Goal: Task Accomplishment & Management: Manage account settings

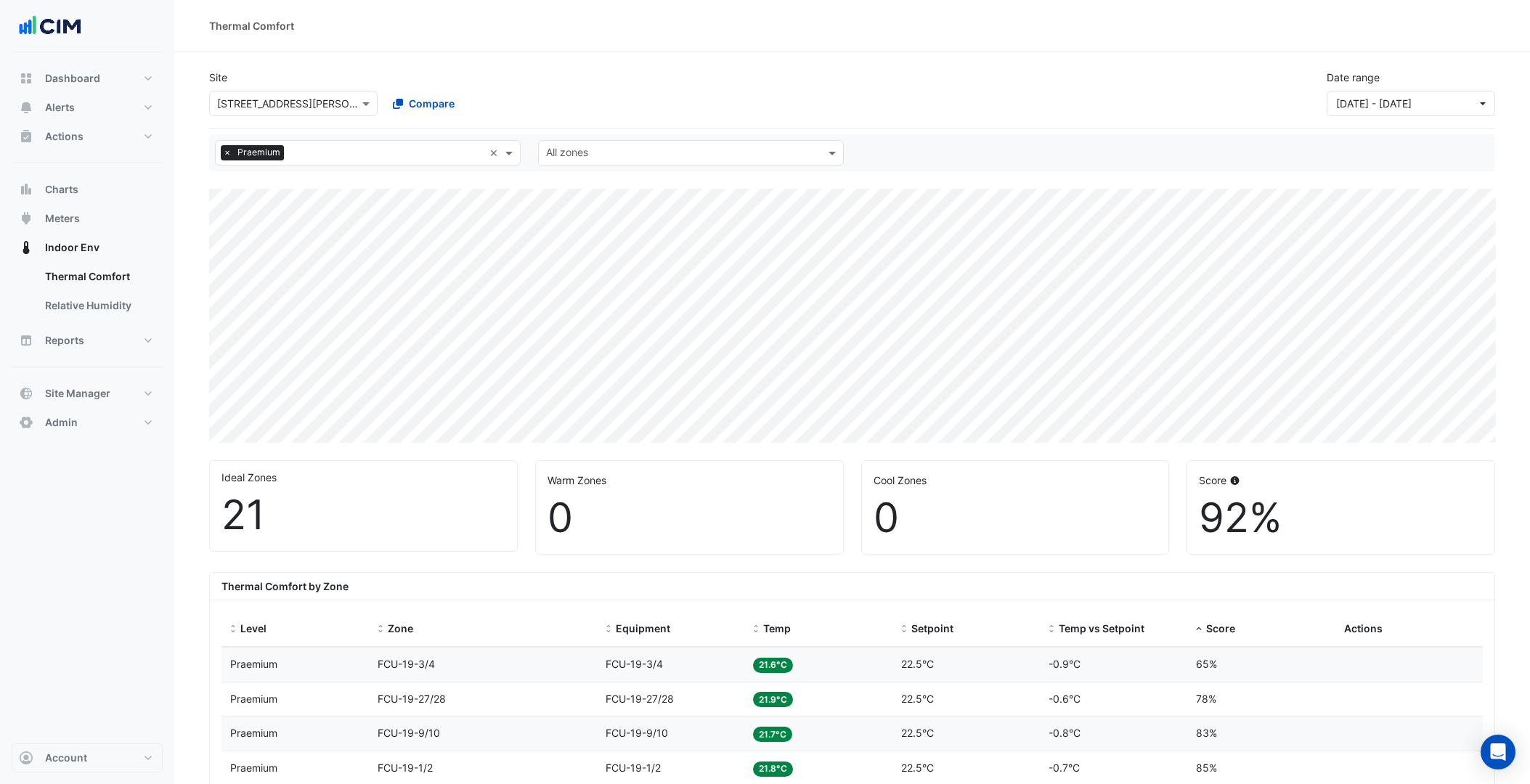
select select "***"
click at [143, 108] on button "Alerts" at bounding box center [87, 108] width 151 height 29
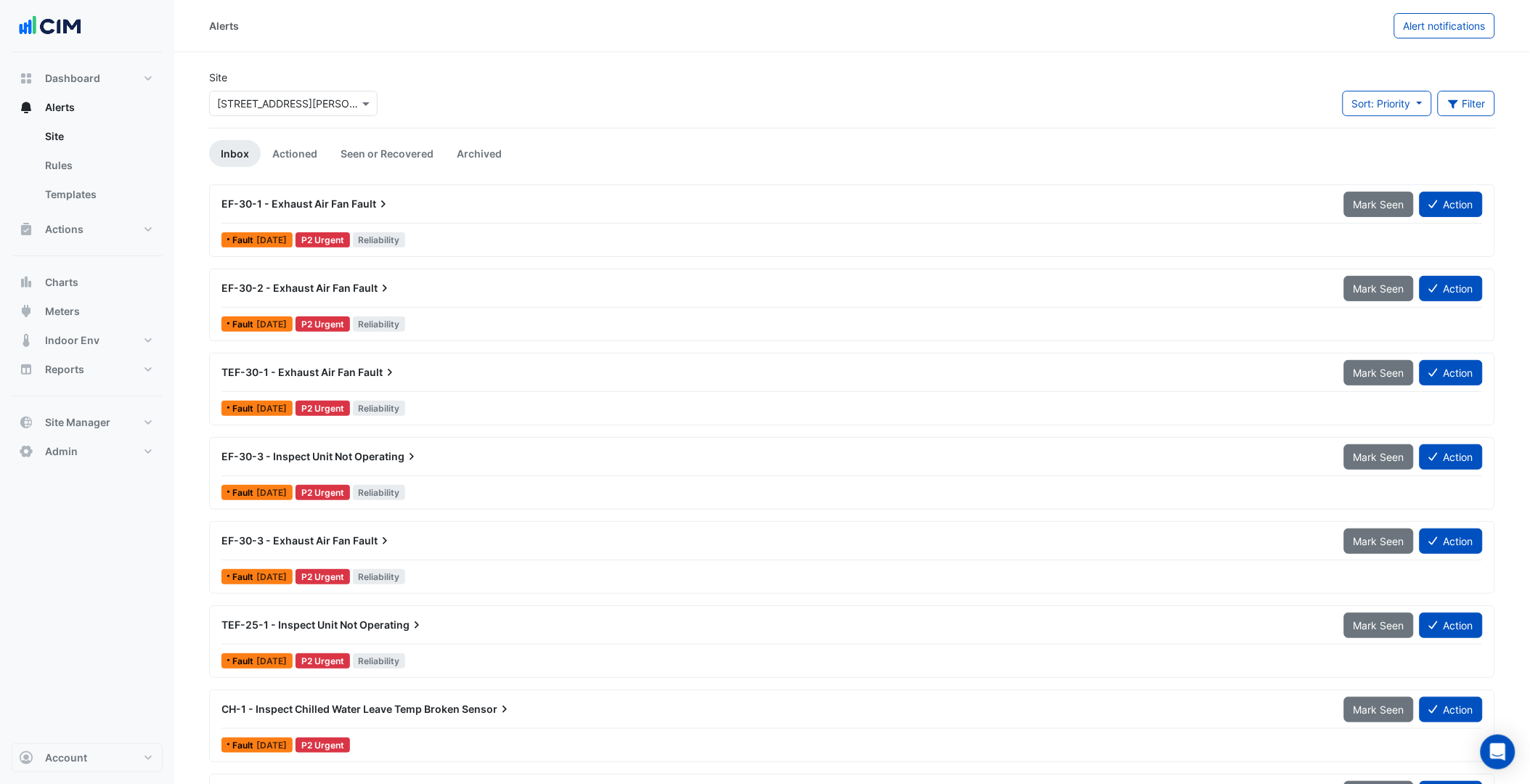
click at [317, 106] on input "text" at bounding box center [279, 104] width 123 height 16
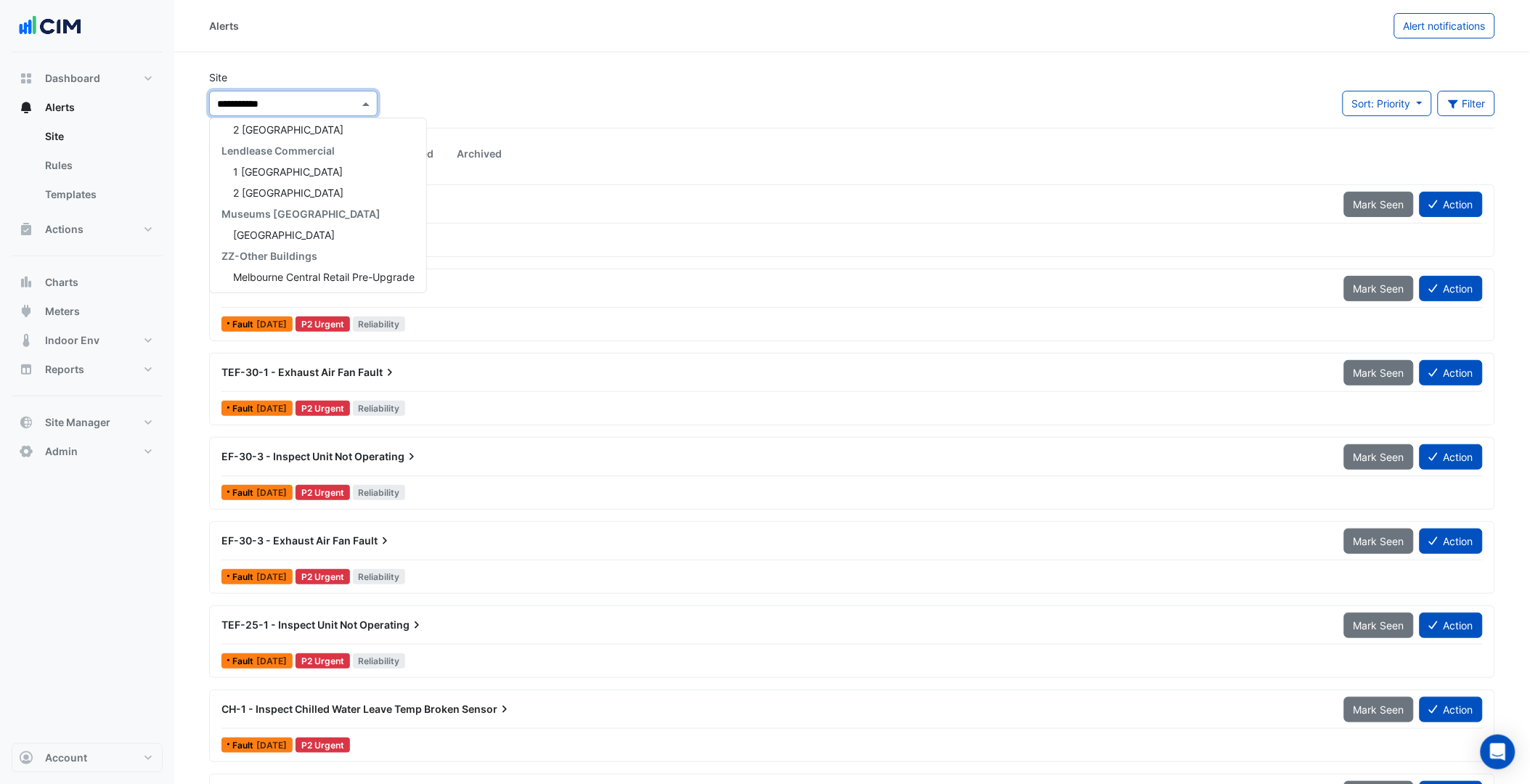
scroll to position [68, 0]
type input "**********"
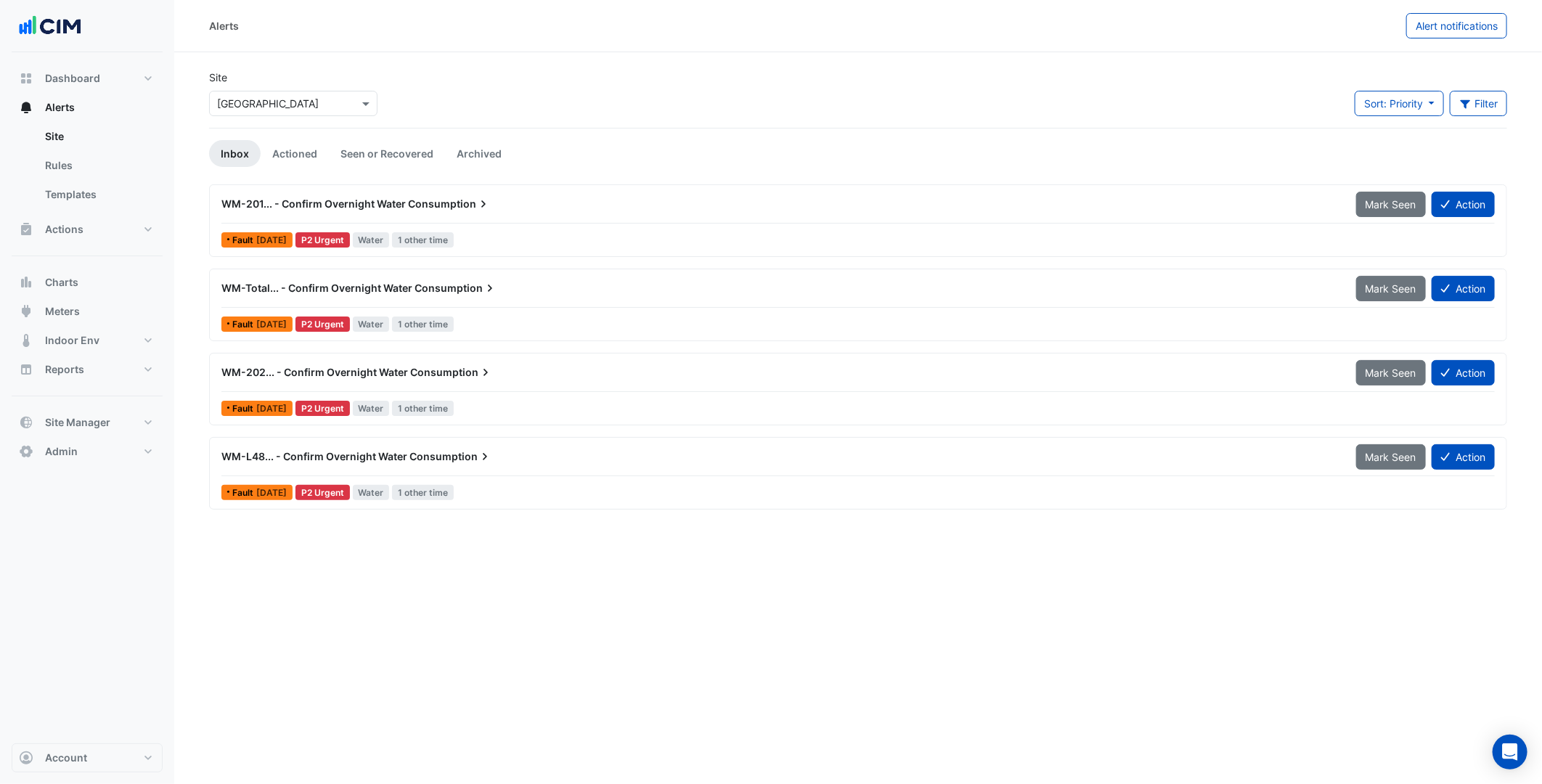
click at [479, 265] on div "WM-201... - Confirm Overnight Water Consumption Mark Seen Action Fault 1 week a…" at bounding box center [858, 353] width 1298 height 336
click at [480, 273] on div "WM-Total... - Confirm Overnight Water Consumption Mark Seen Action Fault 1 week…" at bounding box center [858, 304] width 1298 height 73
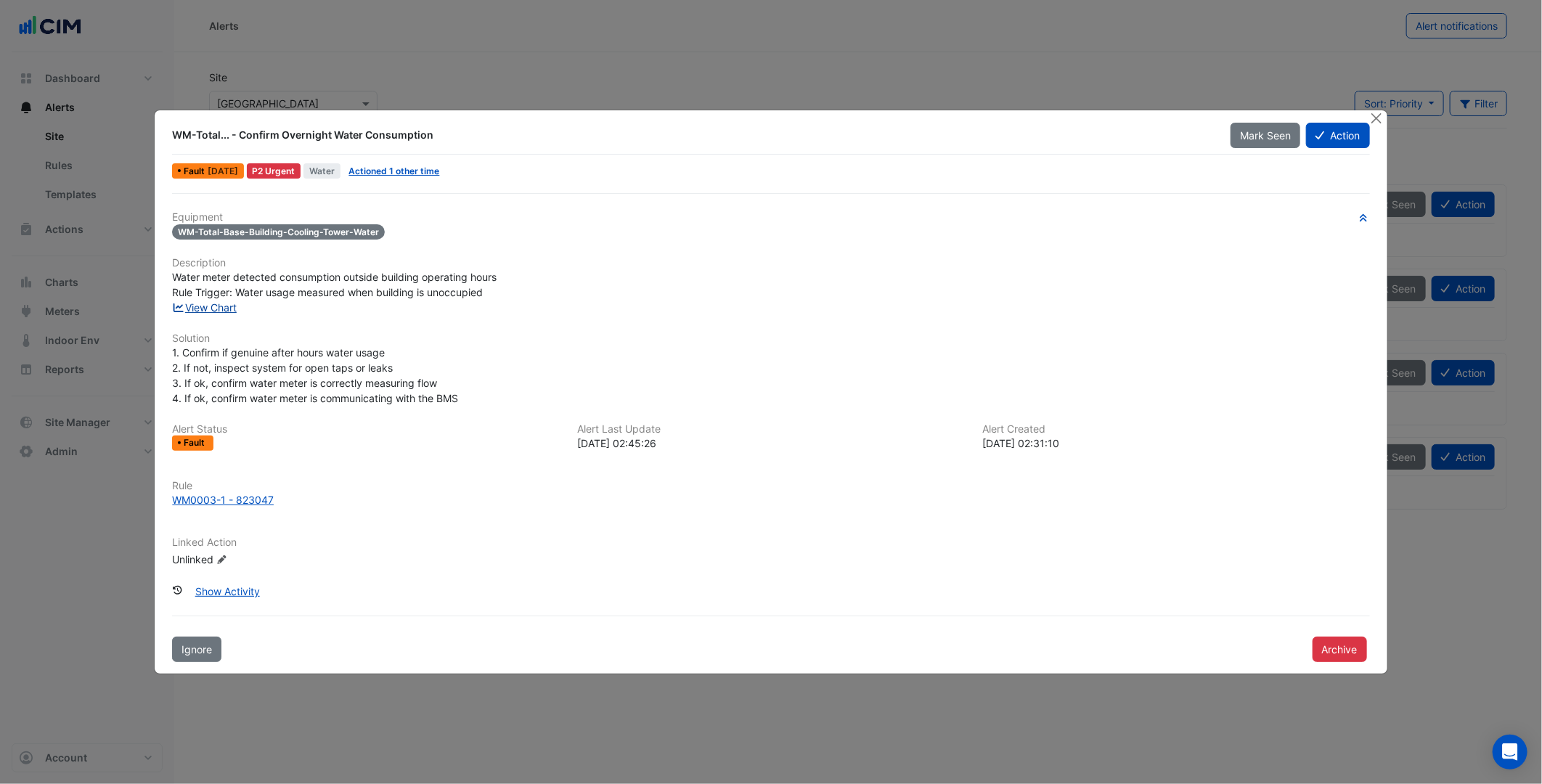
click at [219, 309] on link "View Chart" at bounding box center [204, 307] width 64 height 12
click at [1376, 119] on button "Close" at bounding box center [1376, 118] width 16 height 16
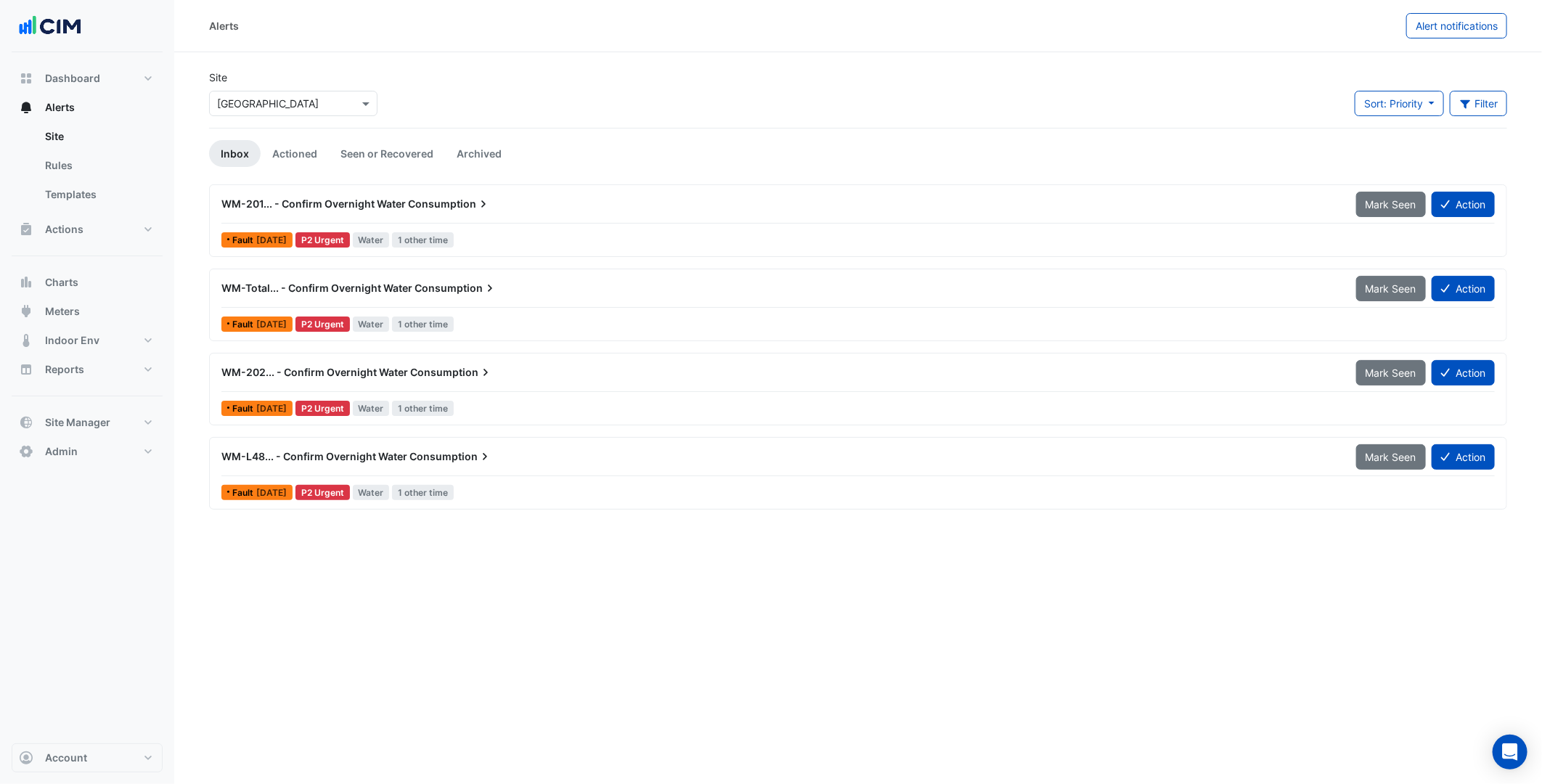
click at [547, 199] on div "WM-201... - Confirm Overnight Water Consumption" at bounding box center [780, 204] width 1117 height 15
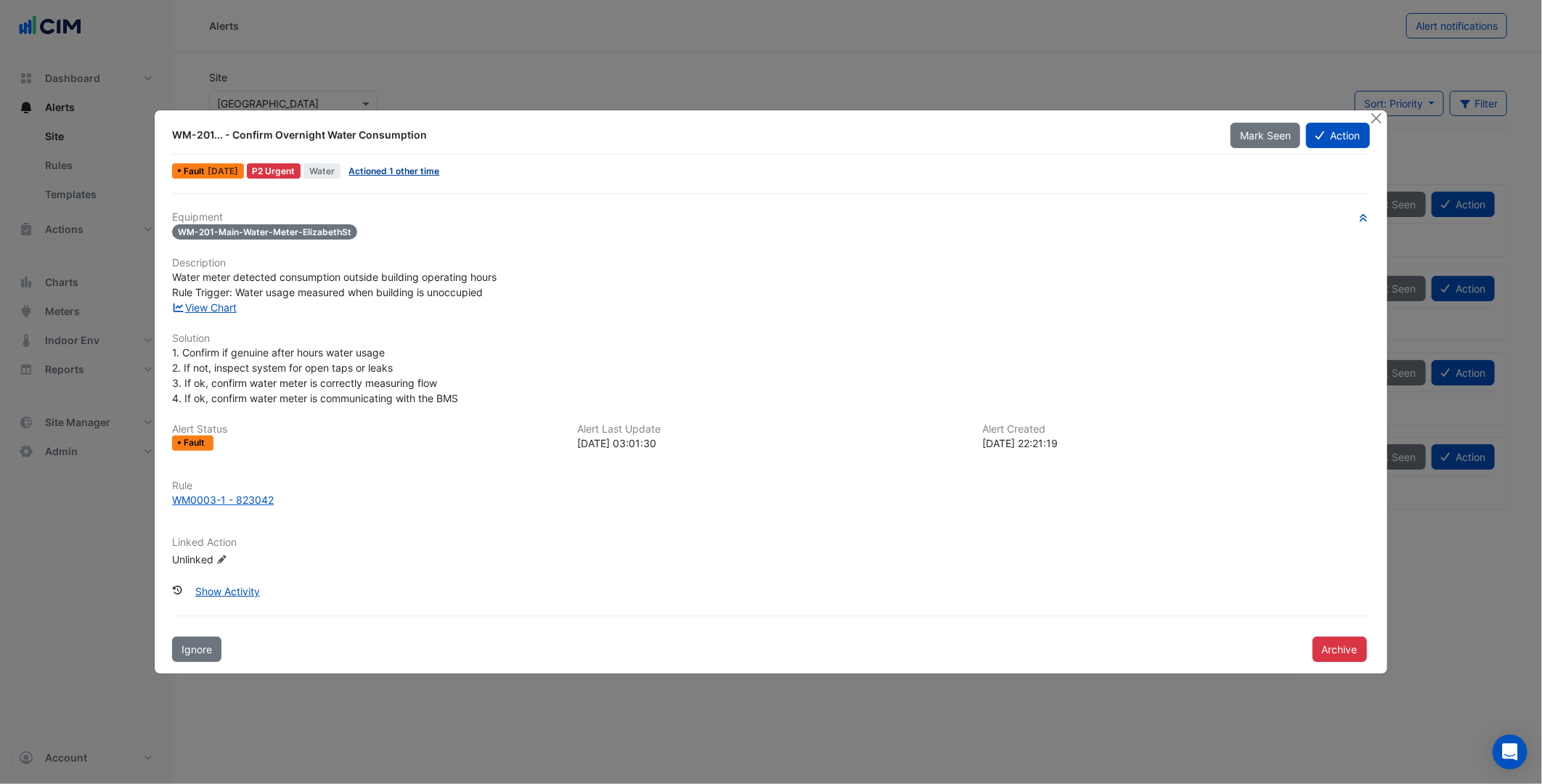
click at [375, 167] on link "Actioned 1 other time" at bounding box center [394, 171] width 91 height 11
click at [229, 307] on link "View Chart" at bounding box center [204, 307] width 64 height 12
click at [246, 502] on div "WM0003-1 - 823042" at bounding box center [223, 499] width 102 height 16
click at [468, 364] on div "1. Confirm if genuine after hours water usage 2. If not, inspect system for ope…" at bounding box center [771, 375] width 1197 height 61
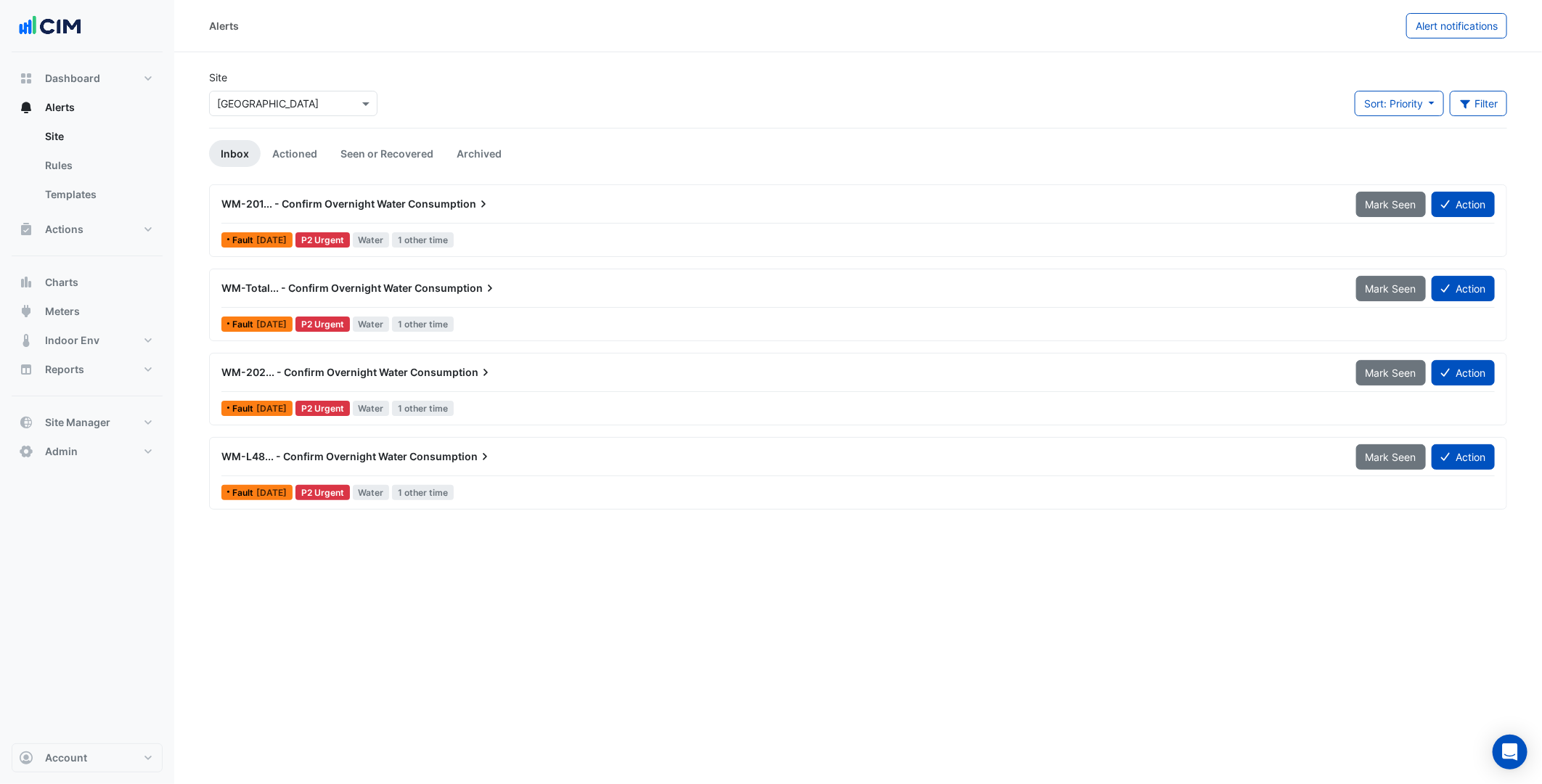
click at [307, 138] on app-alert-tickets "Site × Melbourne Central Tower Sort: Priority Priority Updated Filter Title Pri…" at bounding box center [858, 290] width 1298 height 440
click at [303, 153] on link "Actioned" at bounding box center [294, 153] width 68 height 27
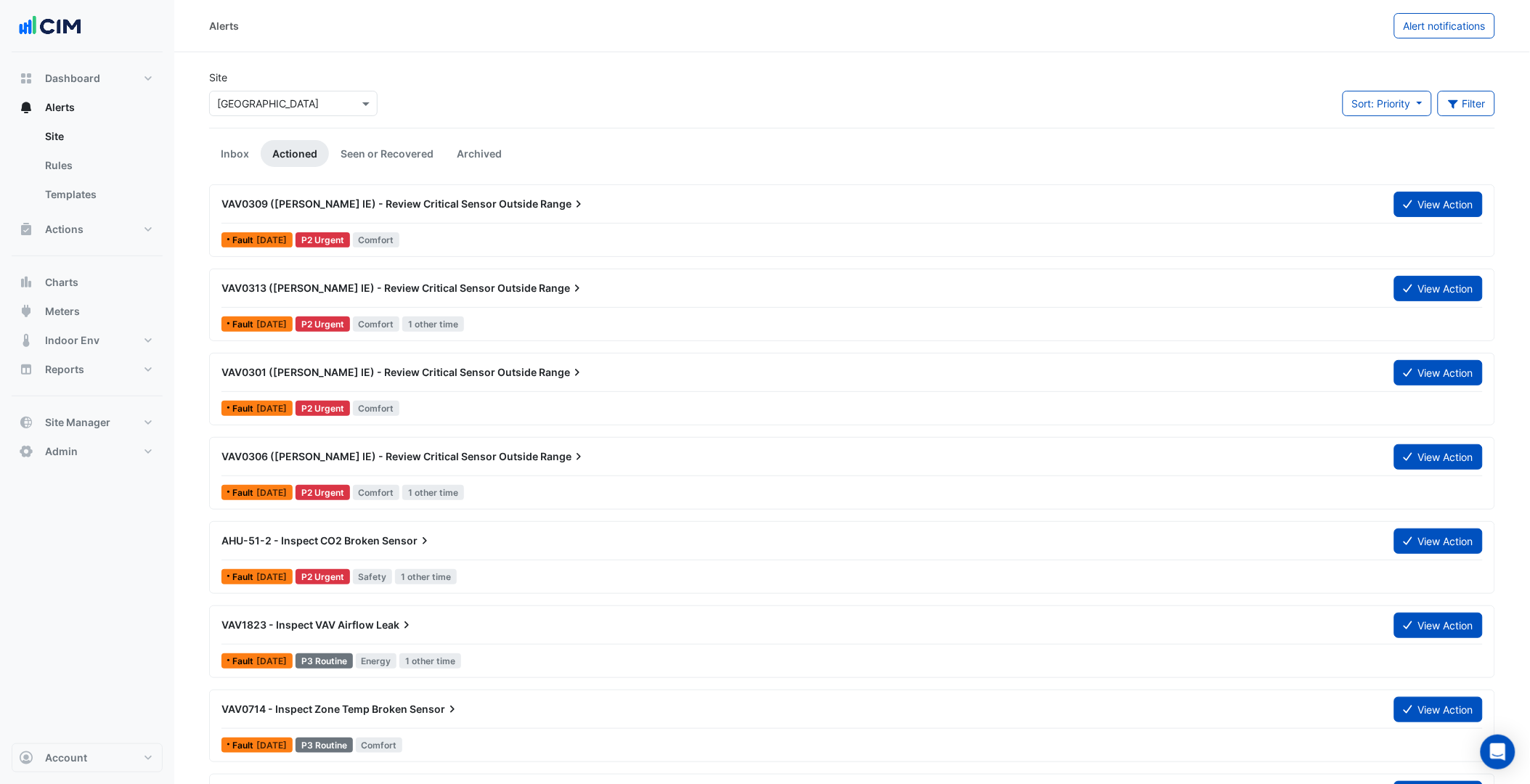
click at [335, 106] on input "text" at bounding box center [279, 104] width 123 height 16
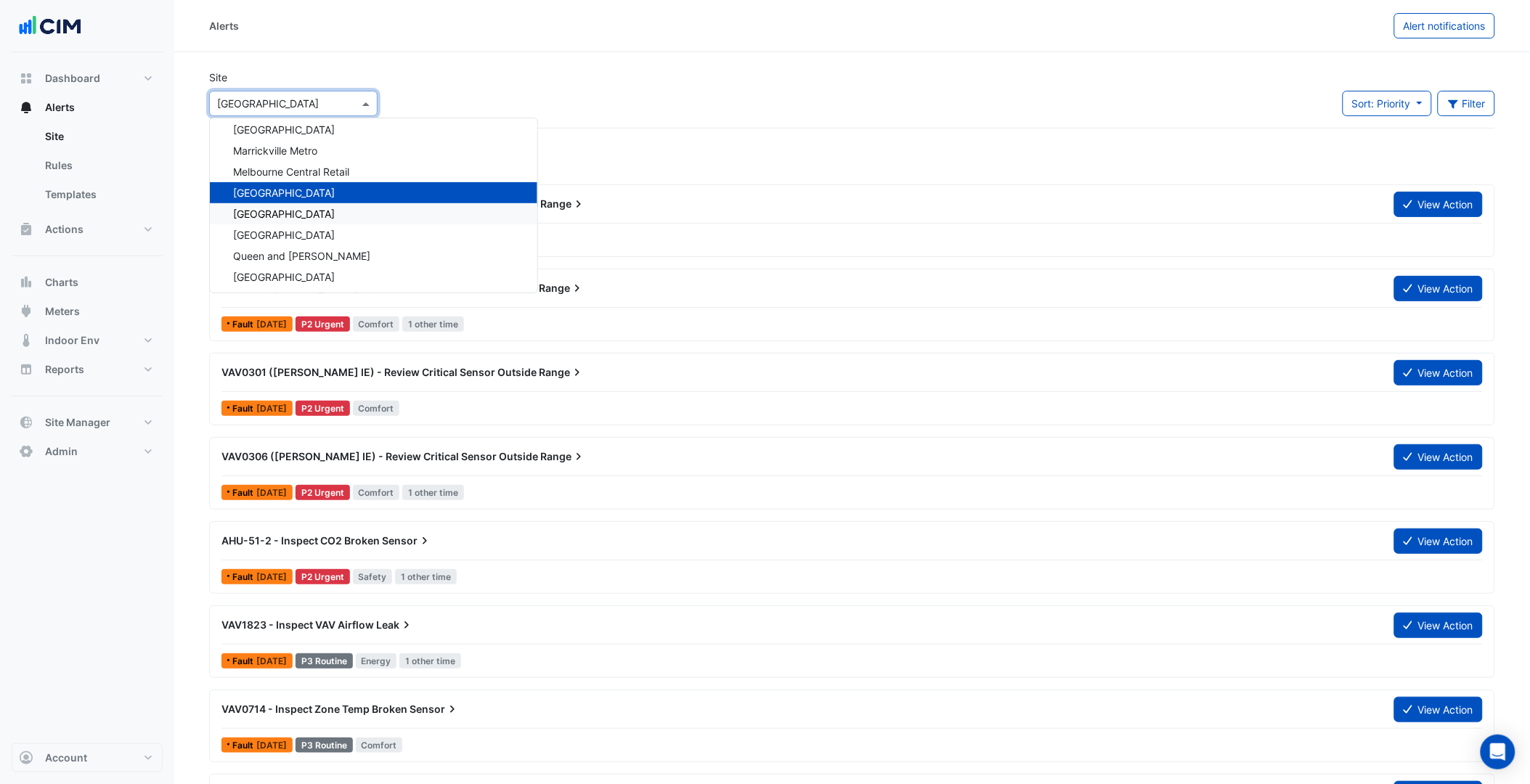
scroll to position [10797, 0]
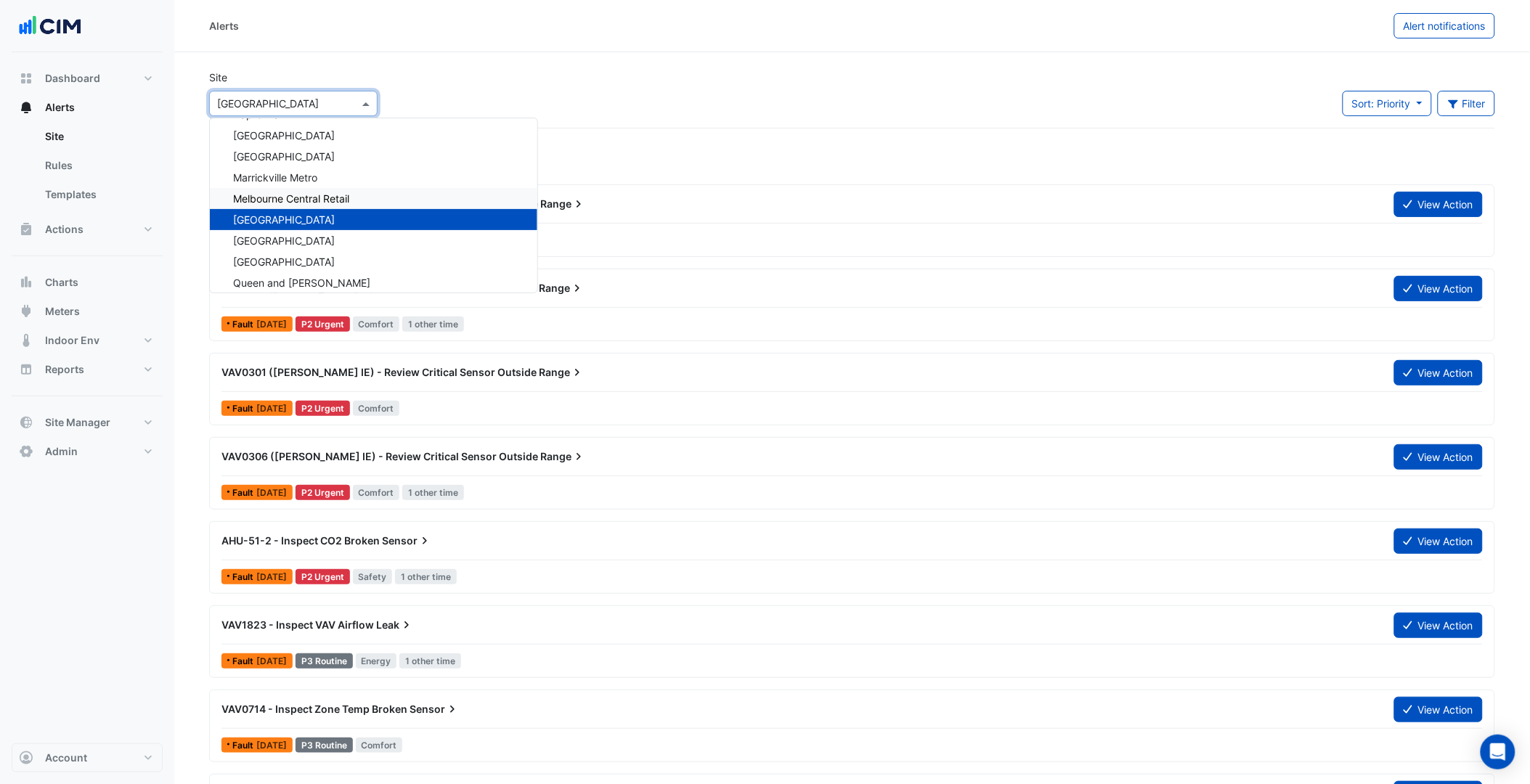
click at [323, 192] on span "Melbourne Central Retail" at bounding box center [291, 198] width 116 height 12
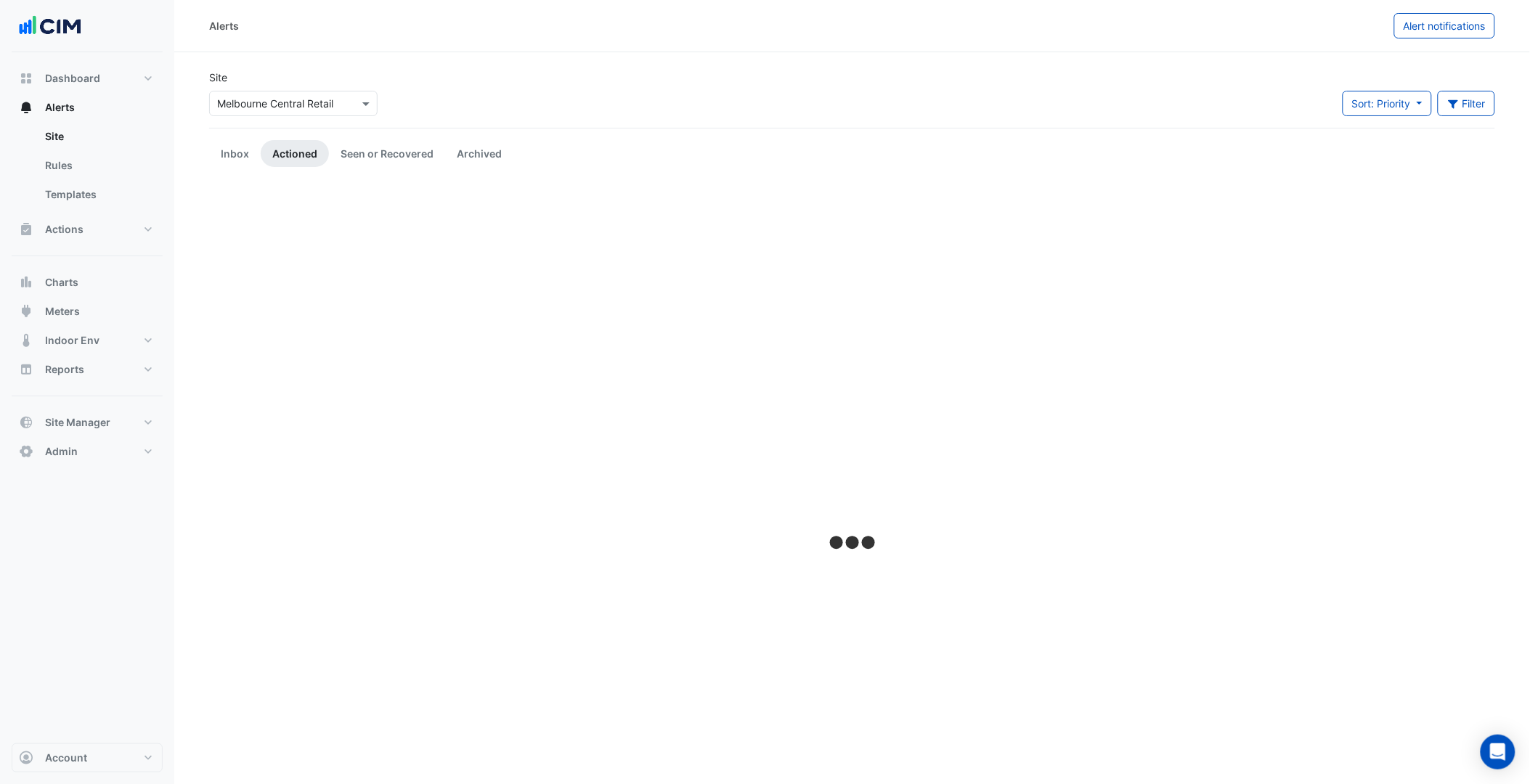
click at [525, 95] on div "Site × Melbourne Central Retail Sort: Priority Priority Updated Filter Title Pr…" at bounding box center [851, 98] width 1303 height 58
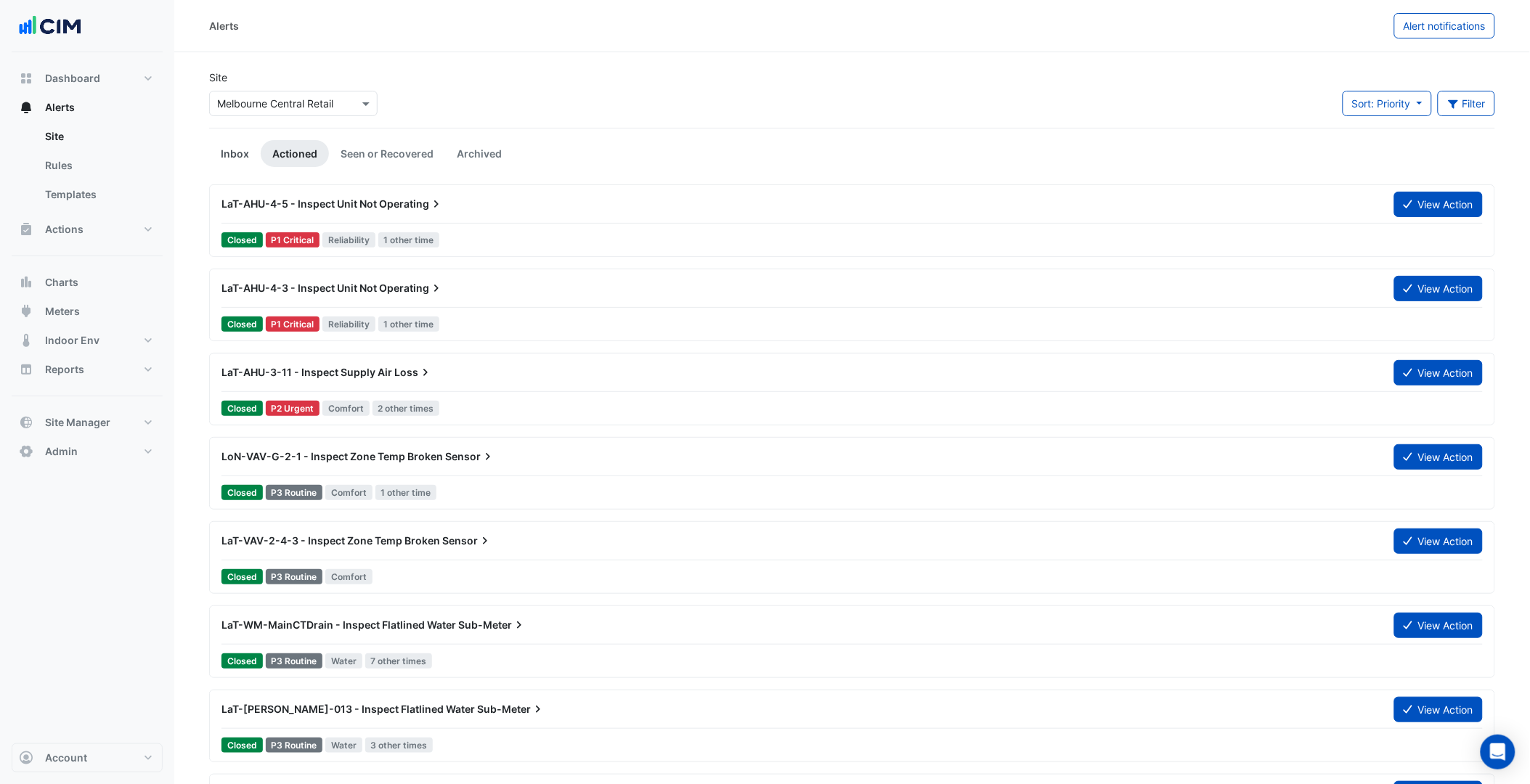
click at [245, 143] on link "Inbox" at bounding box center [234, 153] width 51 height 27
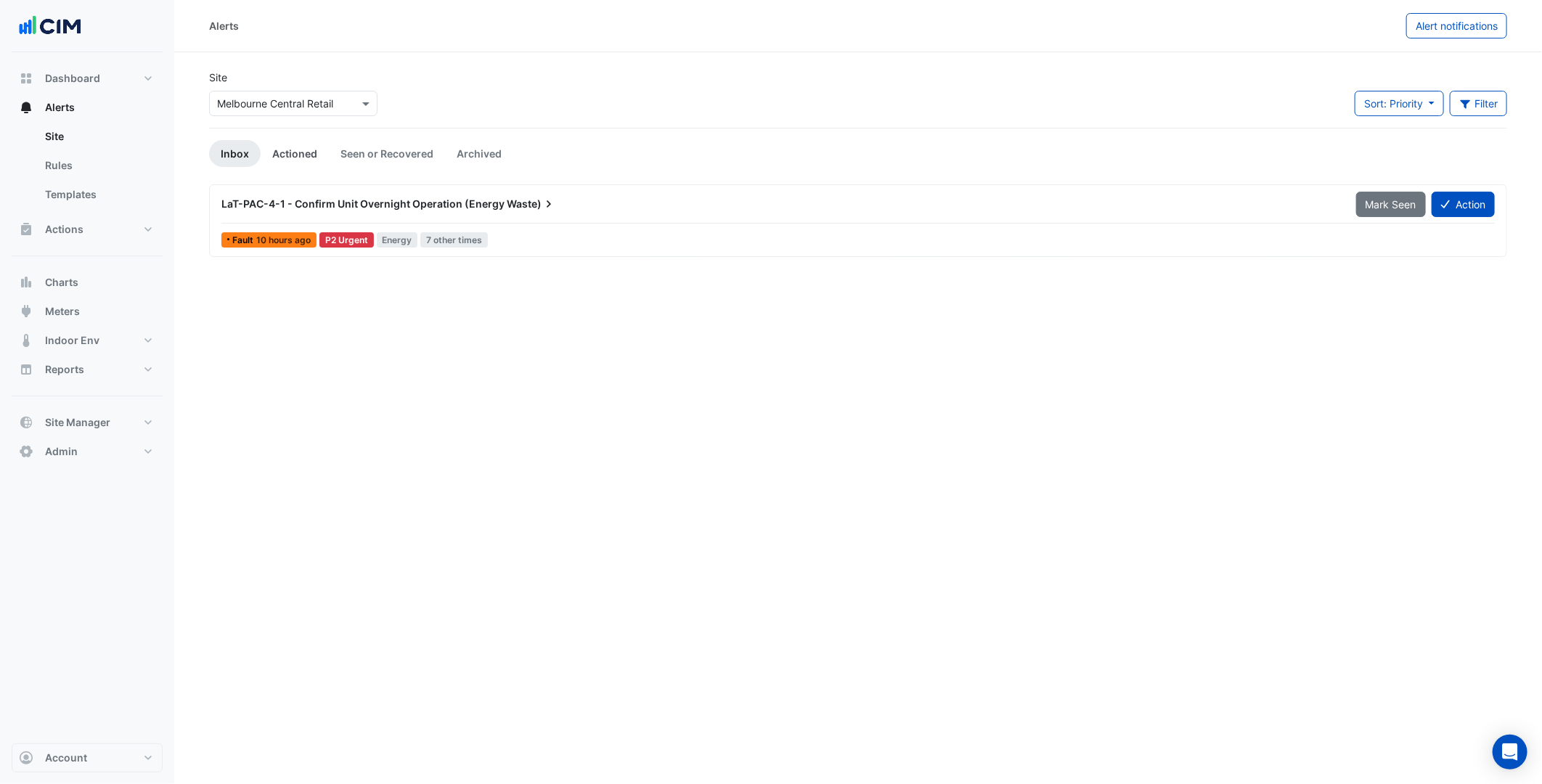
click at [288, 150] on link "Actioned" at bounding box center [294, 153] width 68 height 27
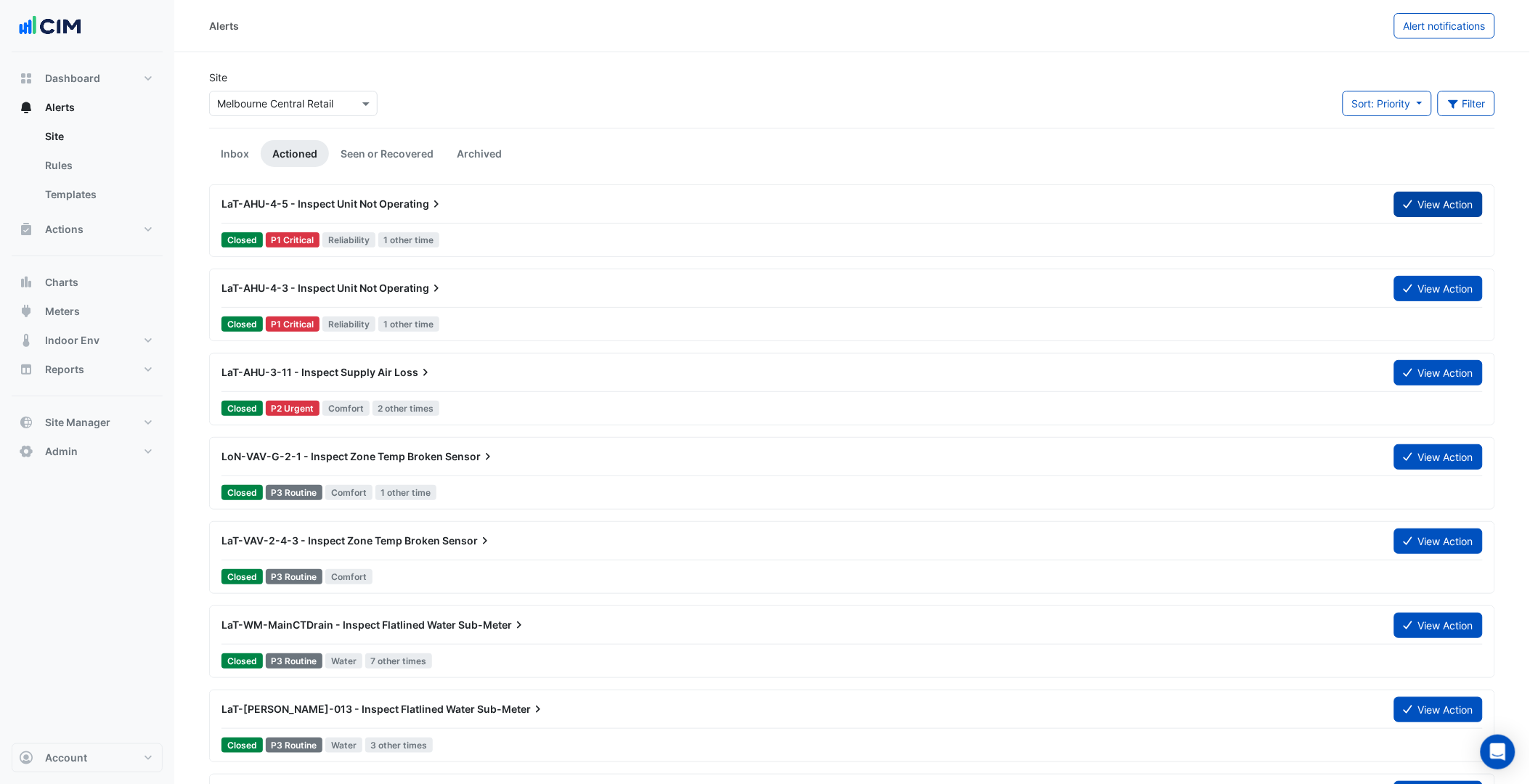
click at [1472, 201] on button "View Action" at bounding box center [1438, 204] width 88 height 26
click at [525, 378] on div "LaT-AHU-3-11 - Inspect Supply Air Loss" at bounding box center [799, 372] width 1155 height 15
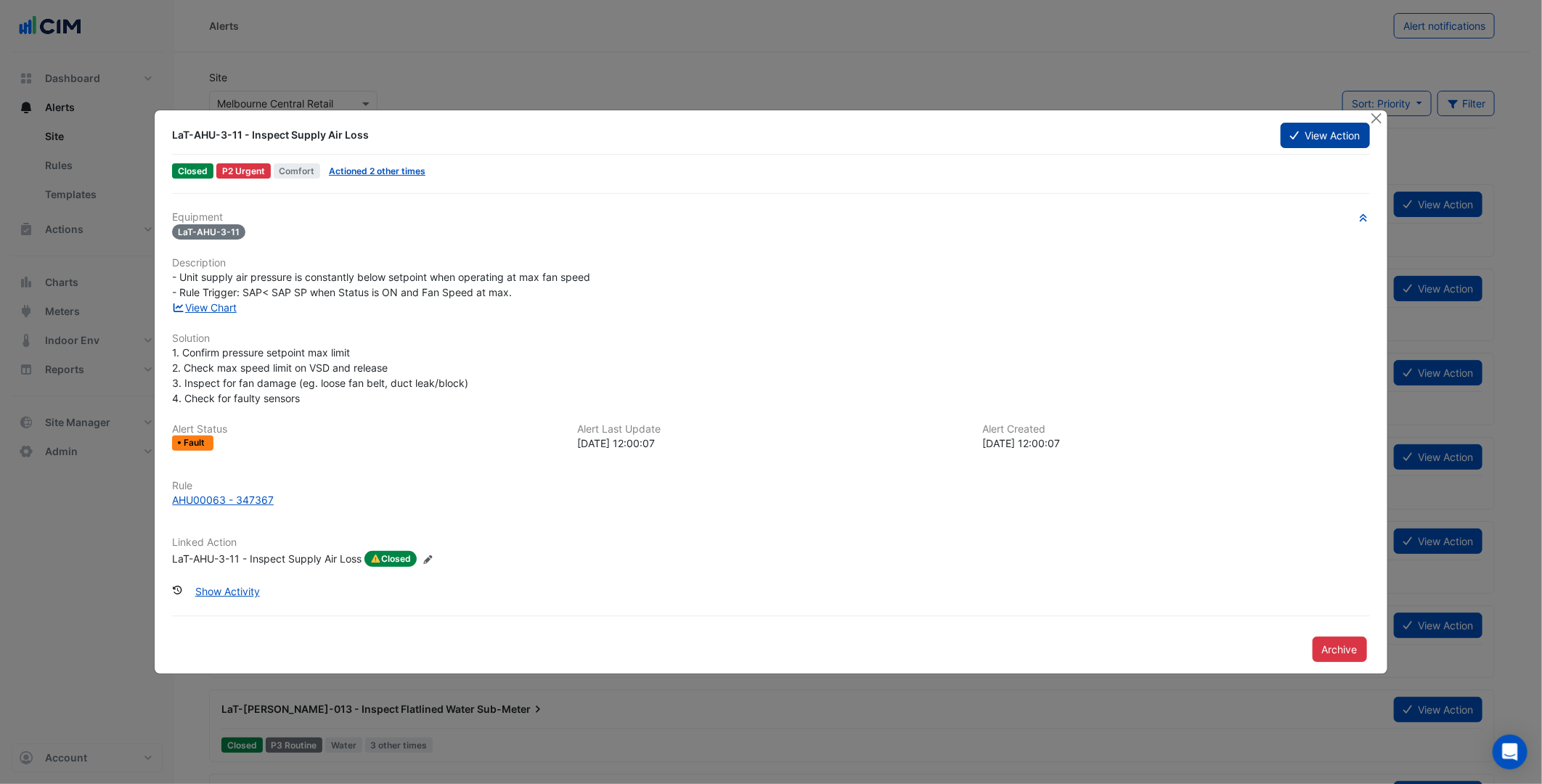
click at [1331, 133] on button "View Action" at bounding box center [1325, 135] width 88 height 26
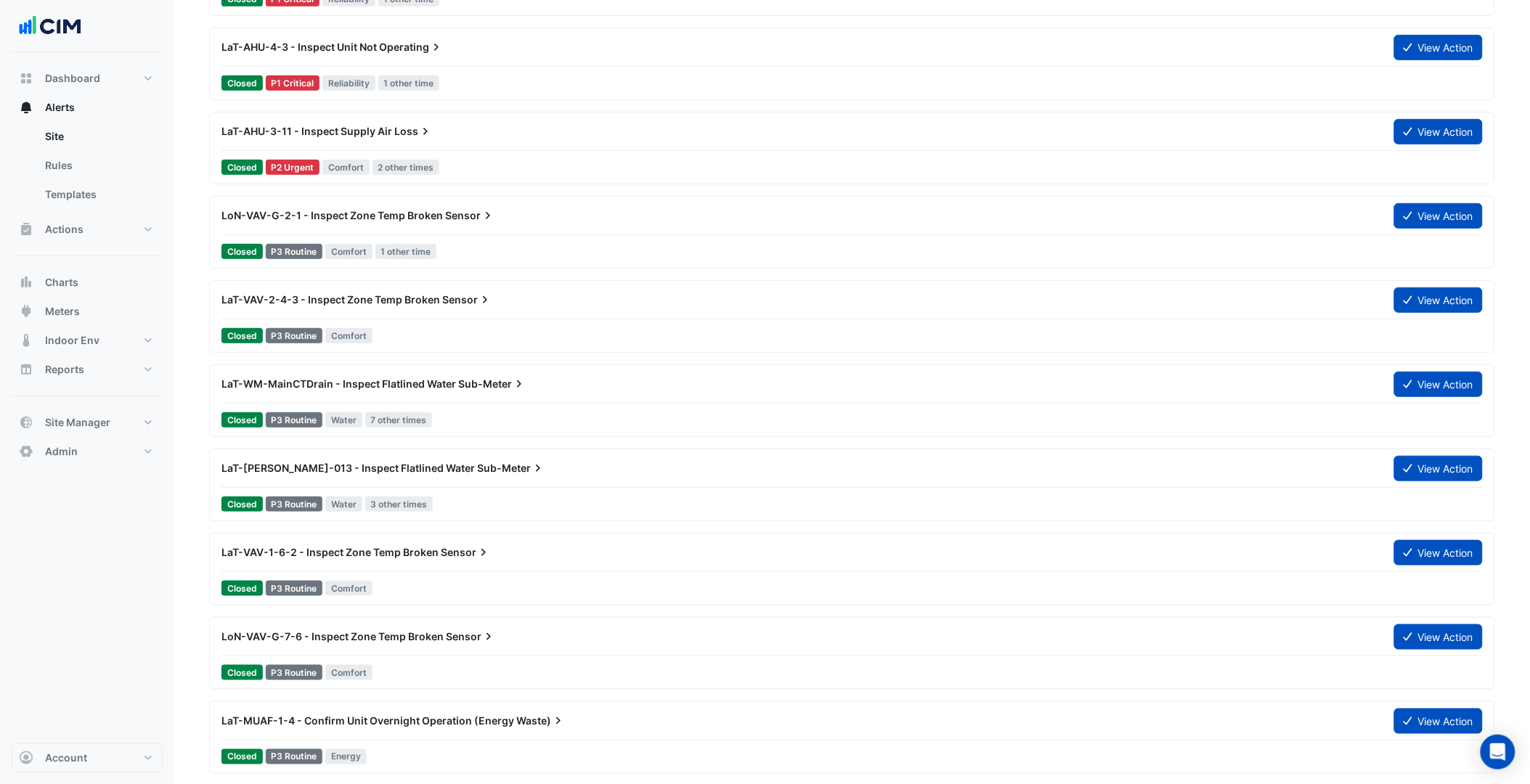
scroll to position [242, 0]
click at [501, 569] on div "LaT-VAV-1-6-2 - Inspect Zone Temp Broken Sensor View Action" at bounding box center [852, 555] width 1262 height 33
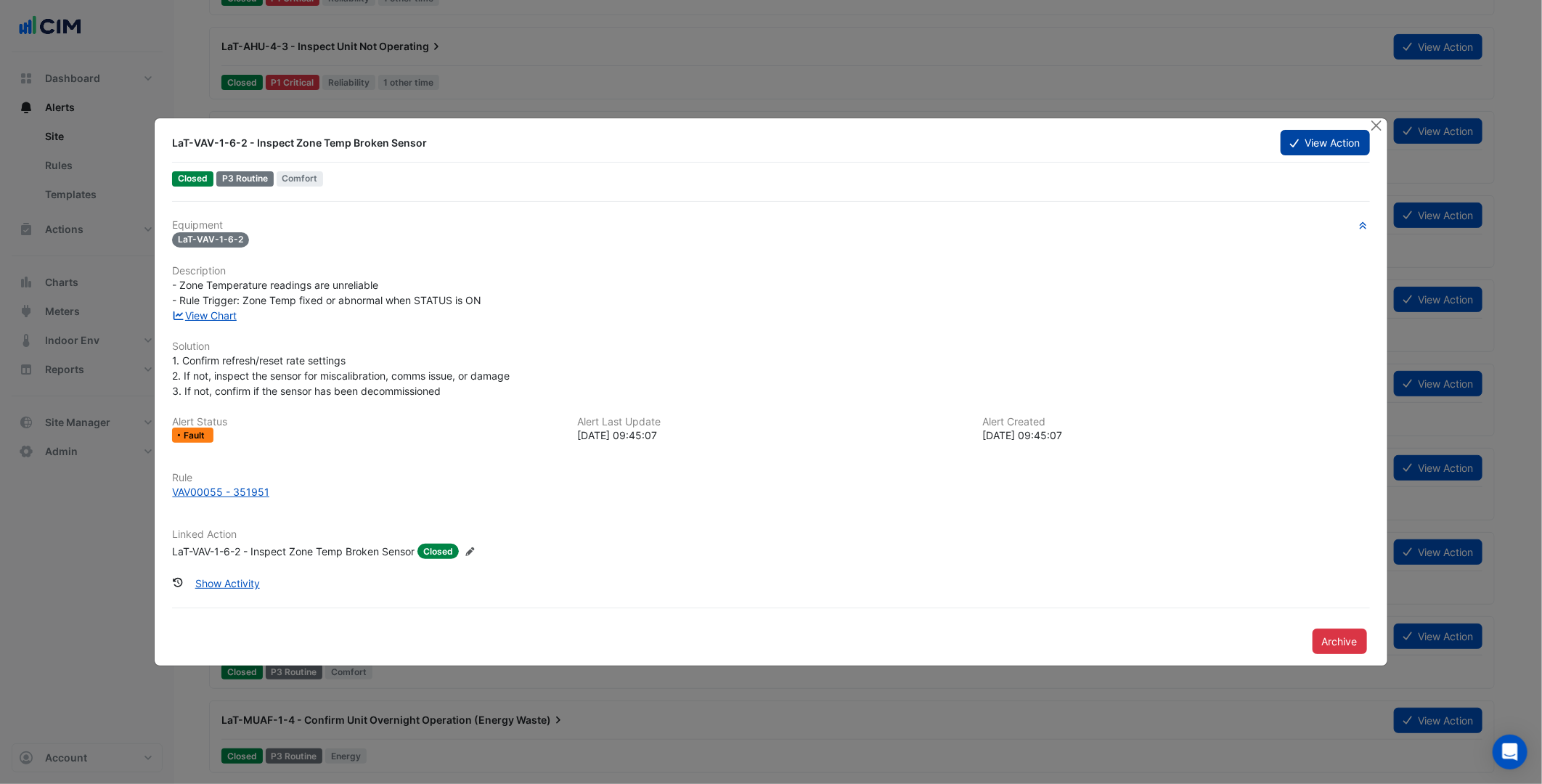
click at [1334, 143] on button "View Action" at bounding box center [1325, 142] width 88 height 26
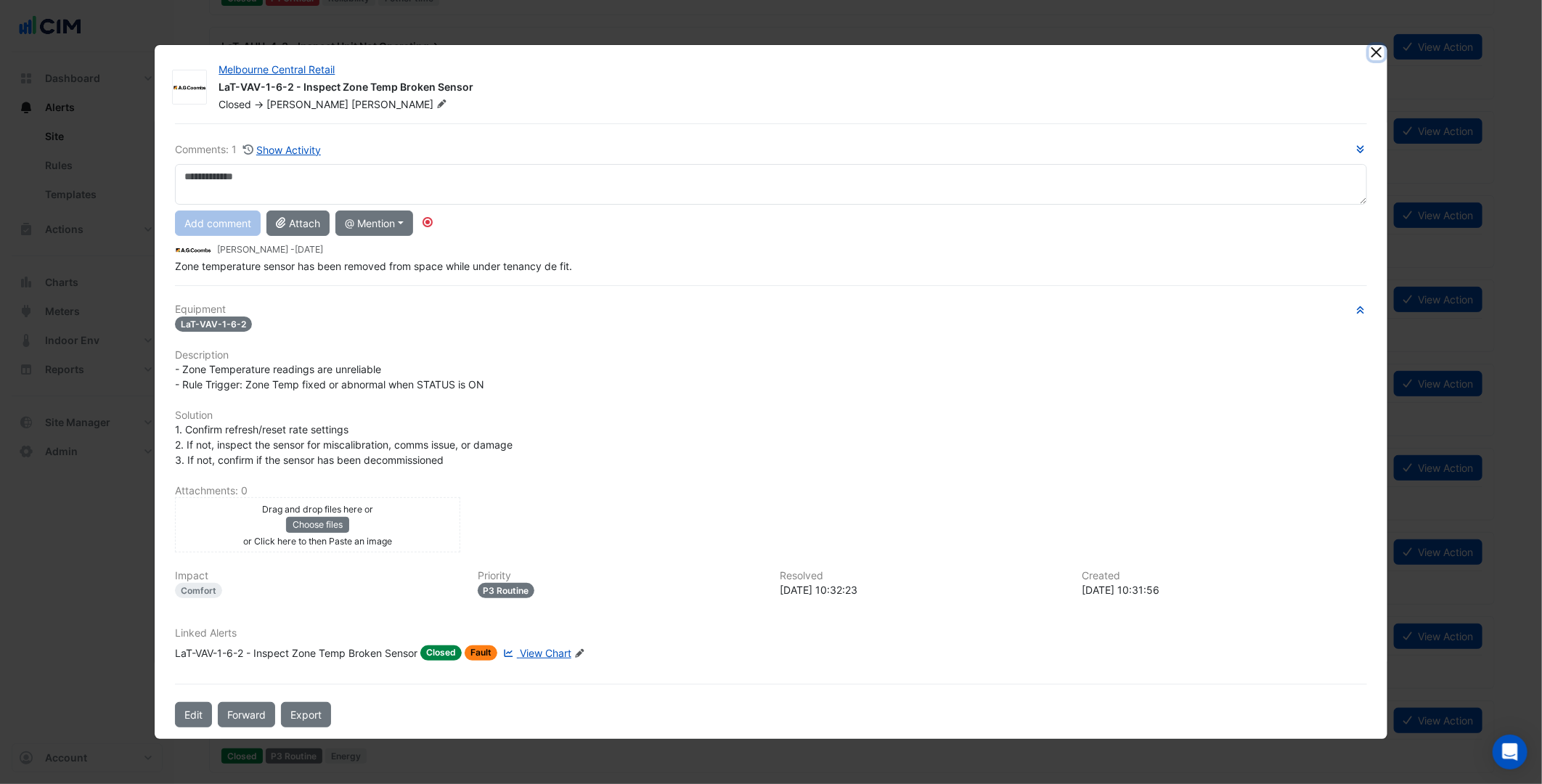
click at [1377, 58] on button "Close" at bounding box center [1376, 52] width 16 height 16
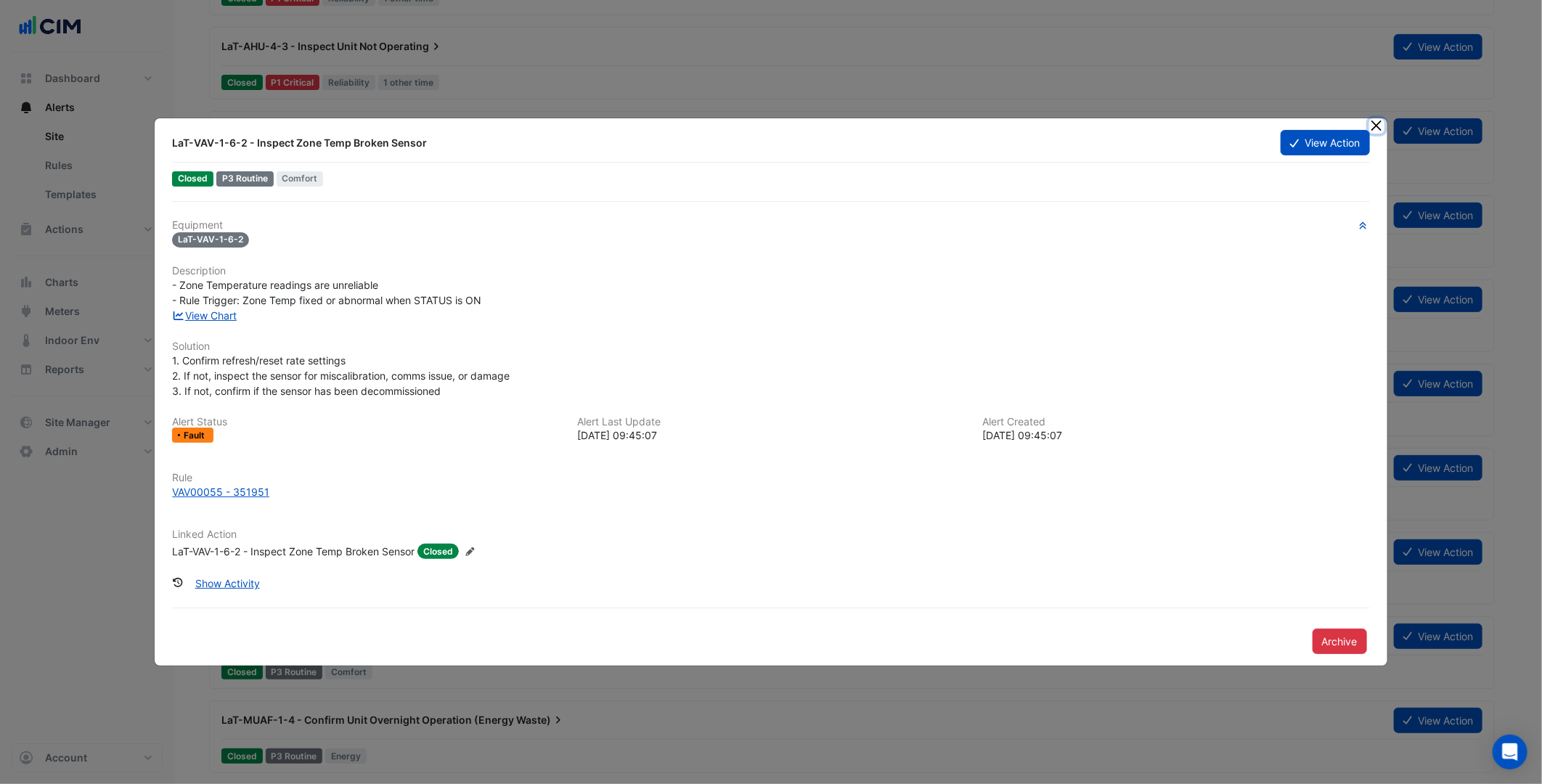
click at [1376, 122] on button "Close" at bounding box center [1376, 126] width 16 height 16
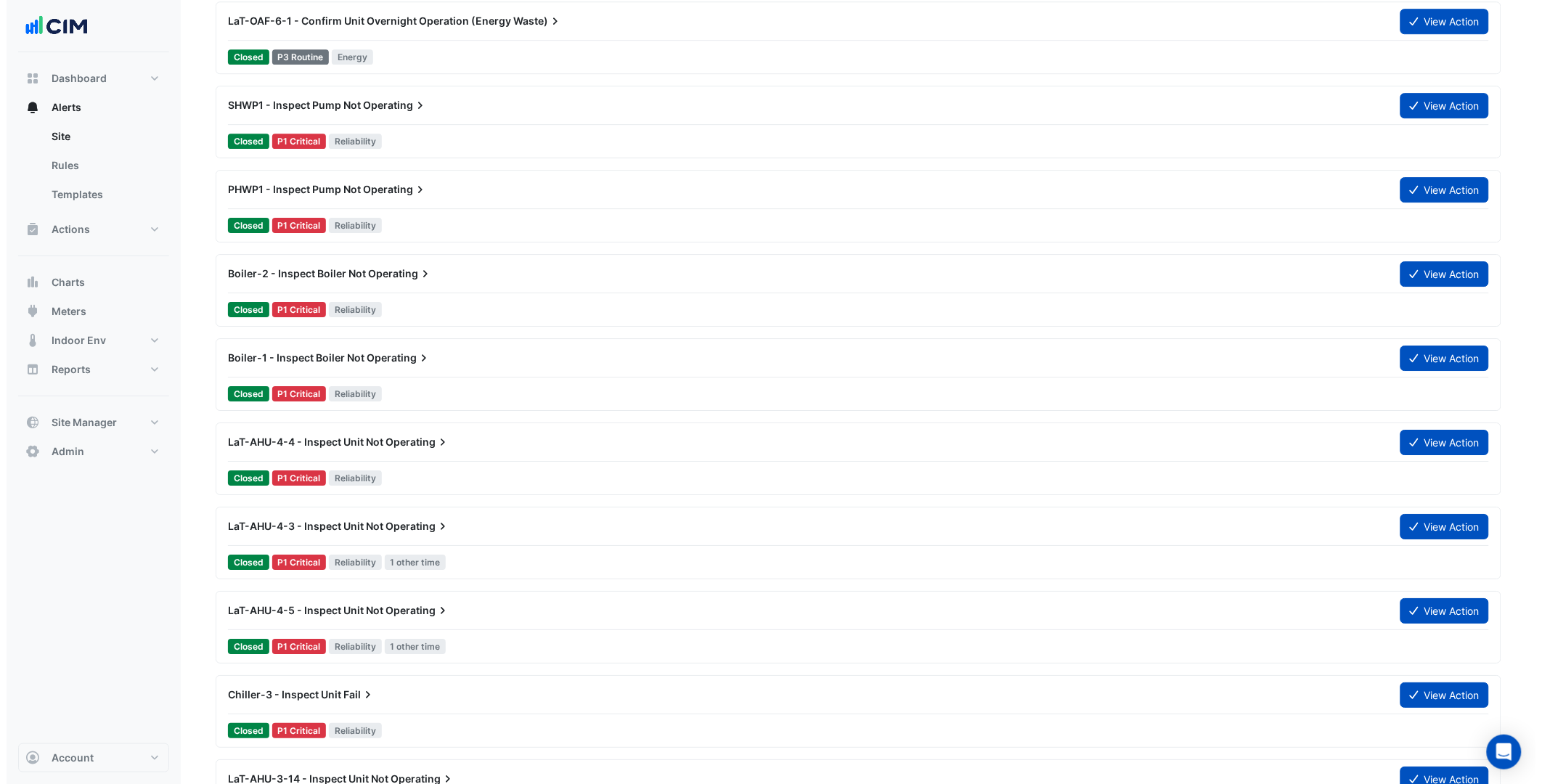
scroll to position [1532, 0]
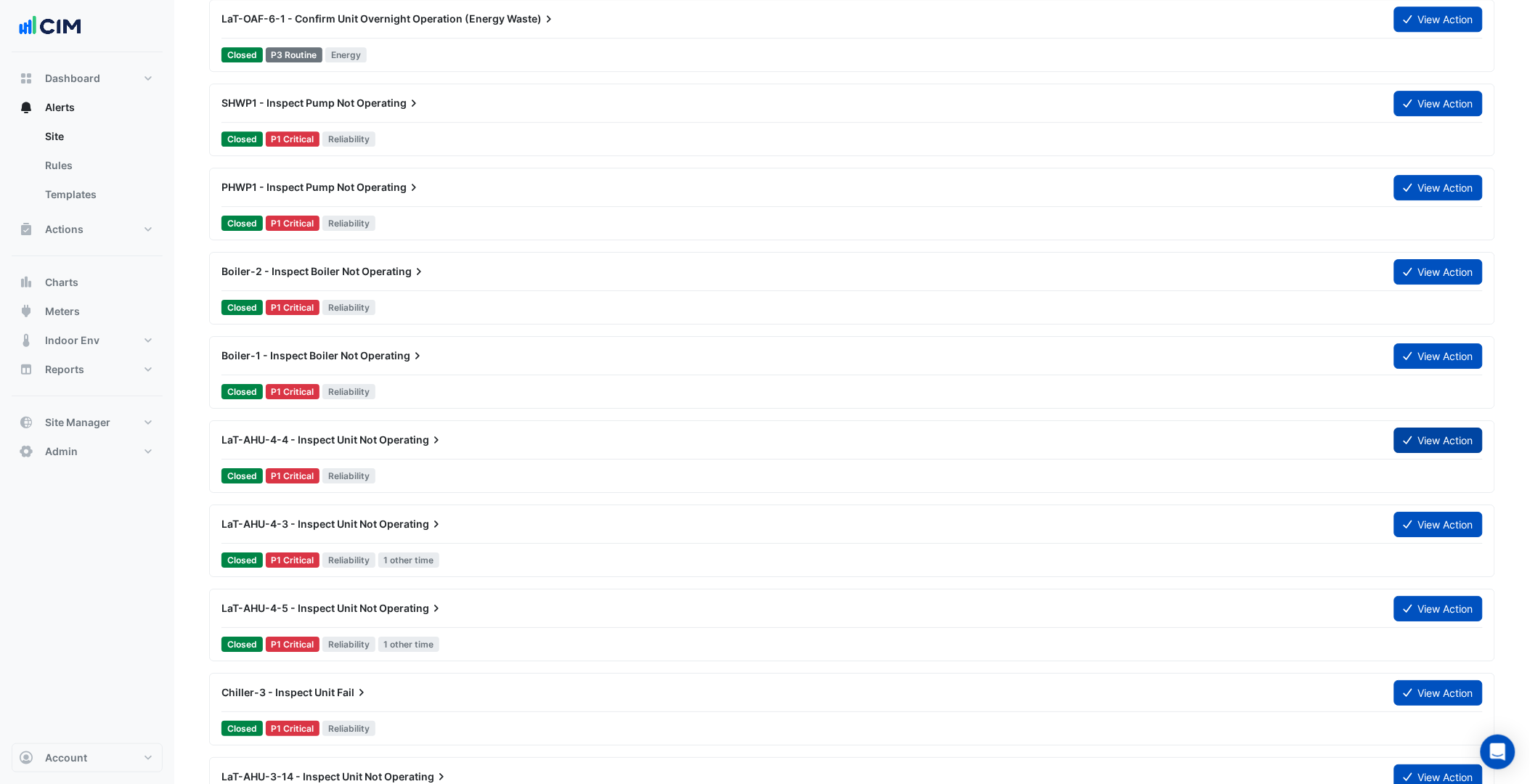
click at [1399, 445] on button "View Action" at bounding box center [1438, 440] width 88 height 26
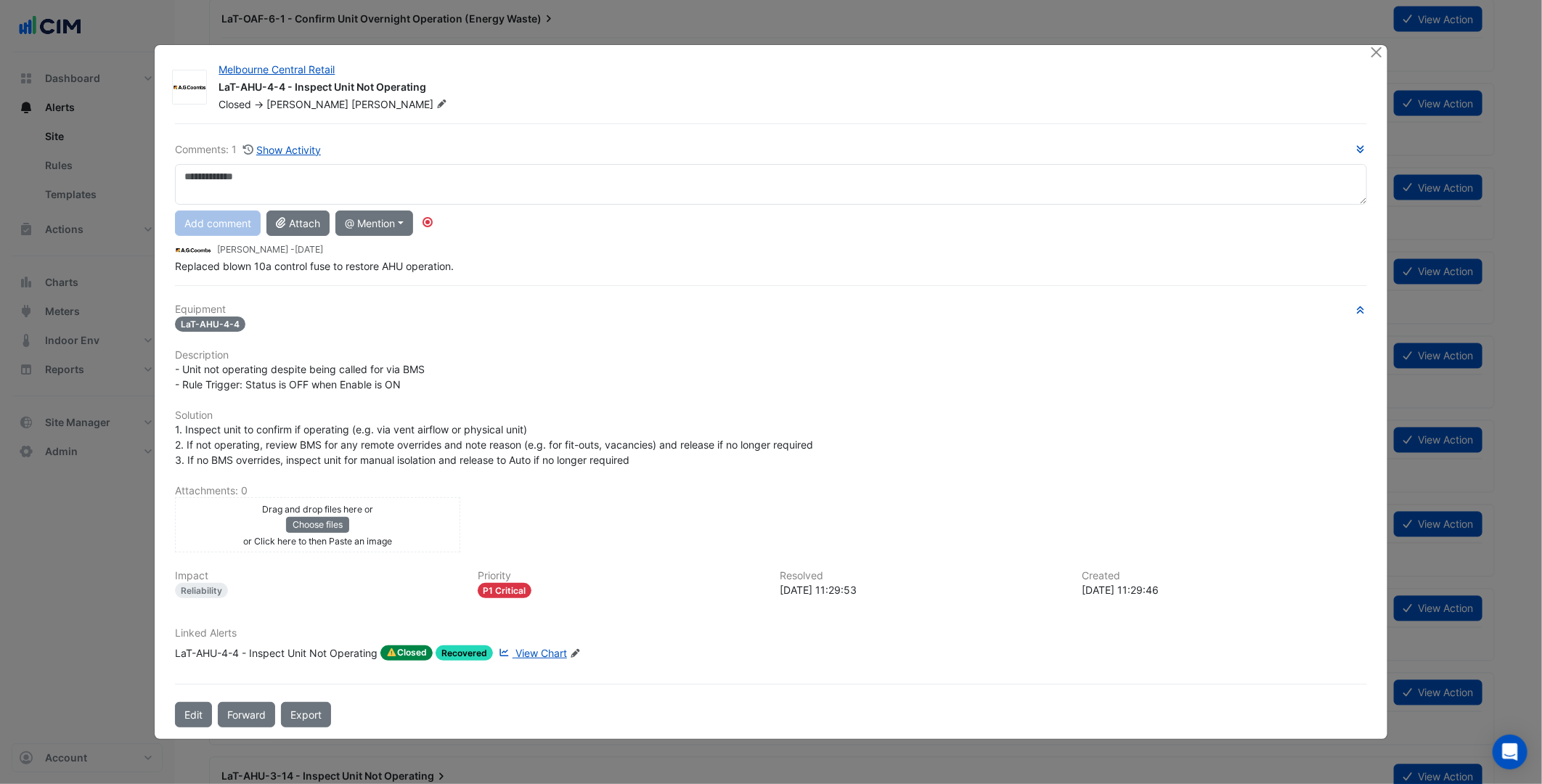
click at [549, 652] on span "View Chart" at bounding box center [542, 653] width 51 height 12
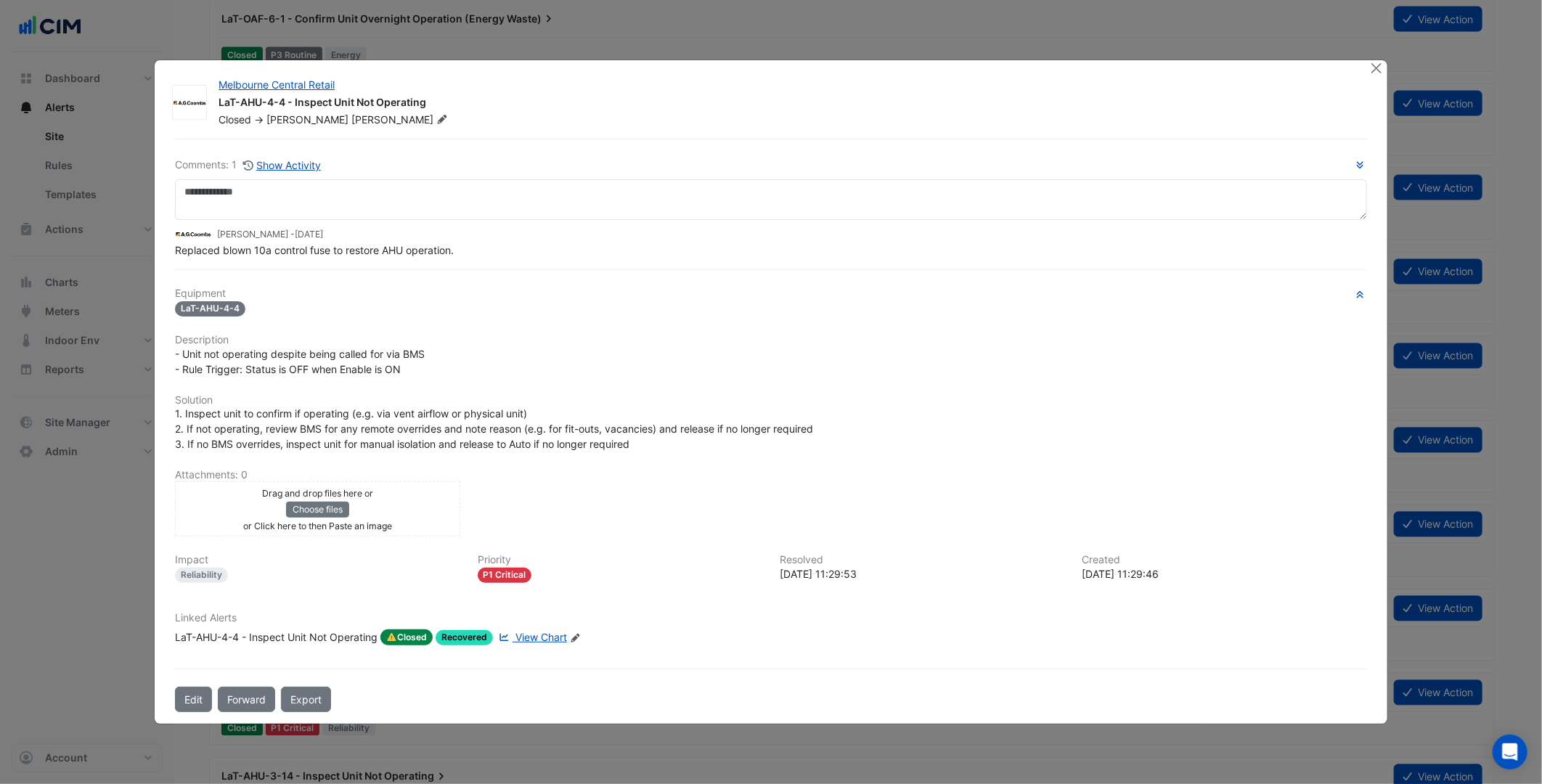
click at [524, 366] on div "- Unit not operating despite being called for via BMS - Rule Trigger: Status is…" at bounding box center [771, 361] width 1192 height 30
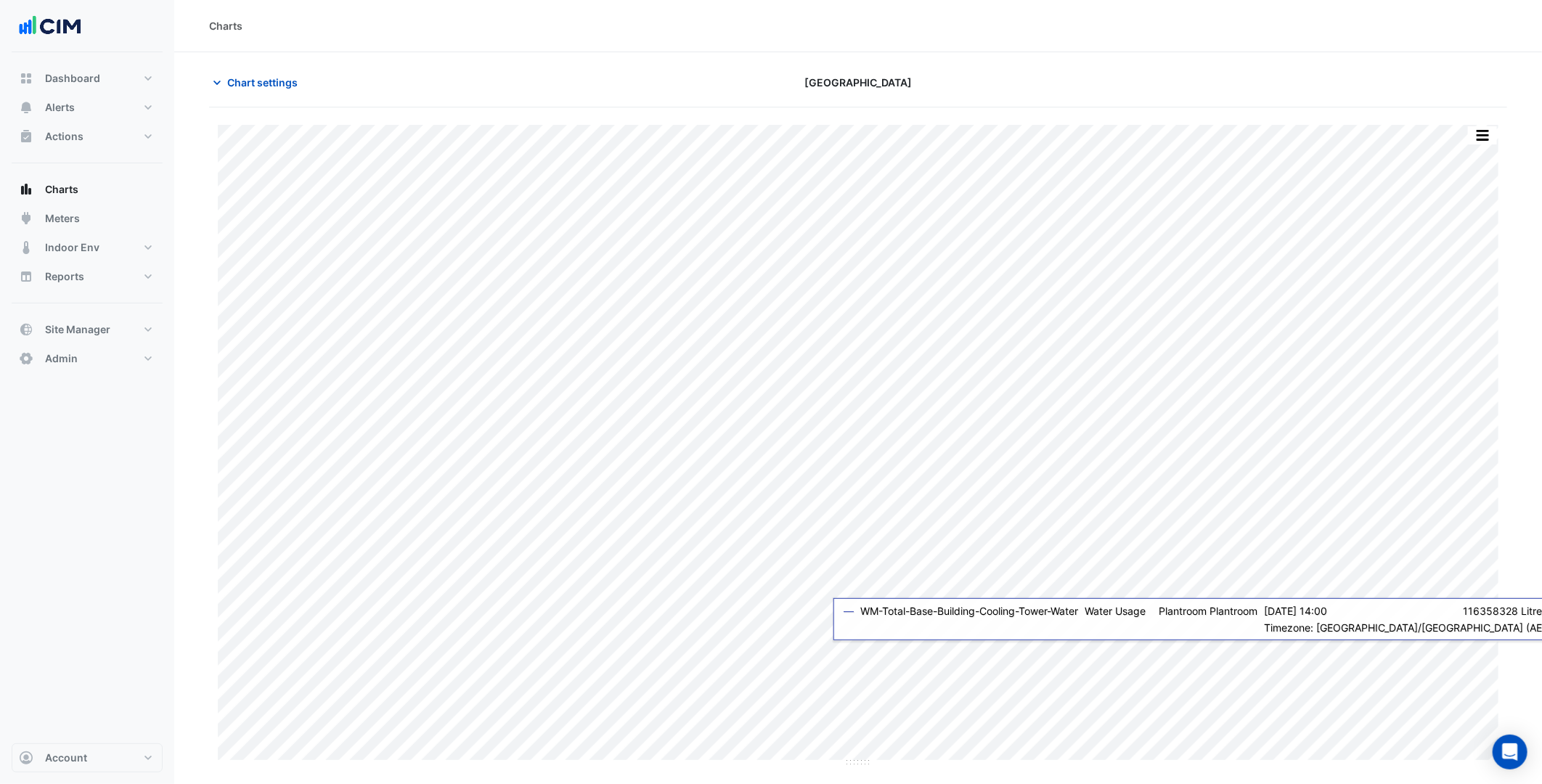
type input "**********"
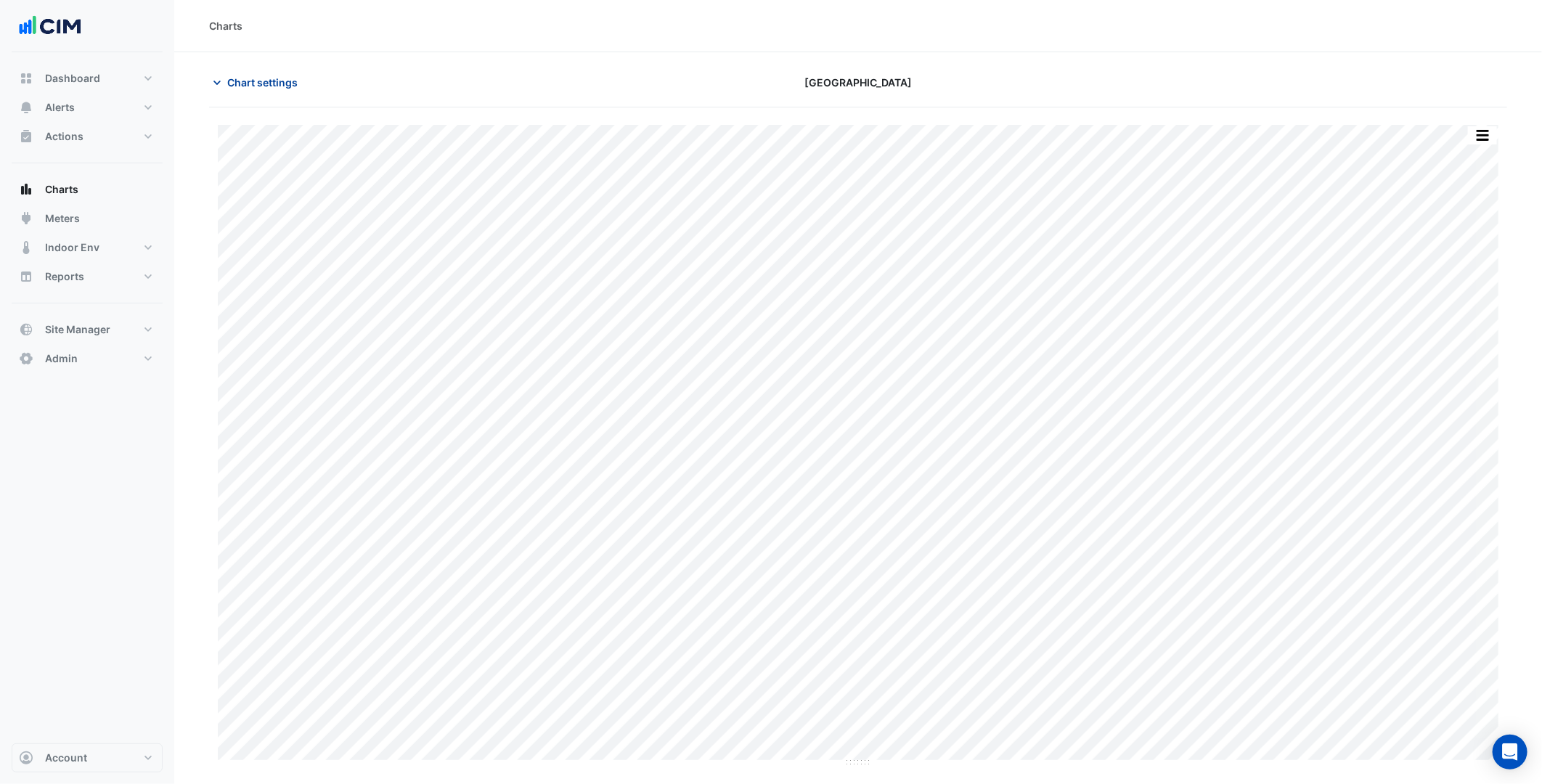
click at [280, 77] on span "Chart settings" at bounding box center [262, 82] width 71 height 16
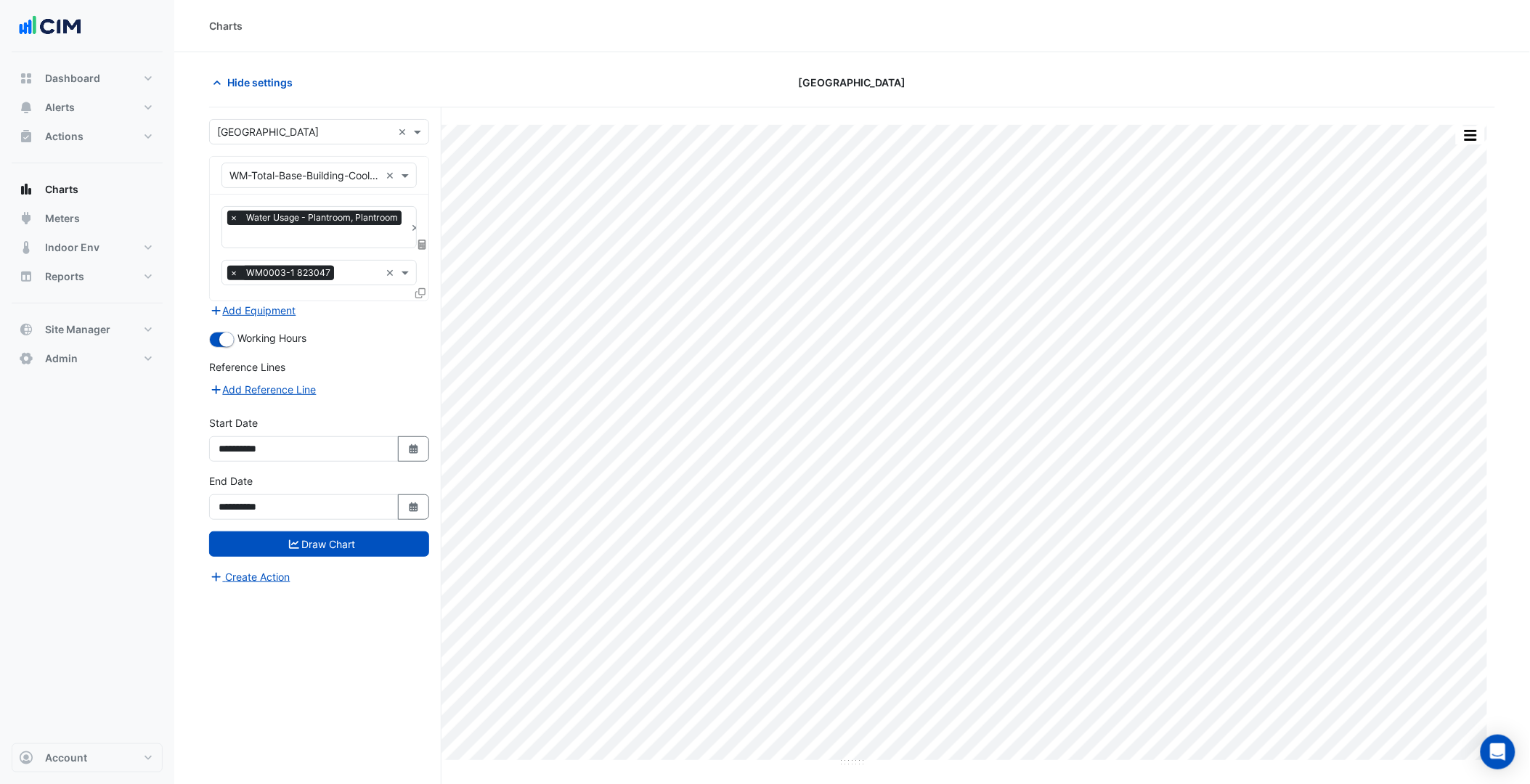
click at [427, 246] on fa-layers at bounding box center [422, 244] width 13 height 10
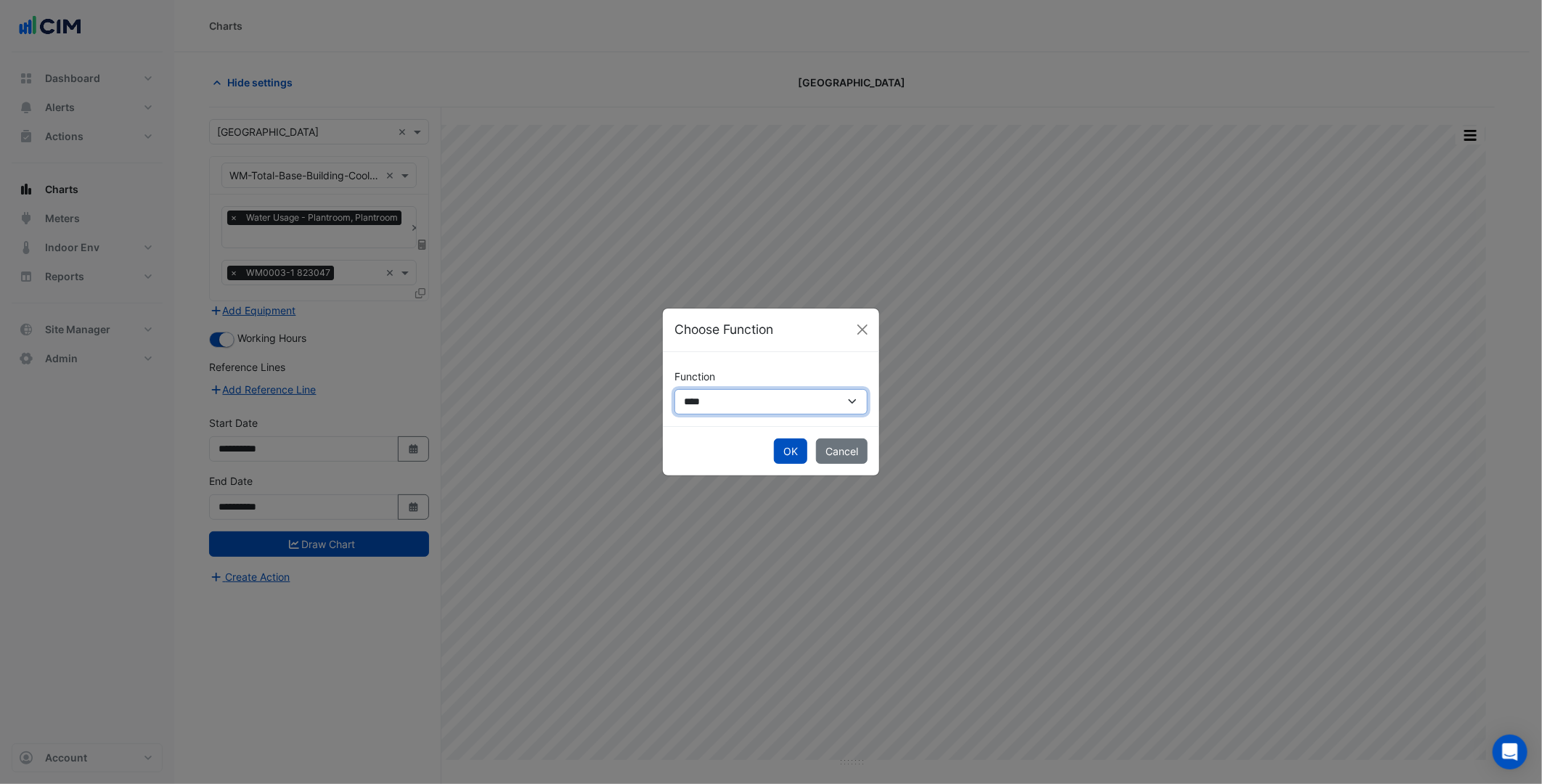
click at [724, 404] on select "**********" at bounding box center [771, 402] width 193 height 26
select select "******"
click at [675, 389] on select "**********" at bounding box center [771, 402] width 193 height 26
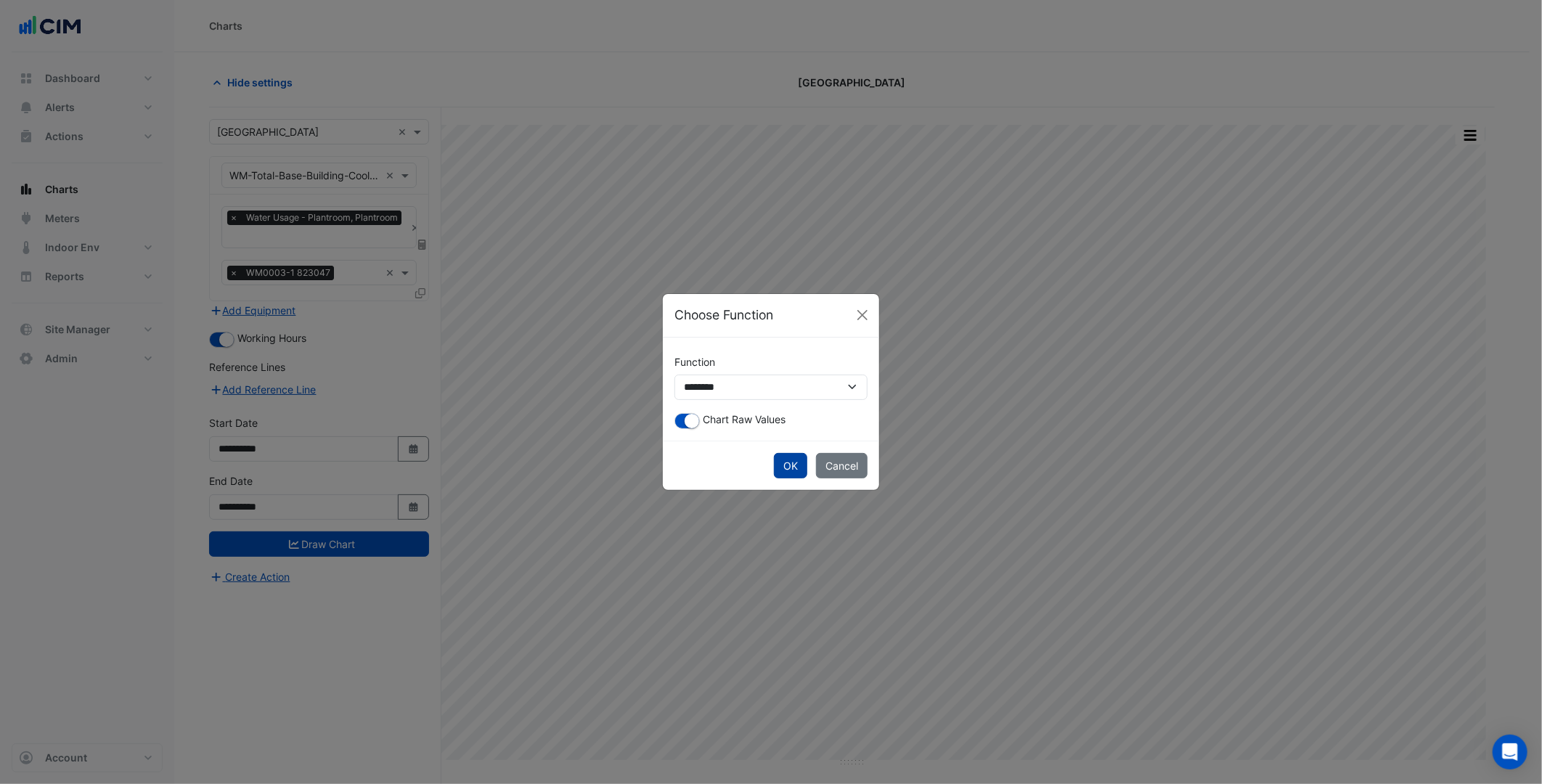
click at [789, 457] on button "OK" at bounding box center [791, 466] width 33 height 26
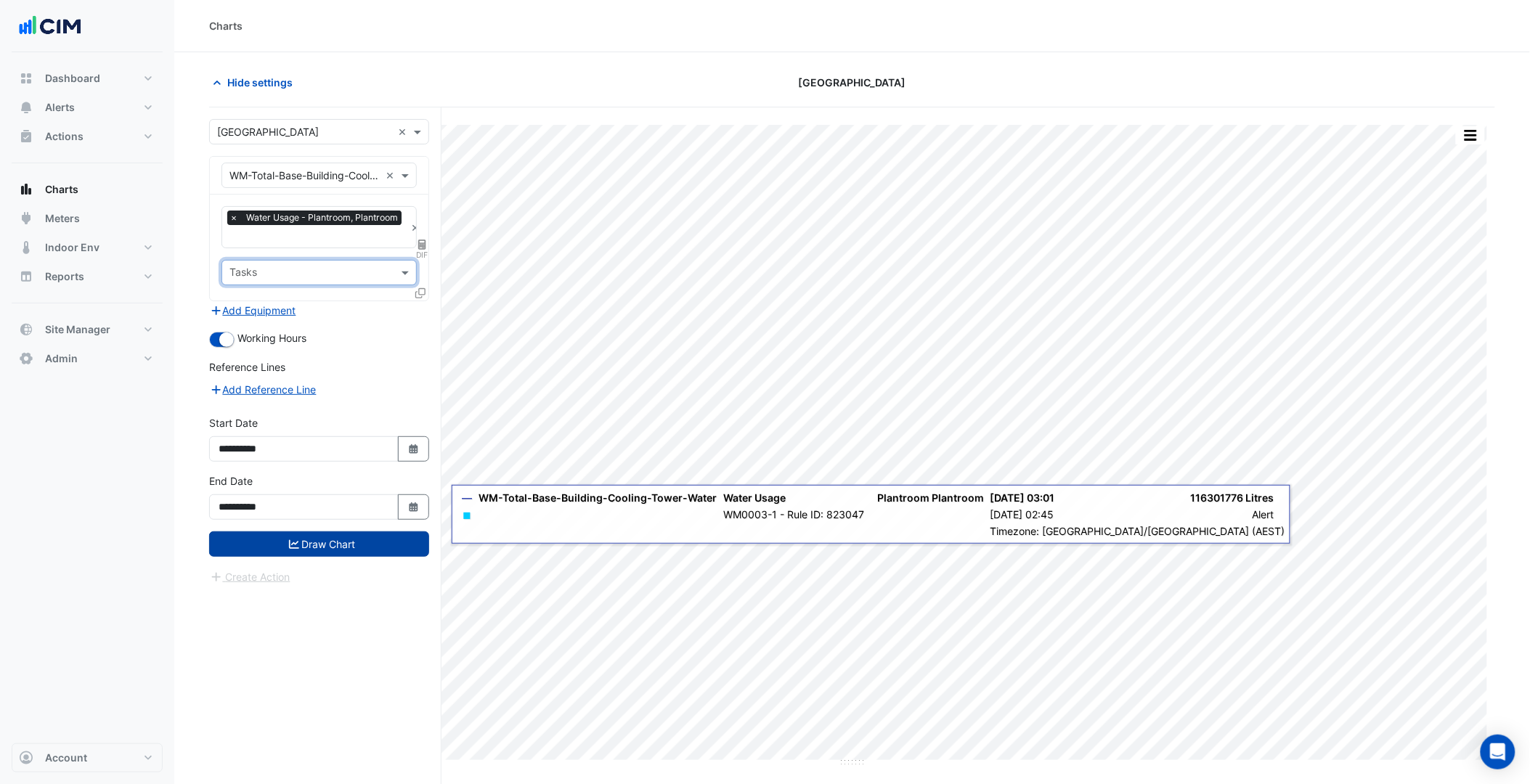
click at [371, 537] on button "Draw Chart" at bounding box center [318, 544] width 220 height 26
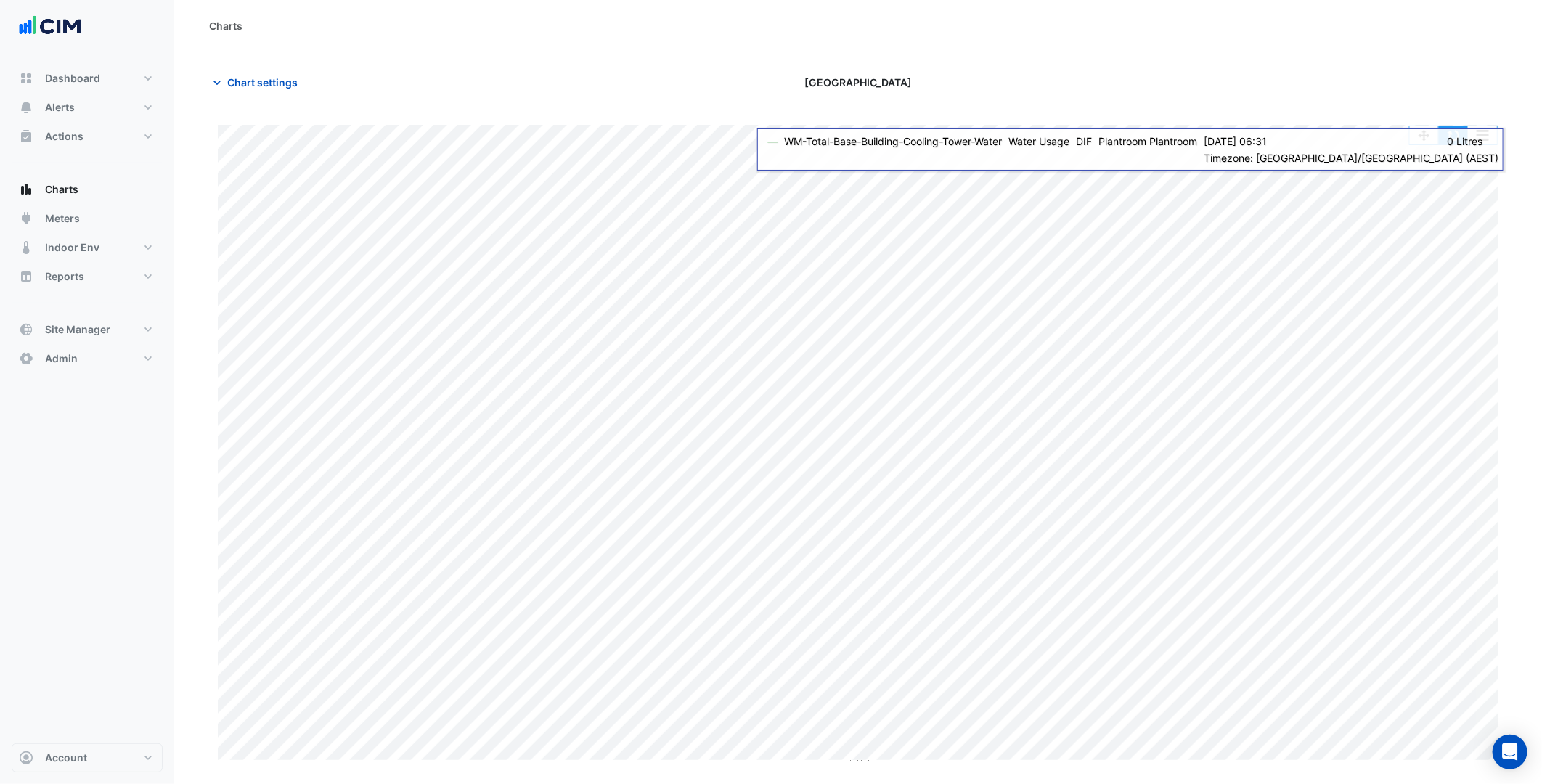
click at [1455, 135] on button "button" at bounding box center [1454, 135] width 29 height 18
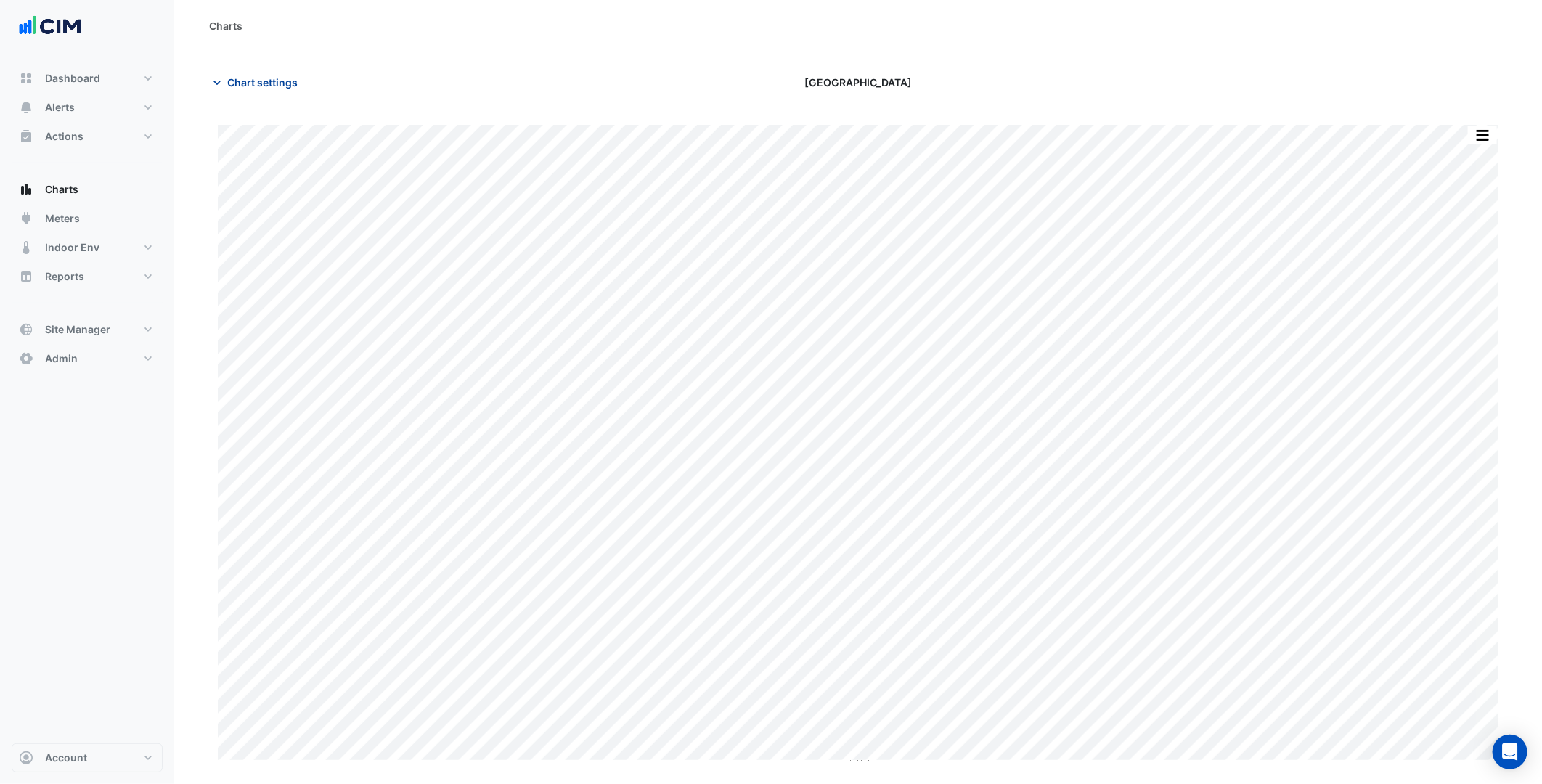
click at [301, 83] on button "Chart settings" at bounding box center [257, 83] width 98 height 26
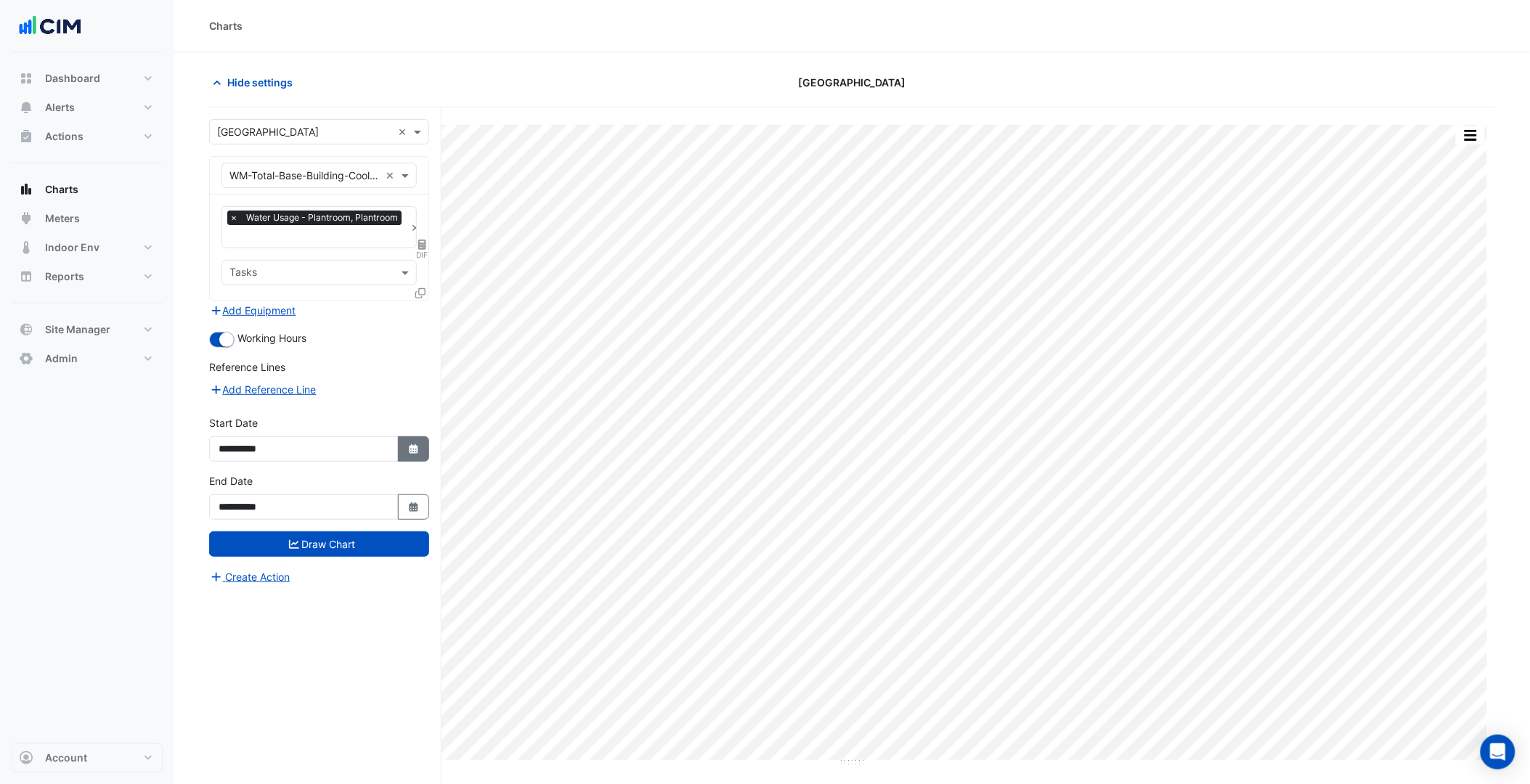
click at [413, 454] on button "Select Date" at bounding box center [414, 449] width 32 height 26
select select "*"
select select "****"
click at [236, 305] on div "1" at bounding box center [234, 301] width 23 height 23
type input "**********"
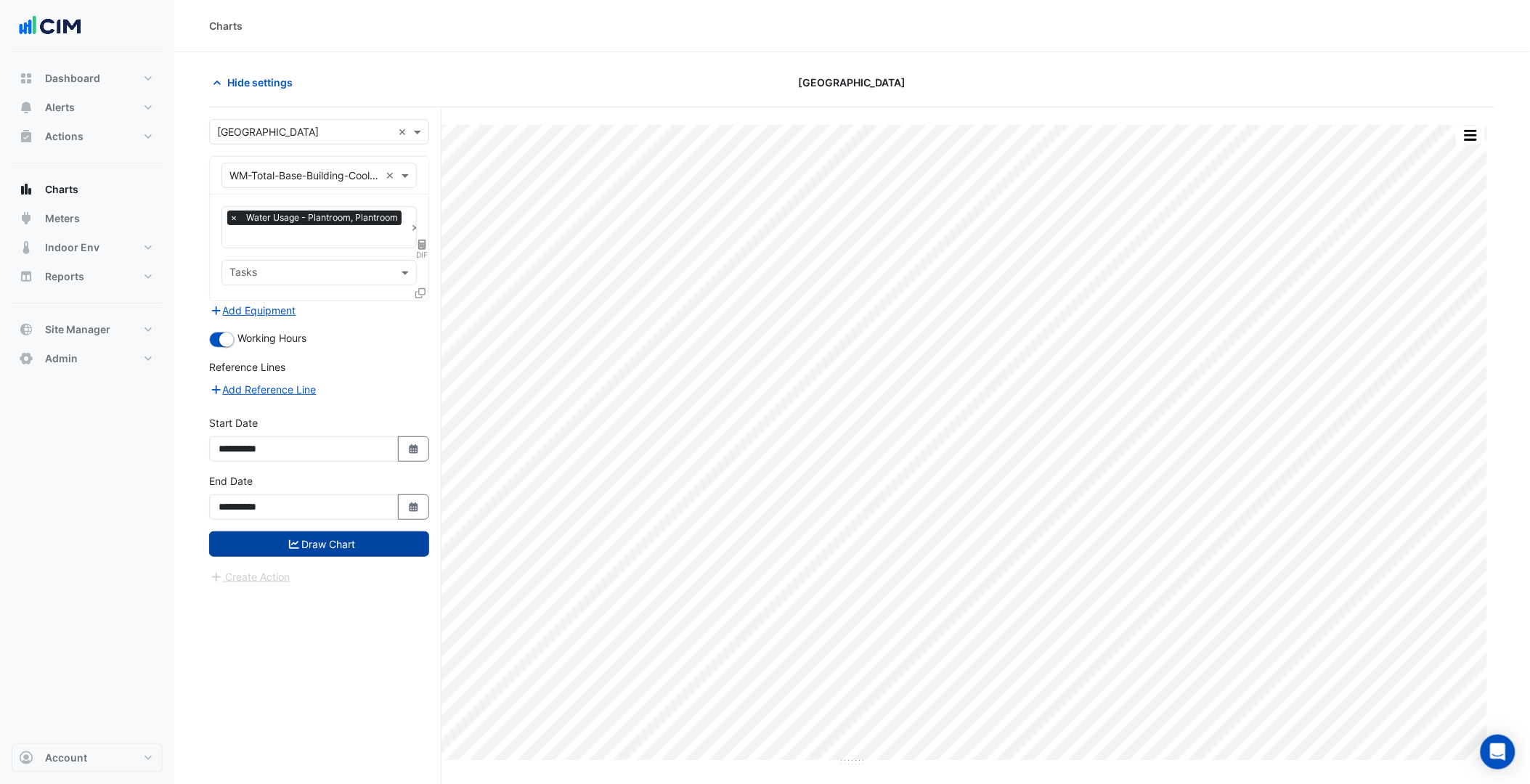
click at [344, 535] on button "Draw Chart" at bounding box center [318, 544] width 220 height 26
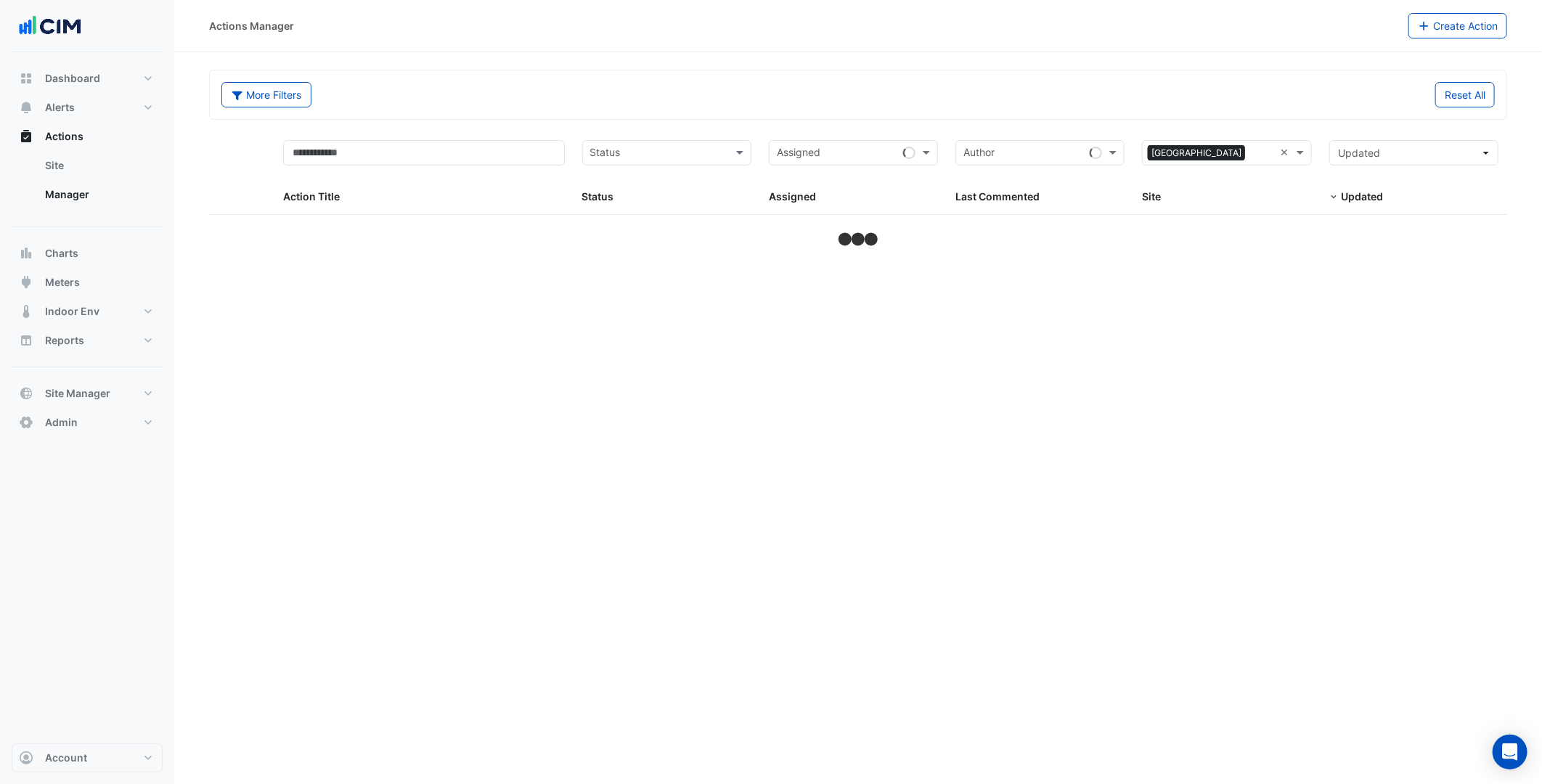
select select "***"
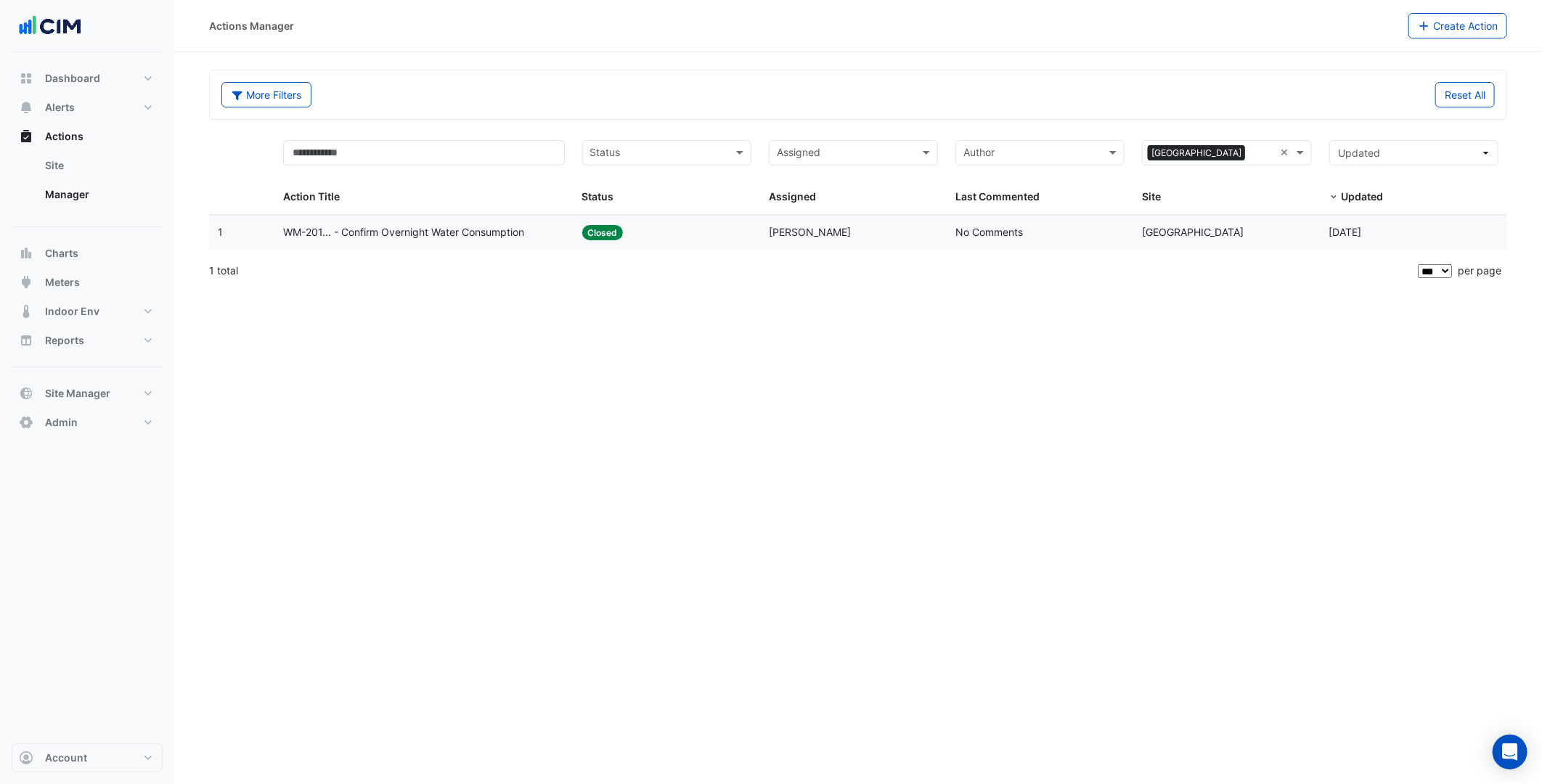
click at [695, 246] on datatable-body-cell "Status: Closed" at bounding box center [667, 233] width 187 height 34
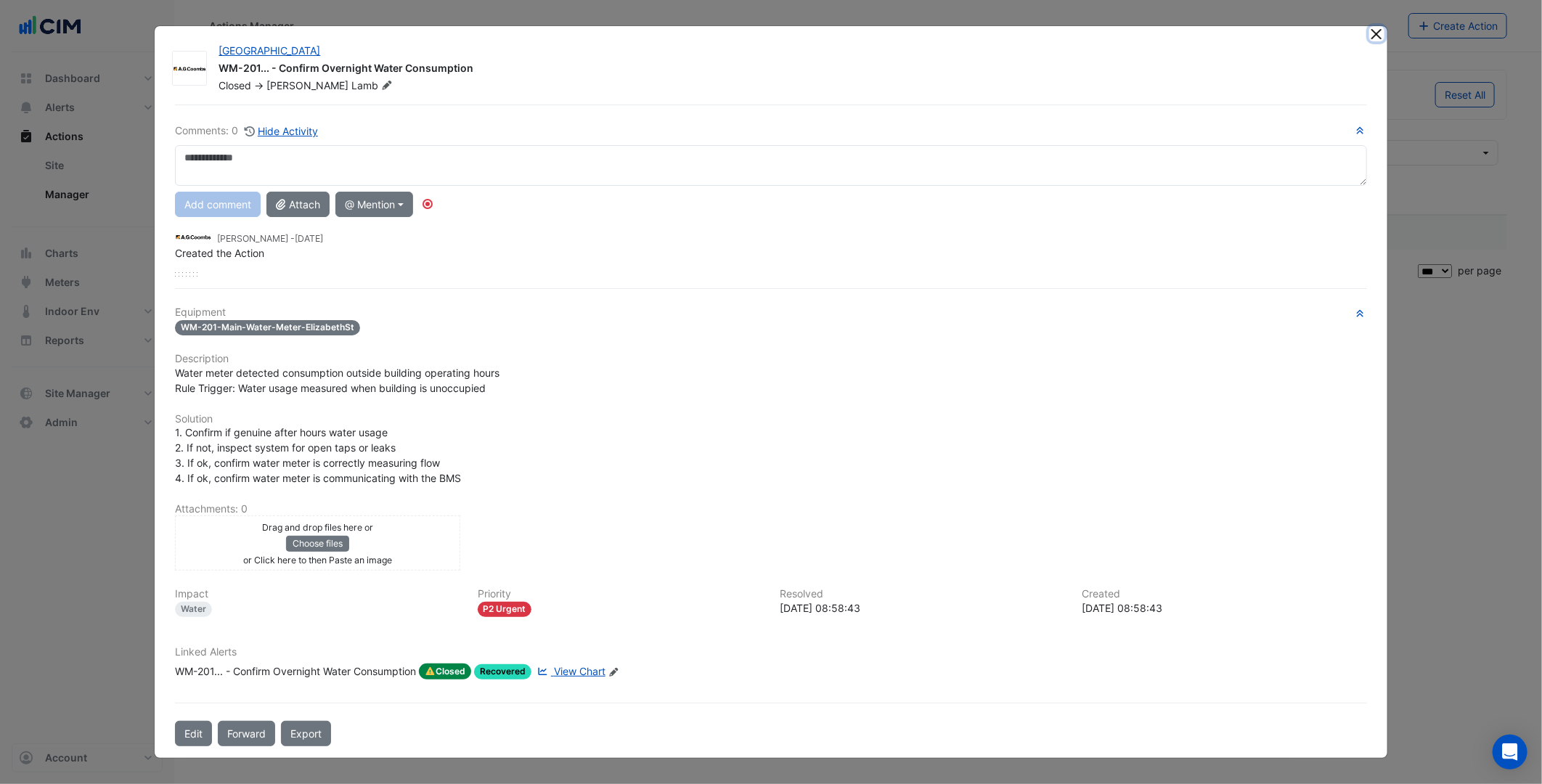
click at [1380, 40] on button "Close" at bounding box center [1376, 33] width 16 height 16
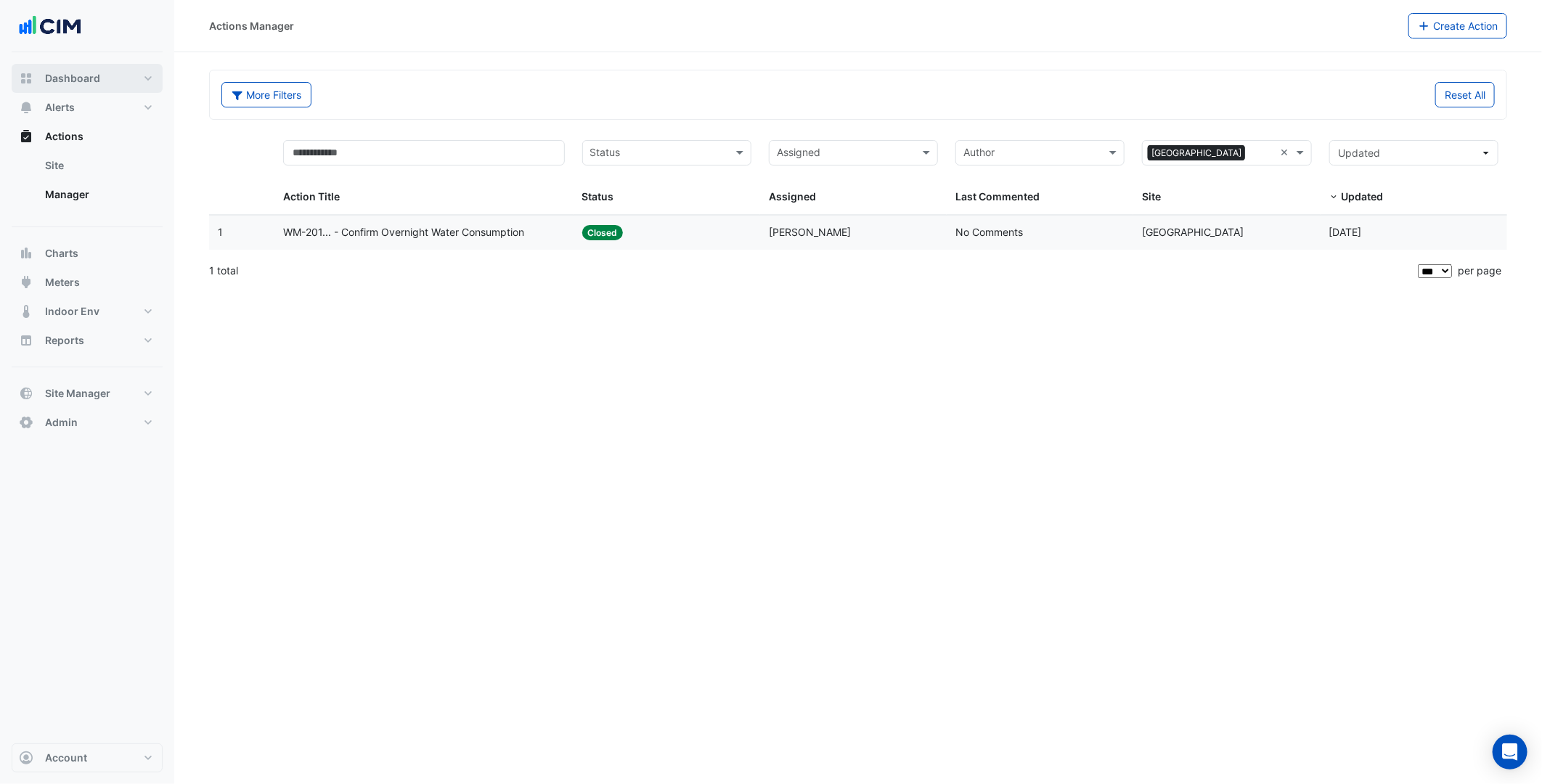
click at [112, 87] on button "Dashboard" at bounding box center [87, 78] width 151 height 29
select select "***"
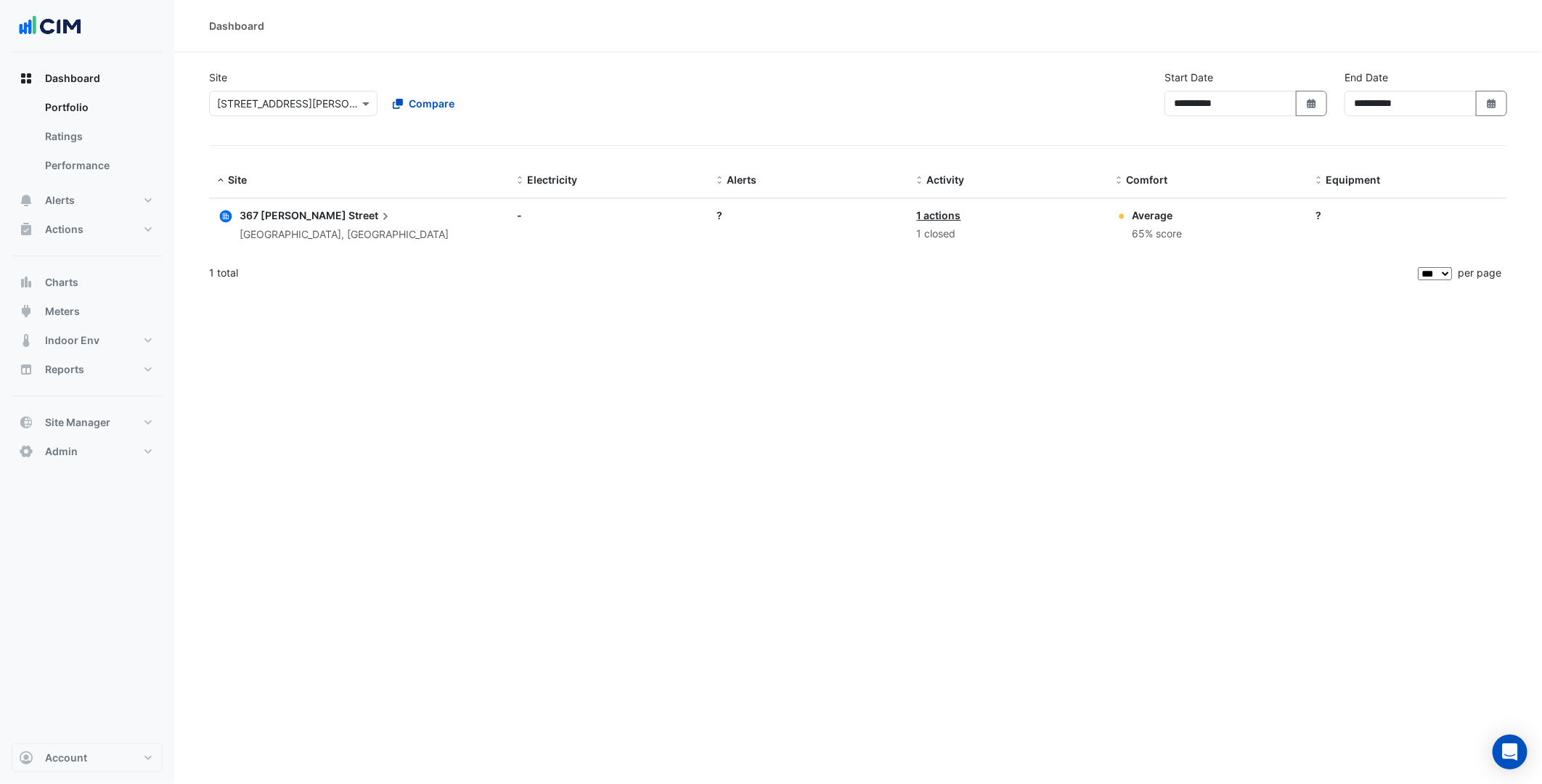
click at [331, 102] on input "text" at bounding box center [279, 104] width 123 height 16
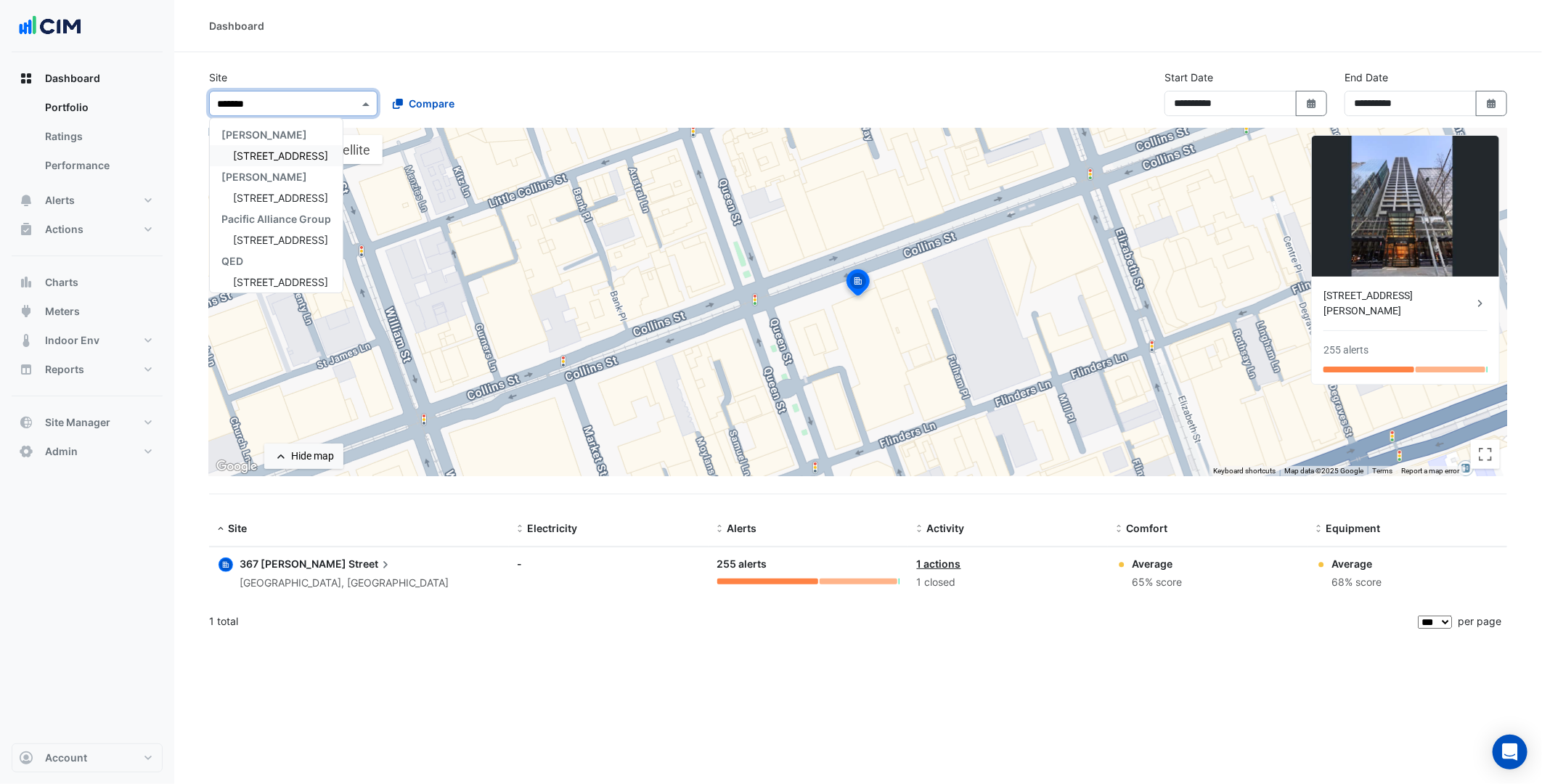
type input "********"
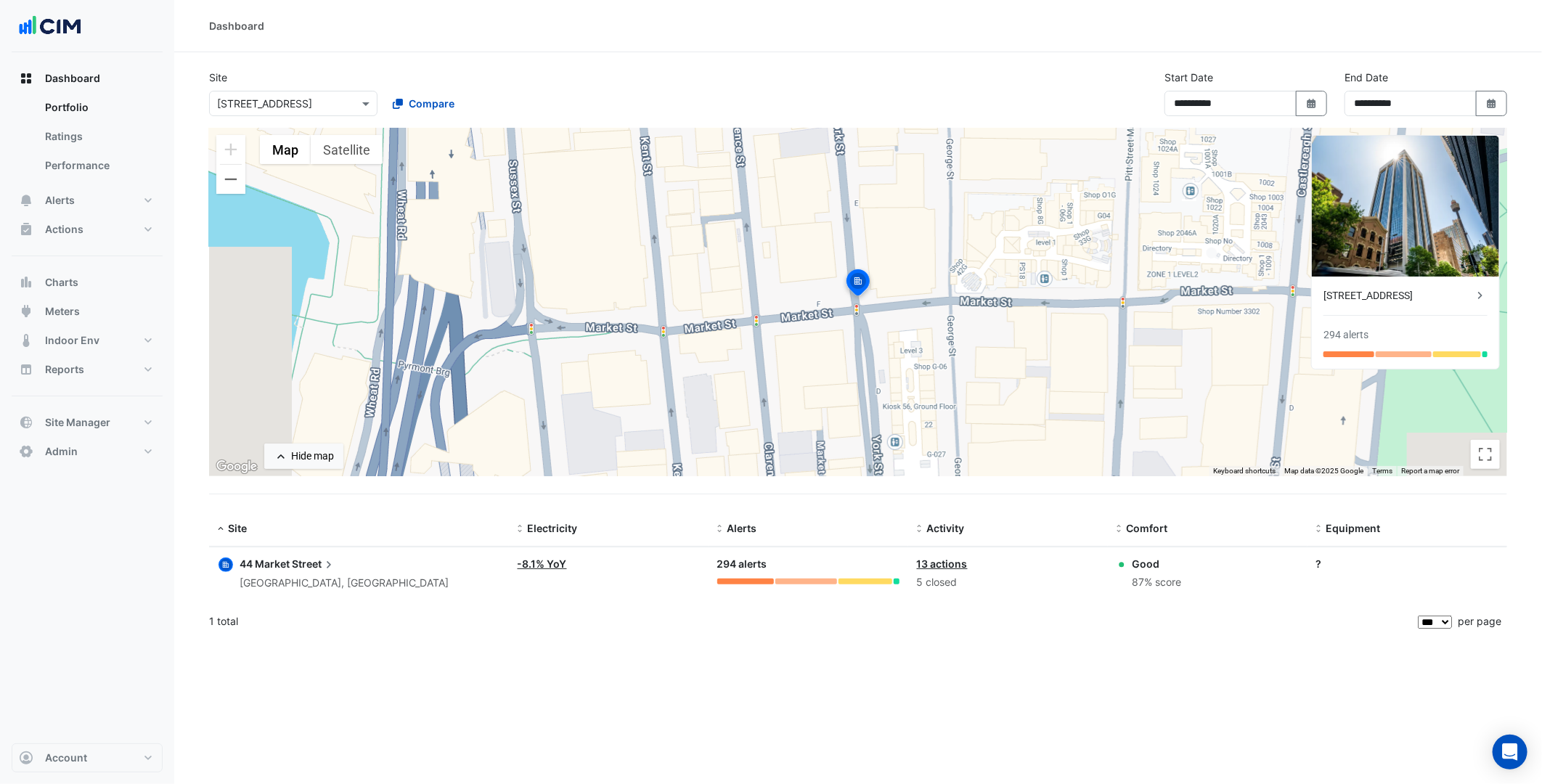
click at [316, 564] on span "Street" at bounding box center [314, 563] width 44 height 16
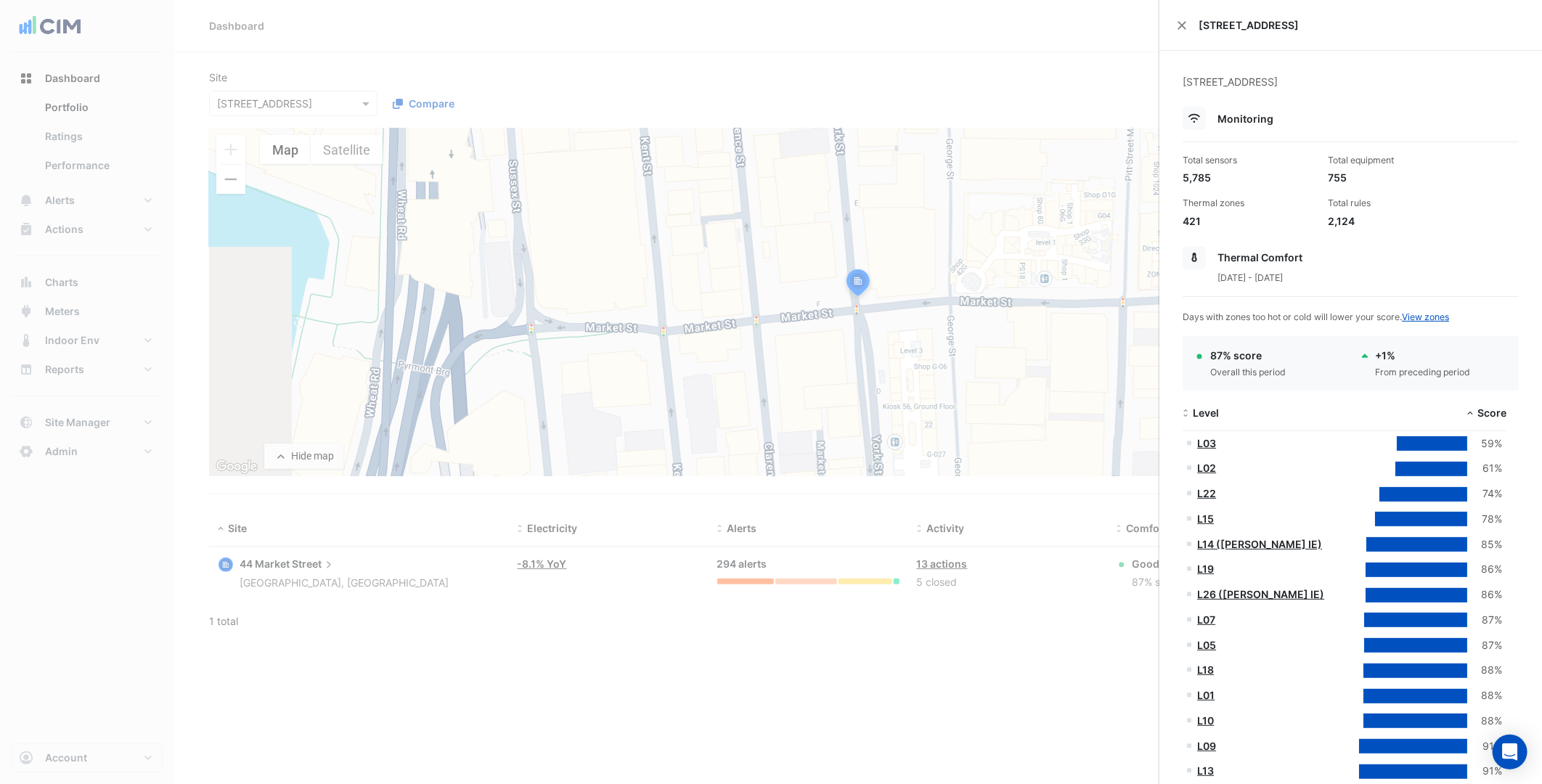
click at [1064, 126] on ngb-offcanvas-backdrop at bounding box center [771, 392] width 1542 height 784
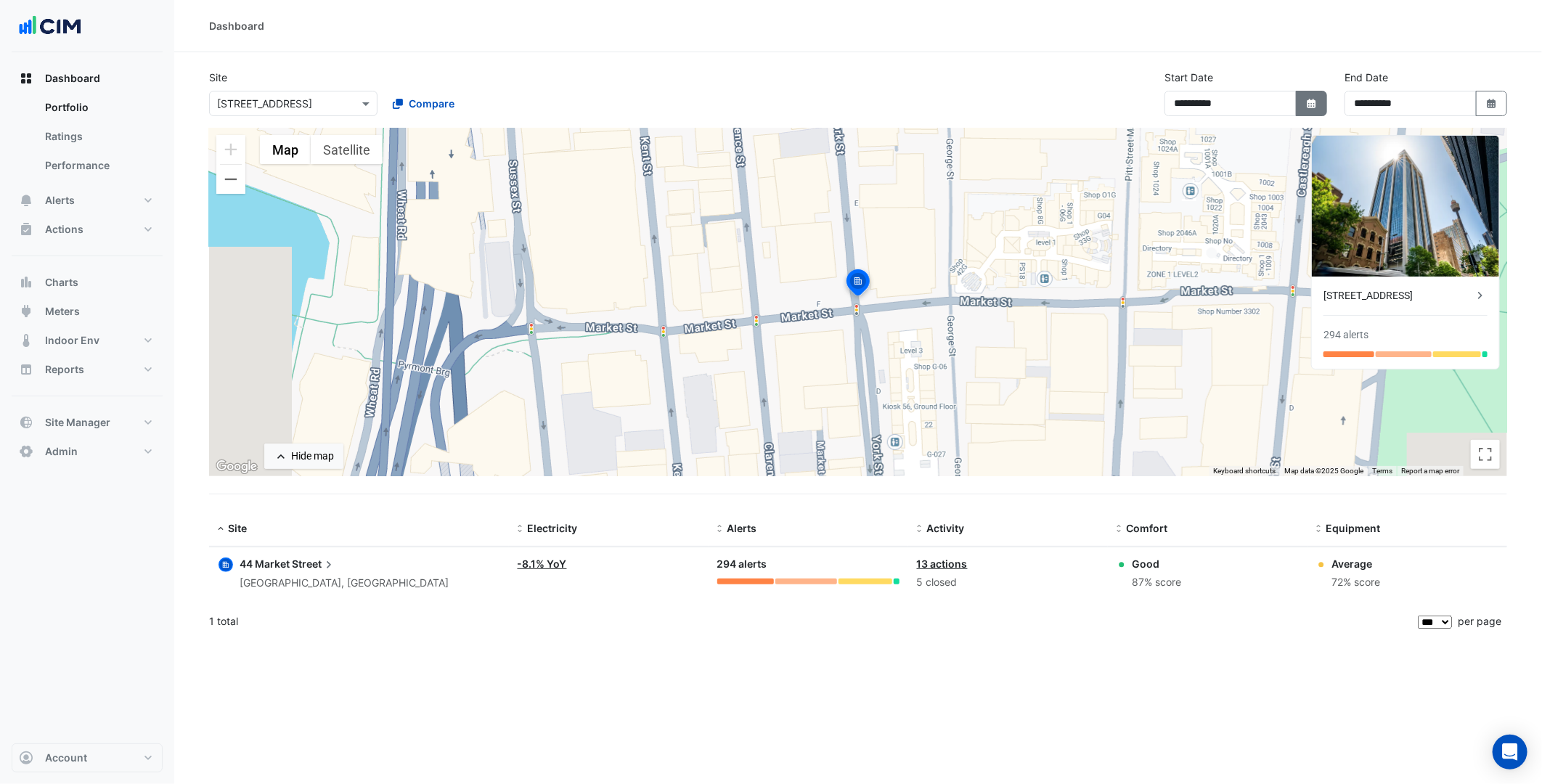
click at [1319, 104] on button "Select Date" at bounding box center [1312, 104] width 32 height 26
select select "*"
select select "****"
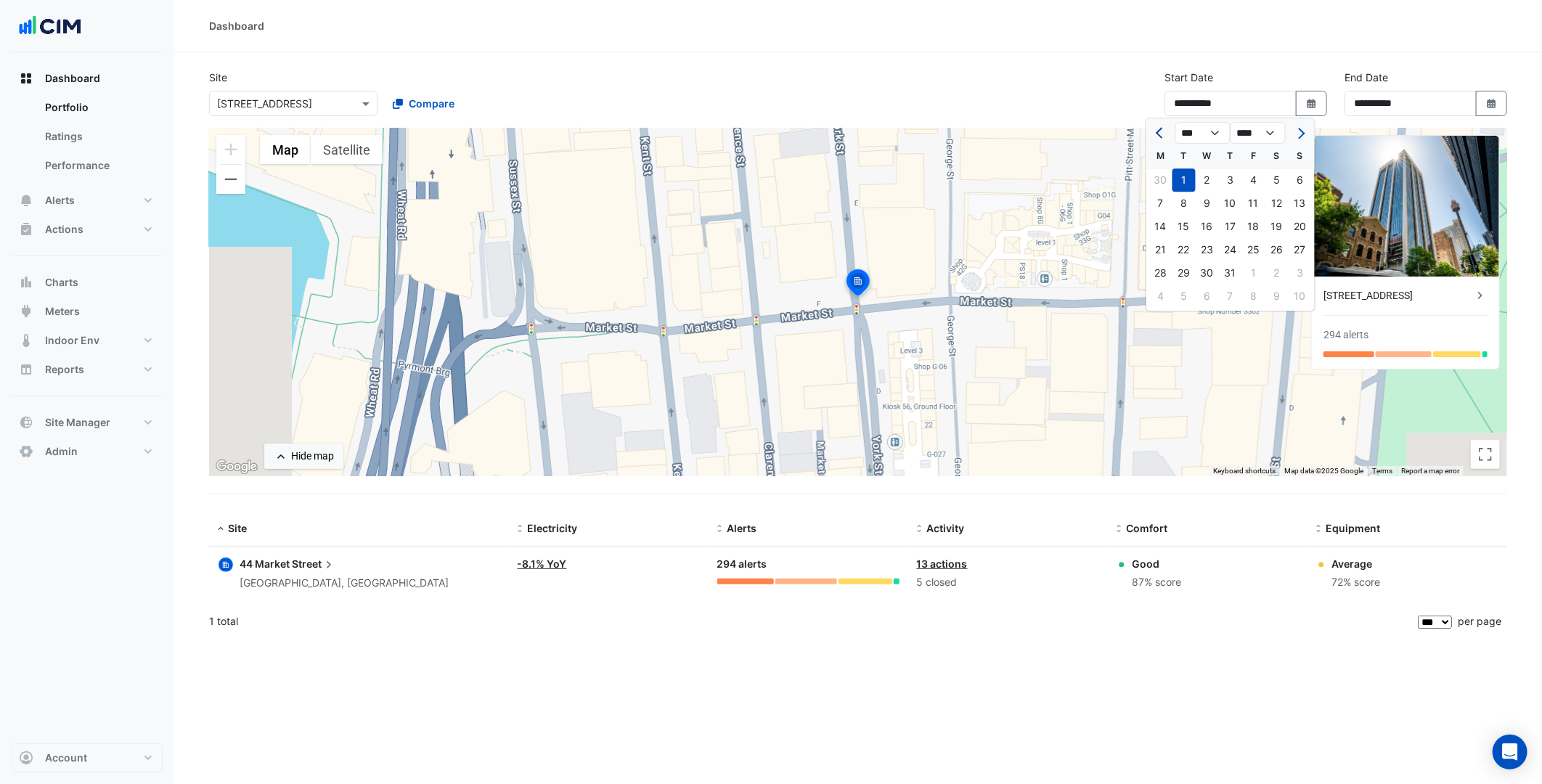
click at [1159, 133] on span "Previous month" at bounding box center [1161, 133] width 11 height 11
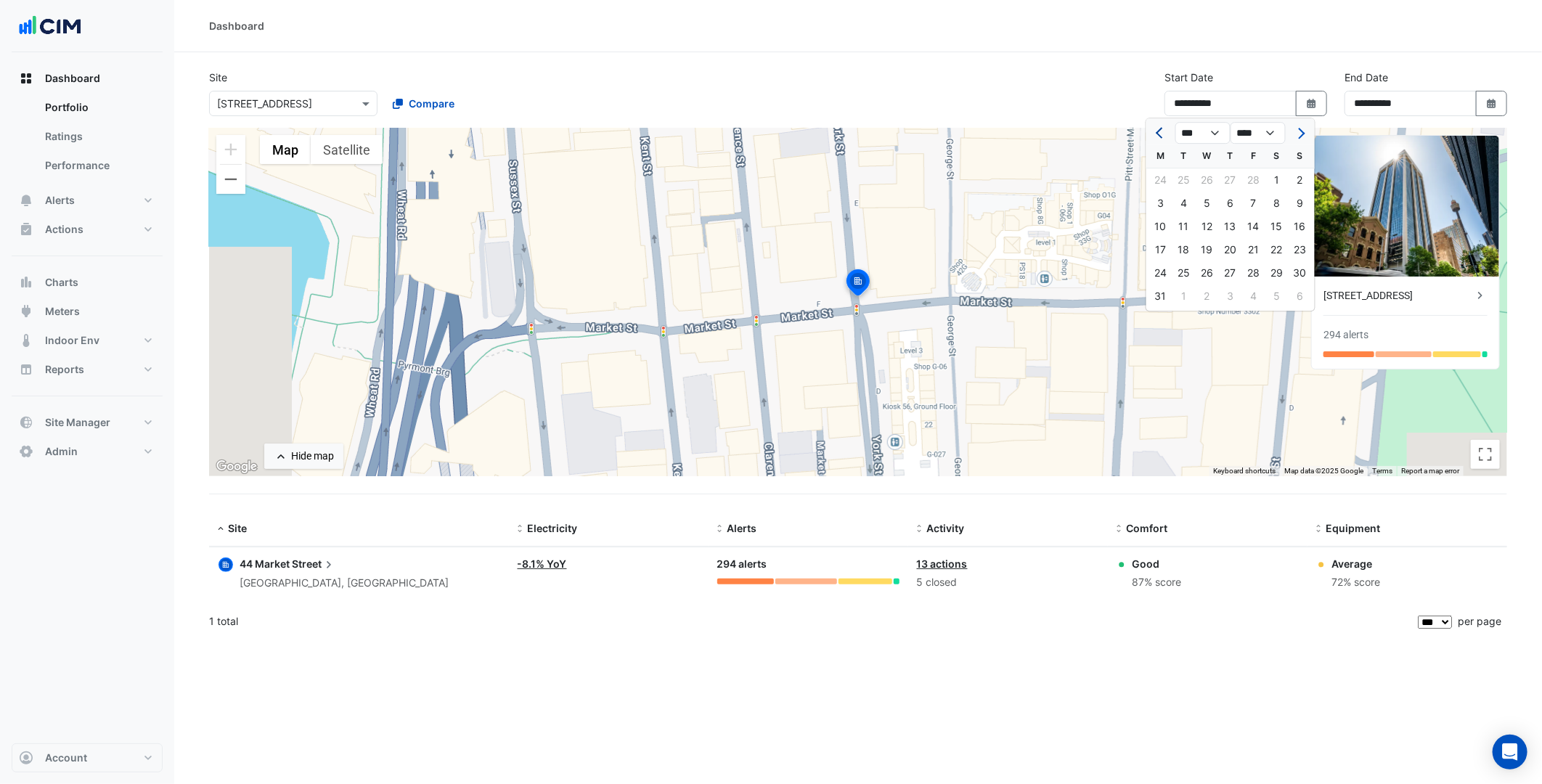
click at [1159, 133] on span "Previous month" at bounding box center [1161, 133] width 11 height 11
select select "**"
select select "****"
click at [1159, 133] on span "Previous month" at bounding box center [1161, 133] width 11 height 11
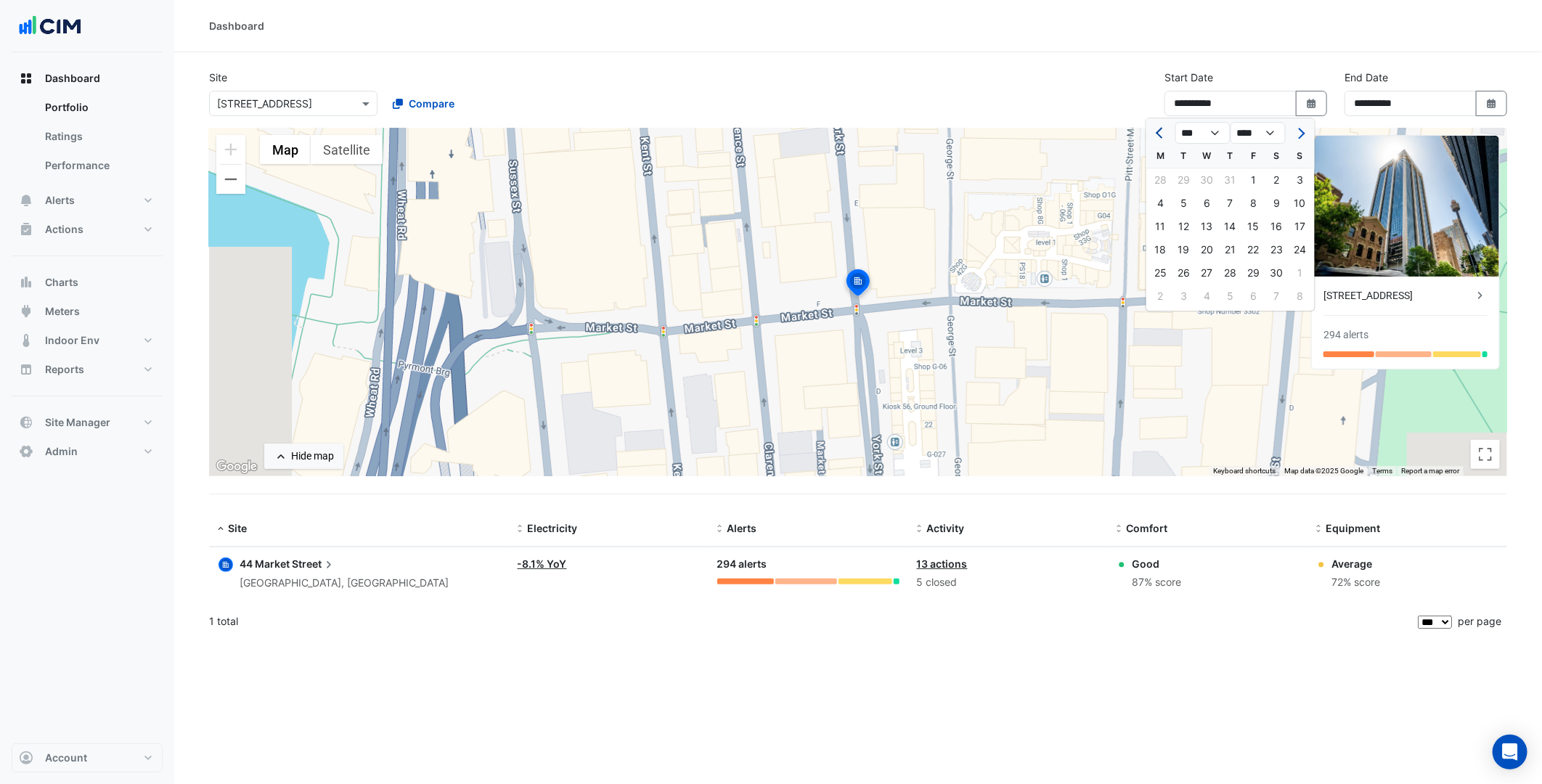
click at [1164, 133] on span "Previous month" at bounding box center [1161, 133] width 11 height 11
click at [1301, 138] on button "Next month" at bounding box center [1300, 132] width 17 height 23
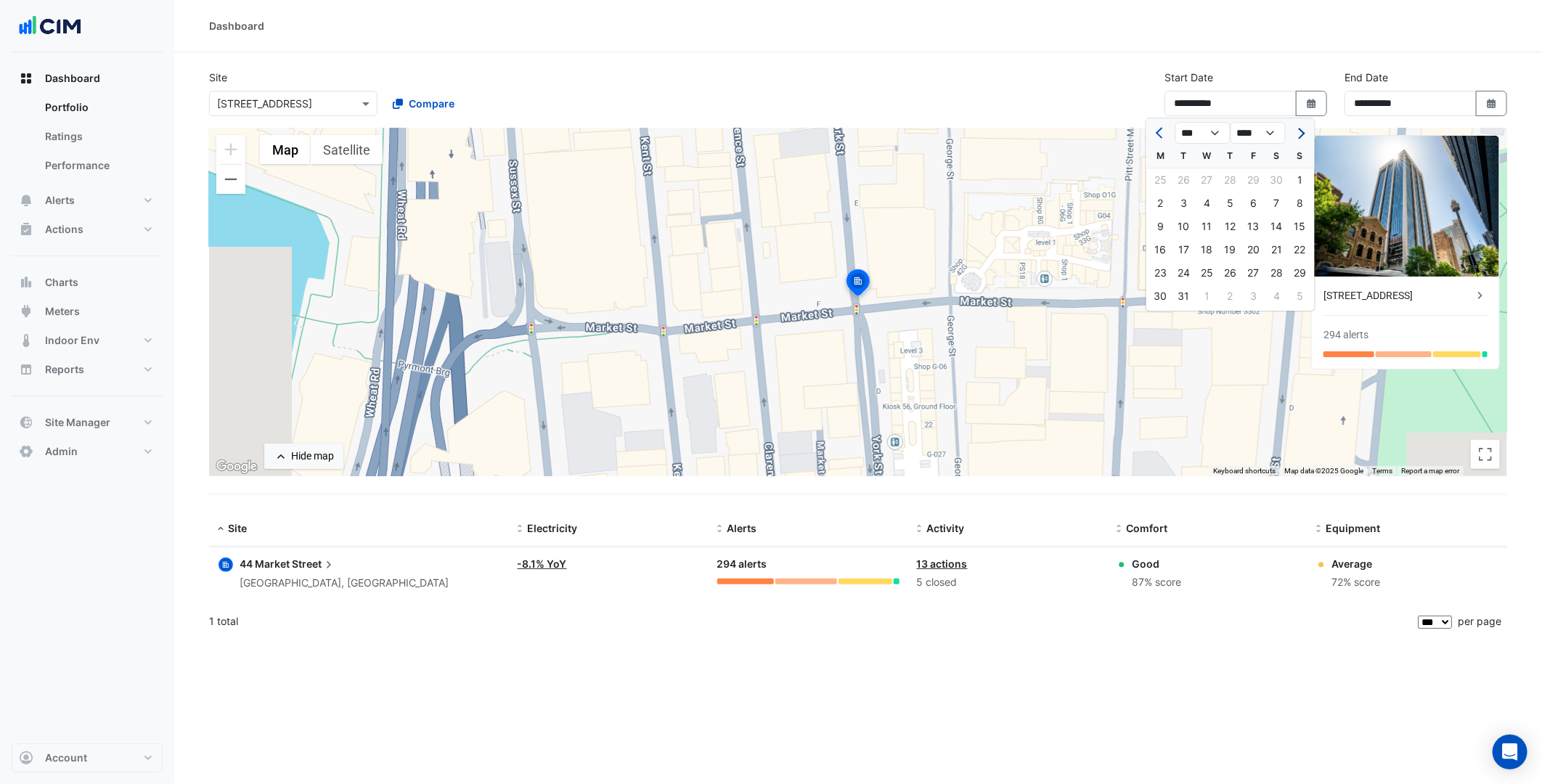
click at [1300, 131] on span "Next month" at bounding box center [1300, 133] width 11 height 11
select select "*"
select select "****"
click at [1216, 170] on div "1" at bounding box center [1207, 179] width 23 height 23
type input "**********"
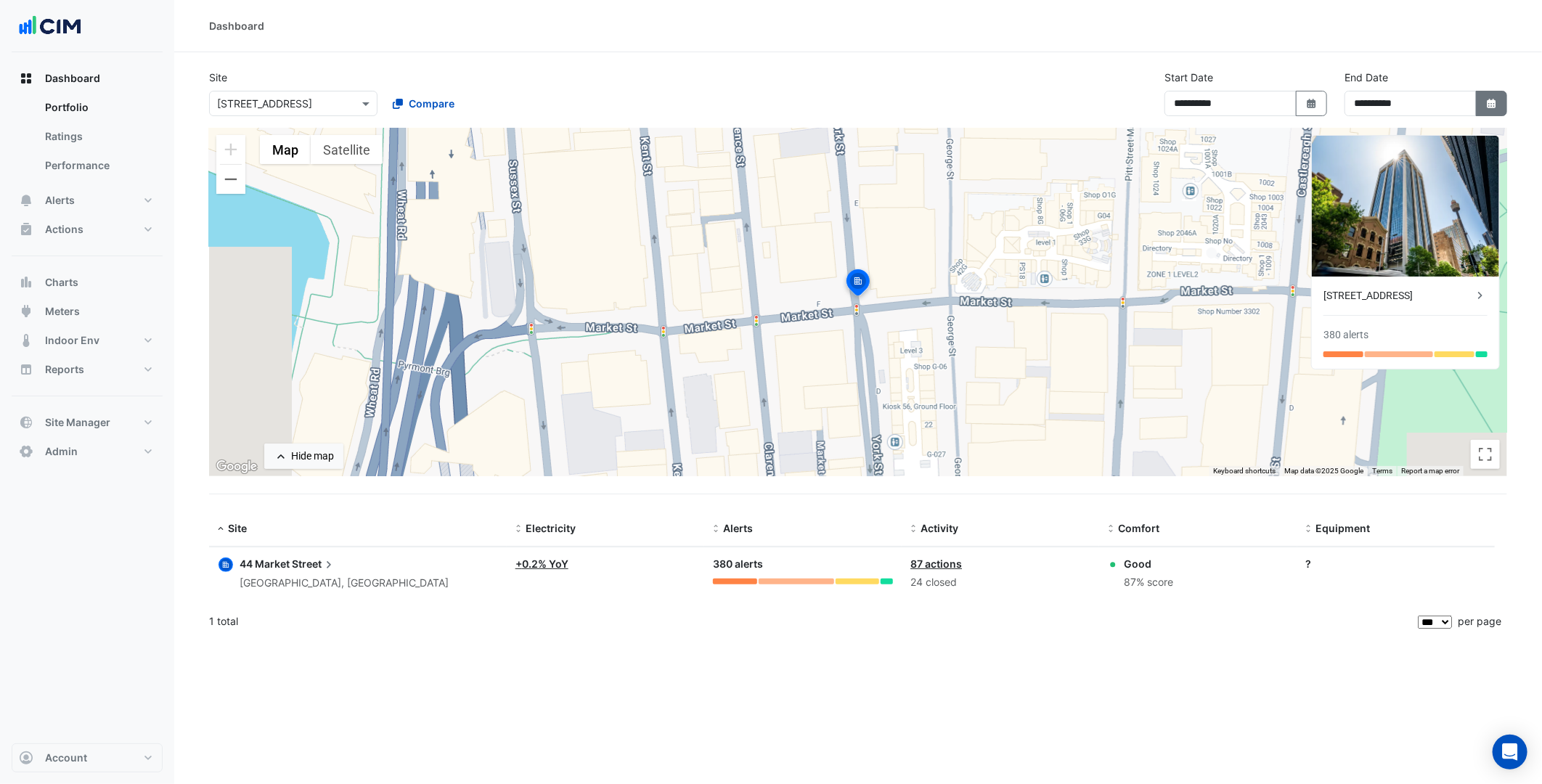
click at [1477, 102] on button "Select Date" at bounding box center [1491, 104] width 32 height 26
select select "*"
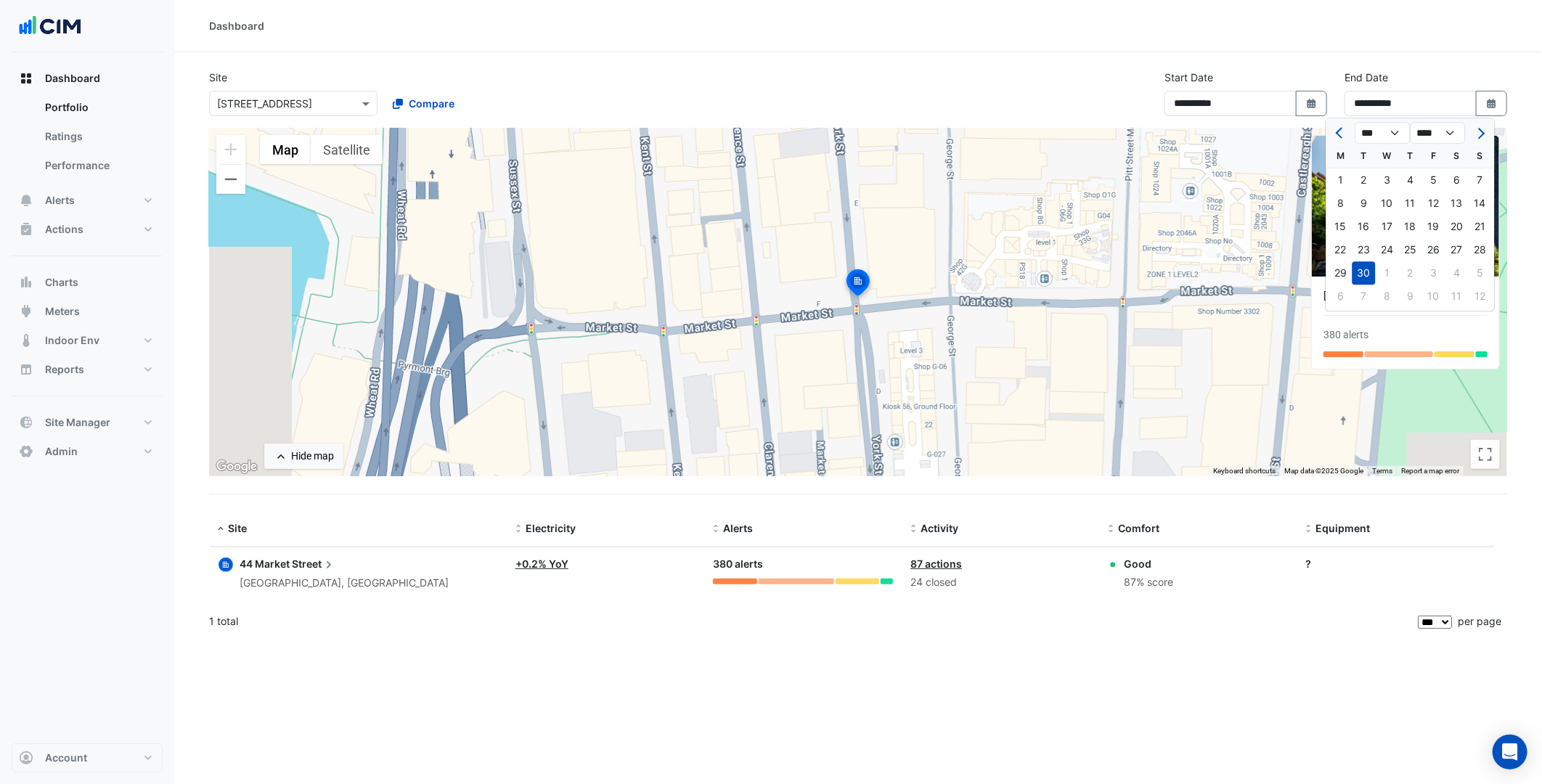
click at [1413, 51] on div "Dashboard" at bounding box center [859, 26] width 1368 height 52
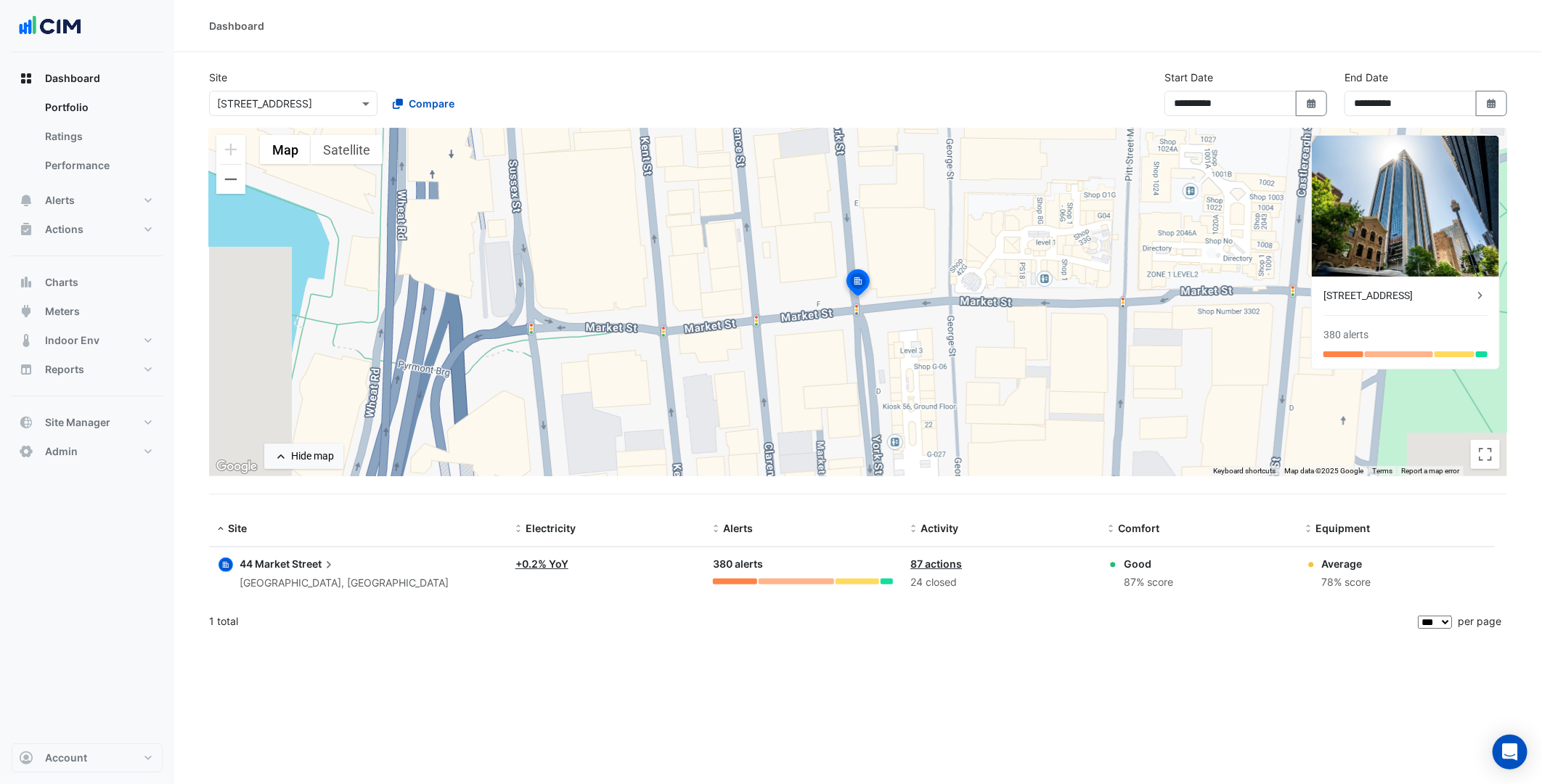
click at [301, 567] on span "Street" at bounding box center [314, 563] width 44 height 16
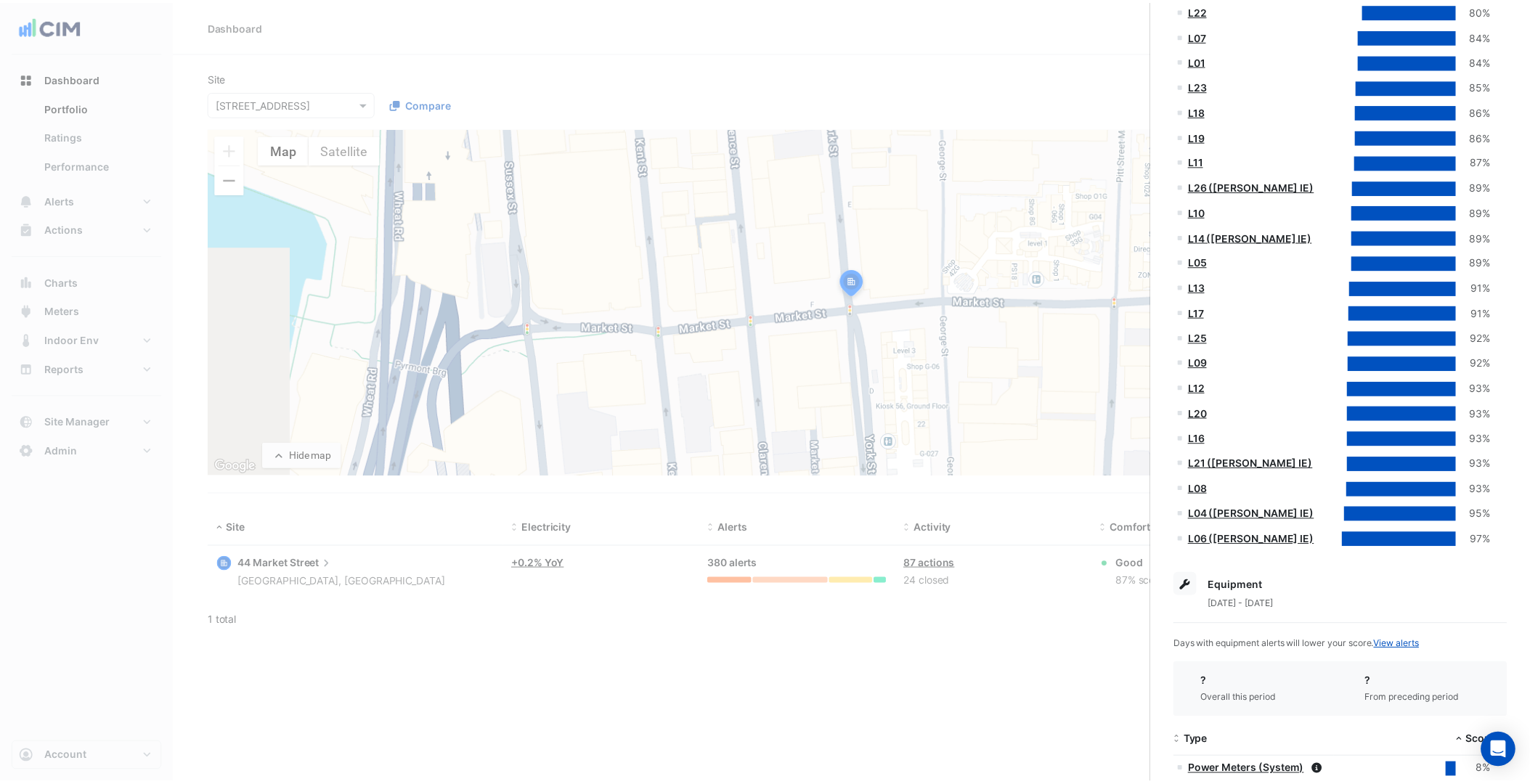
scroll to position [483, 0]
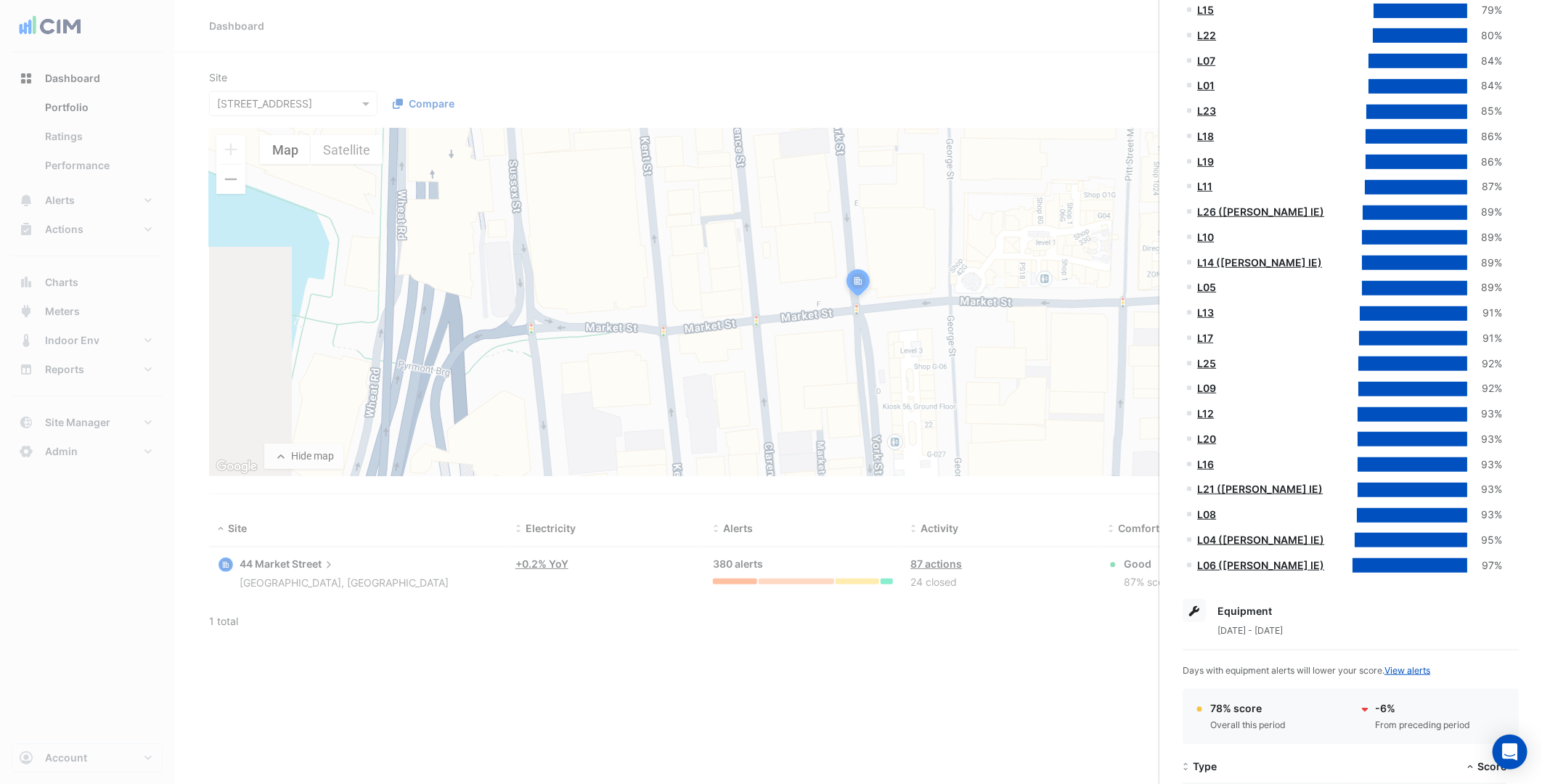
click at [422, 596] on ngb-offcanvas-backdrop at bounding box center [771, 392] width 1542 height 784
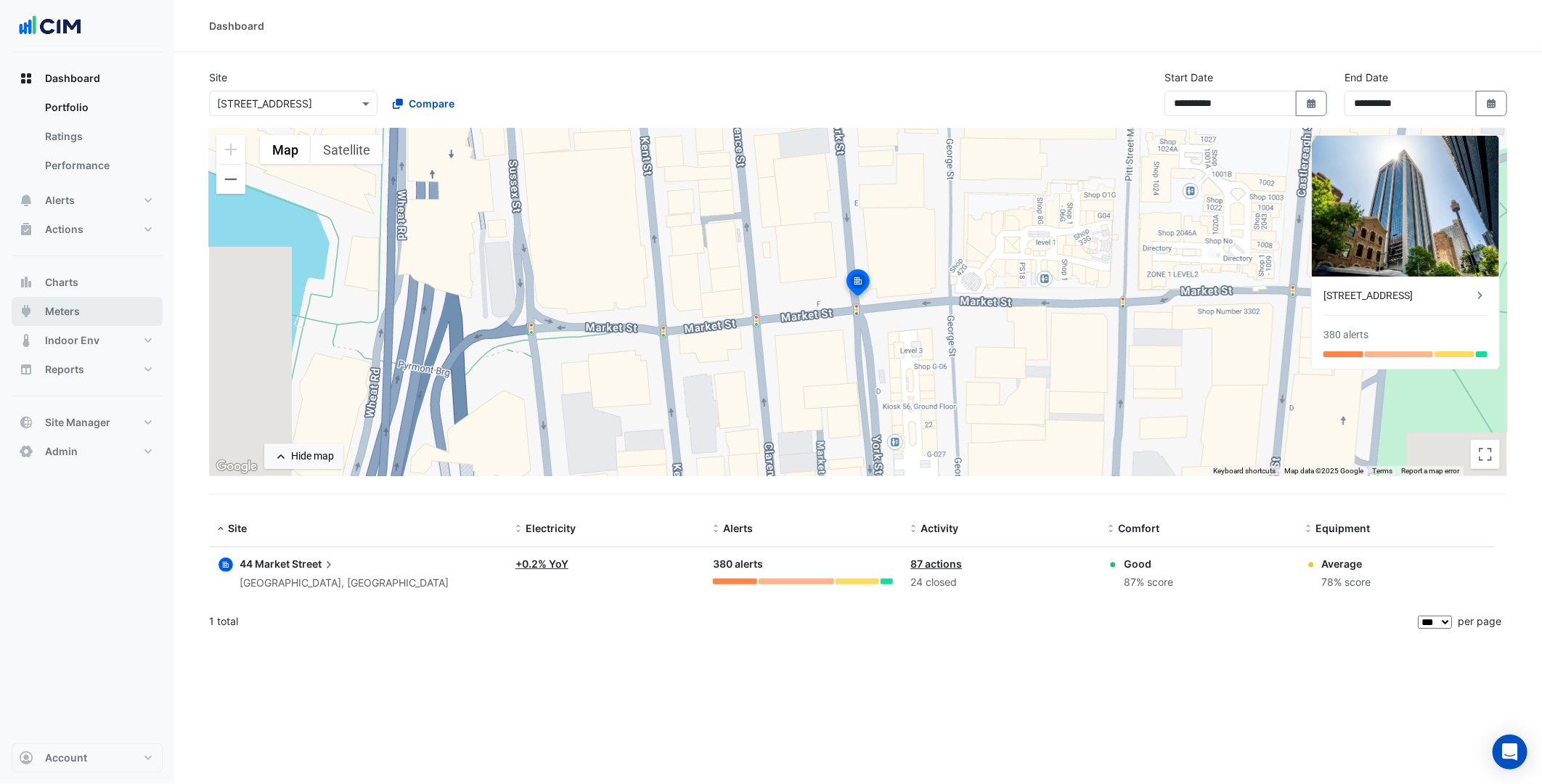
click at [91, 303] on button "Meters" at bounding box center [87, 312] width 151 height 29
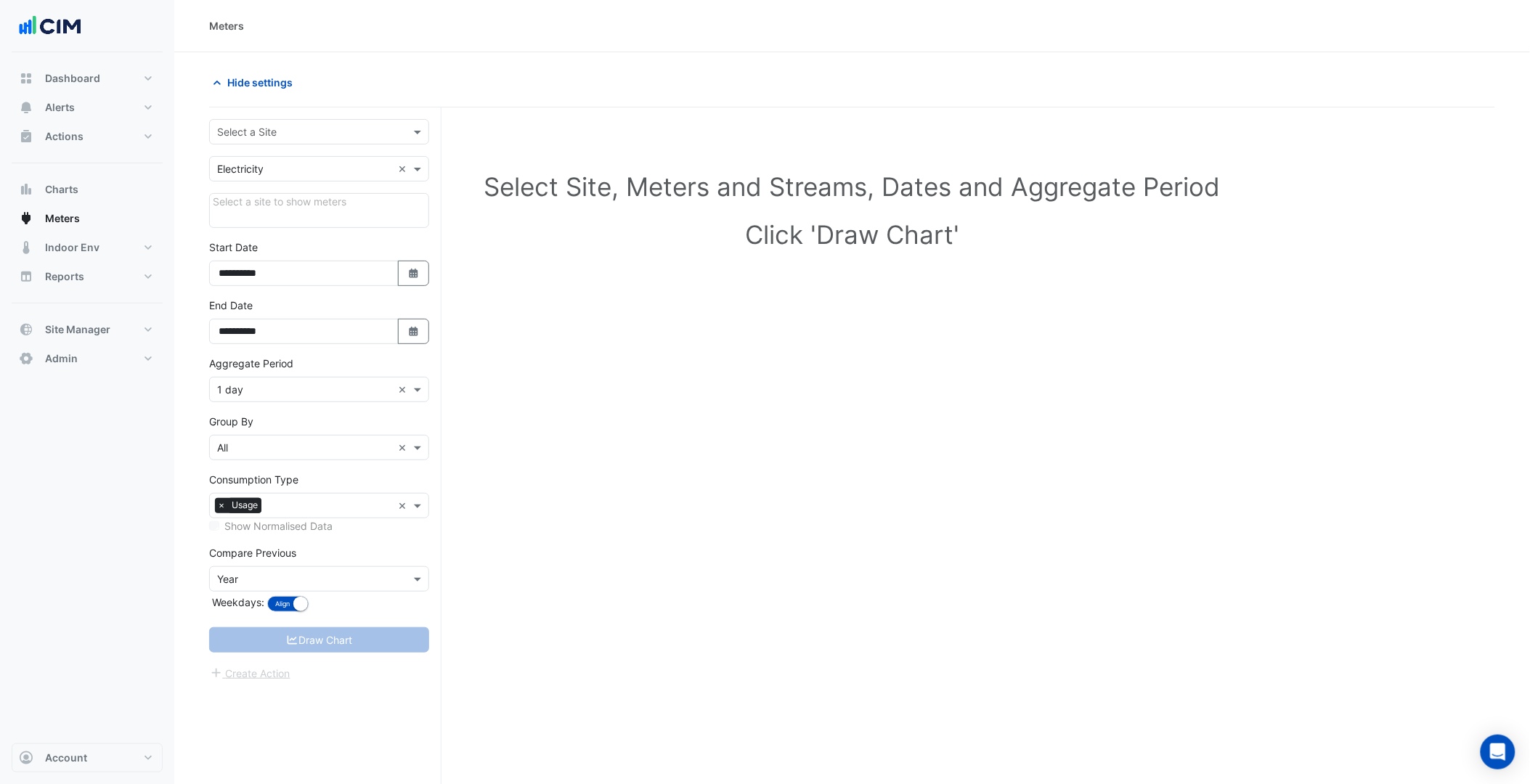
click at [302, 132] on input "text" at bounding box center [304, 132] width 175 height 16
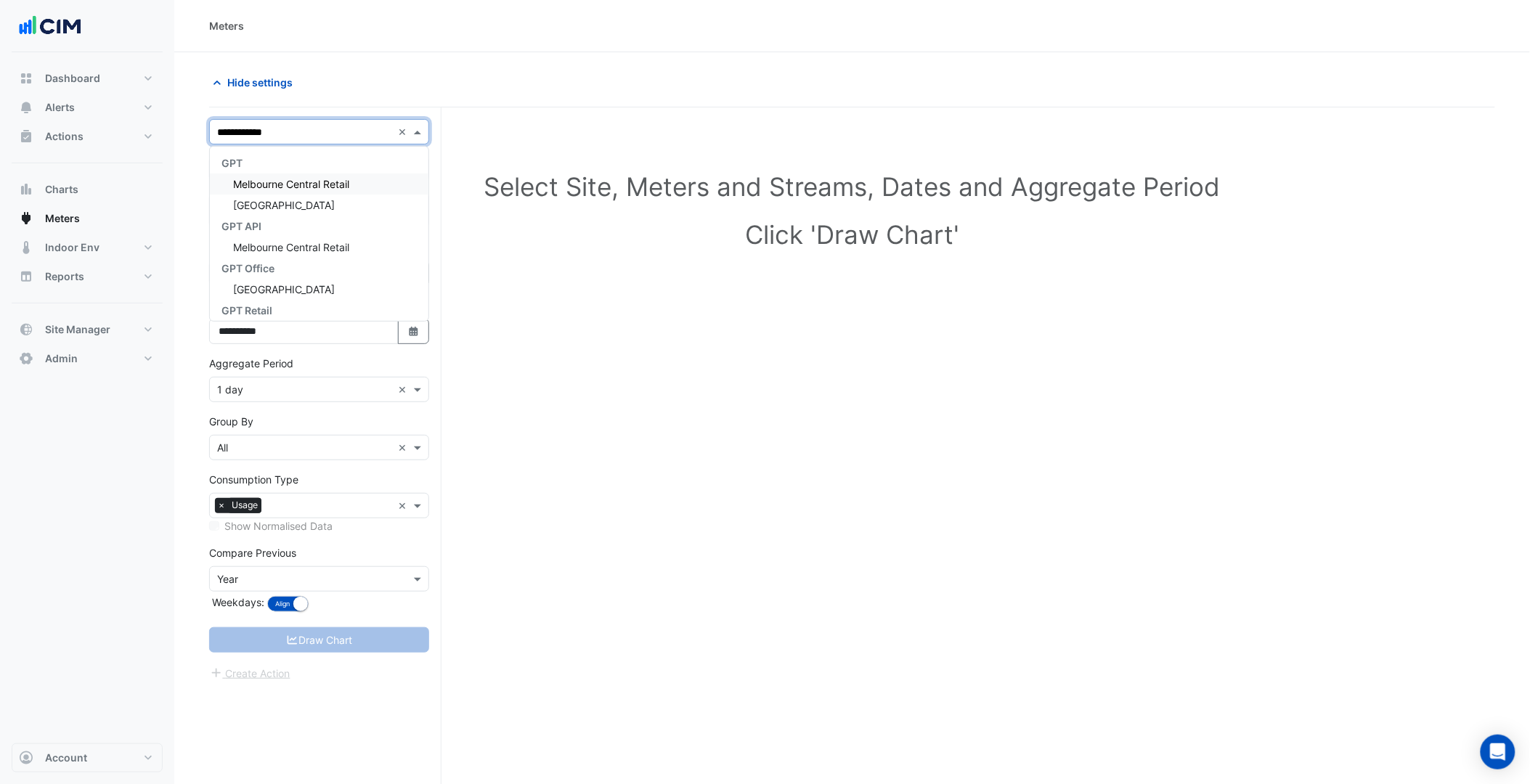
type input "**********"
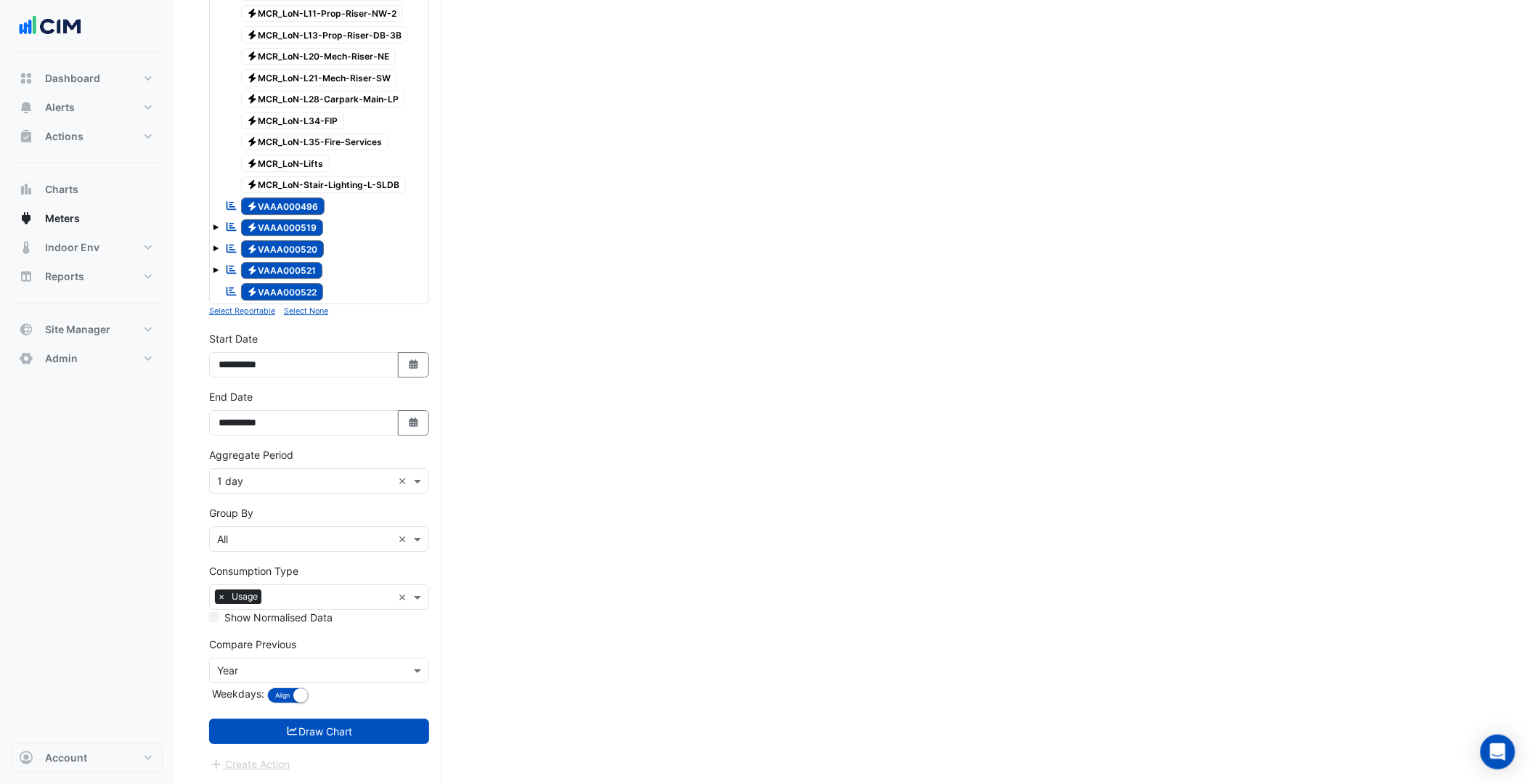
scroll to position [1460, 0]
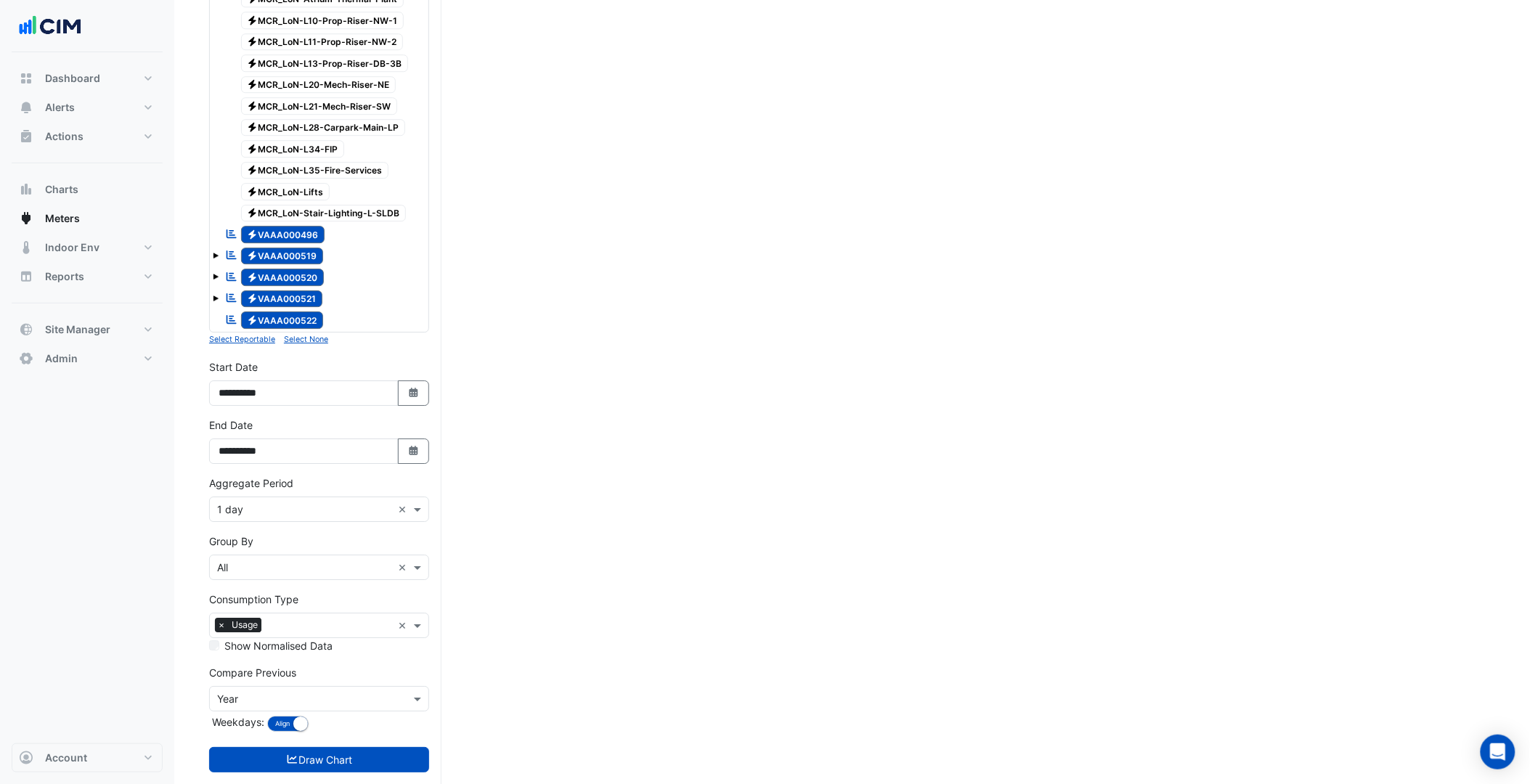
click at [418, 475] on div "**********" at bounding box center [319, 446] width 237 height 58
click at [403, 464] on button "Select Date" at bounding box center [414, 451] width 32 height 26
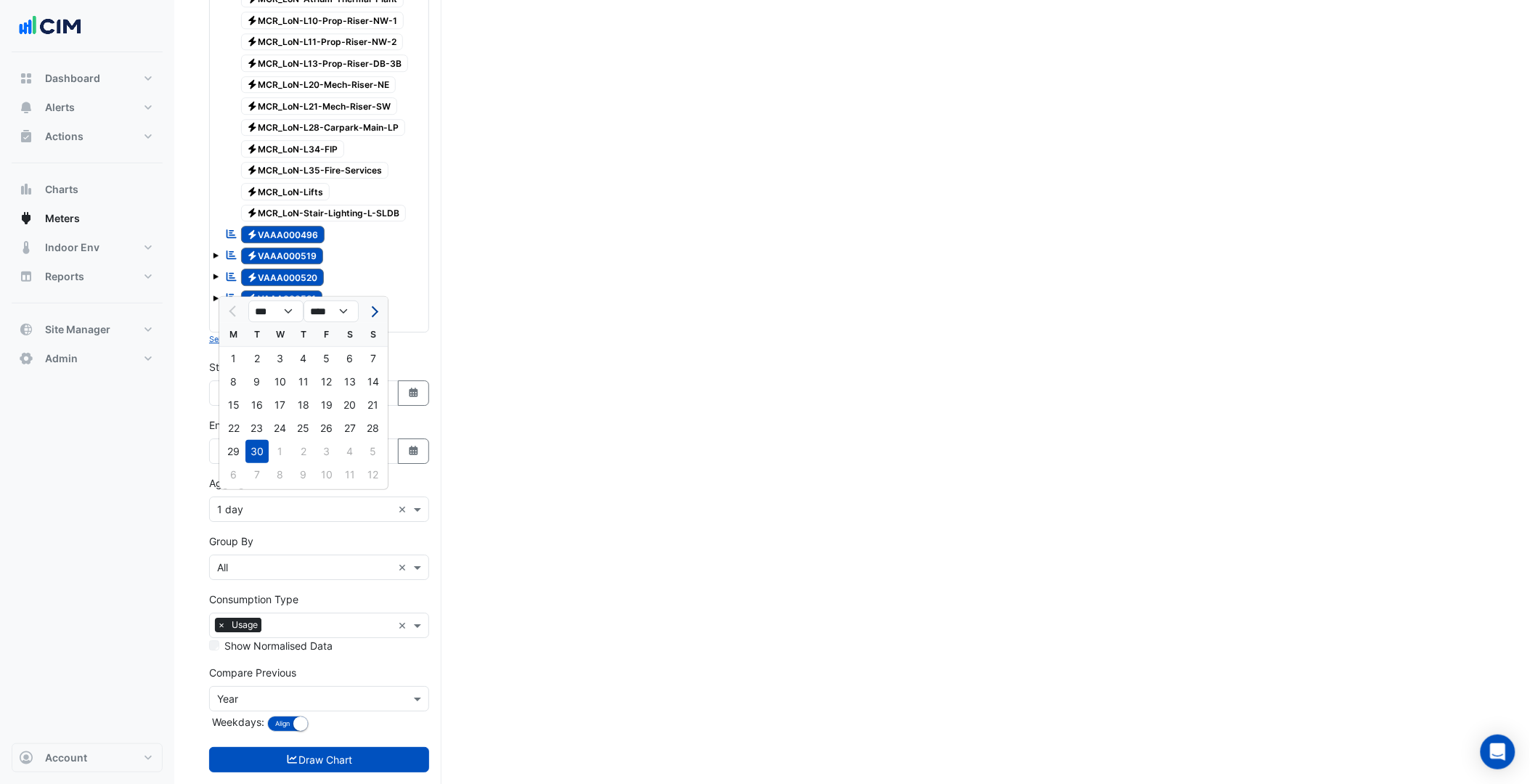
click at [378, 302] on button "Next month" at bounding box center [372, 311] width 17 height 23
select select "**"
click at [276, 360] on div "1" at bounding box center [280, 358] width 23 height 23
type input "**********"
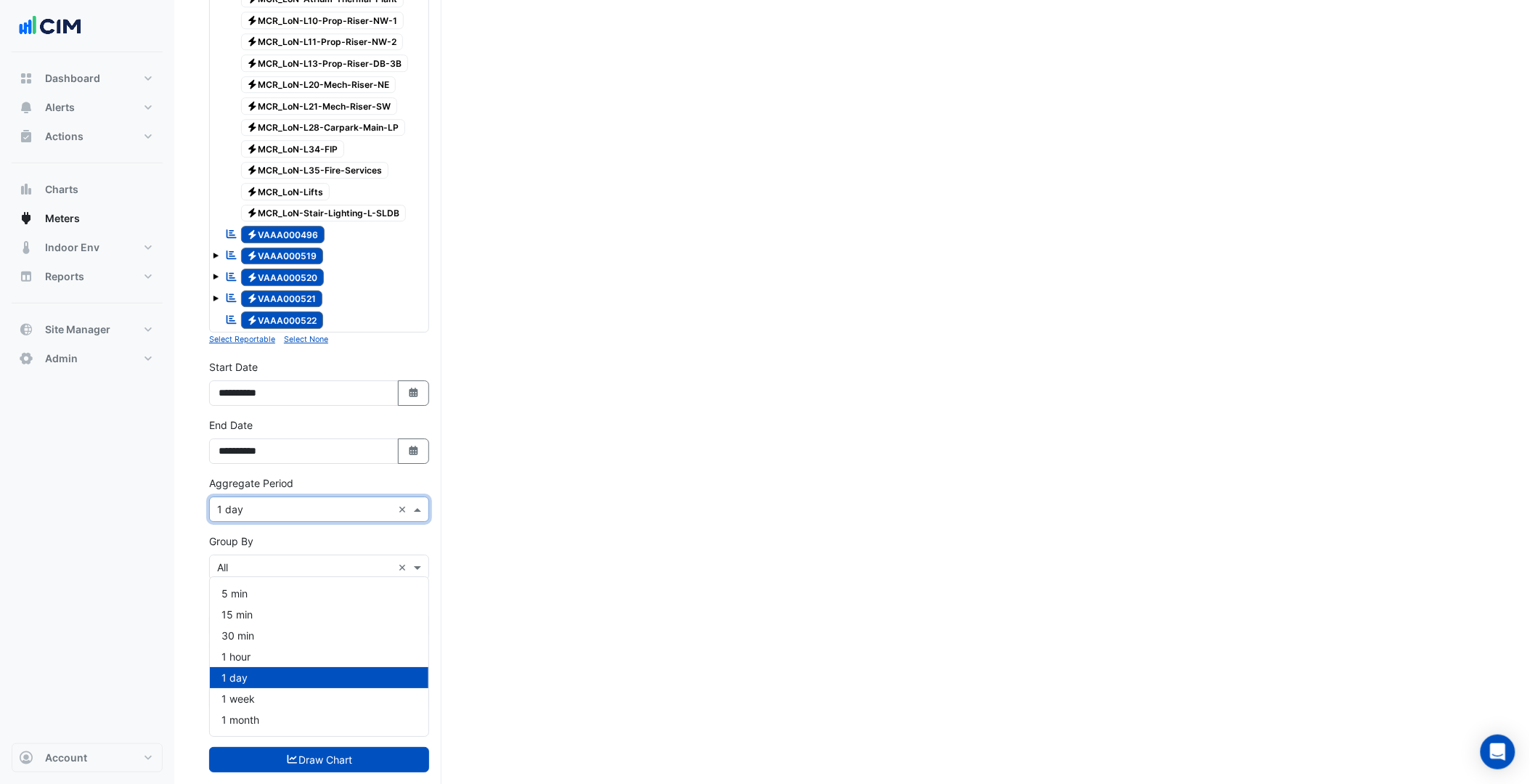
click at [252, 517] on input "text" at bounding box center [304, 509] width 175 height 16
click at [257, 633] on div "30 min" at bounding box center [319, 635] width 219 height 21
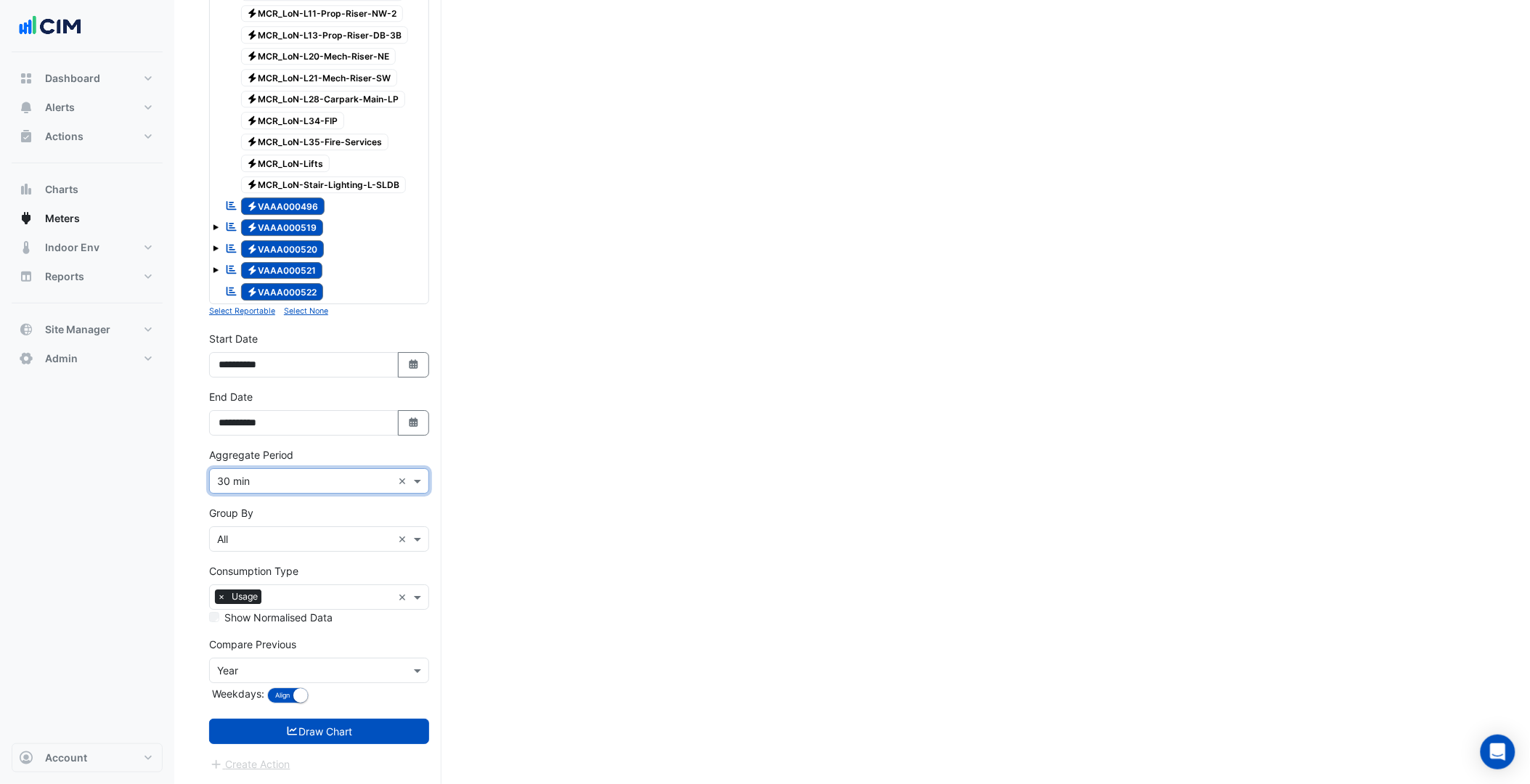
scroll to position [1540, 0]
click at [337, 726] on button "Draw Chart" at bounding box center [318, 732] width 220 height 26
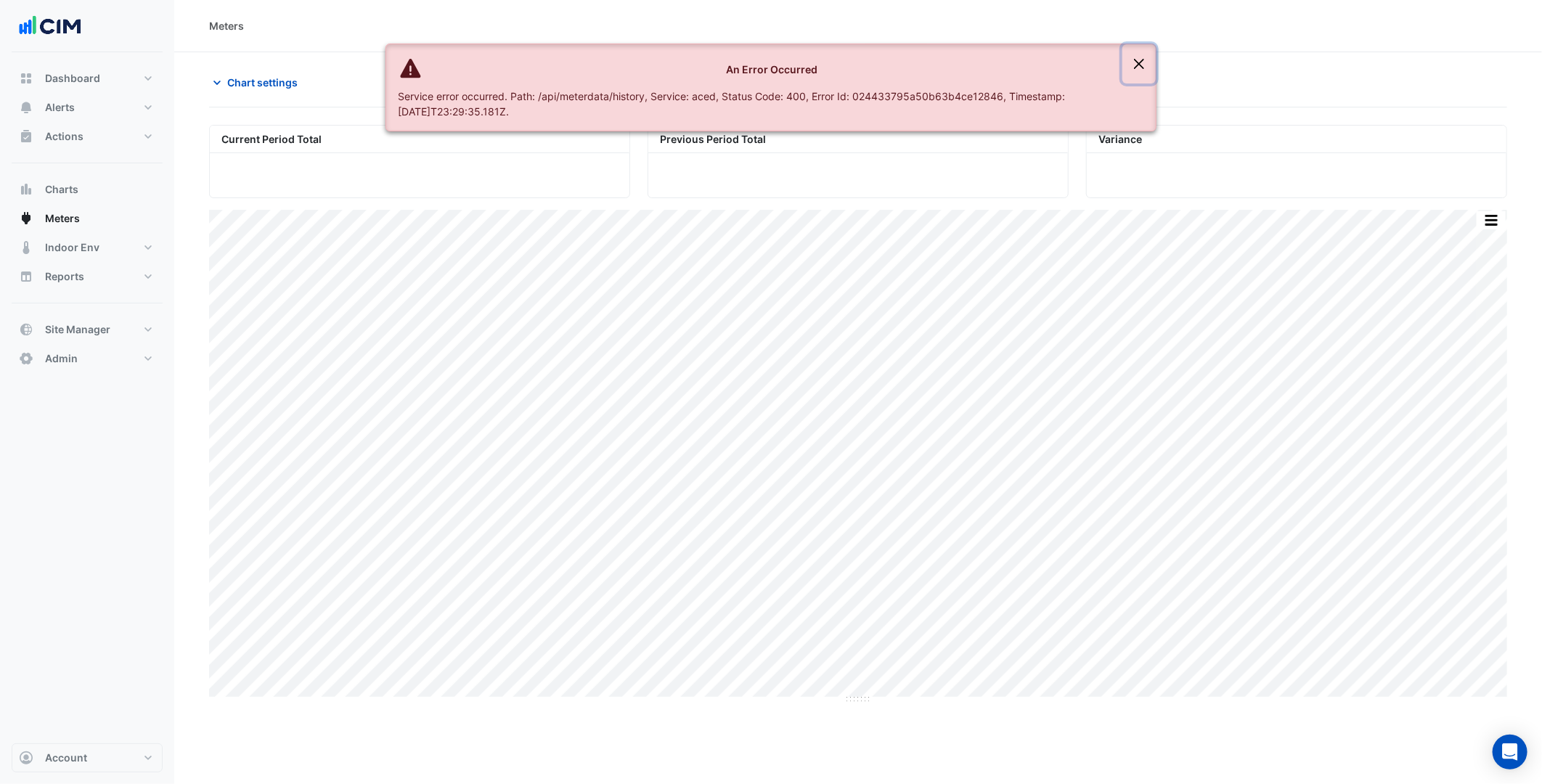
click at [1145, 74] on button "Close" at bounding box center [1139, 63] width 33 height 40
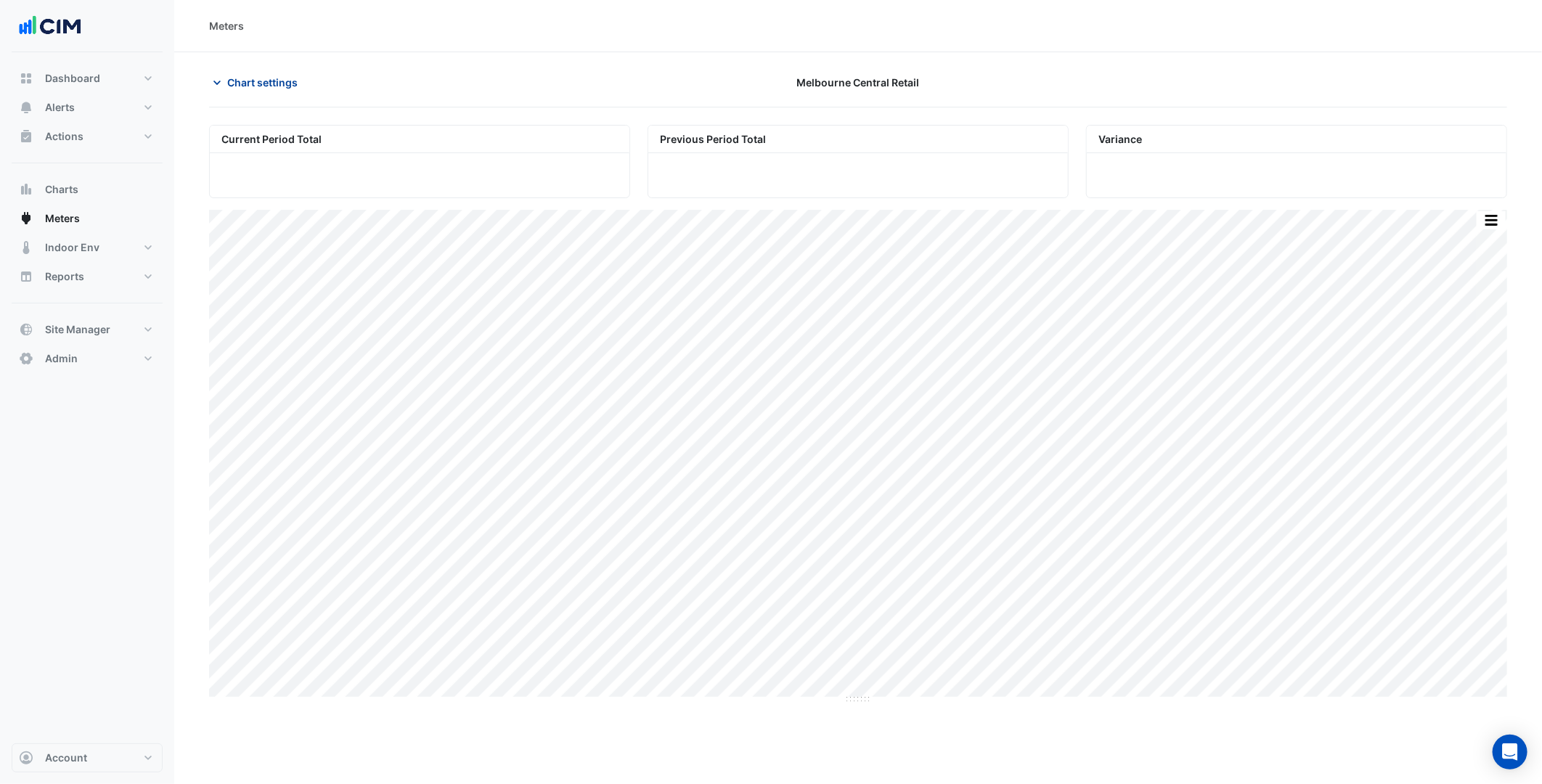
click at [263, 82] on span "Chart settings" at bounding box center [262, 82] width 71 height 16
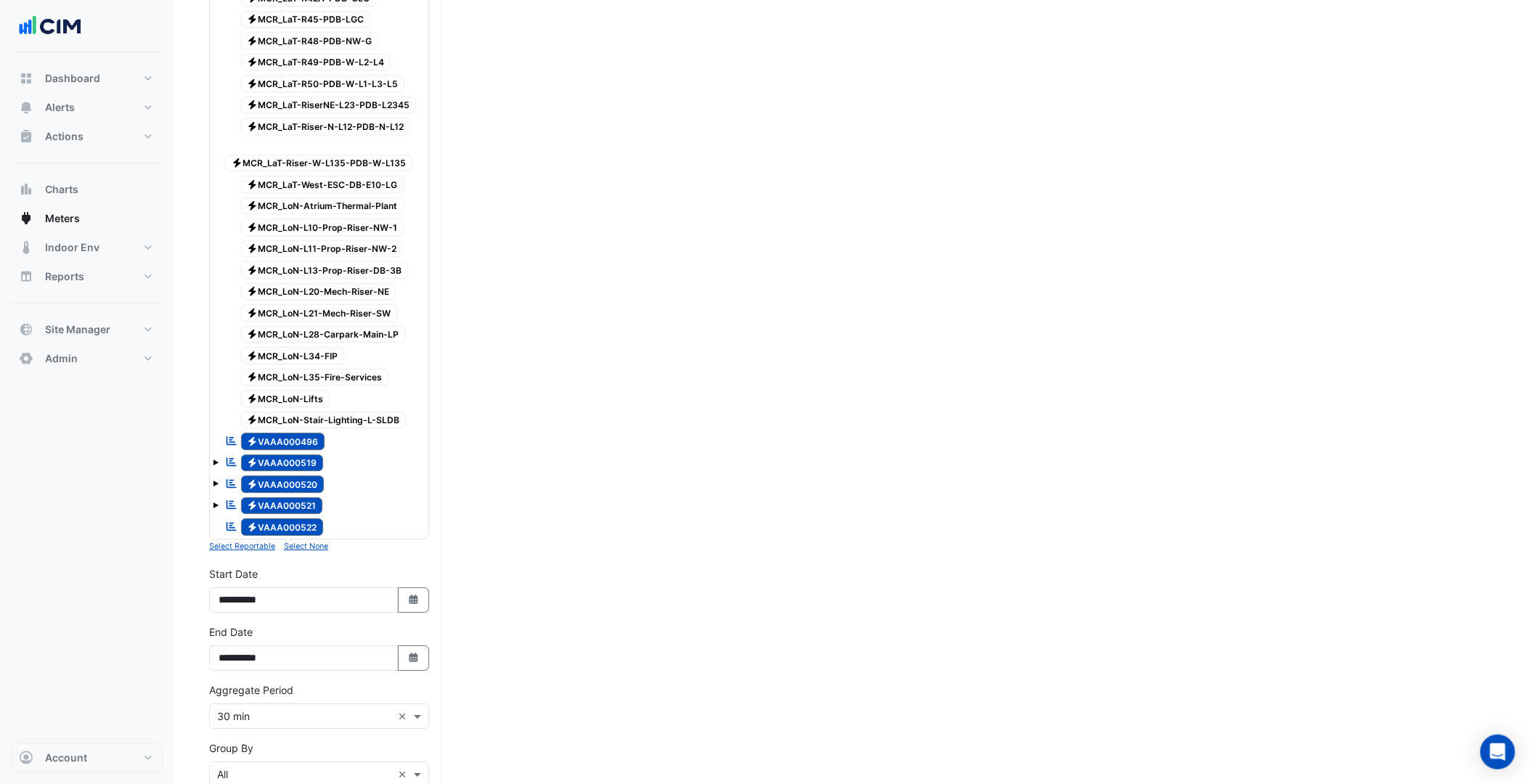
scroll to position [1540, 0]
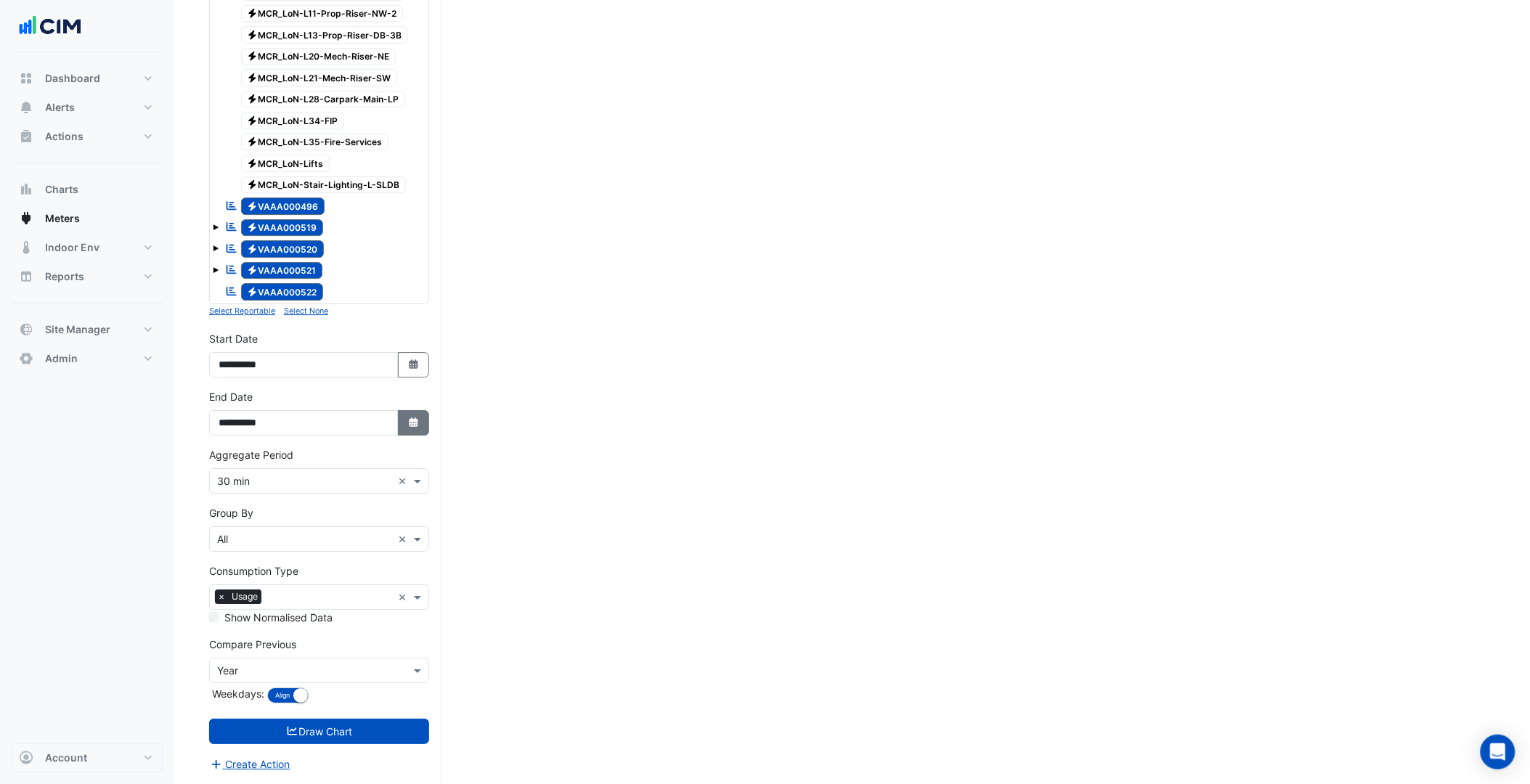
click at [407, 417] on icon "Select Date" at bounding box center [414, 422] width 13 height 10
select select "**"
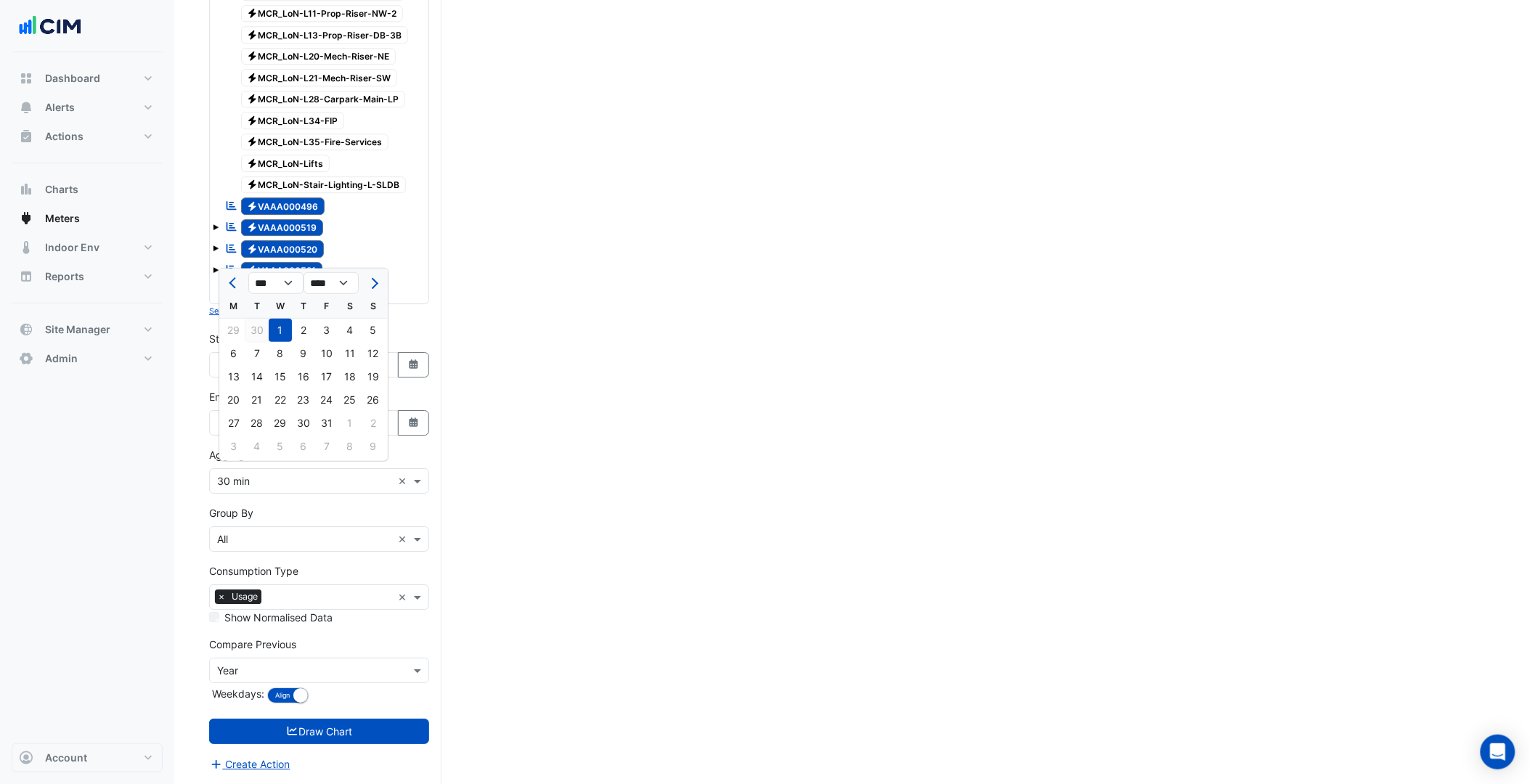
click at [265, 319] on div "30" at bounding box center [257, 330] width 23 height 23
type input "**********"
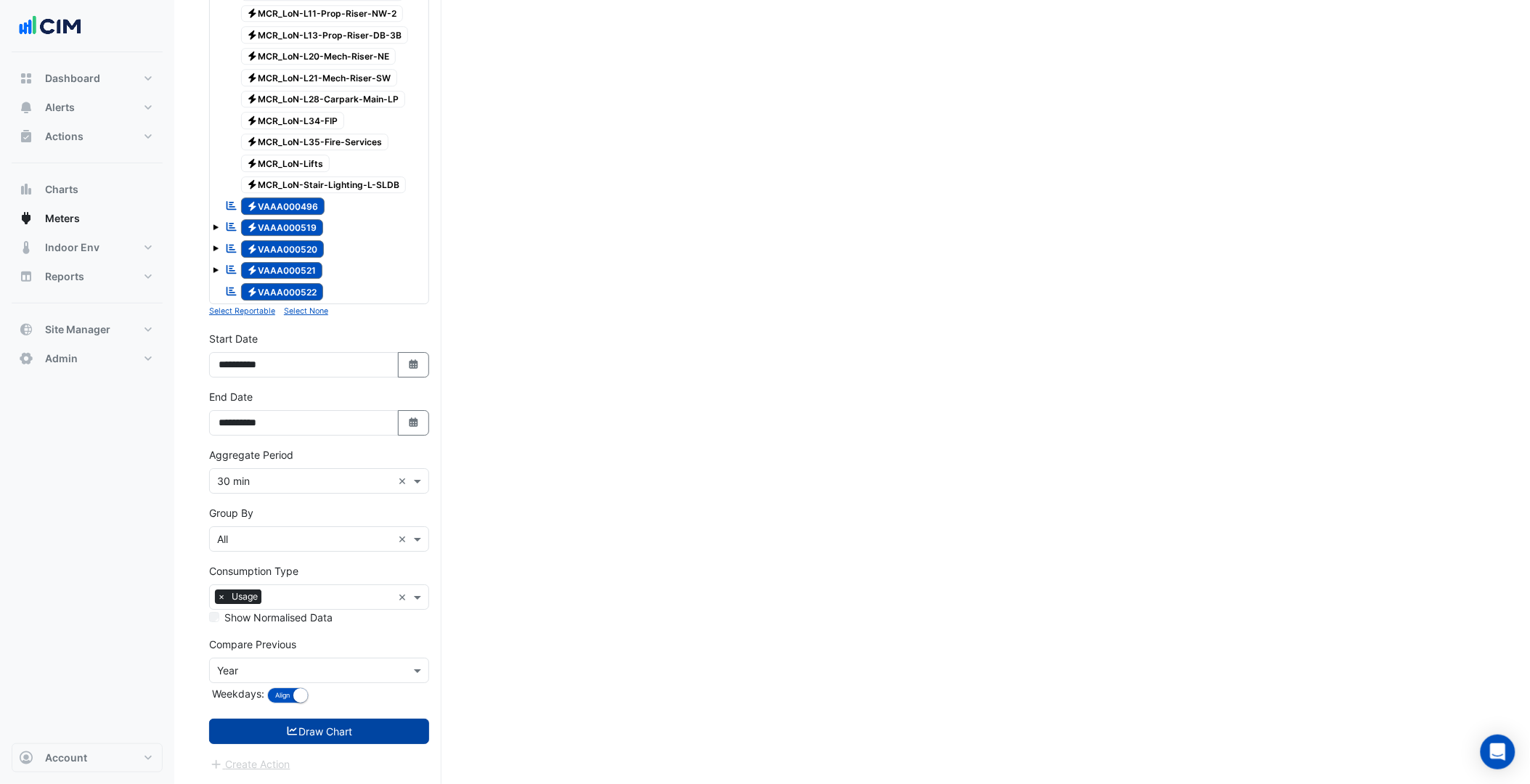
click at [340, 738] on button "Draw Chart" at bounding box center [318, 732] width 220 height 26
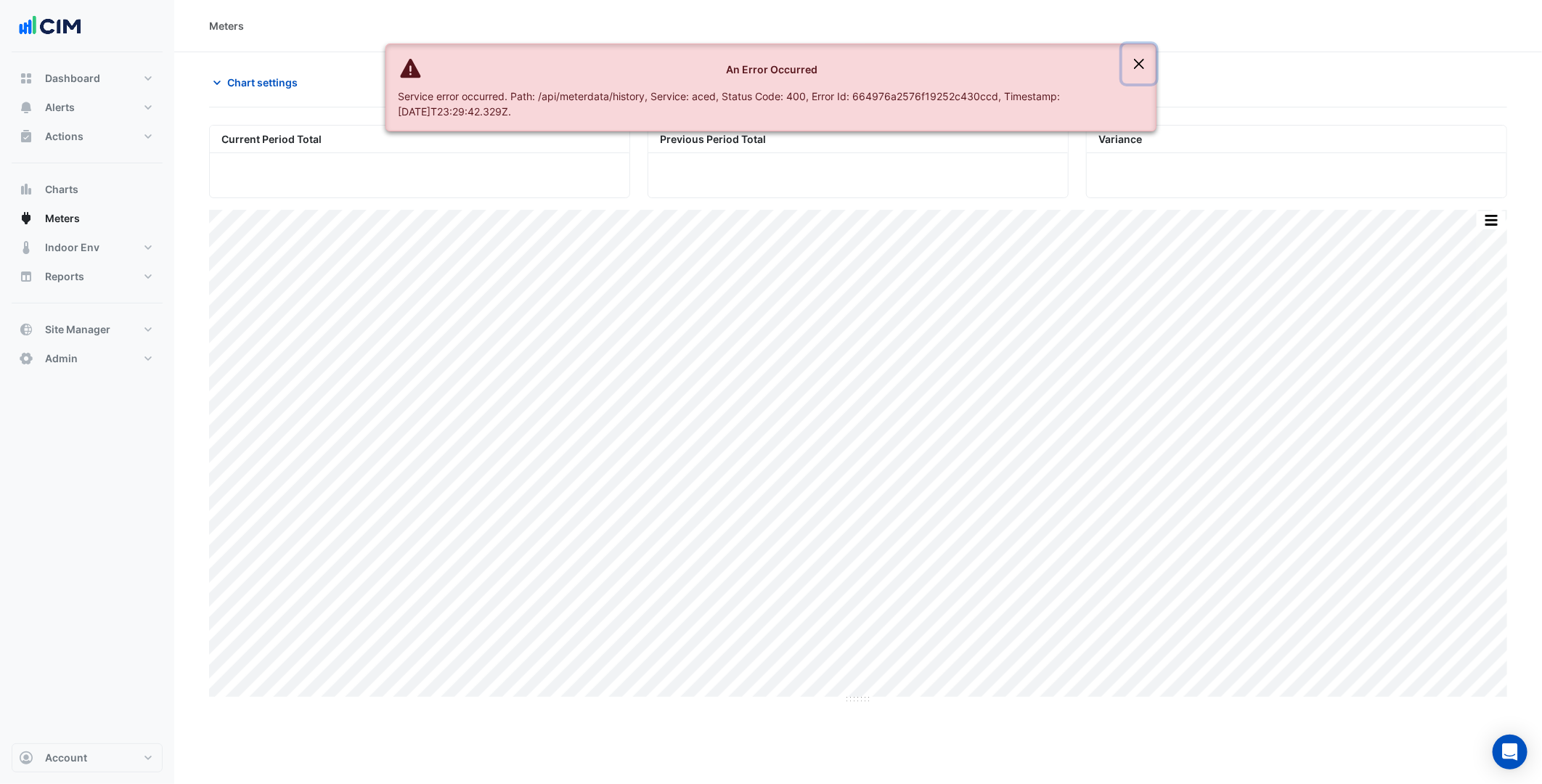
click at [1137, 51] on button "Close" at bounding box center [1139, 63] width 33 height 40
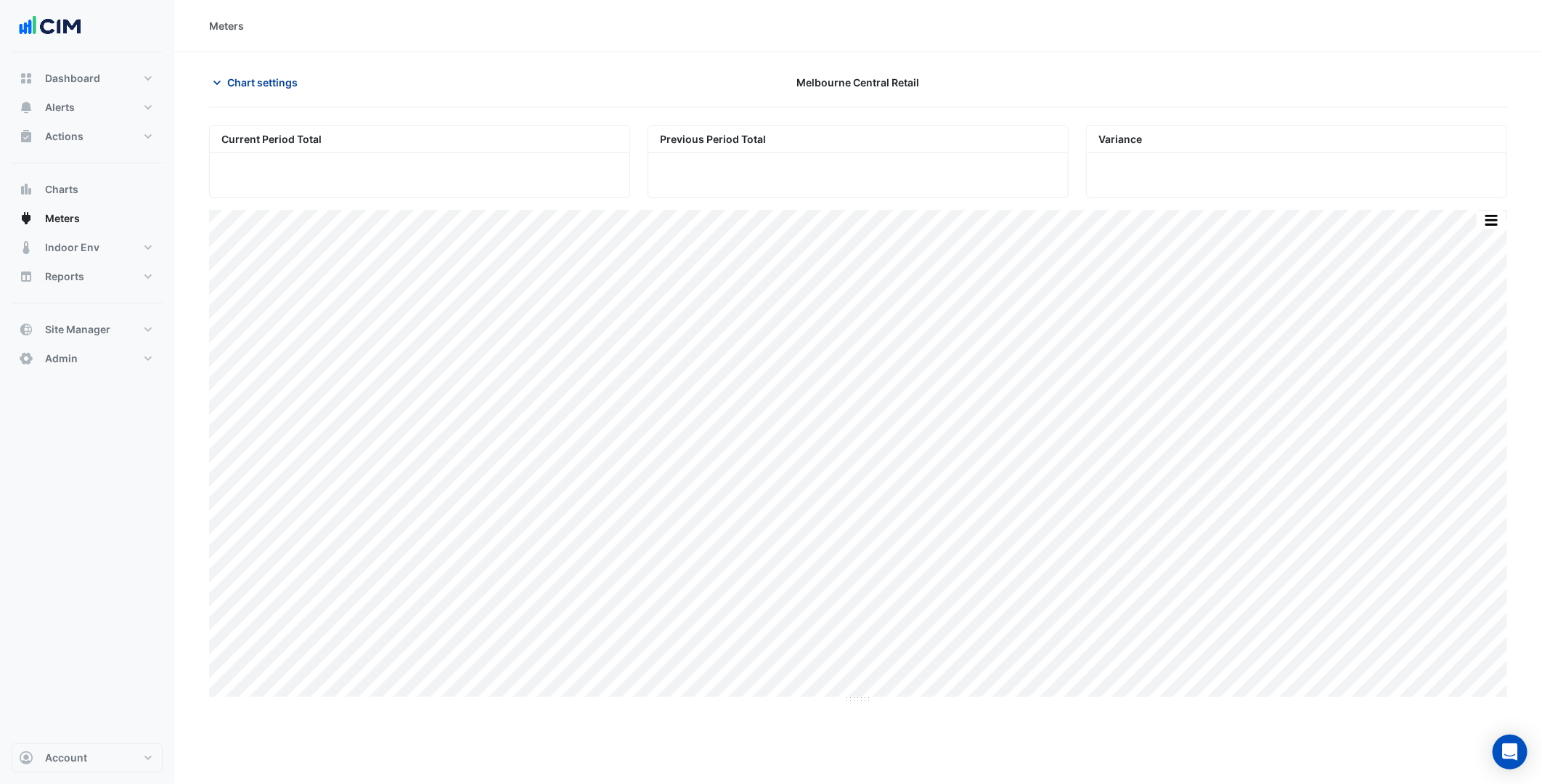
click at [302, 81] on button "Chart settings" at bounding box center [257, 83] width 98 height 26
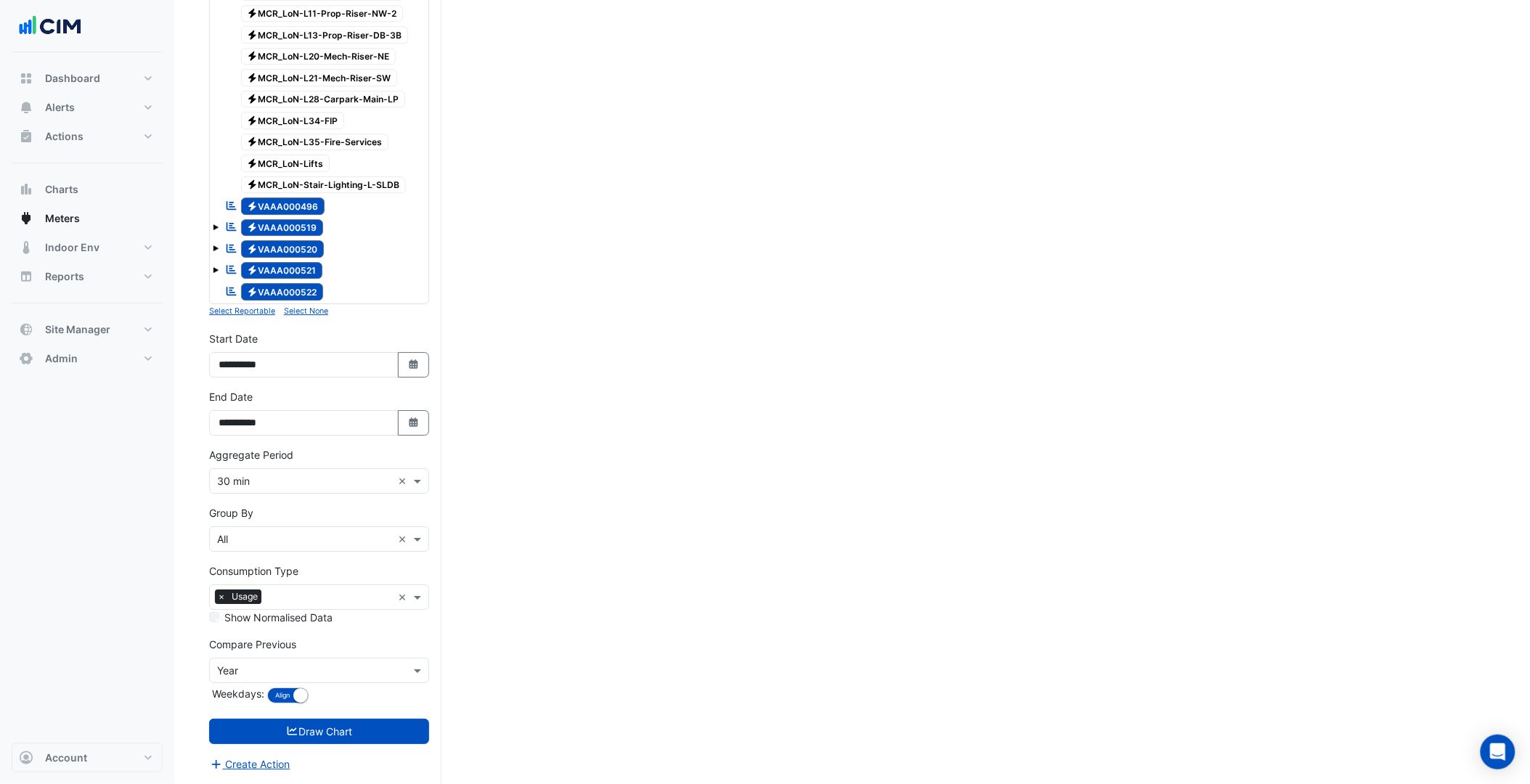
scroll to position [1540, 0]
click at [274, 486] on input "text" at bounding box center [304, 482] width 175 height 16
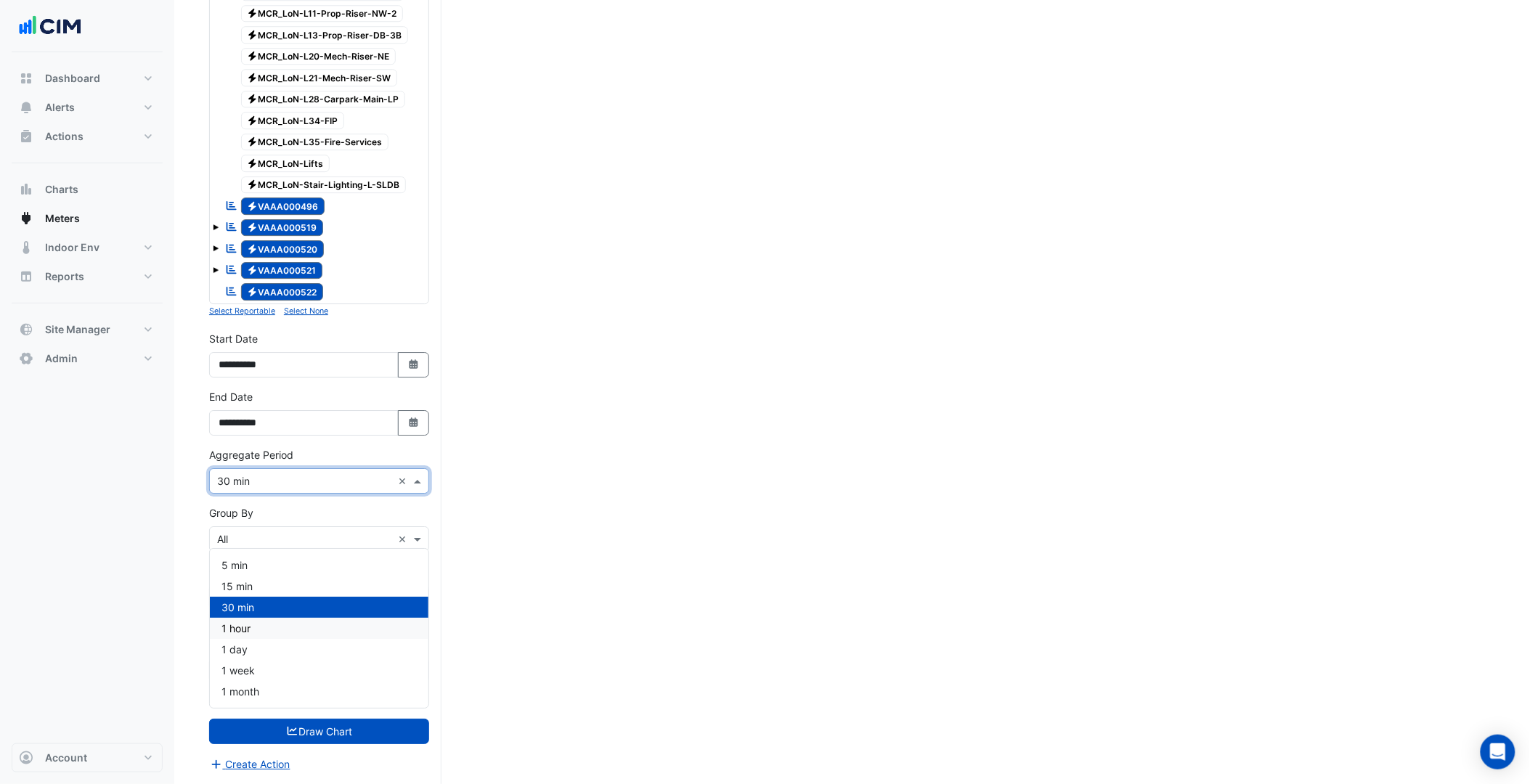
click at [246, 622] on span "1 hour" at bounding box center [236, 628] width 29 height 12
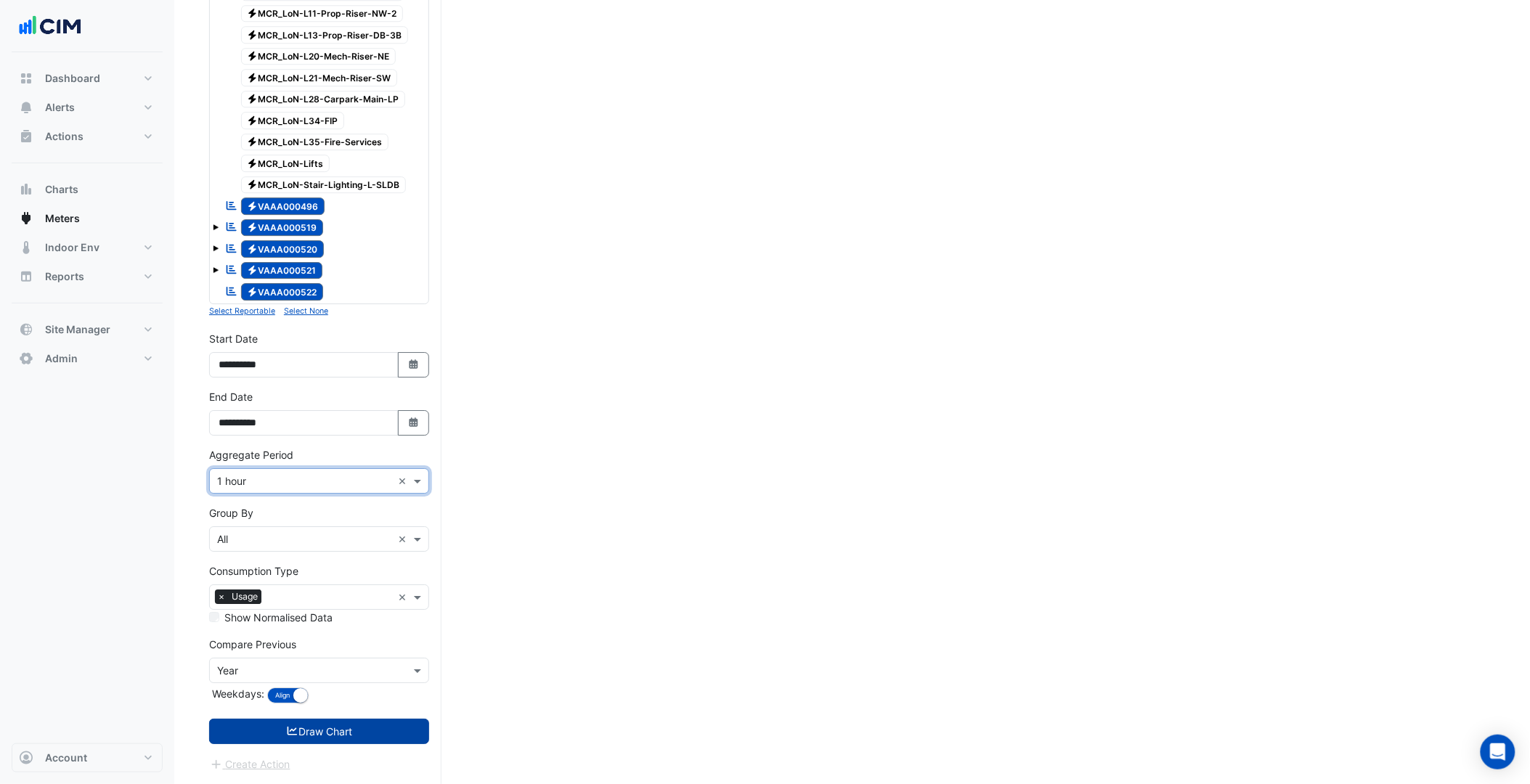
click at [298, 740] on button "Draw Chart" at bounding box center [318, 732] width 220 height 26
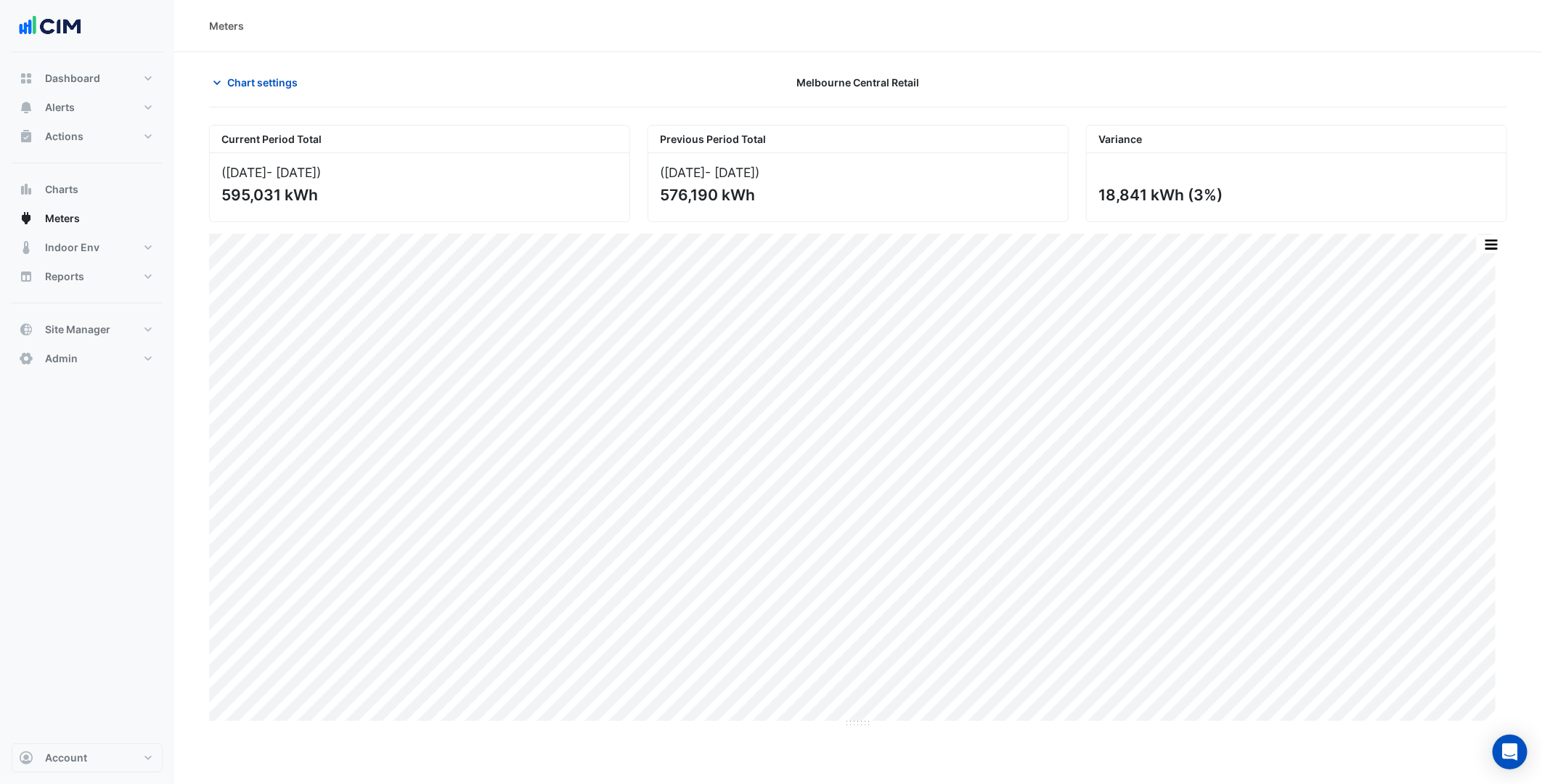
drag, startPoint x: 1216, startPoint y: 199, endPoint x: 1196, endPoint y: 199, distance: 20.0
click at [1196, 199] on div "18,841 kWh (3%)" at bounding box center [1296, 195] width 394 height 18
copy div "3%"
click at [1468, 245] on button "button" at bounding box center [1463, 244] width 29 height 18
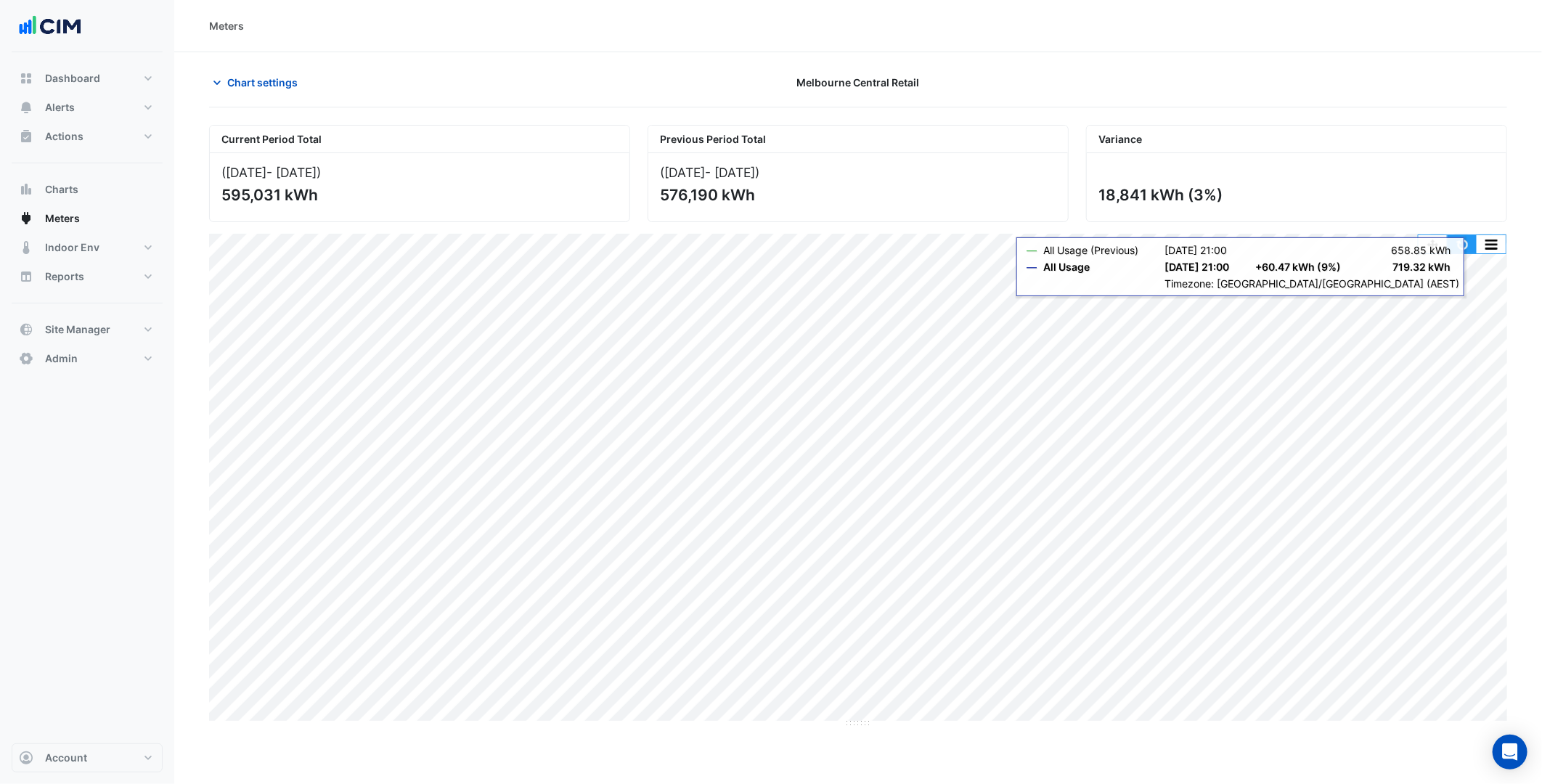
click at [1464, 243] on button "button" at bounding box center [1463, 244] width 29 height 18
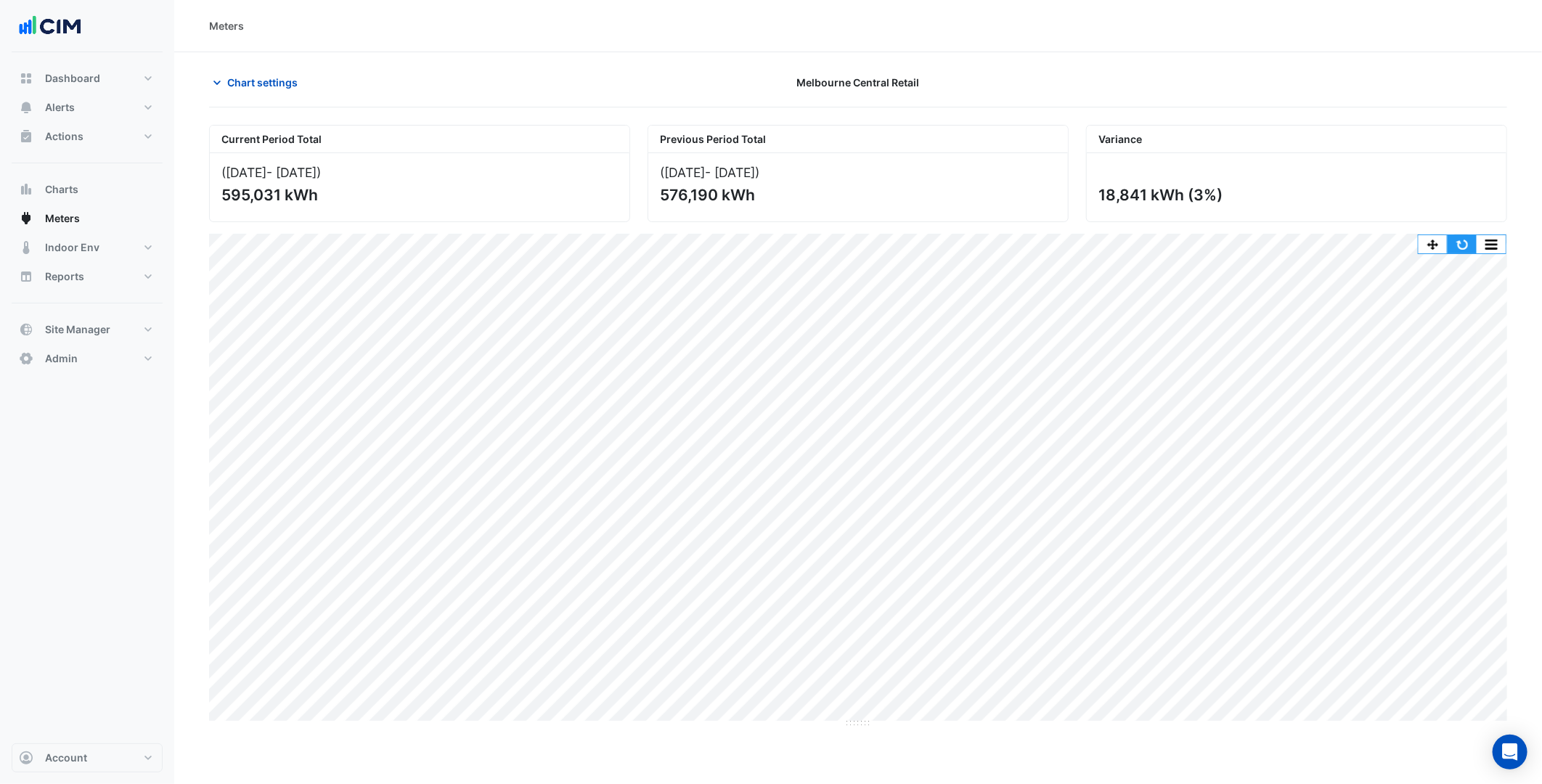
click at [1468, 242] on button "button" at bounding box center [1463, 244] width 29 height 18
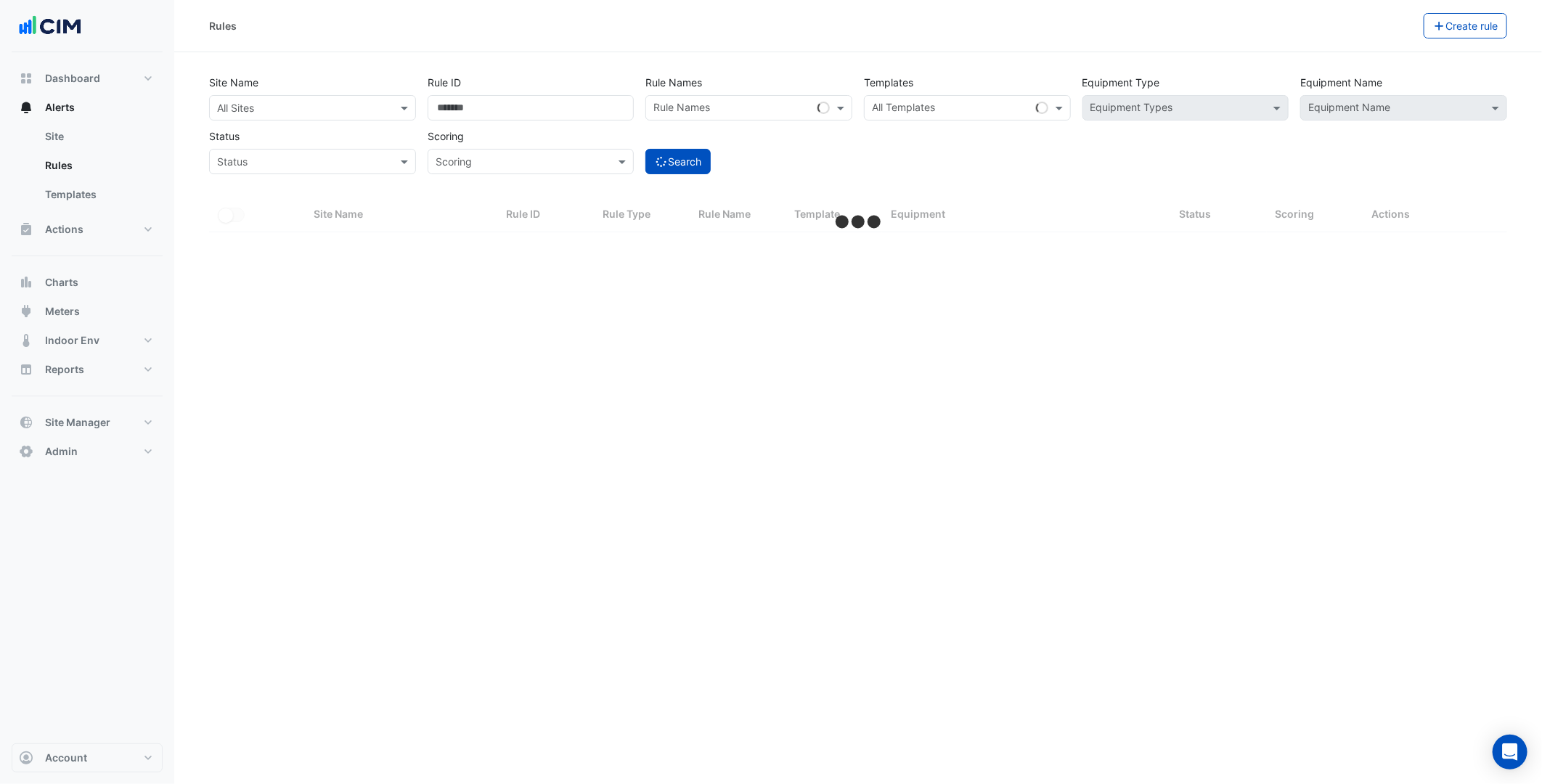
select select "***"
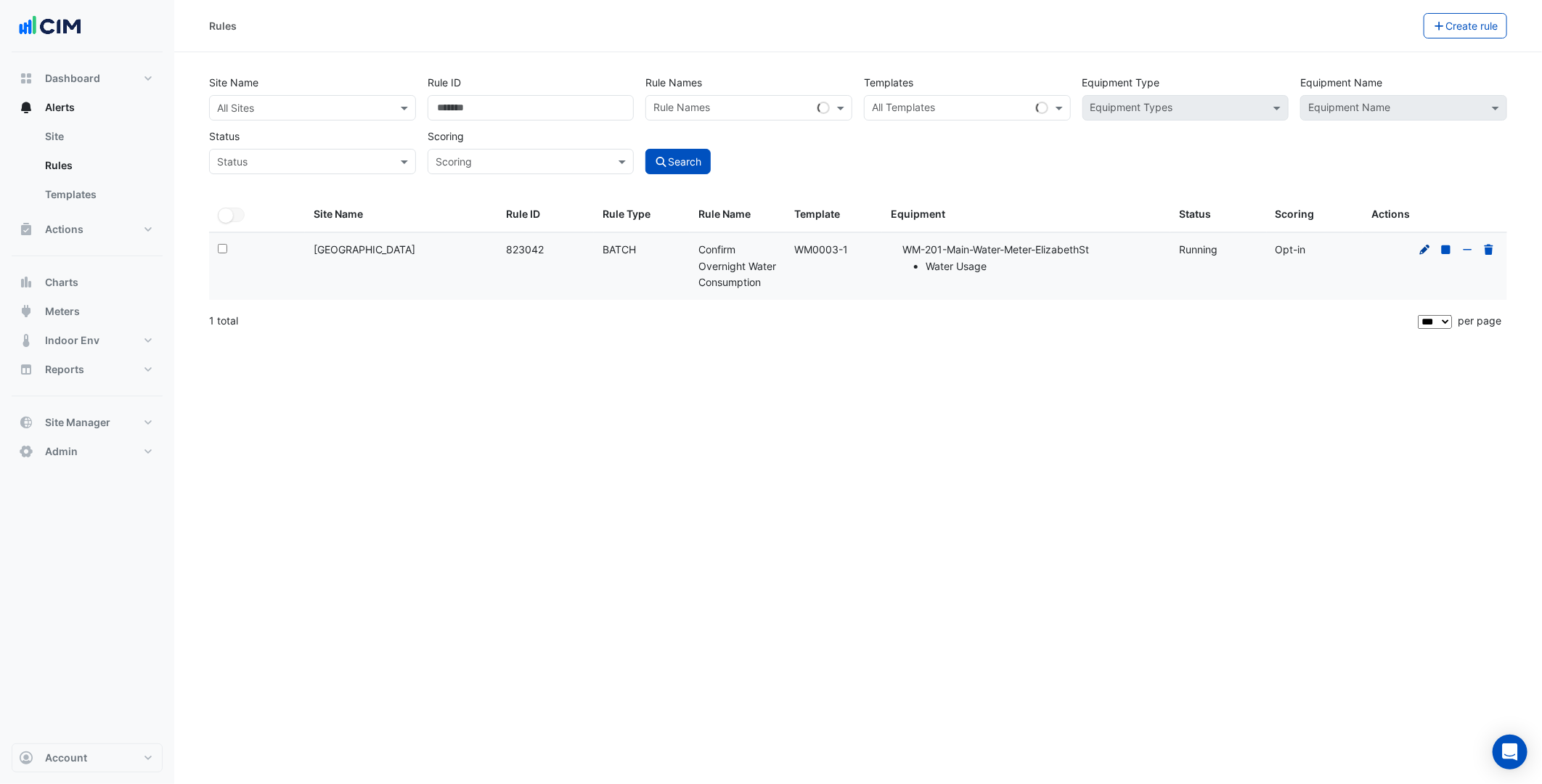
click at [1427, 246] on icon at bounding box center [1425, 249] width 13 height 10
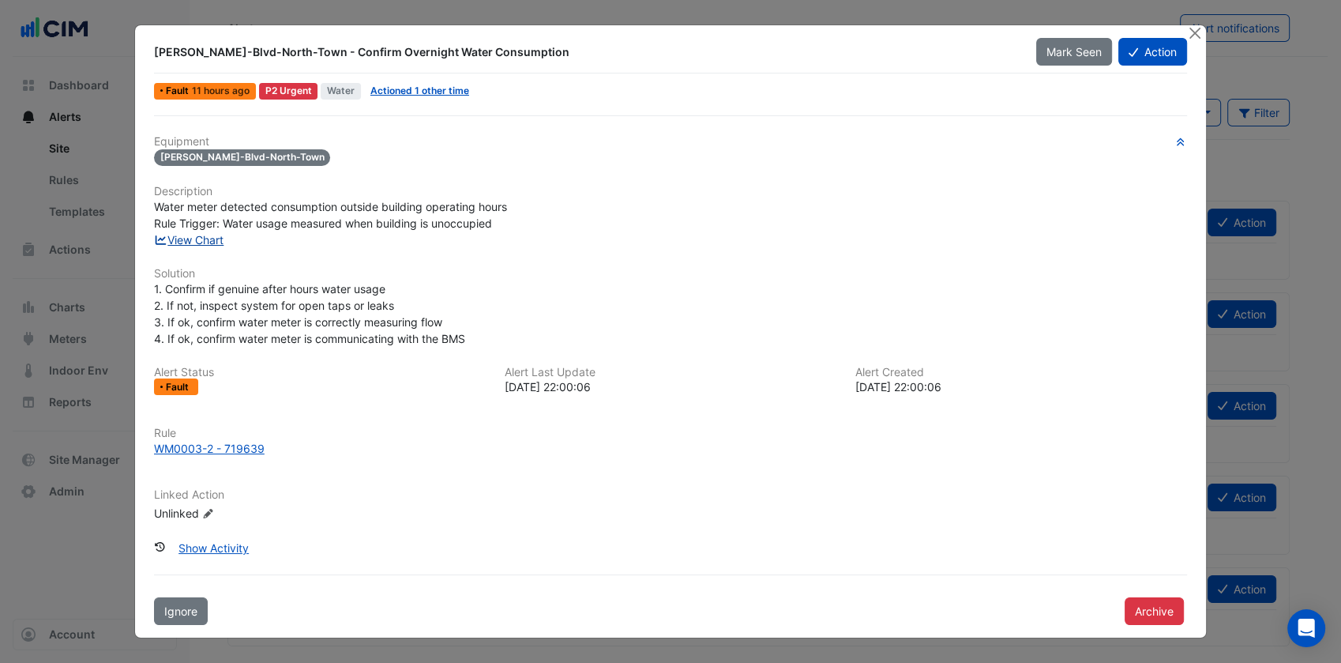
click at [208, 240] on link "View Chart" at bounding box center [189, 239] width 70 height 13
click at [423, 237] on div "View Chart" at bounding box center [671, 239] width 1052 height 17
click at [1188, 30] on button "Close" at bounding box center [1194, 33] width 17 height 17
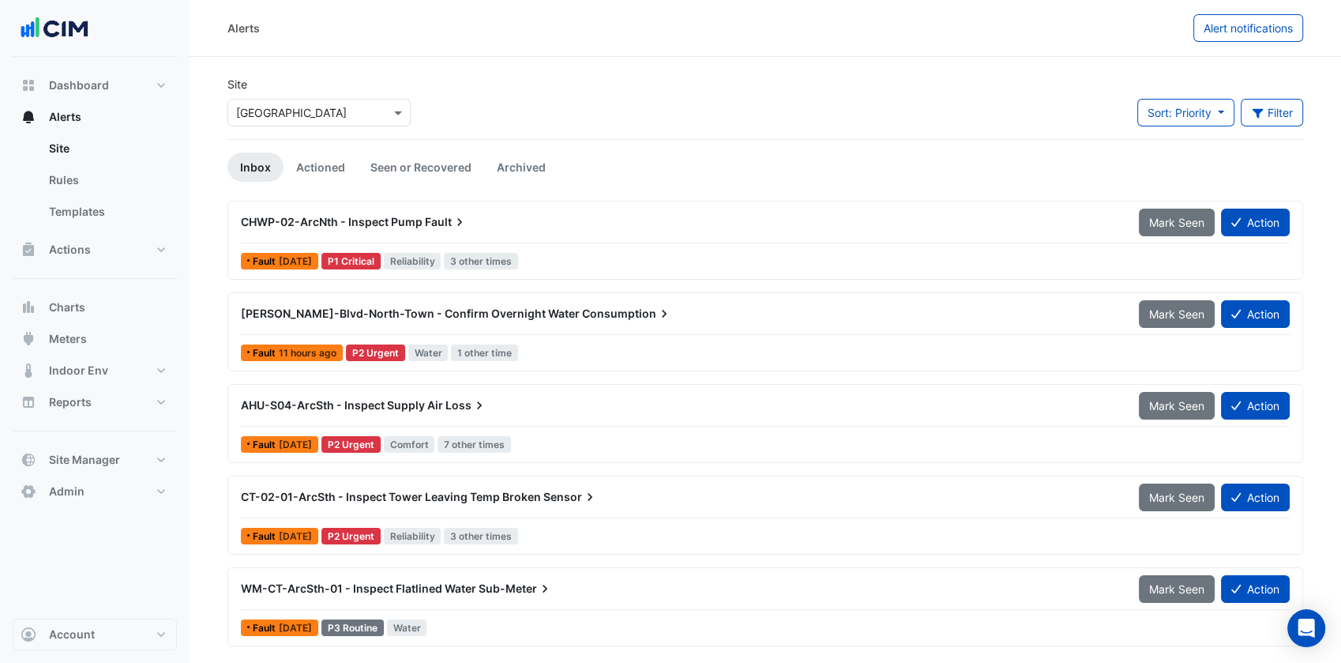
click at [362, 107] on input "text" at bounding box center [303, 113] width 134 height 17
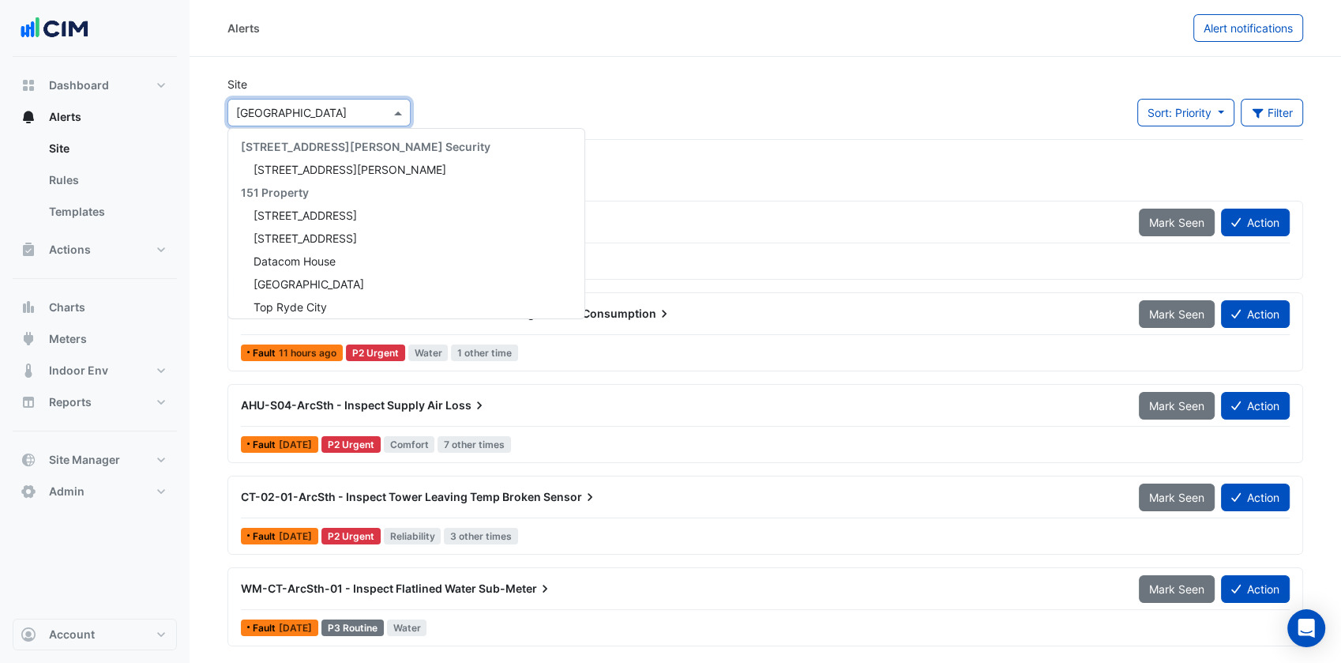
scroll to position [11869, 0]
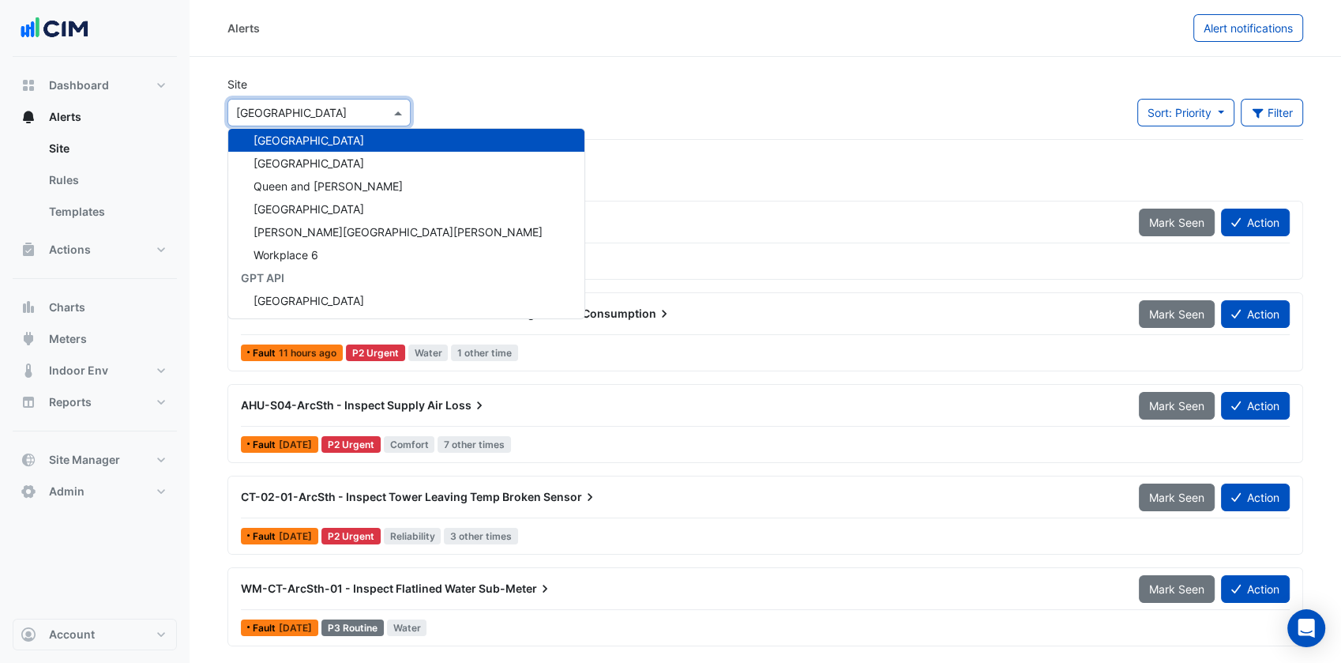
click at [543, 69] on section "Site × Pacific Fair Shopping Centre 141 Walker Street Security 141 Walker Stree…" at bounding box center [765, 351] width 1151 height 589
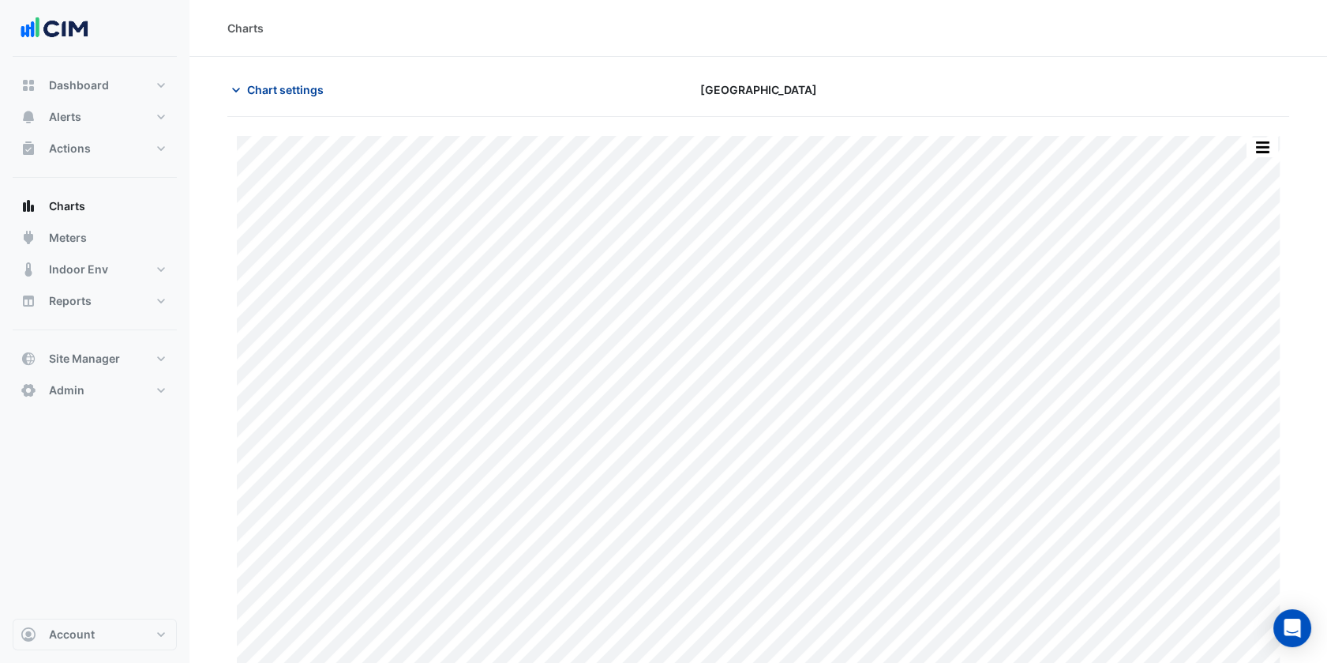
click at [298, 92] on span "Chart settings" at bounding box center [285, 89] width 77 height 17
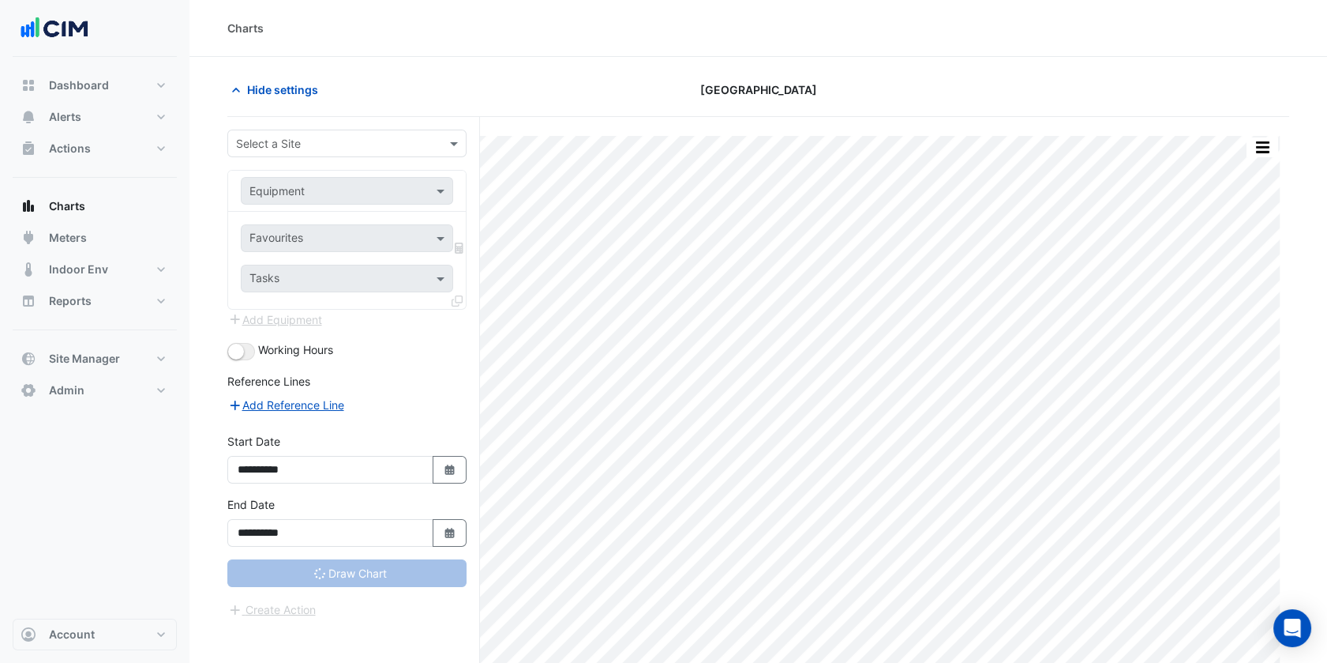
type input "**********"
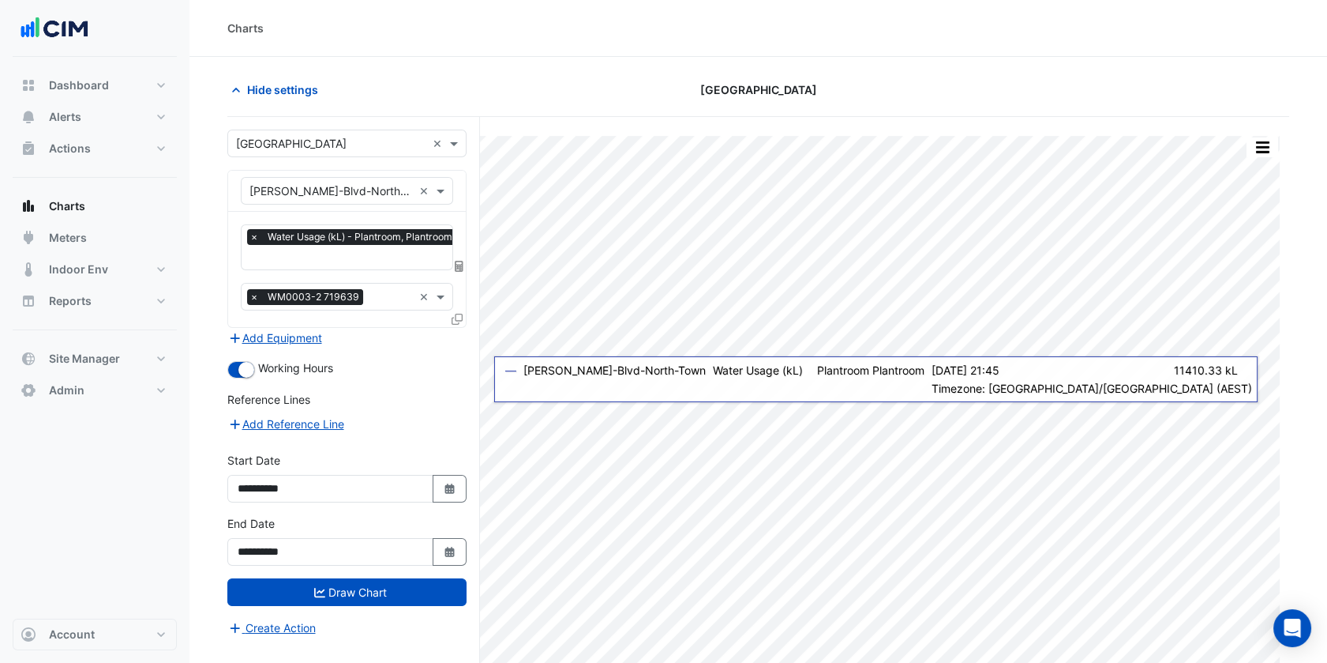
click at [460, 265] on icon at bounding box center [459, 266] width 9 height 11
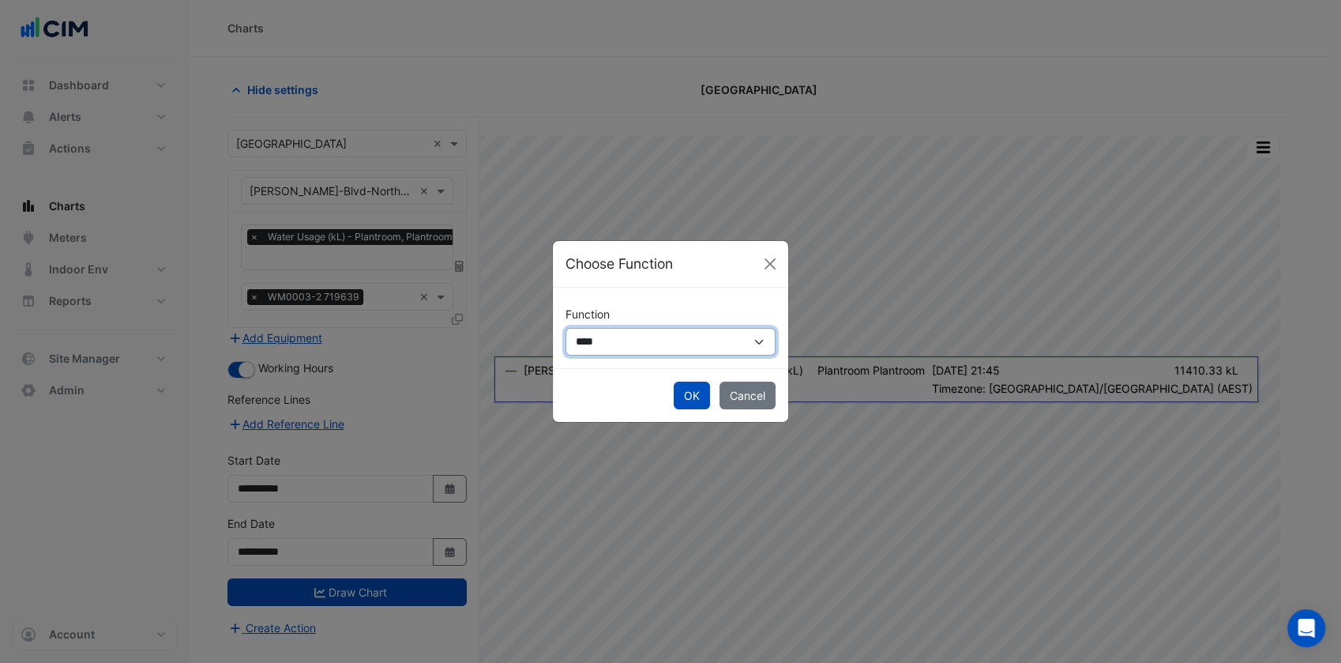
click at [598, 342] on select "**********" at bounding box center [670, 342] width 210 height 28
select select "******"
click at [565, 328] on select "**********" at bounding box center [670, 342] width 210 height 28
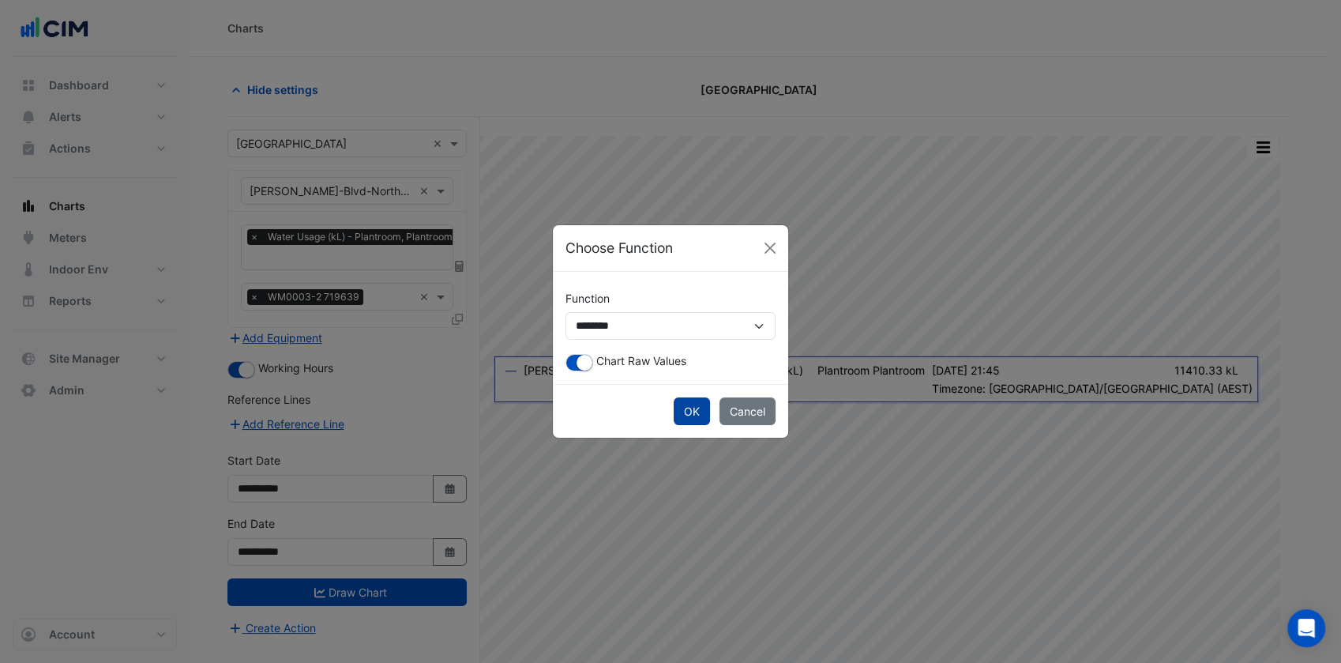
click at [689, 414] on button "OK" at bounding box center [692, 411] width 36 height 28
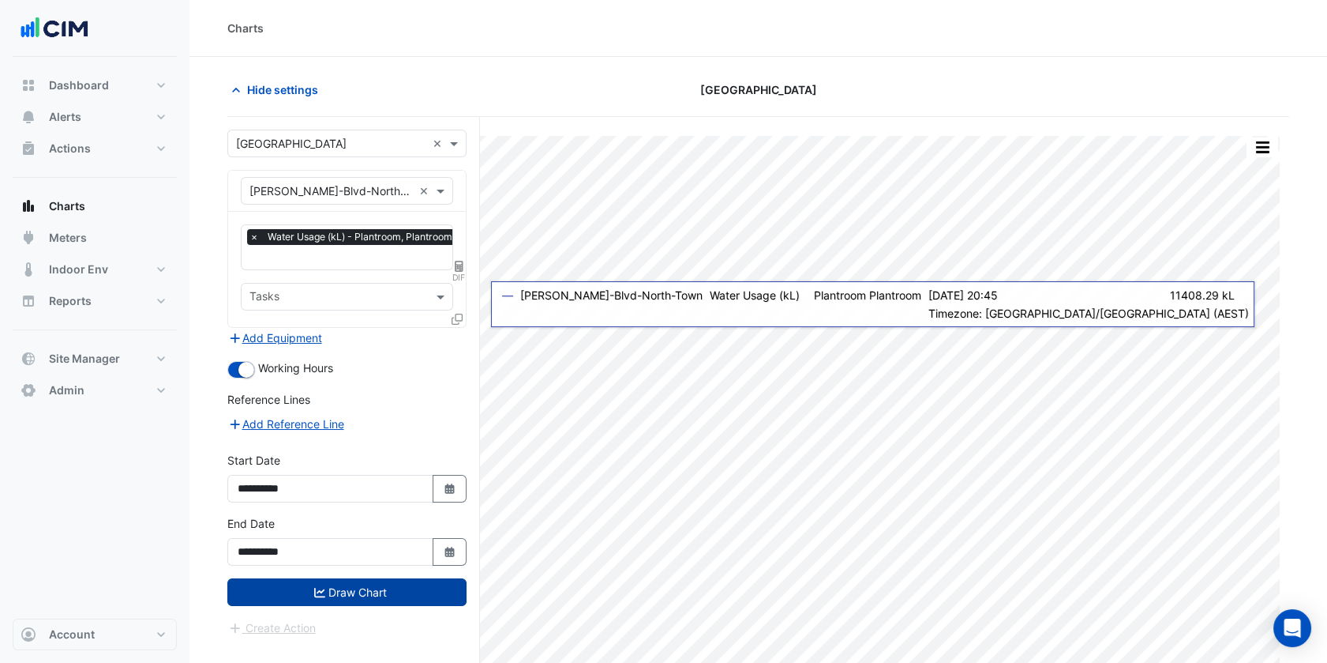
click at [412, 581] on button "Draw Chart" at bounding box center [346, 592] width 239 height 28
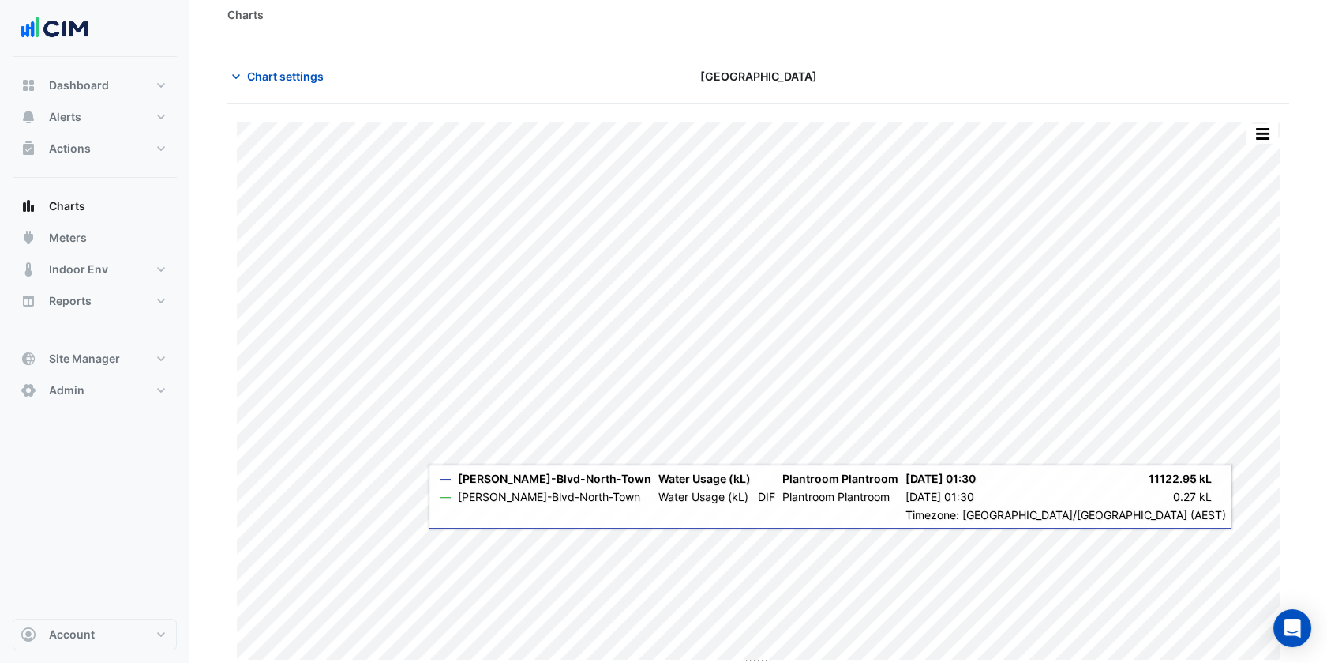
scroll to position [17, 0]
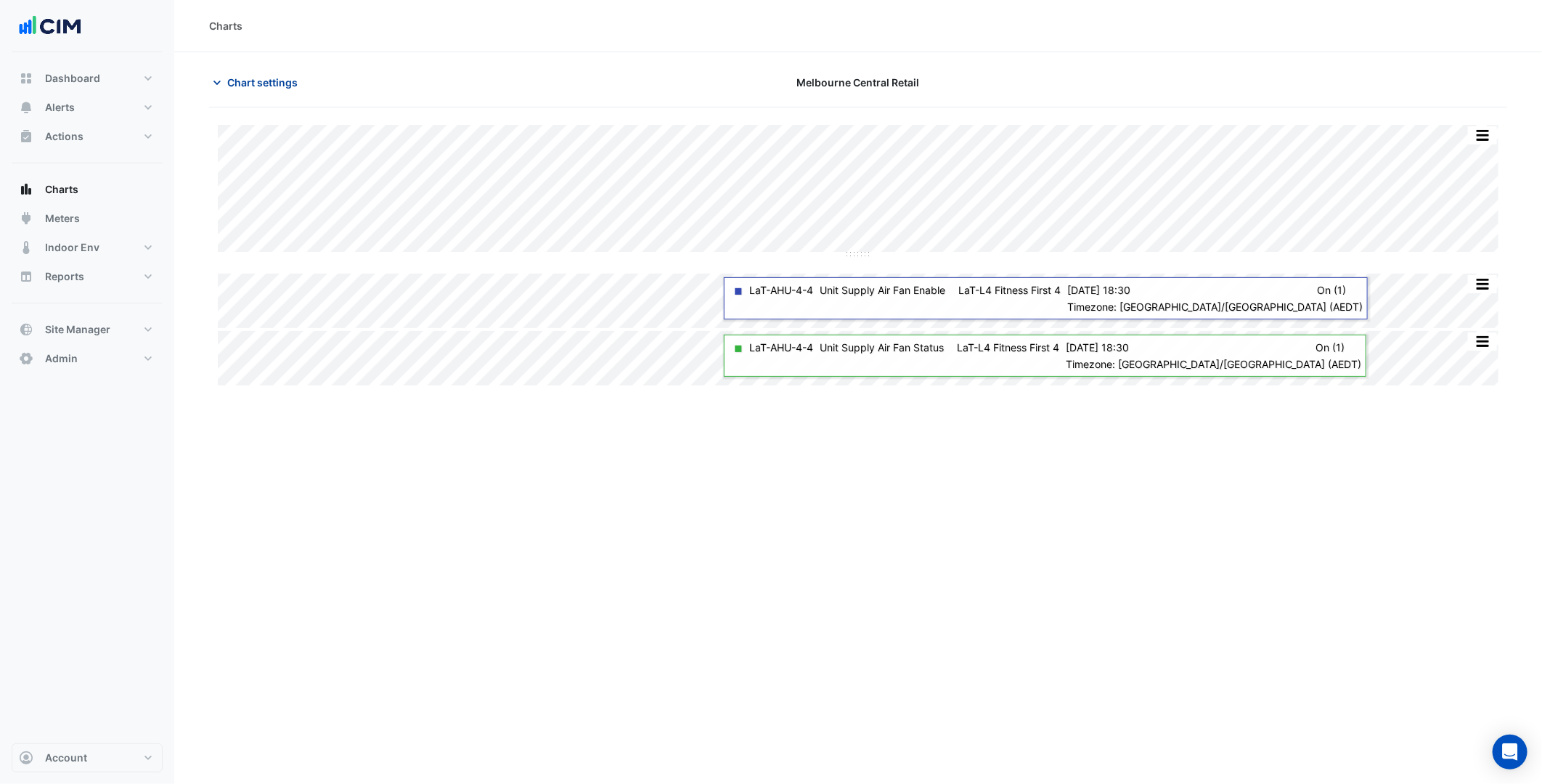
click at [253, 71] on button "Chart settings" at bounding box center [257, 83] width 98 height 26
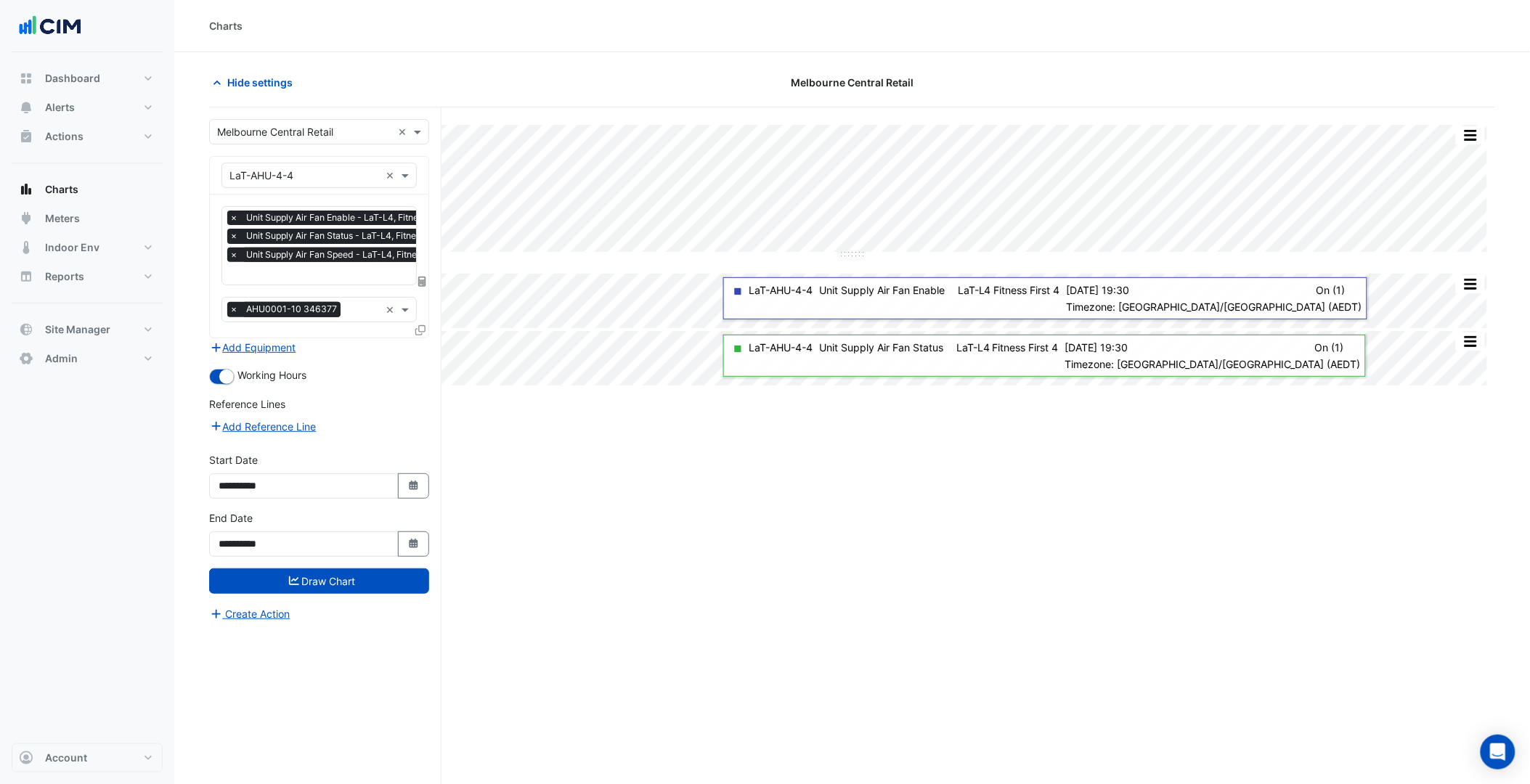
click at [319, 120] on div "× Melbourne Central Retail ×" at bounding box center [318, 132] width 220 height 26
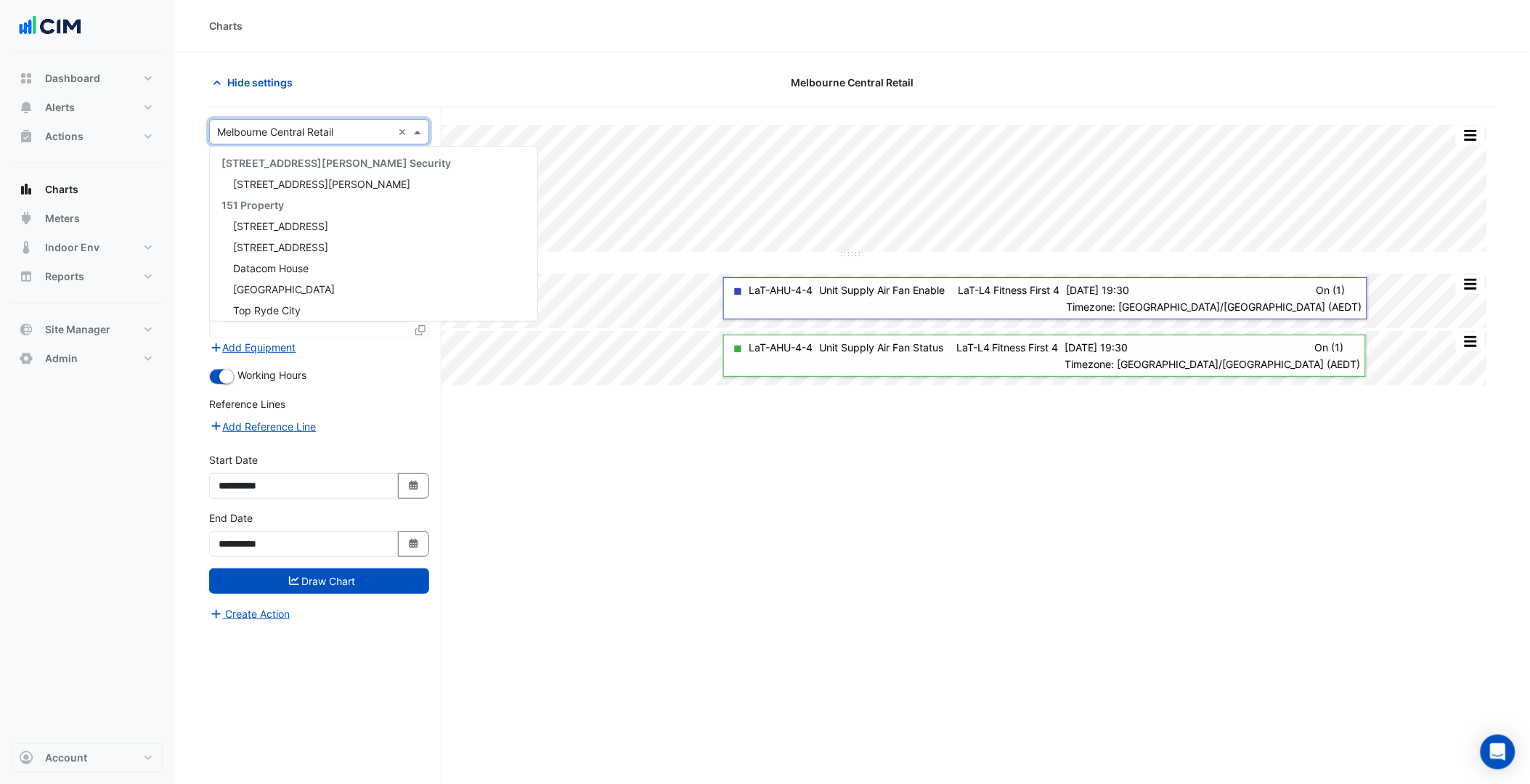
scroll to position [10857, 0]
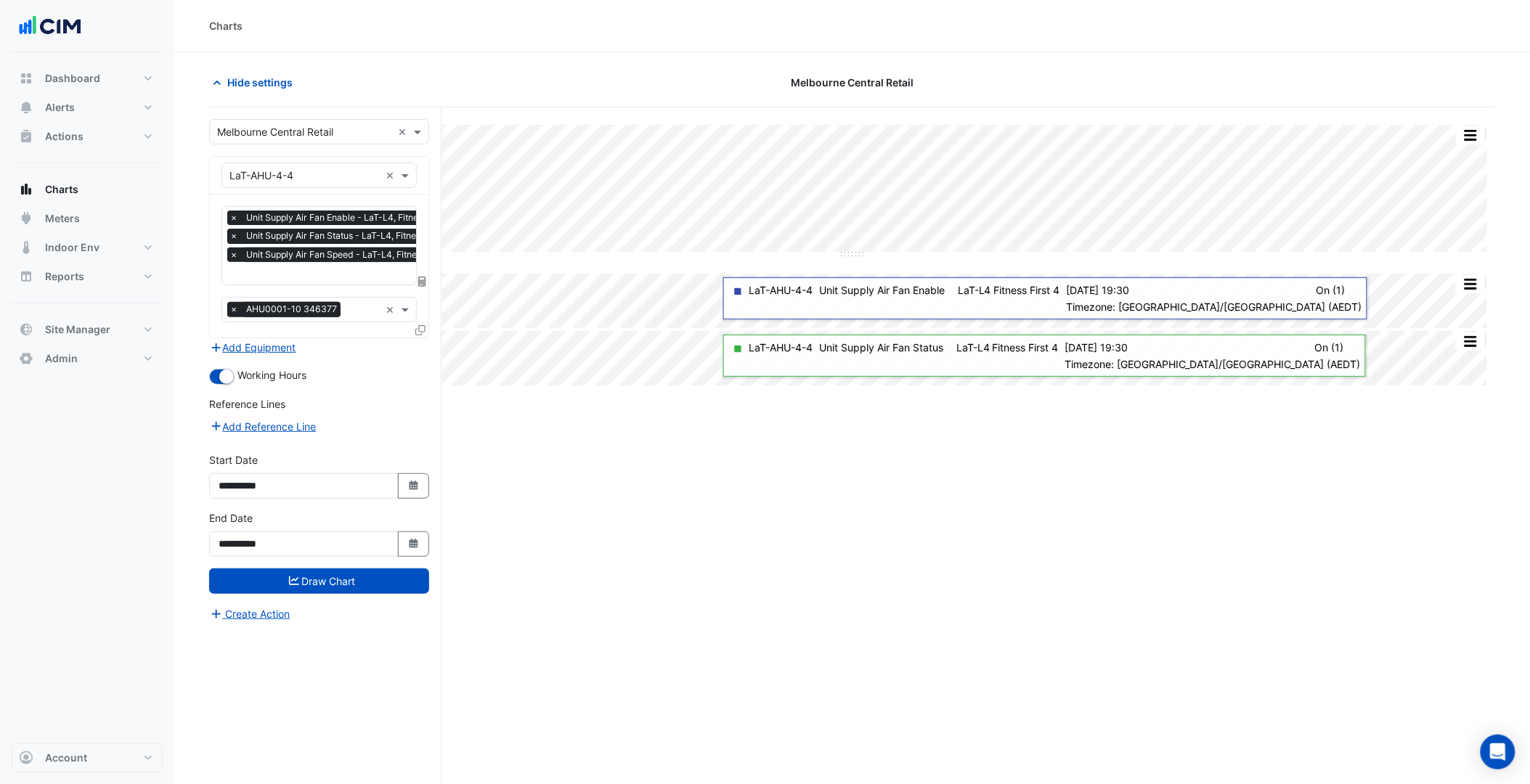
click at [305, 190] on div "× LaT-AHU-4-4 ×" at bounding box center [319, 176] width 219 height 38
click at [320, 179] on input "text" at bounding box center [304, 176] width 150 height 16
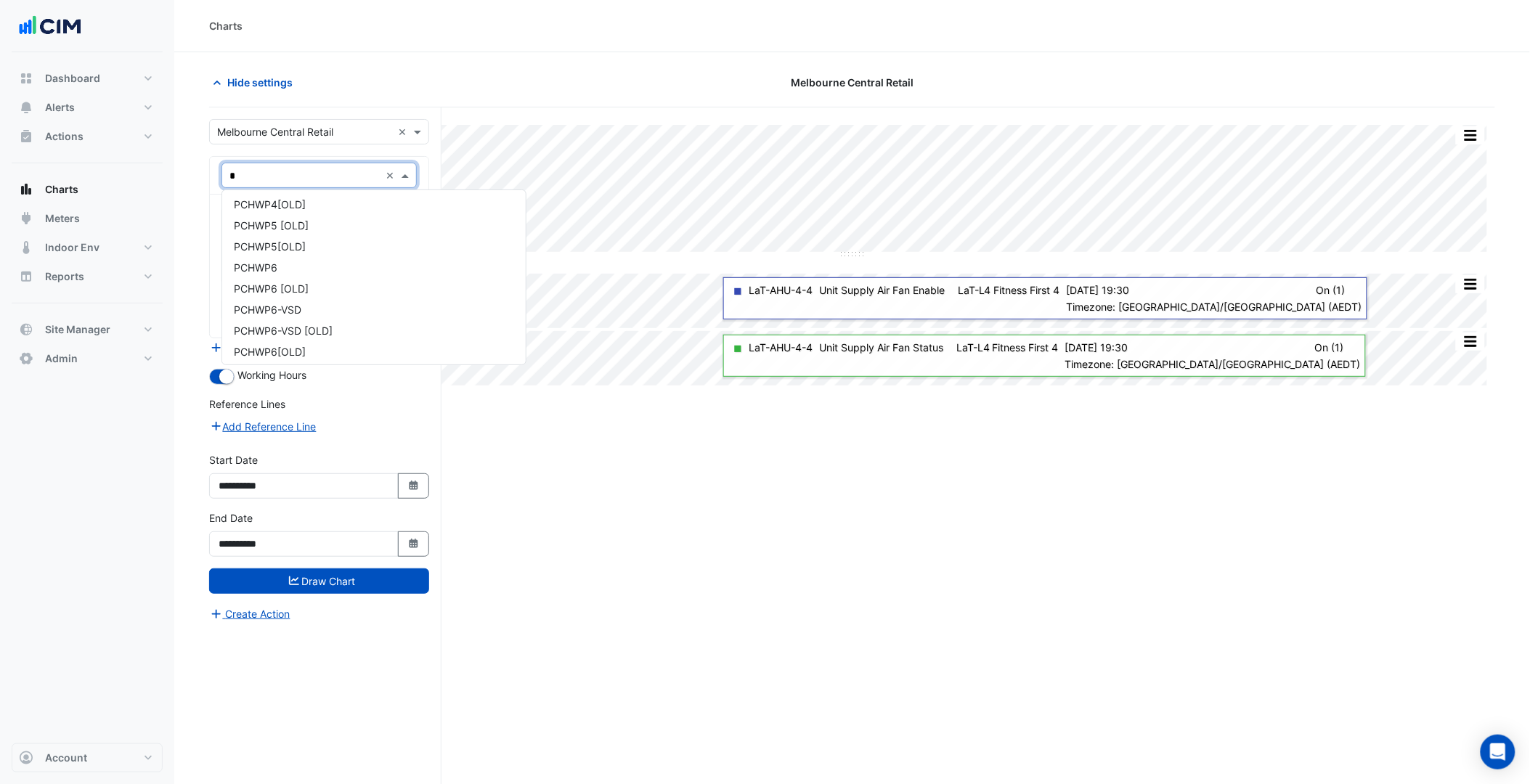
type input "**"
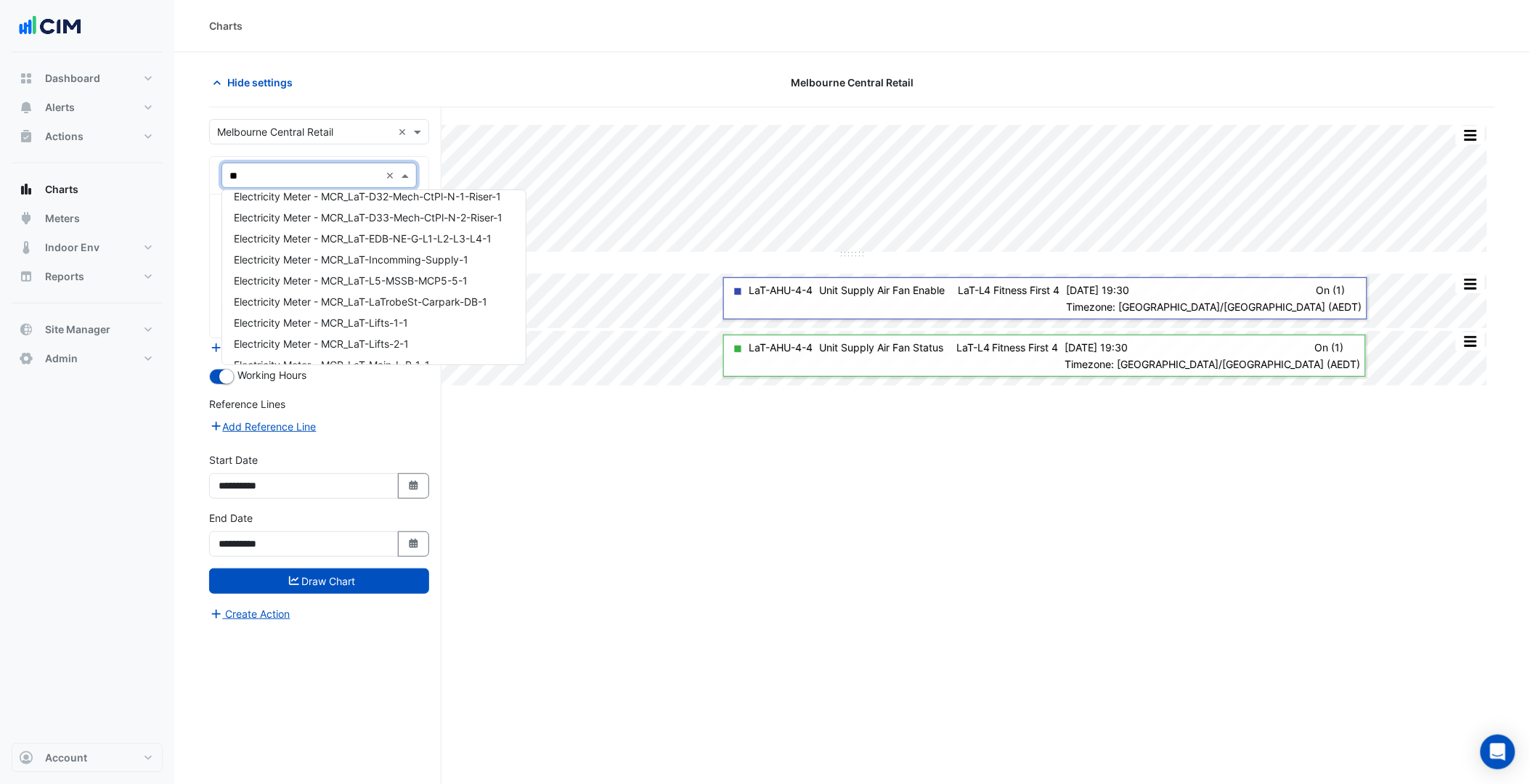
scroll to position [0, 0]
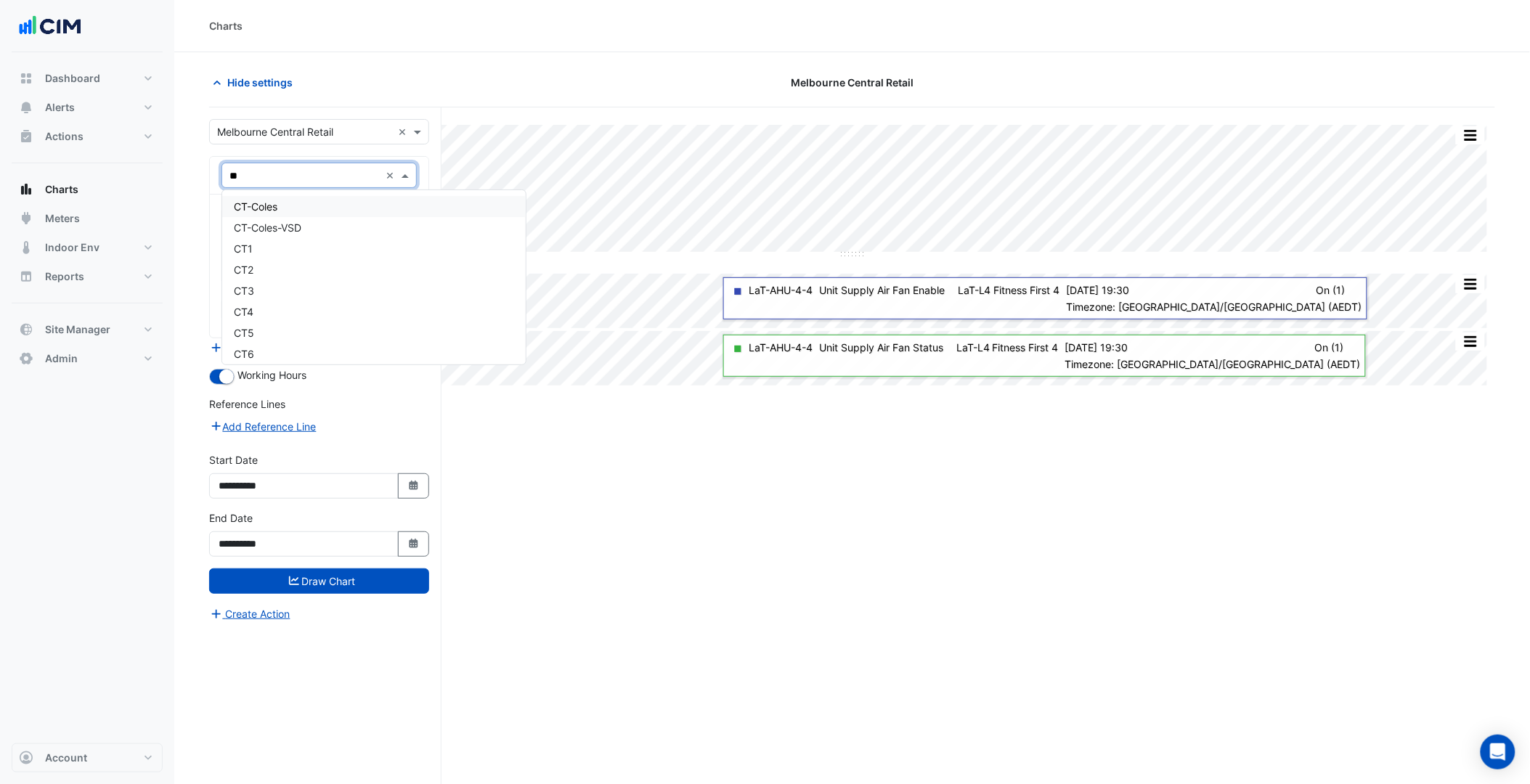
click at [303, 205] on div "CT-Coles" at bounding box center [374, 206] width 303 height 21
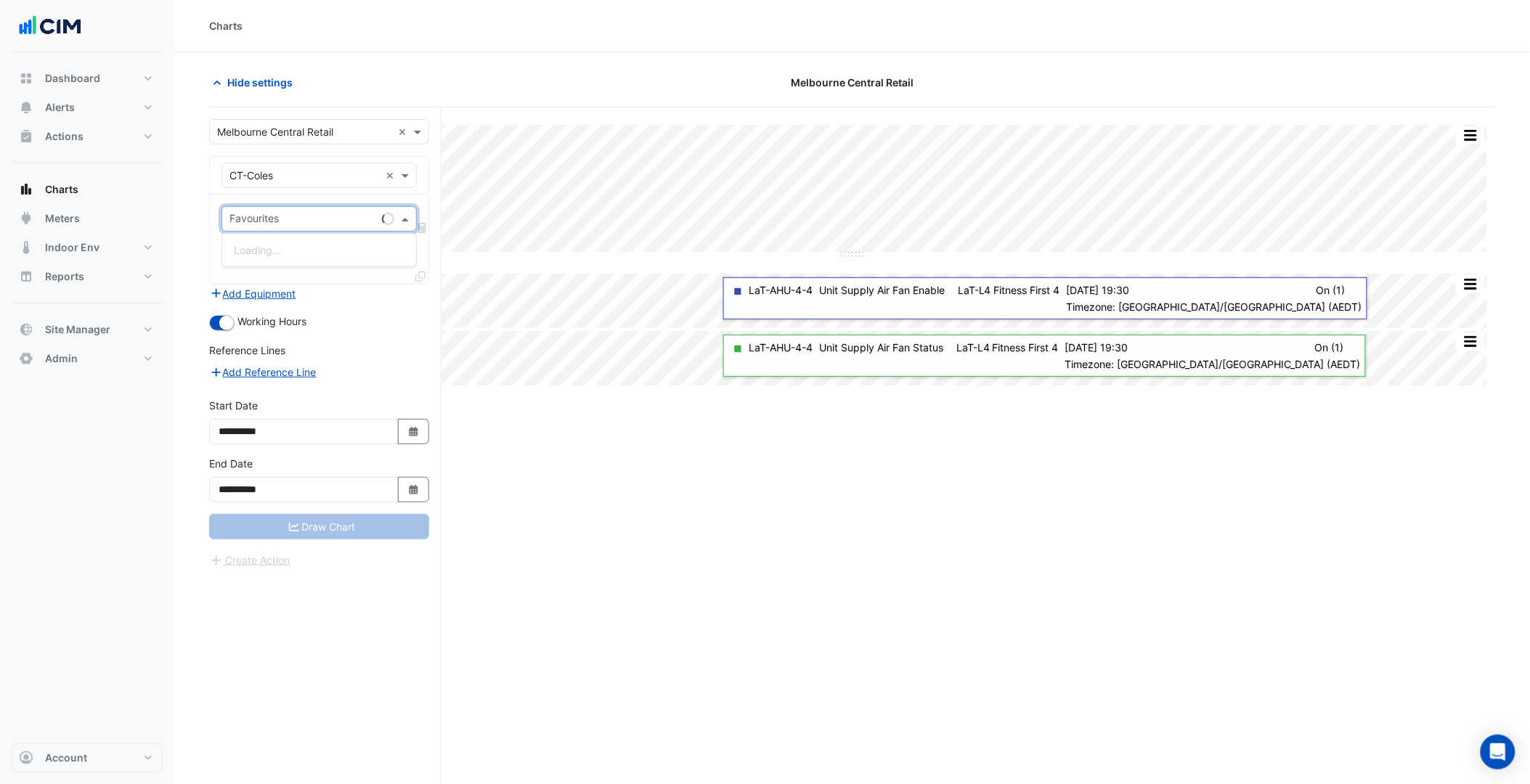
click at [295, 214] on input "text" at bounding box center [303, 220] width 147 height 16
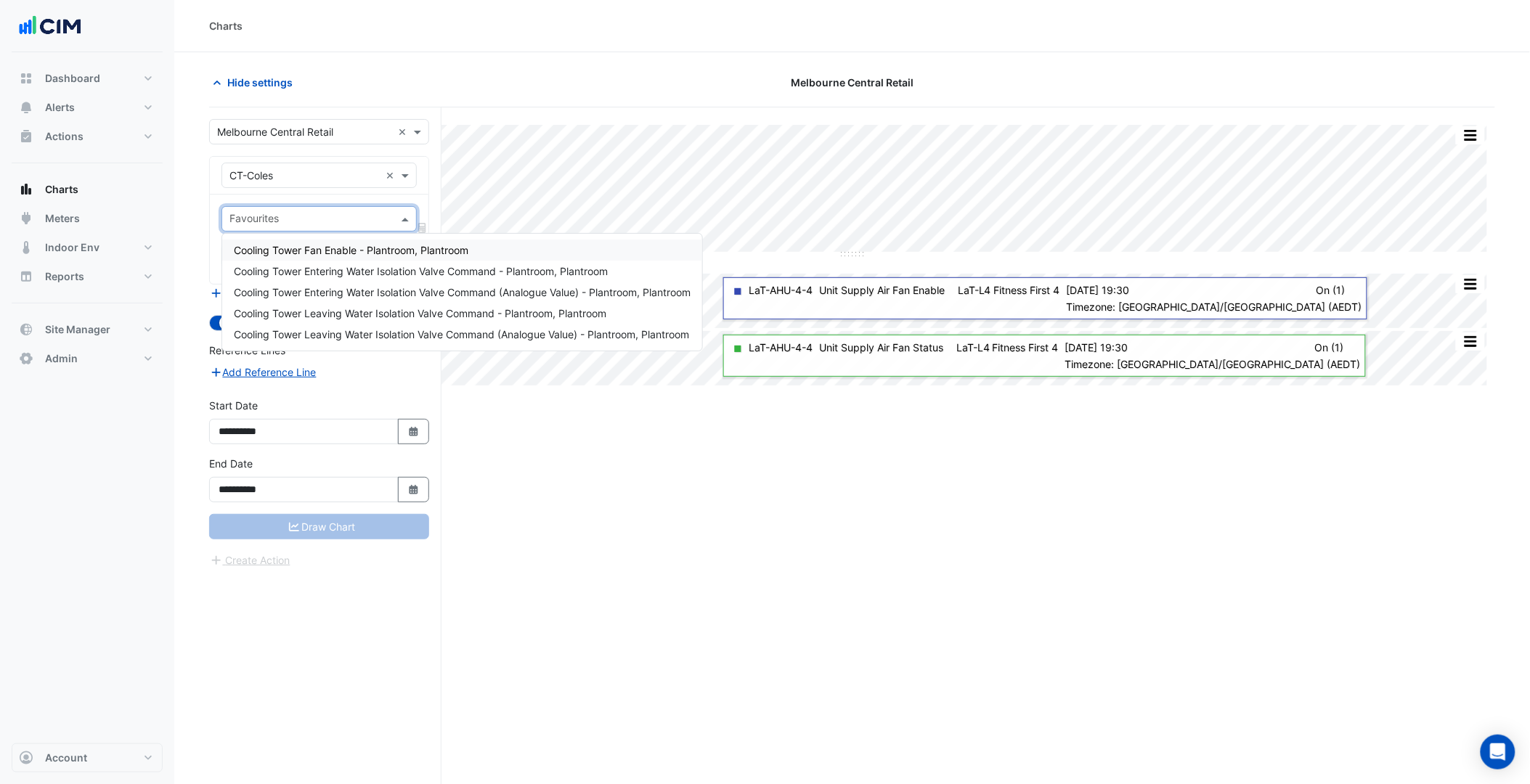
click at [317, 246] on span "Cooling Tower Fan Enable - Plantroom, Plantroom" at bounding box center [350, 249] width 234 height 12
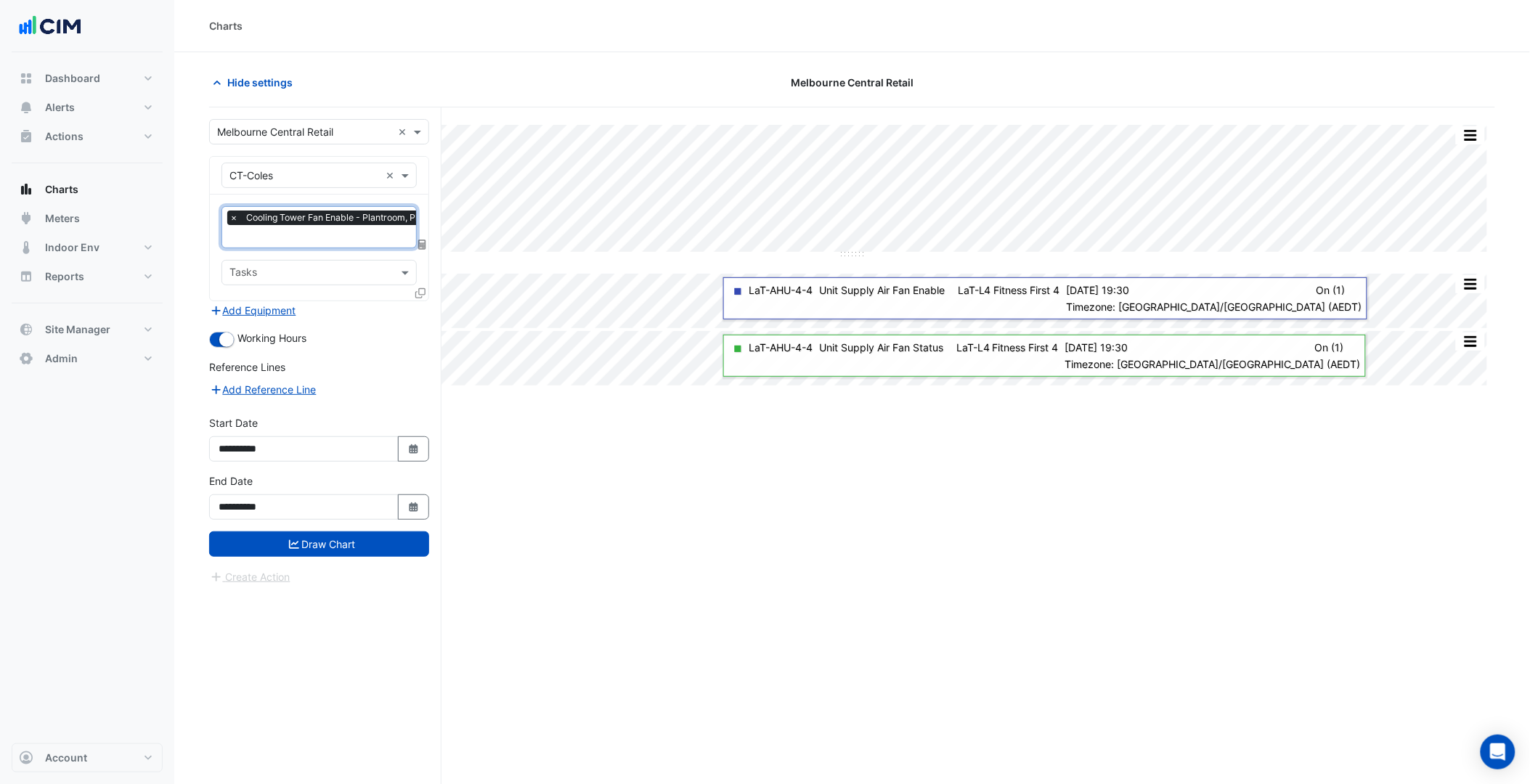
click at [321, 237] on input "text" at bounding box center [345, 237] width 230 height 16
click at [253, 315] on button "Add Equipment" at bounding box center [253, 311] width 88 height 17
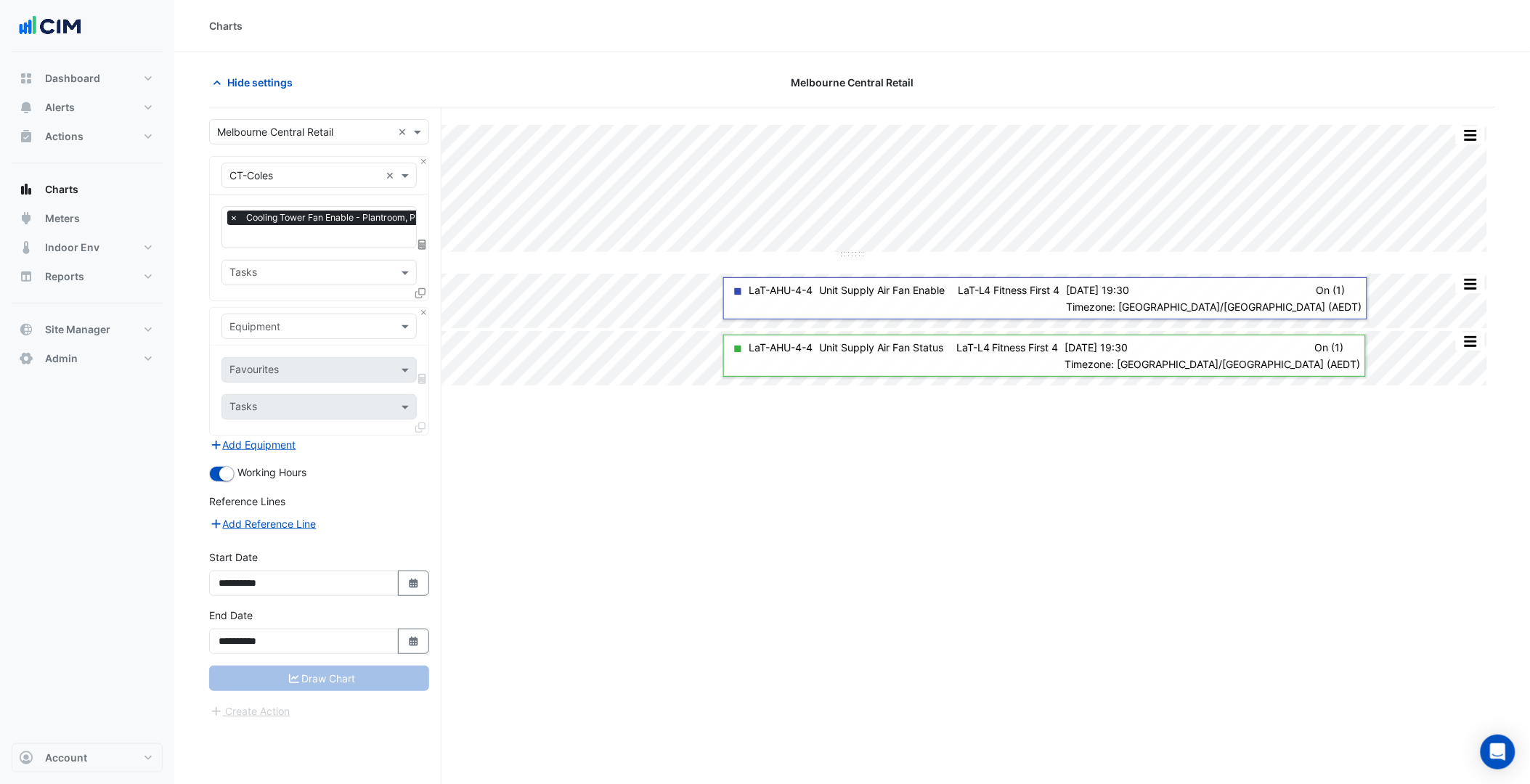
click at [271, 319] on input "text" at bounding box center [304, 326] width 150 height 16
type input "*****"
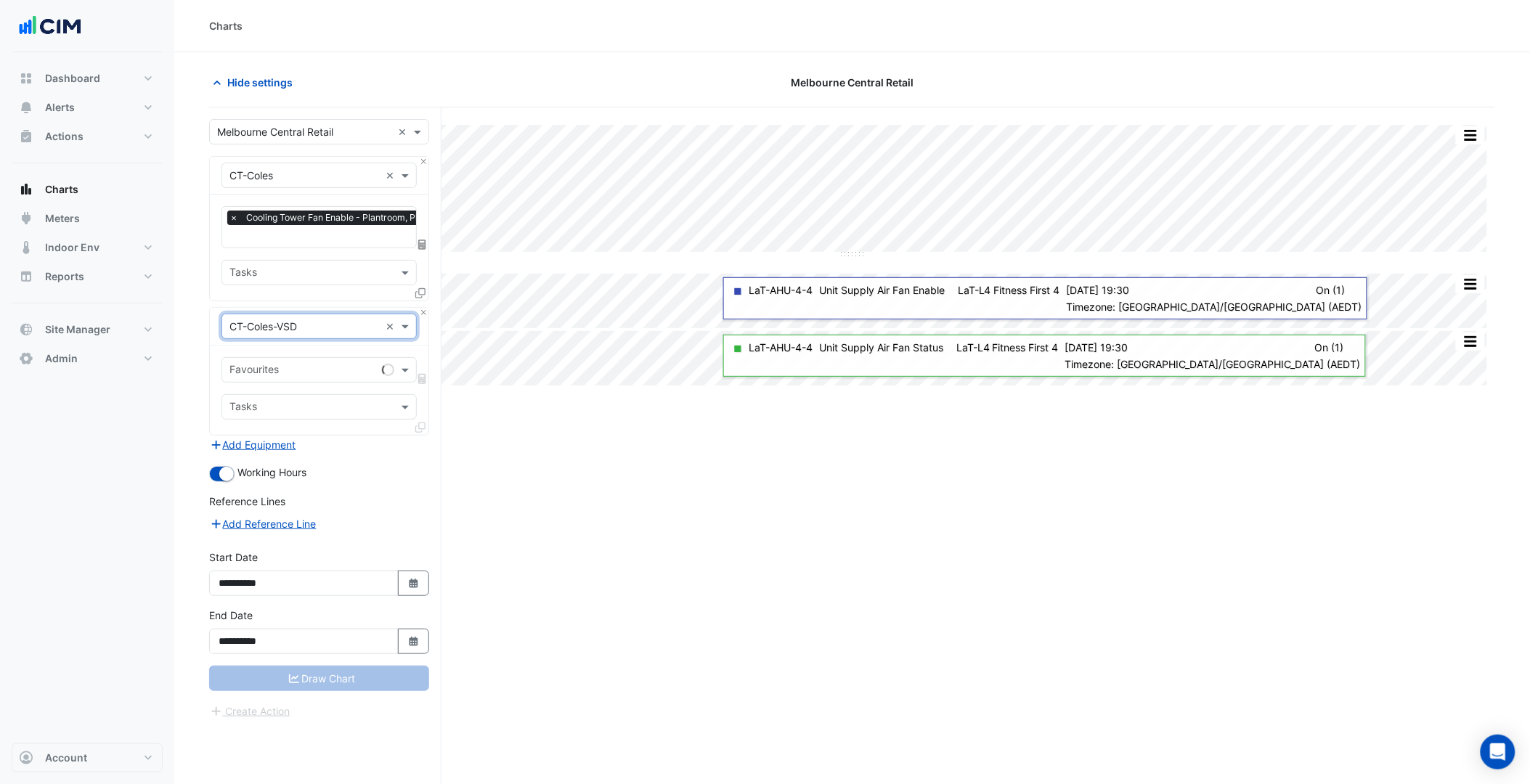
click at [277, 361] on div "Favourites" at bounding box center [253, 370] width 51 height 19
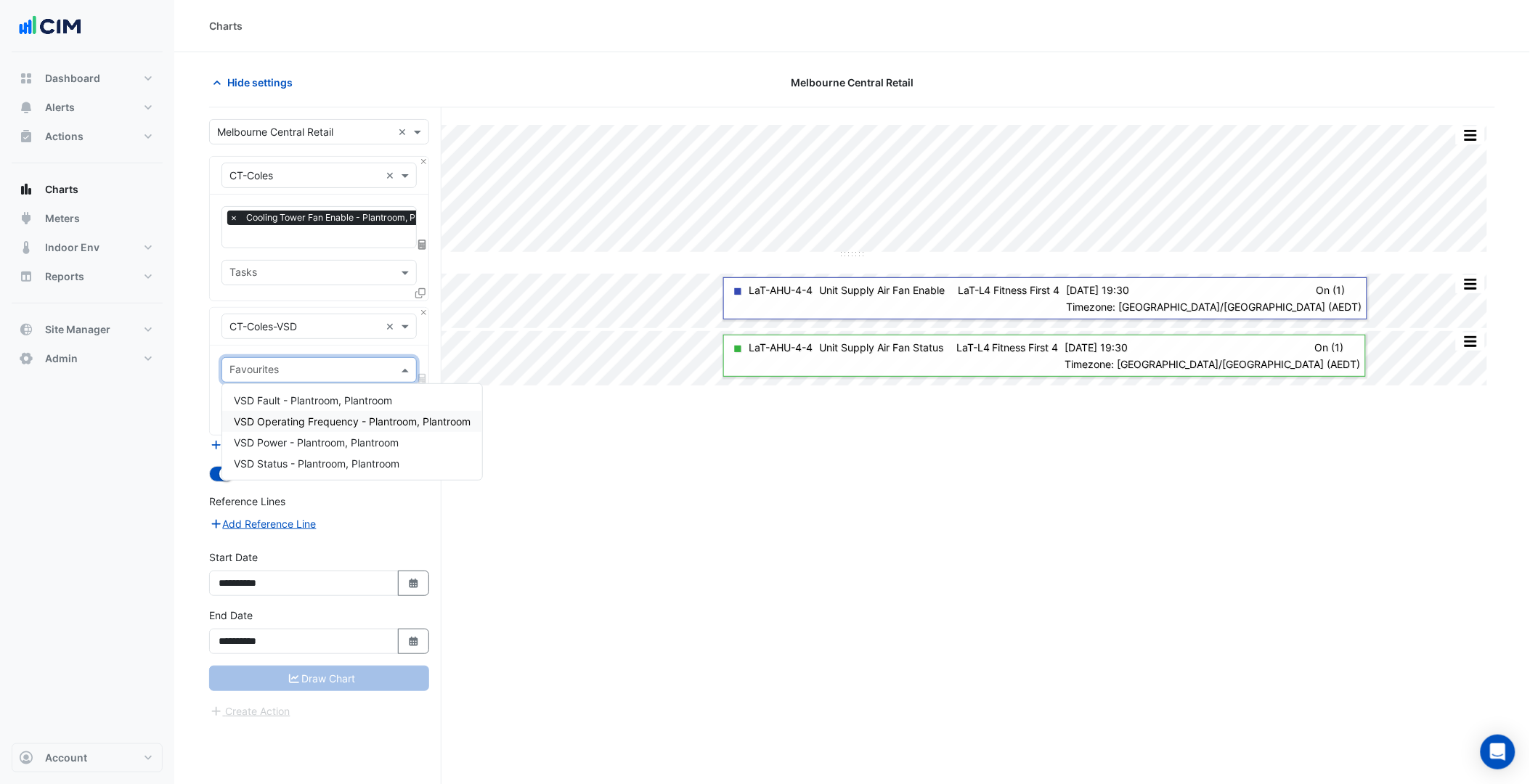
click at [344, 423] on span "VSD Operating Frequency - Plantroom, Plantroom" at bounding box center [351, 421] width 236 height 12
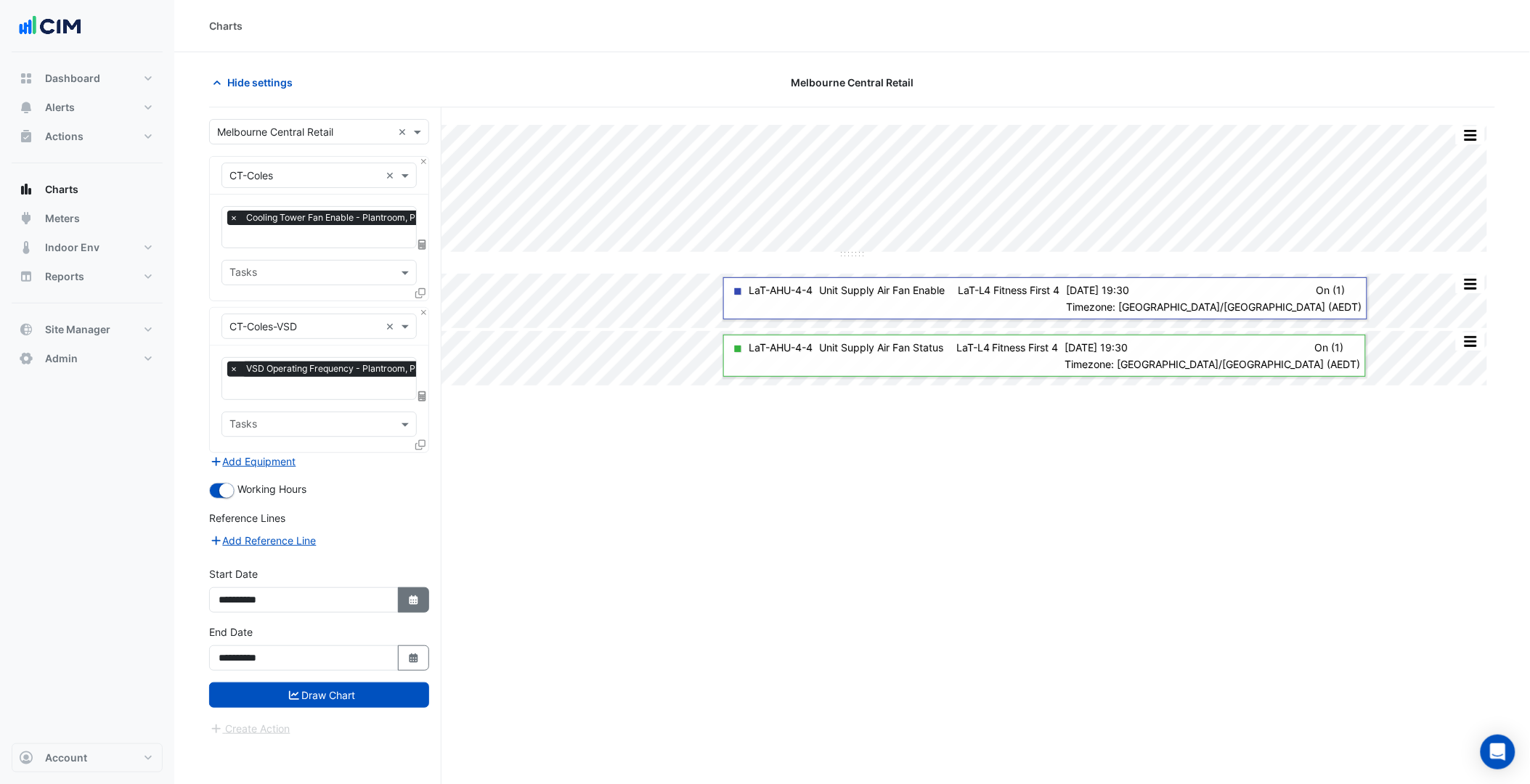
click at [407, 596] on icon "Select Date" at bounding box center [414, 600] width 13 height 10
select select "*"
select select "****"
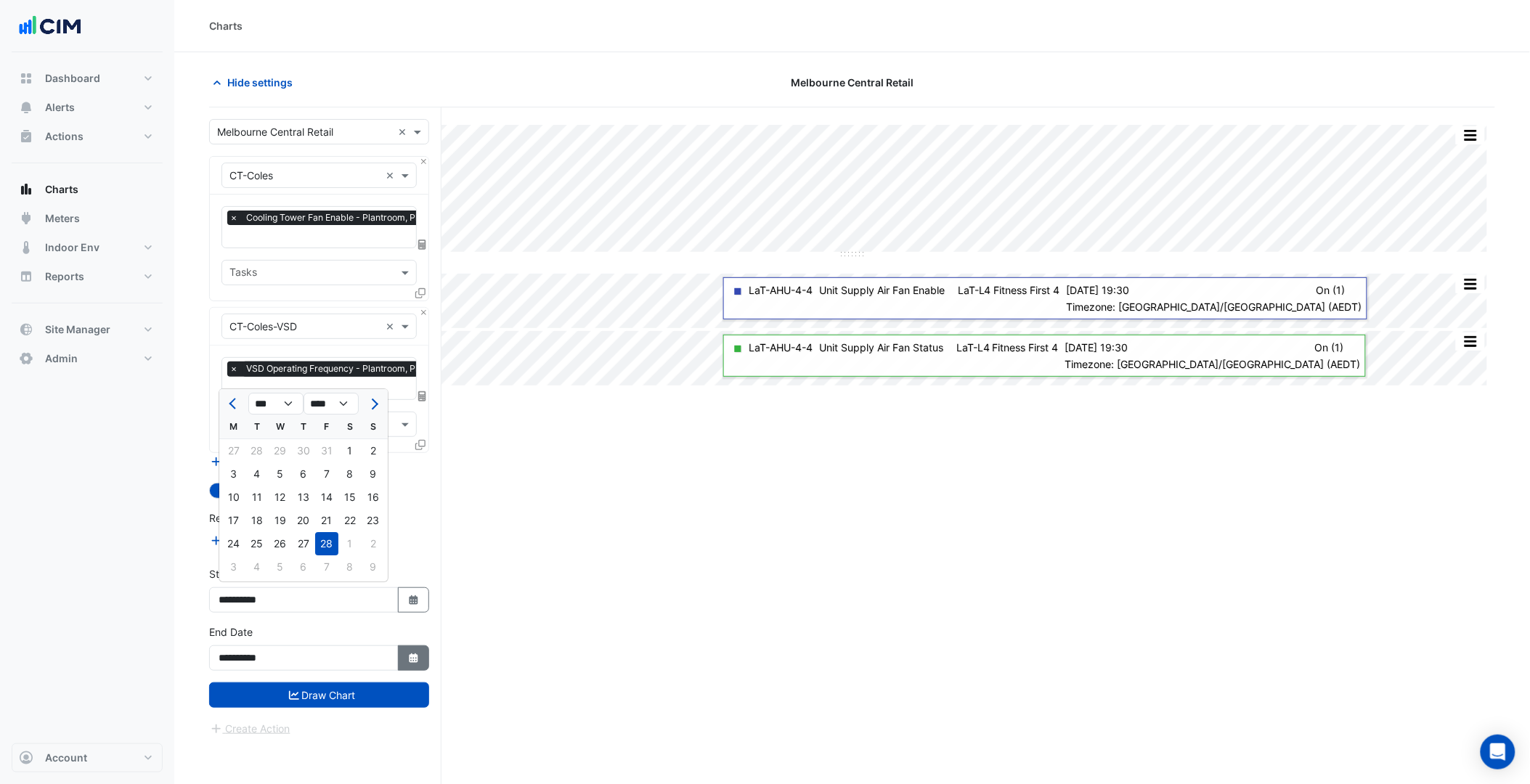
click at [398, 649] on button "Select Date" at bounding box center [414, 658] width 32 height 26
click at [374, 449] on div "*** *** *** *** *** *** *** *** *** *** *** **** **** **** **** **** **** **** …" at bounding box center [303, 460] width 168 height 26
click at [378, 461] on button "Next month" at bounding box center [372, 461] width 17 height 23
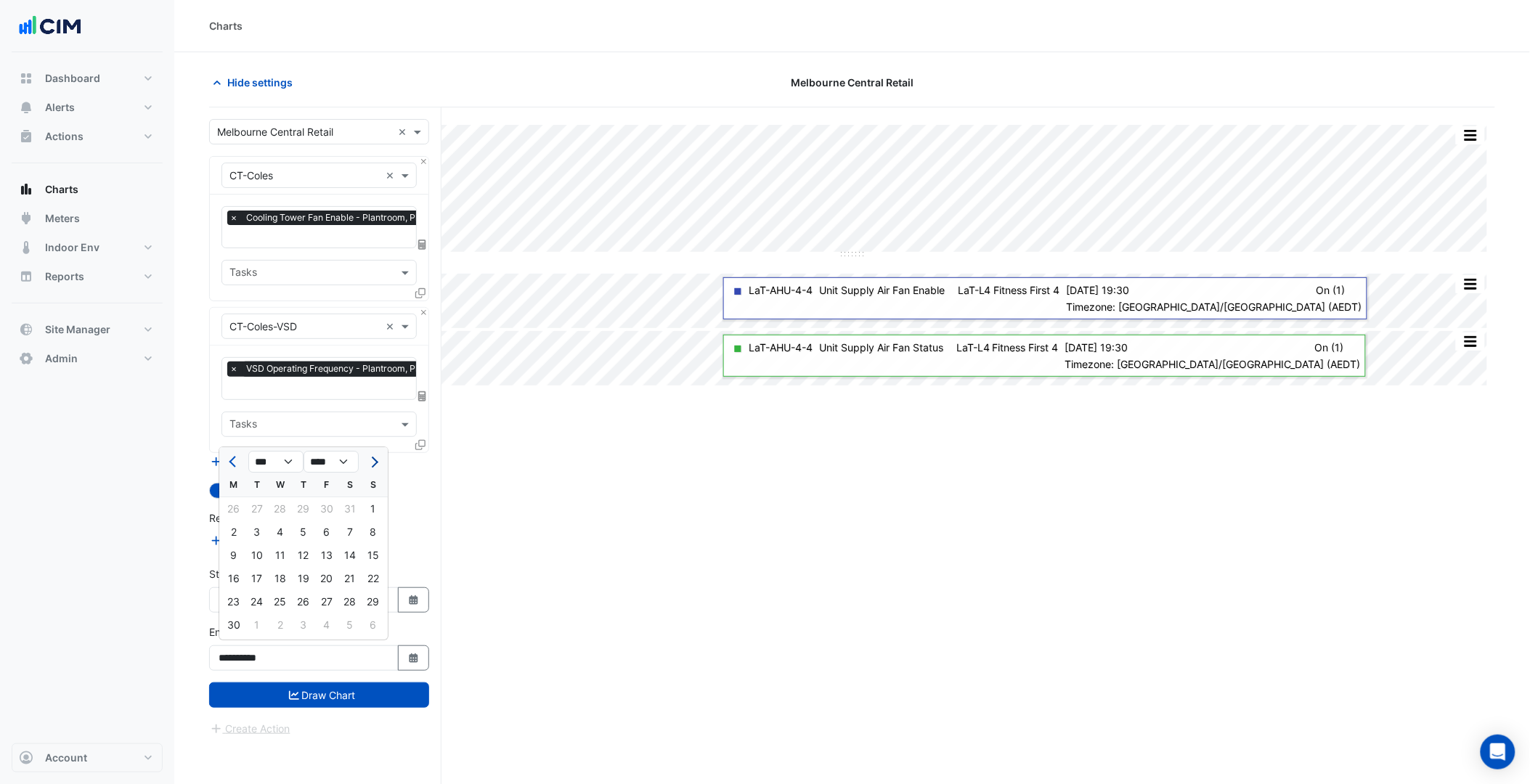
click at [378, 461] on button "Next month" at bounding box center [372, 461] width 17 height 23
select select "*"
click at [264, 596] on div "30" at bounding box center [257, 601] width 23 height 23
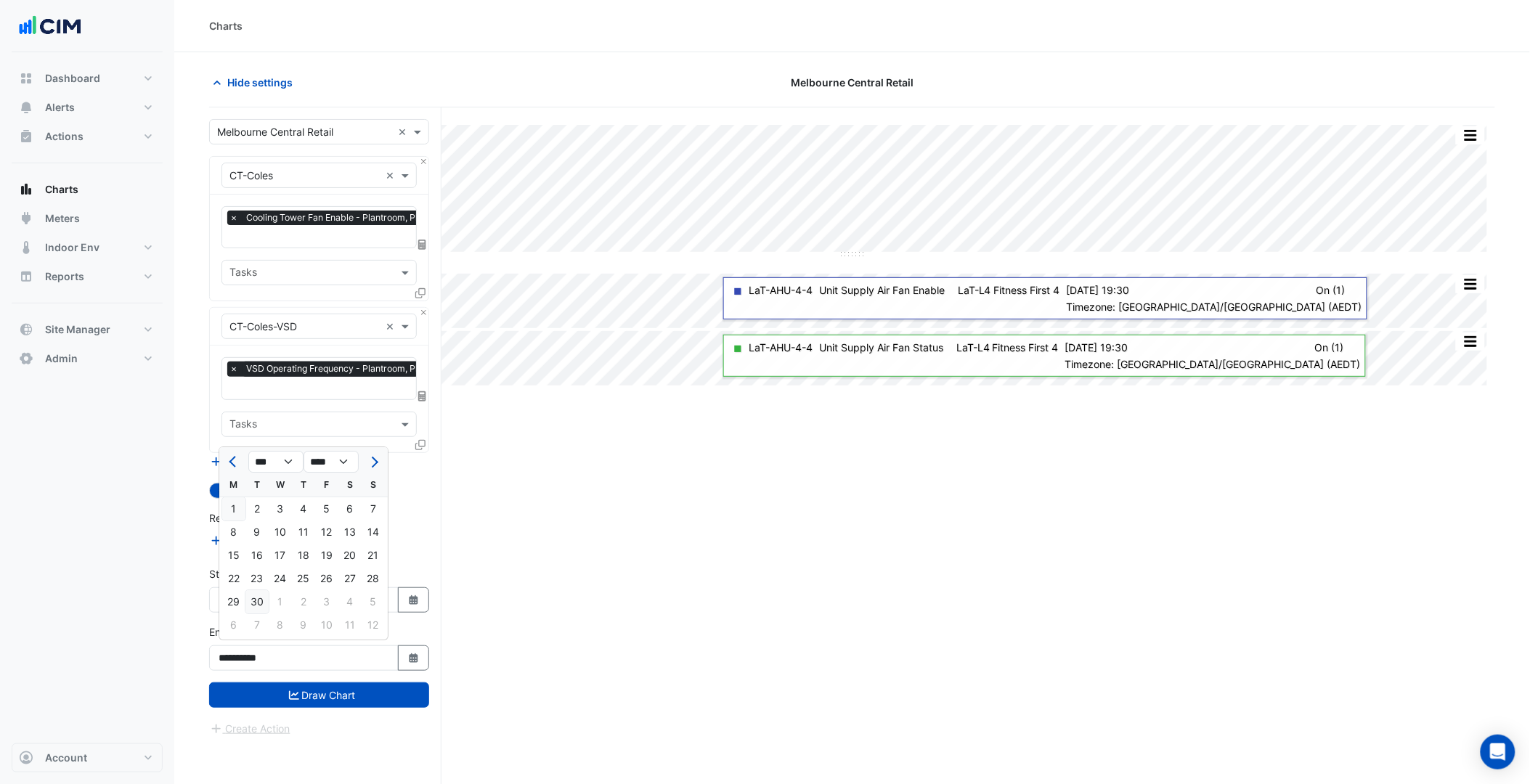
type input "**********"
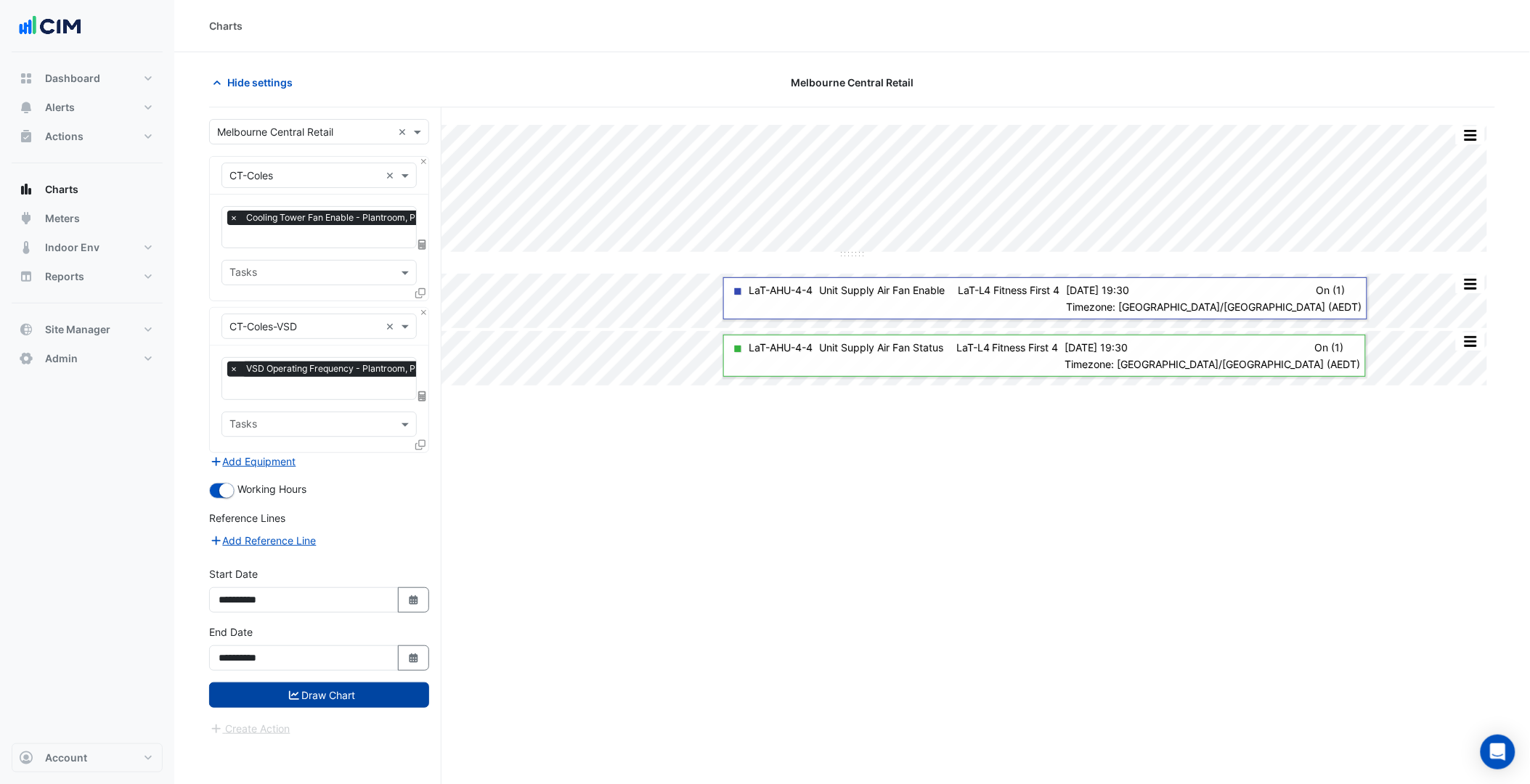
click at [281, 687] on button "Draw Chart" at bounding box center [318, 695] width 220 height 26
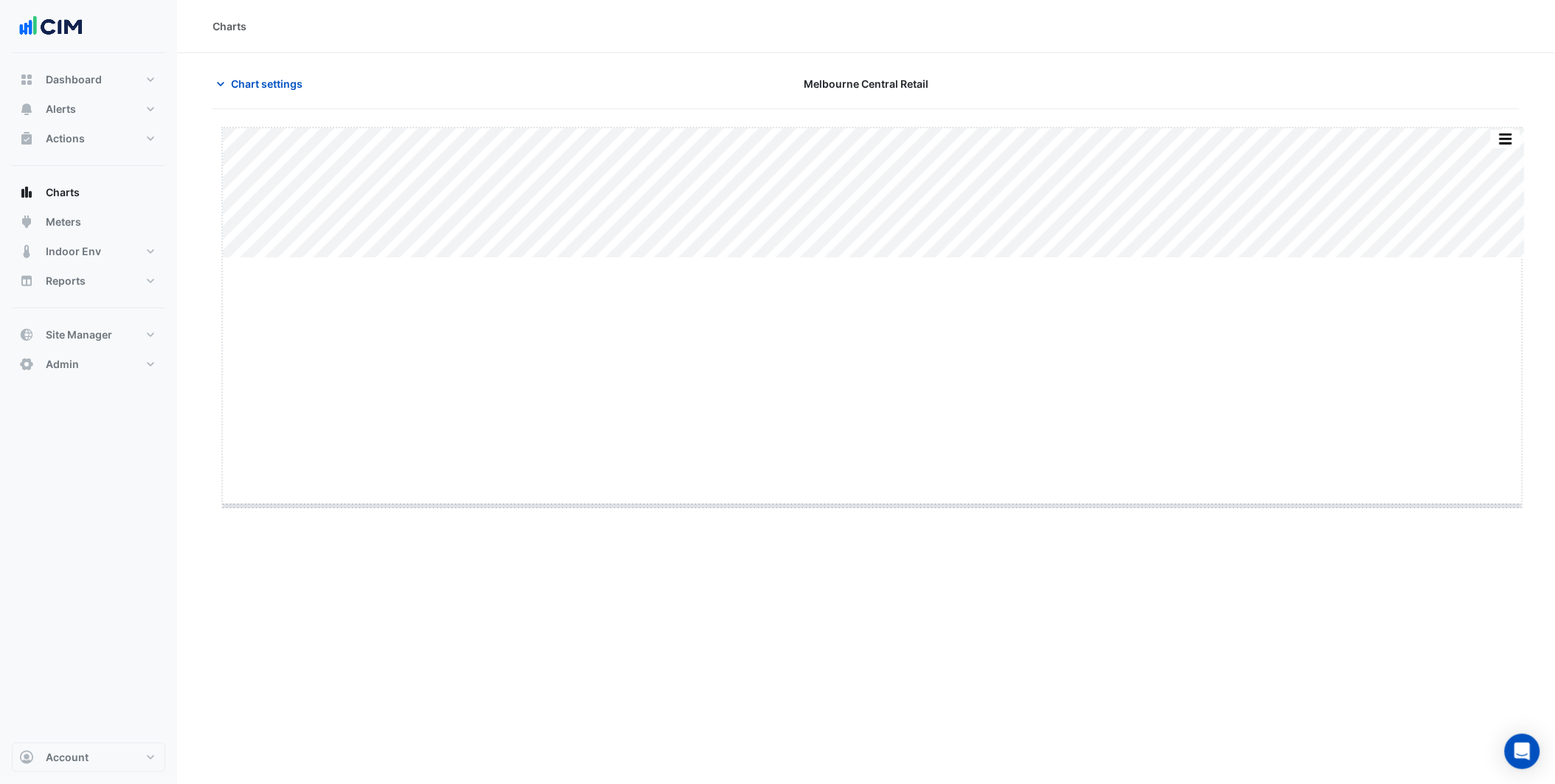
drag, startPoint x: 878, startPoint y: 257, endPoint x: 849, endPoint y: 573, distance: 317.3
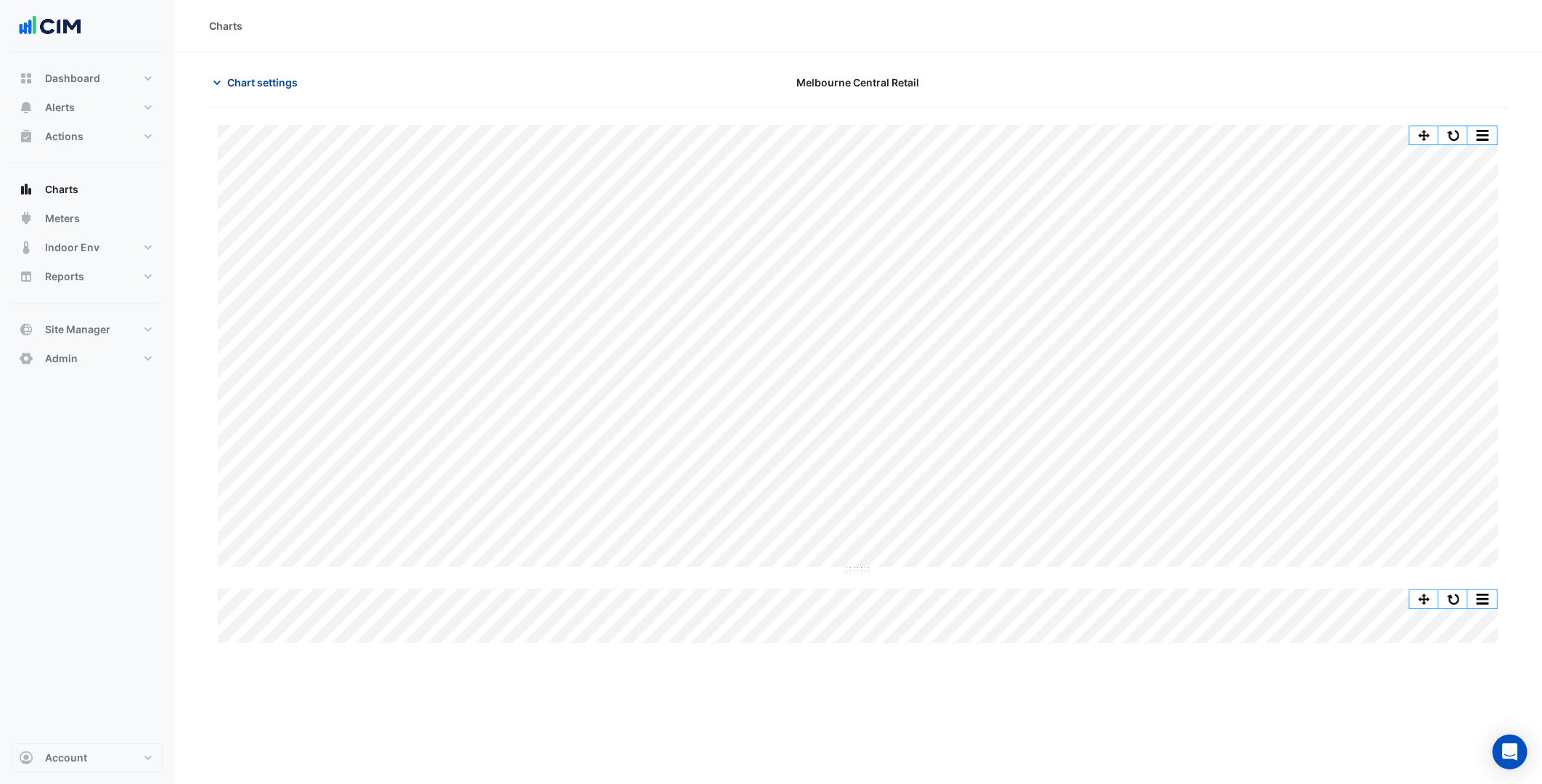
click at [266, 88] on span "Chart settings" at bounding box center [262, 82] width 71 height 16
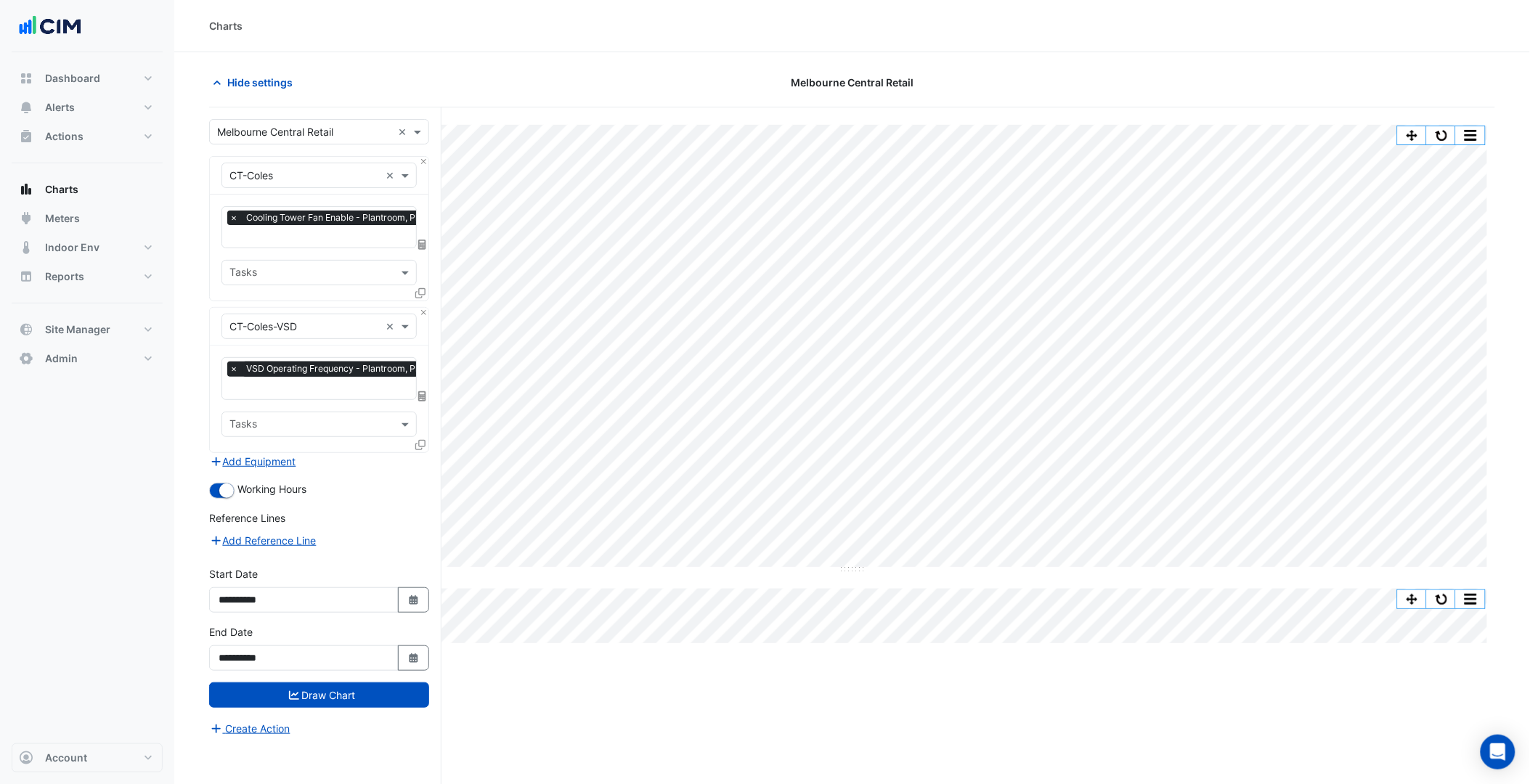
scroll to position [0, 7]
click at [315, 376] on div "× VSD Operating Frequency - Plantroom, Plantroom" at bounding box center [336, 370] width 233 height 18
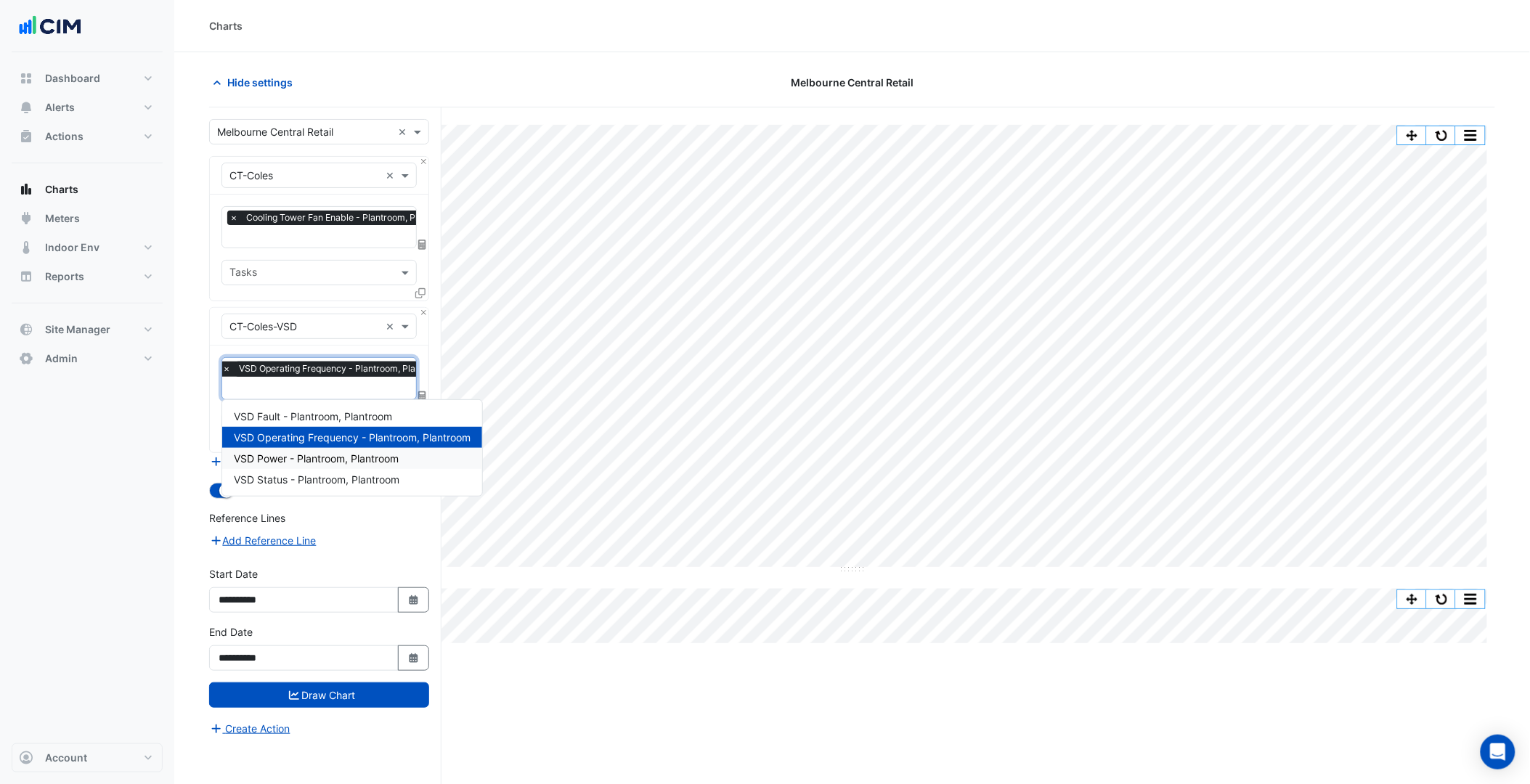
click at [316, 457] on span "VSD Power - Plantroom, Plantroom" at bounding box center [315, 458] width 165 height 12
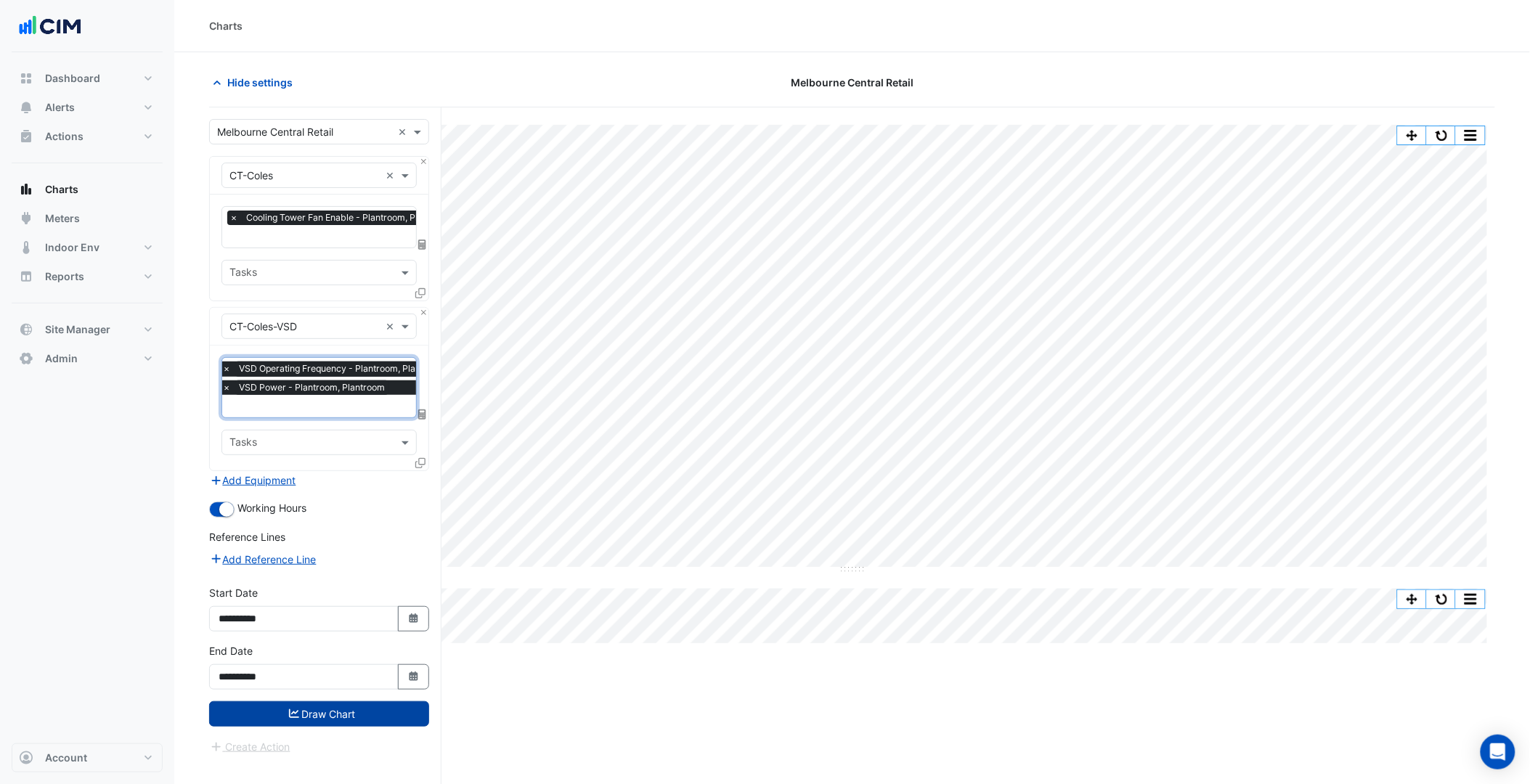
click at [323, 704] on button "Draw Chart" at bounding box center [318, 714] width 220 height 26
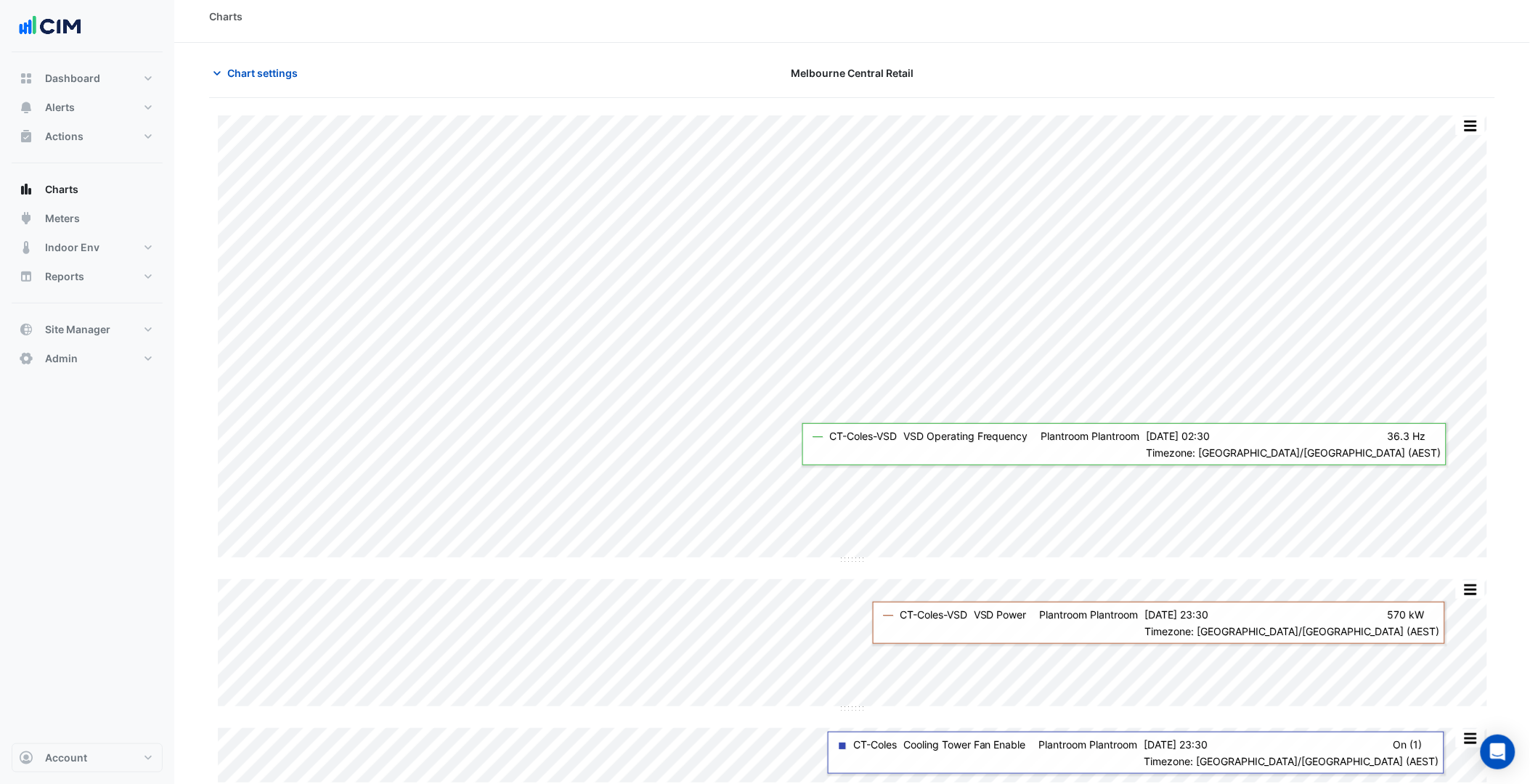
scroll to position [11, 0]
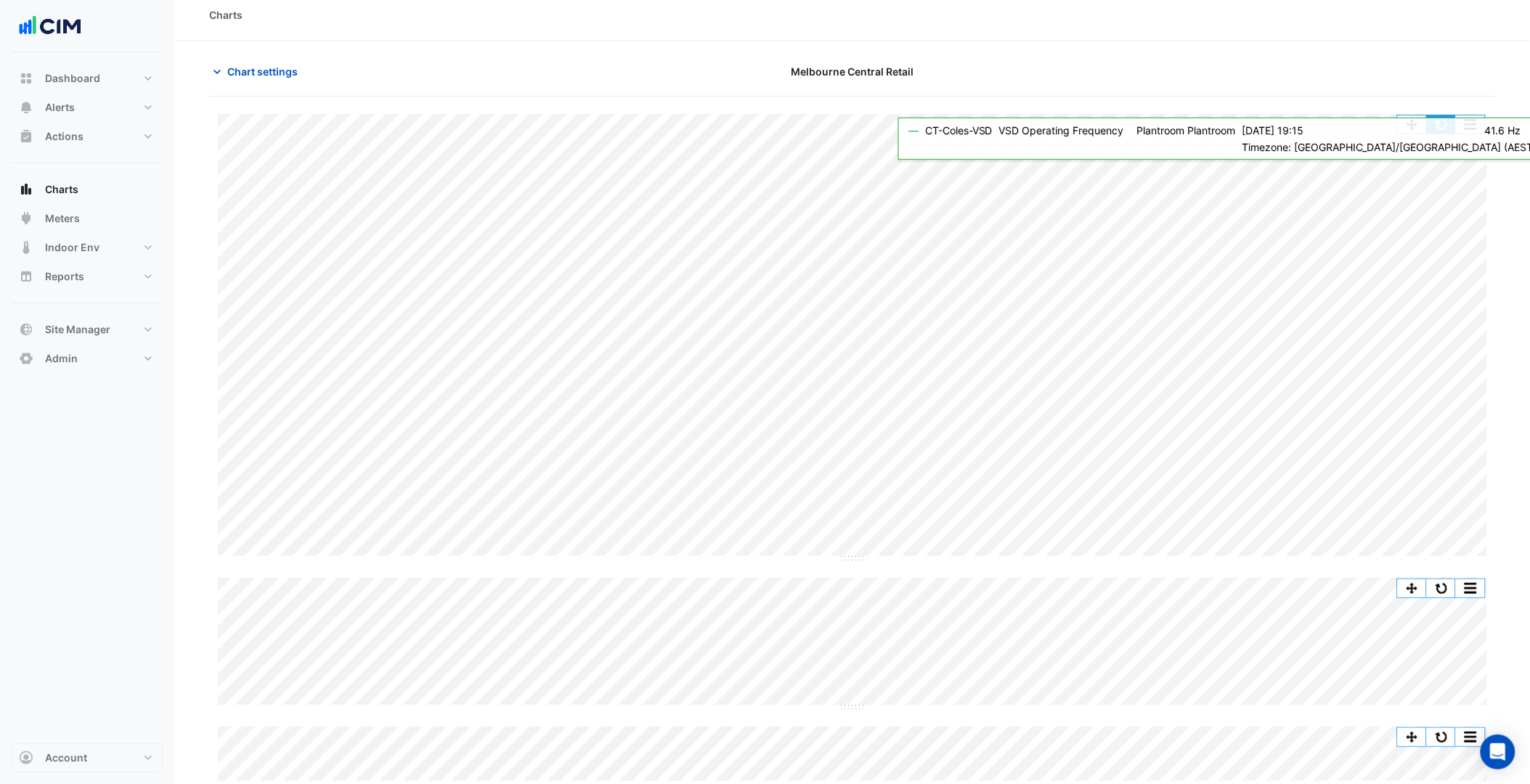
click at [1434, 130] on button "button" at bounding box center [1442, 125] width 29 height 18
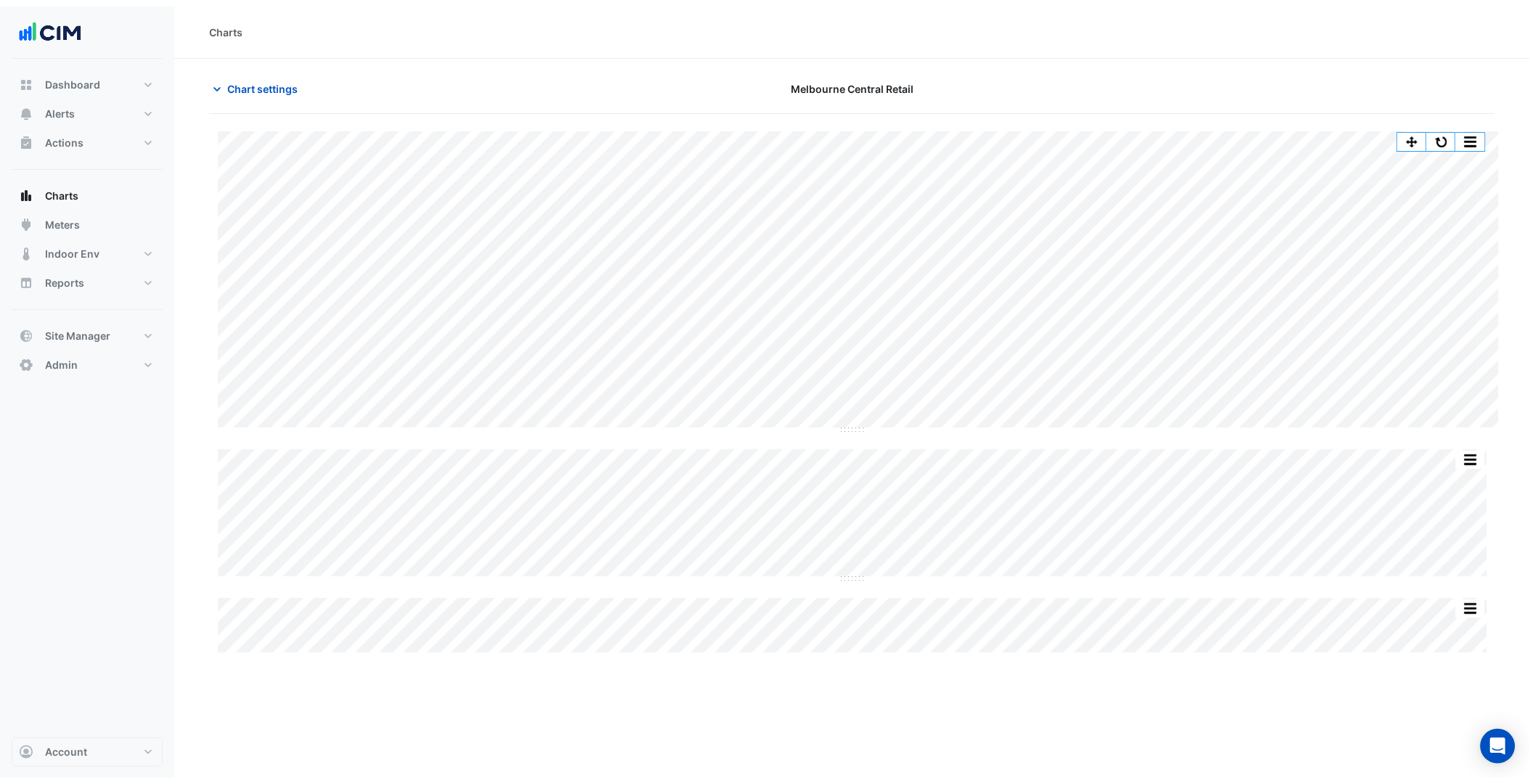
scroll to position [0, 0]
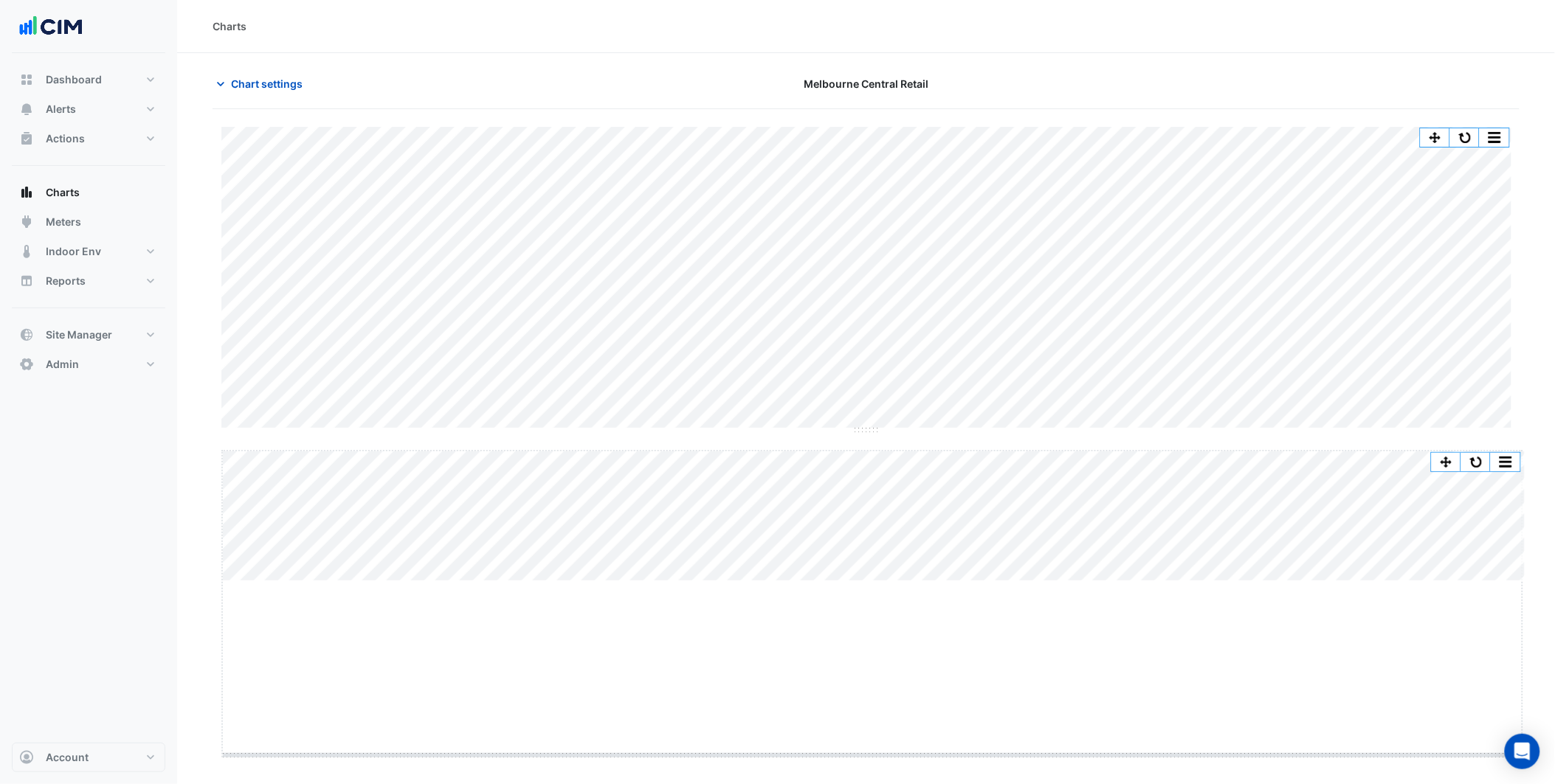
drag, startPoint x: 873, startPoint y: 583, endPoint x: 872, endPoint y: 778, distance: 195.0
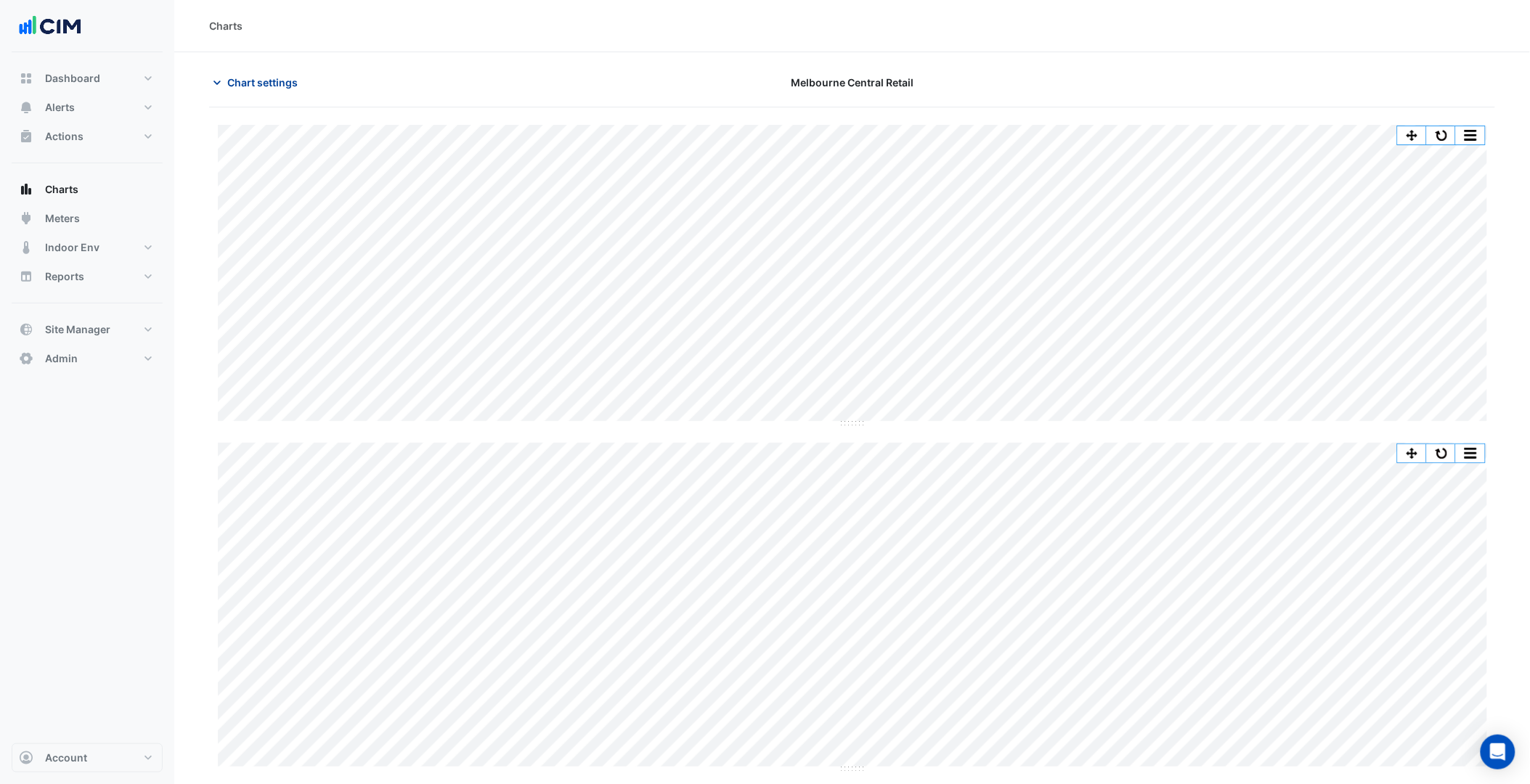
click at [281, 92] on button "Chart settings" at bounding box center [257, 83] width 98 height 26
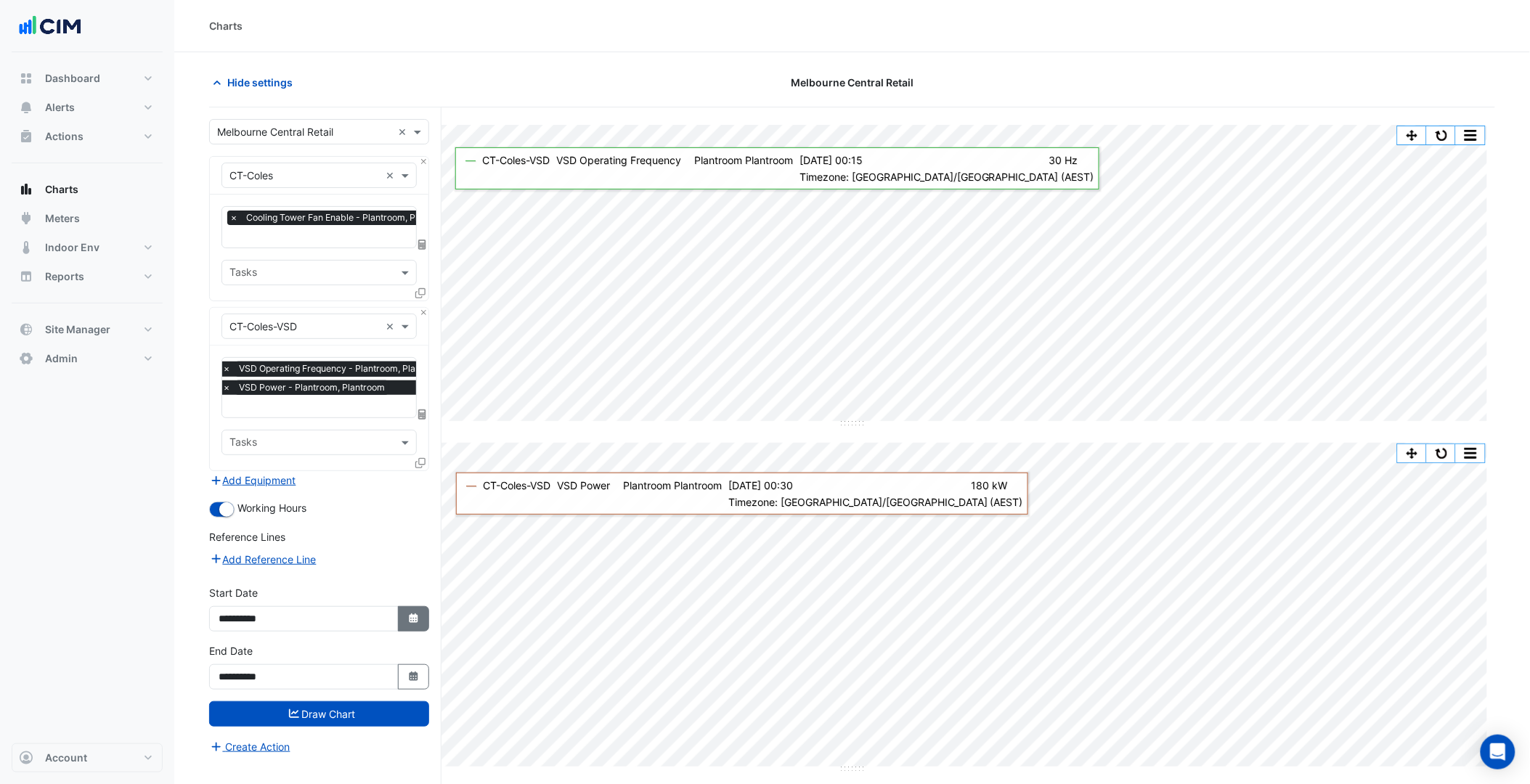
click at [409, 623] on button "Select Date" at bounding box center [414, 619] width 32 height 26
select select "*"
select select "****"
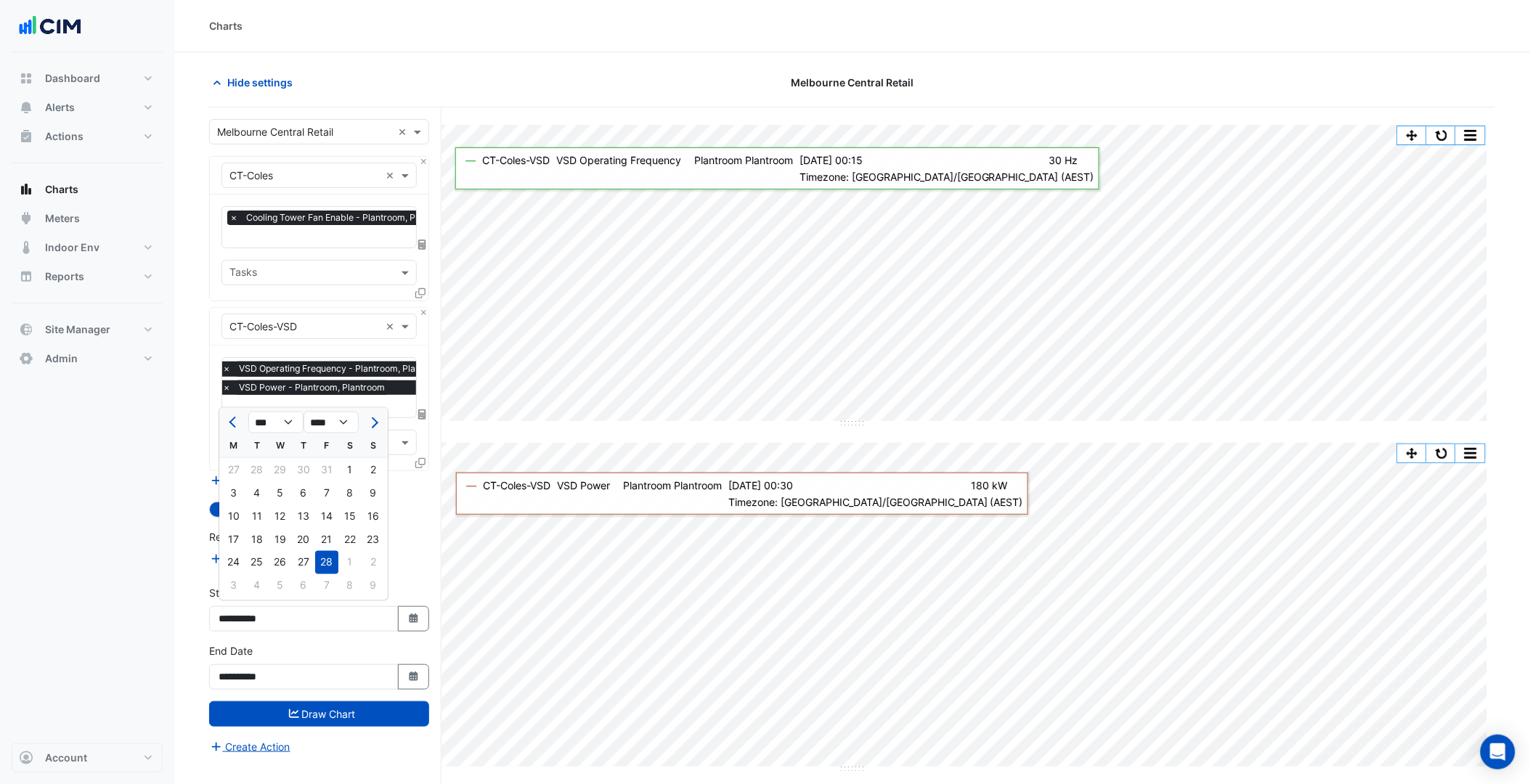
click at [223, 425] on div at bounding box center [234, 422] width 29 height 23
click at [235, 425] on span "Previous month" at bounding box center [234, 423] width 11 height 11
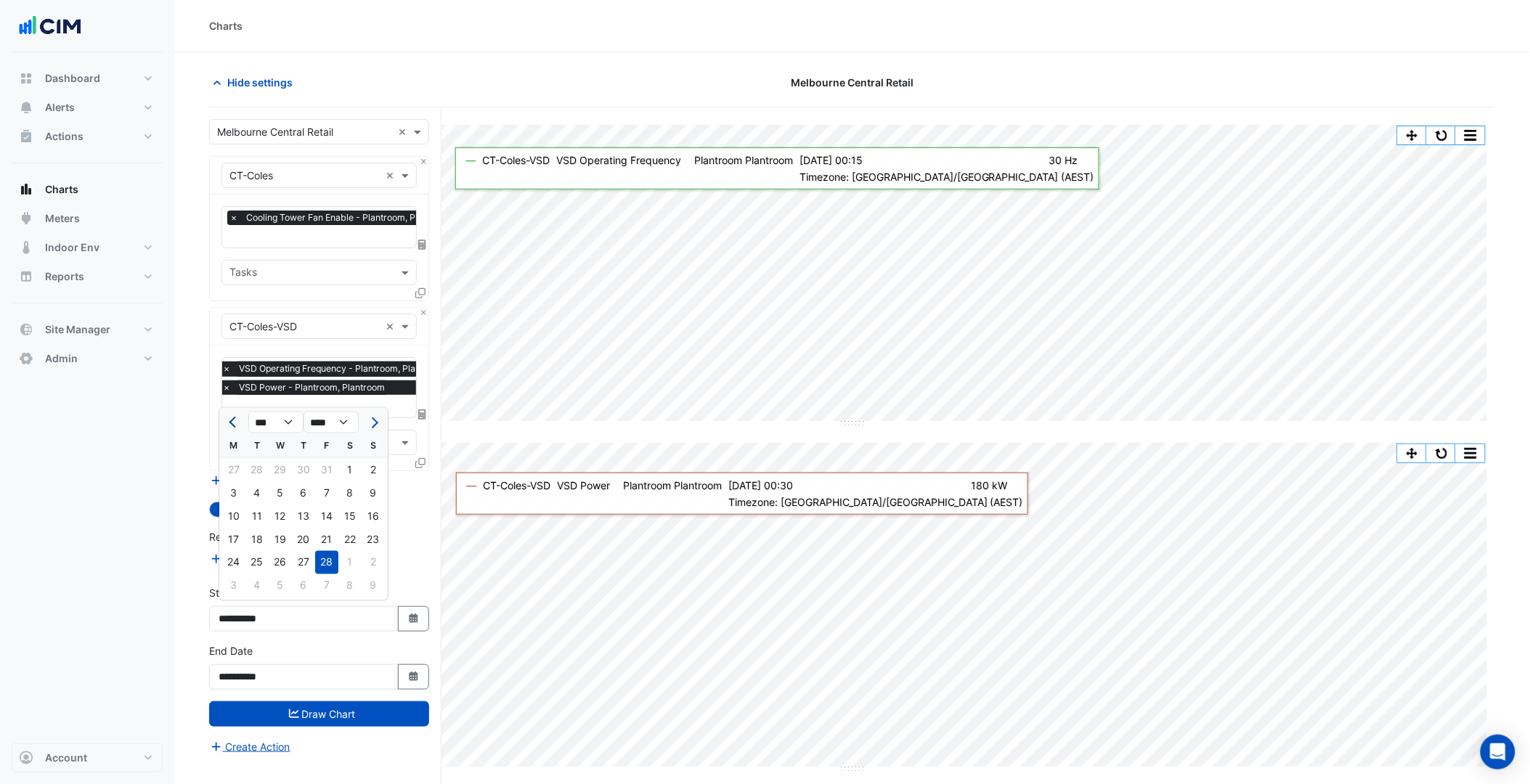
click at [235, 425] on span "Previous month" at bounding box center [234, 423] width 11 height 11
select select "**"
select select "****"
click at [235, 425] on span "Previous month" at bounding box center [234, 423] width 11 height 11
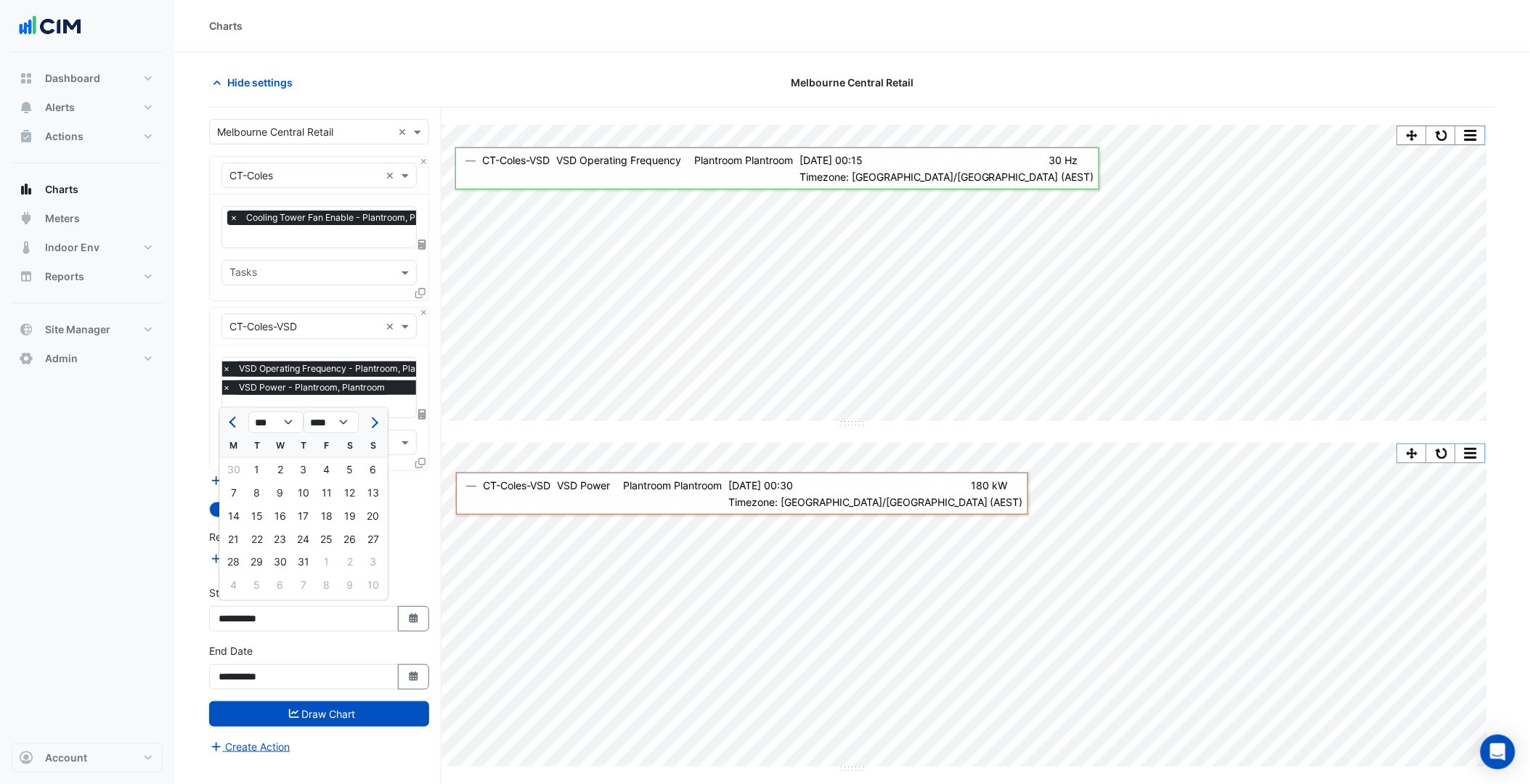
click at [235, 425] on span "Previous month" at bounding box center [234, 423] width 11 height 11
select select "*"
click at [365, 469] on div "1" at bounding box center [372, 469] width 23 height 23
type input "**********"
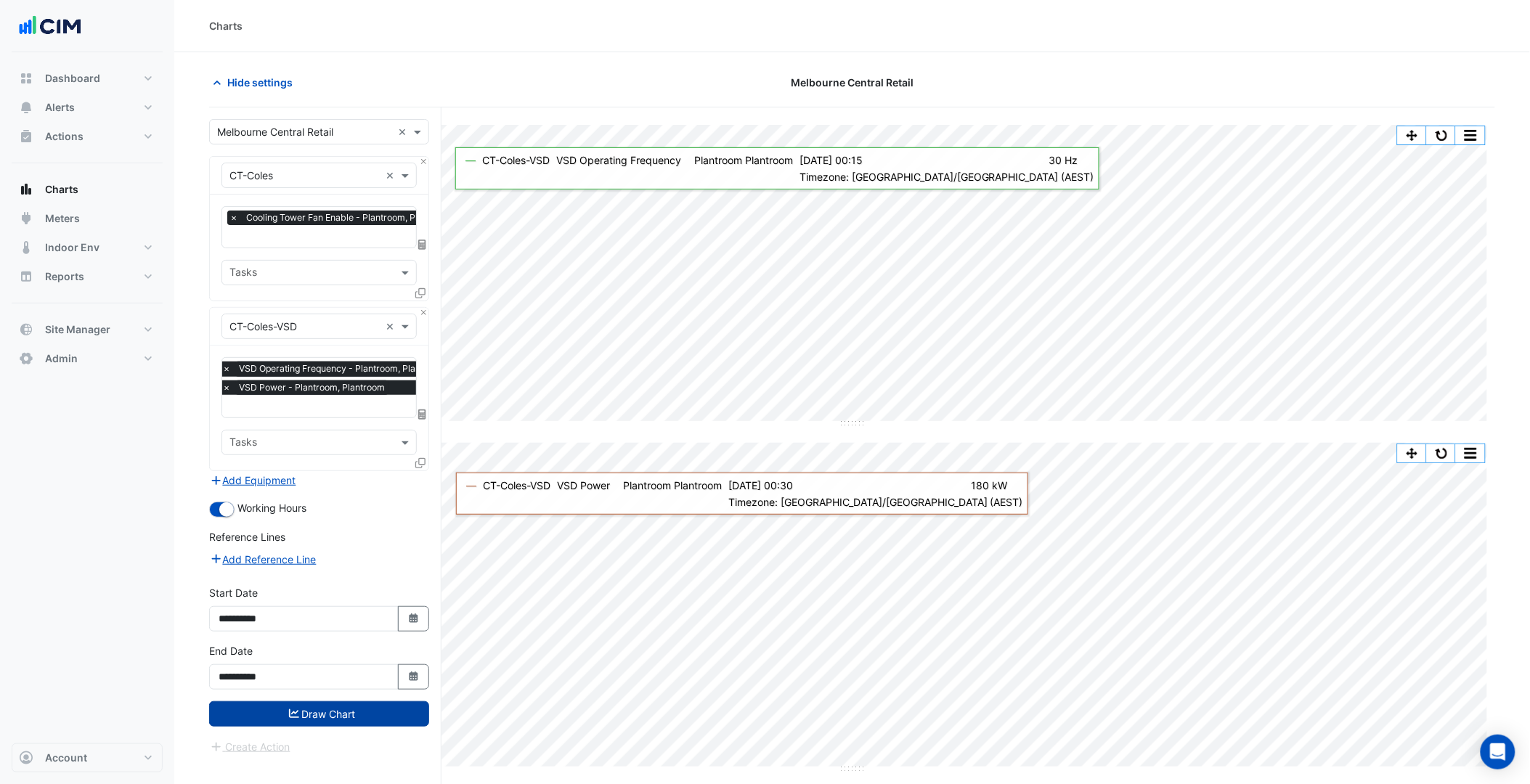
click at [337, 715] on button "Draw Chart" at bounding box center [318, 714] width 220 height 26
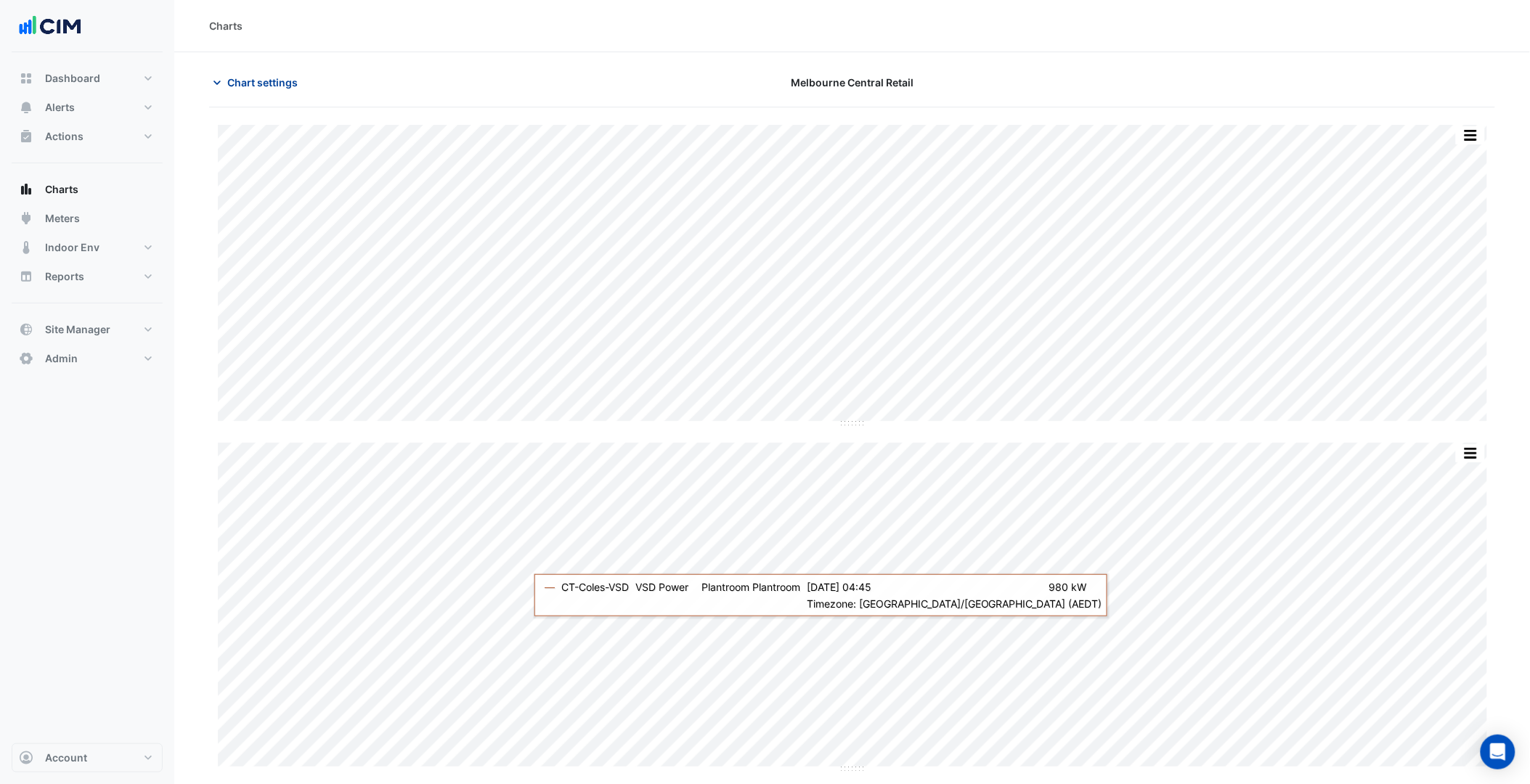
click at [269, 85] on span "Chart settings" at bounding box center [262, 82] width 71 height 16
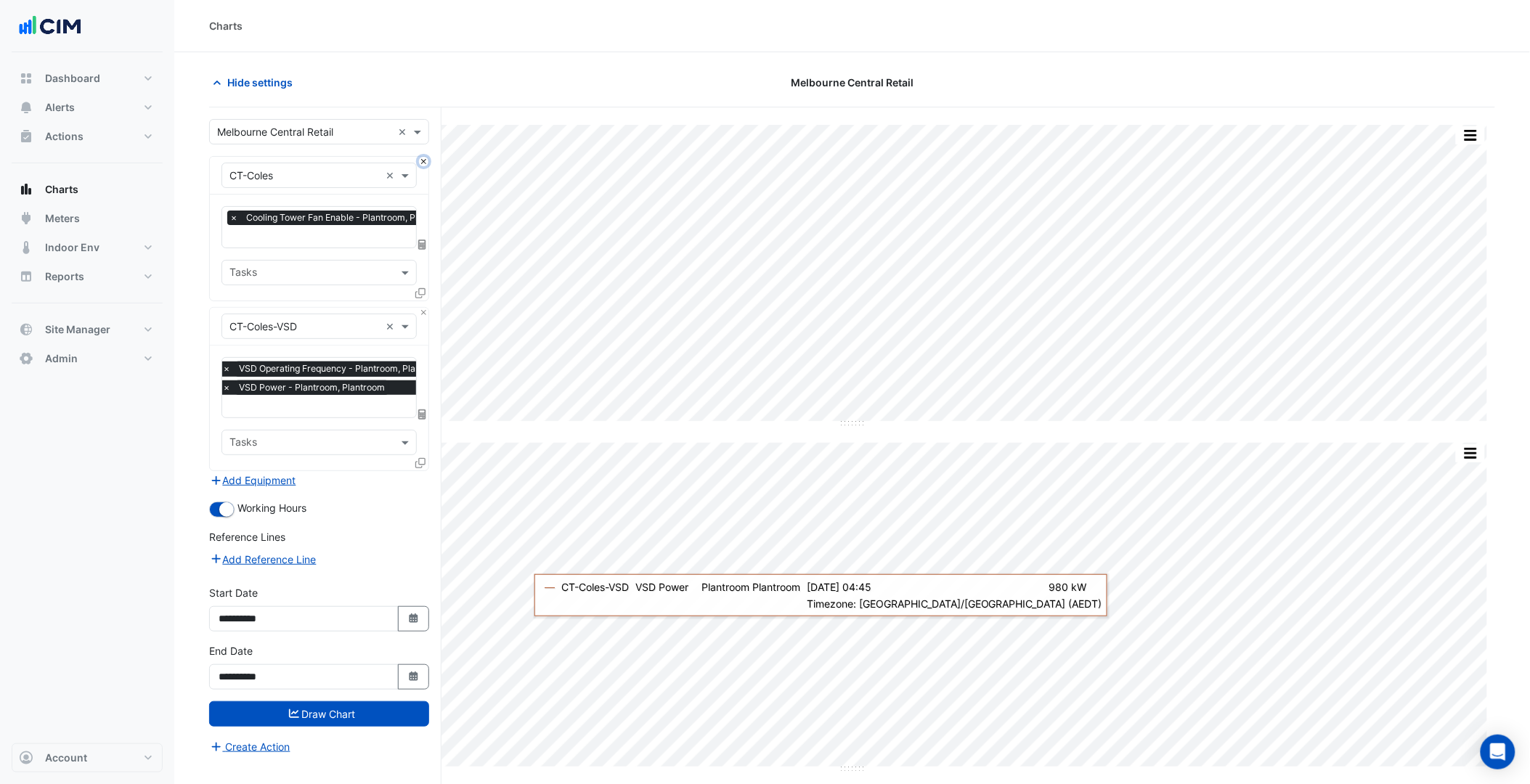
click at [424, 157] on button "Close" at bounding box center [424, 162] width 9 height 9
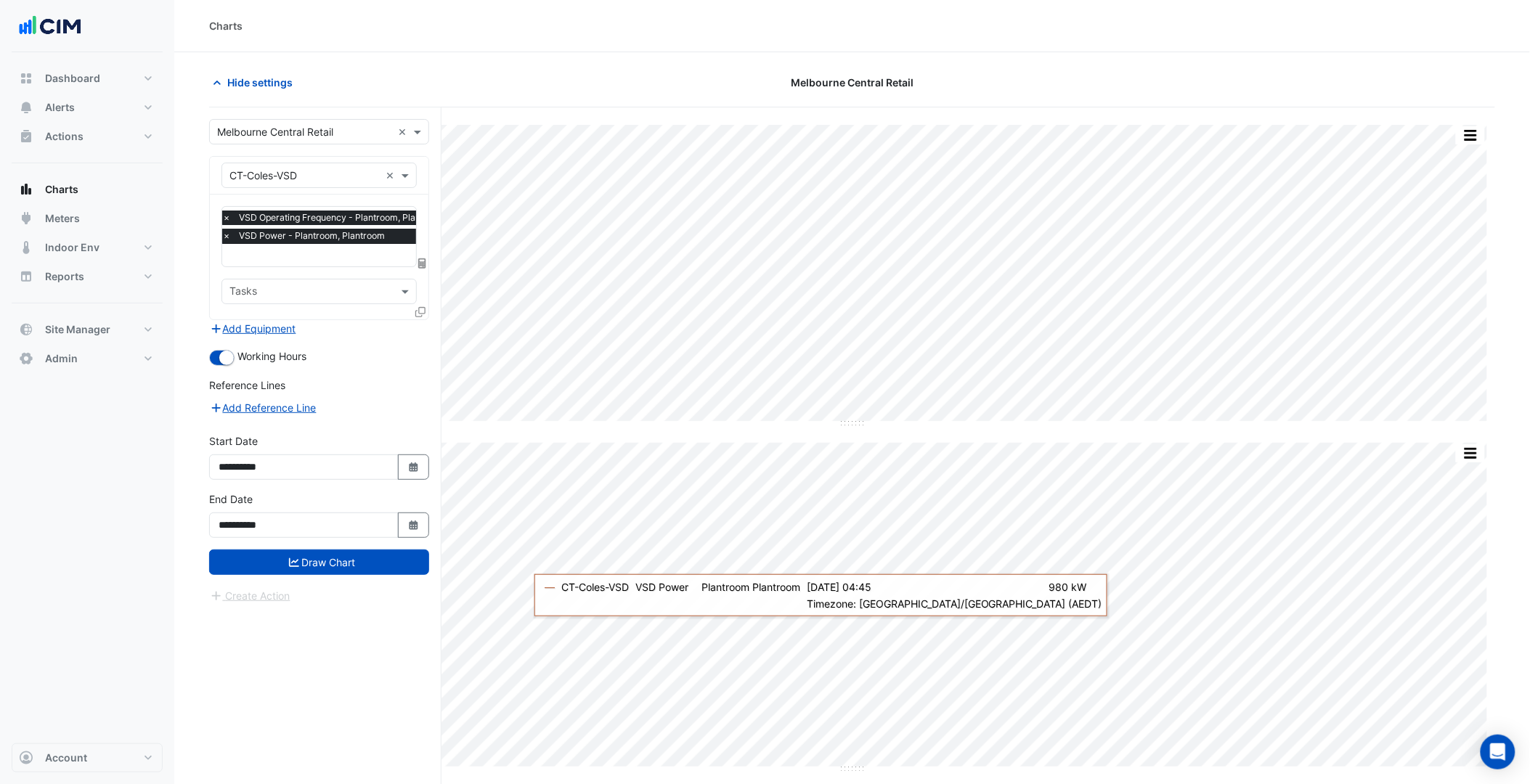
click at [350, 177] on input "text" at bounding box center [304, 176] width 150 height 16
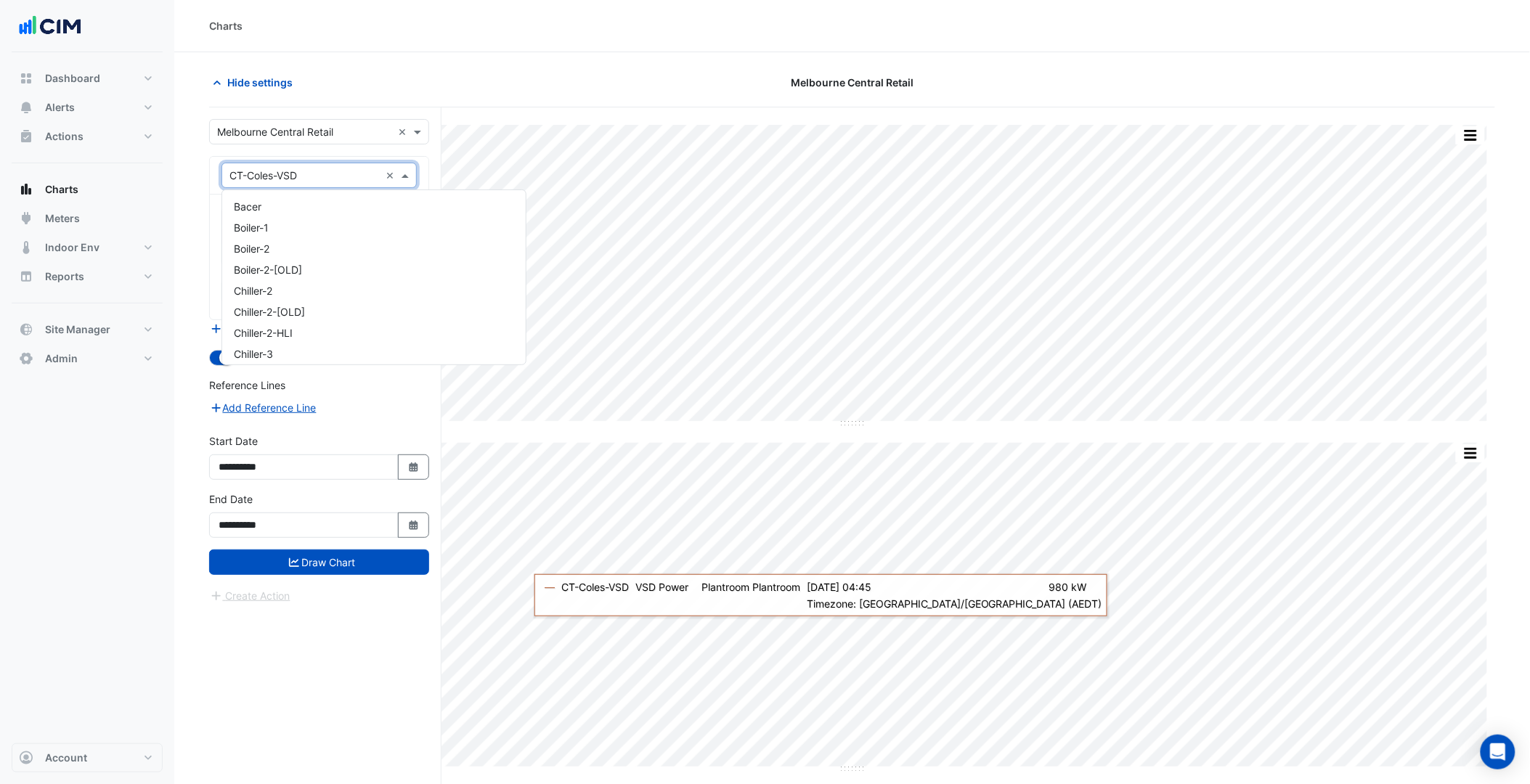
scroll to position [343, 0]
type input "***"
click at [326, 212] on div "LaT-AHU-1-1" at bounding box center [368, 210] width 291 height 21
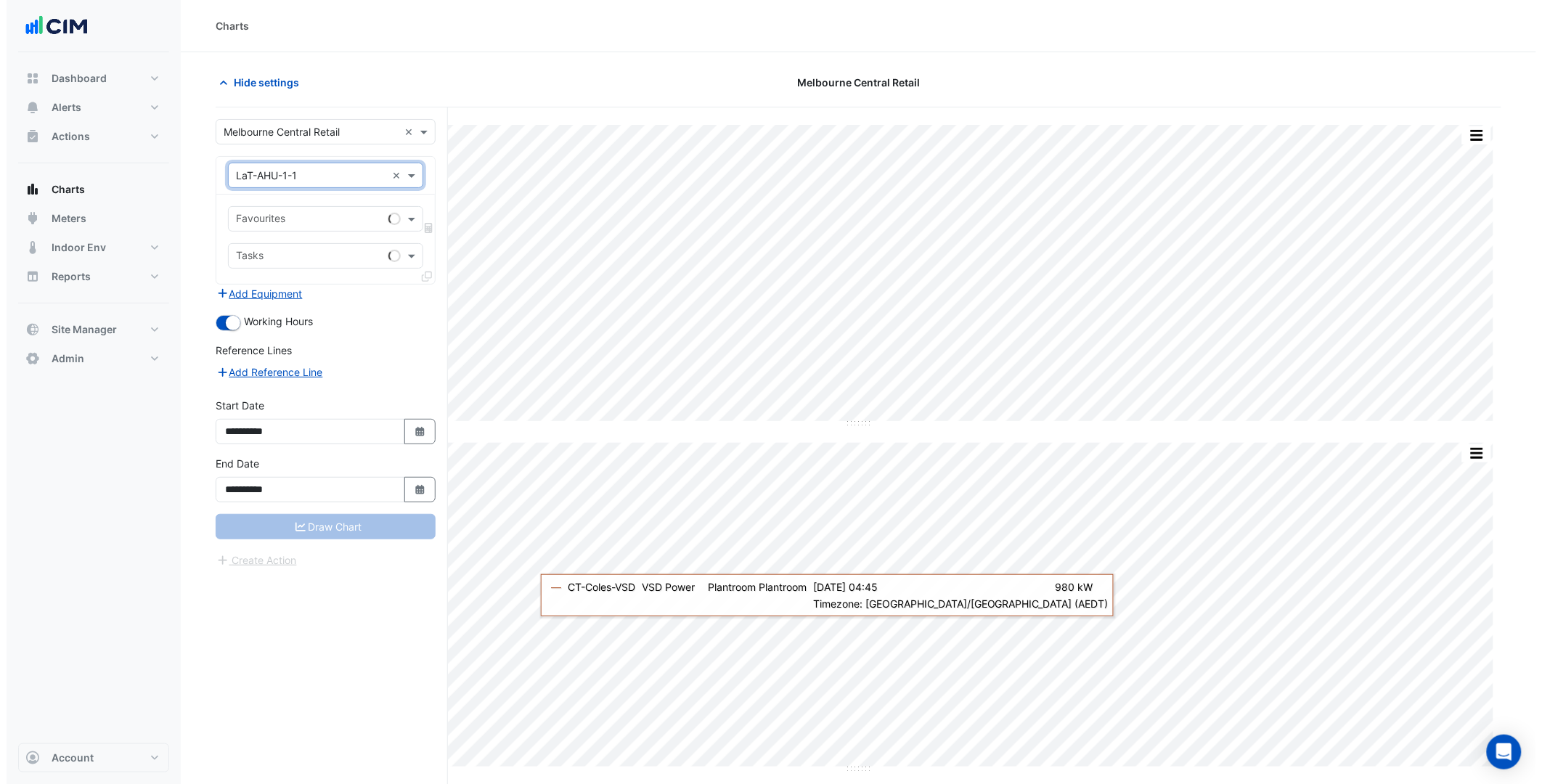
scroll to position [0, 0]
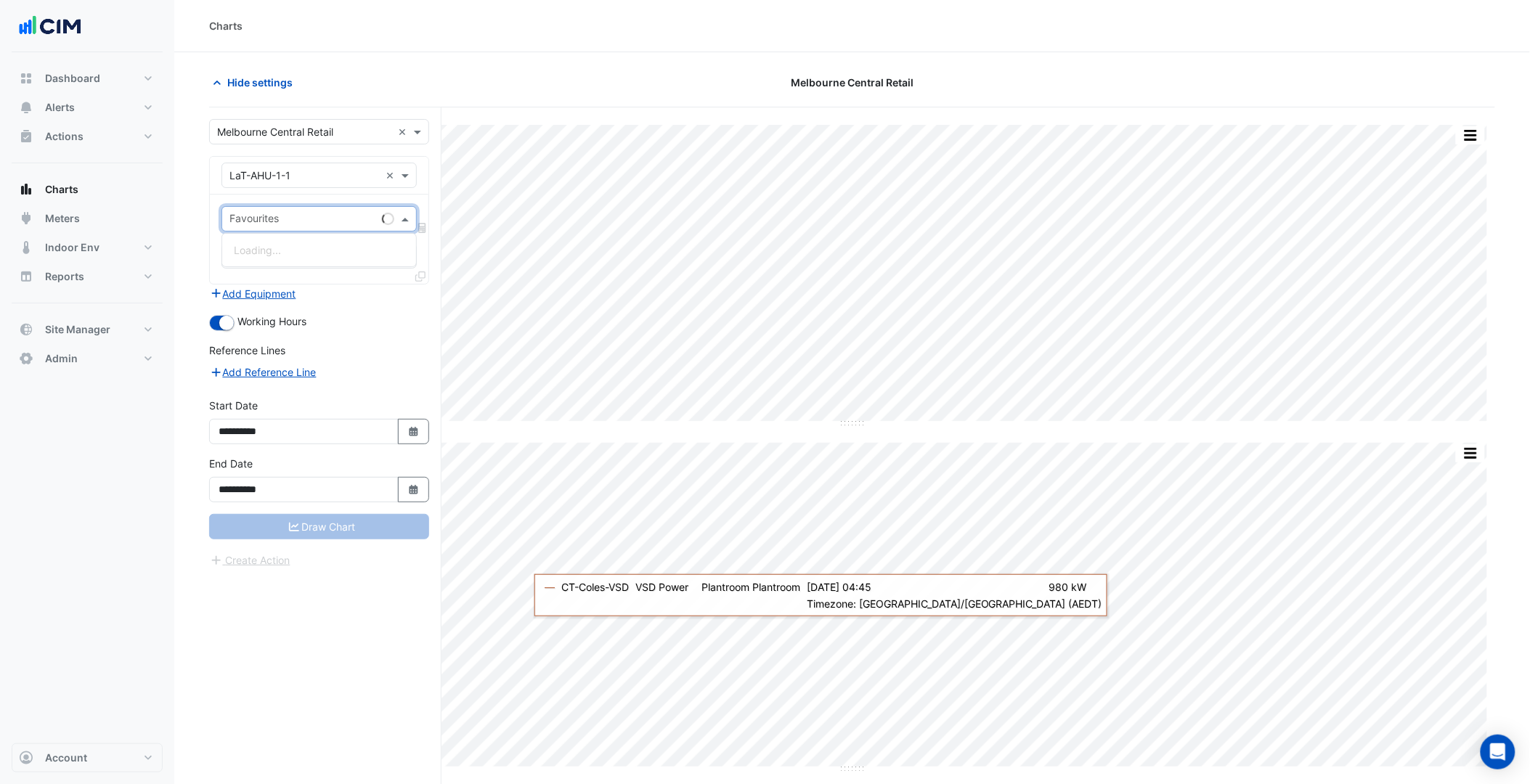
click at [296, 208] on div "Favourites" at bounding box center [299, 219] width 154 height 22
type input "***"
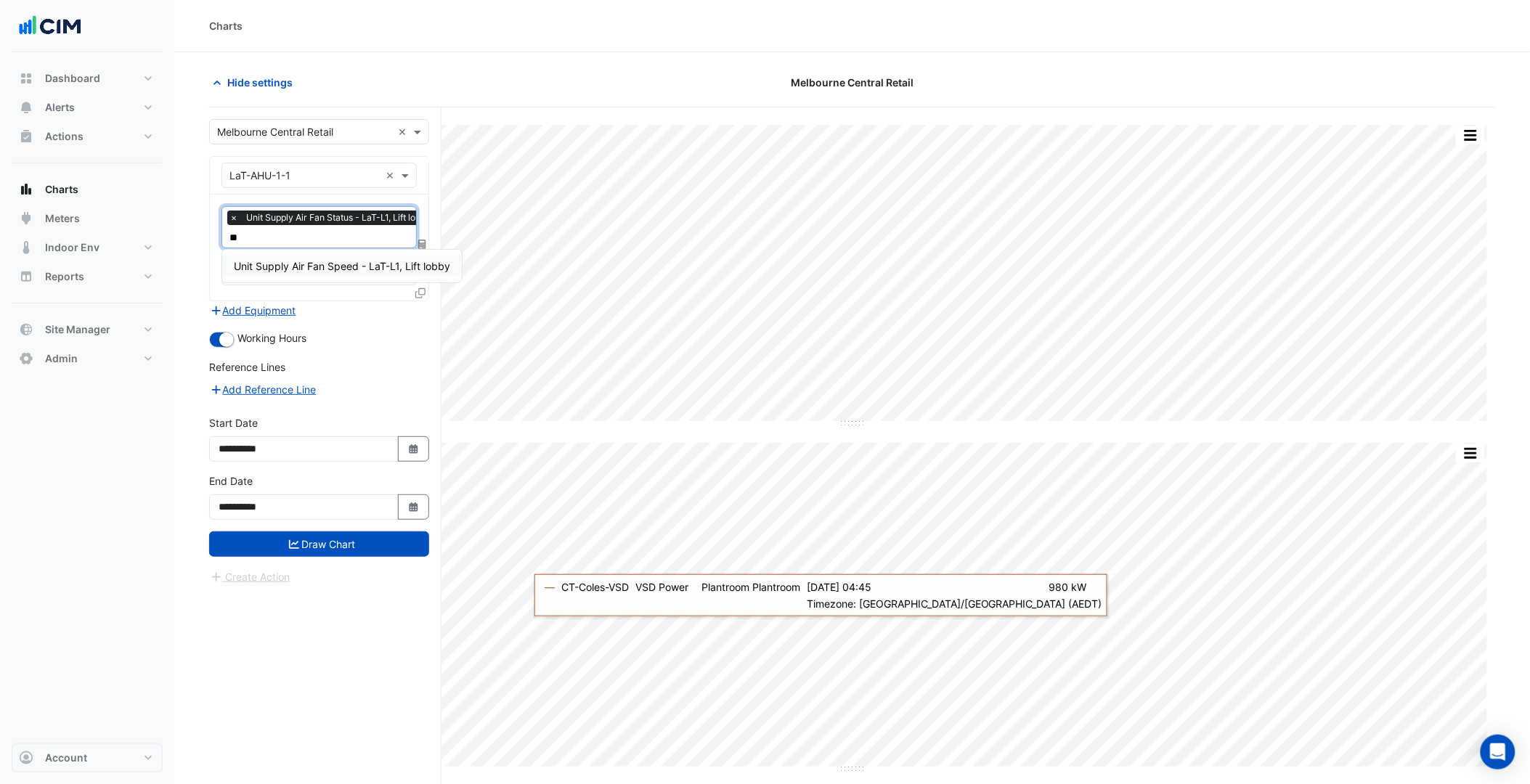
type input "***"
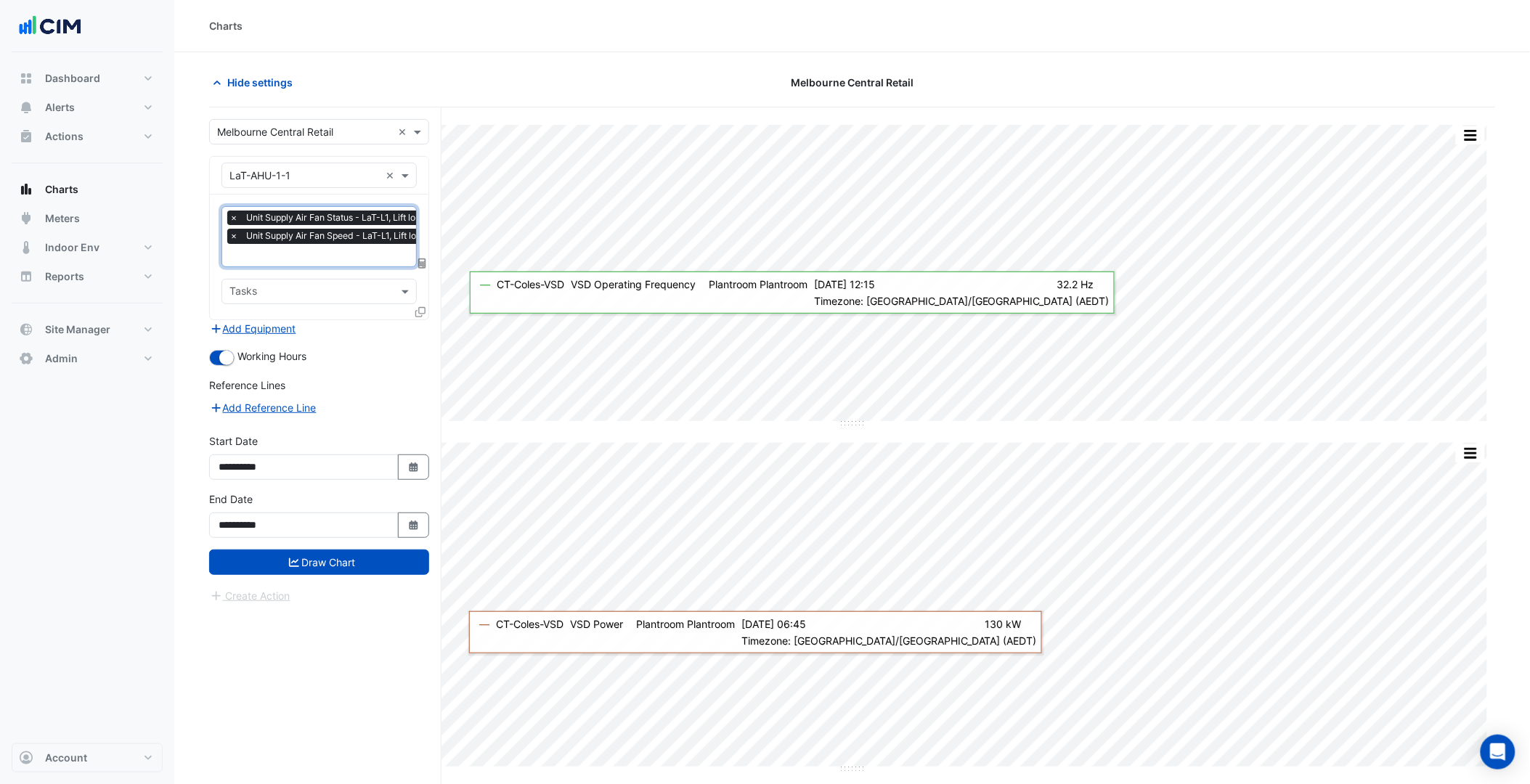
click at [419, 310] on icon at bounding box center [420, 312] width 10 height 10
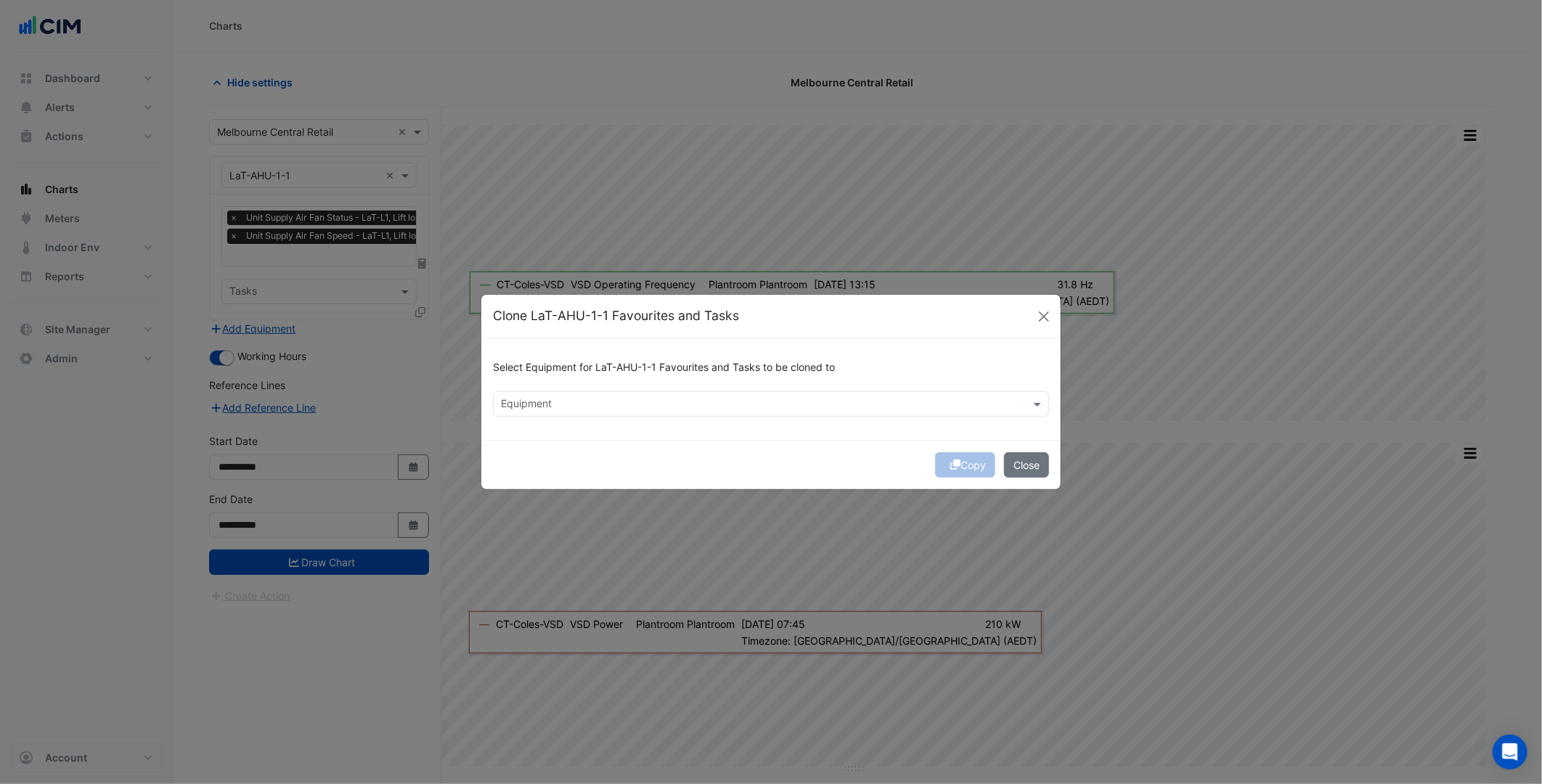
click at [575, 416] on div "Select Equipment for LaT-AHU-1-1 Favourites and Tasks to be cloned to Equipment" at bounding box center [771, 389] width 579 height 102
click at [586, 392] on div "Equipment" at bounding box center [771, 404] width 556 height 26
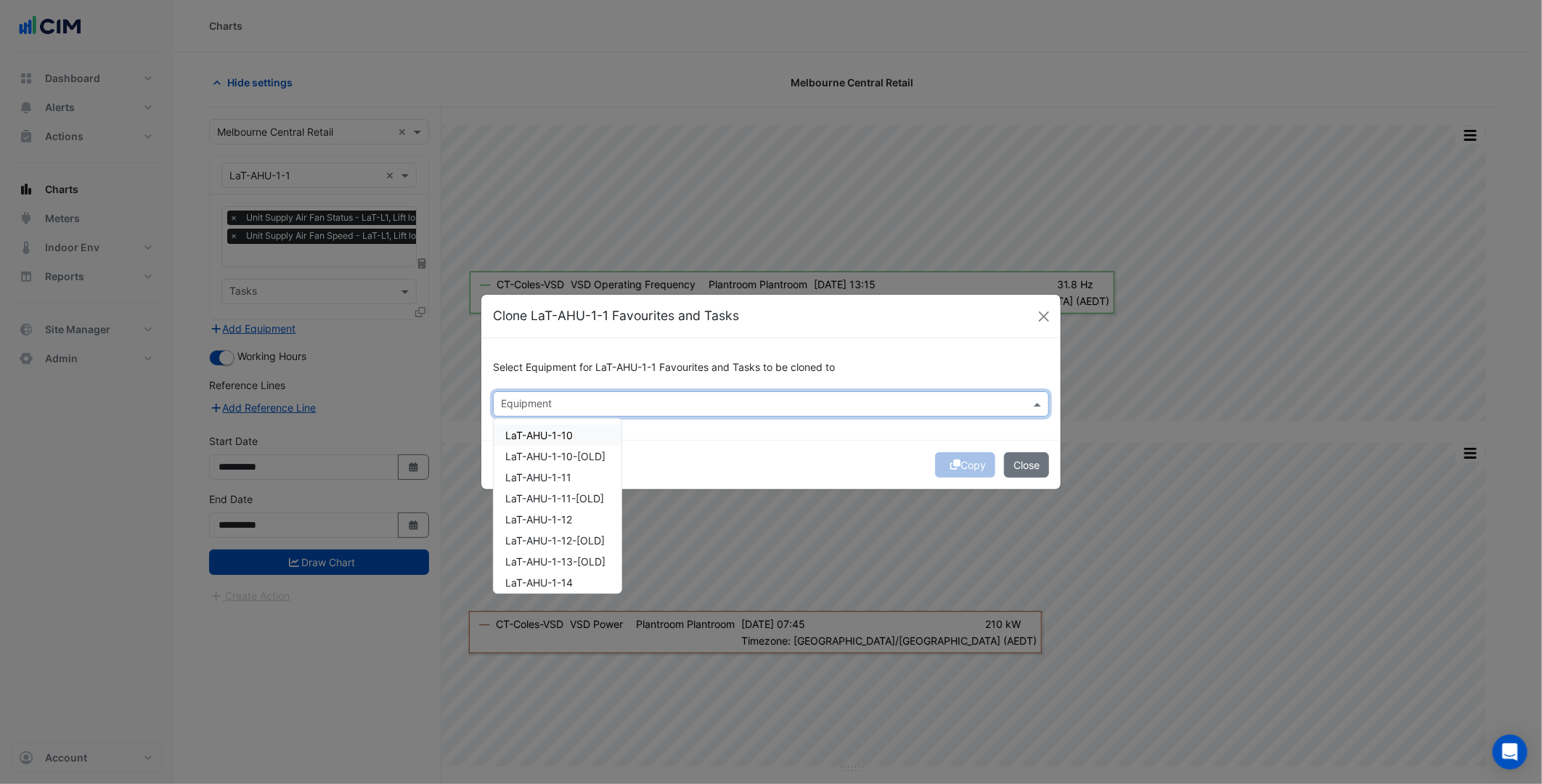
click at [557, 441] on div "LaT-AHU-1-10" at bounding box center [557, 435] width 128 height 21
click at [557, 468] on div "LaT-AHU-1-11" at bounding box center [557, 477] width 128 height 21
click at [569, 524] on div "LaT-AHU-1-12" at bounding box center [557, 519] width 128 height 21
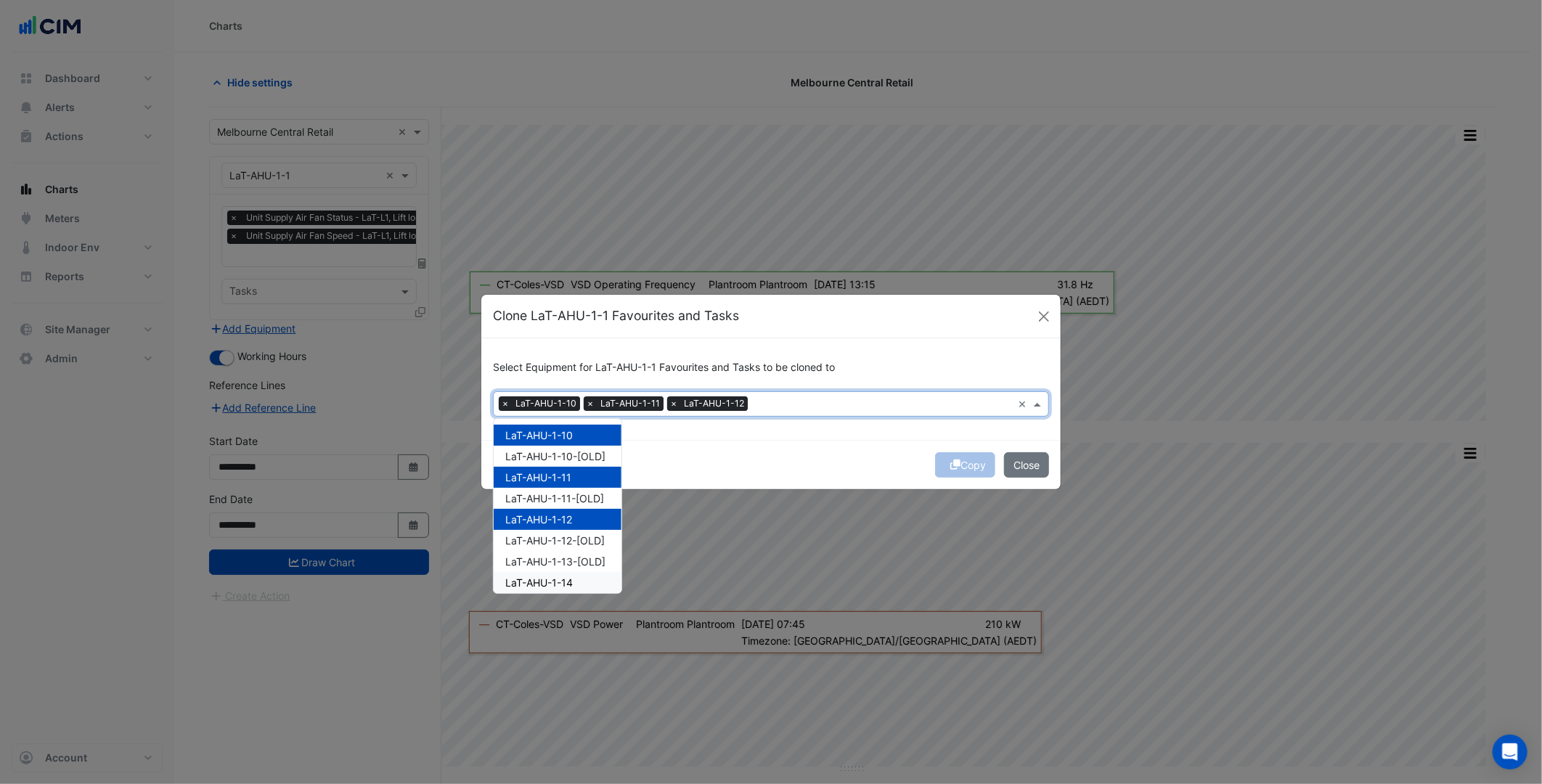
click at [589, 572] on div "LaT-AHU-1-14" at bounding box center [557, 582] width 128 height 21
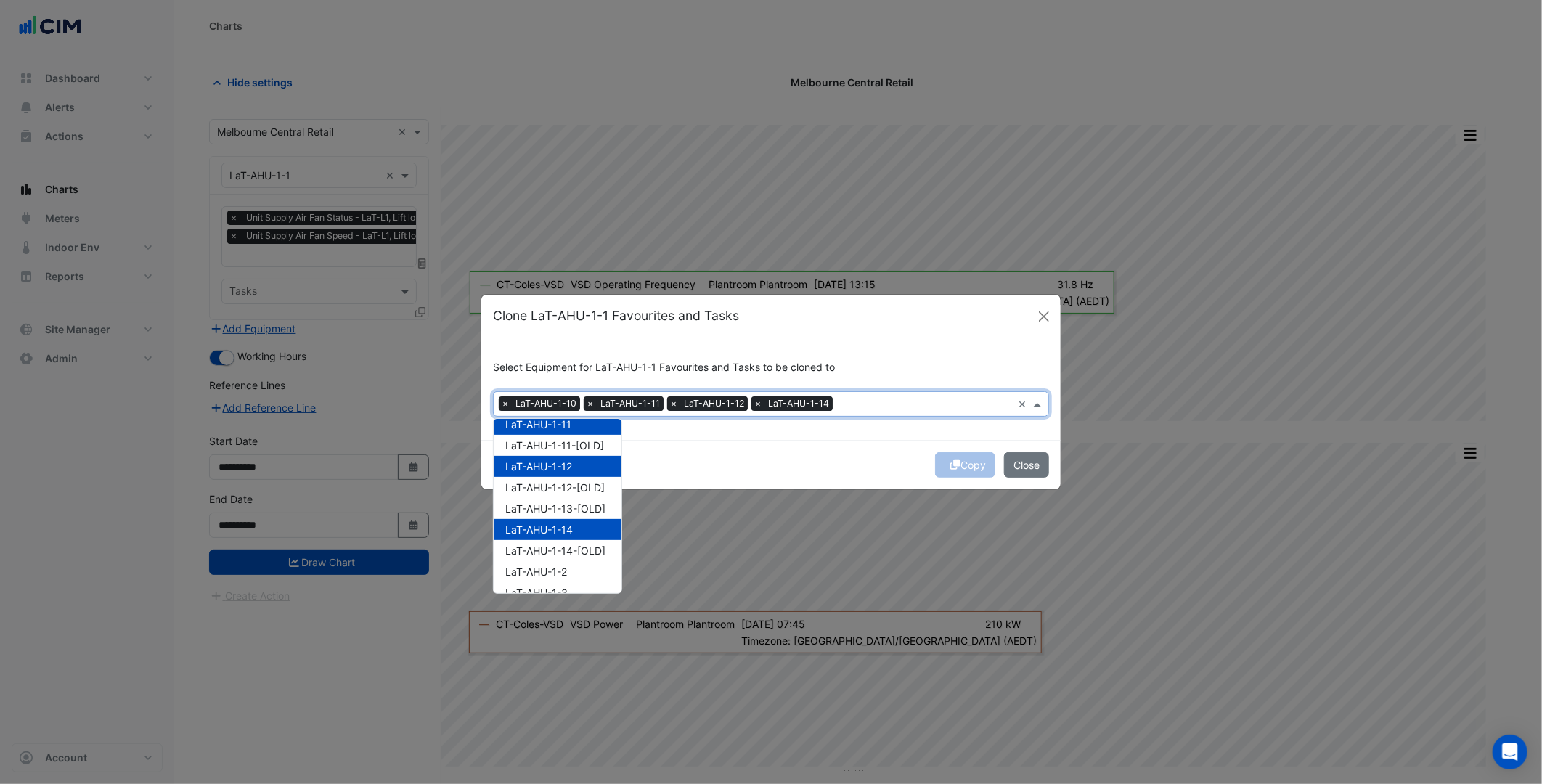
scroll to position [81, 0]
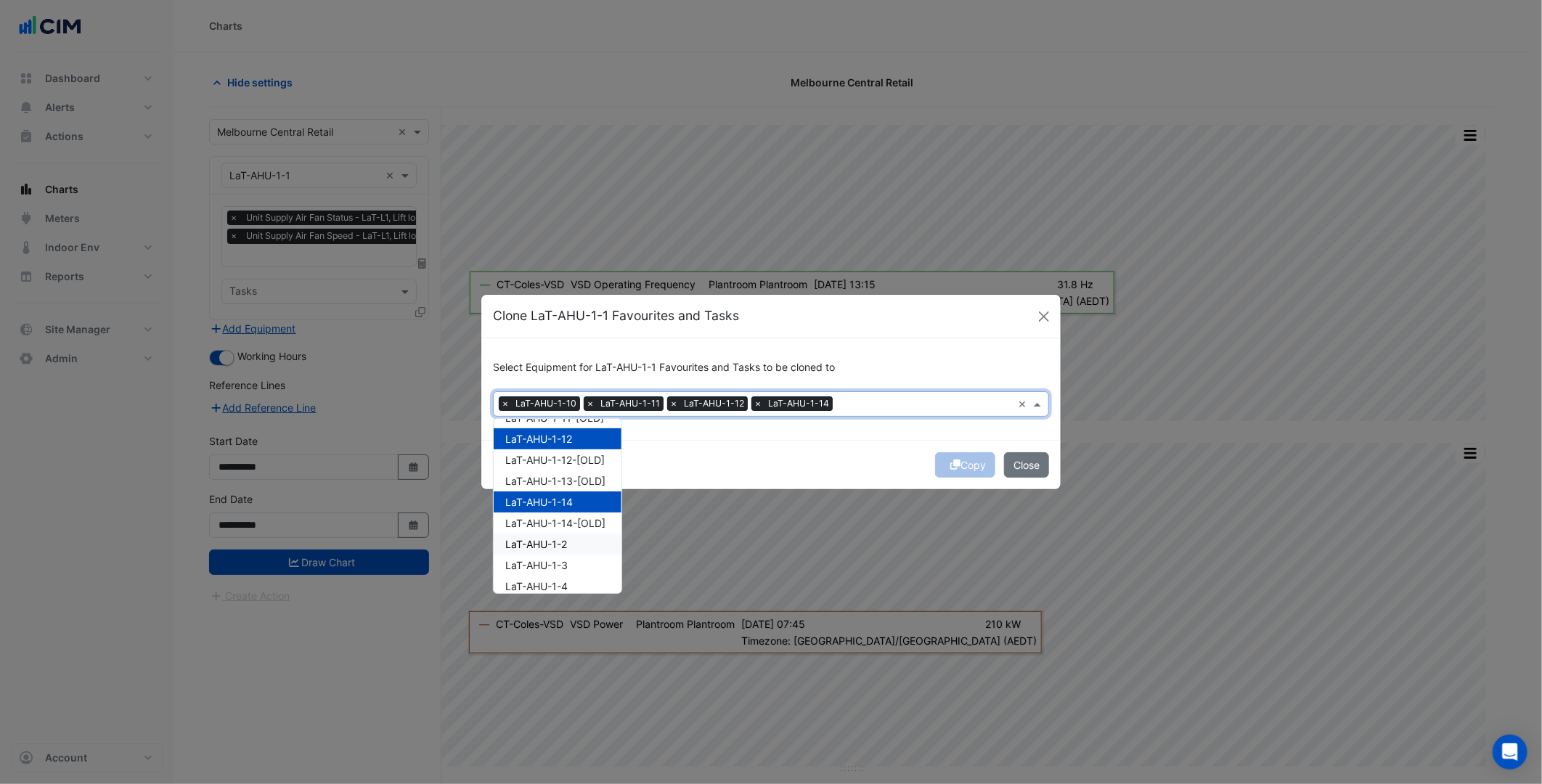
click at [581, 542] on div "LaT-AHU-1-2" at bounding box center [557, 543] width 128 height 21
click at [575, 567] on div "LaT-AHU-1-3" at bounding box center [557, 564] width 128 height 21
click at [577, 582] on div "LaT-AHU-1-4" at bounding box center [557, 585] width 128 height 21
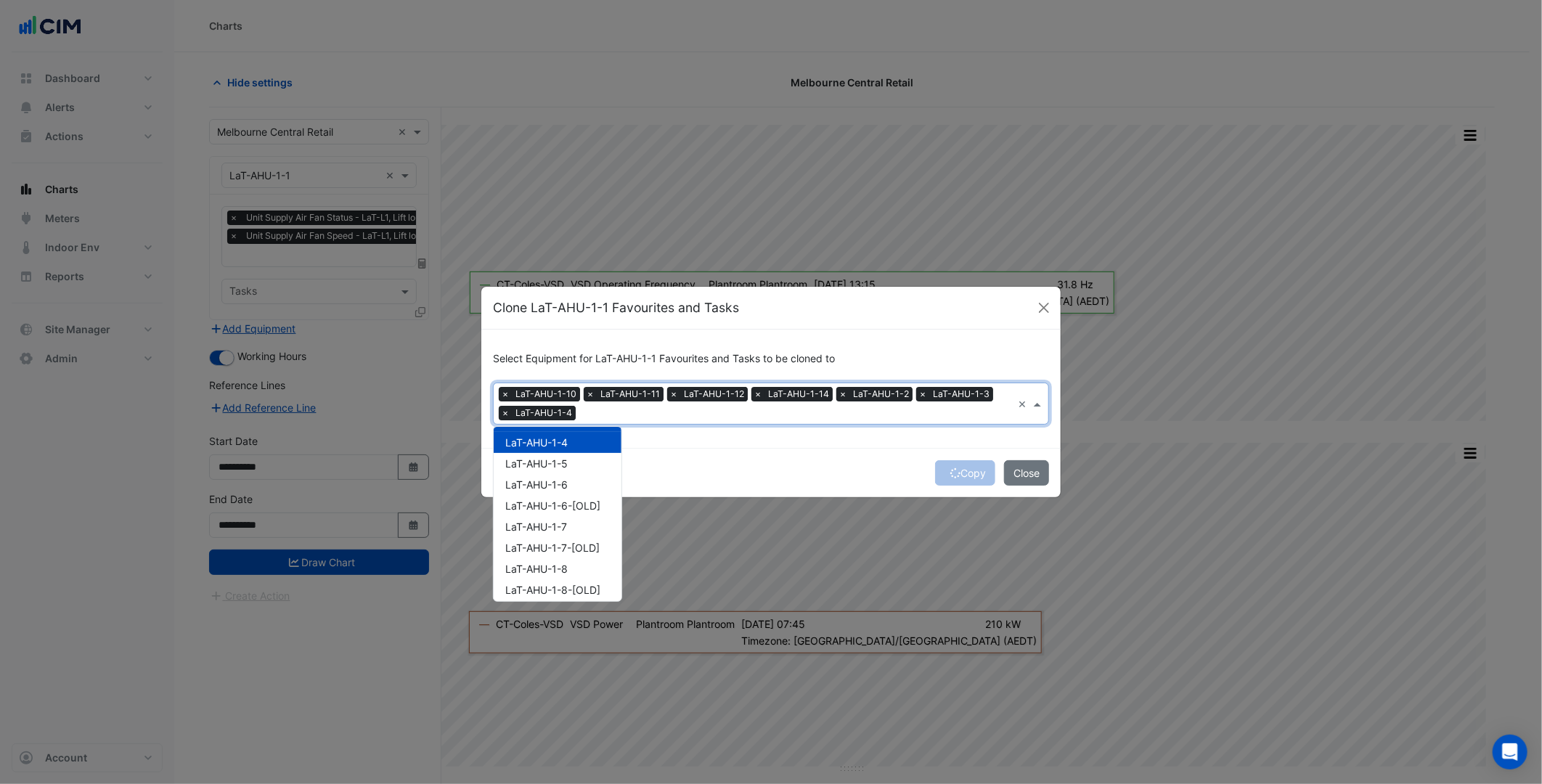
scroll to position [242, 0]
click at [585, 450] on div "LaT-AHU-1-5" at bounding box center [557, 453] width 128 height 21
click at [572, 468] on div "LaT-AHU-1-6" at bounding box center [557, 474] width 128 height 21
click at [572, 510] on div "LaT-AHU-1-7" at bounding box center [557, 517] width 128 height 21
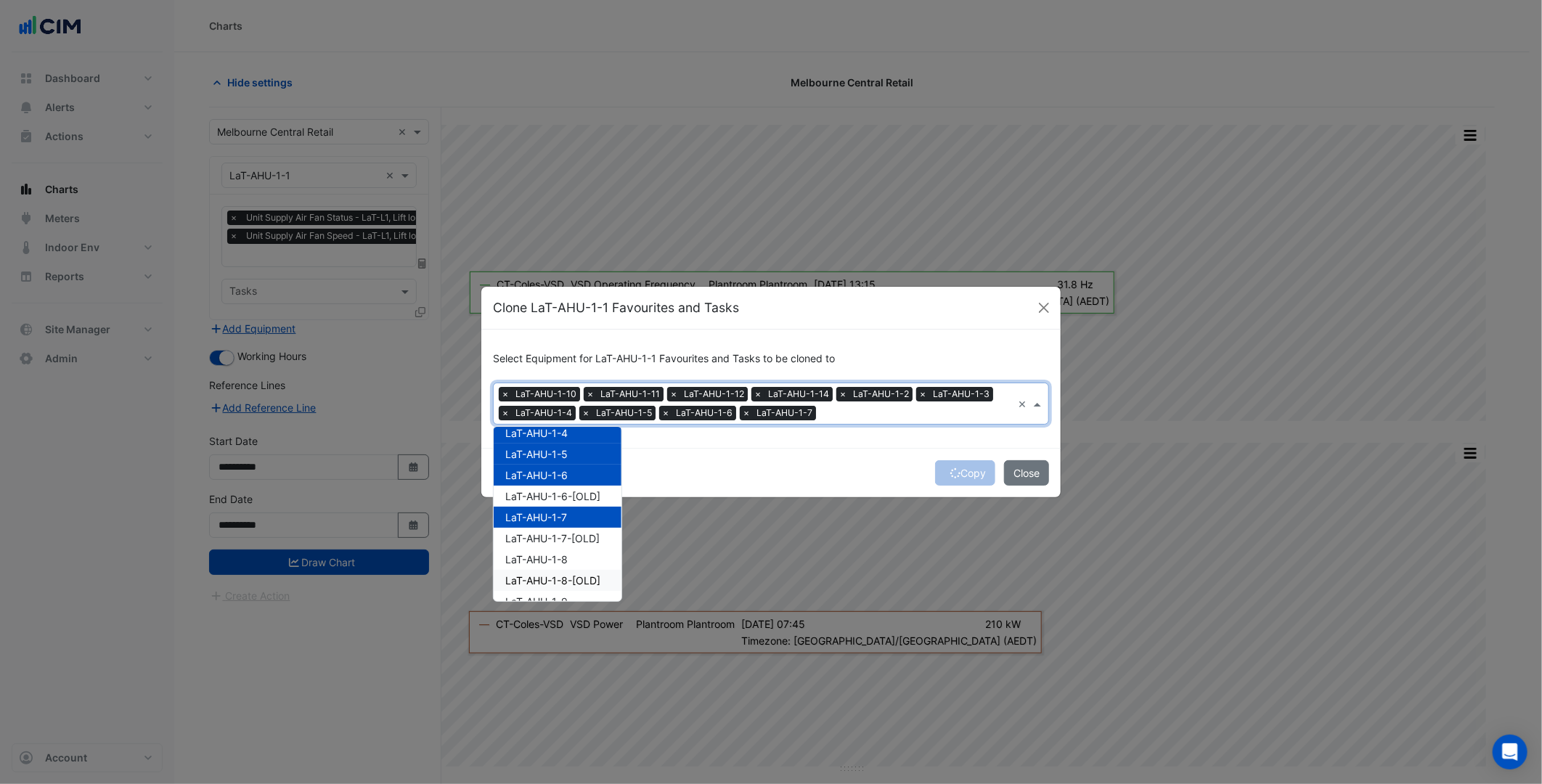
click at [575, 574] on span "LaT-AHU-1-8-[OLD]" at bounding box center [553, 580] width 95 height 12
click at [577, 574] on span "LaT-AHU-1-8-[OLD]" at bounding box center [553, 580] width 95 height 12
click at [577, 561] on div "LaT-AHU-1-8" at bounding box center [557, 559] width 128 height 21
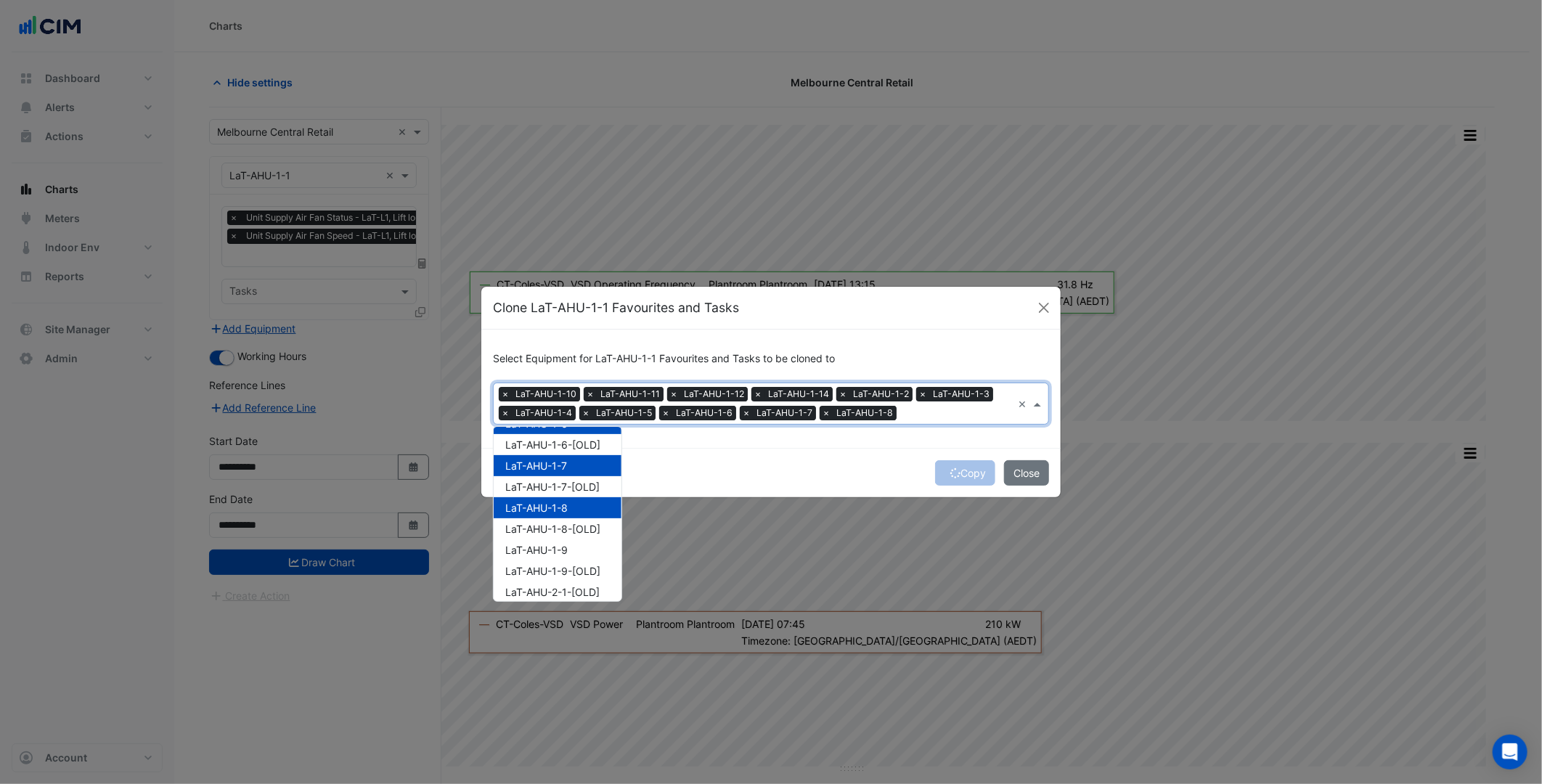
scroll to position [323, 0]
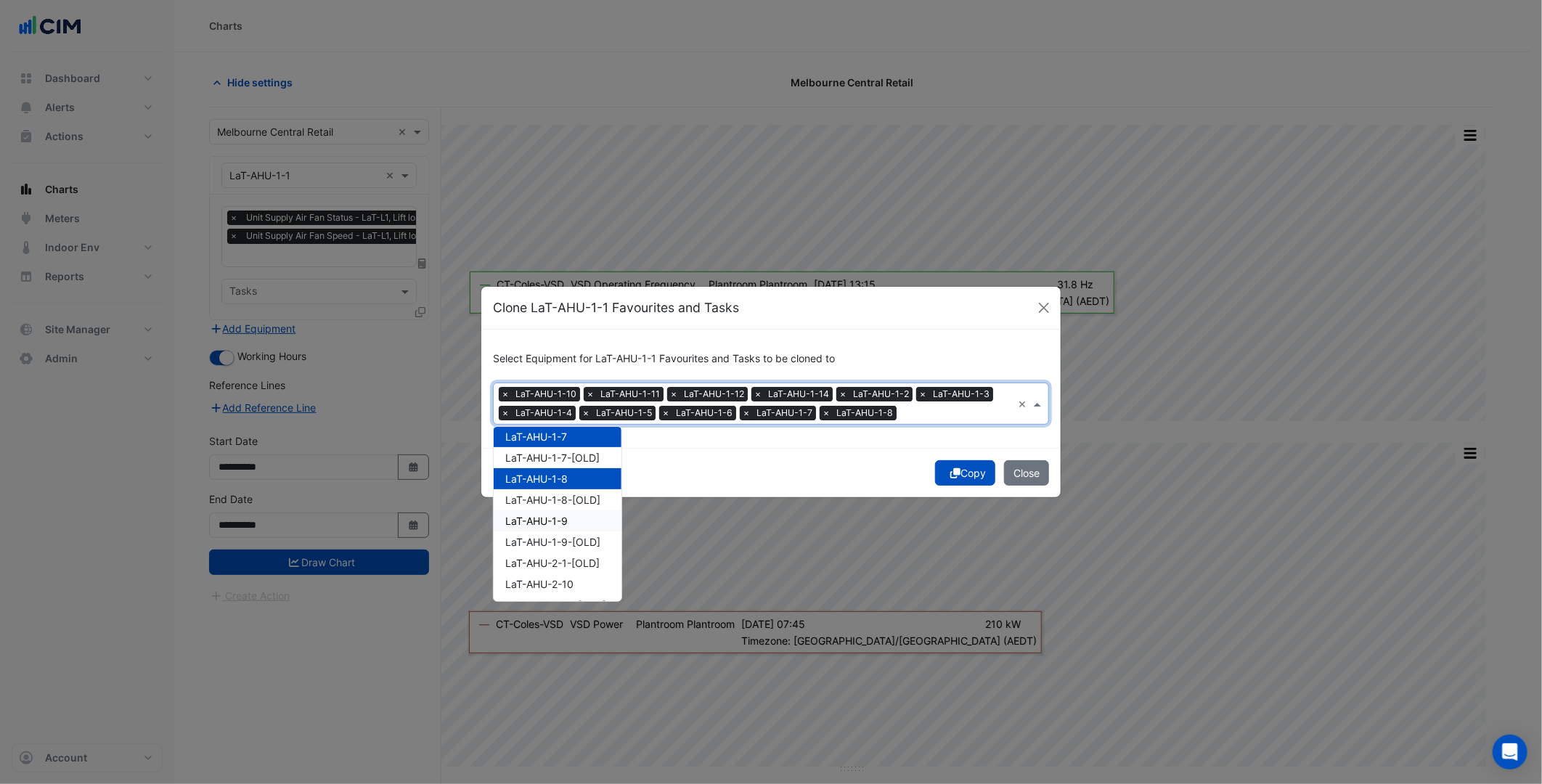
click at [572, 510] on div "LaT-AHU-1-9" at bounding box center [557, 520] width 128 height 21
click at [569, 534] on span "LoN-AHU-1-1" at bounding box center [537, 539] width 63 height 12
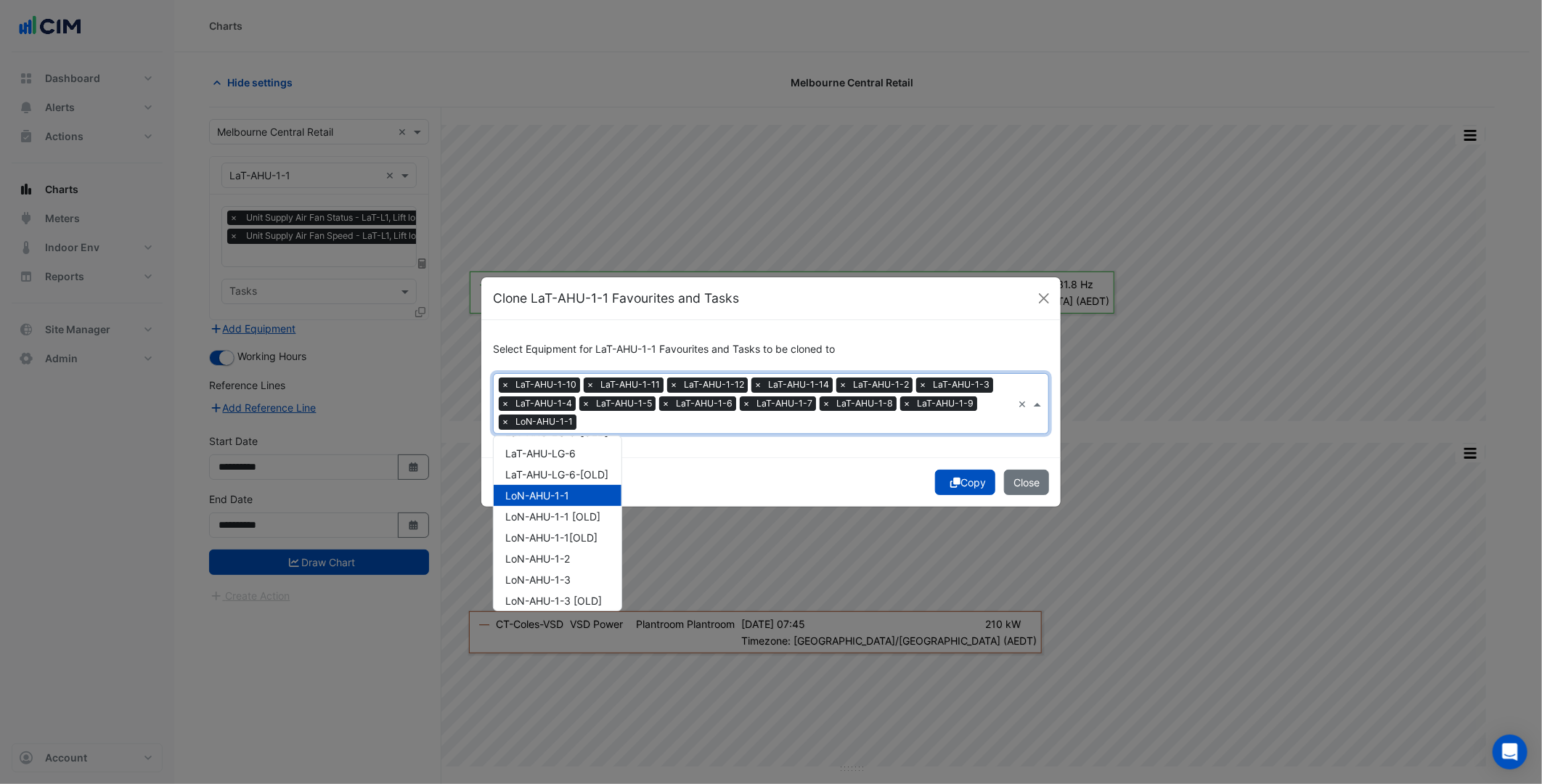
scroll to position [2742, 0]
click at [570, 534] on div "LoN-AHU-1-2" at bounding box center [557, 530] width 128 height 21
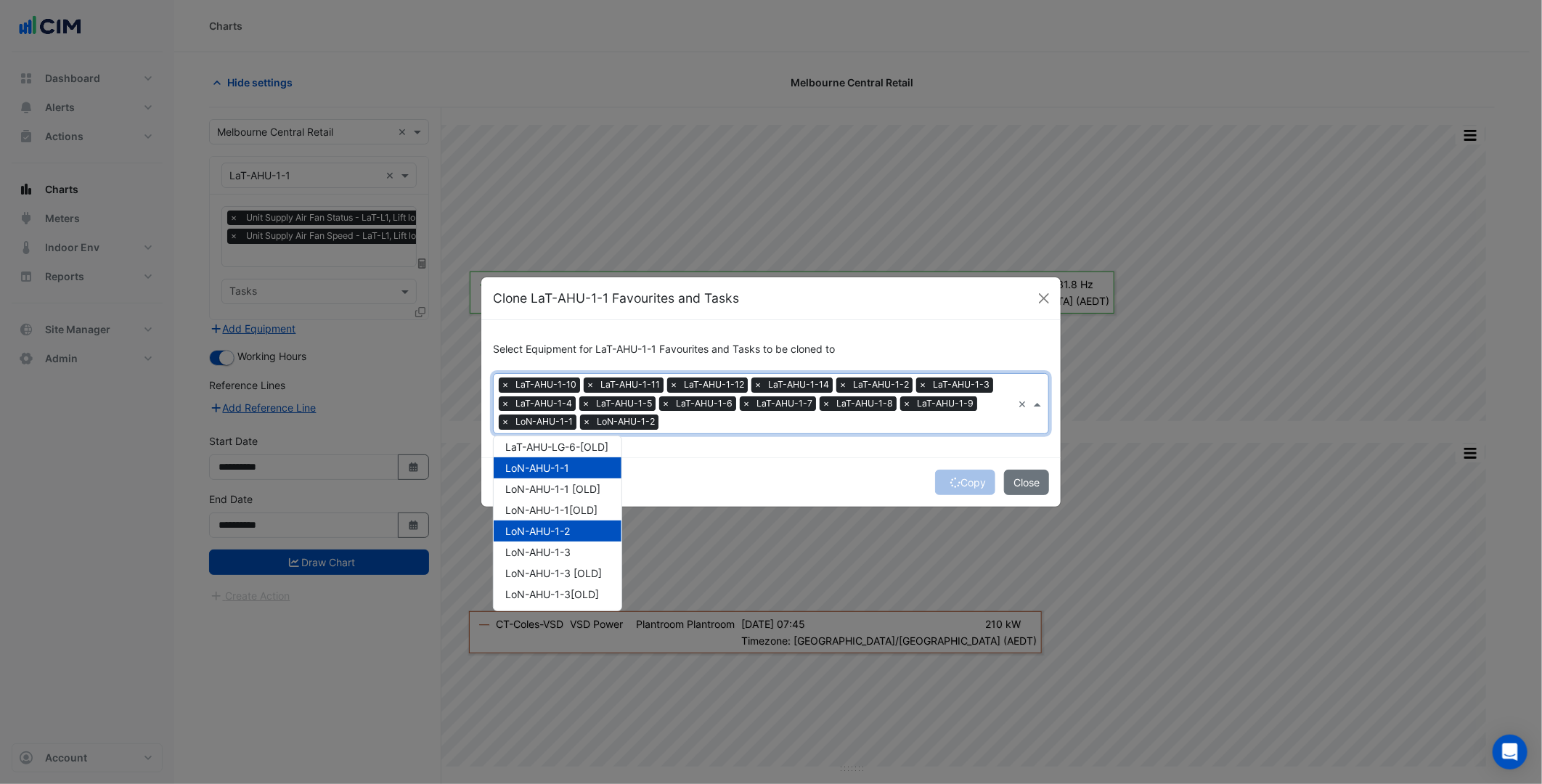
click at [570, 536] on div "LoN-AHU-1-2" at bounding box center [557, 530] width 128 height 21
click at [571, 541] on div "LoN-AHU-1-3" at bounding box center [557, 551] width 128 height 21
click at [578, 529] on div "LoN-AHU-1-2" at bounding box center [557, 530] width 128 height 21
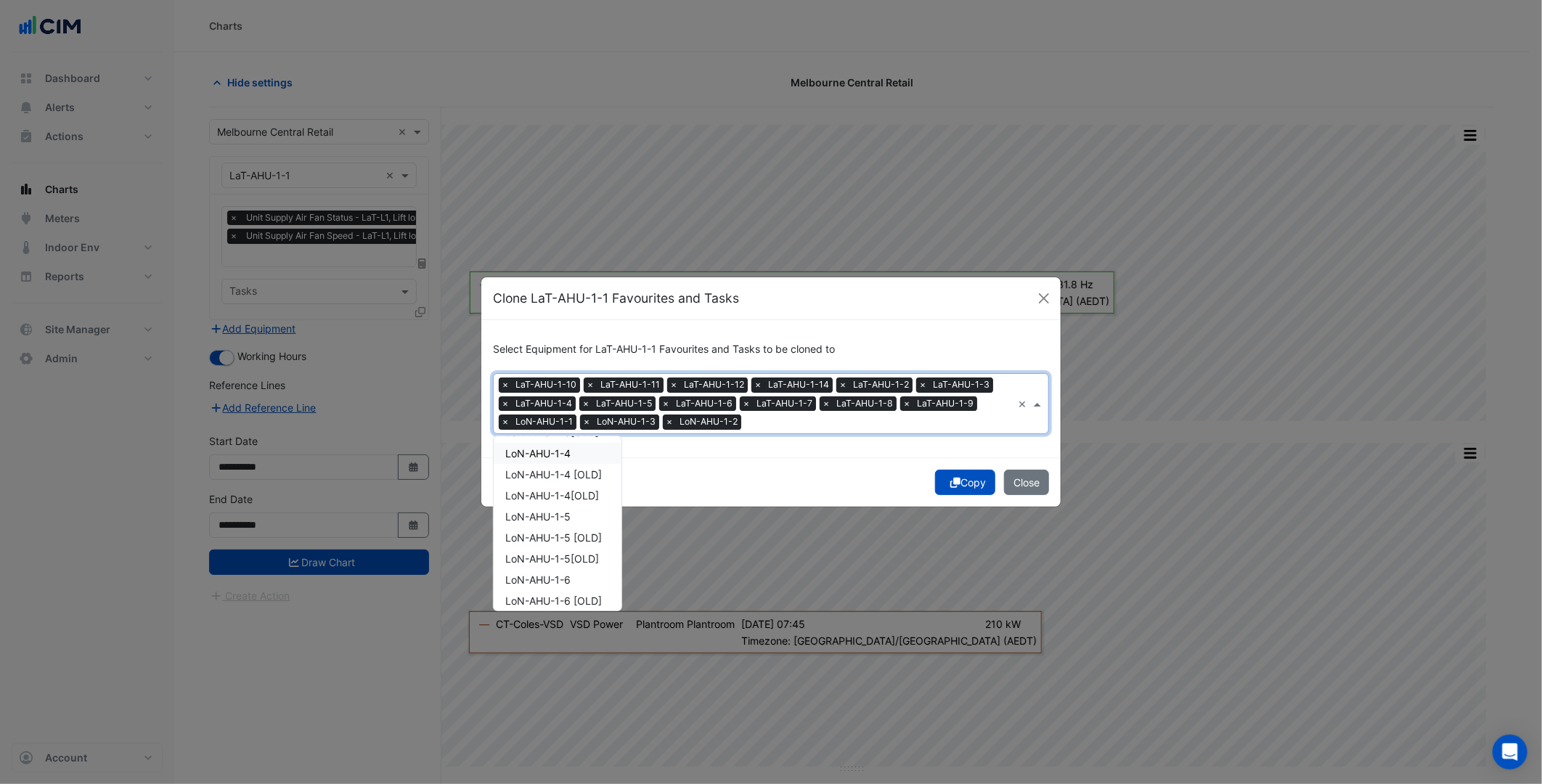
click at [585, 443] on div "LoN-AHU-1-4" at bounding box center [557, 453] width 128 height 21
click at [568, 516] on span "LoN-AHU-1-5" at bounding box center [538, 516] width 65 height 12
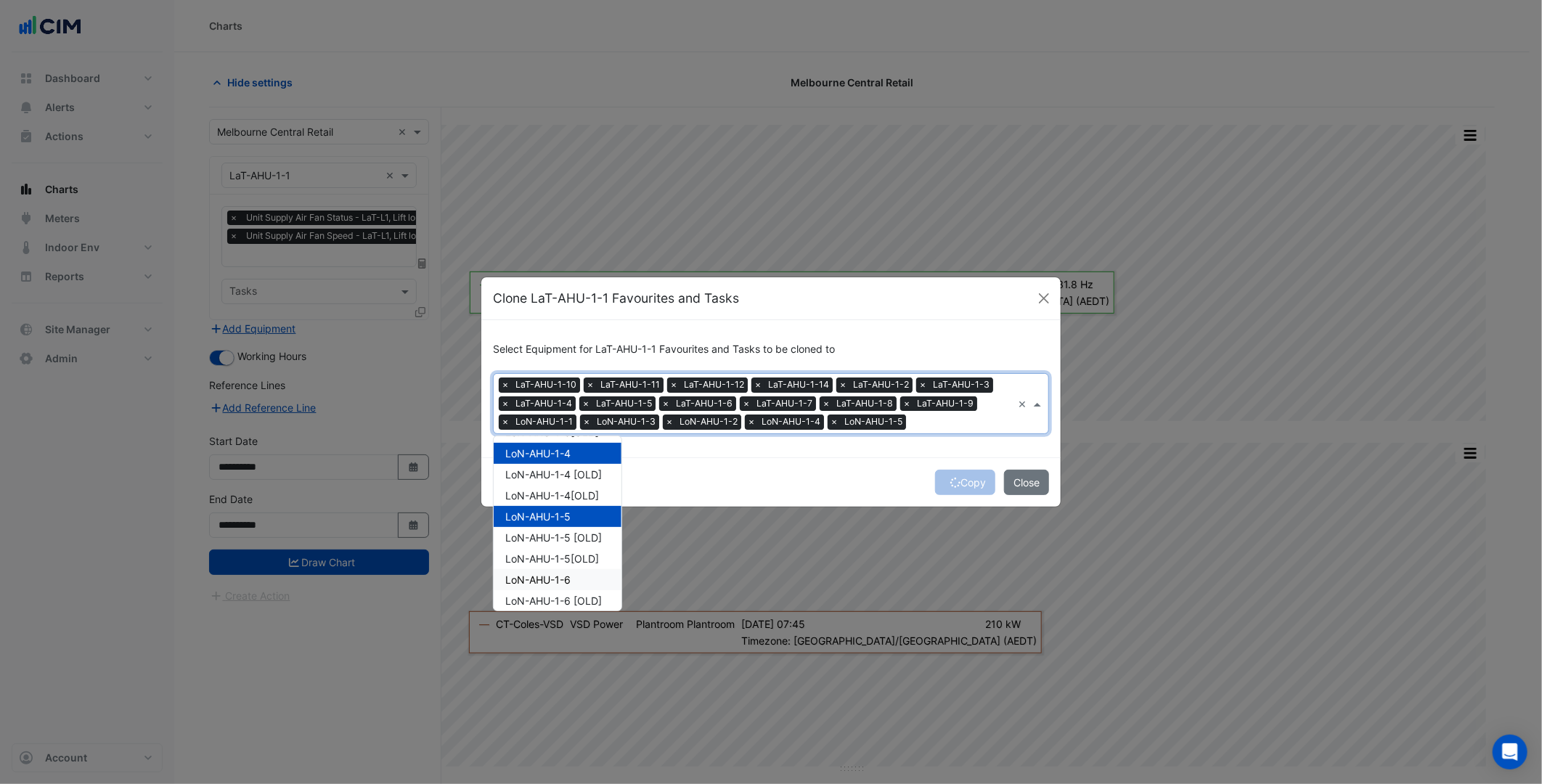
click at [585, 569] on div "LoN-AHU-1-6" at bounding box center [557, 579] width 128 height 21
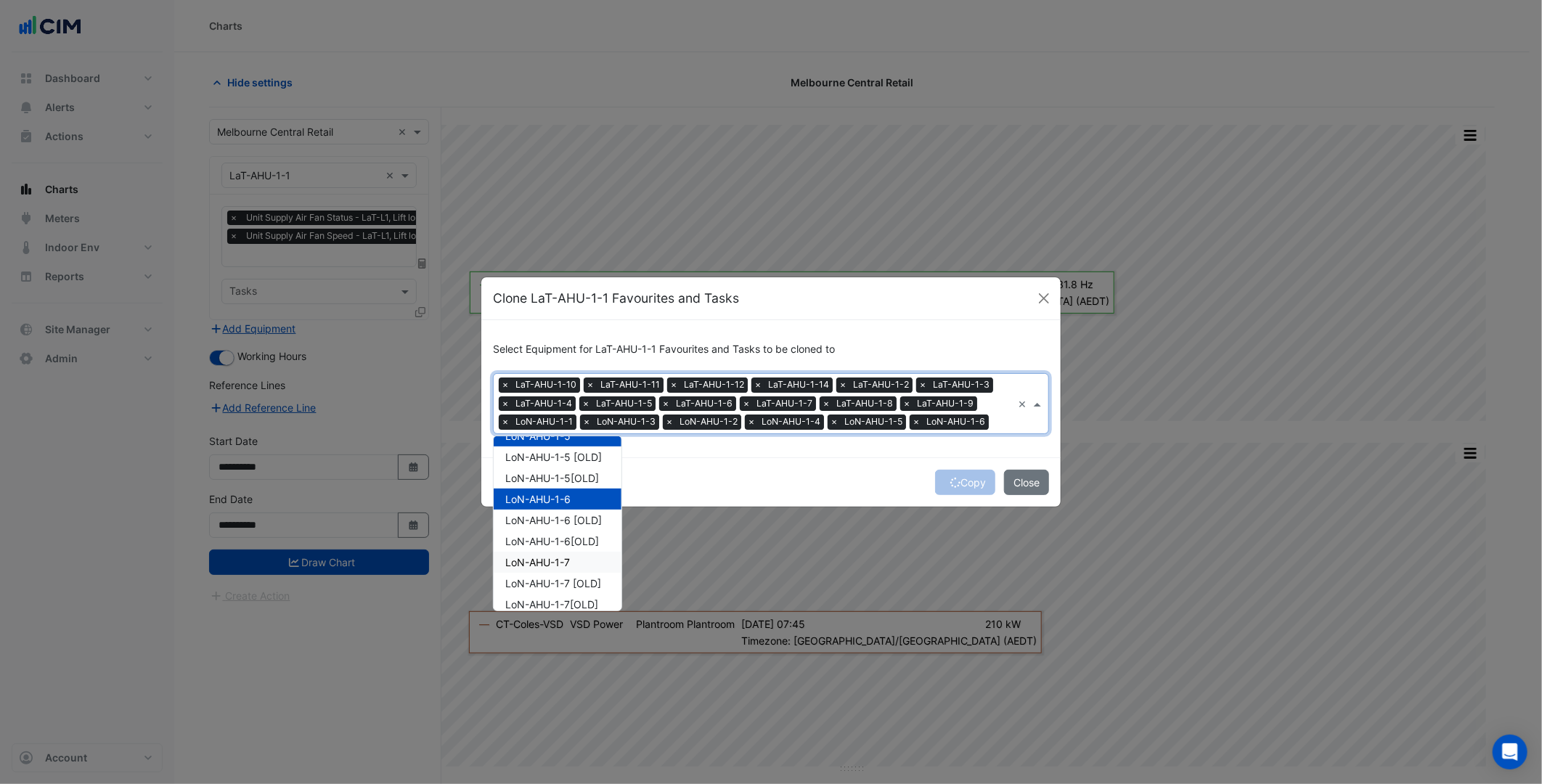
click at [582, 559] on div "LoN-AHU-1-7" at bounding box center [557, 562] width 128 height 21
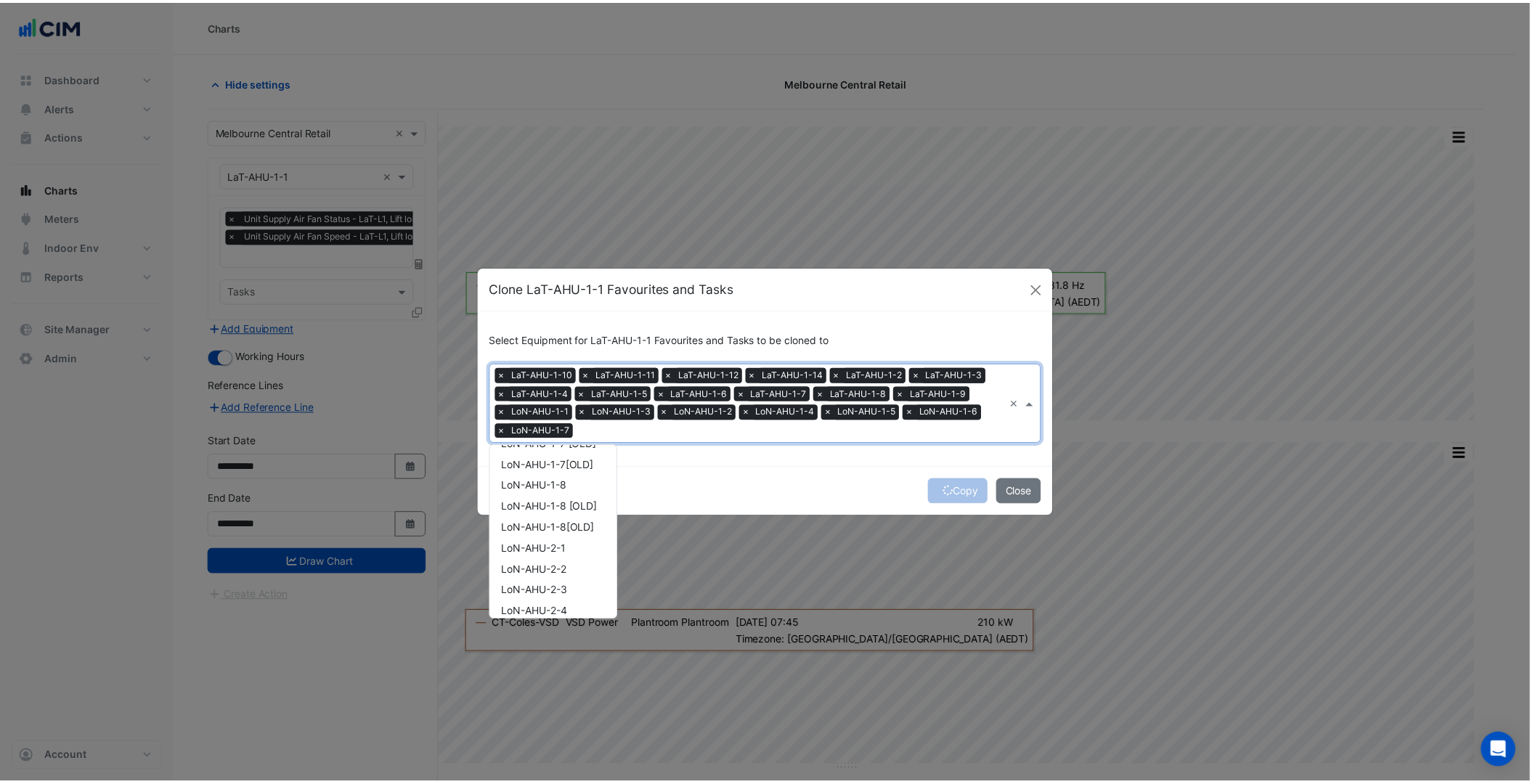
scroll to position [3145, 0]
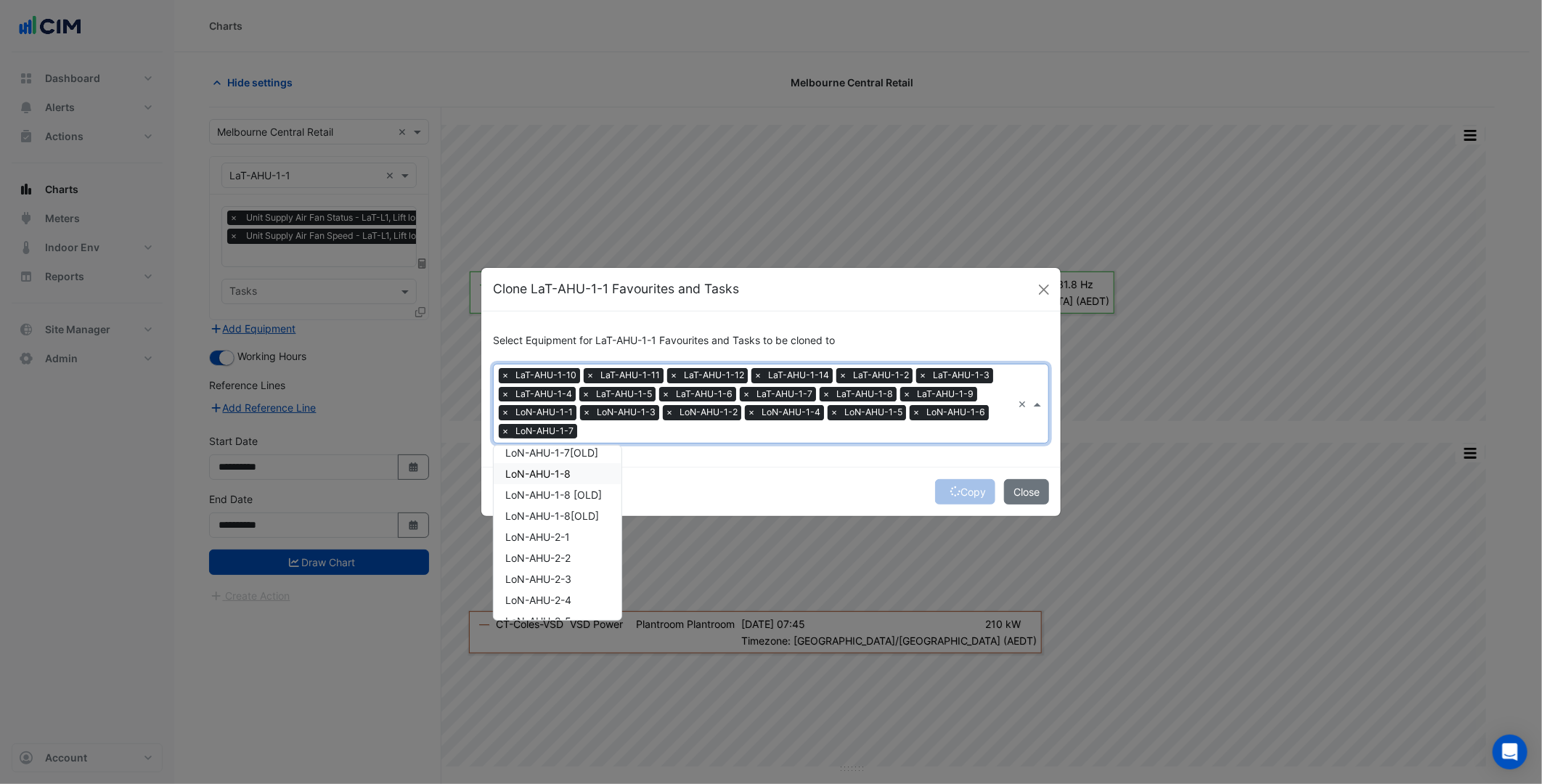
click at [587, 466] on div "LoN-AHU-1-8" at bounding box center [557, 473] width 128 height 21
click at [868, 444] on div "Select Equipment for LaT-AHU-1-1 Favourites and Tasks to be cloned to × LaT-AHU…" at bounding box center [771, 389] width 579 height 155
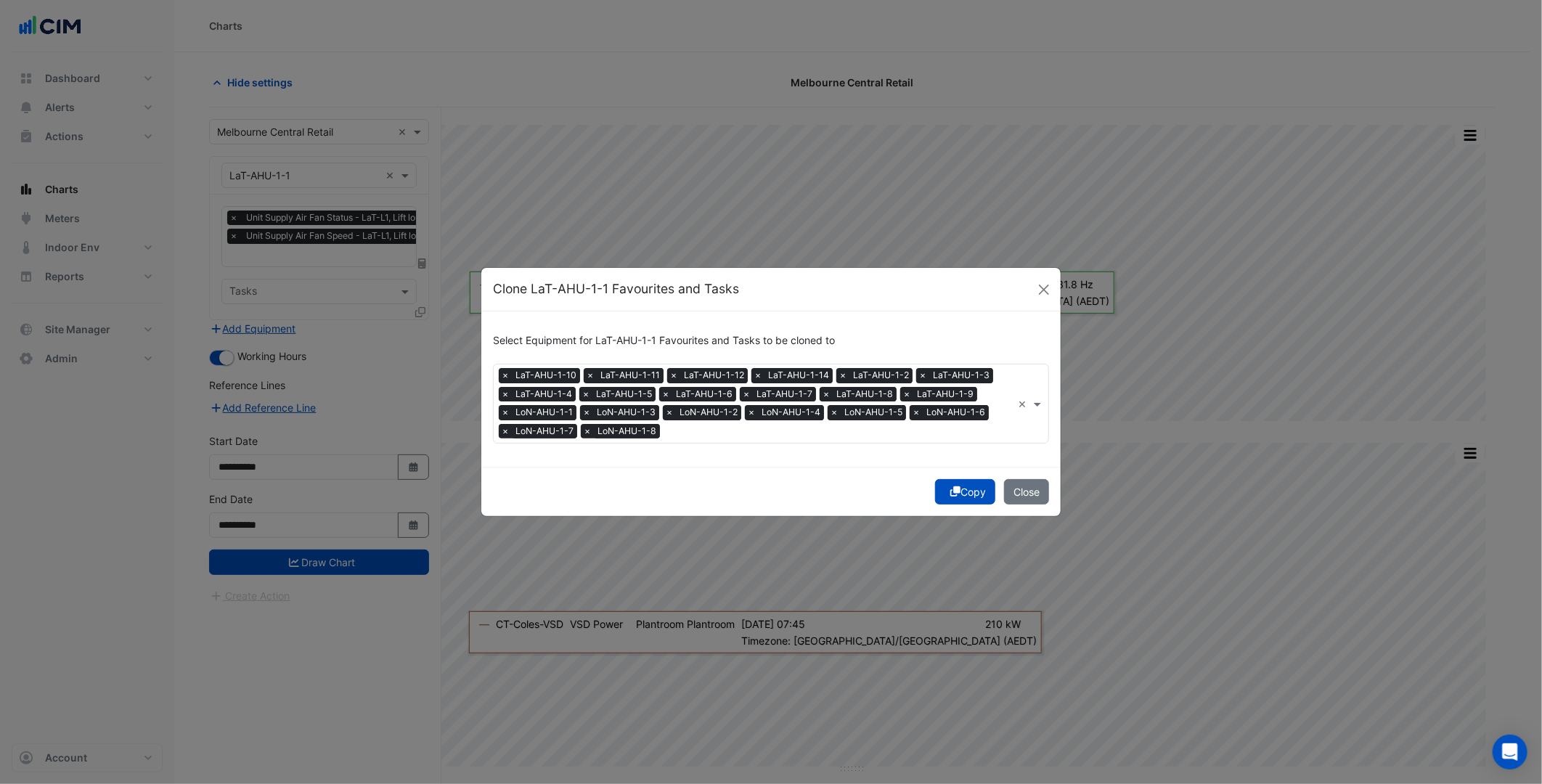
click at [938, 492] on button "Copy" at bounding box center [965, 492] width 61 height 26
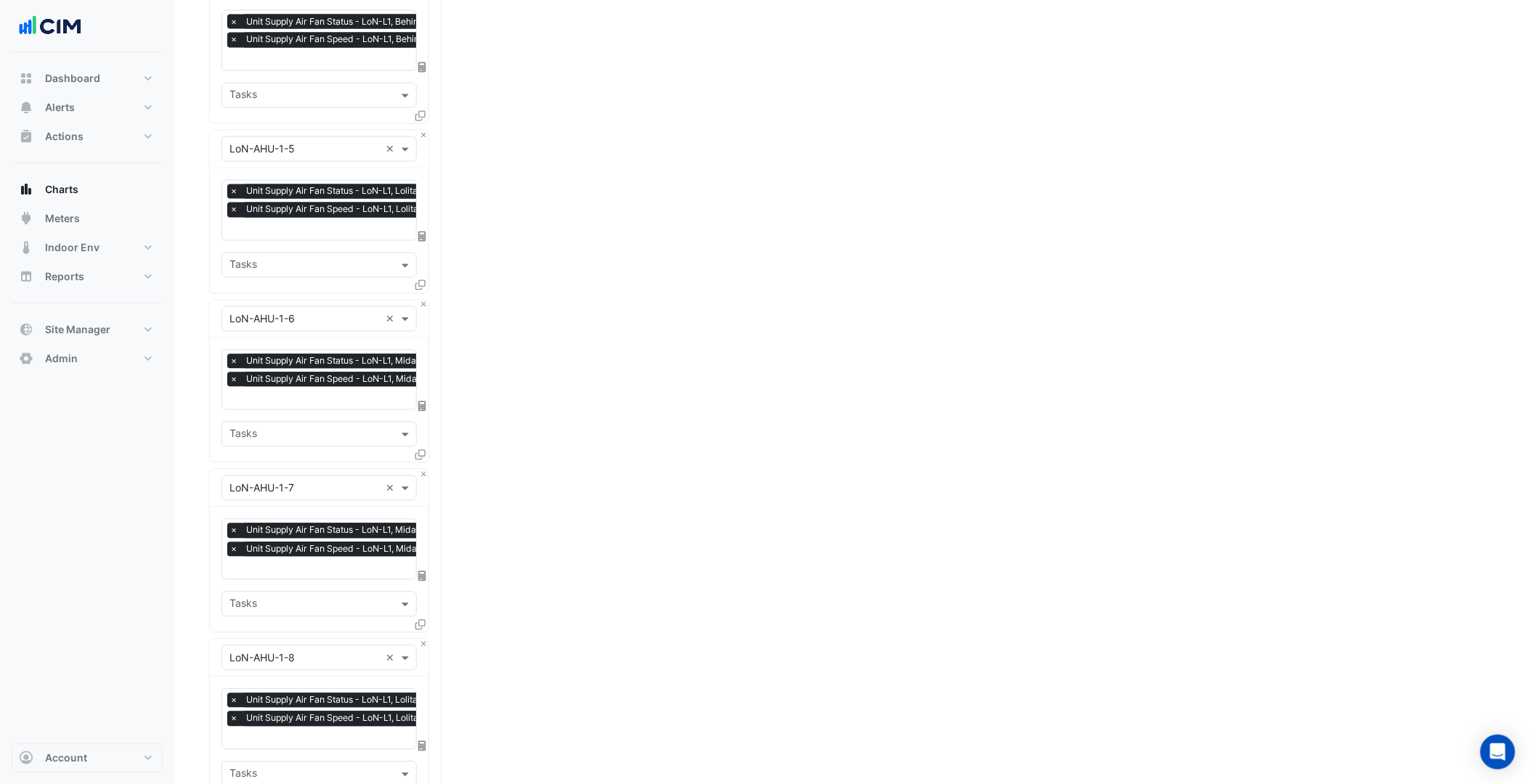
scroll to position [3198, 0]
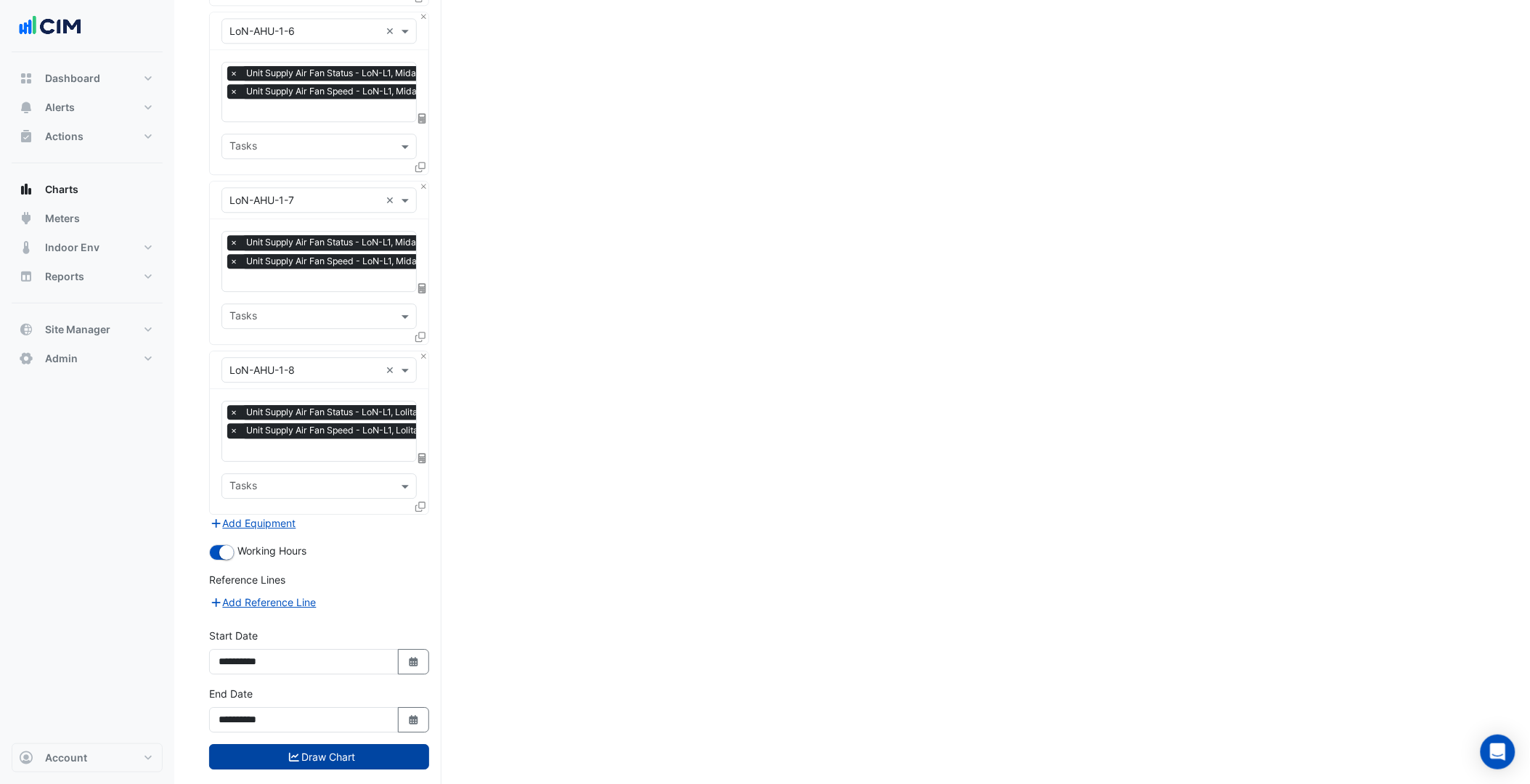
click at [352, 744] on button "Draw Chart" at bounding box center [318, 756] width 220 height 26
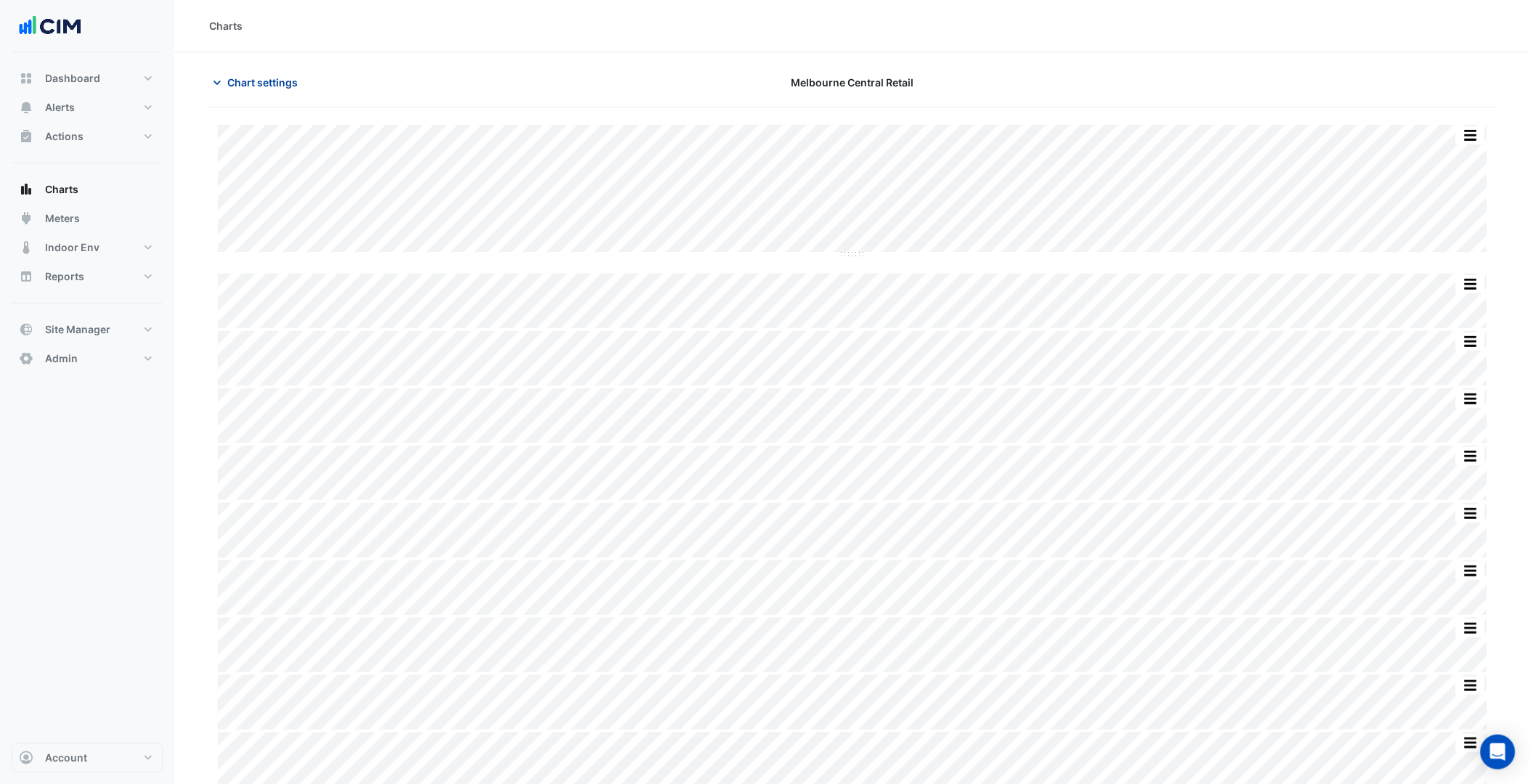
click at [267, 85] on span "Chart settings" at bounding box center [262, 82] width 71 height 16
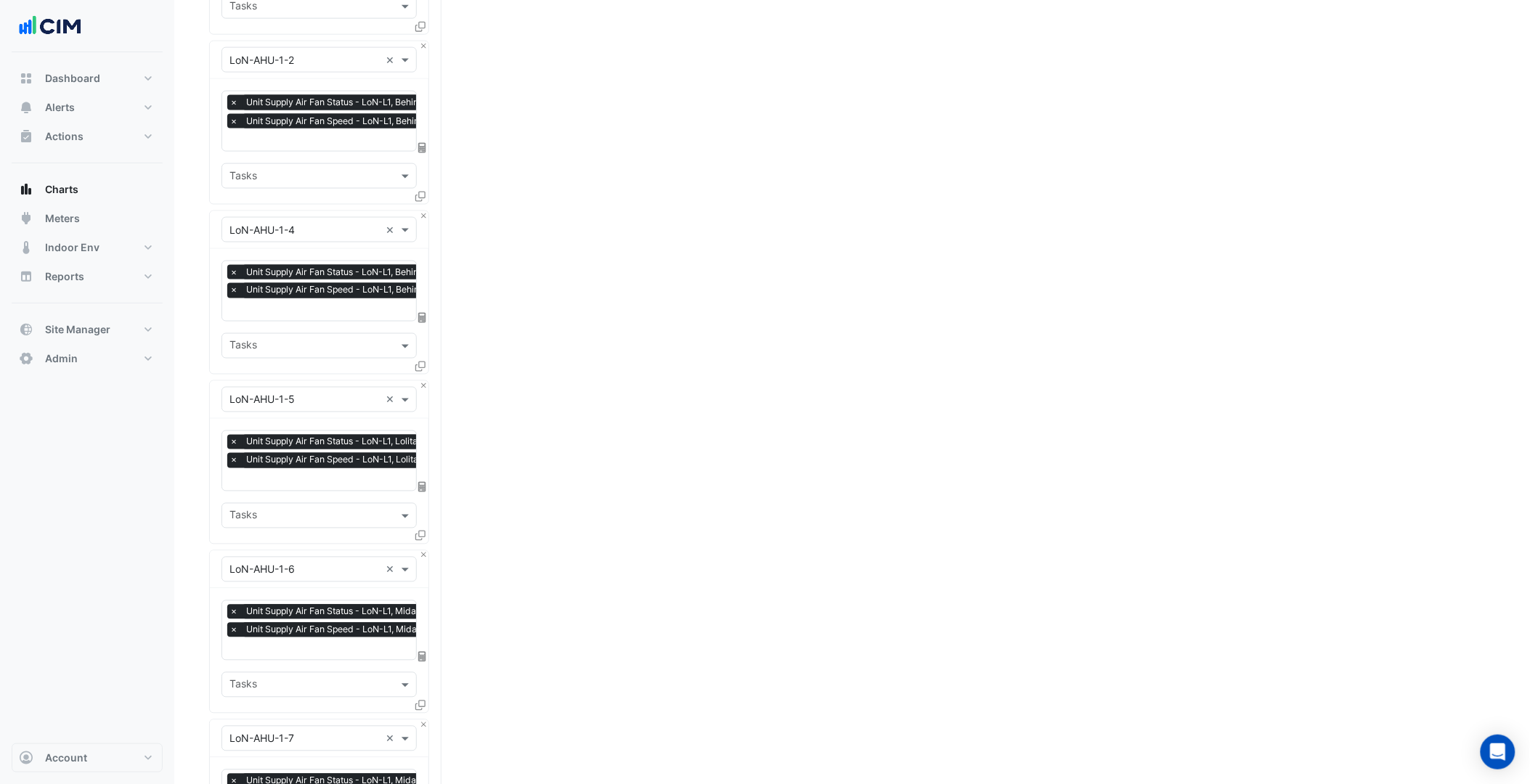
scroll to position [3198, 0]
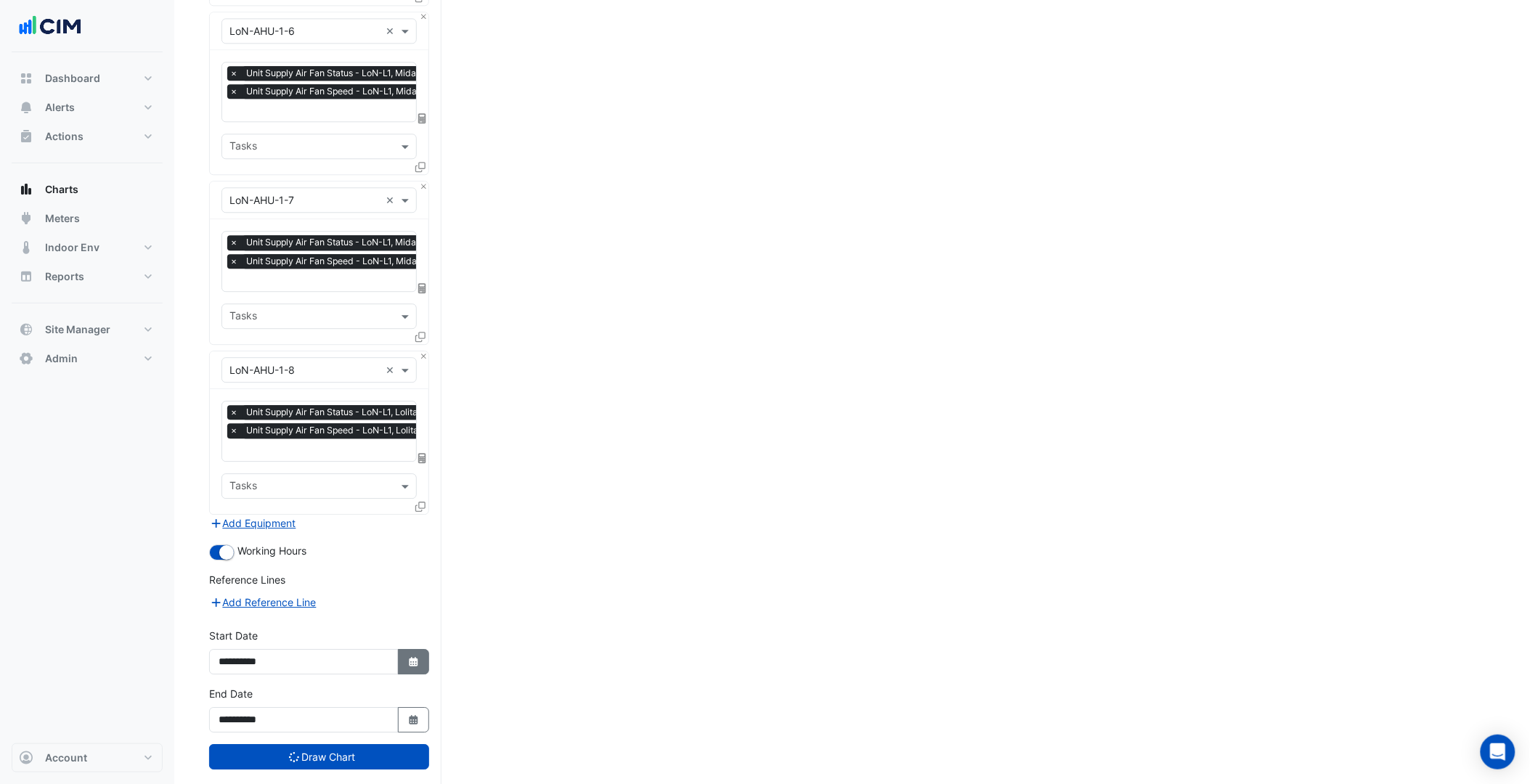
click at [409, 657] on icon "button" at bounding box center [413, 662] width 8 height 9
select select "*"
select select "****"
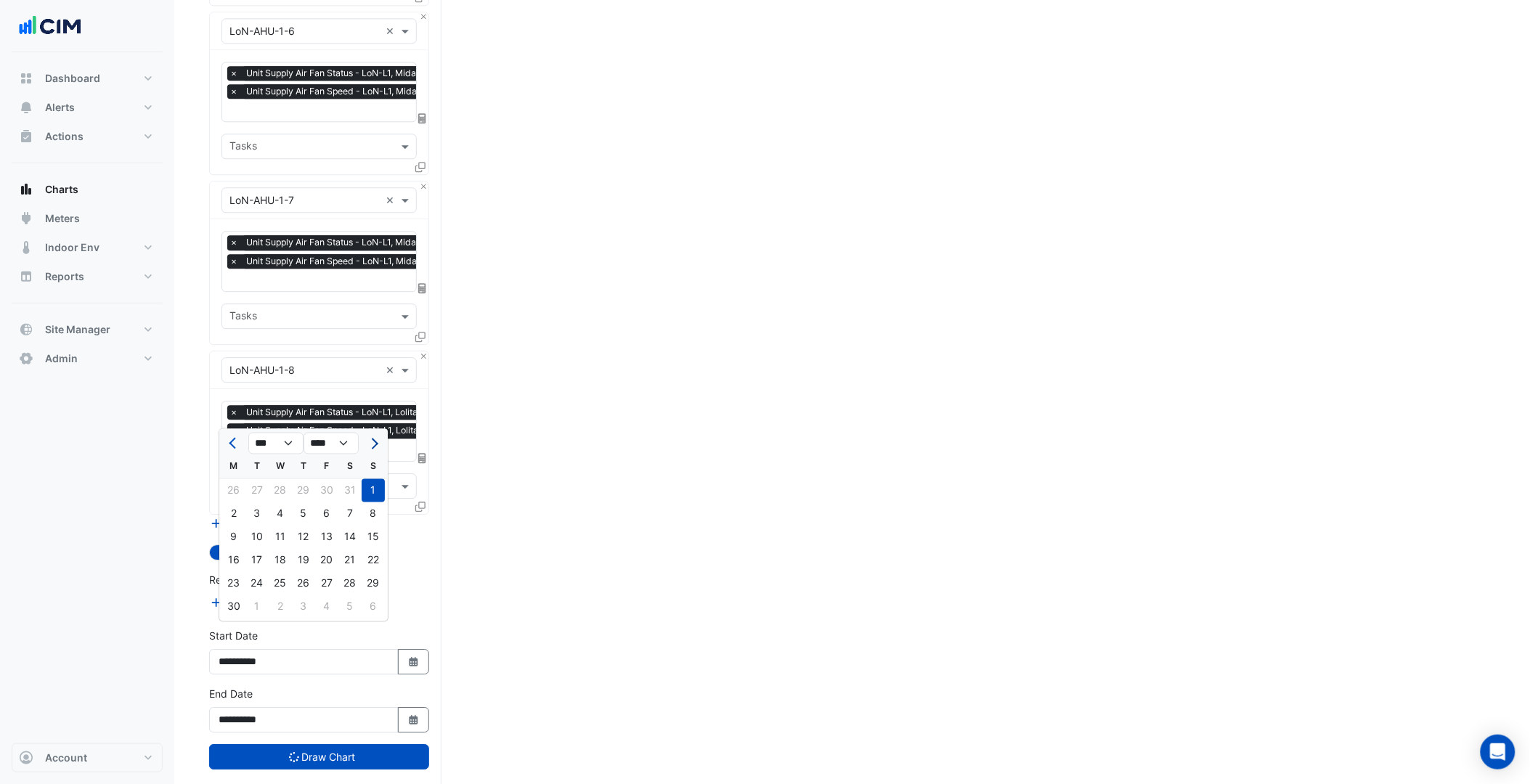
click at [375, 441] on span "Next month" at bounding box center [373, 443] width 11 height 11
select select "*"
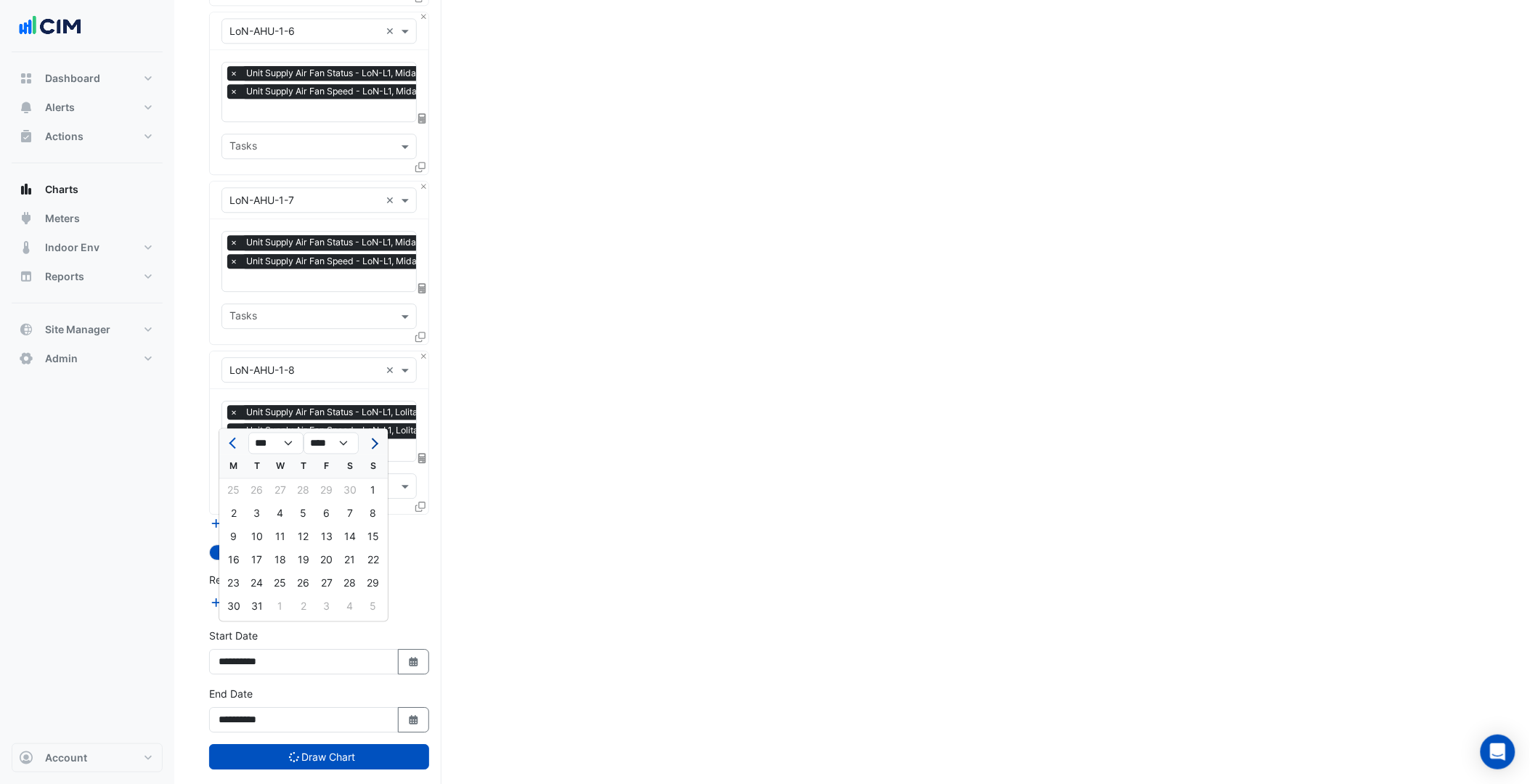
select select "****"
click at [375, 441] on span "Next month" at bounding box center [373, 443] width 11 height 11
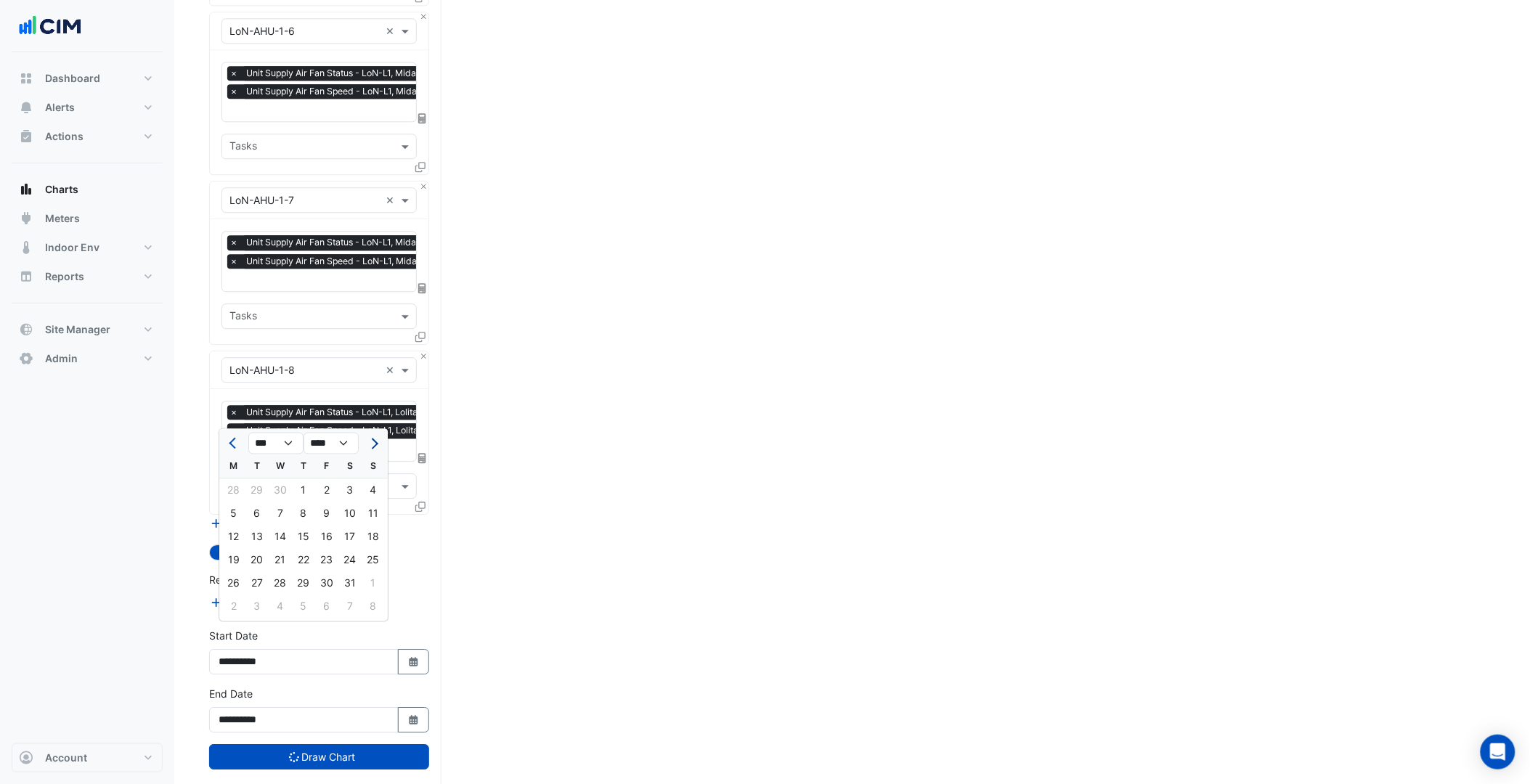
click at [375, 441] on span "Next month" at bounding box center [373, 443] width 11 height 11
click at [372, 440] on div at bounding box center [373, 442] width 29 height 23
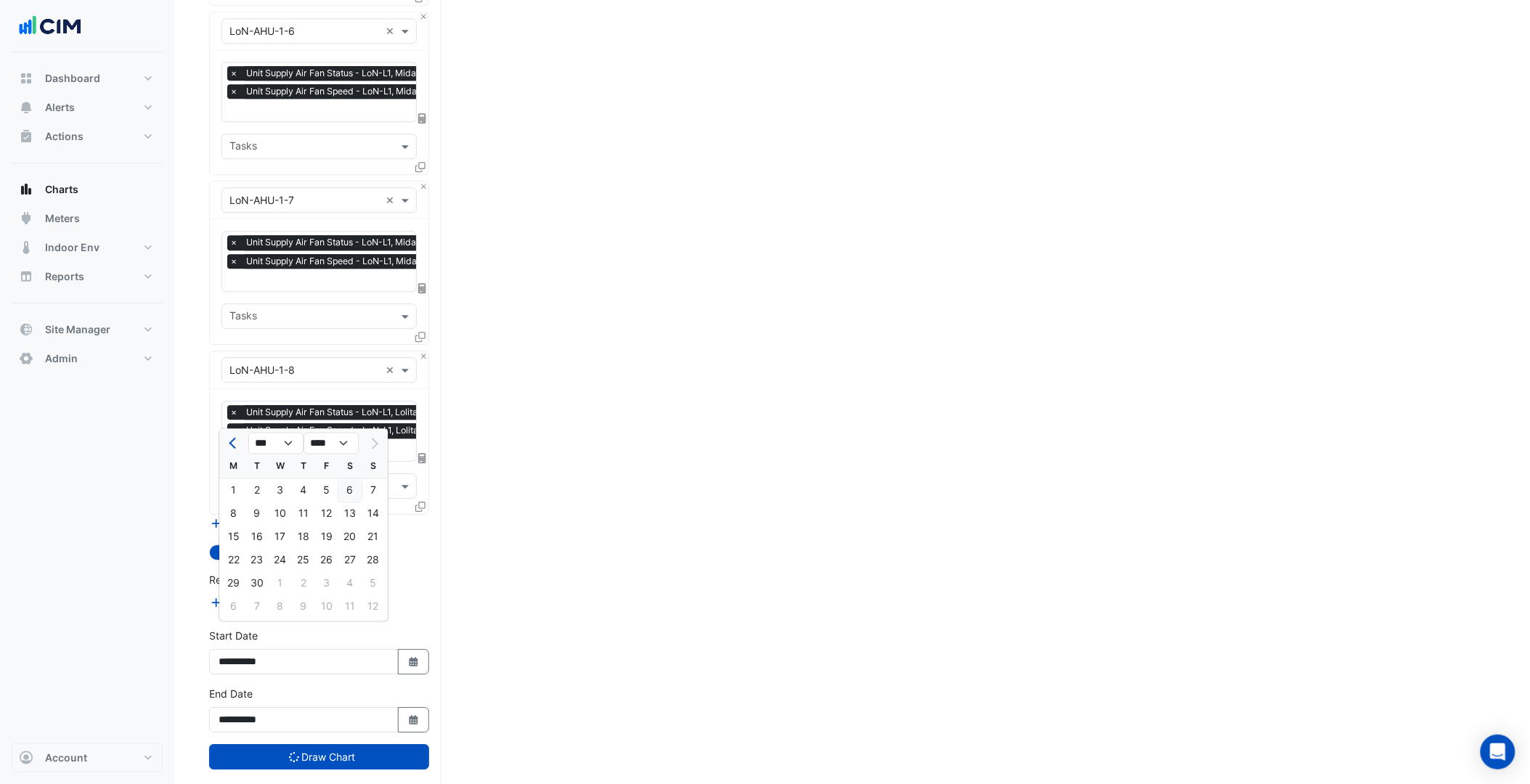
select select "*"
click at [233, 483] on div "1" at bounding box center [234, 489] width 23 height 23
type input "**********"
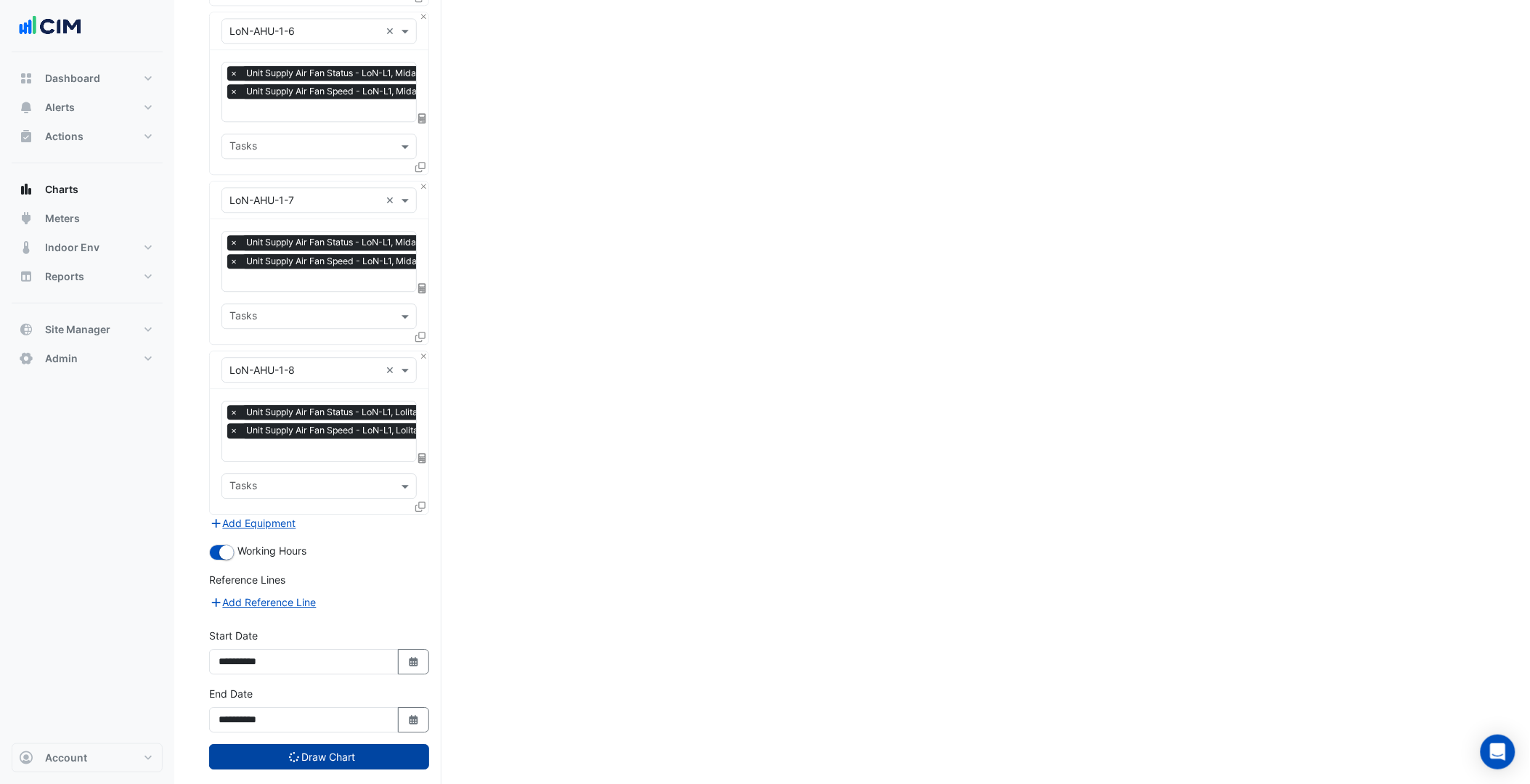
click at [342, 744] on button "Draw Chart" at bounding box center [318, 756] width 220 height 26
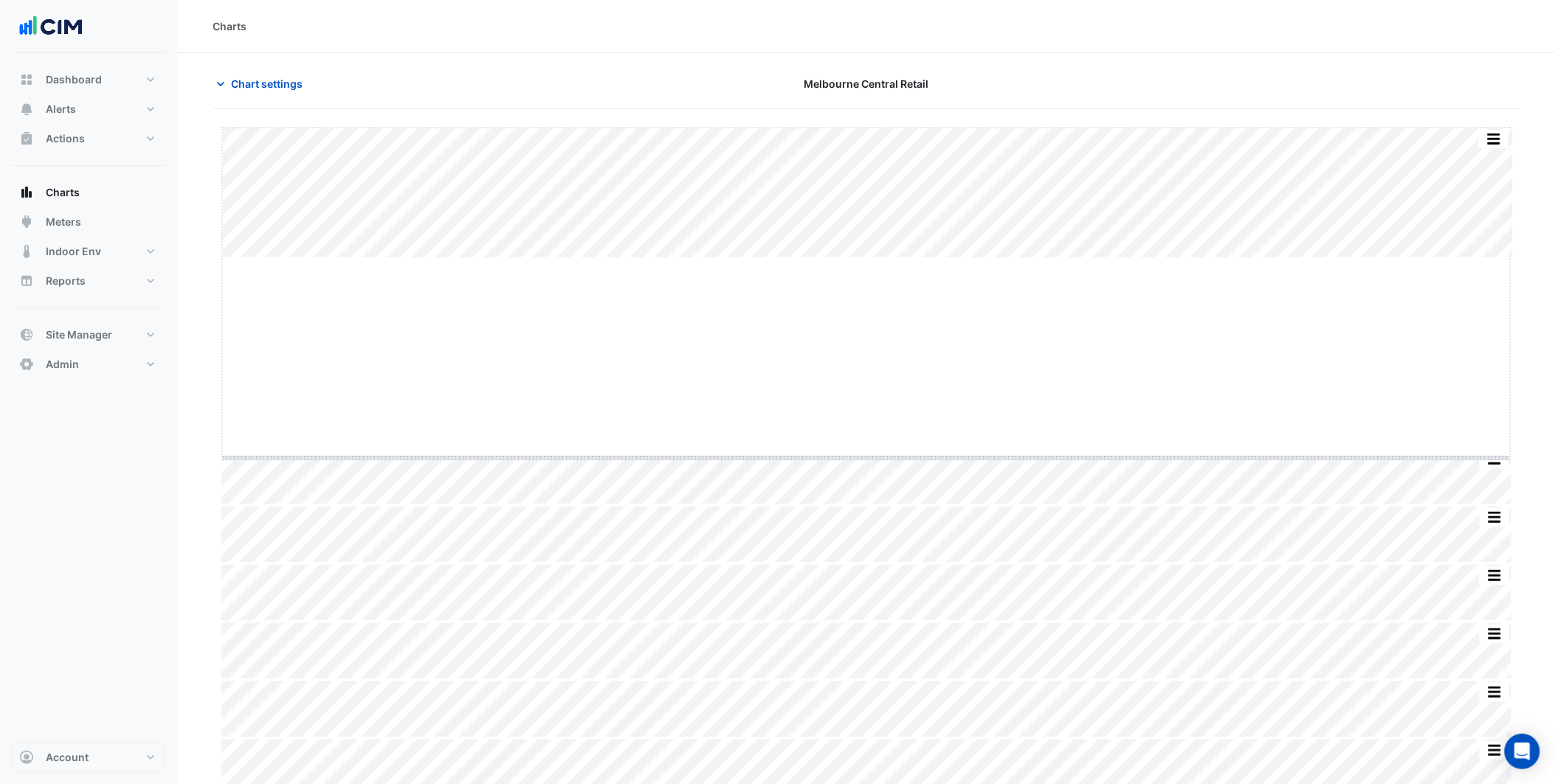
drag, startPoint x: 873, startPoint y: 258, endPoint x: 845, endPoint y: 448, distance: 192.1
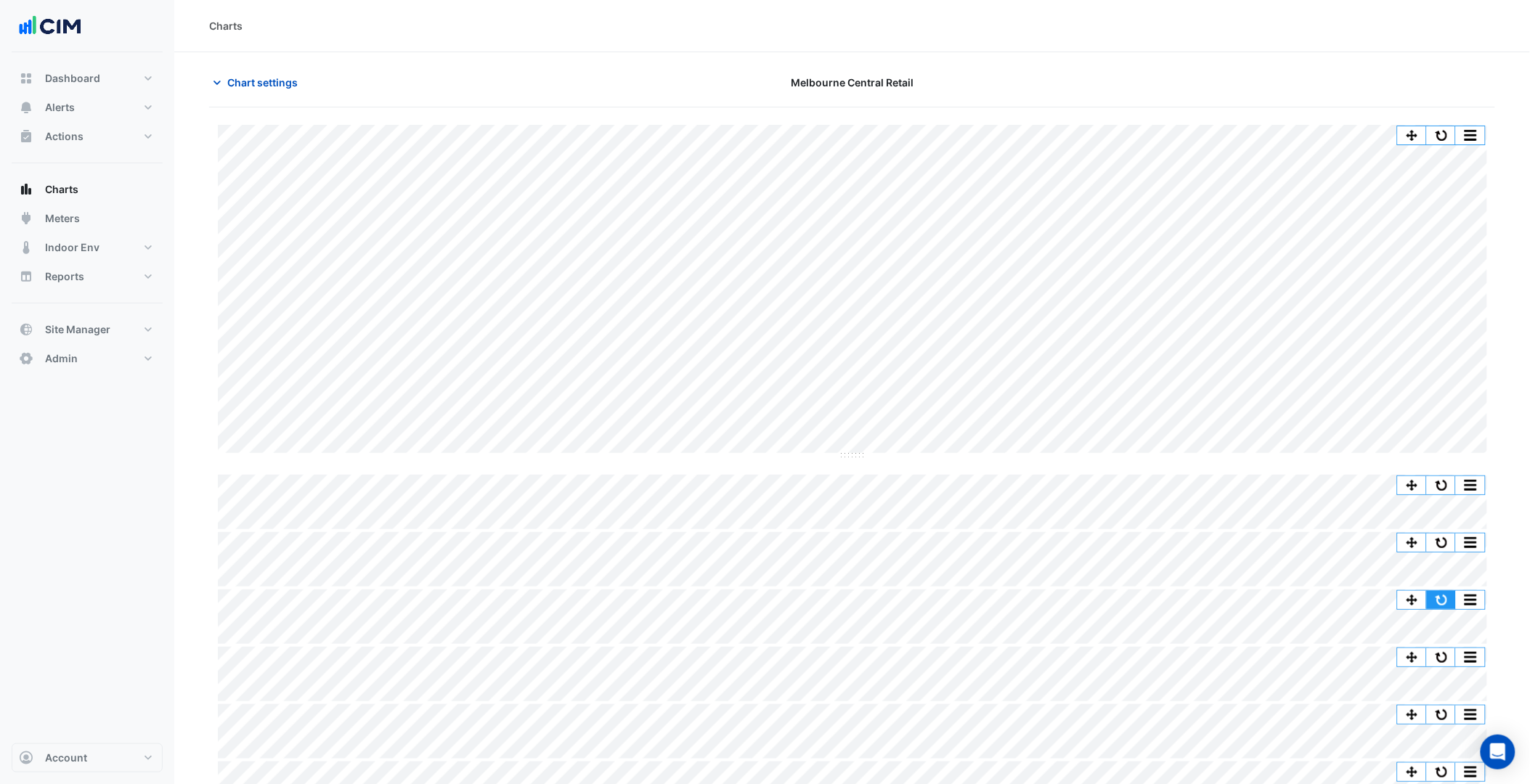
click at [1438, 598] on button "button" at bounding box center [1442, 600] width 29 height 18
click at [274, 88] on span "Chart settings" at bounding box center [262, 82] width 71 height 16
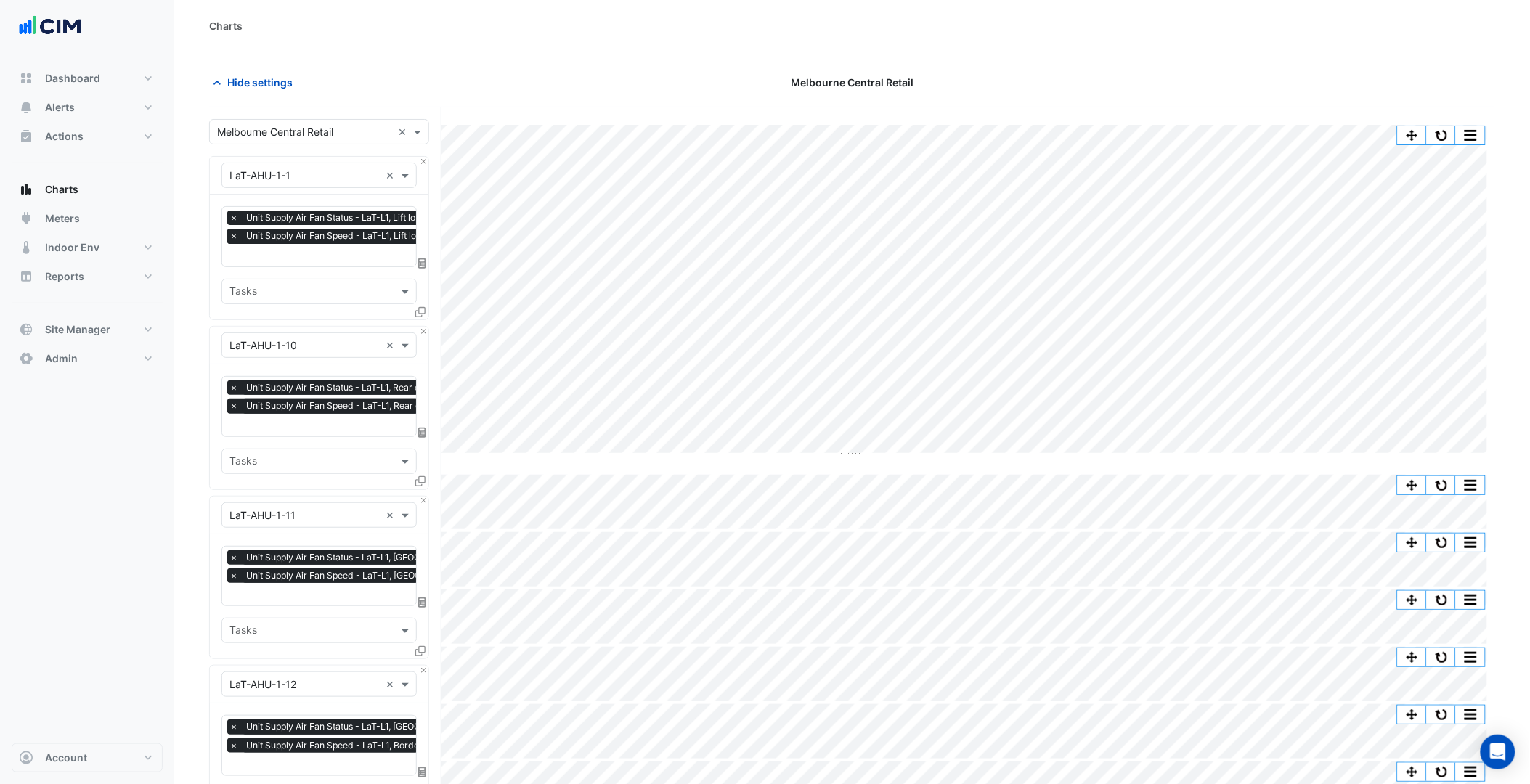
click at [234, 234] on span "×" at bounding box center [234, 236] width 13 height 15
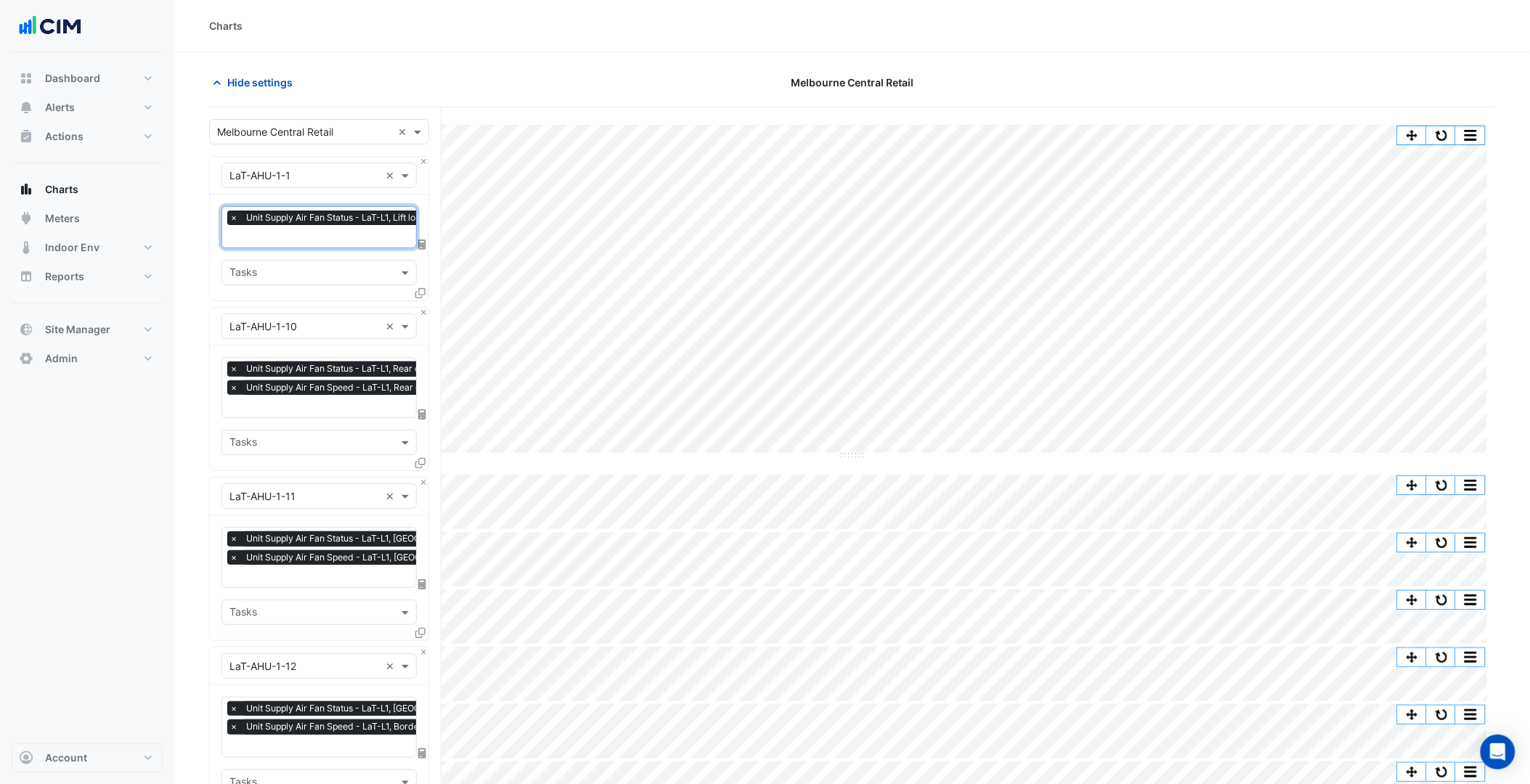
scroll to position [0, 7]
type input "****"
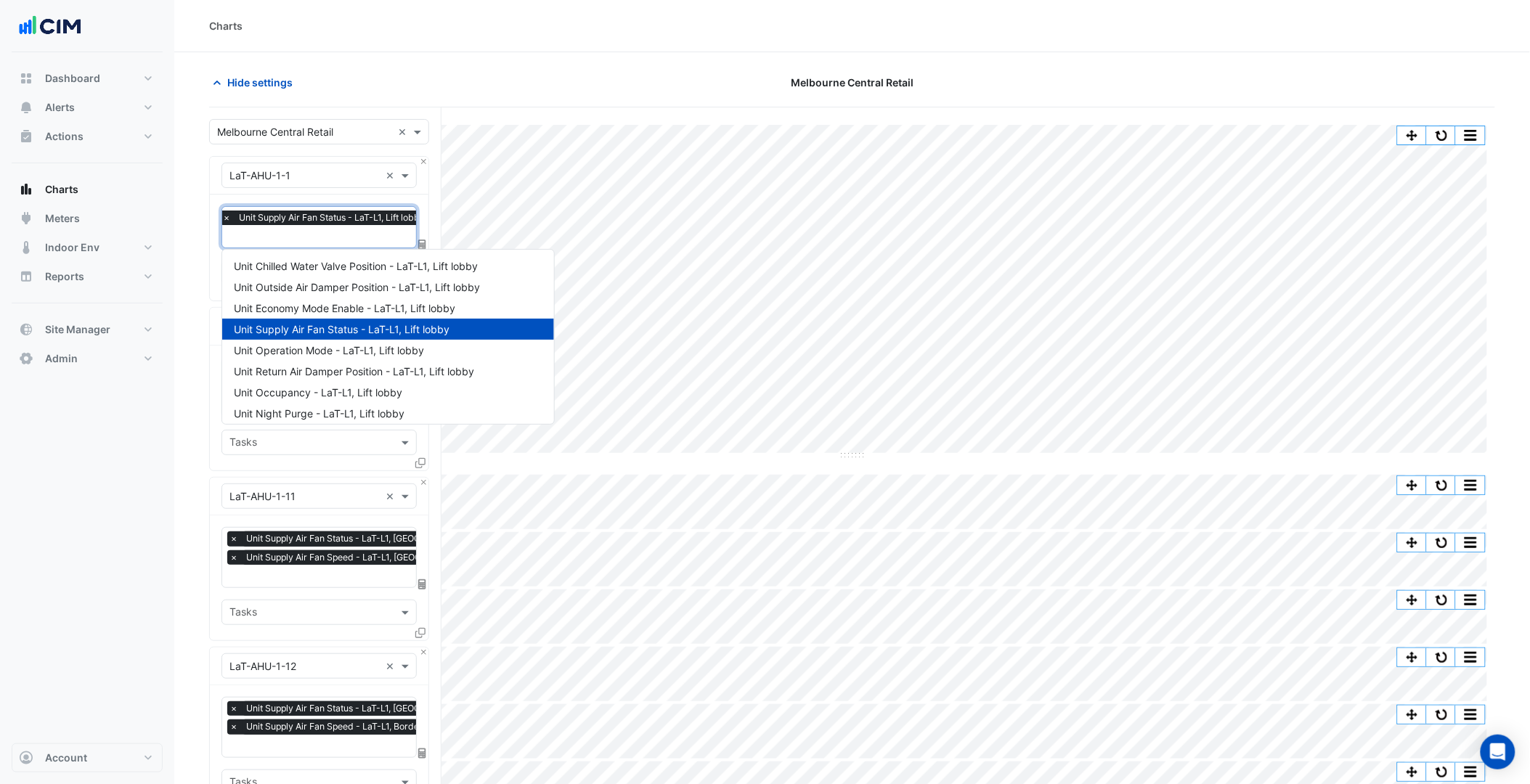
click at [272, 240] on input "text" at bounding box center [327, 237] width 210 height 16
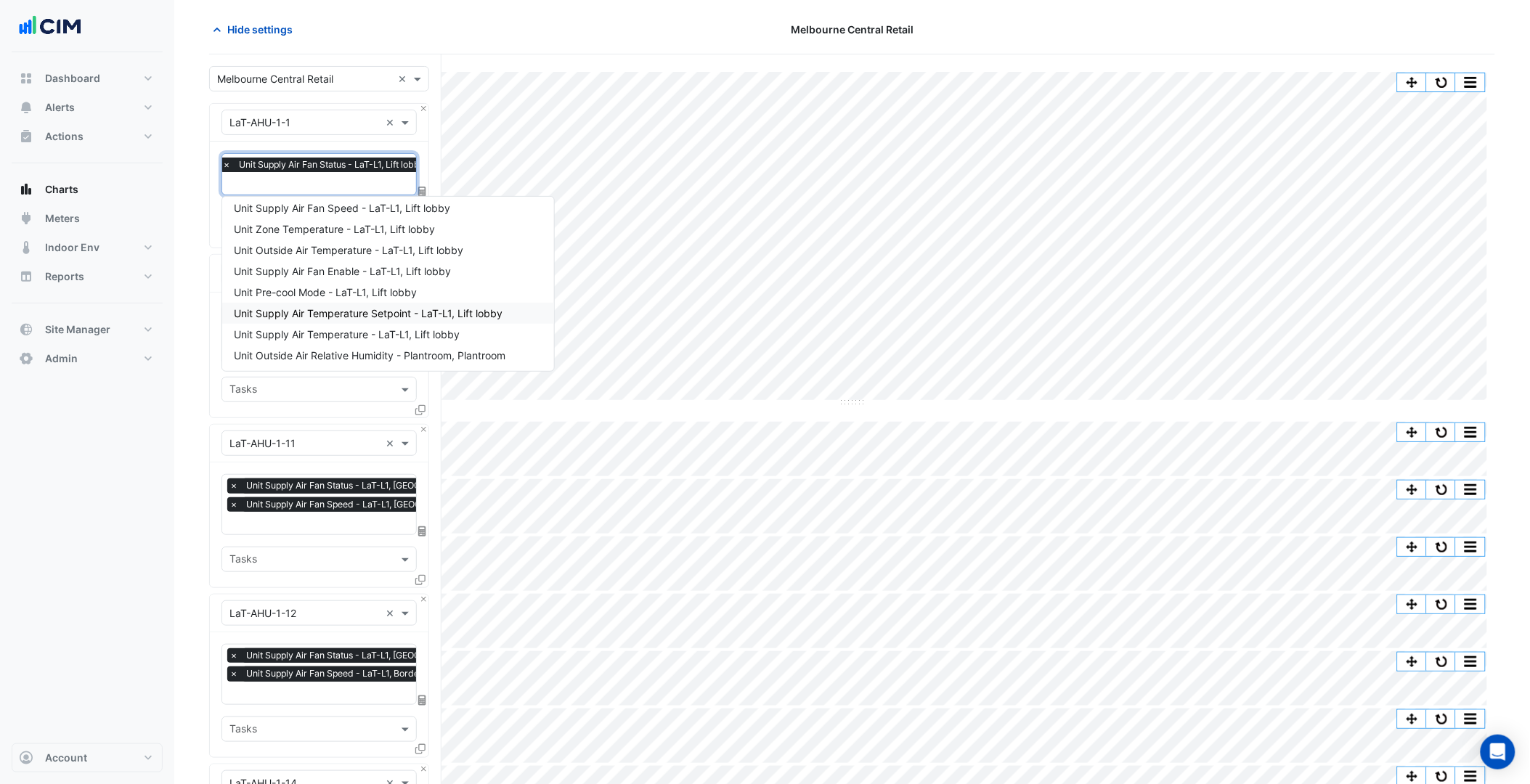
scroll to position [81, 0]
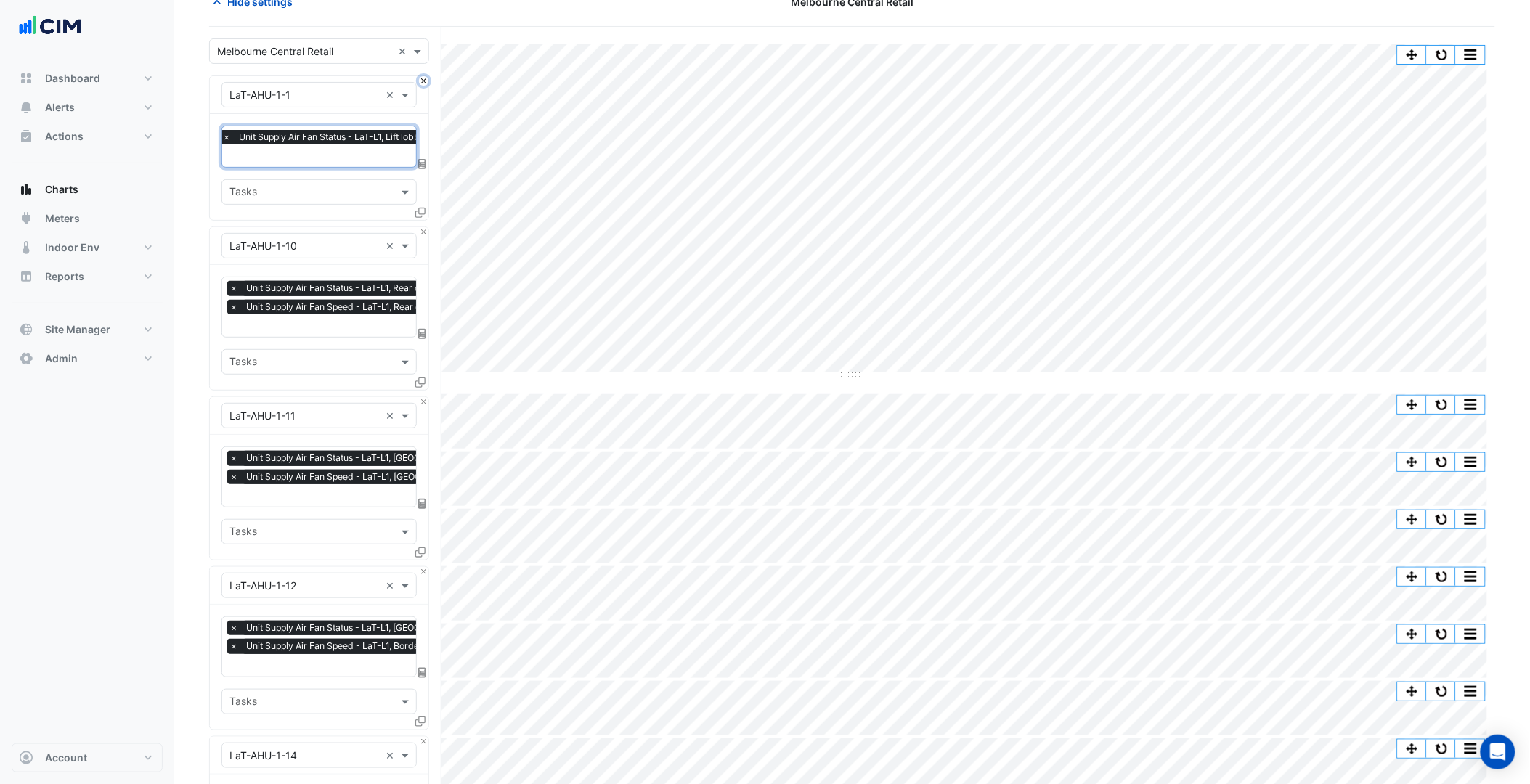
click at [424, 81] on button "Close" at bounding box center [424, 81] width 9 height 9
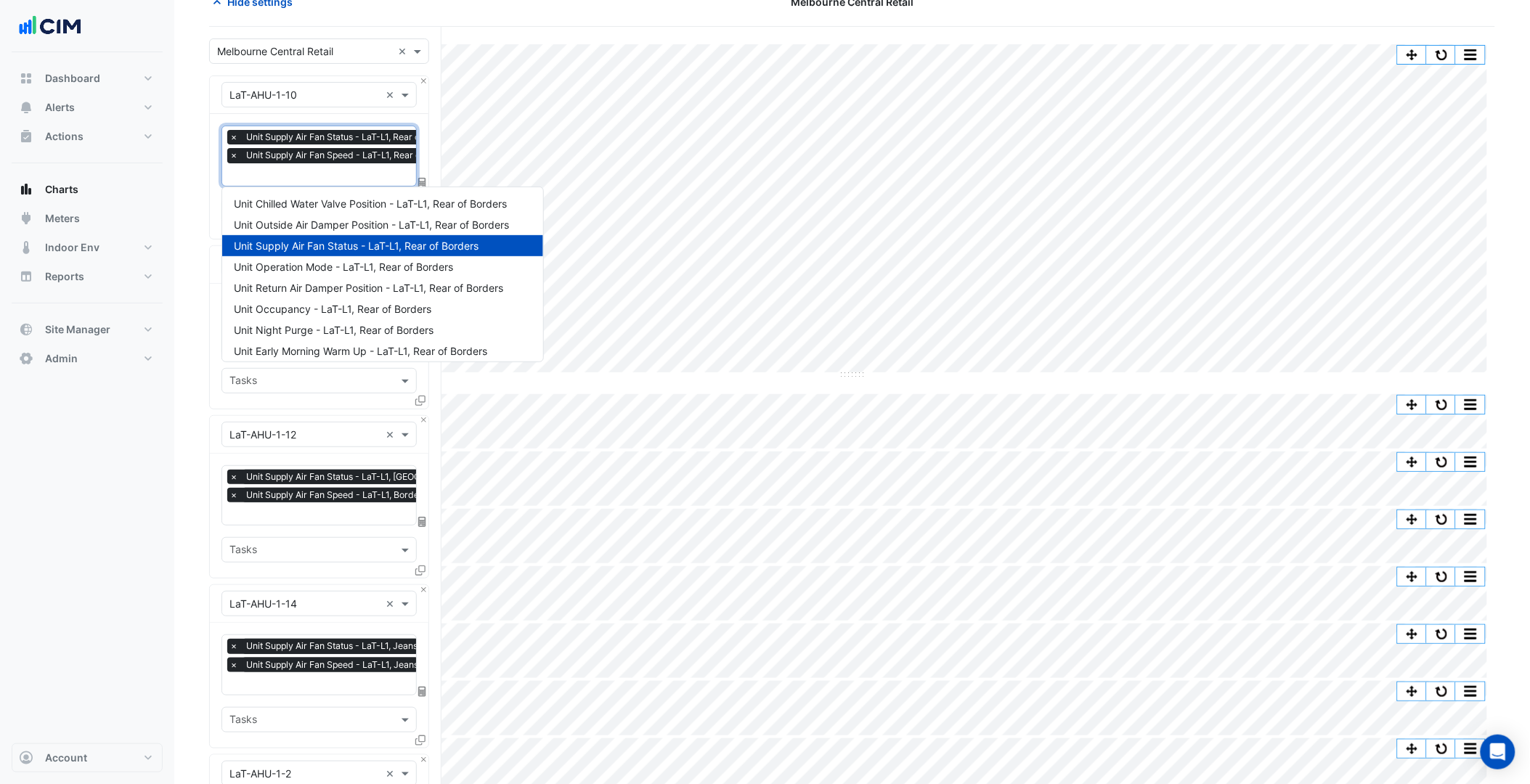
click at [325, 169] on input "text" at bounding box center [348, 176] width 236 height 16
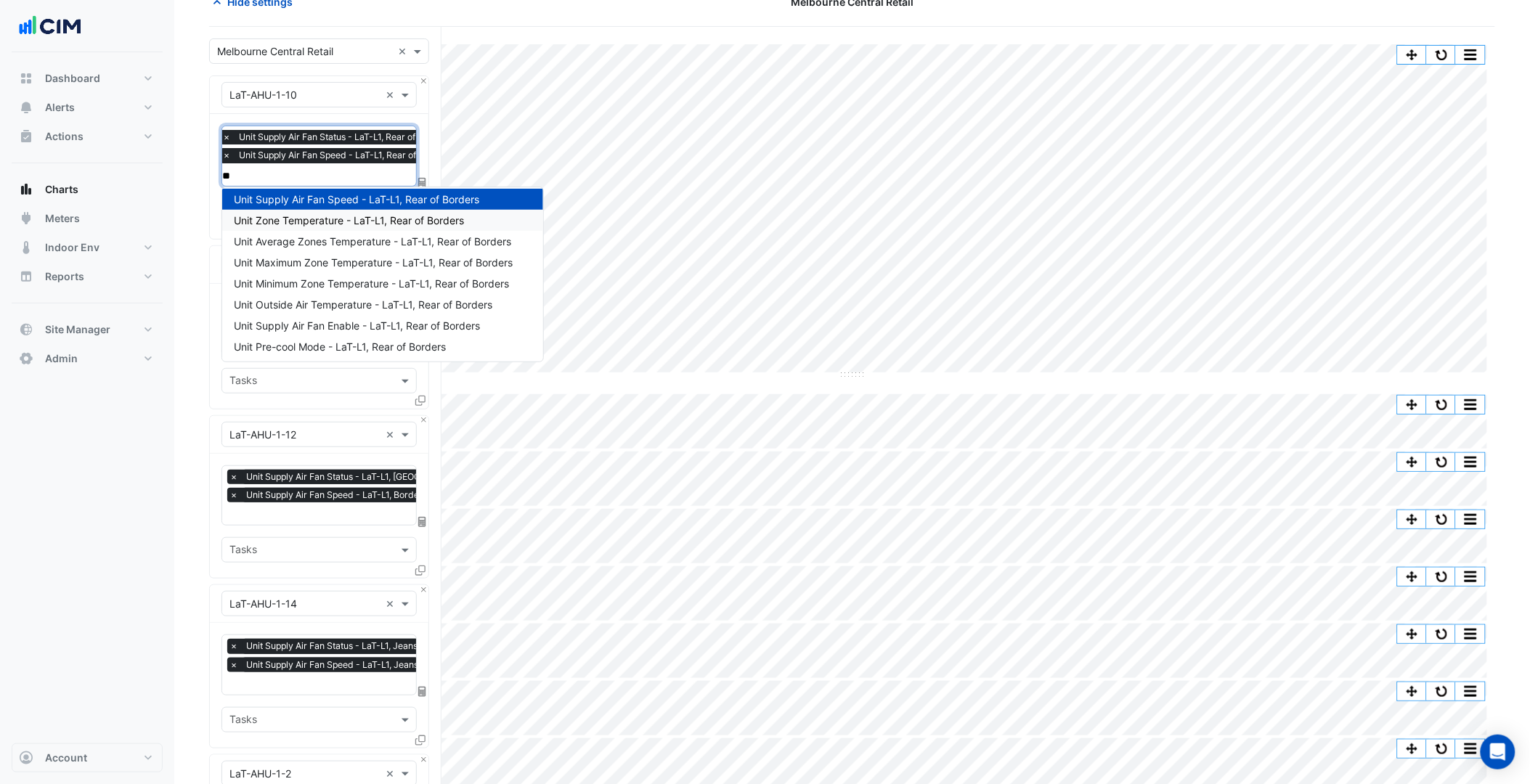
scroll to position [0, 0]
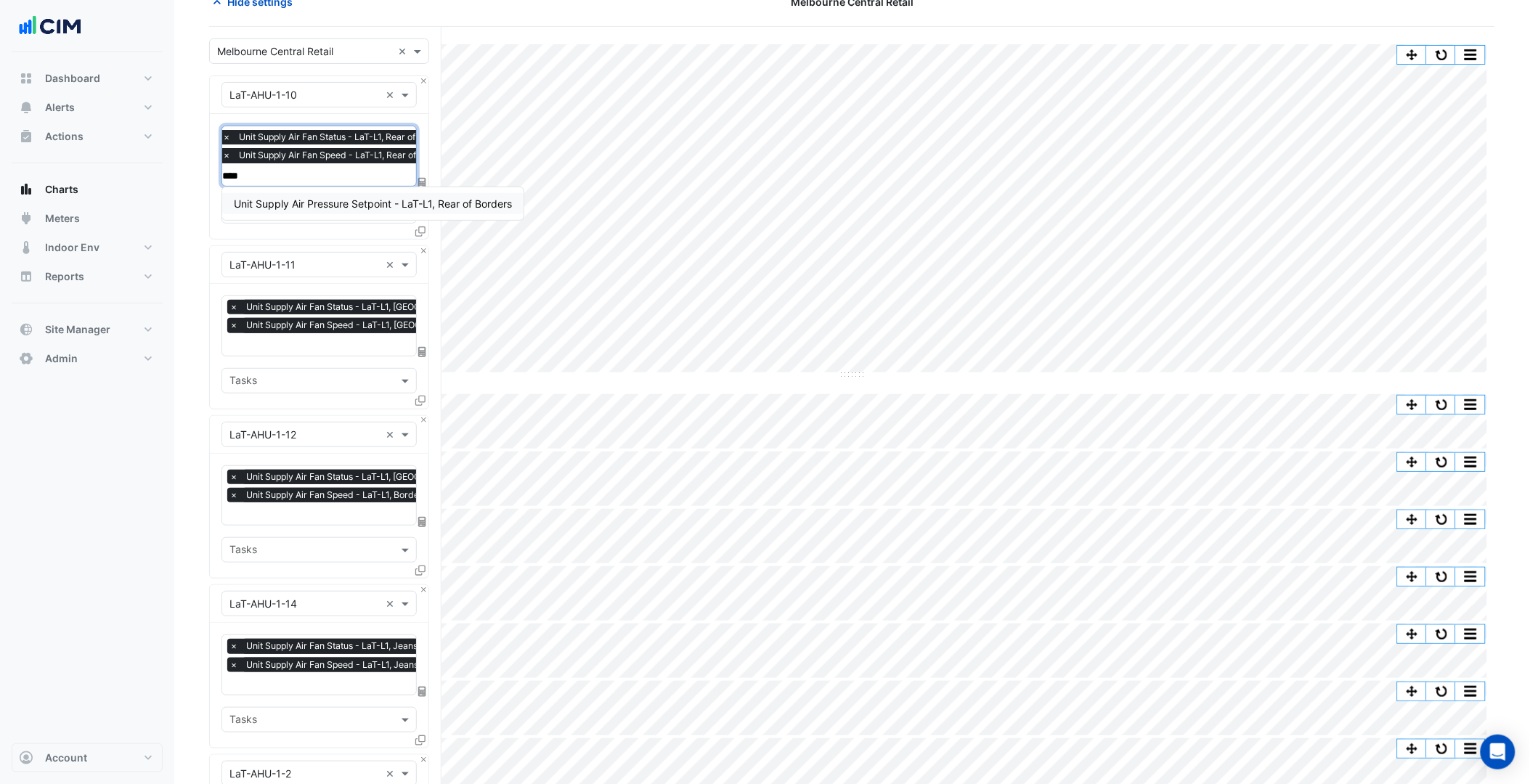
type input "****"
click at [328, 338] on input "text" at bounding box center [360, 346] width 261 height 16
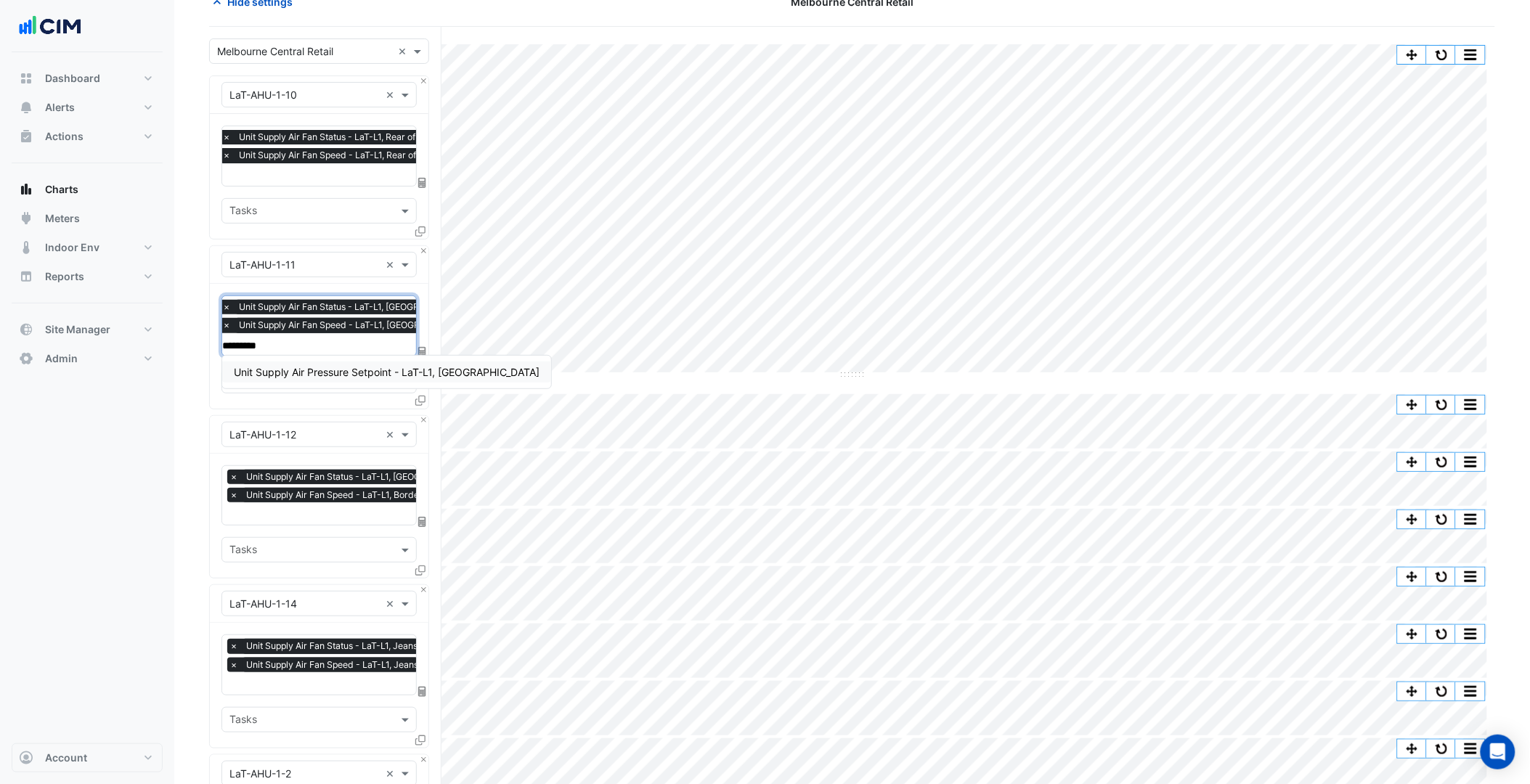
type input "********"
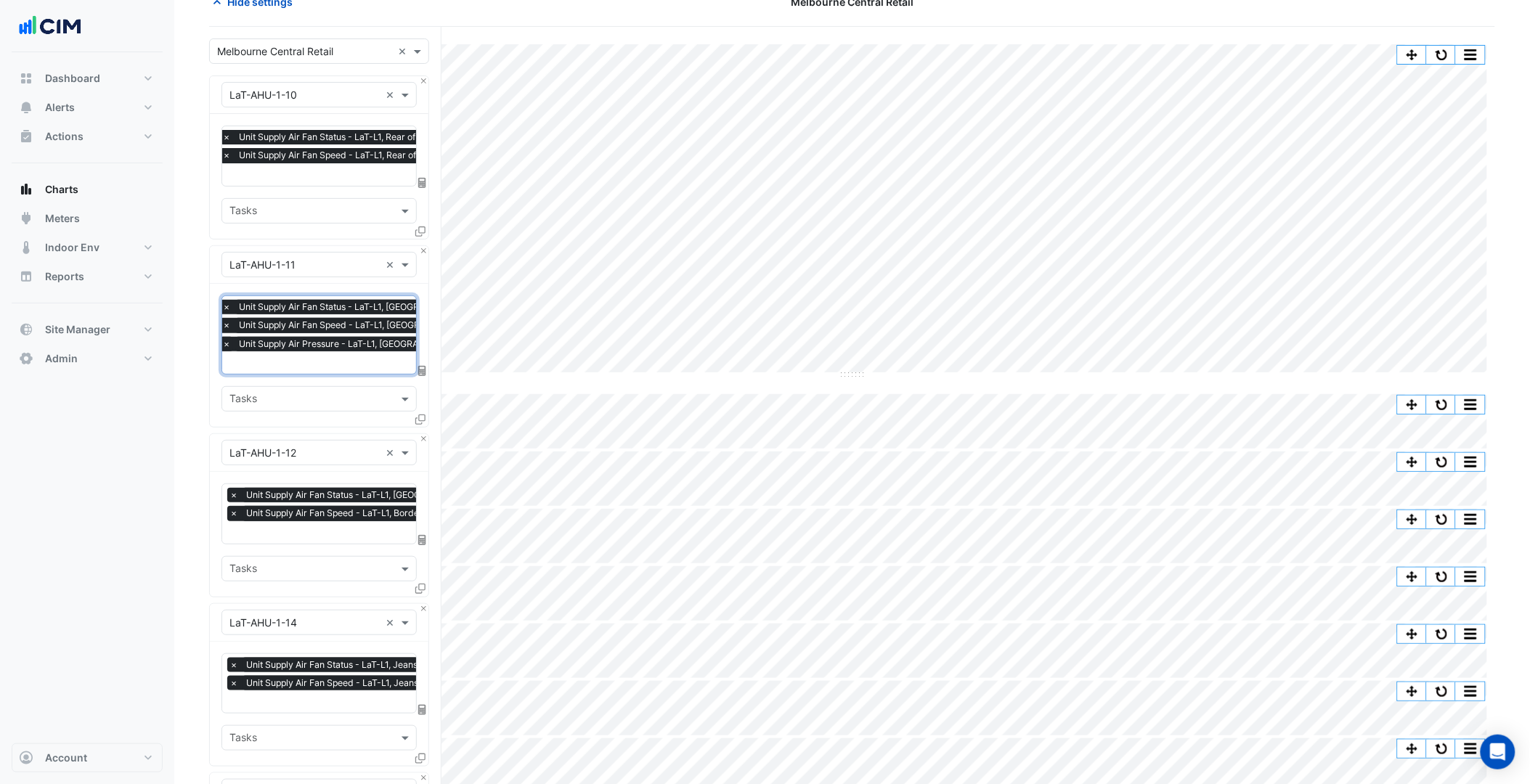
click at [226, 323] on span "×" at bounding box center [226, 325] width 13 height 15
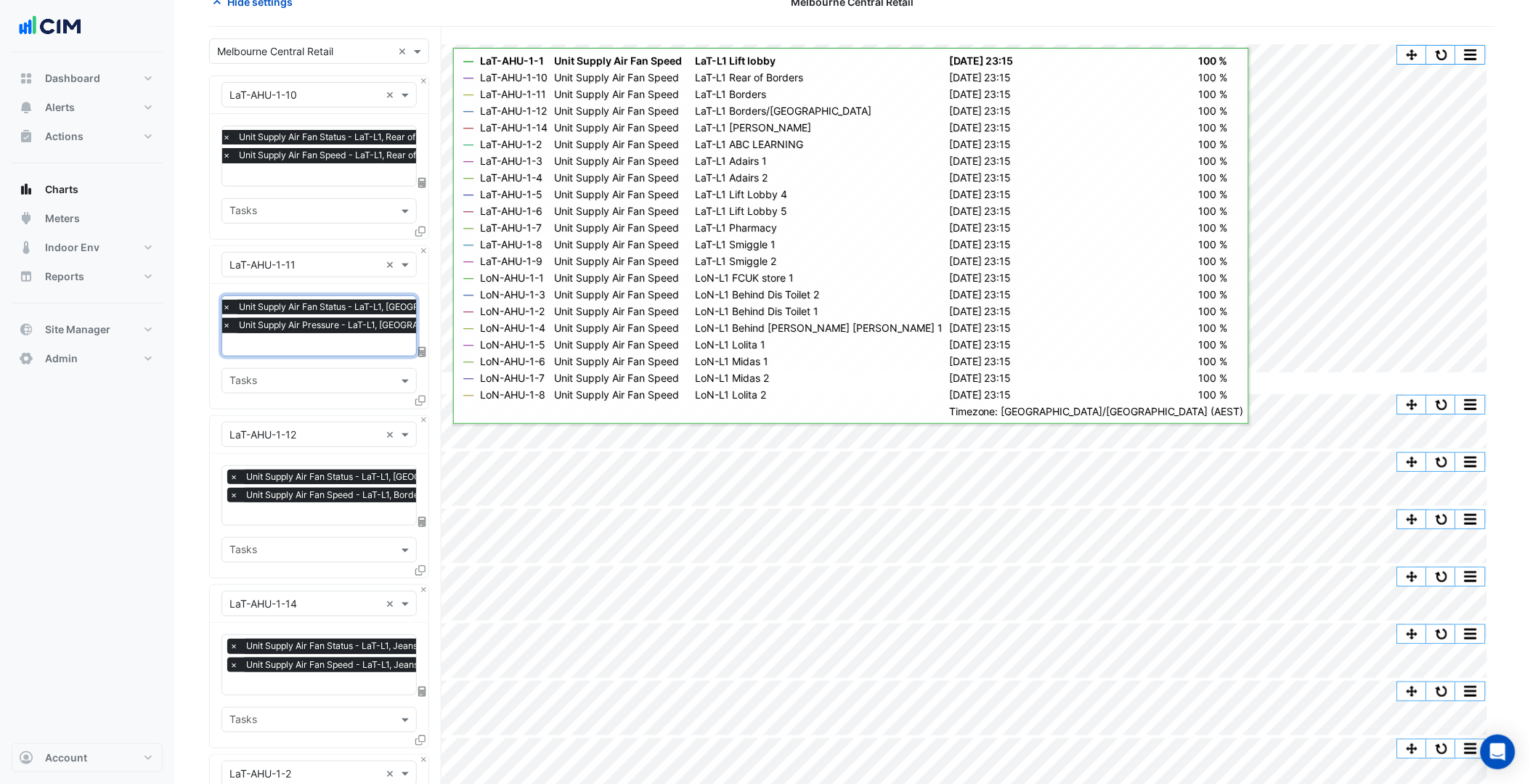
click at [423, 85] on div "× LaT-AHU-1-10 ×" at bounding box center [319, 95] width 219 height 38
click at [423, 81] on button "Close" at bounding box center [424, 81] width 9 height 9
click at [422, 250] on button "Close" at bounding box center [424, 251] width 9 height 9
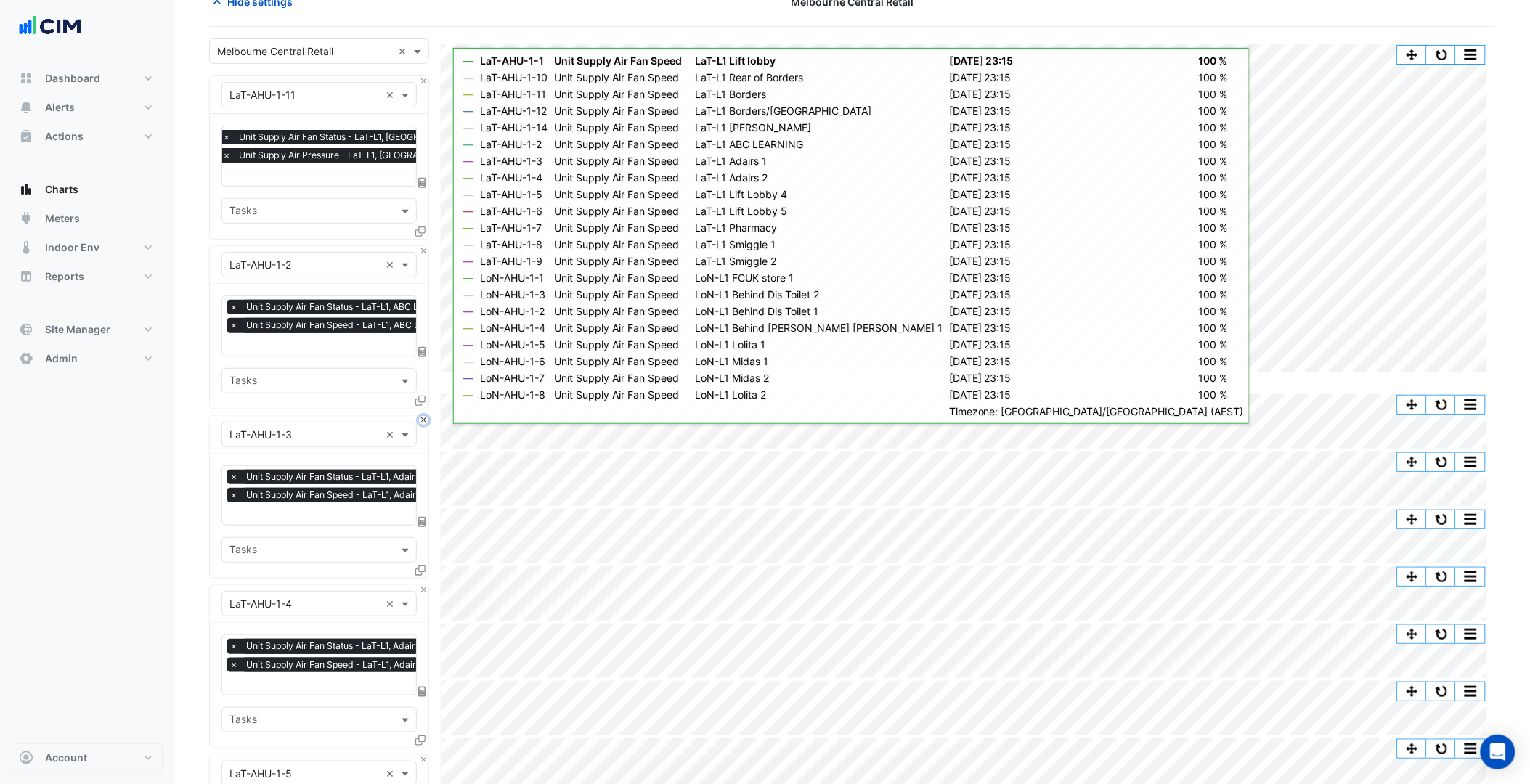
click at [422, 415] on button "Close" at bounding box center [424, 420] width 9 height 9
click at [422, 250] on button "Close" at bounding box center [424, 251] width 9 height 9
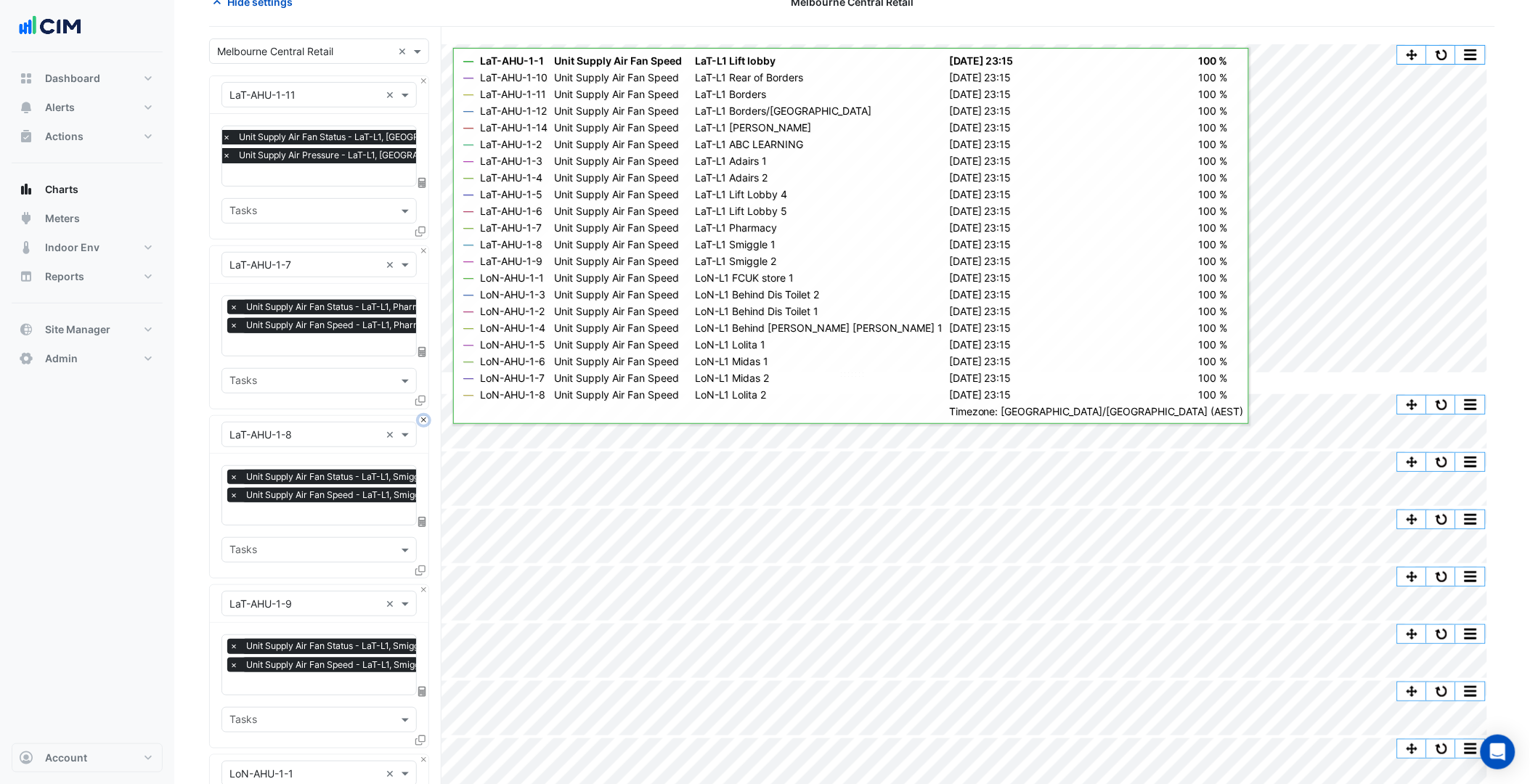
click at [422, 415] on button "Close" at bounding box center [424, 420] width 9 height 9
click at [422, 250] on button "Close" at bounding box center [424, 251] width 9 height 9
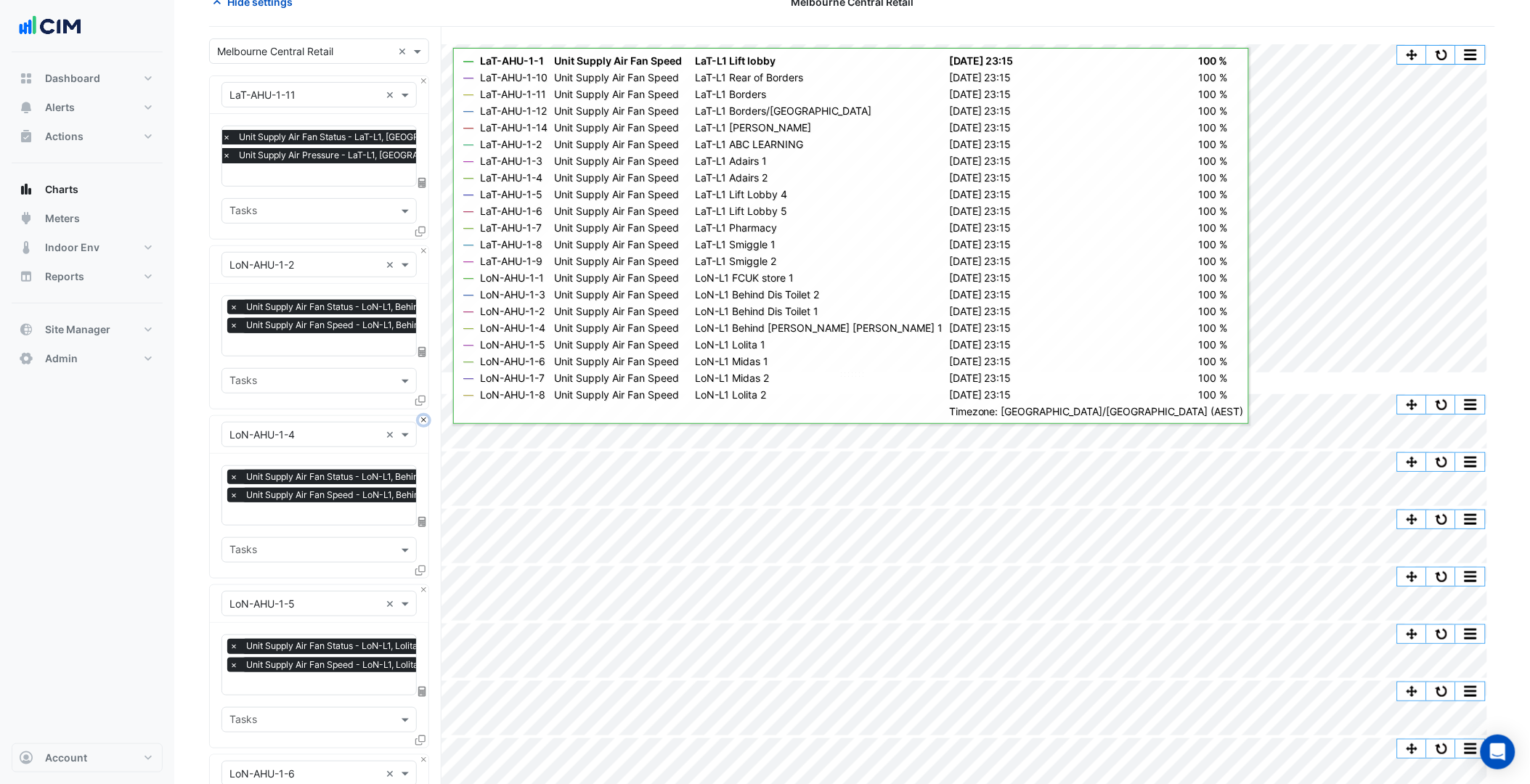
click at [422, 415] on button "Close" at bounding box center [424, 420] width 9 height 9
click at [422, 250] on button "Close" at bounding box center [424, 251] width 9 height 9
click at [422, 415] on button "Close" at bounding box center [424, 420] width 9 height 9
click at [422, 585] on button "Close" at bounding box center [424, 589] width 9 height 9
click at [422, 755] on button "Close" at bounding box center [424, 759] width 9 height 9
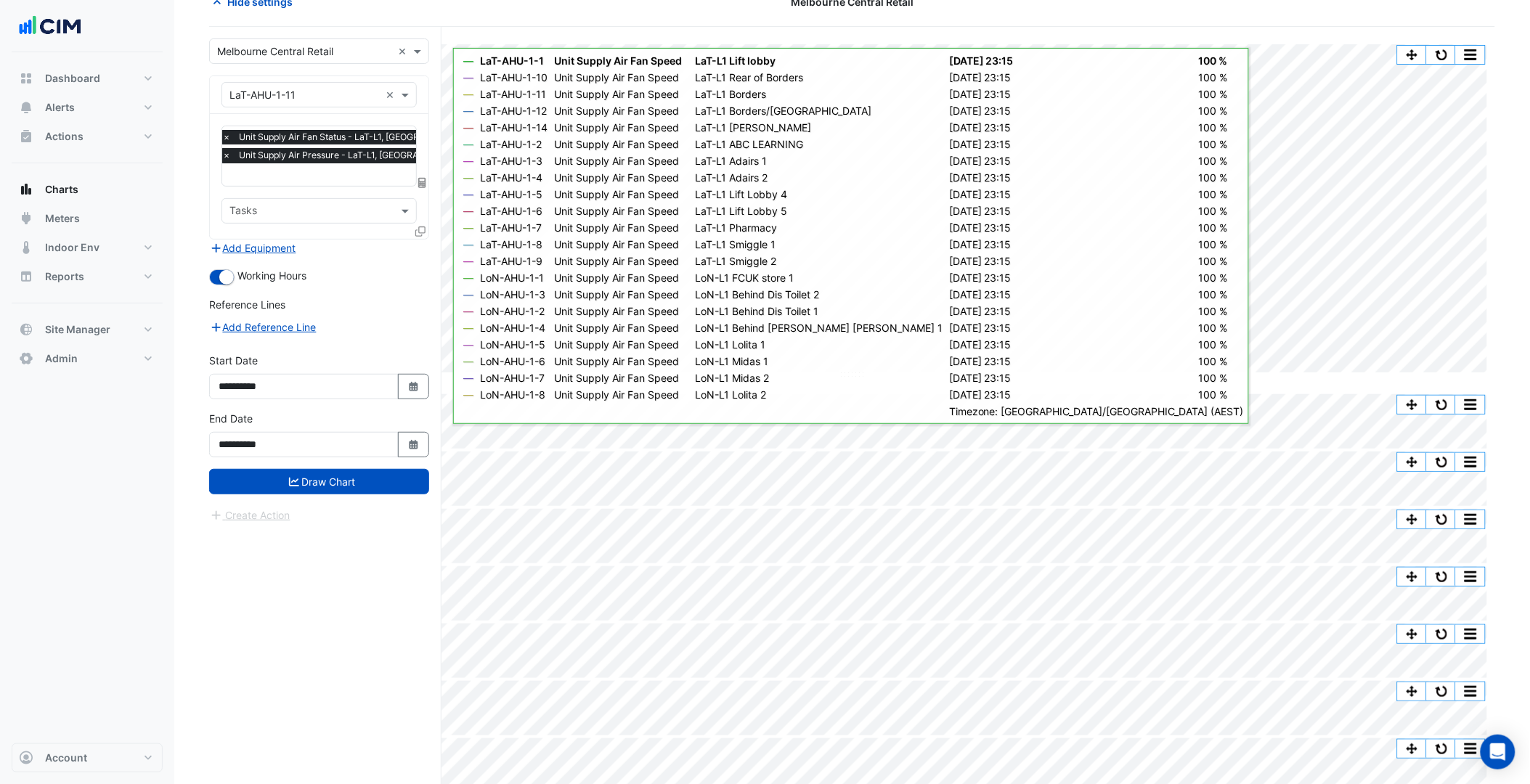
click at [421, 231] on icon at bounding box center [420, 231] width 10 height 10
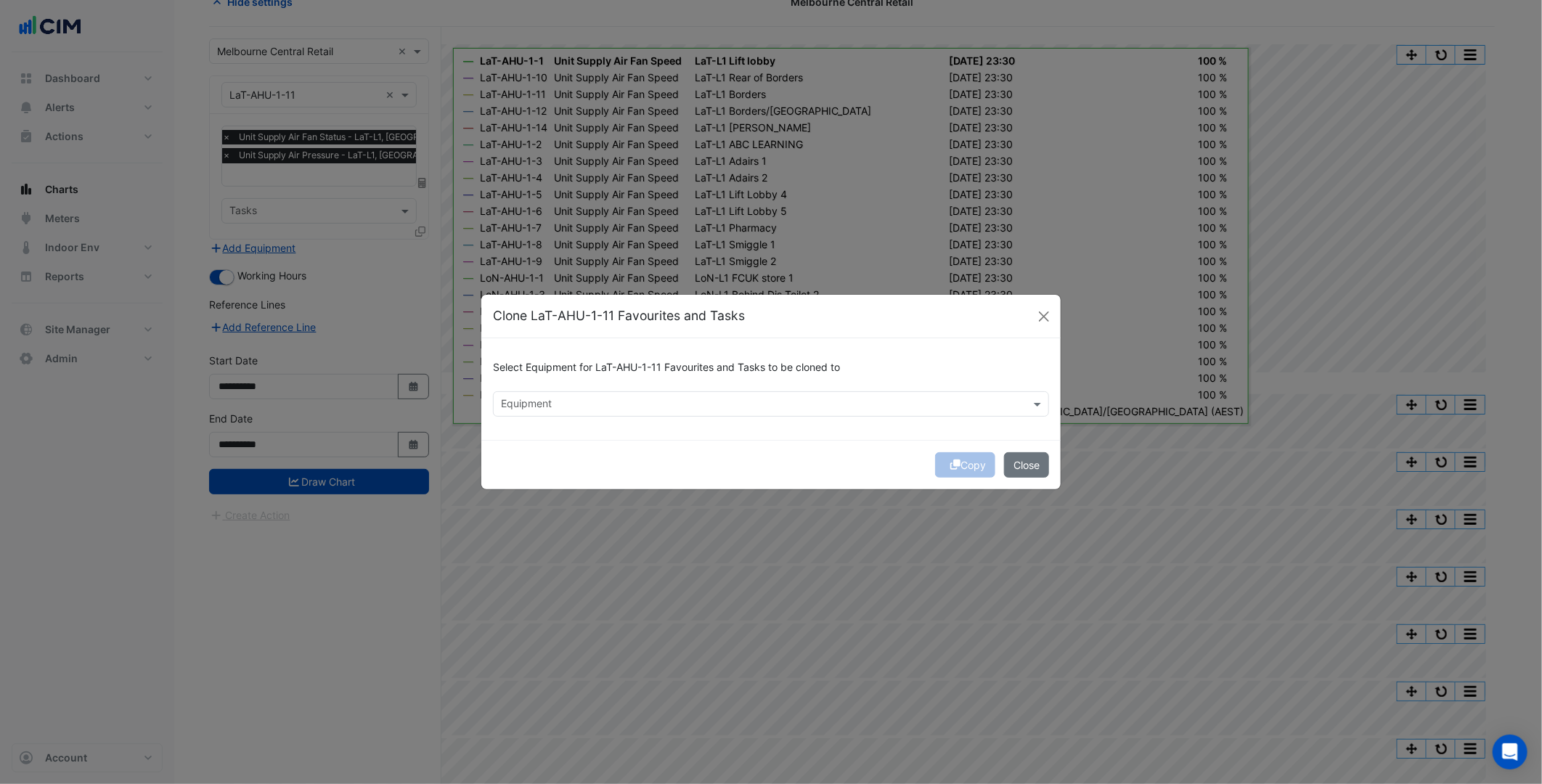
click at [548, 402] on input "text" at bounding box center [762, 405] width 523 height 16
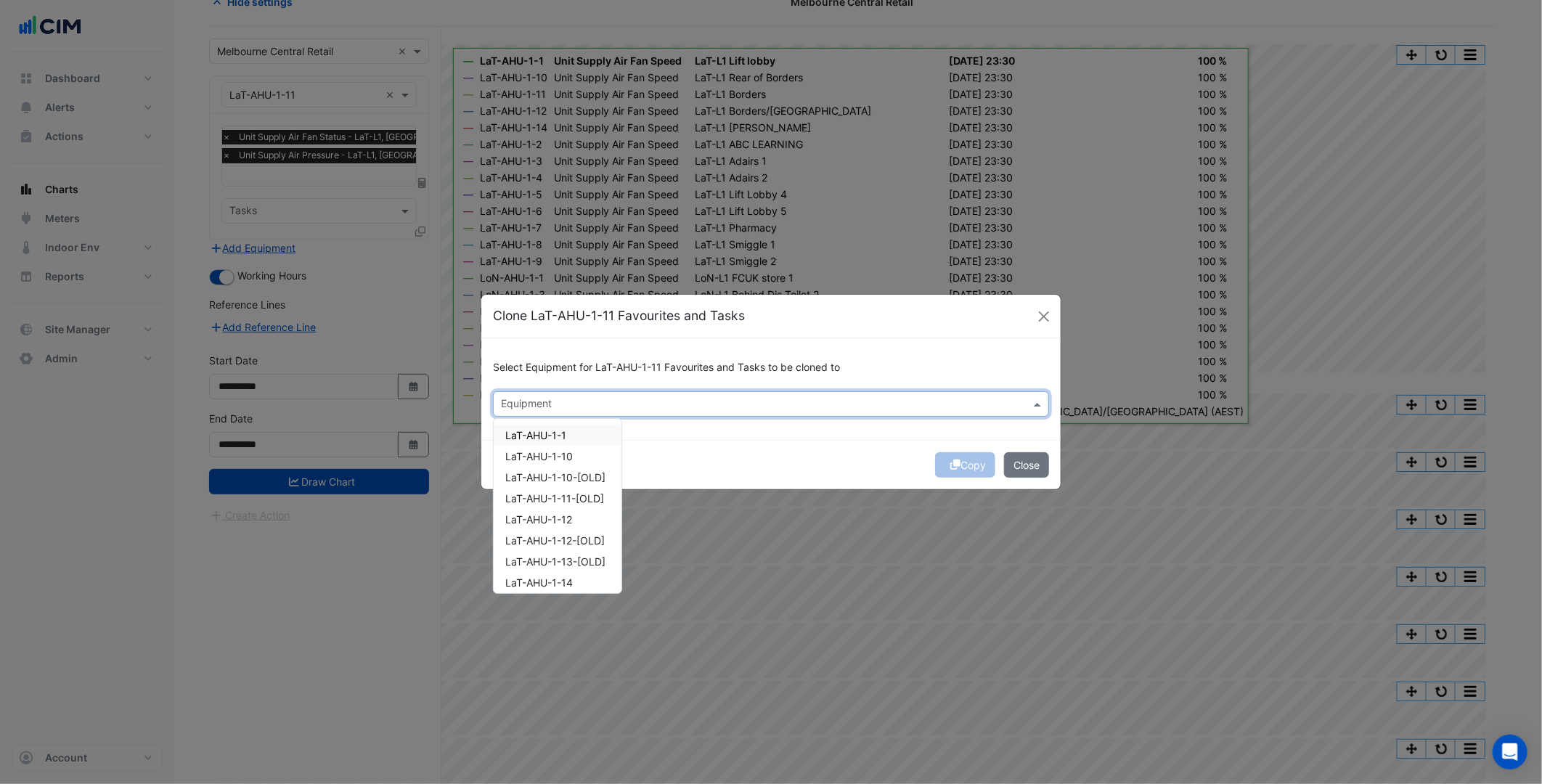
click at [554, 407] on input "text" at bounding box center [762, 405] width 523 height 16
paste input "**********"
type input "**********"
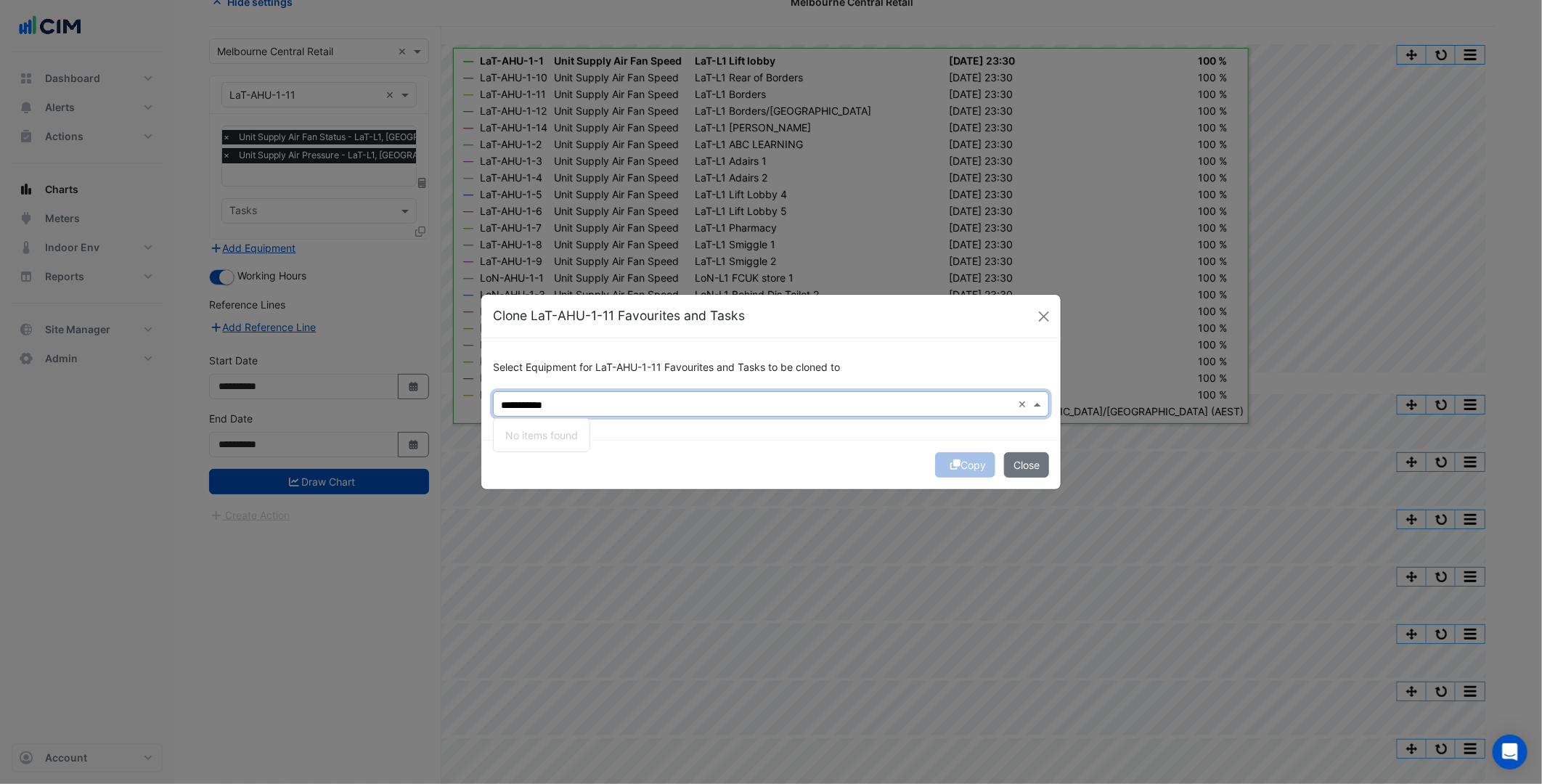
drag, startPoint x: 583, startPoint y: 400, endPoint x: 444, endPoint y: 392, distance: 139.2
click at [445, 392] on ngb-modal-window "**********" at bounding box center [771, 392] width 1542 height 784
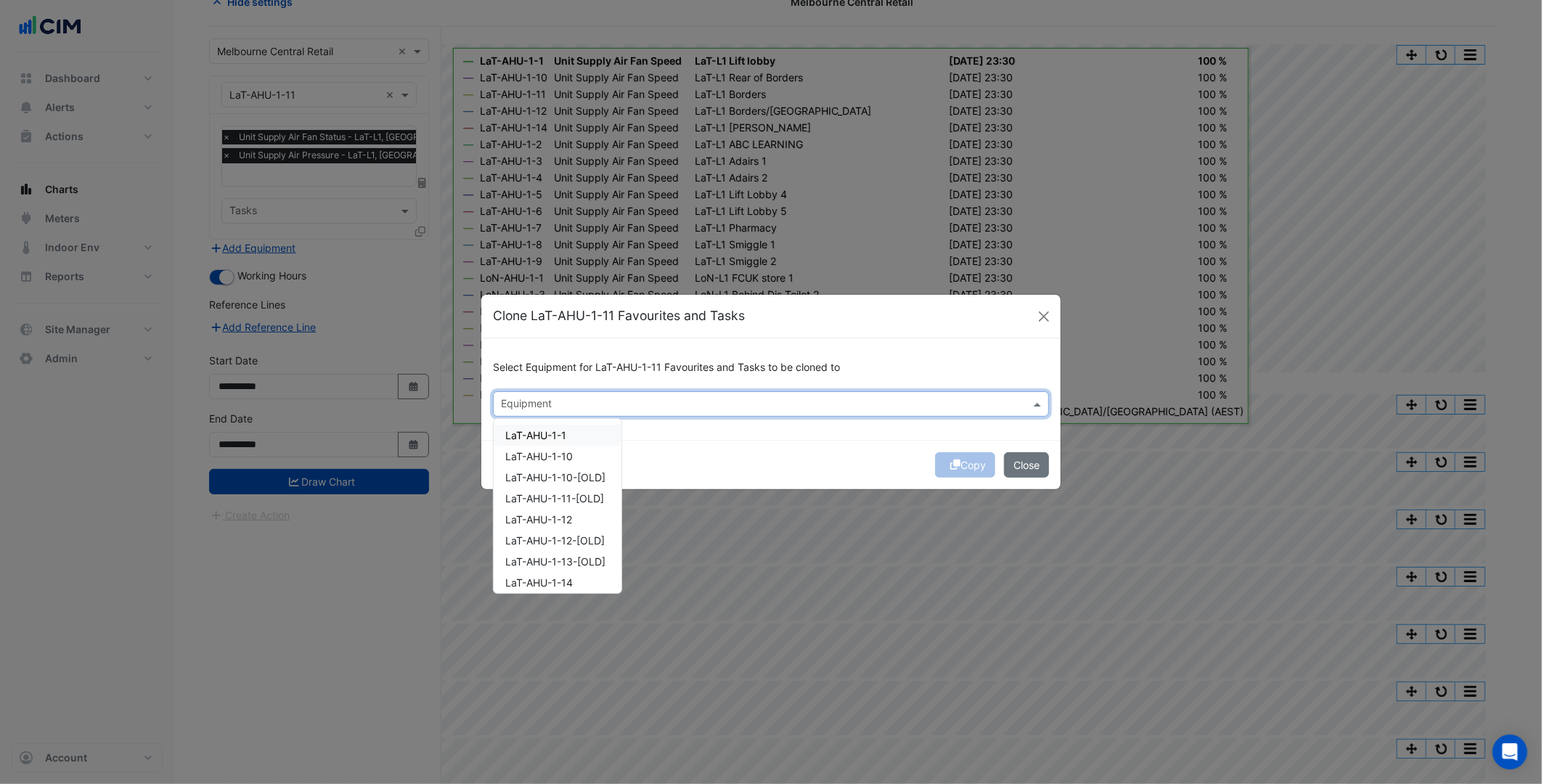
click at [586, 406] on input "text" at bounding box center [762, 405] width 523 height 16
paste input "**********"
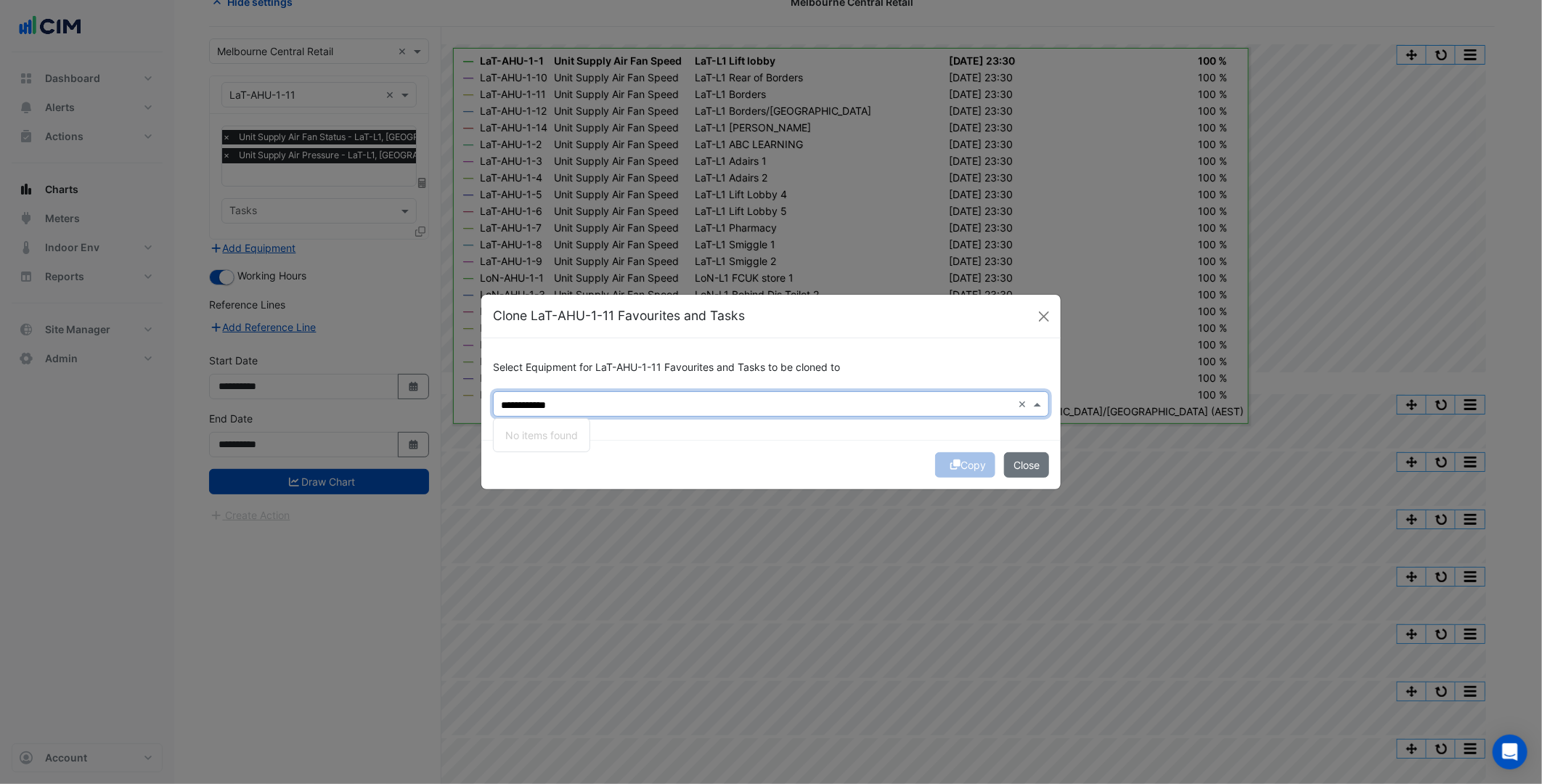
type input "**********"
drag, startPoint x: 625, startPoint y: 404, endPoint x: 485, endPoint y: 414, distance: 140.4
click at [488, 414] on div "**********" at bounding box center [771, 389] width 579 height 102
paste input "**********"
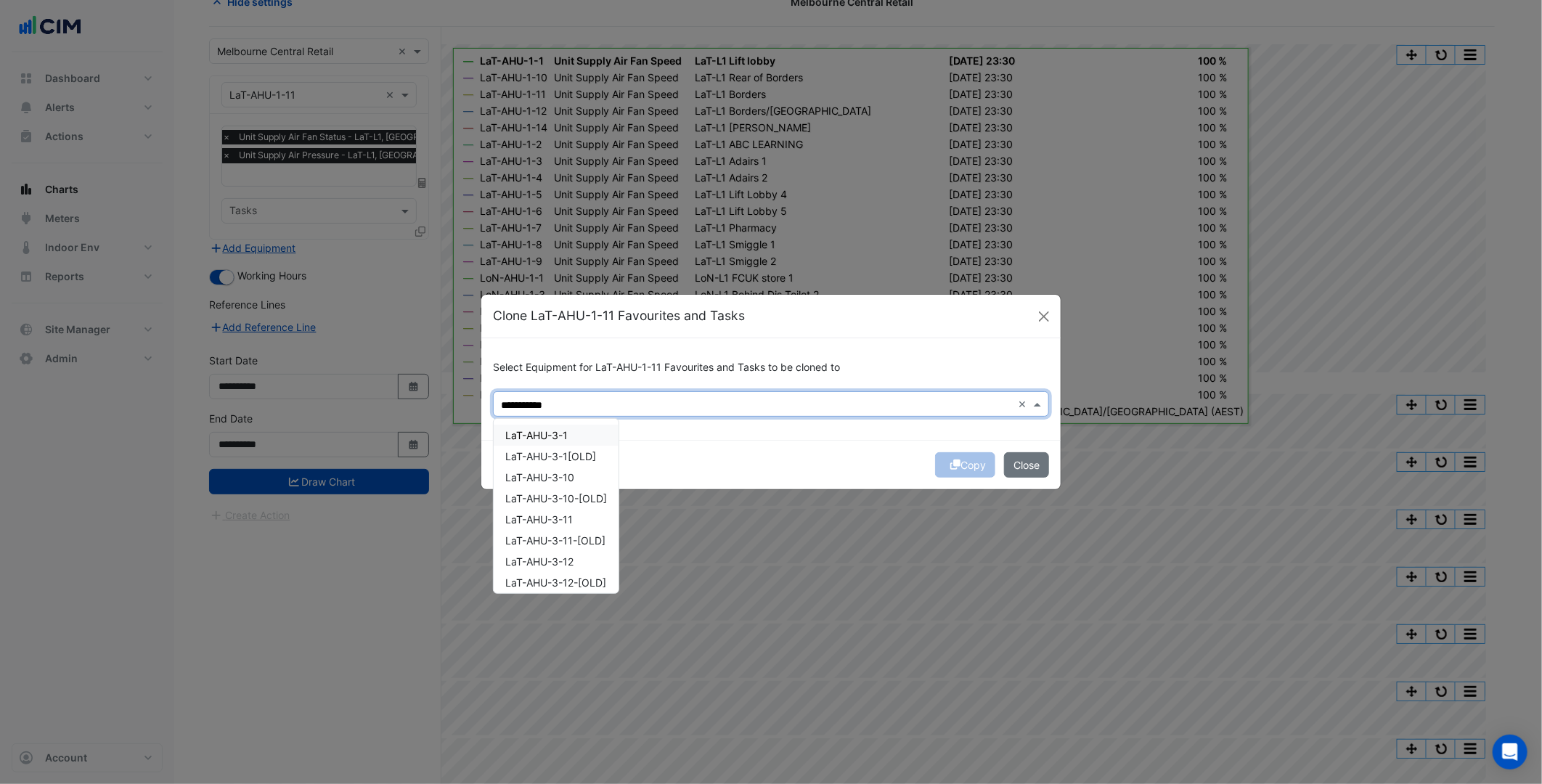
click at [557, 429] on span "LaT-AHU-3-1" at bounding box center [537, 435] width 63 height 12
drag, startPoint x: 736, startPoint y: 402, endPoint x: 579, endPoint y: 400, distance: 157.0
click at [579, 400] on div "**********" at bounding box center [795, 405] width 433 height 19
paste input "*"
type input "**********"
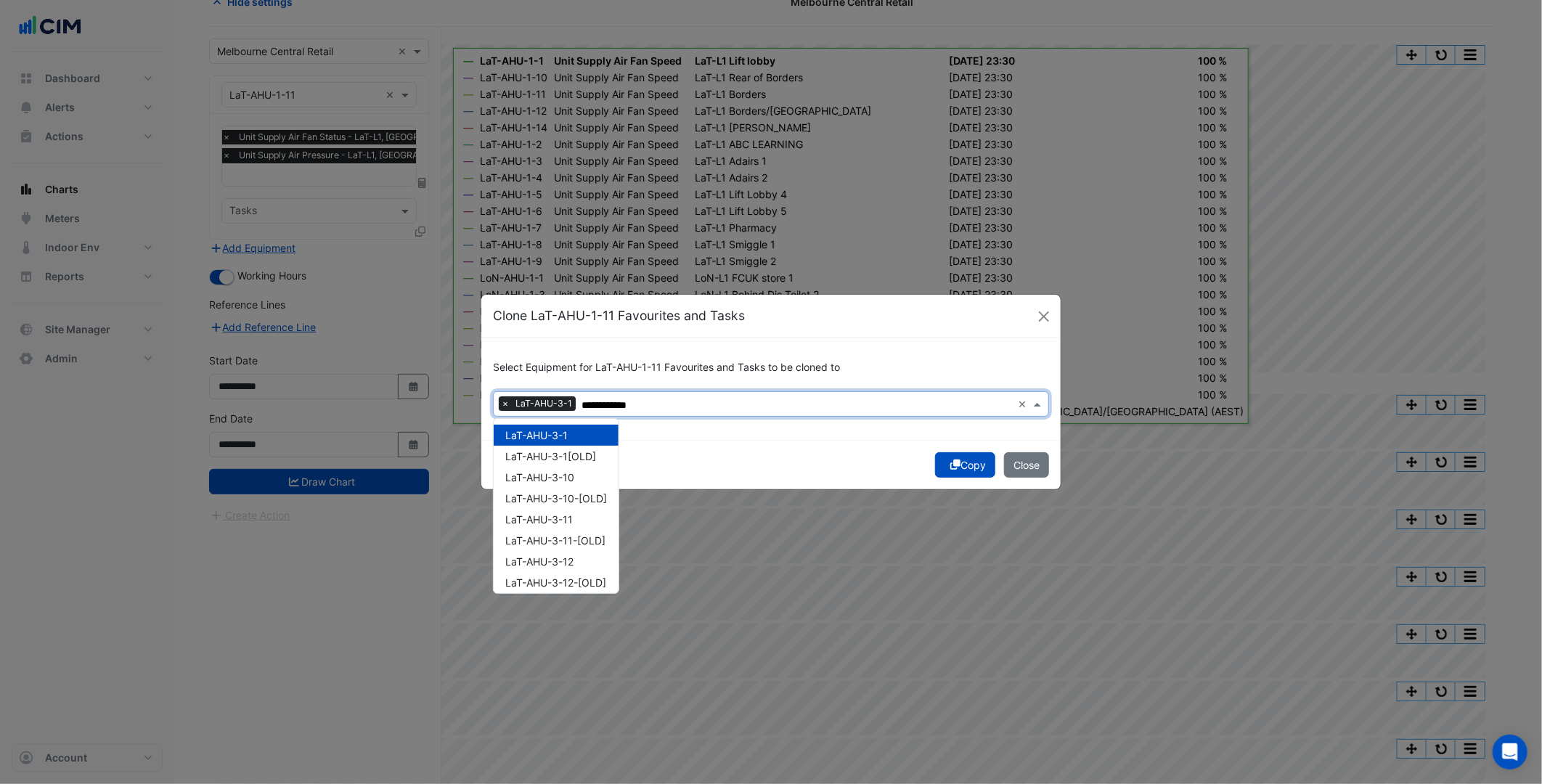
click at [713, 433] on div "**********" at bounding box center [771, 389] width 579 height 102
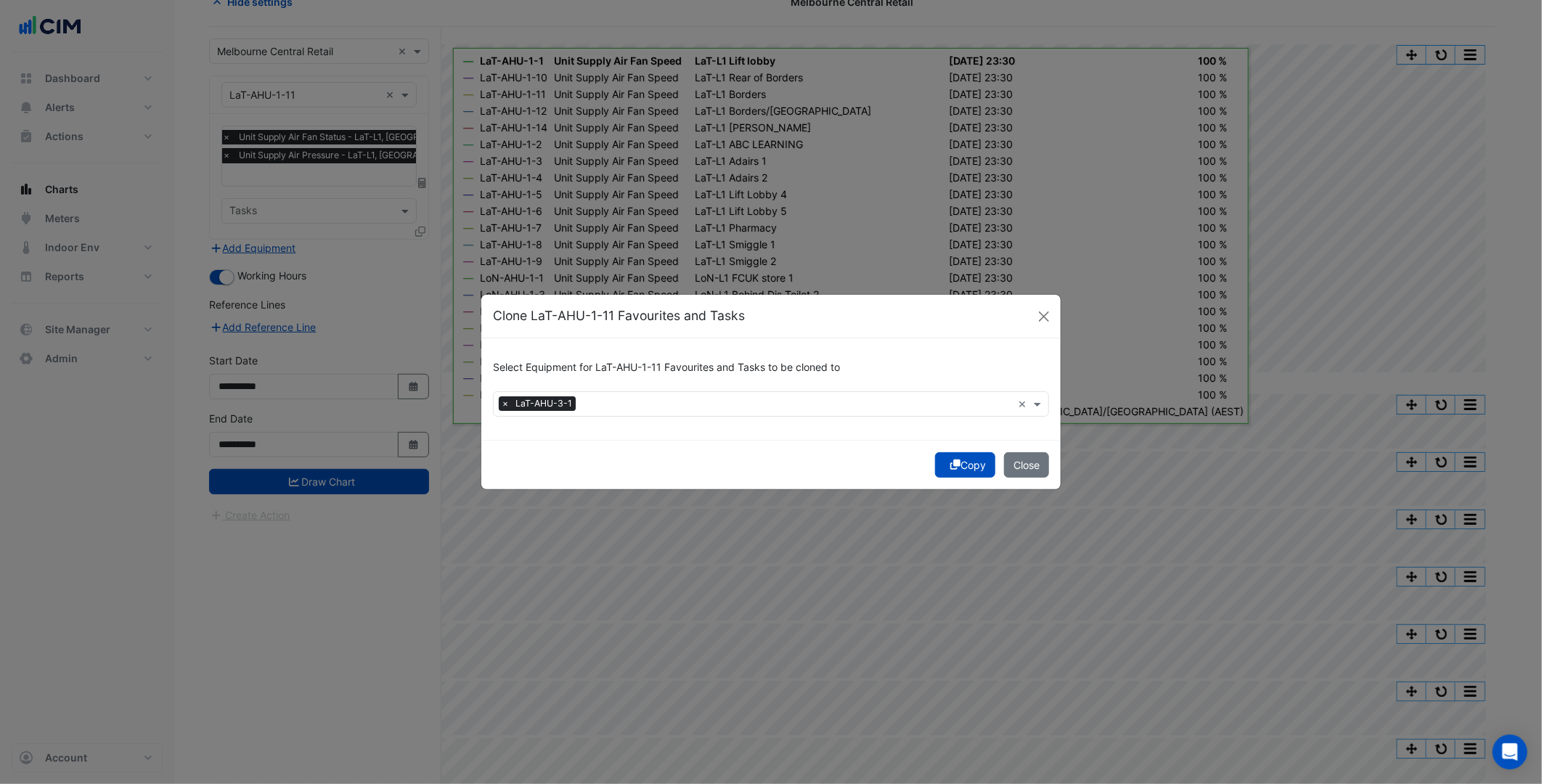
click at [646, 405] on input "text" at bounding box center [797, 405] width 430 height 16
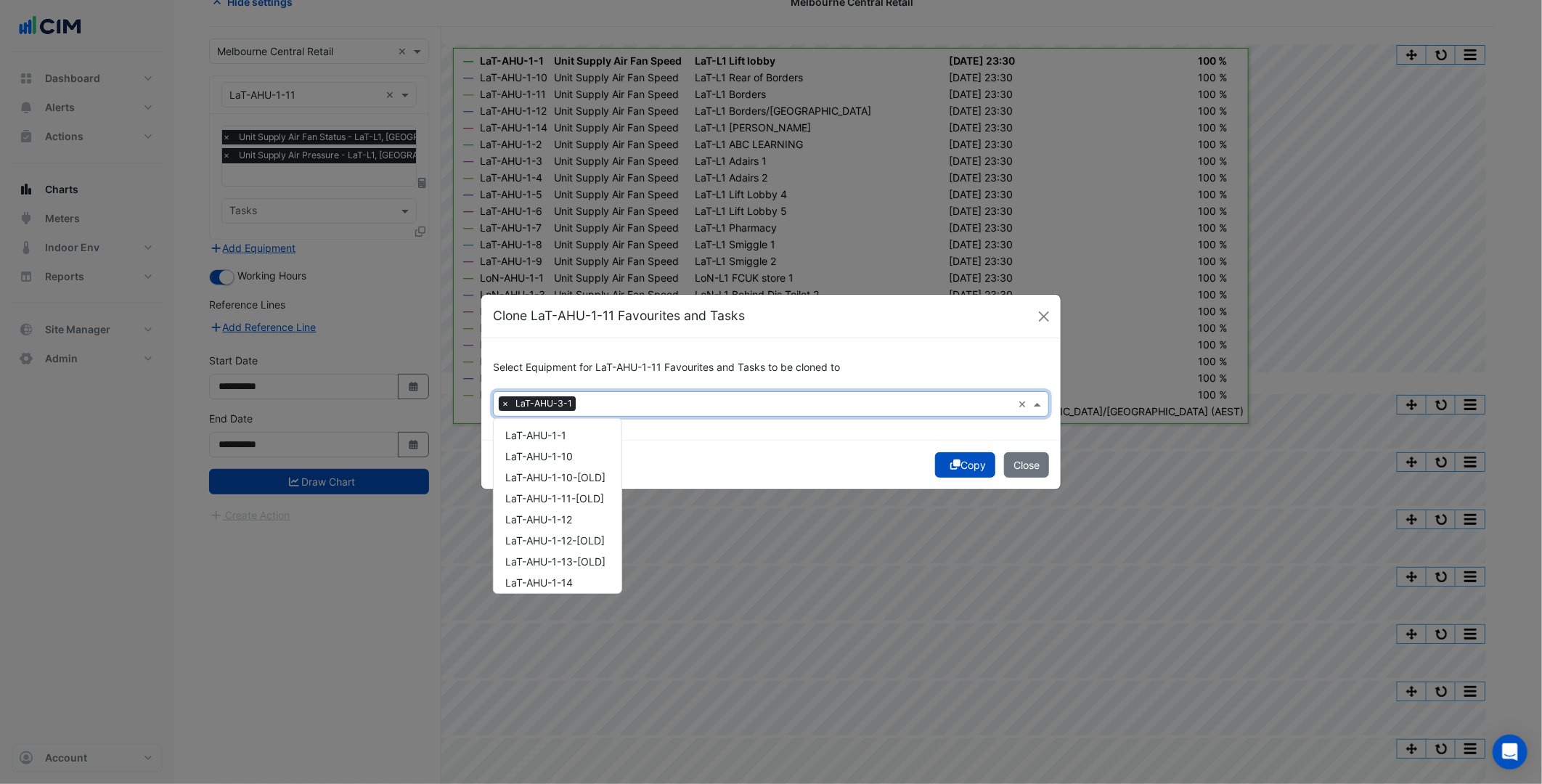
scroll to position [931, 0]
paste input "**********"
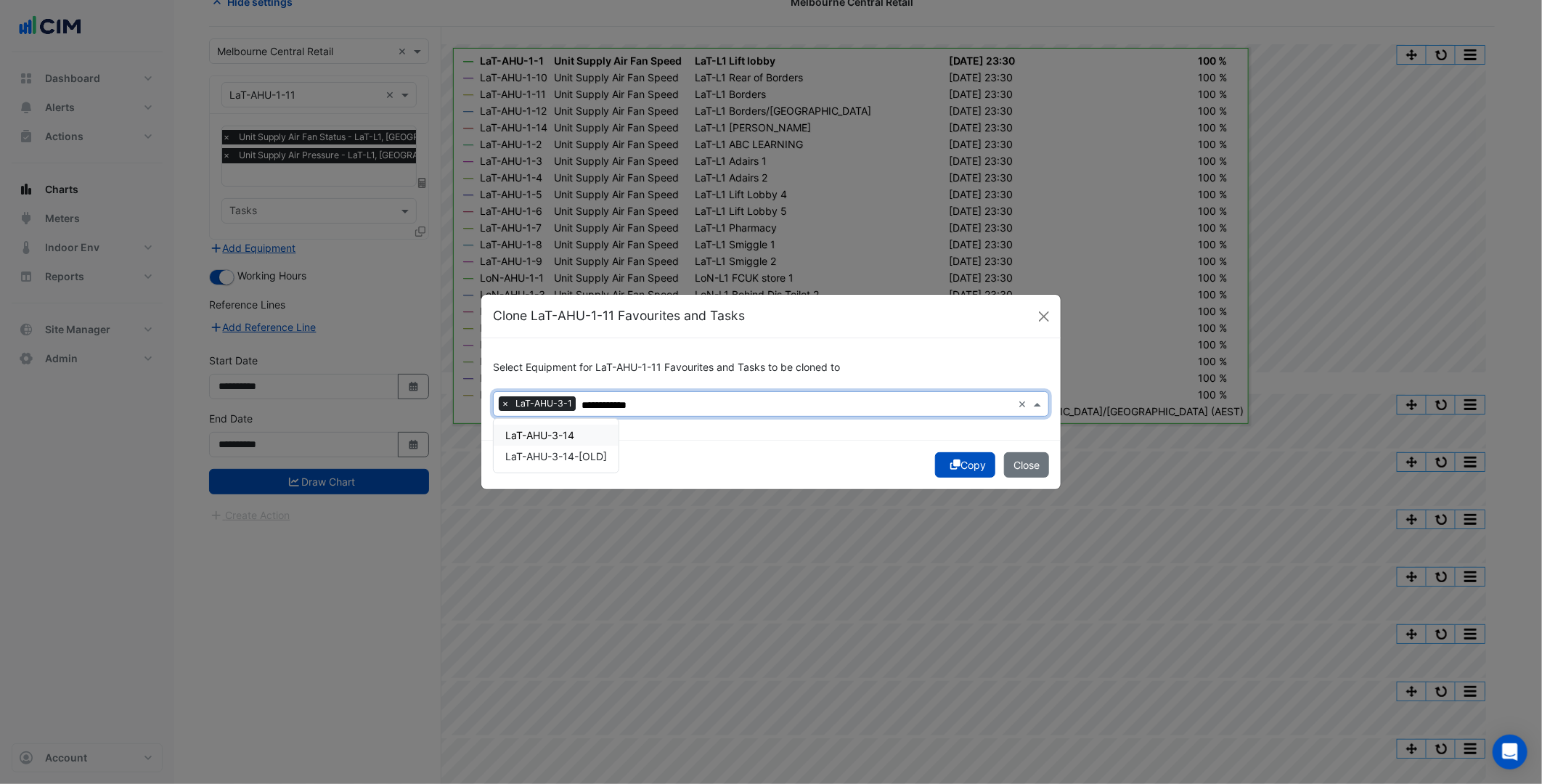
click at [579, 426] on div "LaT-AHU-3-14" at bounding box center [556, 435] width 125 height 21
click at [818, 413] on div "**********" at bounding box center [839, 405] width 347 height 19
drag, startPoint x: 789, startPoint y: 409, endPoint x: 778, endPoint y: 406, distance: 11.4
click at [784, 409] on input "**********" at bounding box center [840, 405] width 344 height 16
drag, startPoint x: 766, startPoint y: 402, endPoint x: 665, endPoint y: 392, distance: 101.5
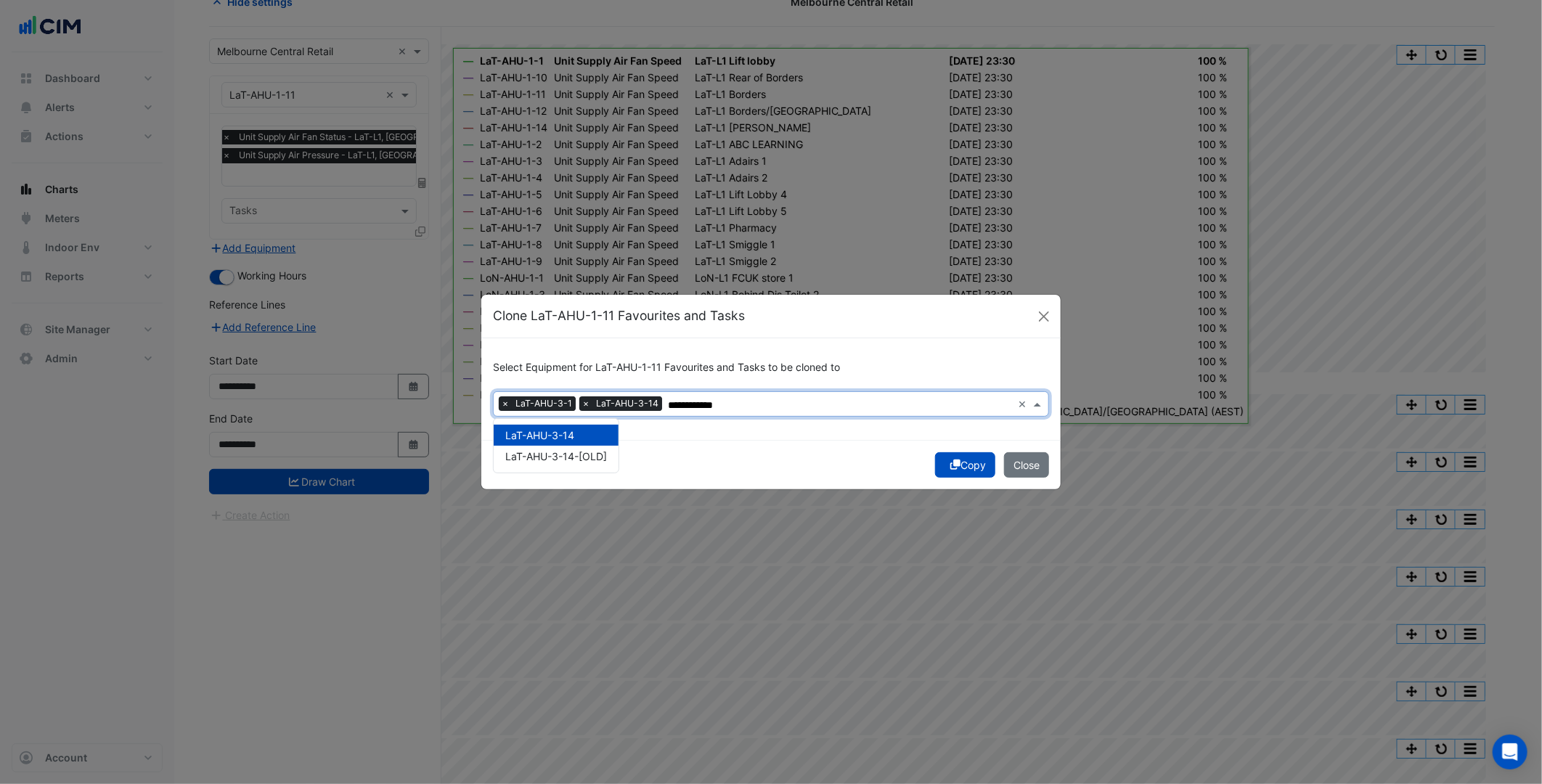
click at [665, 392] on div "**********" at bounding box center [753, 403] width 519 height 22
paste input "text"
click at [582, 429] on div "LaT-AHU-3-16" at bounding box center [556, 435] width 125 height 21
drag, startPoint x: 758, startPoint y: 402, endPoint x: 823, endPoint y: 403, distance: 65.0
click at [823, 403] on input "**********" at bounding box center [883, 405] width 257 height 16
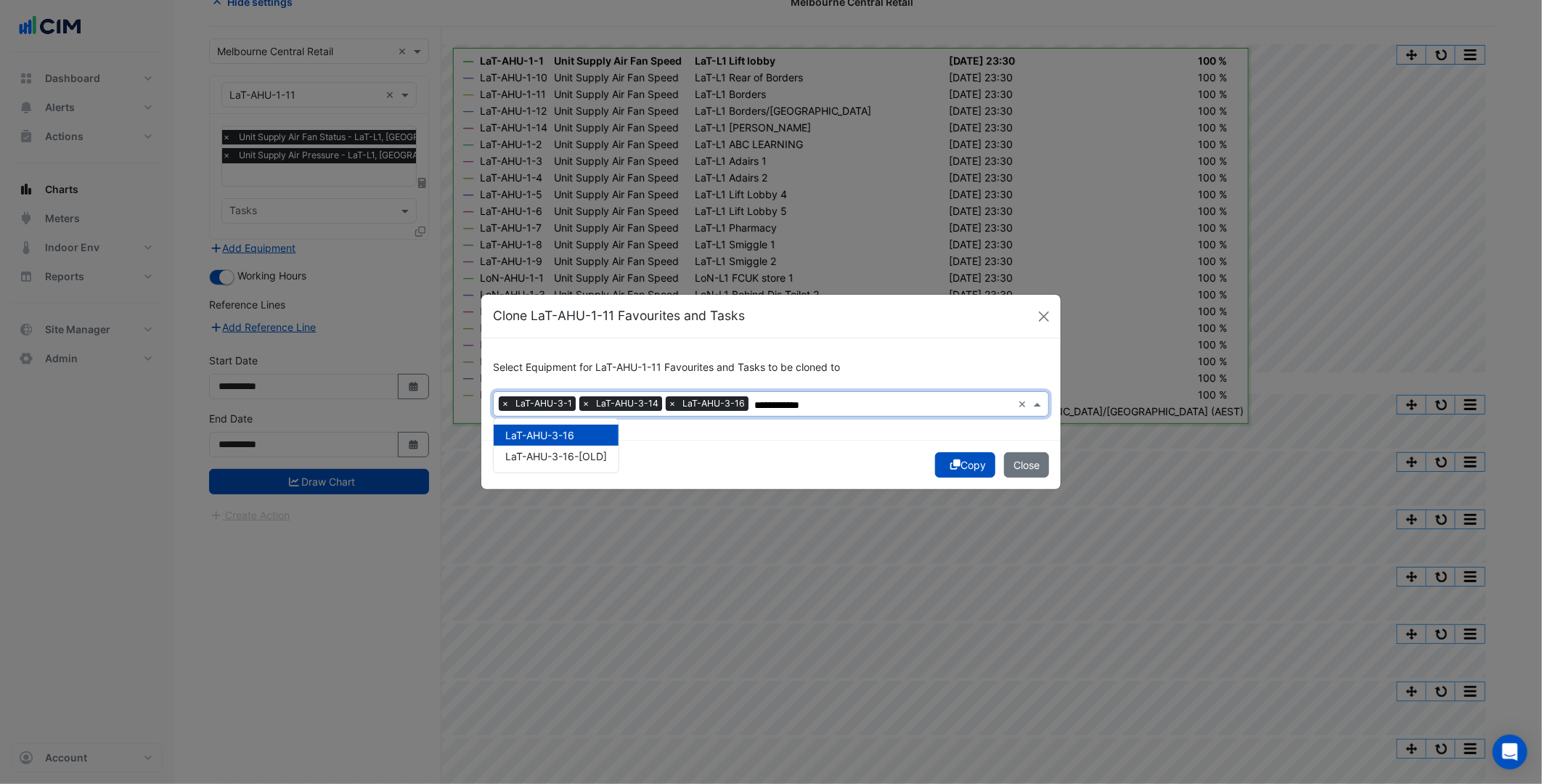
paste input "text"
click at [571, 433] on span "LaT-AHU-3-17" at bounding box center [540, 435] width 68 height 12
type input "**********"
click at [909, 402] on input "**********" at bounding box center [926, 405] width 172 height 16
click at [927, 402] on input "**********" at bounding box center [926, 405] width 172 height 16
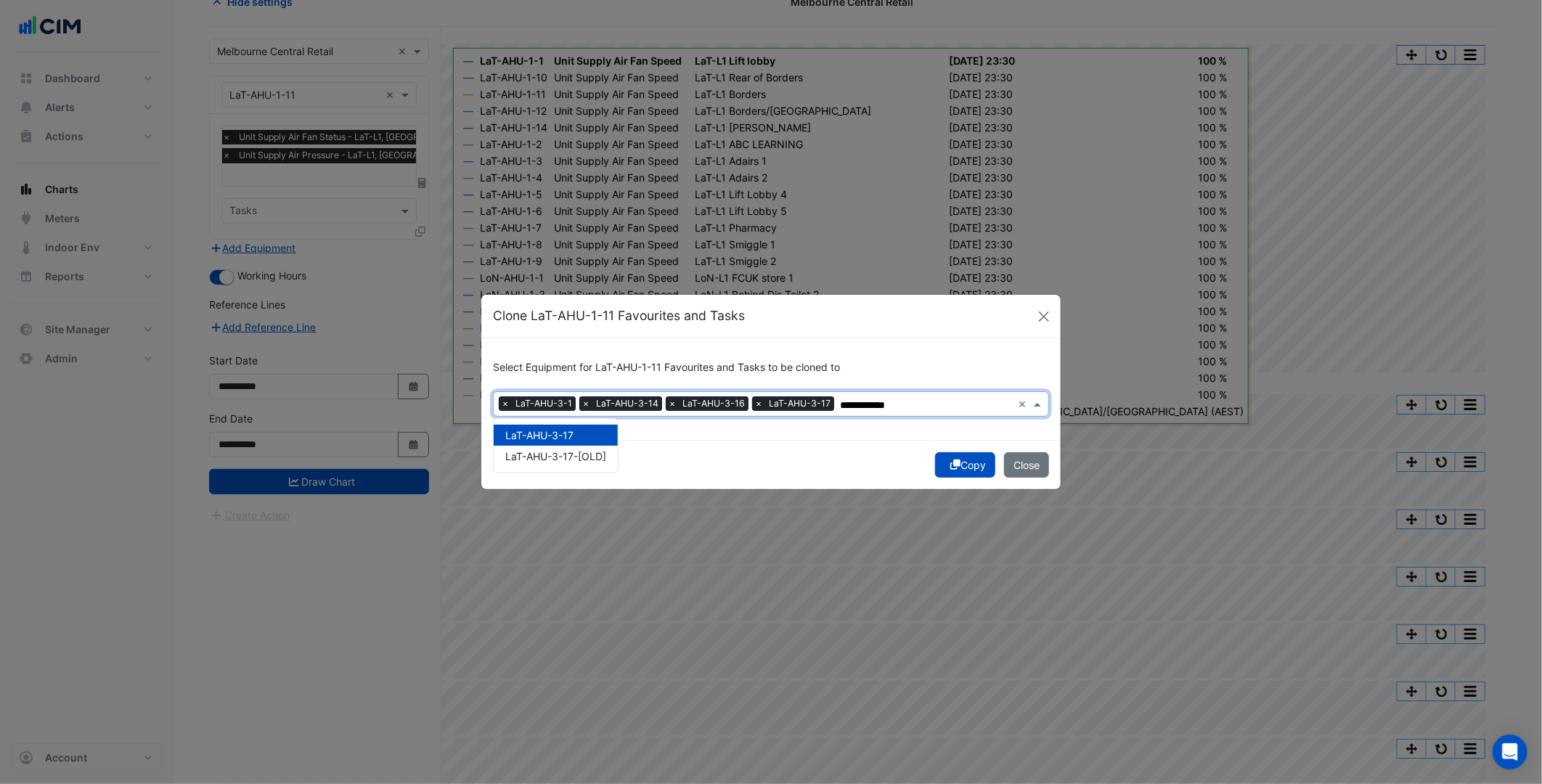
click at [874, 437] on div "**********" at bounding box center [771, 389] width 579 height 102
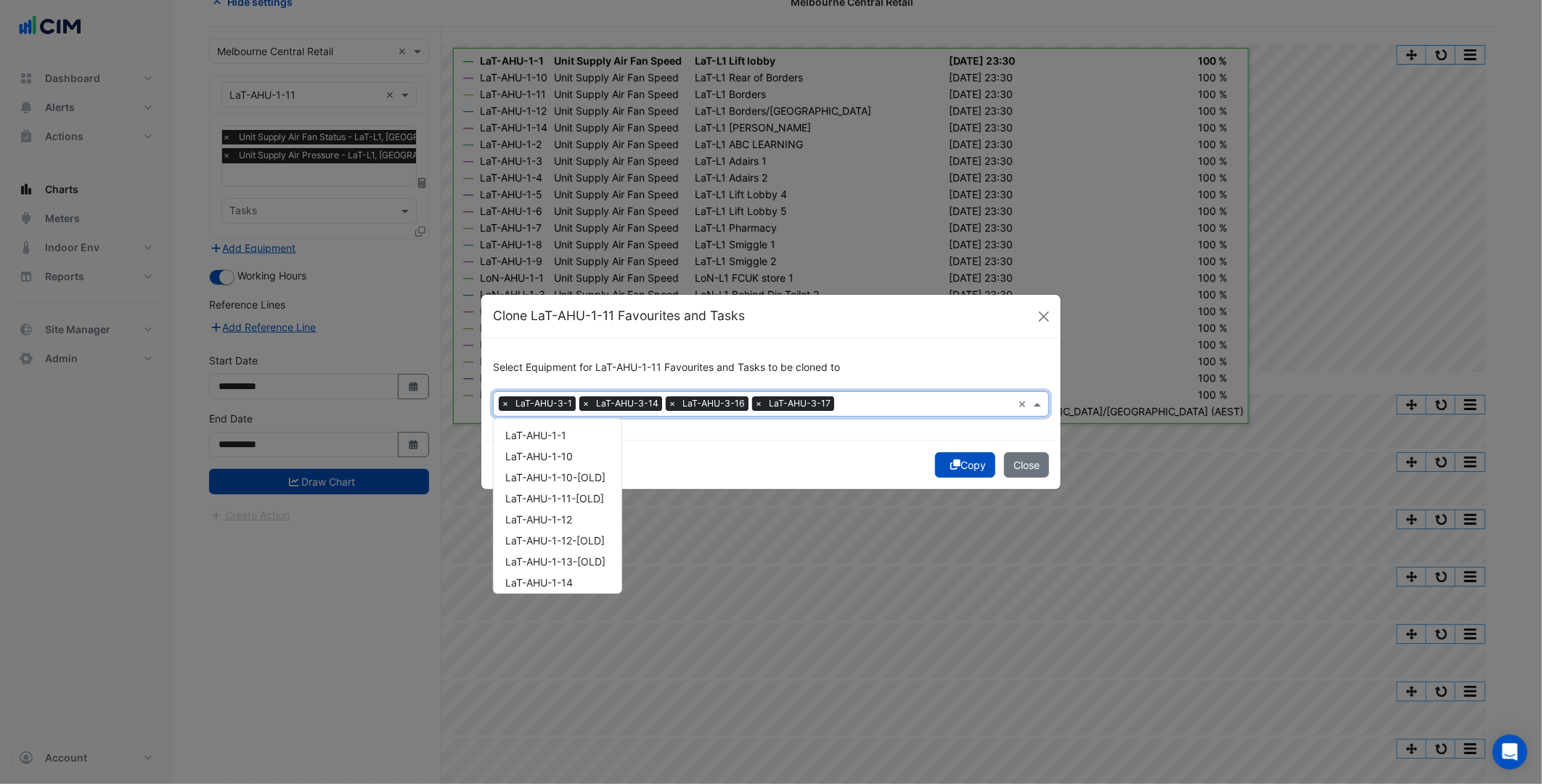
click at [896, 403] on input "text" at bounding box center [926, 405] width 172 height 16
paste input "**********"
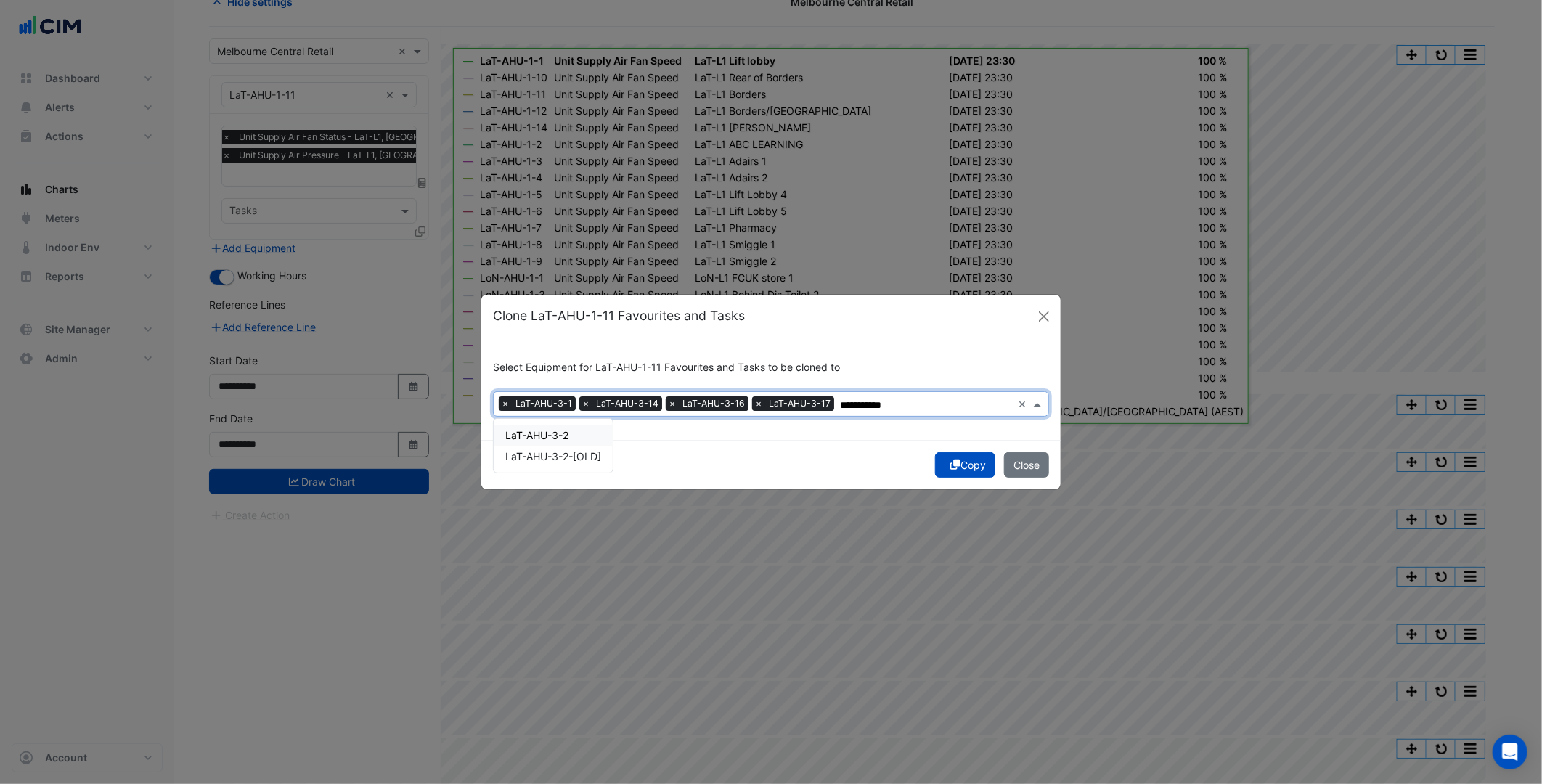
click at [554, 429] on span "LaT-AHU-3-2" at bounding box center [537, 435] width 63 height 12
click at [955, 402] on input "**********" at bounding box center [966, 405] width 91 height 16
drag, startPoint x: 917, startPoint y: 404, endPoint x: 988, endPoint y: 402, distance: 71.0
click at [988, 402] on input "**********" at bounding box center [966, 405] width 91 height 16
paste input "text"
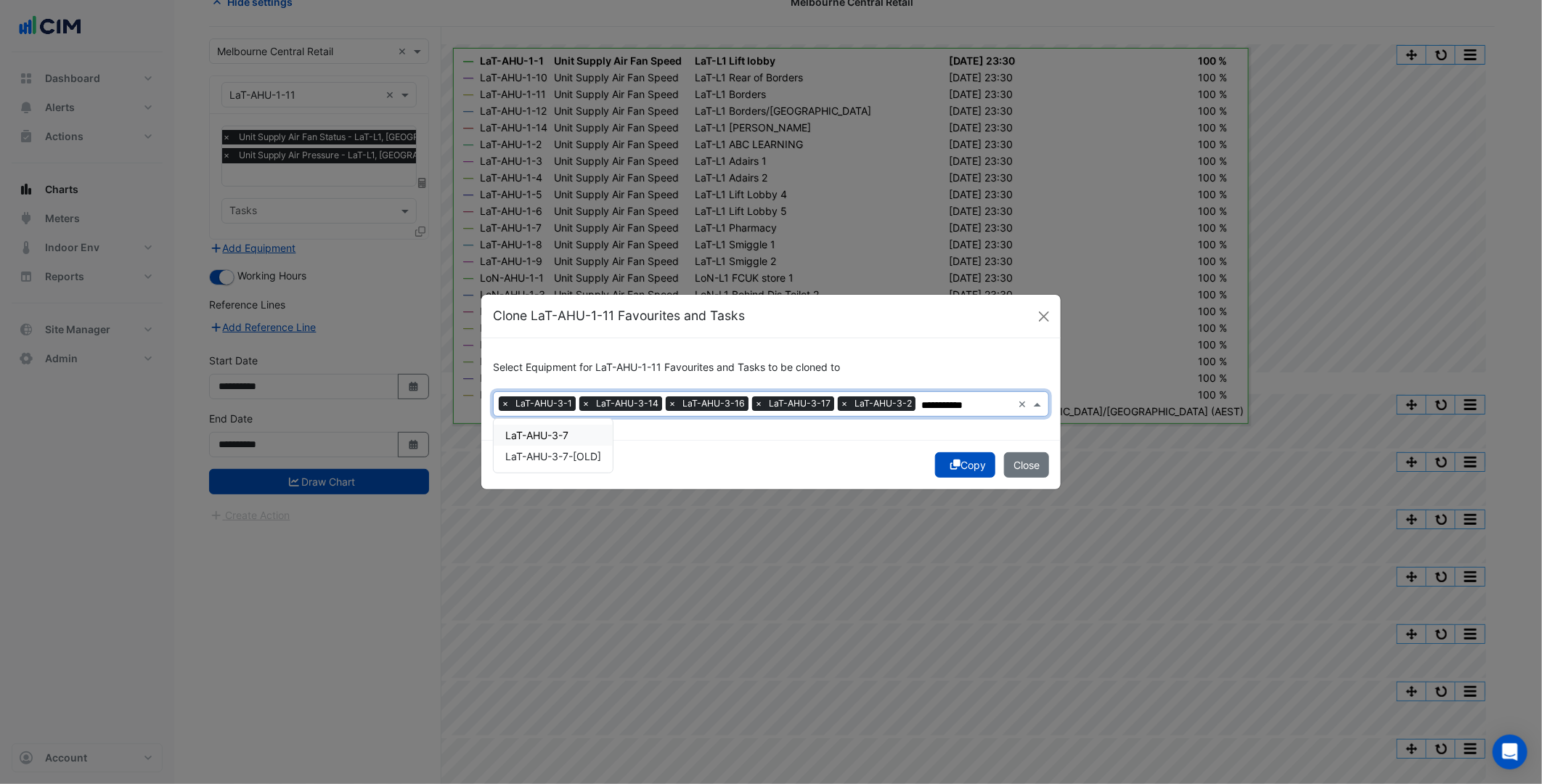
click at [537, 429] on span "LaT-AHU-3-7" at bounding box center [537, 435] width 63 height 12
type input "**********"
drag, startPoint x: 996, startPoint y: 404, endPoint x: 1041, endPoint y: 415, distance: 46.3
click at [1041, 415] on div "**********" at bounding box center [771, 404] width 556 height 26
click at [942, 421] on div "**********" at bounding box center [771, 389] width 579 height 102
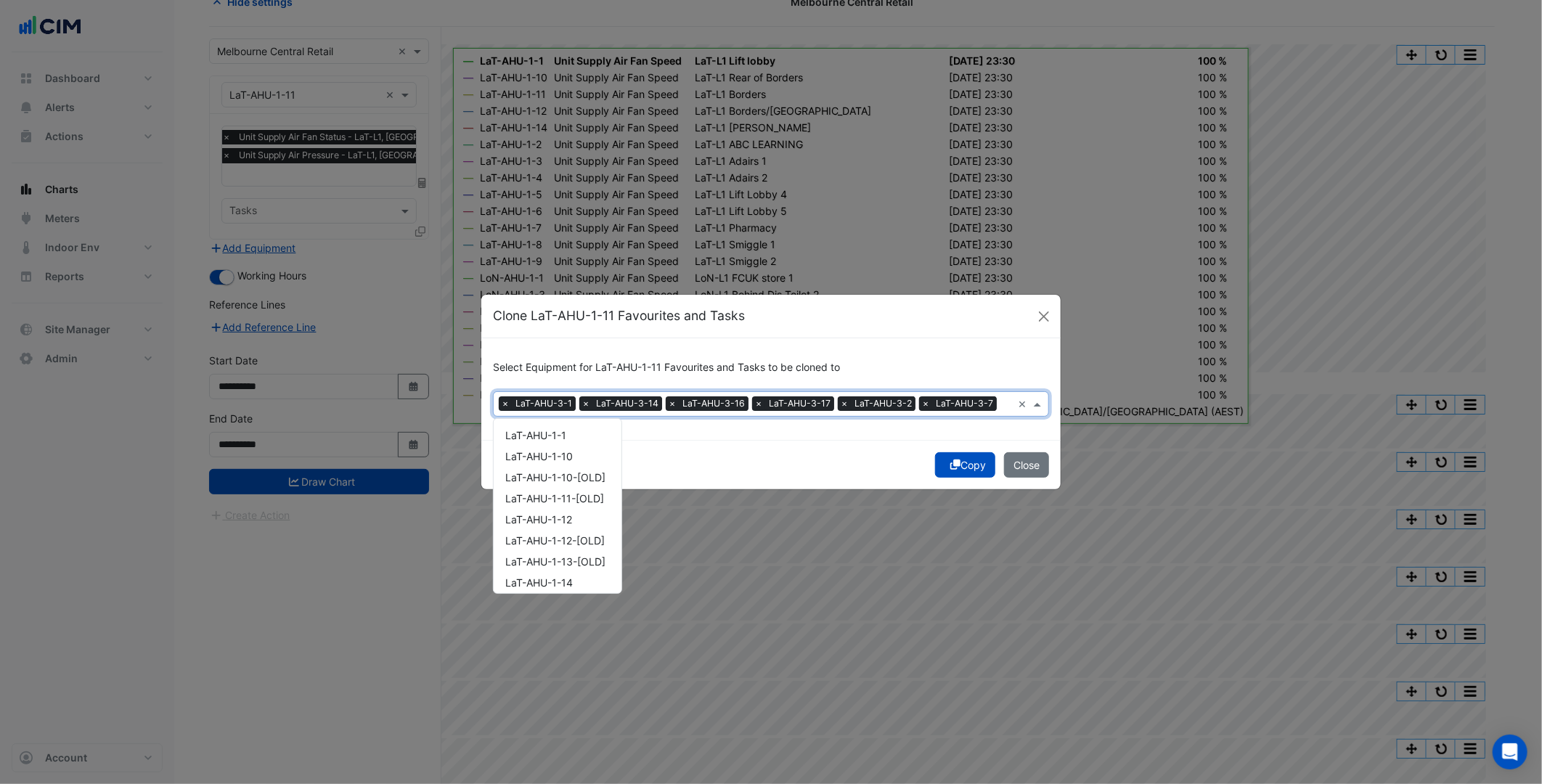
click at [1004, 405] on input "text" at bounding box center [1008, 405] width 9 height 16
paste input "**********"
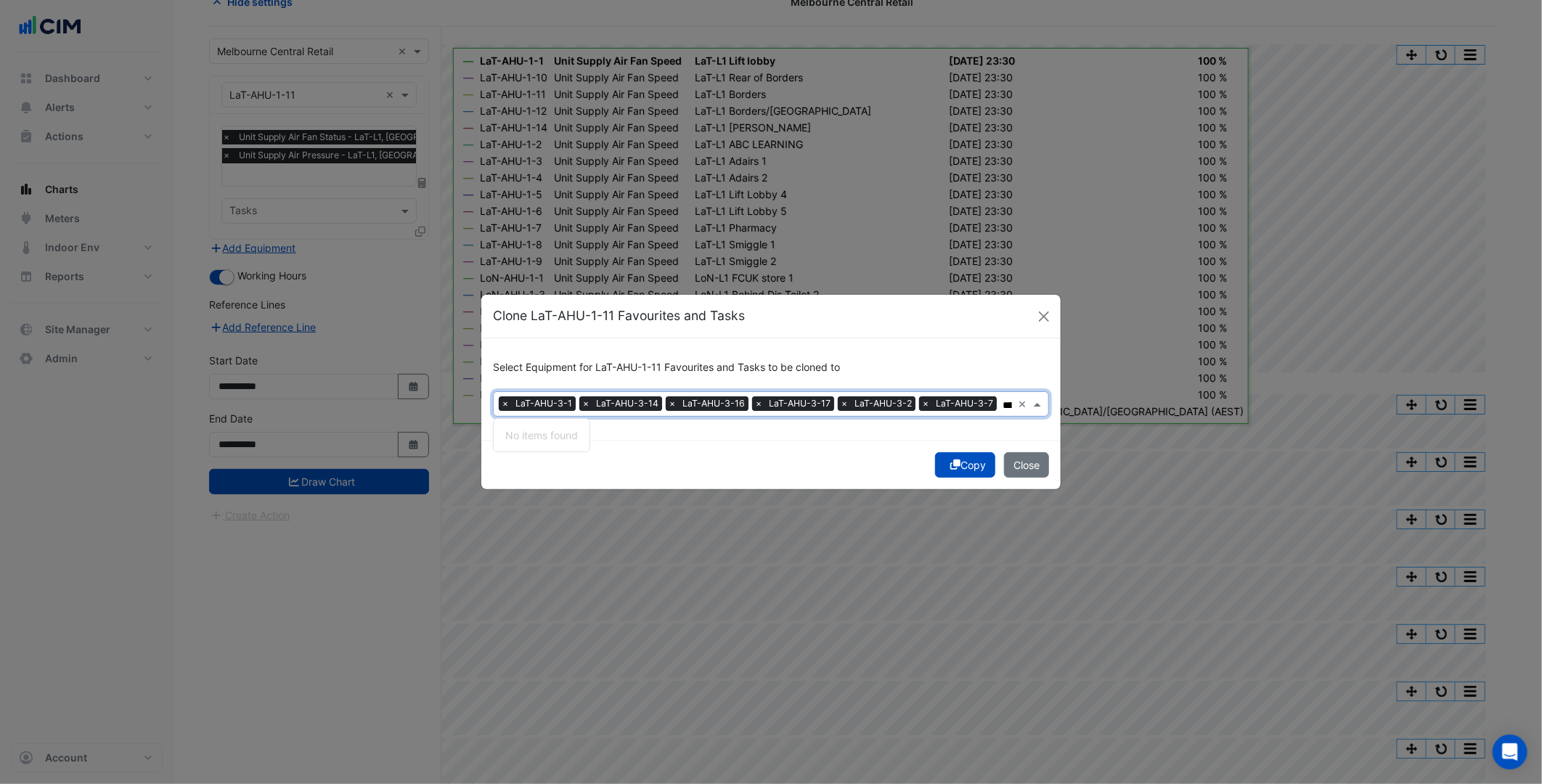
scroll to position [0, 0]
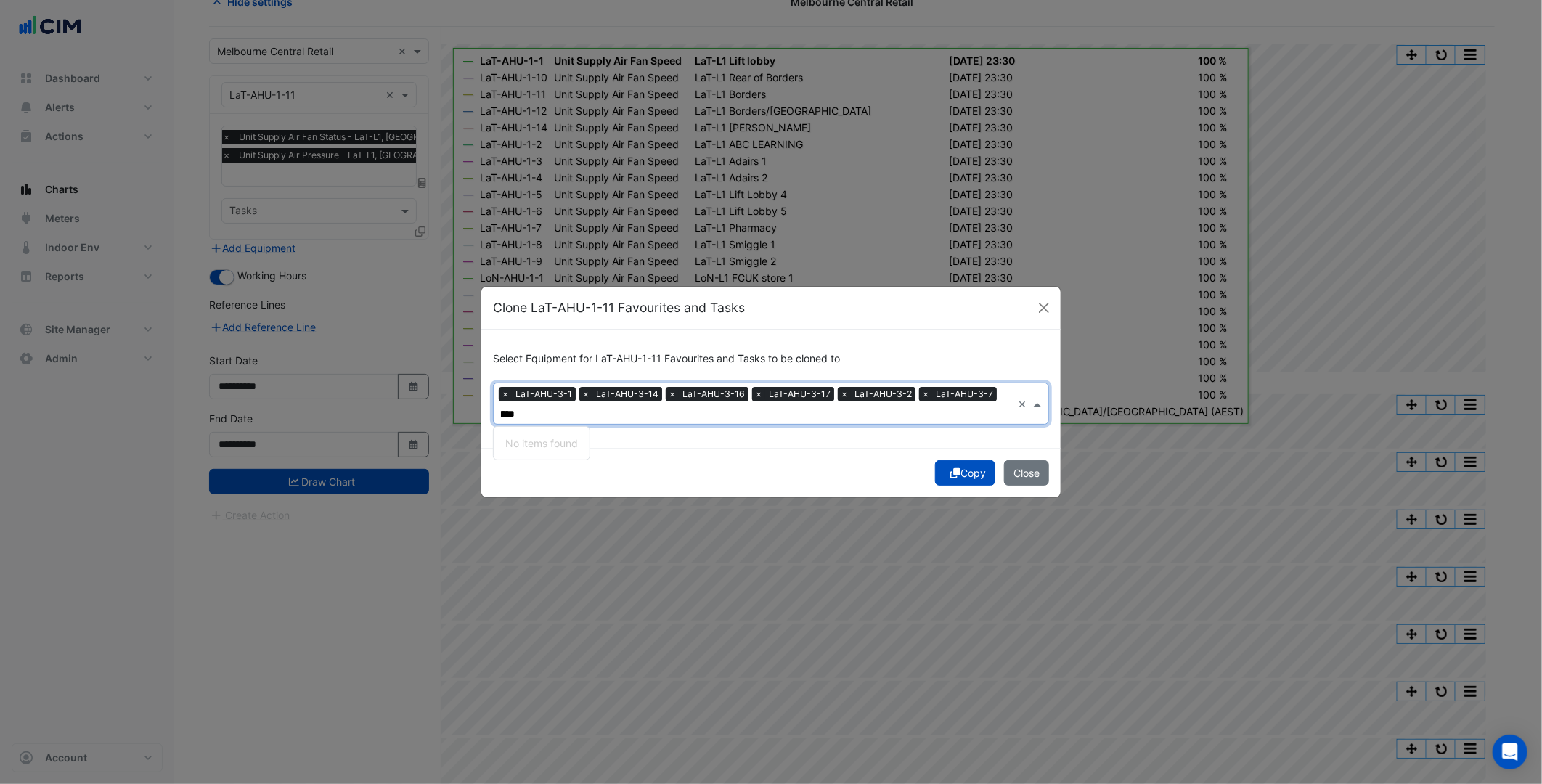
type input "**********"
click at [782, 433] on div "**********" at bounding box center [771, 389] width 579 height 119
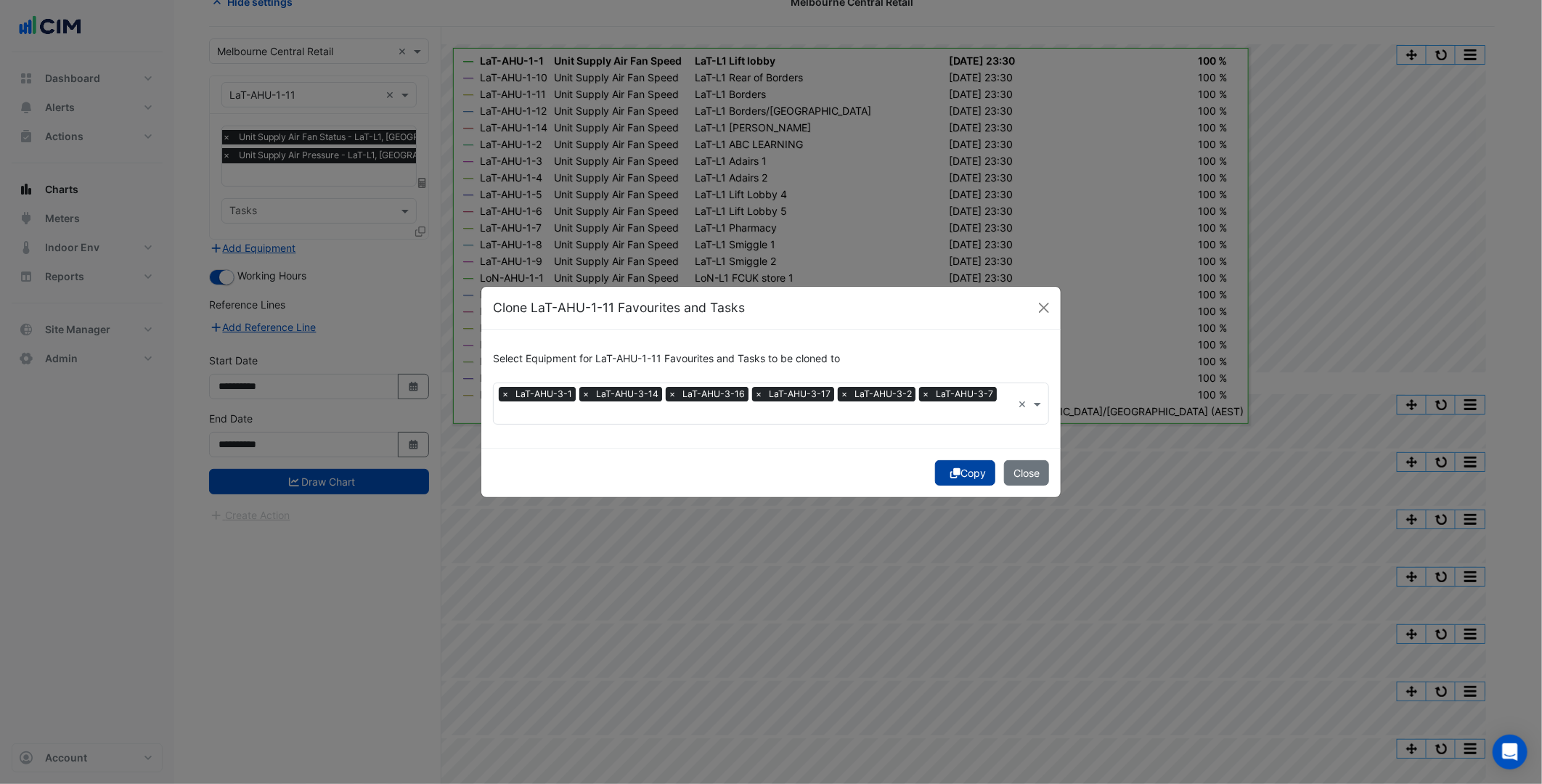
click at [978, 464] on button "Copy" at bounding box center [965, 473] width 61 height 26
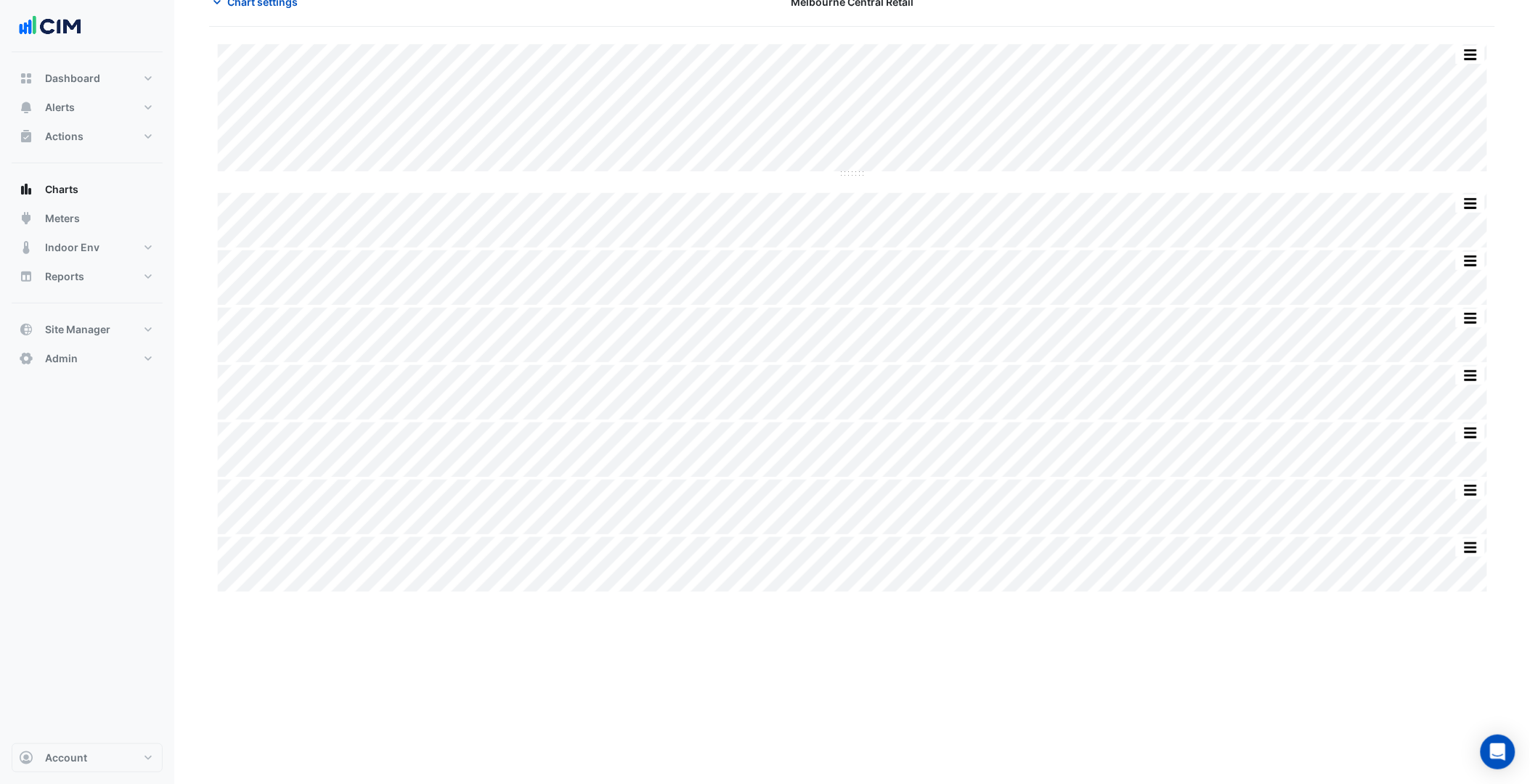
click at [143, 590] on div "Dashboard Portfolio Ratings Performance Alerts Site Rules Templates Actions Sit…" at bounding box center [87, 398] width 151 height 691
click at [342, 640] on div "× Melbourne Central Retail × × LaT-AHU-1-11 × × Unit Supply Air Fan Status - La…" at bounding box center [325, 493] width 233 height 1415
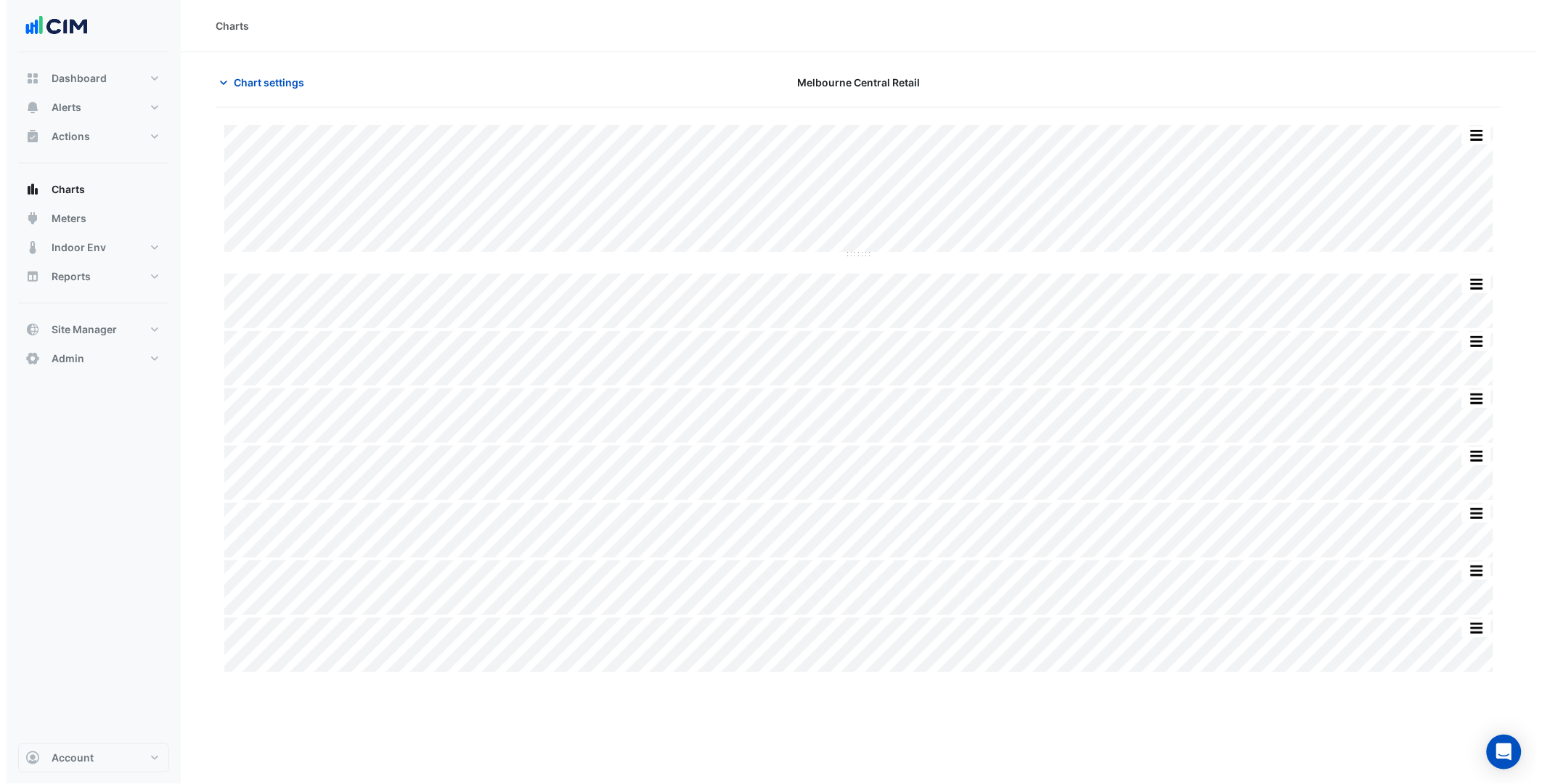
scroll to position [0, 0]
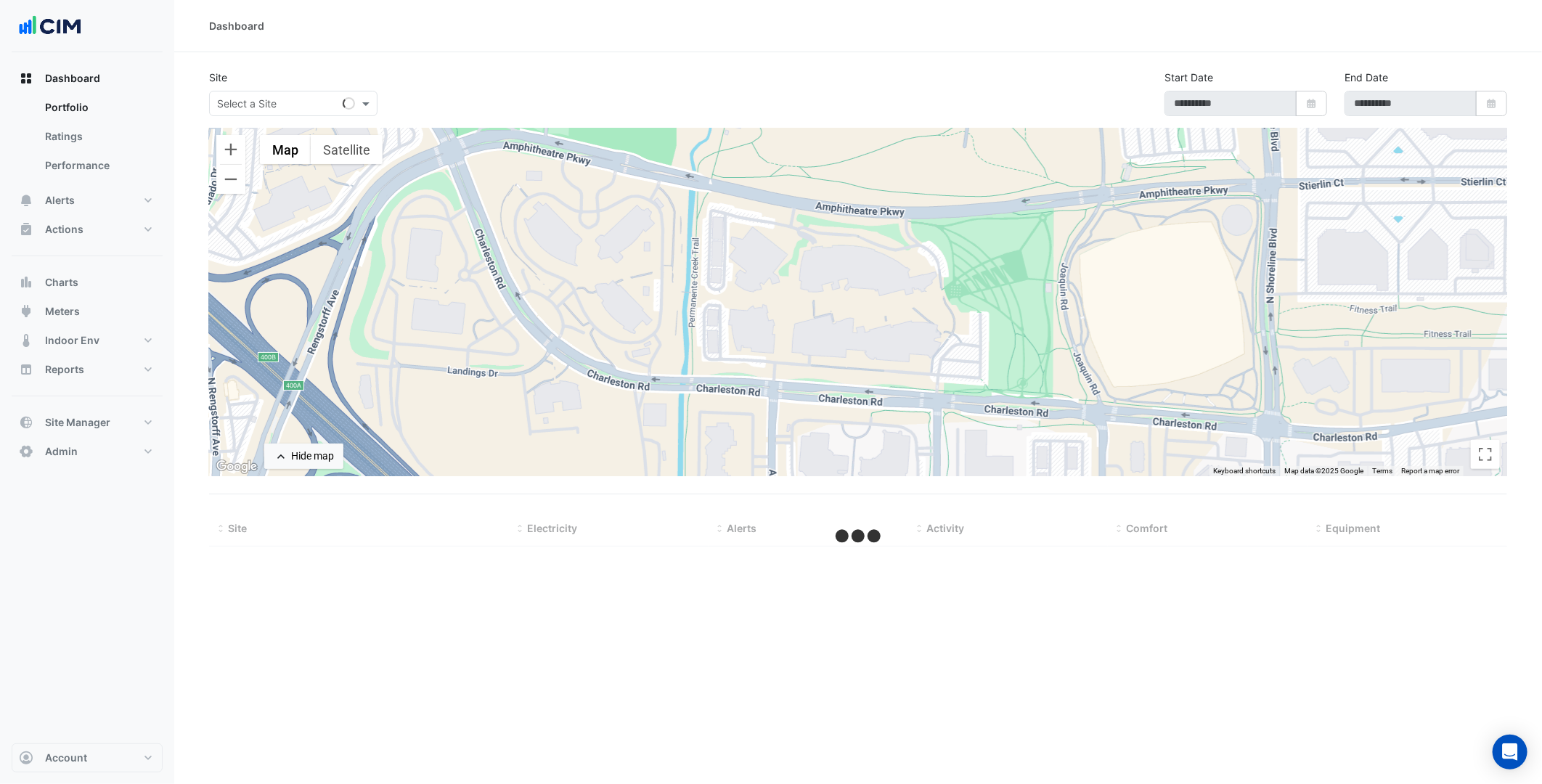
select select "***"
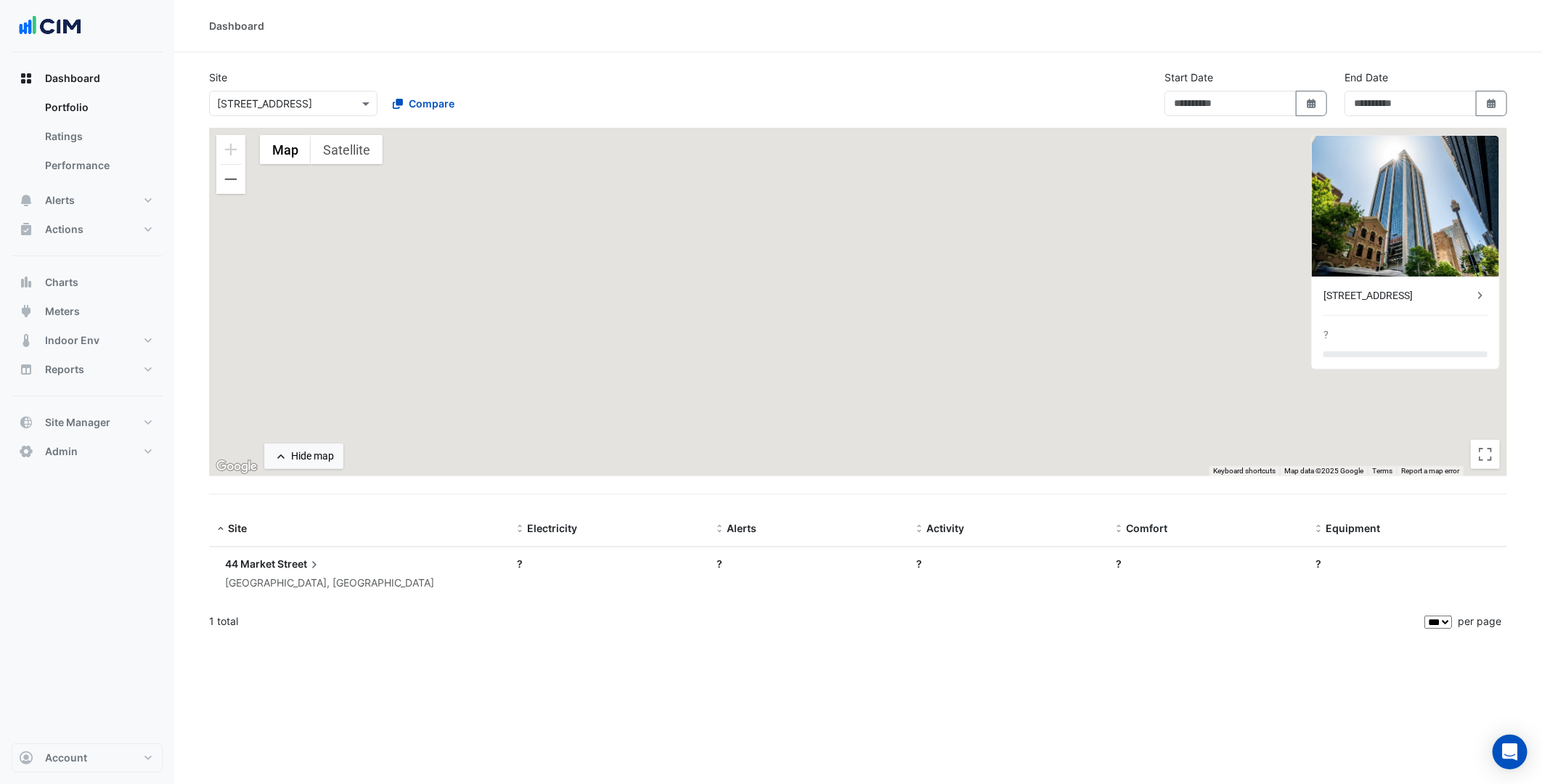
type input "**********"
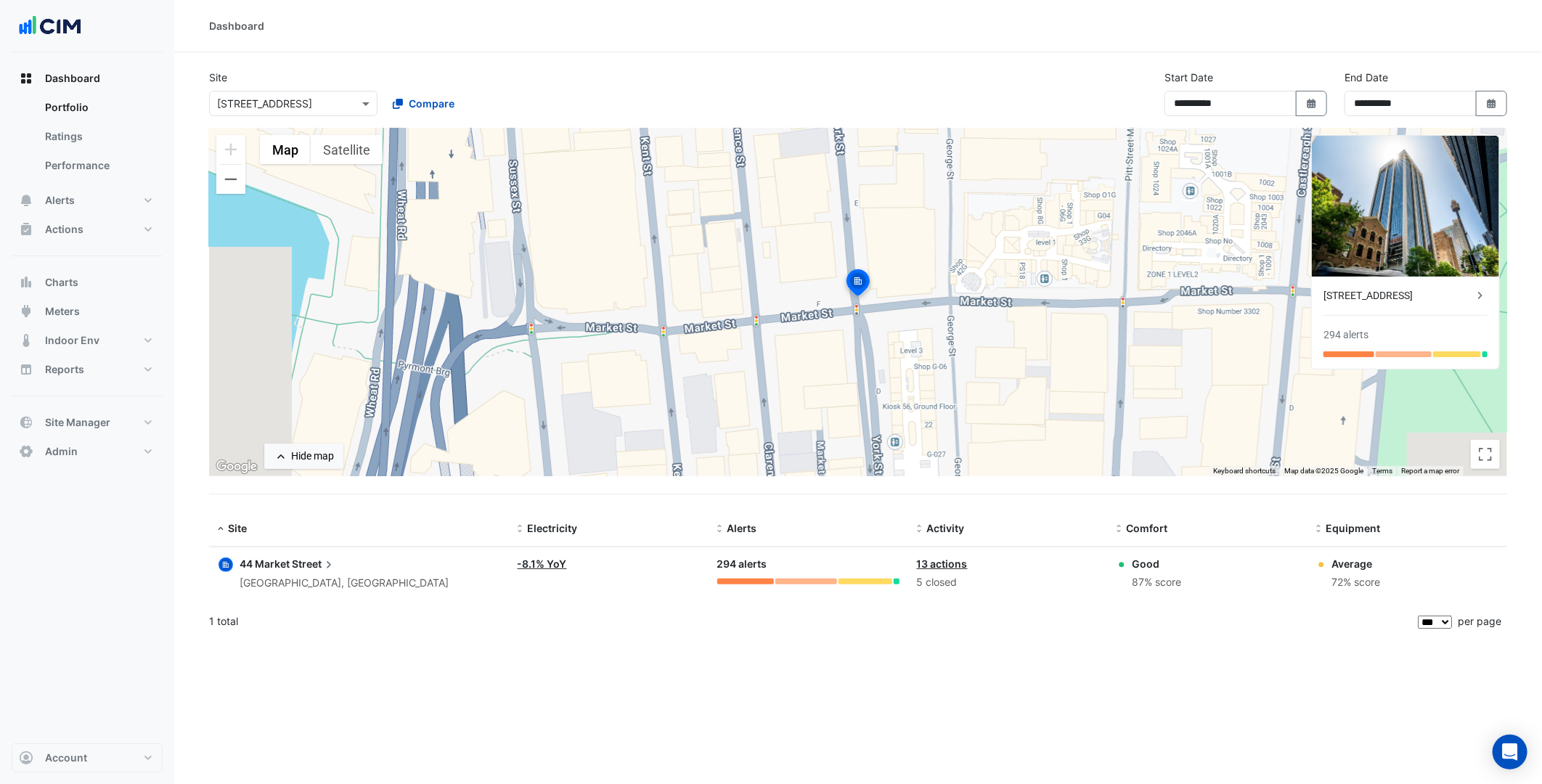
click at [262, 110] on div "× 44 Market Street" at bounding box center [264, 103] width 95 height 16
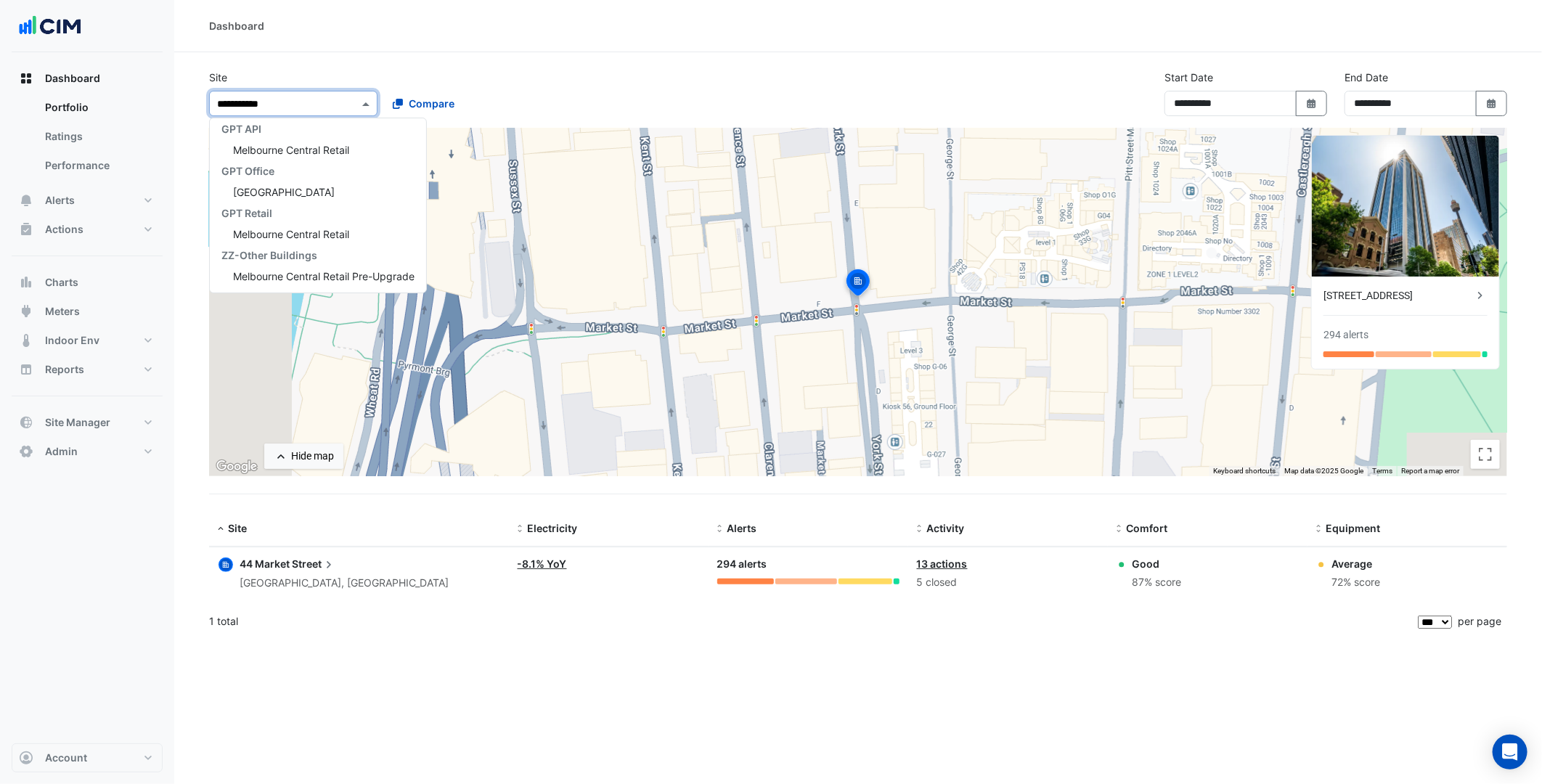
scroll to position [68, 0]
type input "**********"
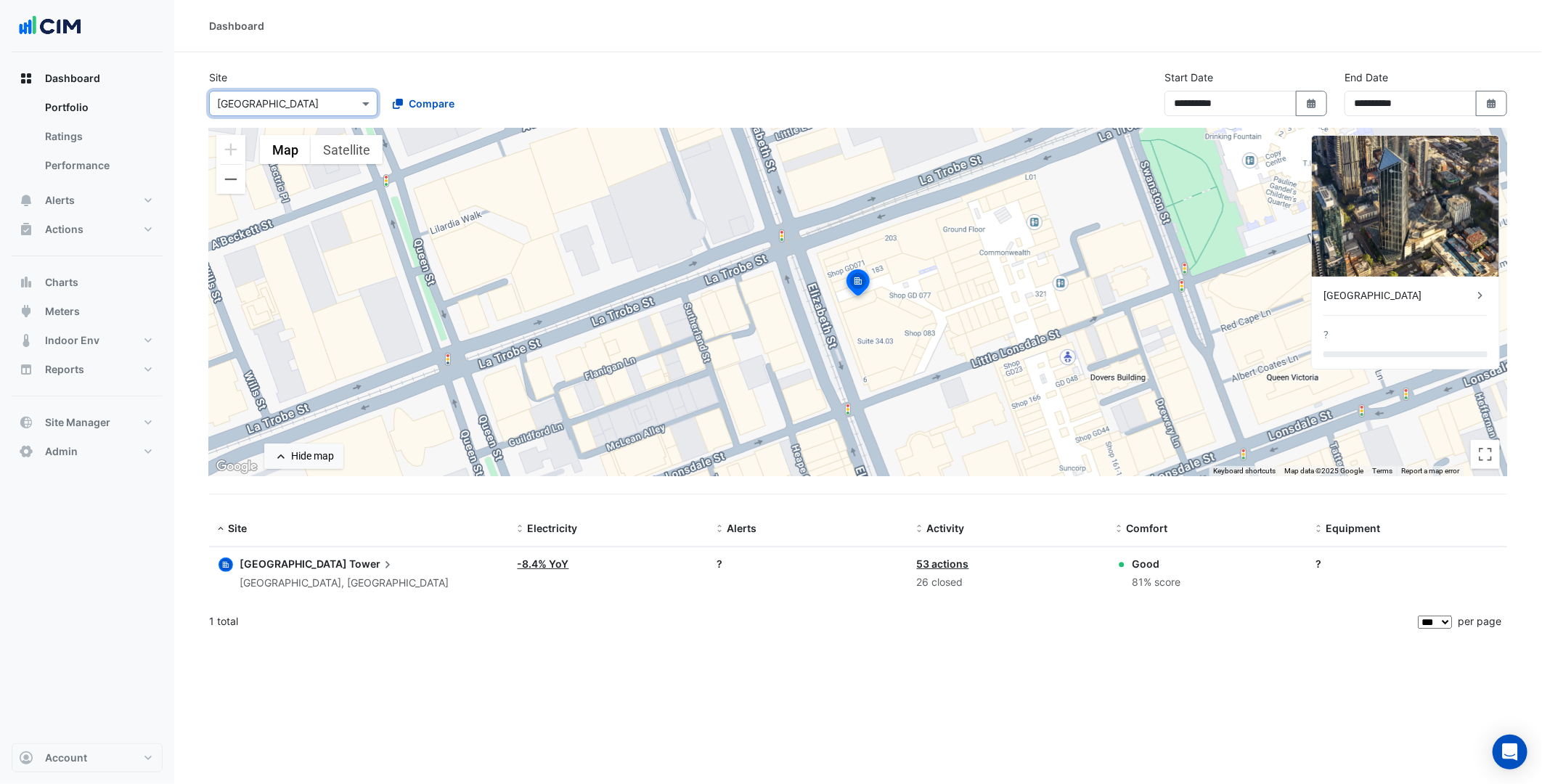
click at [262, 110] on div "× Melbourne Central Tower" at bounding box center [268, 103] width 102 height 16
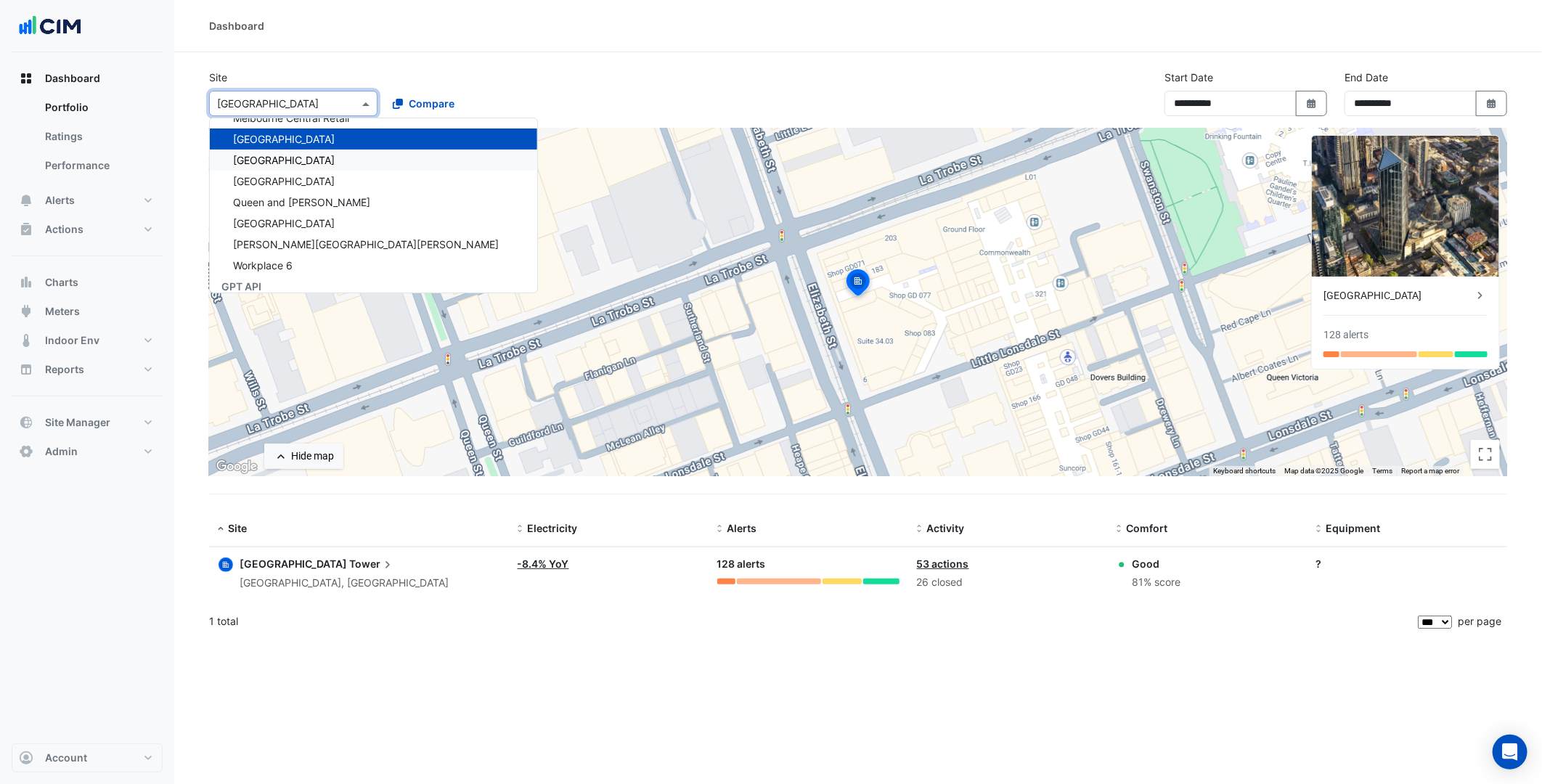
scroll to position [10797, 0]
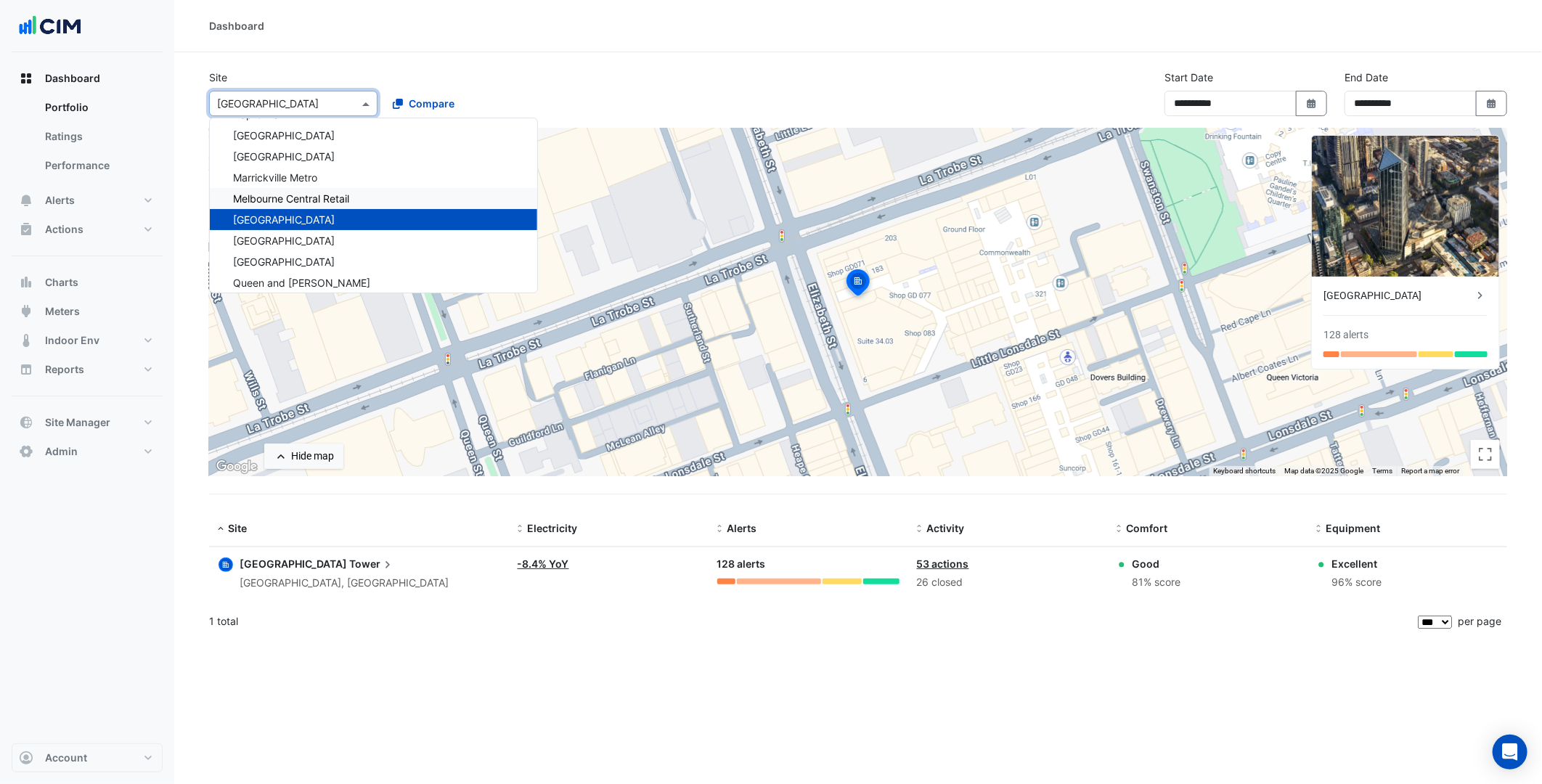
click at [326, 192] on span "Melbourne Central Retail" at bounding box center [291, 198] width 116 height 12
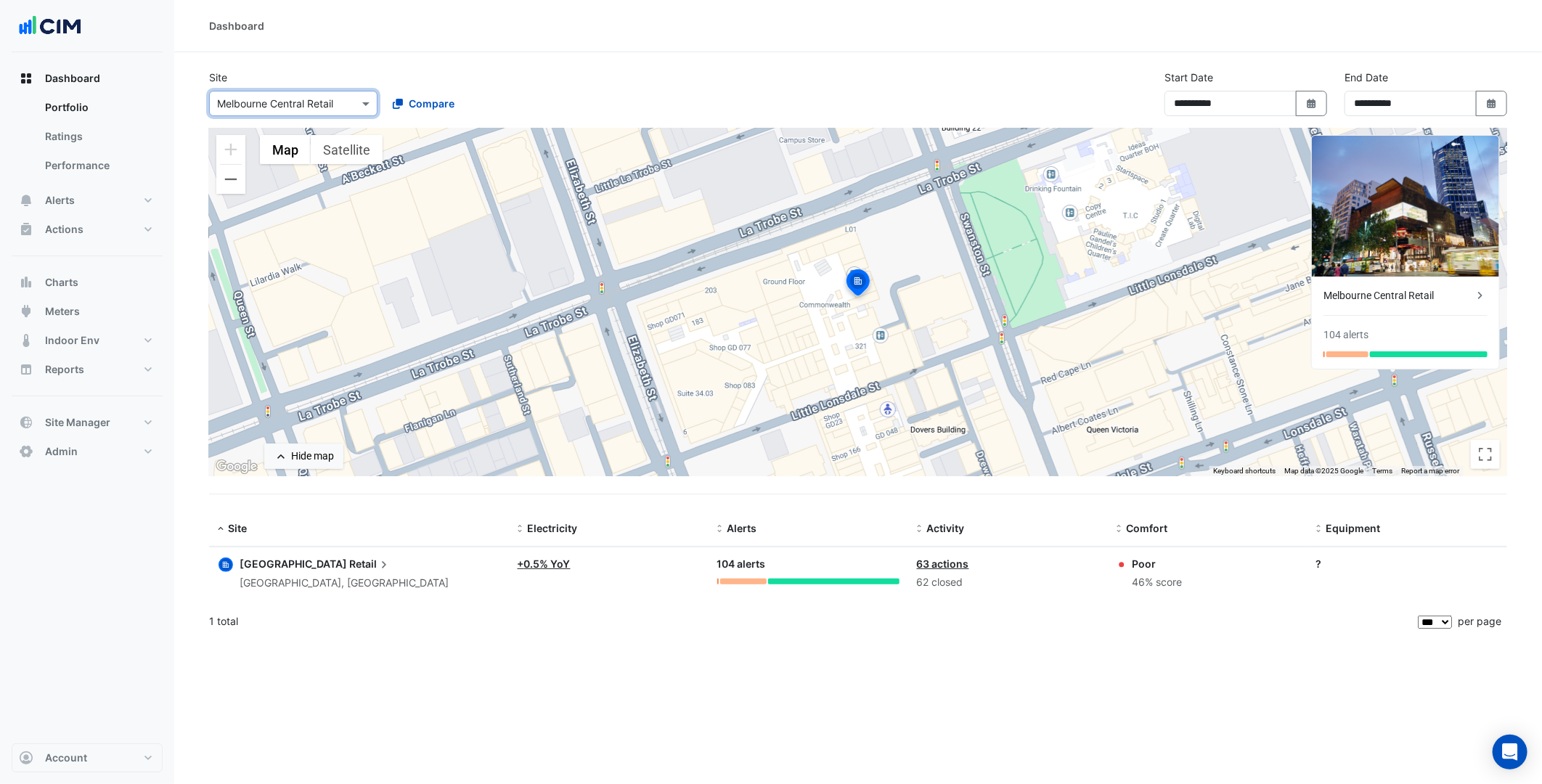
click at [377, 561] on icon at bounding box center [384, 564] width 15 height 15
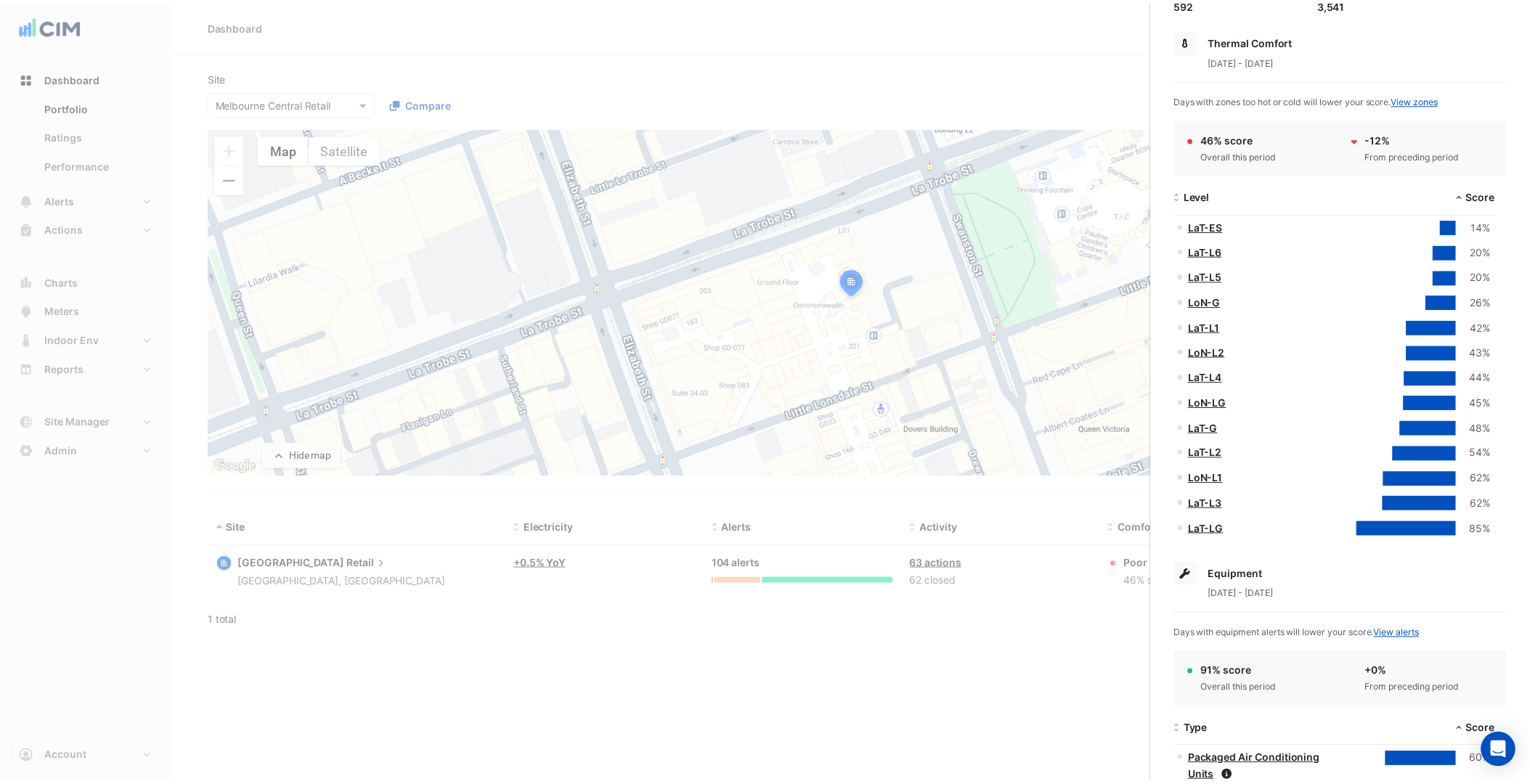
scroll to position [212, 0]
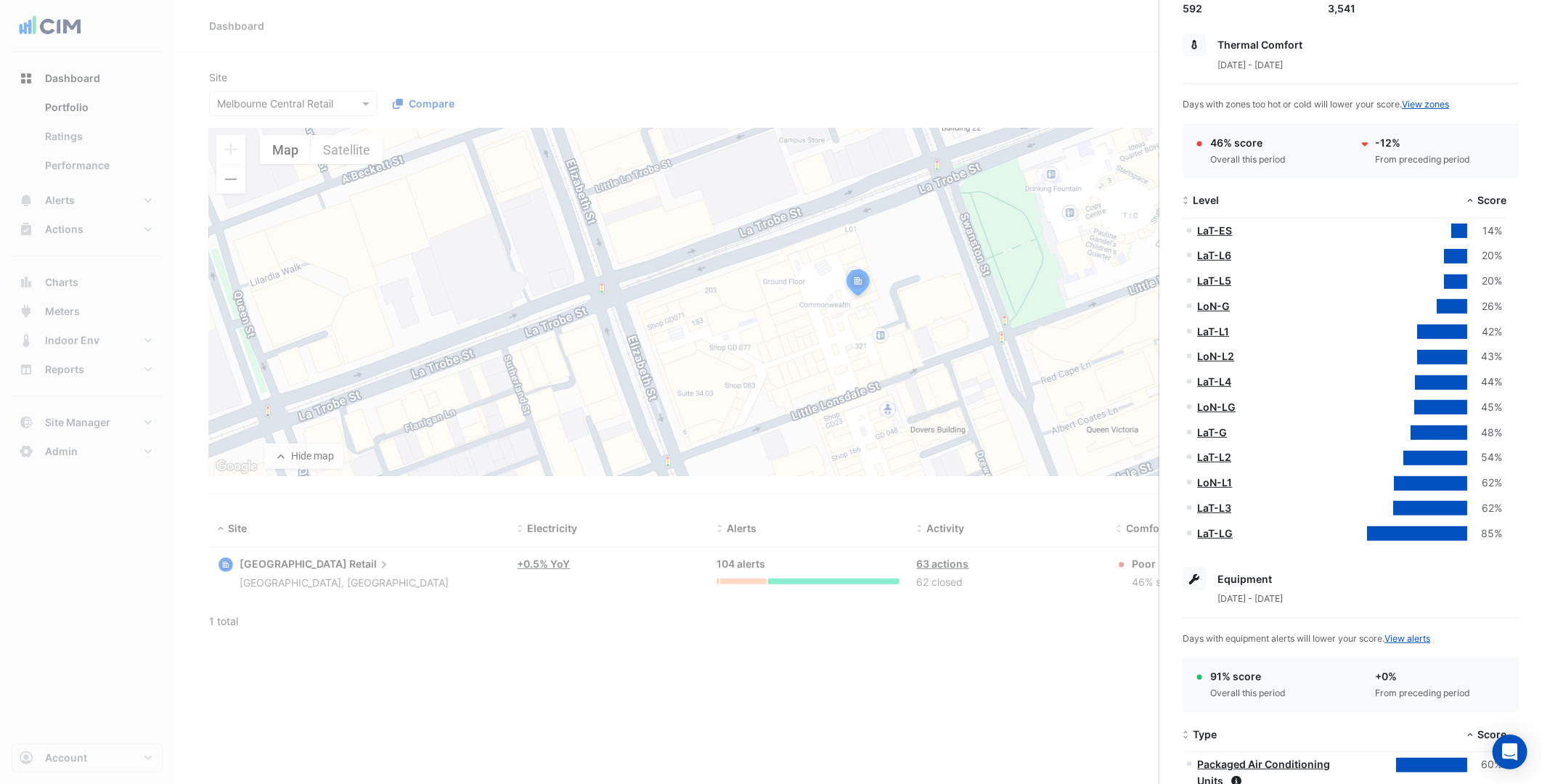
click at [1217, 278] on link "LaT-L5" at bounding box center [1214, 279] width 34 height 12
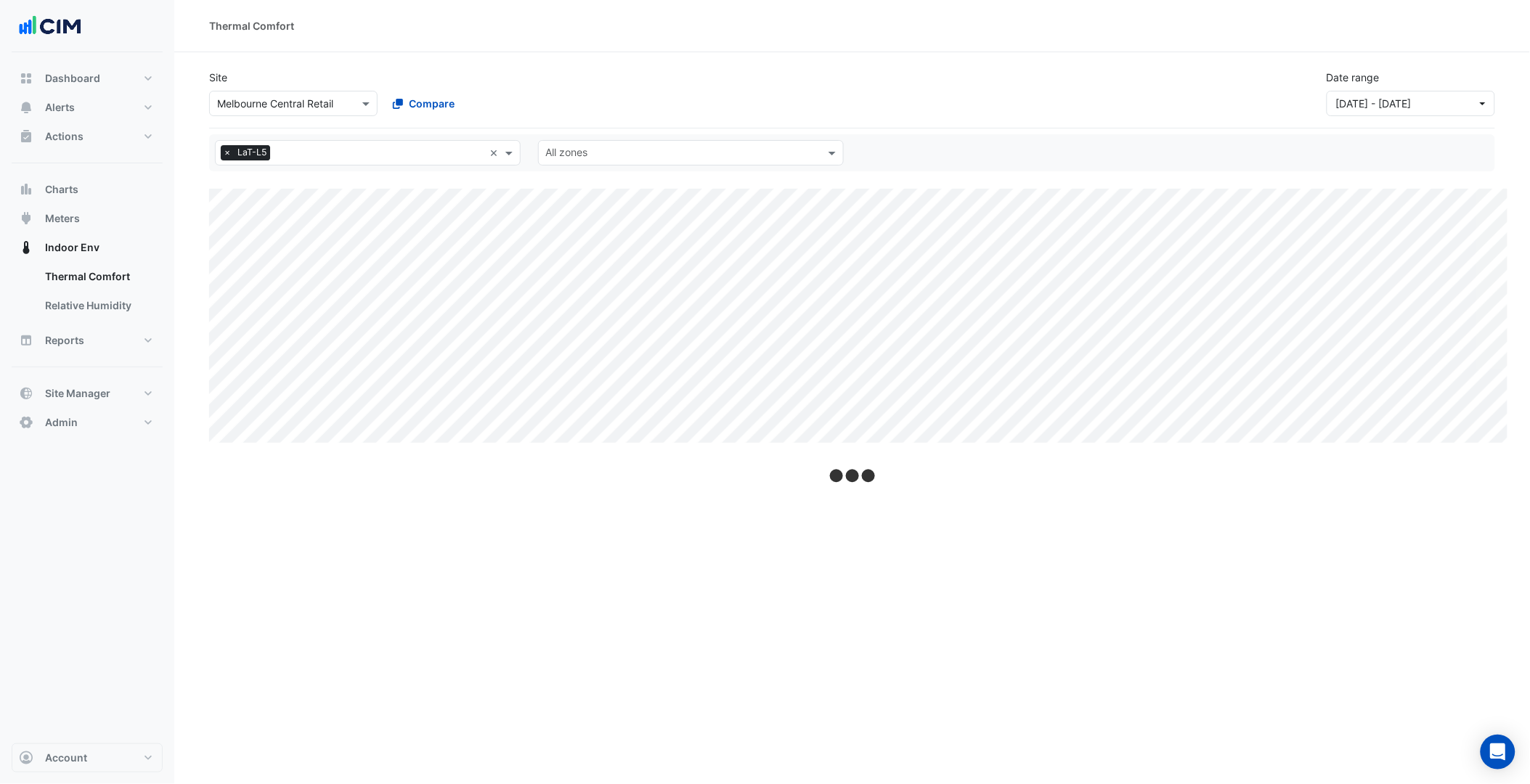
select select "***"
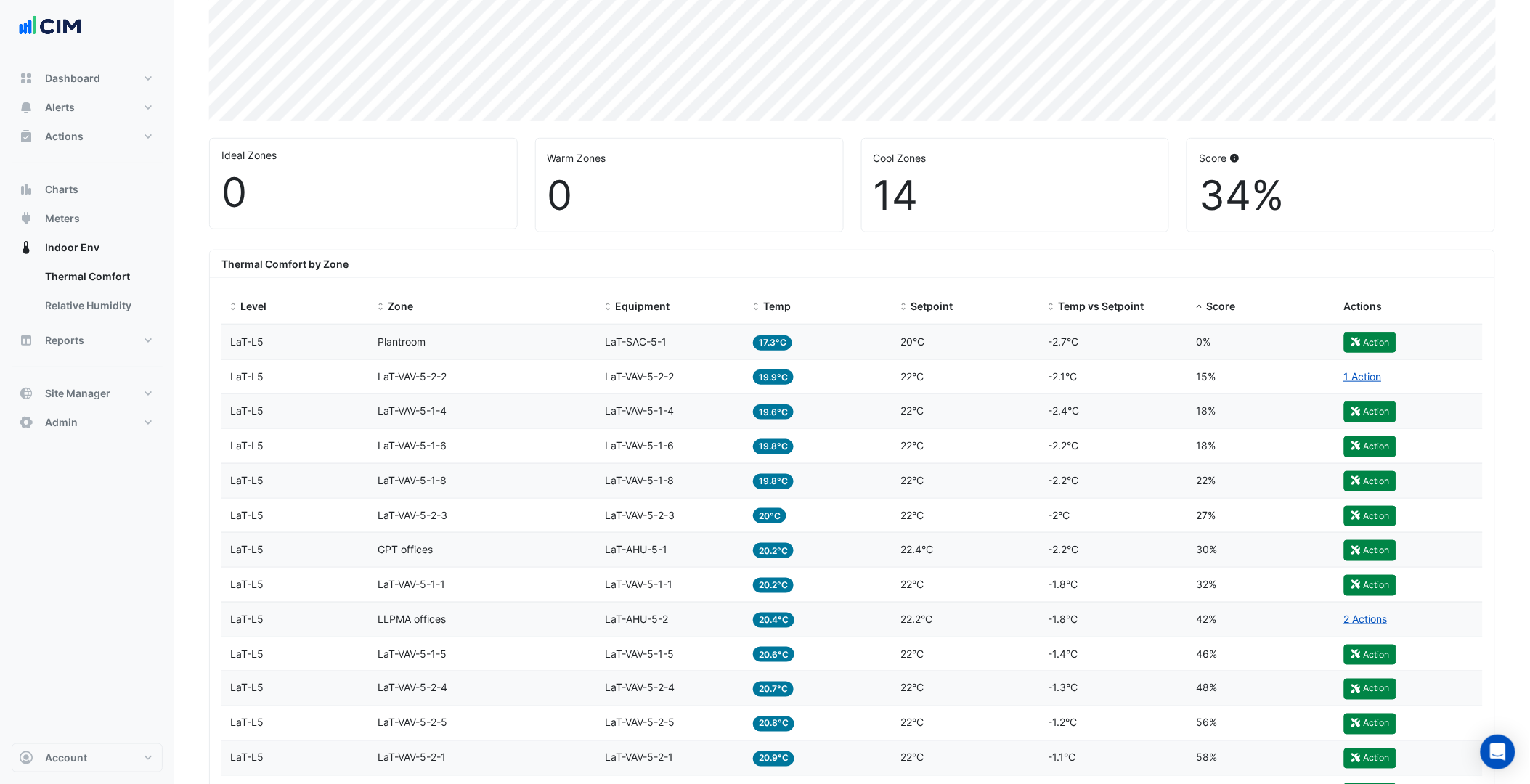
scroll to position [403, 0]
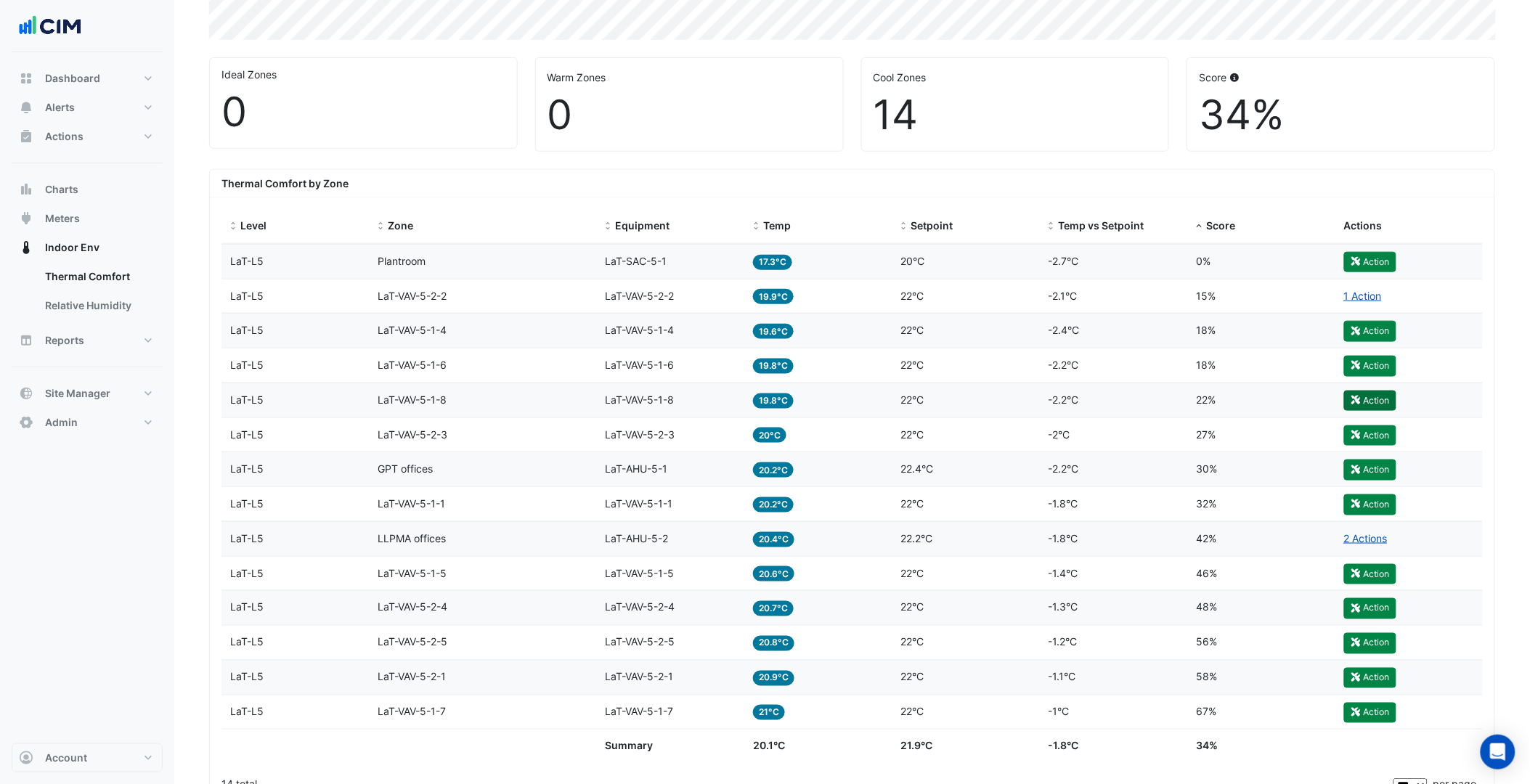
click at [1365, 399] on button "Action" at bounding box center [1370, 401] width 52 height 20
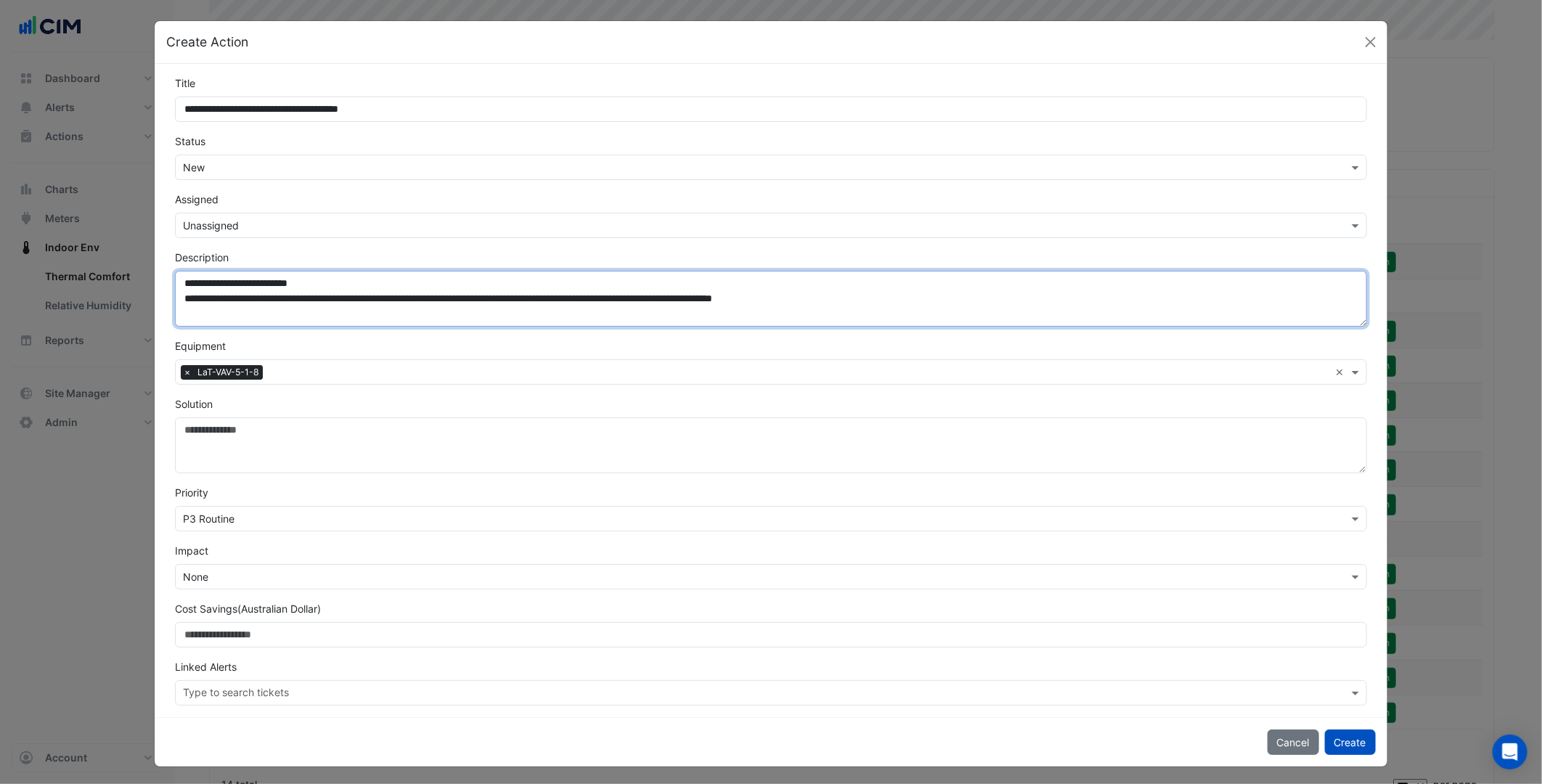
drag, startPoint x: 186, startPoint y: 296, endPoint x: 1029, endPoint y: 322, distance: 843.4
click at [1029, 322] on textarea "**********" at bounding box center [771, 299] width 1192 height 56
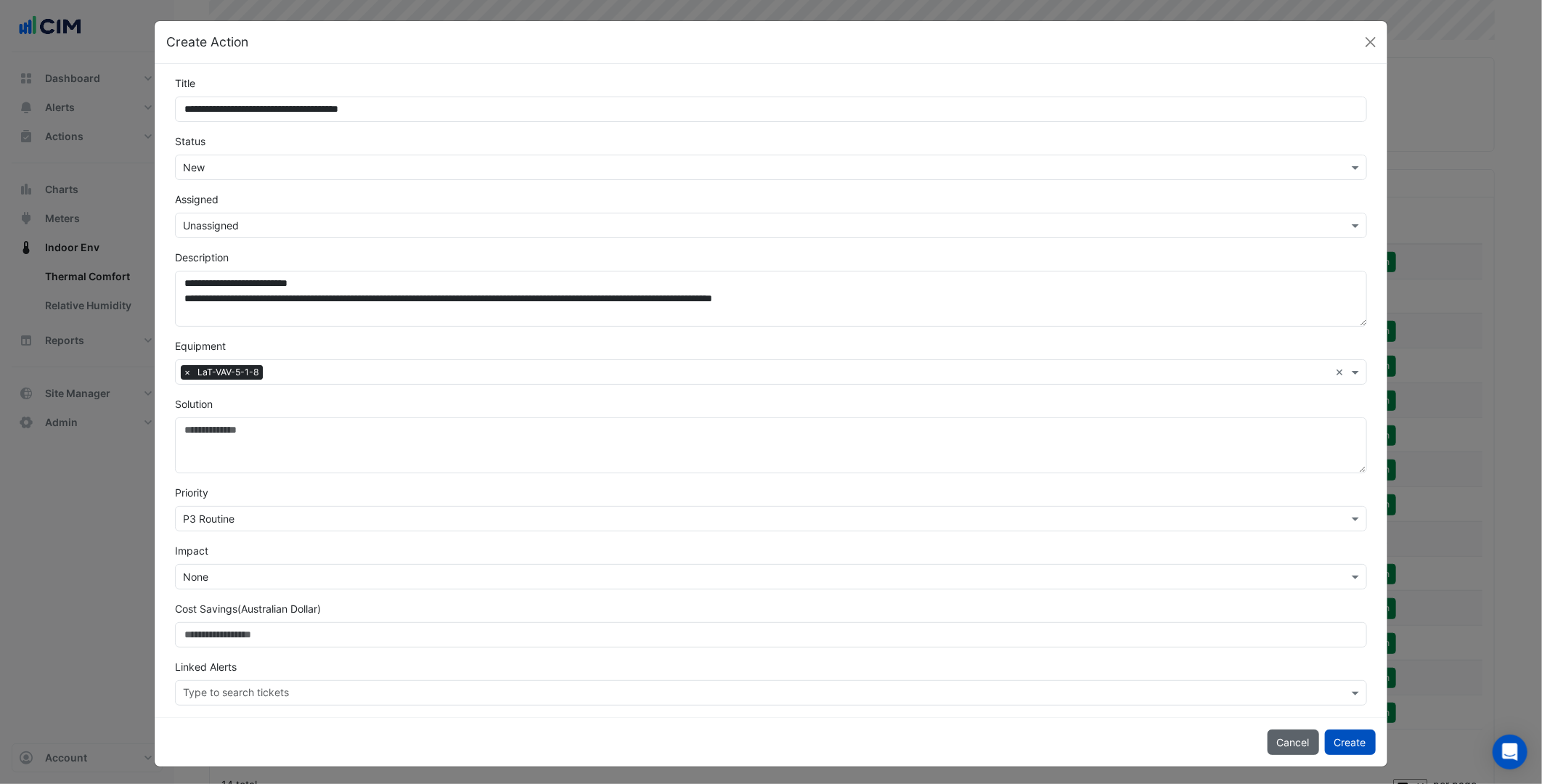
click at [1283, 737] on button "Cancel" at bounding box center [1294, 743] width 51 height 26
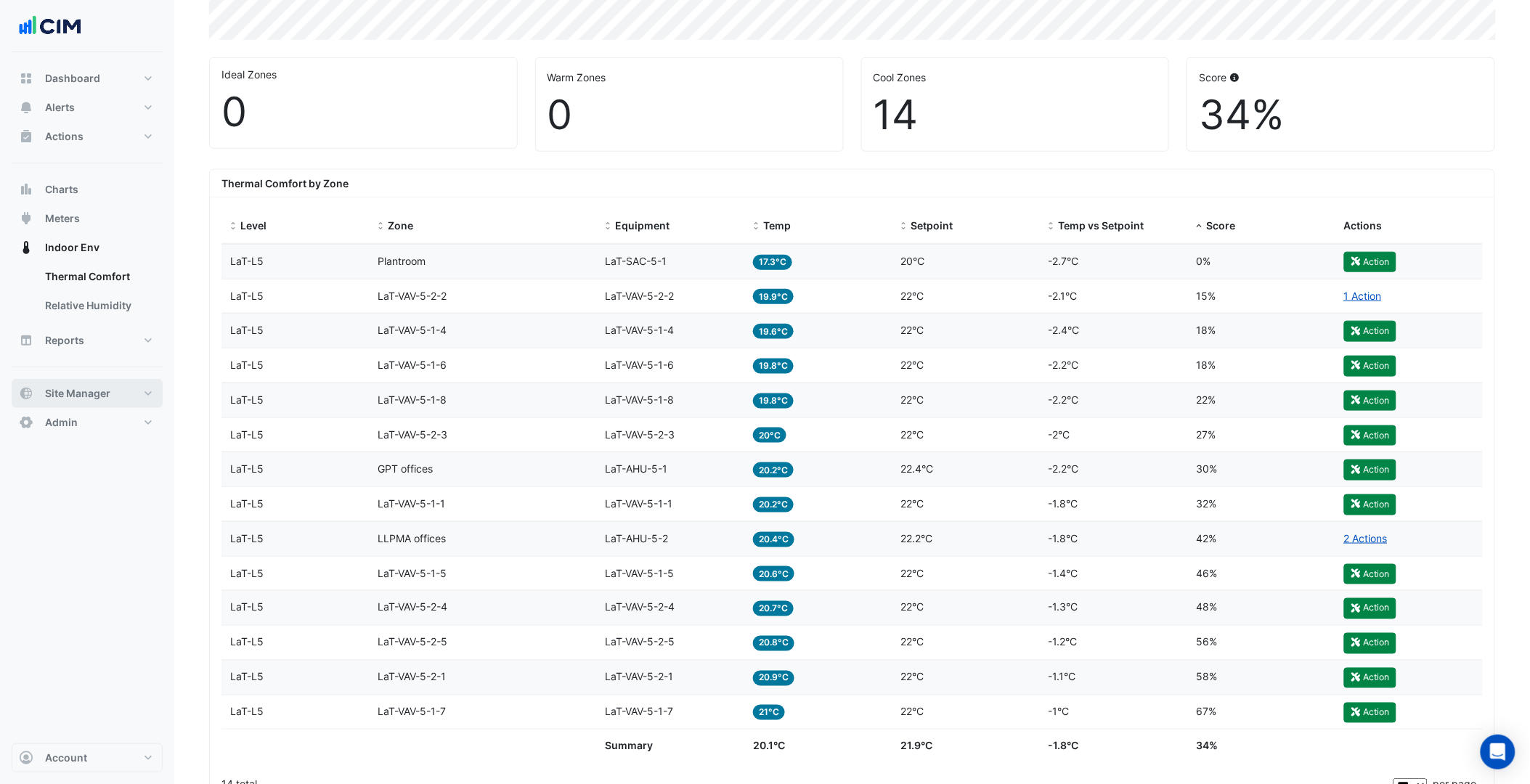
click at [123, 391] on button "Site Manager" at bounding box center [87, 393] width 151 height 29
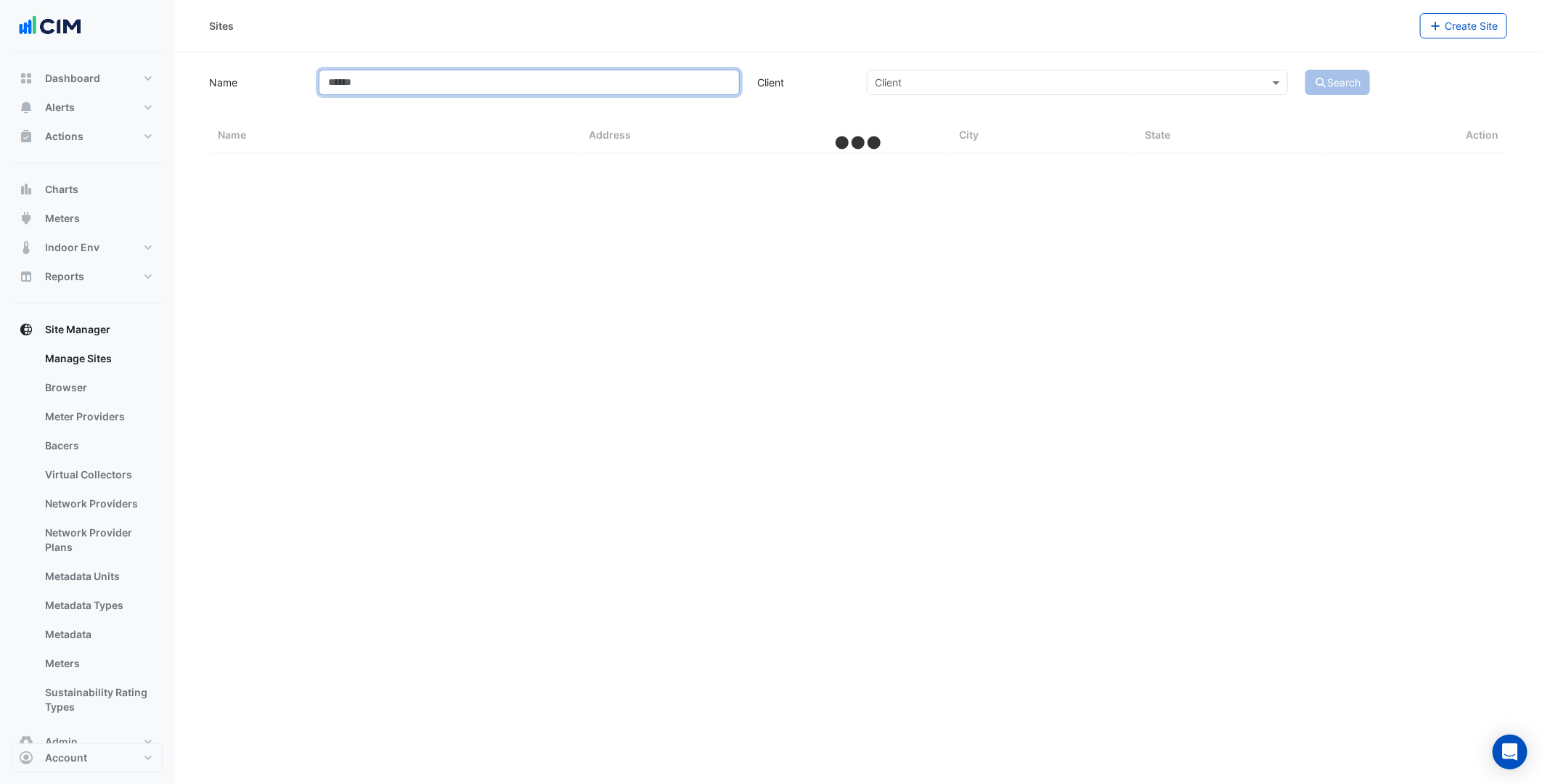
click at [444, 87] on input "Name" at bounding box center [530, 83] width 421 height 26
type input "****"
select select "***"
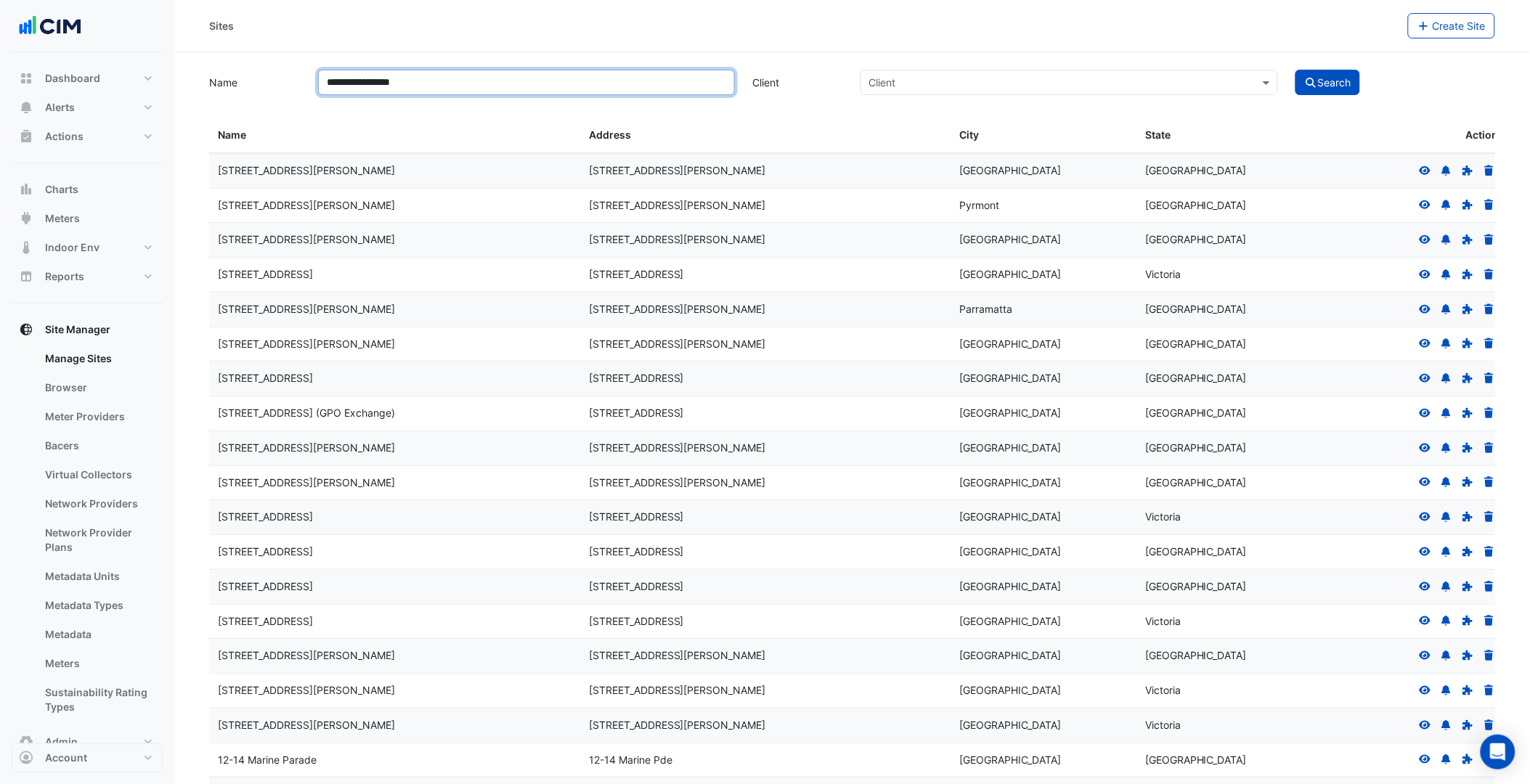
type input "**********"
click at [1296, 70] on button "Search" at bounding box center [1328, 83] width 65 height 26
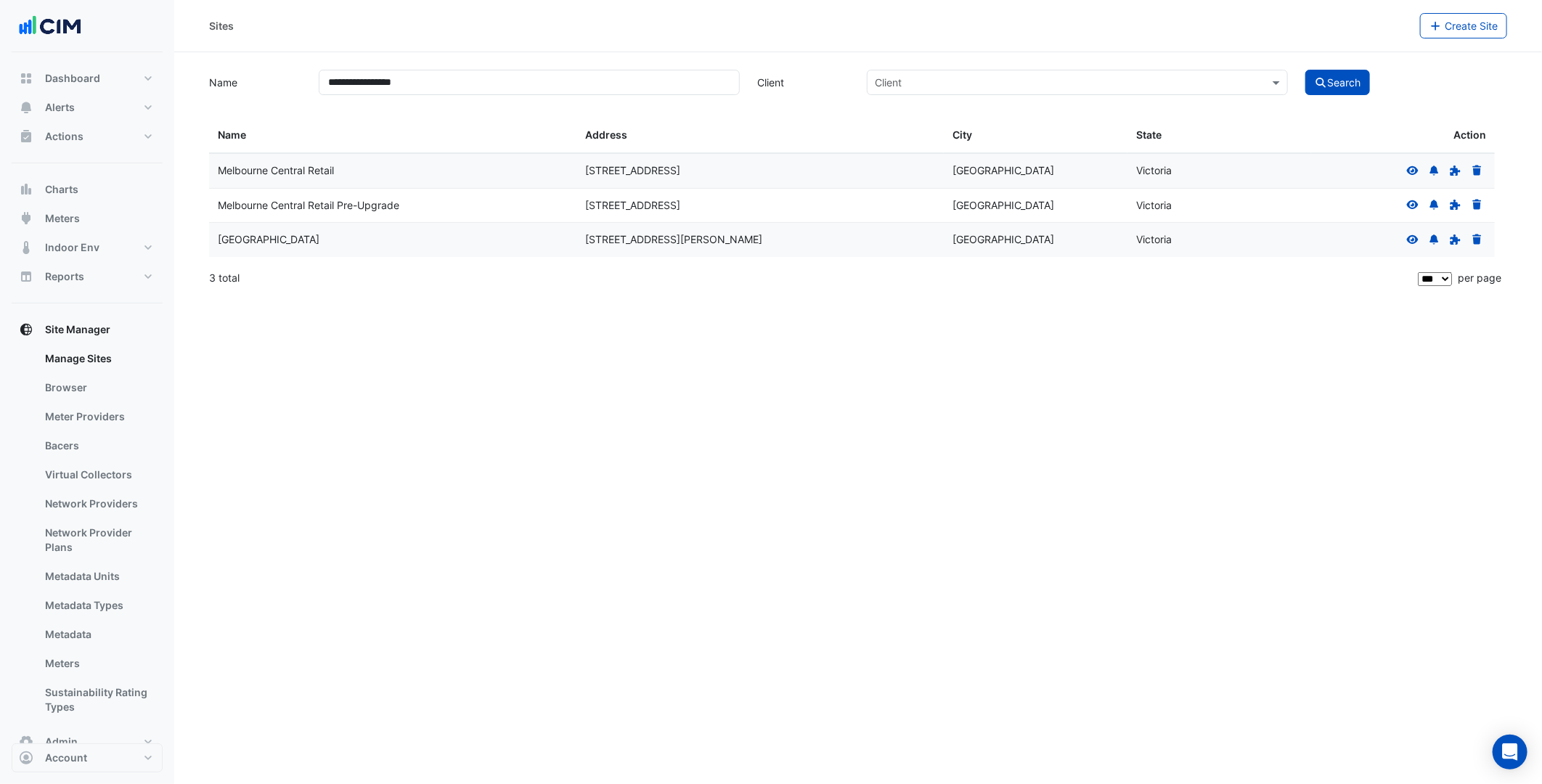
click at [1410, 170] on icon at bounding box center [1412, 169] width 12 height 8
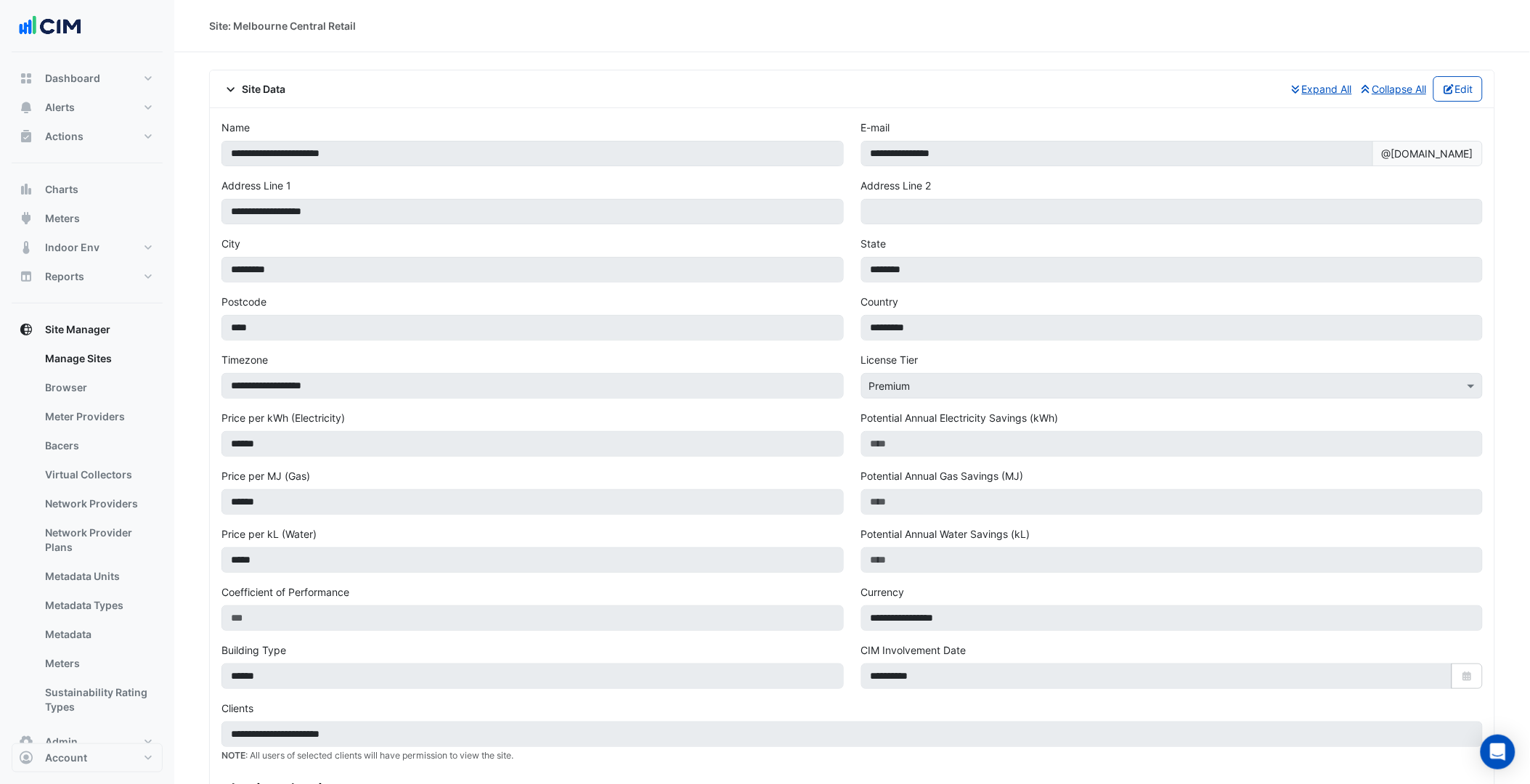
select select "***"
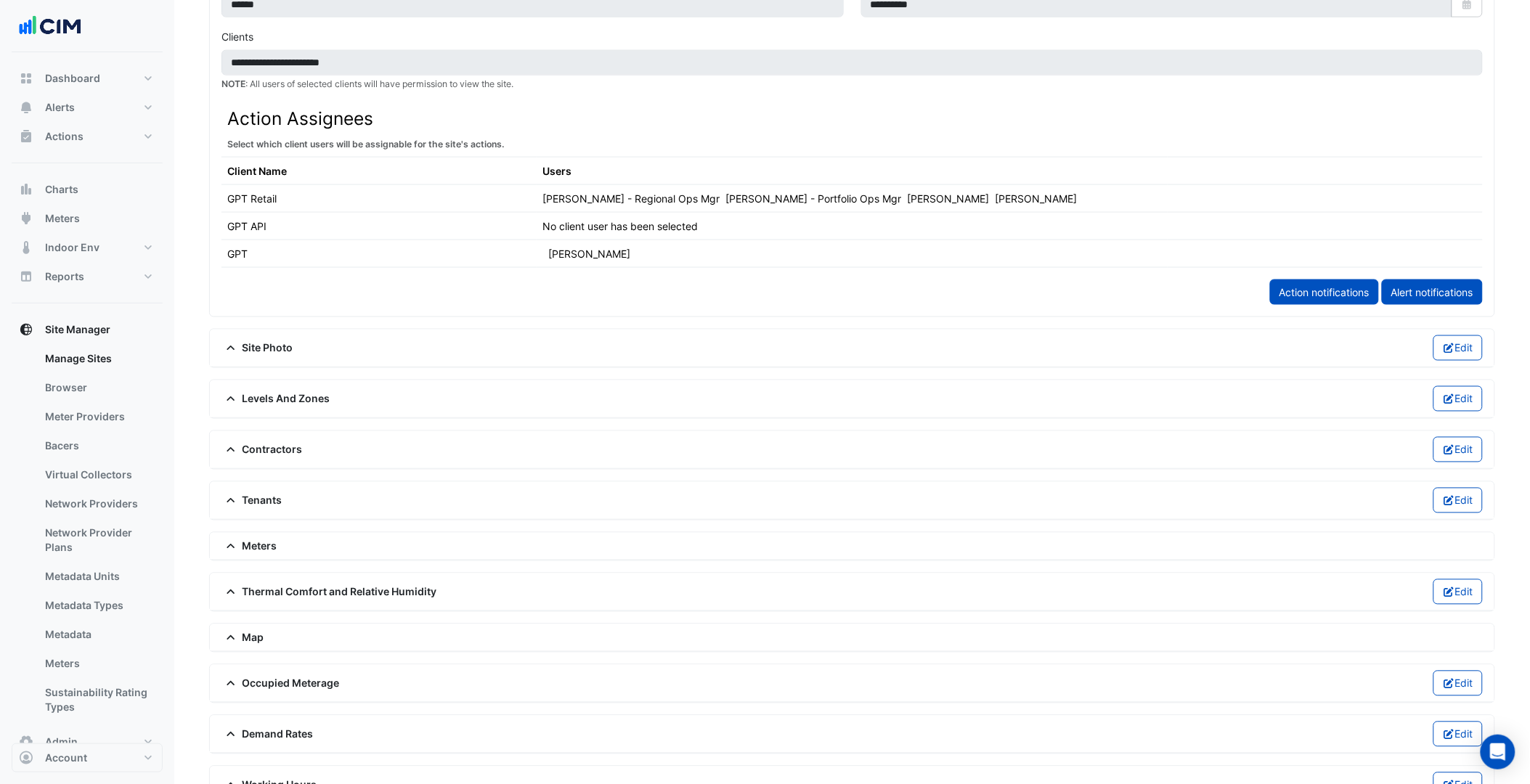
scroll to position [644, 0]
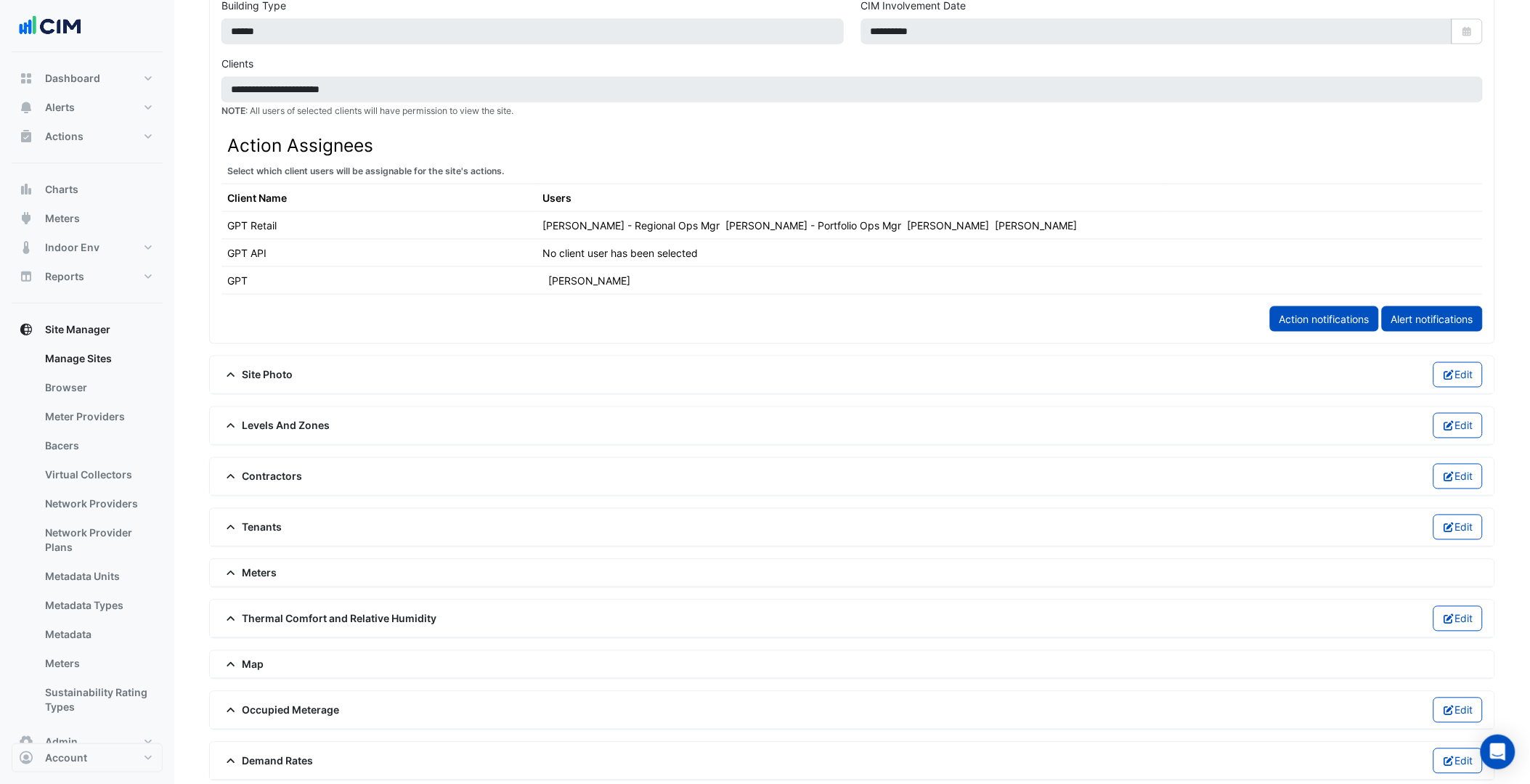
click at [371, 621] on span "Thermal Comfort and Relative Humidity" at bounding box center [329, 619] width 216 height 16
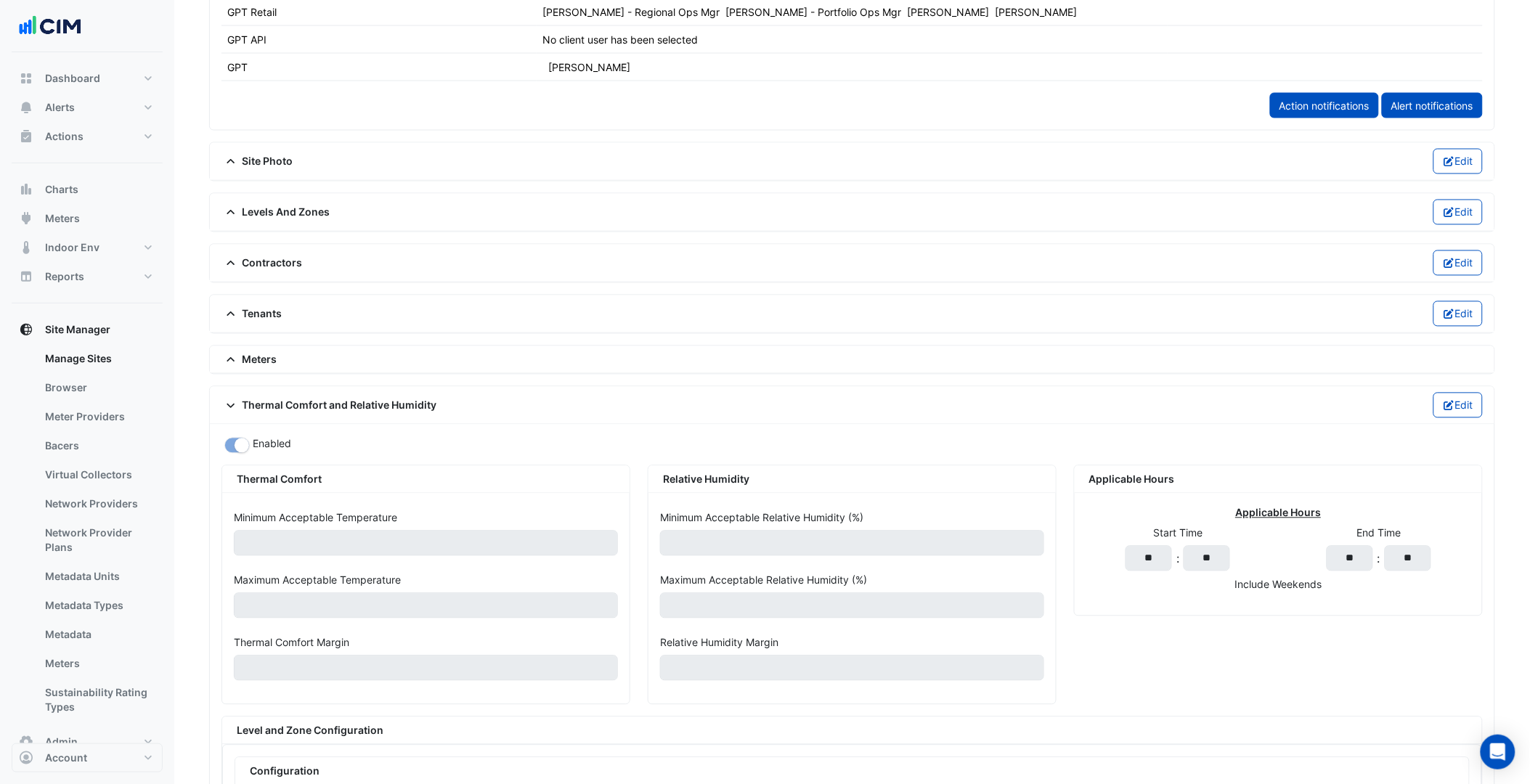
scroll to position [887, 0]
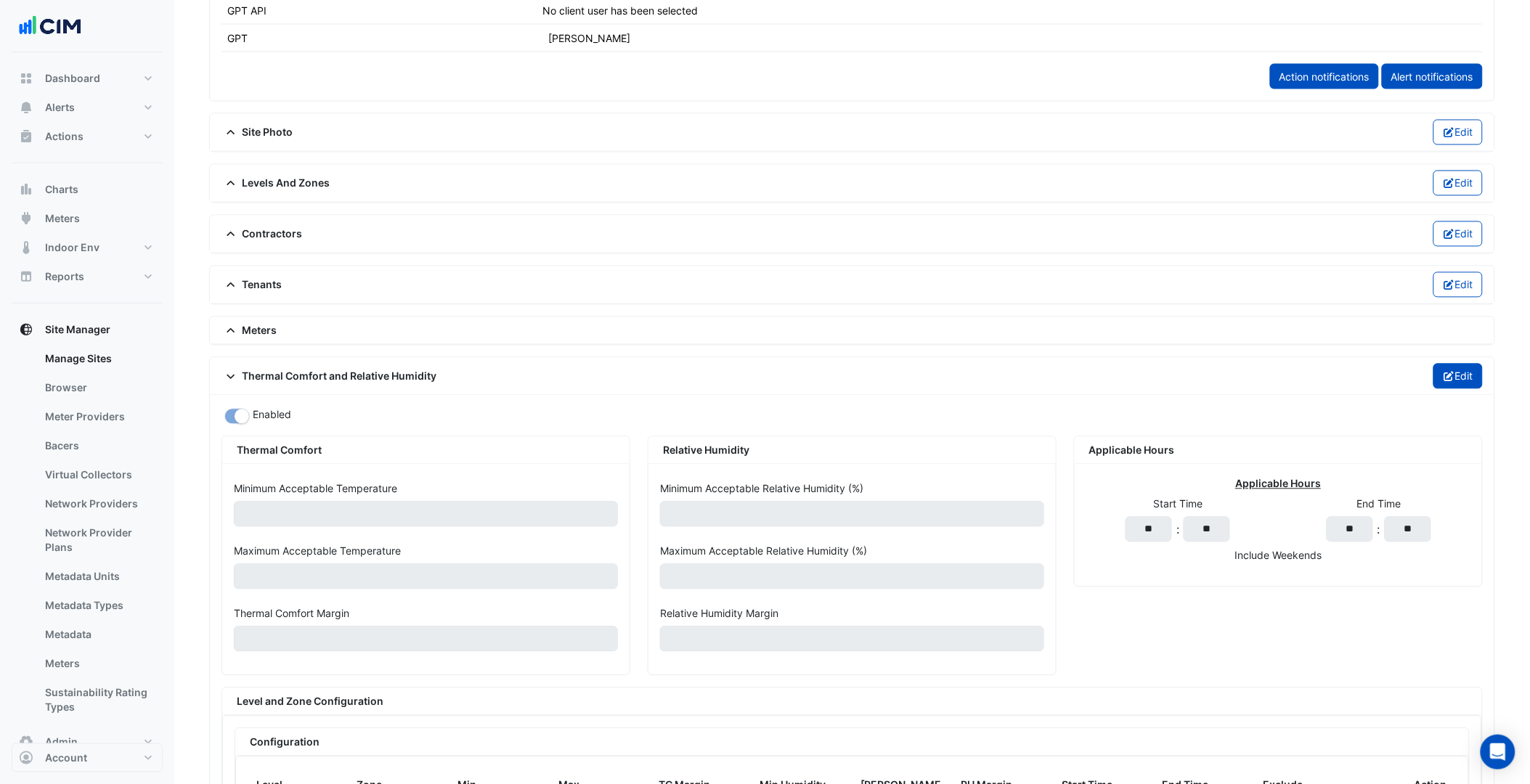
click at [1456, 378] on button "Edit" at bounding box center [1458, 377] width 50 height 26
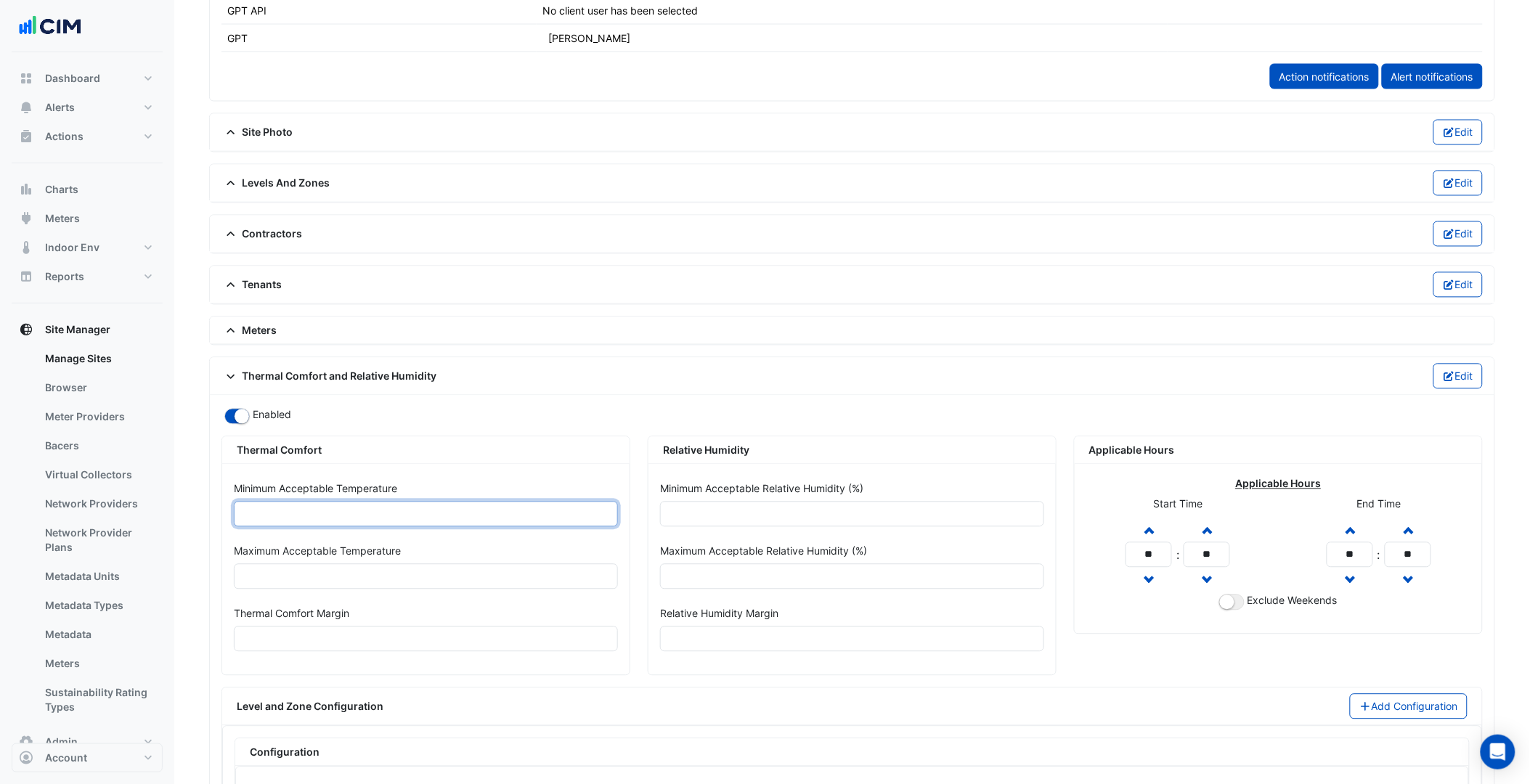
drag, startPoint x: 235, startPoint y: 531, endPoint x: 198, endPoint y: 532, distance: 37.0
type input "**"
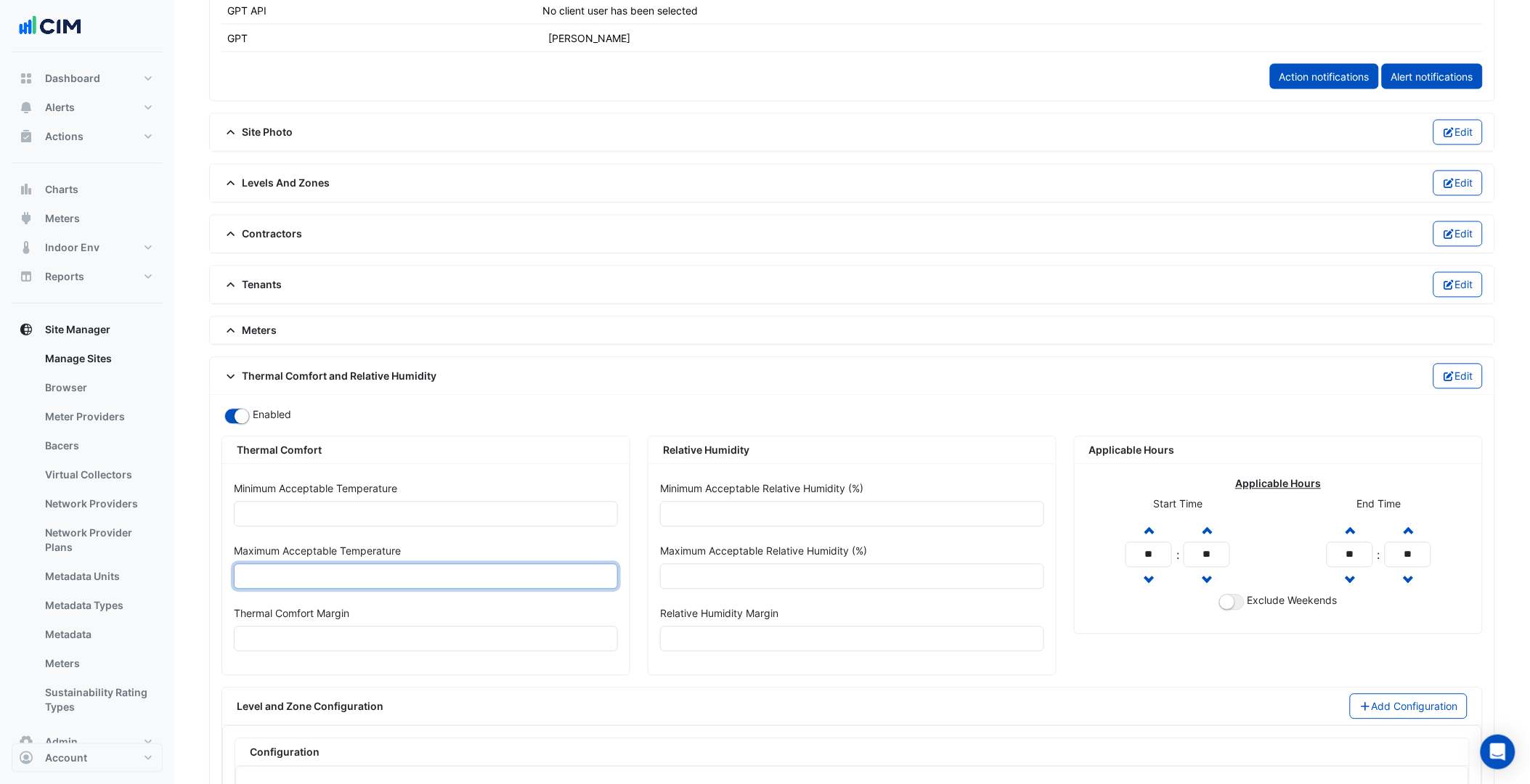
type input "**"
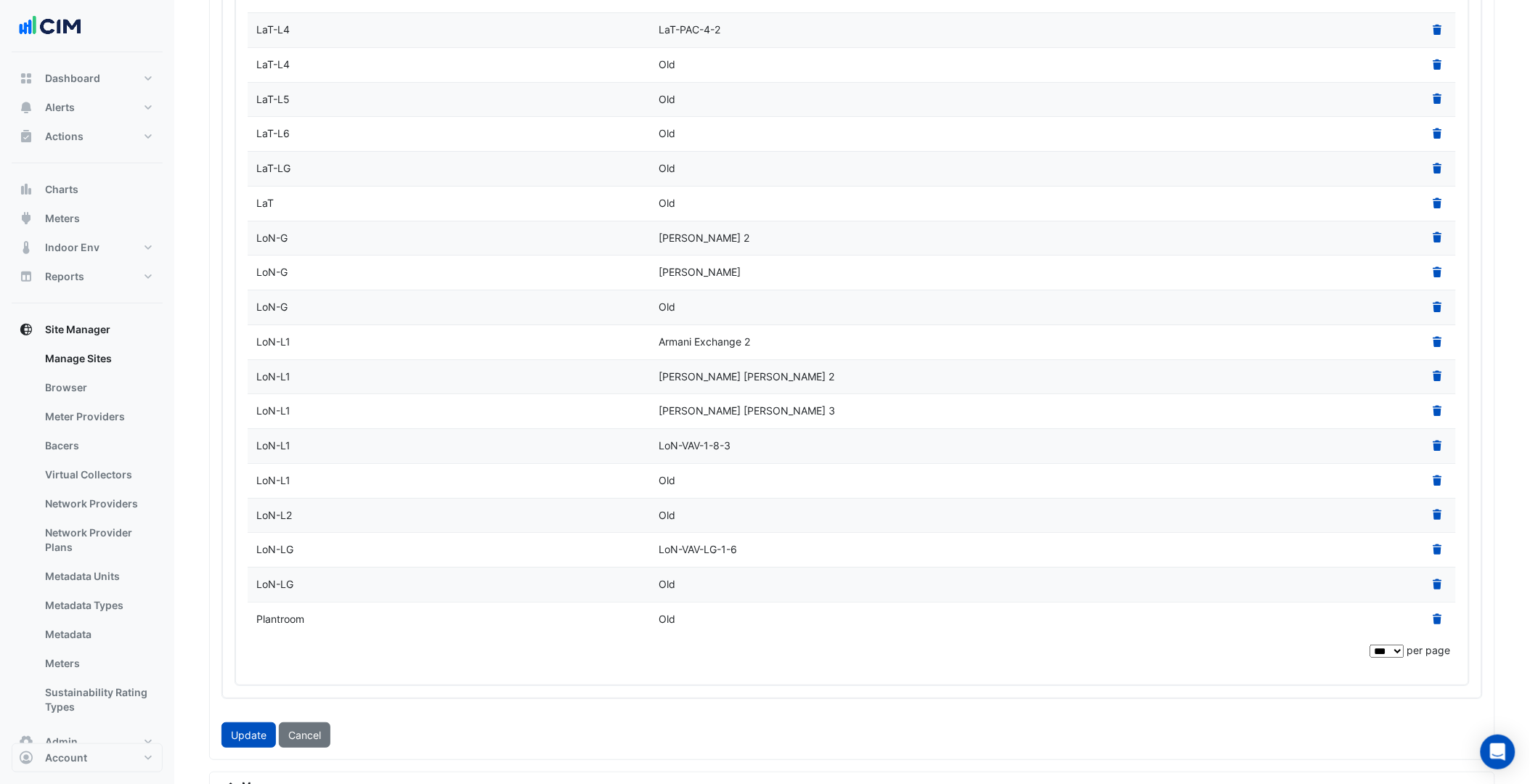
scroll to position [3850, 0]
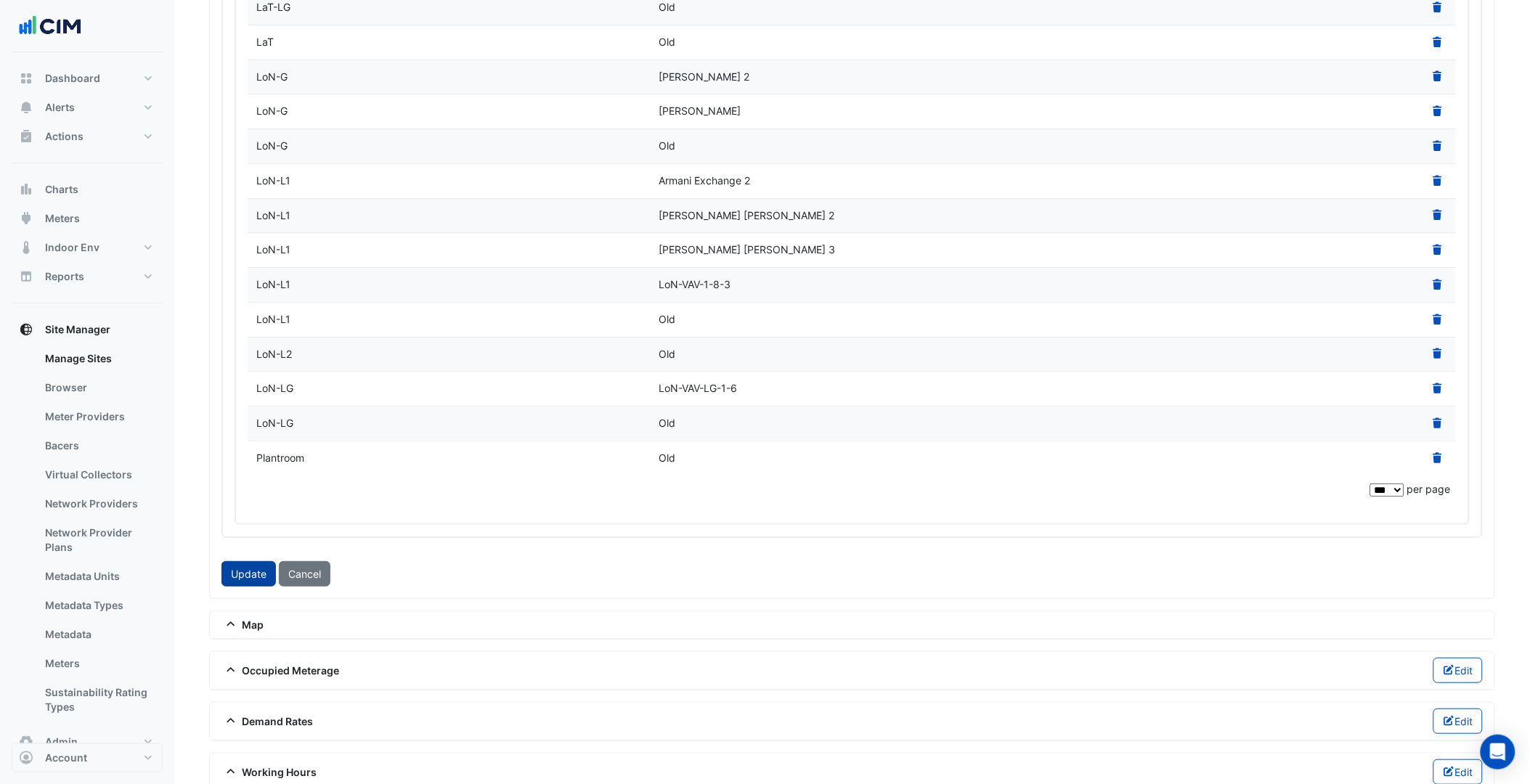
click at [247, 561] on button "Update" at bounding box center [248, 574] width 54 height 26
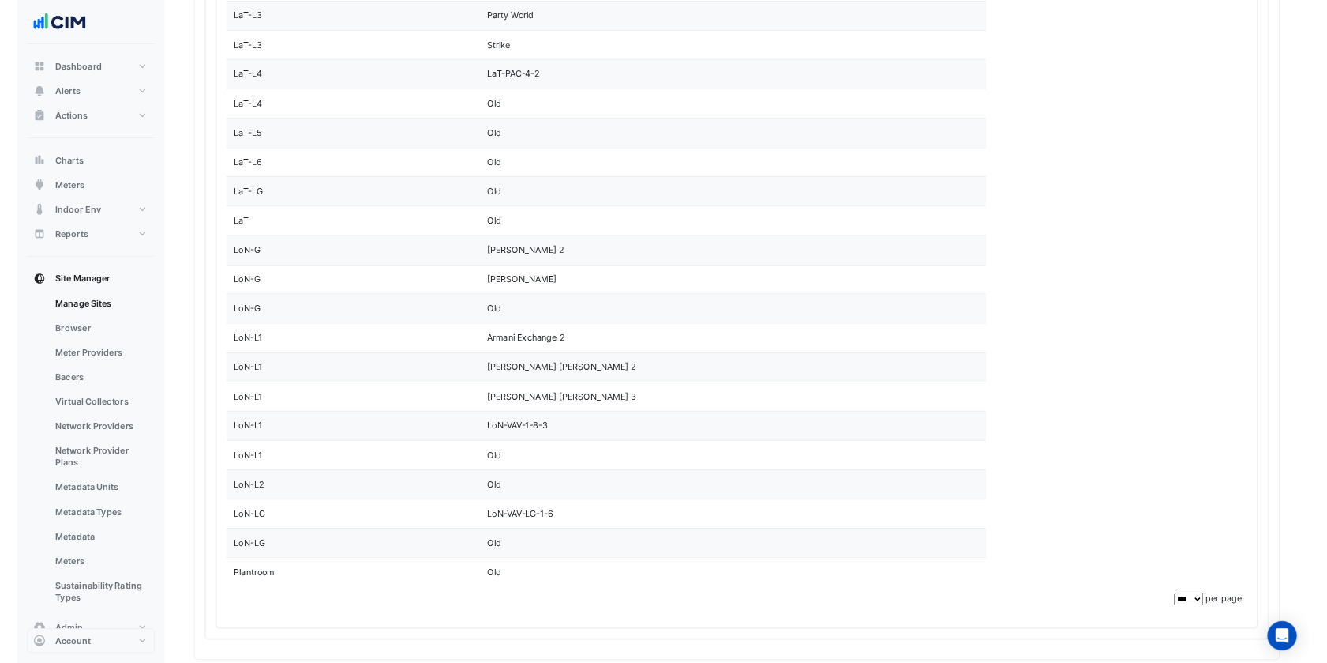
scroll to position [4304, 0]
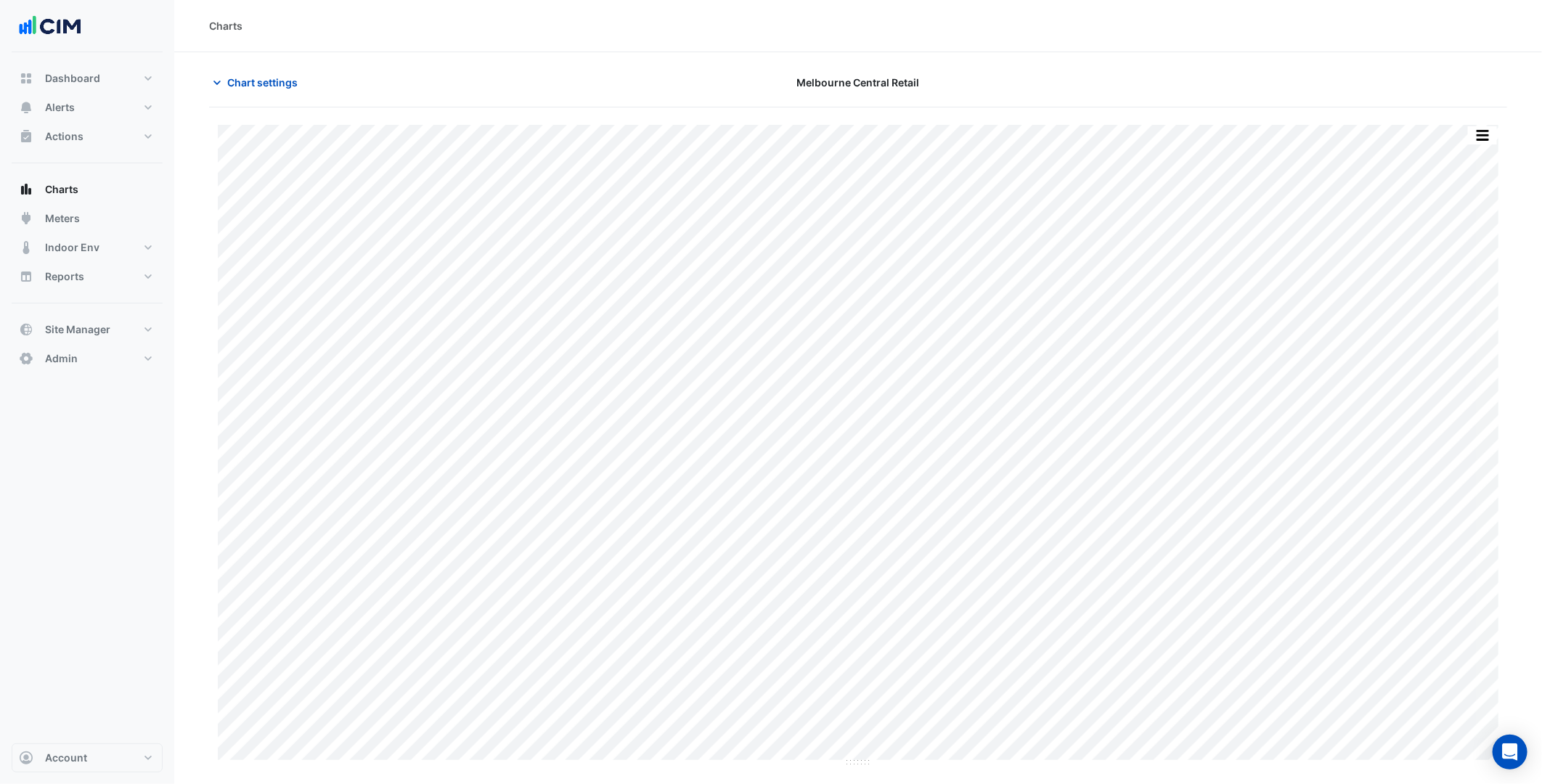
type input "**********"
click at [263, 75] on span "Chart settings" at bounding box center [262, 82] width 71 height 16
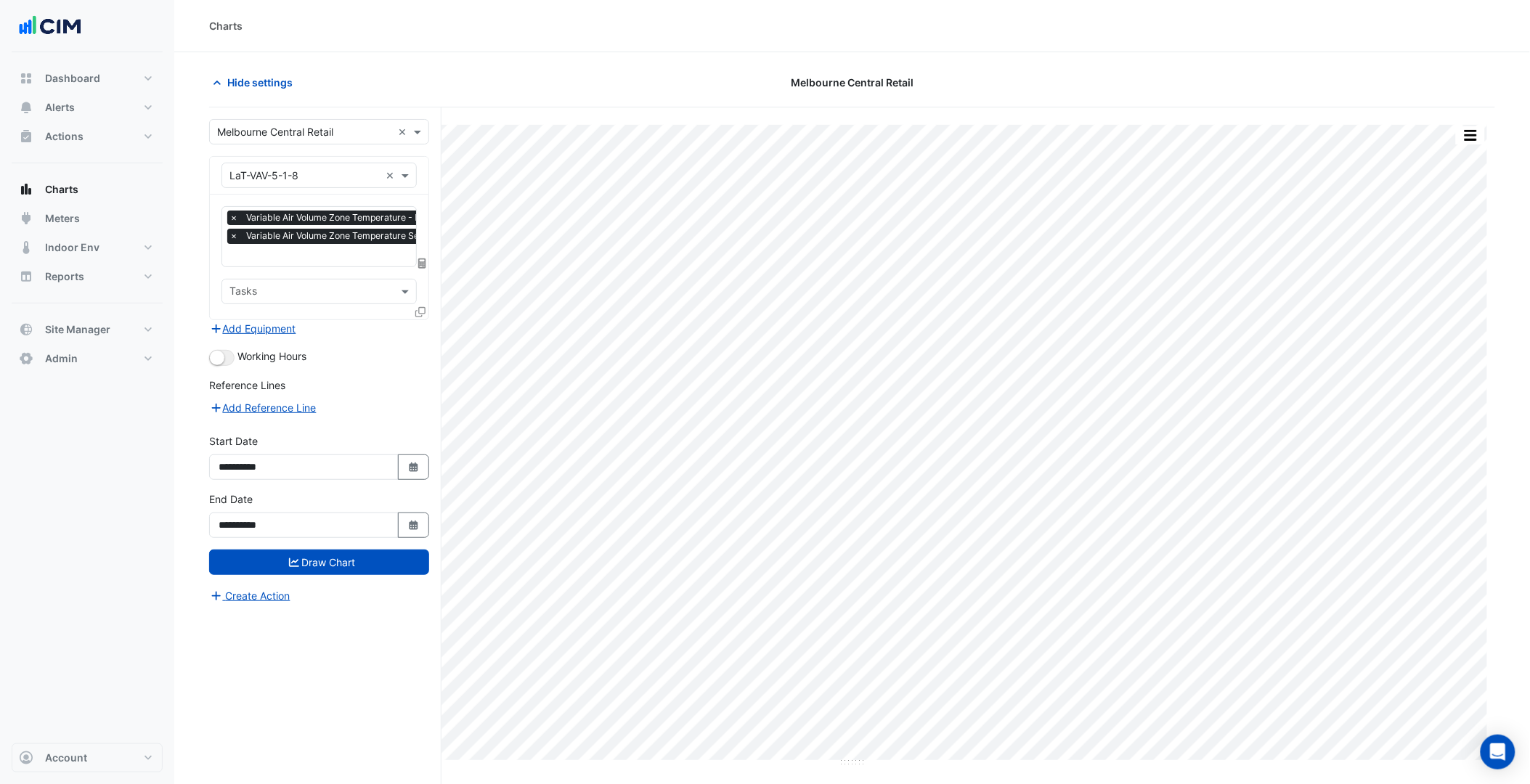
scroll to position [0, 7]
click at [360, 243] on span "Variable Air Volume Zone Temperature Setpoint - LaT-L5, LaT-VAV-5-1-8" at bounding box center [389, 236] width 307 height 15
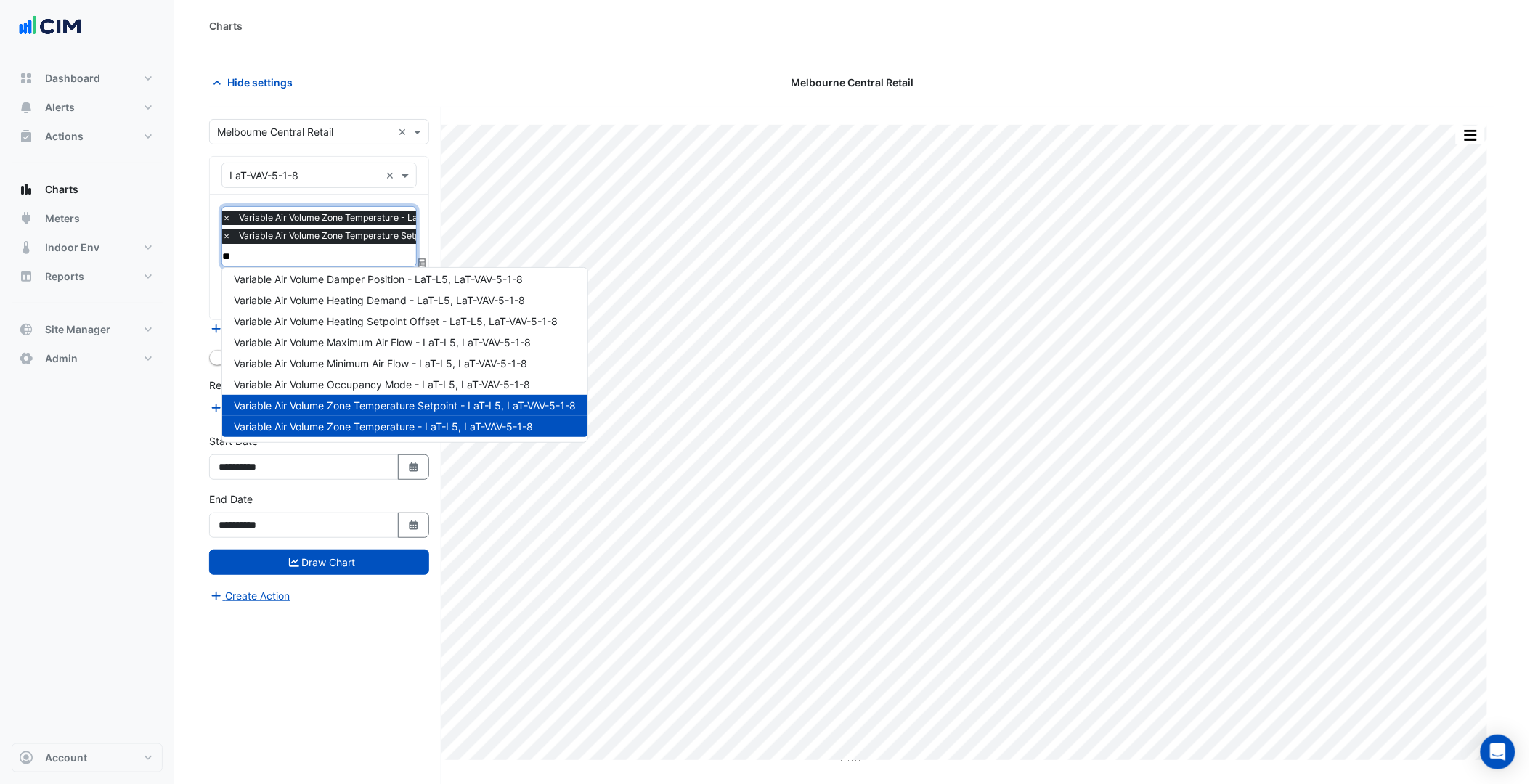
scroll to position [0, 0]
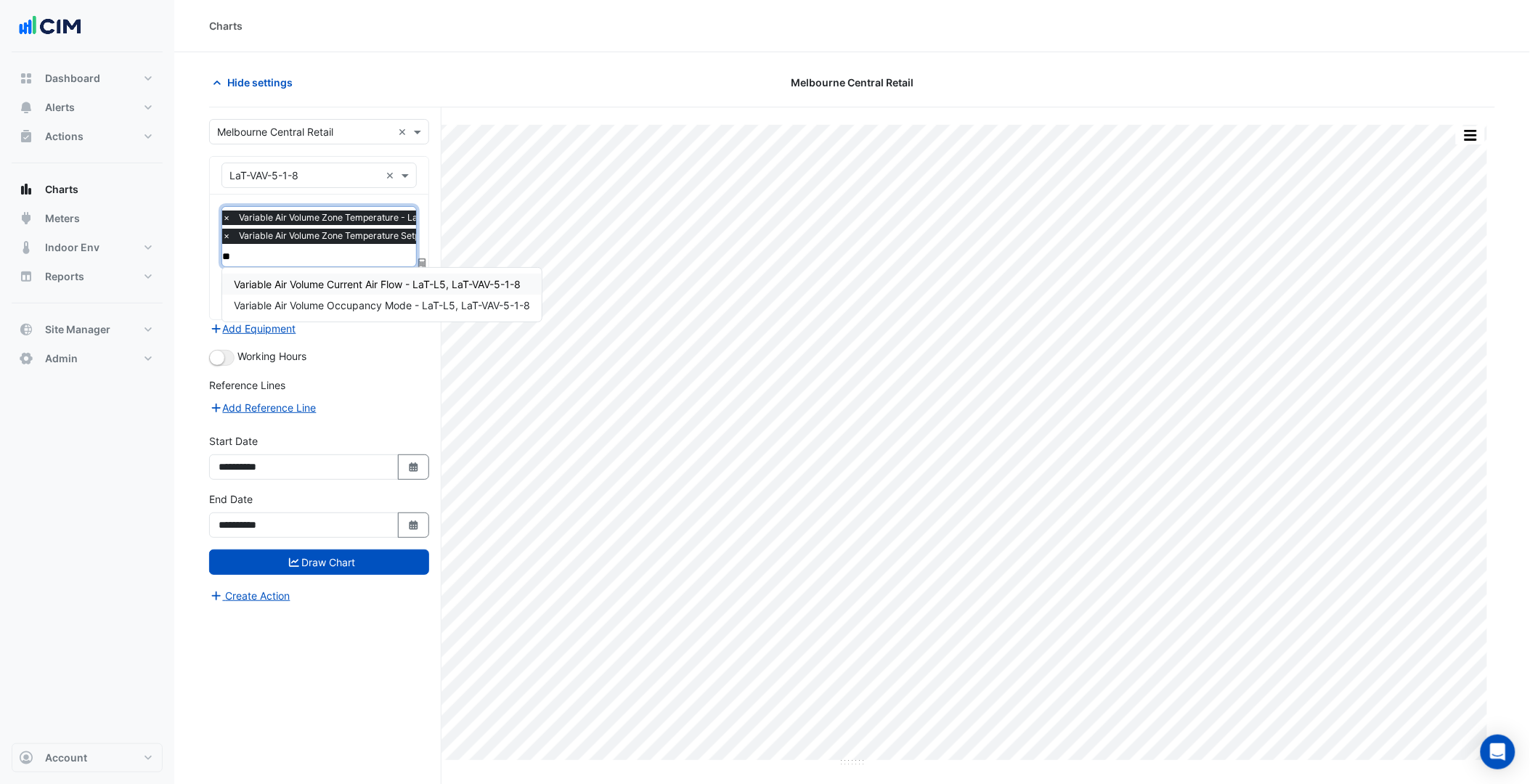
type input "***"
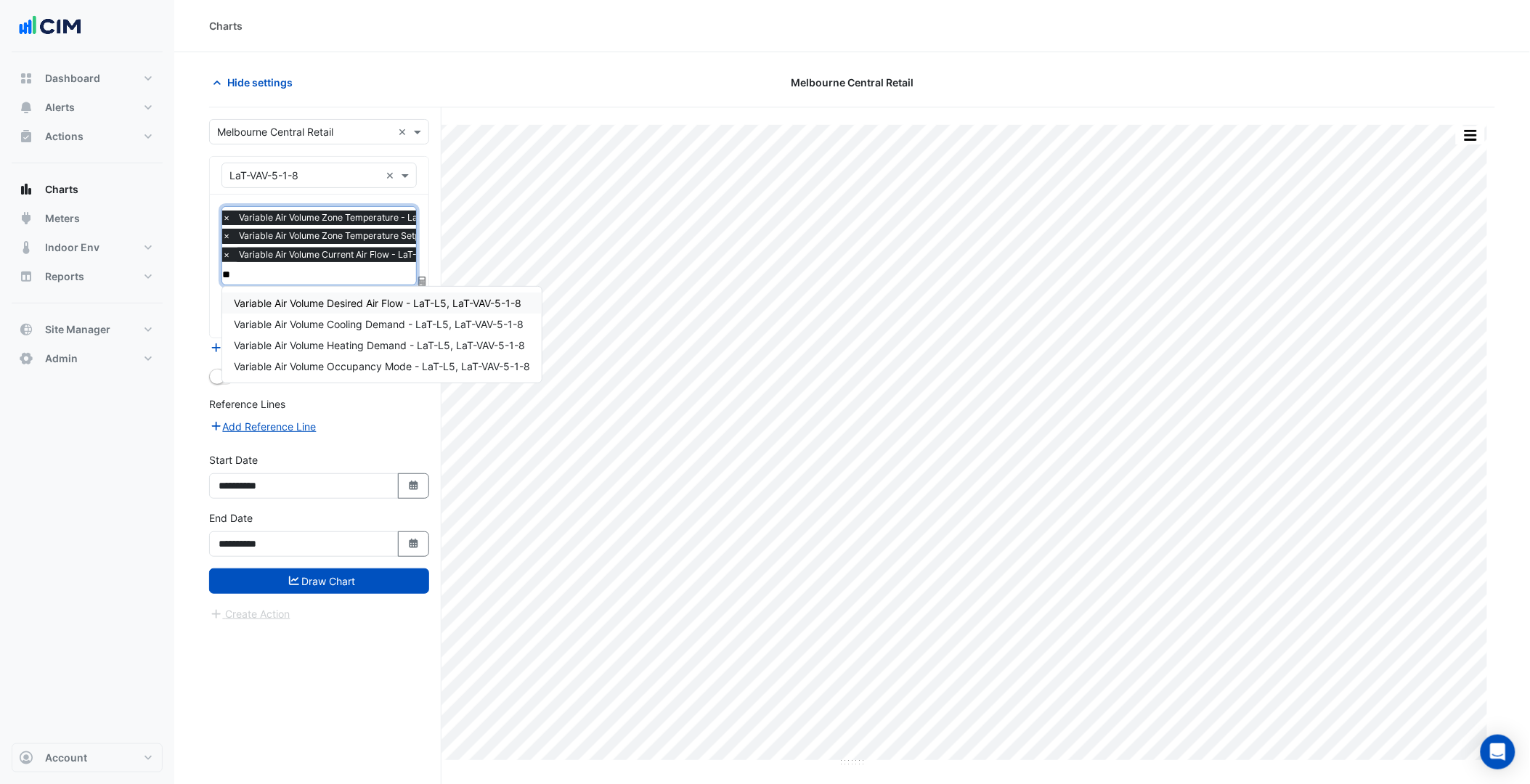
type input "***"
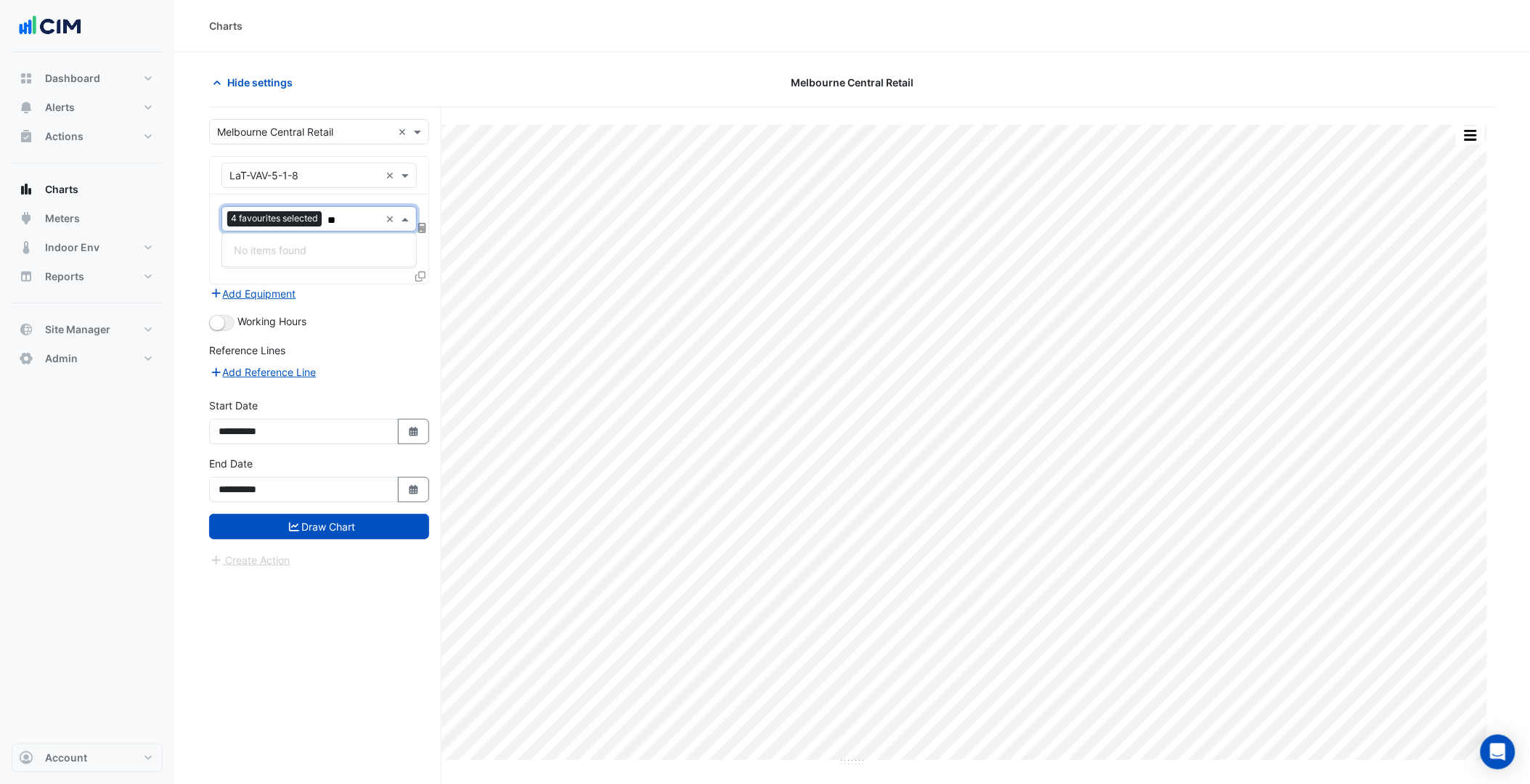
type input "***"
click at [332, 530] on button "Draw Chart" at bounding box center [318, 527] width 220 height 26
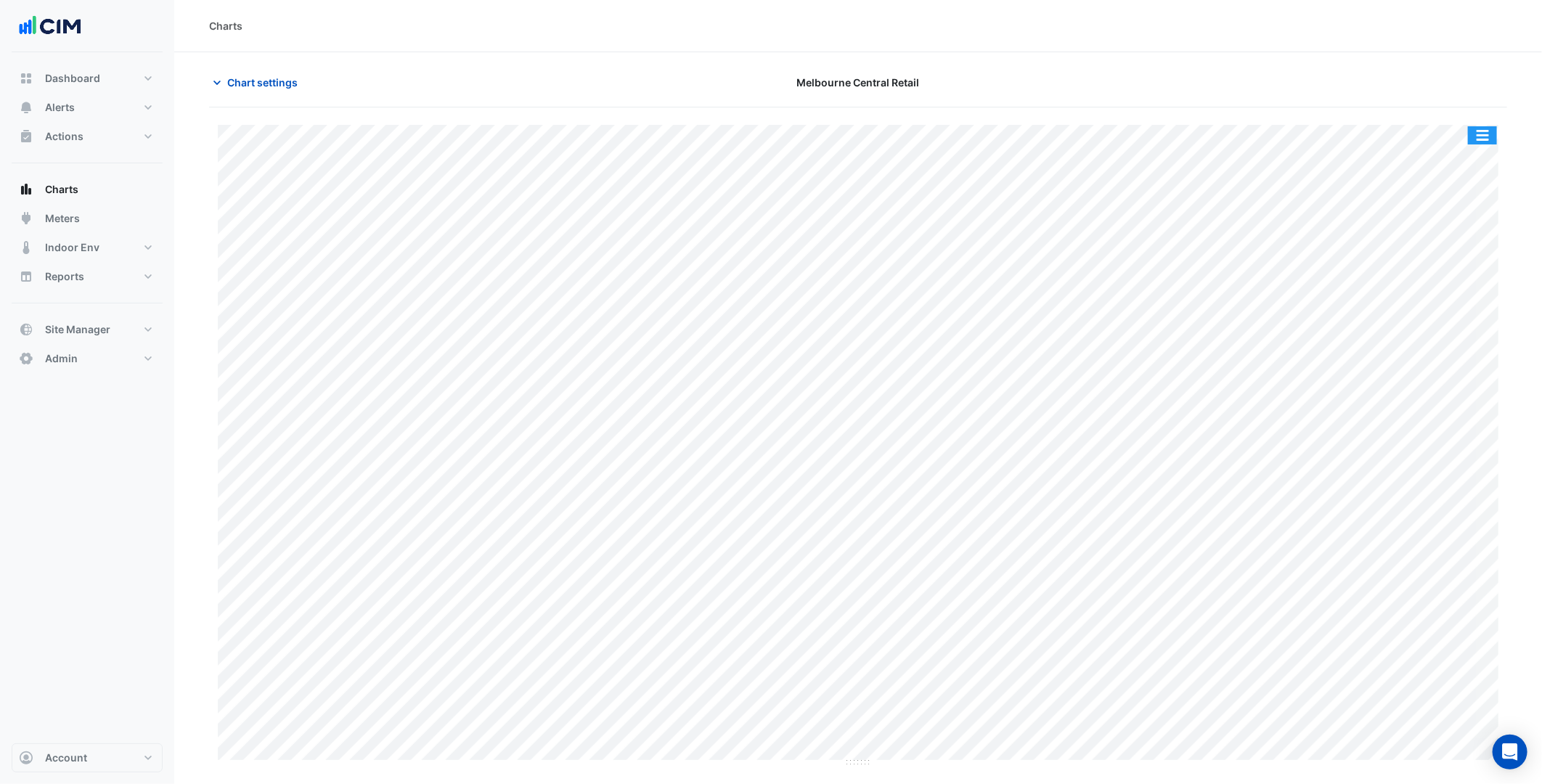
click at [1476, 140] on button "button" at bounding box center [1483, 135] width 29 height 18
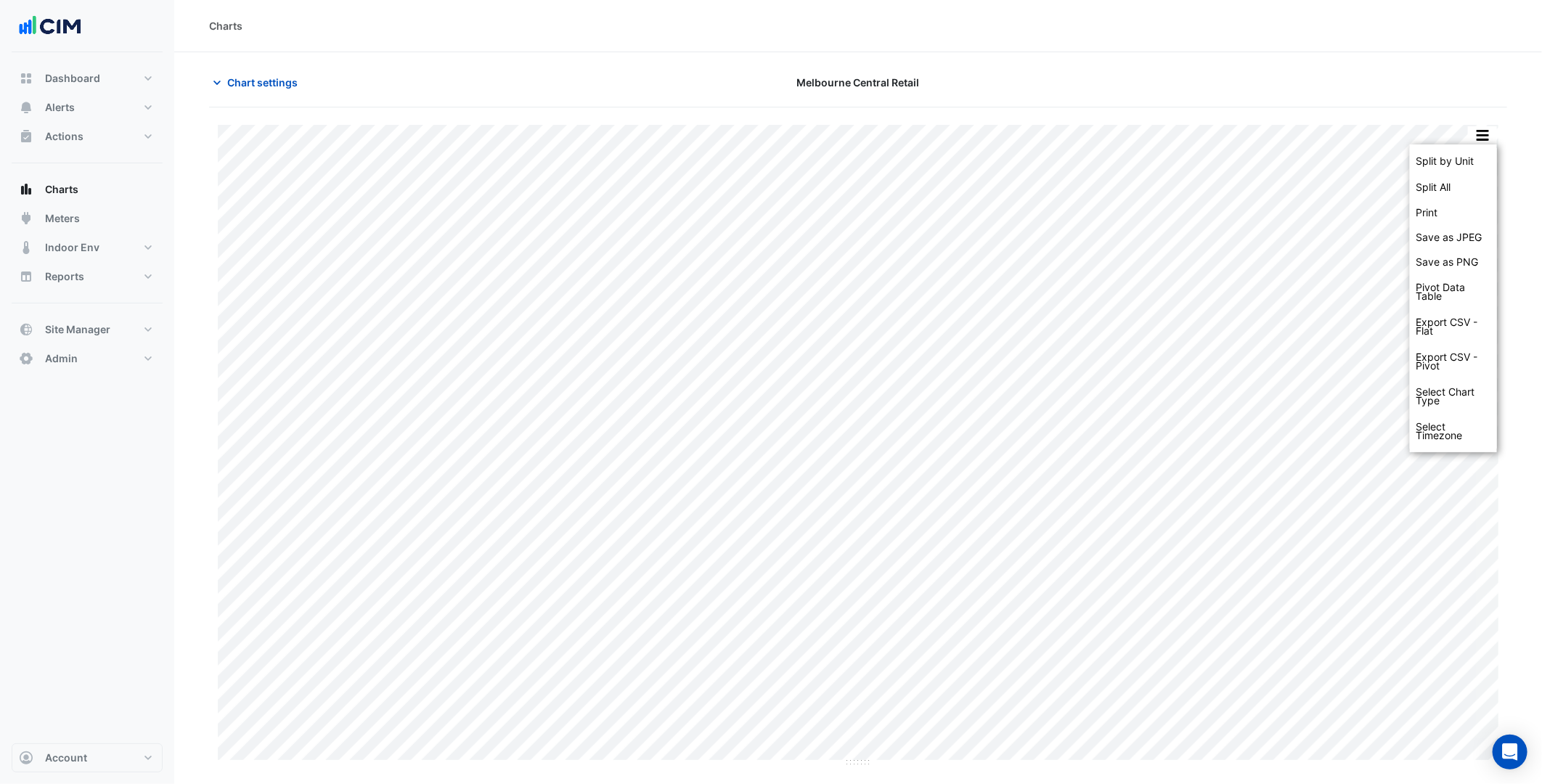
click at [1465, 150] on div "Split by Unit" at bounding box center [1454, 161] width 87 height 26
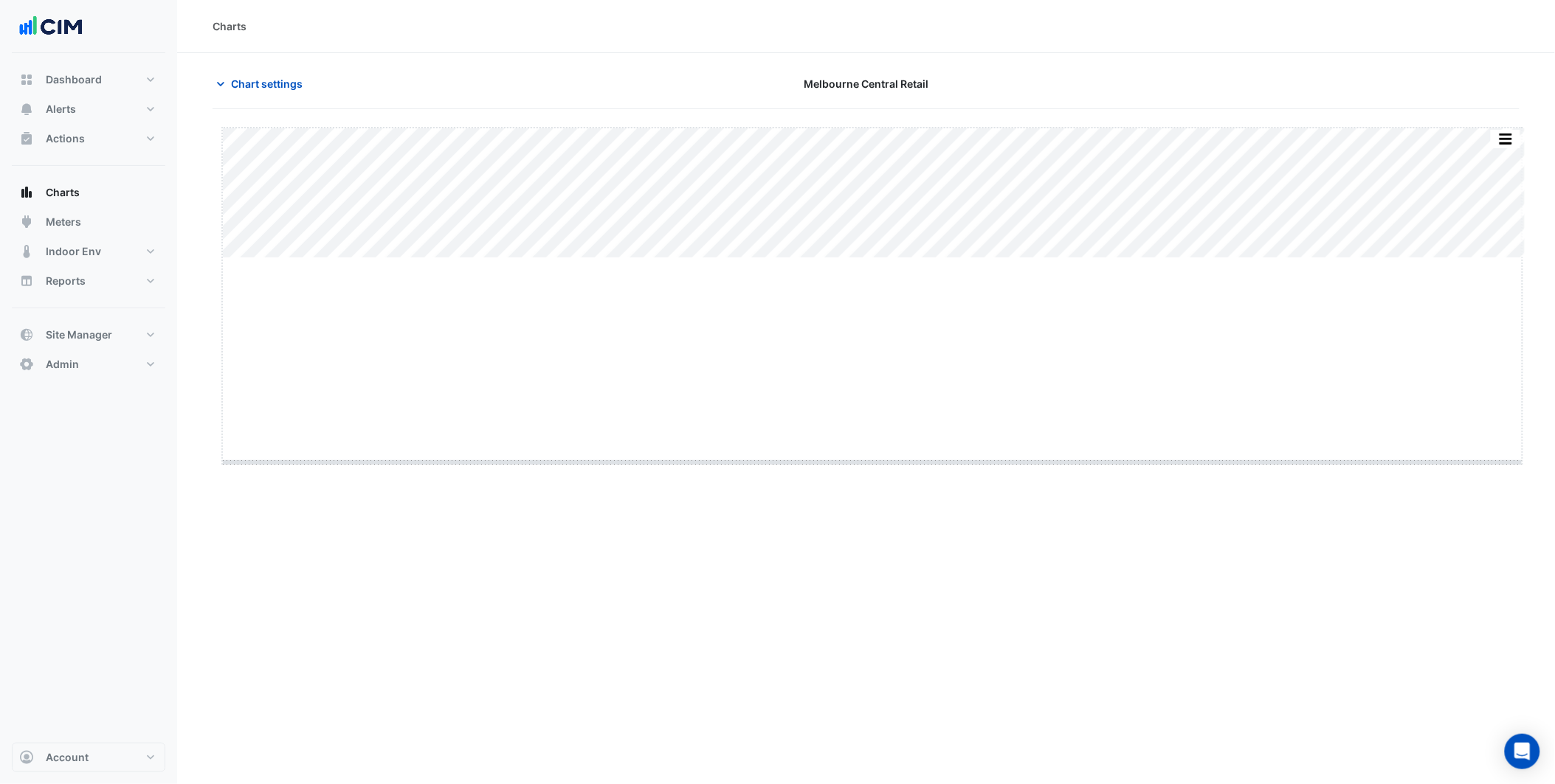
drag, startPoint x: 871, startPoint y: 259, endPoint x: 822, endPoint y: 471, distance: 217.6
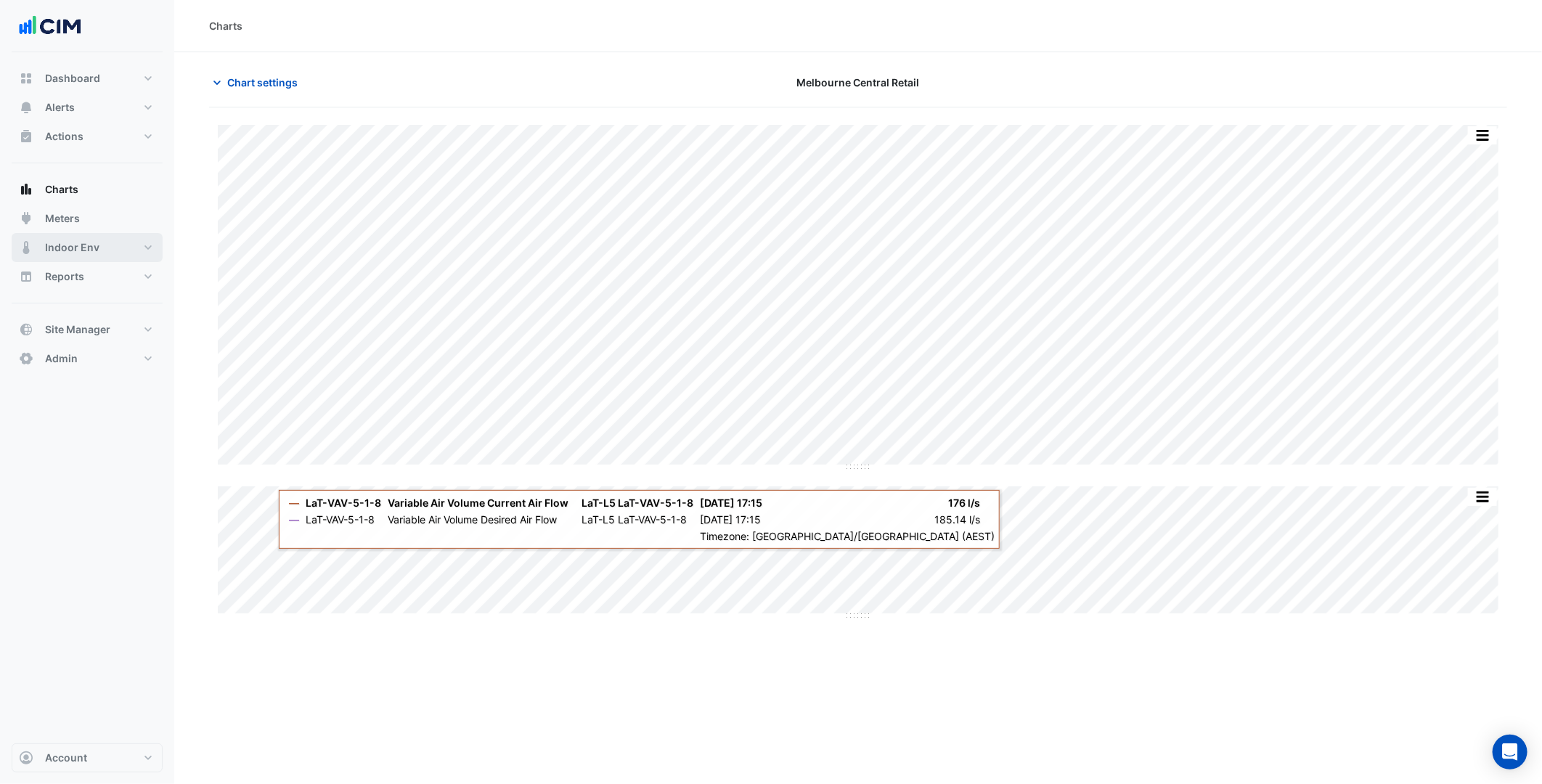
click at [113, 246] on button "Indoor Env" at bounding box center [87, 247] width 151 height 29
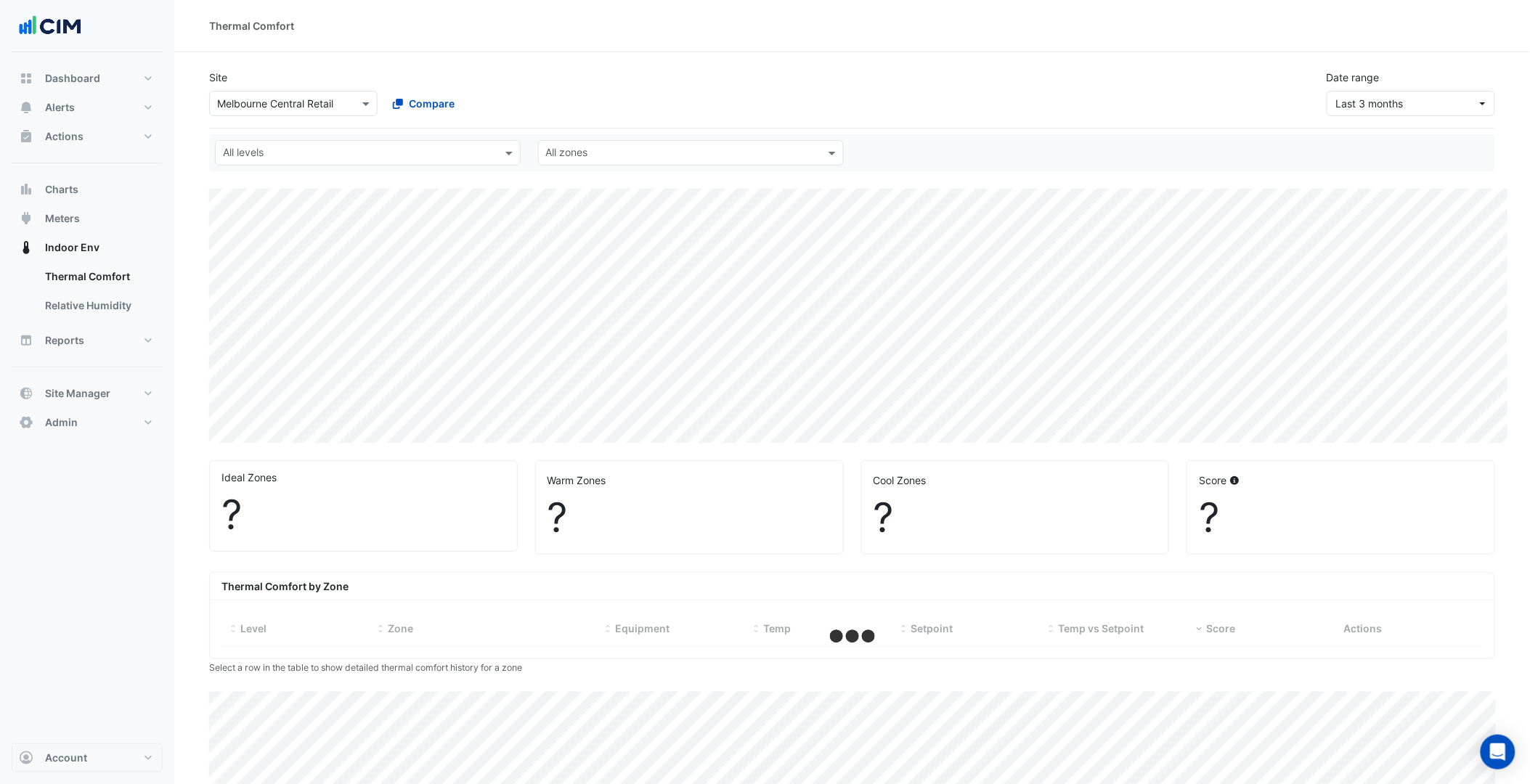
select select "***"
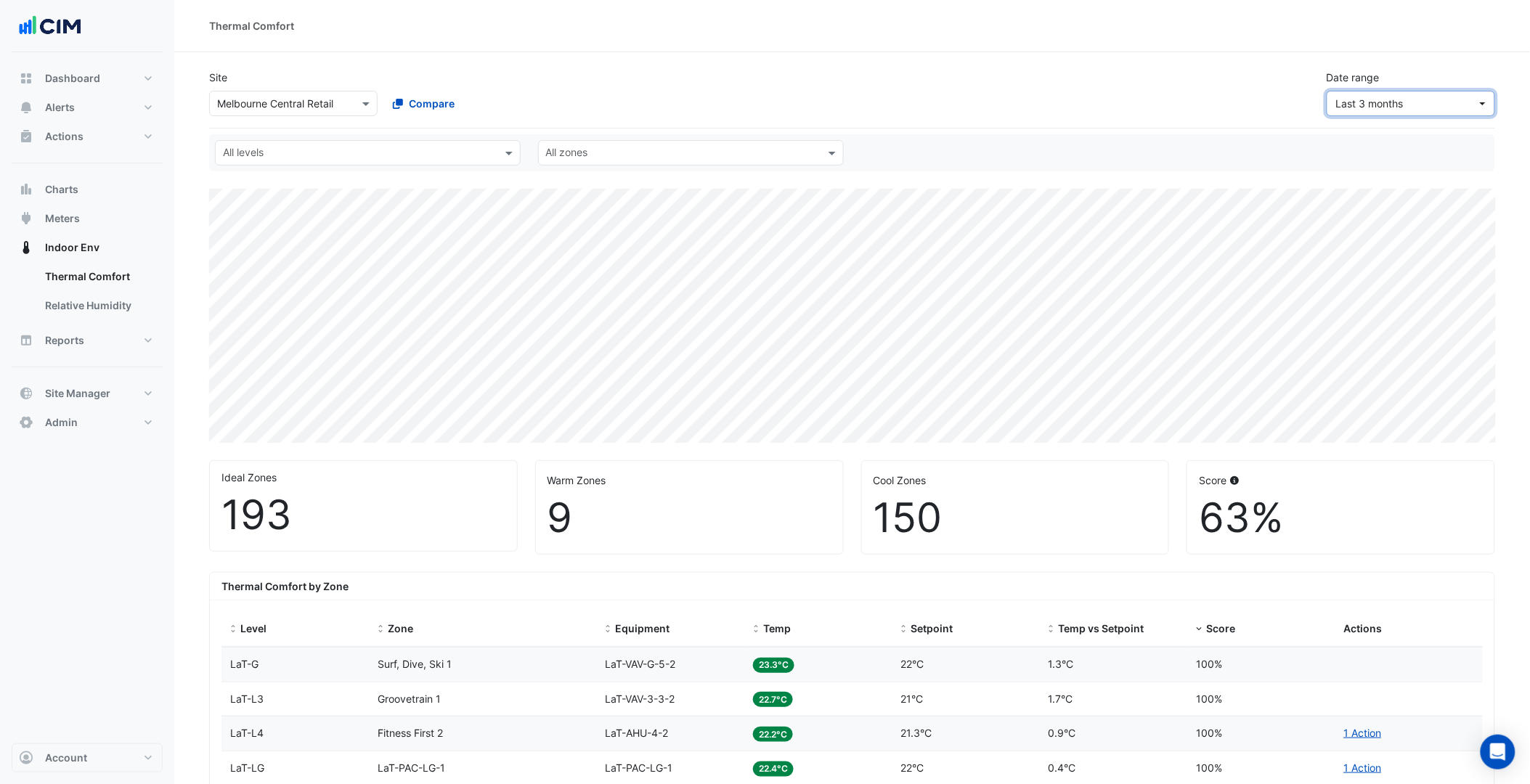
click at [1469, 92] on button "Last 3 months" at bounding box center [1410, 104] width 168 height 26
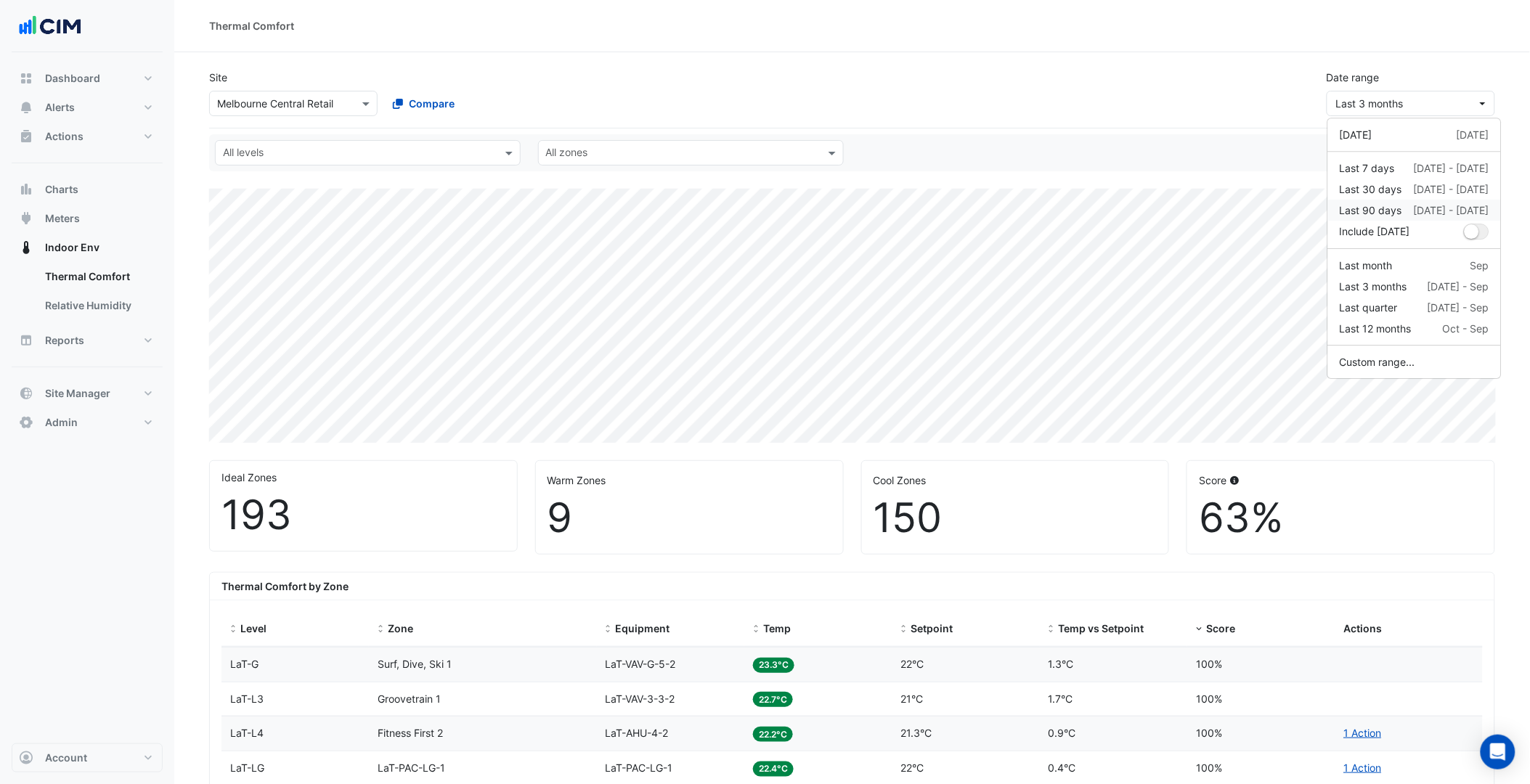
click at [1427, 216] on div "3 Jul - 30 Sep" at bounding box center [1451, 210] width 75 height 16
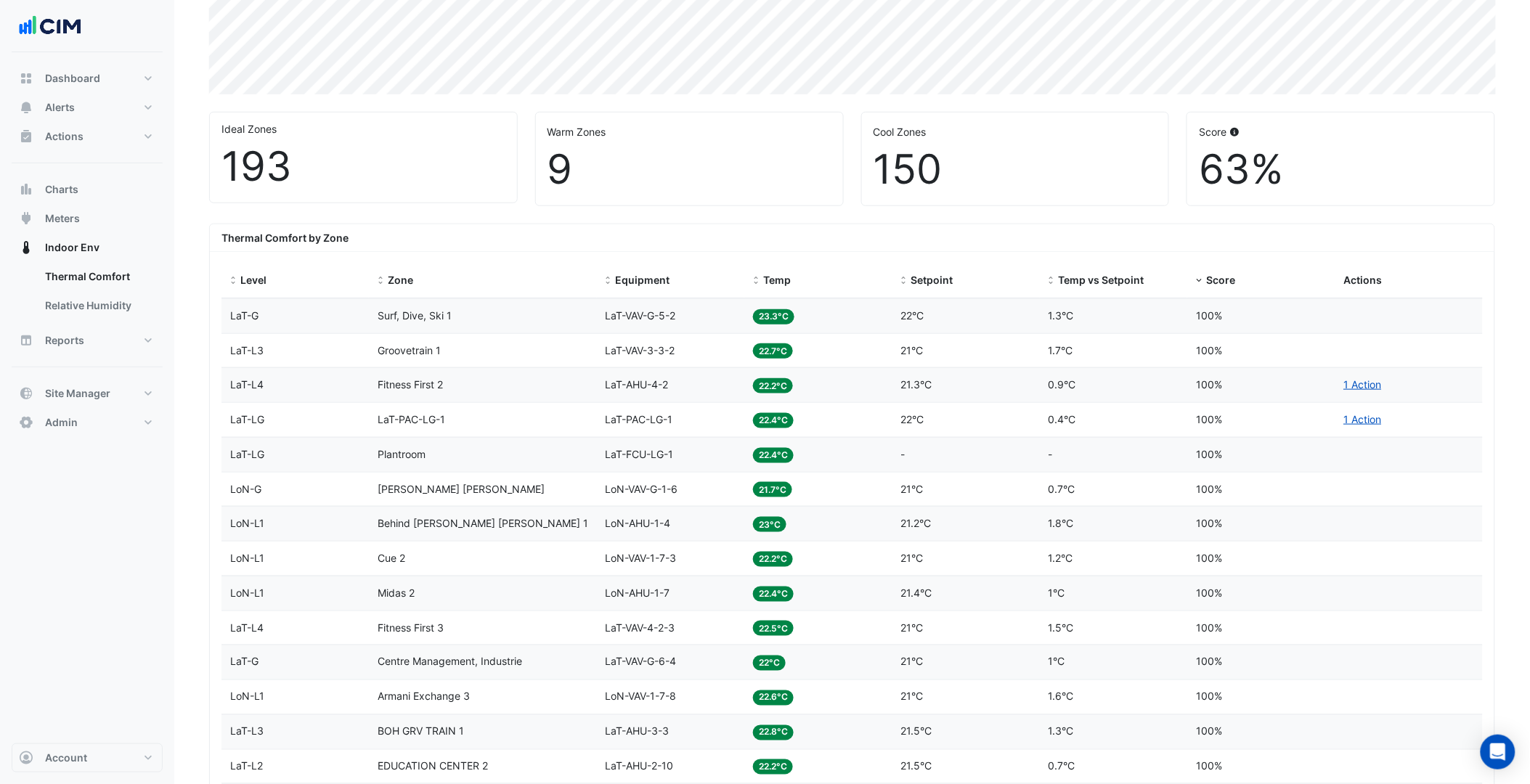
scroll to position [323, 0]
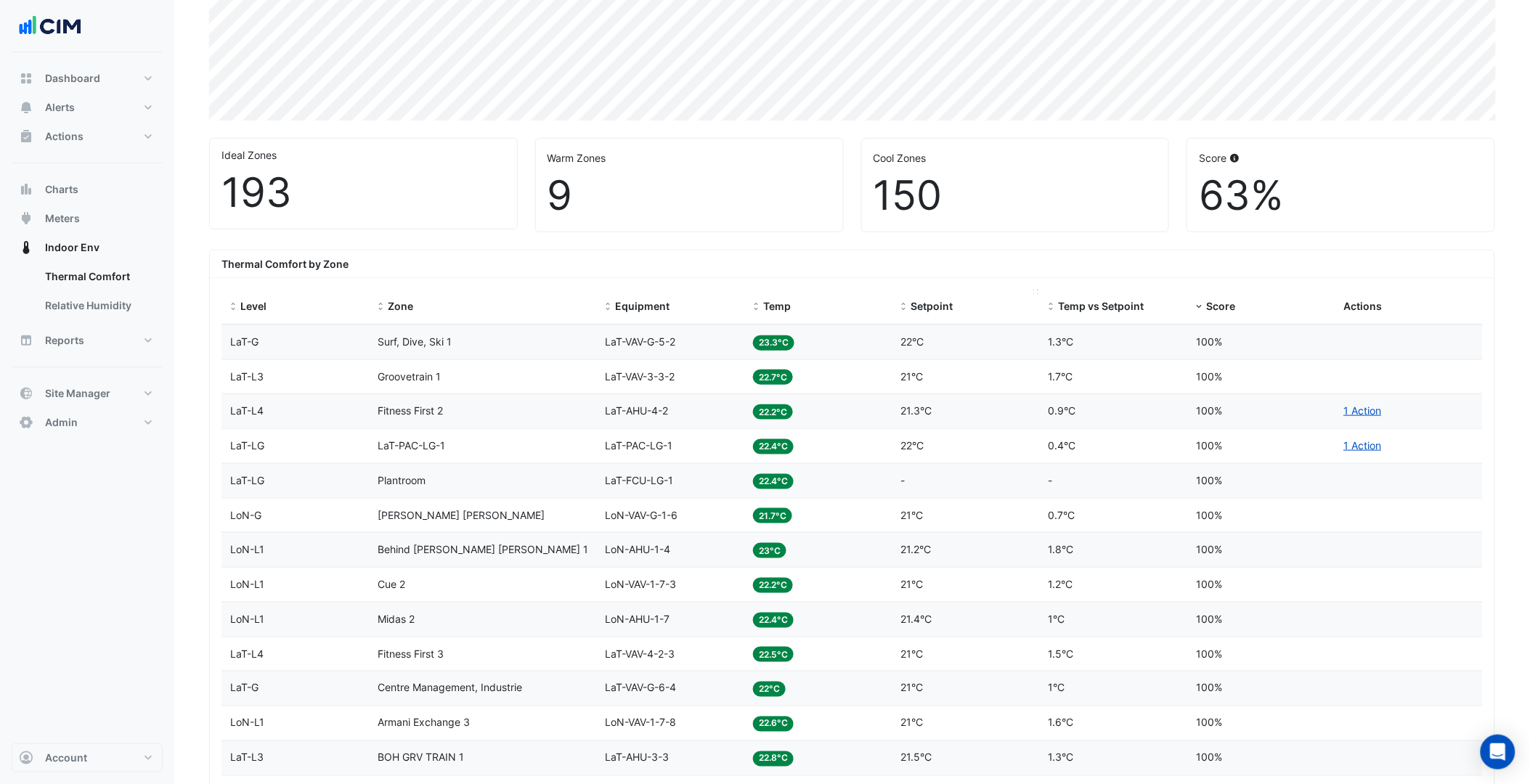
click at [922, 299] on div "Setpoint" at bounding box center [965, 307] width 130 height 17
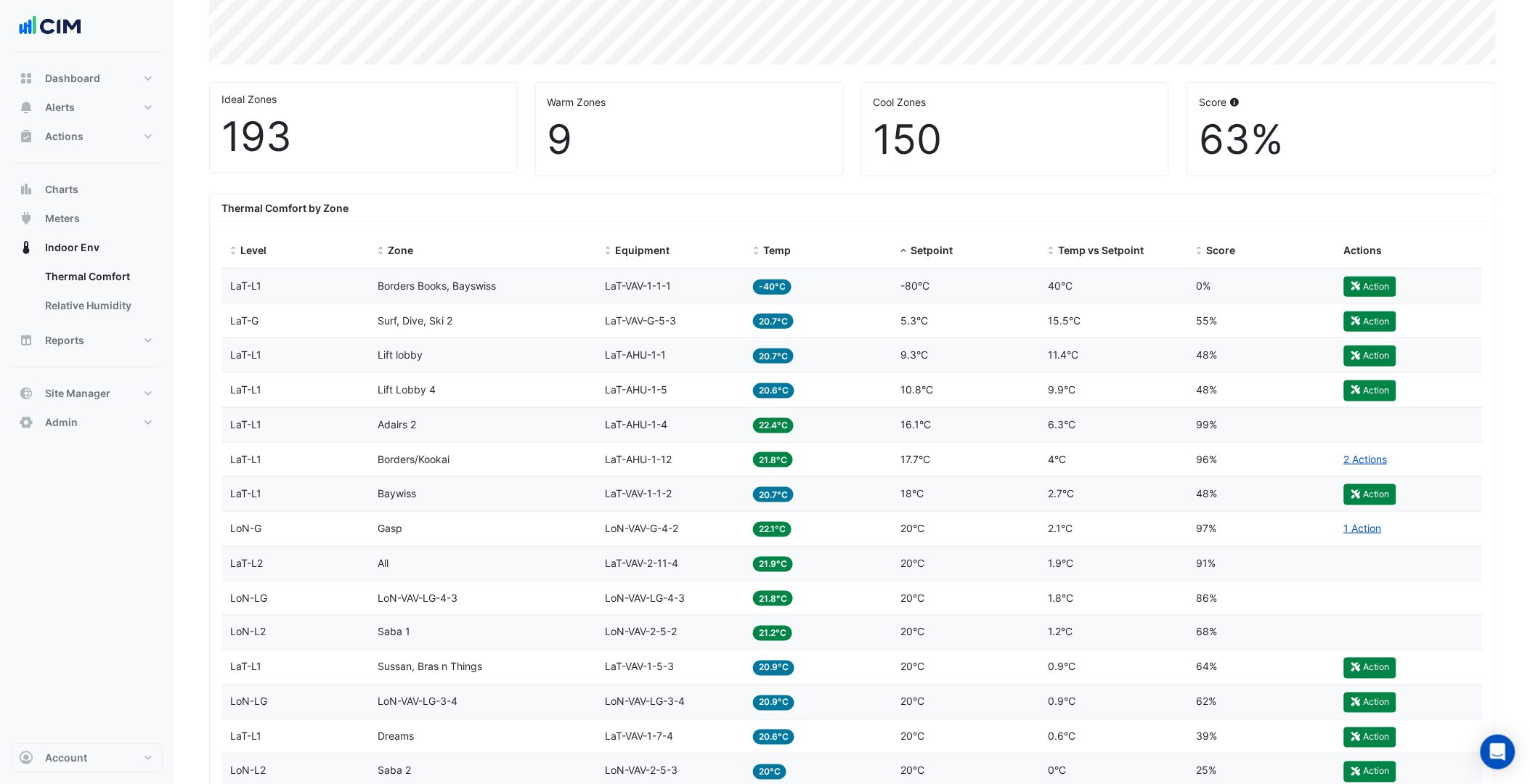
scroll to position [403, 0]
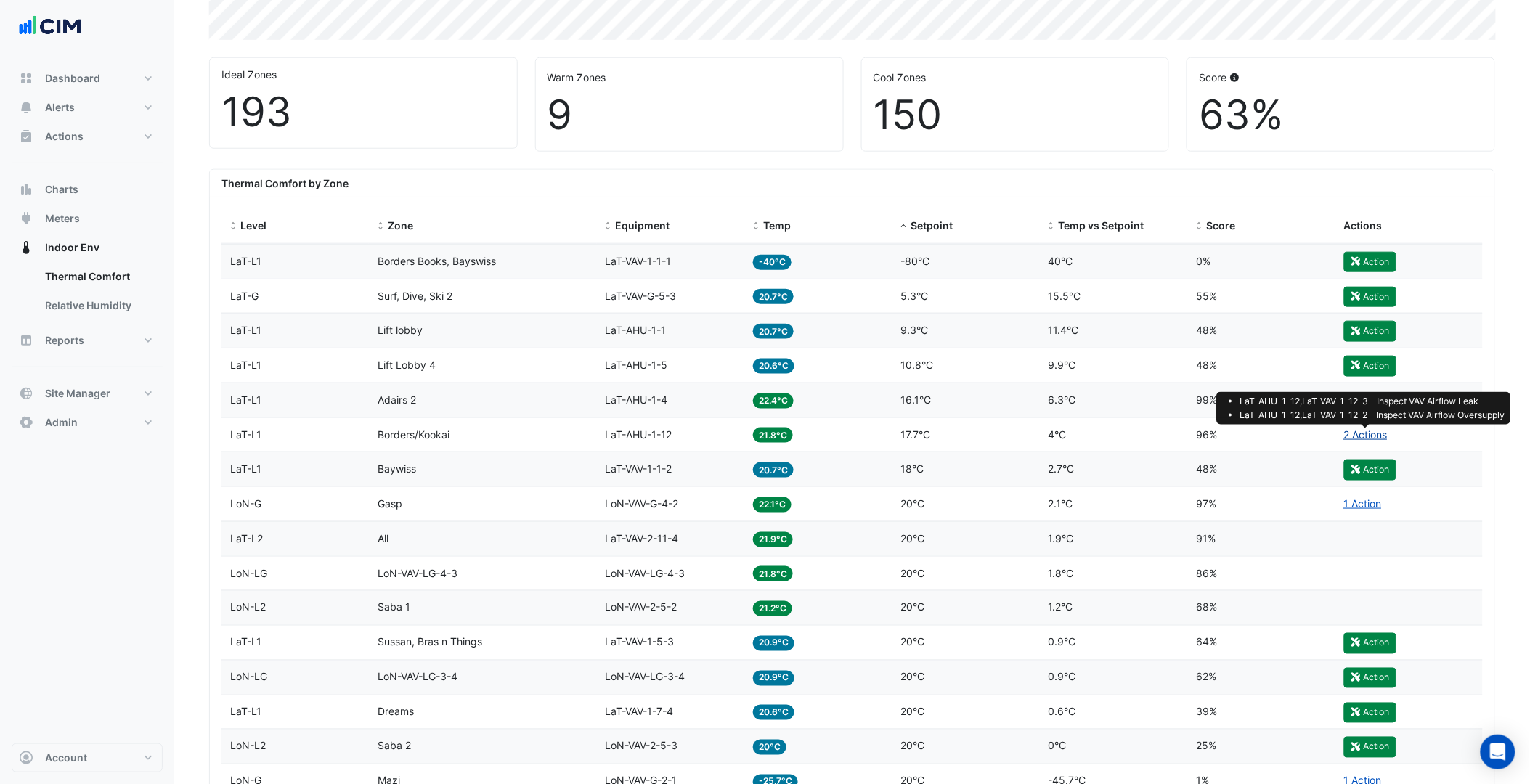
click at [1361, 437] on link "2 Actions" at bounding box center [1365, 434] width 43 height 12
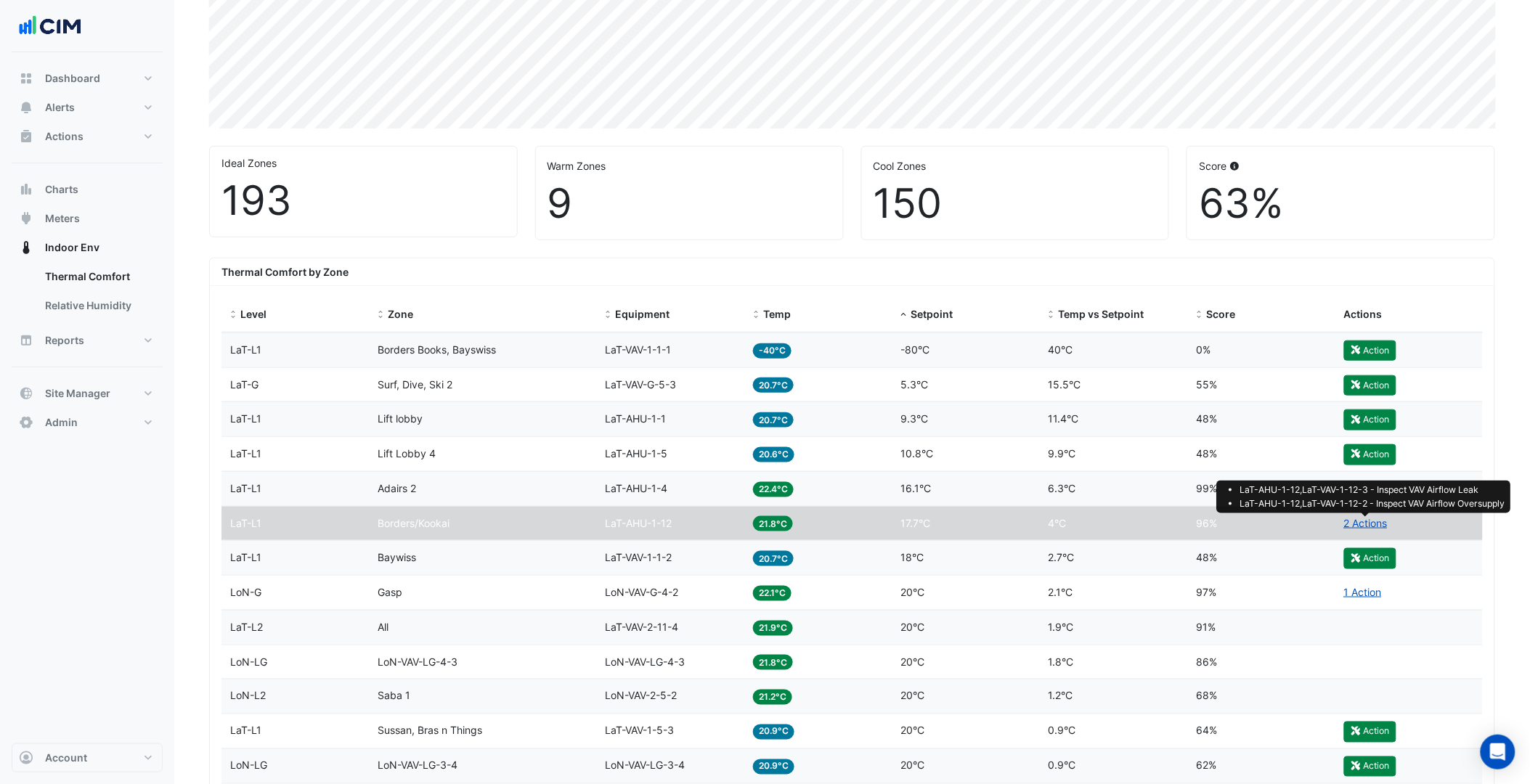
scroll to position [323, 0]
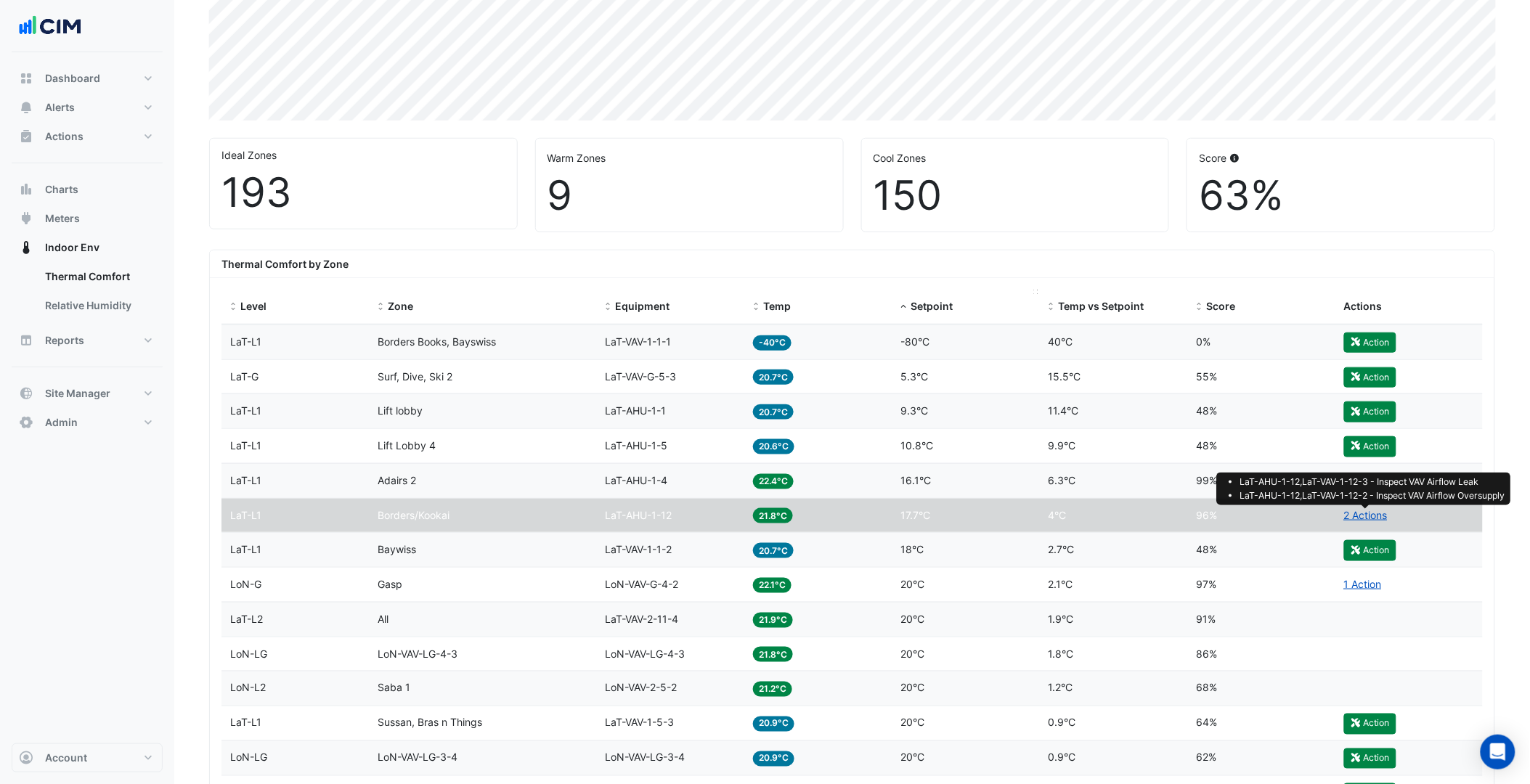
click at [931, 301] on span "Setpoint" at bounding box center [932, 305] width 42 height 12
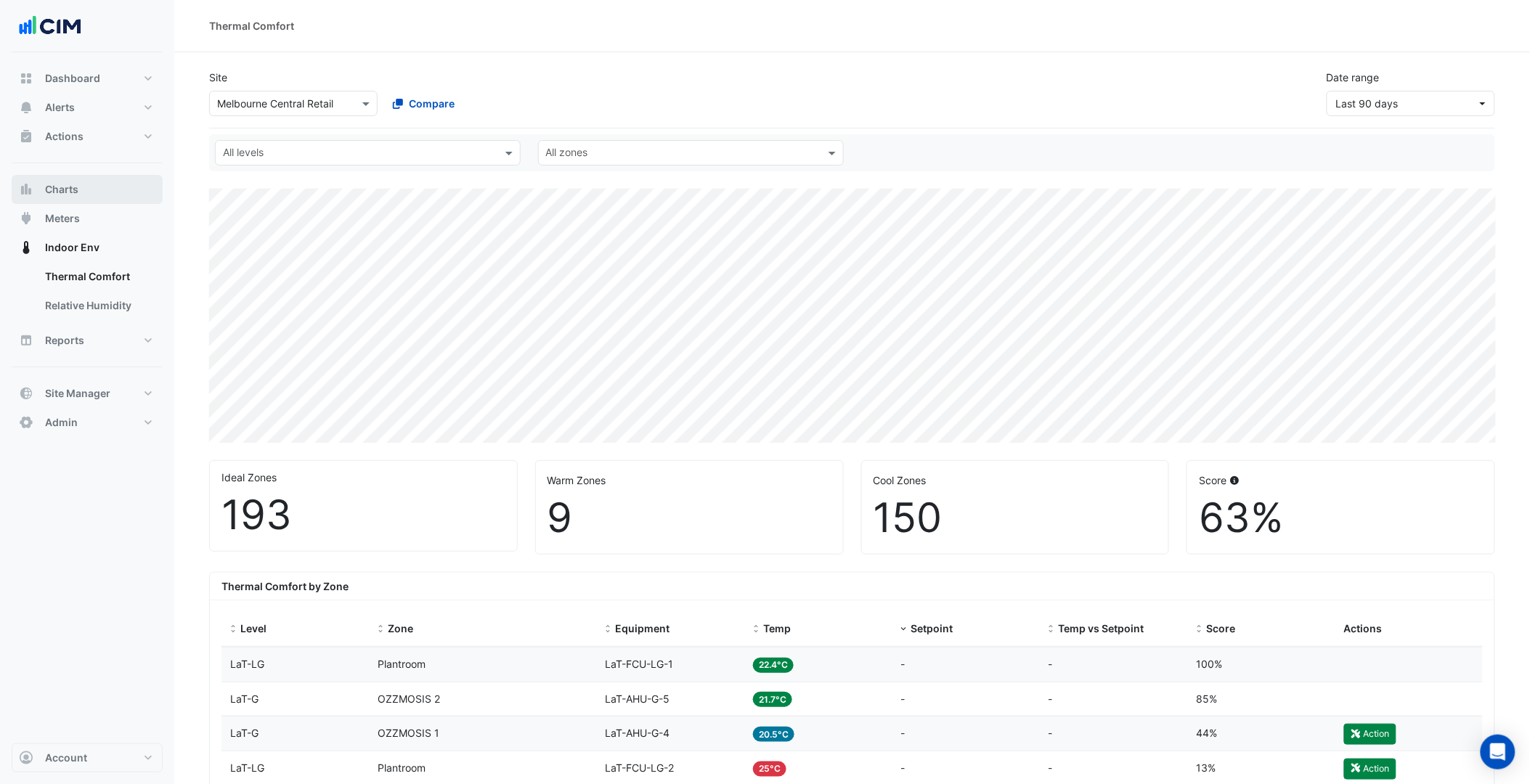
click at [85, 192] on button "Charts" at bounding box center [87, 189] width 151 height 29
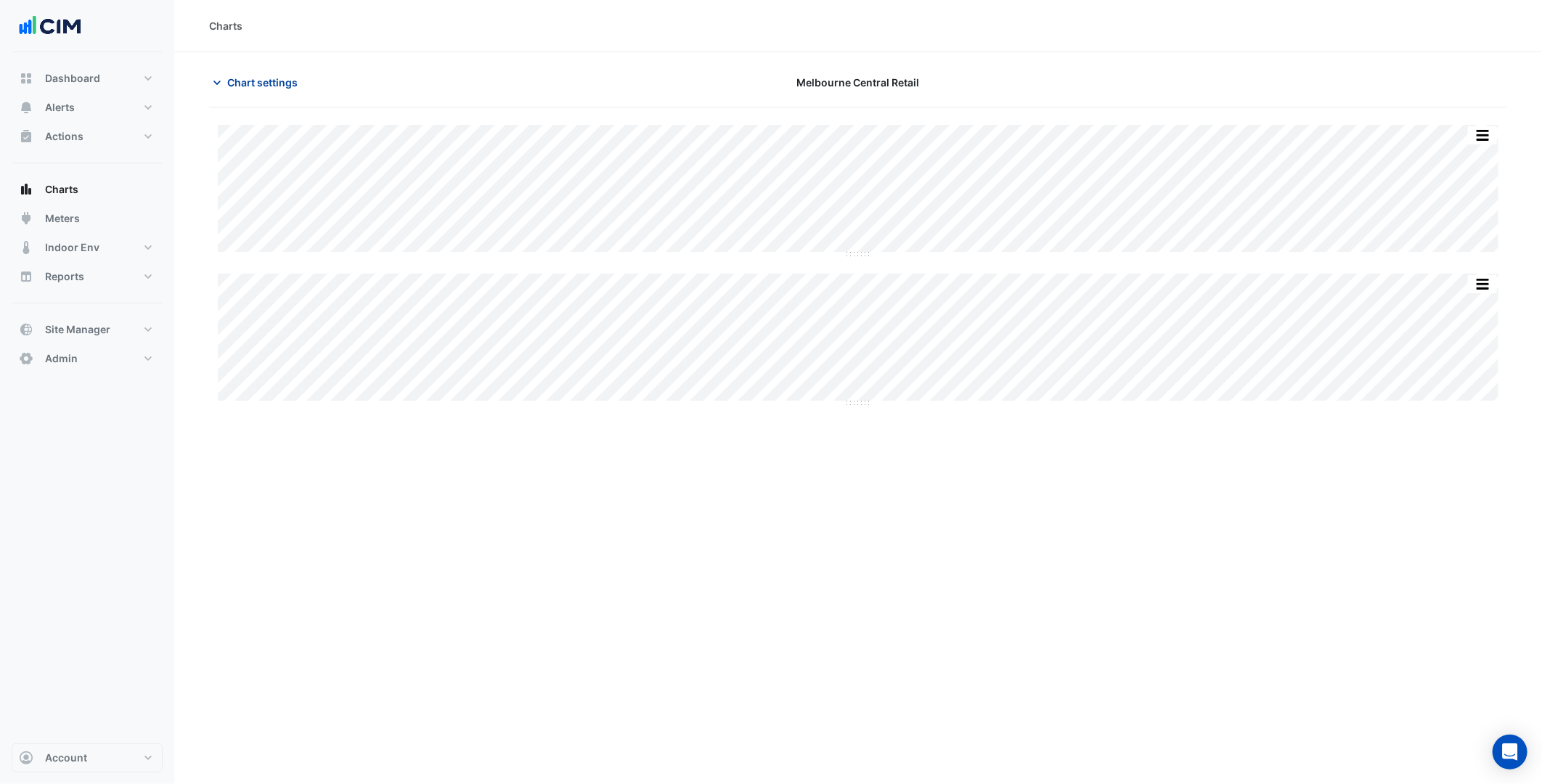
type input "**********"
click at [272, 93] on button "Chart settings" at bounding box center [257, 83] width 98 height 26
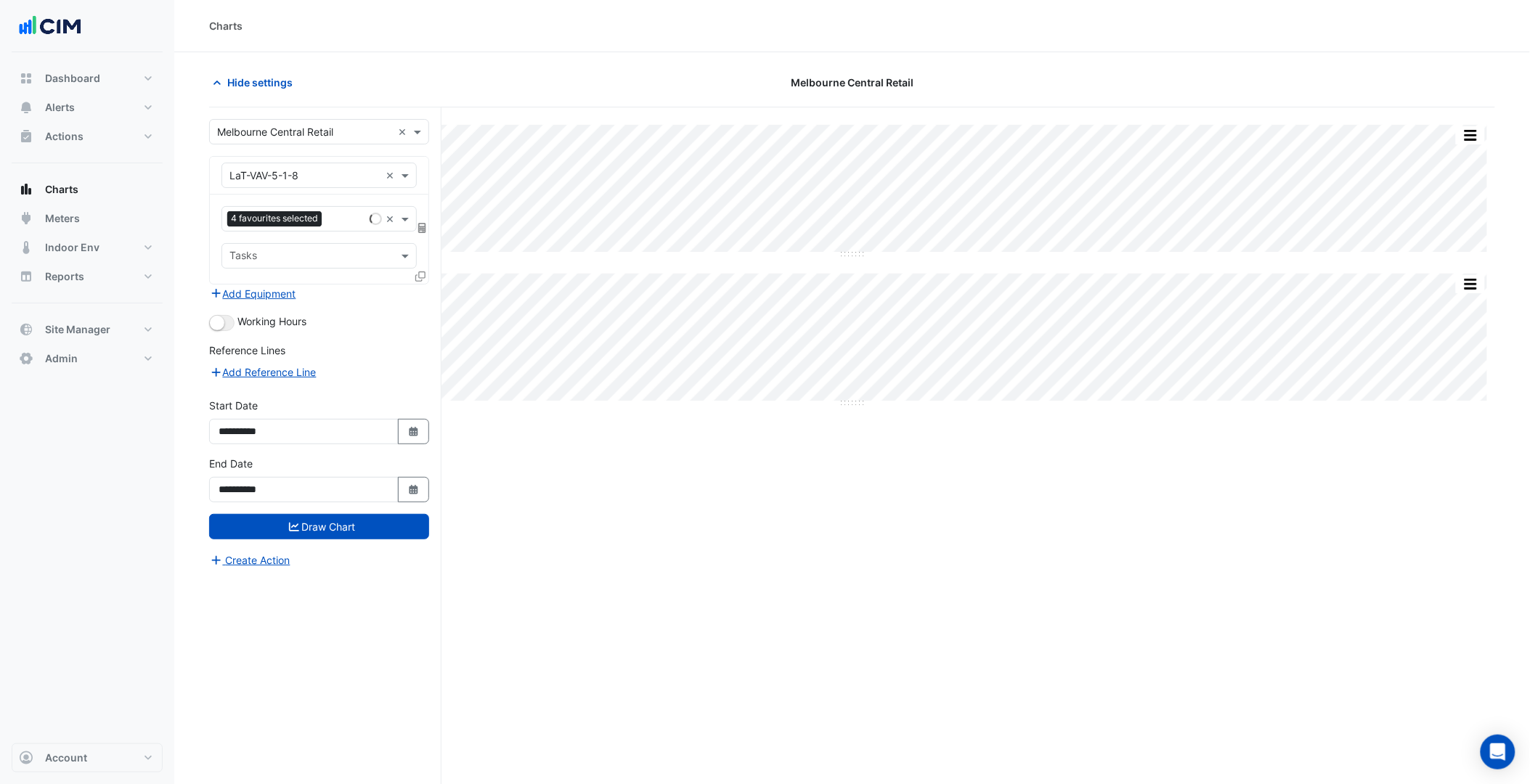
click at [325, 177] on input "text" at bounding box center [304, 176] width 150 height 16
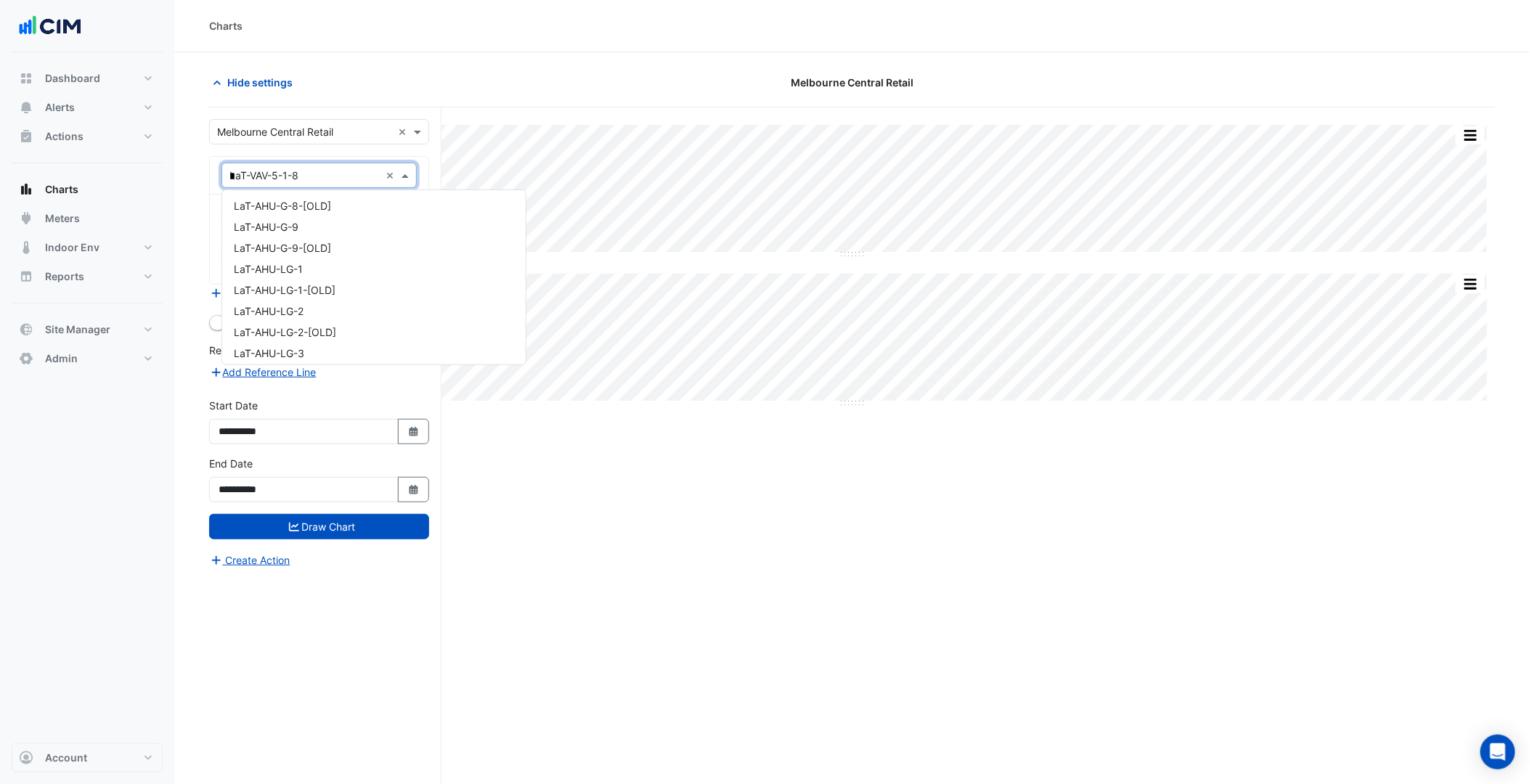
type input "**"
click at [314, 203] on div "Chiller-2" at bounding box center [368, 206] width 291 height 21
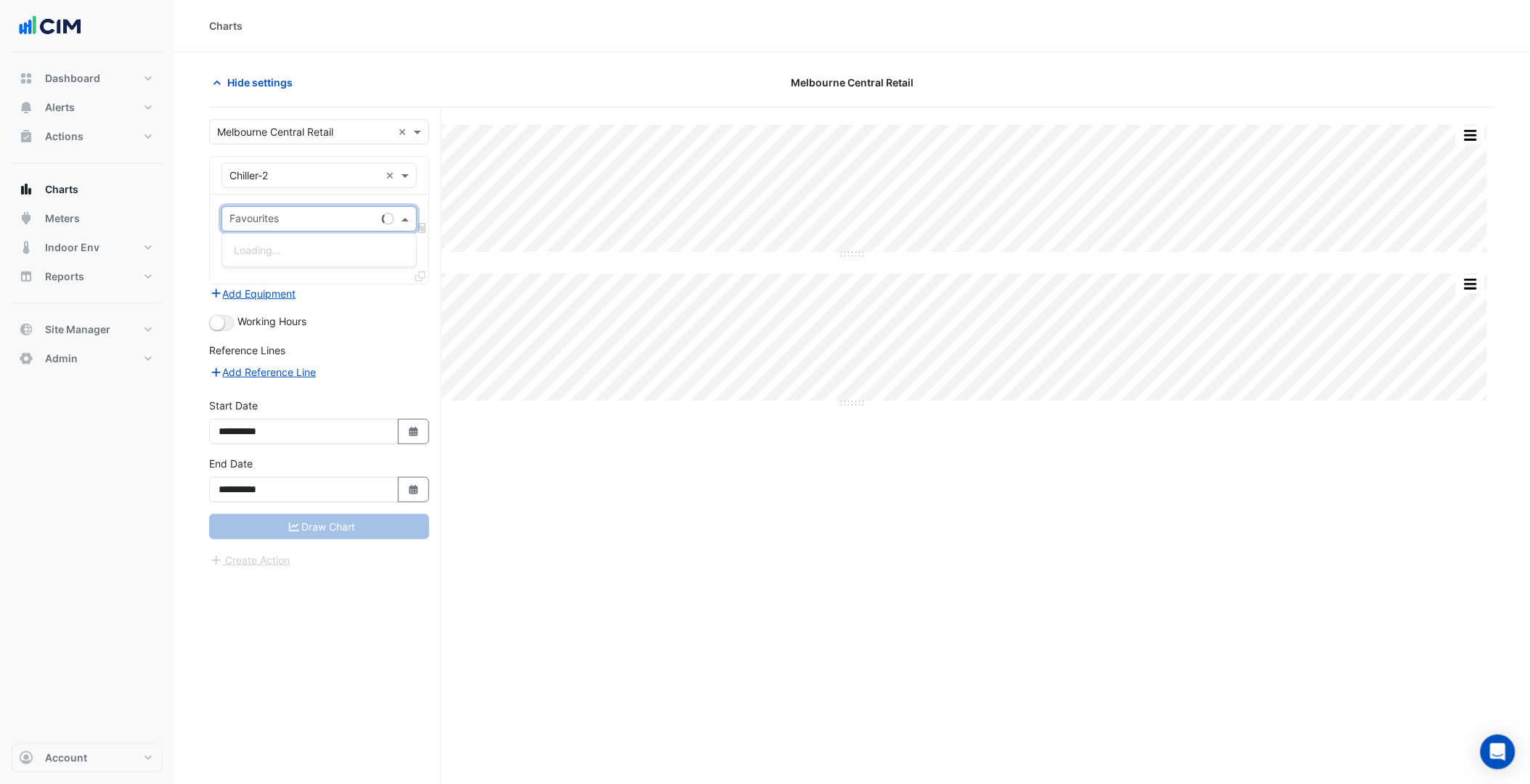
click at [322, 222] on input "text" at bounding box center [303, 220] width 147 height 16
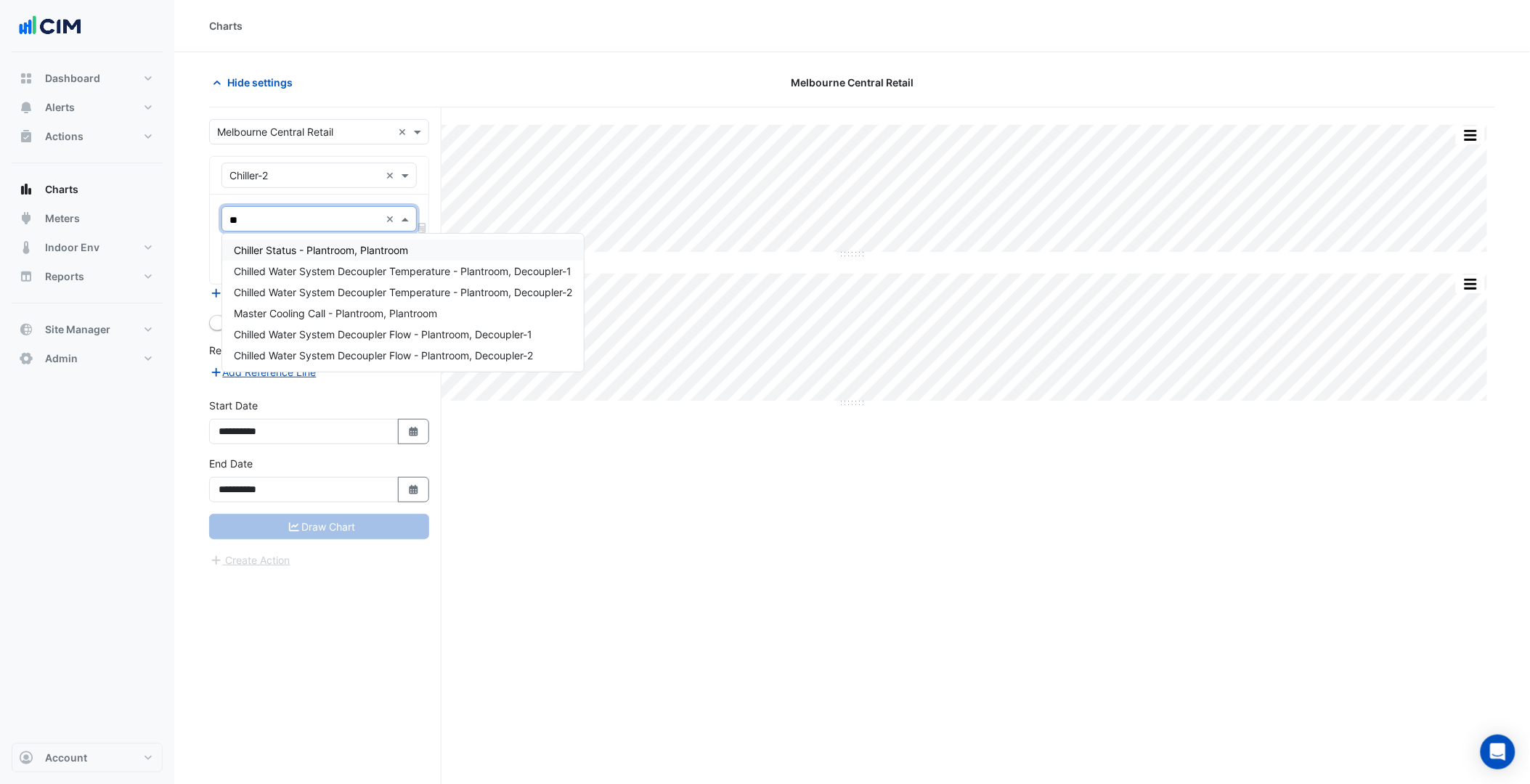
type input "***"
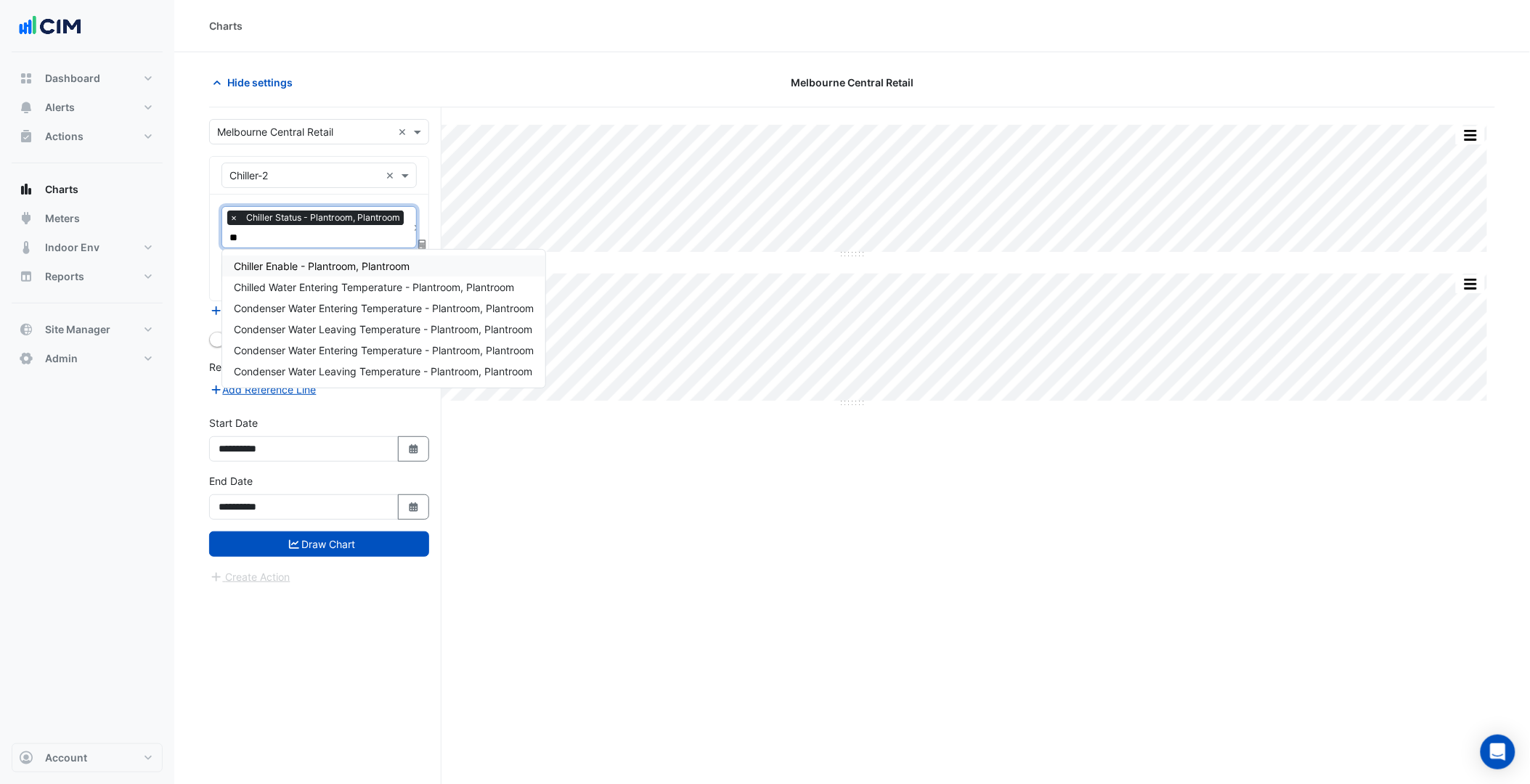
type input "***"
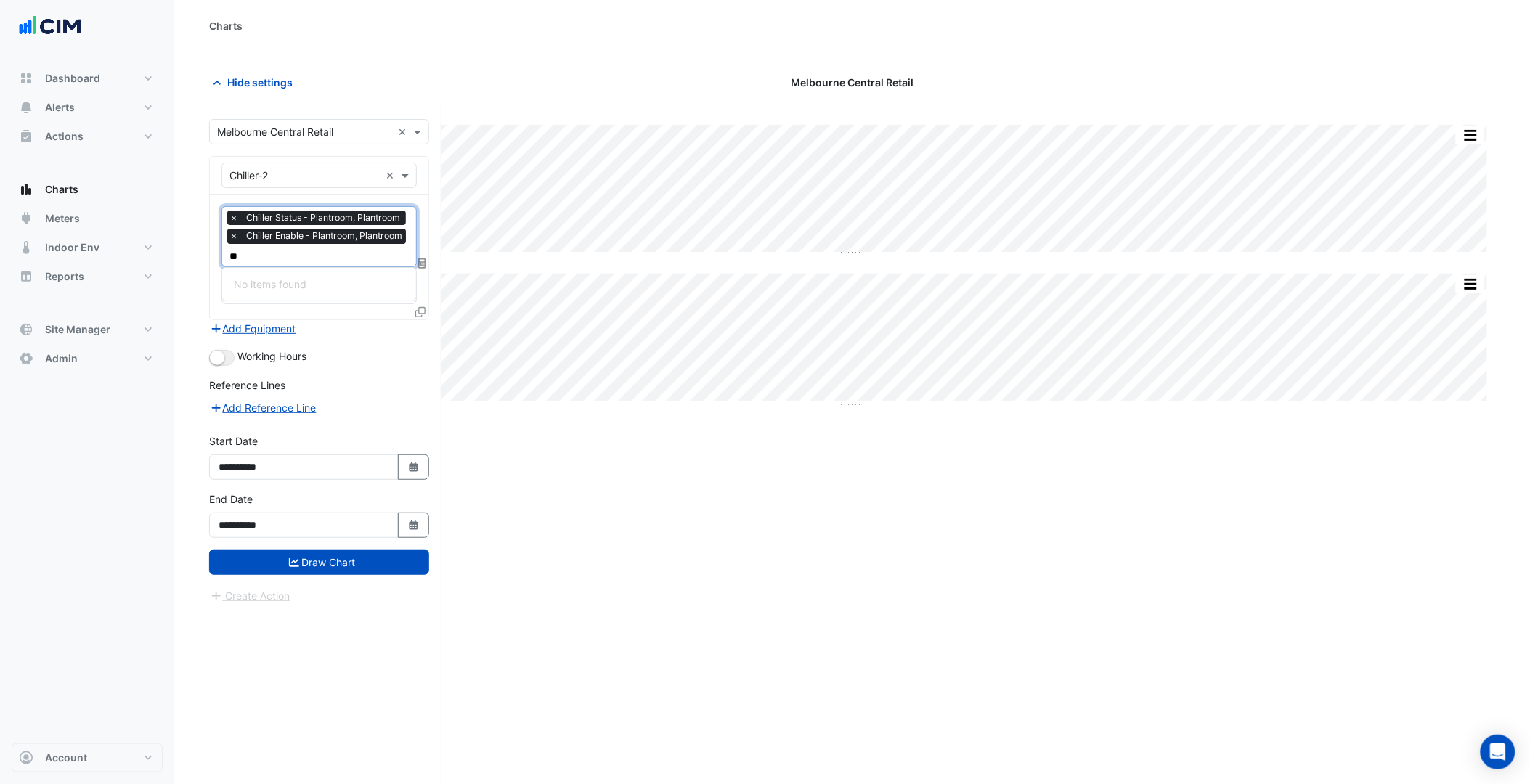
type input "*"
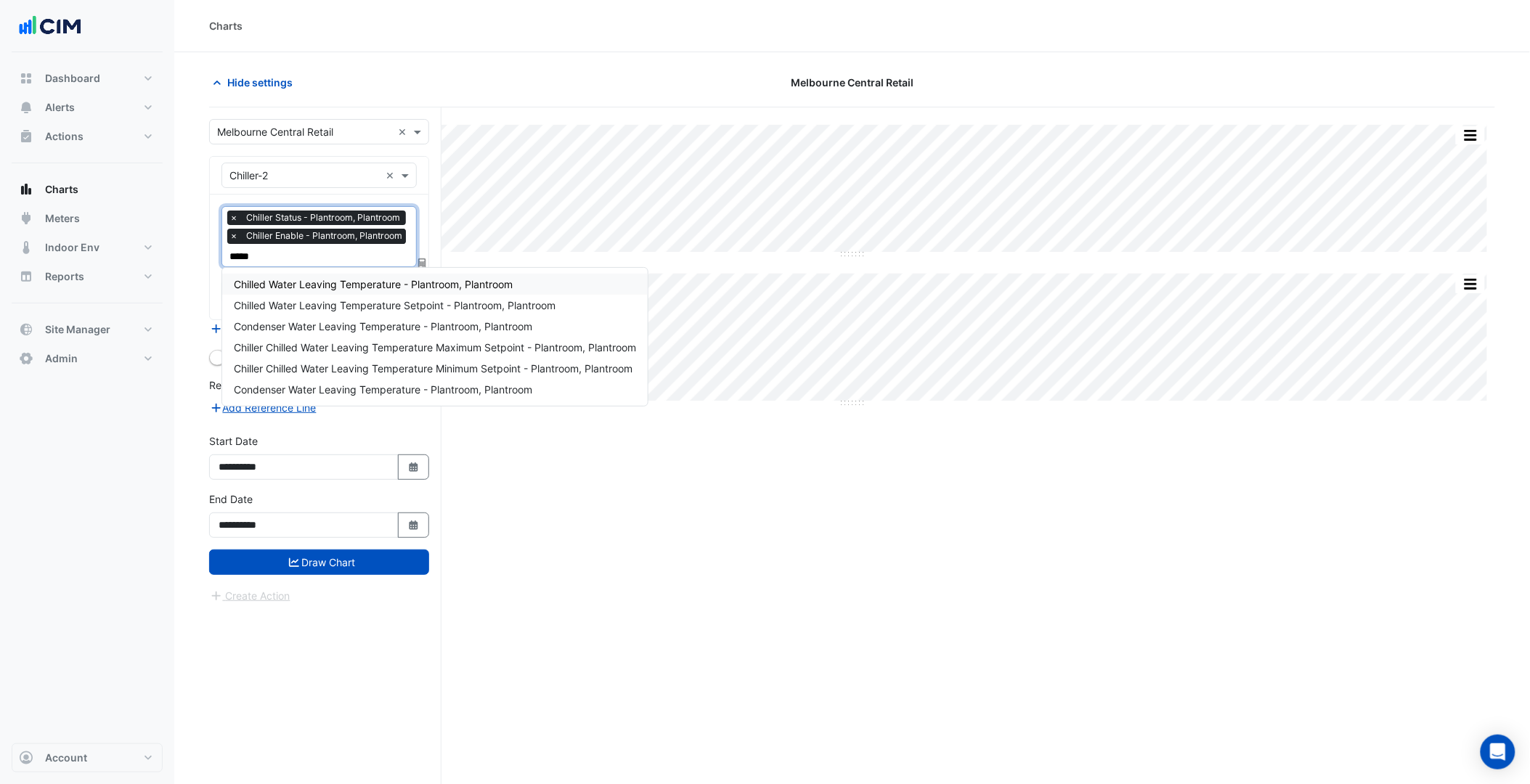
type input "******"
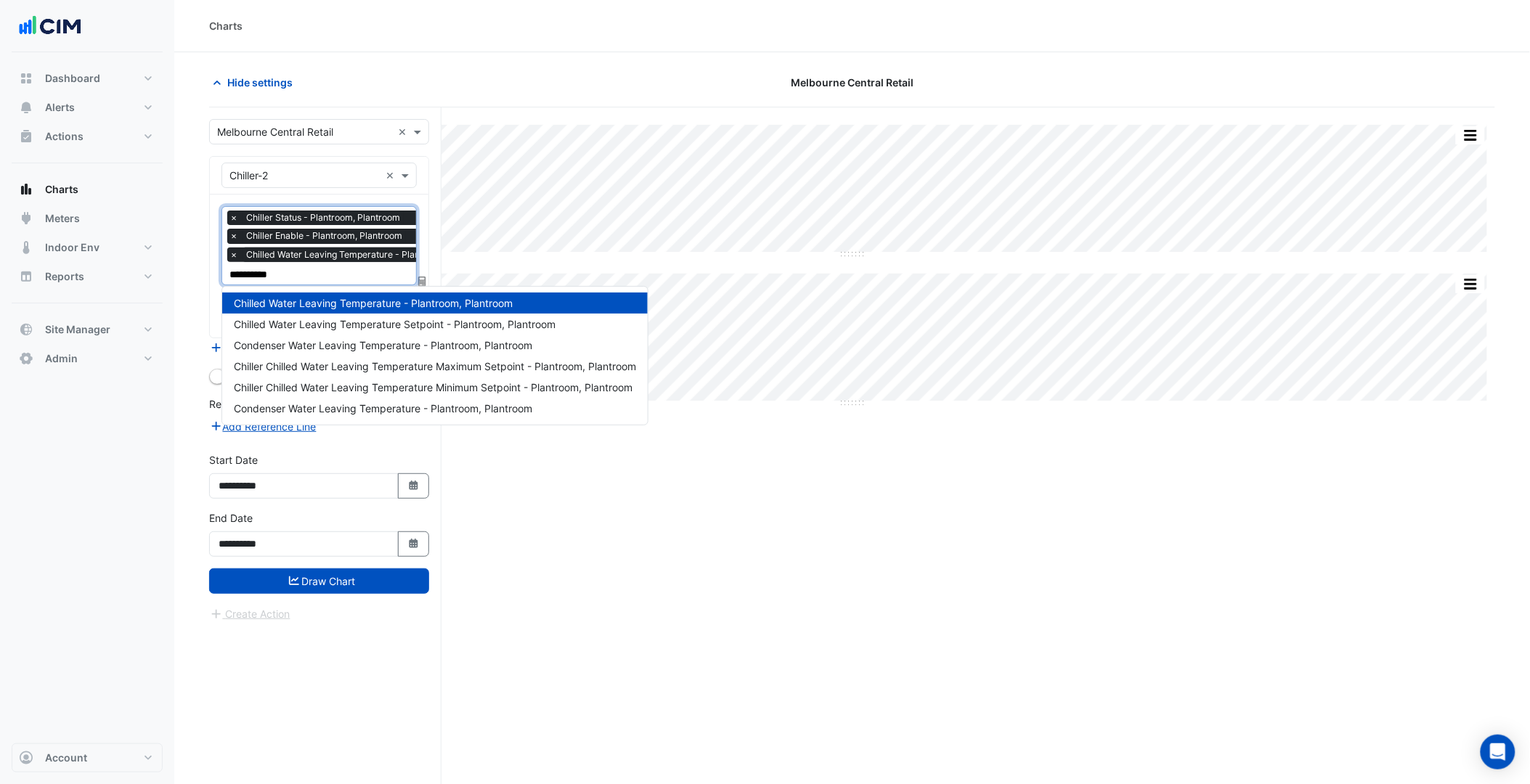
type input "**********"
click at [364, 327] on span "Chilled Water Leaving Temperature Setpoint - Plantroom, Plantroom" at bounding box center [394, 324] width 322 height 12
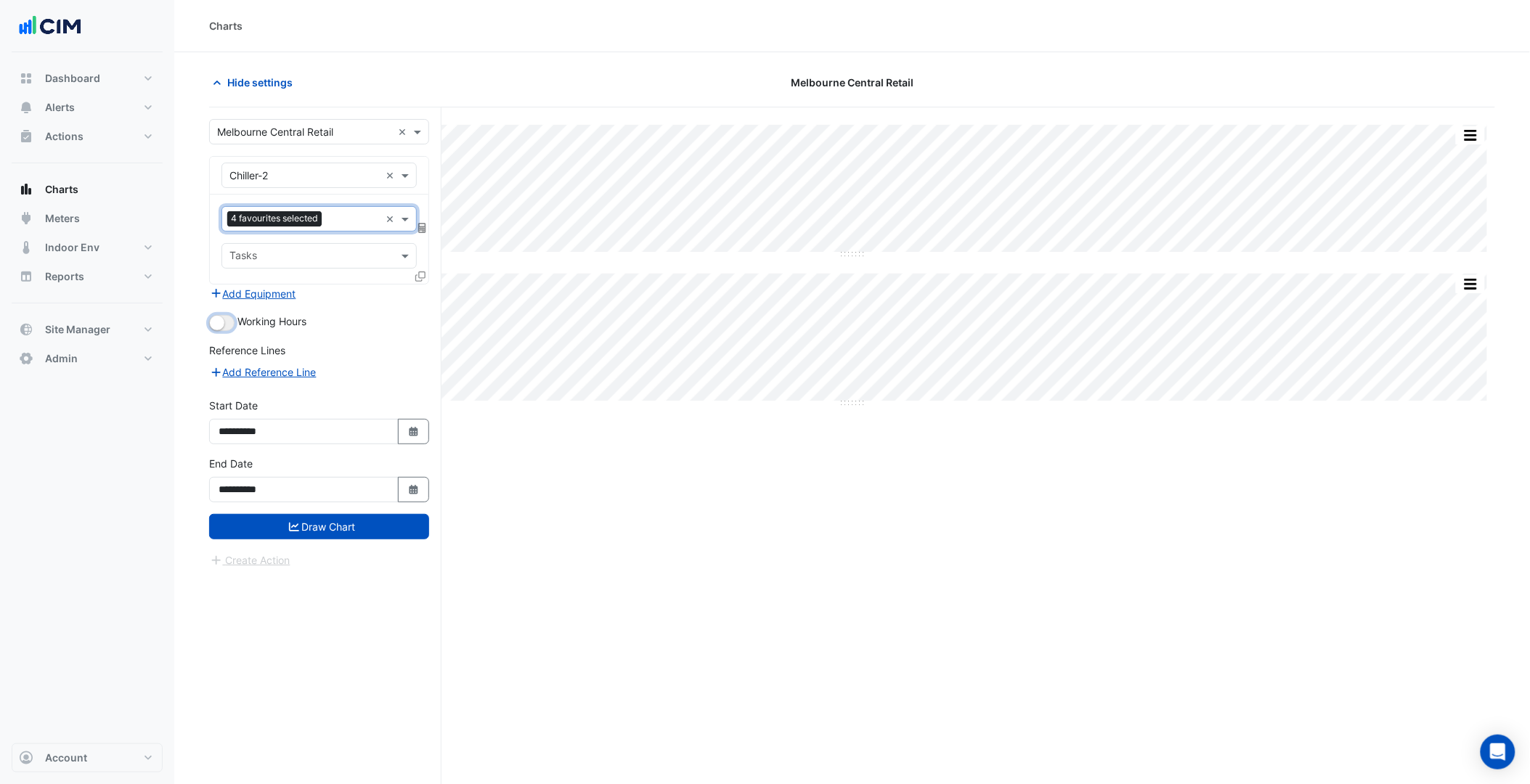
click at [230, 320] on button "button" at bounding box center [222, 323] width 26 height 16
click at [419, 271] on icon at bounding box center [420, 276] width 10 height 10
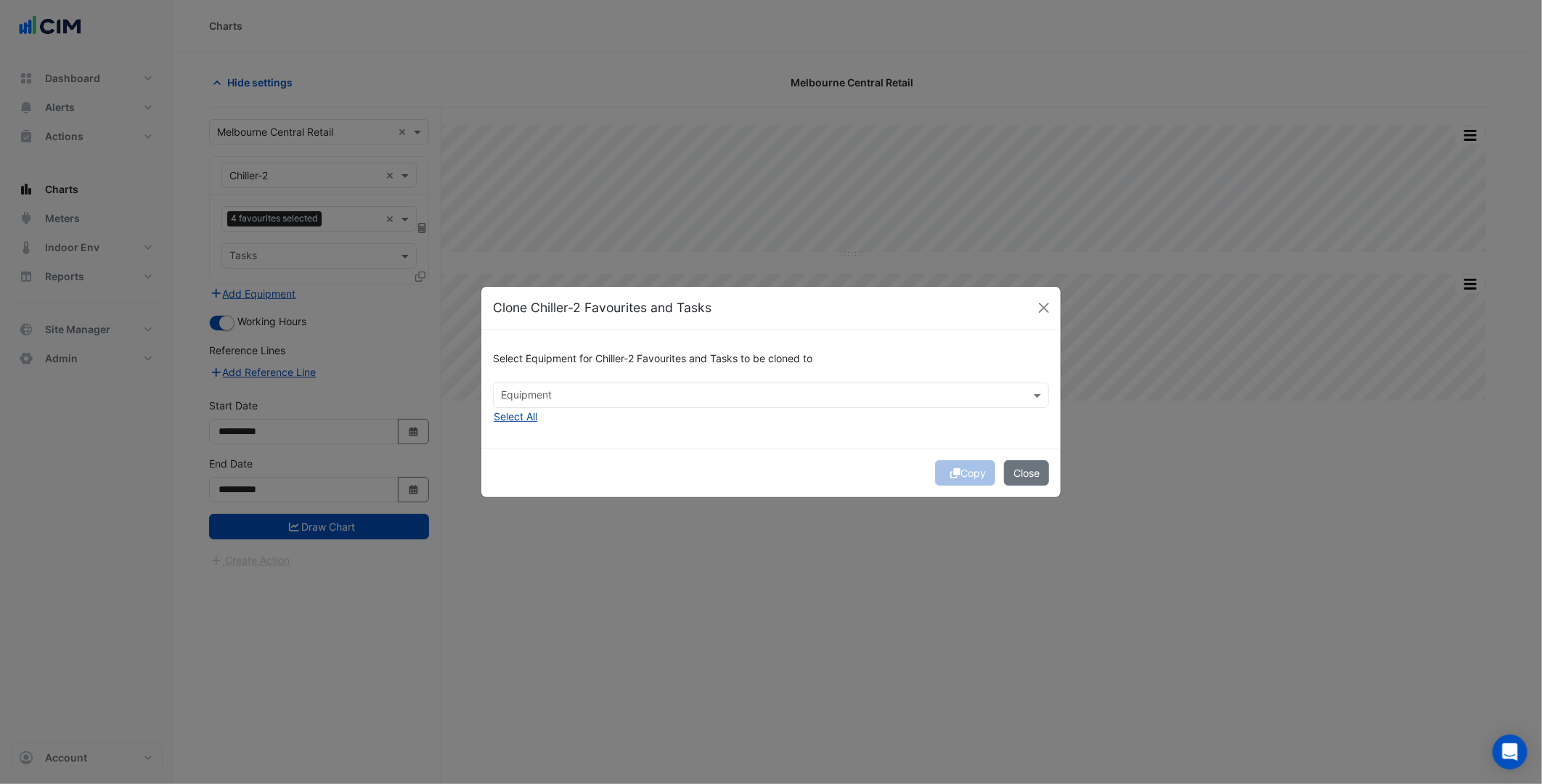
click at [517, 417] on button "Select All" at bounding box center [515, 416] width 45 height 17
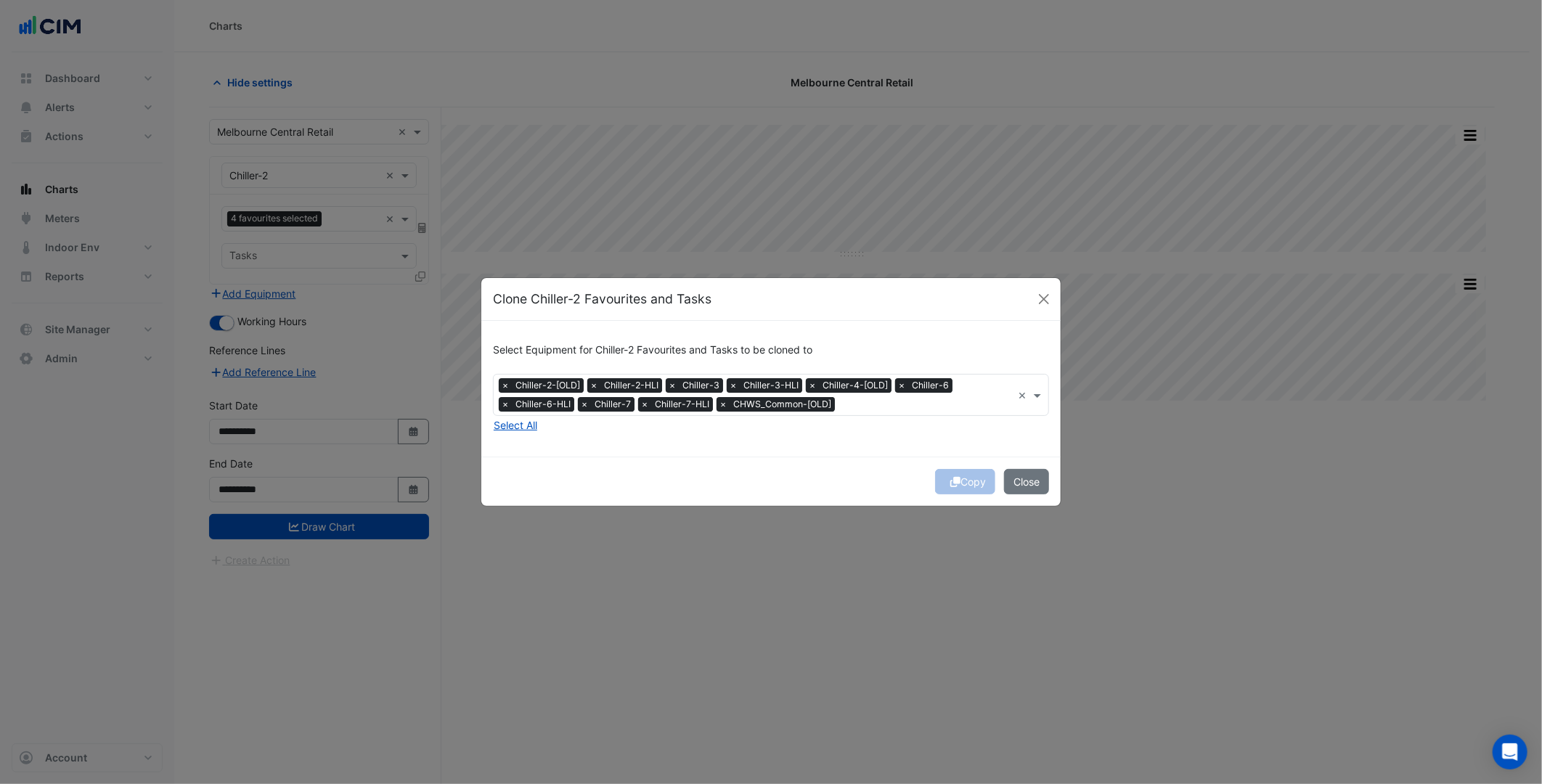
click at [626, 437] on div "Select Equipment for Chiller-2 Favourites and Tasks to be cloned to × Chiller-2…" at bounding box center [771, 389] width 579 height 136
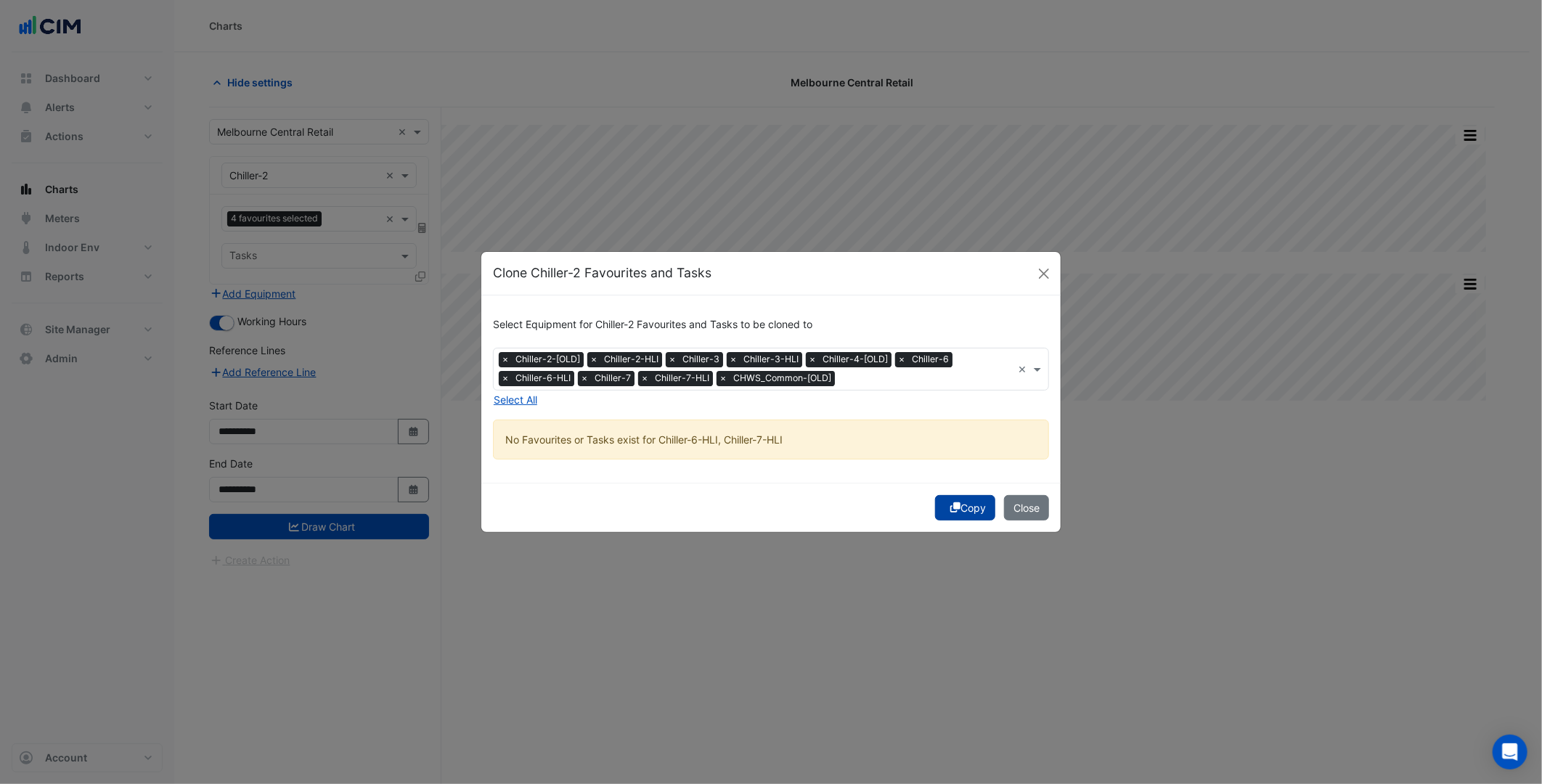
click at [965, 496] on button "Copy" at bounding box center [965, 508] width 61 height 26
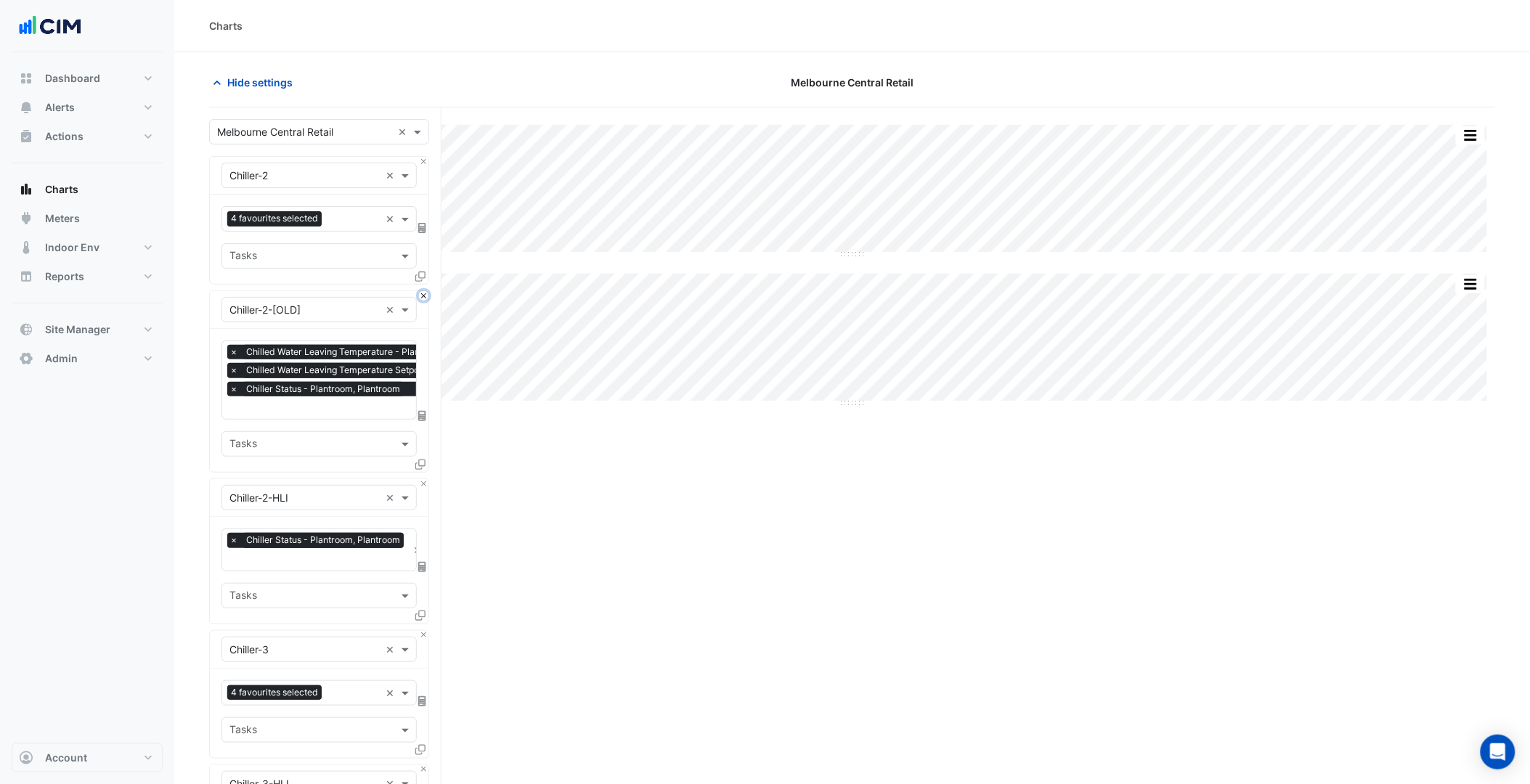
click at [424, 292] on button "Close" at bounding box center [424, 296] width 9 height 9
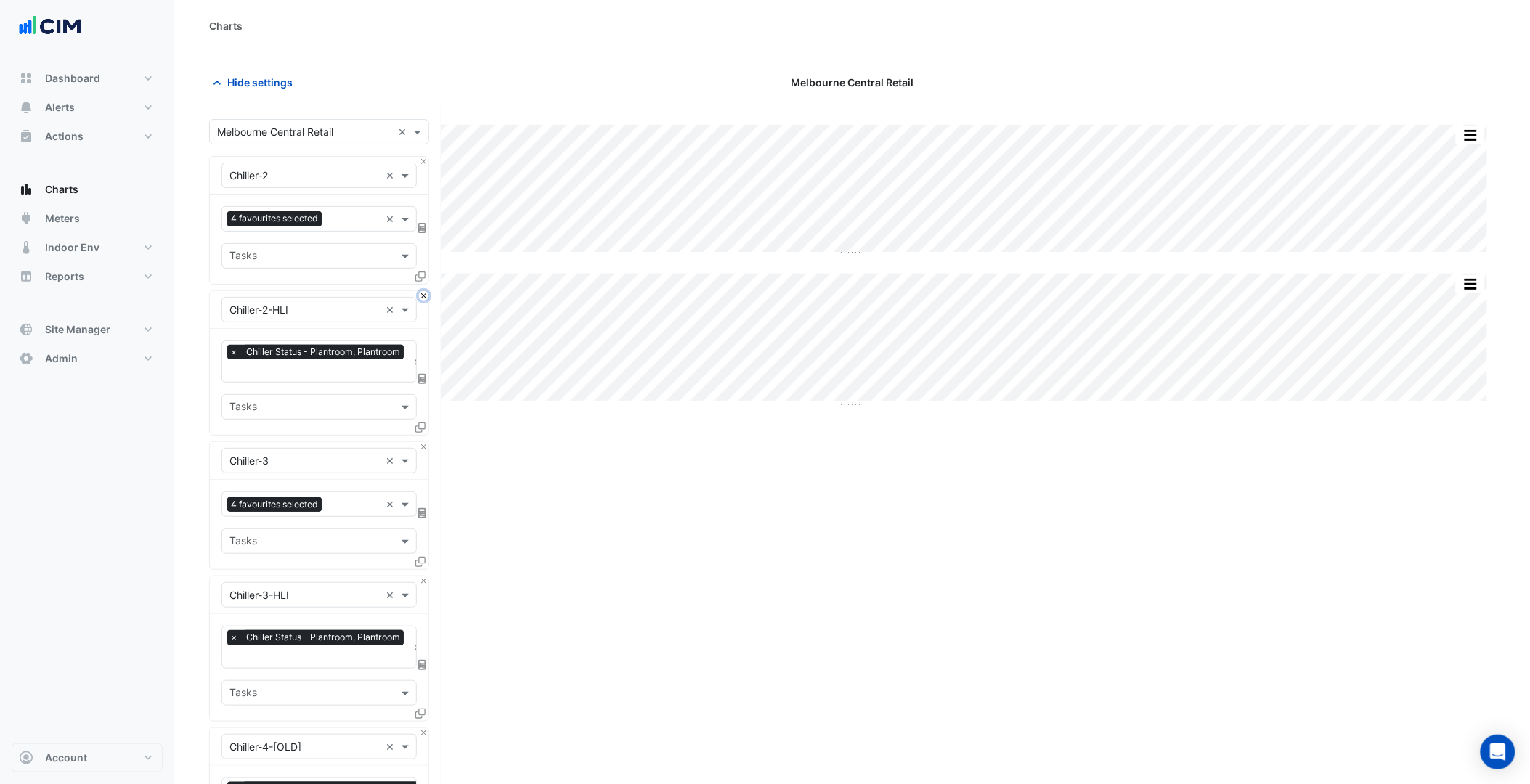
click at [424, 291] on button "Close" at bounding box center [424, 296] width 9 height 9
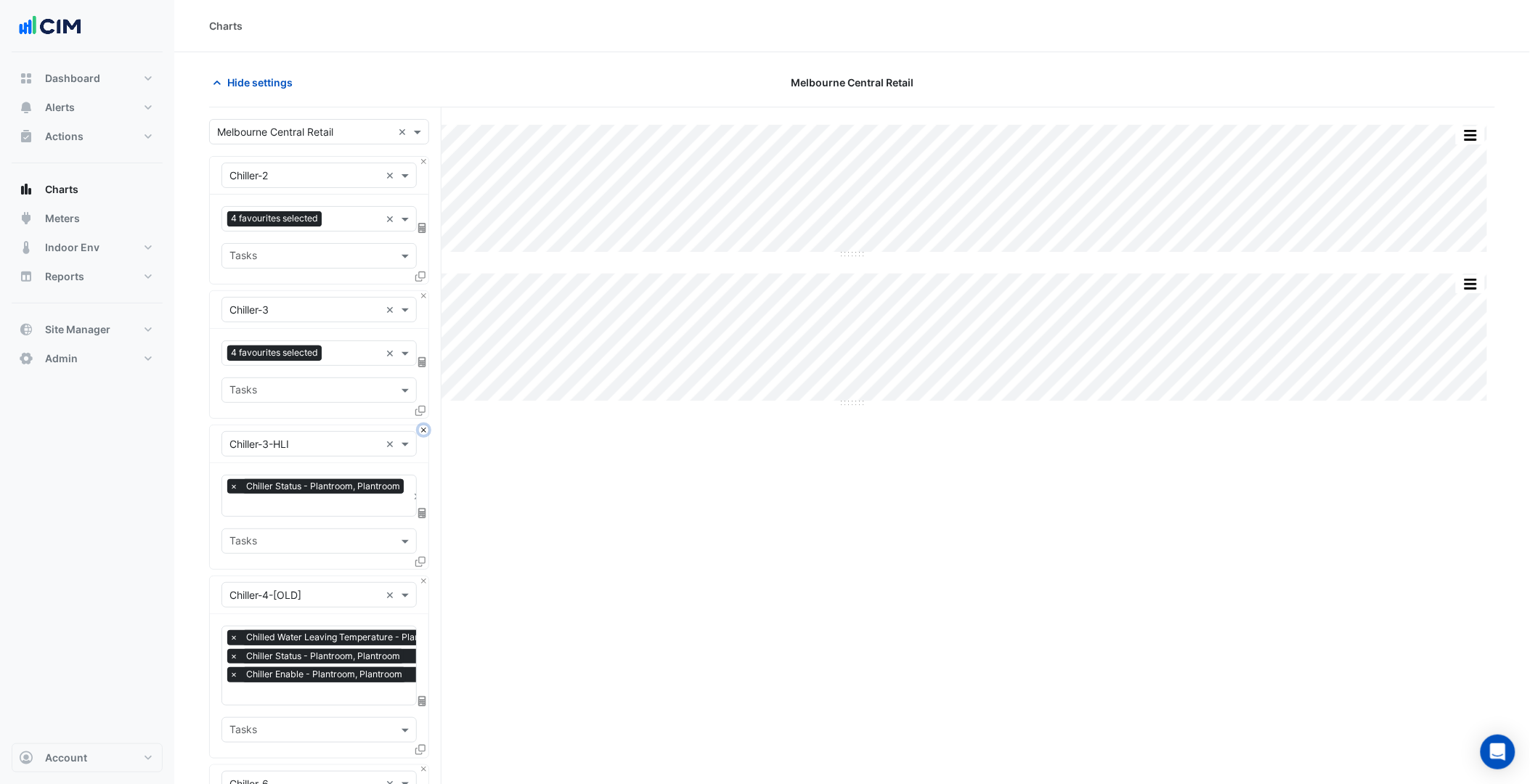
click at [426, 428] on button "Close" at bounding box center [424, 430] width 9 height 9
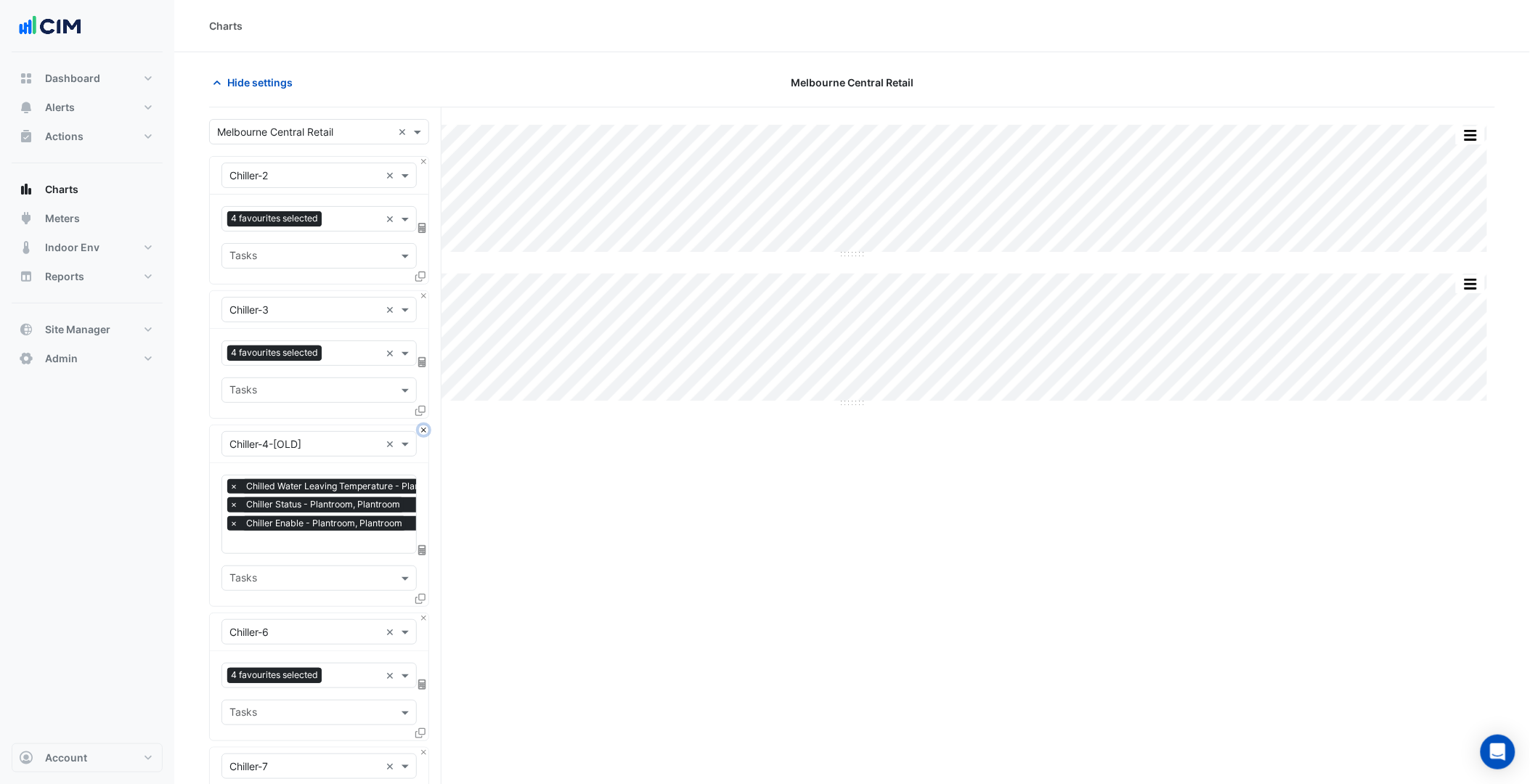
click at [426, 428] on button "Close" at bounding box center [424, 430] width 9 height 9
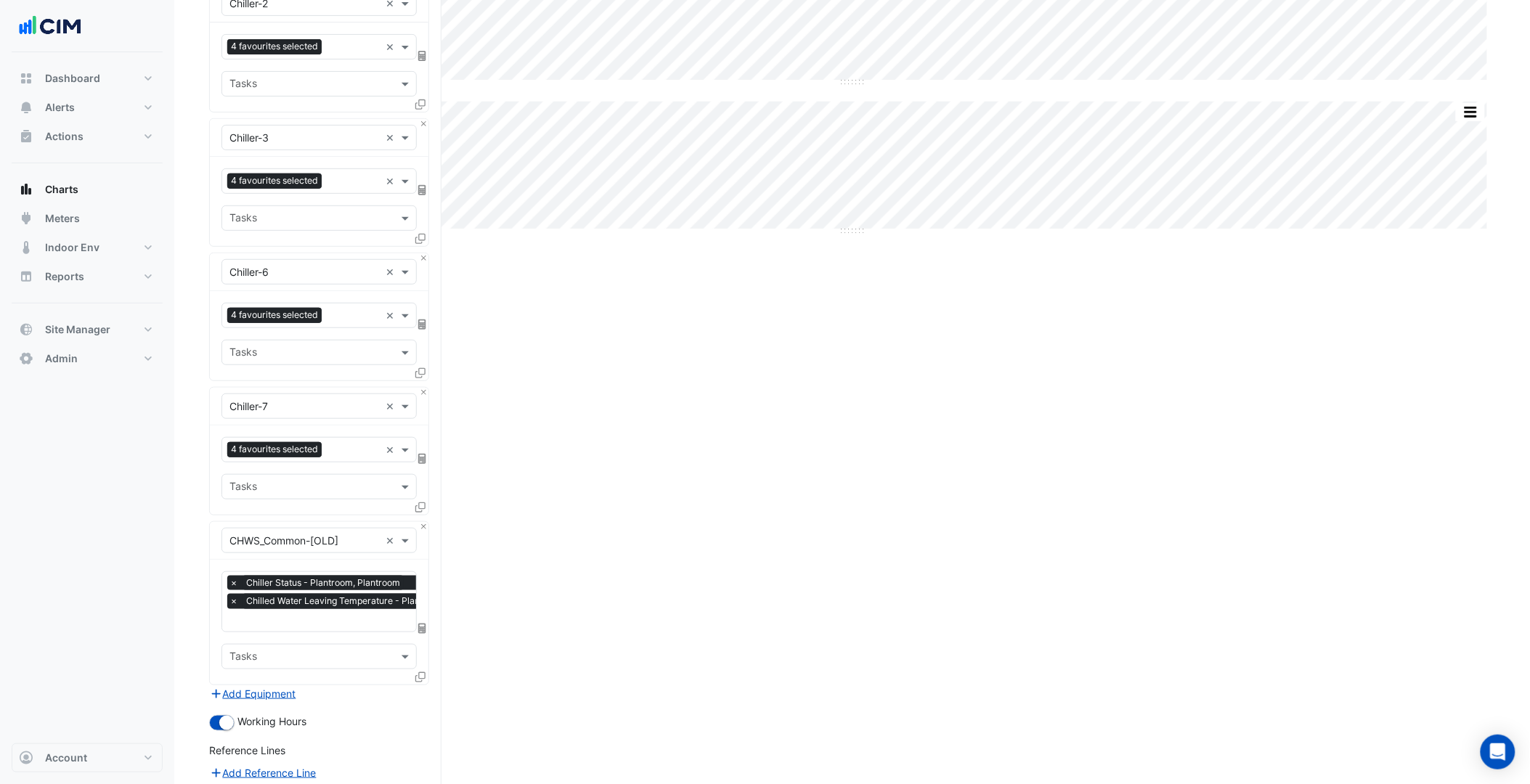
scroll to position [242, 0]
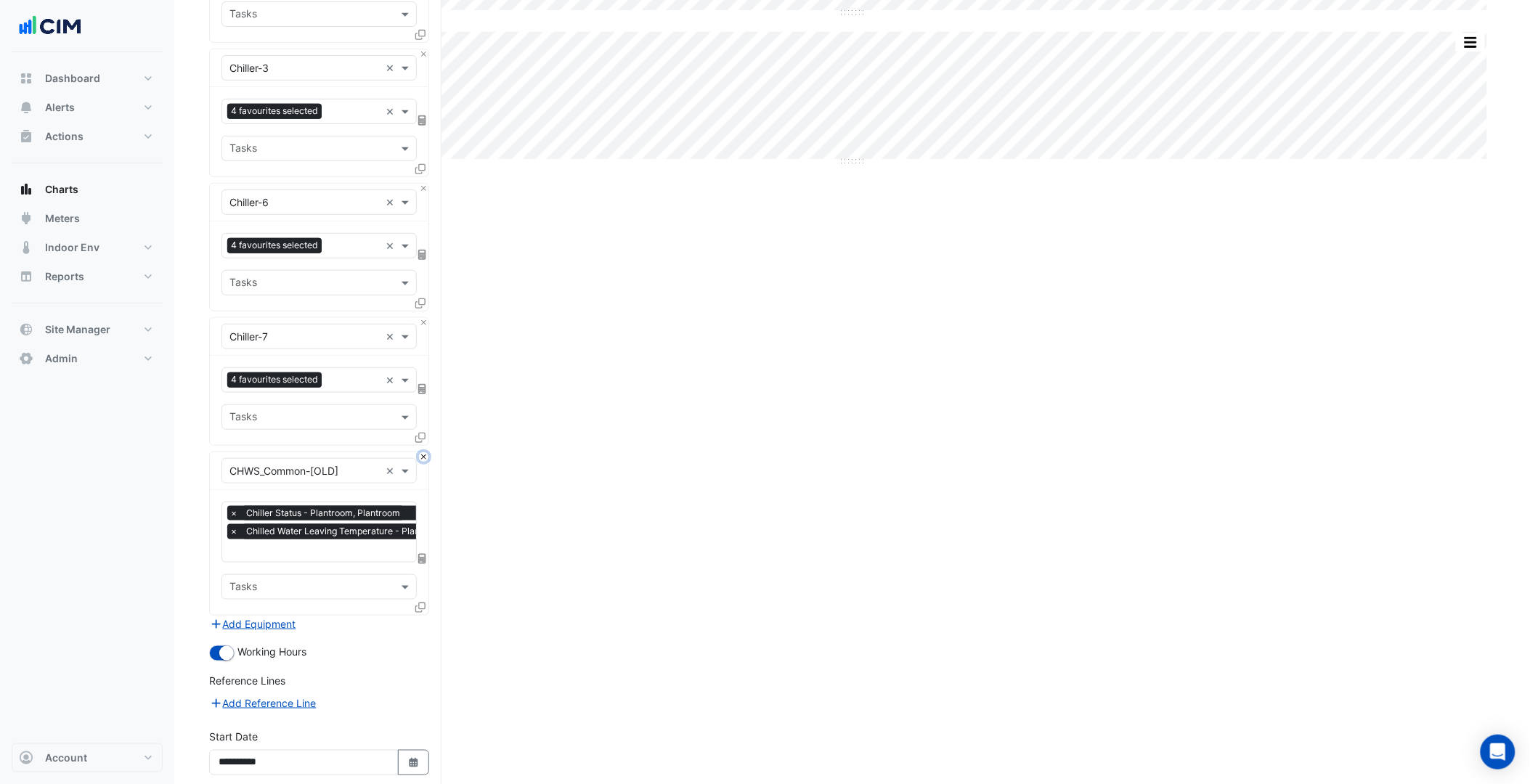
click at [423, 454] on button "Close" at bounding box center [424, 457] width 9 height 9
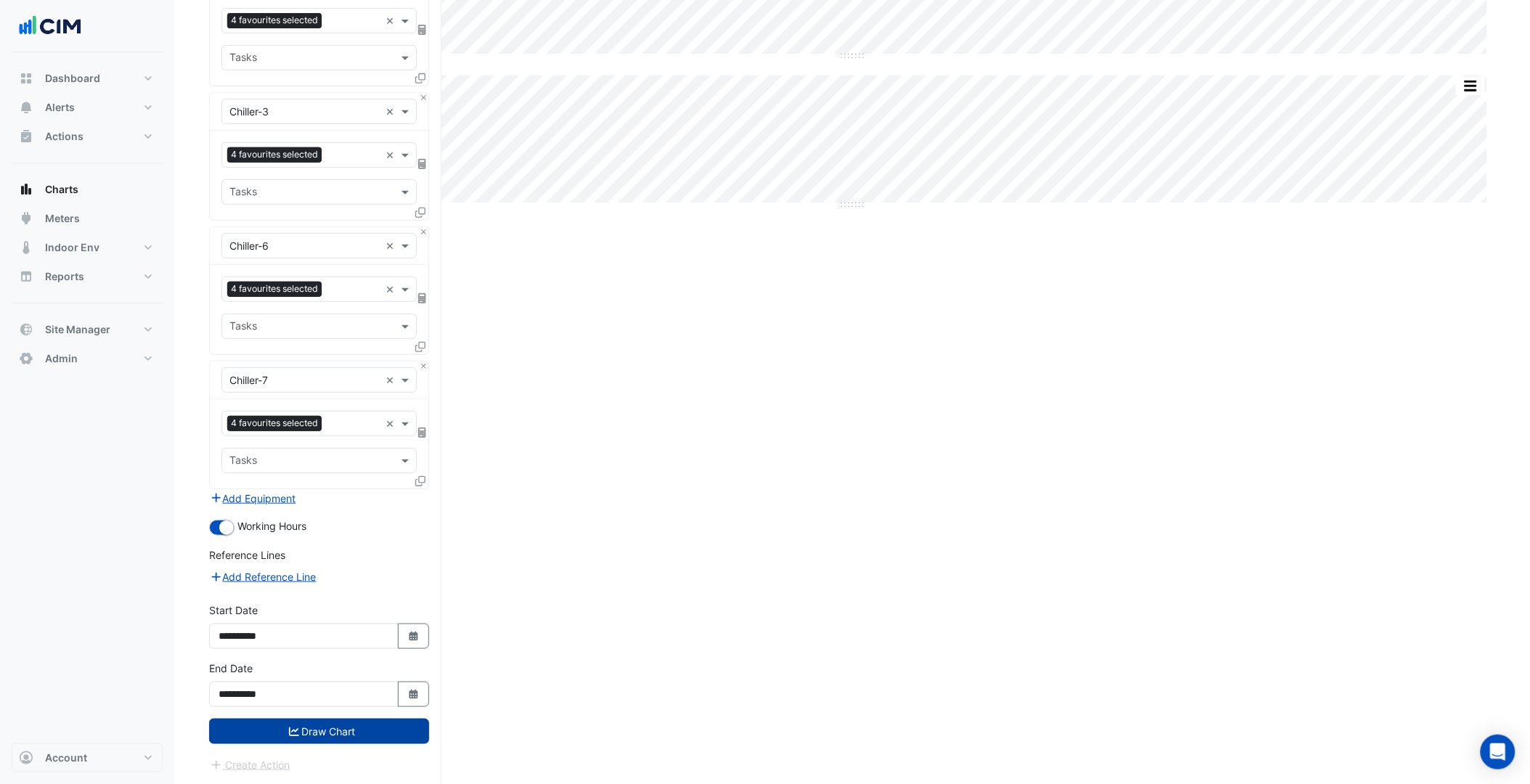
click at [330, 732] on button "Draw Chart" at bounding box center [318, 732] width 220 height 26
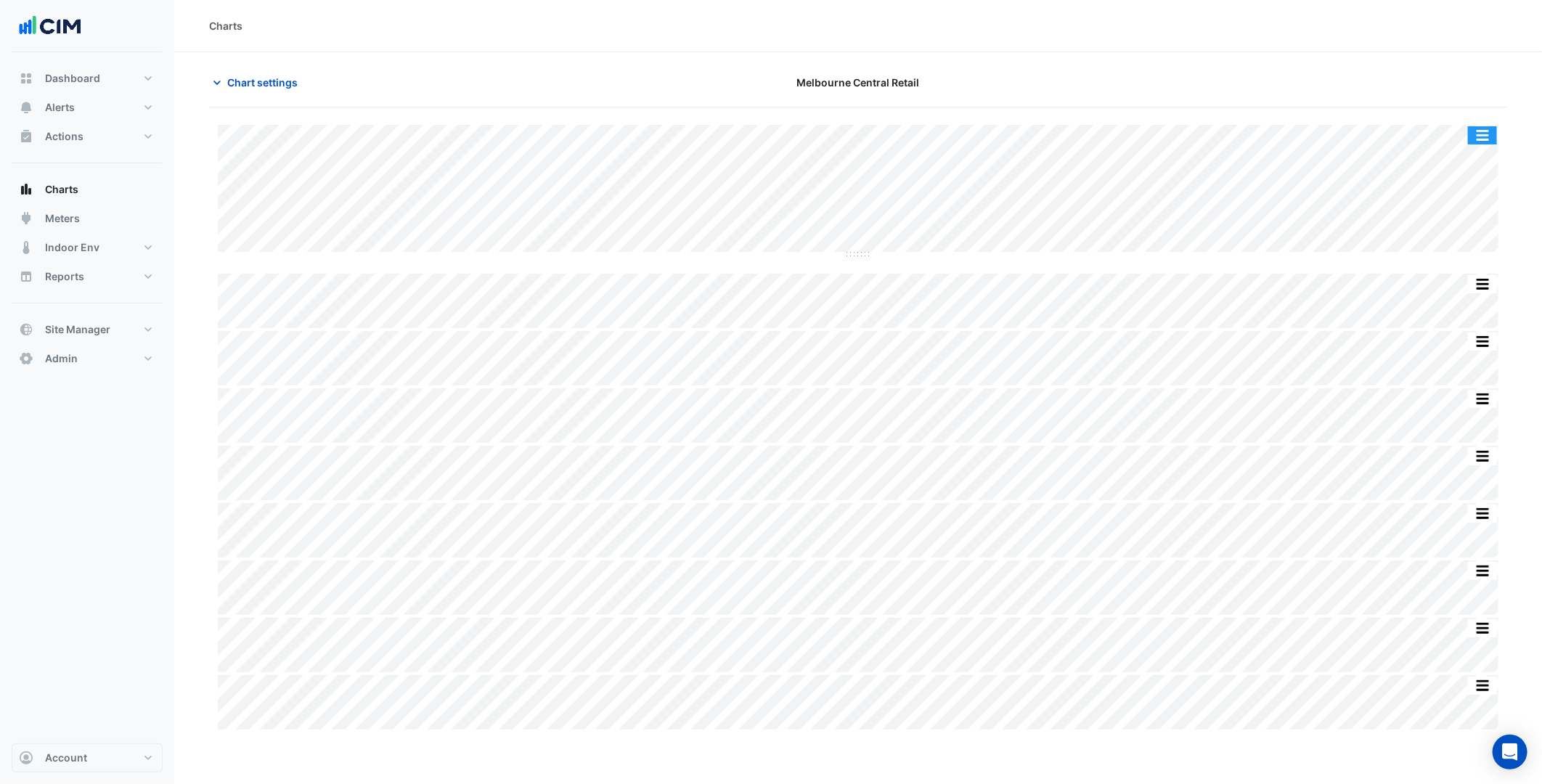
click at [1491, 127] on button "button" at bounding box center [1483, 135] width 29 height 18
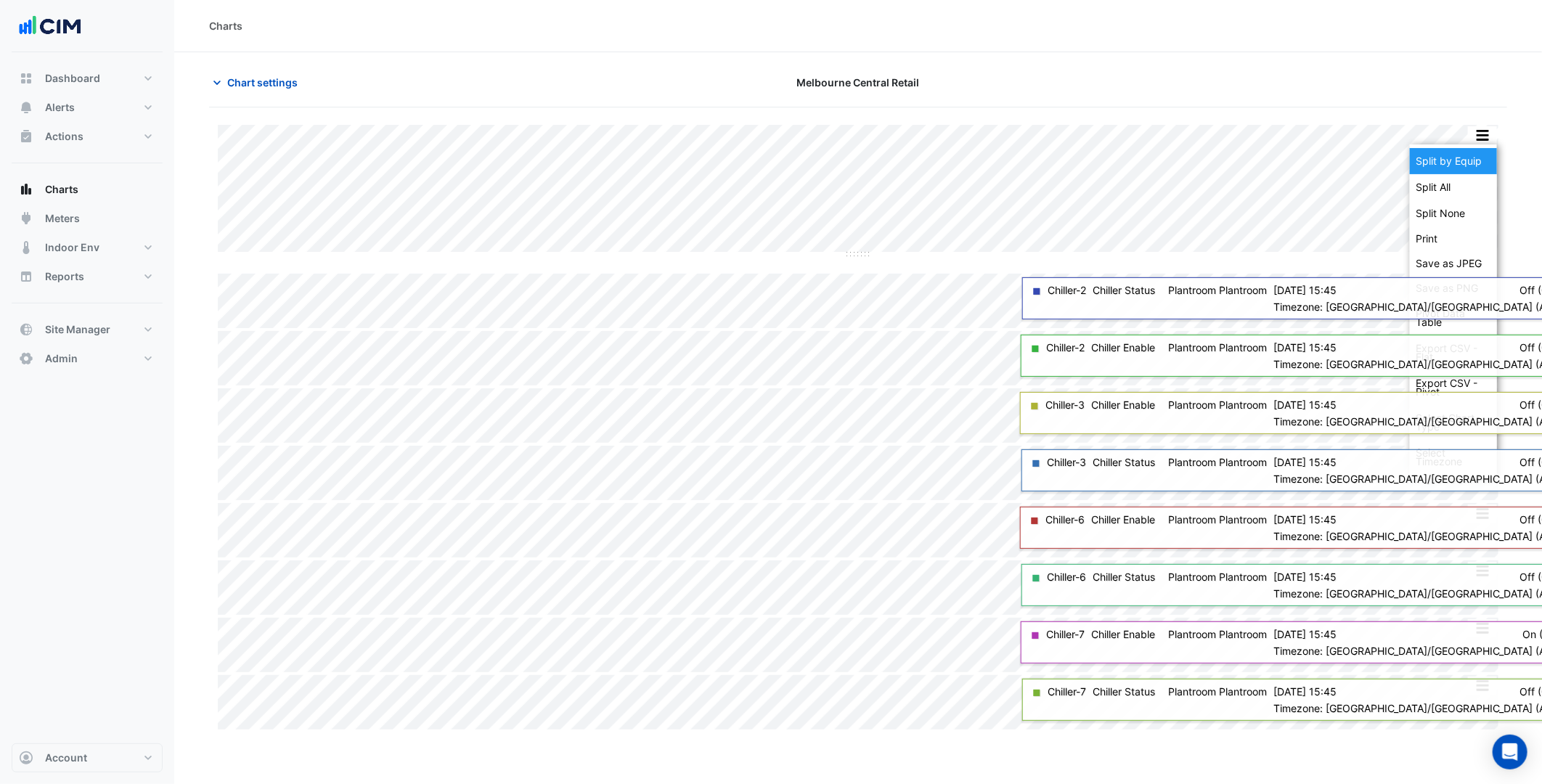
click at [1477, 149] on div "Split by Equip" at bounding box center [1454, 161] width 87 height 26
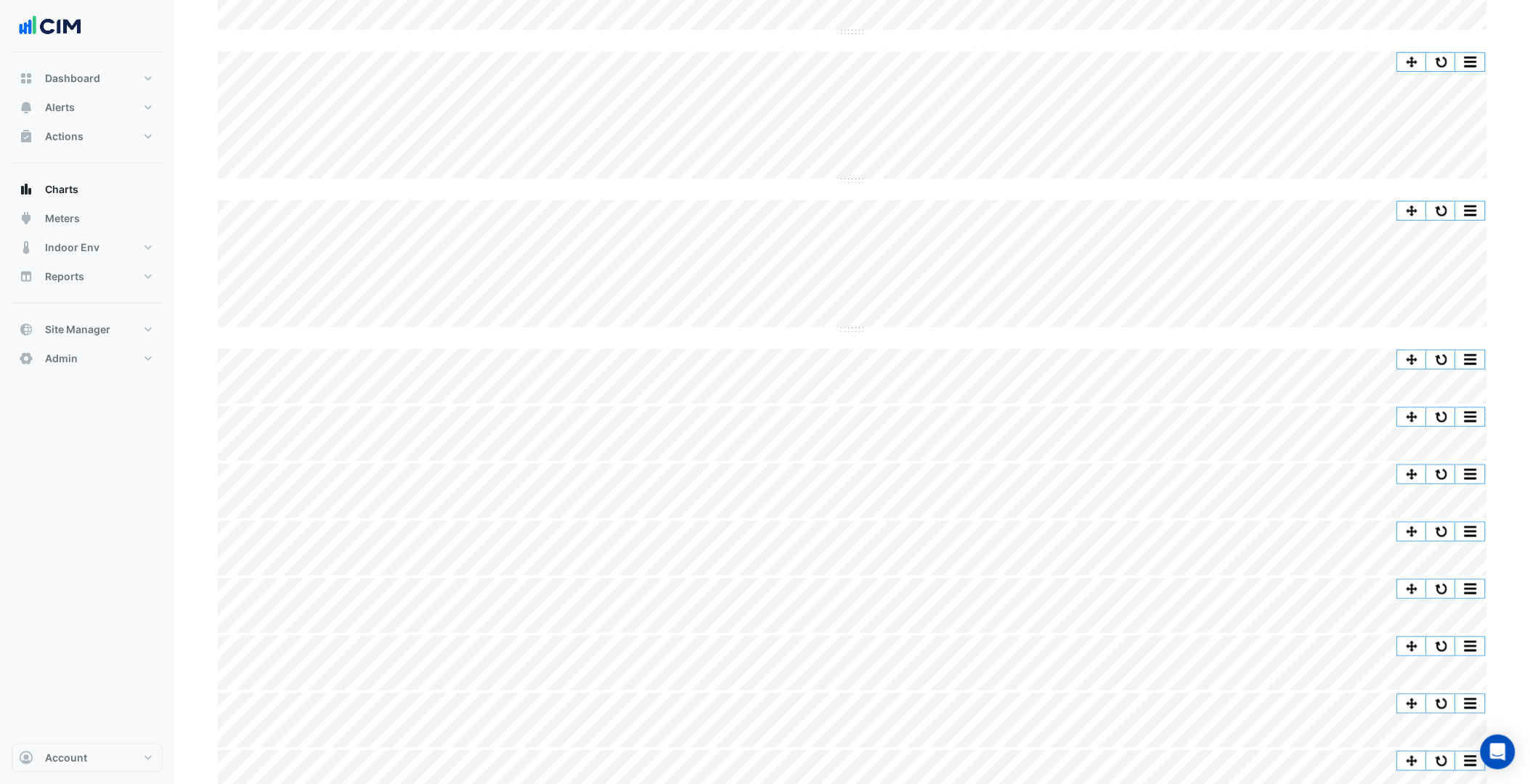
scroll to position [395, 0]
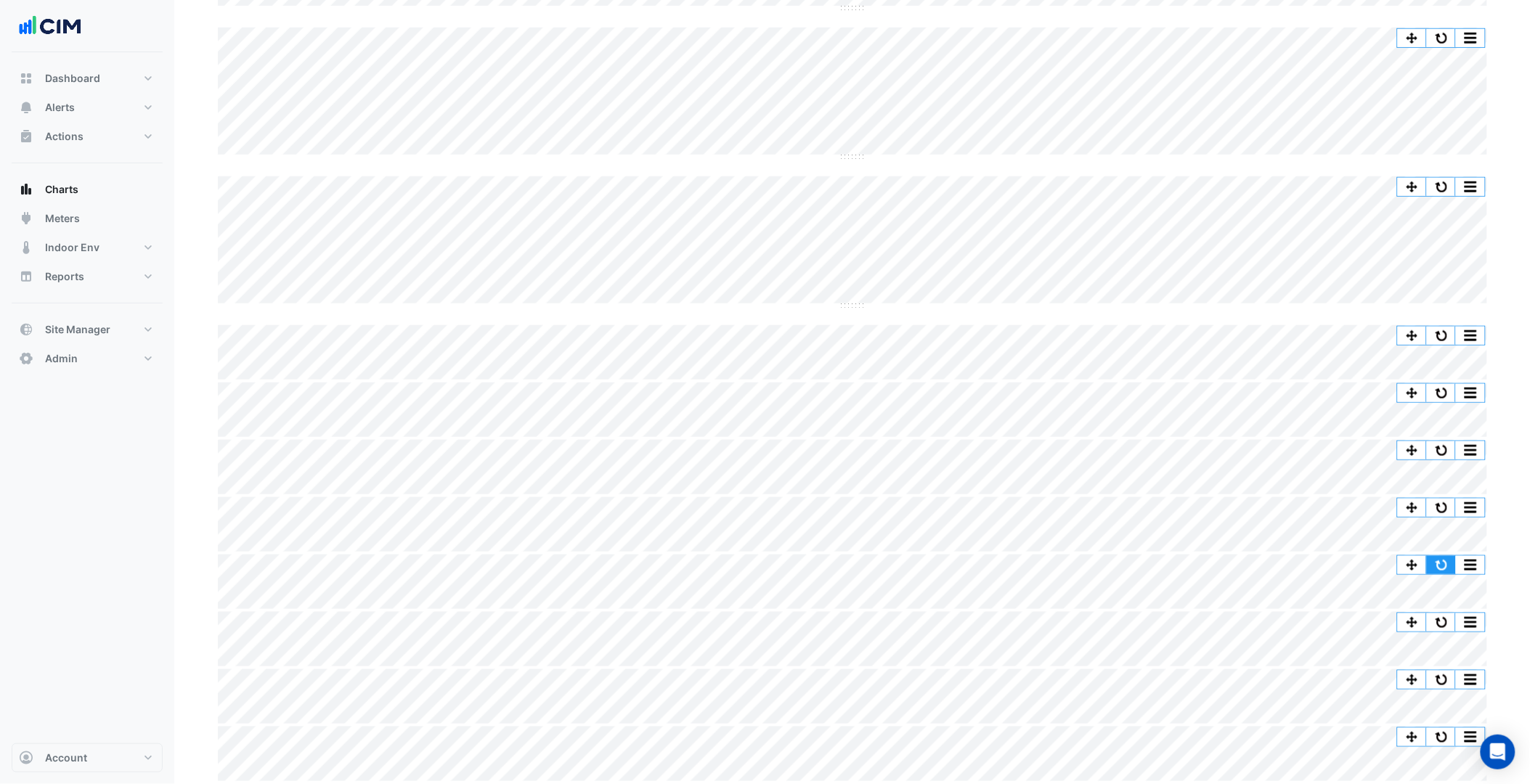
click at [1435, 557] on button "button" at bounding box center [1442, 565] width 29 height 18
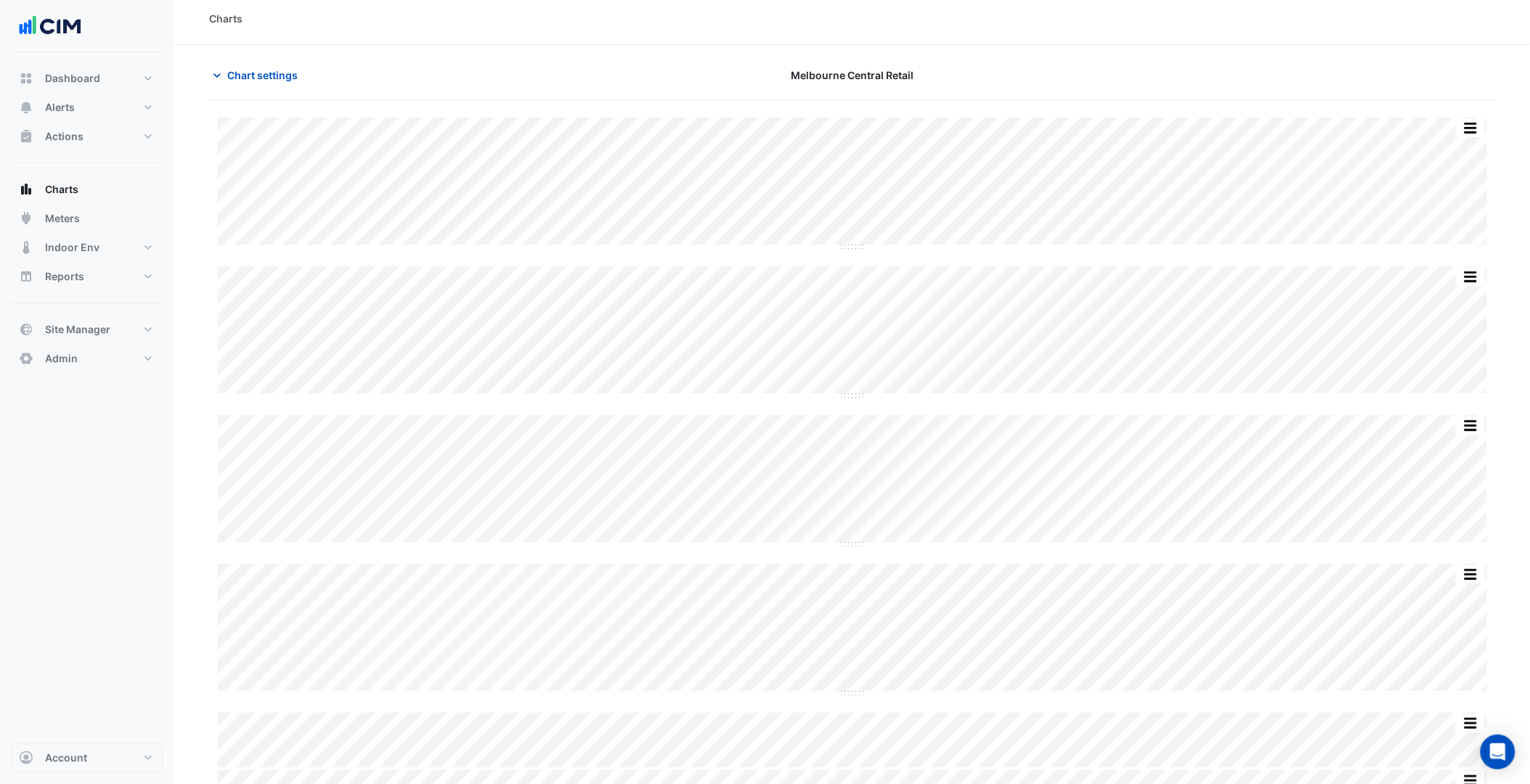
scroll to position [0, 0]
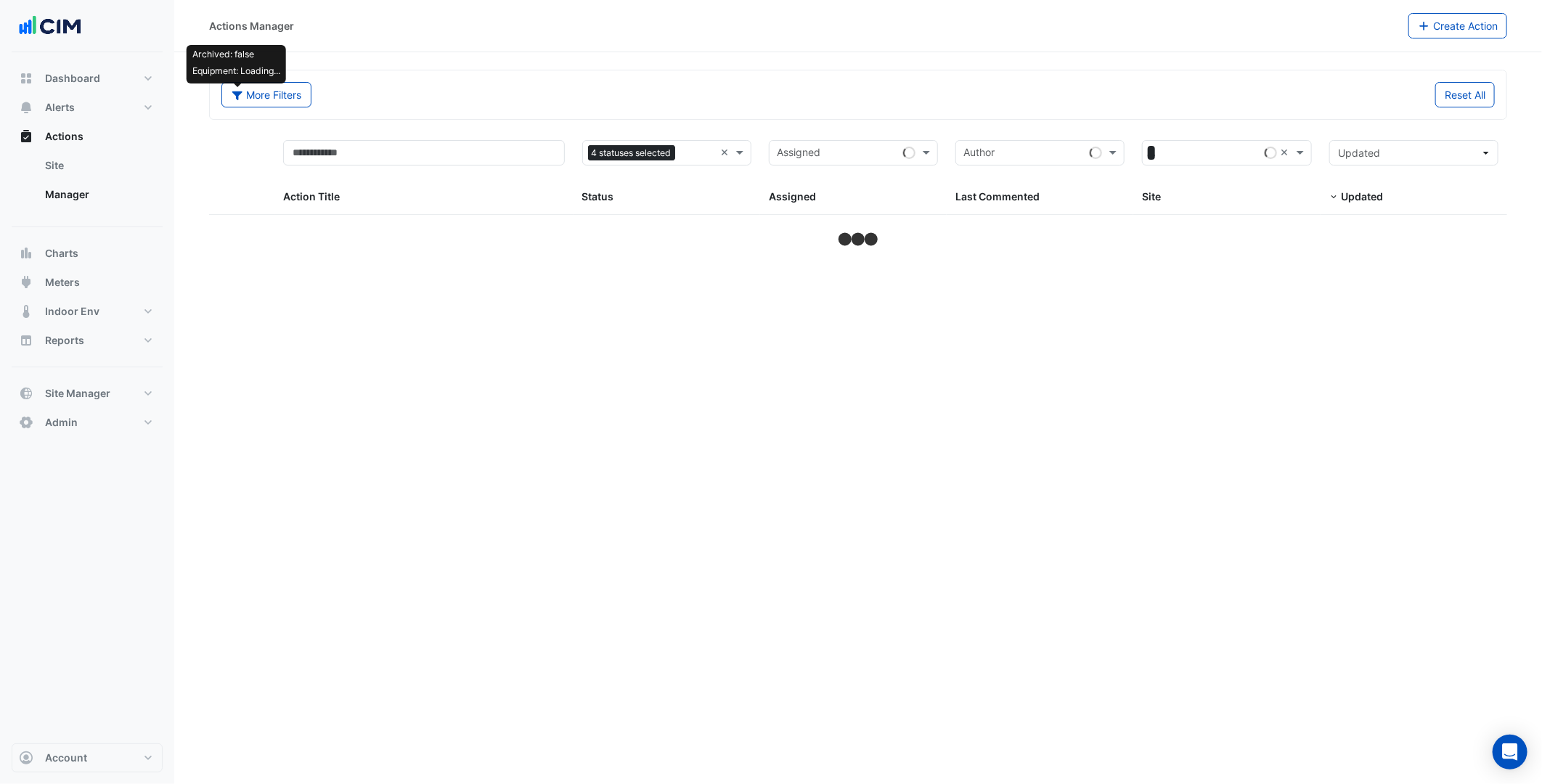
select select "***"
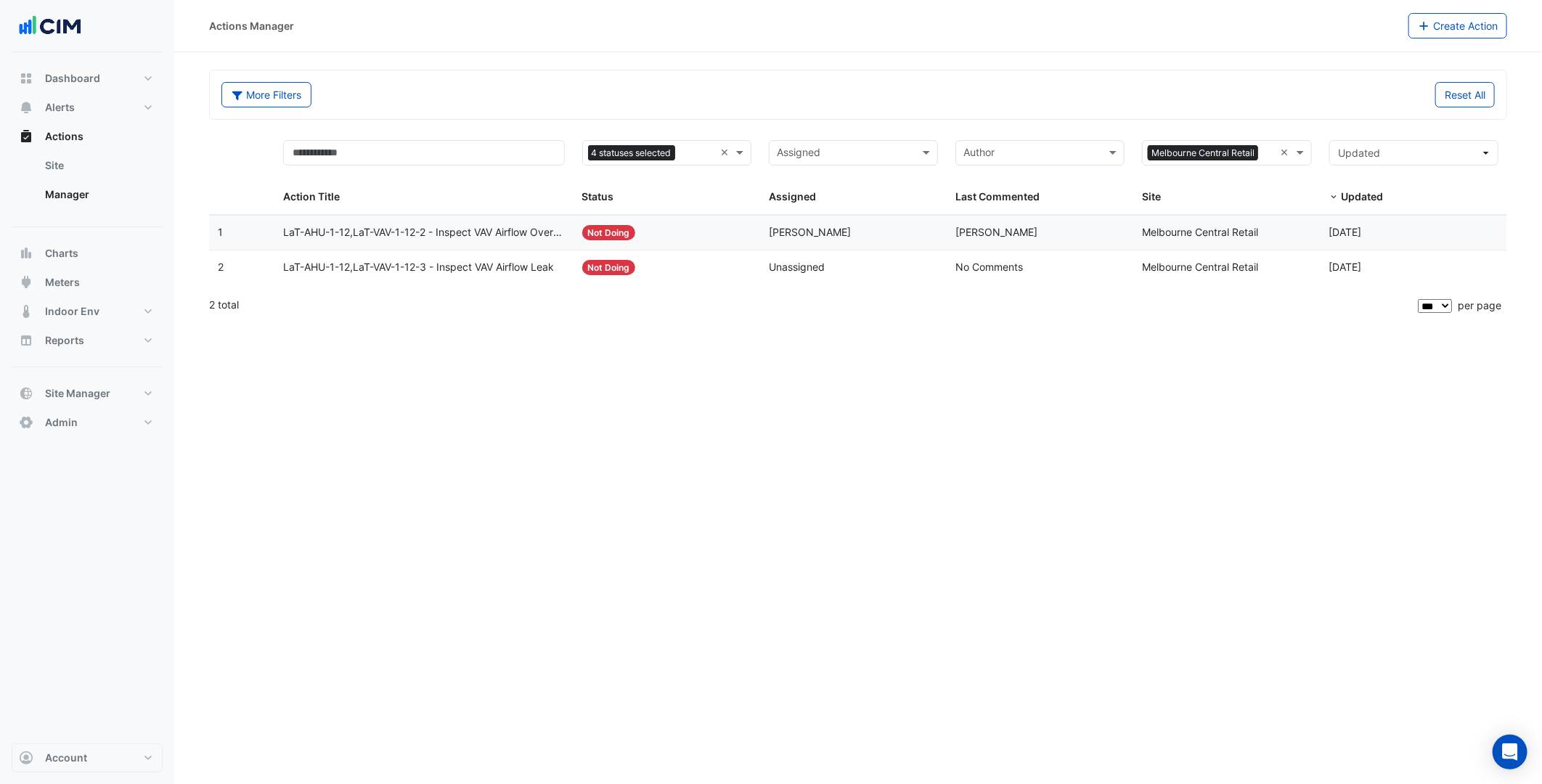
click at [744, 233] on div "Status: Not Doing" at bounding box center [667, 233] width 169 height 17
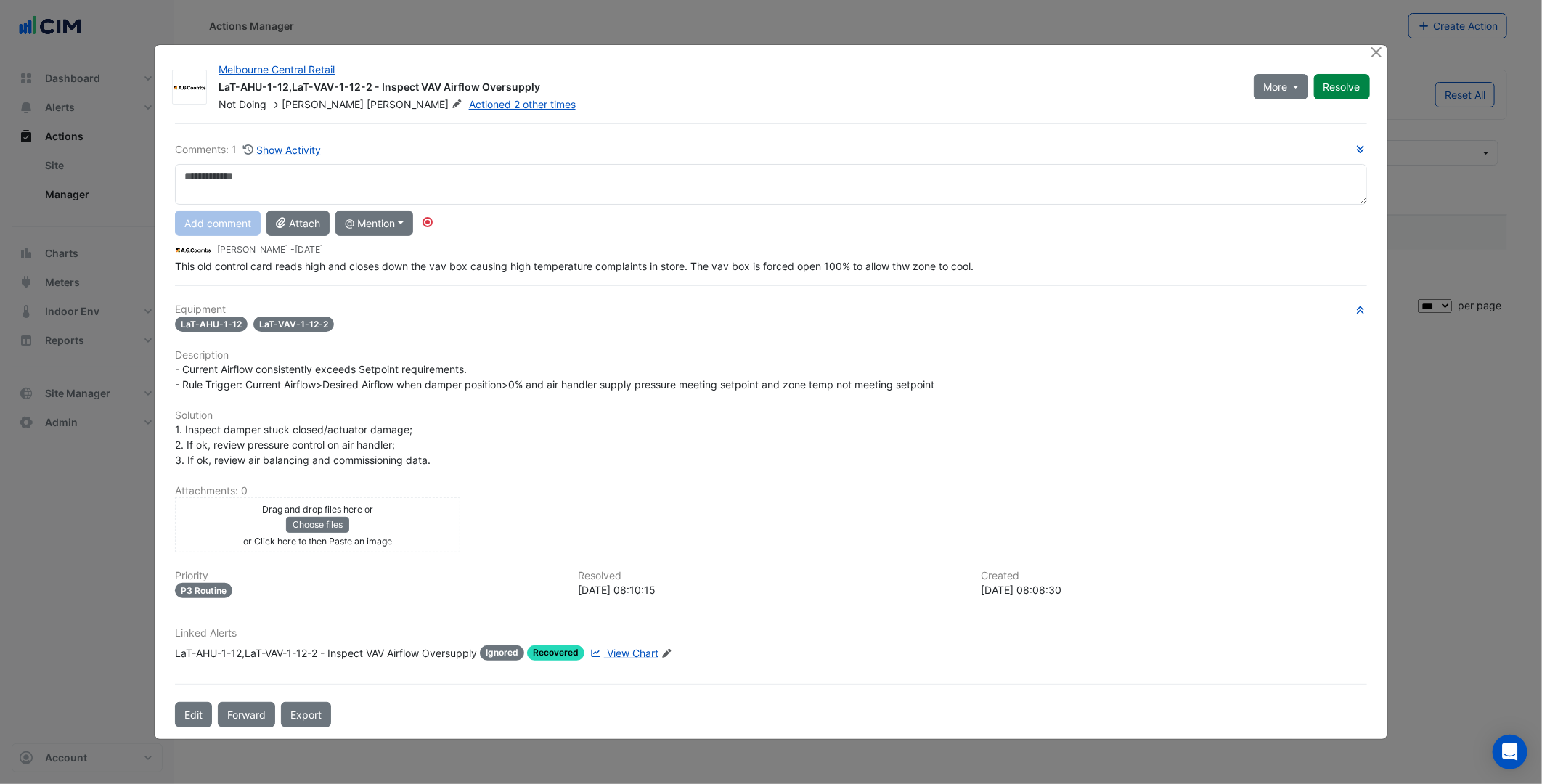
click at [1020, 422] on div "1. Inspect damper stuck closed/actuator damage; 2. If ok, review pressure contr…" at bounding box center [771, 445] width 1192 height 46
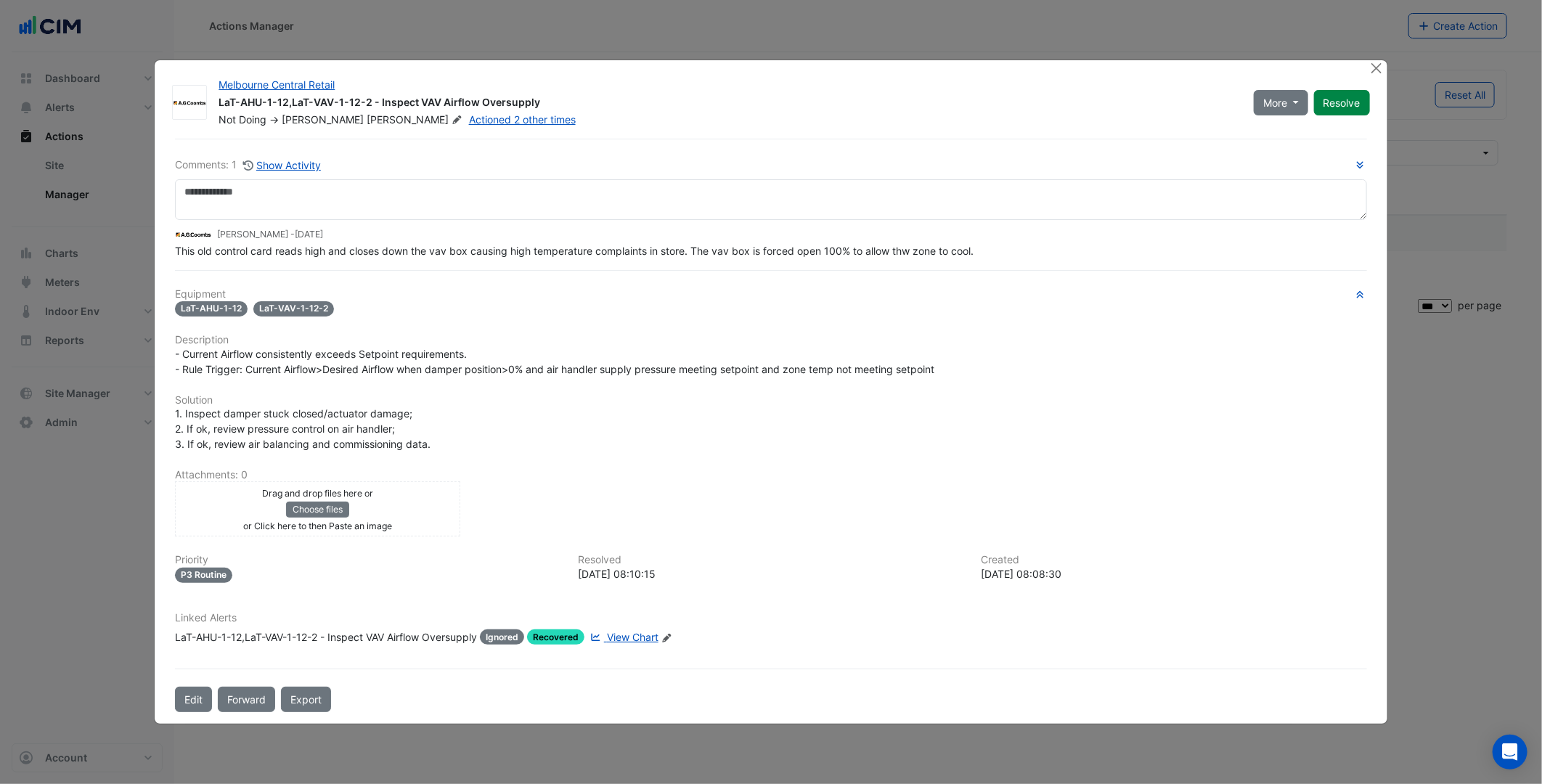
click at [633, 631] on span "View Chart" at bounding box center [633, 636] width 51 height 12
click at [542, 302] on div "LaT-AHU-1-12 LaT-VAV-1-12-2" at bounding box center [771, 308] width 1192 height 17
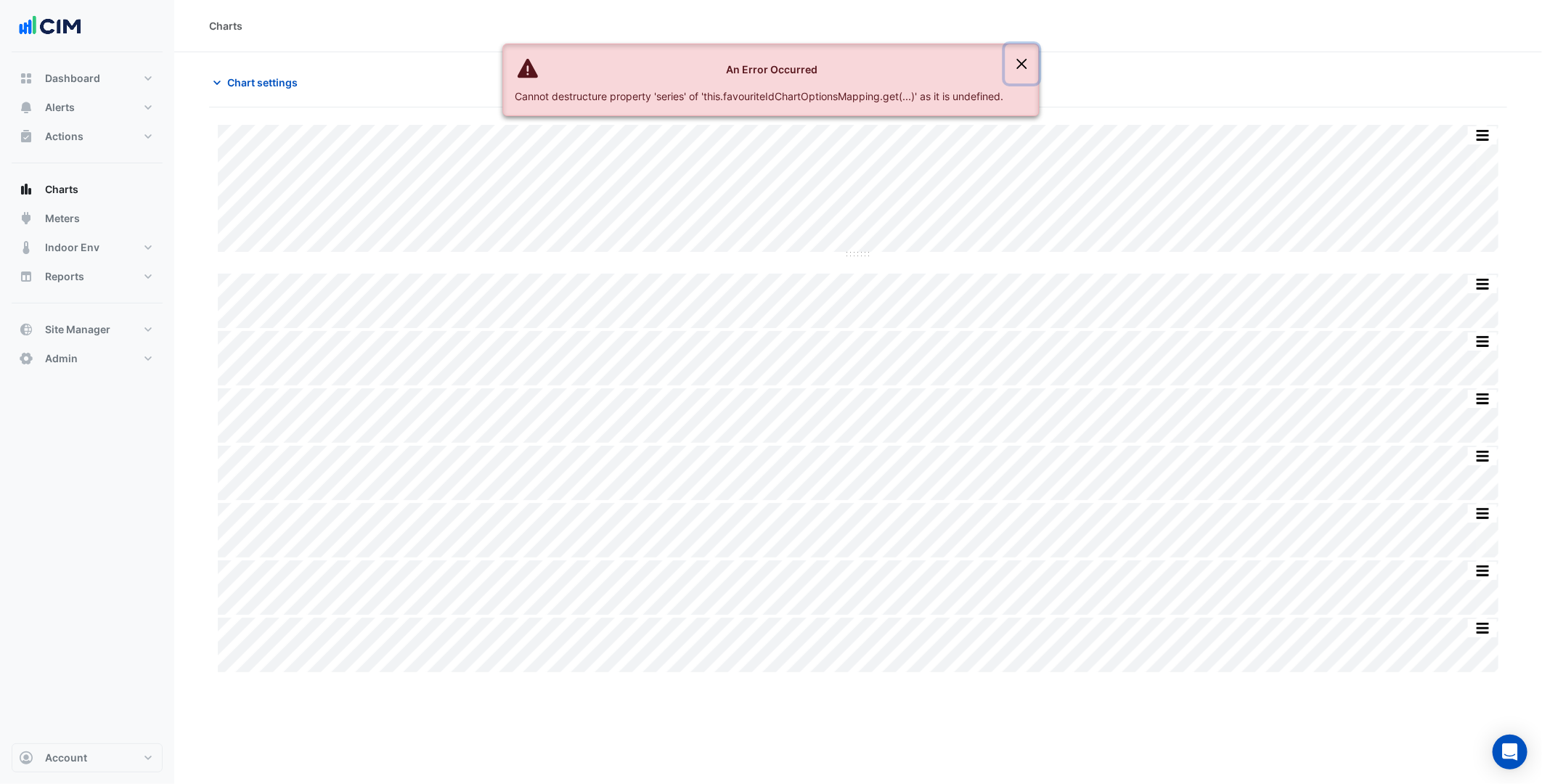
click at [1029, 62] on button "Close" at bounding box center [1022, 63] width 33 height 40
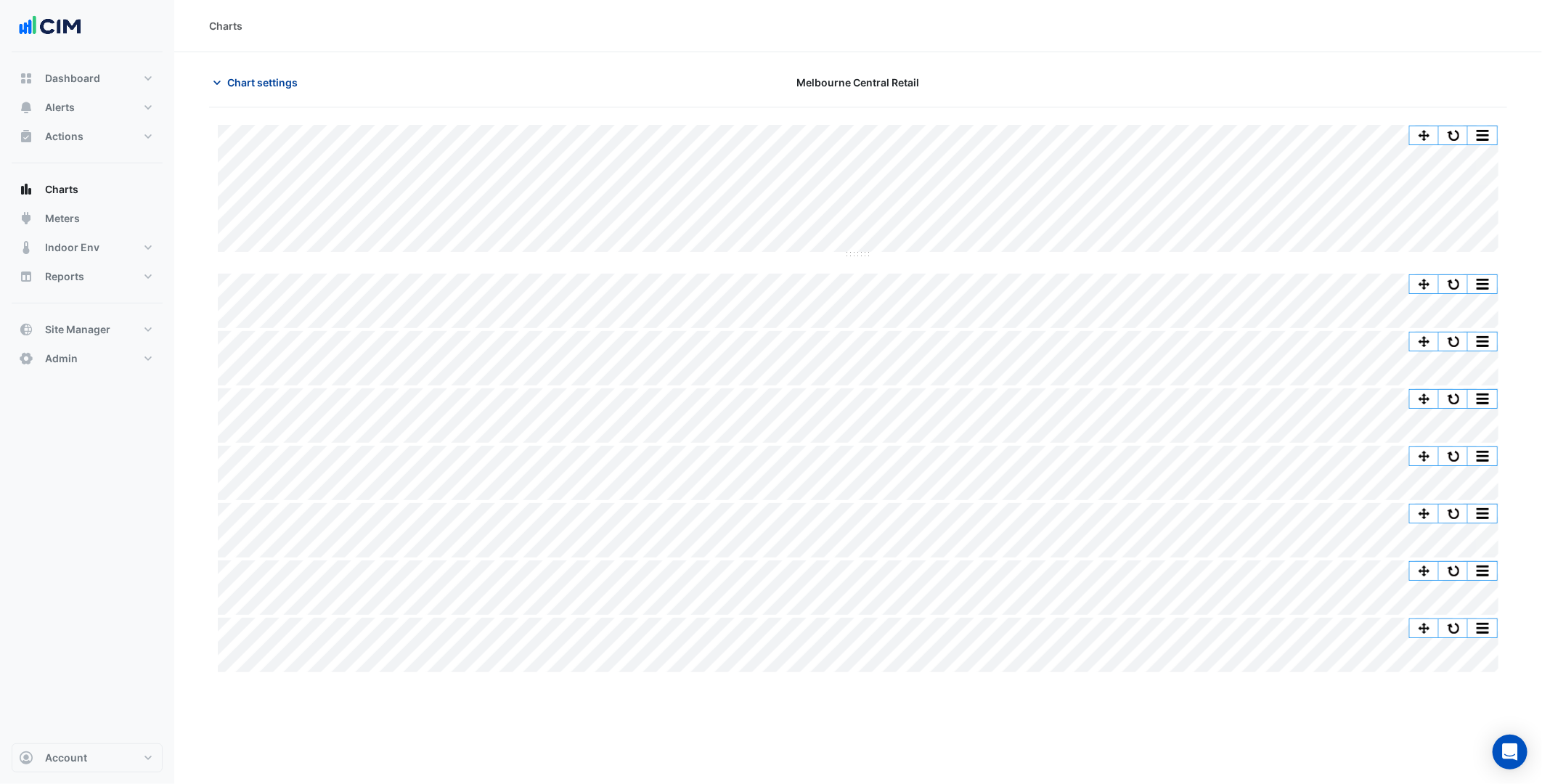
click at [265, 91] on button "Chart settings" at bounding box center [257, 83] width 98 height 26
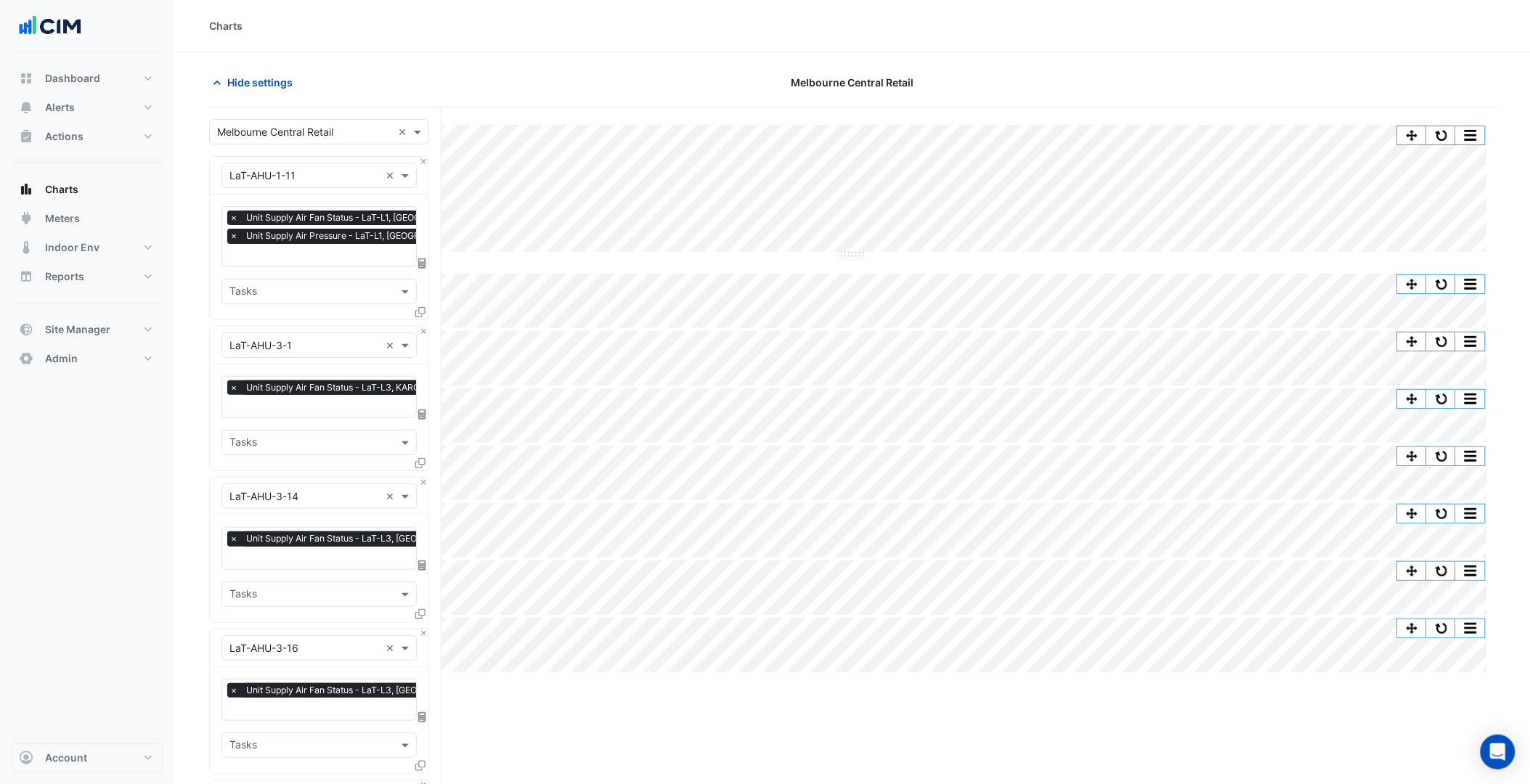
click at [368, 540] on span "Unit Supply Air Fan Status - LaT-L3, [GEOGRAPHIC_DATA]" at bounding box center [366, 539] width 246 height 15
type input "*****"
drag, startPoint x: 310, startPoint y: 579, endPoint x: 313, endPoint y: 572, distance: 7.6
click at [310, 581] on span "Unit Supply Air Fan Speed - LaT-L3, [GEOGRAPHIC_DATA]" at bounding box center [371, 584] width 276 height 12
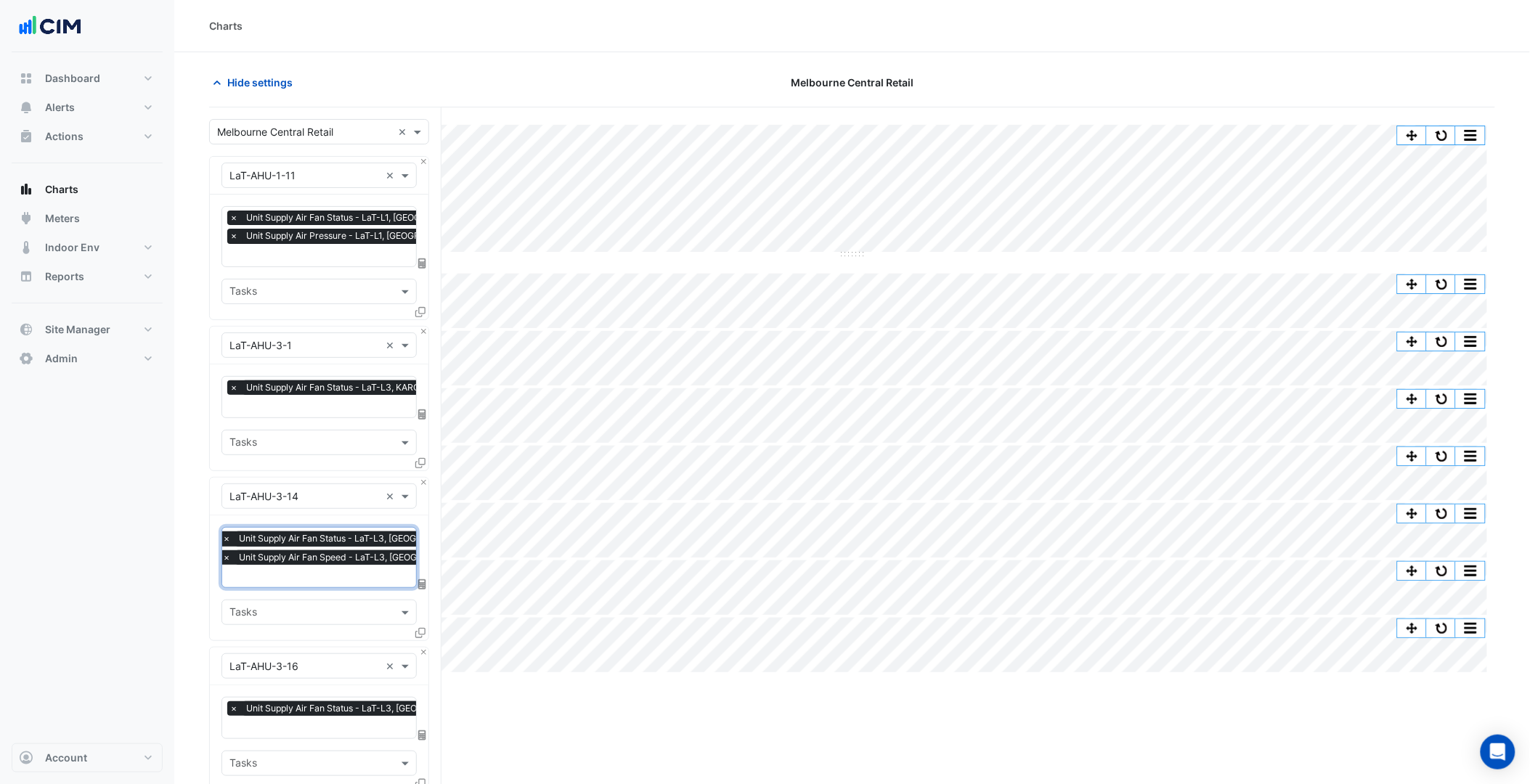
click at [293, 385] on span "Unit Supply Air Fan Status - LaT-L3, KAROKE BAR 1" at bounding box center [351, 388] width 218 height 15
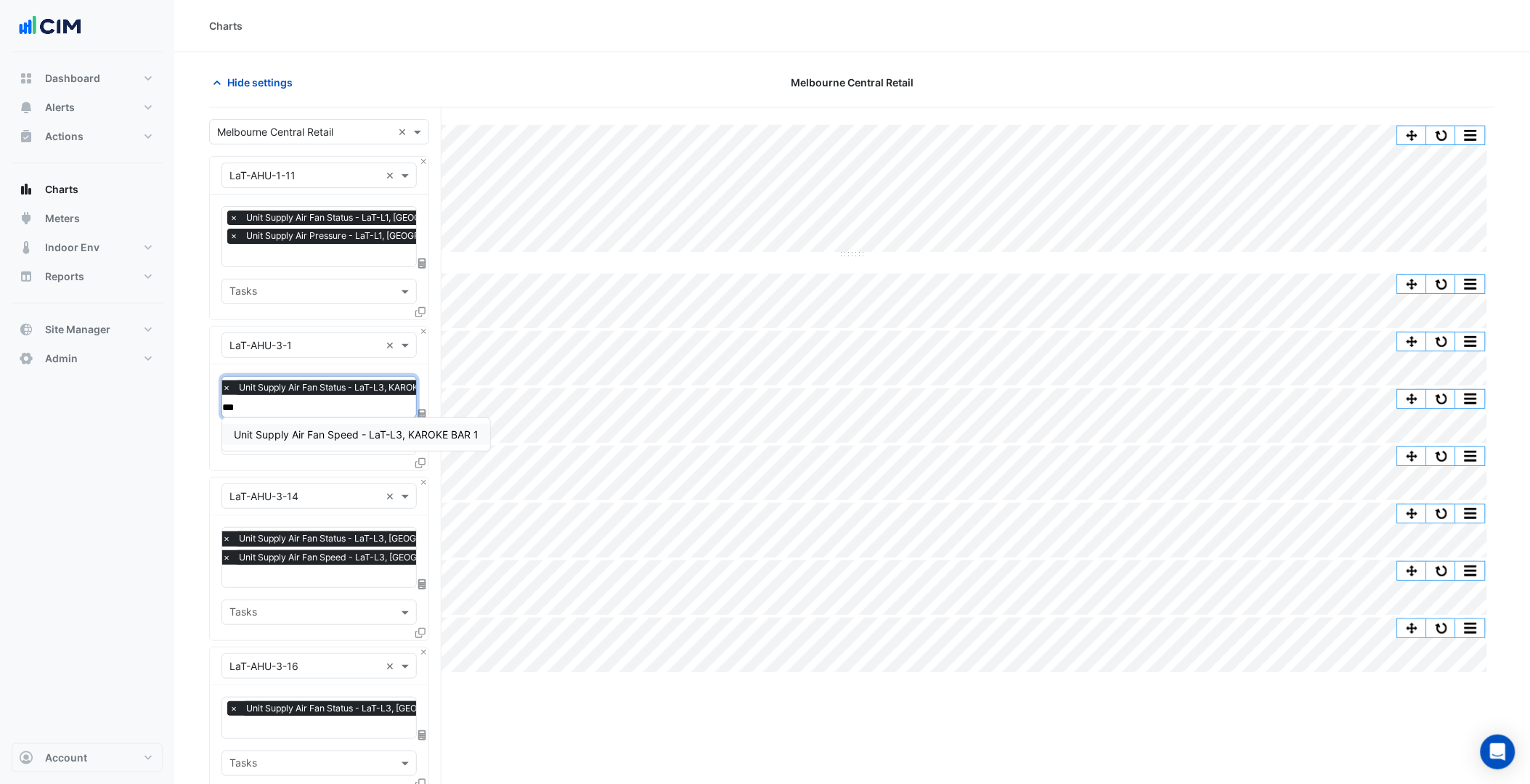
type input "****"
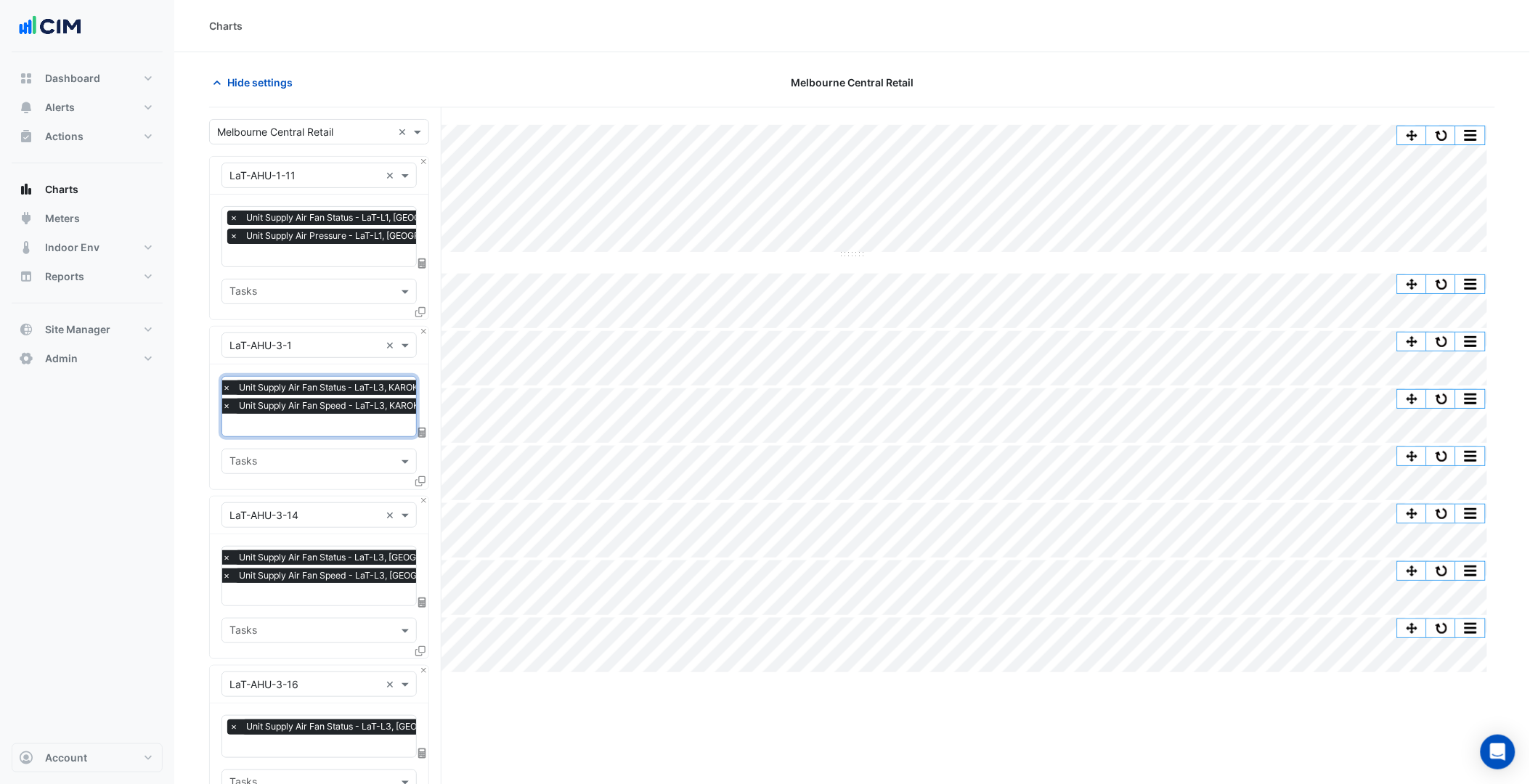
click at [301, 255] on input "text" at bounding box center [360, 256] width 260 height 16
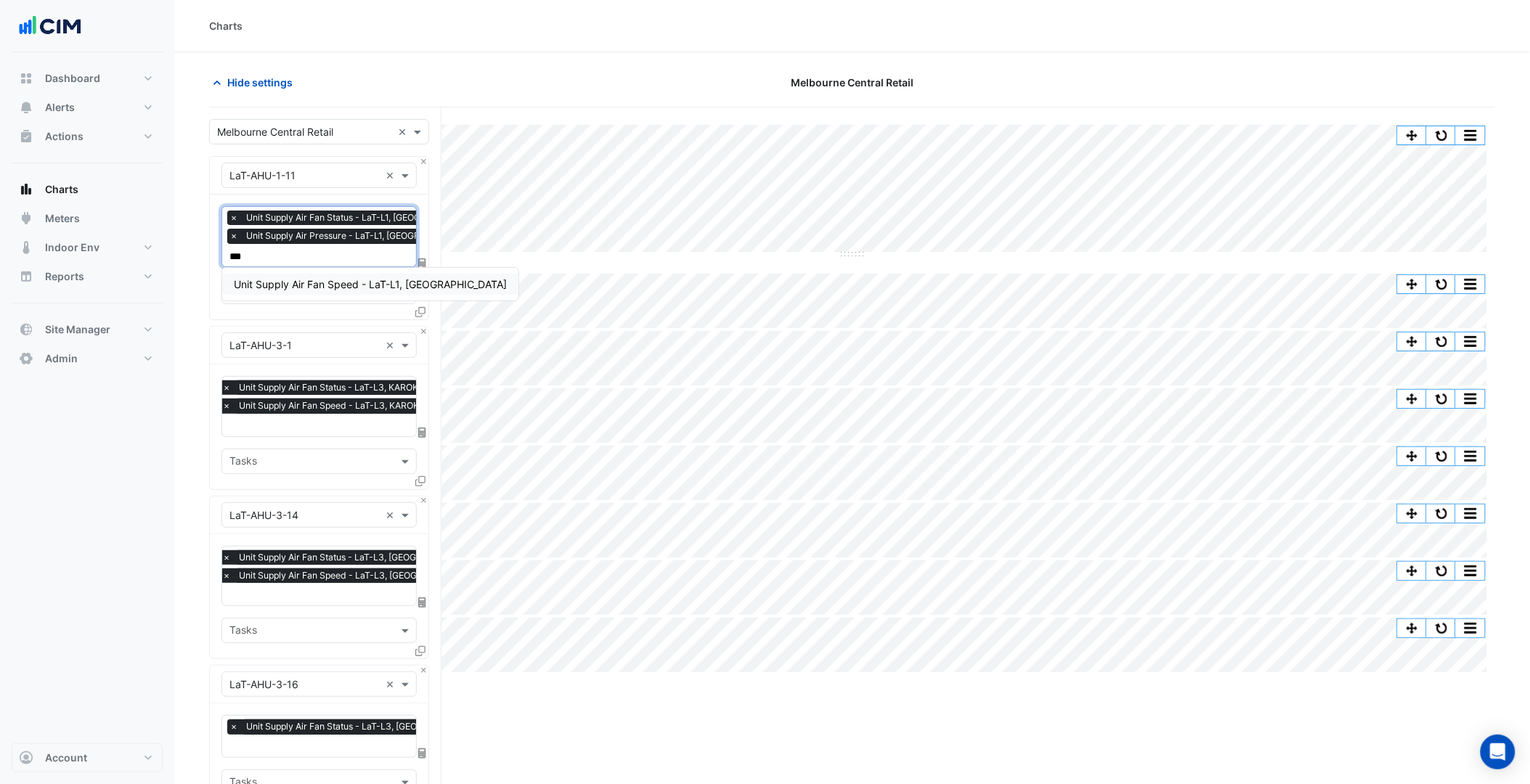
scroll to position [0, 0]
type input "****"
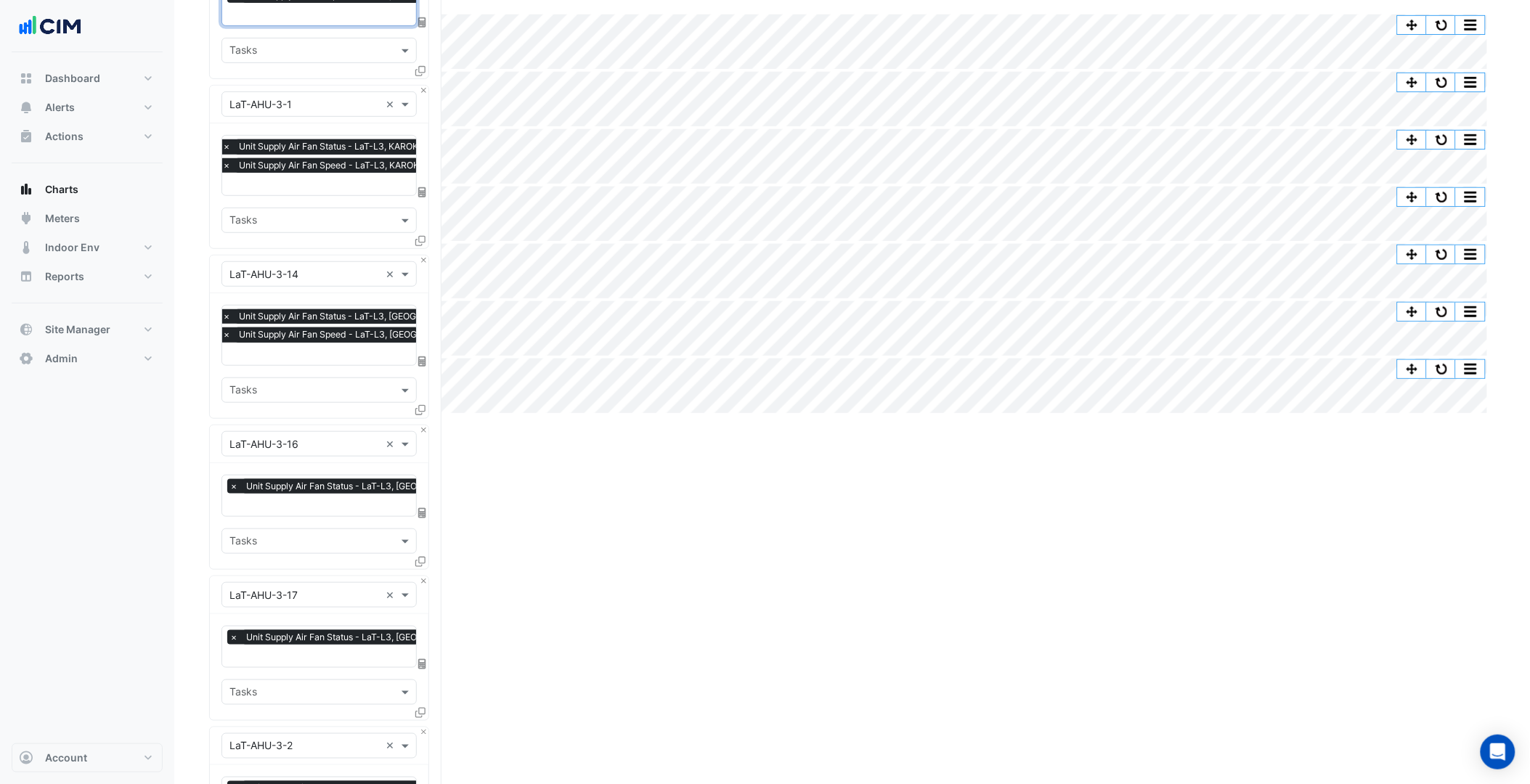
scroll to position [403, 0]
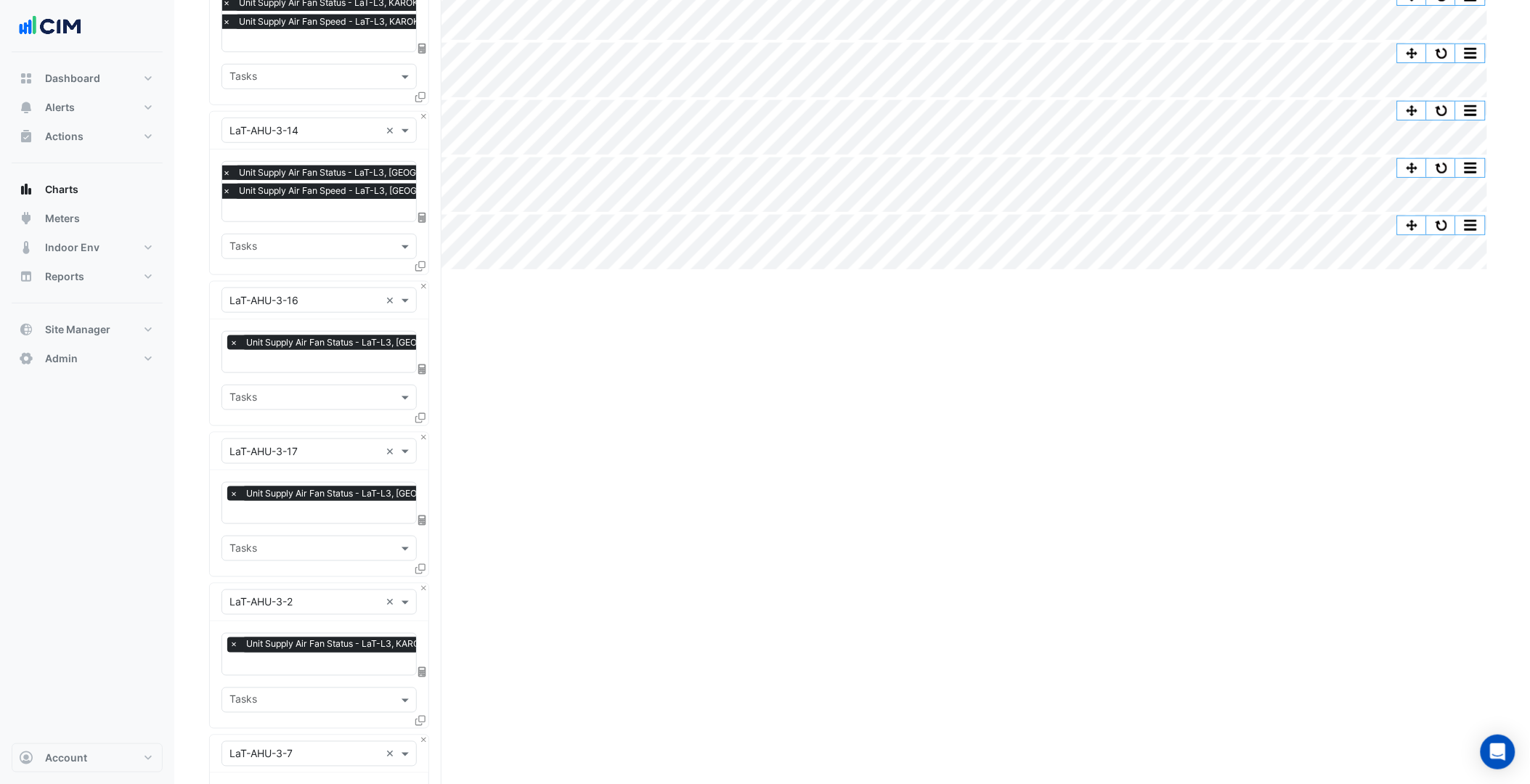
click at [345, 346] on span "Unit Supply Air Fan Status - LaT-L3, [GEOGRAPHIC_DATA] 1" at bounding box center [370, 343] width 254 height 15
type input "****"
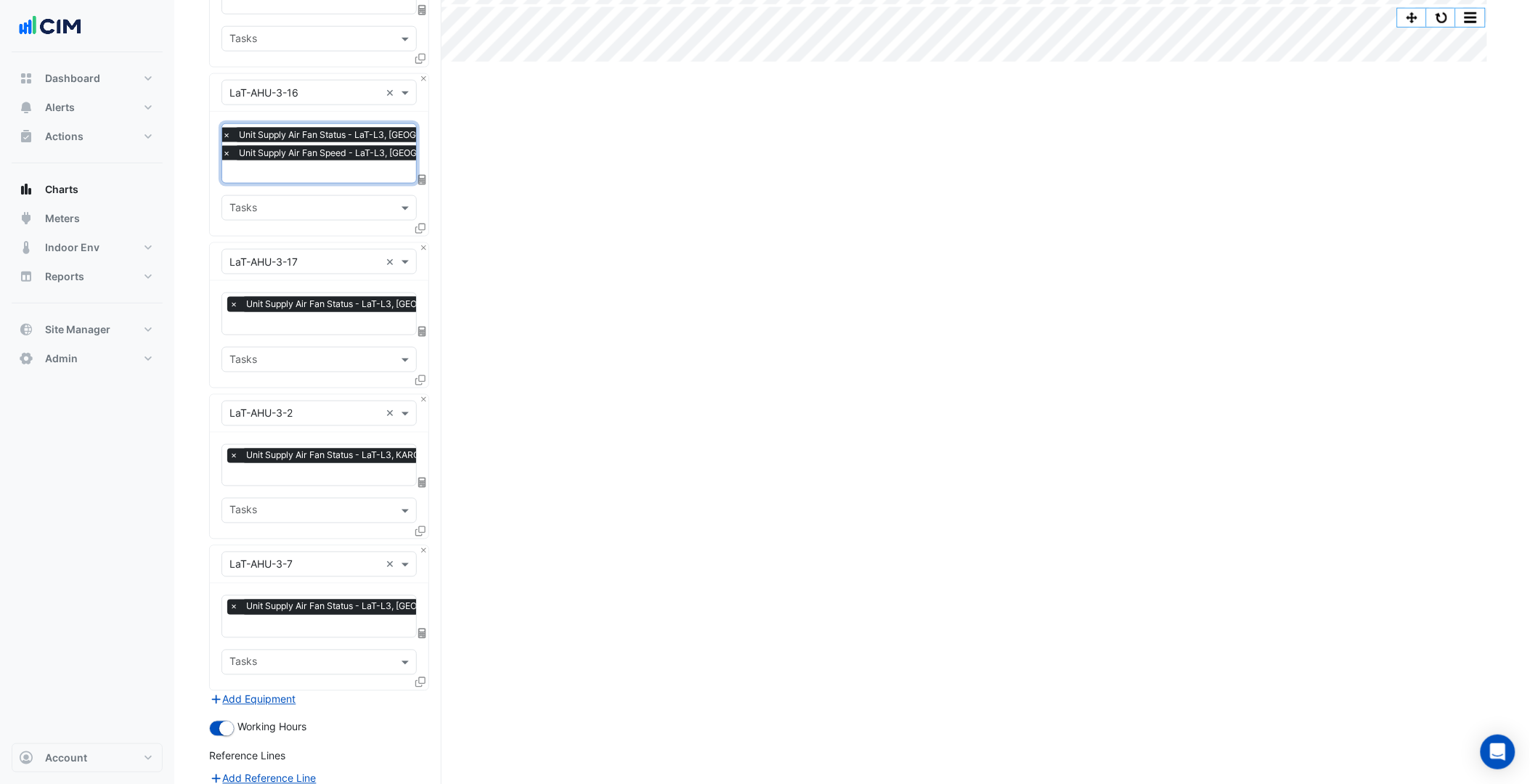
scroll to position [644, 0]
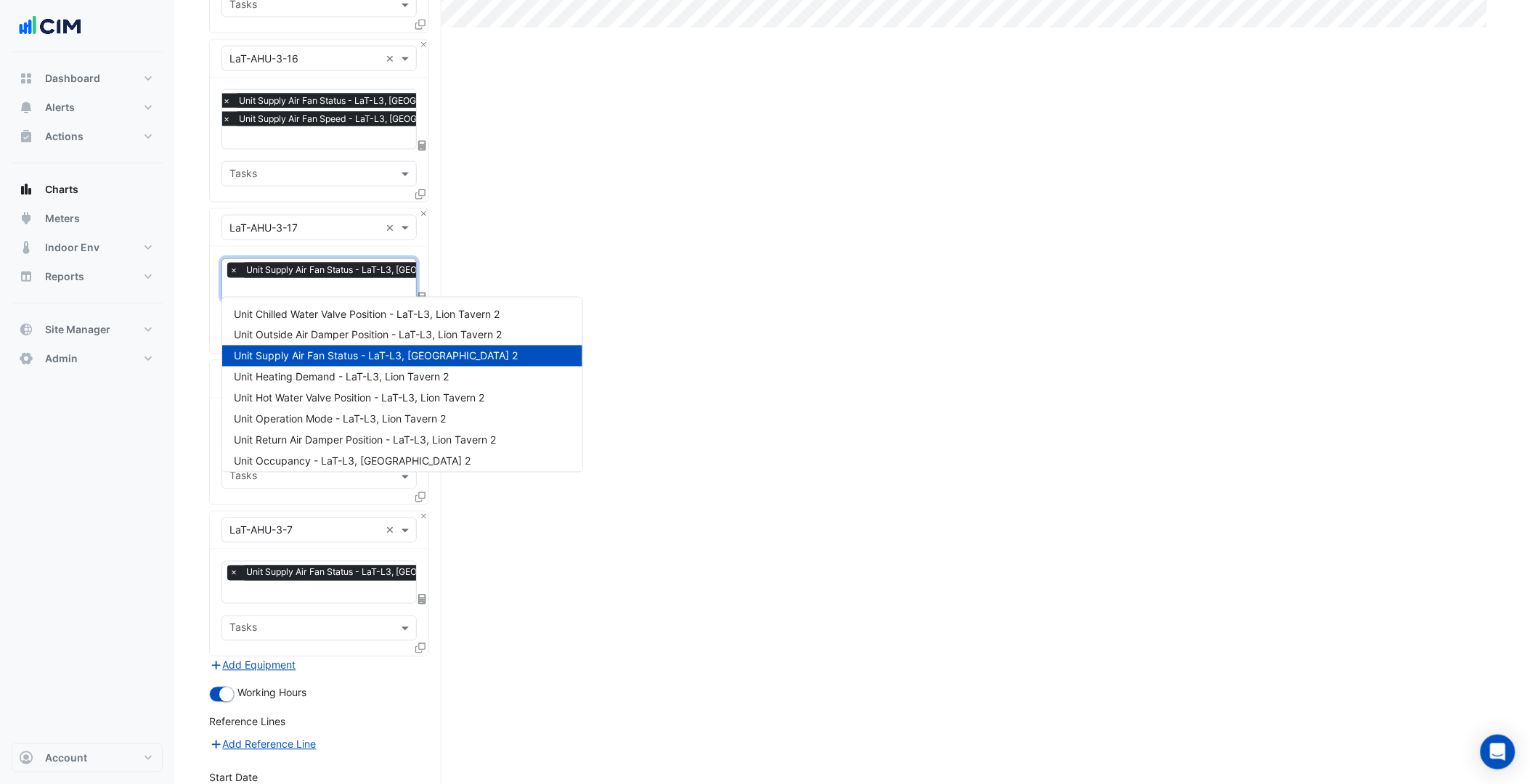
click at [354, 283] on input "text" at bounding box center [365, 290] width 271 height 16
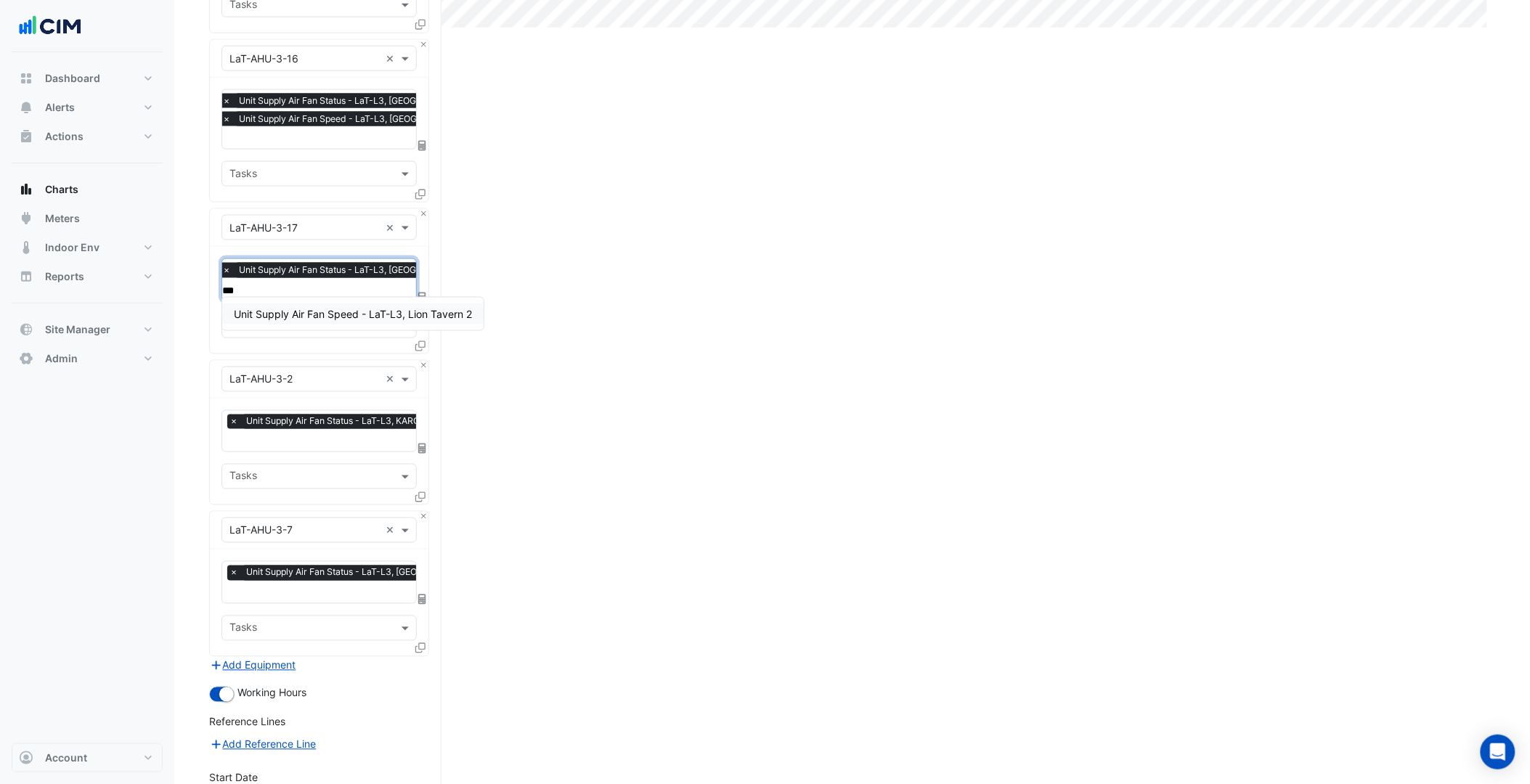
type input "****"
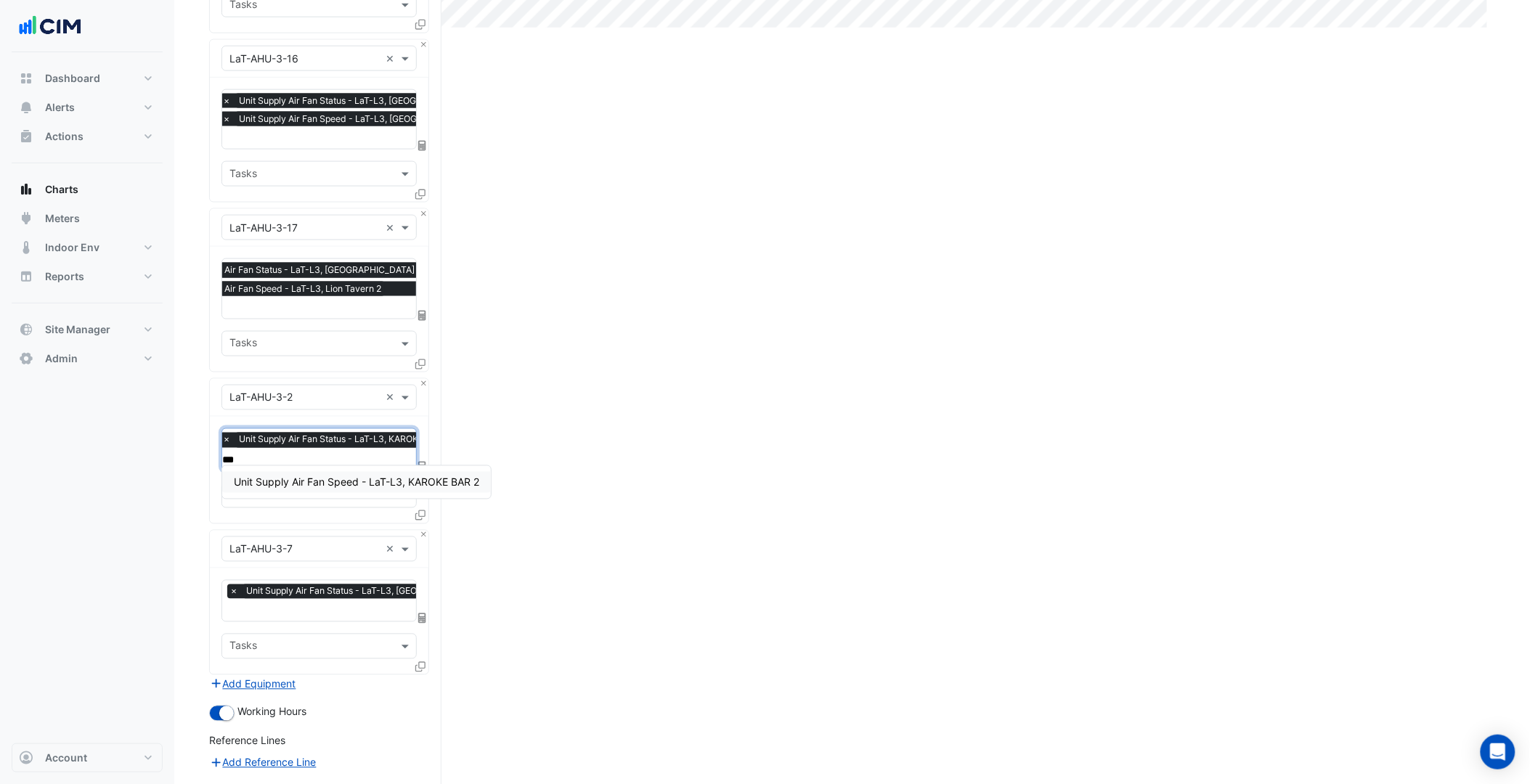
type input "****"
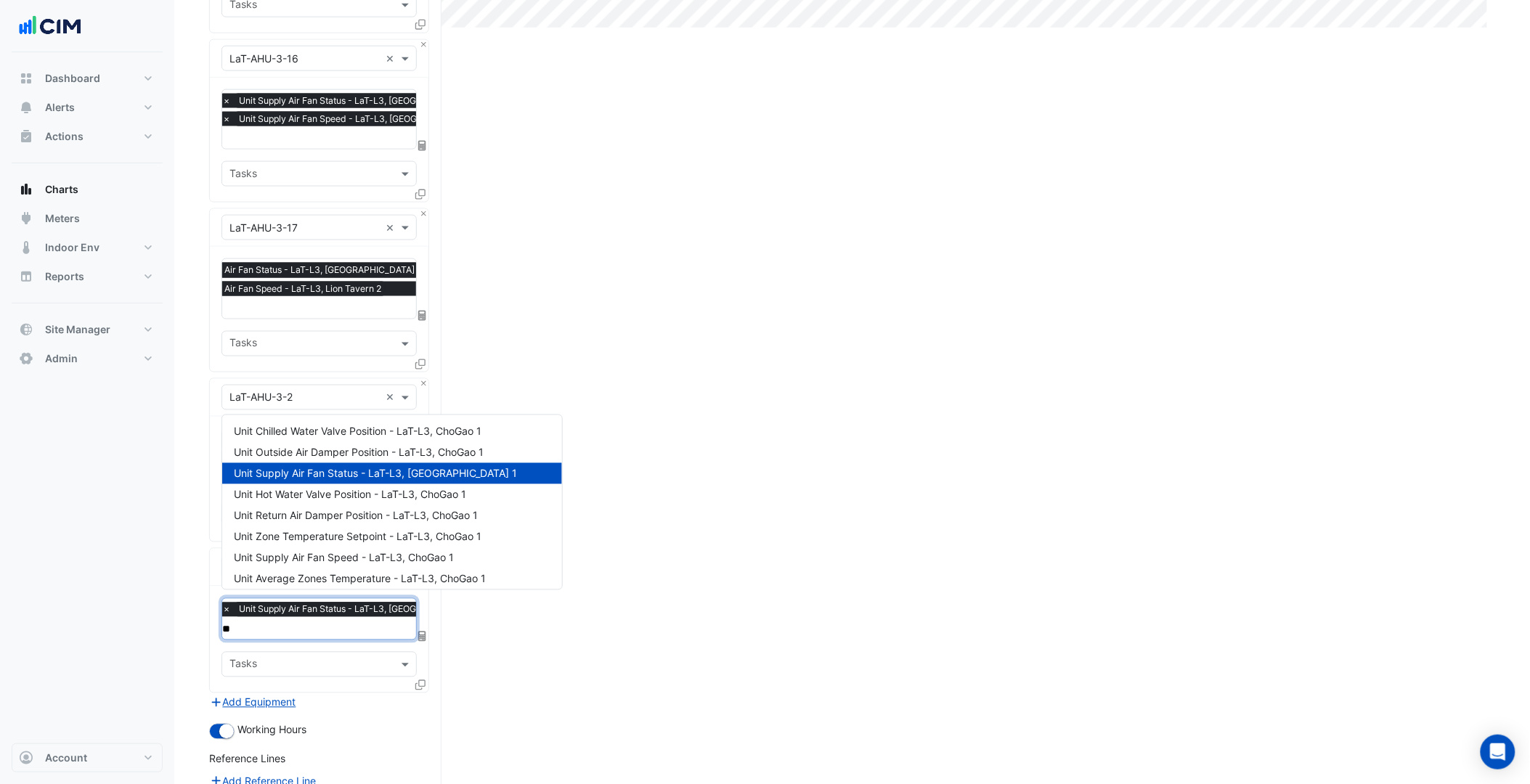
type input "***"
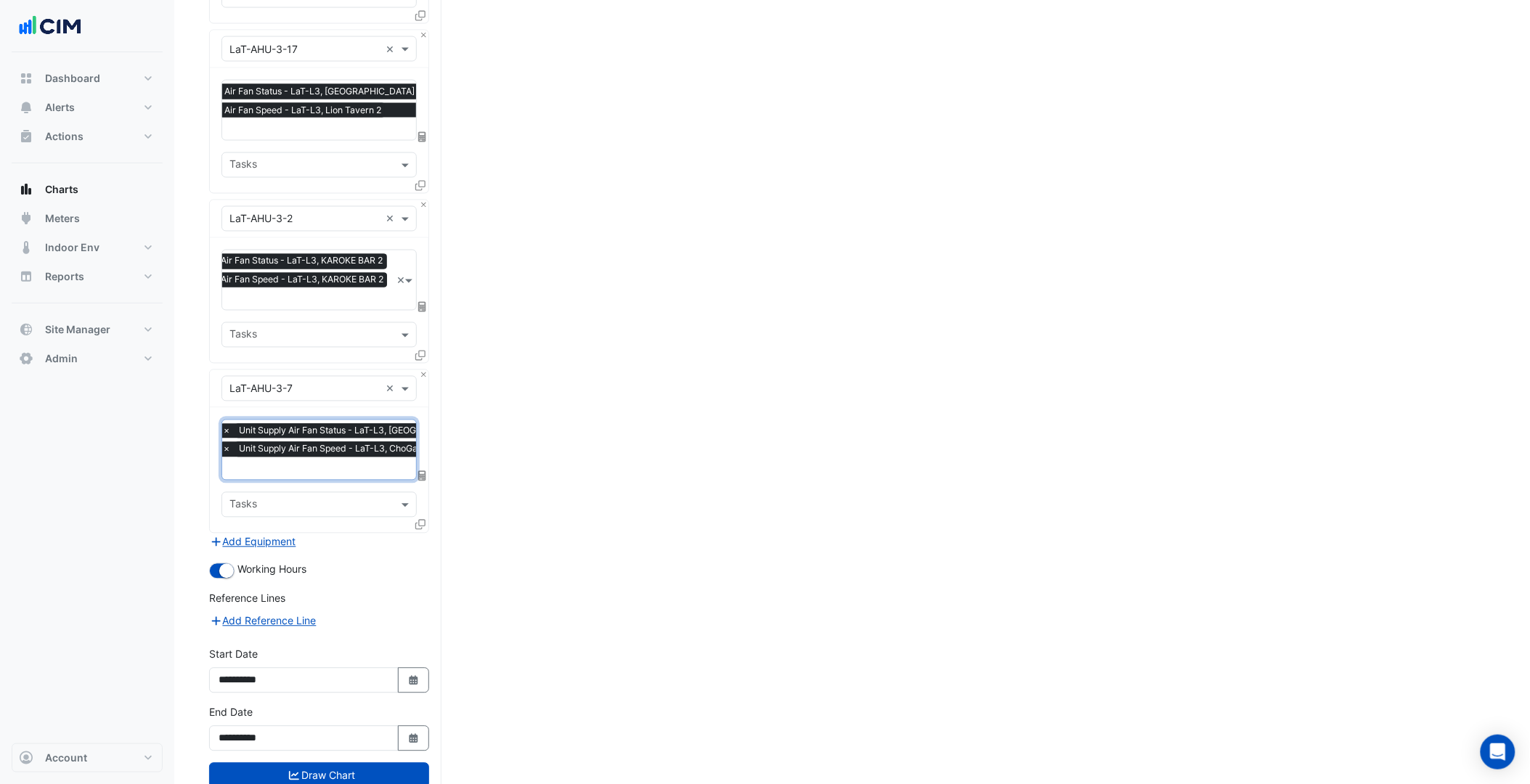
scroll to position [858, 0]
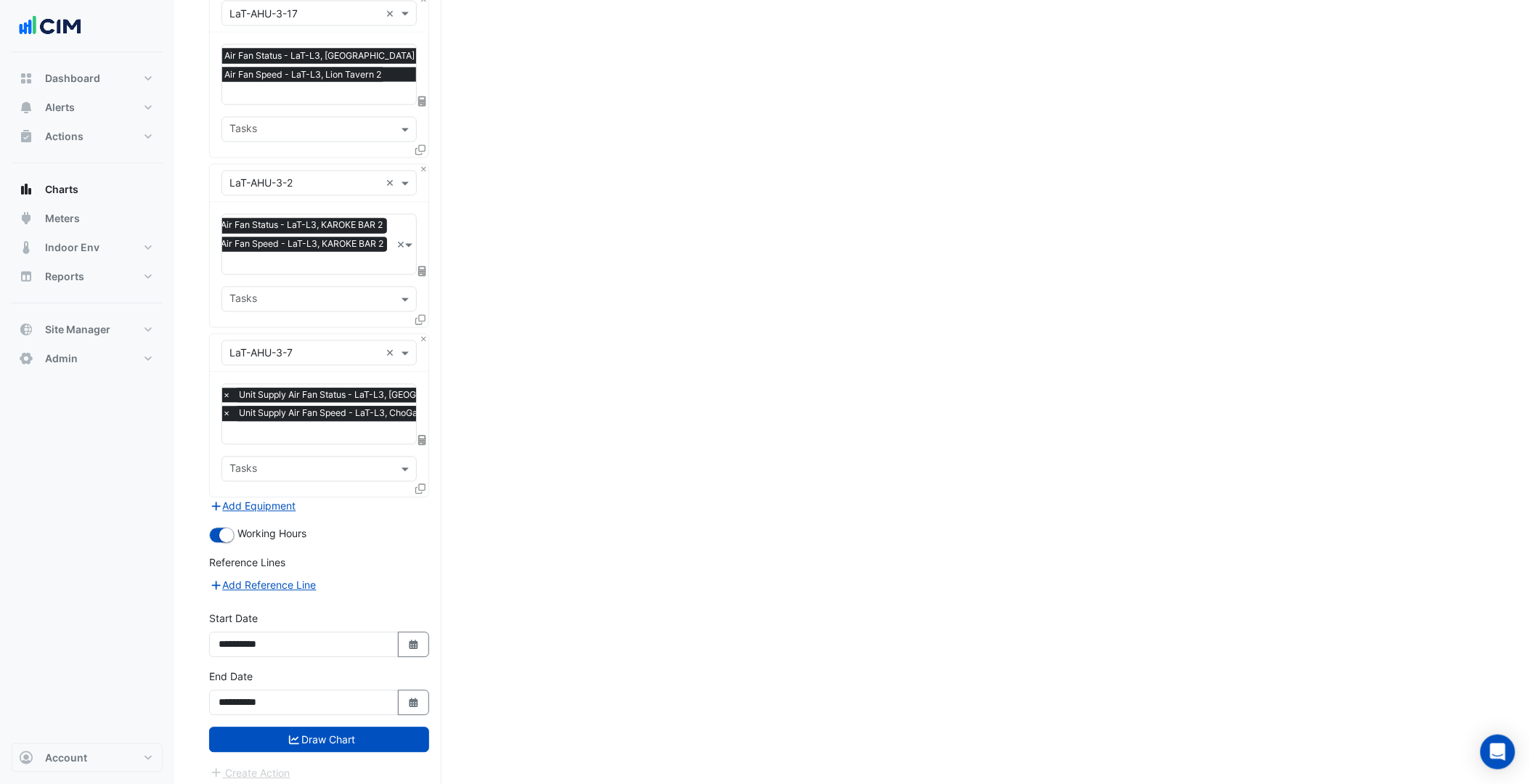
click at [381, 714] on div "**********" at bounding box center [319, 698] width 237 height 58
click at [346, 727] on button "Draw Chart" at bounding box center [318, 740] width 220 height 26
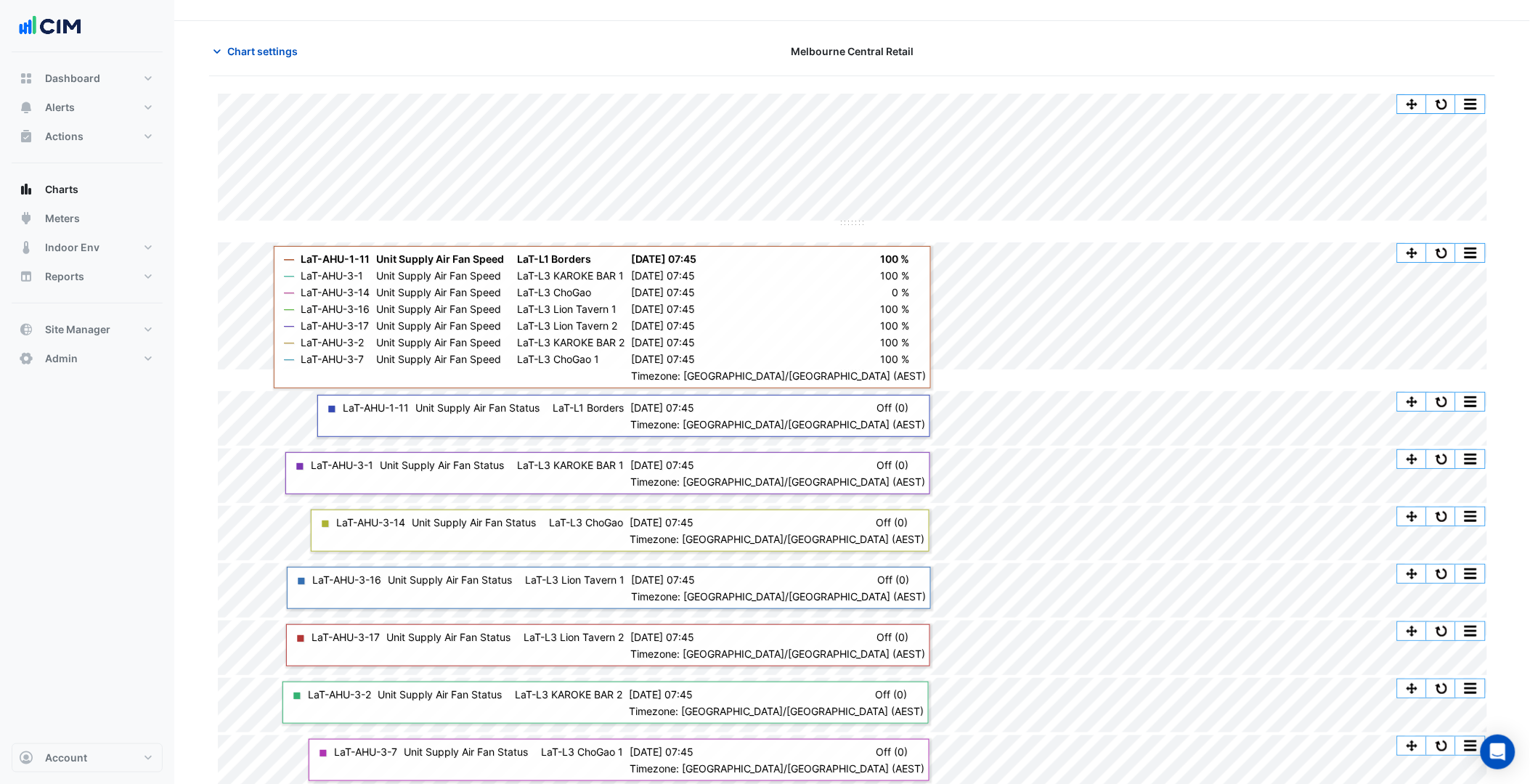
scroll to position [40, 0]
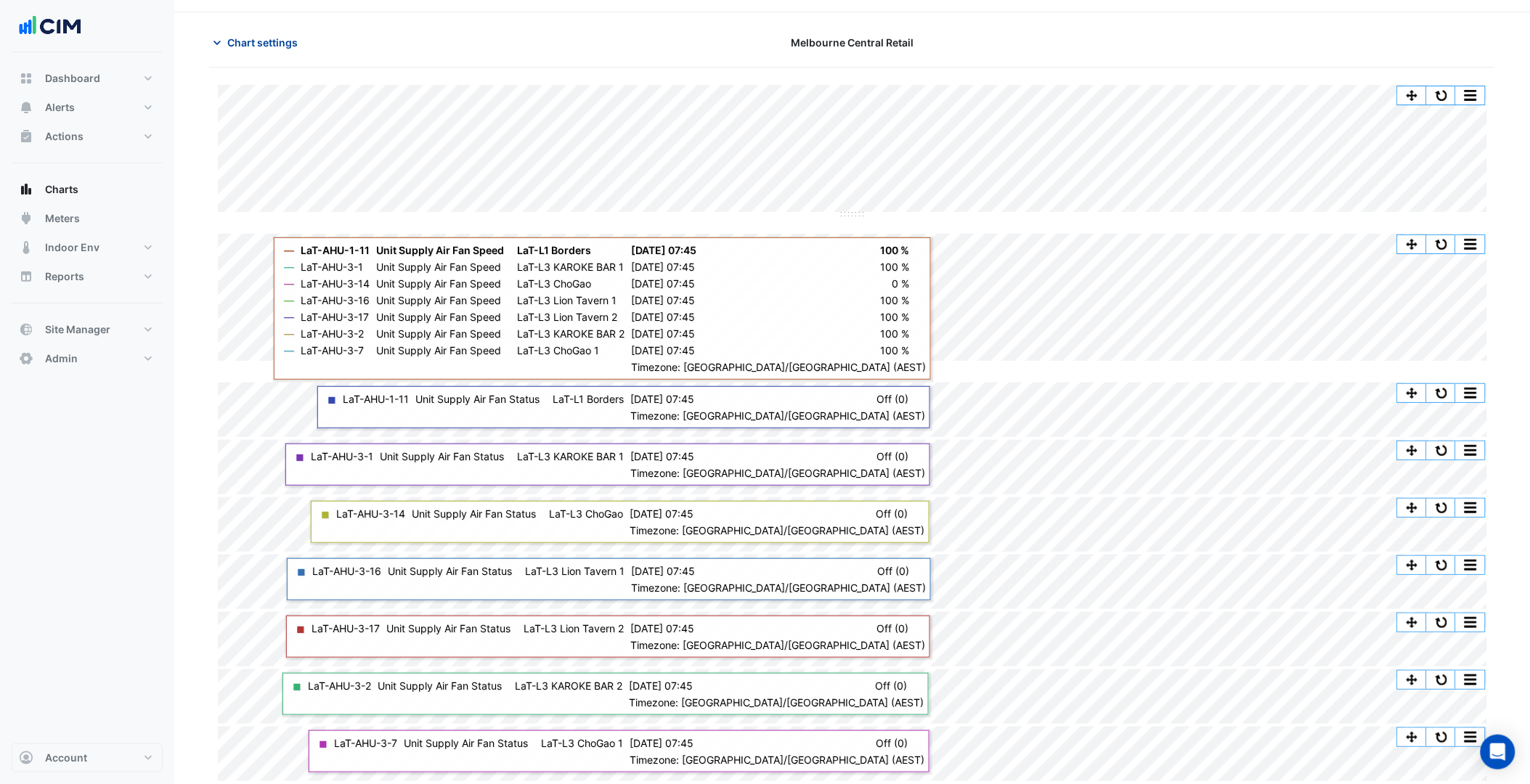
click at [244, 35] on span "Chart settings" at bounding box center [262, 42] width 71 height 16
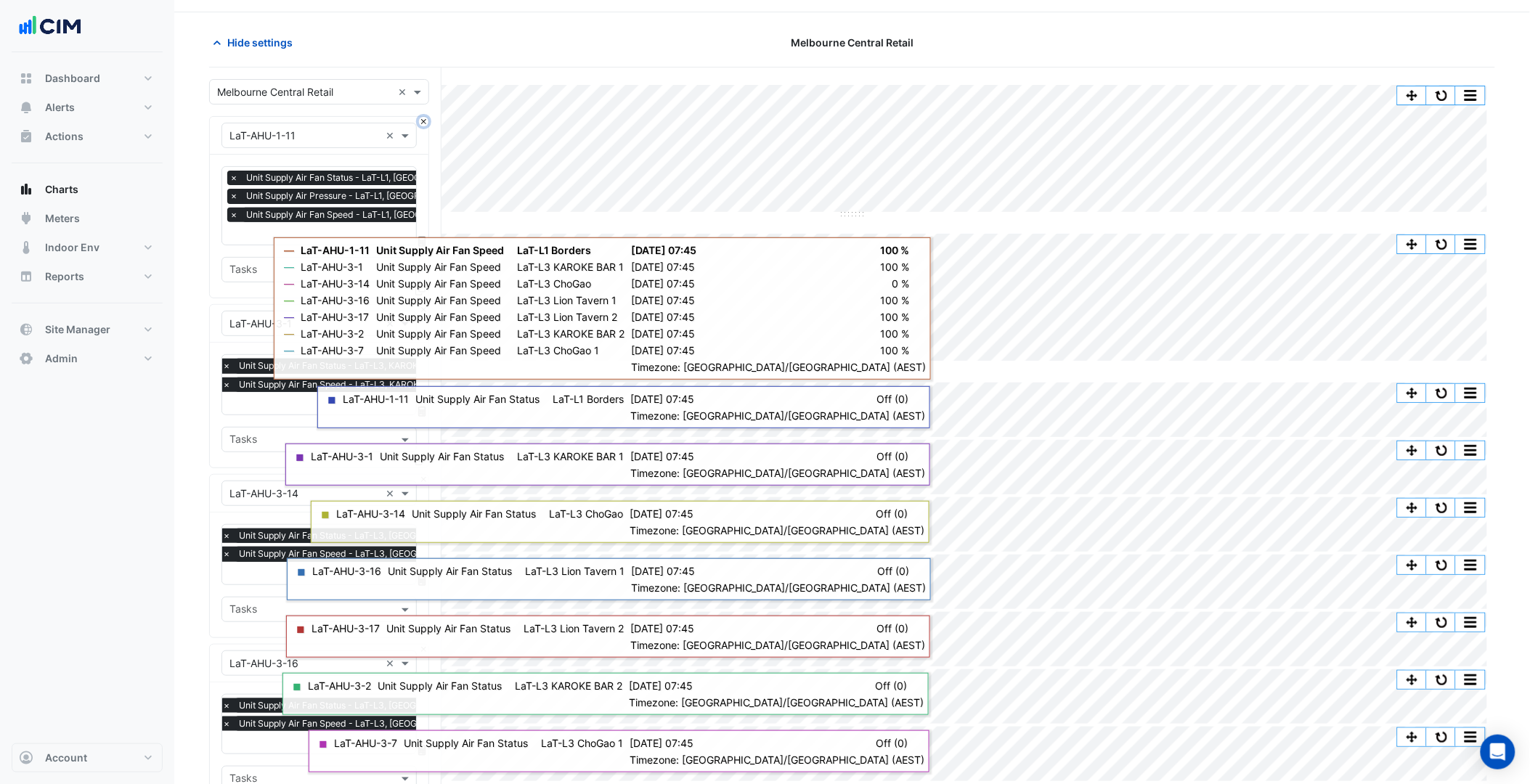
click at [423, 118] on button "Close" at bounding box center [424, 121] width 9 height 9
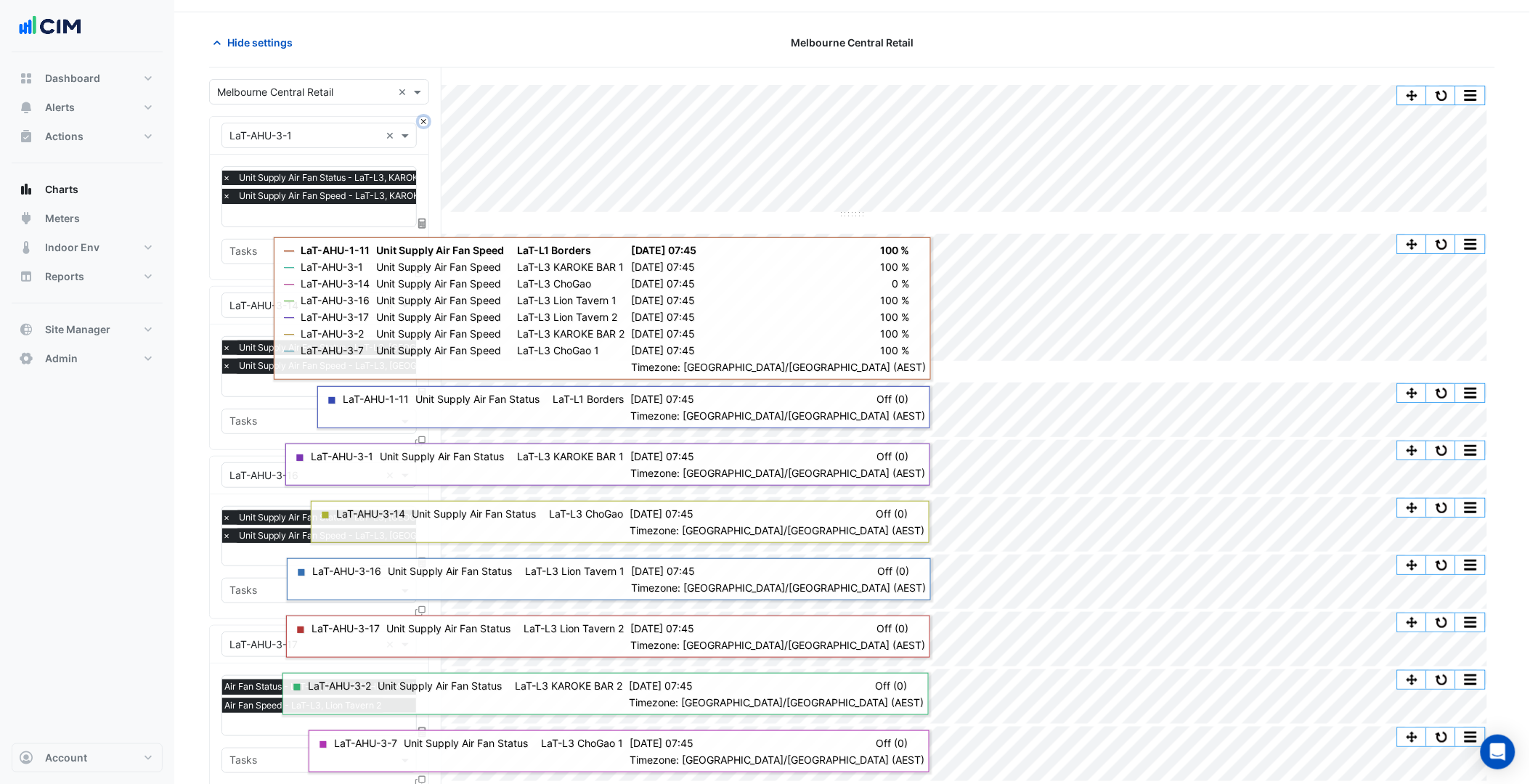
click at [423, 118] on button "Close" at bounding box center [424, 121] width 9 height 9
click at [423, 287] on button "Close" at bounding box center [424, 291] width 9 height 9
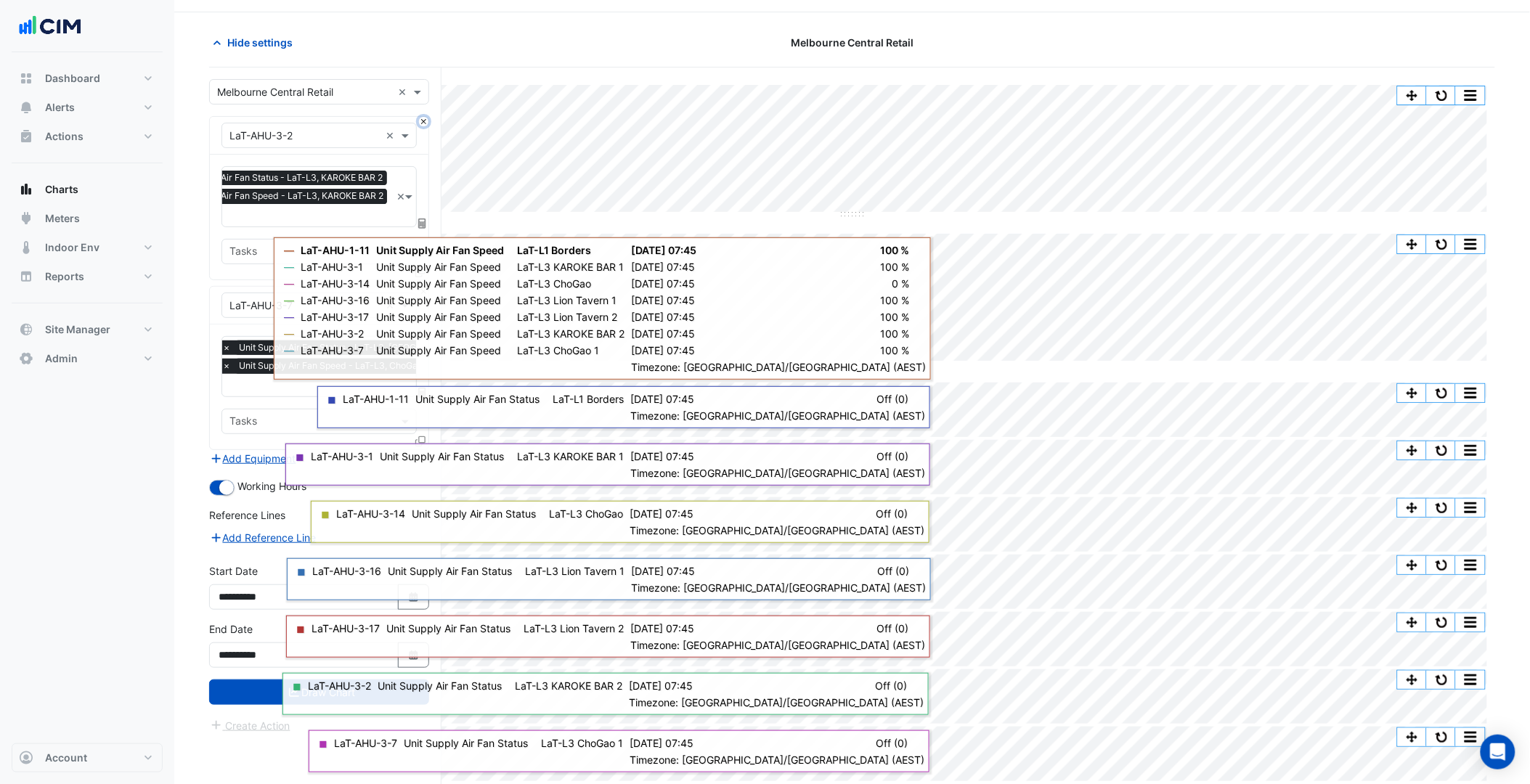
click at [423, 118] on button "Close" at bounding box center [424, 121] width 9 height 9
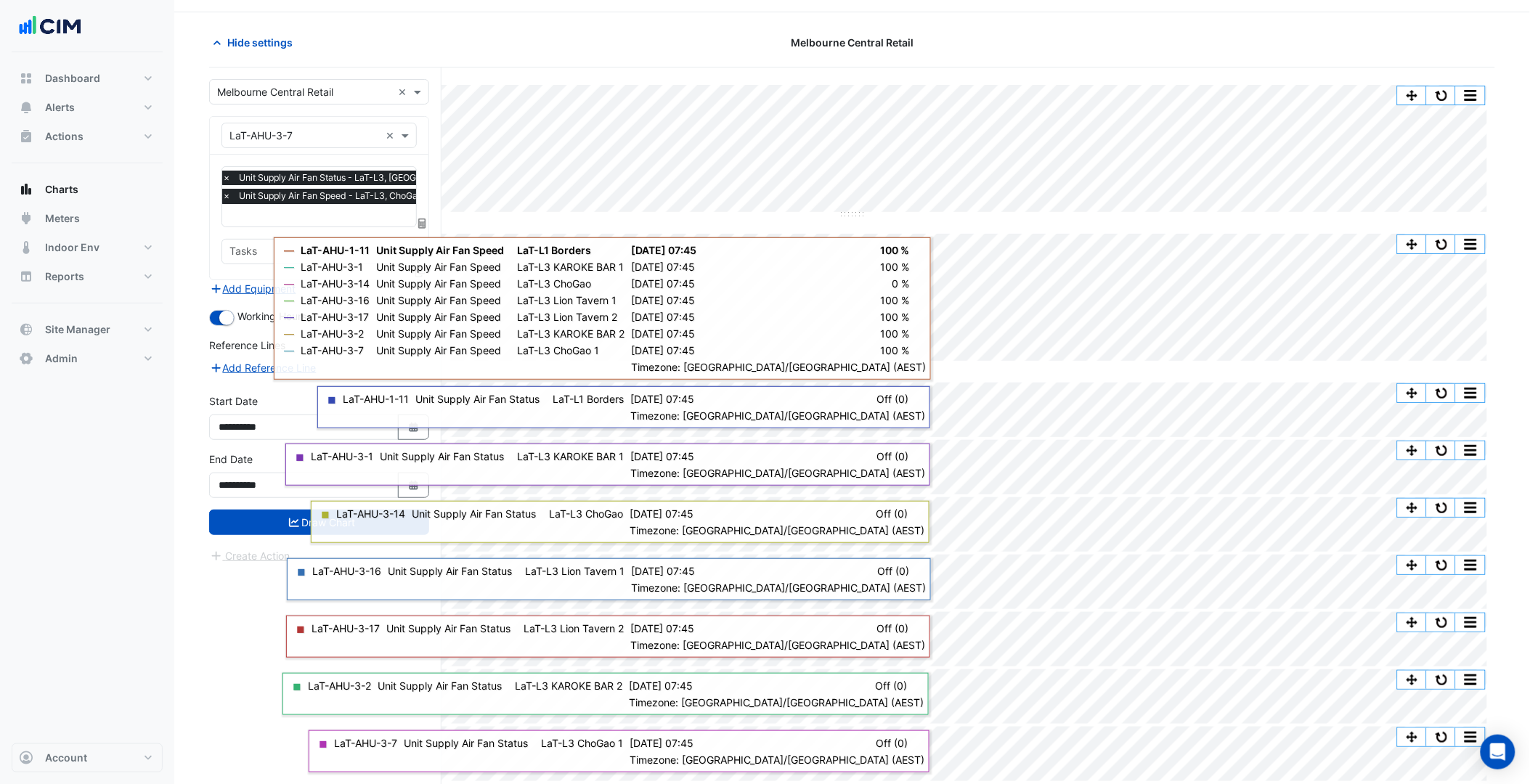
click at [423, 118] on div "× LaT-AHU-3-7 ×" at bounding box center [319, 135] width 219 height 38
click at [330, 131] on input "text" at bounding box center [304, 136] width 150 height 16
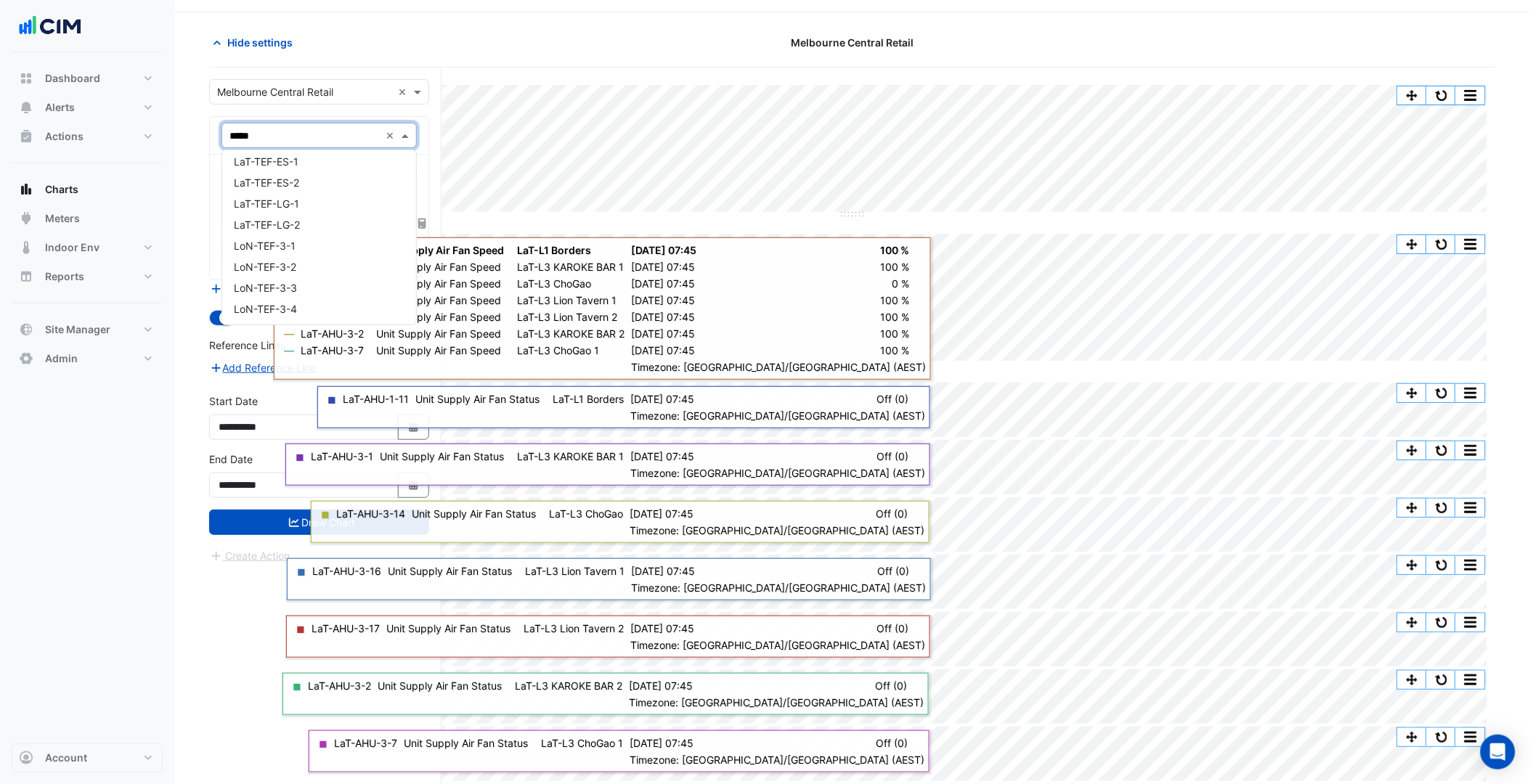
scroll to position [0, 0]
type input "*******"
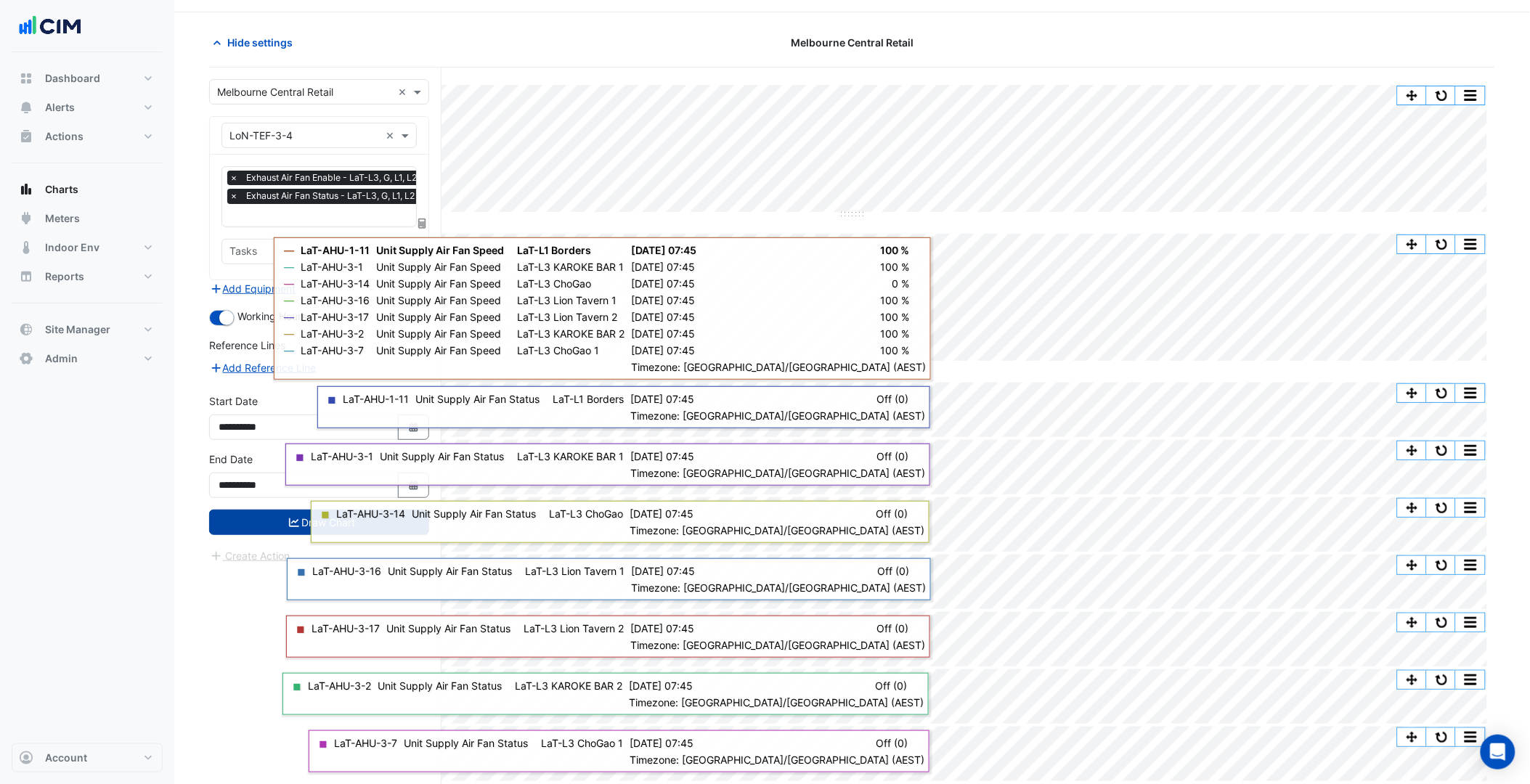
click at [272, 527] on button "Draw Chart" at bounding box center [318, 522] width 220 height 26
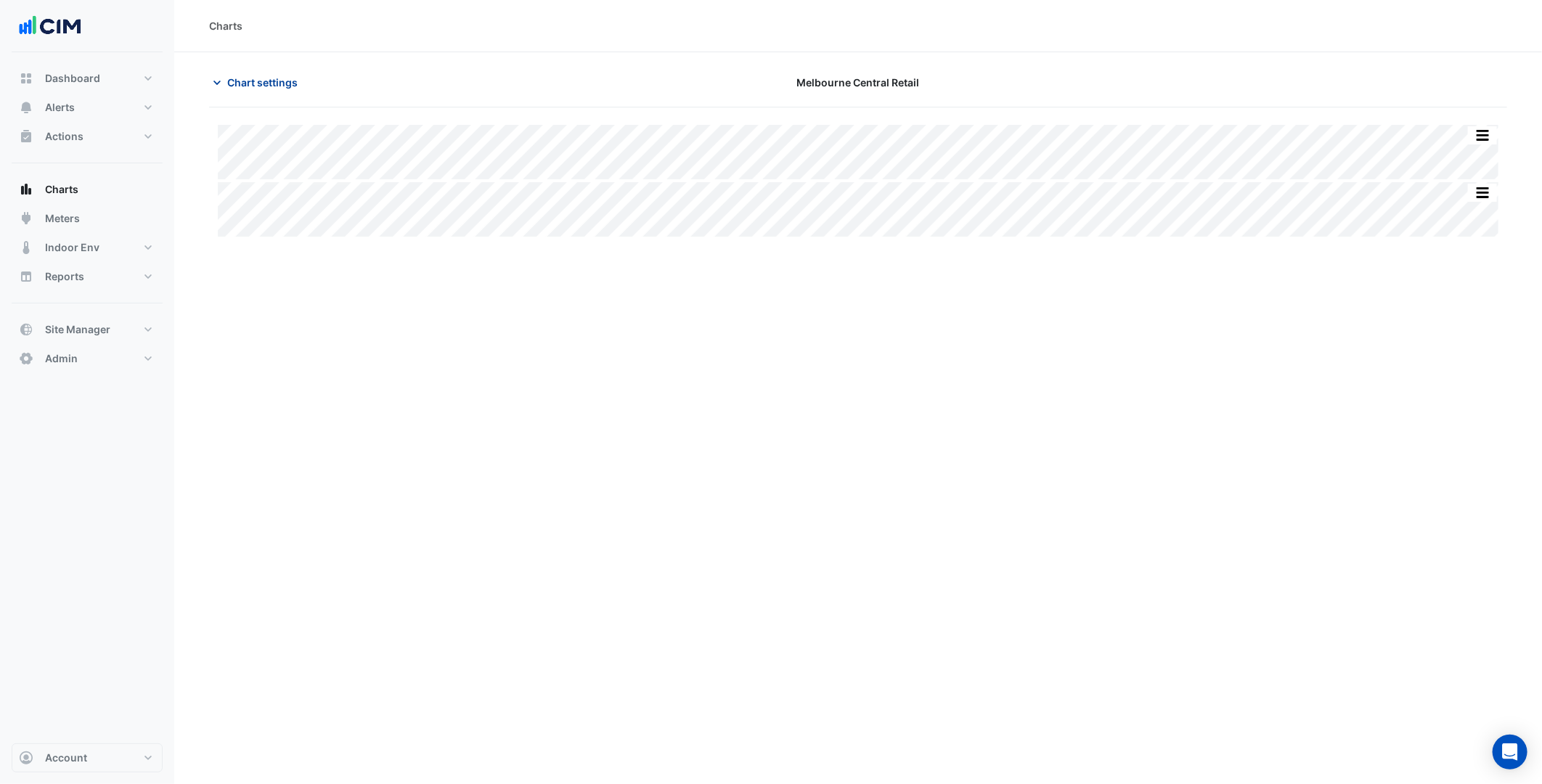
click at [274, 76] on span "Chart settings" at bounding box center [262, 82] width 71 height 16
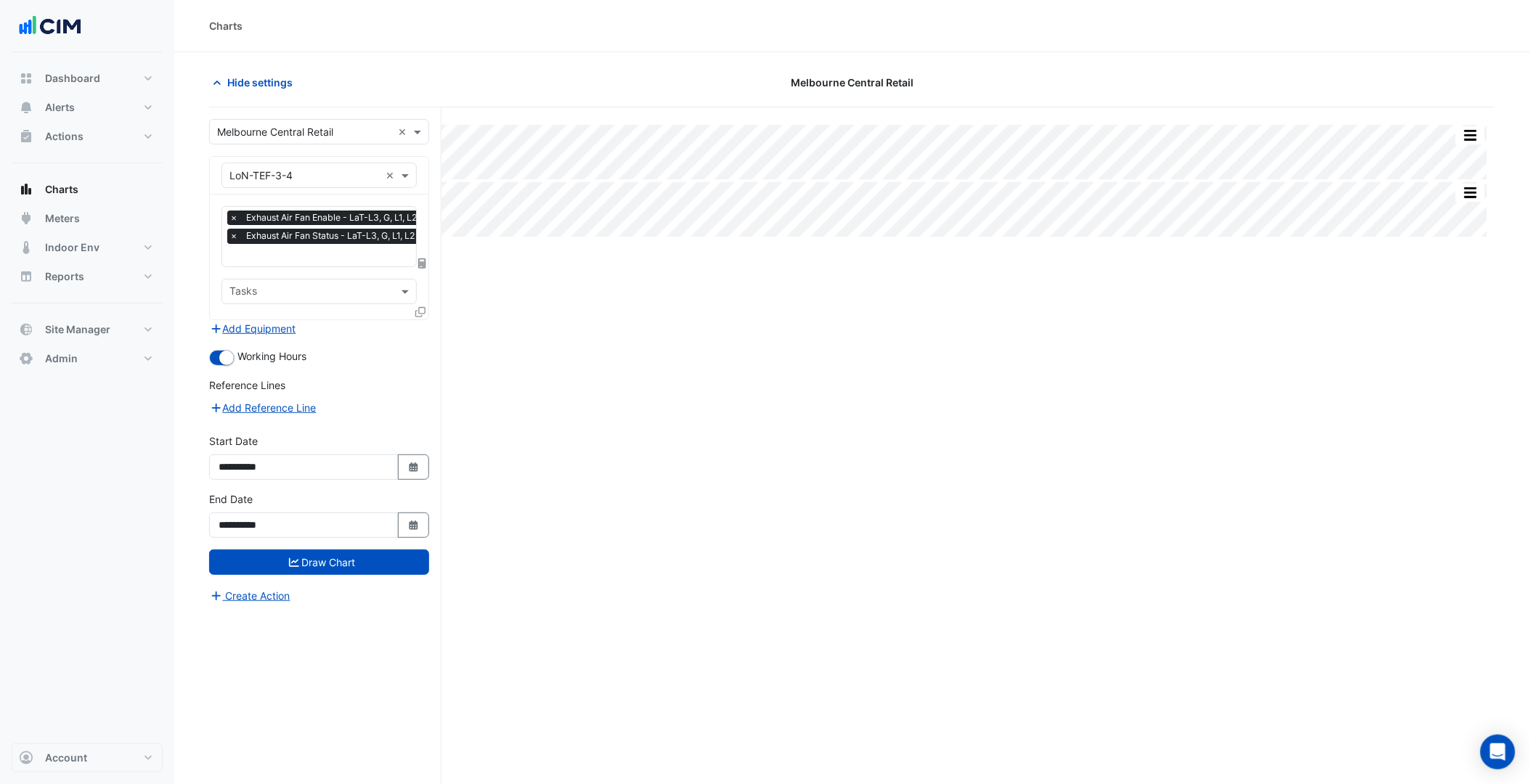
click at [423, 309] on icon at bounding box center [420, 312] width 10 height 10
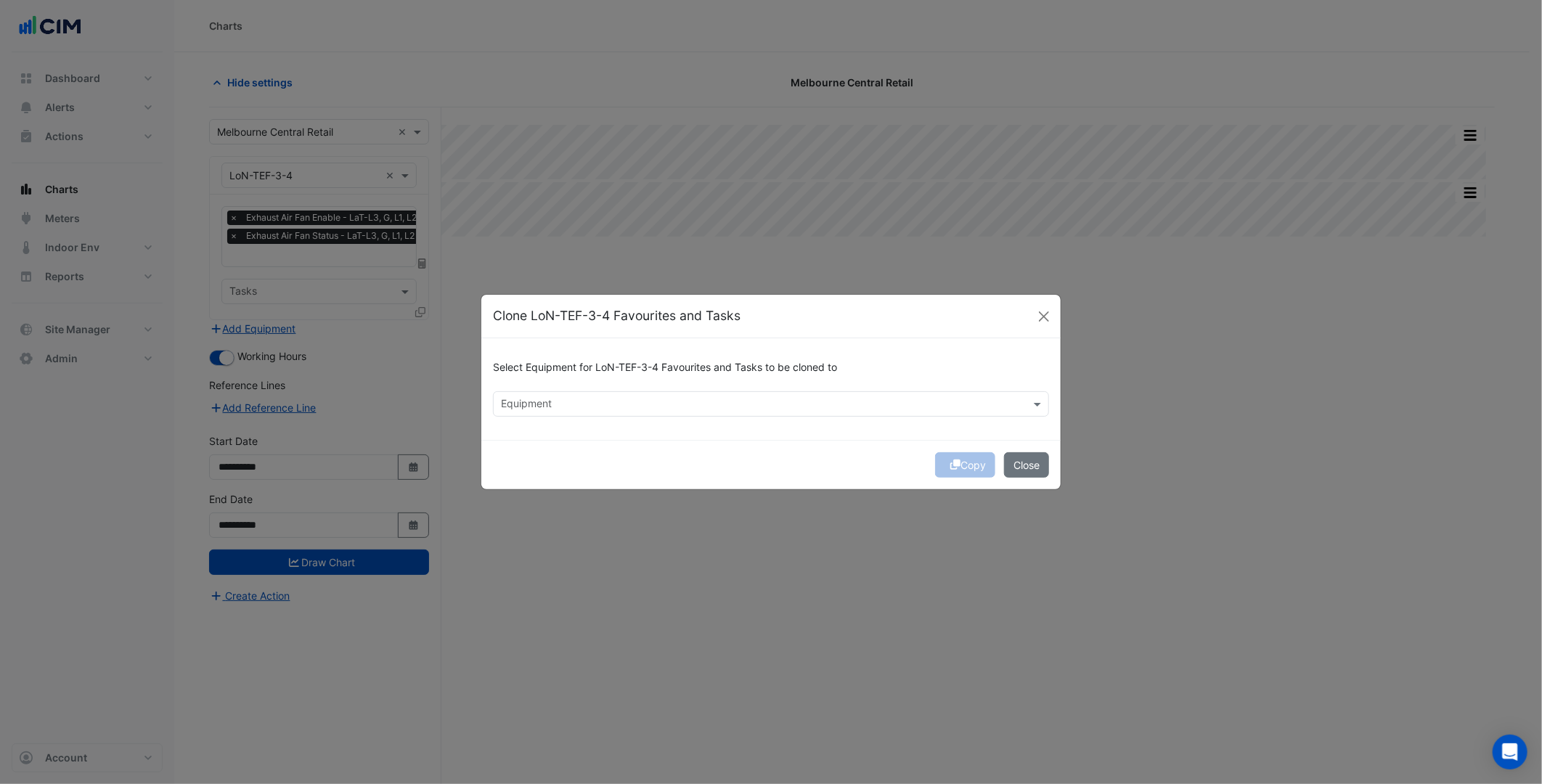
click at [578, 405] on input "text" at bounding box center [762, 405] width 523 height 16
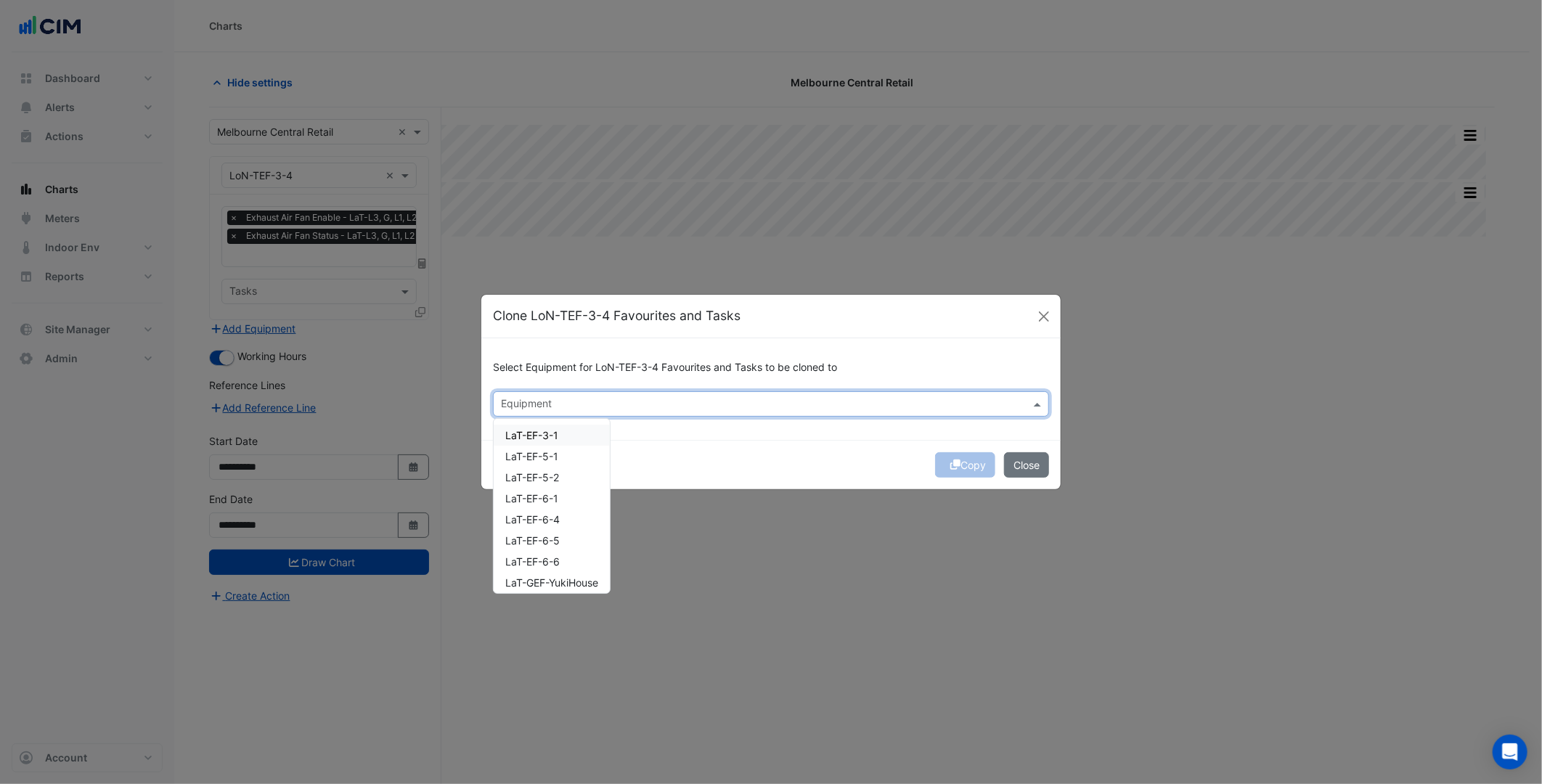
click at [565, 439] on div "LaT-EF-3-1" at bounding box center [552, 435] width 116 height 21
click at [571, 469] on div "LaT-EF-5-2" at bounding box center [552, 477] width 116 height 21
click at [565, 460] on div "LaT-EF-5-1" at bounding box center [552, 456] width 116 height 21
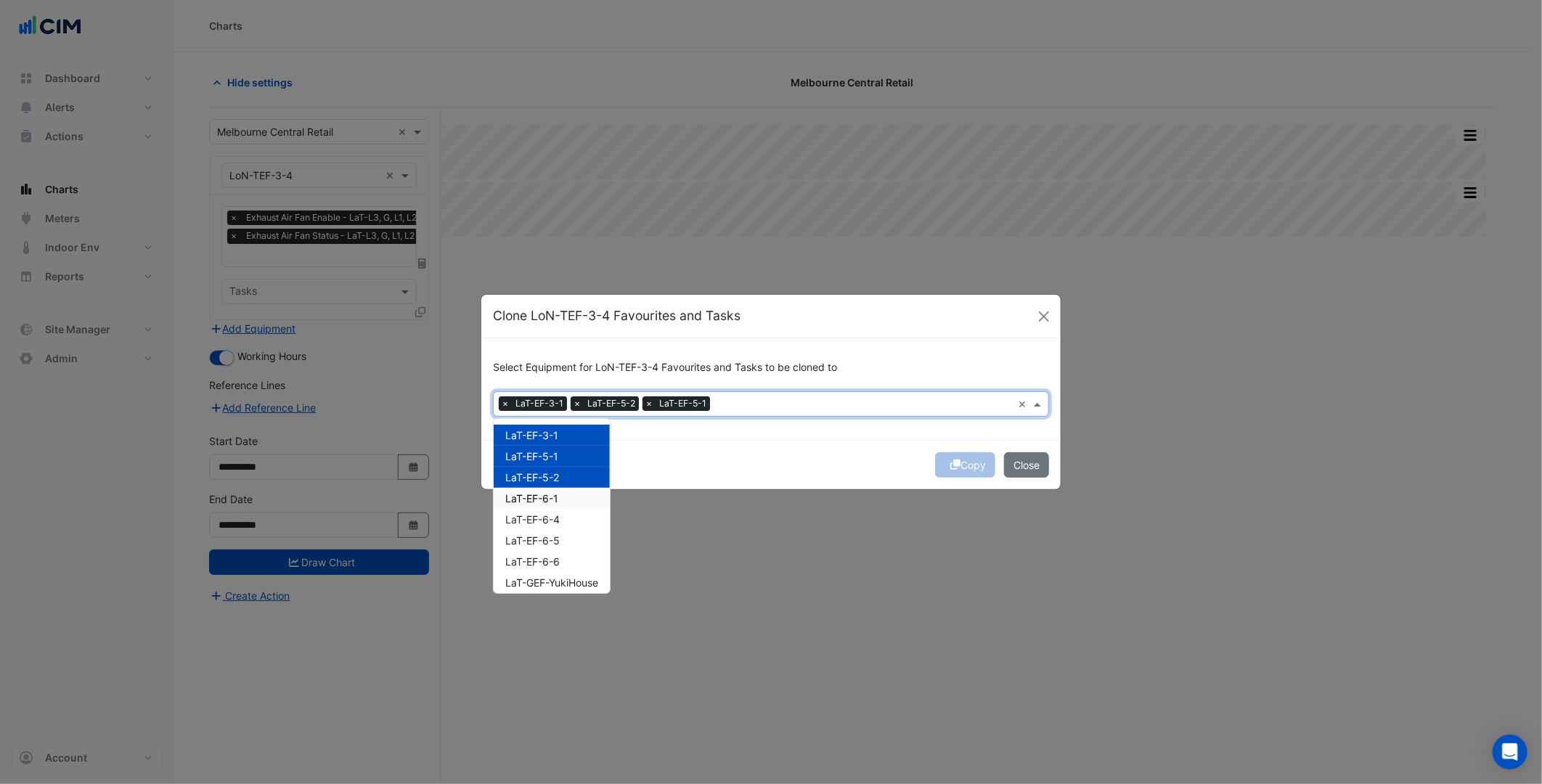
drag, startPoint x: 572, startPoint y: 497, endPoint x: 572, endPoint y: 513, distance: 16.0
click at [572, 498] on div "LaT-EF-6-1" at bounding box center [552, 498] width 116 height 21
drag, startPoint x: 572, startPoint y: 514, endPoint x: 572, endPoint y: 525, distance: 11.0
click at [572, 517] on div "LaT-EF-6-4" at bounding box center [552, 519] width 116 height 21
click at [571, 538] on div "LaT-EF-6-5" at bounding box center [552, 540] width 116 height 21
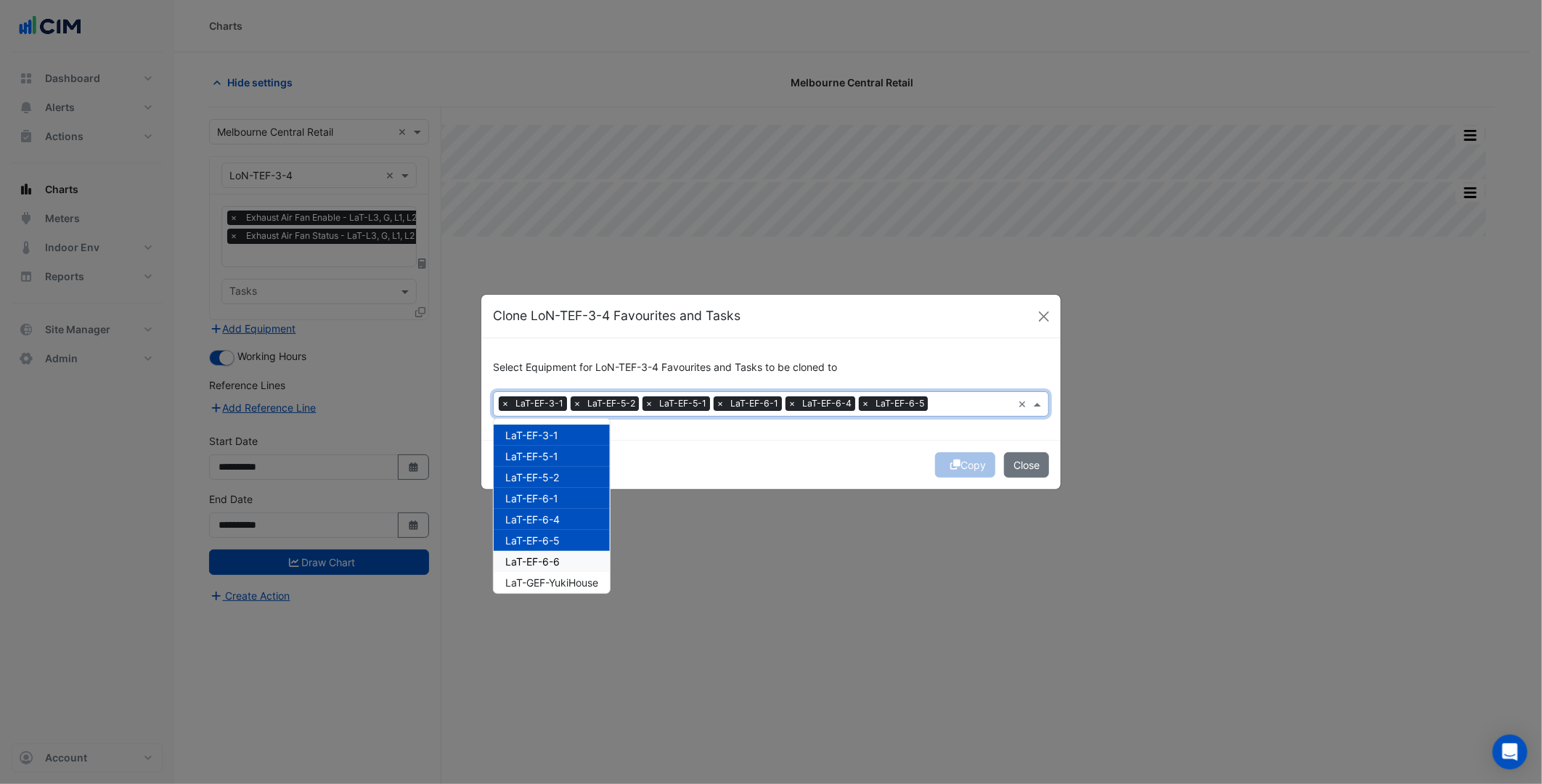
click at [572, 559] on div "LaT-EF-6-6" at bounding box center [552, 561] width 116 height 21
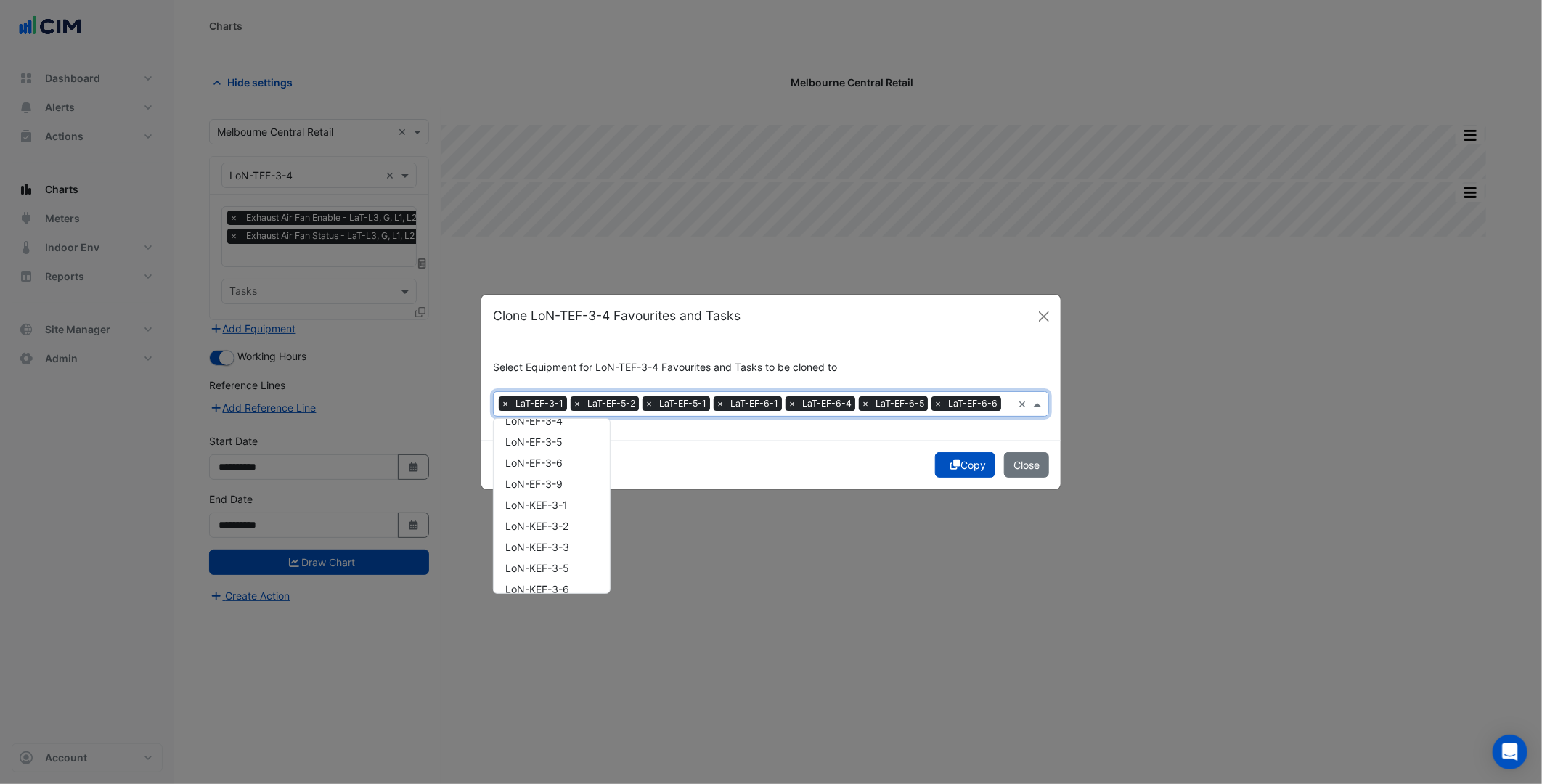
scroll to position [2108, 0]
click at [577, 574] on div "LoN-TEF-3-3" at bounding box center [552, 578] width 116 height 21
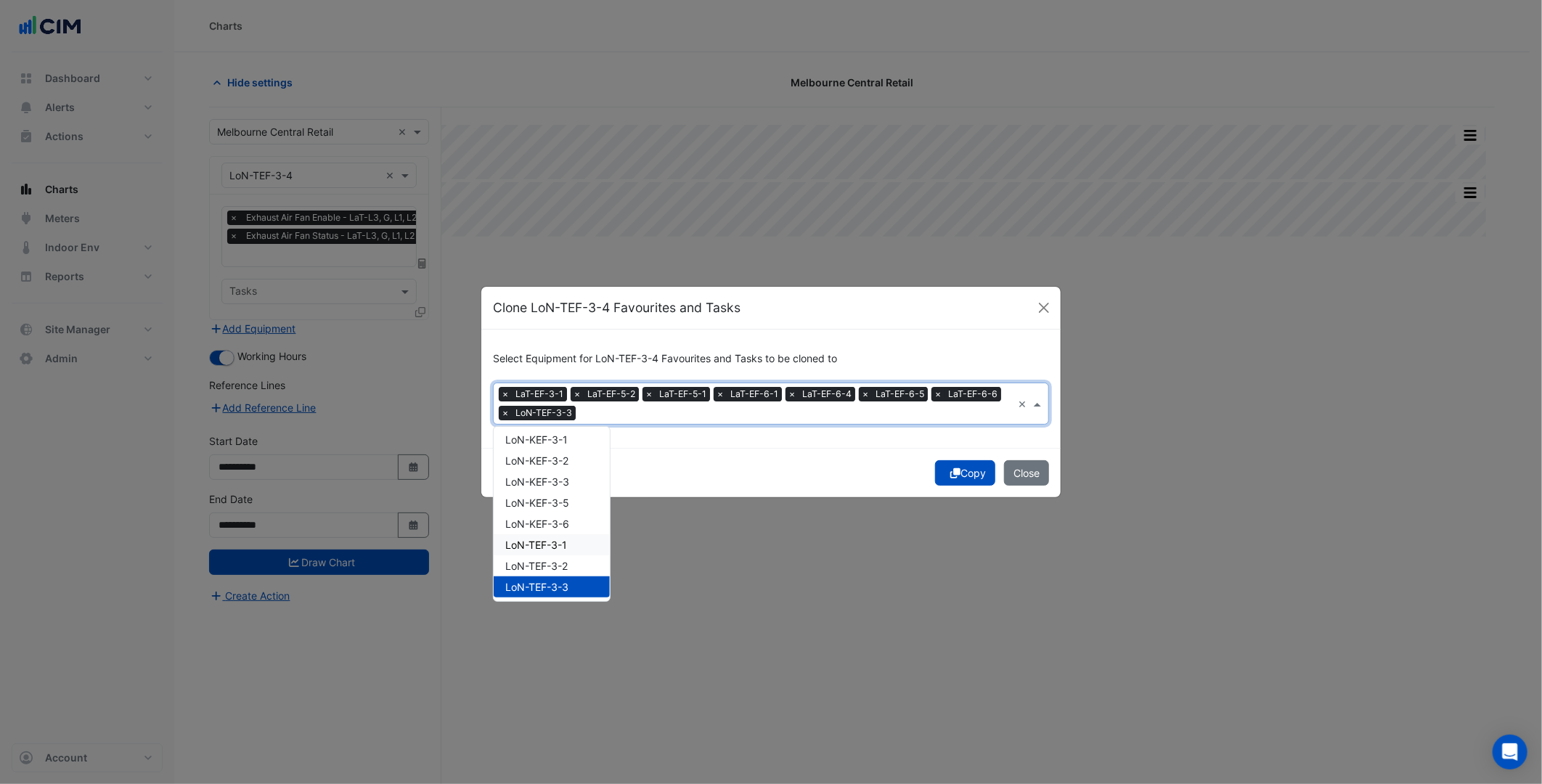
click at [561, 551] on div "LoN-TEF-3-1" at bounding box center [552, 544] width 116 height 21
click at [559, 555] on div "LoN-TEF-3-2" at bounding box center [552, 565] width 116 height 21
click at [553, 528] on div "LoN-KEF-3-6" at bounding box center [552, 523] width 116 height 21
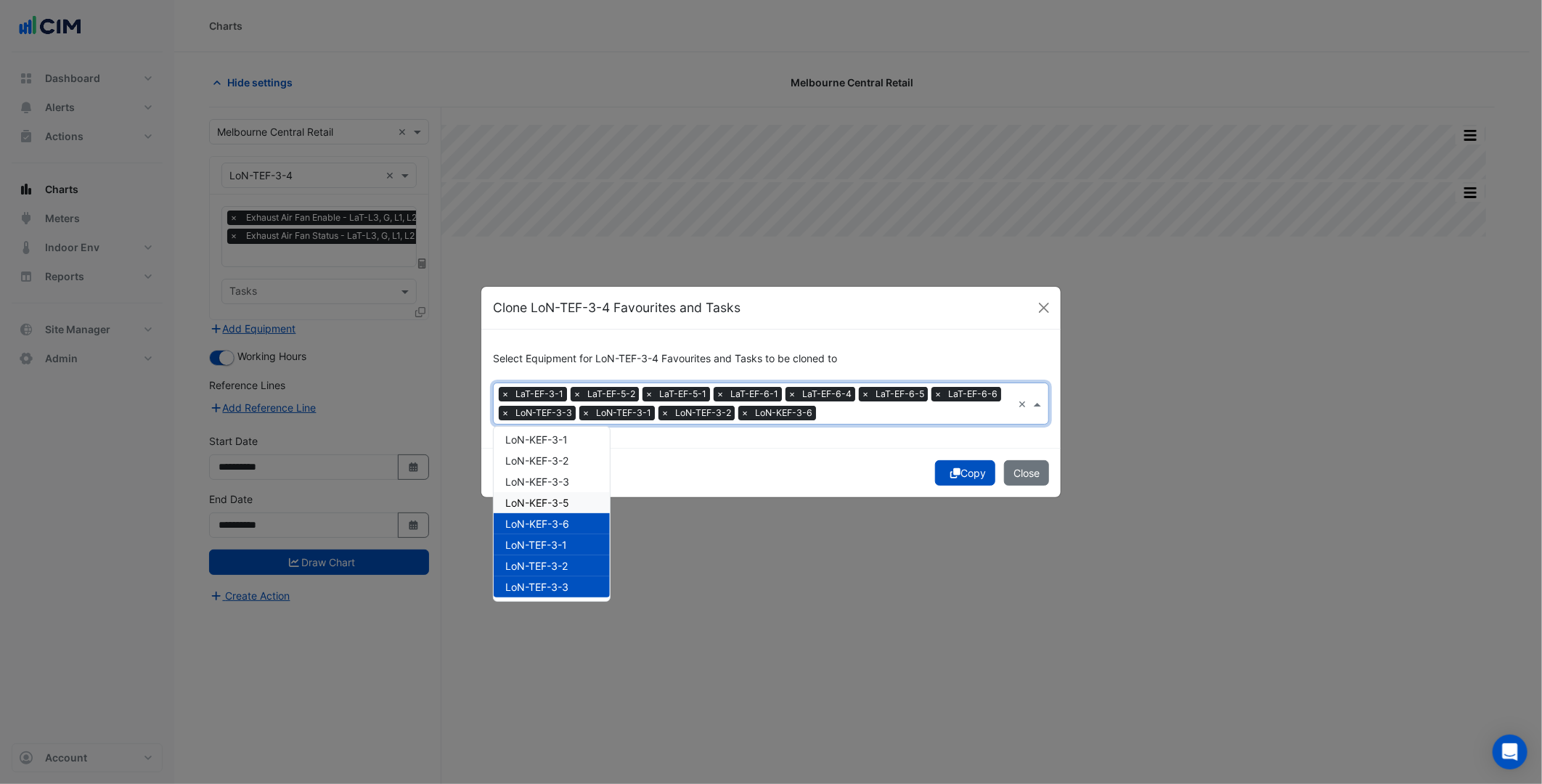
click at [553, 502] on span "LoN-KEF-3-5" at bounding box center [537, 502] width 63 height 12
click at [562, 475] on span "LoN-KEF-3-3" at bounding box center [537, 481] width 63 height 12
drag, startPoint x: 566, startPoint y: 451, endPoint x: 568, endPoint y: 429, distance: 22.1
click at [567, 450] on div "LoN-KEF-3-2" at bounding box center [552, 460] width 116 height 21
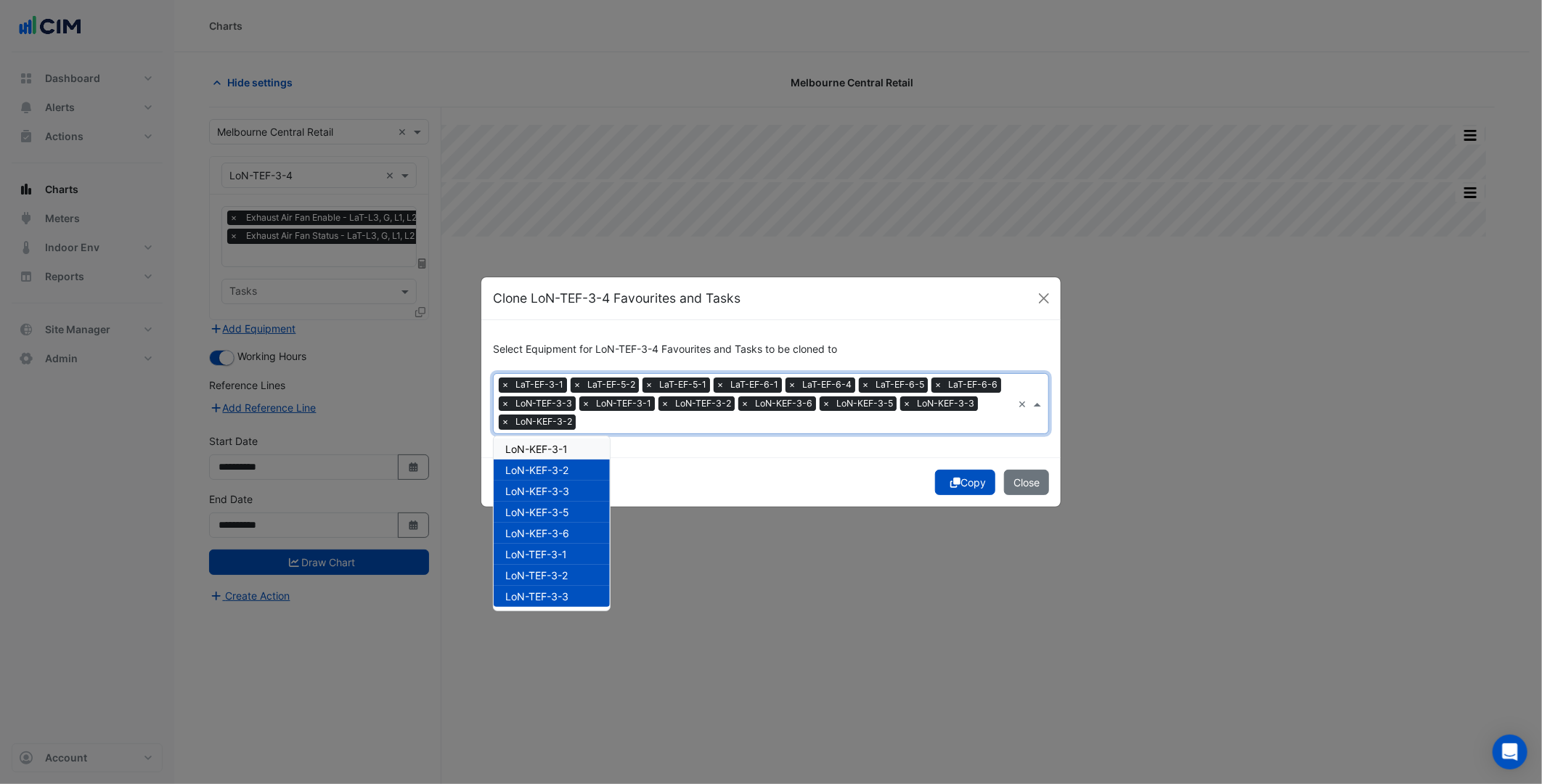
click at [568, 426] on span "LoN-KEF-3-2" at bounding box center [543, 422] width 63 height 15
click at [571, 447] on div "LoN-KEF-3-1" at bounding box center [552, 449] width 116 height 21
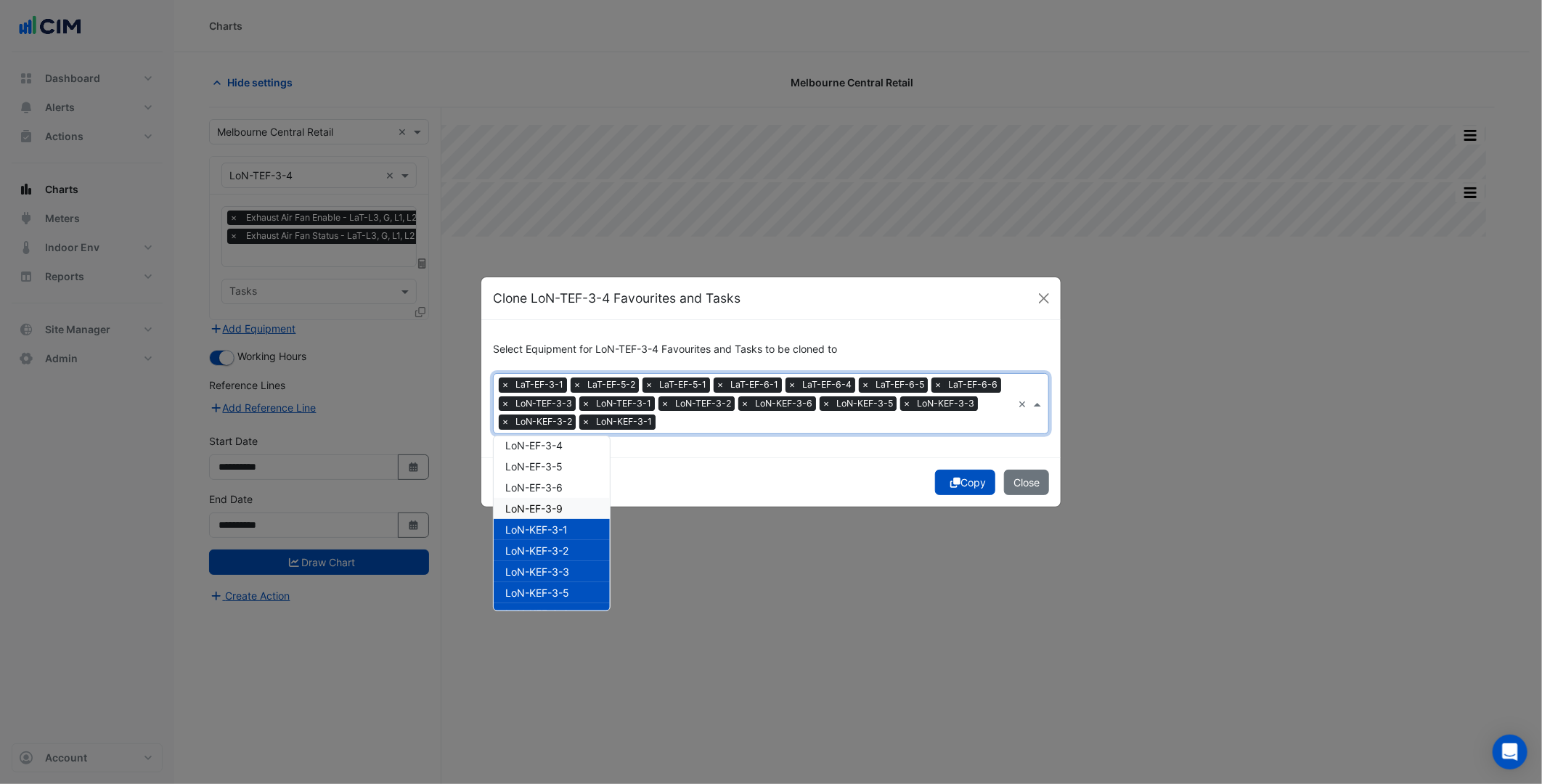
click at [579, 503] on div "LoN-EF-3-9" at bounding box center [552, 508] width 116 height 21
drag, startPoint x: 577, startPoint y: 482, endPoint x: 572, endPoint y: 456, distance: 26.5
click at [577, 481] on div "LoN-EF-3-6" at bounding box center [552, 487] width 116 height 21
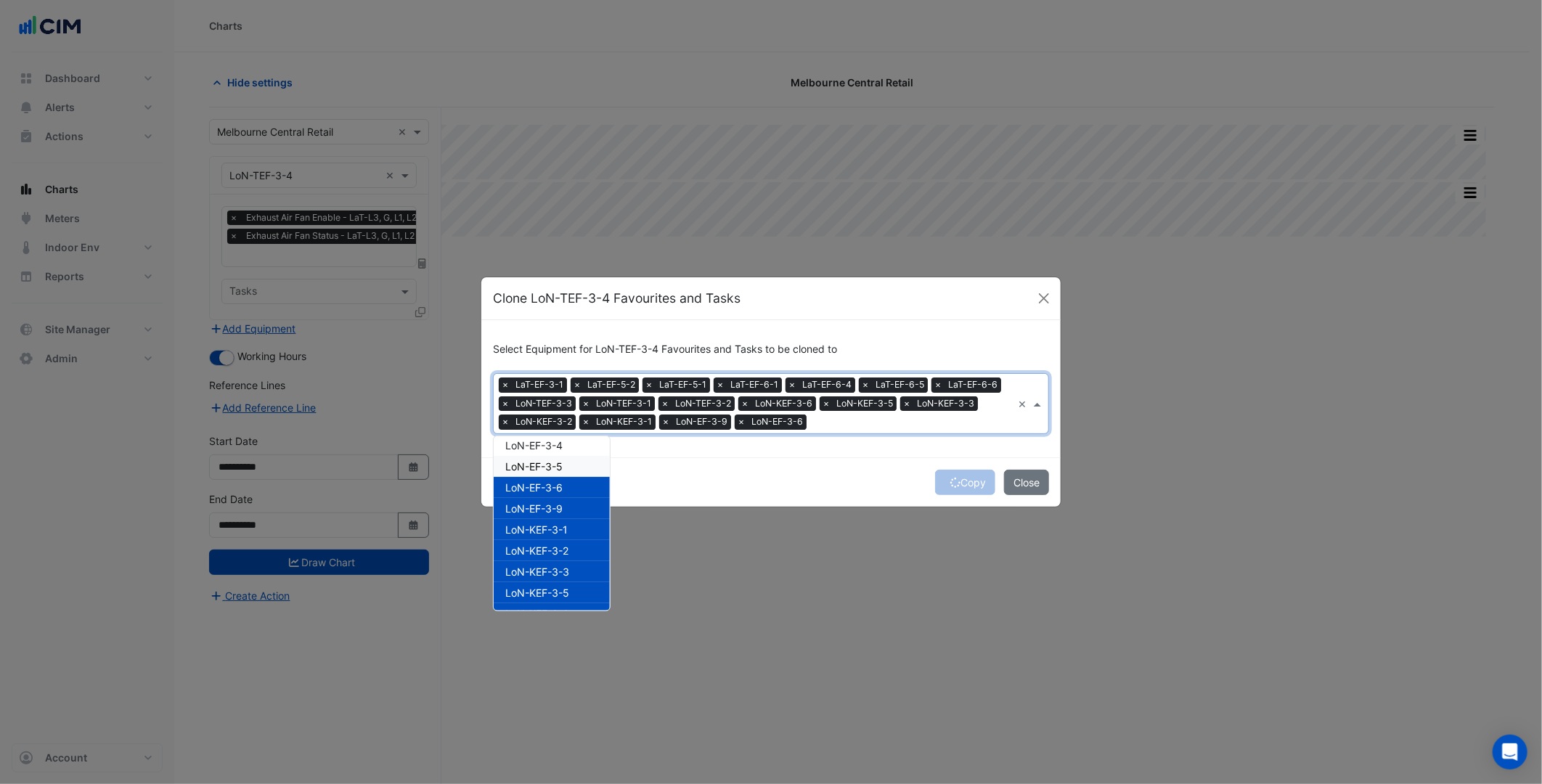
drag, startPoint x: 572, startPoint y: 456, endPoint x: 569, endPoint y: 437, distance: 19.2
click at [572, 456] on div "LoN-EF-3-5" at bounding box center [552, 466] width 116 height 21
click at [569, 436] on div "LoN-EF-3-4" at bounding box center [552, 445] width 116 height 21
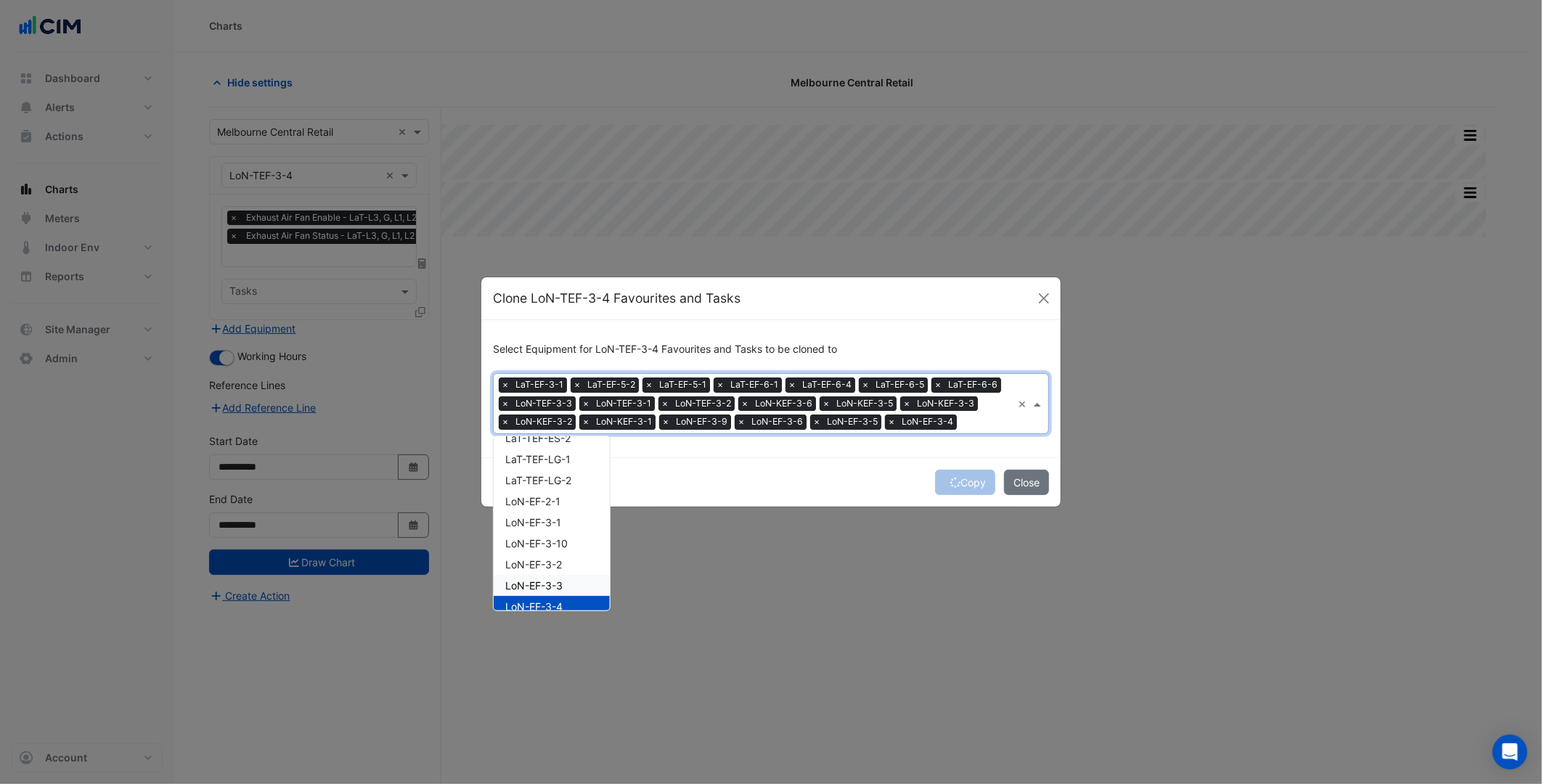
click at [569, 577] on div "LoN-EF-3-3" at bounding box center [552, 585] width 116 height 21
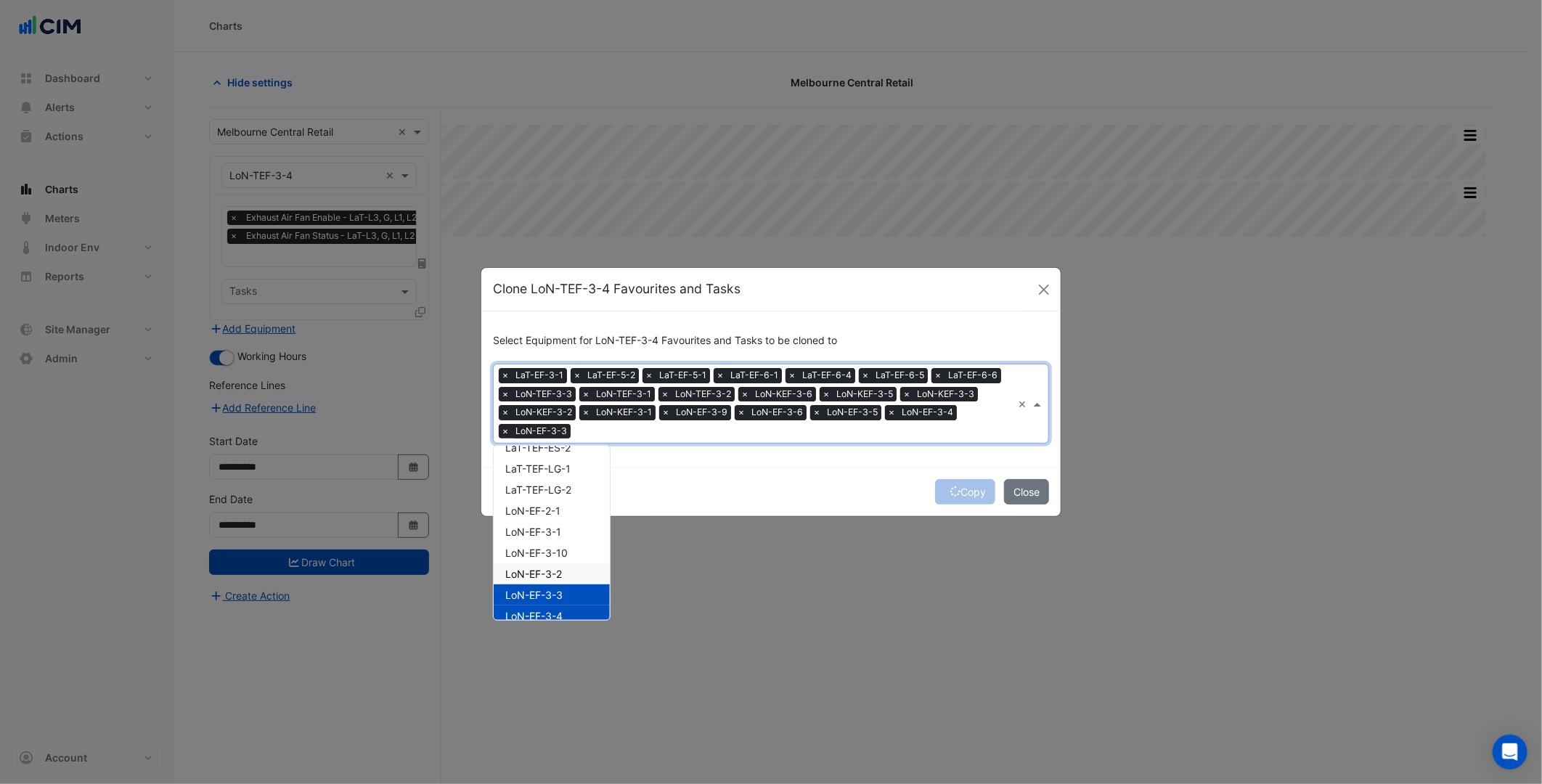
click at [565, 563] on div "LoN-EF-3-2" at bounding box center [552, 574] width 116 height 21
click at [564, 560] on div "LoN-EF-3-10" at bounding box center [552, 552] width 116 height 21
click at [563, 531] on div "LoN-EF-3-1" at bounding box center [552, 531] width 116 height 21
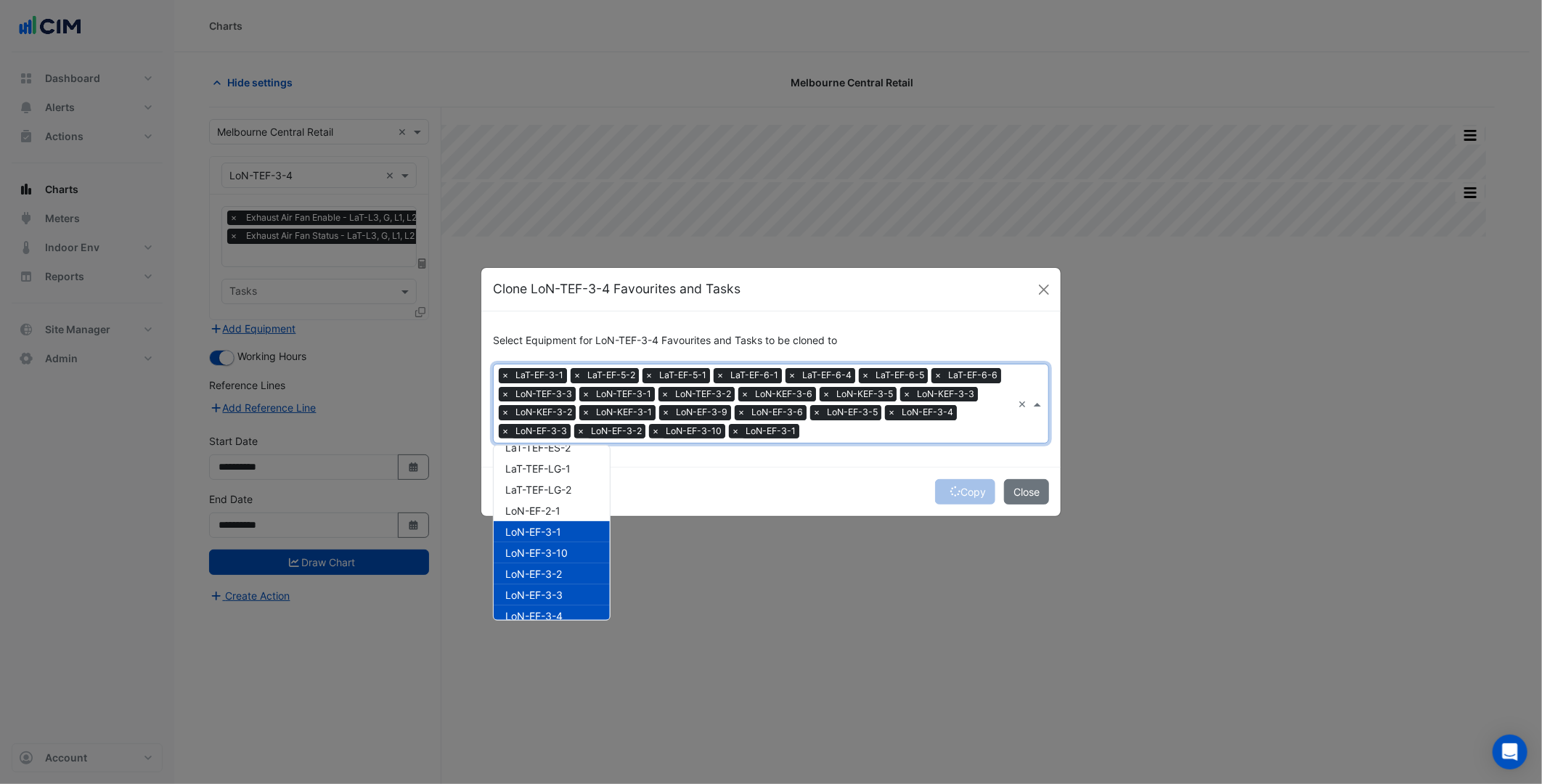
drag, startPoint x: 564, startPoint y: 506, endPoint x: 565, endPoint y: 498, distance: 8.1
click at [565, 506] on div "LoN-EF-2-1" at bounding box center [552, 510] width 116 height 21
drag, startPoint x: 566, startPoint y: 486, endPoint x: 567, endPoint y: 477, distance: 9.1
click at [567, 484] on span "LaT-TEF-LG-2" at bounding box center [539, 489] width 66 height 12
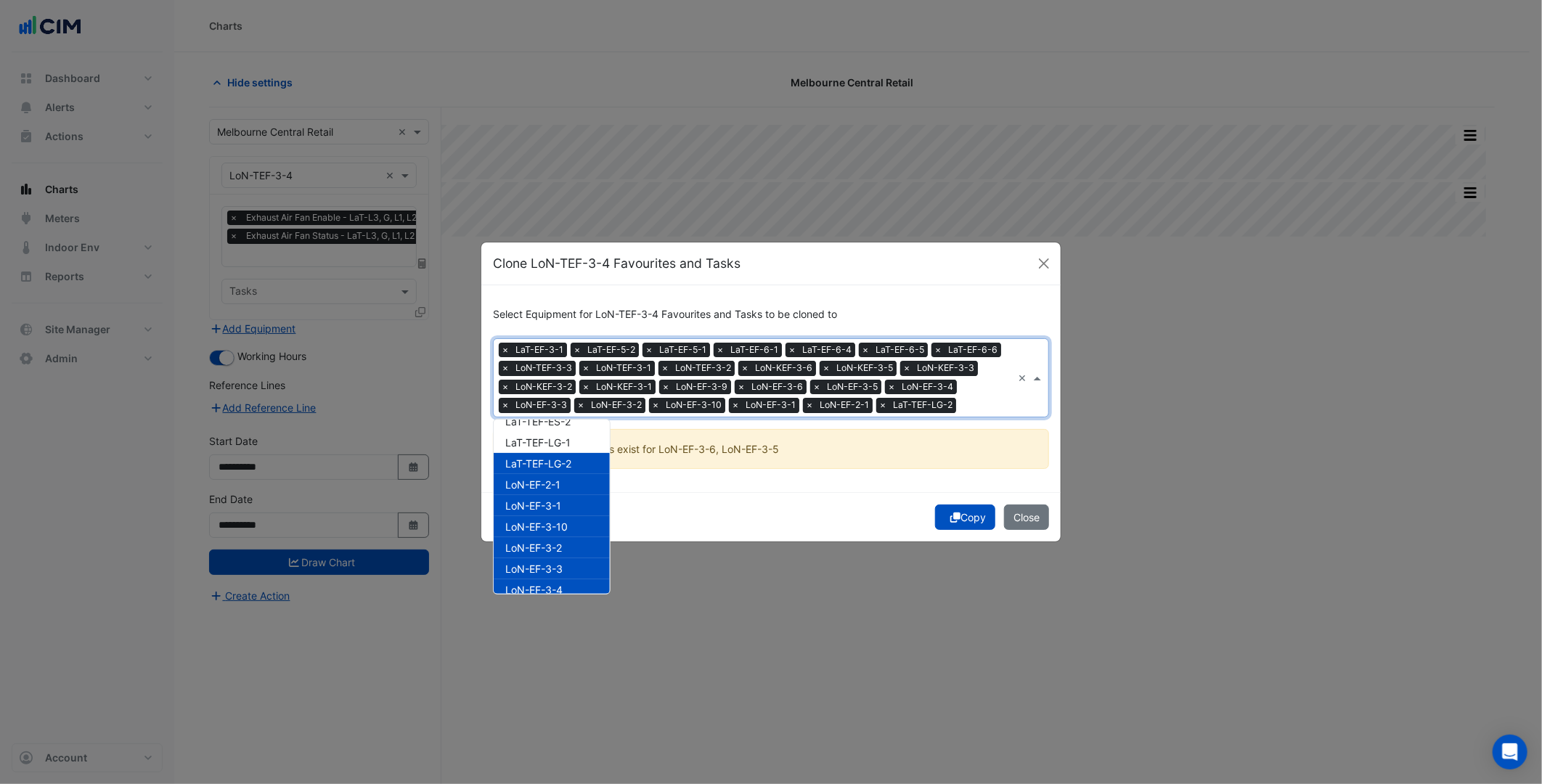
click at [568, 460] on span "LaT-TEF-LG-2" at bounding box center [539, 462] width 66 height 12
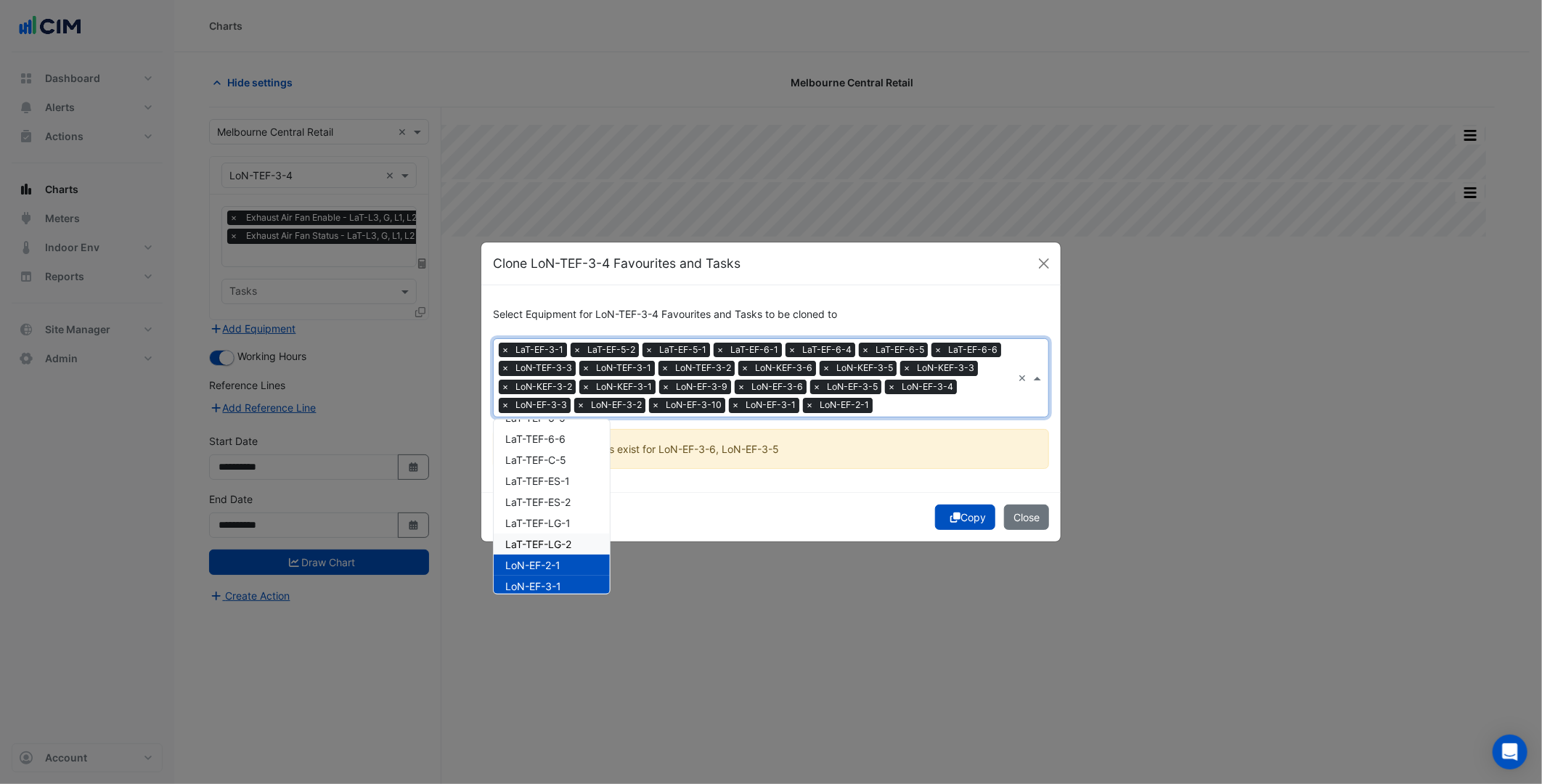
click at [567, 533] on div "LaT-TEF-LG-2" at bounding box center [552, 543] width 116 height 21
click at [565, 518] on span "LaT-TEF-LG-1" at bounding box center [538, 522] width 65 height 12
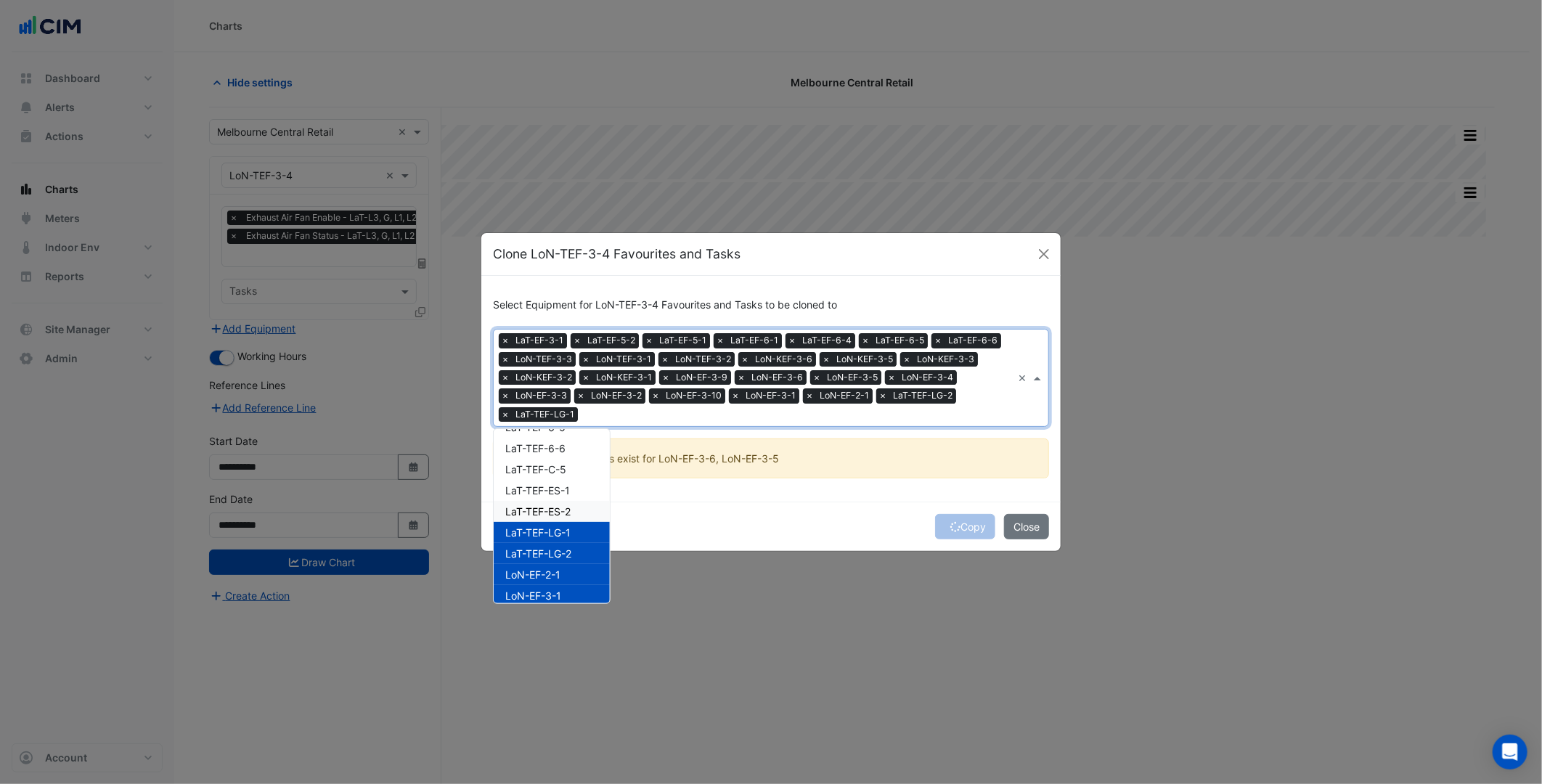
click at [565, 495] on div "LaT-TEF-ES-1" at bounding box center [552, 490] width 116 height 21
click at [568, 465] on div "LaT-TEF-C-5" at bounding box center [552, 469] width 116 height 21
click at [575, 512] on div "LaT-TEF-ES-2" at bounding box center [552, 511] width 116 height 21
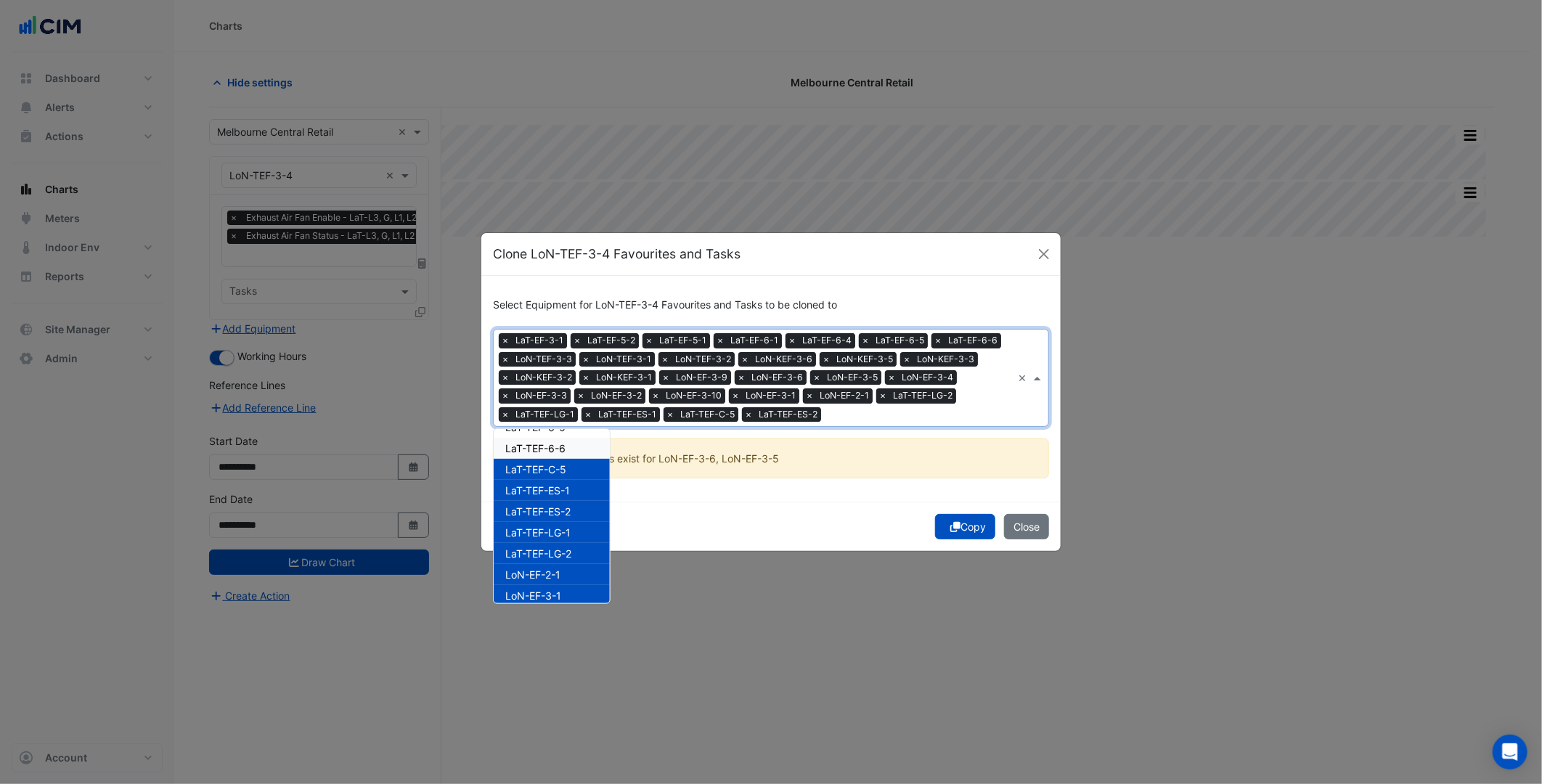
click at [575, 450] on div "LaT-TEF-6-6" at bounding box center [552, 448] width 116 height 21
drag, startPoint x: 575, startPoint y: 498, endPoint x: 574, endPoint y: 482, distance: 16.0
click at [575, 497] on div "LaT-TEF-6-5" at bounding box center [552, 507] width 116 height 21
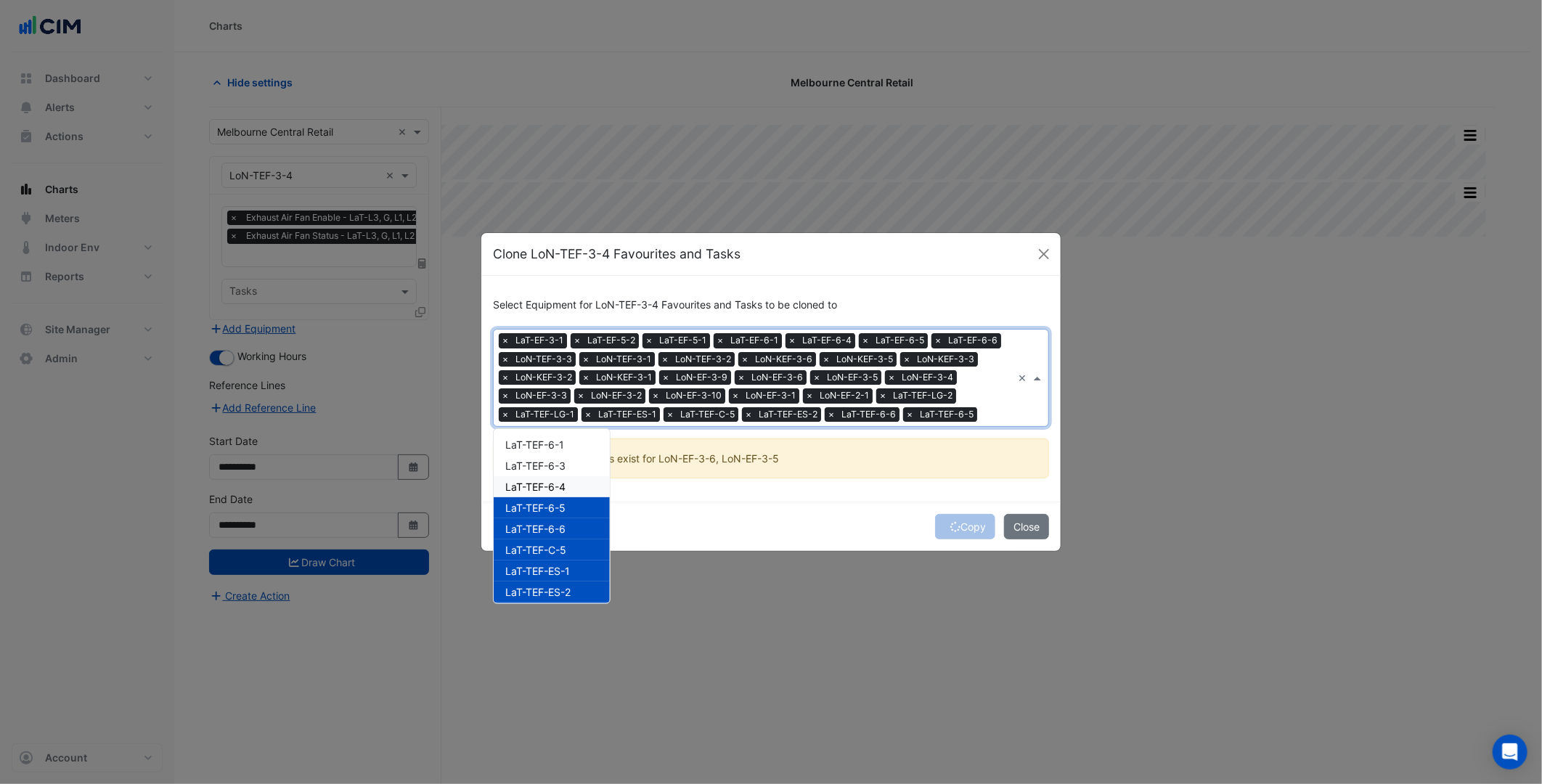
click at [574, 482] on div "LaT-TEF-6-4" at bounding box center [552, 486] width 116 height 21
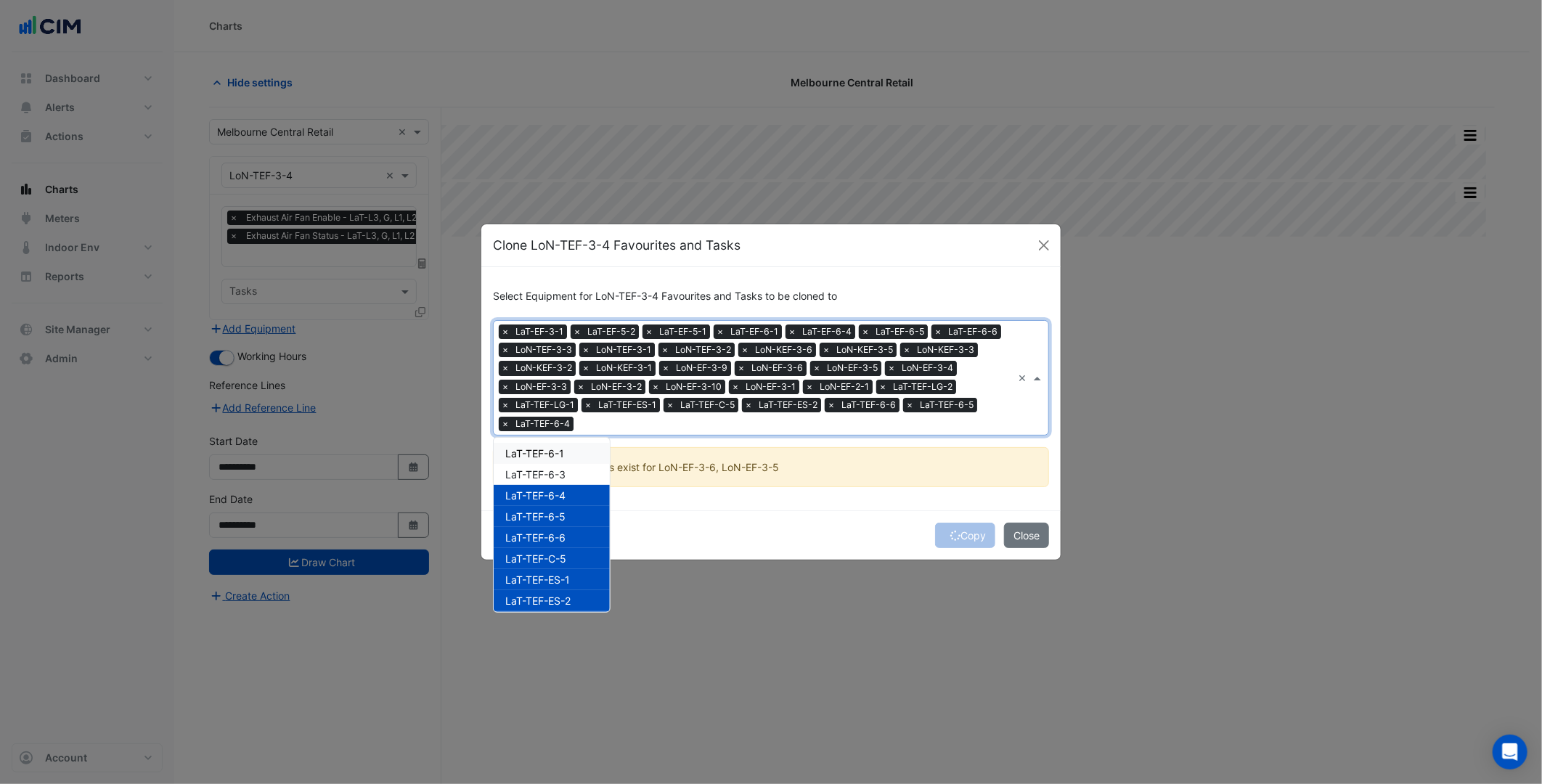
click at [567, 452] on div "LaT-TEF-6-1" at bounding box center [552, 453] width 116 height 21
click at [569, 480] on div "LaT-TEF-6-3" at bounding box center [552, 474] width 116 height 21
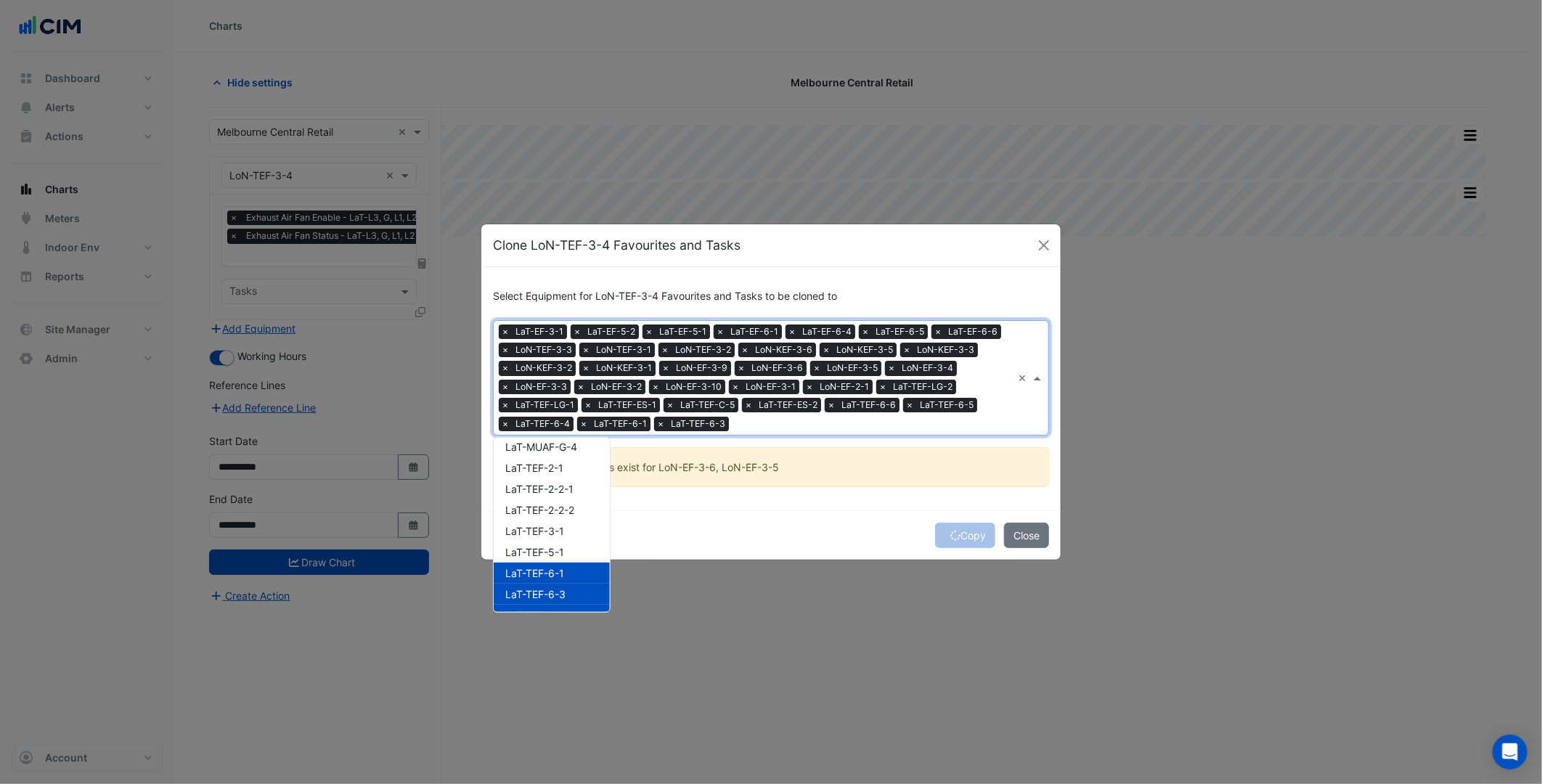
scroll to position [1544, 0]
click at [571, 578] on div "LaT-TEF-3-1" at bounding box center [552, 573] width 116 height 21
drag, startPoint x: 572, startPoint y: 582, endPoint x: 568, endPoint y: 572, distance: 10.8
click at [574, 584] on div "LaT-TEF-5-1" at bounding box center [552, 594] width 116 height 21
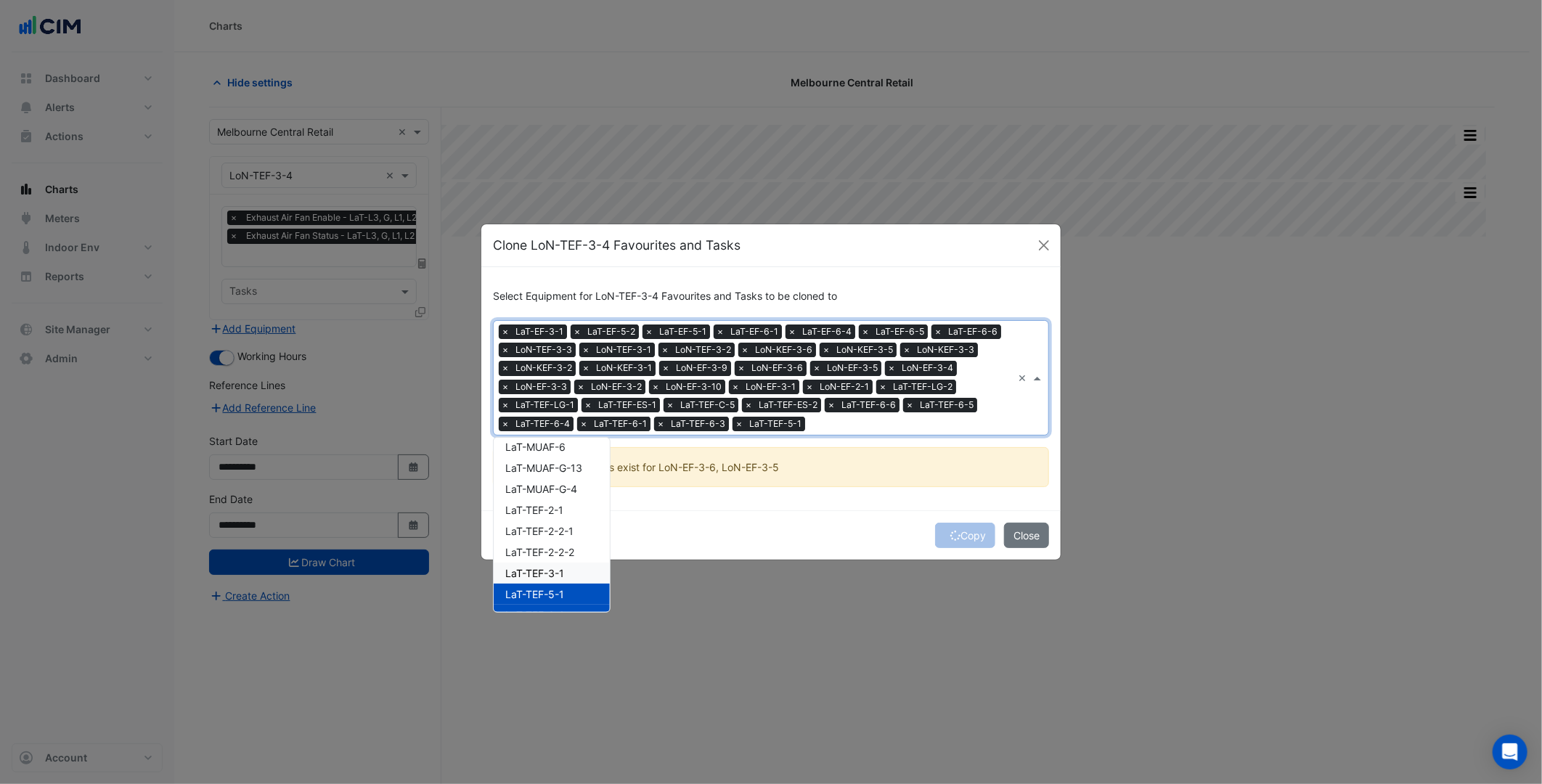
click at [568, 570] on div "LaT-TEF-3-1" at bounding box center [552, 573] width 116 height 21
click at [561, 552] on span "LaT-TEF-2-2-2" at bounding box center [540, 551] width 69 height 12
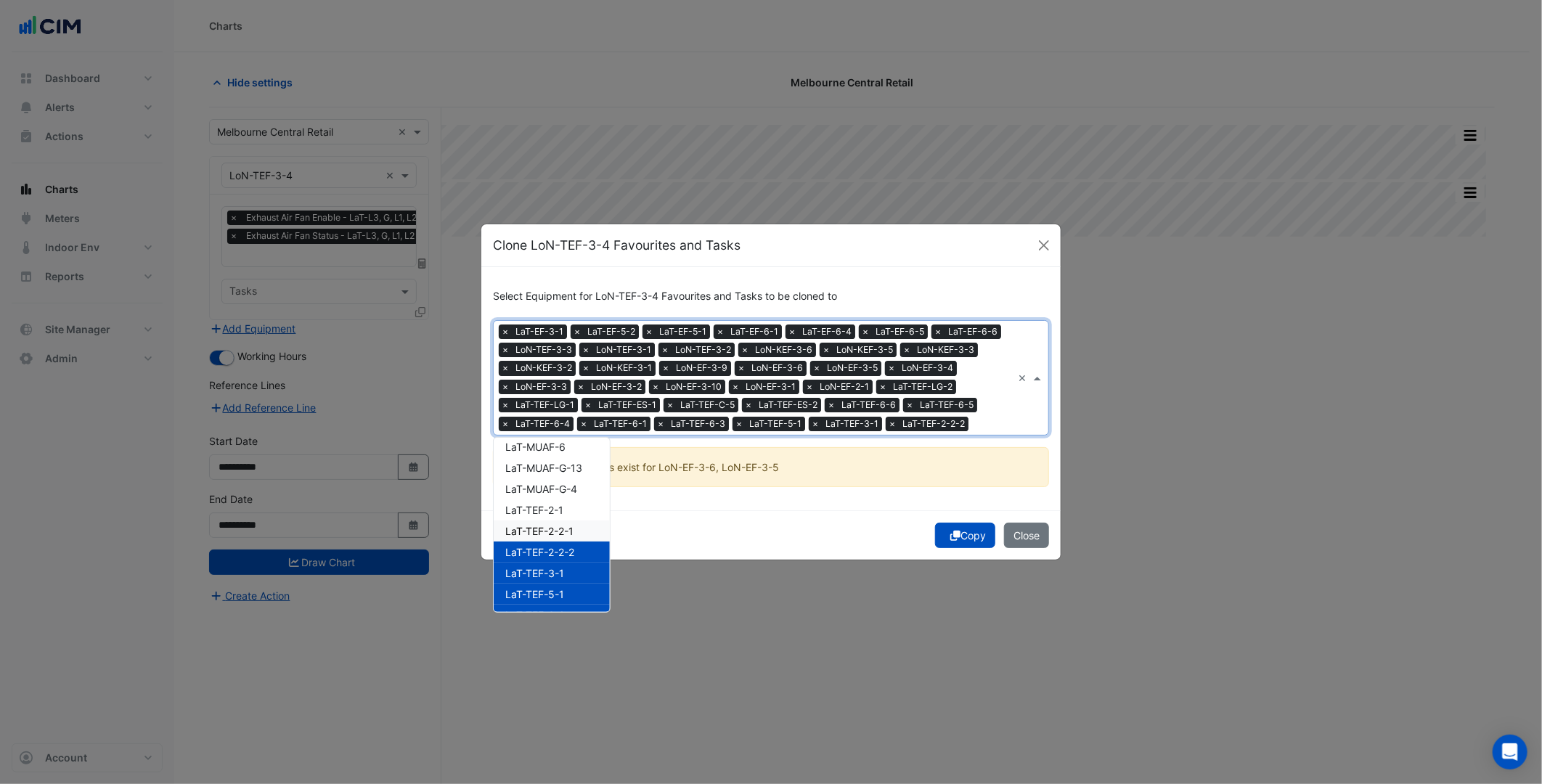
click at [559, 520] on div "LaT-TEF-2-2-1" at bounding box center [552, 530] width 116 height 21
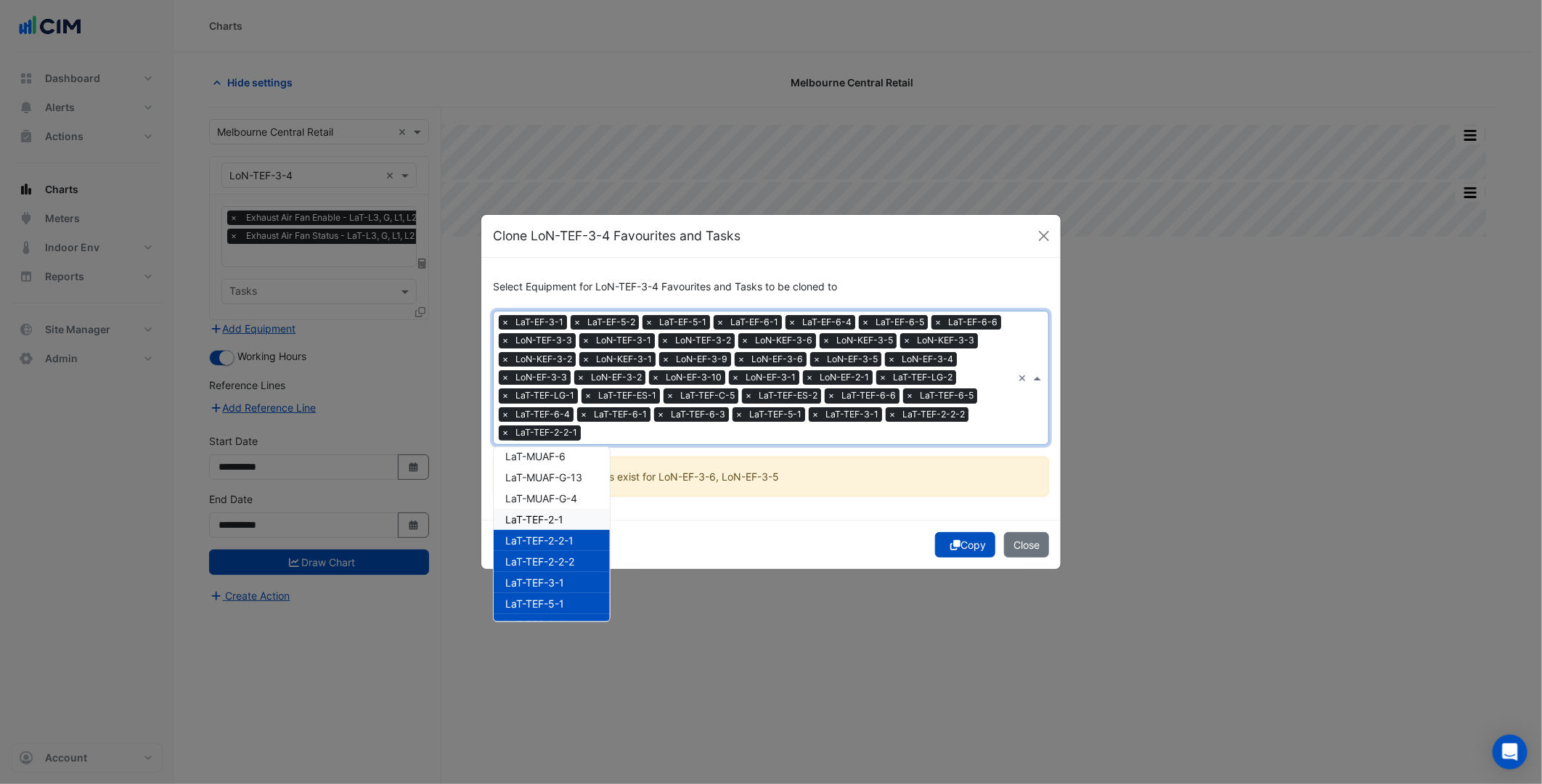
click at [561, 498] on span "LaT-MUAF-G-4" at bounding box center [542, 497] width 72 height 12
click at [563, 513] on span "LaT-TEF-2-1" at bounding box center [534, 518] width 58 height 12
drag, startPoint x: 571, startPoint y: 470, endPoint x: 572, endPoint y: 452, distance: 18.0
click at [572, 471] on span "LaT-MUAF-G-13" at bounding box center [544, 476] width 77 height 12
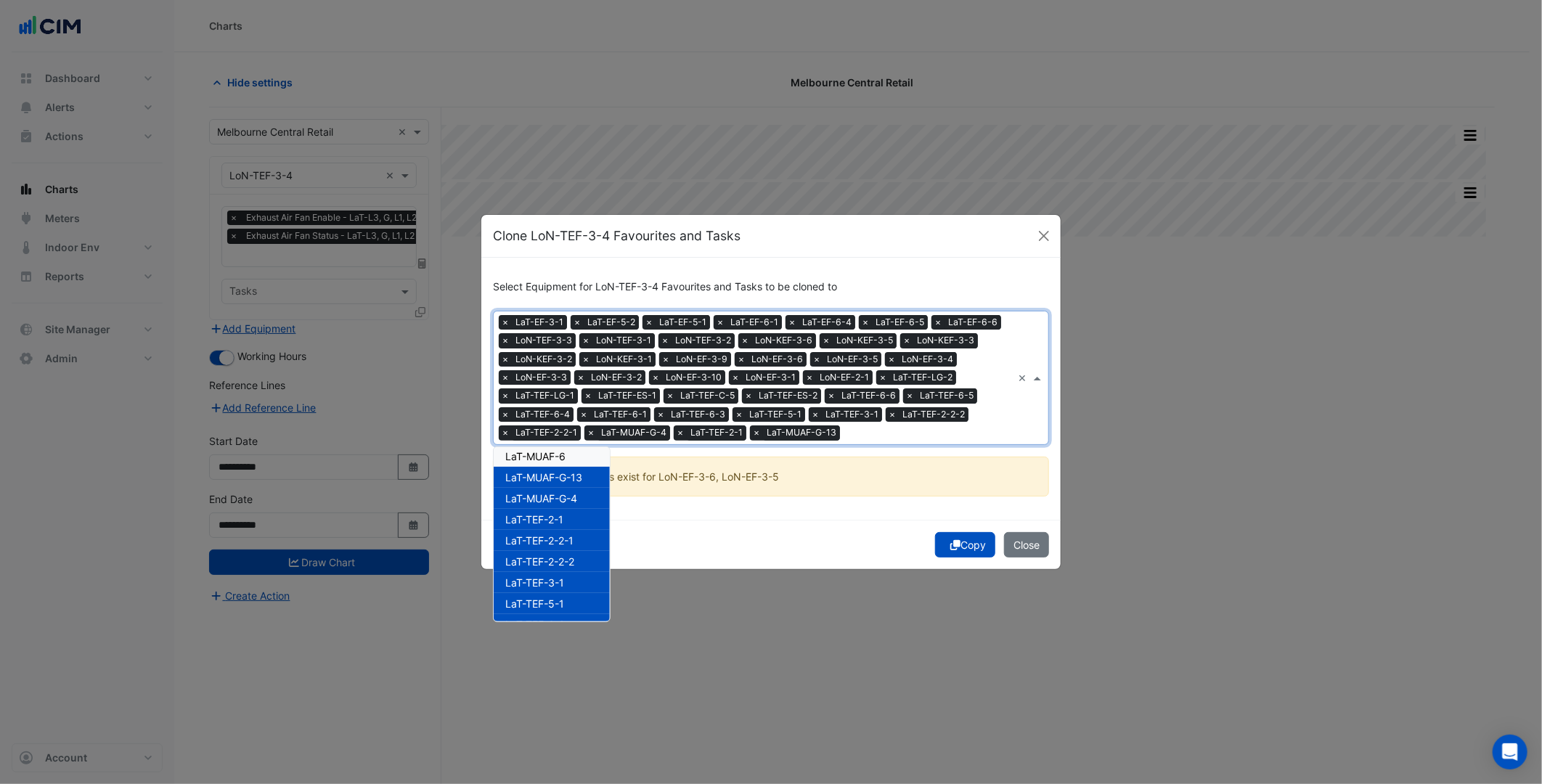
click at [572, 447] on ng-dropdown-panel "LaT-EF-3-1 LaT-EF-5-1 LaT-EF-5-2 LaT-EF-6-1 LaT-EF-6-4 LaT-EF-6-5 LaT-EF-6-6 La…" at bounding box center [552, 534] width 118 height 176
click at [575, 452] on div "LaT-MUAF-6" at bounding box center [552, 456] width 116 height 21
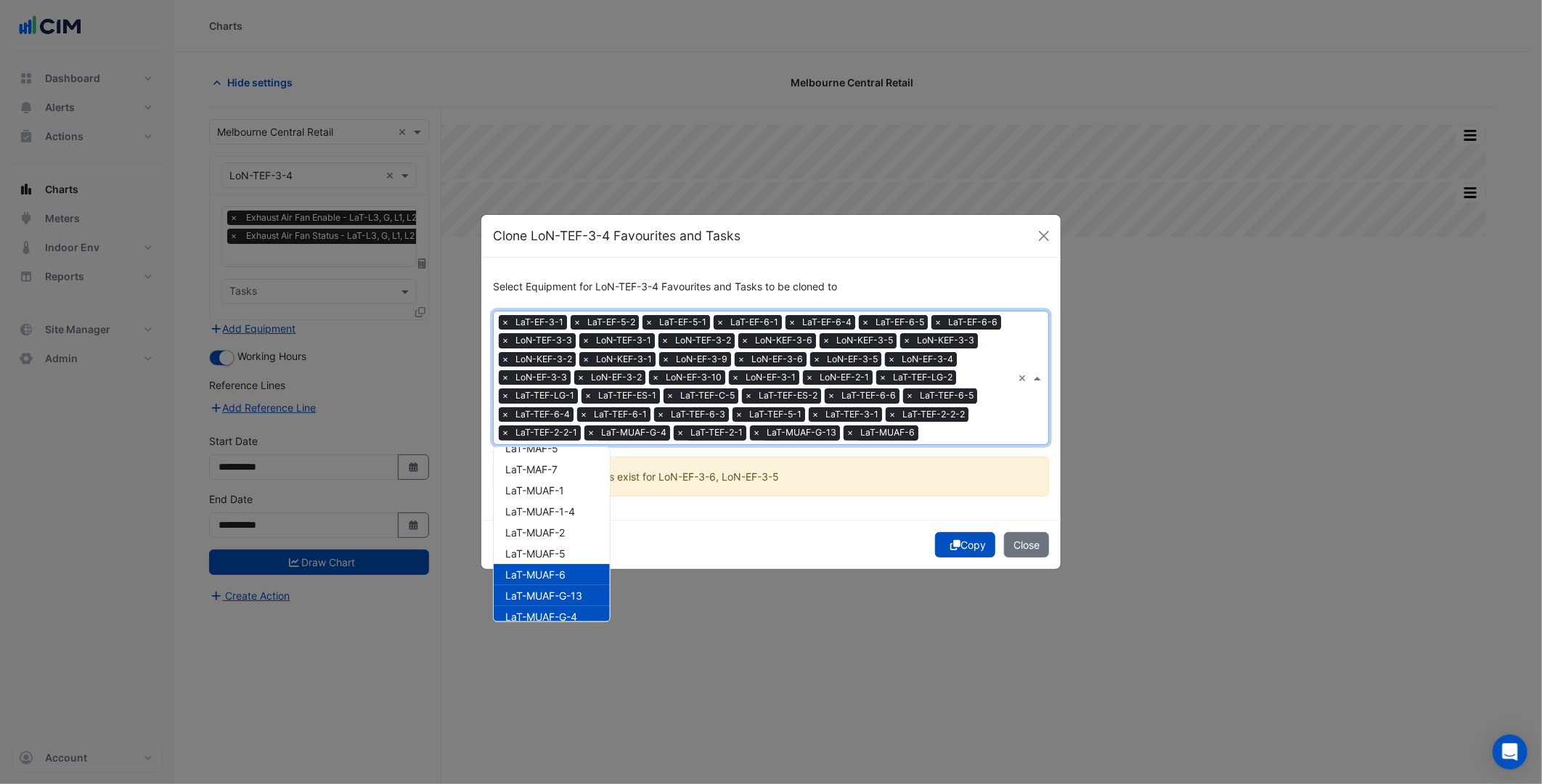
scroll to position [1382, 0]
click at [563, 585] on div "LaT-MUAF-5" at bounding box center [552, 596] width 116 height 21
click at [561, 578] on div "LaT-MUAF-2" at bounding box center [552, 574] width 116 height 21
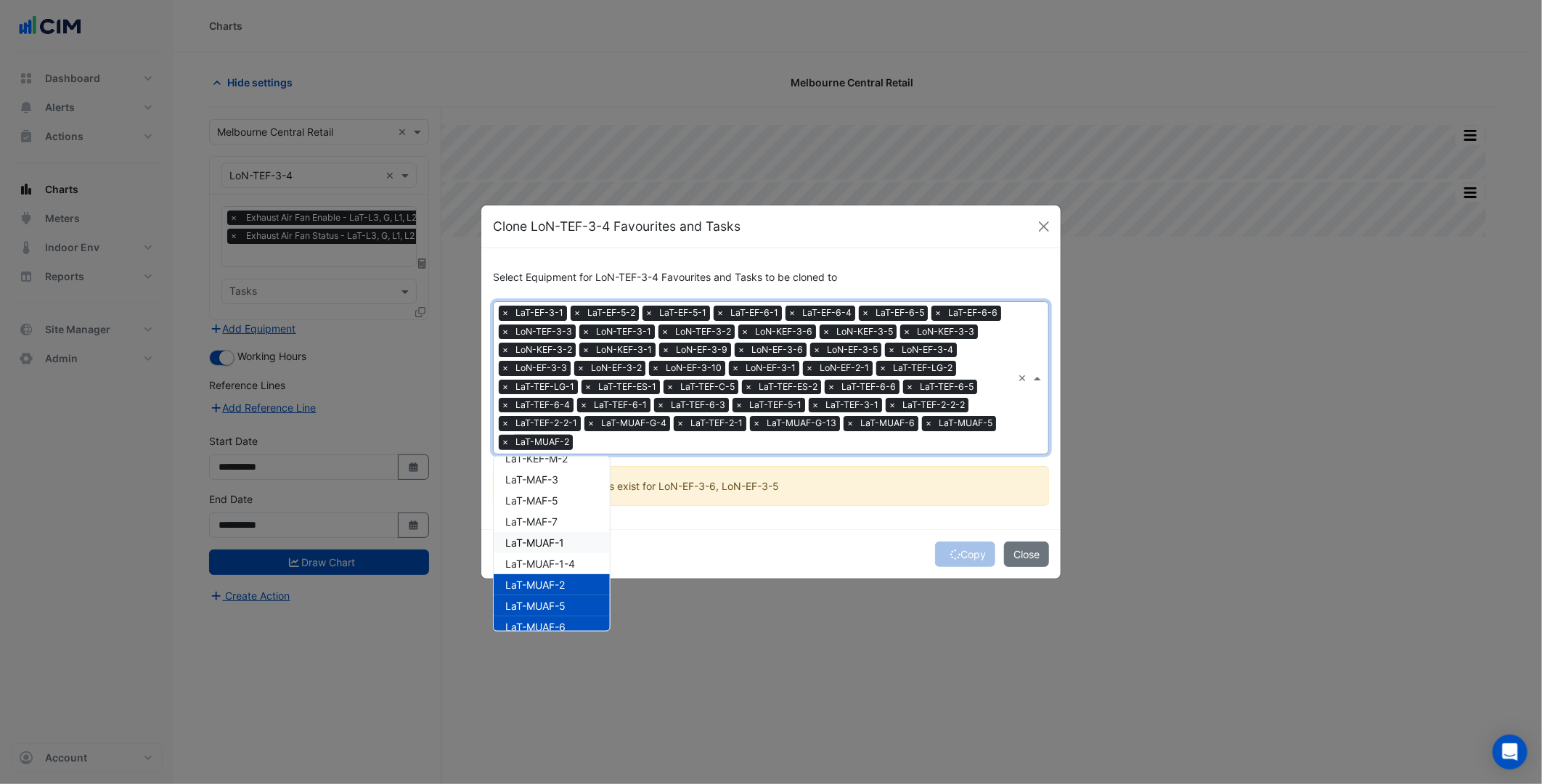
click at [554, 549] on div "LaT-MUAF-1" at bounding box center [552, 542] width 116 height 21
click at [557, 553] on div "LaT-MUAF-1-4" at bounding box center [552, 563] width 116 height 21
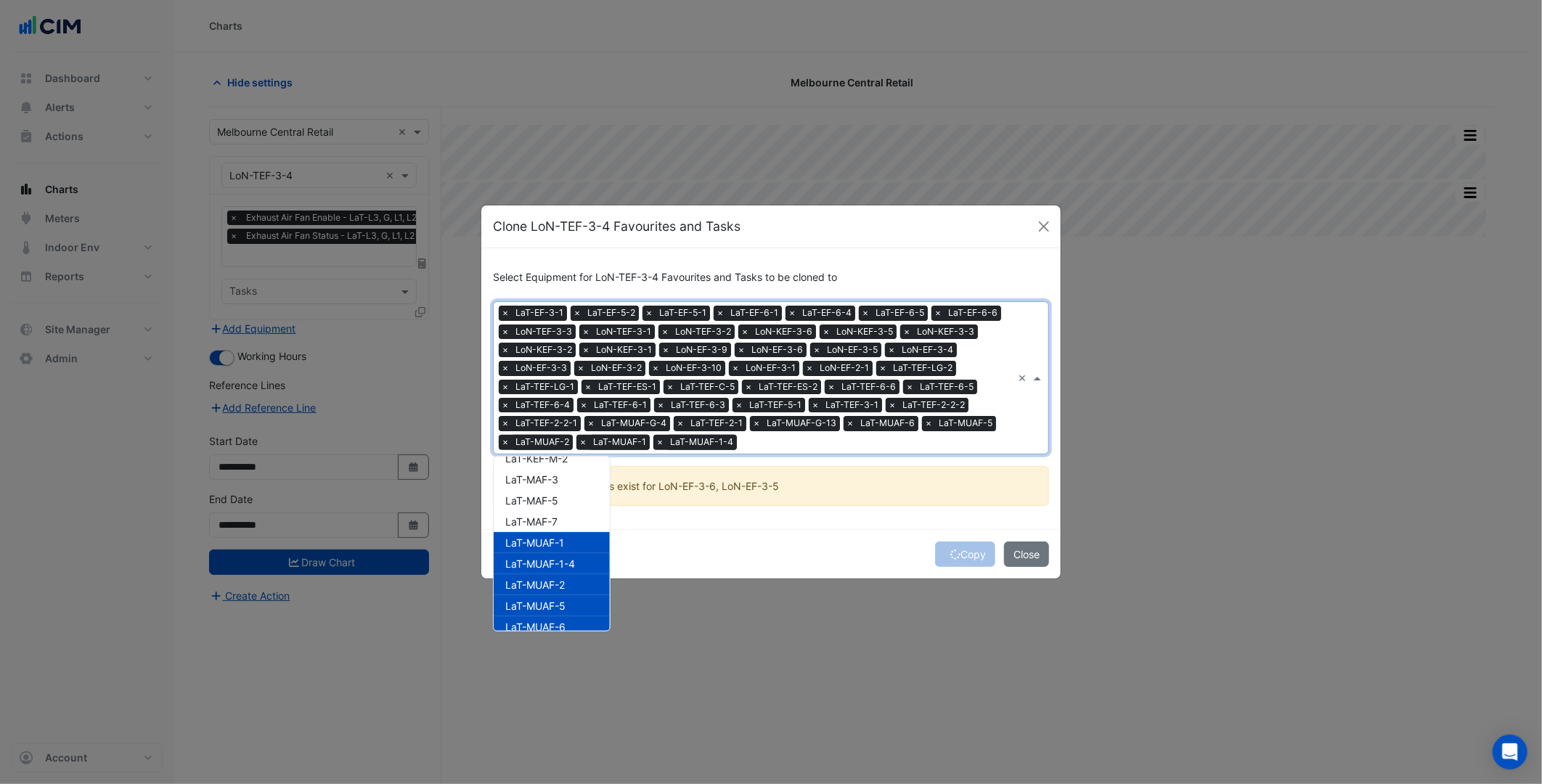
click at [555, 527] on div "LaT-MAF-7" at bounding box center [552, 521] width 116 height 21
click at [554, 506] on div "LaT-MAF-5" at bounding box center [552, 500] width 116 height 21
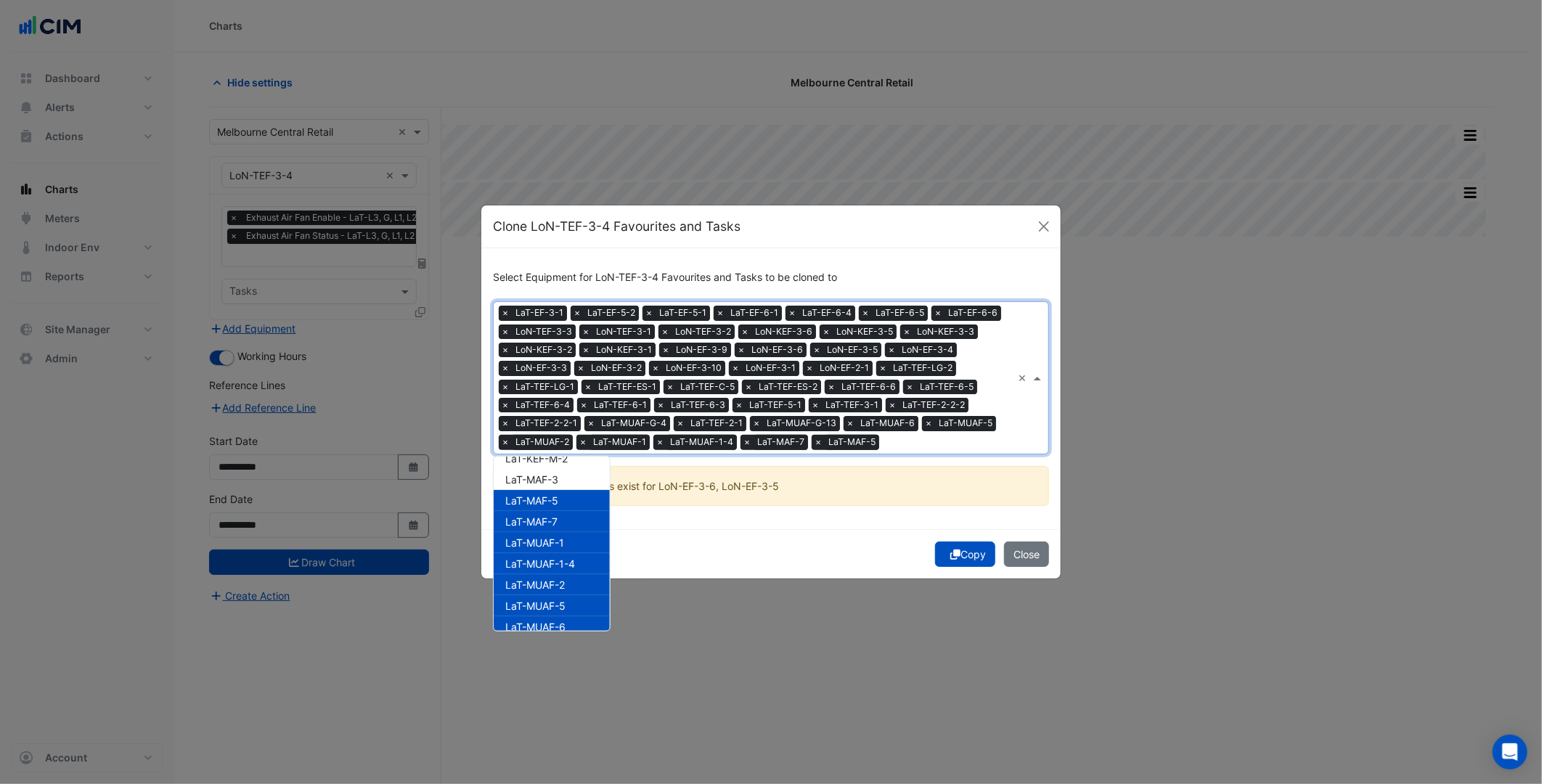
click at [554, 481] on span "LaT-MAF-3" at bounding box center [532, 479] width 53 height 12
click at [571, 528] on div "LaT-KEF-M-2" at bounding box center [552, 539] width 116 height 21
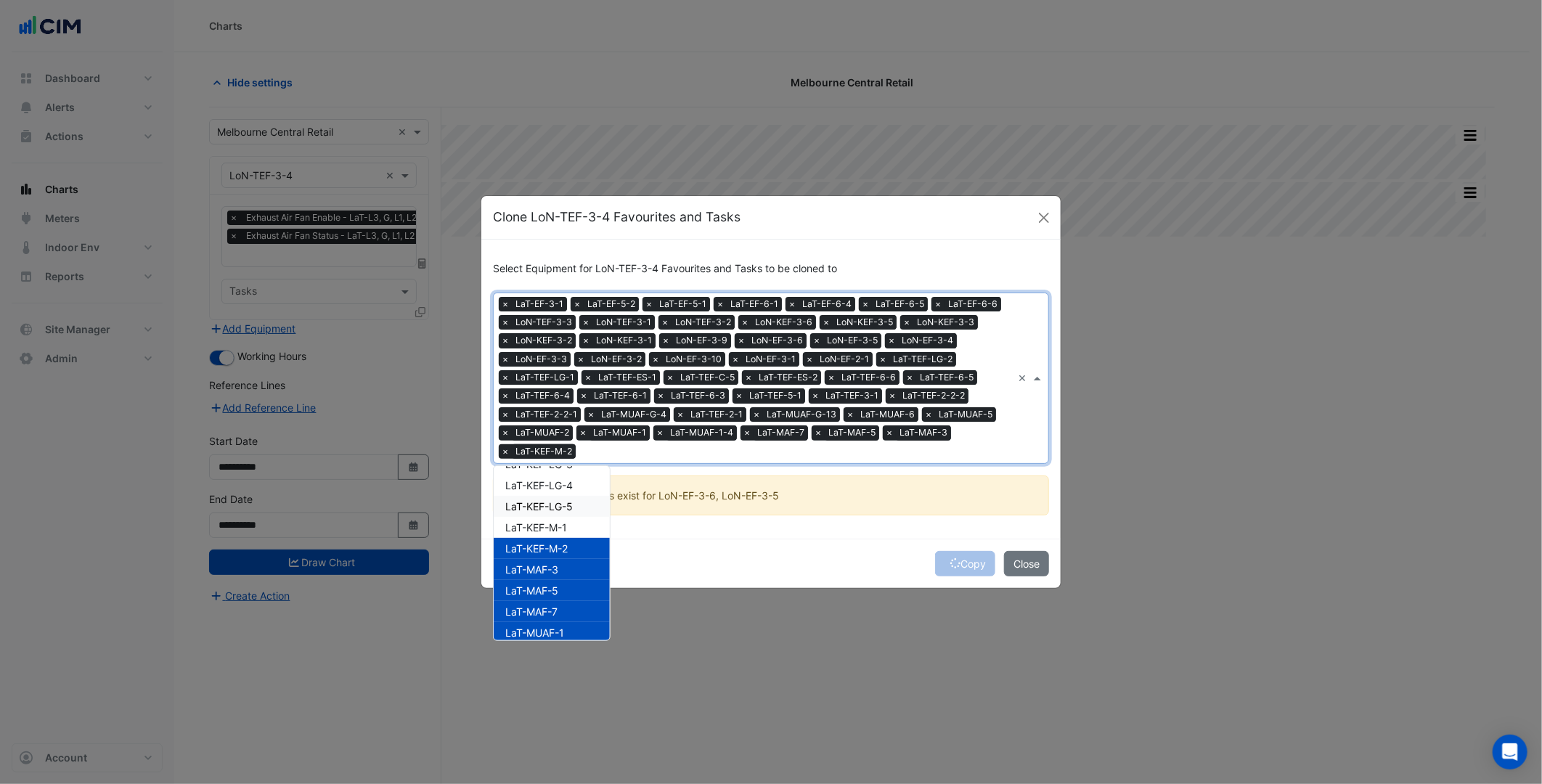
click at [571, 506] on span "LaT-KEF-LG-5" at bounding box center [539, 506] width 67 height 12
click at [561, 526] on span "LaT-KEF-M-1" at bounding box center [536, 527] width 62 height 12
drag, startPoint x: 569, startPoint y: 483, endPoint x: 571, endPoint y: 492, distance: 9.2
click at [570, 483] on span "LaT-KEF-LG-4" at bounding box center [539, 484] width 67 height 12
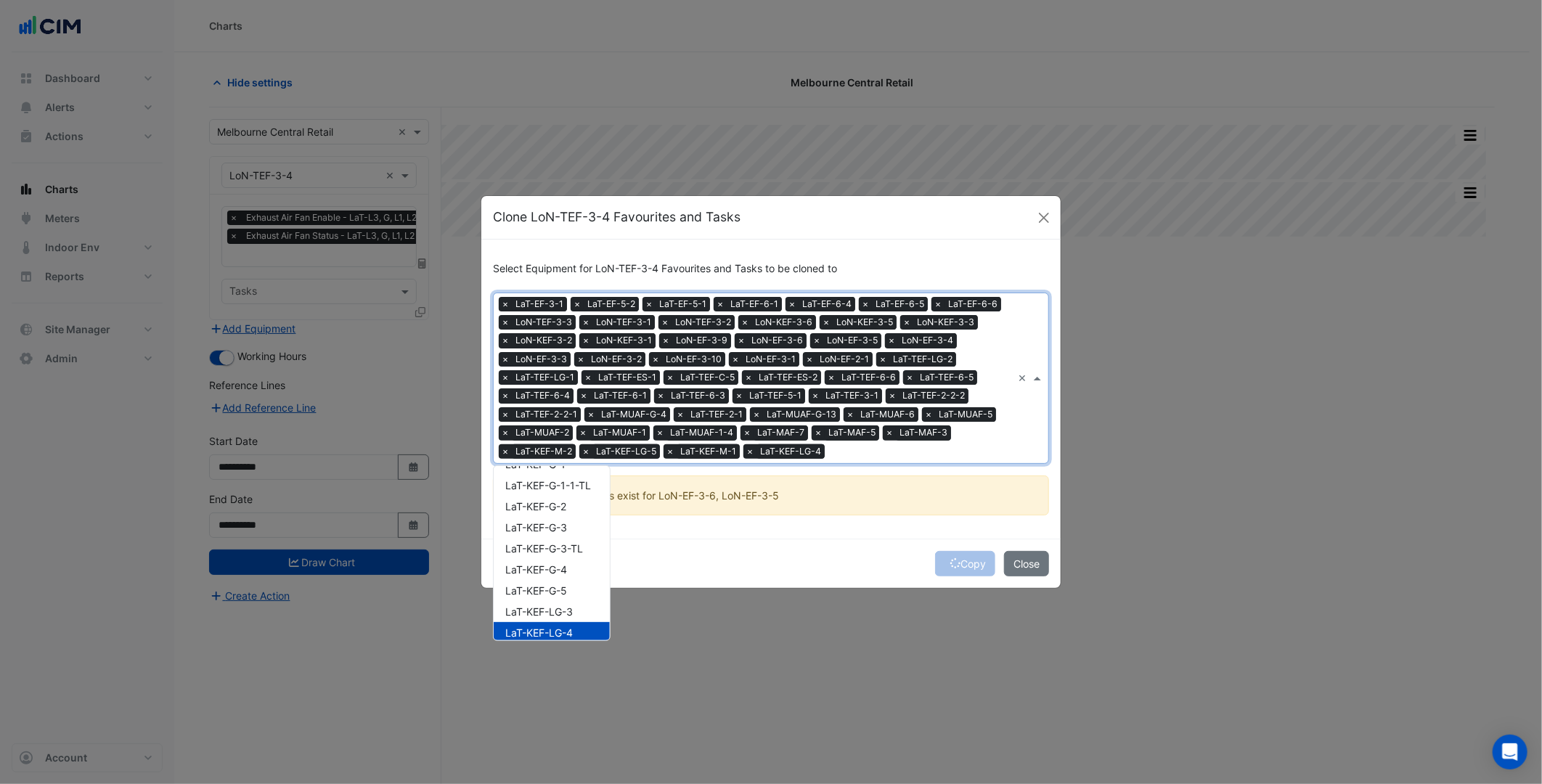
scroll to position [1141, 0]
click at [575, 612] on div "LaT-KEF-G-5" at bounding box center [552, 604] width 116 height 21
click at [570, 615] on div "LaT-KEF-LG-3" at bounding box center [552, 625] width 116 height 21
click at [562, 578] on span "LaT-KEF-G-4" at bounding box center [536, 583] width 62 height 12
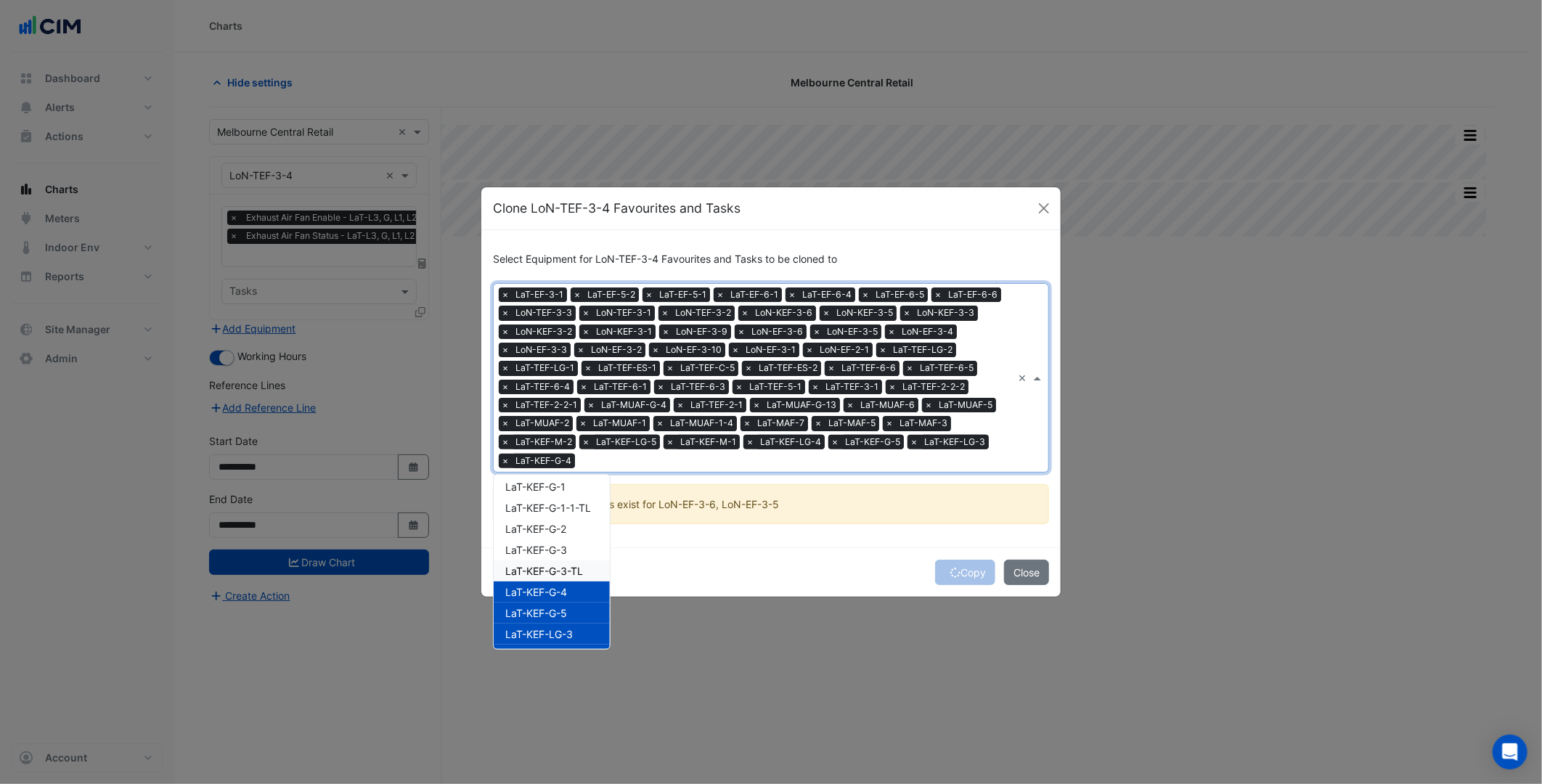
click at [557, 561] on div "LaT-KEF-G-3-TL" at bounding box center [552, 571] width 116 height 21
click at [557, 543] on span "LaT-KEF-G-3" at bounding box center [536, 549] width 62 height 12
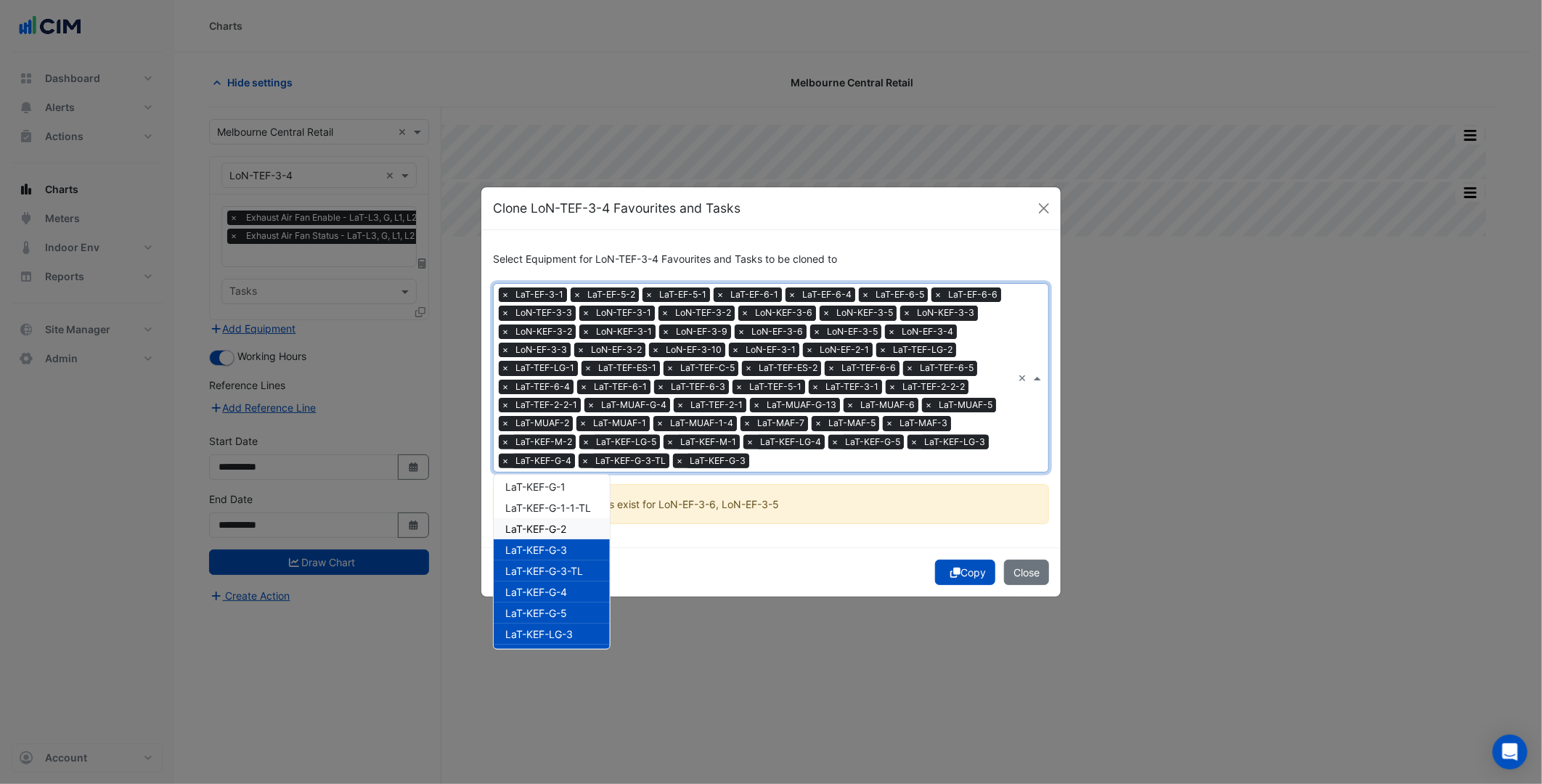
click at [561, 523] on span "LaT-KEF-G-2" at bounding box center [536, 528] width 61 height 12
drag, startPoint x: 566, startPoint y: 501, endPoint x: 569, endPoint y: 488, distance: 13.3
click at [567, 498] on div "LaT-KEF-G-1-1-TL" at bounding box center [552, 507] width 116 height 21
click at [569, 488] on div "LaT-KEF-G-1" at bounding box center [552, 486] width 116 height 21
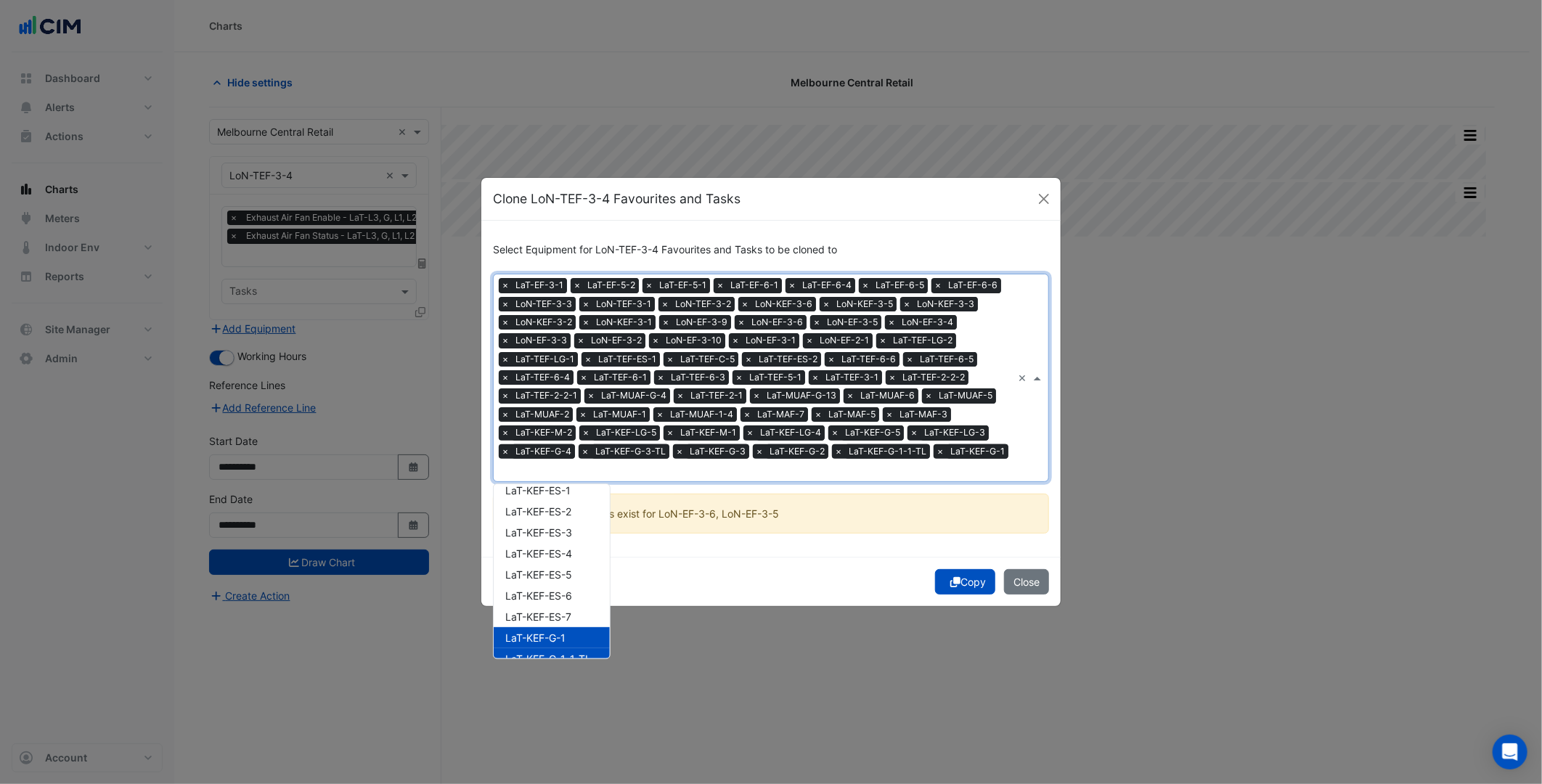
scroll to position [980, 0]
click at [569, 630] on span "LaT-KEF-ES-7" at bounding box center [539, 635] width 66 height 12
click at [567, 609] on span "LaT-KEF-ES-6" at bounding box center [539, 615] width 67 height 12
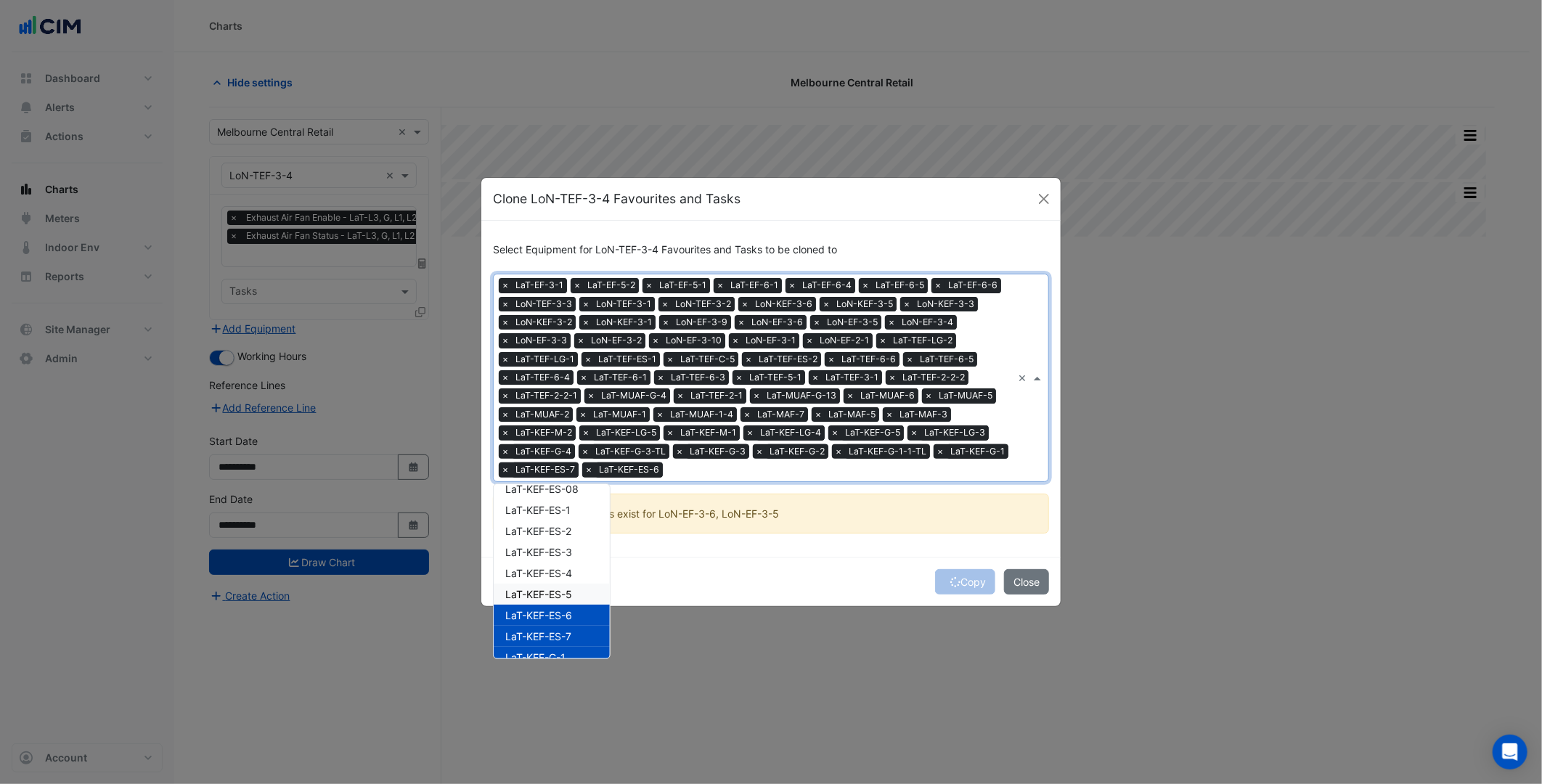
click at [566, 588] on span "LaT-KEF-ES-5" at bounding box center [539, 594] width 67 height 12
click at [566, 574] on span "LaT-KEF-ES-4" at bounding box center [539, 573] width 67 height 12
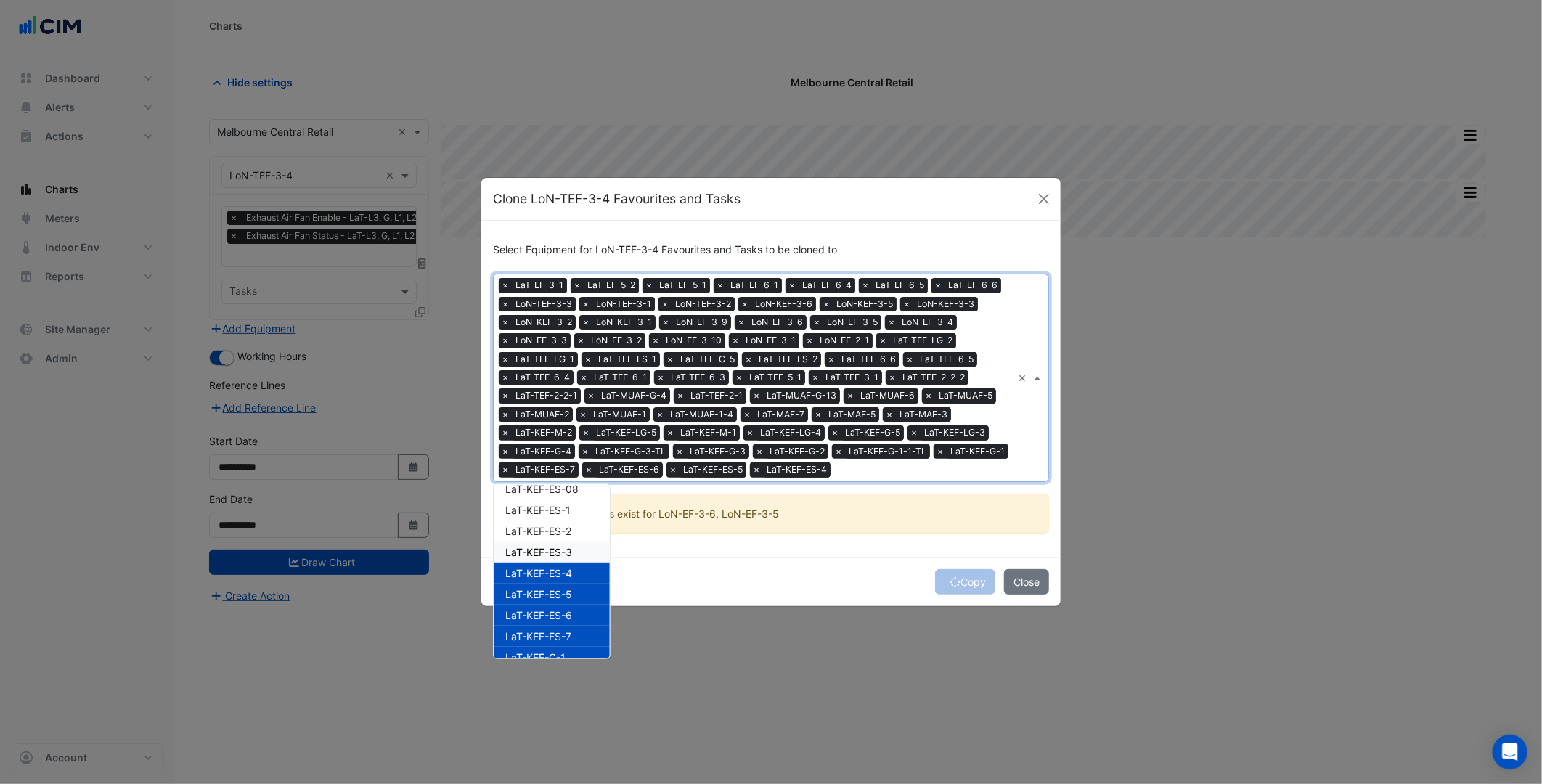
click at [568, 551] on span "LaT-KEF-ES-3" at bounding box center [539, 551] width 67 height 12
click at [571, 527] on span "LaT-KEF-ES-2" at bounding box center [539, 530] width 66 height 12
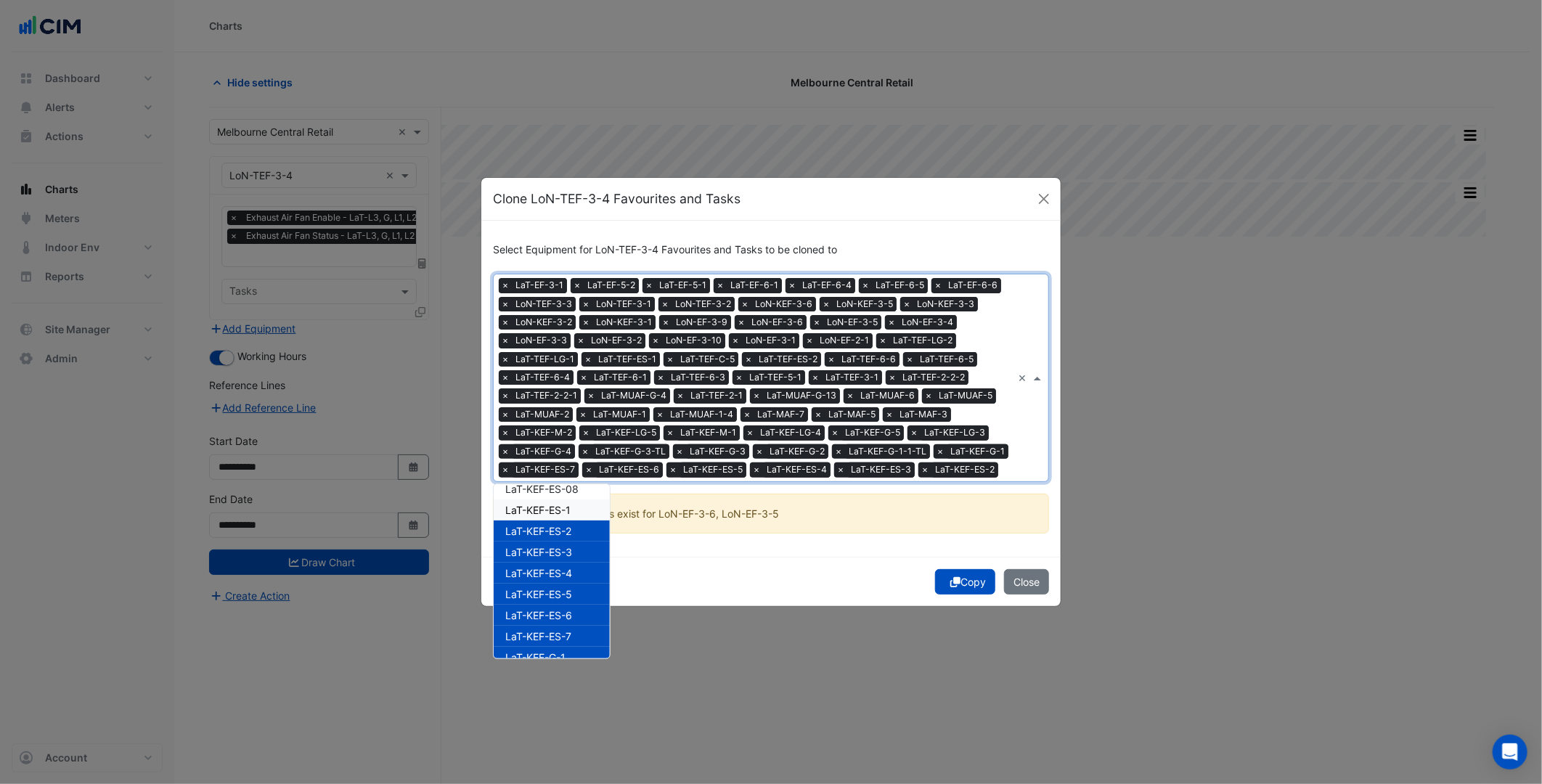
drag, startPoint x: 575, startPoint y: 502, endPoint x: 577, endPoint y: 488, distance: 14.1
click at [575, 502] on div "LaT-KEF-ES-1" at bounding box center [552, 509] width 116 height 21
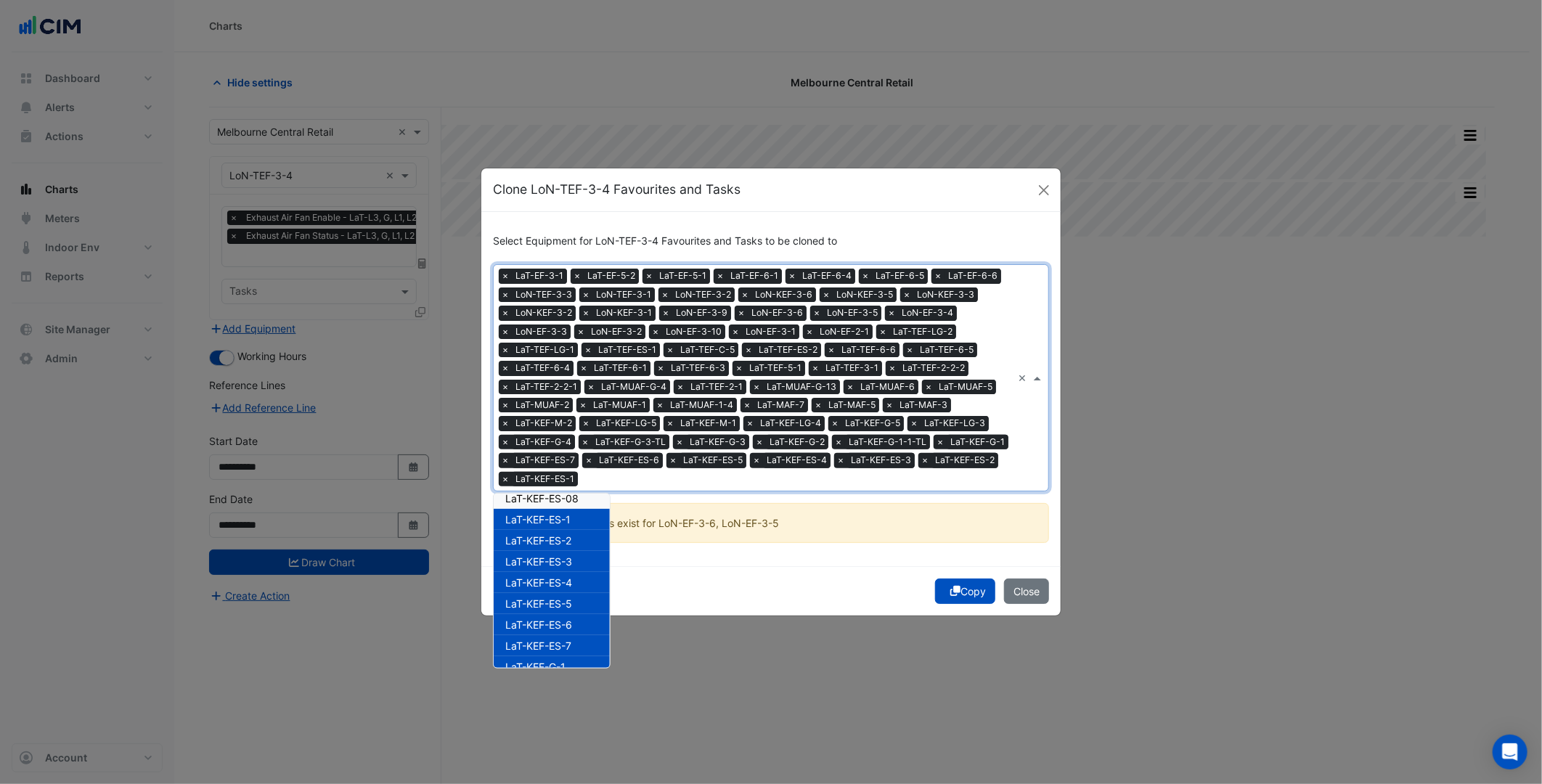
click at [578, 488] on div "× LaT-EF-3-1 × LaT-EF-5-2 × LaT-EF-5-1 × LaT-EF-6-1 × LaT-EF-6-4 × LaT-EF-6-5 ×…" at bounding box center [753, 377] width 519 height 225
click at [578, 496] on span "LaT-KEF-ES-08" at bounding box center [543, 497] width 74 height 12
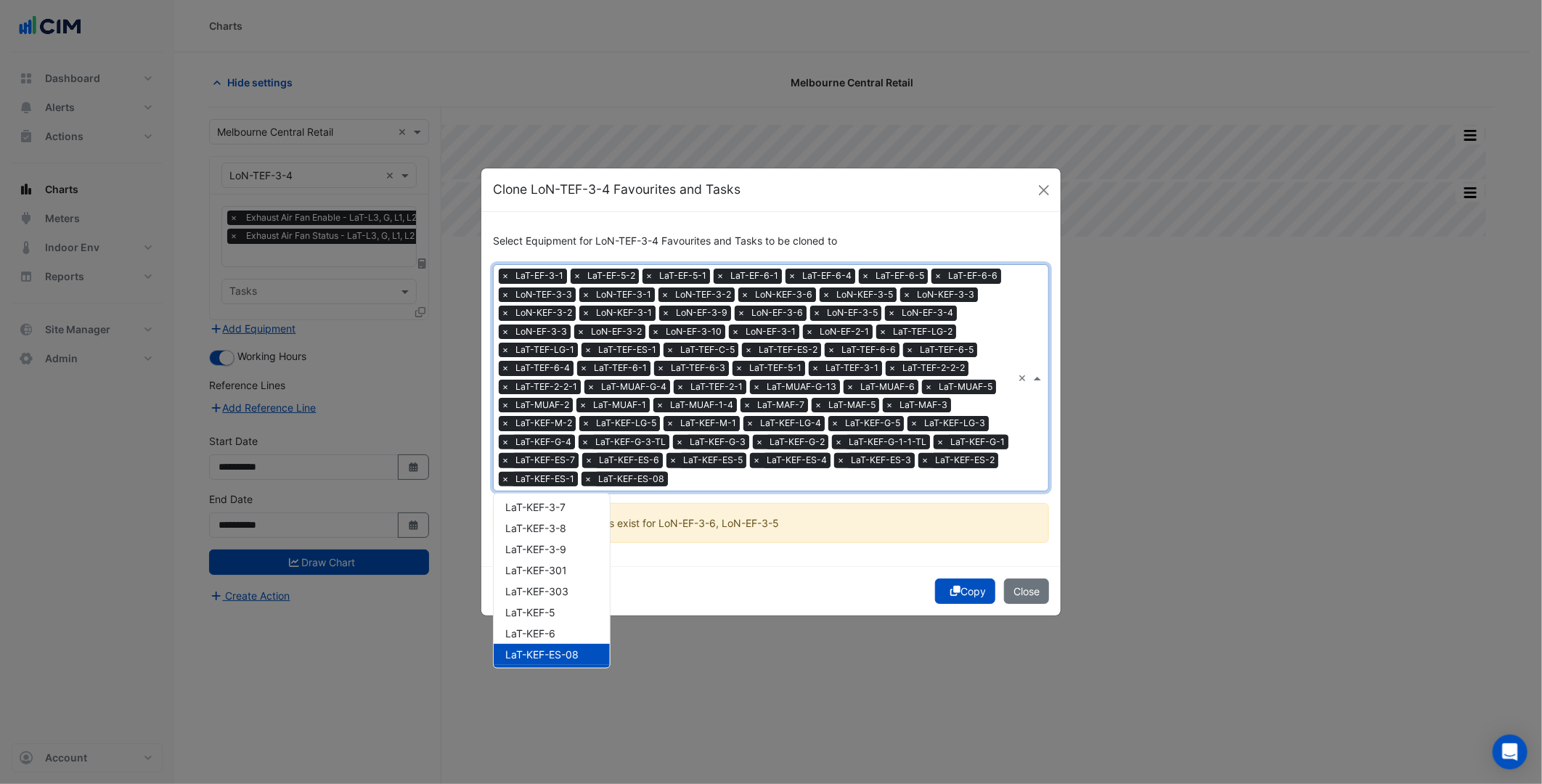
scroll to position [818, 0]
click at [568, 630] on div "LaT-KEF-6" at bounding box center [552, 639] width 116 height 21
click at [565, 624] on div "LaT-KEF-5" at bounding box center [552, 618] width 116 height 21
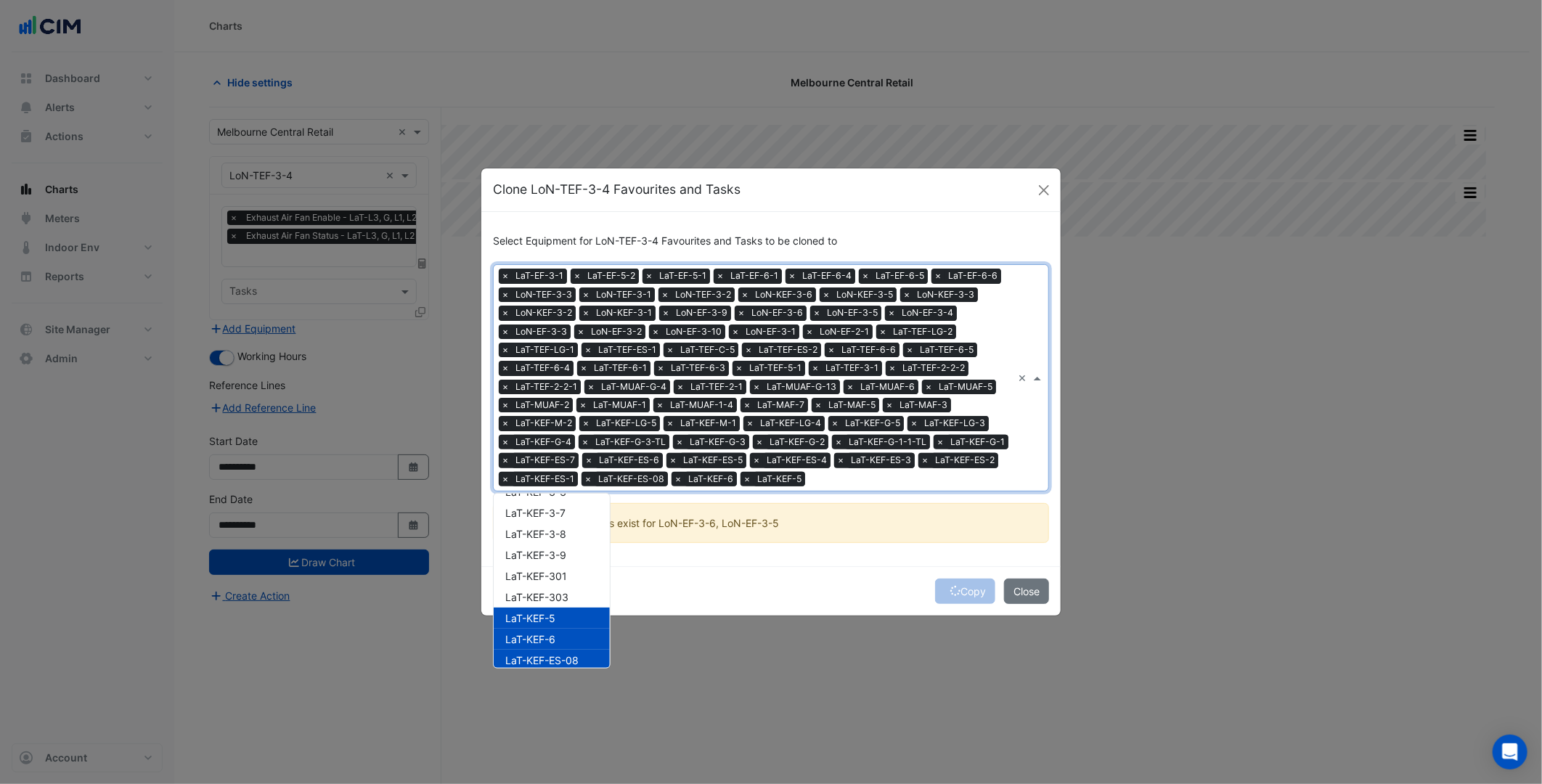
click at [561, 608] on div "LaT-KEF-5" at bounding box center [552, 618] width 116 height 21
click at [560, 591] on span "LaT-KEF-303" at bounding box center [537, 597] width 63 height 12
click at [560, 613] on div "LaT-KEF-5" at bounding box center [552, 618] width 116 height 21
click at [562, 581] on div "LaT-KEF-301" at bounding box center [552, 575] width 116 height 21
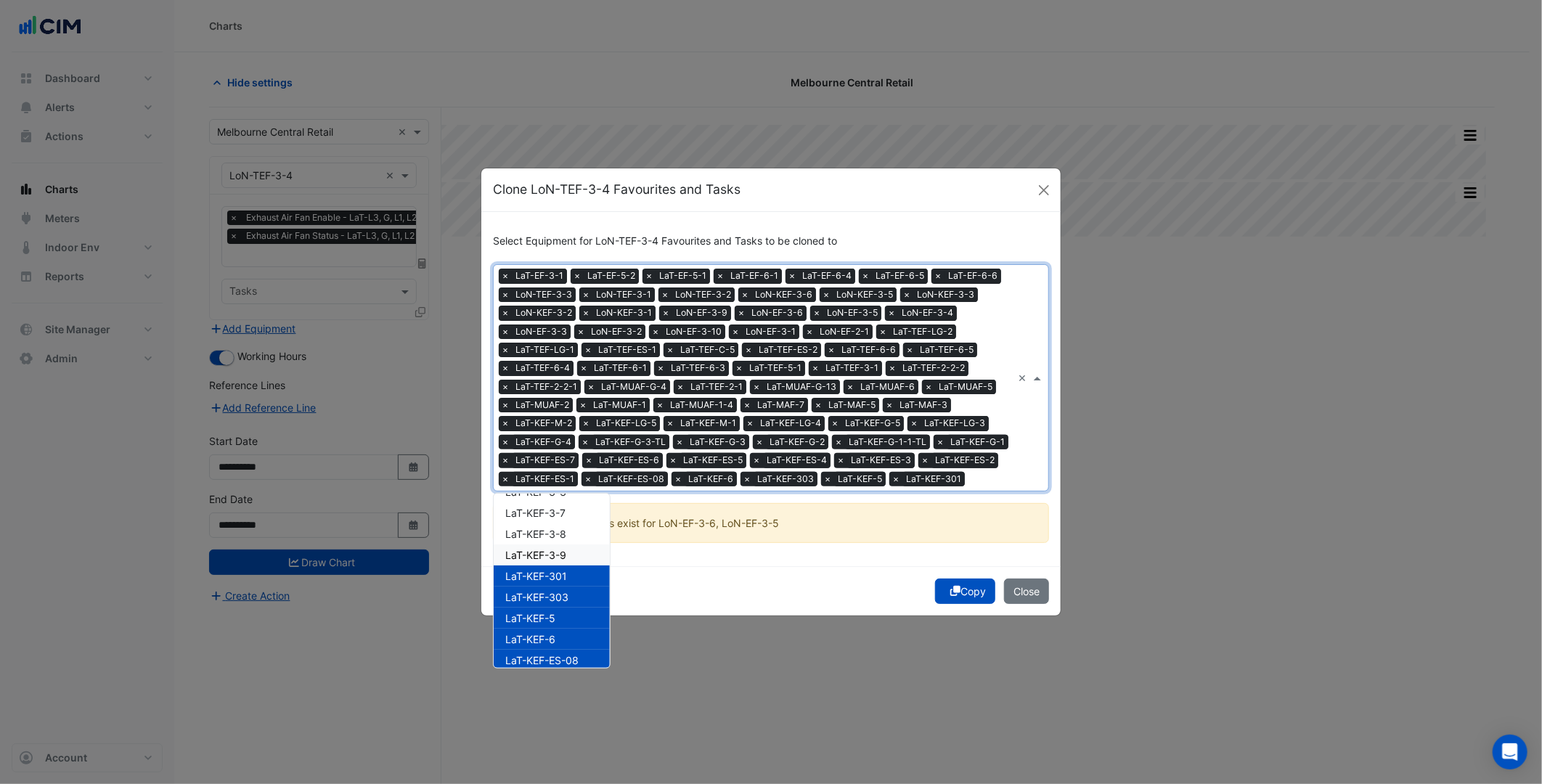
click at [566, 554] on span "LaT-KEF-3-9" at bounding box center [536, 554] width 61 height 12
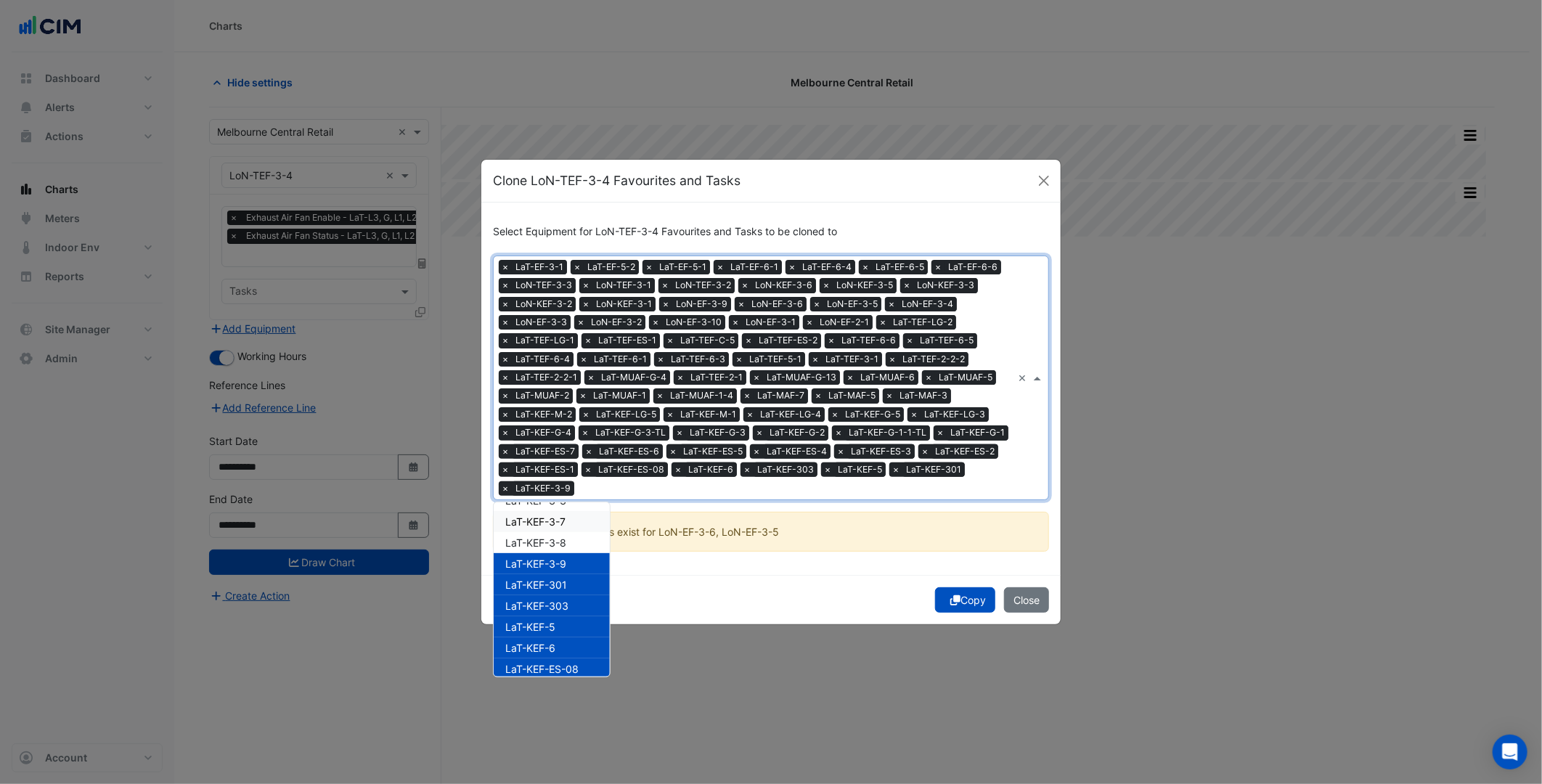
click at [574, 526] on div "LaT-KEF-3-7" at bounding box center [552, 521] width 116 height 21
click at [577, 548] on div "LaT-KEF-3-8" at bounding box center [552, 542] width 116 height 21
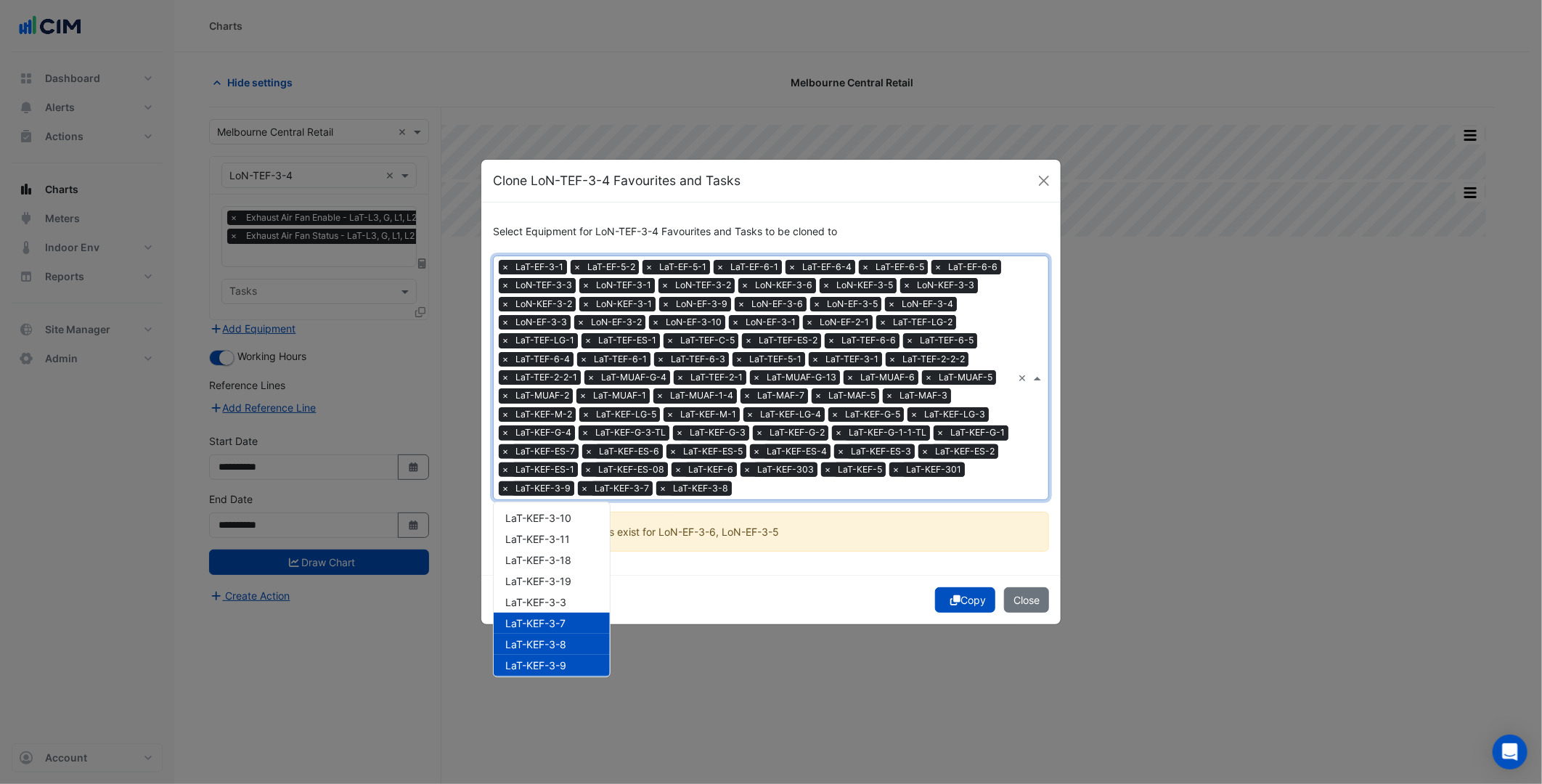
scroll to position [657, 0]
click at [571, 653] on div "LaT-KEF-3-3" at bounding box center [552, 661] width 116 height 21
click at [567, 647] on div "LaT-KEF-3-19" at bounding box center [552, 640] width 116 height 21
click at [561, 626] on div "LaT-KEF-3-18" at bounding box center [552, 619] width 116 height 21
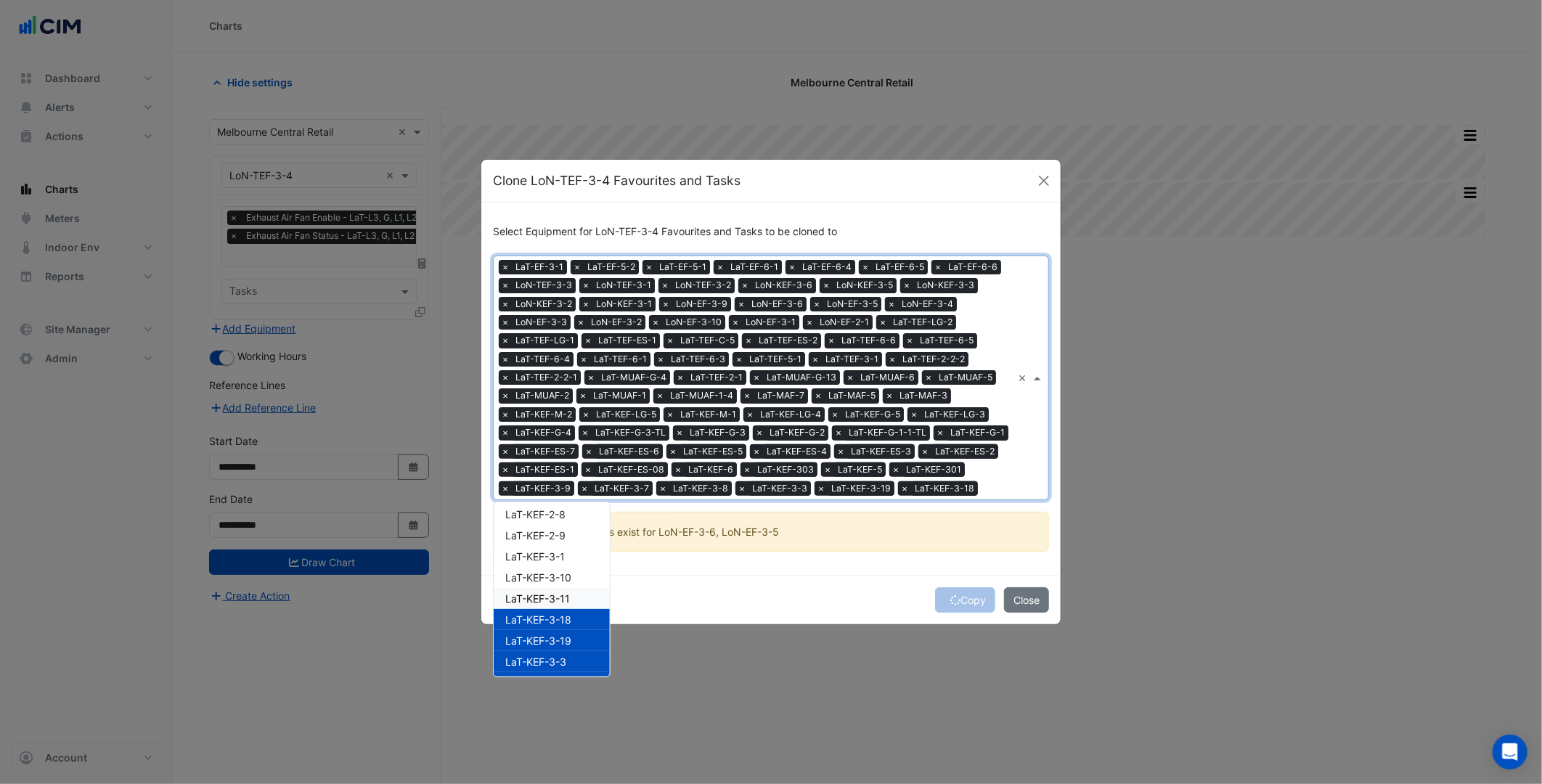
click at [560, 601] on span "LaT-KEF-3-11" at bounding box center [538, 597] width 64 height 12
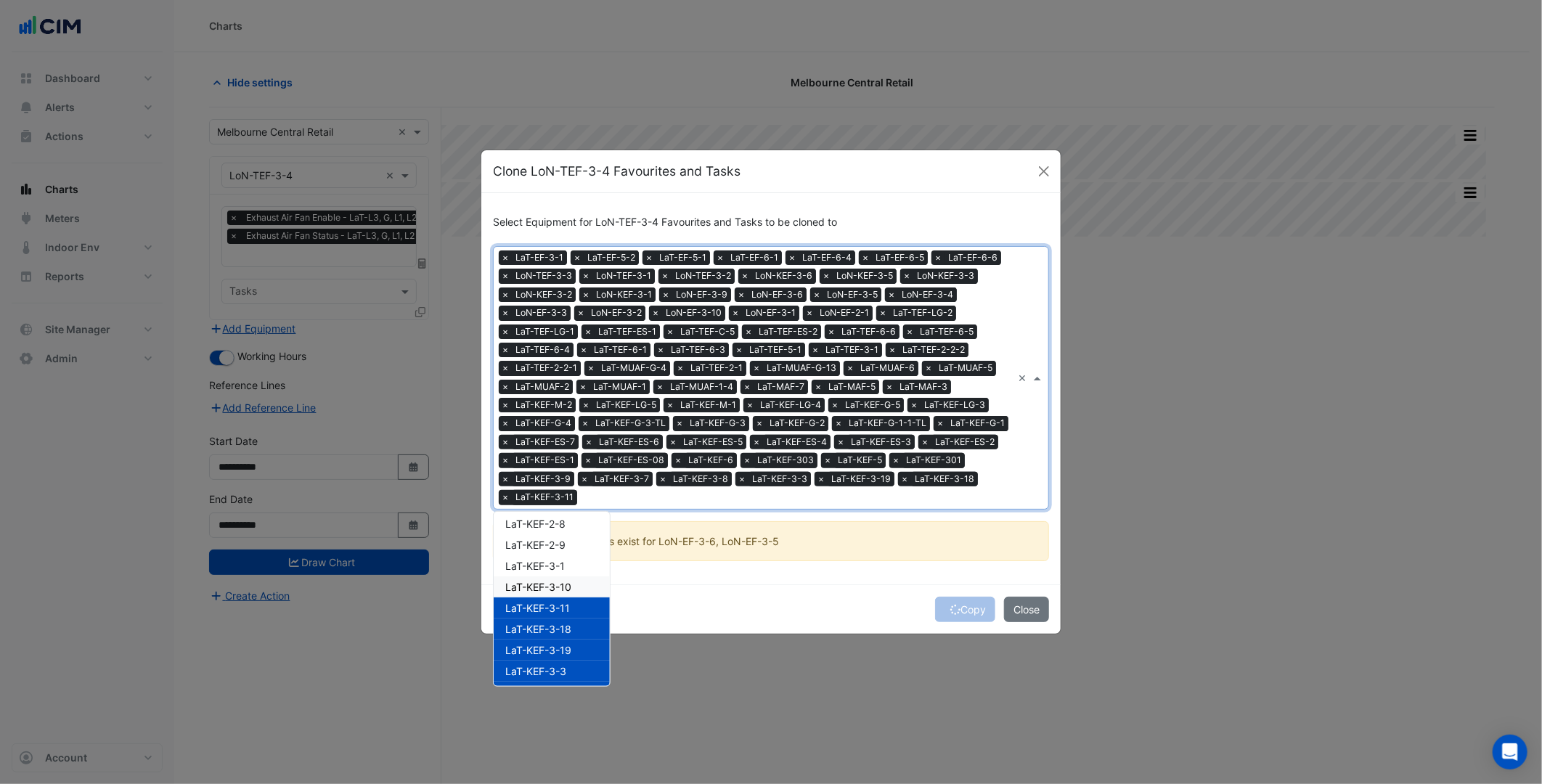
click at [560, 585] on span "LaT-KEF-3-10" at bounding box center [539, 586] width 66 height 12
click at [564, 564] on span "LaT-KEF-3-1" at bounding box center [535, 565] width 60 height 12
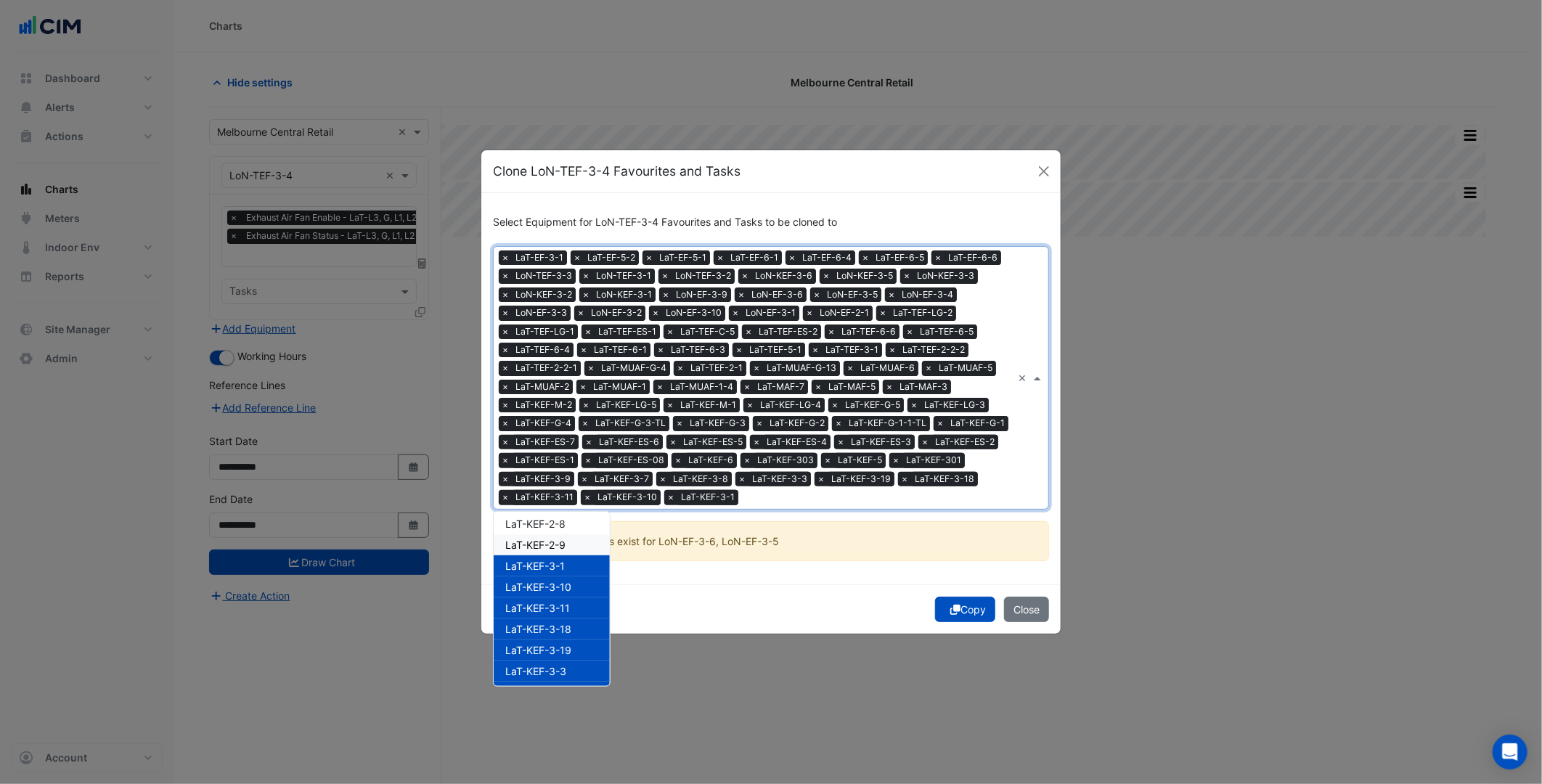
click at [571, 543] on div "LaT-KEF-2-9" at bounding box center [552, 544] width 116 height 21
click at [577, 521] on div "LaT-KEF-2-8" at bounding box center [552, 523] width 116 height 21
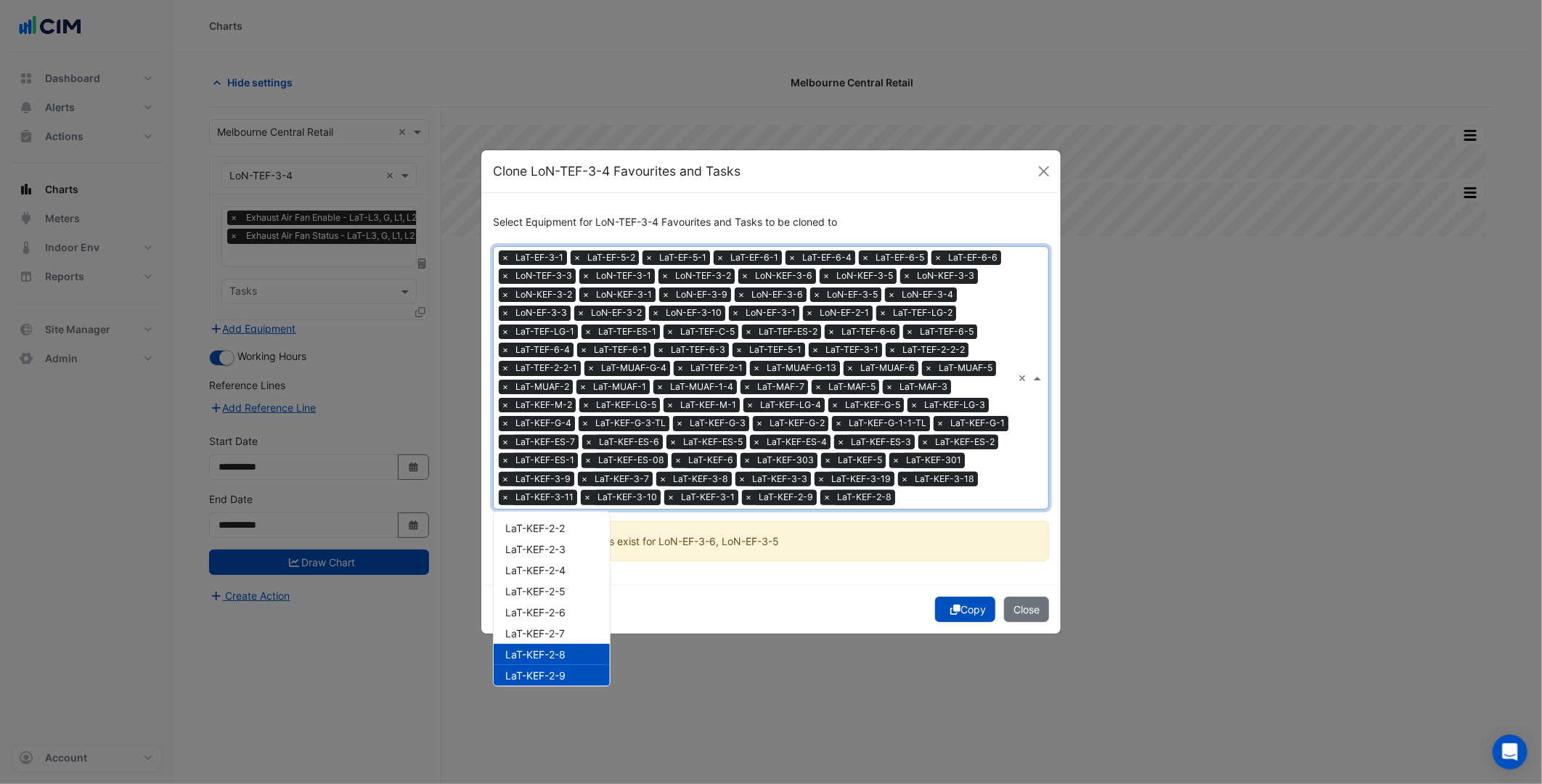
scroll to position [495, 0]
click at [565, 657] on span "LaT-KEF-2-7" at bounding box center [535, 663] width 60 height 12
click at [564, 639] on span "LaT-KEF-2-6" at bounding box center [536, 642] width 61 height 12
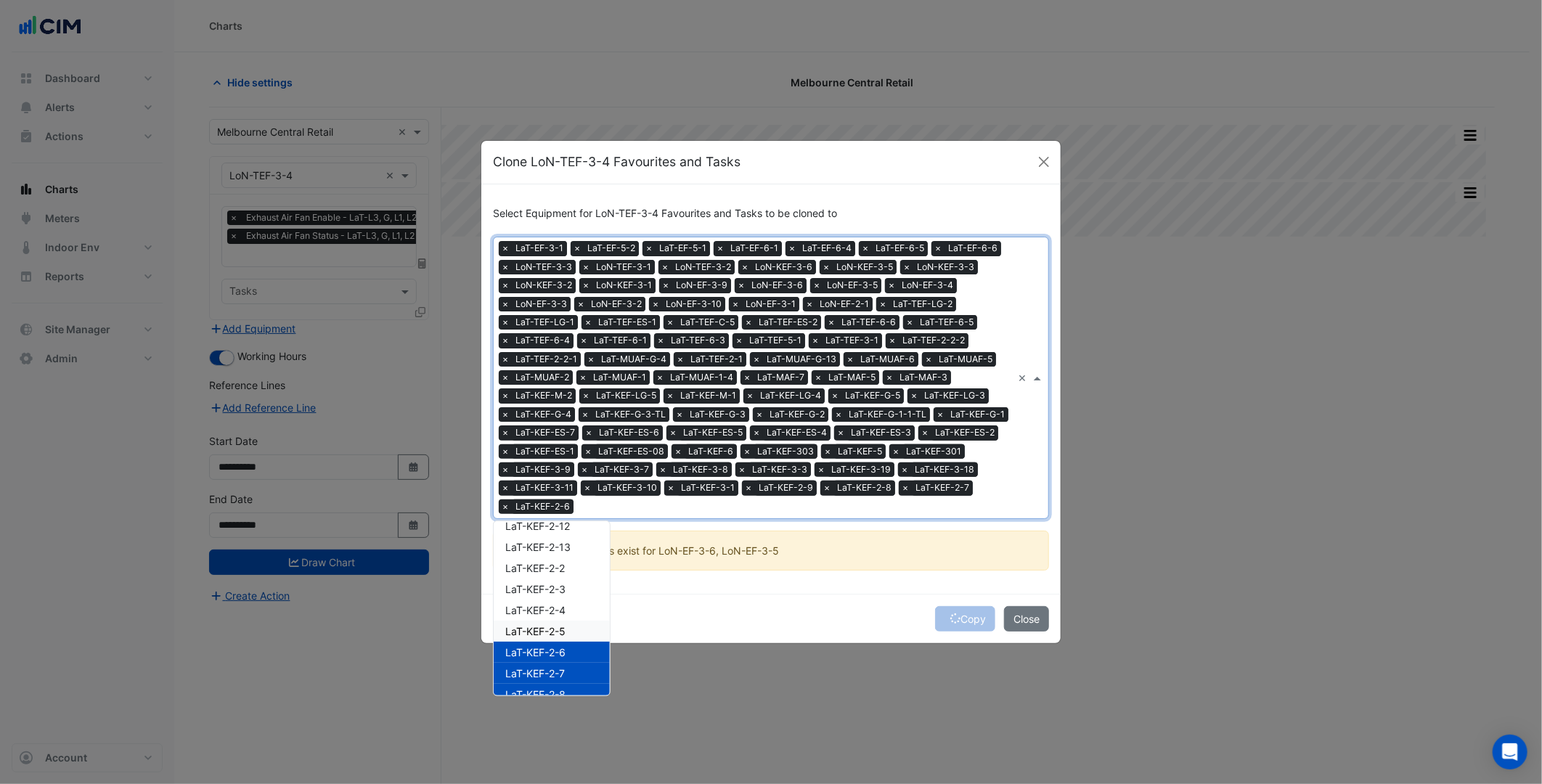
click at [562, 620] on div "LaT-KEF-2-5" at bounding box center [552, 631] width 116 height 21
click at [560, 604] on span "LaT-KEF-2-4" at bounding box center [536, 609] width 61 height 12
click at [560, 583] on span "LaT-KEF-2-3" at bounding box center [536, 588] width 61 height 12
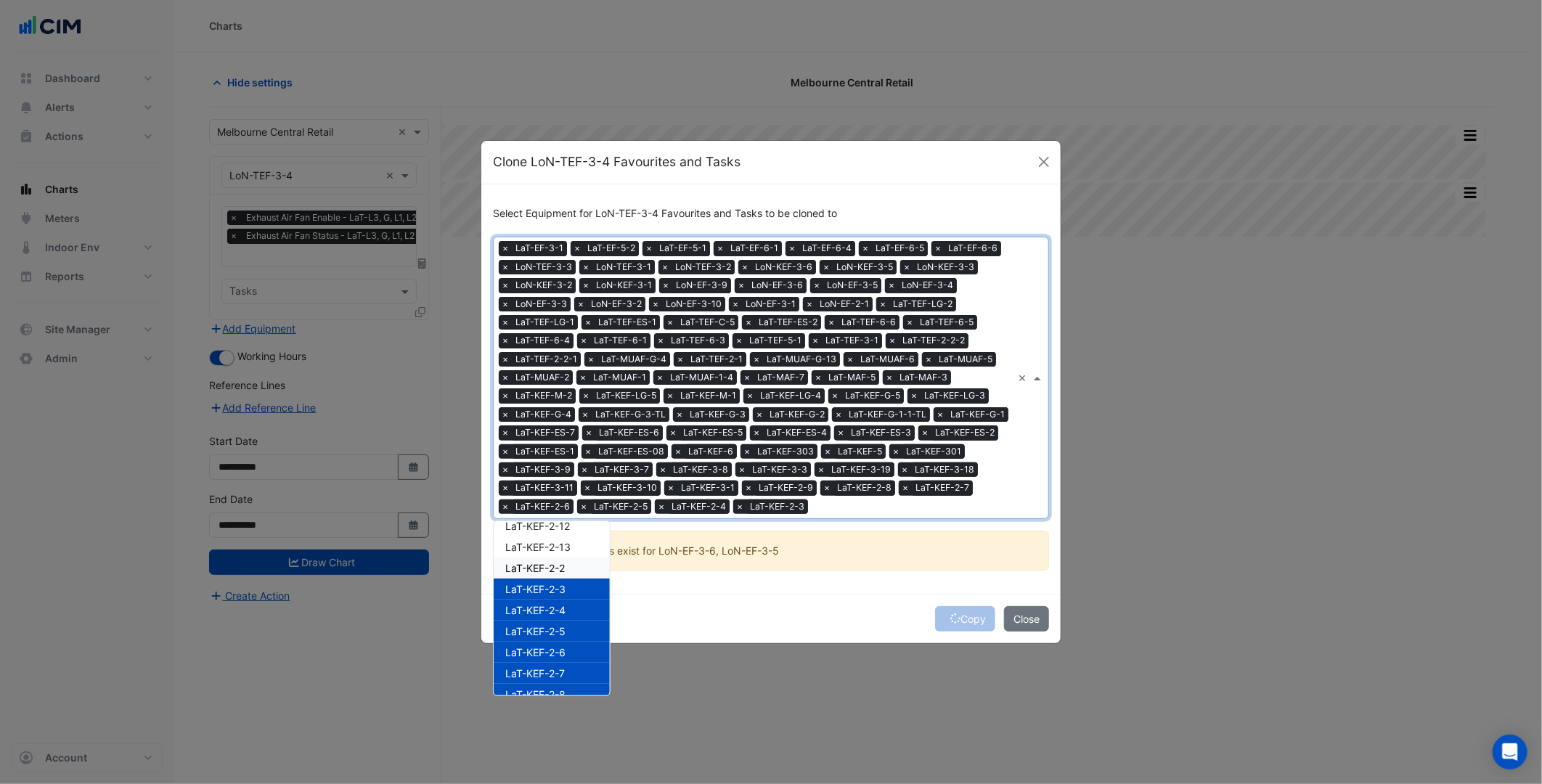
click at [562, 564] on span "LaT-KEF-2-2" at bounding box center [535, 567] width 60 height 12
click at [569, 540] on span "LaT-KEF-2-13" at bounding box center [538, 546] width 65 height 12
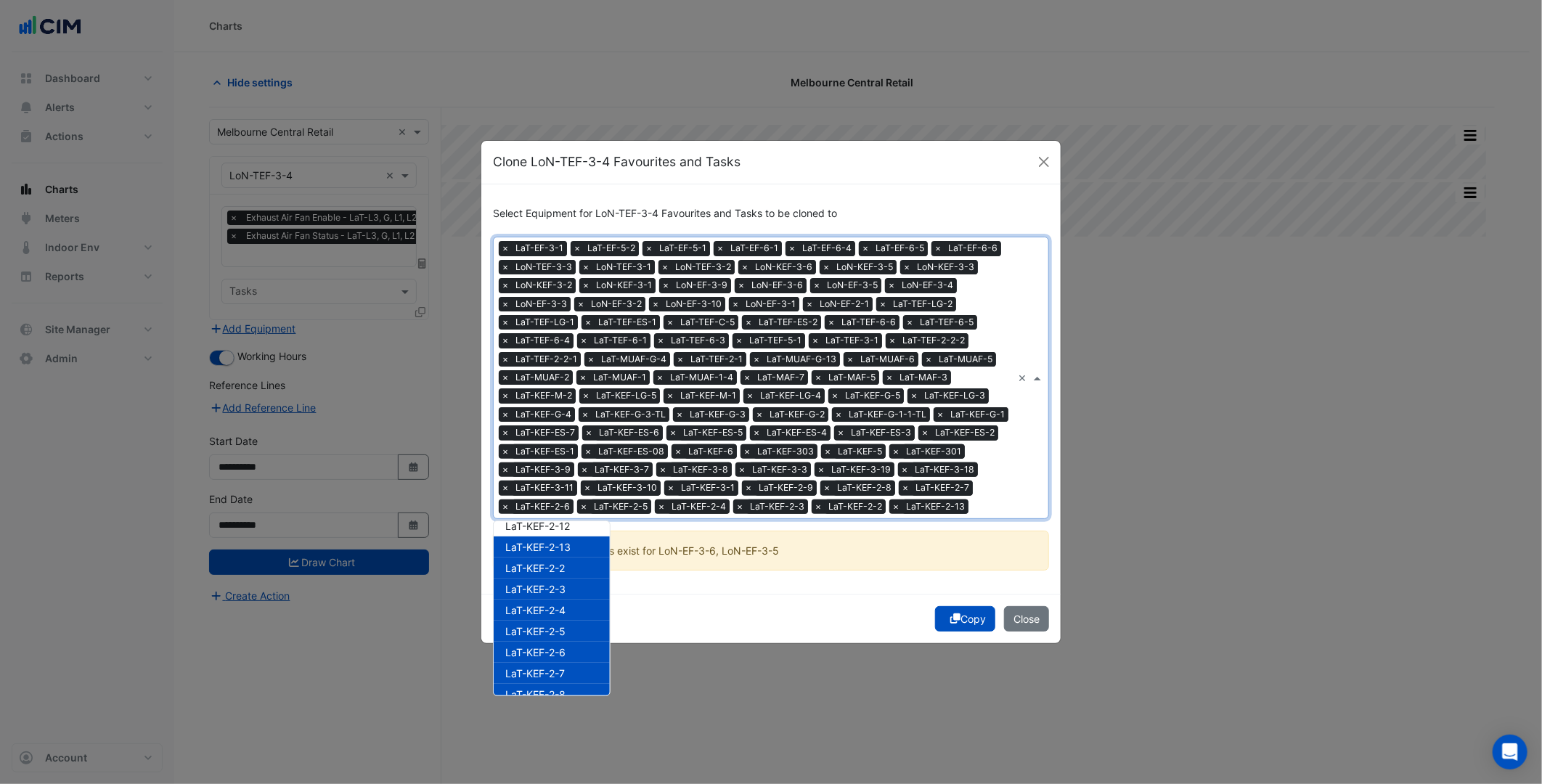
scroll to position [415, 0]
click at [568, 597] on div "LaT-KEF-2-12" at bounding box center [552, 606] width 116 height 21
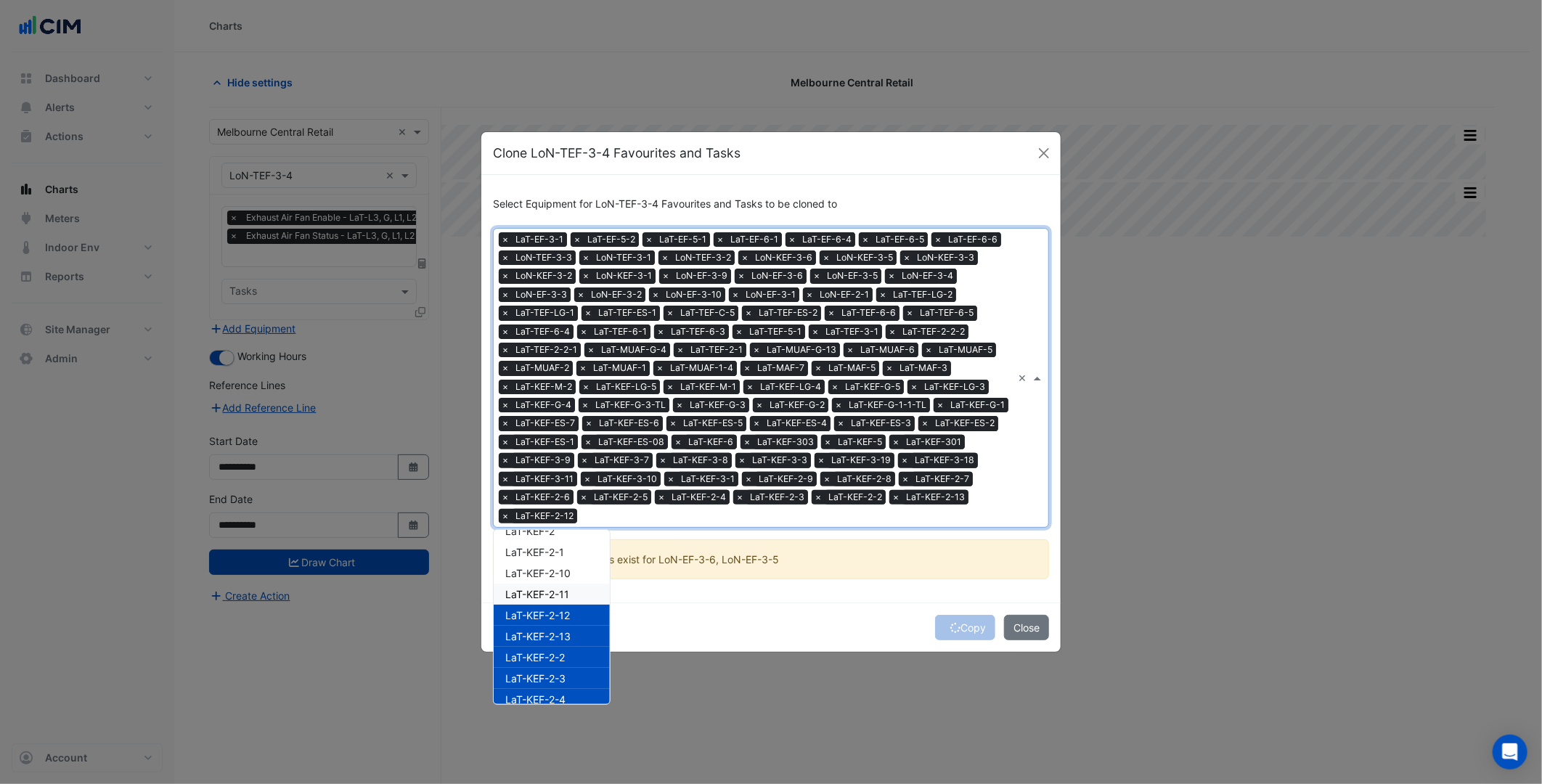
drag, startPoint x: 571, startPoint y: 582, endPoint x: 574, endPoint y: 571, distance: 11.4
click at [571, 584] on div "LaT-KEF-2-11" at bounding box center [552, 594] width 116 height 21
click at [575, 562] on div "LaT-KEF-2-10" at bounding box center [552, 573] width 116 height 21
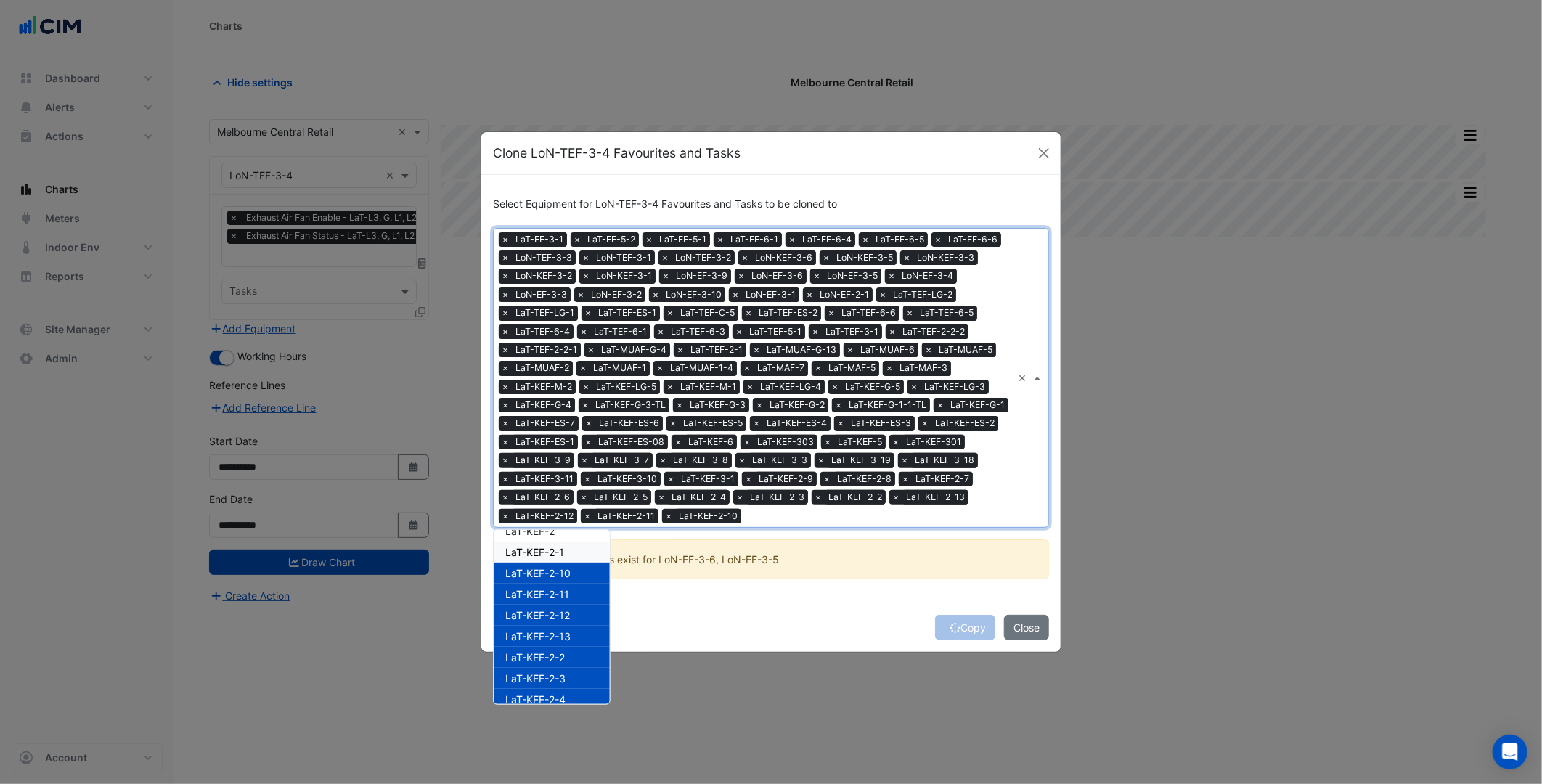
click at [576, 555] on div "LaT-KEF-2-1" at bounding box center [552, 551] width 116 height 21
click at [566, 608] on div "LaT-KEF-2" at bounding box center [552, 611] width 116 height 21
click at [565, 594] on span "LaT-KEF-1-8" at bounding box center [535, 590] width 60 height 12
click at [565, 564] on span "LaT-KEF-1-6" at bounding box center [535, 569] width 60 height 12
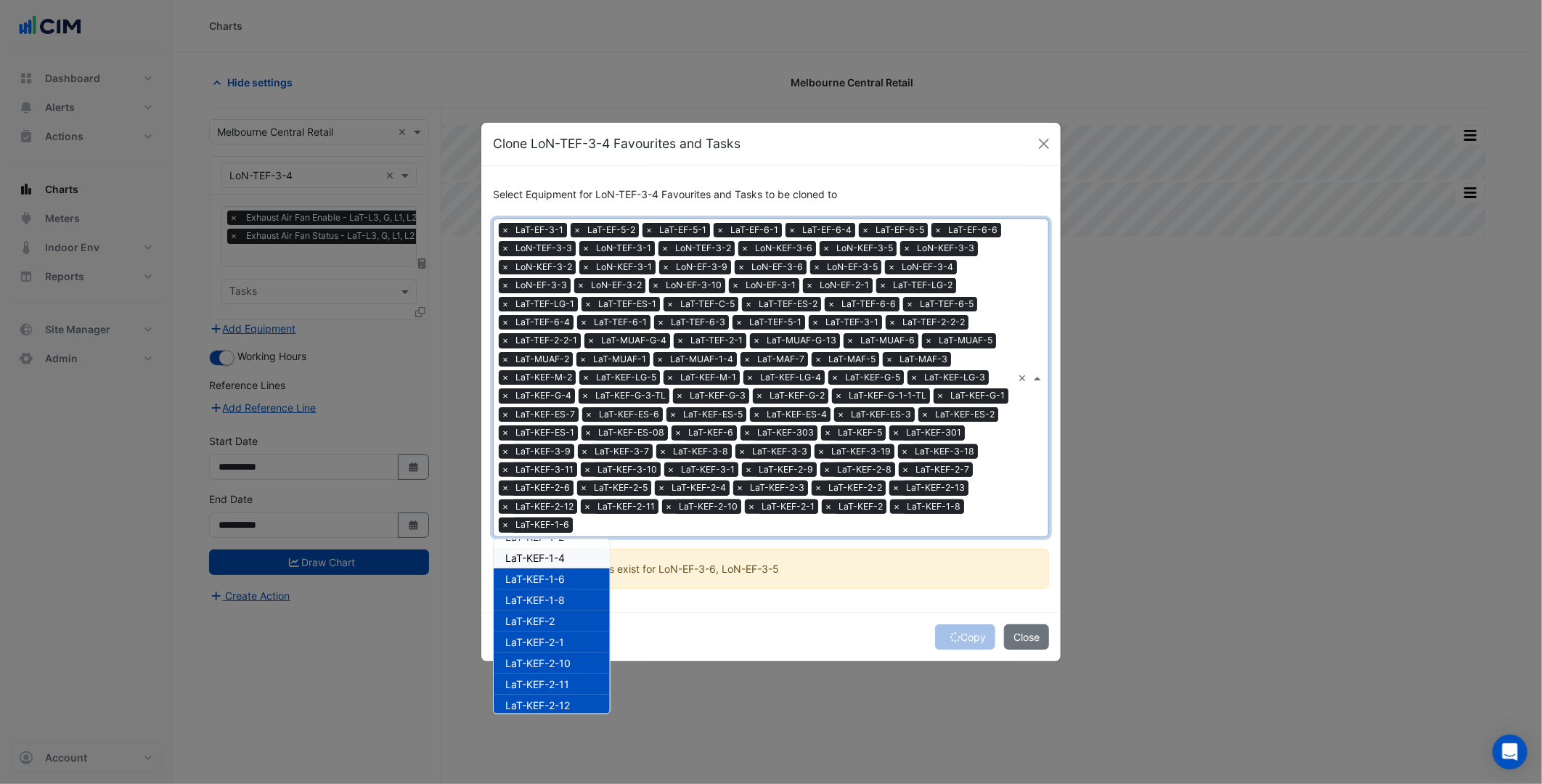
drag, startPoint x: 565, startPoint y: 547, endPoint x: 574, endPoint y: 569, distance: 23.8
click at [566, 547] on div "LaT-KEF-1-4" at bounding box center [552, 557] width 116 height 21
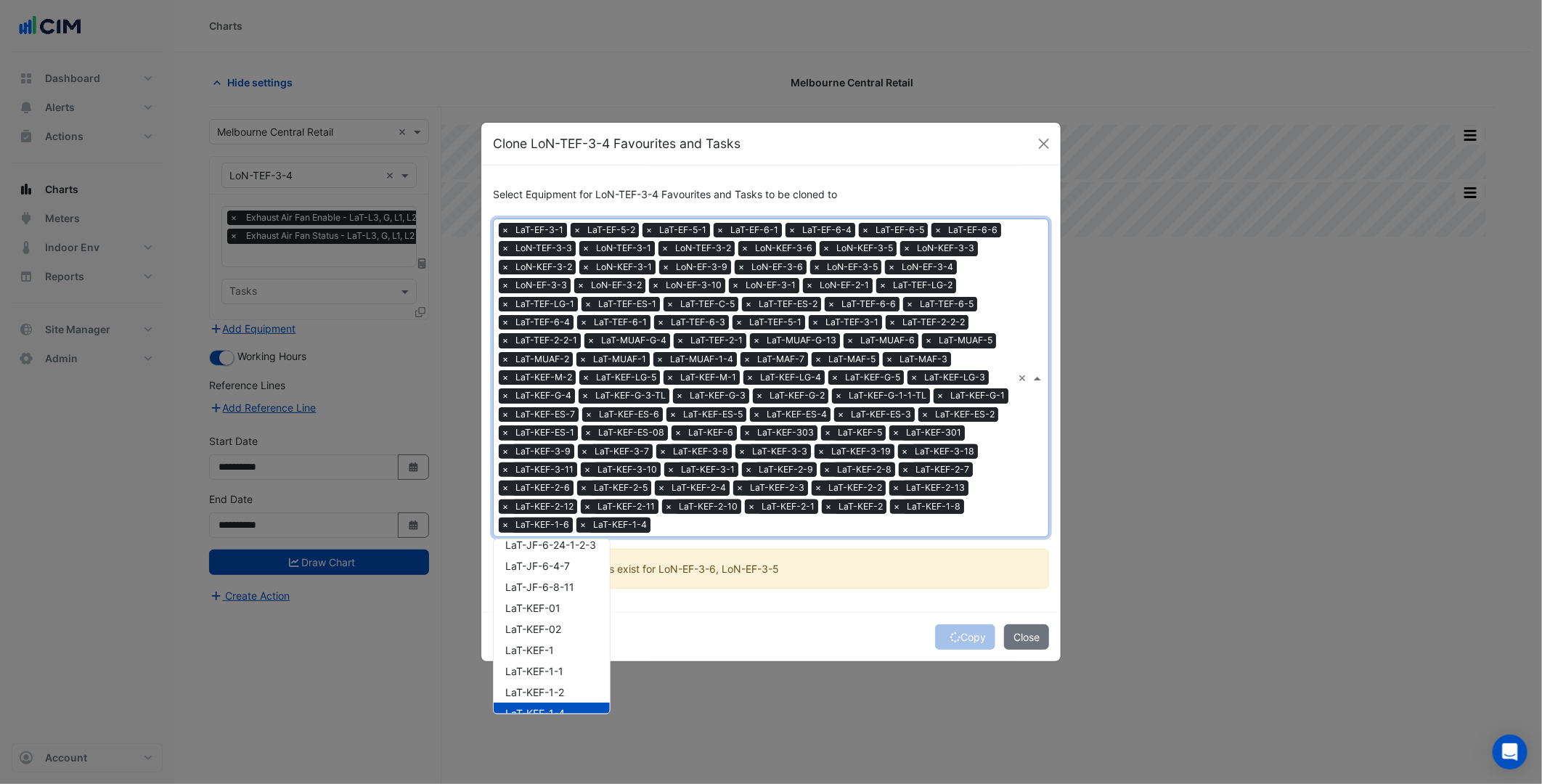
scroll to position [173, 0]
click at [572, 690] on div "LaT-KEF-1-2" at bounding box center [552, 699] width 116 height 21
click at [568, 678] on div "LaT-KEF-1-1" at bounding box center [552, 677] width 116 height 21
click at [554, 665] on div "LaT-KEF-1" at bounding box center [552, 656] width 116 height 21
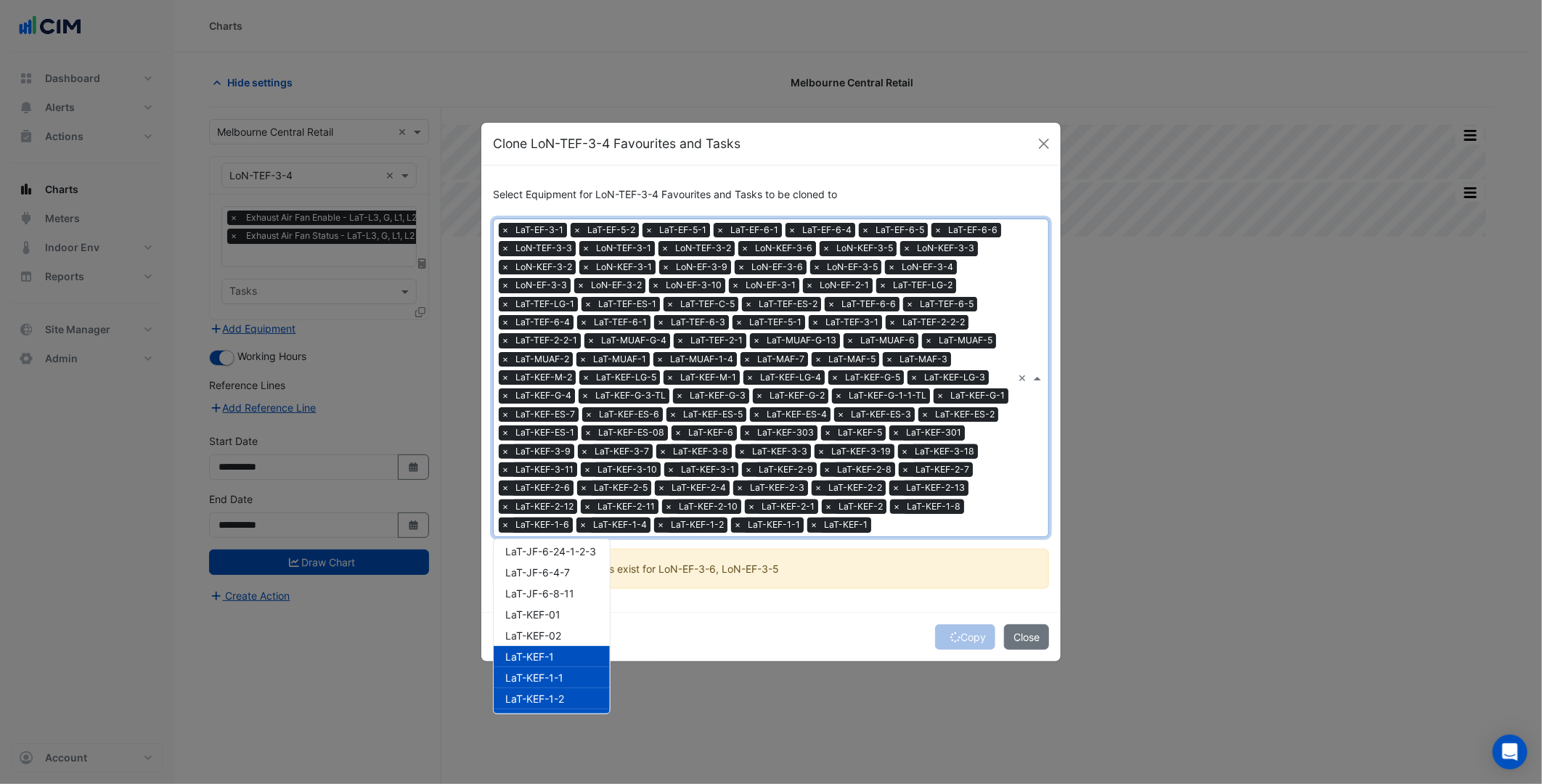
click at [551, 641] on div "LaT-KEF-02" at bounding box center [552, 635] width 116 height 21
click at [553, 612] on span "LaT-KEF-01" at bounding box center [533, 614] width 55 height 12
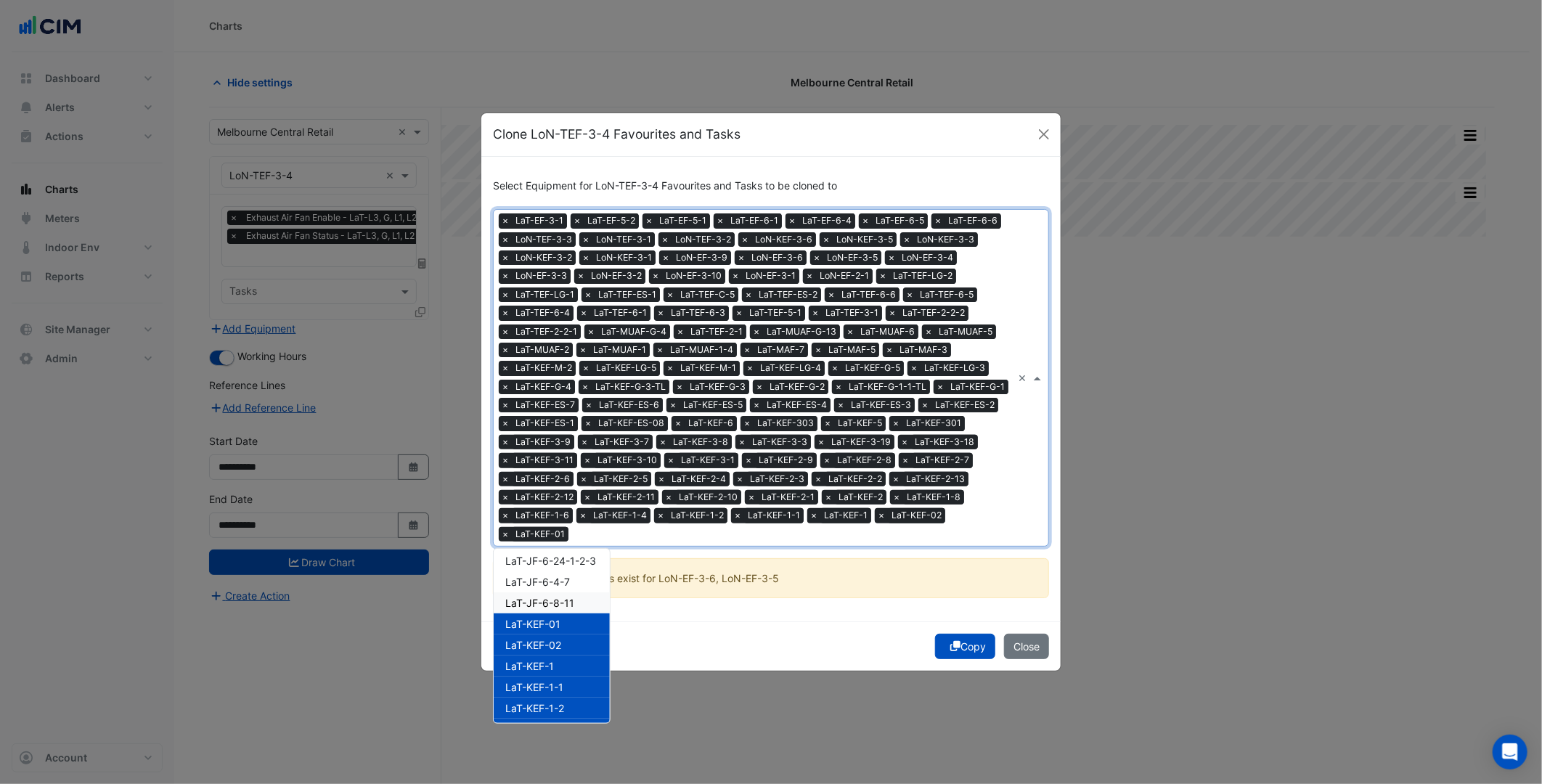
click at [554, 597] on span "LaT-JF-6-8-11" at bounding box center [540, 602] width 69 height 12
click at [559, 578] on span "LaT-JF-6-4-7" at bounding box center [538, 581] width 64 height 12
click at [565, 559] on span "LaT-JF-6-24-1-2-3" at bounding box center [551, 560] width 91 height 12
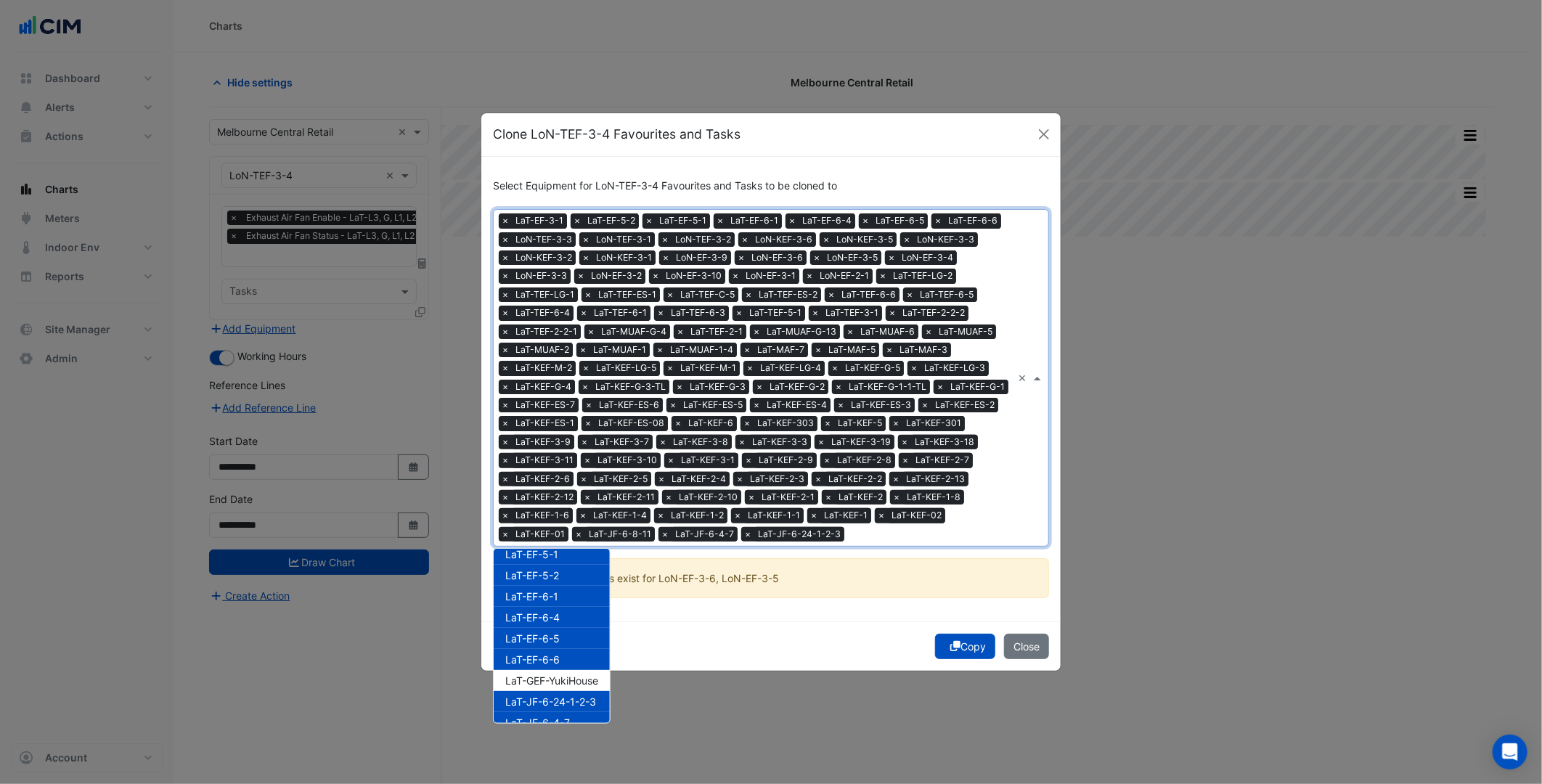
scroll to position [12, 0]
click at [574, 690] on div "LaT-GEF-YukiHouse" at bounding box center [552, 700] width 116 height 21
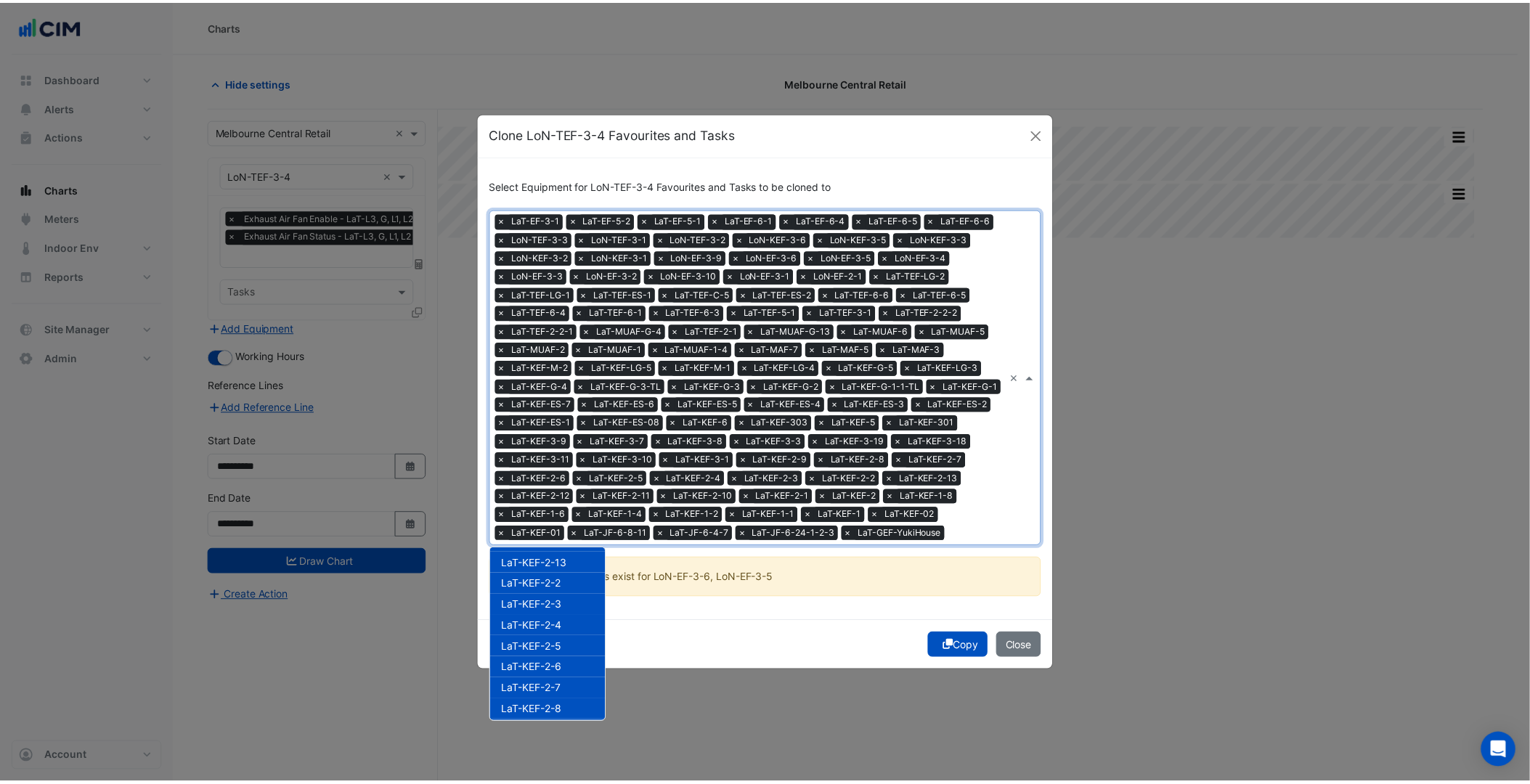
scroll to position [0, 0]
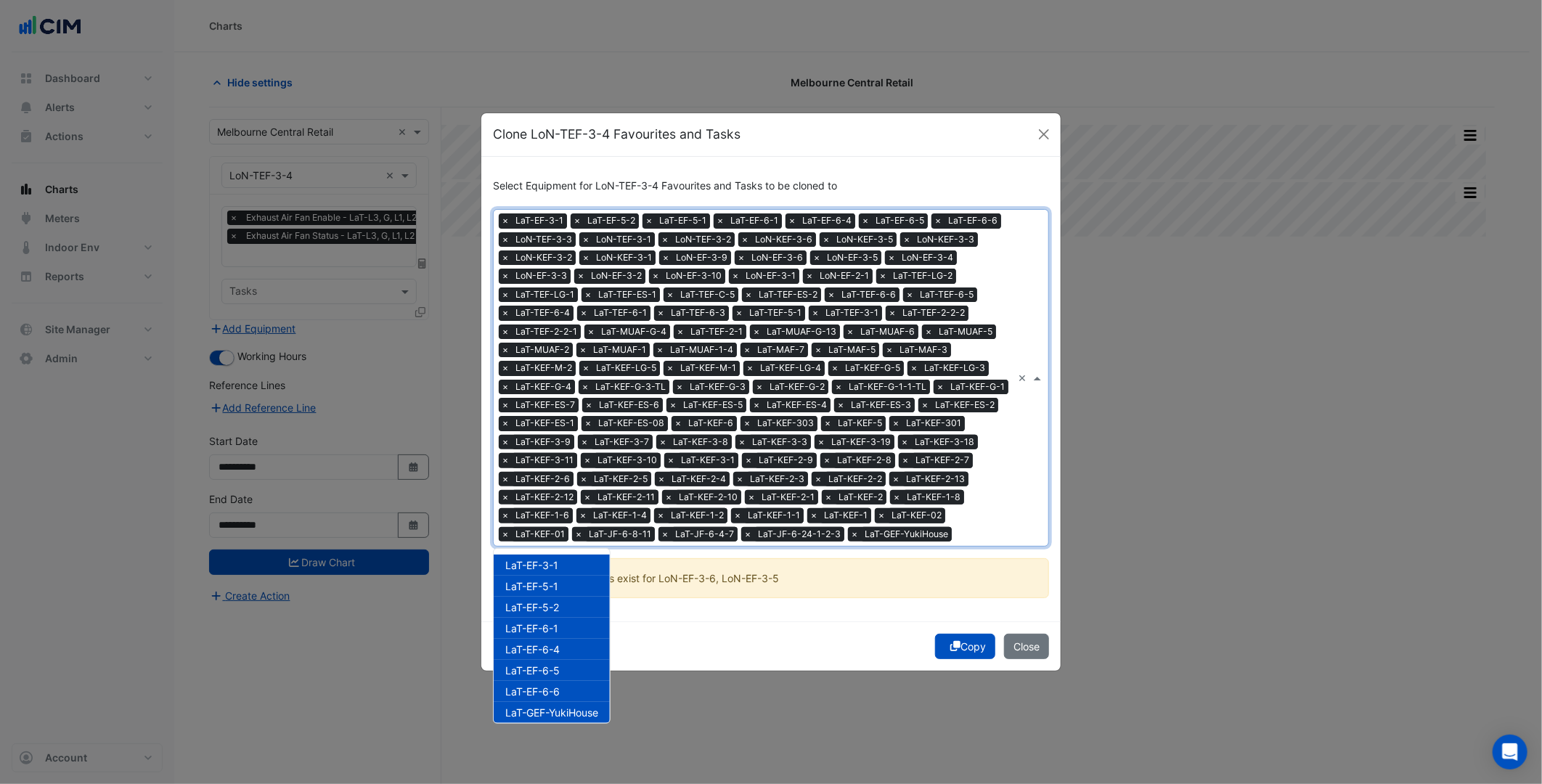
click at [941, 628] on div "Copy Close" at bounding box center [771, 646] width 579 height 50
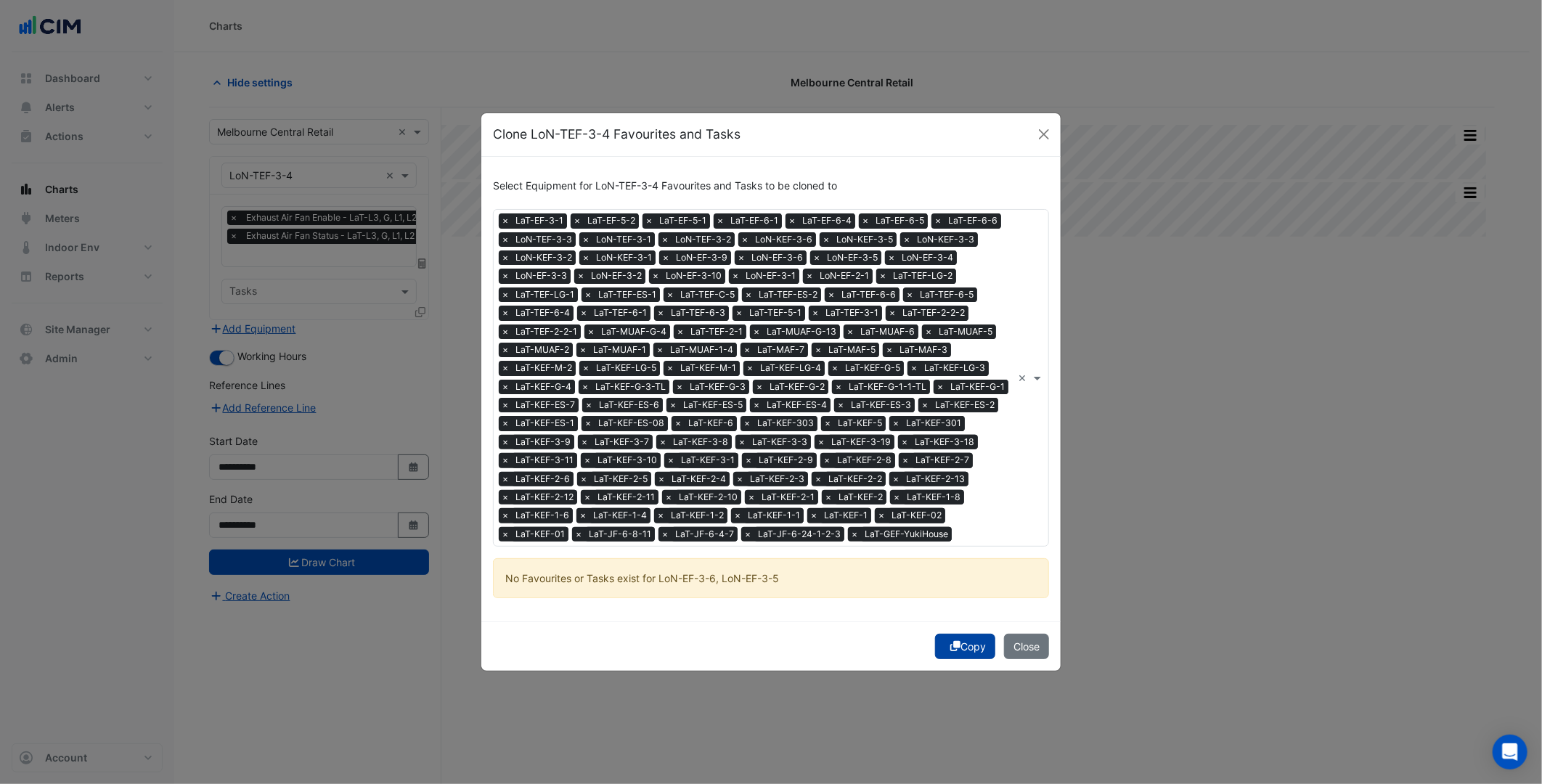
click at [954, 652] on button "Copy" at bounding box center [965, 646] width 61 height 26
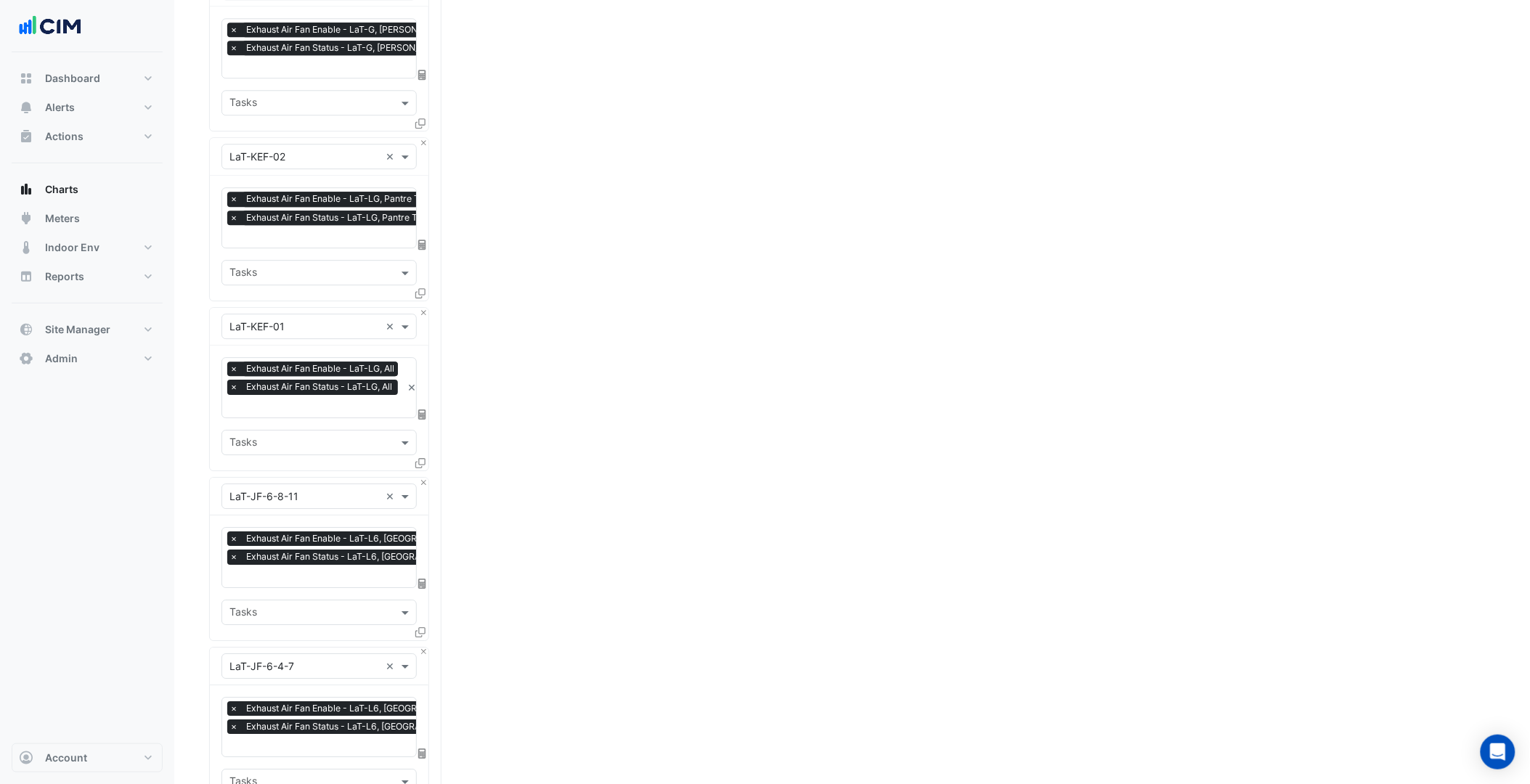
scroll to position [17617, 0]
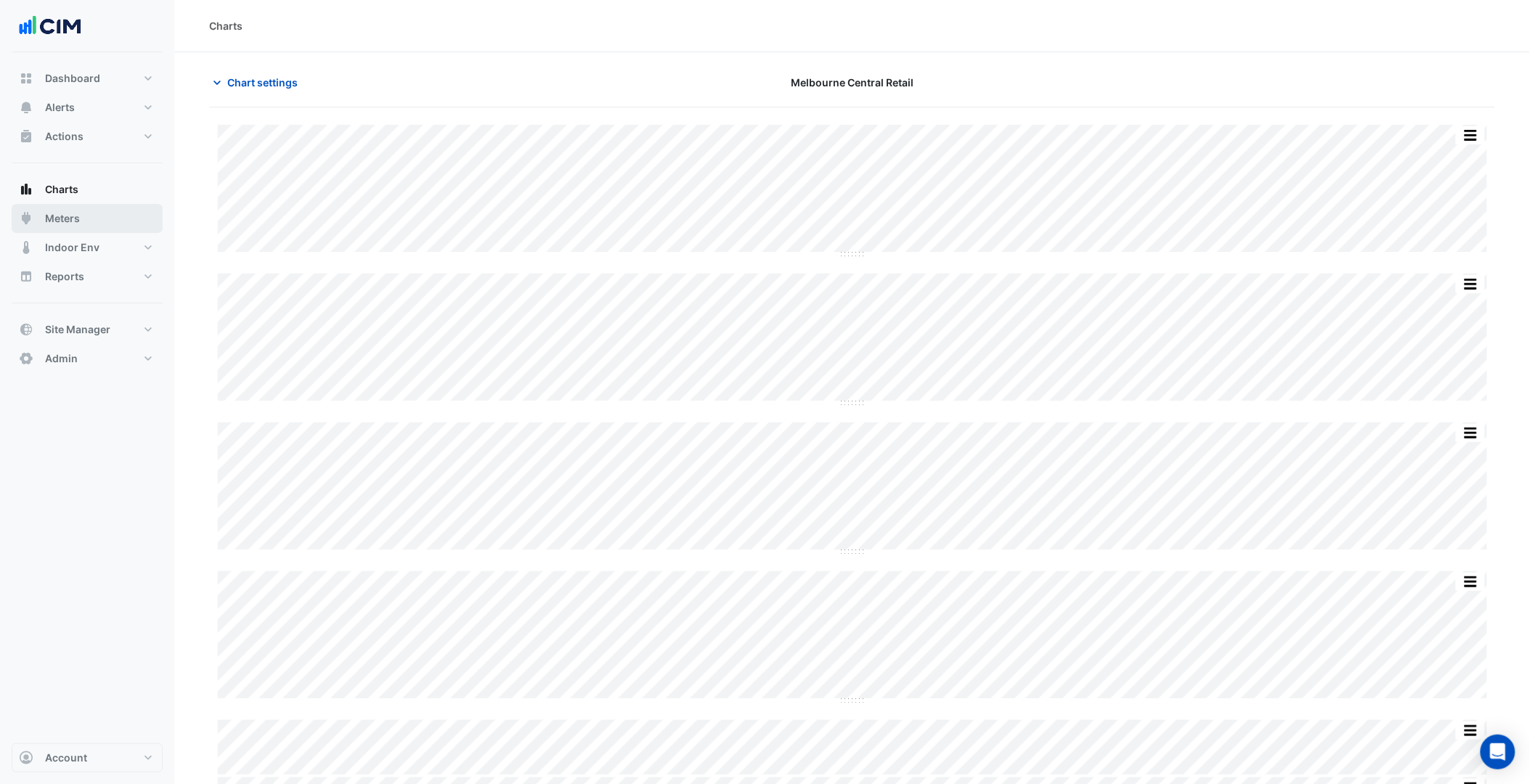
click at [117, 207] on button "Meters" at bounding box center [87, 219] width 151 height 29
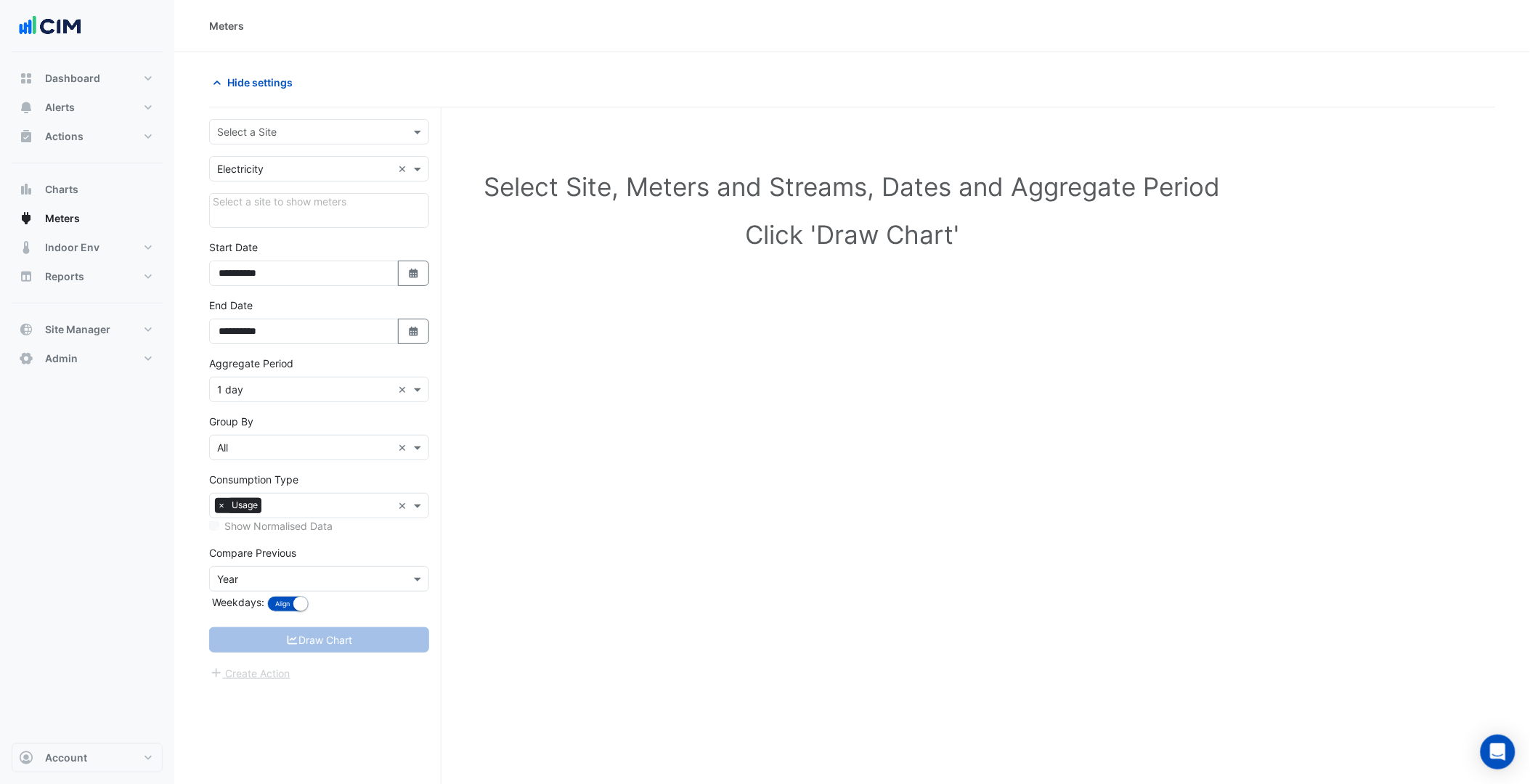
click at [315, 122] on div "Select a Site" at bounding box center [318, 132] width 220 height 26
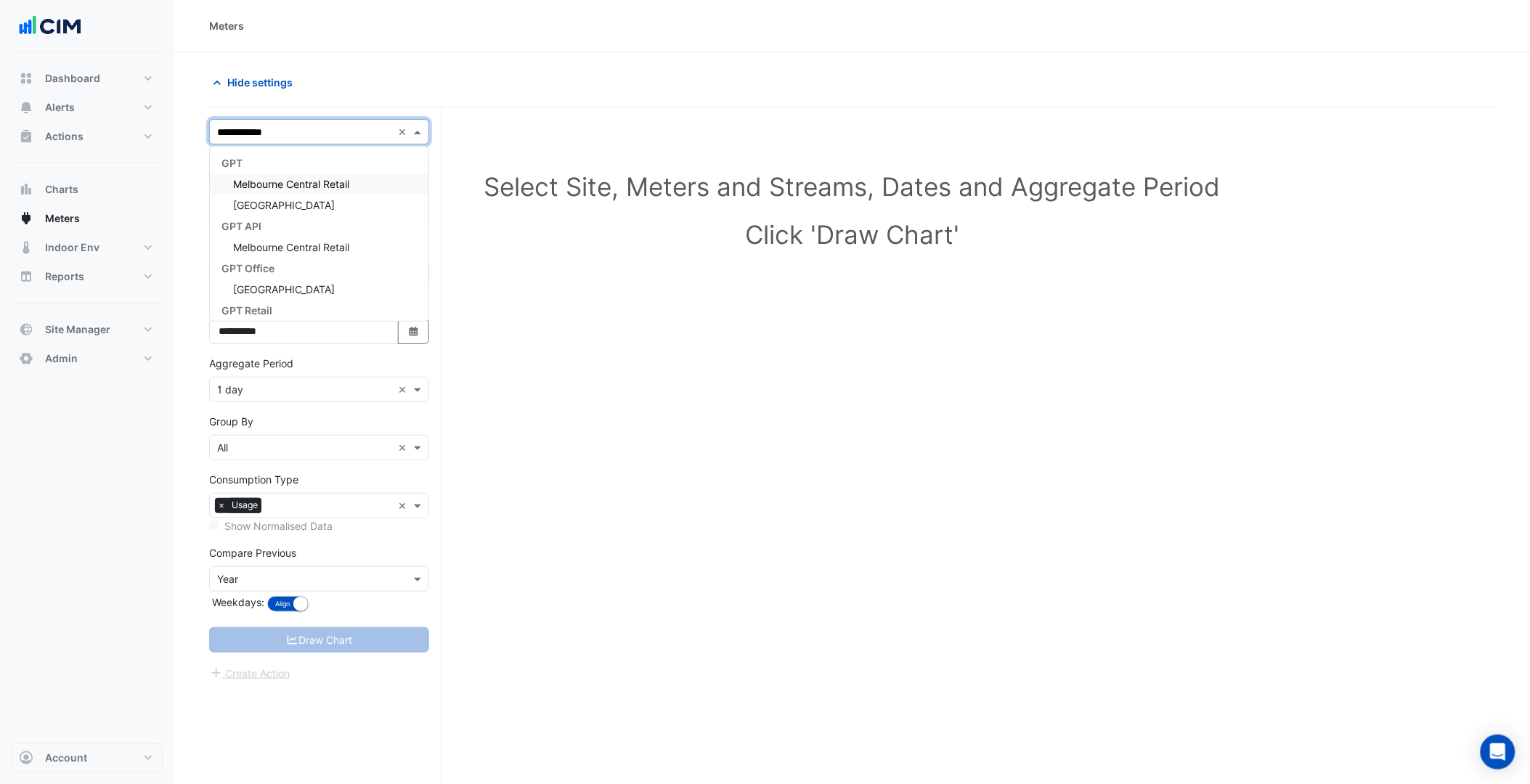
type input "**********"
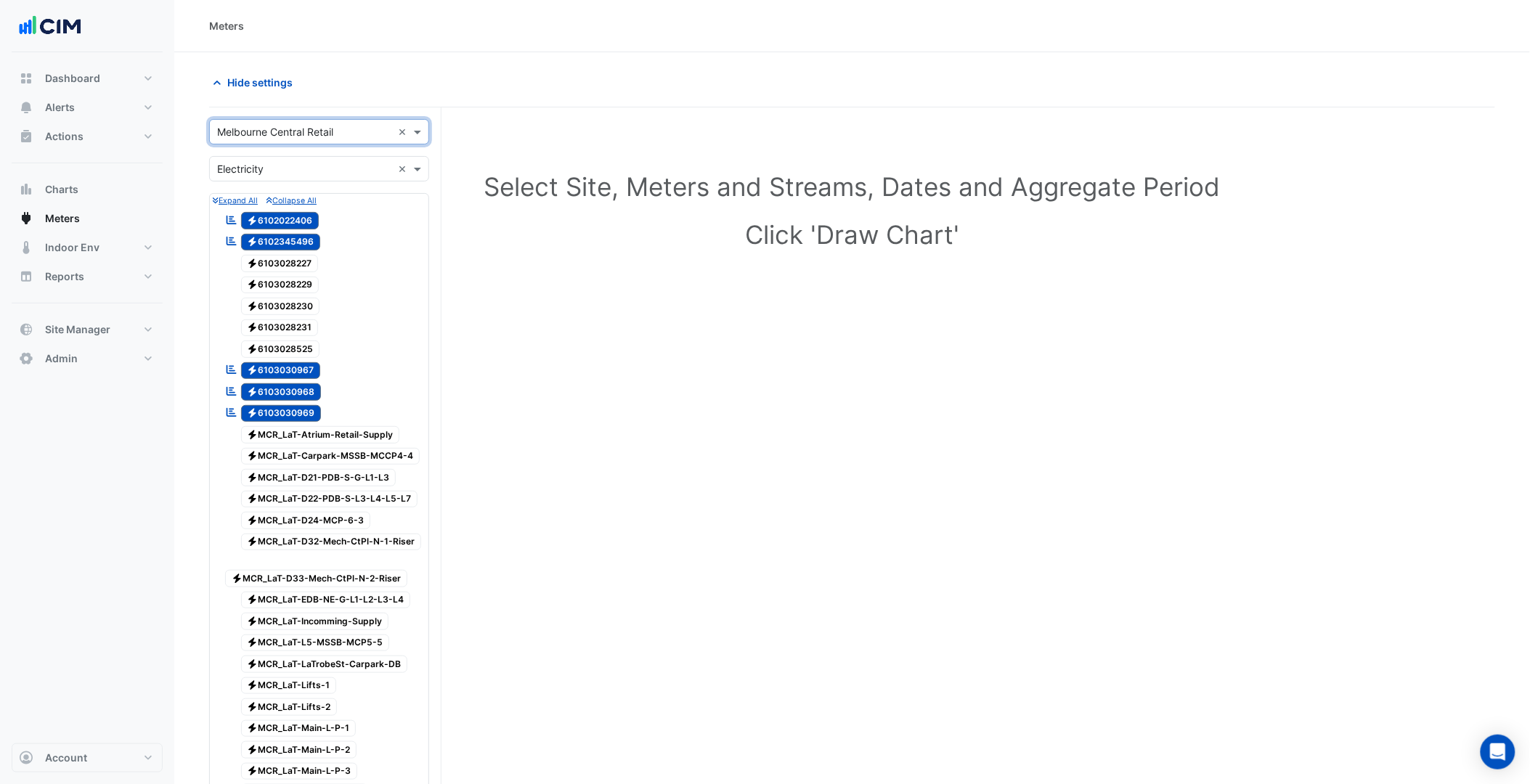
click at [303, 419] on span "Electricity 6103030969" at bounding box center [281, 414] width 81 height 17
click at [300, 397] on span "Electricity 6103030968" at bounding box center [281, 392] width 81 height 17
click at [300, 376] on span "Electricity 6103030967" at bounding box center [280, 370] width 80 height 17
click at [313, 236] on span "Electricity 6102345496" at bounding box center [280, 242] width 80 height 17
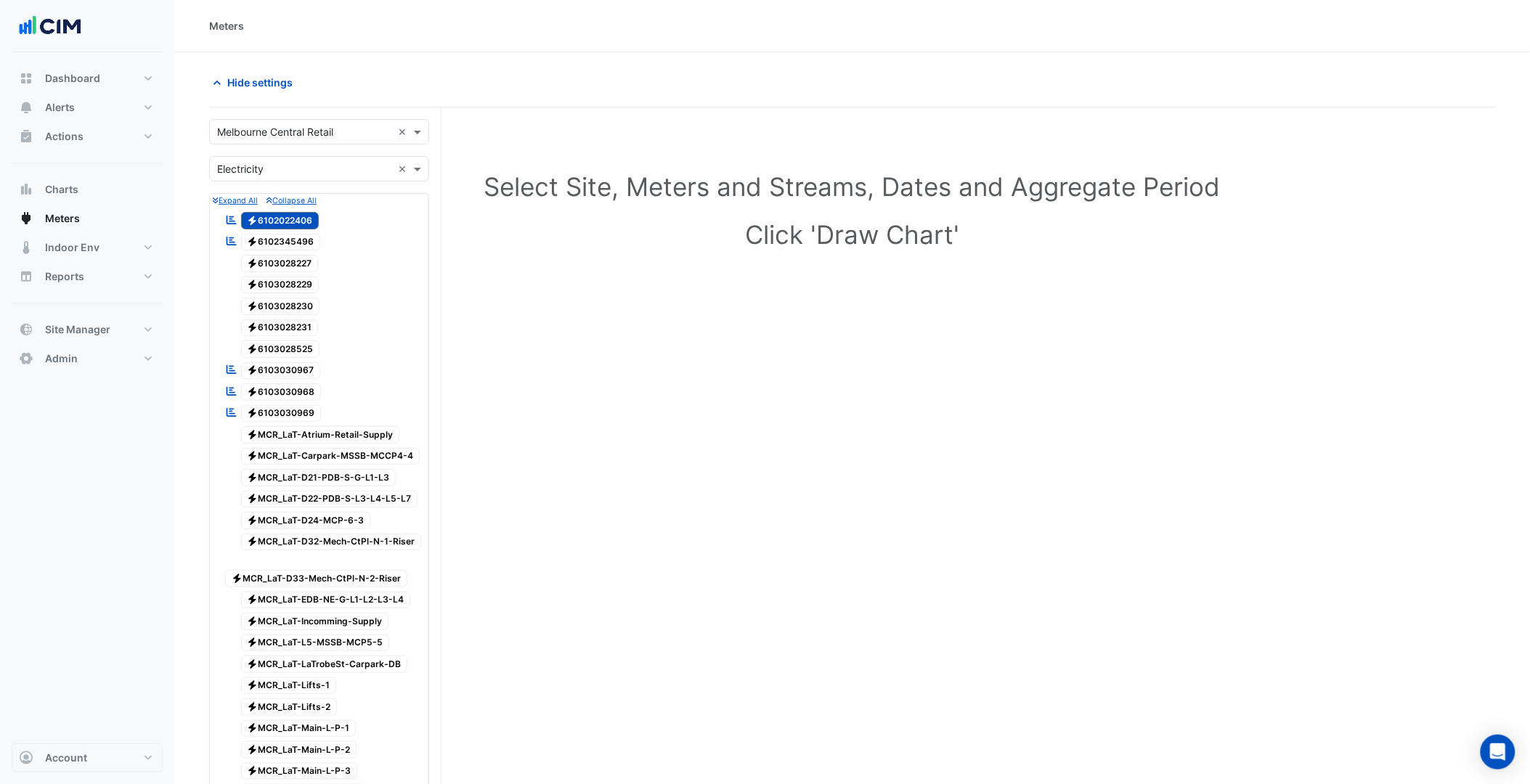
click at [309, 216] on span "Electricity 6102022406" at bounding box center [280, 221] width 78 height 17
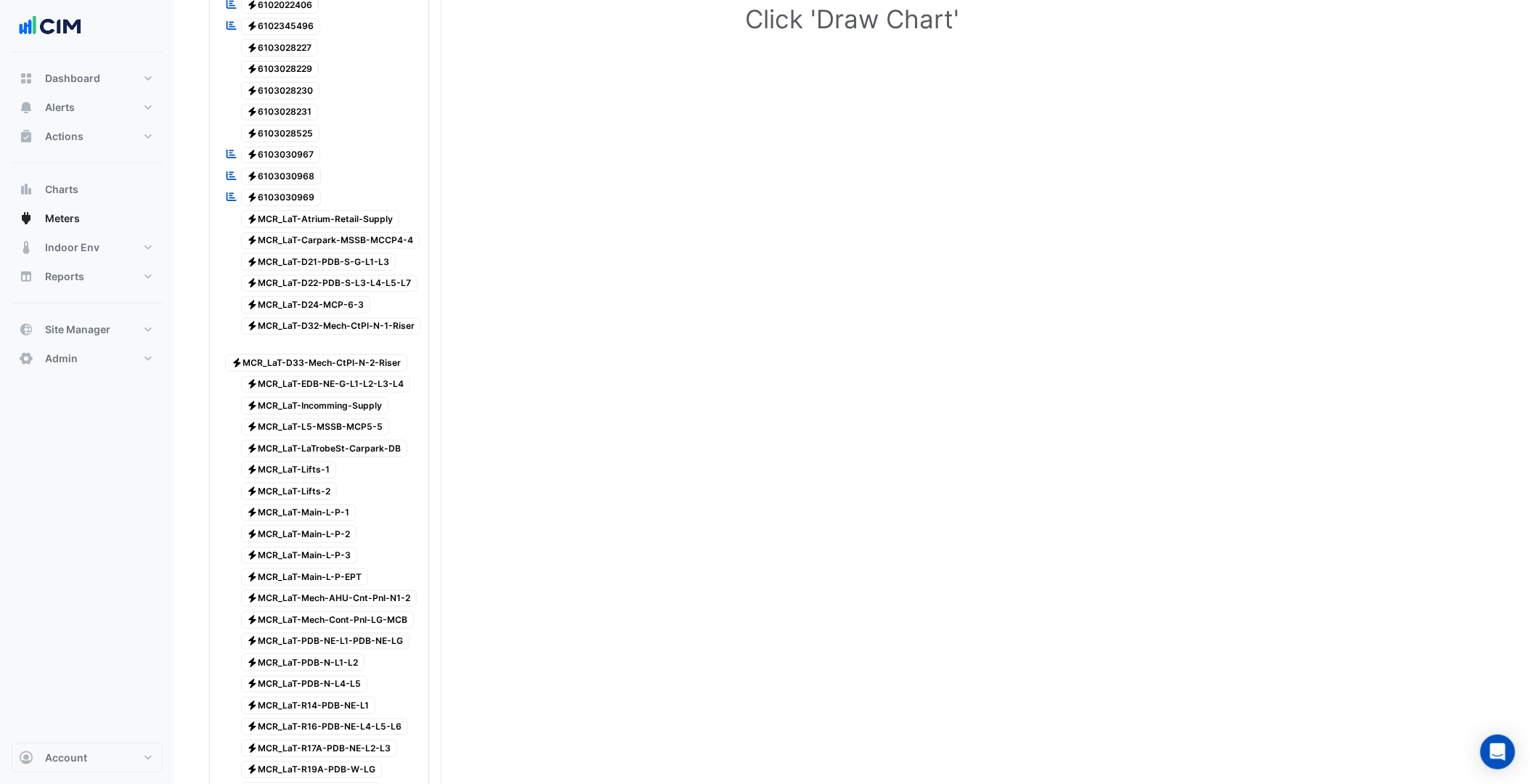
scroll to position [242, 0]
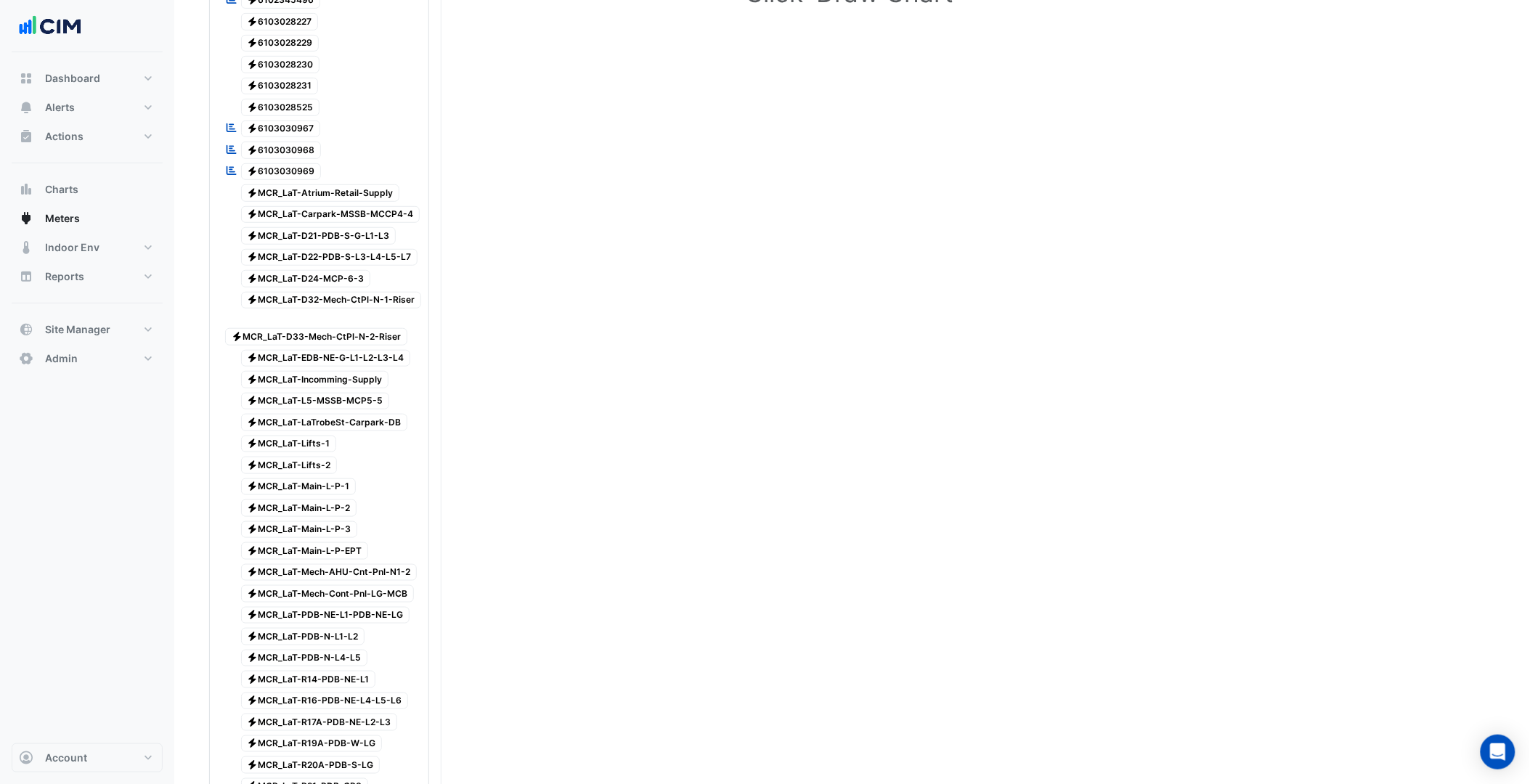
click at [351, 388] on span "Electricity MCR_LaT-Incomming-Supply" at bounding box center [314, 380] width 148 height 17
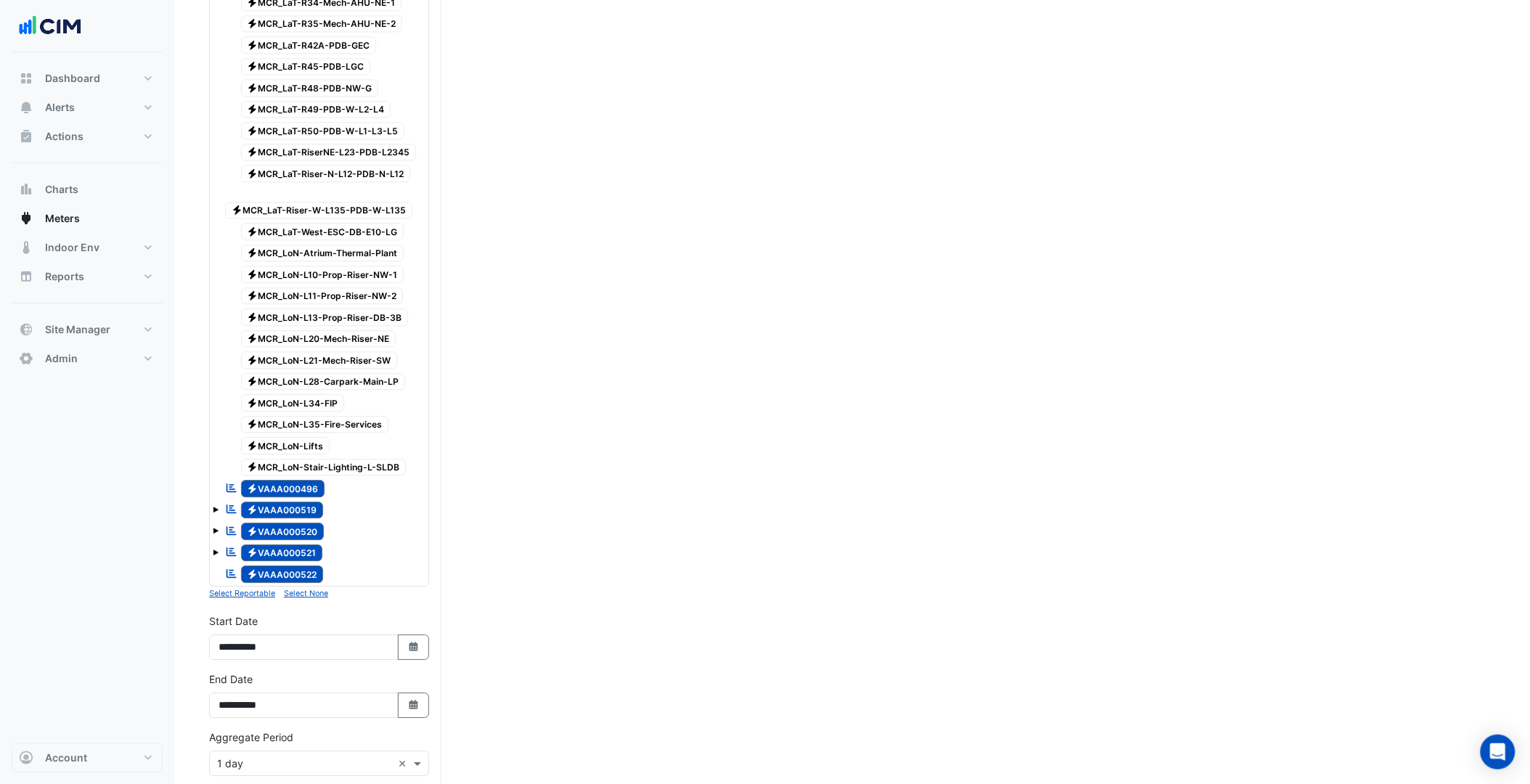
scroll to position [1210, 0]
click at [307, 596] on small "Select None" at bounding box center [306, 590] width 44 height 9
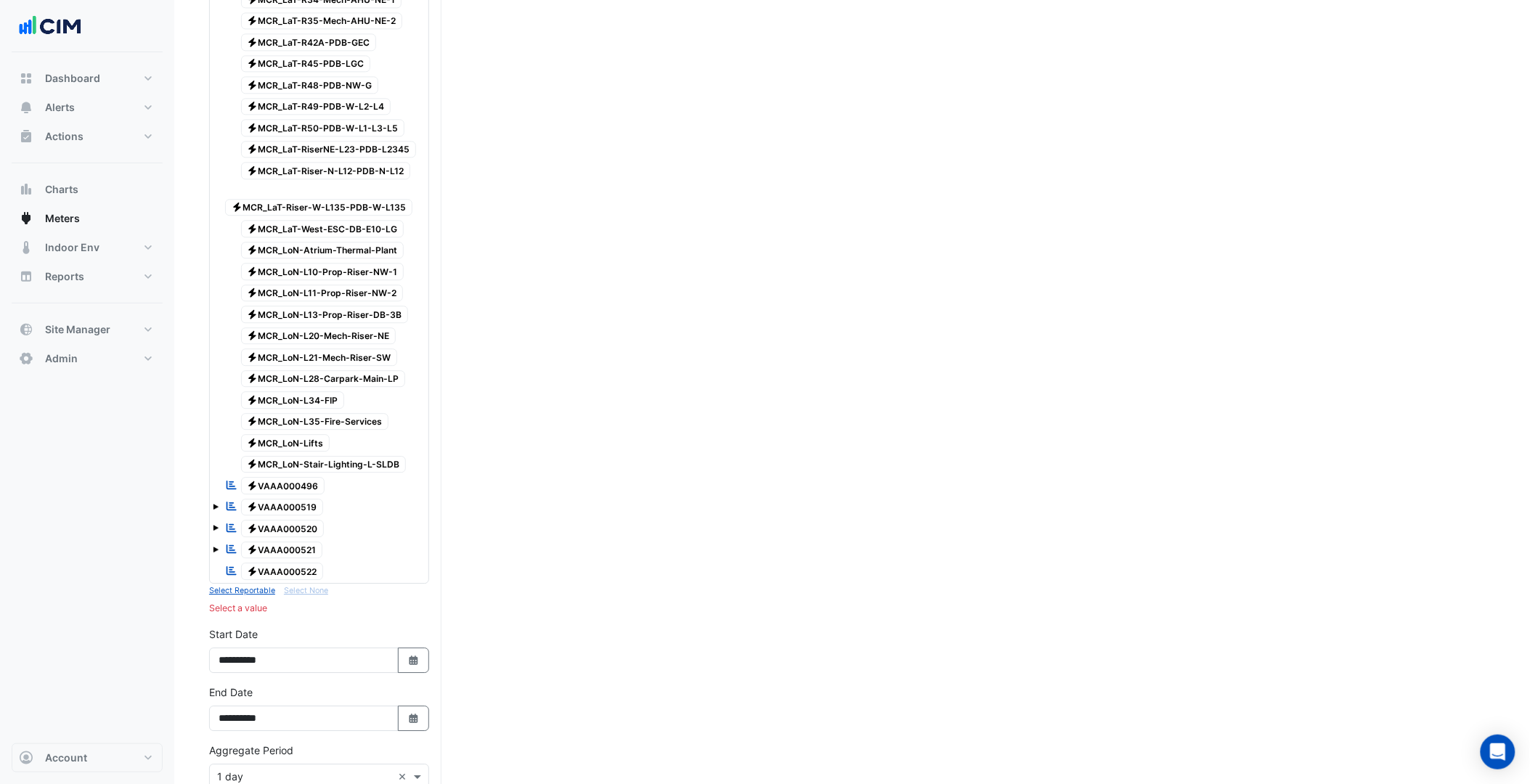
scroll to position [246, 0]
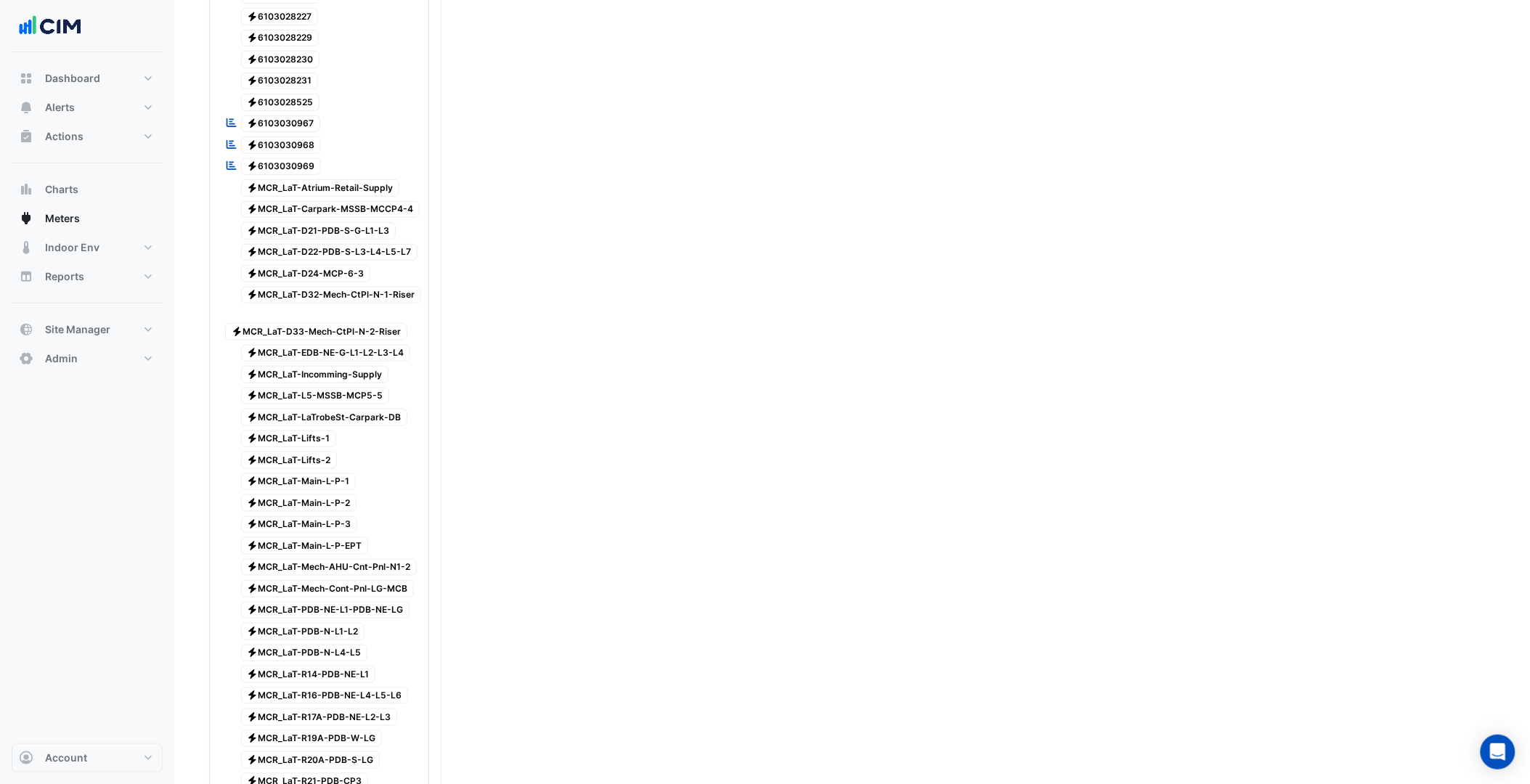
click at [348, 383] on span "Electricity MCR_LaT-Incomming-Supply" at bounding box center [314, 374] width 148 height 17
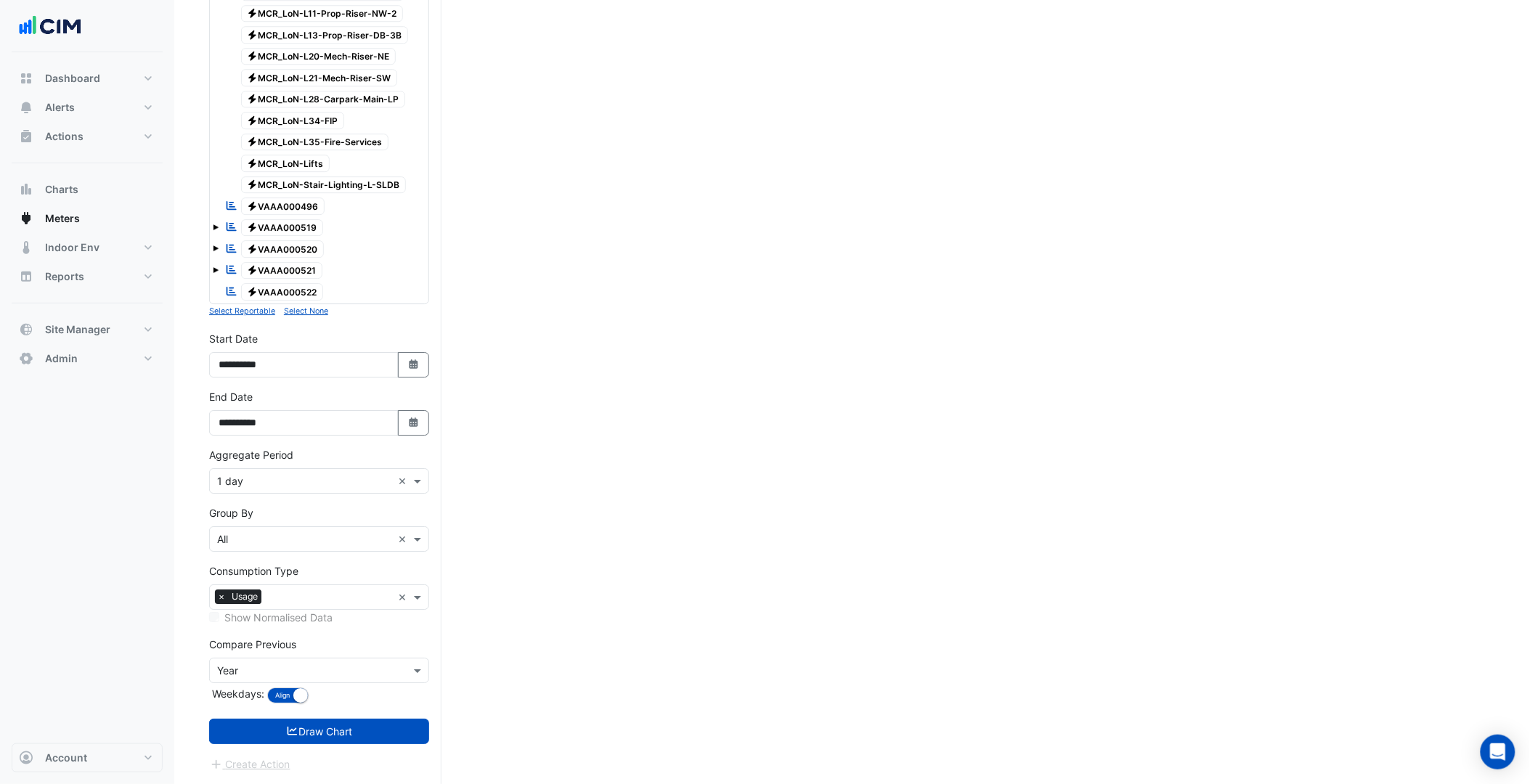
scroll to position [1540, 0]
click at [319, 734] on button "Draw Chart" at bounding box center [318, 732] width 220 height 26
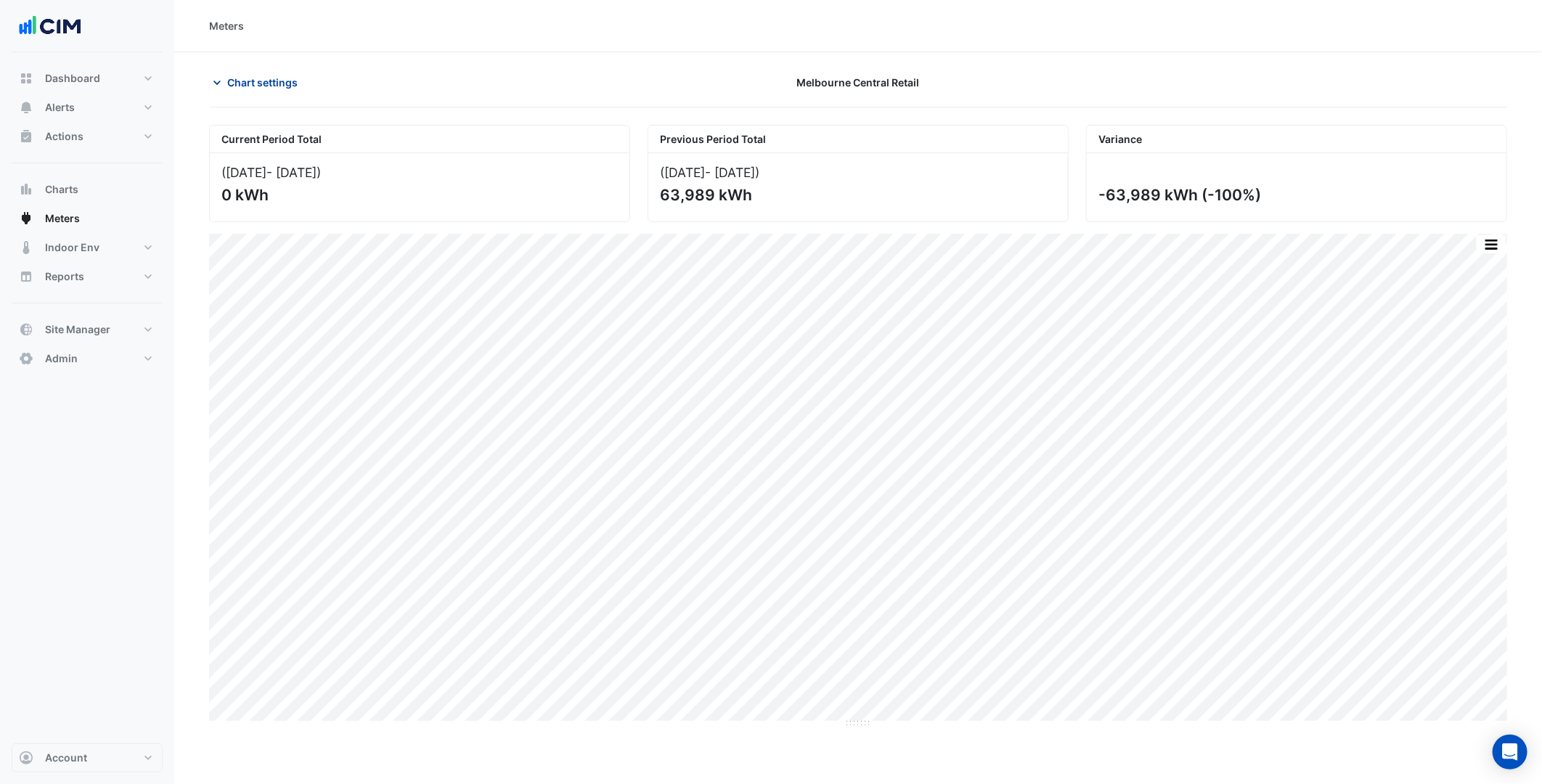
click at [273, 76] on span "Chart settings" at bounding box center [262, 82] width 71 height 16
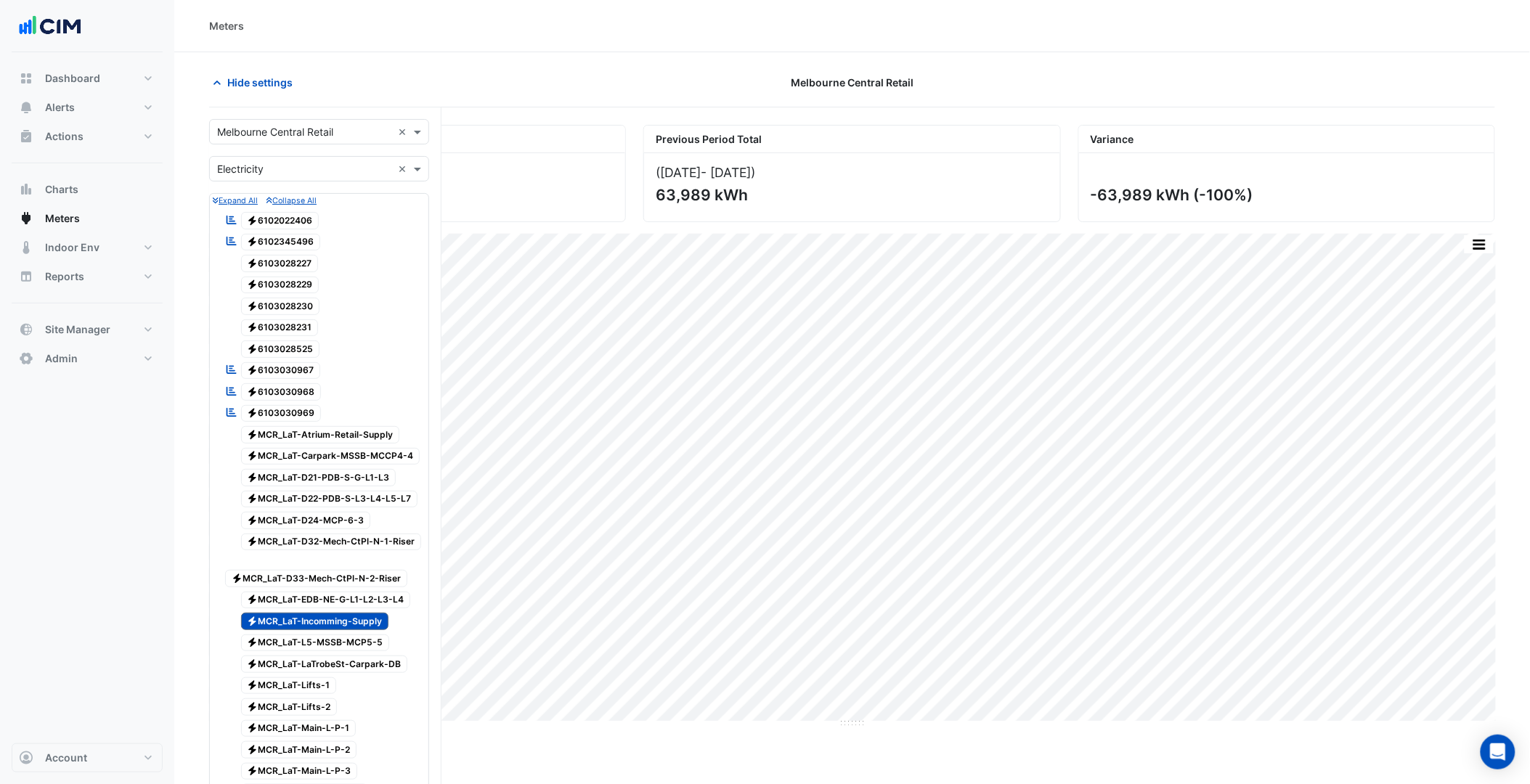
scroll to position [323, 0]
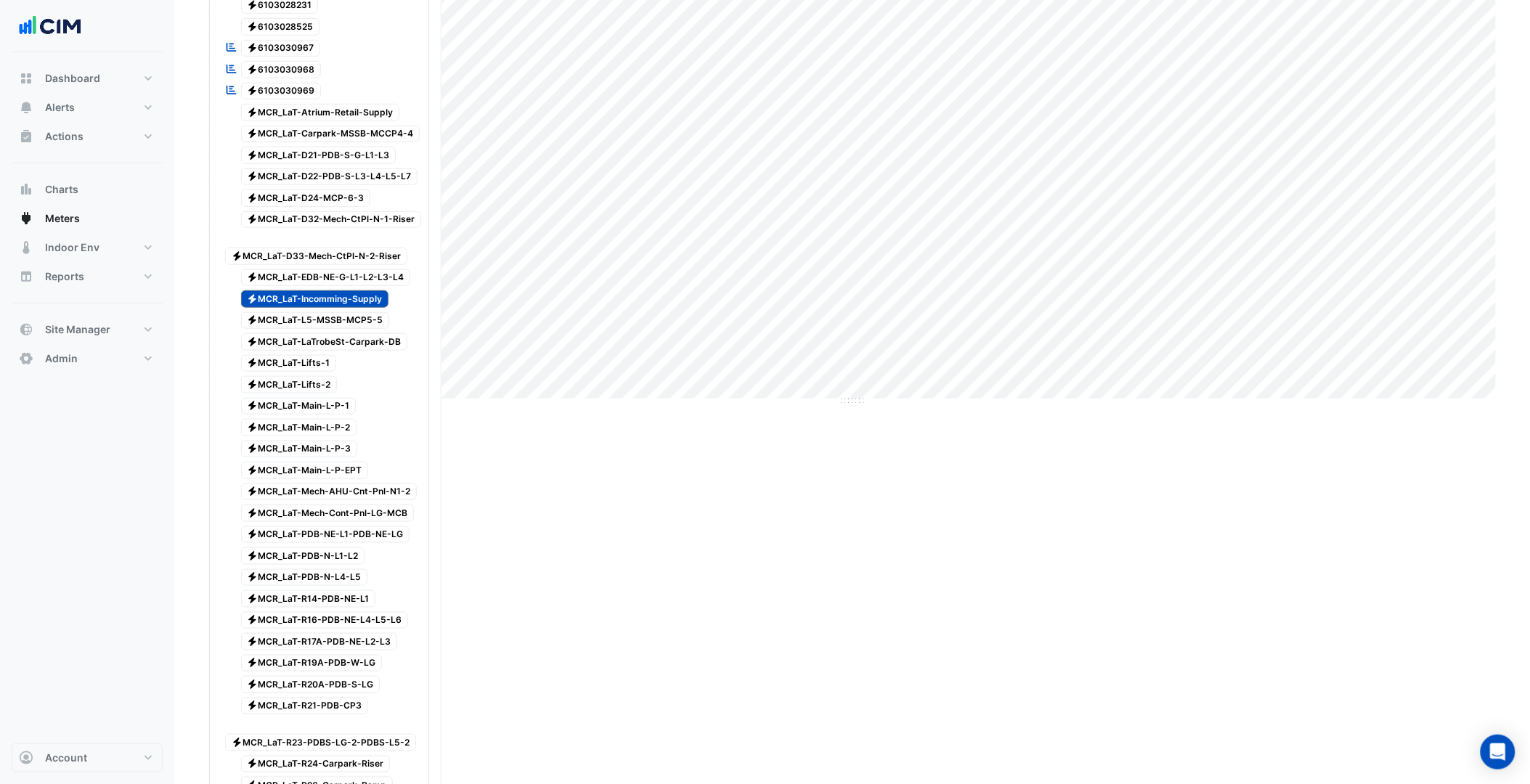
click at [273, 458] on span "Electricity MCR_LaT-Main-L-P-3" at bounding box center [299, 449] width 117 height 17
drag, startPoint x: 291, startPoint y: 585, endPoint x: 314, endPoint y: 662, distance: 80.4
click at [291, 564] on span "Electricity MCR_LaT-PDB-N-L1-L2" at bounding box center [303, 555] width 124 height 17
click at [314, 631] on div "Electricity MCR_LaT-R16-PDB-NE-L4-L5-L6" at bounding box center [316, 620] width 190 height 20
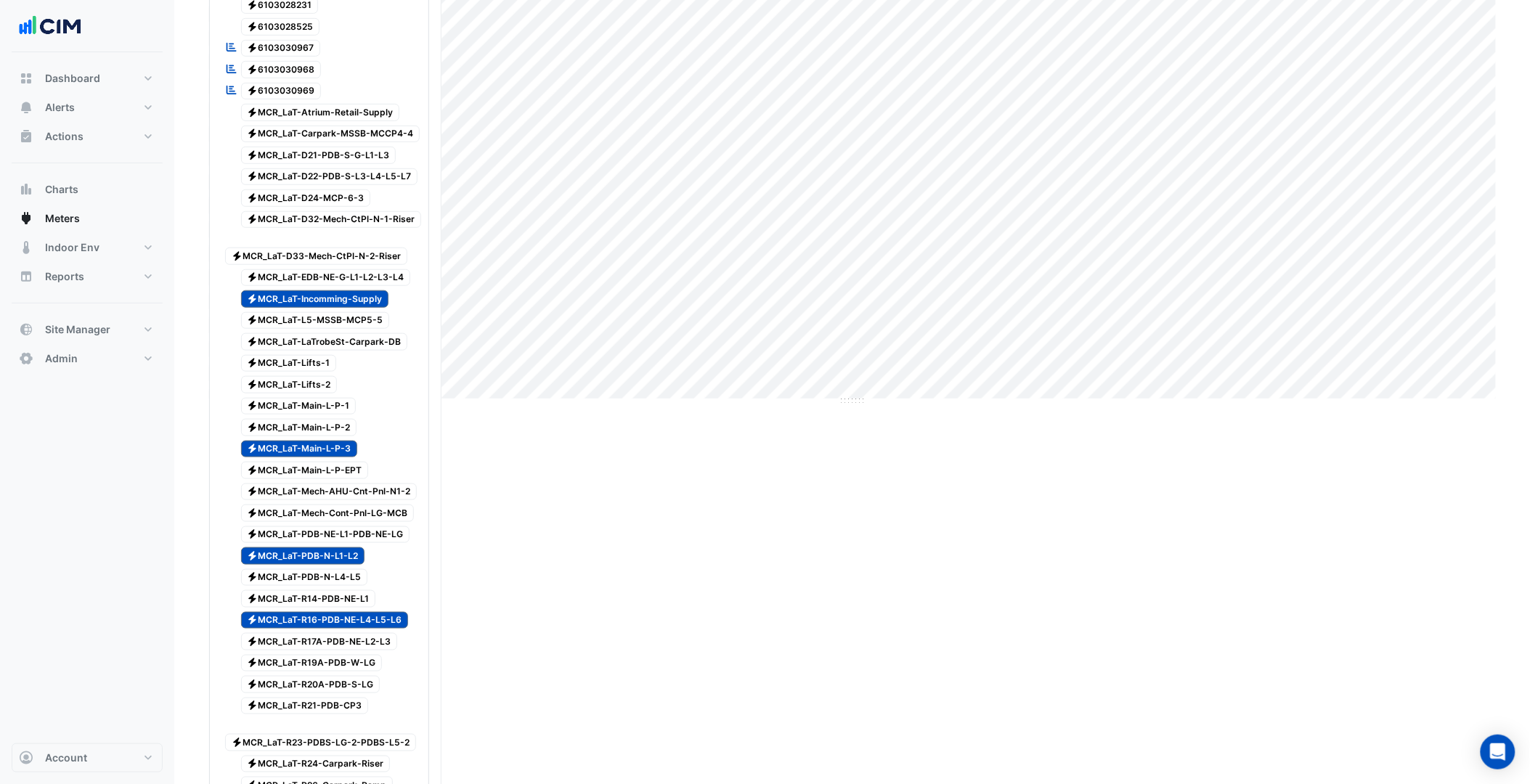
click at [330, 651] on span "Electricity MCR_LaT-R17A-PDB-NE-L2-L3" at bounding box center [319, 642] width 157 height 17
click at [328, 693] on span "Electricity MCR_LaT-R20A-PDB-S-LG" at bounding box center [311, 684] width 140 height 17
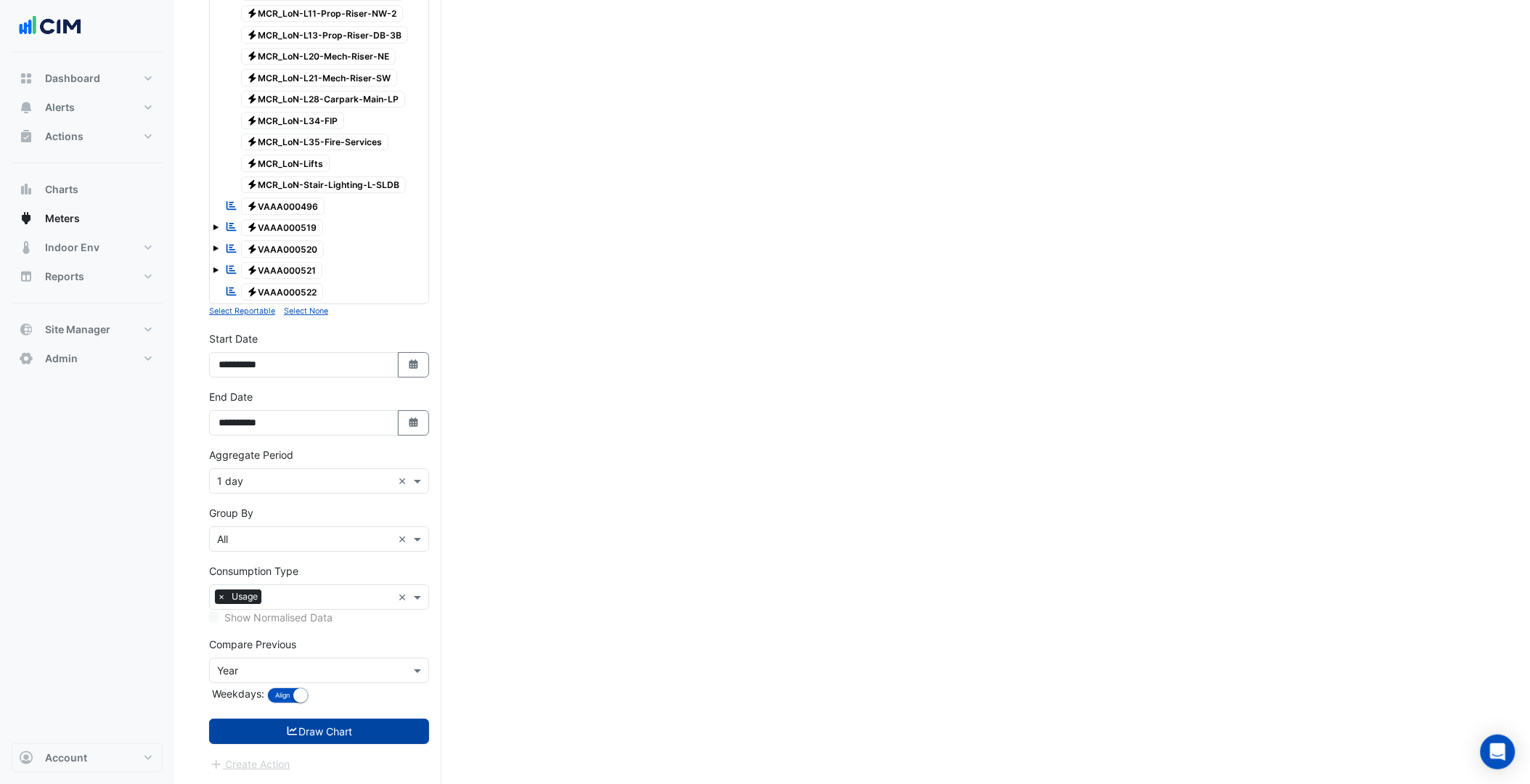
click at [337, 719] on button "Draw Chart" at bounding box center [318, 732] width 220 height 26
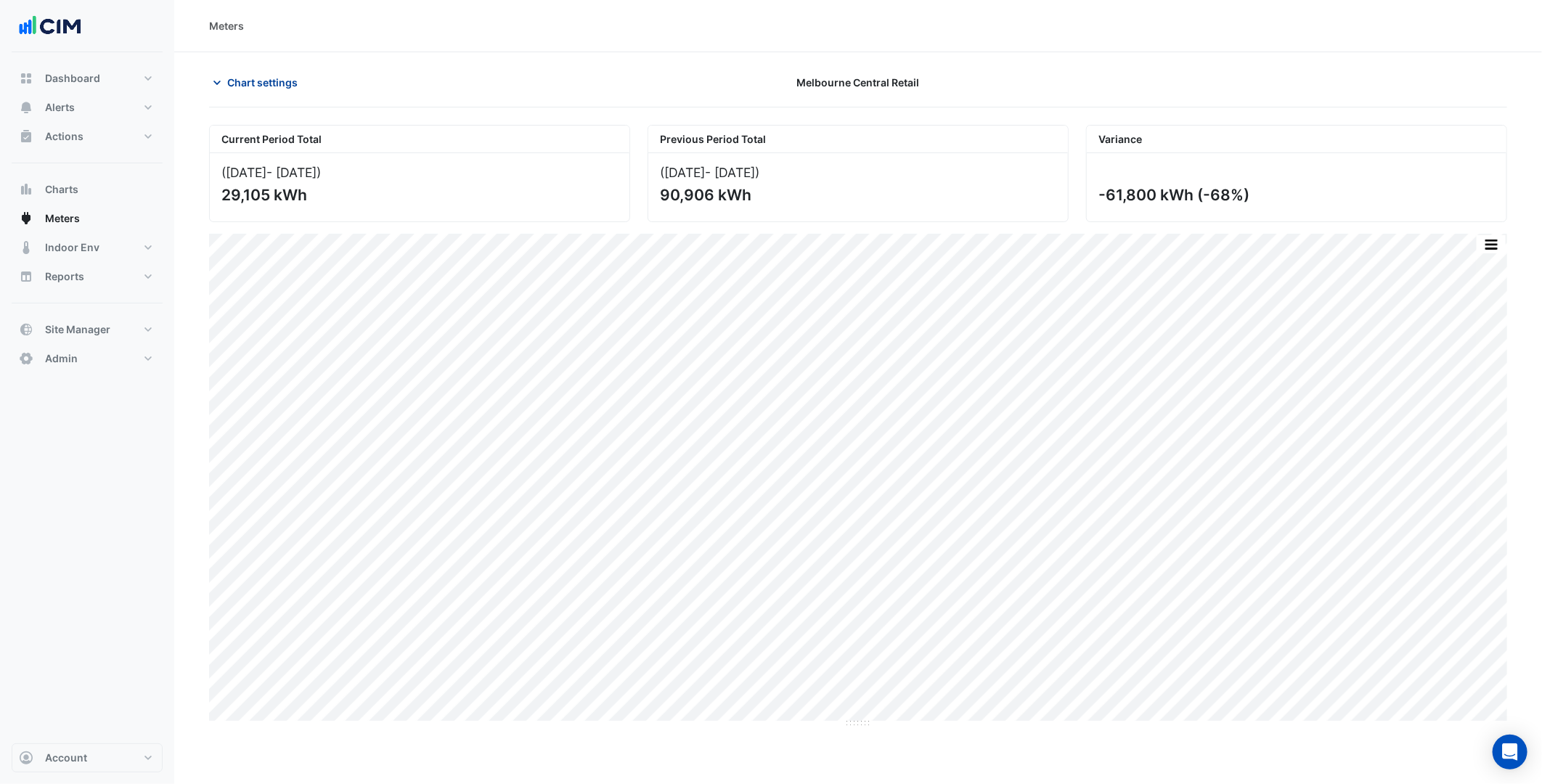
click at [291, 82] on span "Chart settings" at bounding box center [262, 82] width 71 height 16
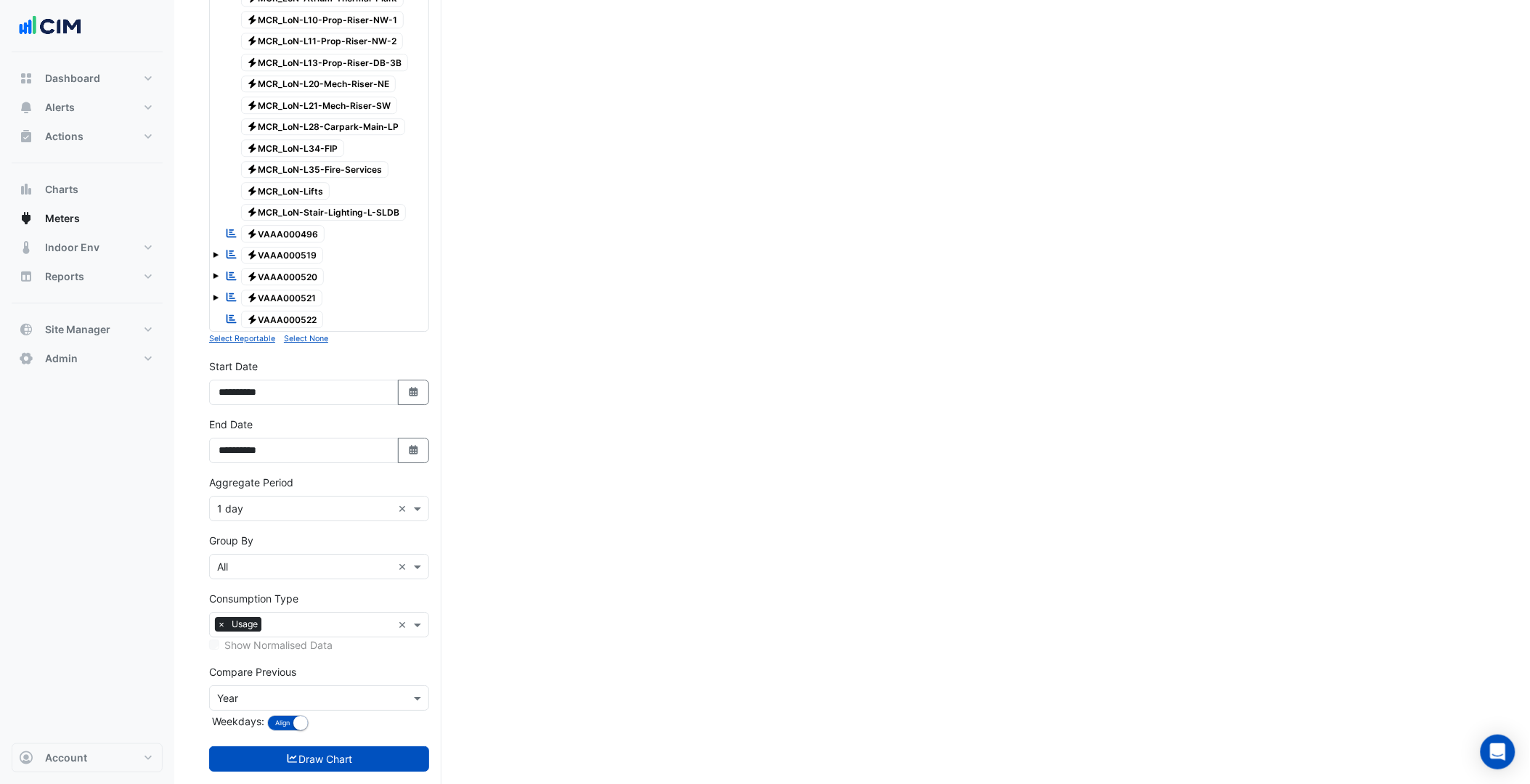
scroll to position [1460, 0]
click at [291, 575] on input "text" at bounding box center [304, 568] width 175 height 16
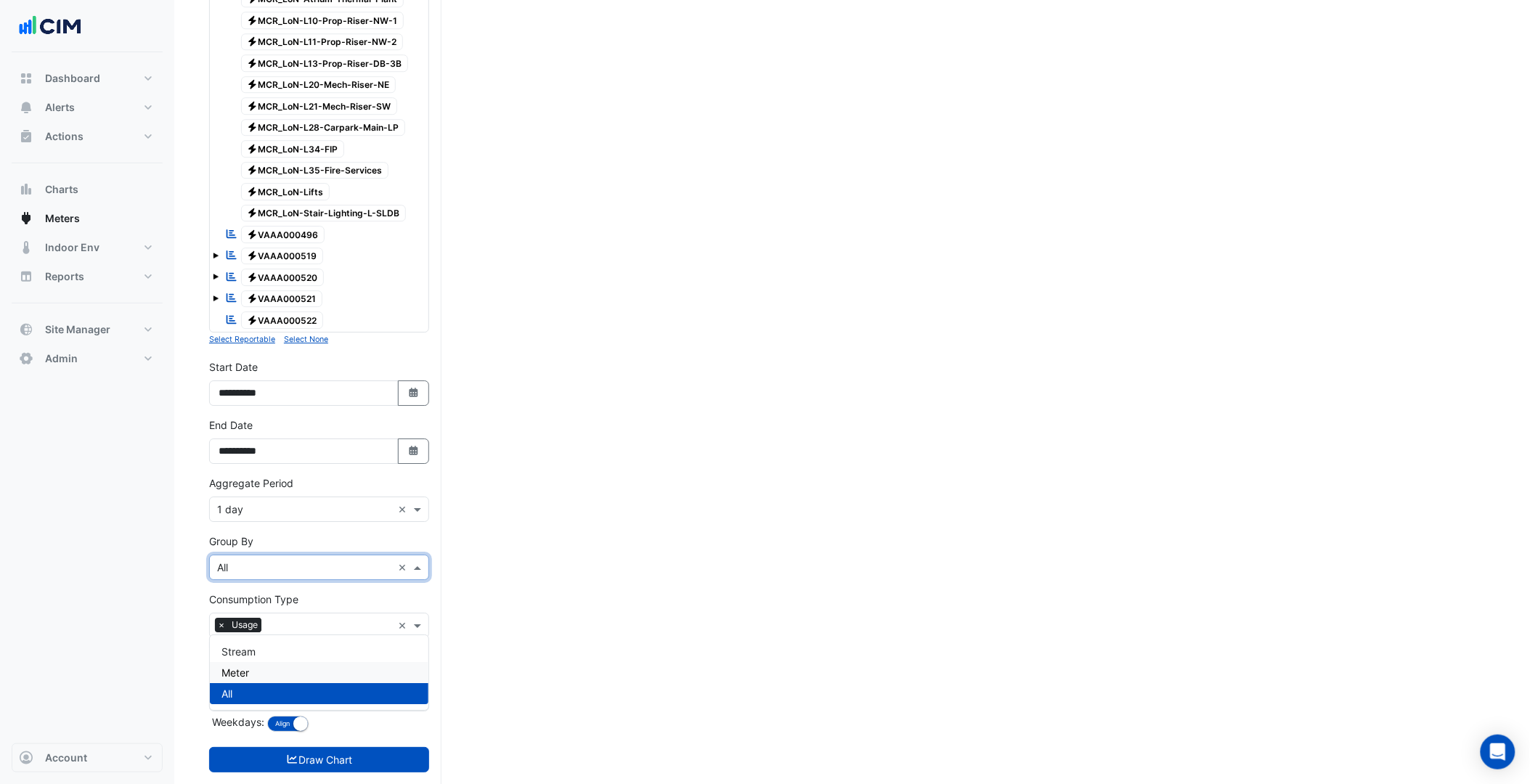
click at [264, 671] on div "Meter" at bounding box center [319, 672] width 219 height 21
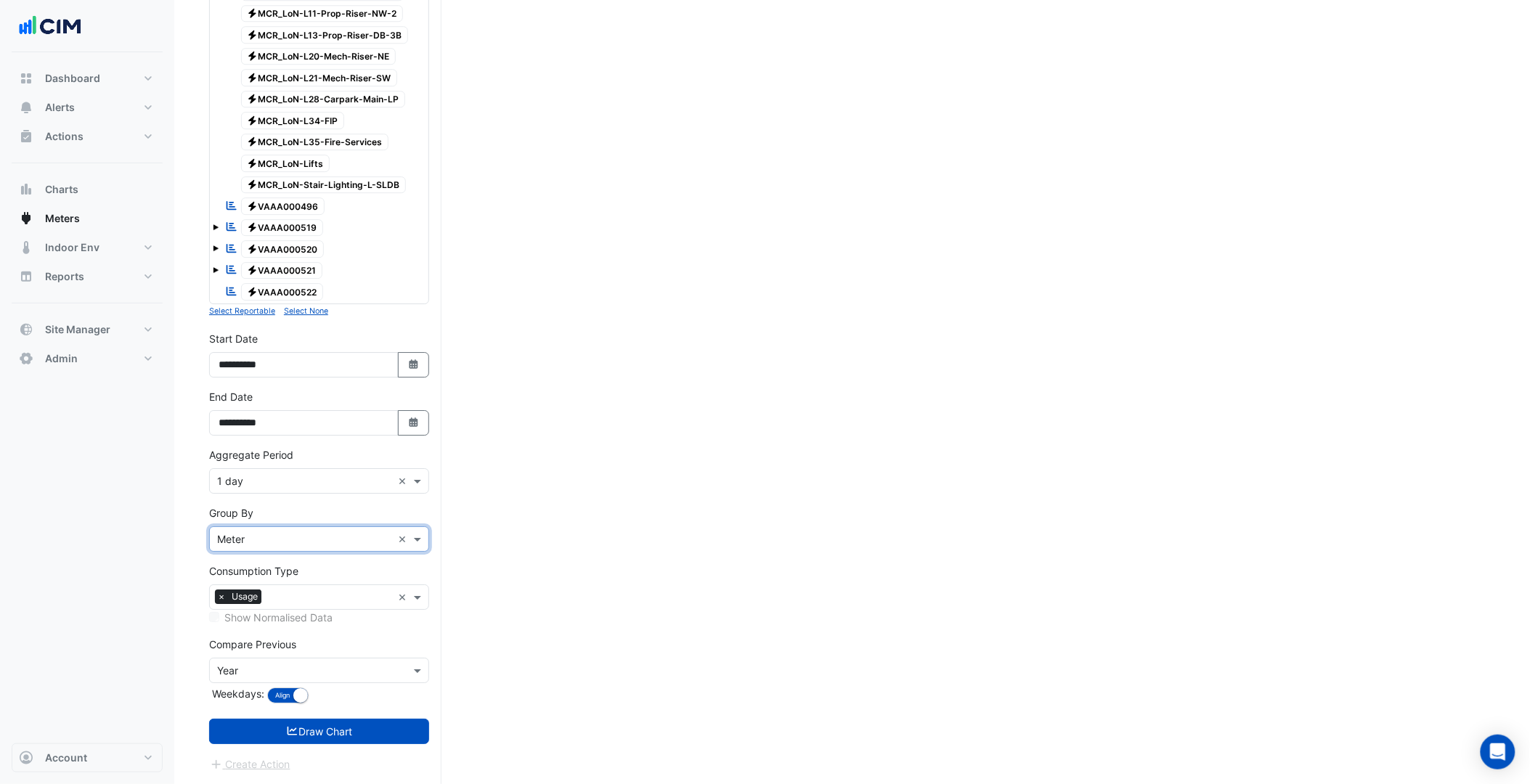
scroll to position [1540, 0]
click at [337, 739] on button "Draw Chart" at bounding box center [318, 732] width 220 height 26
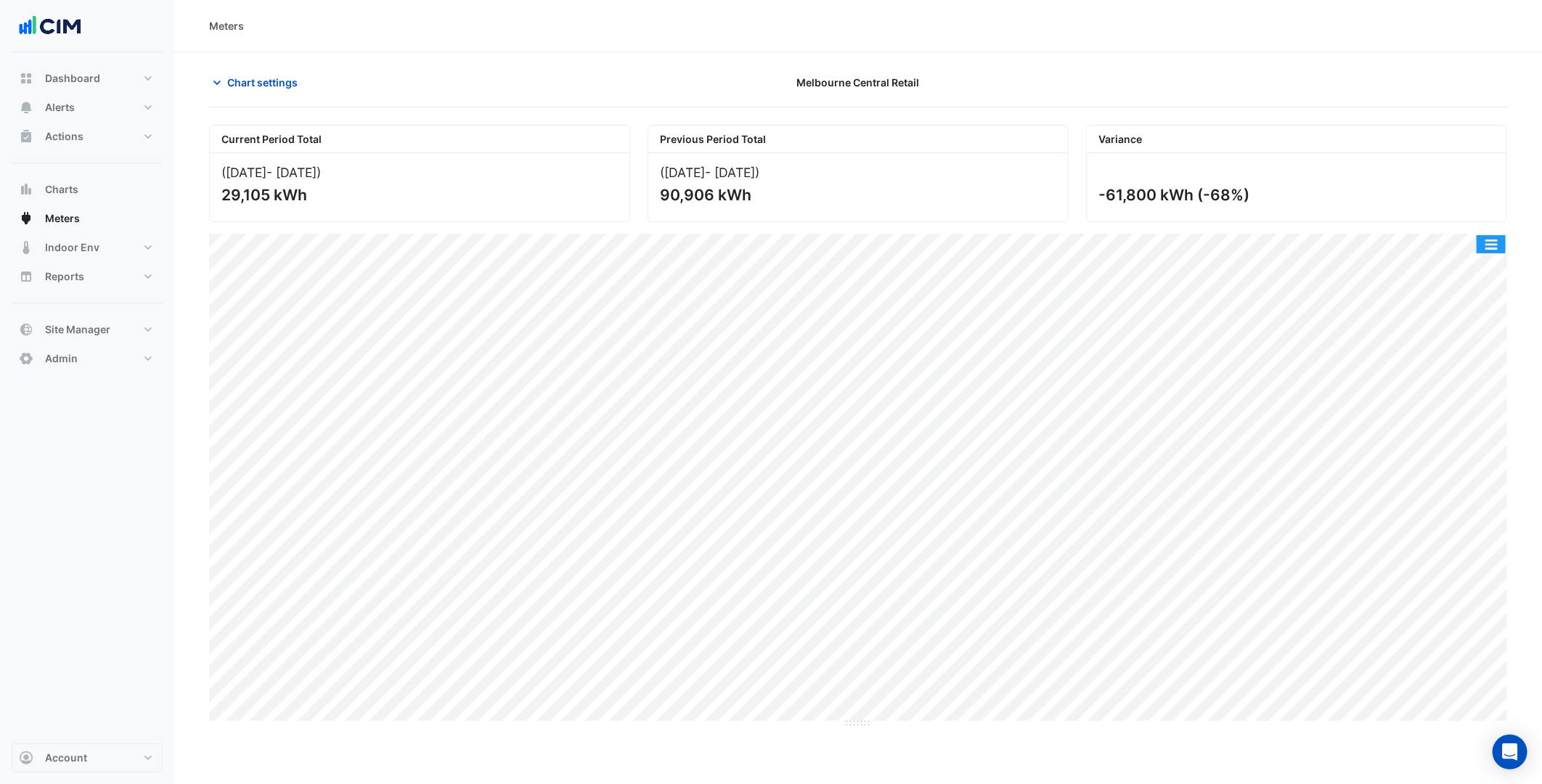
drag, startPoint x: 1496, startPoint y: 247, endPoint x: 1487, endPoint y: 272, distance: 26.6
click at [1496, 247] on button "button" at bounding box center [1491, 244] width 29 height 18
click at [1484, 277] on div "Split by Meter" at bounding box center [1462, 270] width 87 height 26
click at [264, 77] on span "Chart settings" at bounding box center [262, 82] width 71 height 16
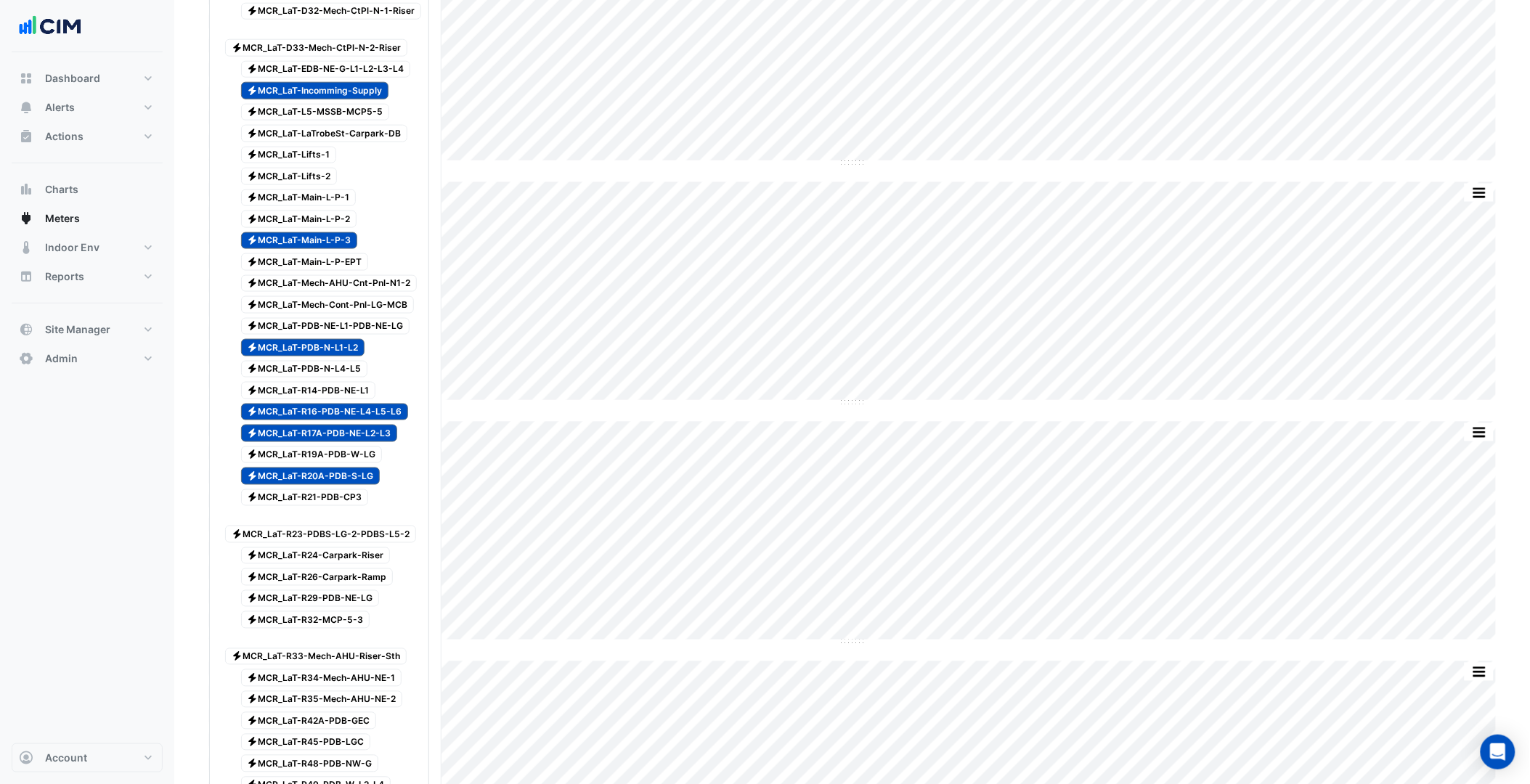
scroll to position [1540, 0]
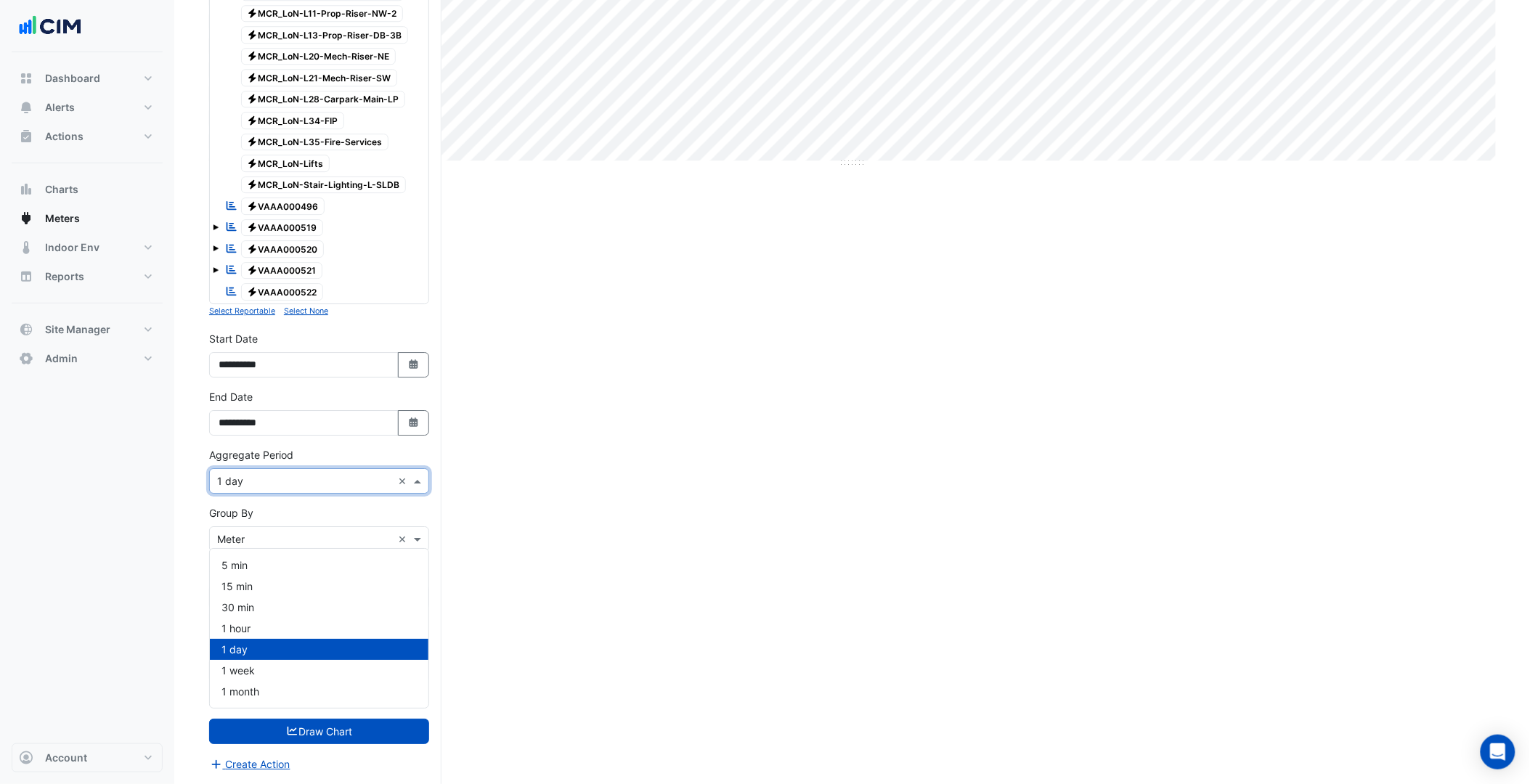
click at [306, 488] on div "× 1 day ×" at bounding box center [318, 481] width 220 height 26
click at [250, 618] on div "1 hour" at bounding box center [319, 628] width 219 height 21
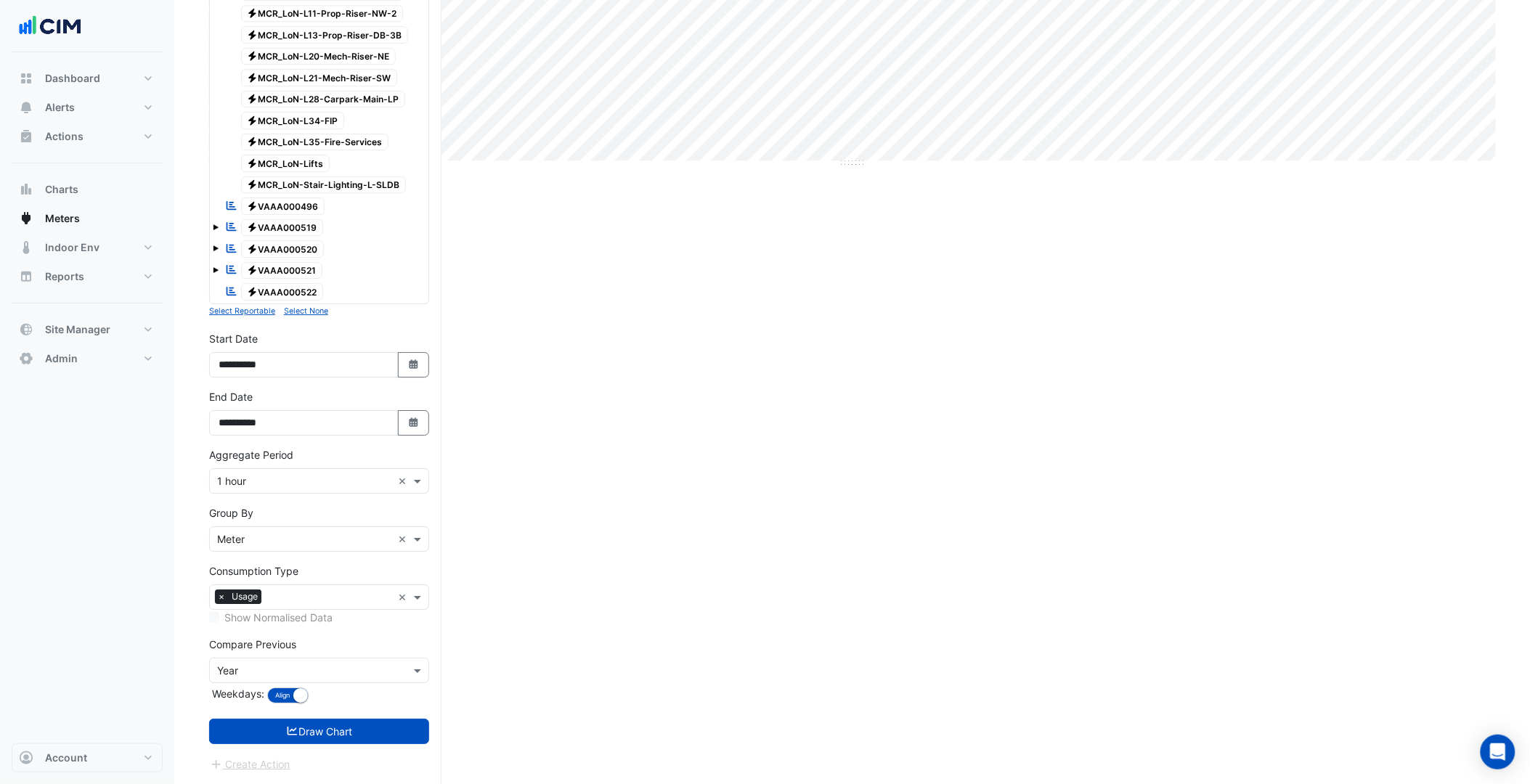
click at [310, 719] on button "Draw Chart" at bounding box center [318, 732] width 220 height 26
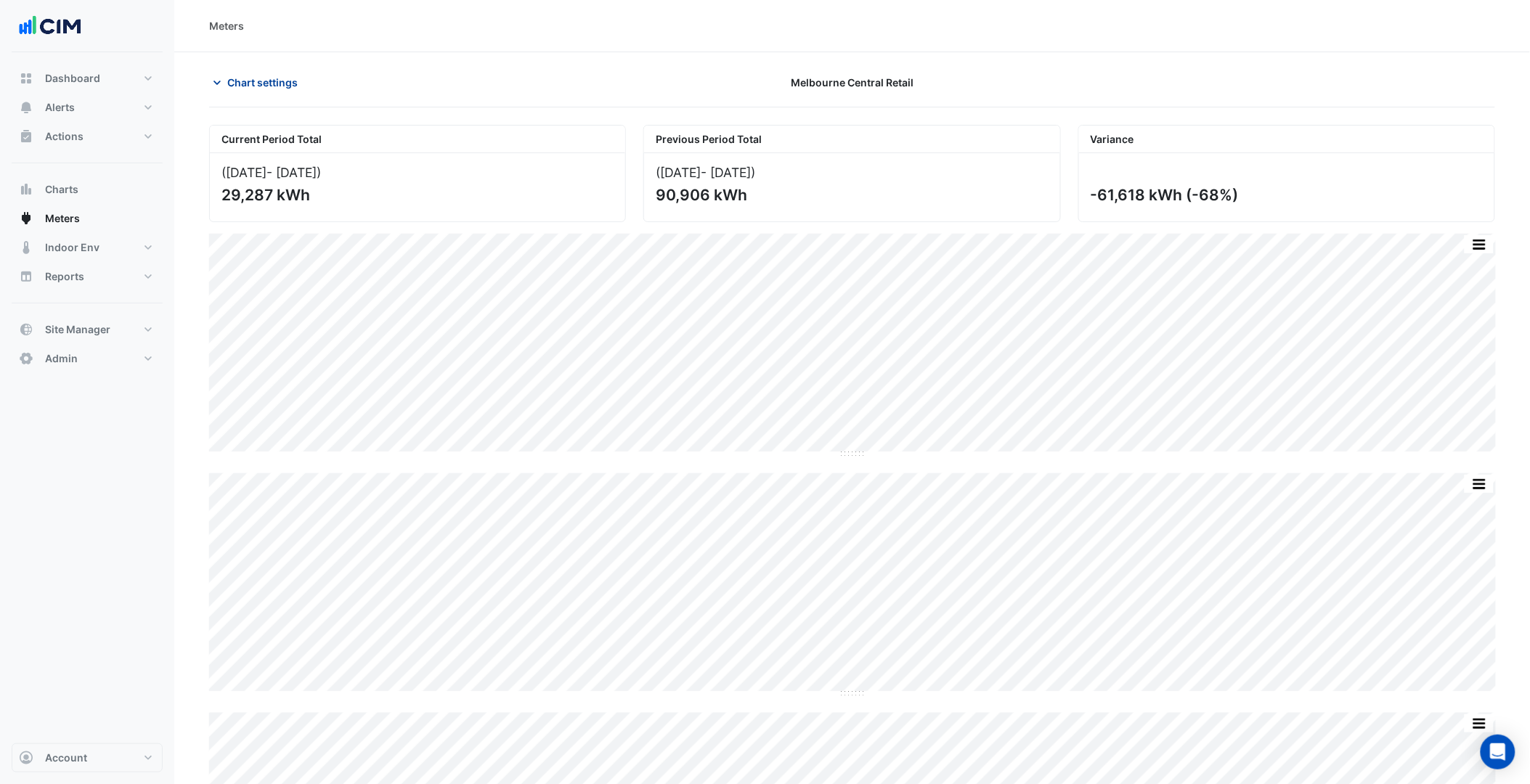
click at [283, 76] on span "Chart settings" at bounding box center [262, 82] width 71 height 16
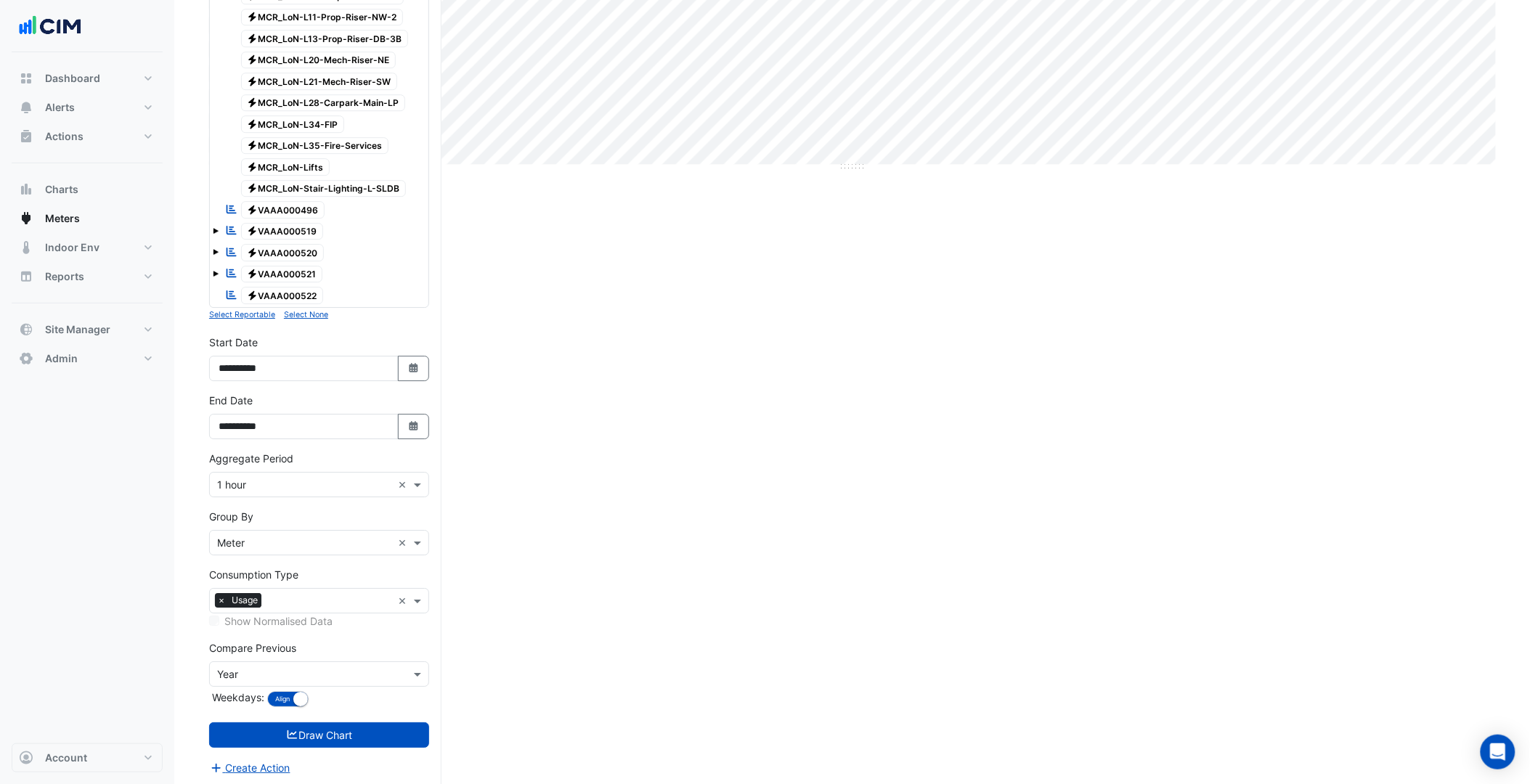
scroll to position [1460, 0]
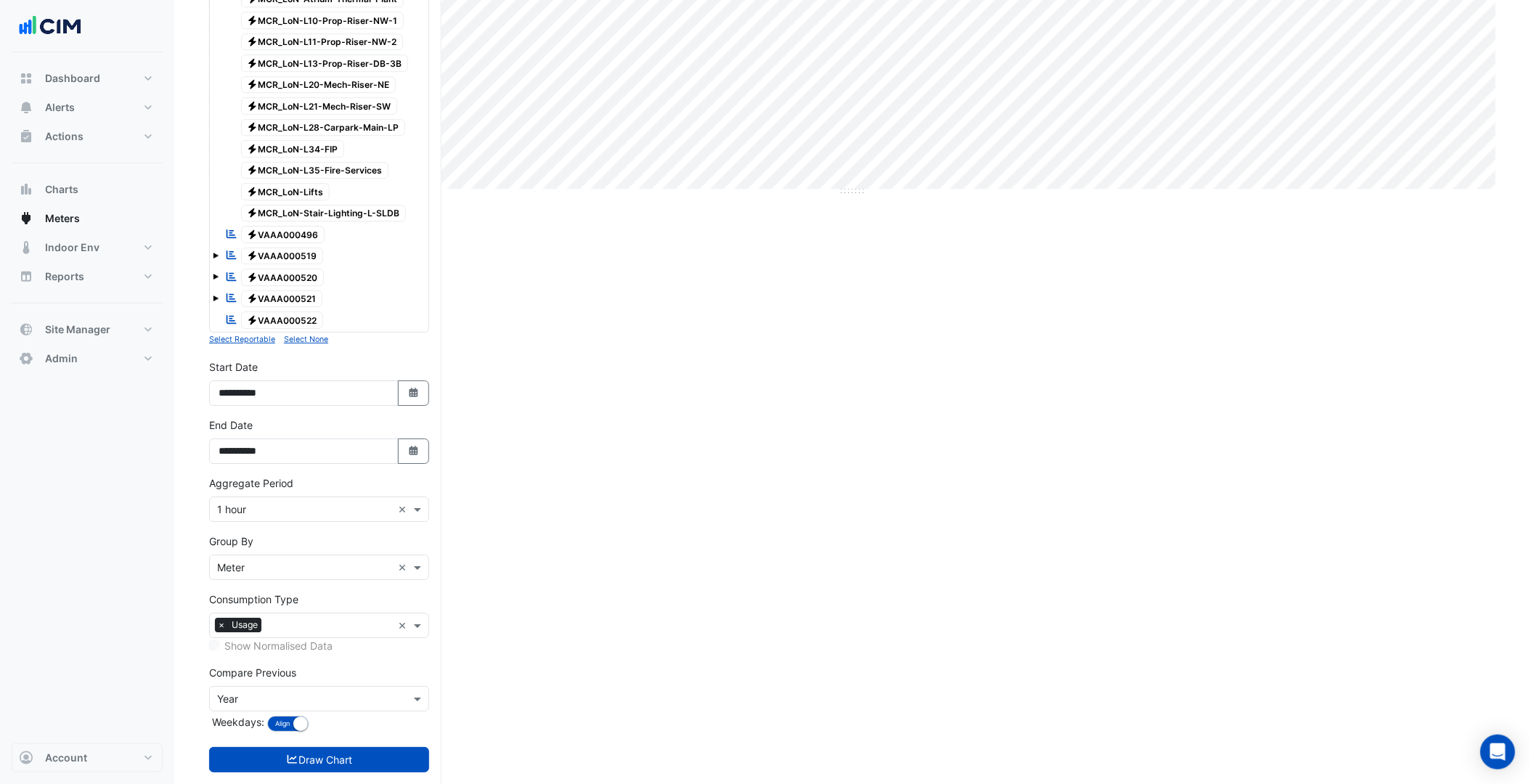
click at [308, 332] on div at bounding box center [318, 331] width 212 height 2
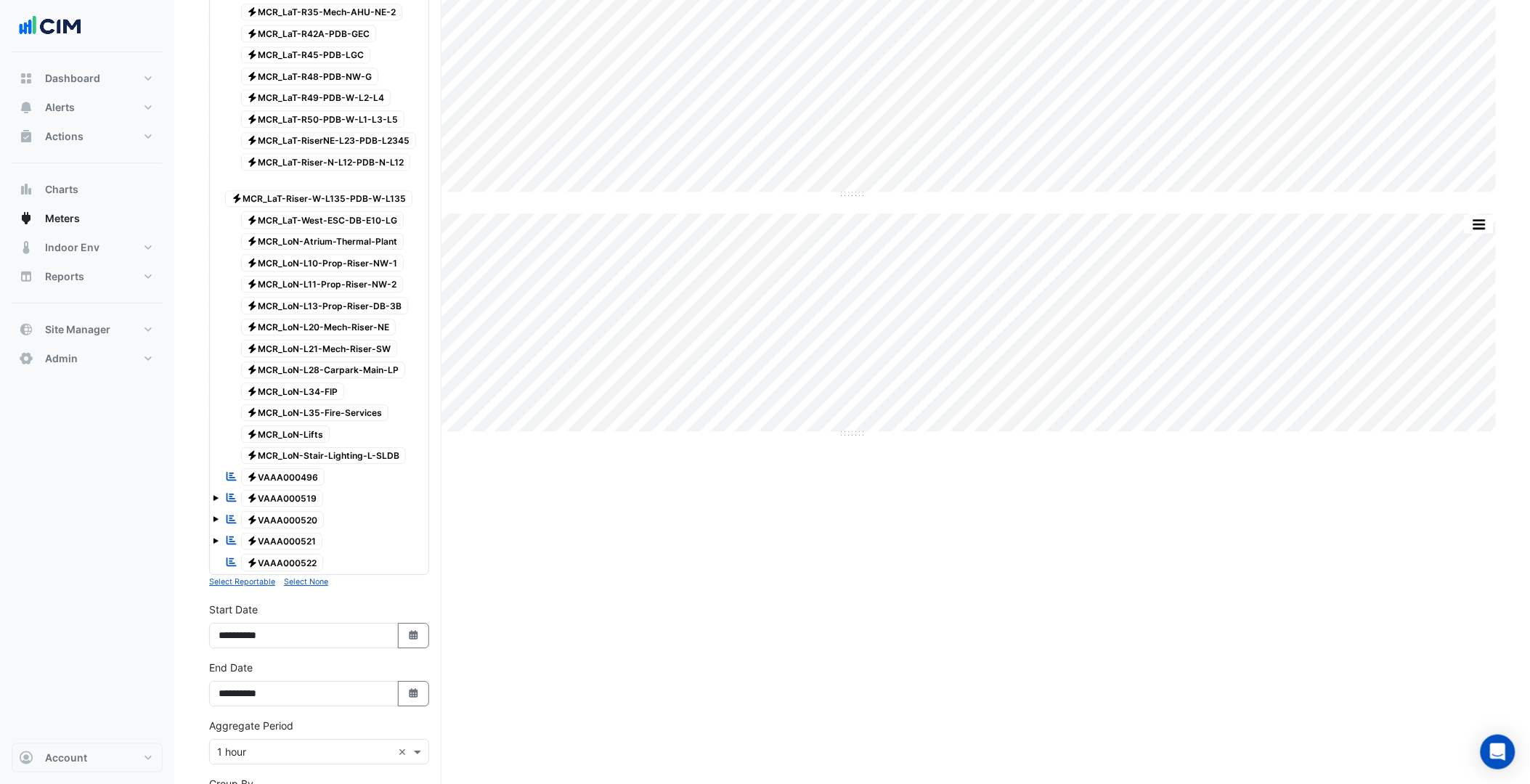
scroll to position [1137, 0]
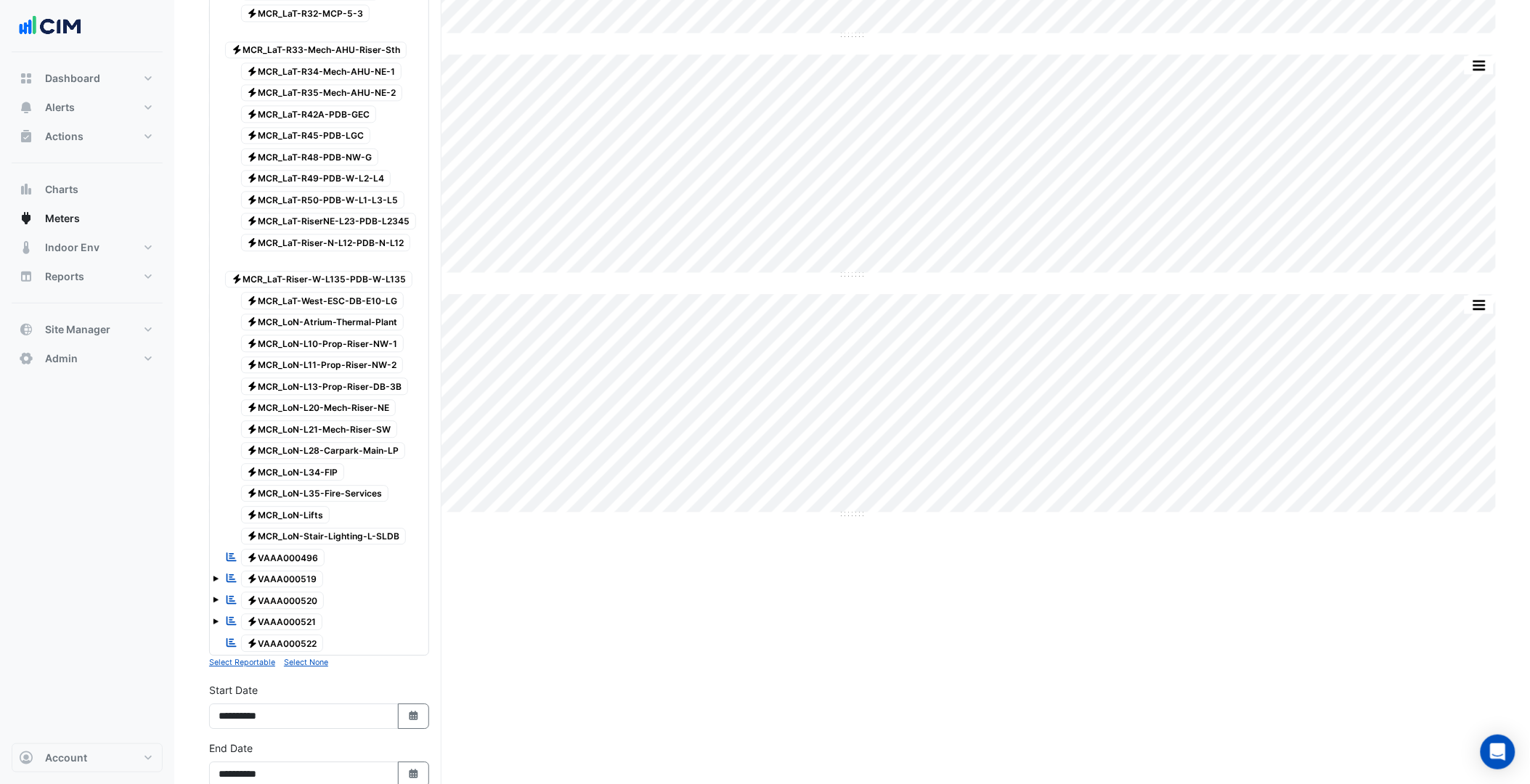
click at [299, 545] on span "Electricity MCR_LoN-Stair-Lighting-L-SLDB" at bounding box center [324, 536] width 166 height 17
click at [295, 523] on span "Electricity MCR_LoN-Lifts" at bounding box center [285, 514] width 89 height 17
click at [303, 502] on span "Electricity MCR_LoN-L35-Fire-Services" at bounding box center [314, 493] width 148 height 17
click at [305, 481] on span "Electricity MCR_LoN-L34-FIP" at bounding box center [292, 472] width 104 height 17
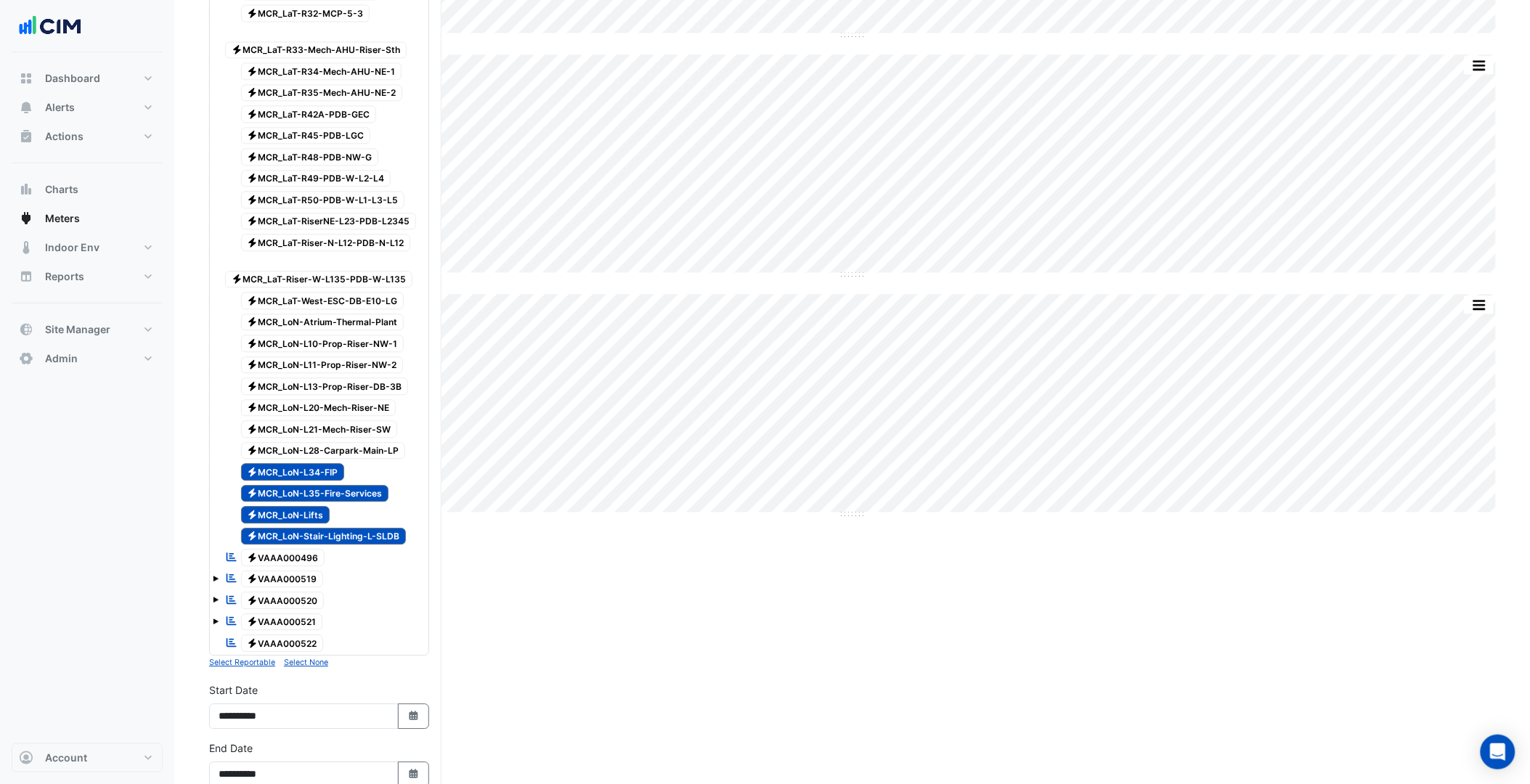
click at [314, 460] on span "Electricity MCR_LoN-L28-Carpark-Main-LP" at bounding box center [323, 450] width 165 height 17
click at [324, 437] on span "Electricity MCR_LoN-L21-Mech-Riser-SW" at bounding box center [319, 428] width 157 height 17
click at [331, 416] on span "Electricity MCR_LoN-L20-Mech-Riser-NE" at bounding box center [318, 407] width 155 height 17
click at [339, 395] on span "Electricity MCR_LoN-L13-Prop-Riser-DB-3B" at bounding box center [325, 386] width 167 height 17
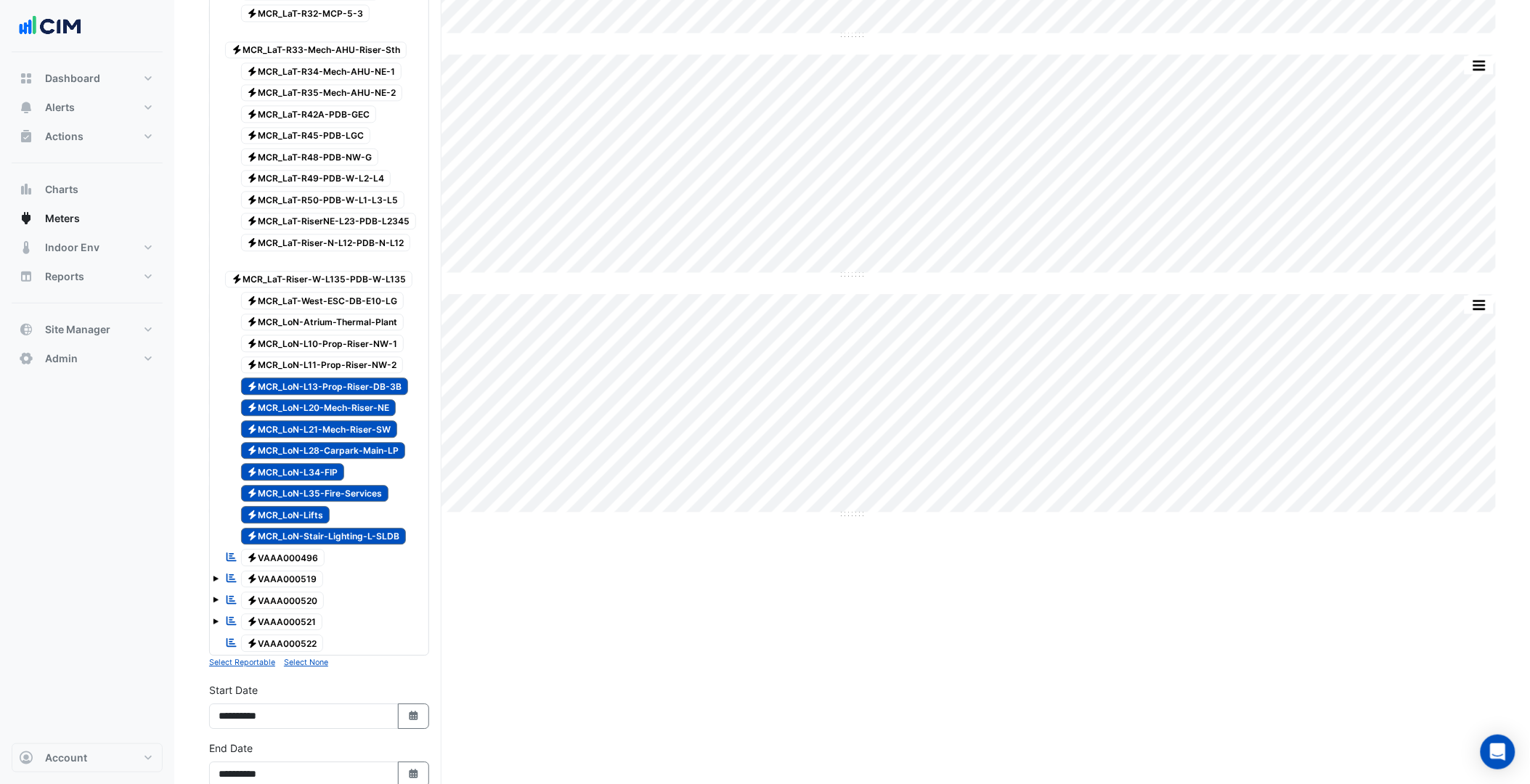
click at [344, 374] on span "Electricity MCR_LoN-L11-Prop-Riser-NW-2" at bounding box center [322, 365] width 163 height 17
click at [346, 352] on span "Electricity MCR_LoN-L10-Prop-Riser-NW-1" at bounding box center [323, 343] width 164 height 17
click at [347, 331] on span "Electricity MCR_LoN-Atrium-Thermal-Plant" at bounding box center [323, 322] width 164 height 17
click at [349, 309] on span "Electricity MCR_LaT-West-ESC-DB-E10-LG" at bounding box center [323, 300] width 164 height 17
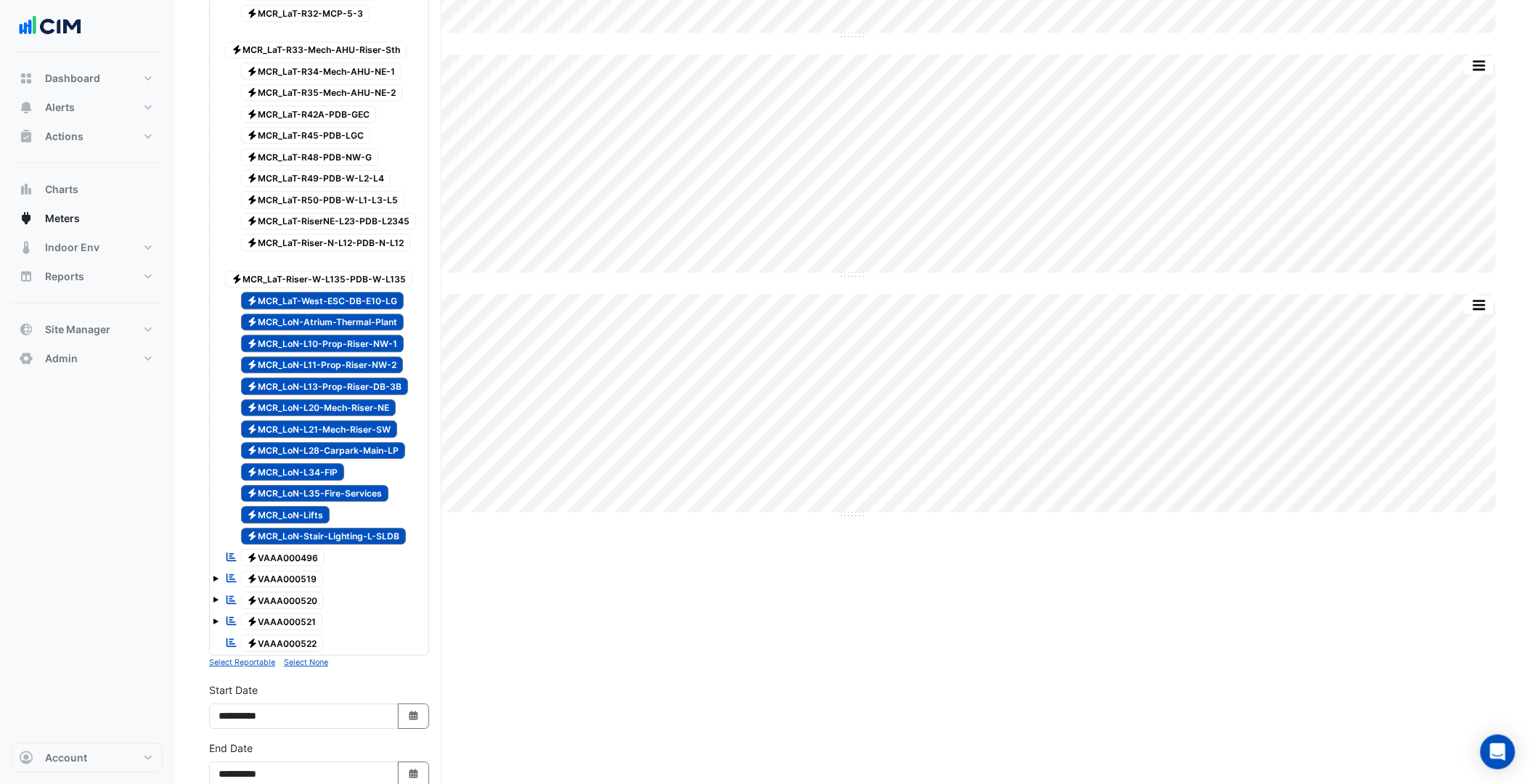
click at [354, 288] on span "Electricity MCR_LaT-Riser-W-L135-PDB-W-L135" at bounding box center [319, 279] width 188 height 17
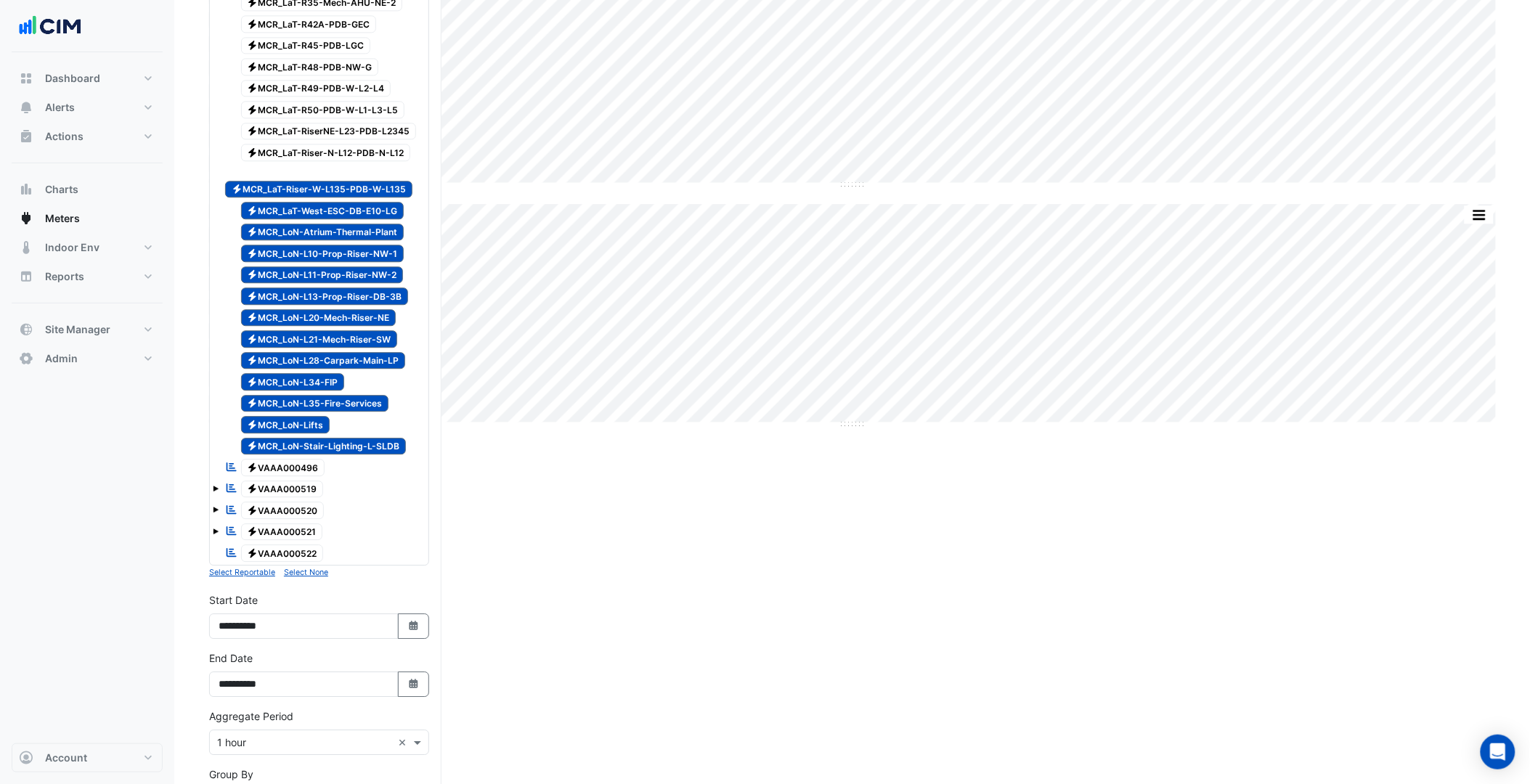
scroll to position [1540, 0]
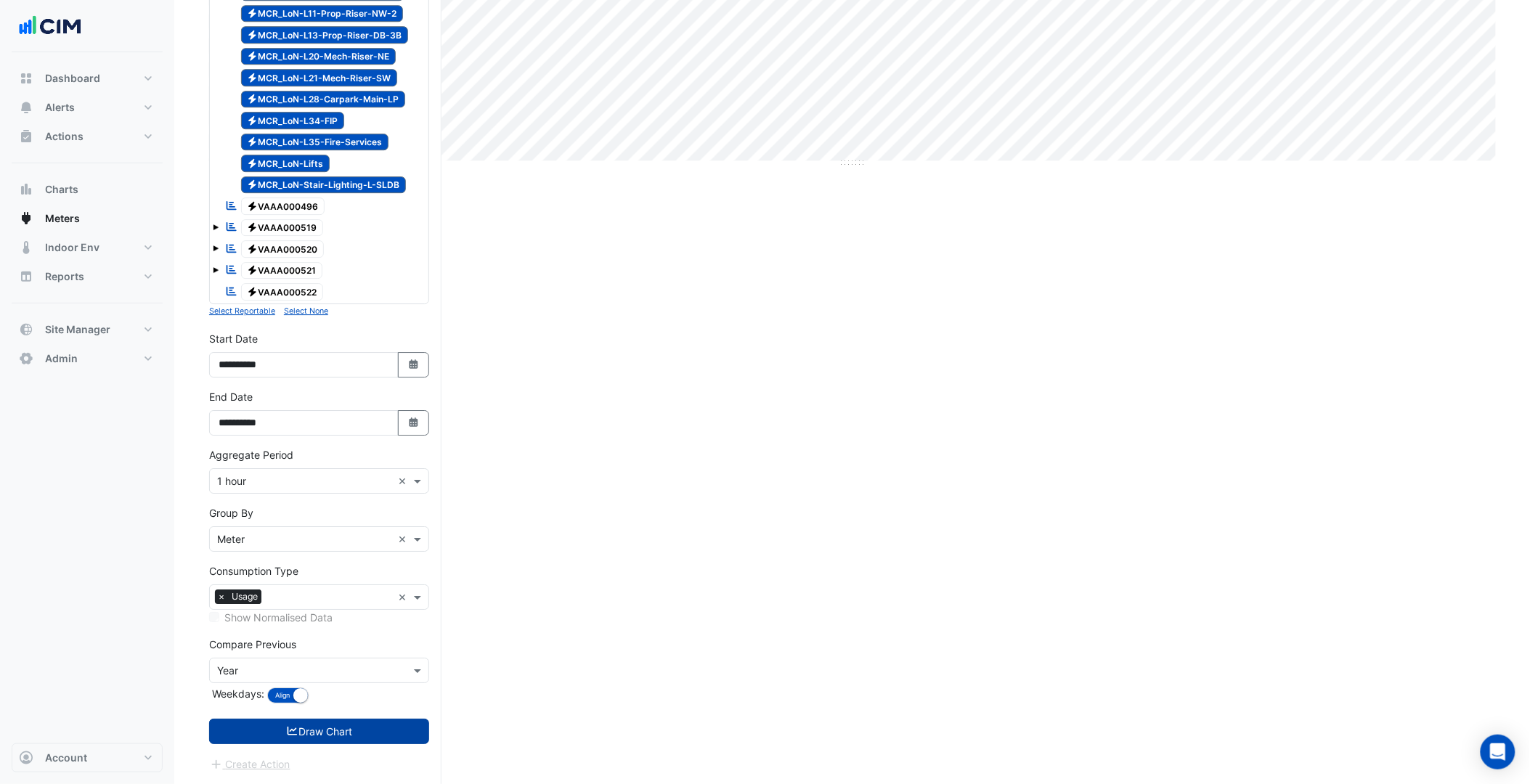
click at [311, 722] on button "Draw Chart" at bounding box center [318, 732] width 220 height 26
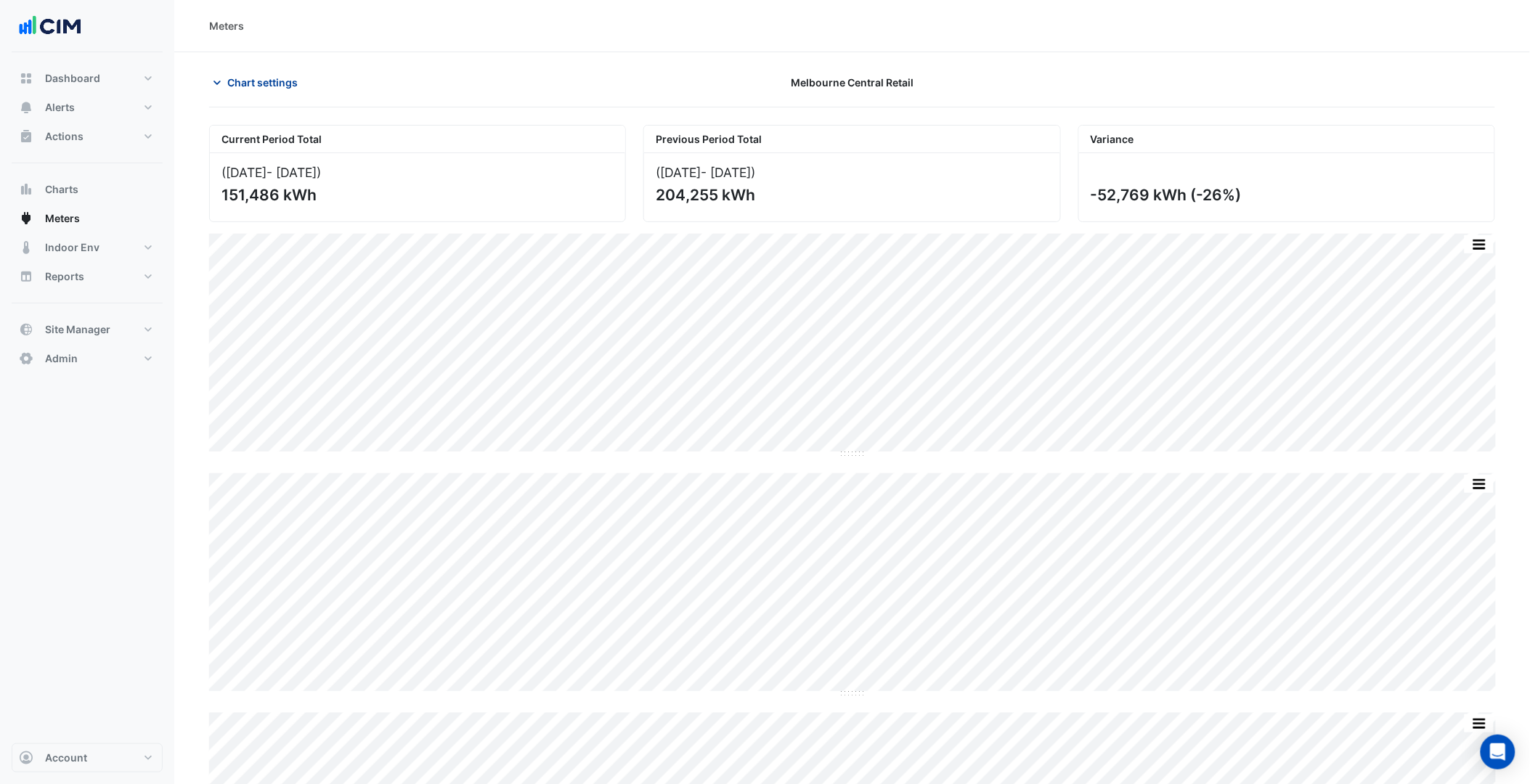
click at [248, 90] on button "Chart settings" at bounding box center [257, 83] width 98 height 26
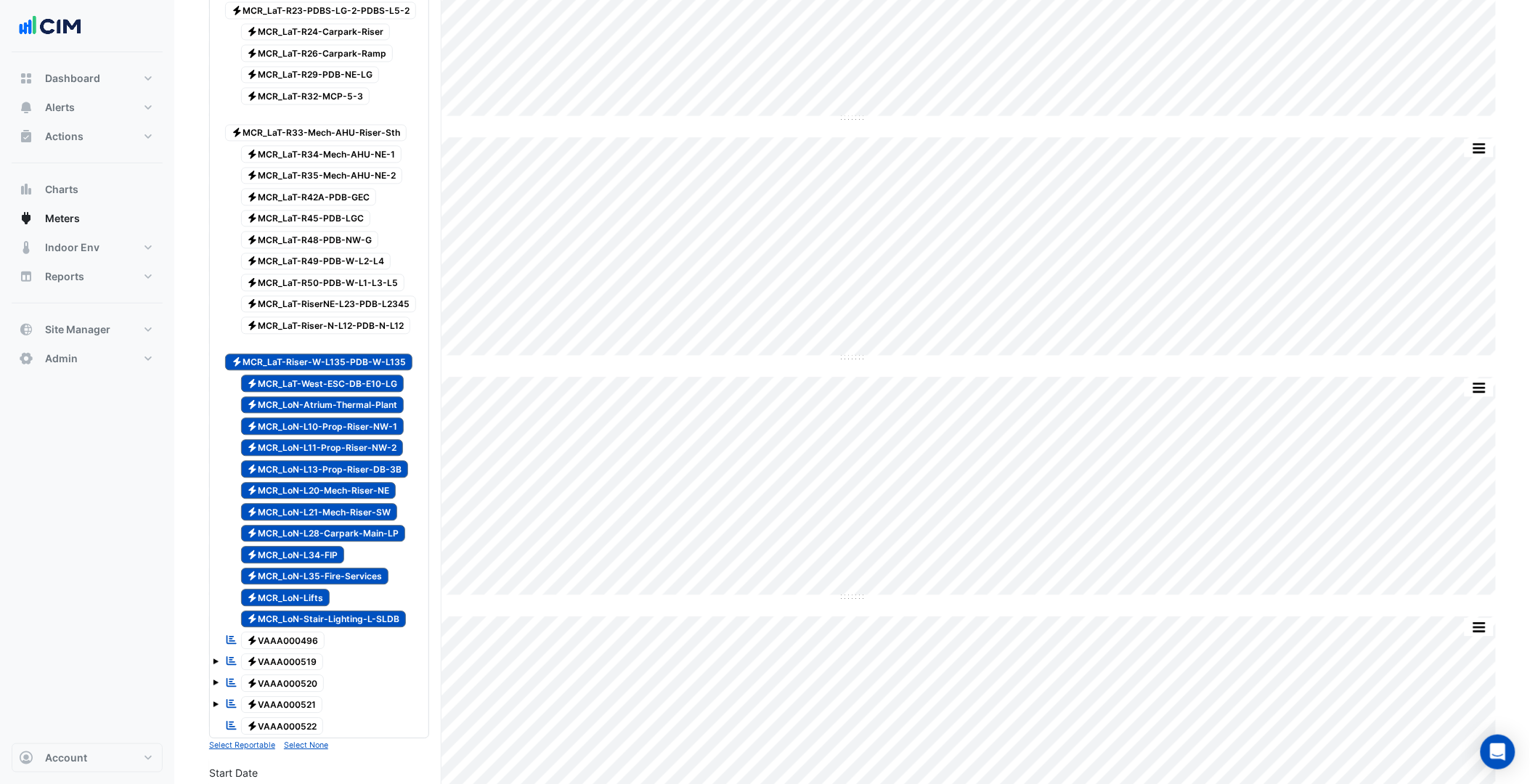
scroll to position [1129, 0]
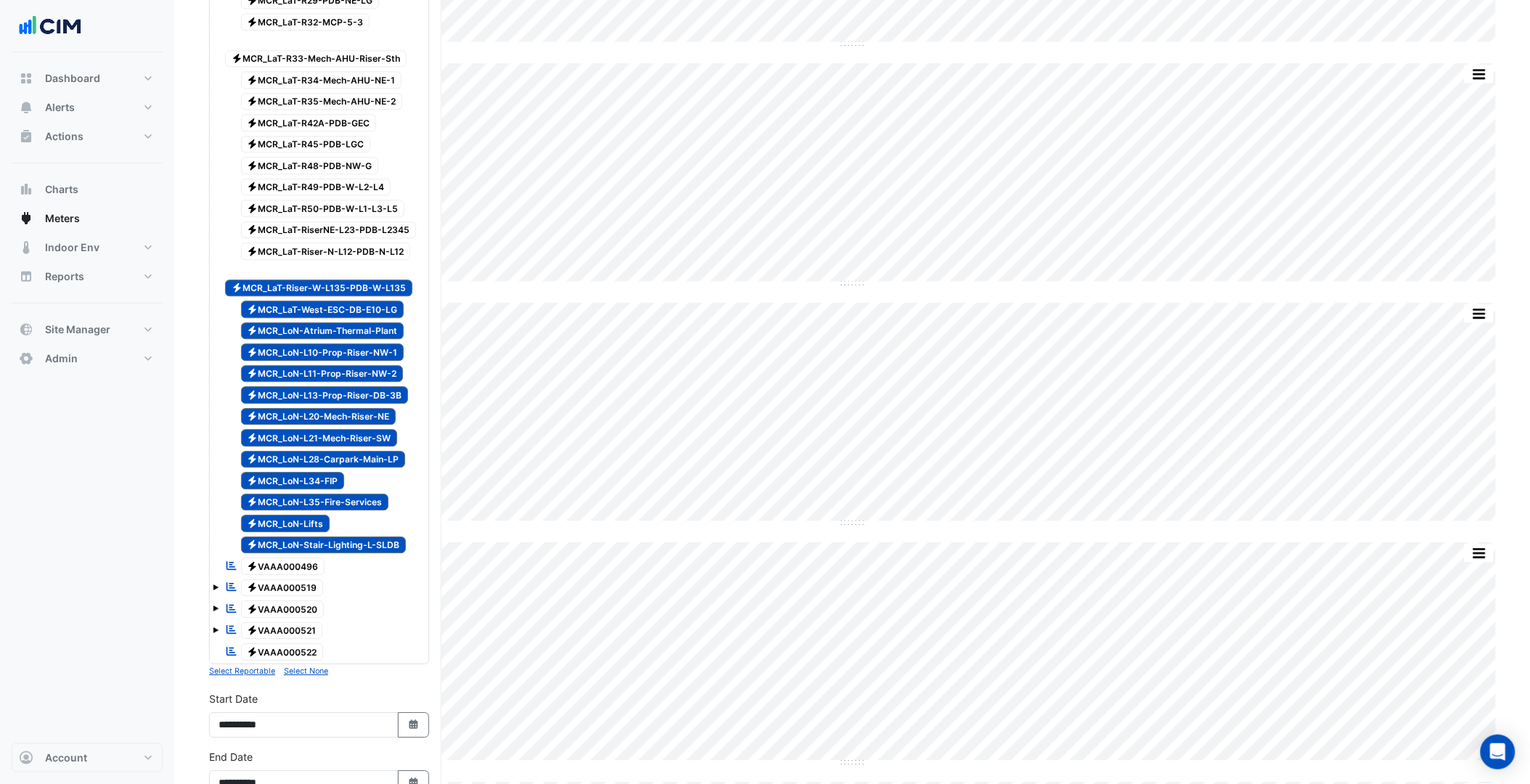
click at [319, 554] on span "Electricity MCR_LoN-Stair-Lighting-L-SLDB" at bounding box center [324, 545] width 166 height 17
click at [294, 532] on span "Electricity MCR_LoN-Lifts" at bounding box center [285, 523] width 89 height 17
click at [303, 511] on span "Electricity MCR_LoN-L35-Fire-Services" at bounding box center [314, 502] width 148 height 17
drag, startPoint x: 313, startPoint y: 514, endPoint x: 316, endPoint y: 506, distance: 8.5
click at [314, 491] on div "Electricity MCR_LoN-L34-FIP" at bounding box center [284, 481] width 126 height 20
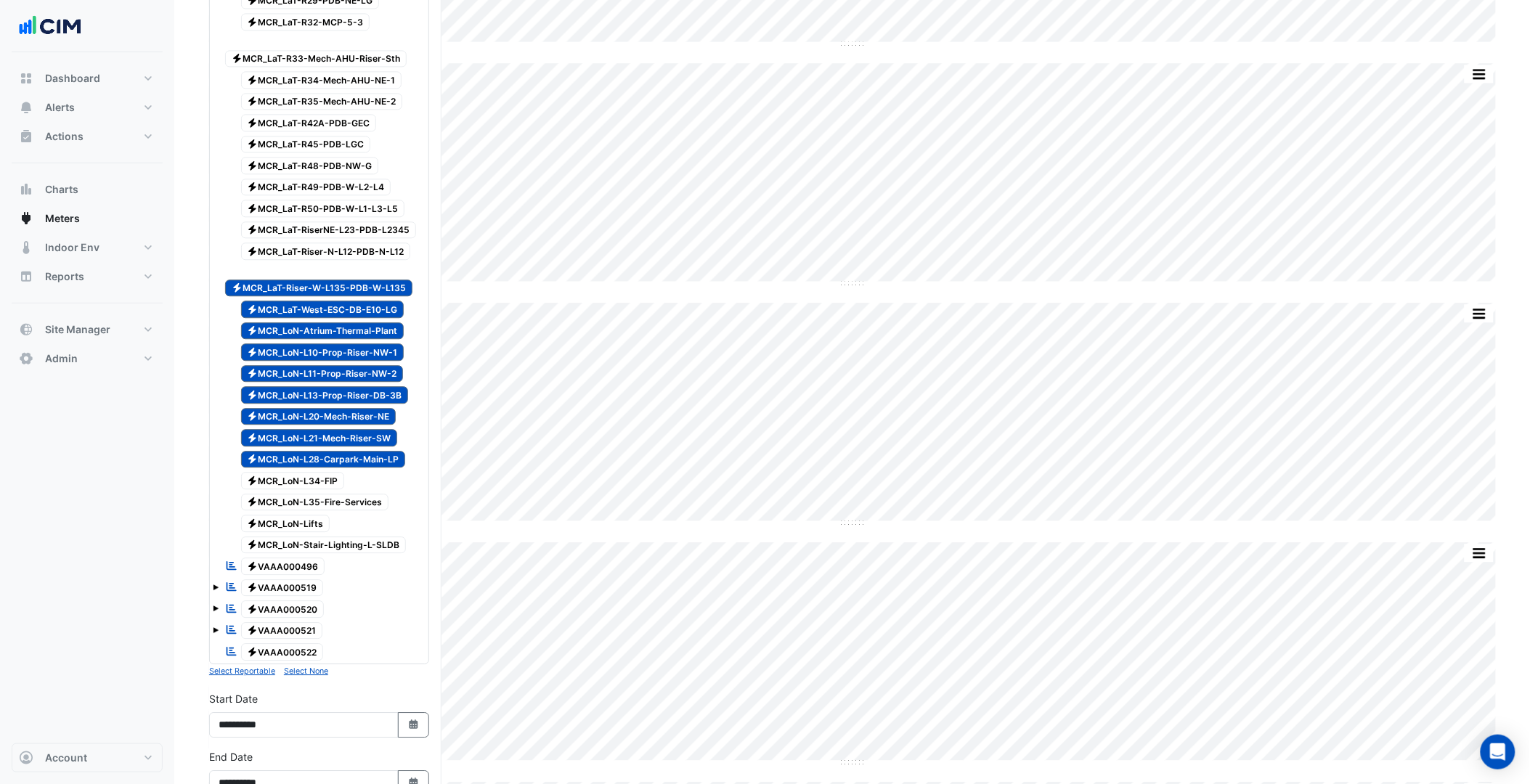
click at [328, 447] on span "Electricity MCR_LoN-L21-Mech-Riser-SW" at bounding box center [319, 437] width 157 height 17
click at [350, 468] on span "Electricity MCR_LoN-L28-Carpark-Main-LP" at bounding box center [323, 459] width 165 height 17
click at [352, 426] on span "Electricity MCR_LoN-L20-Mech-Riser-NE" at bounding box center [318, 416] width 155 height 17
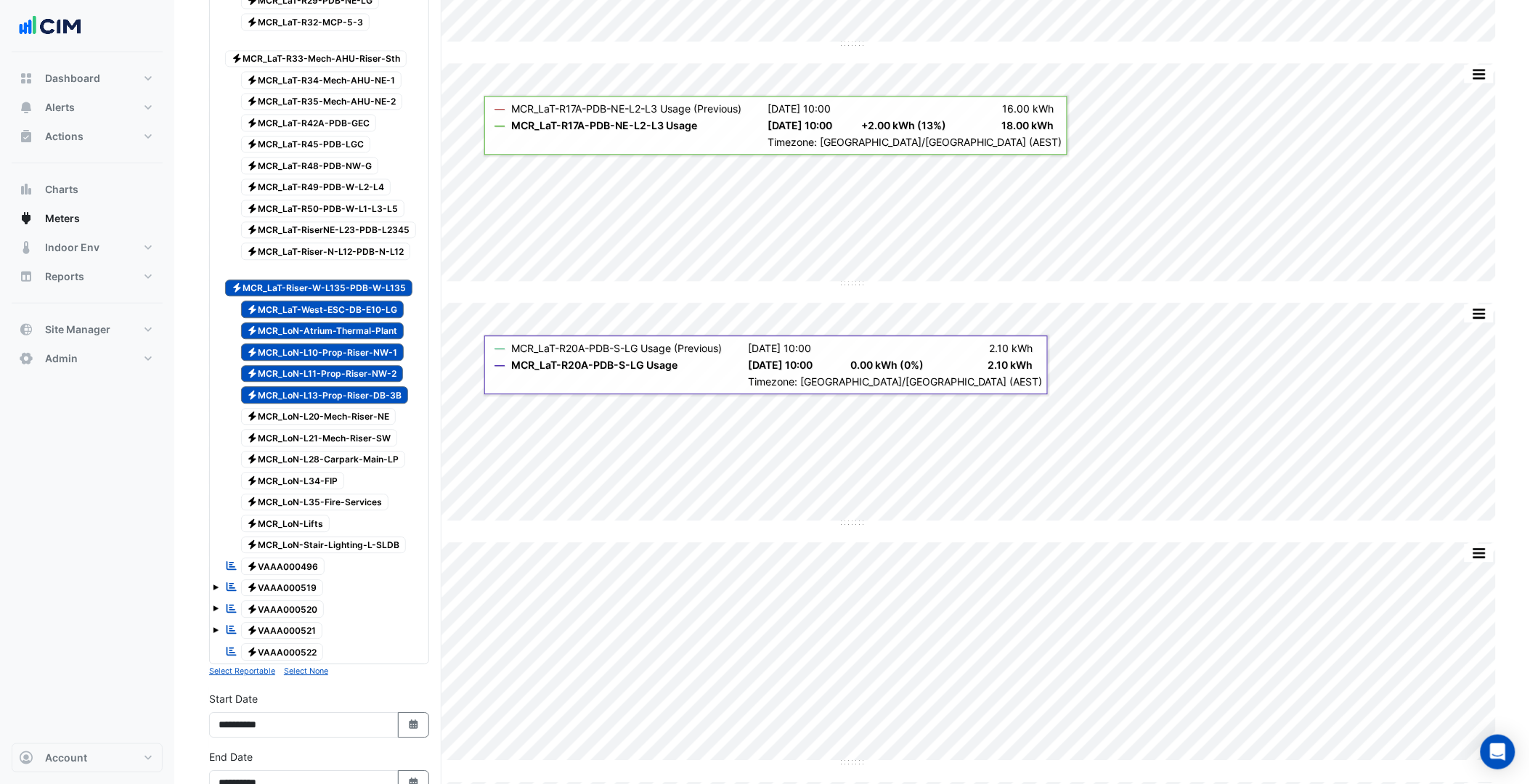
click at [388, 382] on span "Electricity MCR_LoN-L11-Prop-Riser-NW-2" at bounding box center [322, 373] width 163 height 17
click at [376, 360] on span "Electricity MCR_LoN-L10-Prop-Riser-NW-1" at bounding box center [323, 352] width 164 height 17
click at [368, 340] on span "Electricity MCR_LoN-Atrium-Thermal-Plant" at bounding box center [323, 331] width 164 height 17
click at [360, 318] on span "Electricity MCR_LaT-West-ESC-DB-E10-LG" at bounding box center [323, 309] width 164 height 17
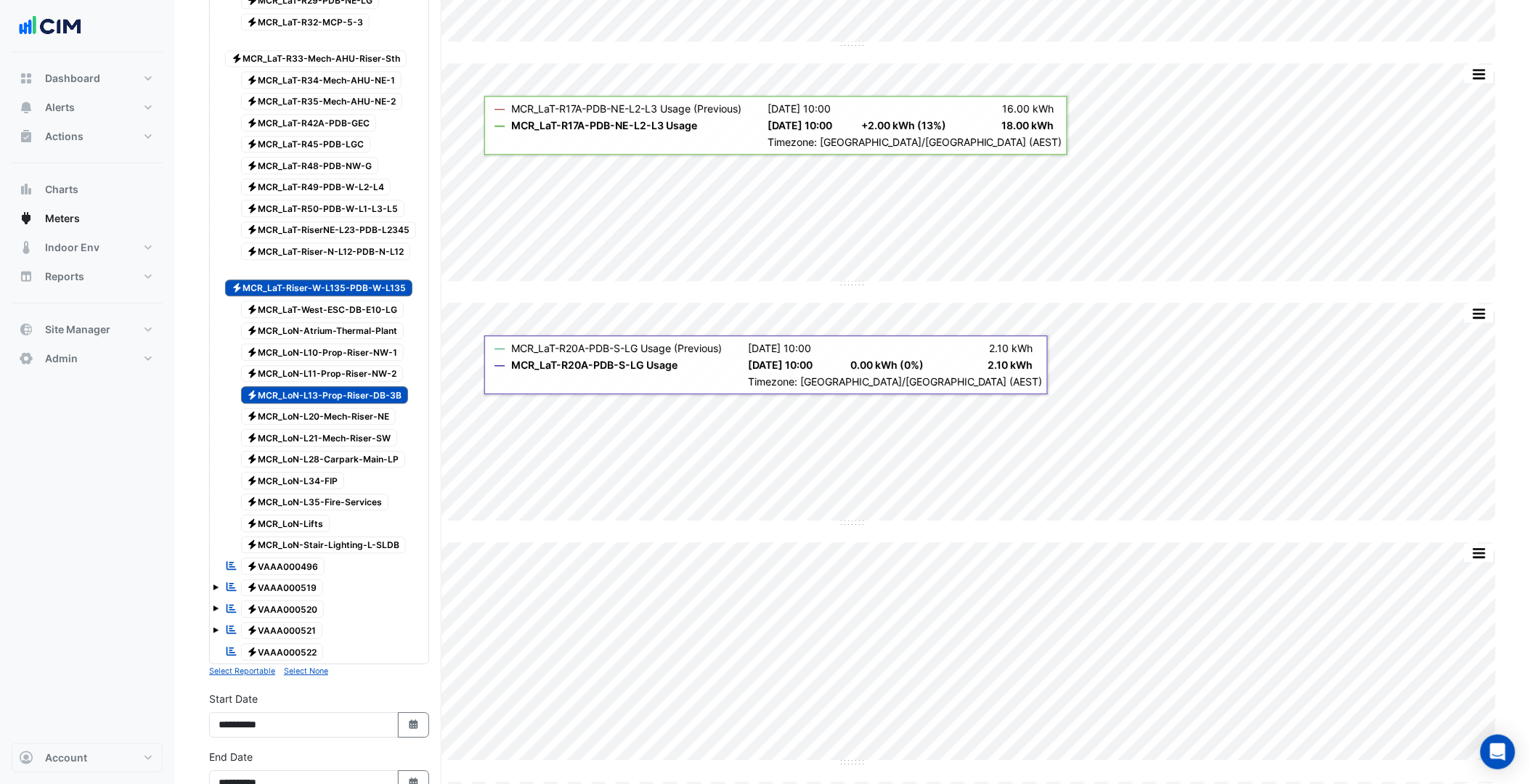
click at [353, 297] on span "Electricity MCR_LaT-Riser-W-L135-PDB-W-L135" at bounding box center [319, 288] width 188 height 17
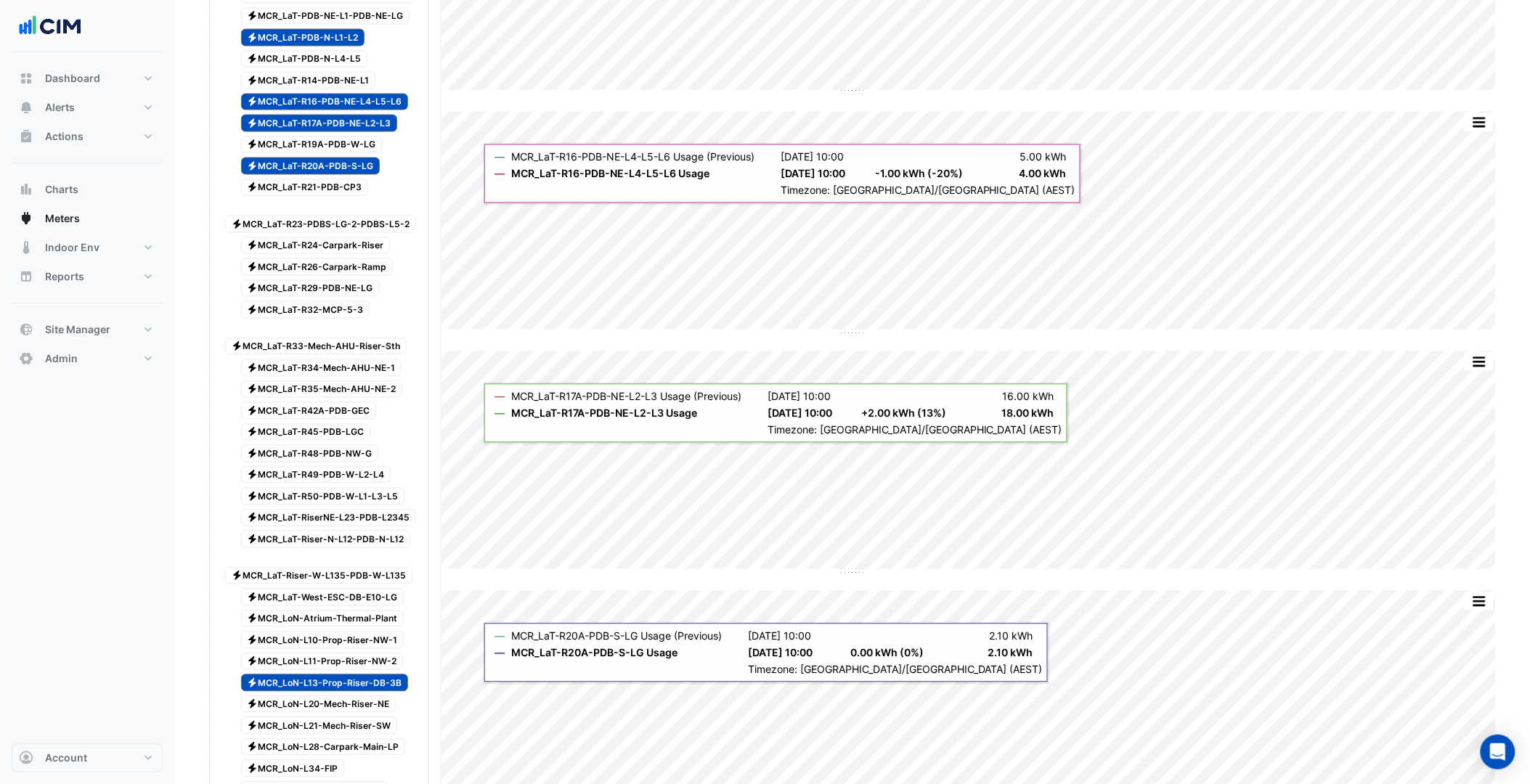
scroll to position [806, 0]
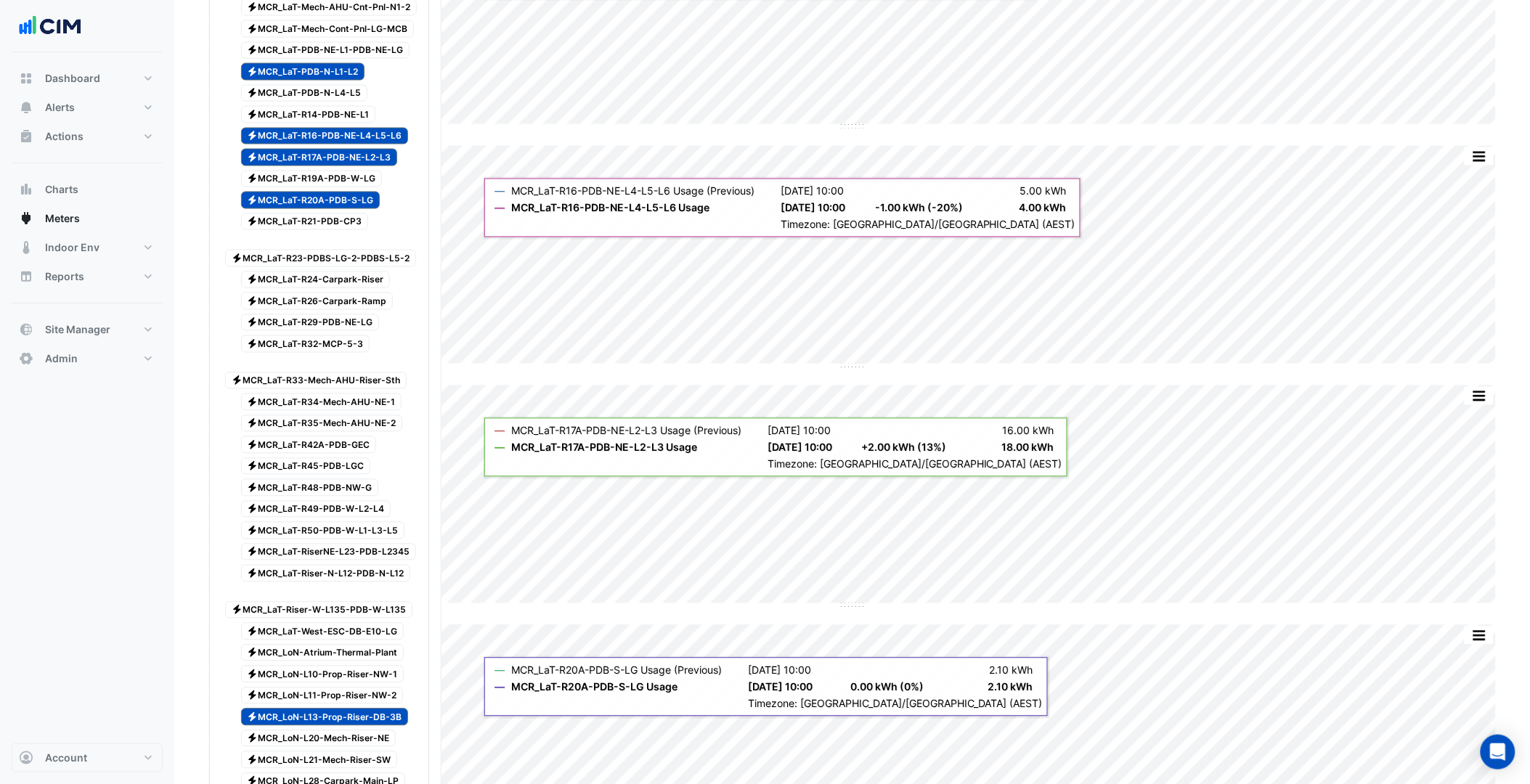
click at [322, 209] on span "Electricity MCR_LaT-R20A-PDB-S-LG" at bounding box center [311, 199] width 140 height 17
click at [326, 166] on span "Electricity MCR_LaT-R17A-PDB-NE-L2-L3" at bounding box center [319, 157] width 157 height 17
click at [329, 145] on span "Electricity MCR_LaT-R16-PDB-NE-L4-L5-L6" at bounding box center [325, 136] width 167 height 17
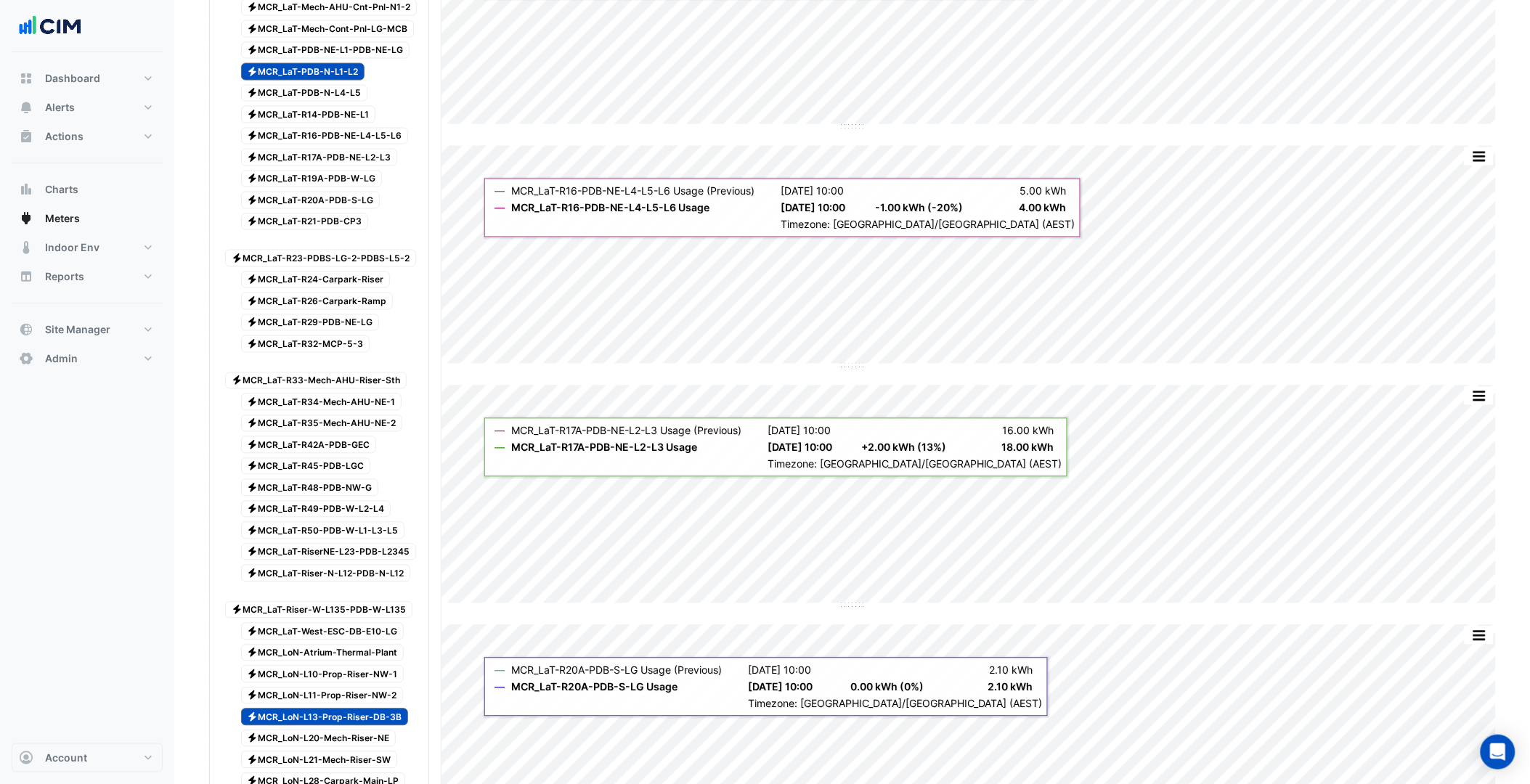
click at [327, 82] on div "Electricity MCR_LaT-PDB-N-L1-L2" at bounding box center [295, 72] width 147 height 20
click at [363, 582] on span "Electricity MCR_LaT-Riser-N-L12-PDB-N-L12" at bounding box center [325, 573] width 170 height 17
click at [364, 562] on div "Electricity MCR_LaT-RiserNE-L23-PDB-L2345" at bounding box center [321, 552] width 199 height 20
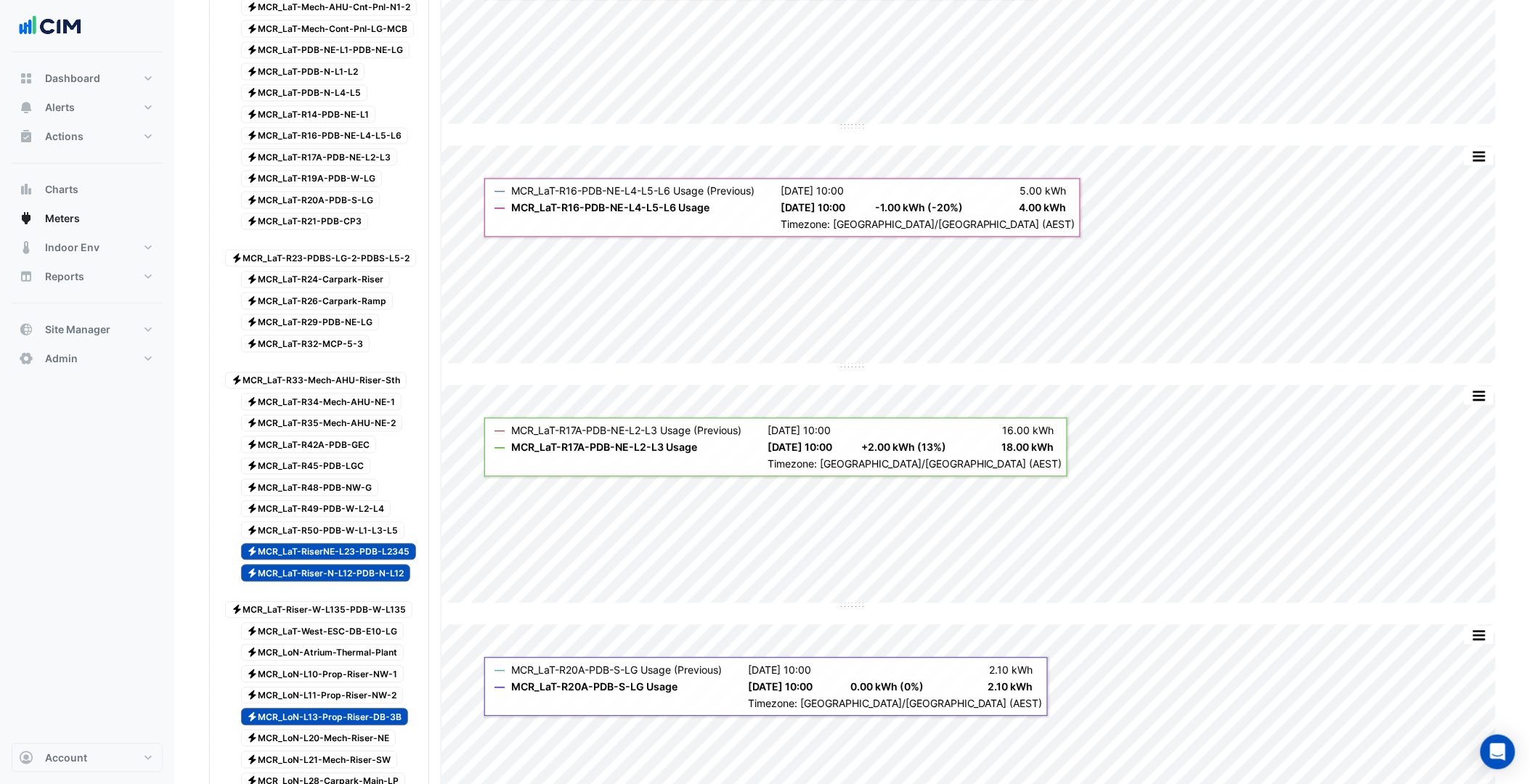
click at [354, 540] on span "Electricity MCR_LaT-R50-PDB-W-L1-L3-L5" at bounding box center [323, 530] width 164 height 17
click at [343, 518] on span "Electricity MCR_LaT-R49-PDB-W-L2-L4" at bounding box center [315, 509] width 150 height 17
click at [329, 496] on span "Electricity MCR_LaT-R48-PDB-NW-G" at bounding box center [310, 487] width 138 height 17
drag, startPoint x: 322, startPoint y: 492, endPoint x: 324, endPoint y: 472, distance: 20.1
click at [323, 475] on span "Electricity MCR_LaT-R45-PDB-LGC" at bounding box center [305, 466] width 130 height 17
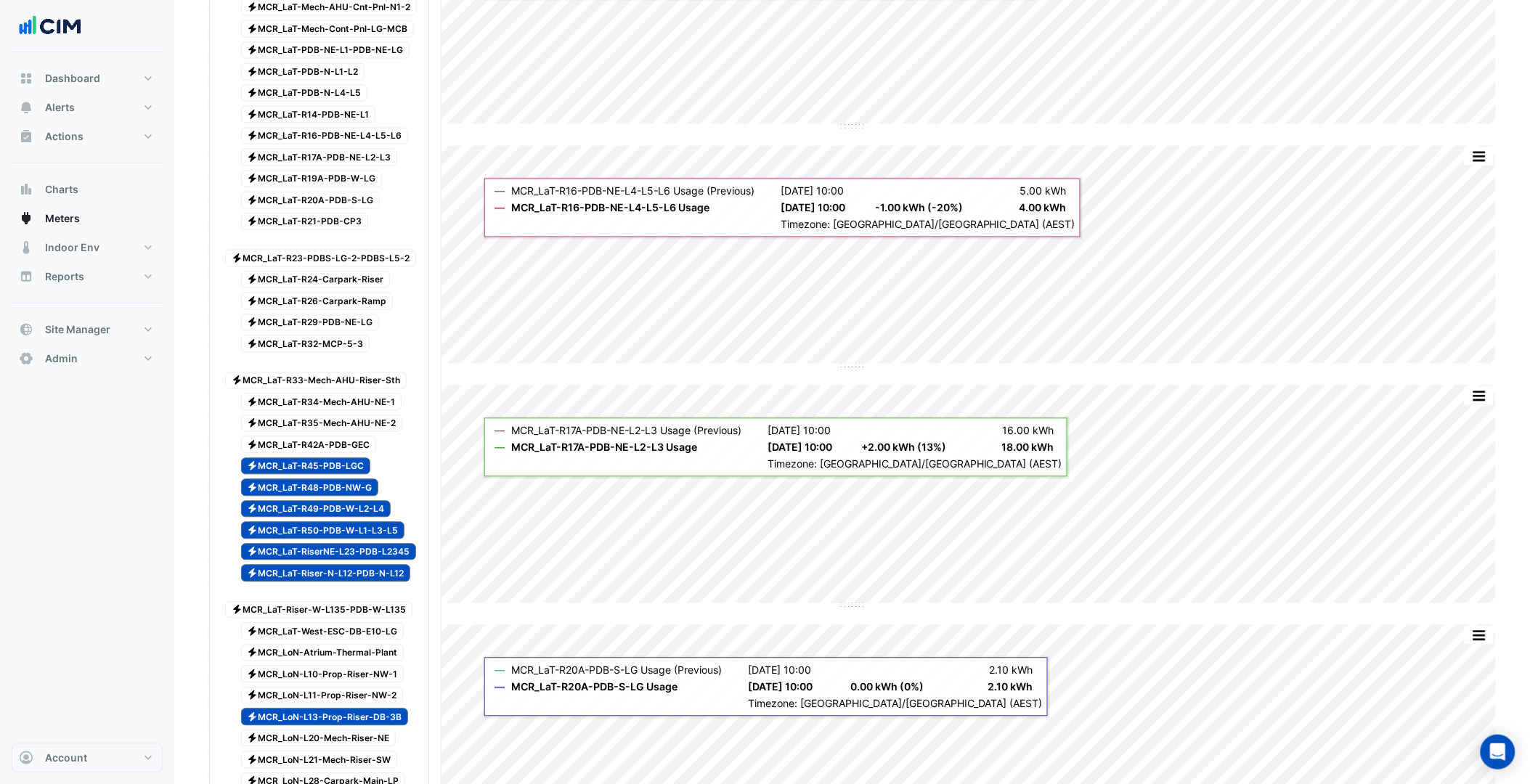
click at [324, 454] on span "Electricity MCR_LaT-R42A-PDB-GEC" at bounding box center [309, 445] width 136 height 17
click at [328, 433] on span "Electricity MCR_LaT-R35-Mech-AHU-NE-2" at bounding box center [322, 424] width 162 height 17
click at [332, 411] on span "Electricity MCR_LaT-R34-Mech-AHU-NE-1" at bounding box center [321, 402] width 161 height 17
click at [337, 390] on span "Electricity MCR_LaT-R33-Mech-AHU-Riser-Sth" at bounding box center [315, 381] width 181 height 17
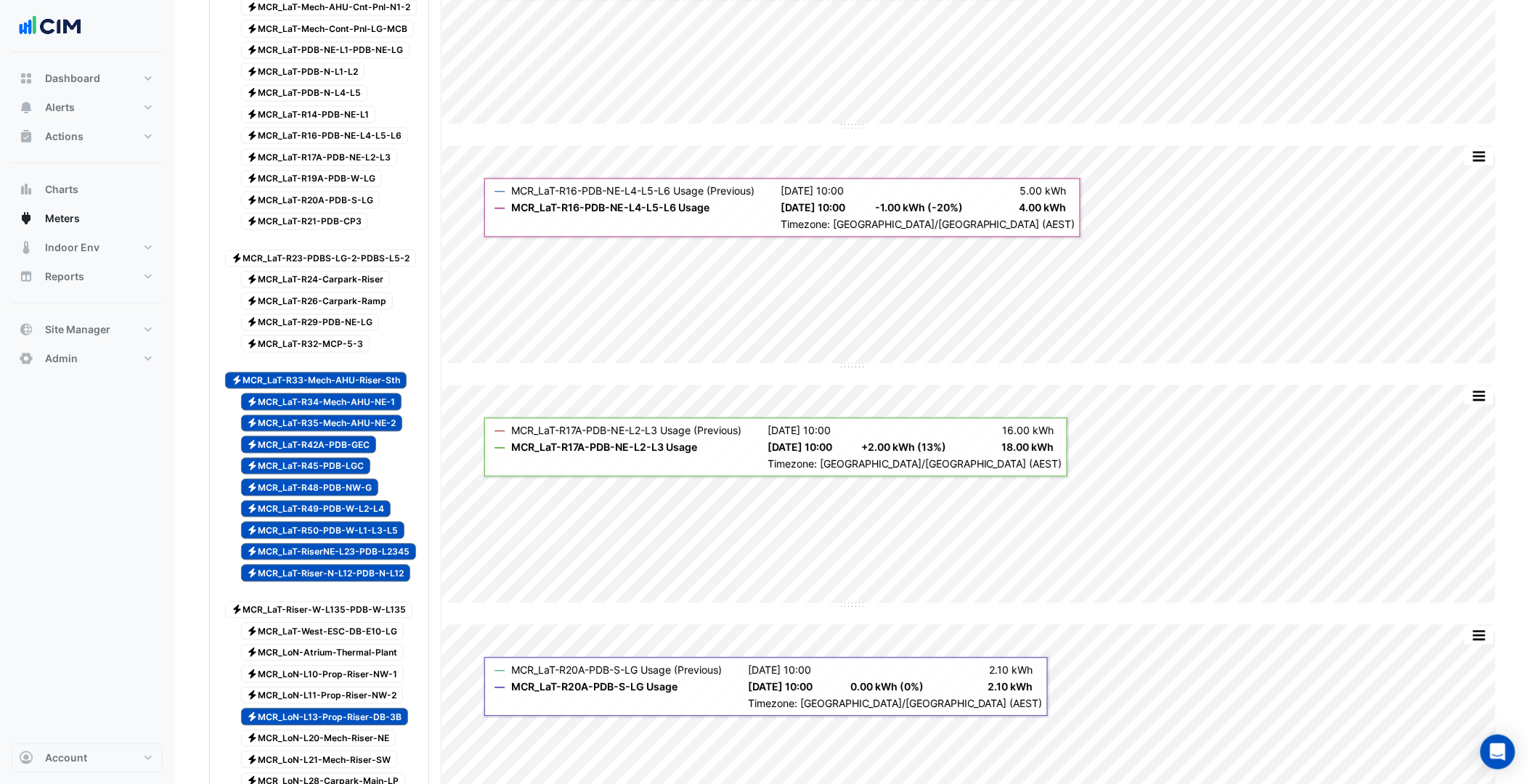
click at [337, 353] on span "Electricity MCR_LaT-R32-MCP-5-3" at bounding box center [305, 344] width 130 height 17
click at [341, 332] on span "Electricity MCR_LaT-R29-PDB-NE-LG" at bounding box center [310, 323] width 139 height 17
click at [346, 310] on span "Electricity MCR_LaT-R26-Carpark-Ramp" at bounding box center [317, 301] width 153 height 17
click at [347, 289] on span "Electricity MCR_LaT-R24-Carpark-Riser" at bounding box center [315, 279] width 150 height 17
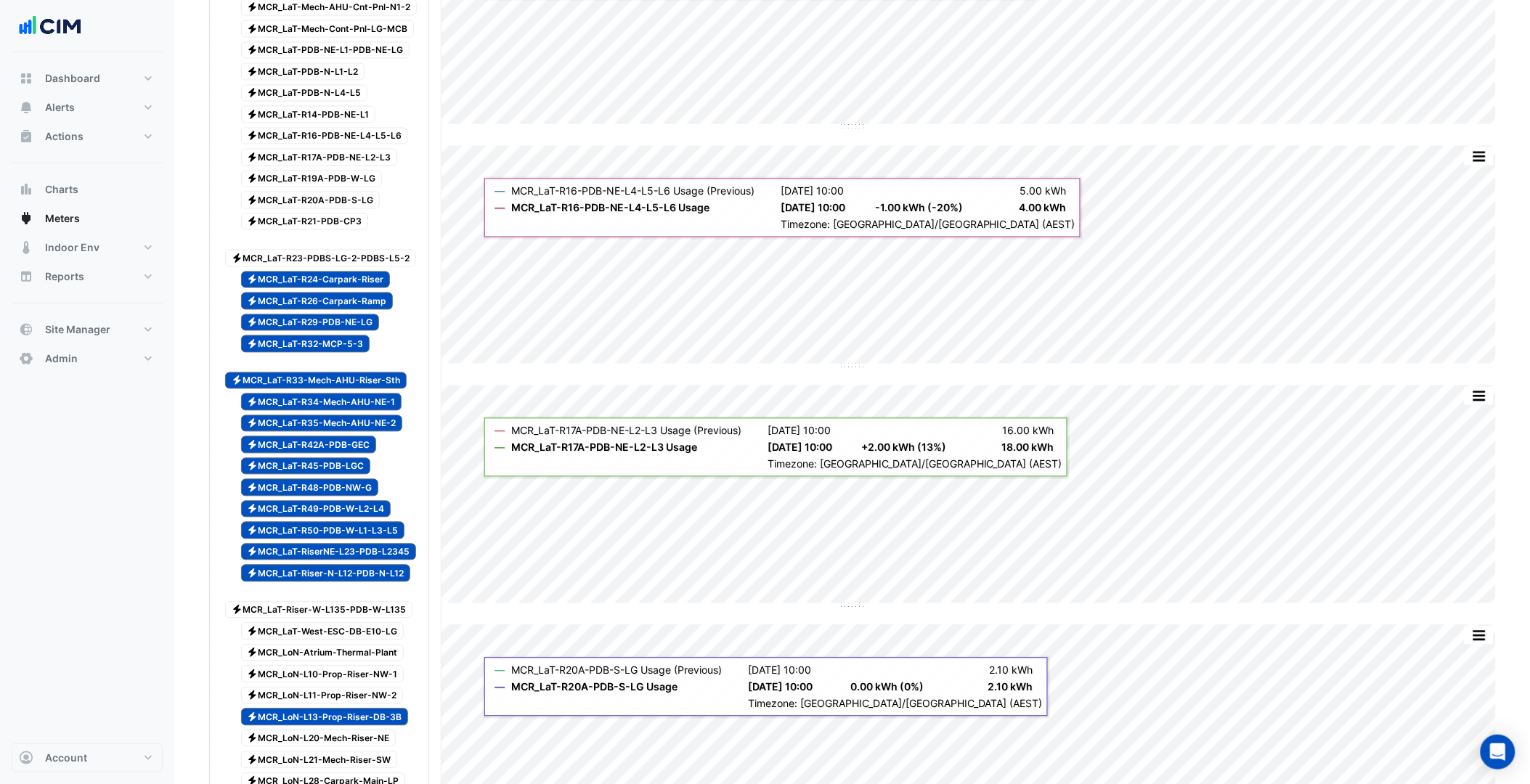
click at [350, 267] on span "Electricity MCR_LaT-R23-PDBS-LG-2-PDBS-L5-2" at bounding box center [321, 258] width 191 height 17
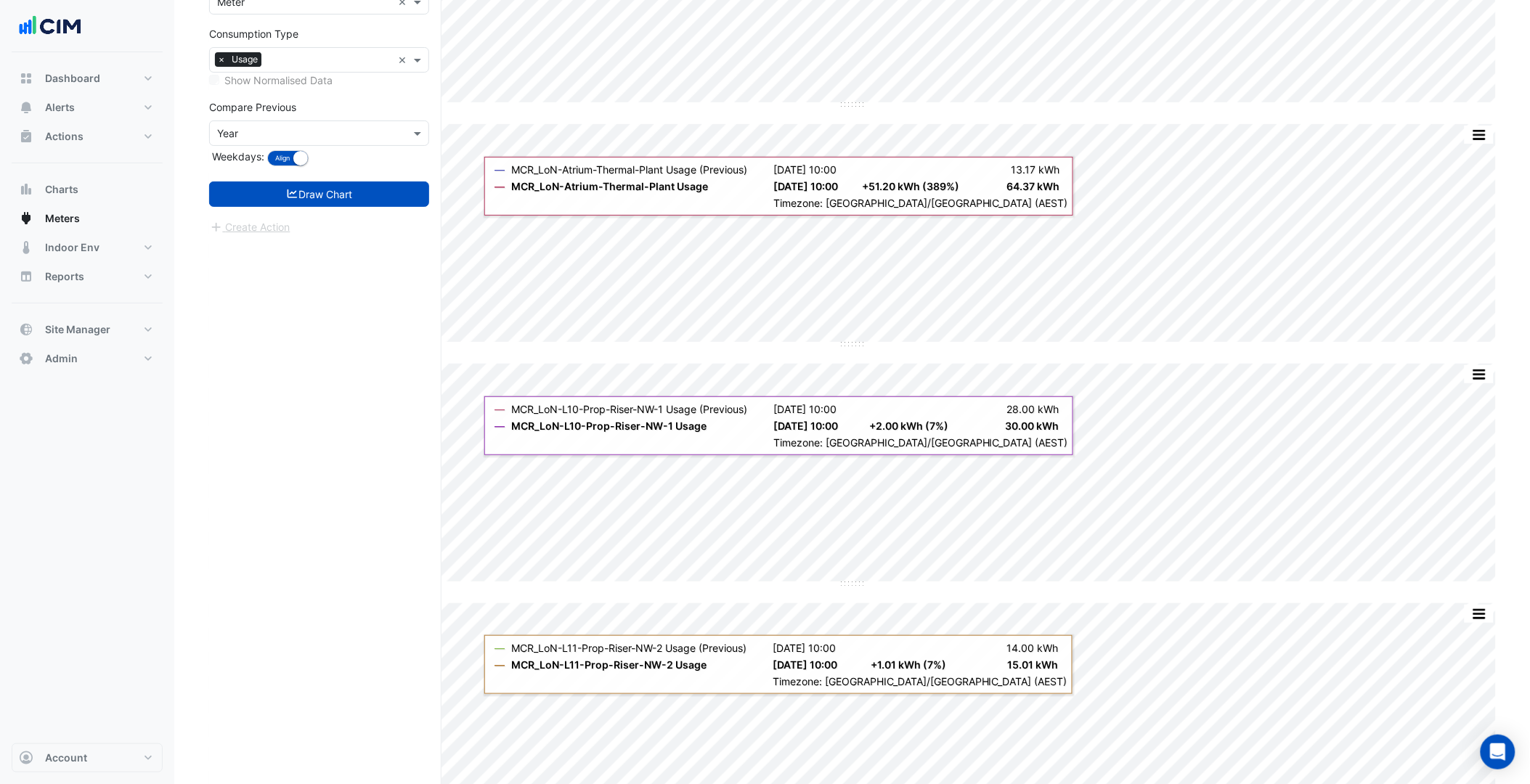
scroll to position [1774, 0]
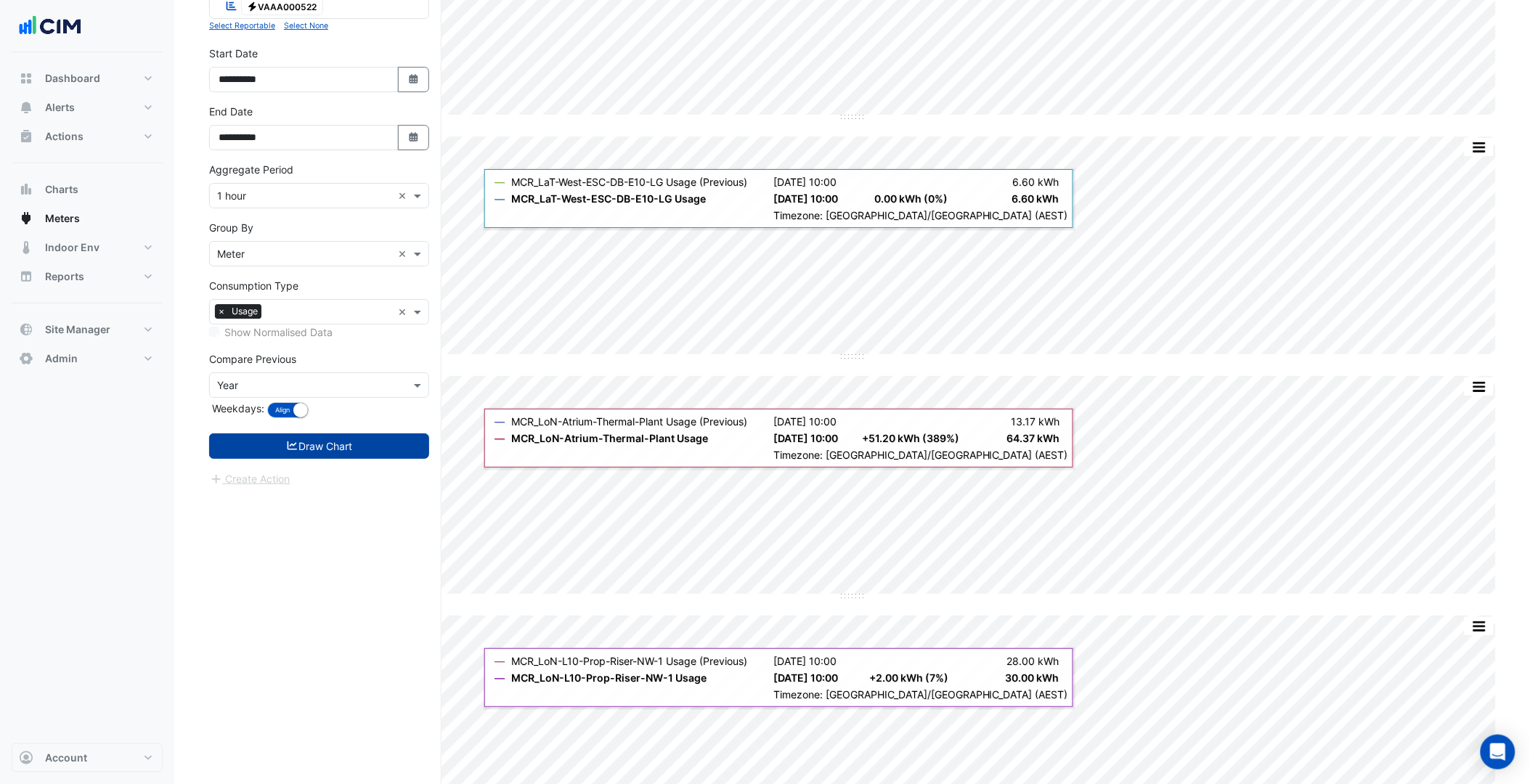
click at [334, 459] on button "Draw Chart" at bounding box center [318, 446] width 220 height 26
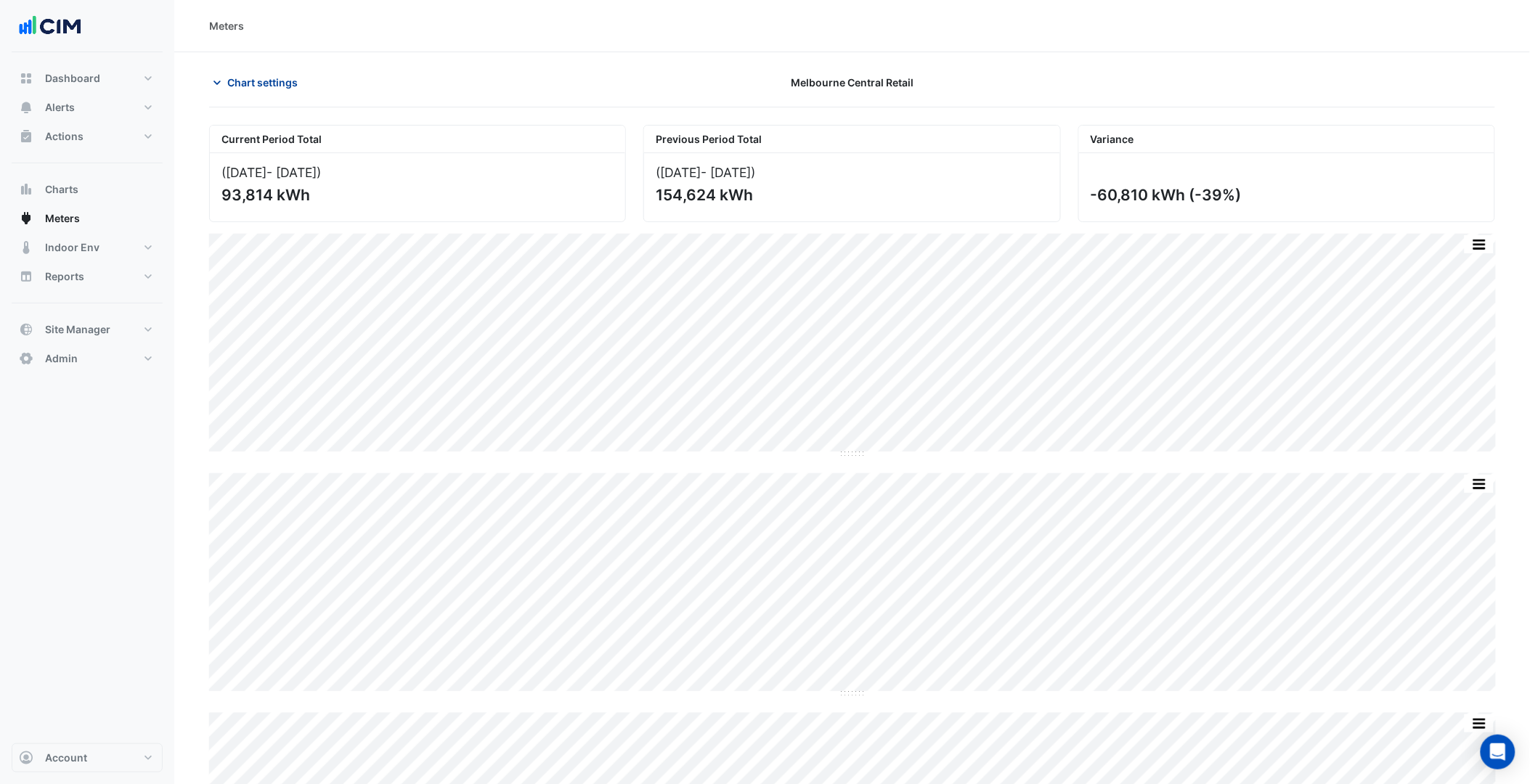
click at [250, 70] on button "Chart settings" at bounding box center [257, 83] width 98 height 26
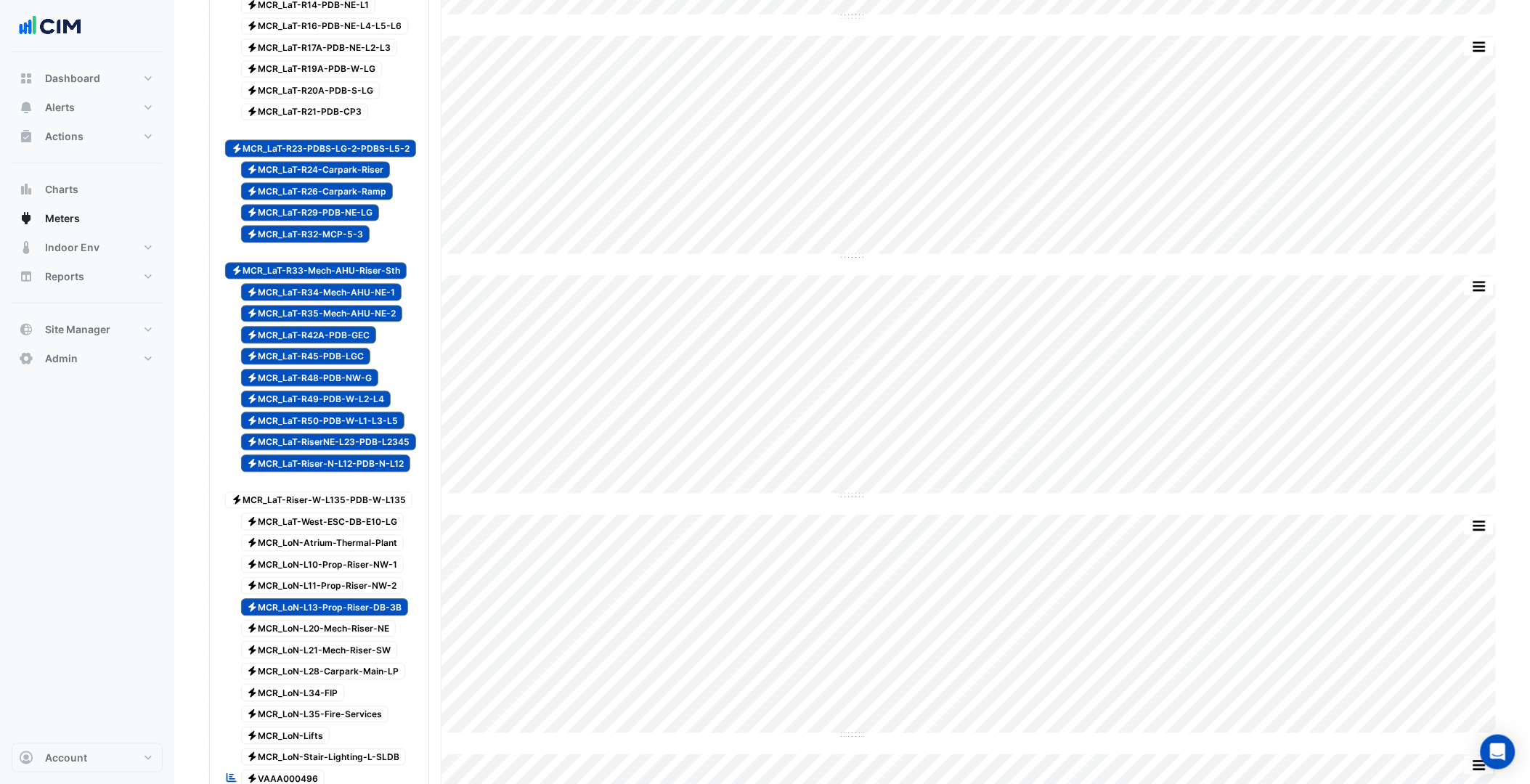
scroll to position [968, 0]
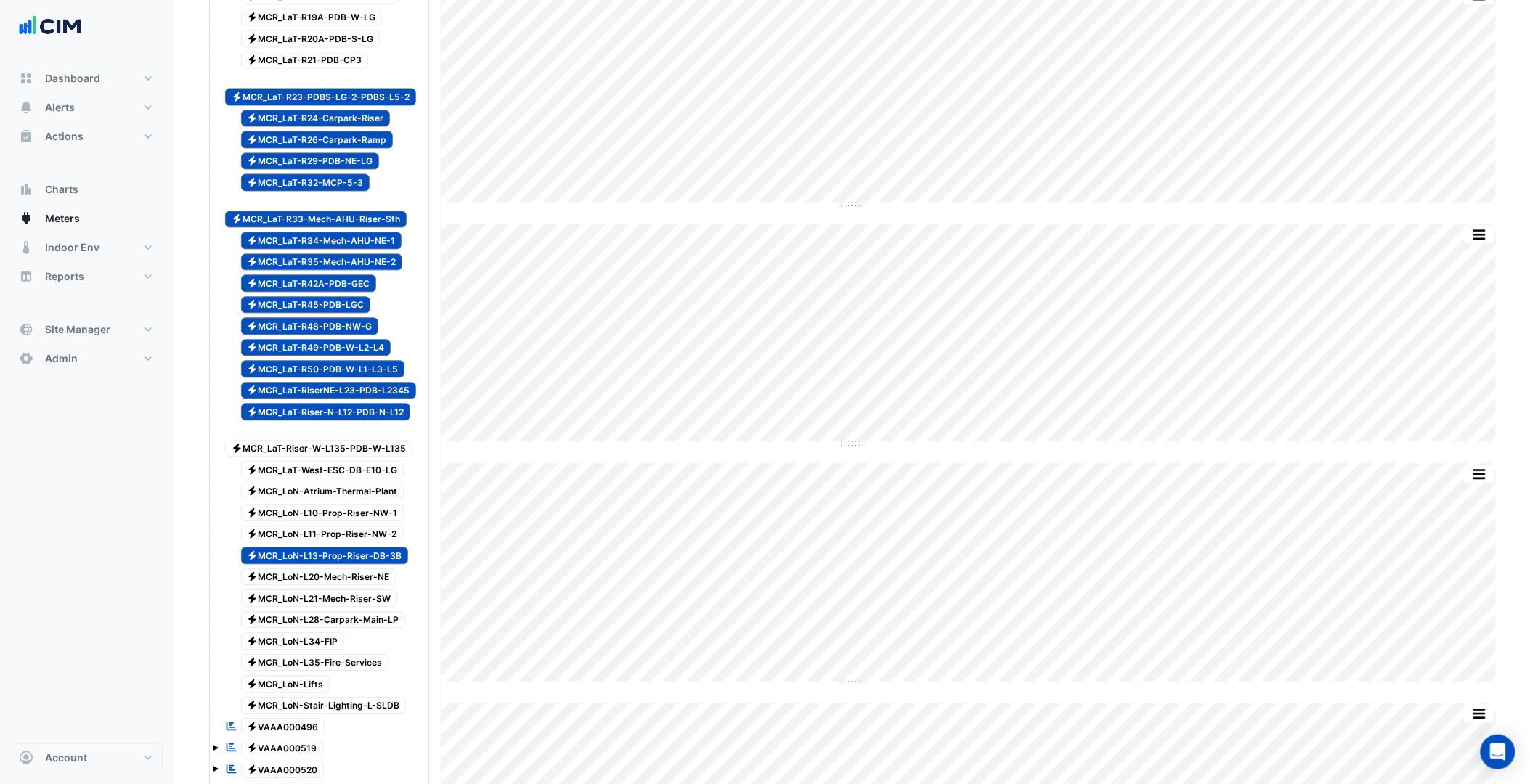
click at [357, 543] on span "Electricity MCR_LoN-L11-Prop-Riser-NW-2" at bounding box center [322, 535] width 163 height 17
click at [360, 522] on span "Electricity MCR_LoN-L10-Prop-Riser-NW-1" at bounding box center [323, 513] width 164 height 17
click at [354, 421] on span "Electricity MCR_LaT-Riser-N-L12-PDB-N-L12" at bounding box center [325, 412] width 170 height 17
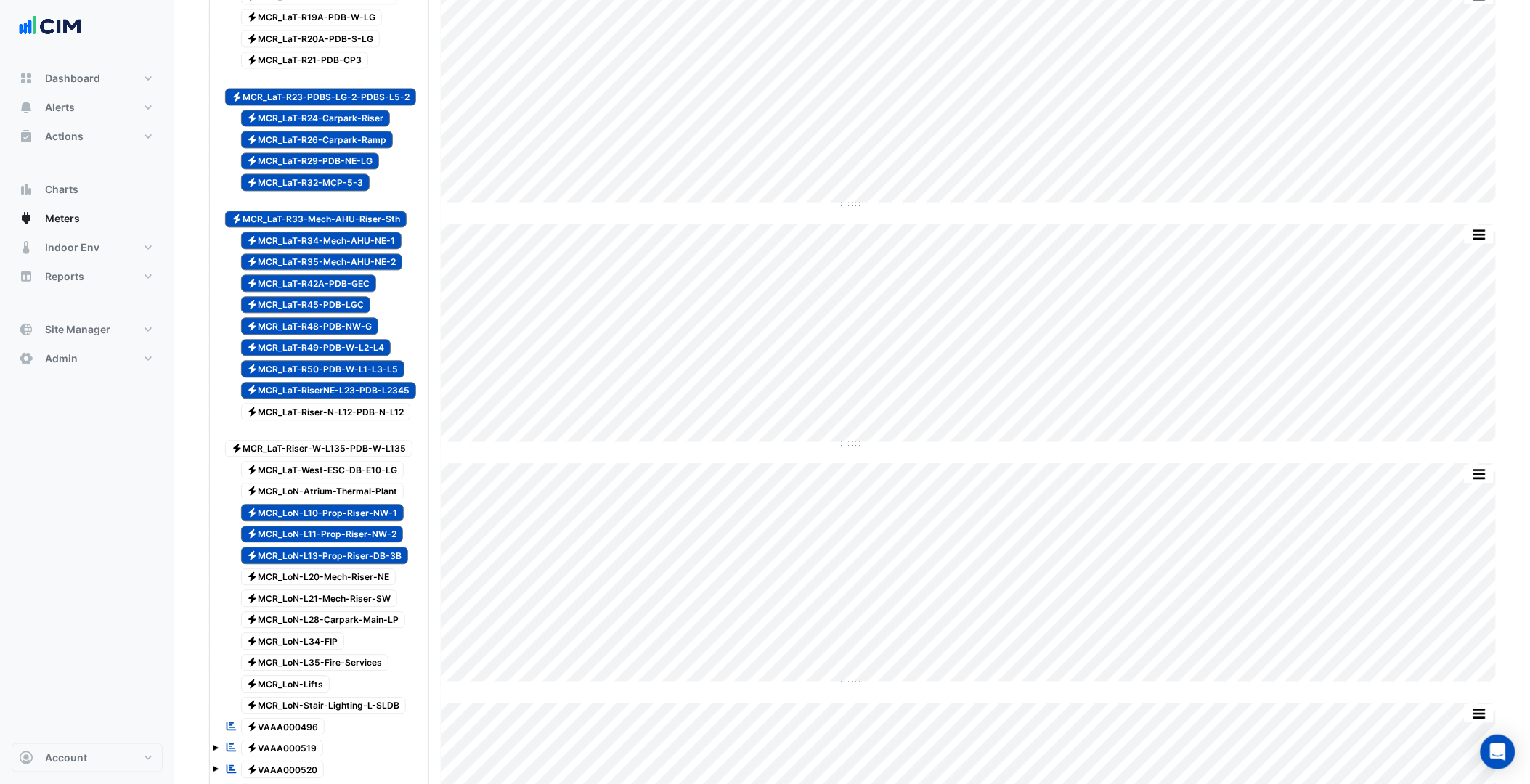
click at [344, 400] on span "Electricity MCR_LaT-RiserNE-L23-PDB-L2345" at bounding box center [328, 391] width 176 height 17
click at [332, 378] on span "Electricity MCR_LaT-R50-PDB-W-L1-L3-L5" at bounding box center [323, 369] width 164 height 17
click at [325, 336] on div "Electricity MCR_LaT-R48-PDB-NW-G" at bounding box center [302, 326] width 161 height 20
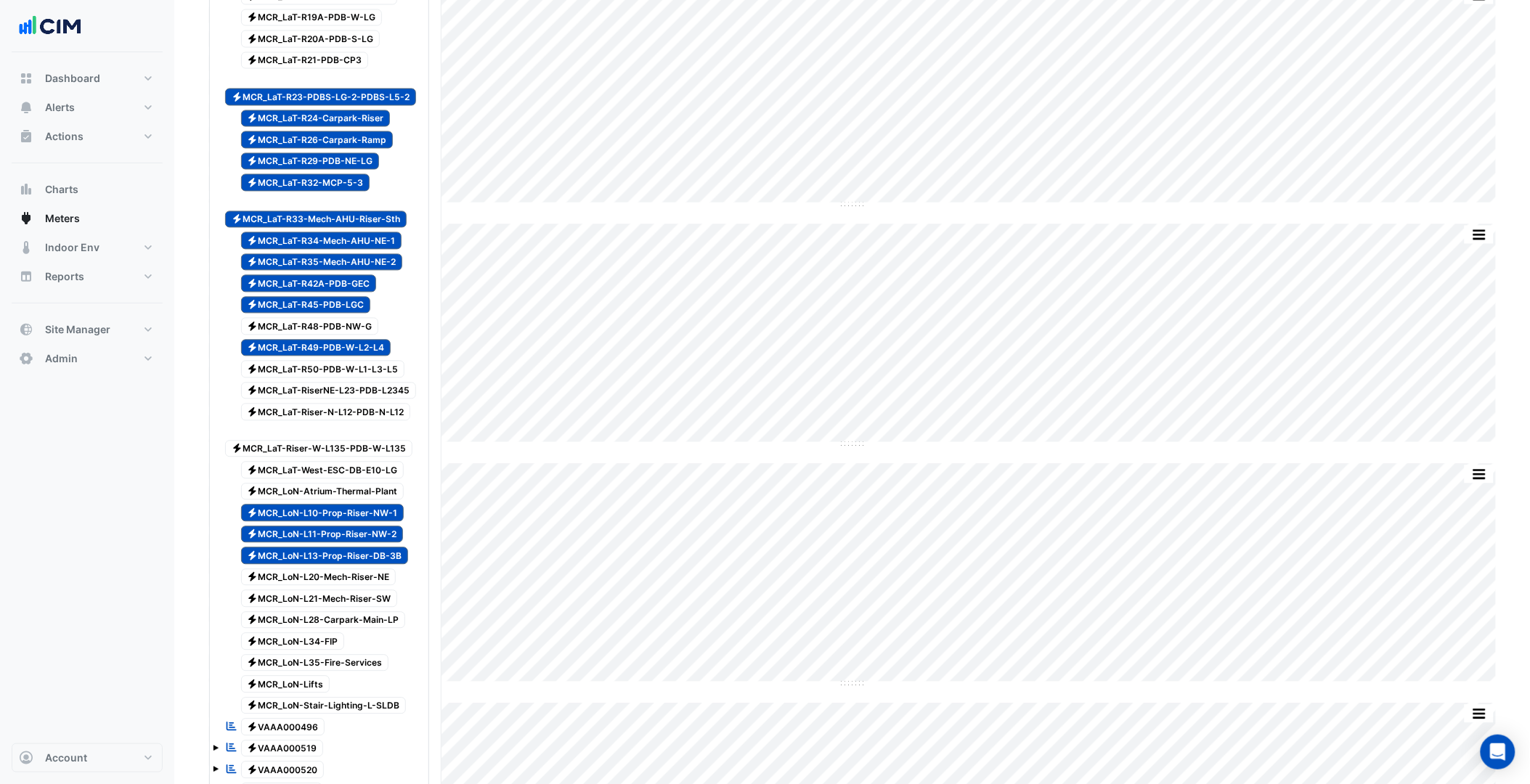
click at [333, 358] on span "Electricity MCR_LaT-R49-PDB-W-L2-L4" at bounding box center [315, 348] width 150 height 17
drag, startPoint x: 331, startPoint y: 335, endPoint x: 332, endPoint y: 302, distance: 33.0
click at [331, 314] on span "Electricity MCR_LaT-R45-PDB-LGC" at bounding box center [305, 305] width 130 height 17
click at [333, 292] on span "Electricity MCR_LaT-R42A-PDB-GEC" at bounding box center [309, 283] width 136 height 17
click at [351, 271] on span "Electricity MCR_LaT-R35-Mech-AHU-NE-2" at bounding box center [322, 262] width 162 height 17
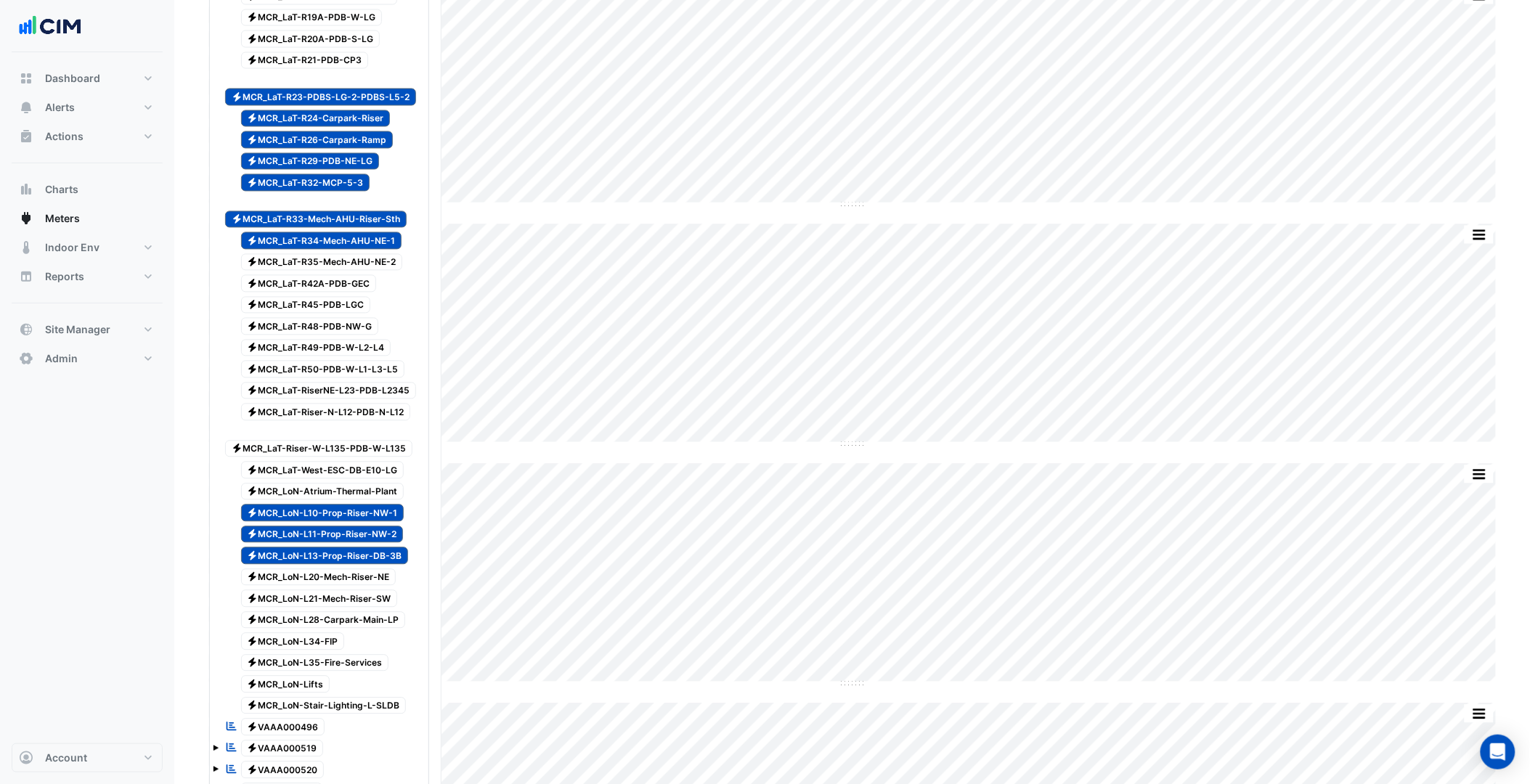
drag, startPoint x: 353, startPoint y: 261, endPoint x: 353, endPoint y: 250, distance: 11.0
click at [354, 250] on span "Electricity MCR_LaT-R34-Mech-AHU-NE-1" at bounding box center [321, 241] width 161 height 17
drag, startPoint x: 350, startPoint y: 236, endPoint x: 345, endPoint y: 220, distance: 16.8
click at [350, 230] on div "Electricity MCR_LaT-R33-Mech-AHU-Riser-Sth" at bounding box center [324, 212] width 204 height 36
click at [344, 191] on span "Electricity MCR_LaT-R32-MCP-5-3" at bounding box center [305, 183] width 130 height 17
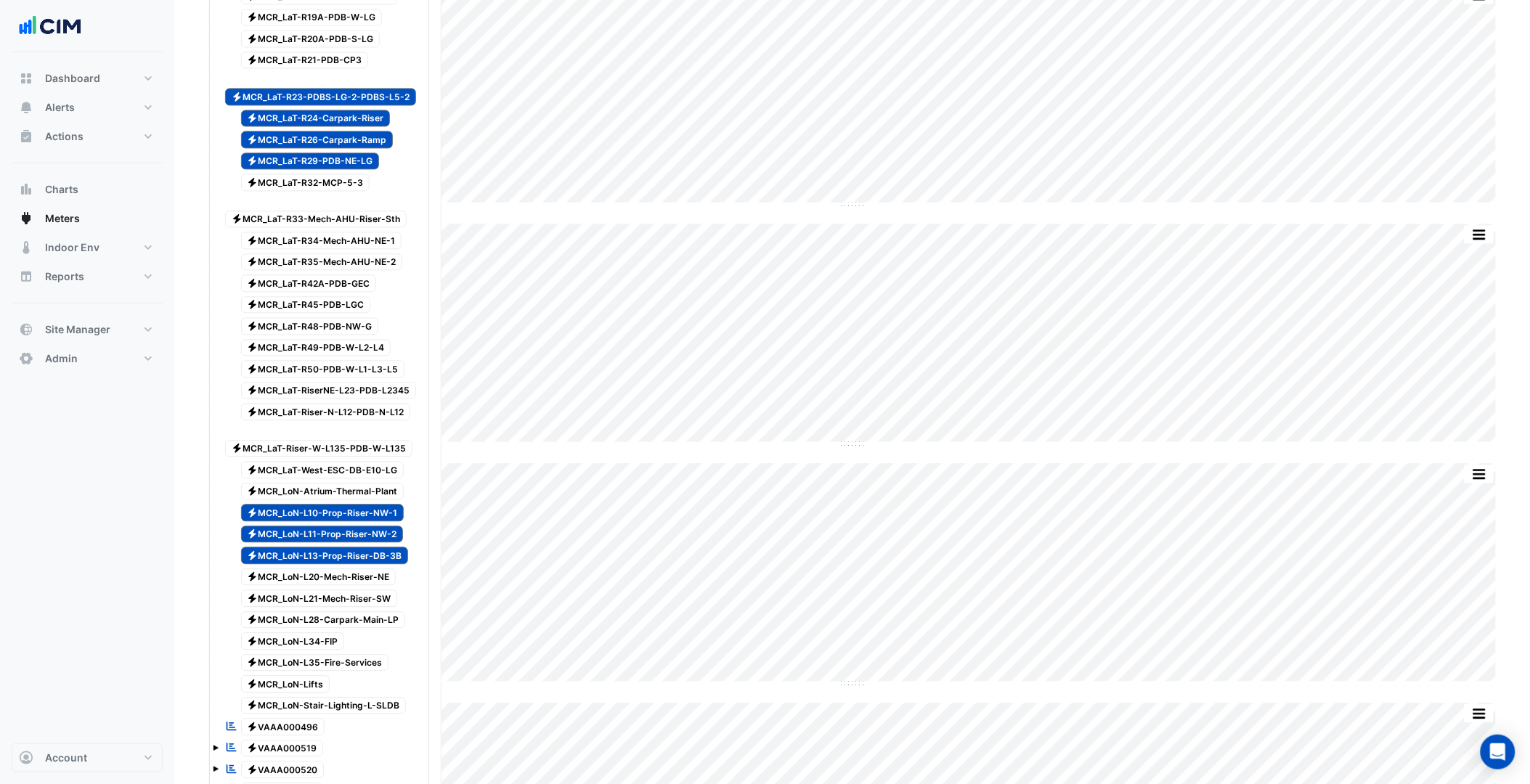
click at [343, 171] on span "Electricity MCR_LaT-R29-PDB-NE-LG" at bounding box center [310, 162] width 139 height 17
click at [344, 149] on span "Electricity MCR_LaT-R26-Carpark-Ramp" at bounding box center [317, 140] width 153 height 17
click at [348, 128] on span "Electricity MCR_LaT-R24-Carpark-Riser" at bounding box center [315, 119] width 150 height 17
click at [352, 106] on span "Electricity MCR_LaT-R23-PDBS-LG-2-PDBS-L5-2" at bounding box center [321, 97] width 191 height 17
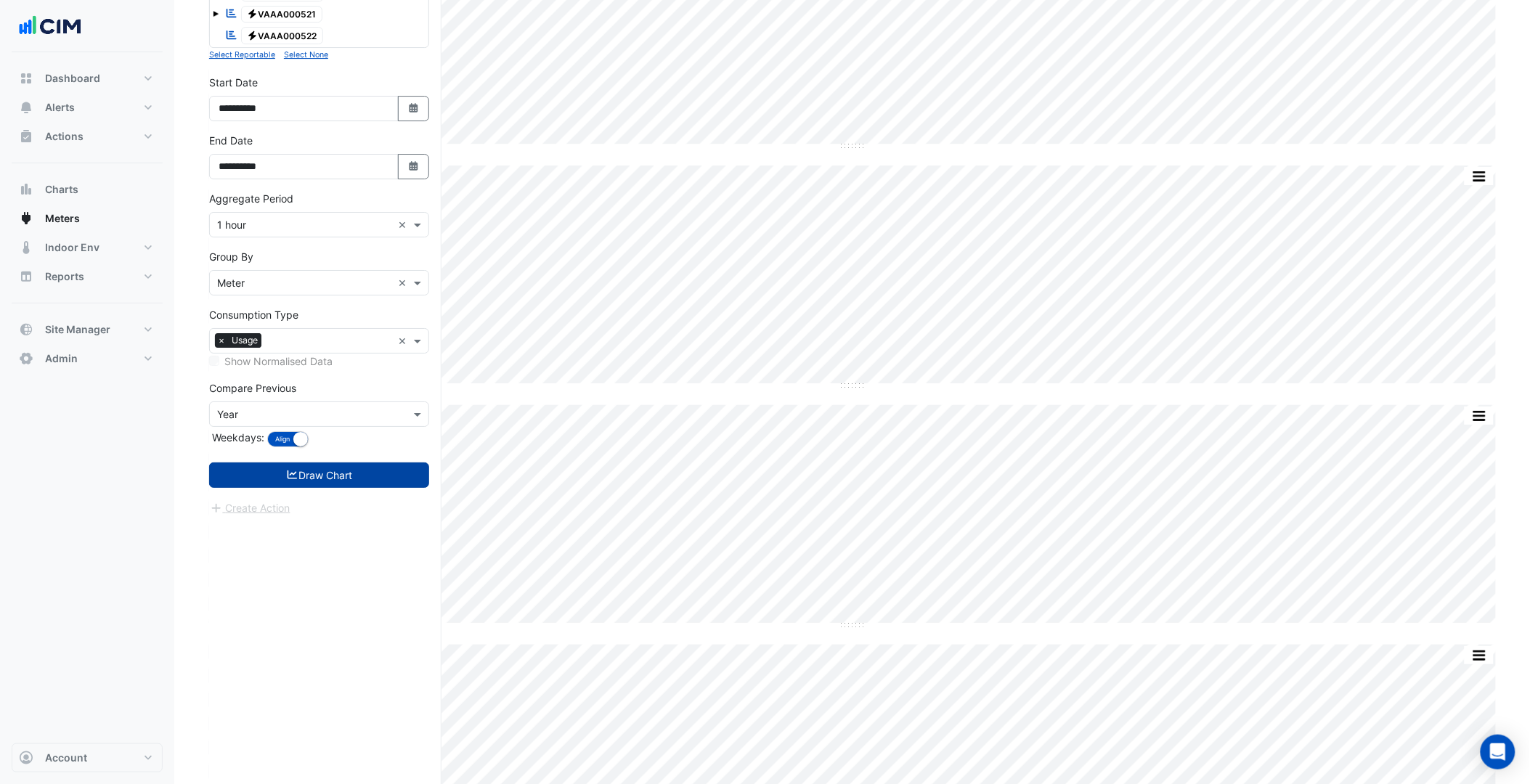
click at [399, 488] on button "Draw Chart" at bounding box center [318, 475] width 220 height 26
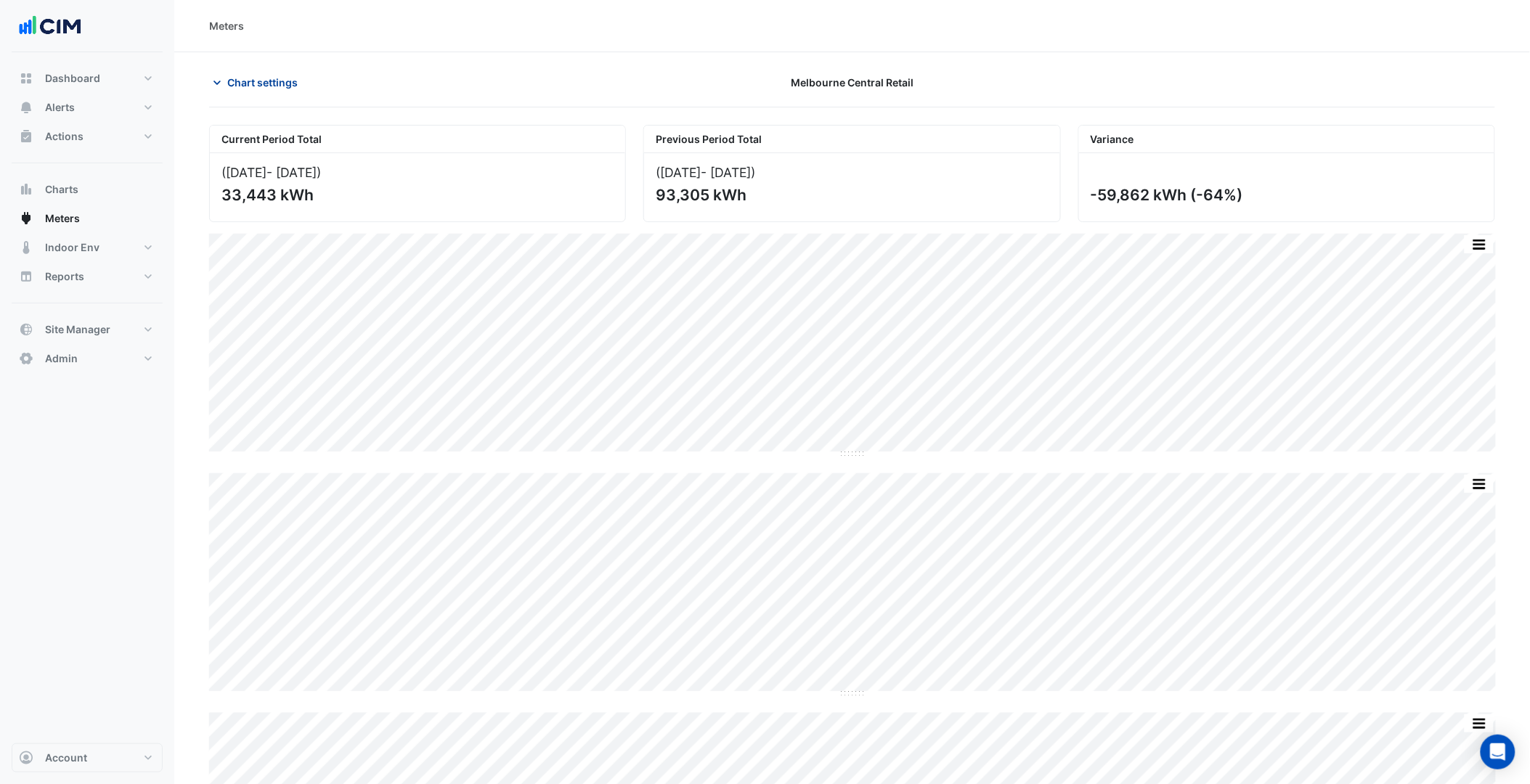
click at [284, 77] on span "Chart settings" at bounding box center [262, 82] width 71 height 16
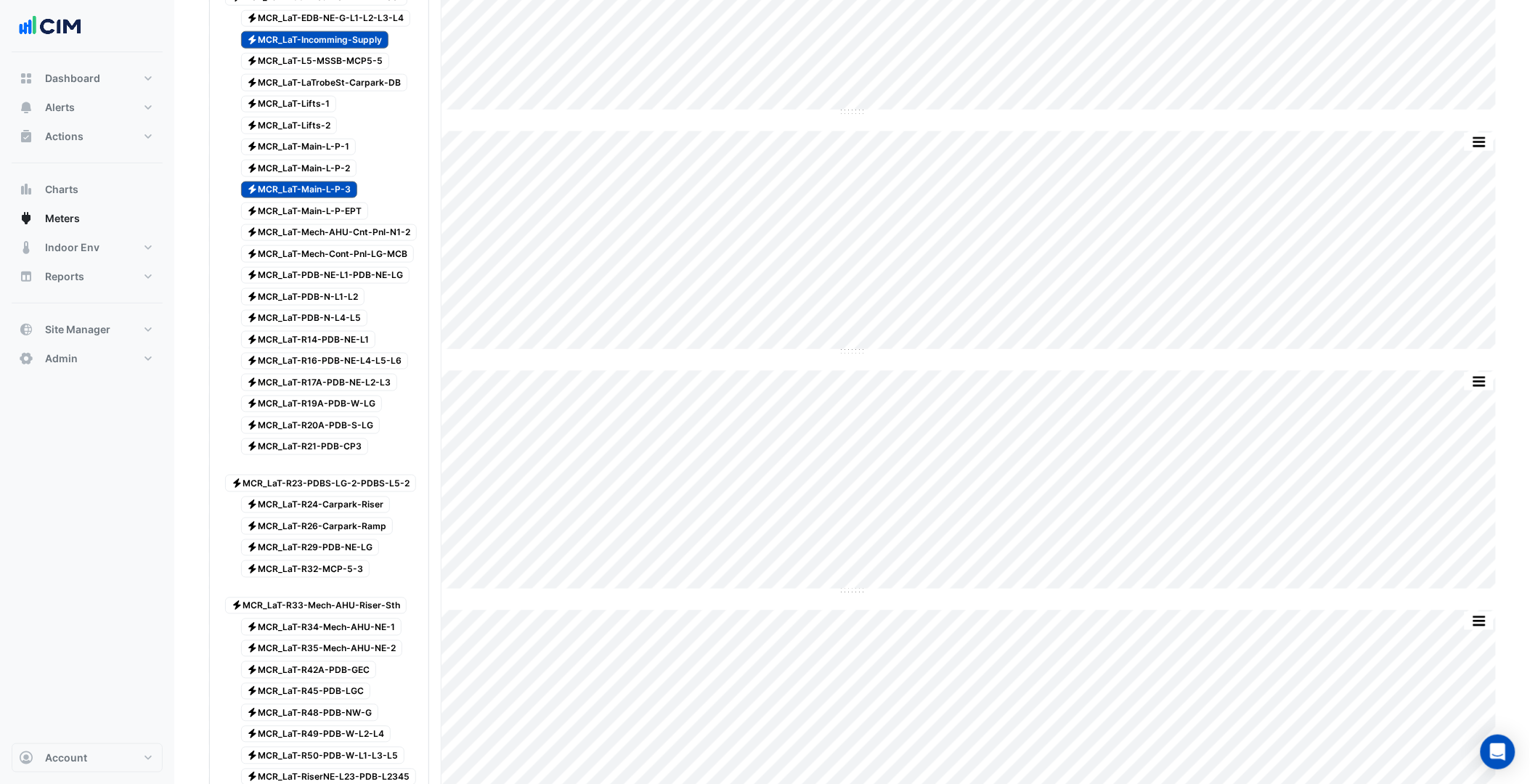
scroll to position [564, 0]
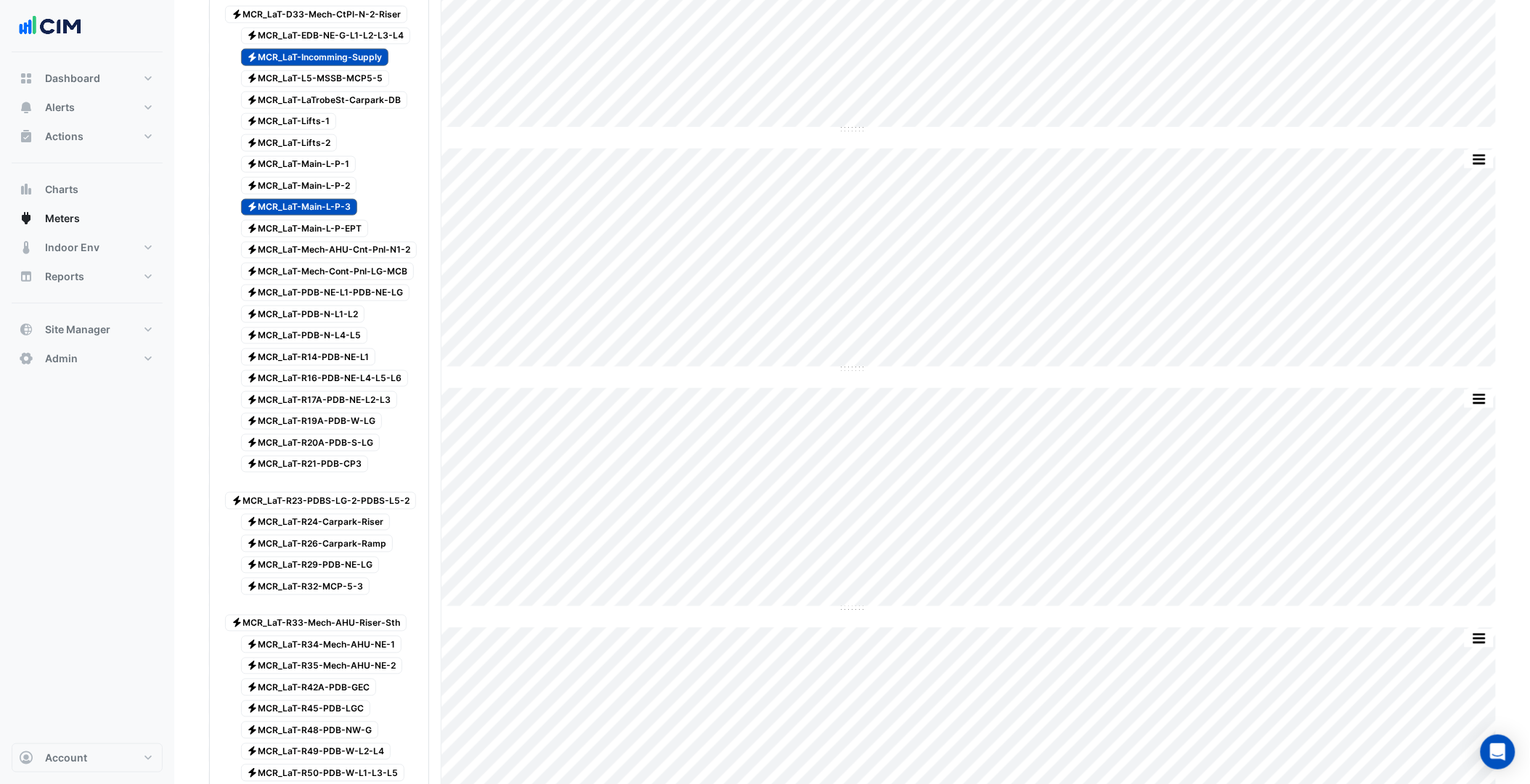
click at [324, 473] on span "Electricity MCR_LaT-R21-PDB-CP3" at bounding box center [304, 464] width 128 height 17
drag, startPoint x: 335, startPoint y: 472, endPoint x: 344, endPoint y: 444, distance: 29.4
click at [335, 451] on span "Electricity MCR_LaT-R20A-PDB-S-LG" at bounding box center [311, 442] width 140 height 17
click at [344, 432] on div "Electricity MCR_LaT-R19A-PDB-W-LG" at bounding box center [303, 422] width 164 height 20
click at [354, 409] on span "Electricity MCR_LaT-R17A-PDB-NE-L2-L3" at bounding box center [319, 400] width 157 height 17
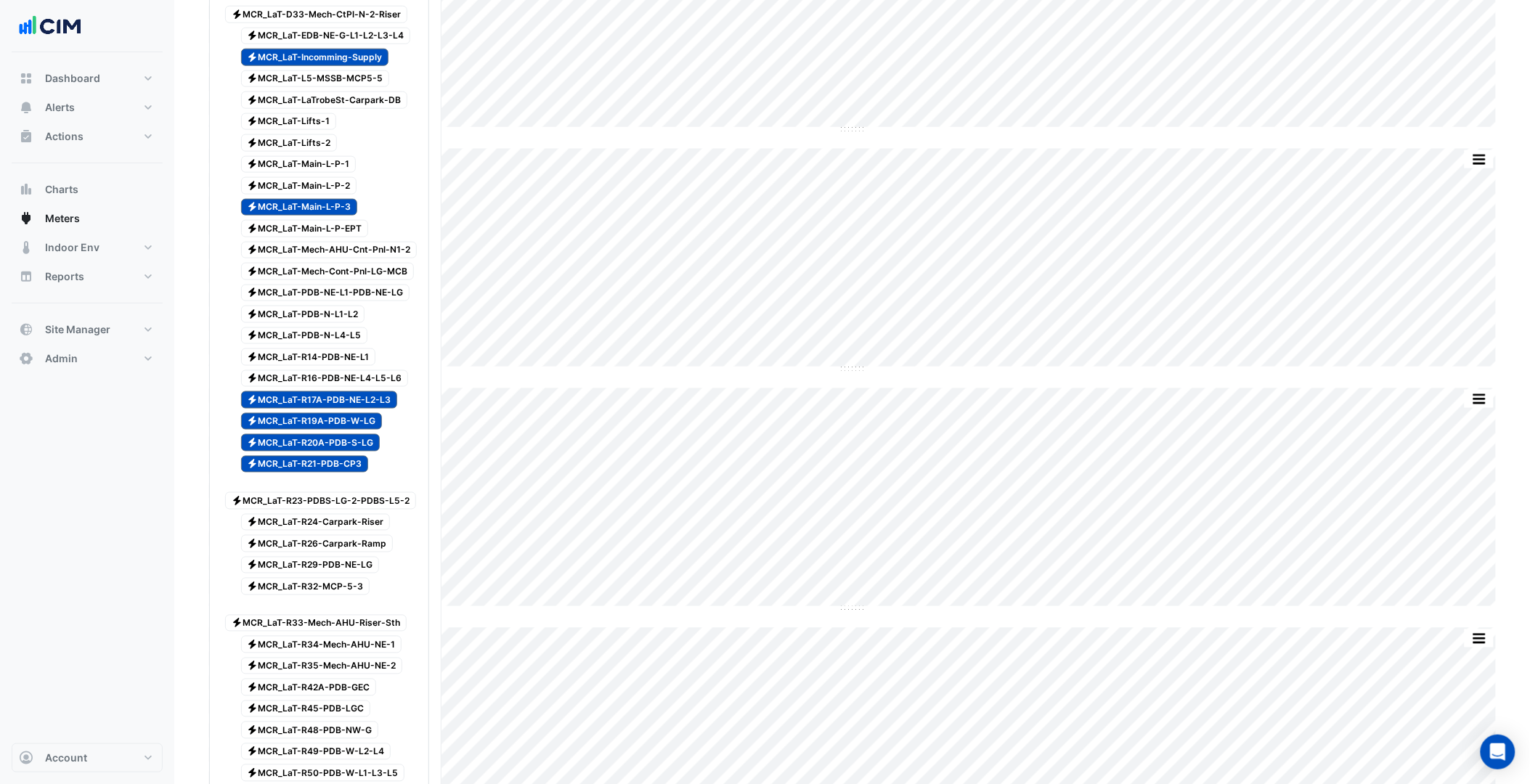
click at [349, 388] on span "Electricity MCR_LaT-R16-PDB-NE-L4-L5-L6" at bounding box center [325, 379] width 167 height 17
click at [338, 366] on span "Electricity MCR_LaT-R14-PDB-NE-L1" at bounding box center [308, 357] width 135 height 17
click at [328, 347] on div "Electricity MCR_LaT-PDB-N-L4-L5" at bounding box center [296, 336] width 150 height 20
drag, startPoint x: 323, startPoint y: 332, endPoint x: 322, endPoint y: 322, distance: 10.0
click at [323, 324] on div "Electricity MCR_LaT-PDB-N-L1-L2" at bounding box center [295, 314] width 147 height 20
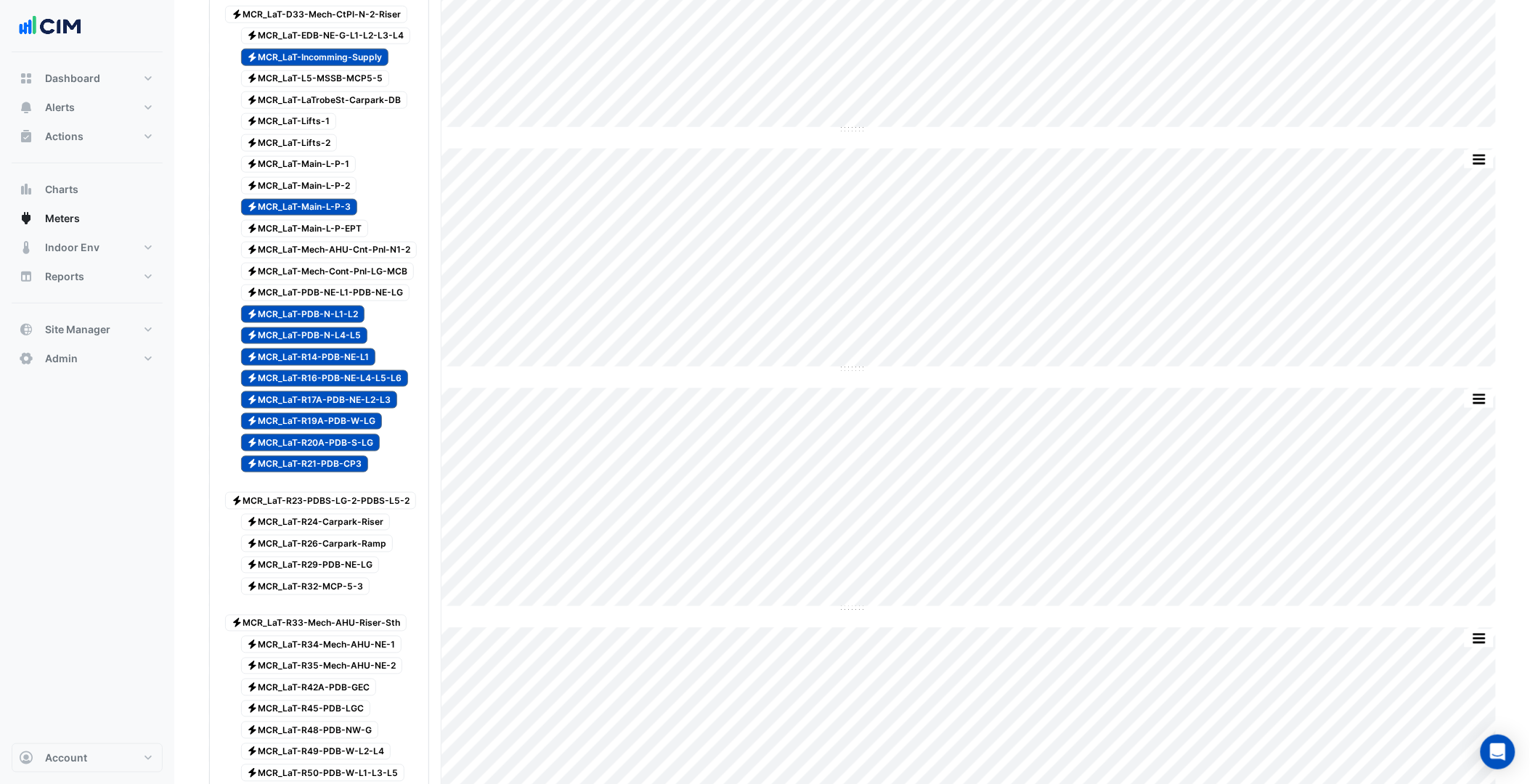
click at [323, 302] on span "Electricity MCR_LaT-PDB-NE-L1-PDB-NE-LG" at bounding box center [325, 293] width 169 height 17
click at [325, 280] on span "Electricity MCR_LaT-Mech-Cont-Pnl-LG-MCB" at bounding box center [327, 271] width 174 height 17
click at [328, 259] on span "Electricity MCR_LaT-Mech-AHU-Cnt-Pnl-N1-2" at bounding box center [329, 250] width 177 height 17
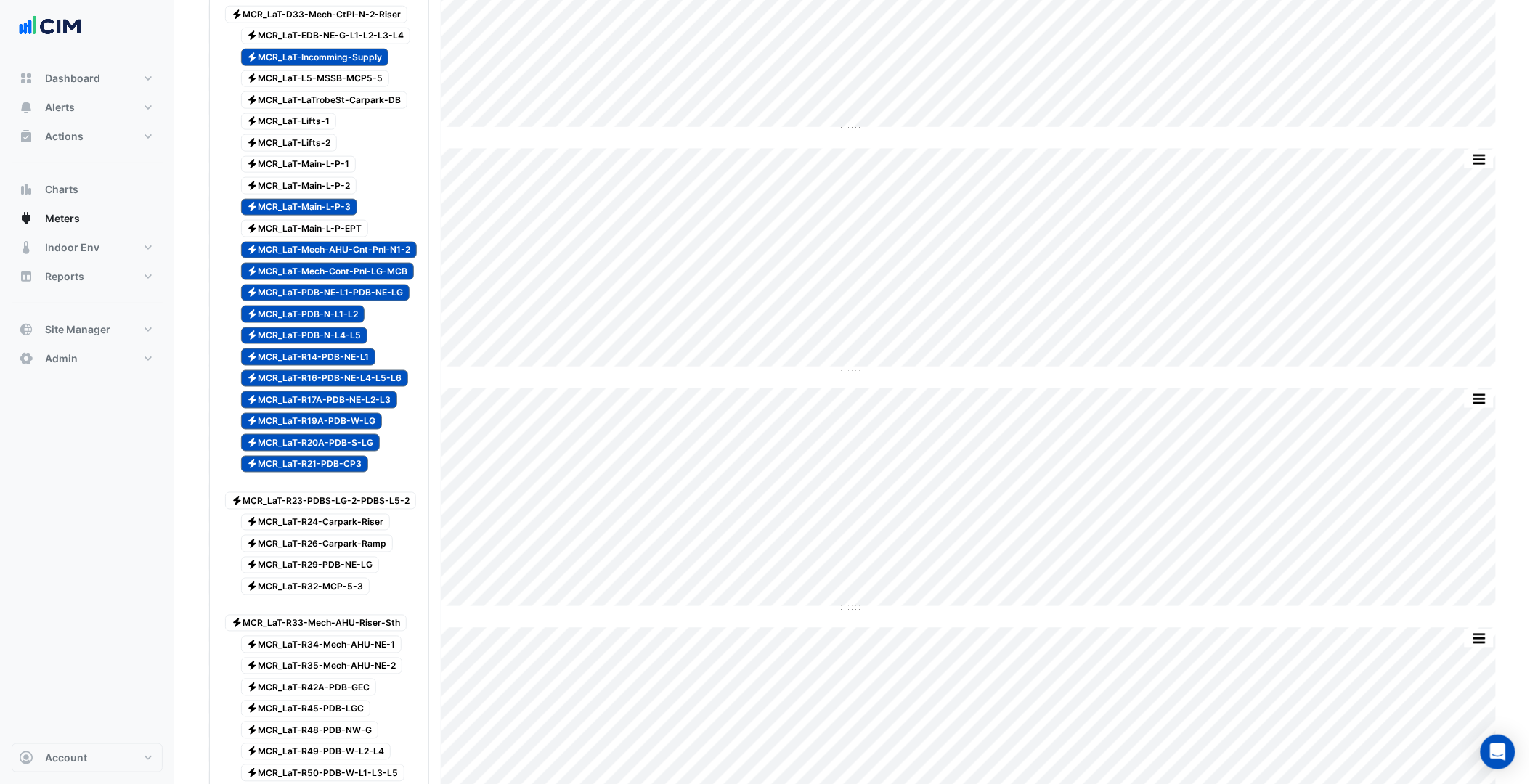
click at [329, 237] on span "Electricity MCR_LaT-Main-L-P-EPT" at bounding box center [304, 228] width 128 height 17
click at [327, 216] on span "Electricity MCR_LaT-Main-L-P-3" at bounding box center [299, 207] width 117 height 17
click at [323, 195] on span "Electricity MCR_LaT-Main-L-P-2" at bounding box center [299, 186] width 116 height 17
click at [315, 216] on span "Electricity MCR_LaT-Main-L-P-3" at bounding box center [299, 207] width 117 height 17
click at [315, 174] on span "Electricity MCR_LaT-Main-L-P-1" at bounding box center [299, 165] width 116 height 17
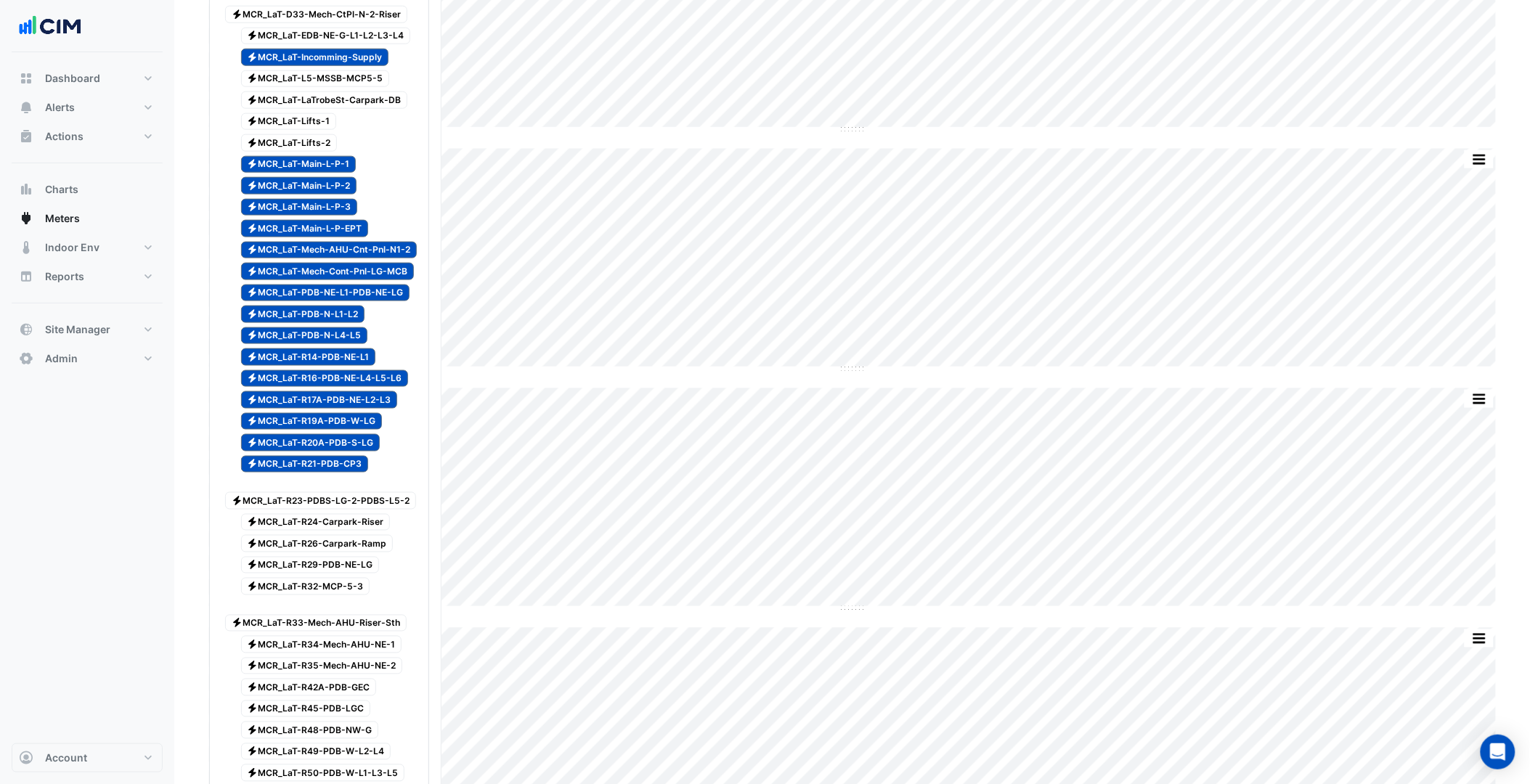
click at [278, 153] on div "Electricity MCR_LaT-Lifts-2" at bounding box center [281, 143] width 120 height 20
click at [289, 131] on span "Electricity MCR_LaT-Lifts-1" at bounding box center [289, 121] width 96 height 17
click at [298, 108] on span "Electricity MCR_LaT-LaTrobeSt-Carpark-DB" at bounding box center [325, 99] width 167 height 17
click at [303, 88] on span "Electricity MCR_LaT-L5-MSSB-MCP5-5" at bounding box center [315, 79] width 149 height 17
click at [303, 45] on span "Electricity MCR_LaT-EDB-NE-G-L1-L2-L3-L4" at bounding box center [325, 36] width 170 height 17
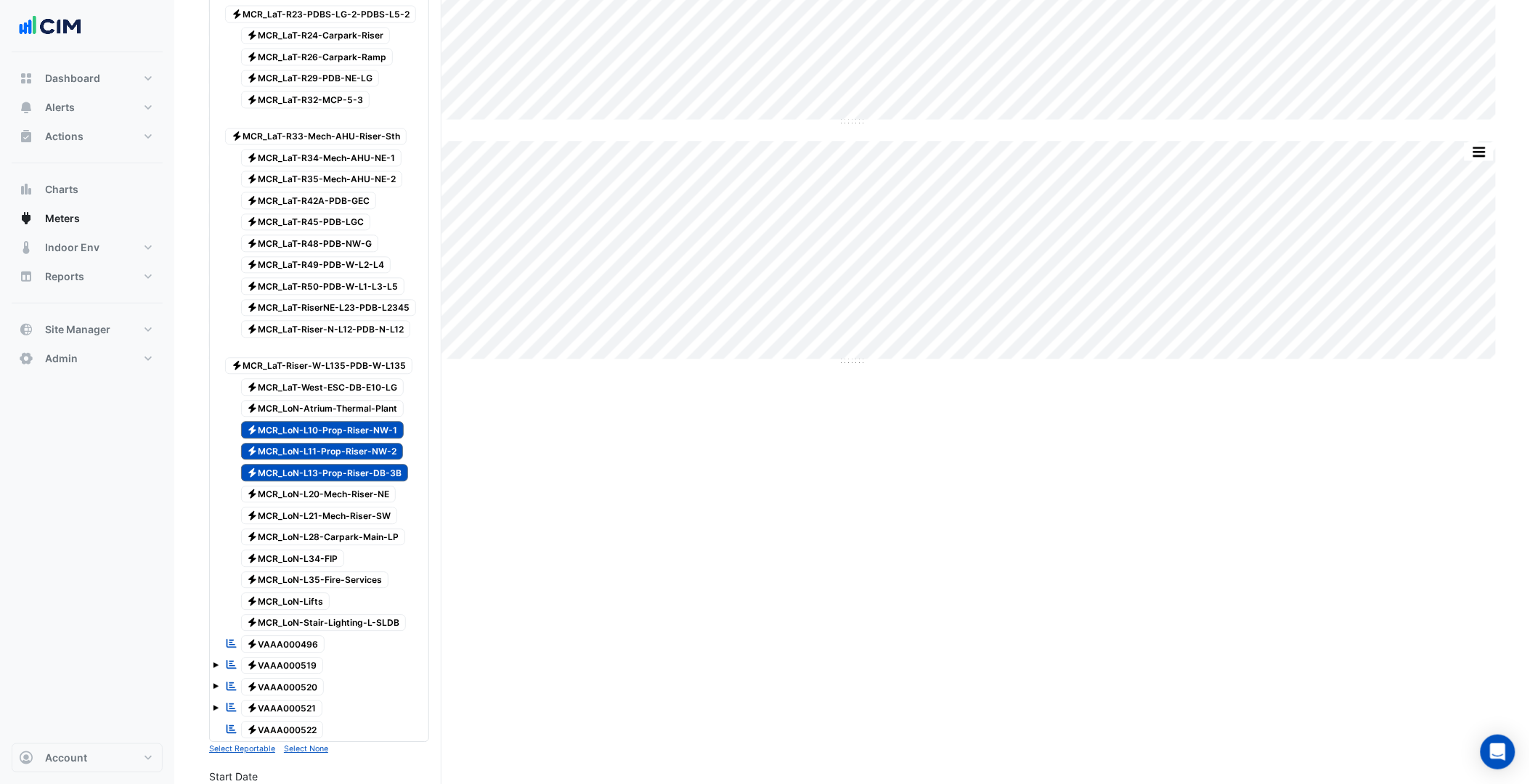
scroll to position [1540, 0]
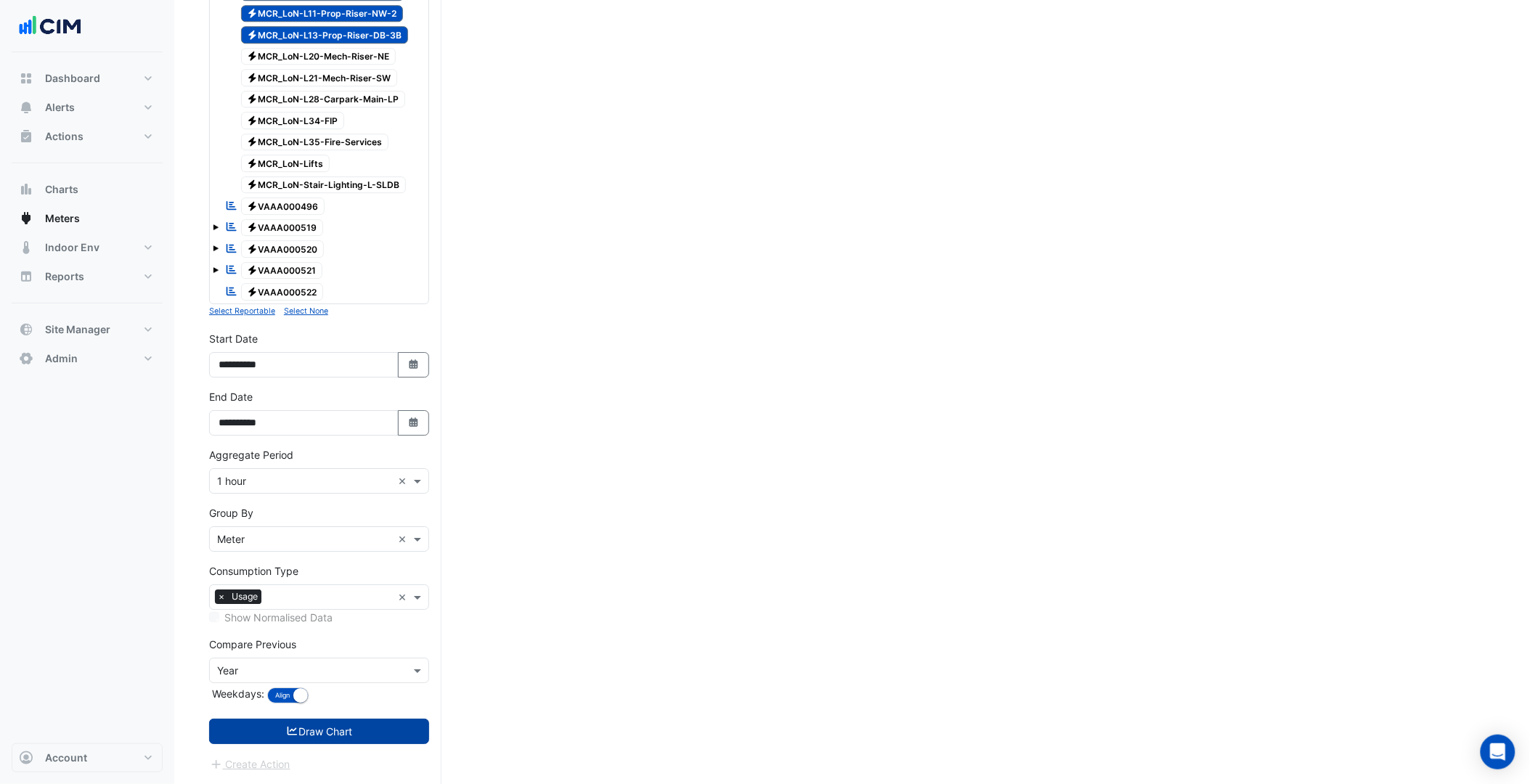
click at [357, 737] on button "Draw Chart" at bounding box center [318, 732] width 220 height 26
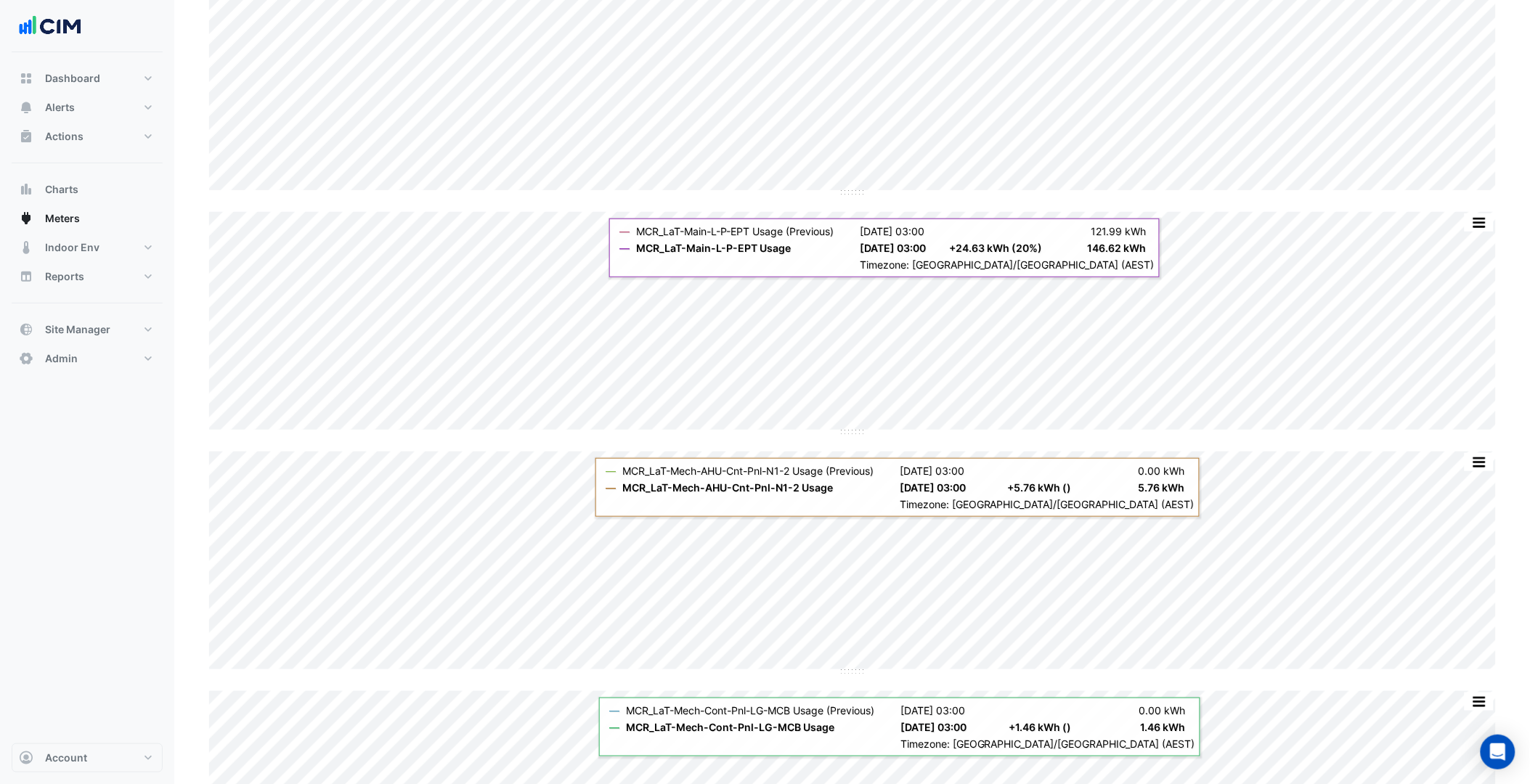
scroll to position [2096, 0]
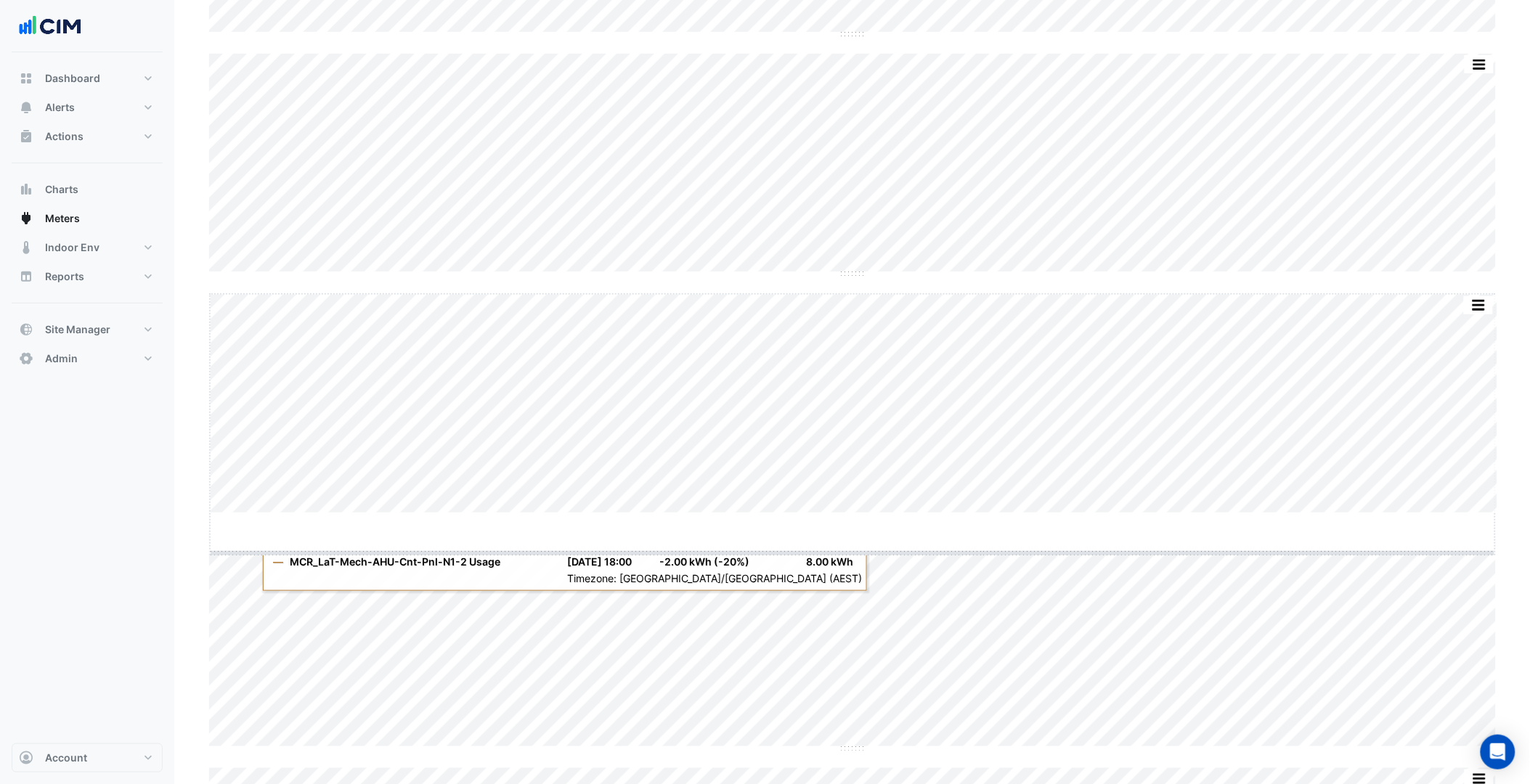
drag, startPoint x: 852, startPoint y: 513, endPoint x: 858, endPoint y: 523, distance: 11.7
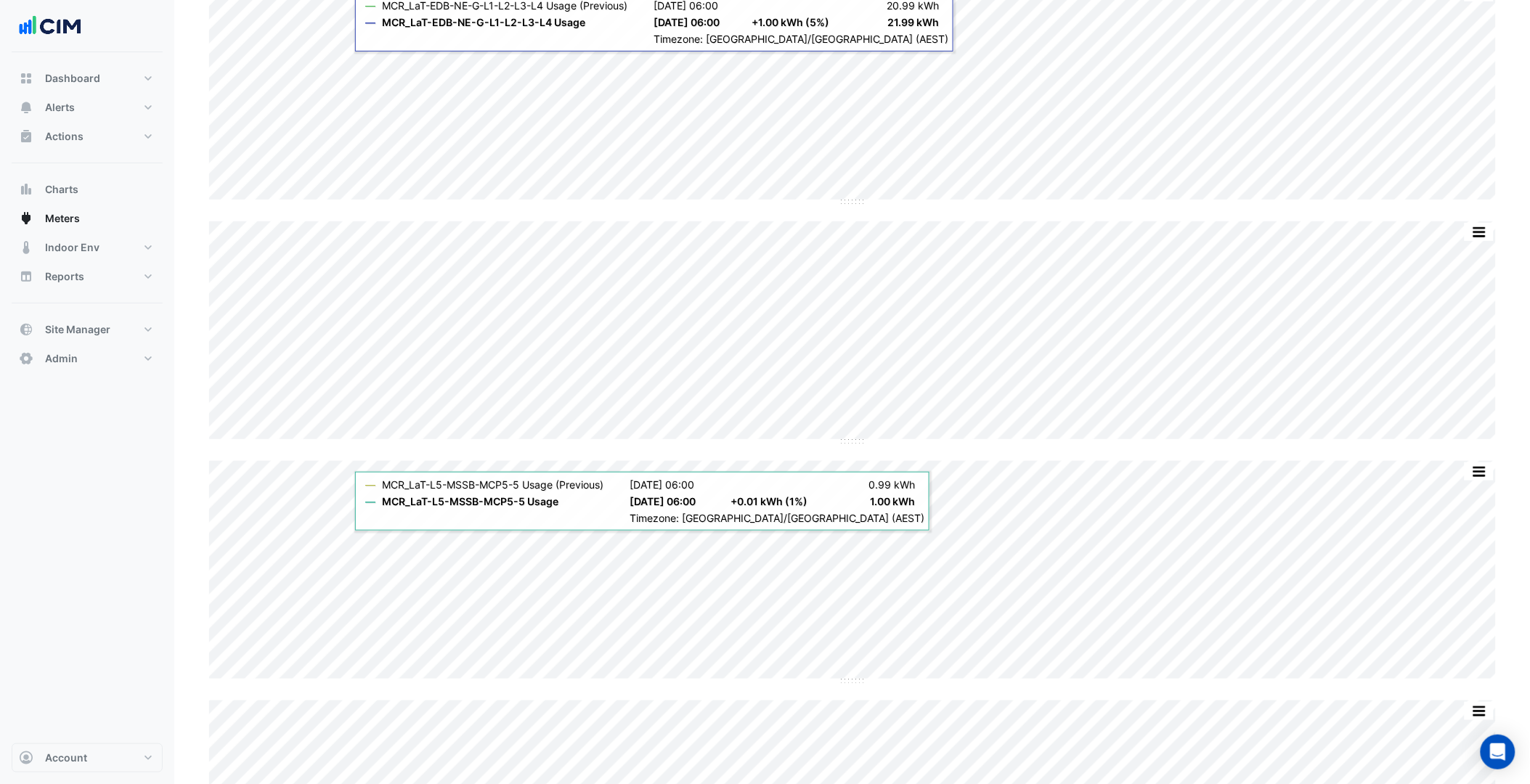
scroll to position [16, 0]
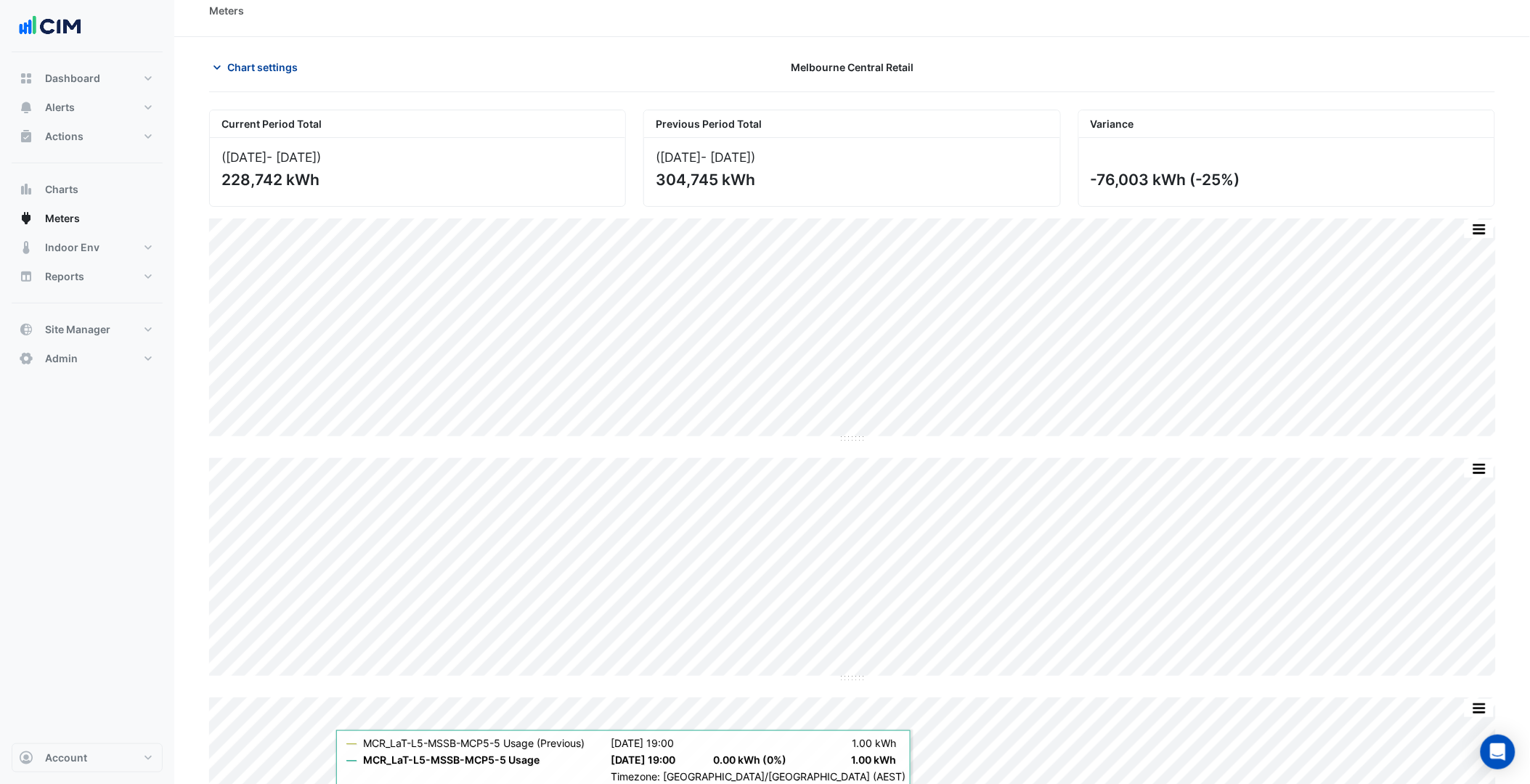
click at [271, 67] on span "Chart settings" at bounding box center [262, 67] width 71 height 16
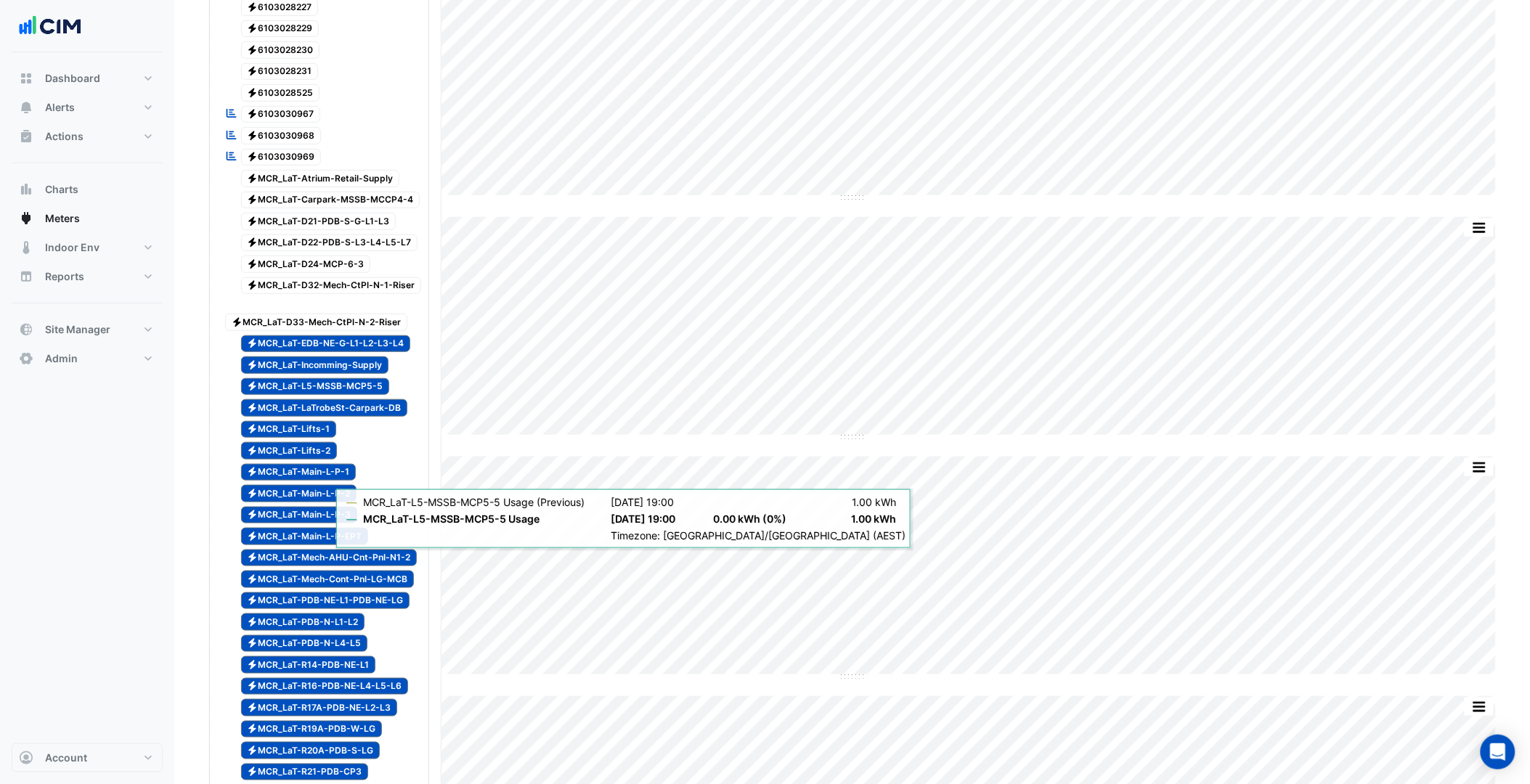
scroll to position [257, 0]
click at [305, 437] on span "Electricity MCR_LaT-Lifts-1" at bounding box center [289, 428] width 96 height 17
click at [308, 459] on span "Electricity MCR_LaT-Lifts-2" at bounding box center [289, 449] width 97 height 17
drag, startPoint x: 325, startPoint y: 430, endPoint x: 333, endPoint y: 424, distance: 10.0
click at [326, 415] on span "Electricity MCR_LaT-LaTrobeSt-Carpark-DB" at bounding box center [325, 407] width 167 height 17
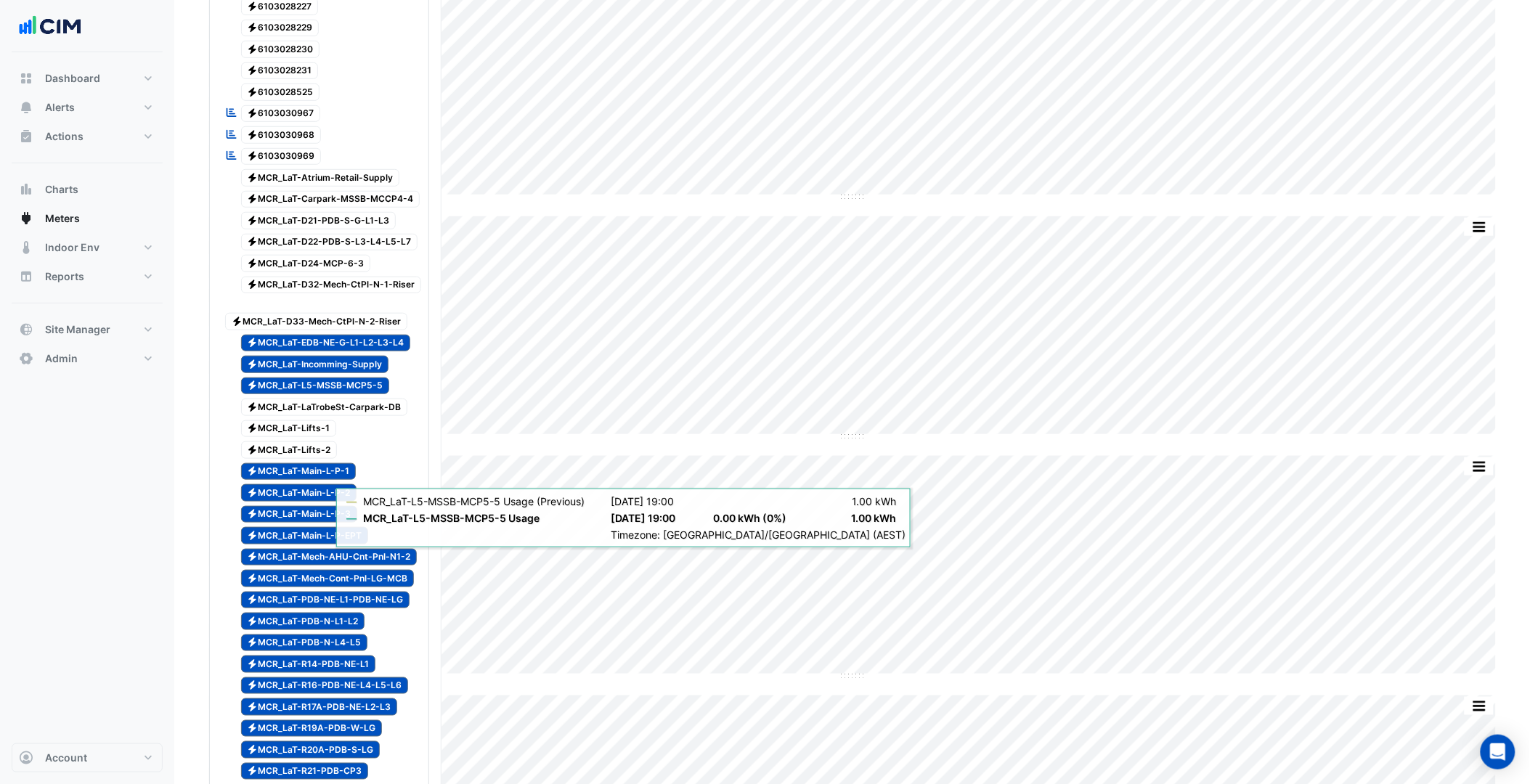
click at [346, 395] on span "Electricity MCR_LaT-L5-MSSB-MCP5-5" at bounding box center [315, 386] width 149 height 17
drag, startPoint x: 361, startPoint y: 380, endPoint x: 367, endPoint y: 361, distance: 19.9
click at [363, 373] on span "Electricity MCR_LaT-Incomming-Supply" at bounding box center [314, 364] width 148 height 17
click at [368, 352] on span "Electricity MCR_LaT-EDB-NE-G-L1-L2-L3-L4" at bounding box center [325, 343] width 170 height 17
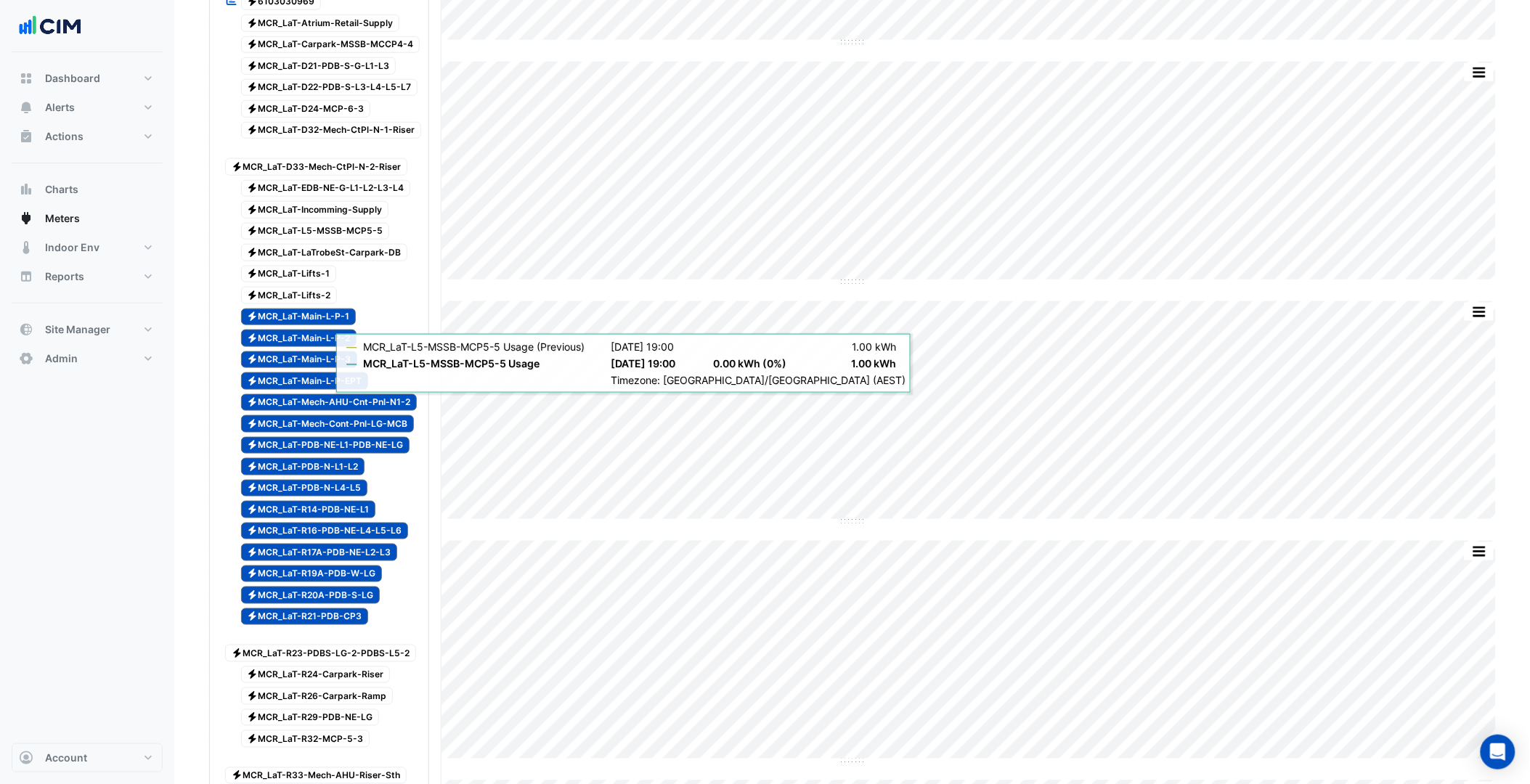
scroll to position [418, 0]
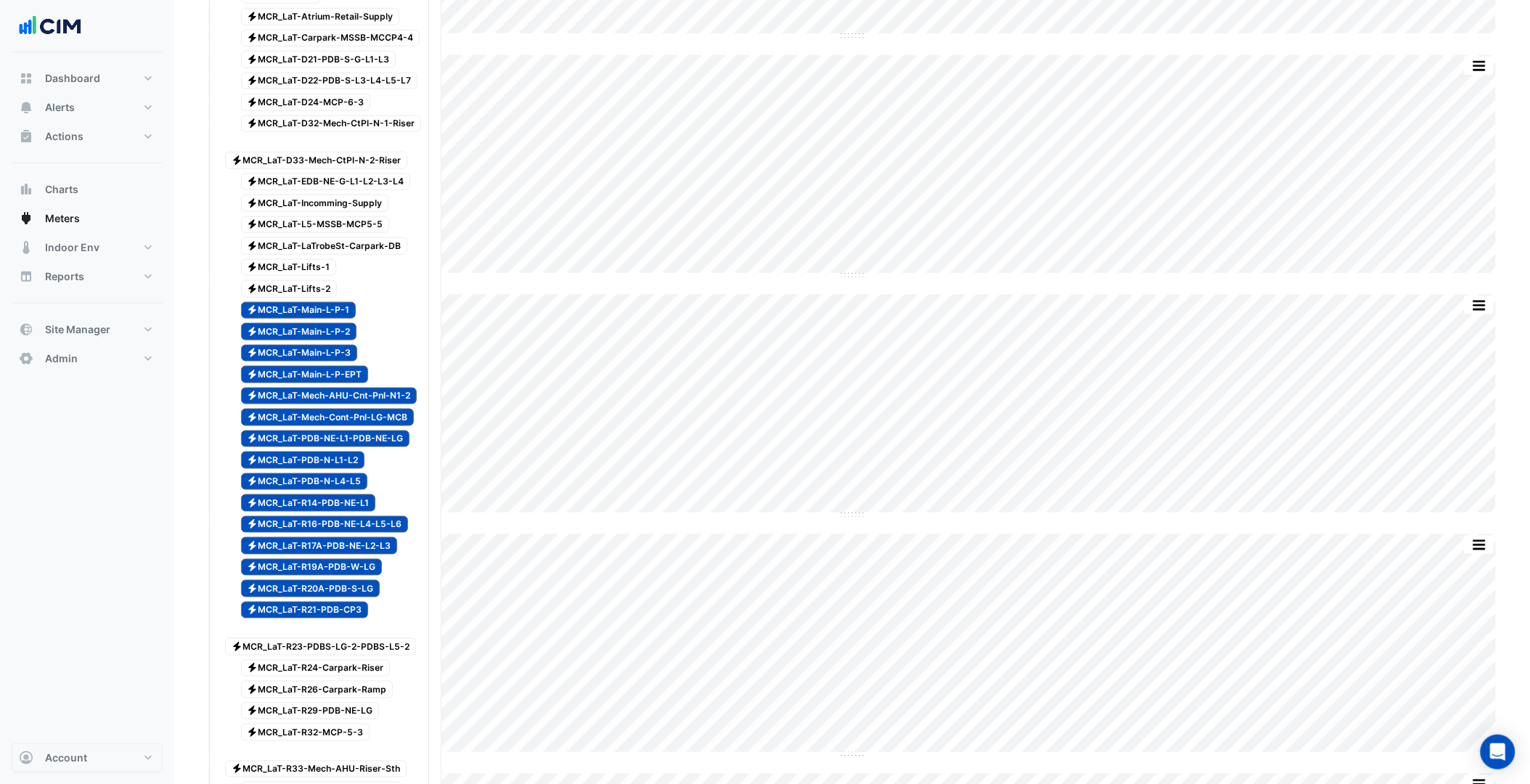
click at [338, 619] on span "Electricity MCR_LaT-R21-PDB-CP3" at bounding box center [304, 610] width 128 height 17
click at [347, 597] on span "Electricity MCR_LaT-R20A-PDB-S-LG" at bounding box center [311, 588] width 140 height 17
click at [357, 576] on span "Electricity MCR_LaT-R19A-PDB-W-LG" at bounding box center [312, 567] width 142 height 17
click at [361, 554] on span "Electricity MCR_LaT-R17A-PDB-NE-L2-L3" at bounding box center [319, 545] width 157 height 17
drag, startPoint x: 364, startPoint y: 560, endPoint x: 364, endPoint y: 551, distance: 9.0
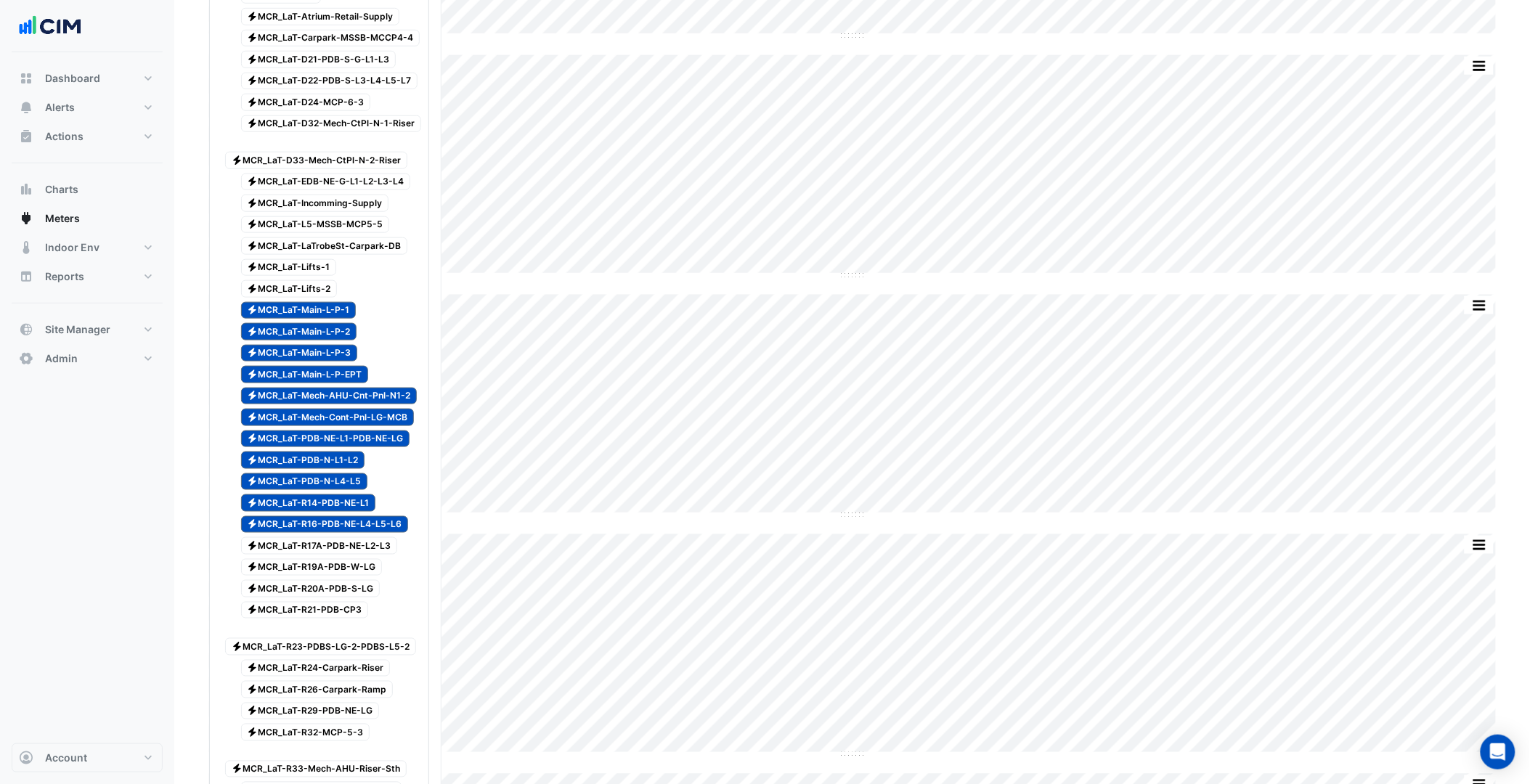
click at [364, 533] on span "Electricity MCR_LaT-R16-PDB-NE-L4-L5-L6" at bounding box center [325, 524] width 167 height 17
click at [350, 512] on span "Electricity MCR_LaT-R14-PDB-NE-L1" at bounding box center [308, 503] width 135 height 17
drag, startPoint x: 330, startPoint y: 506, endPoint x: 324, endPoint y: 483, distance: 23.8
click at [330, 491] on span "Electricity MCR_LaT-PDB-N-L4-L5" at bounding box center [304, 482] width 127 height 17
click at [324, 471] on div "Electricity MCR_LaT-PDB-N-L1-L2" at bounding box center [295, 460] width 147 height 20
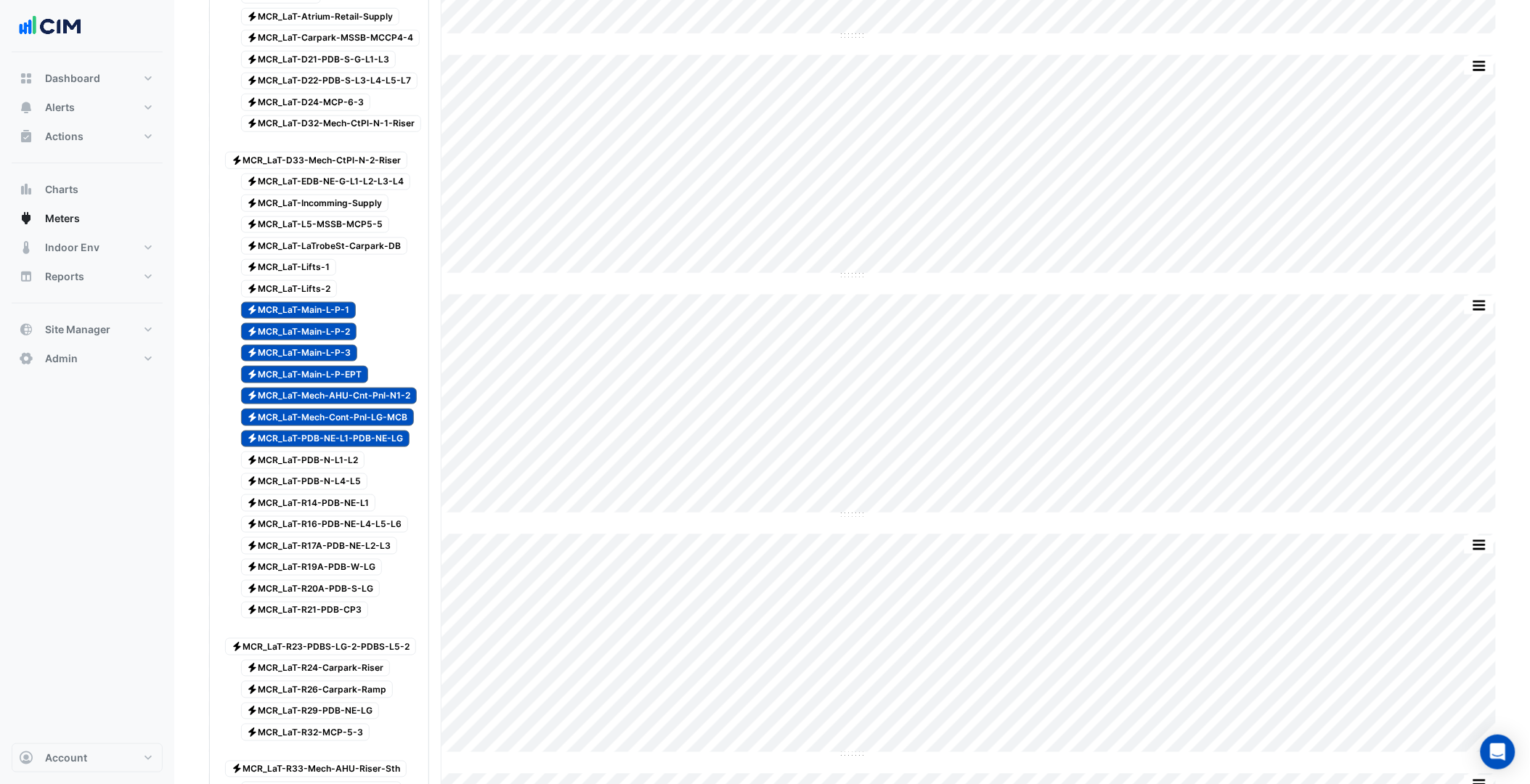
click at [333, 448] on span "Electricity MCR_LaT-PDB-NE-L1-PDB-NE-LG" at bounding box center [325, 438] width 169 height 17
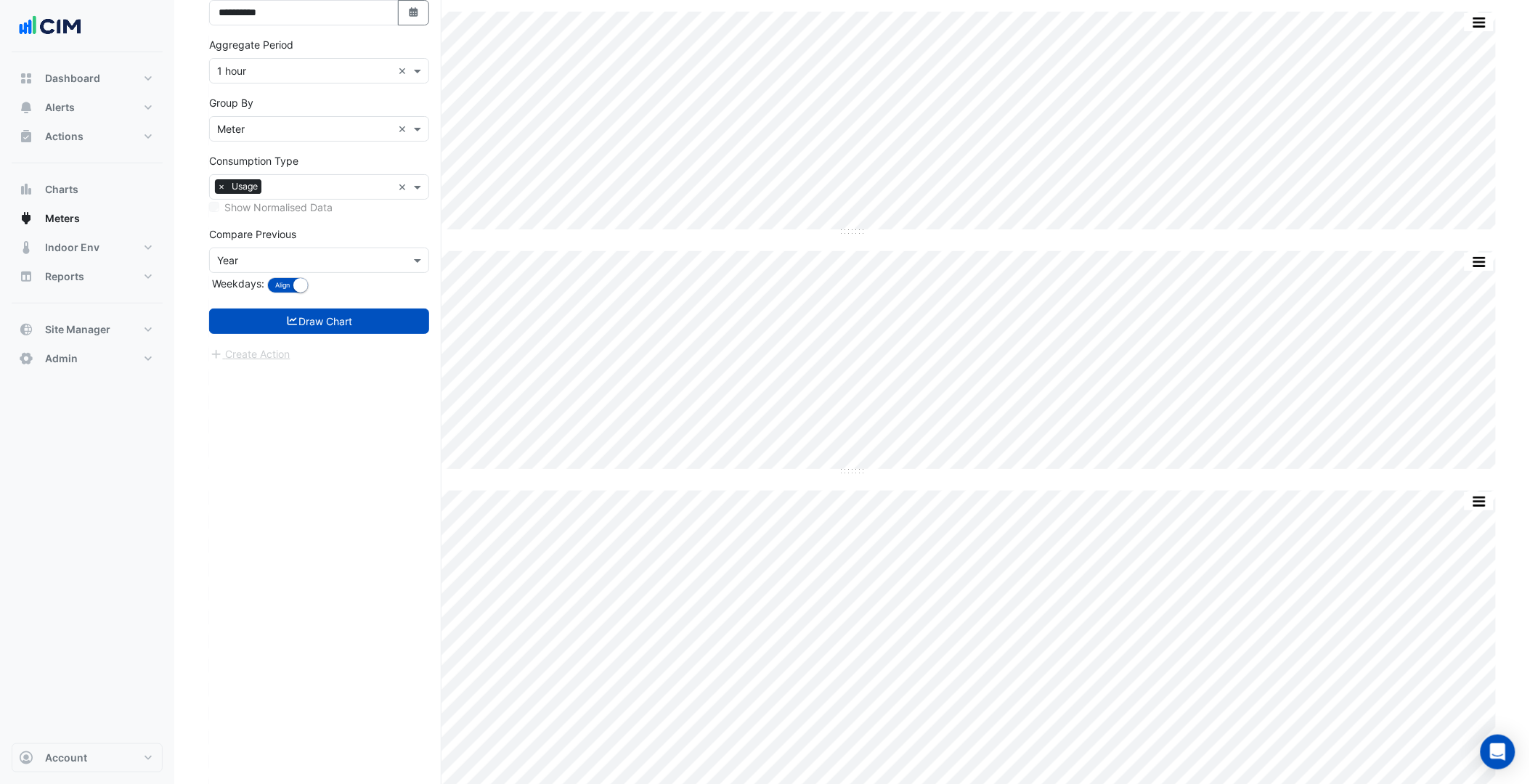
scroll to position [1869, 0]
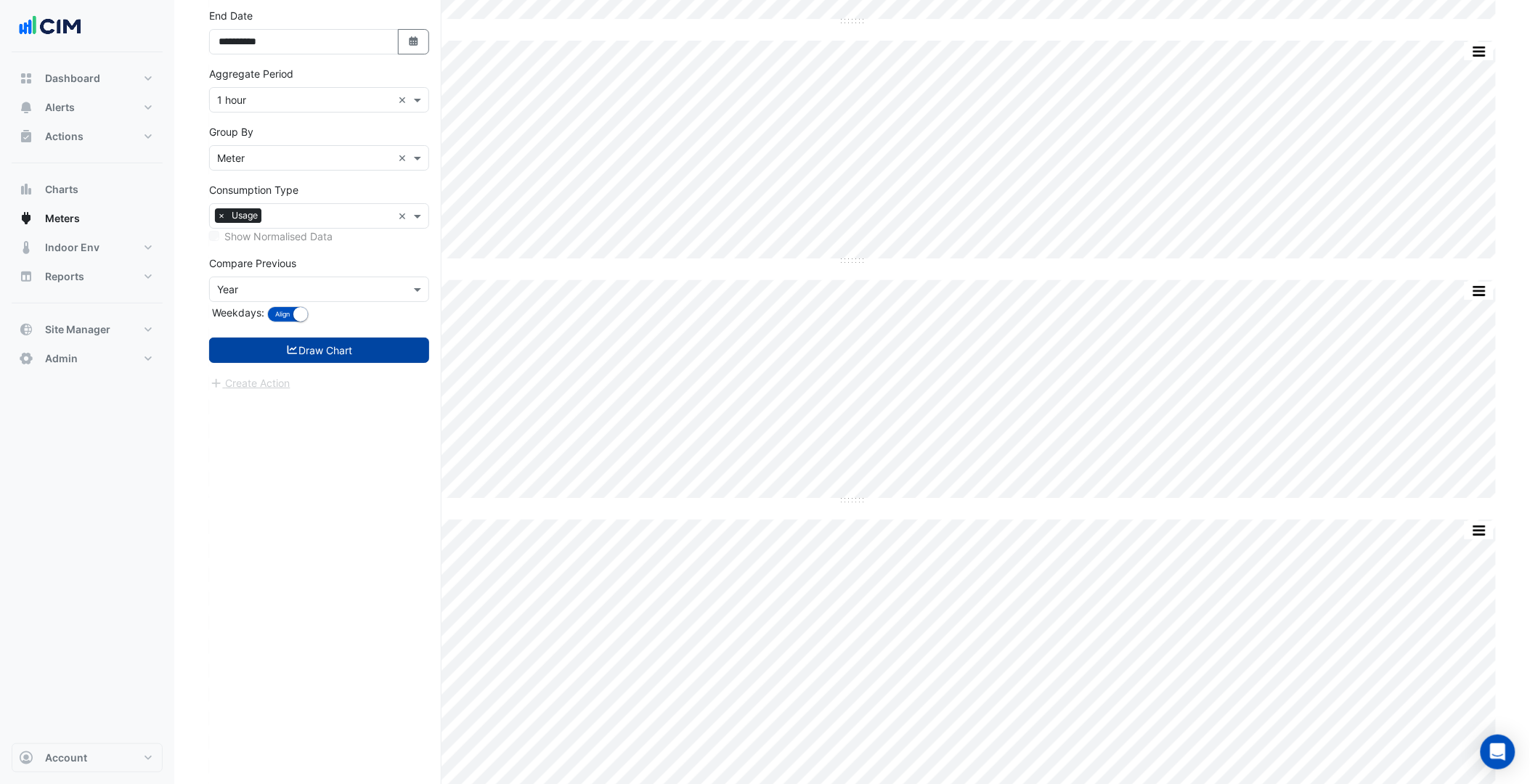
click at [353, 363] on button "Draw Chart" at bounding box center [318, 350] width 220 height 26
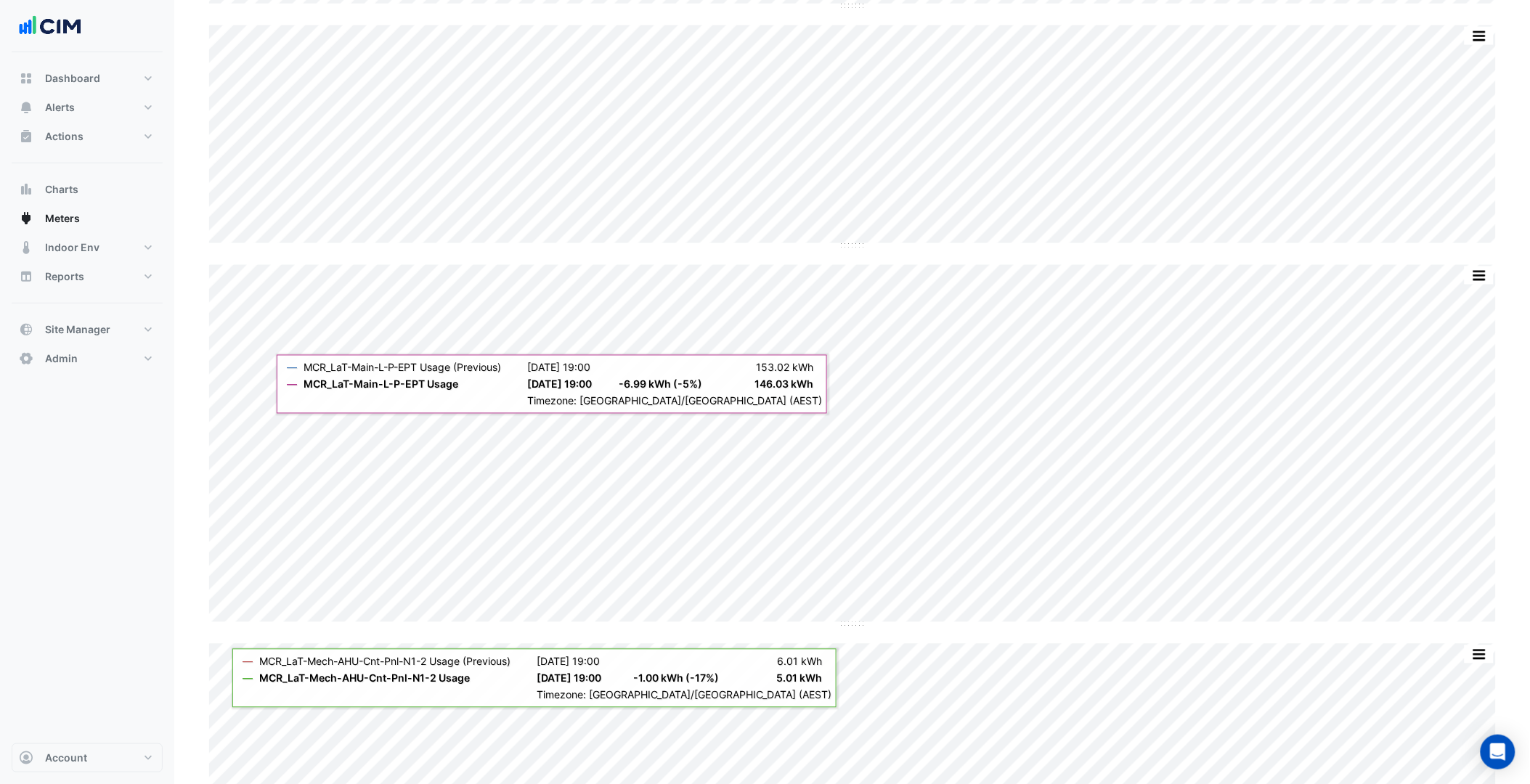
scroll to position [794, 0]
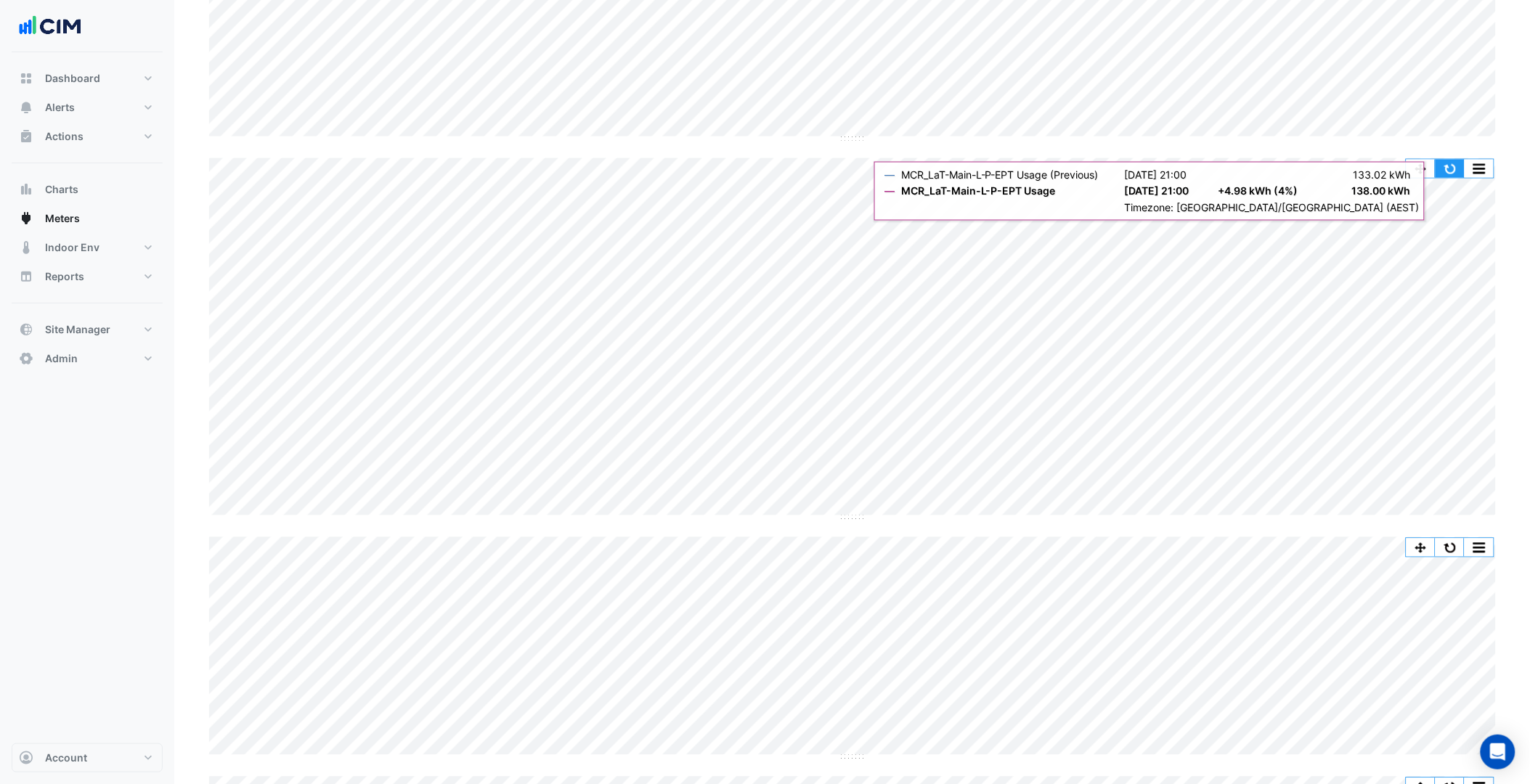
click at [1448, 170] on button "button" at bounding box center [1450, 169] width 29 height 18
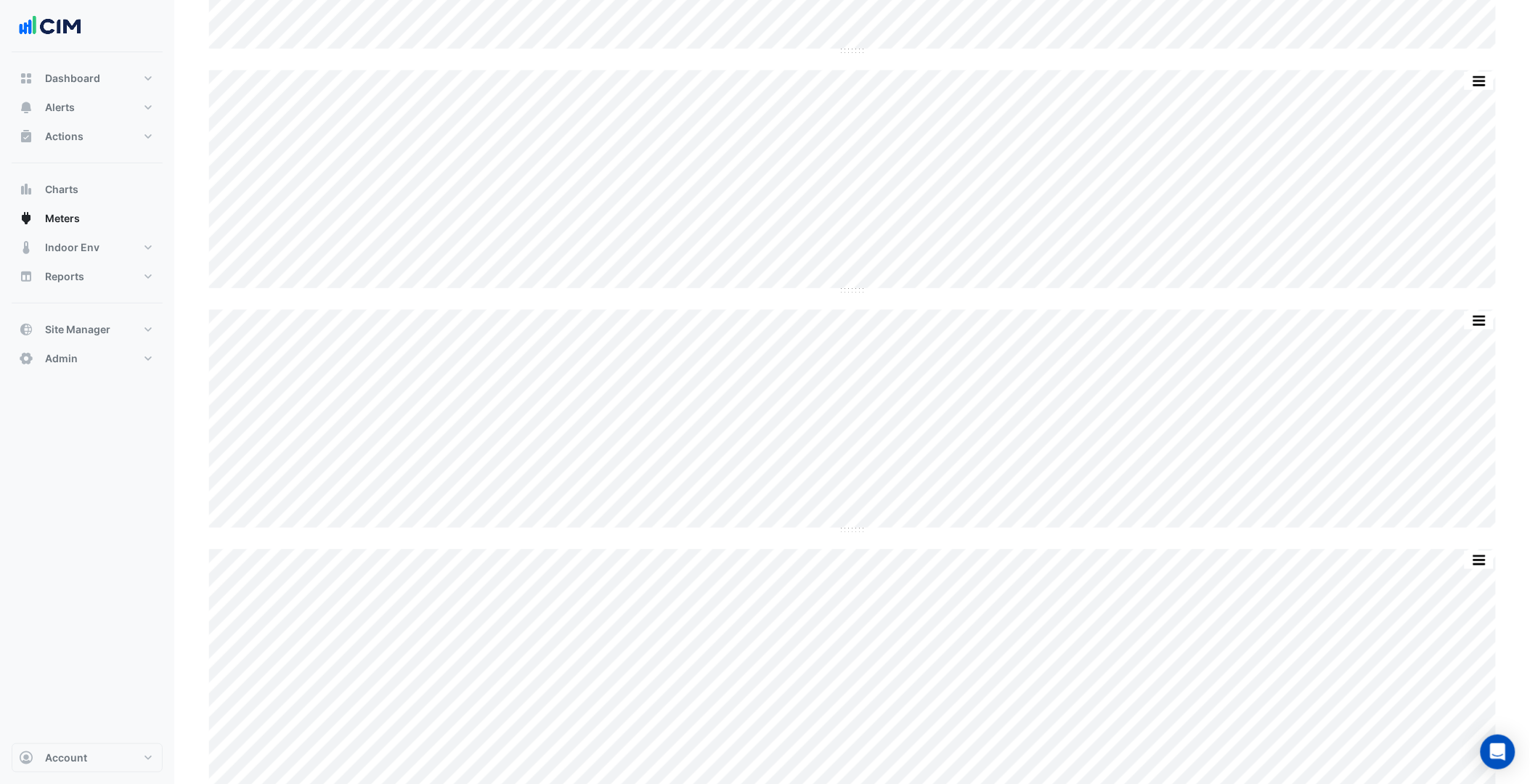
scroll to position [0, 0]
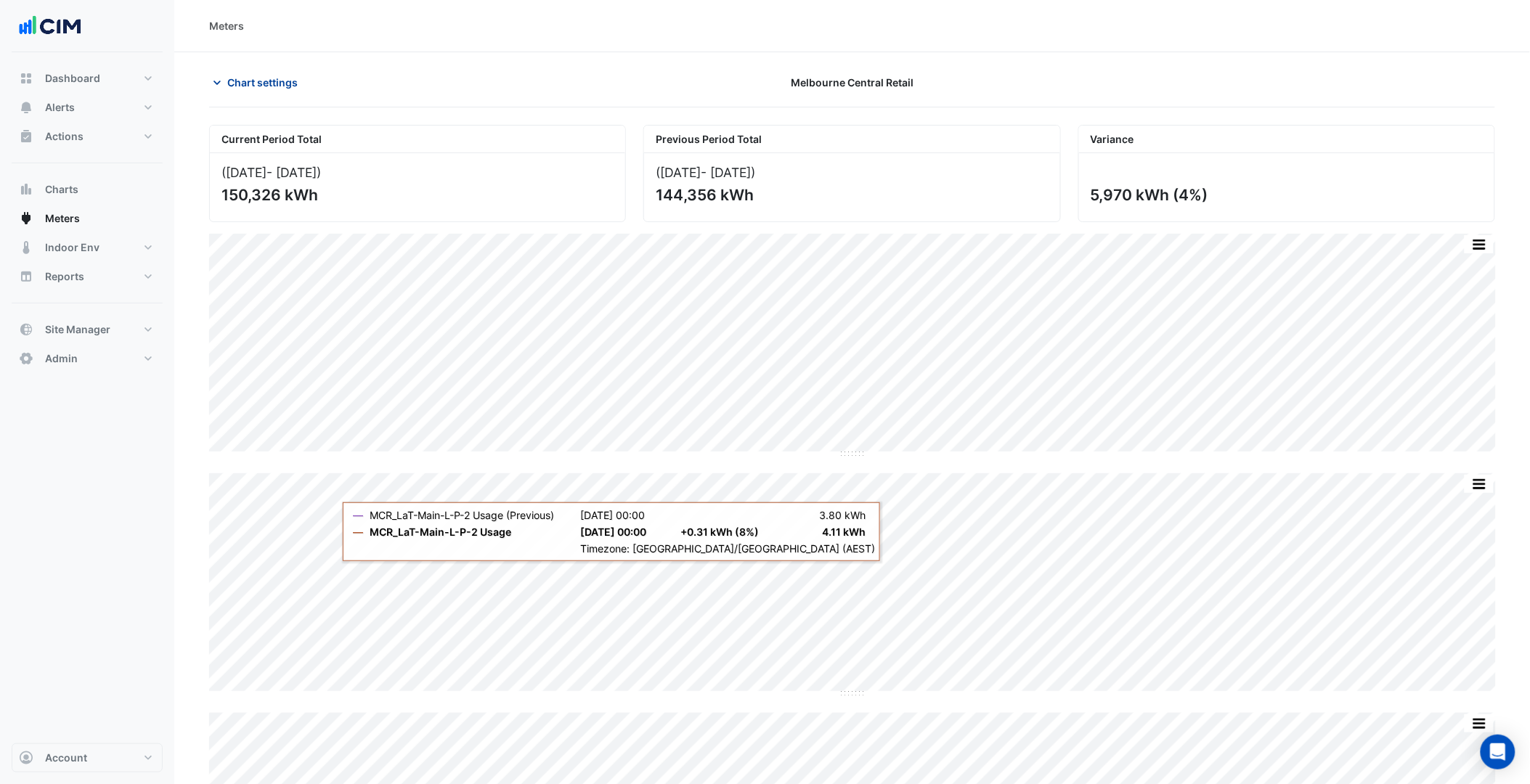
click at [264, 80] on span "Chart settings" at bounding box center [262, 82] width 71 height 16
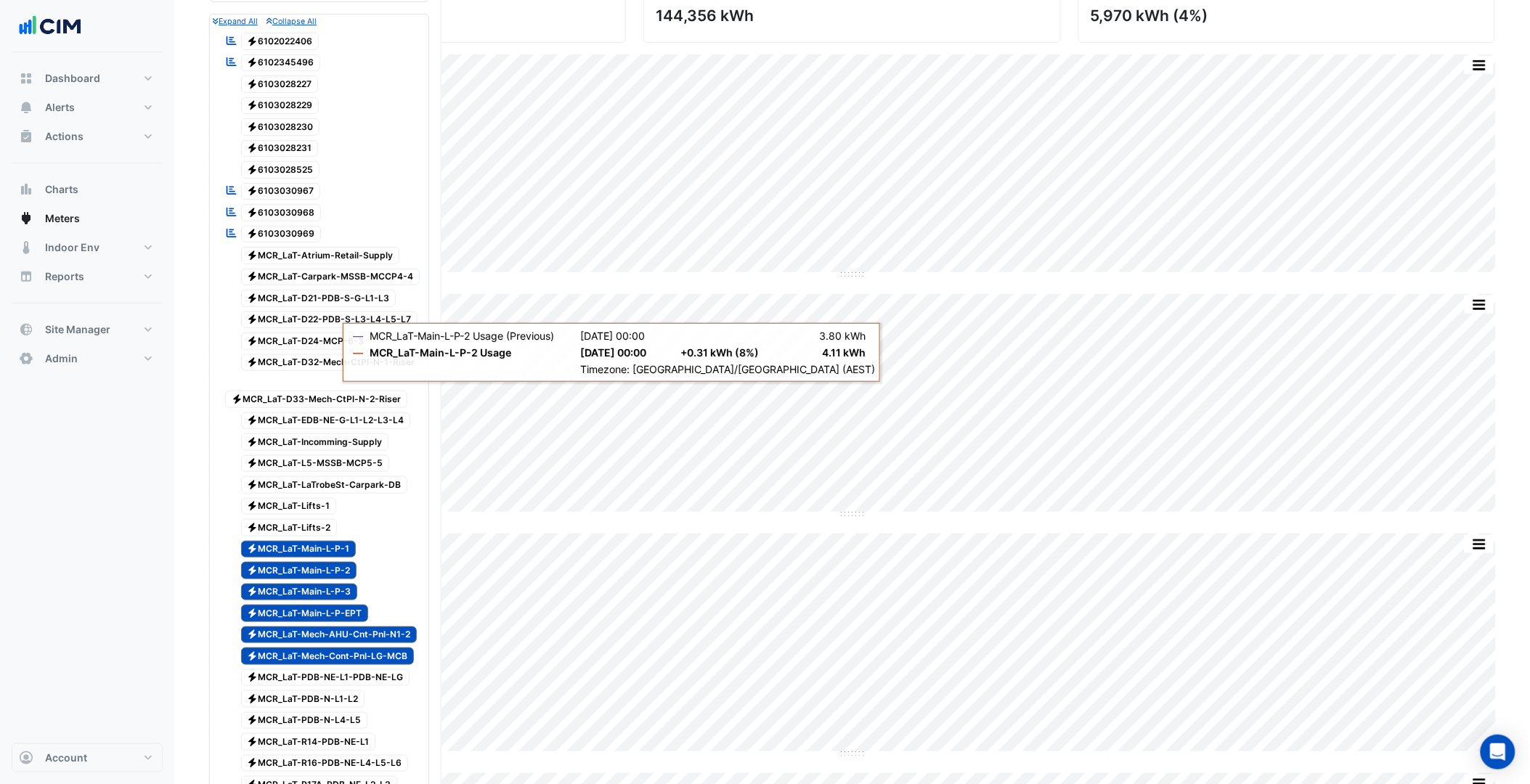
scroll to position [242, 0]
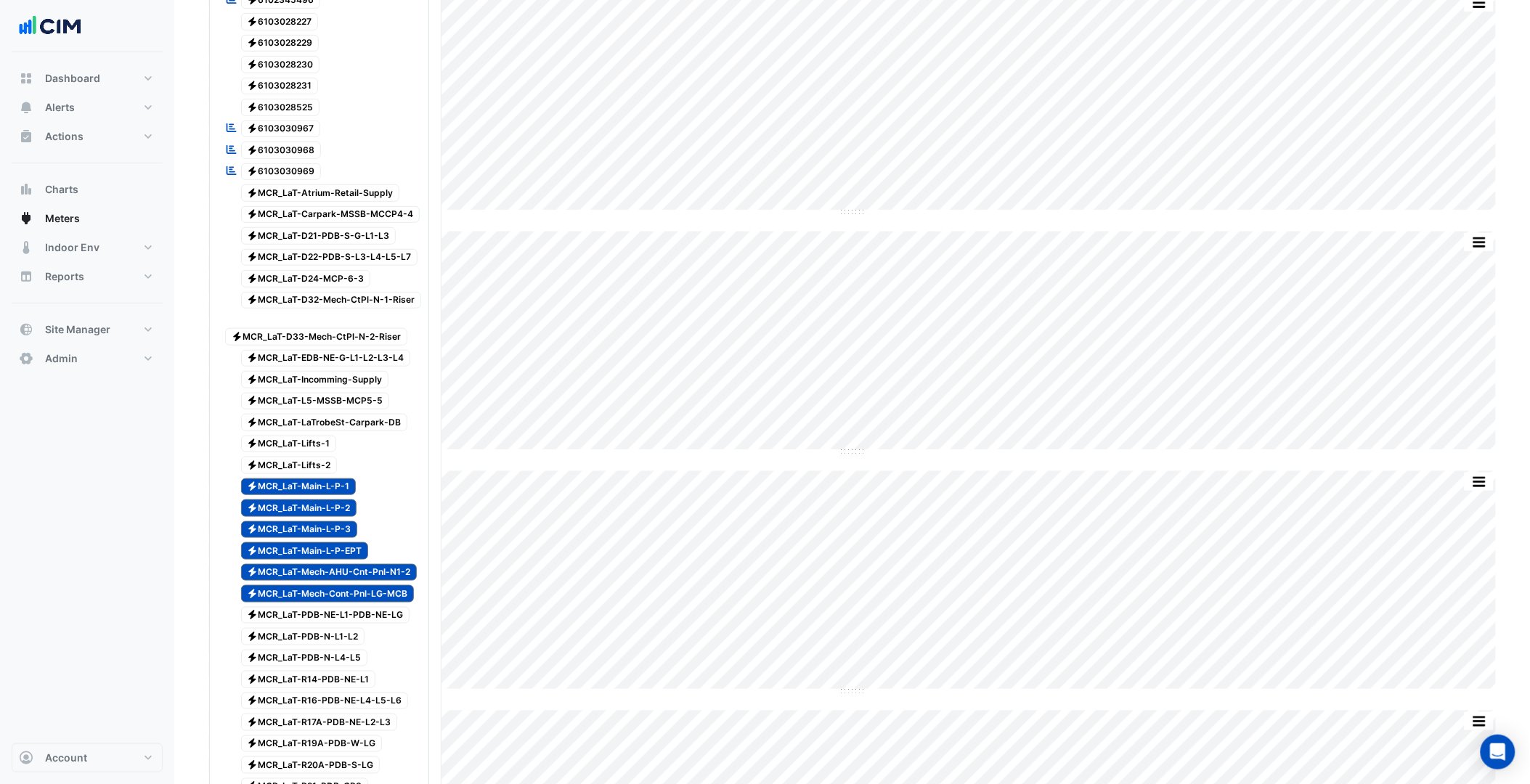
click at [350, 539] on span "Electricity MCR_LaT-Main-L-P-3" at bounding box center [299, 529] width 117 height 17
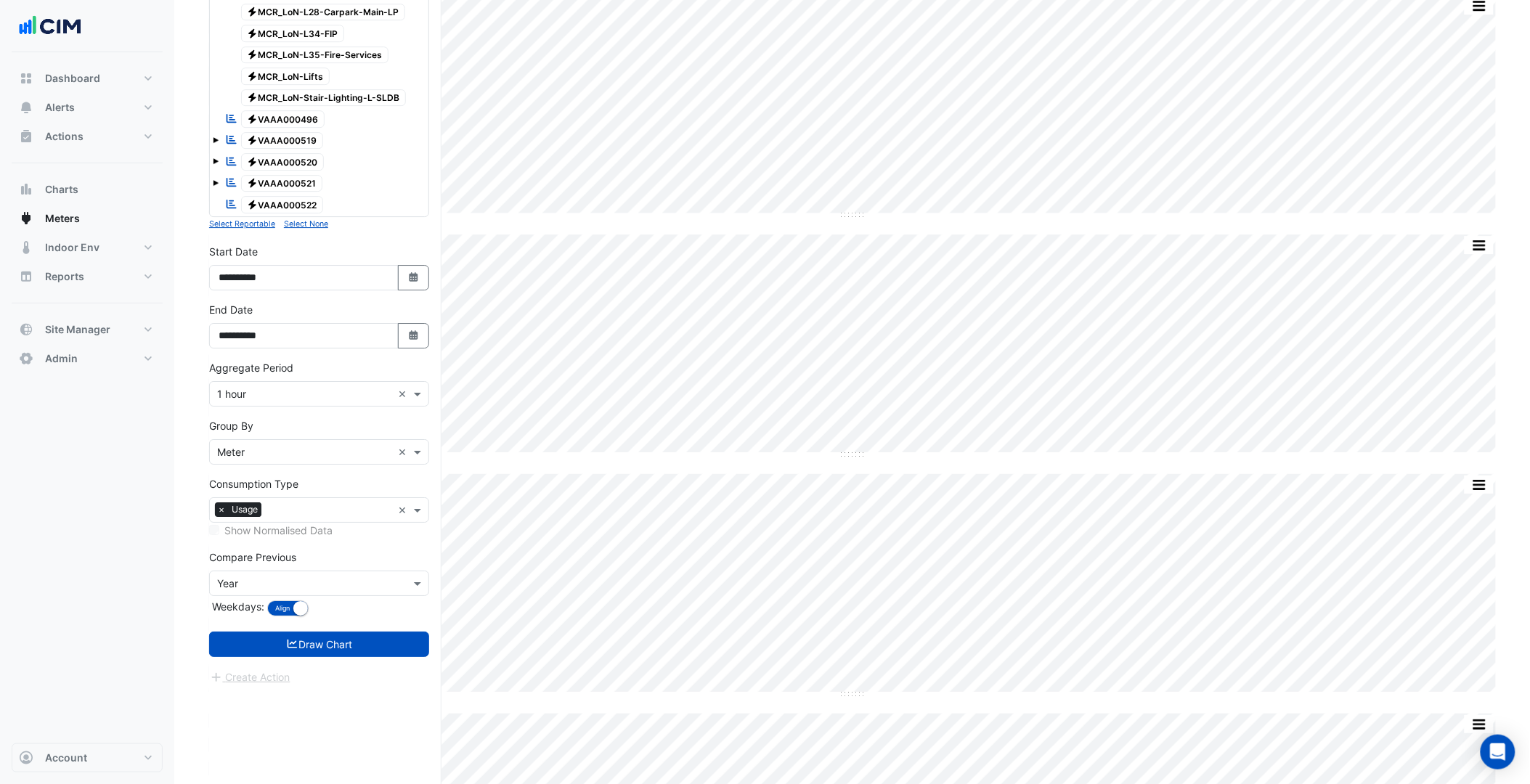
scroll to position [1613, 0]
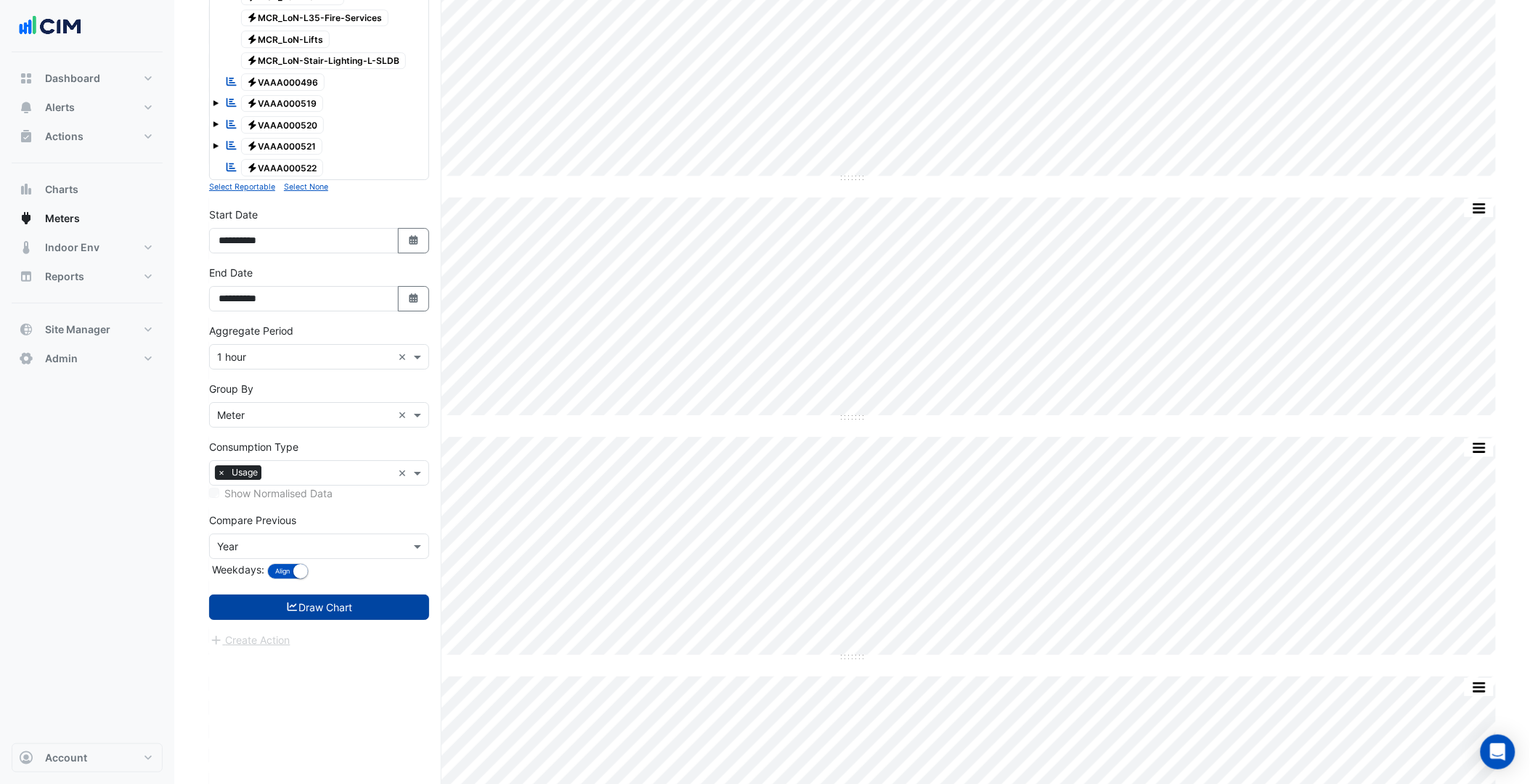
click at [349, 619] on button "Draw Chart" at bounding box center [318, 608] width 220 height 26
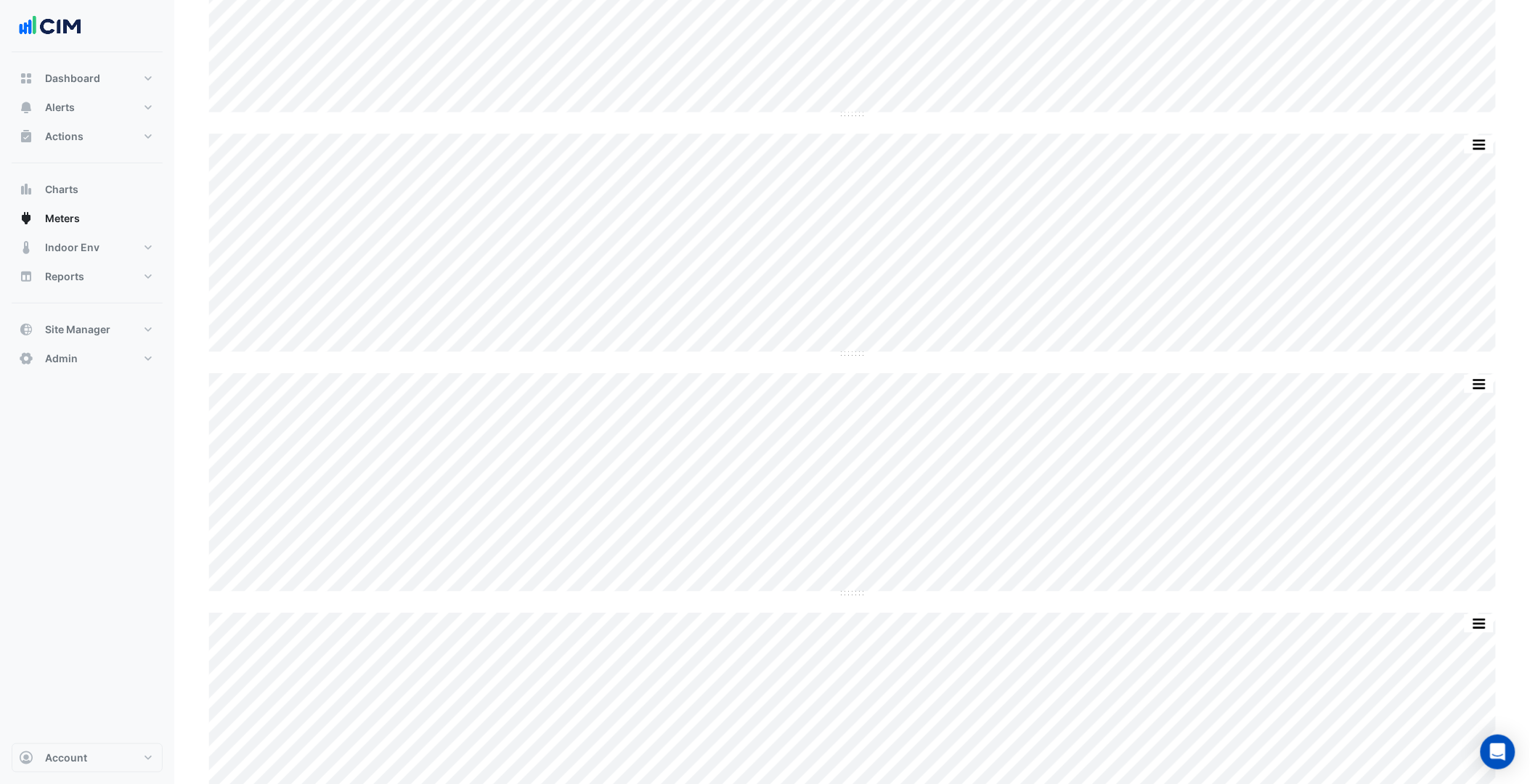
scroll to position [1278, 0]
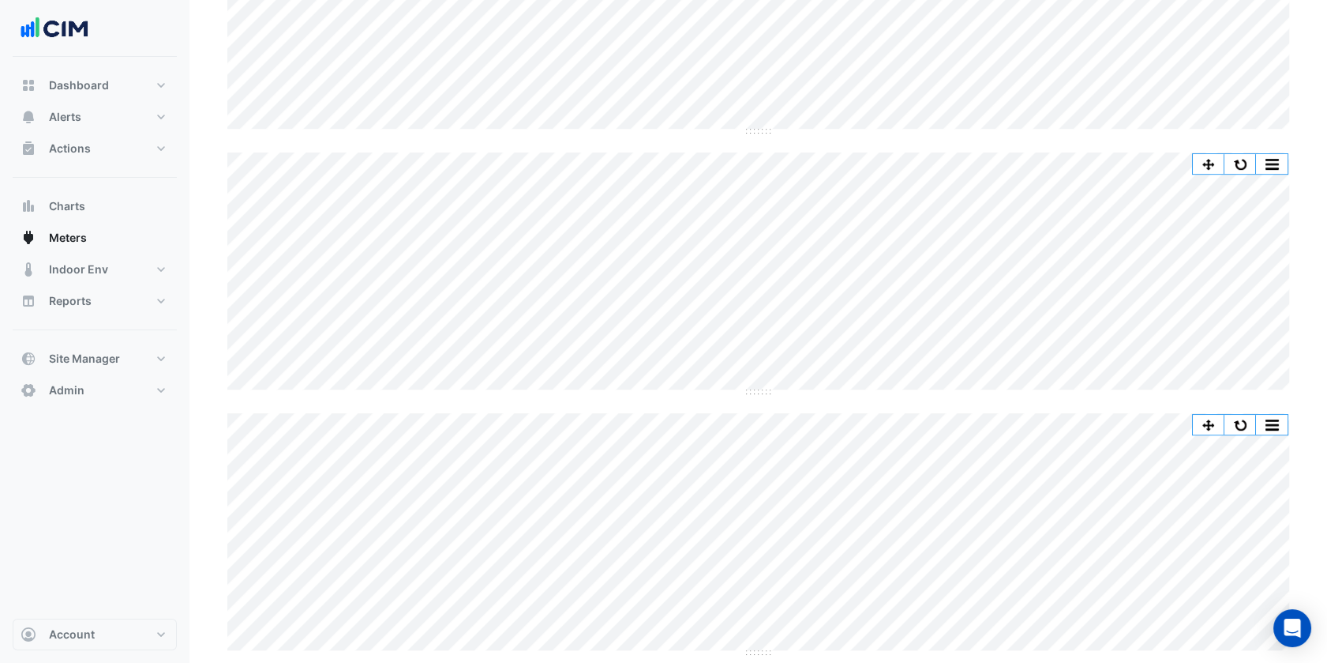
scroll to position [1547, 0]
click at [1246, 165] on button "button" at bounding box center [1241, 173] width 32 height 20
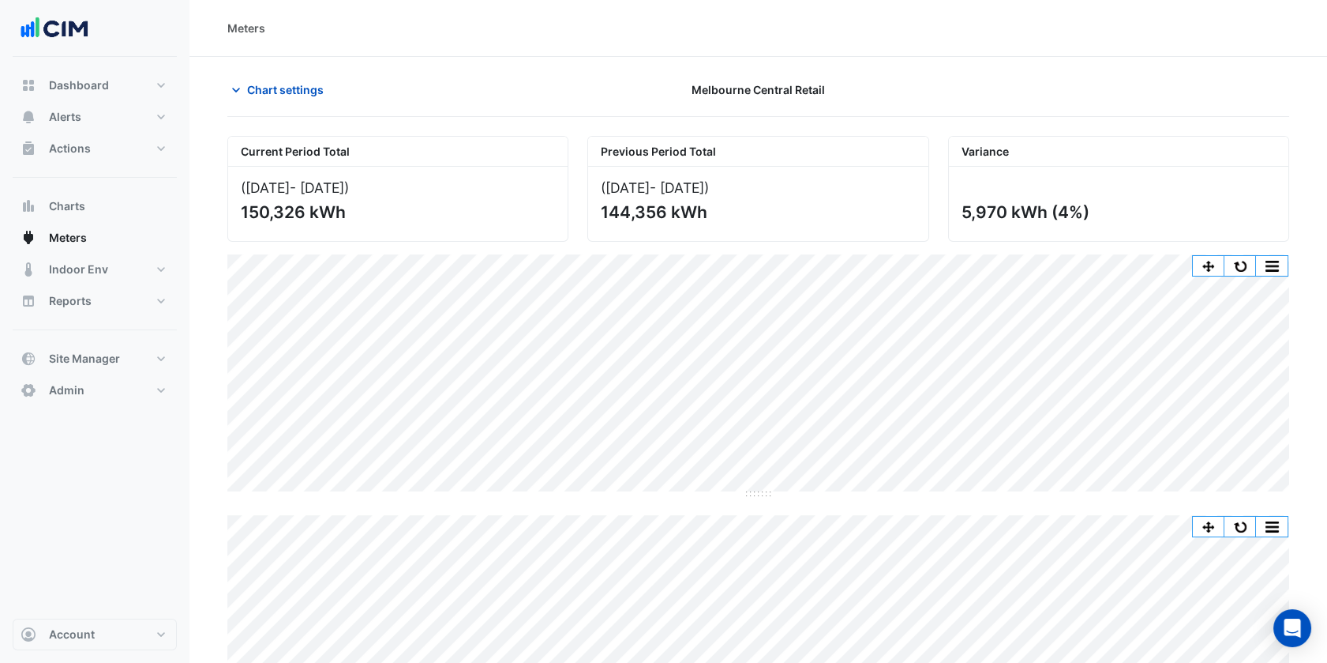
scroll to position [0, 0]
click at [1239, 266] on button "button" at bounding box center [1241, 266] width 32 height 20
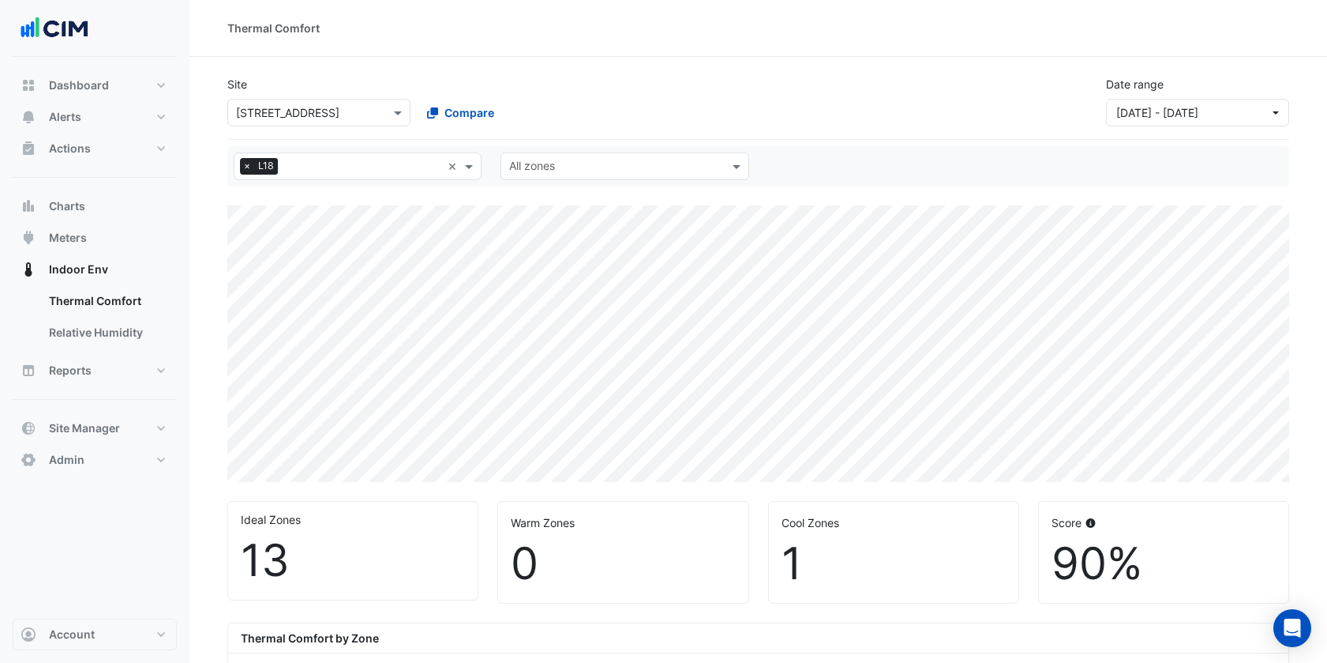
select select "***"
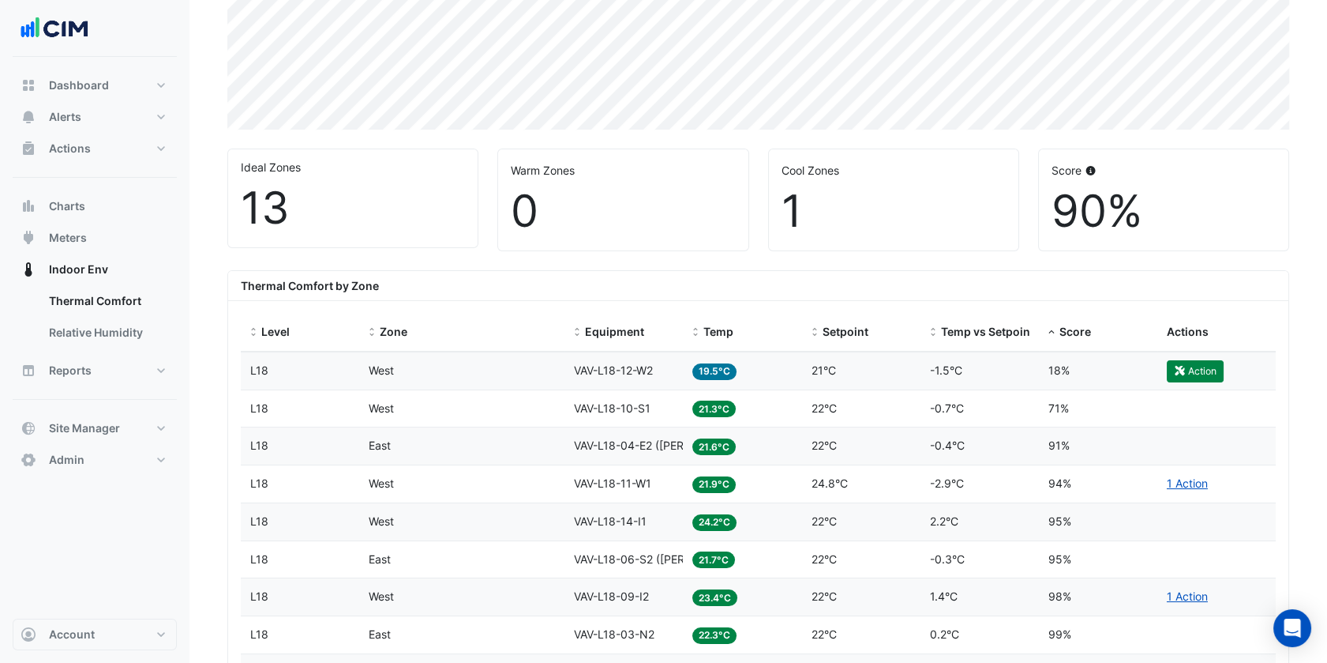
scroll to position [352, 0]
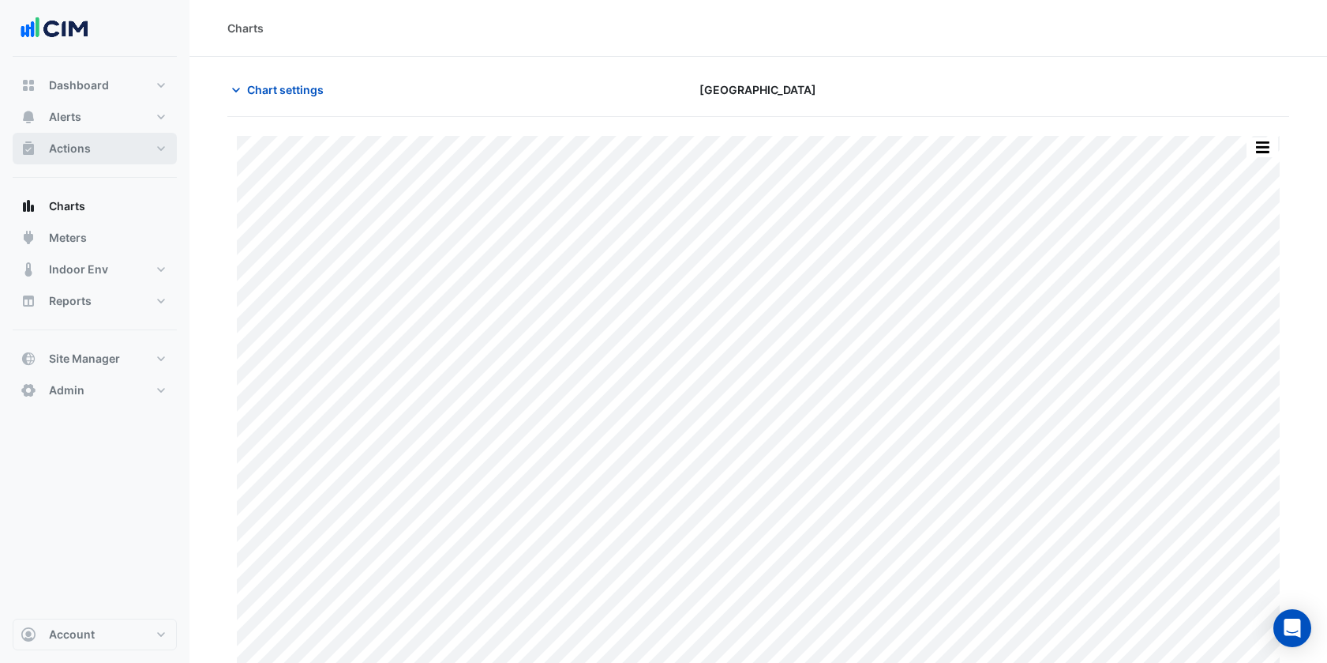
scroll to position [17, 0]
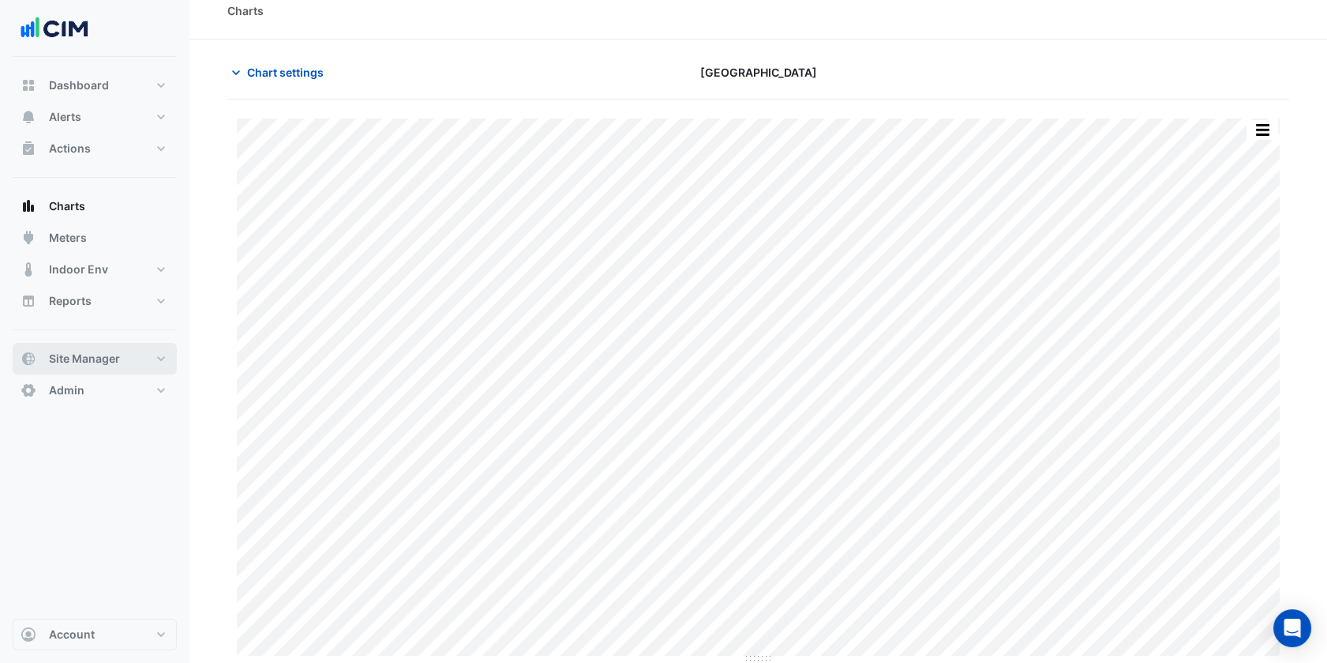
click at [133, 351] on button "Site Manager" at bounding box center [95, 359] width 164 height 32
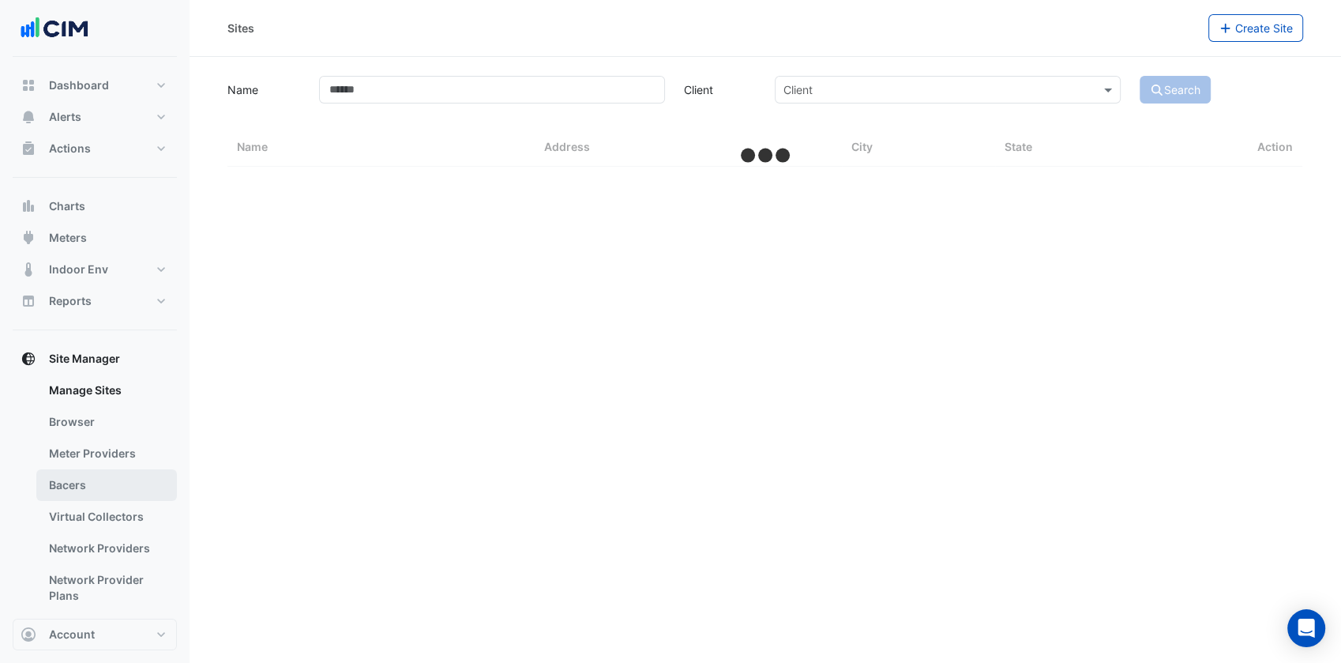
click at [107, 499] on link "Bacers" at bounding box center [106, 485] width 141 height 32
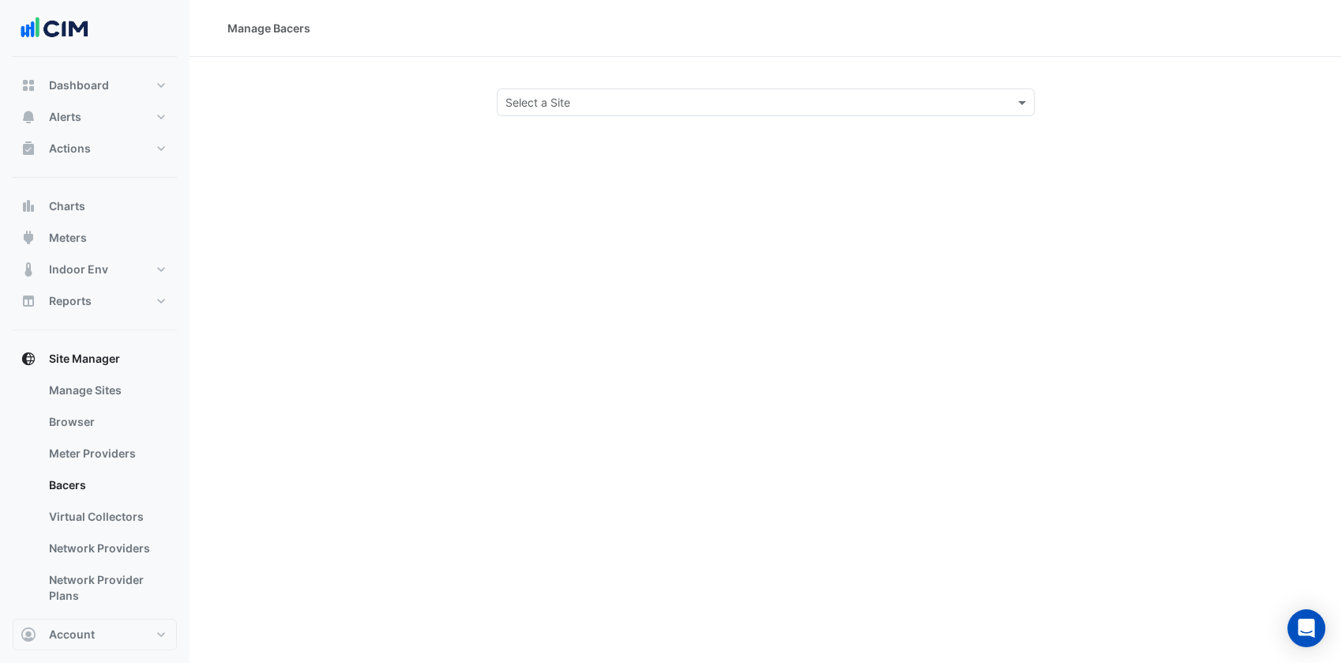
click at [848, 112] on div "Select a Site" at bounding box center [766, 102] width 538 height 28
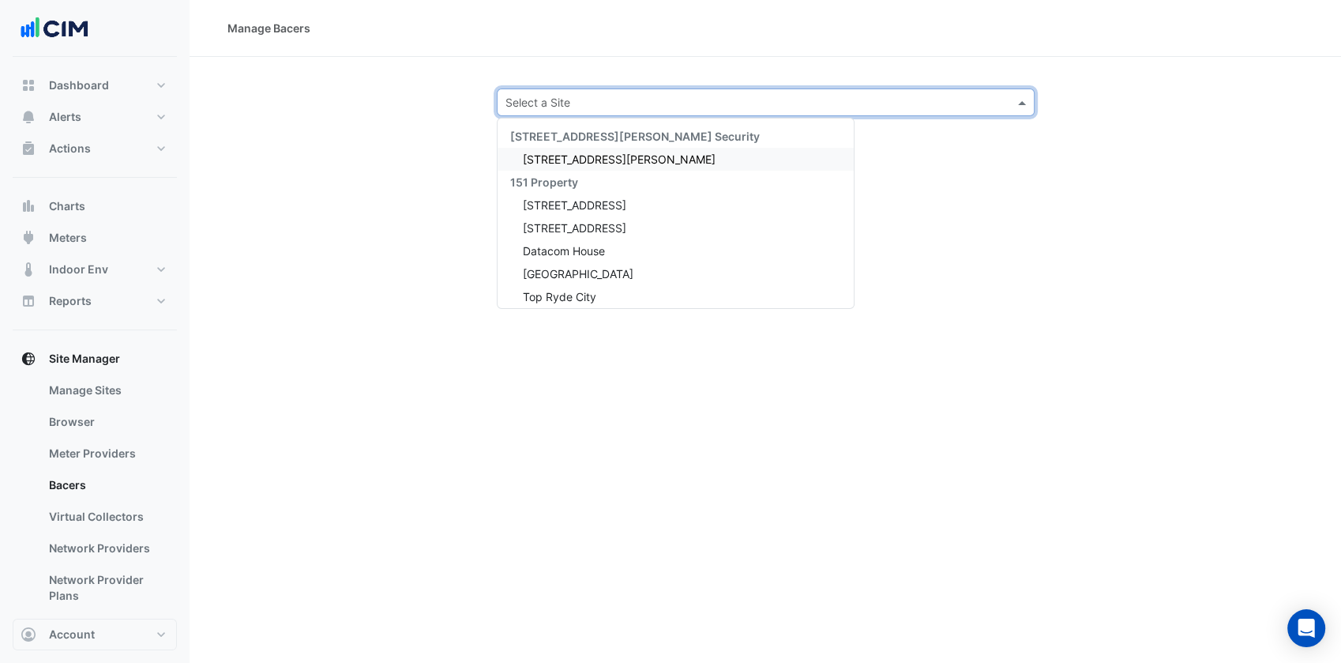
type input "*"
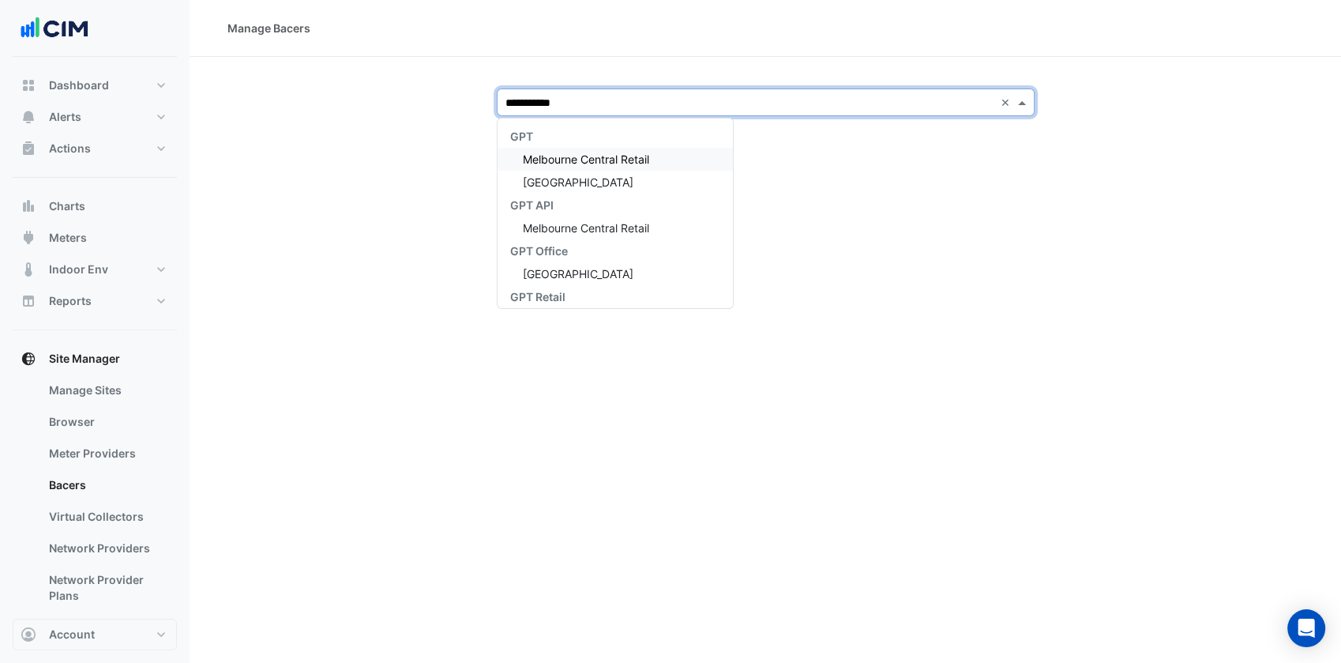
type input "**********"
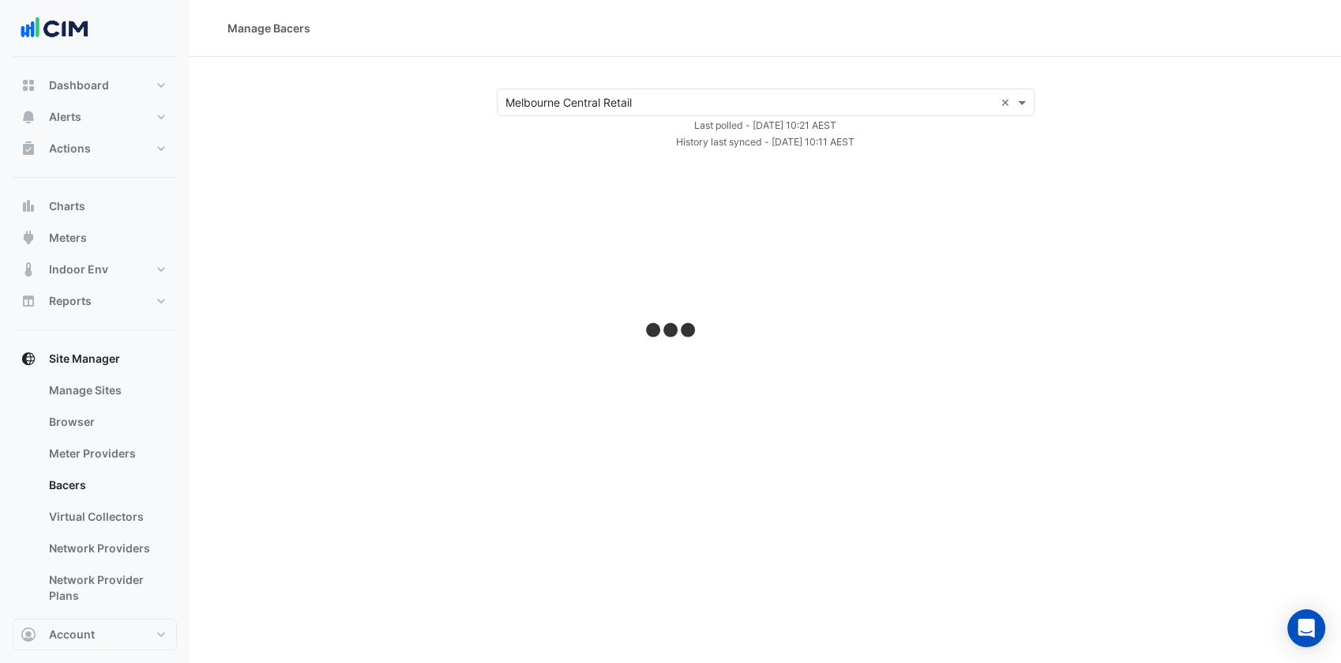
select select "***"
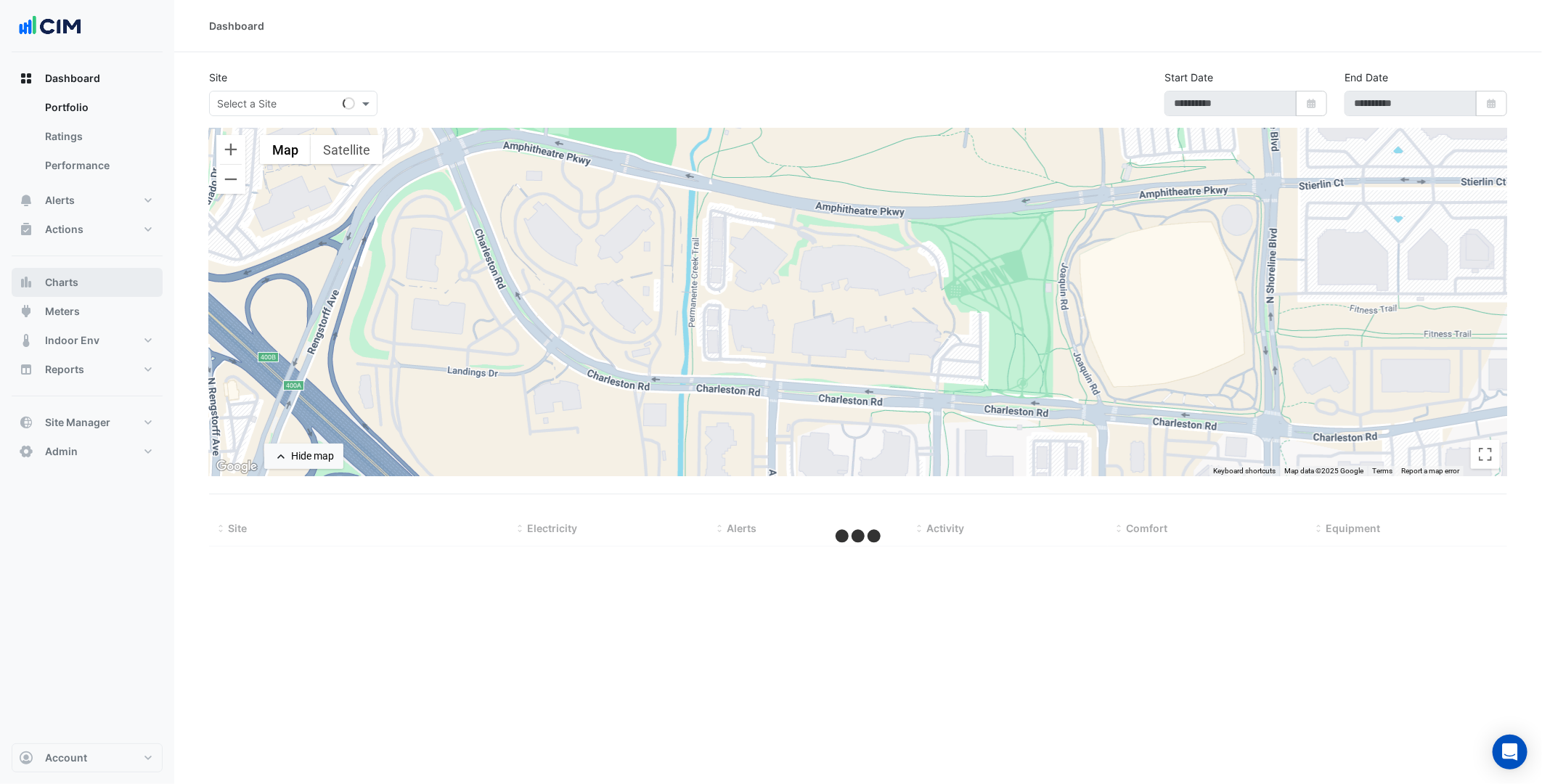
click at [97, 278] on button "Charts" at bounding box center [87, 282] width 151 height 29
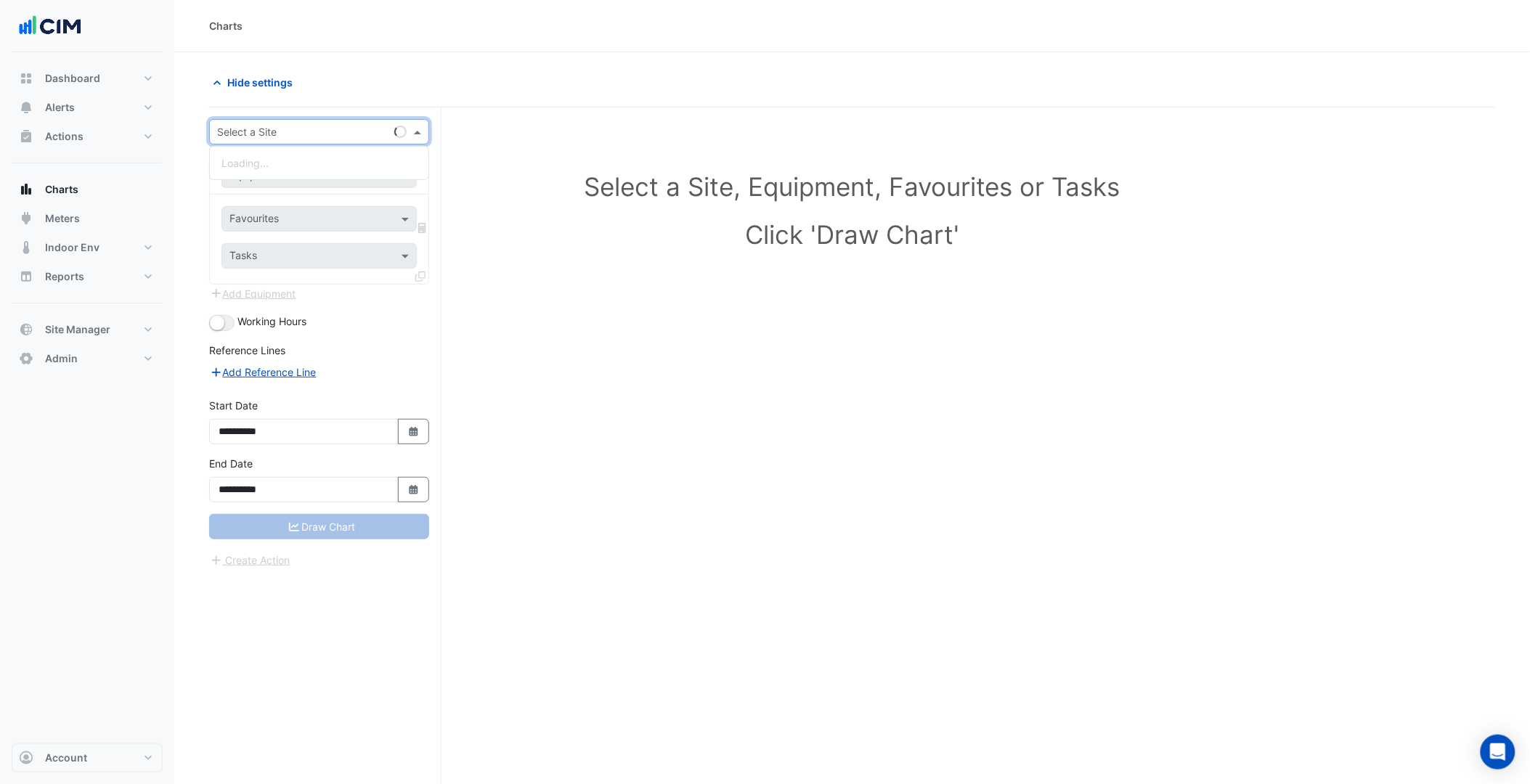
click at [325, 125] on input "text" at bounding box center [304, 132] width 175 height 16
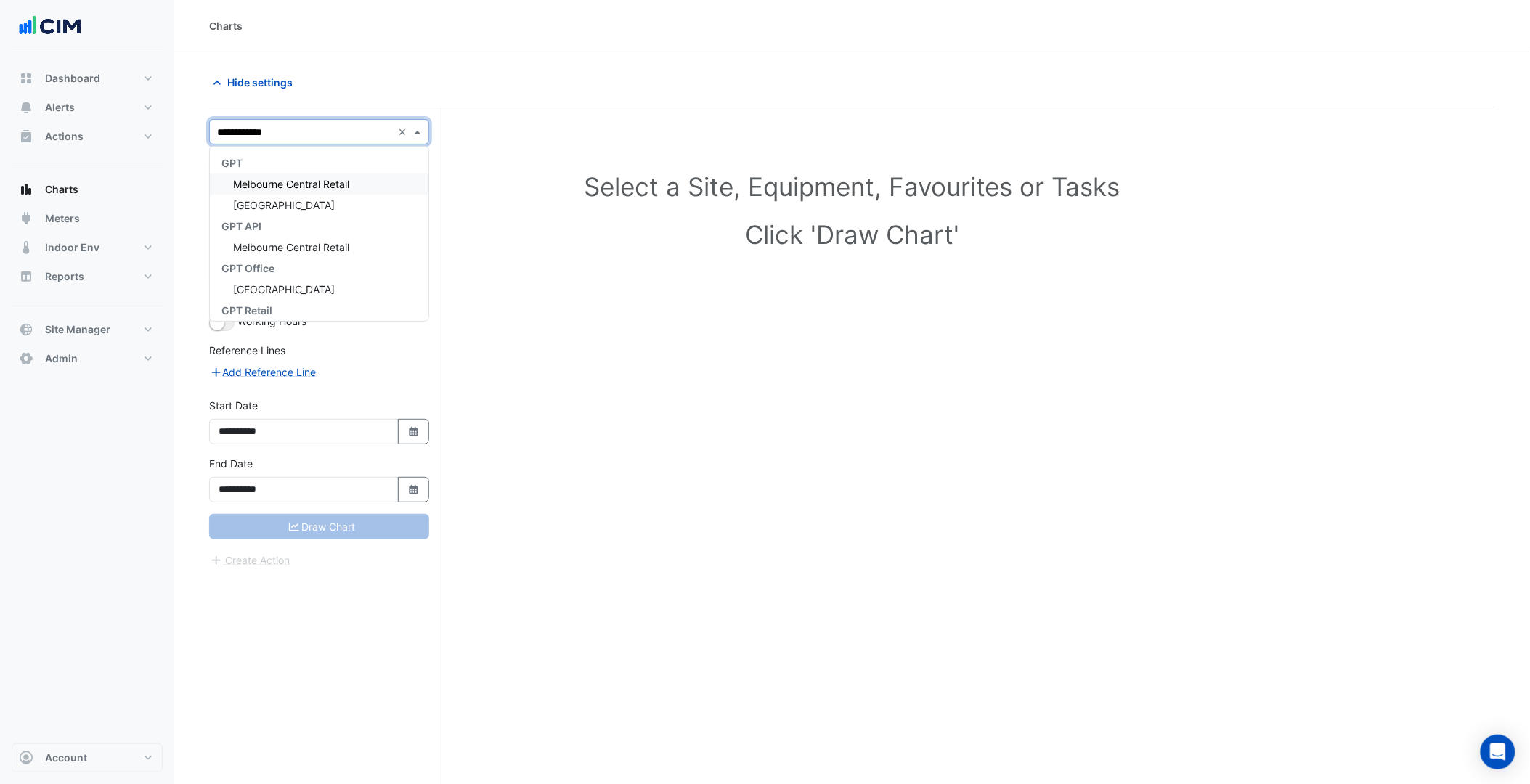
type input "**********"
type input "***"
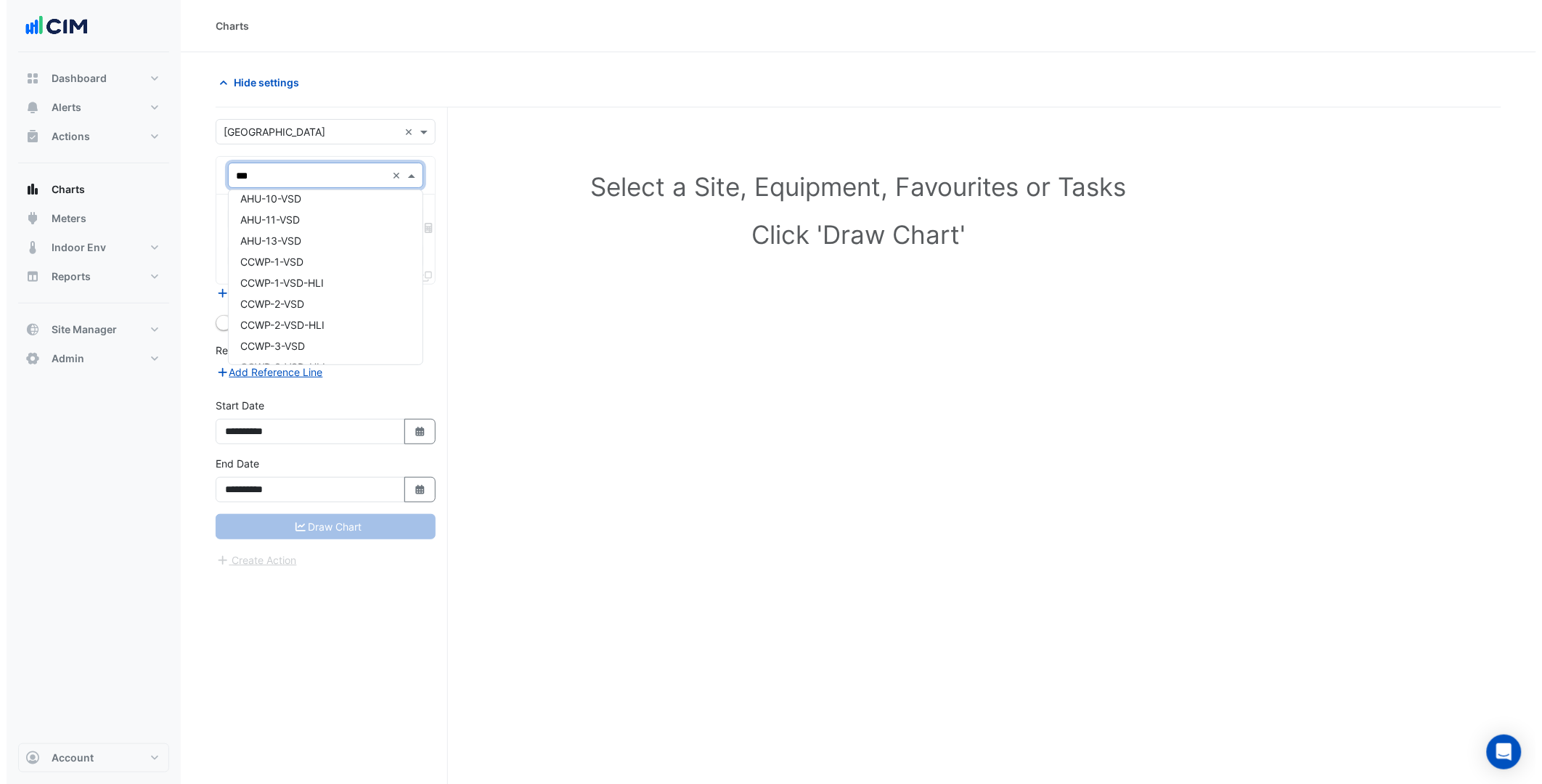
scroll to position [0, 0]
click at [313, 206] on span "AHU-10-RAF-VSD" at bounding box center [276, 206] width 85 height 12
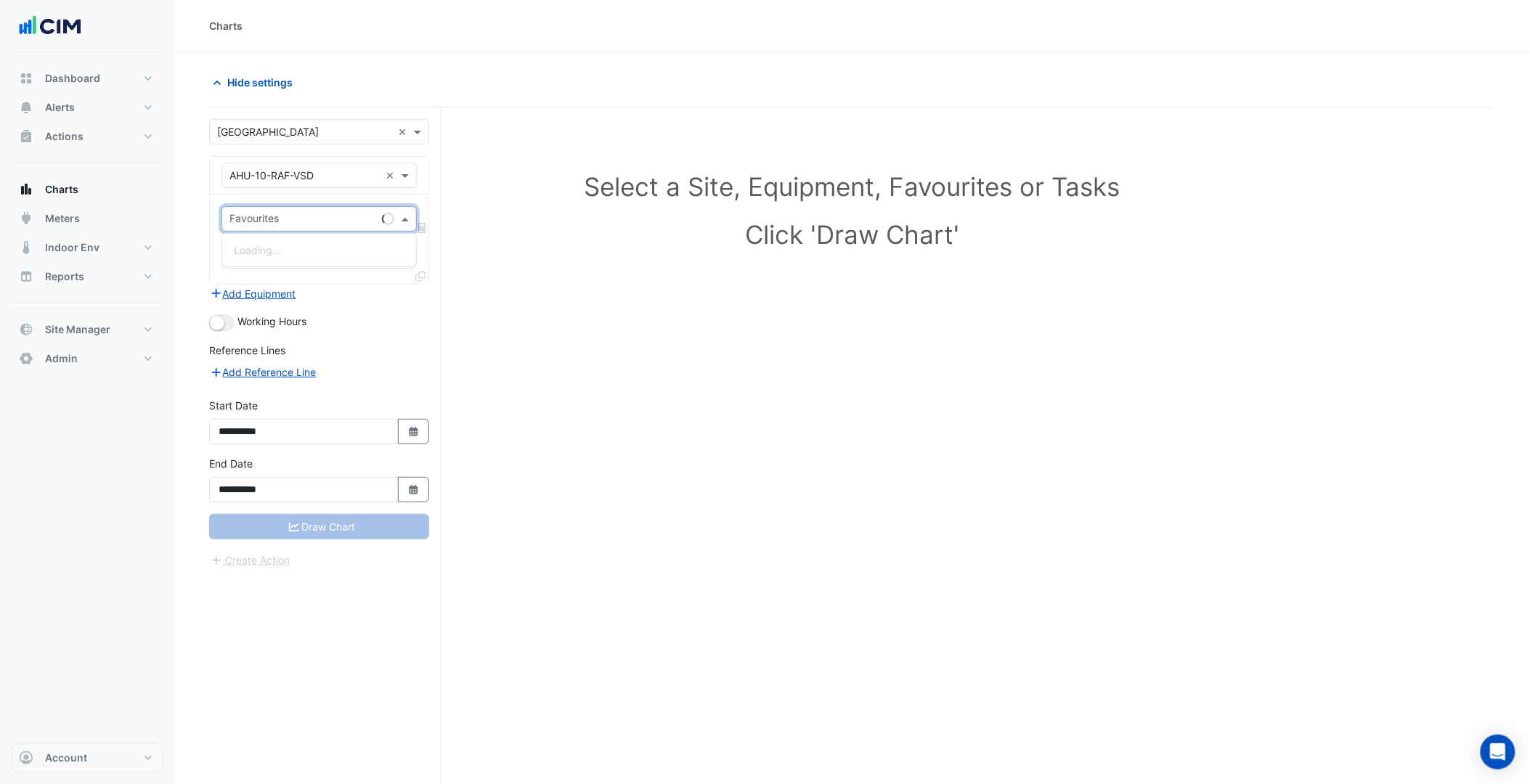
click at [313, 206] on div "Favourites" at bounding box center [319, 219] width 195 height 26
click at [303, 185] on div "× AHU-10-RAF-VSD ×" at bounding box center [319, 176] width 195 height 26
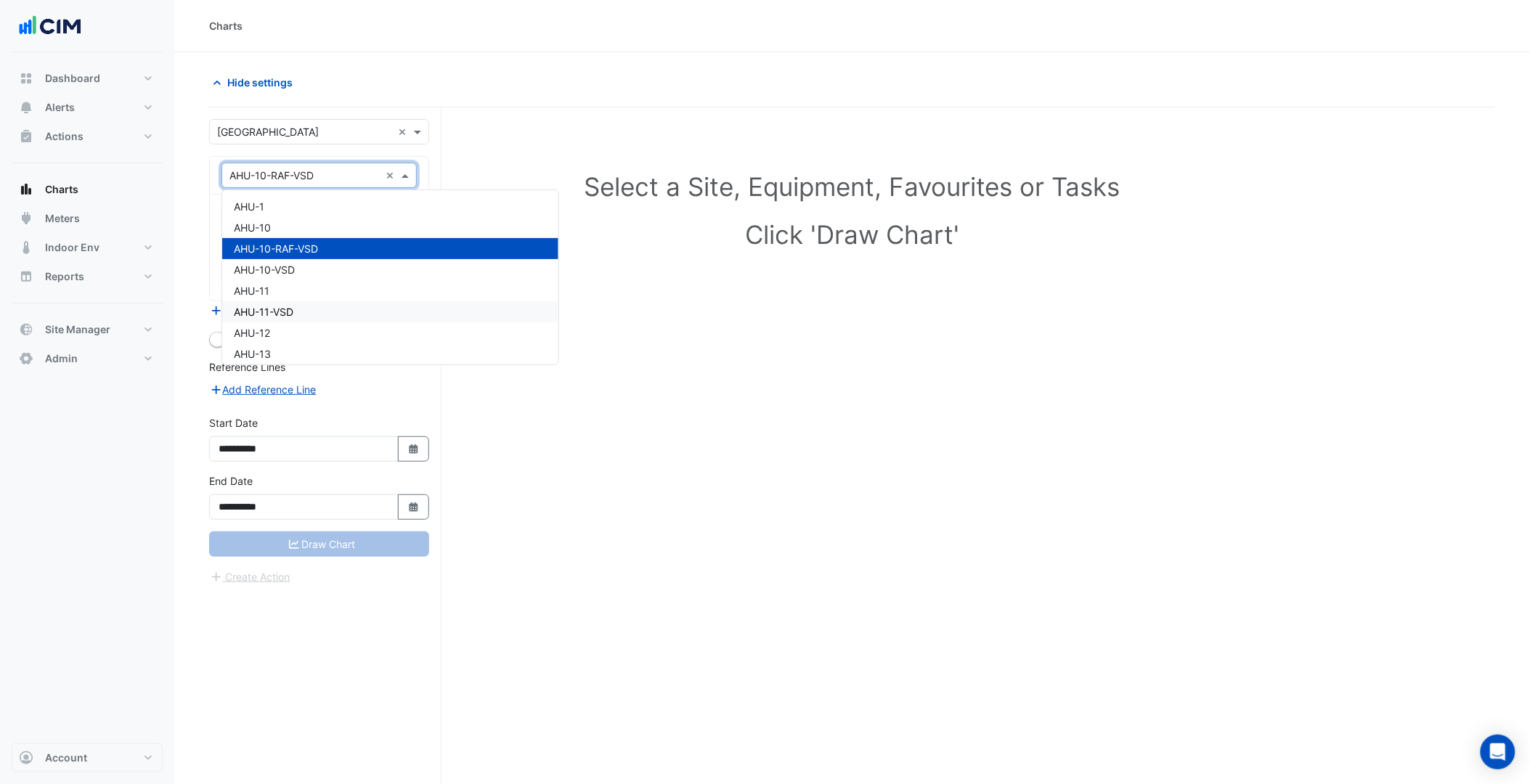
click at [313, 301] on div "AHU-11-VSD" at bounding box center [391, 312] width 337 height 21
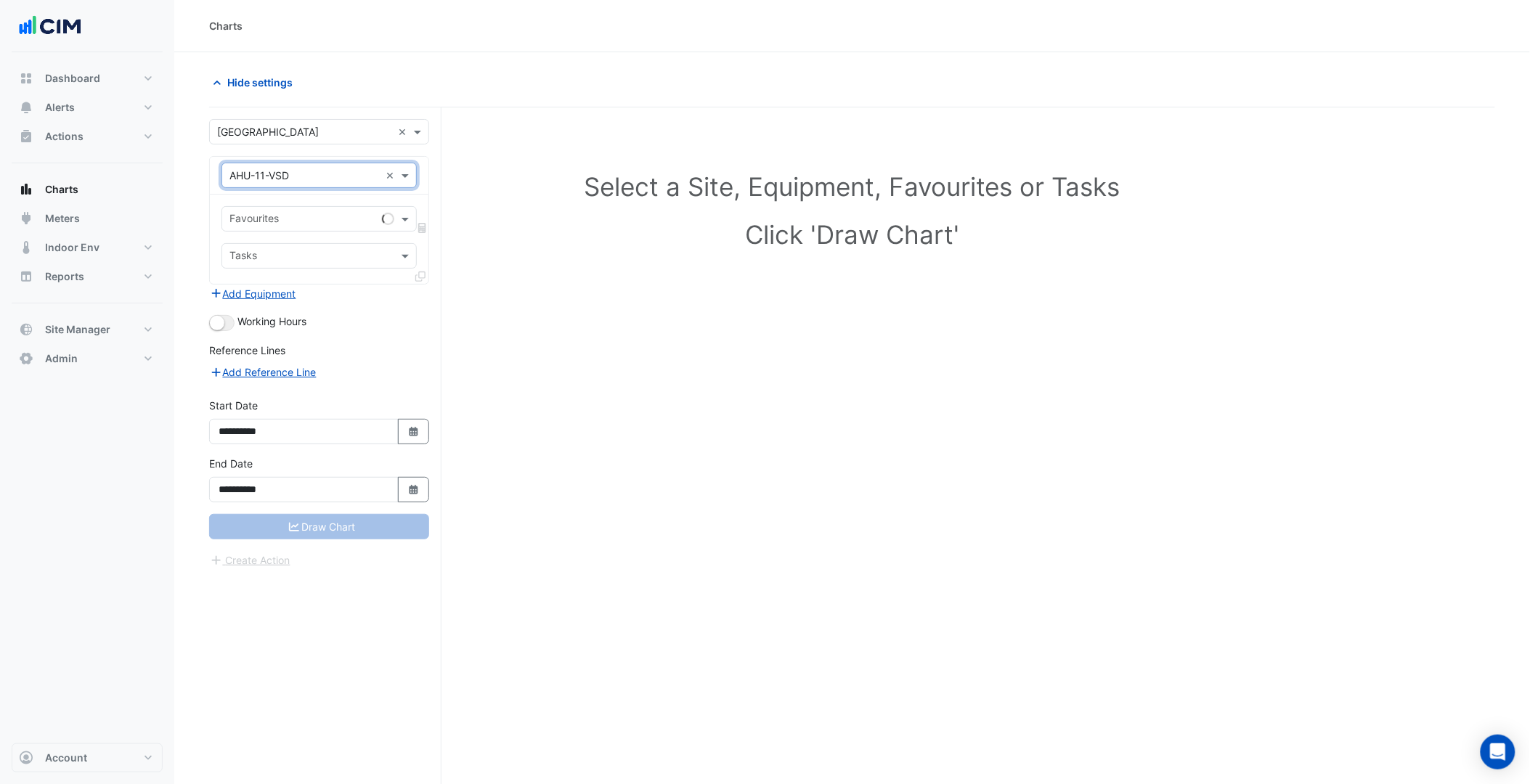
click at [309, 236] on div "Favourites Tasks" at bounding box center [319, 239] width 219 height 89
click at [311, 226] on input "text" at bounding box center [303, 220] width 147 height 16
click at [291, 253] on span "VSD Speed % - L02, Low Rise Perimeter" at bounding box center [328, 249] width 190 height 12
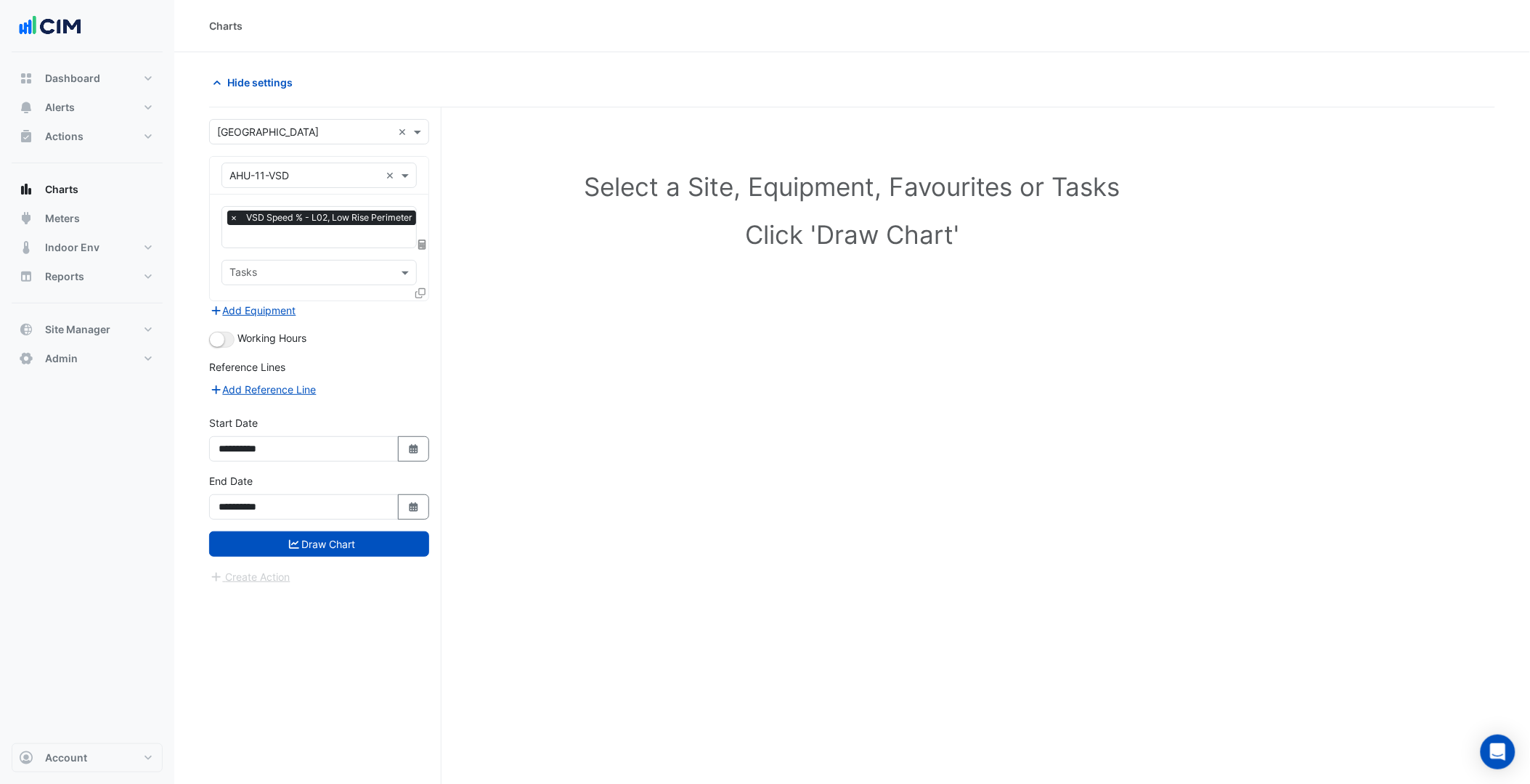
drag, startPoint x: 426, startPoint y: 298, endPoint x: 416, endPoint y: 295, distance: 10.4
click at [424, 299] on div at bounding box center [422, 295] width 13 height 21
click at [416, 295] on icon at bounding box center [420, 292] width 10 height 10
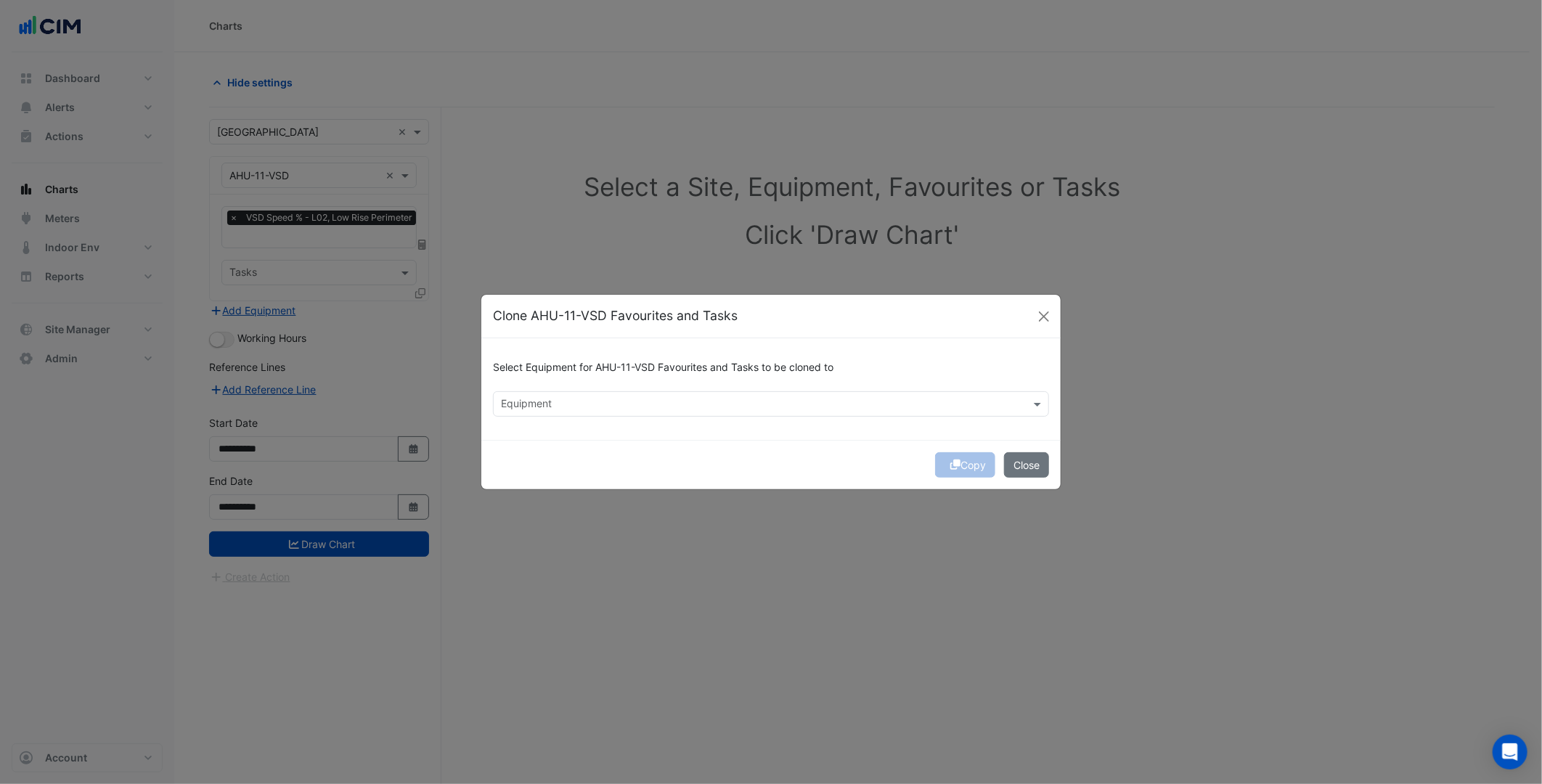
click at [507, 408] on input "text" at bounding box center [762, 405] width 523 height 16
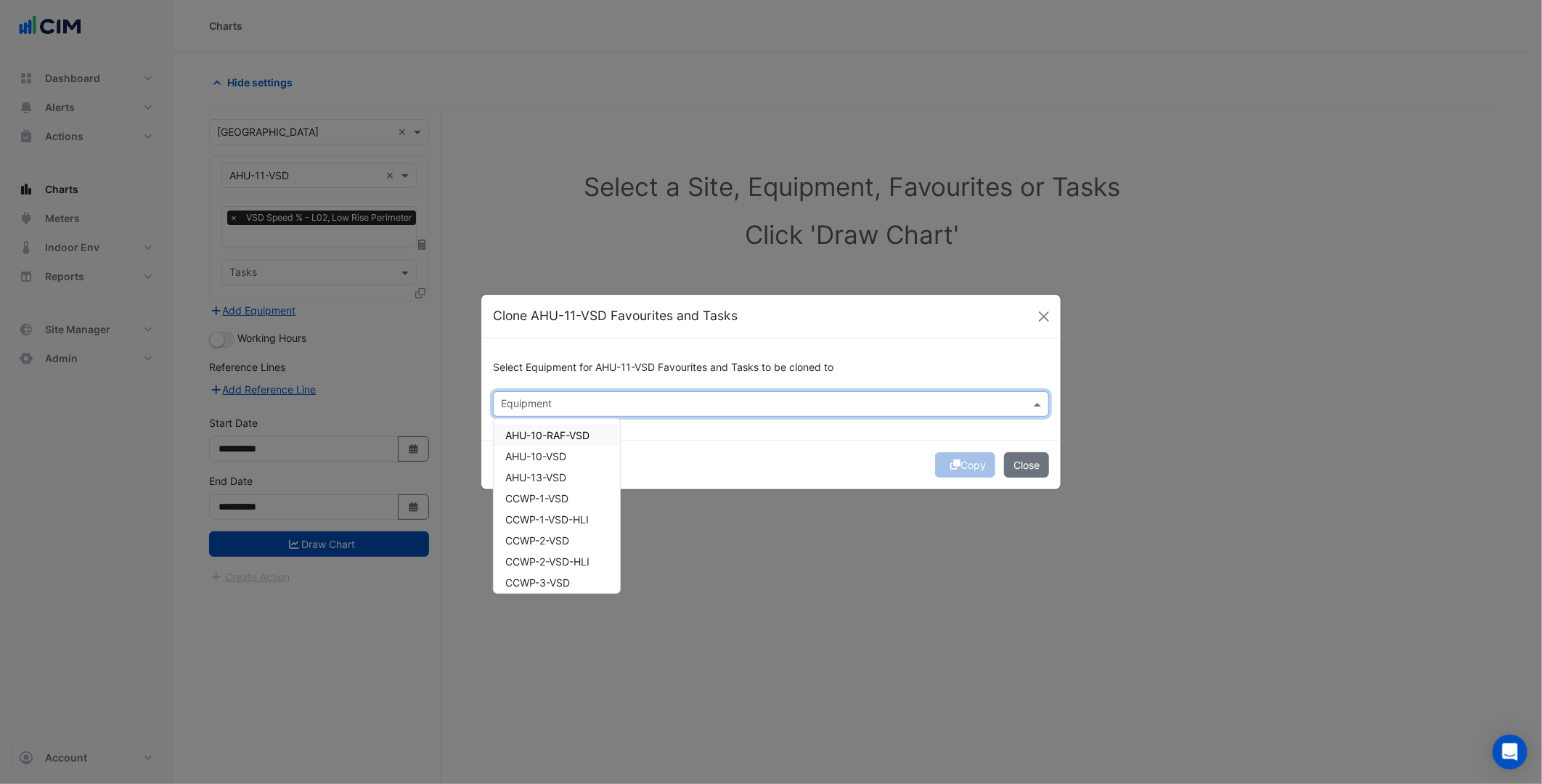
click at [550, 434] on span "AHU-10-RAF-VSD" at bounding box center [548, 435] width 85 height 12
drag, startPoint x: 554, startPoint y: 457, endPoint x: 561, endPoint y: 470, distance: 14.8
click at [554, 458] on span "AHU-10-VSD" at bounding box center [536, 456] width 61 height 12
drag, startPoint x: 561, startPoint y: 470, endPoint x: 575, endPoint y: 498, distance: 31.3
click at [563, 474] on span "AHU-13-VSD" at bounding box center [536, 476] width 61 height 12
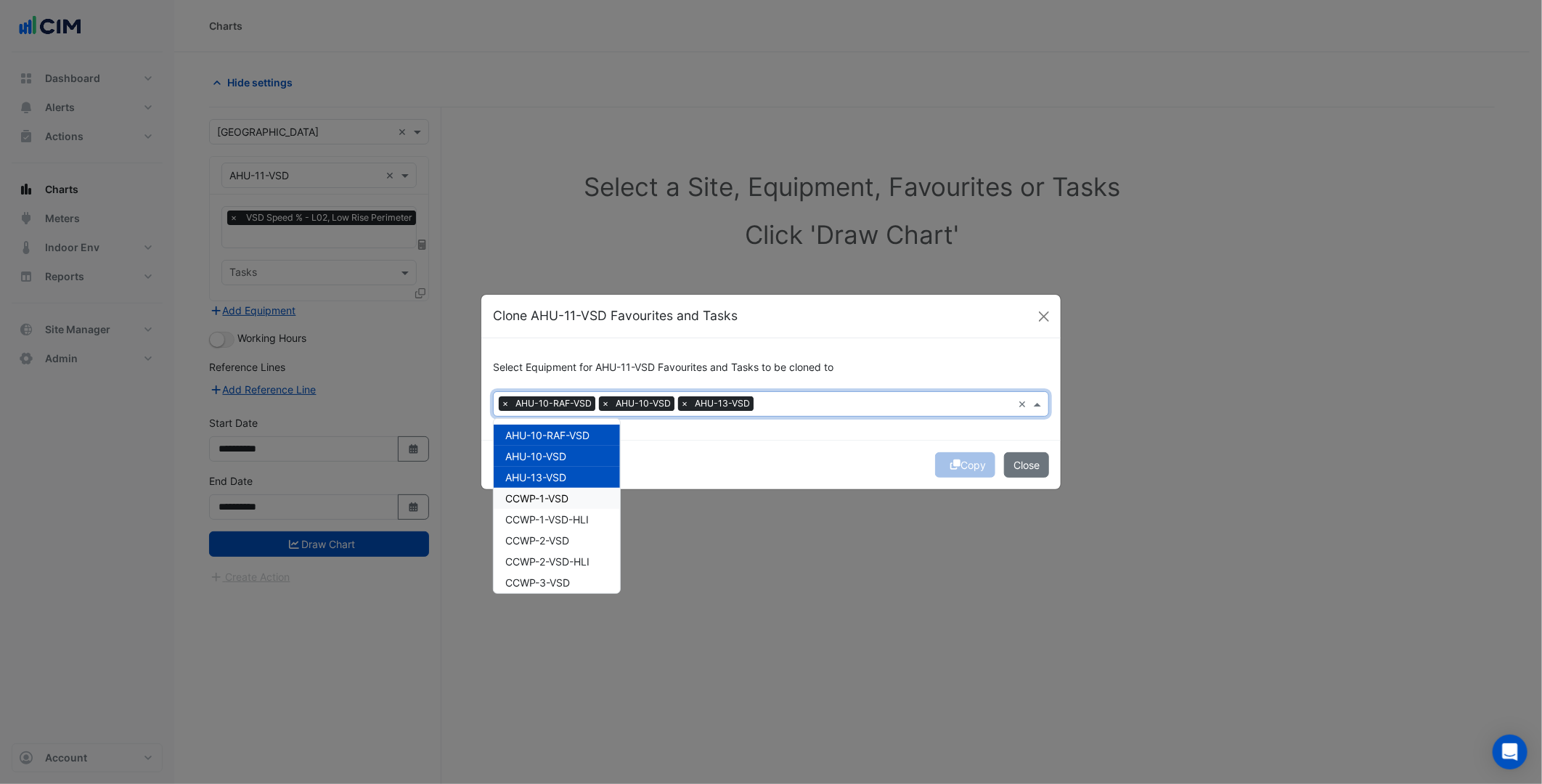
drag, startPoint x: 575, startPoint y: 498, endPoint x: 577, endPoint y: 510, distance: 12.2
click at [575, 499] on div "CCWP-1-VSD" at bounding box center [556, 498] width 126 height 21
click at [577, 510] on div "CCWP-1-VSD-HLI" at bounding box center [556, 519] width 126 height 21
click at [569, 523] on span "CCWP-1-VSD-HLI" at bounding box center [547, 518] width 84 height 12
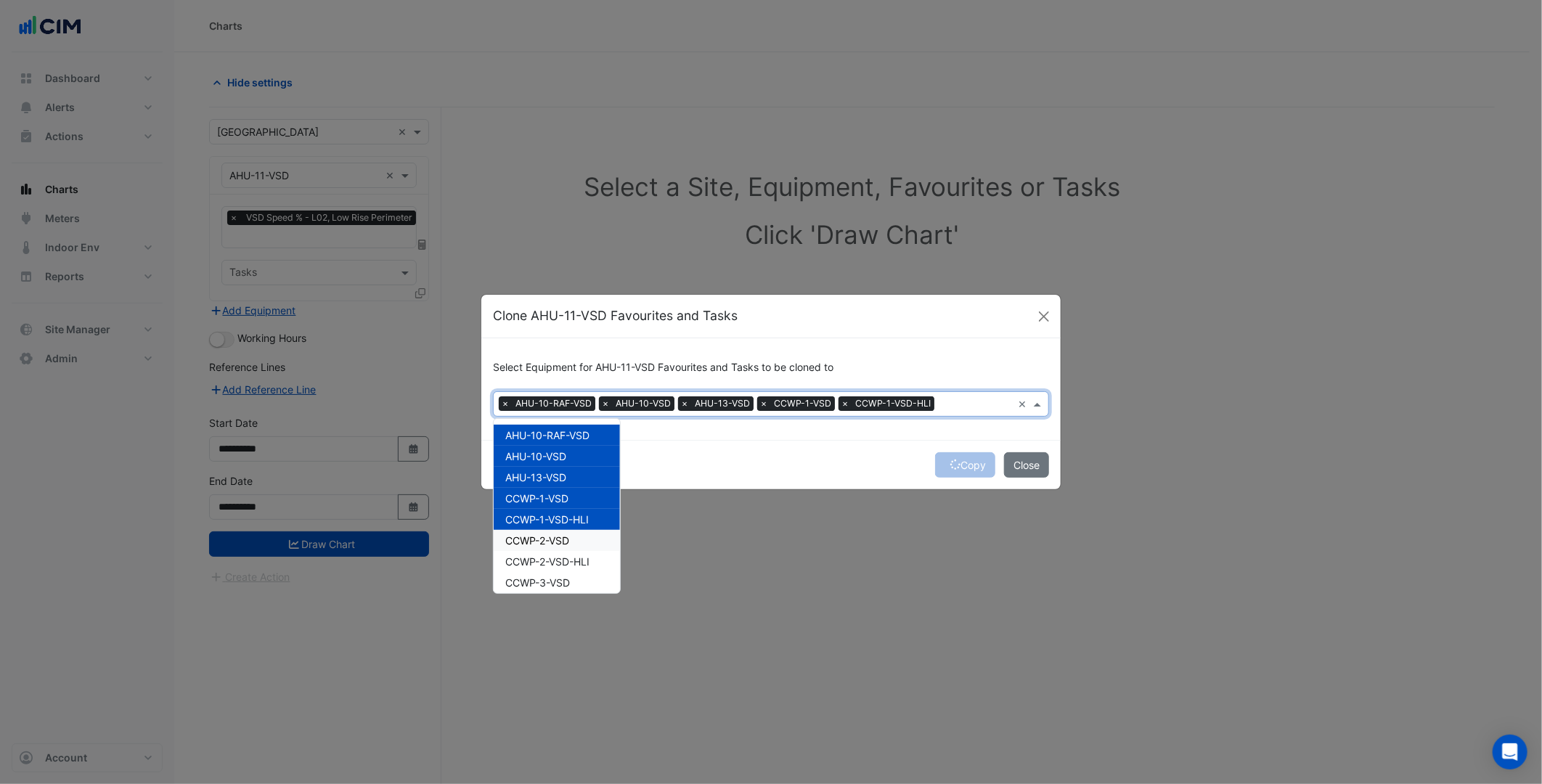
click at [565, 548] on div "CCWP-2-VSD" at bounding box center [556, 540] width 126 height 21
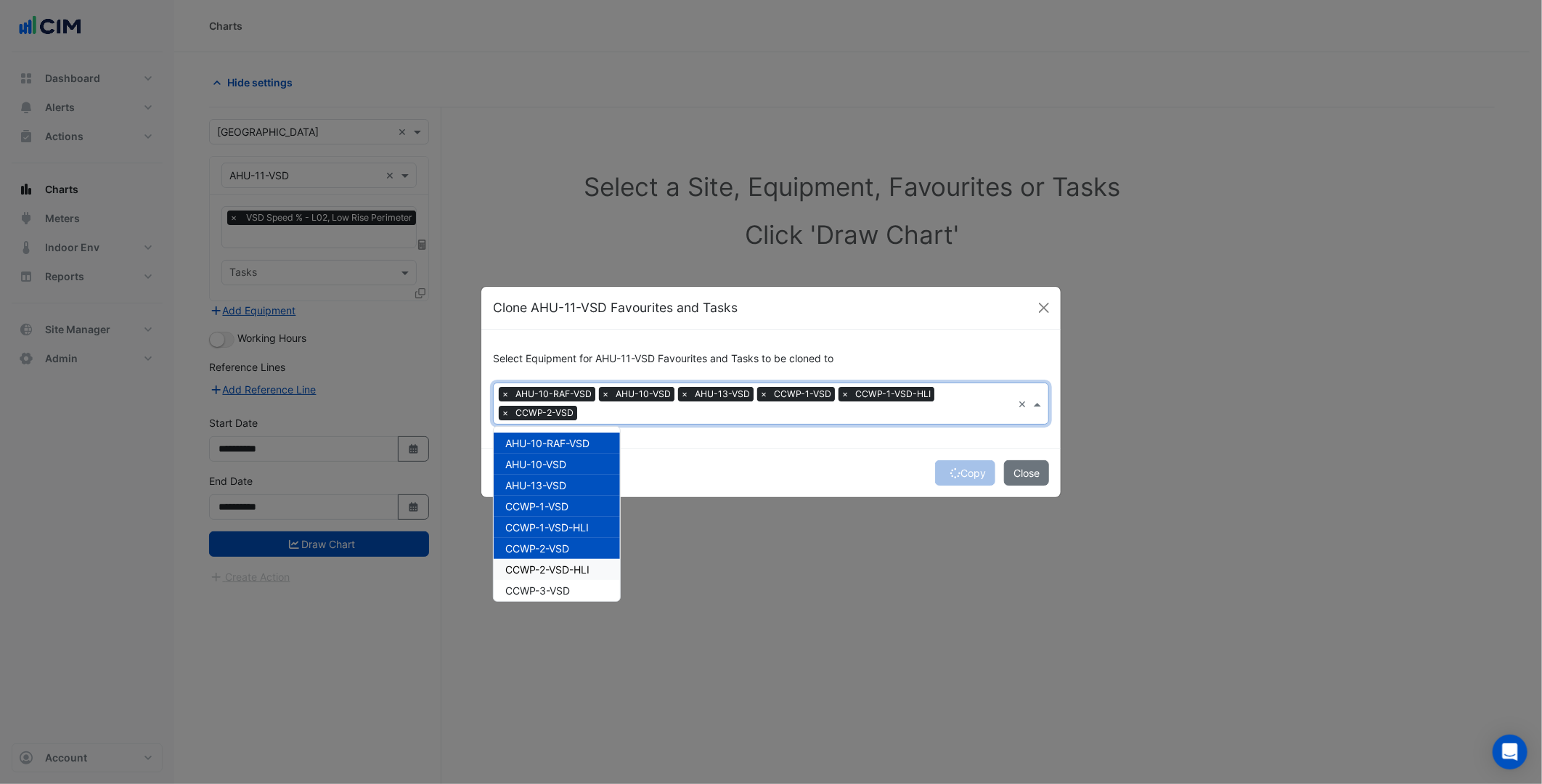
click at [570, 578] on div "CCWP-2-VSD-HLI" at bounding box center [556, 569] width 126 height 21
click at [577, 592] on div "CCWP-3-VSD" at bounding box center [556, 590] width 126 height 21
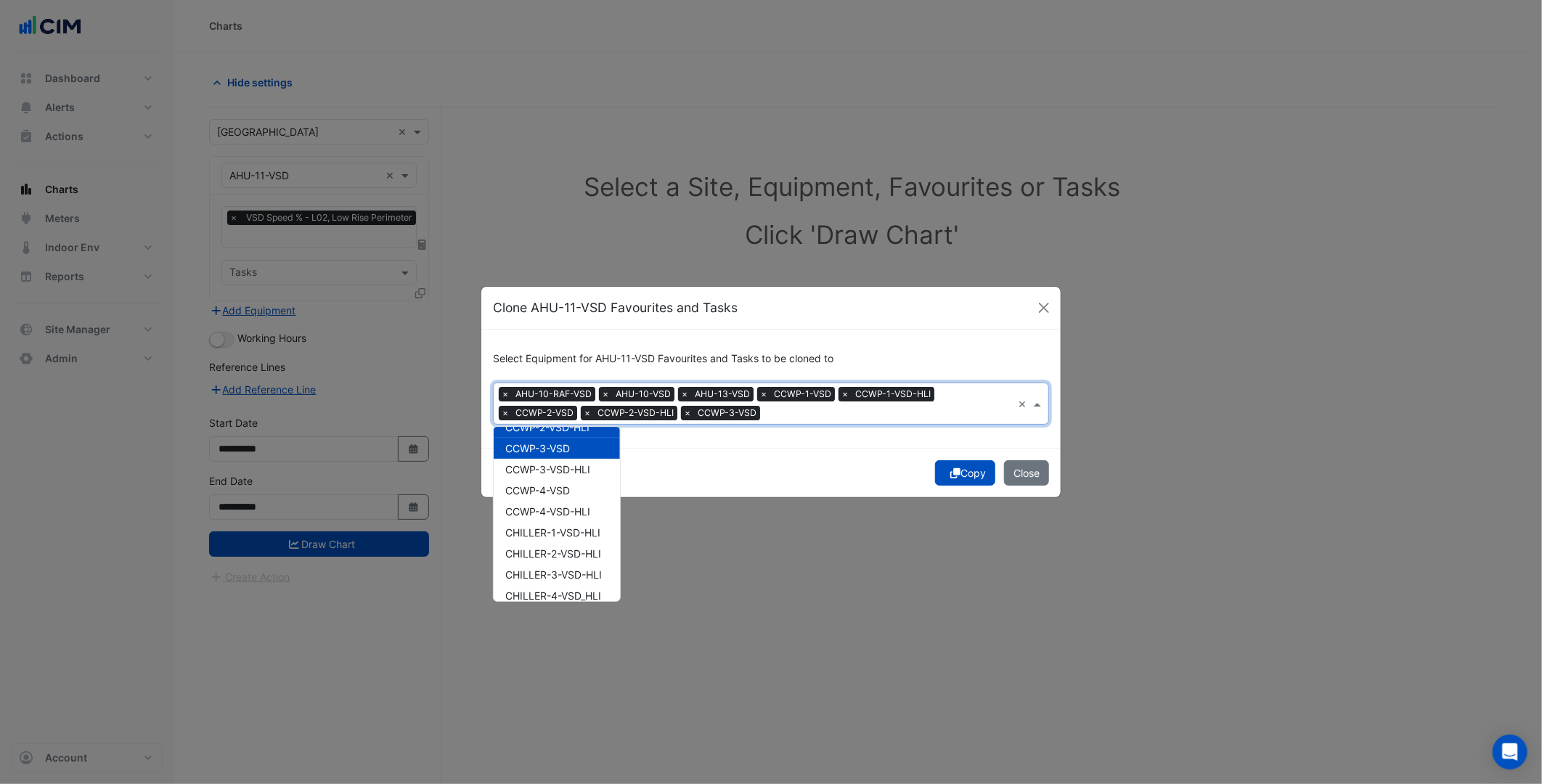
scroll to position [161, 0]
click at [582, 460] on div "CCWP-3-VSD-HLI" at bounding box center [556, 450] width 126 height 21
click at [574, 468] on div "CCWP-4-VSD" at bounding box center [556, 471] width 126 height 21
click at [568, 507] on span "CHILLER-1-VSD-HLI" at bounding box center [553, 513] width 95 height 12
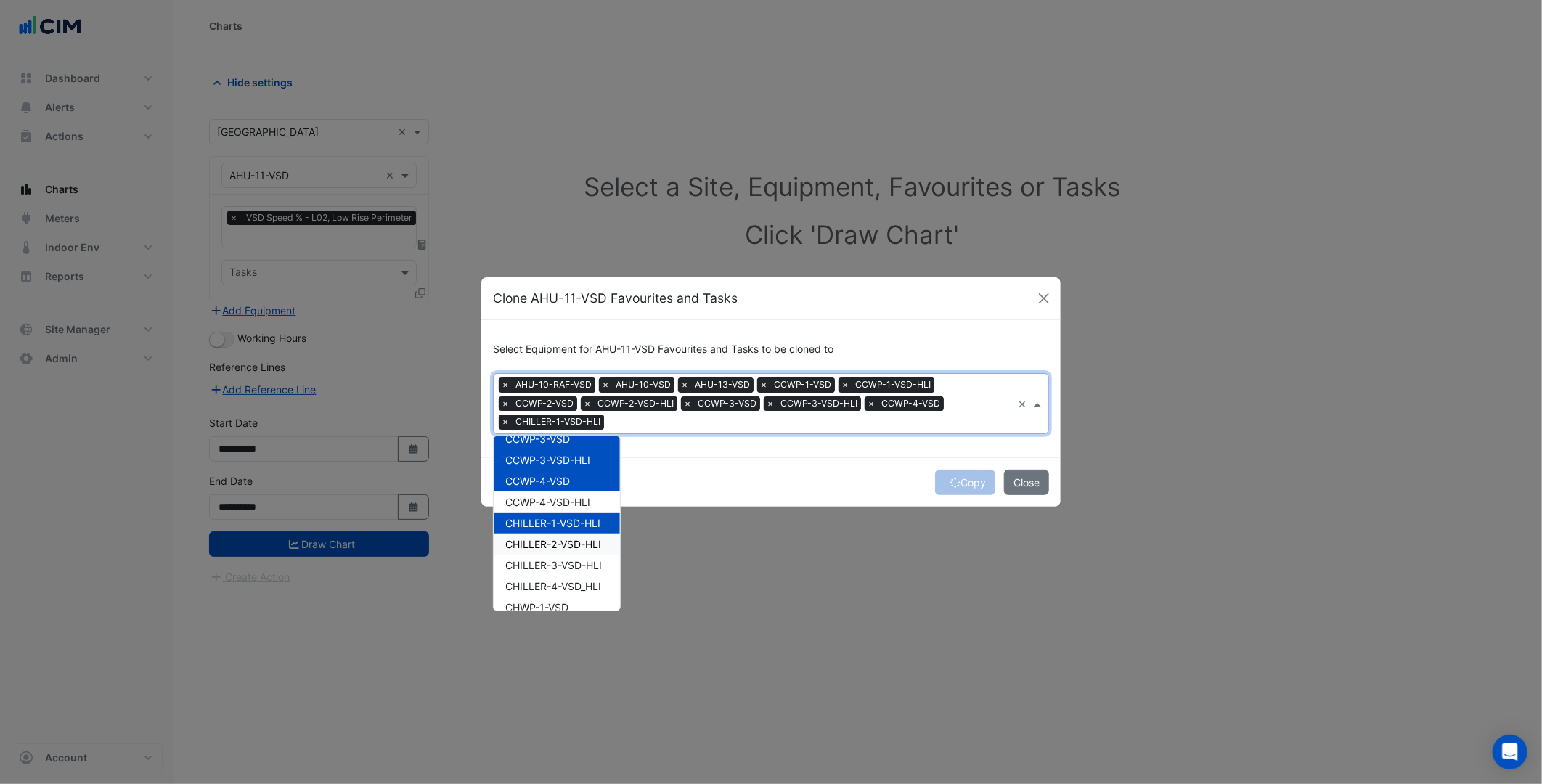
click at [576, 547] on span "CHILLER-2-VSD-HLI" at bounding box center [554, 543] width 96 height 12
click at [579, 576] on div "CHILLER-4-VSD_HLI" at bounding box center [556, 585] width 126 height 21
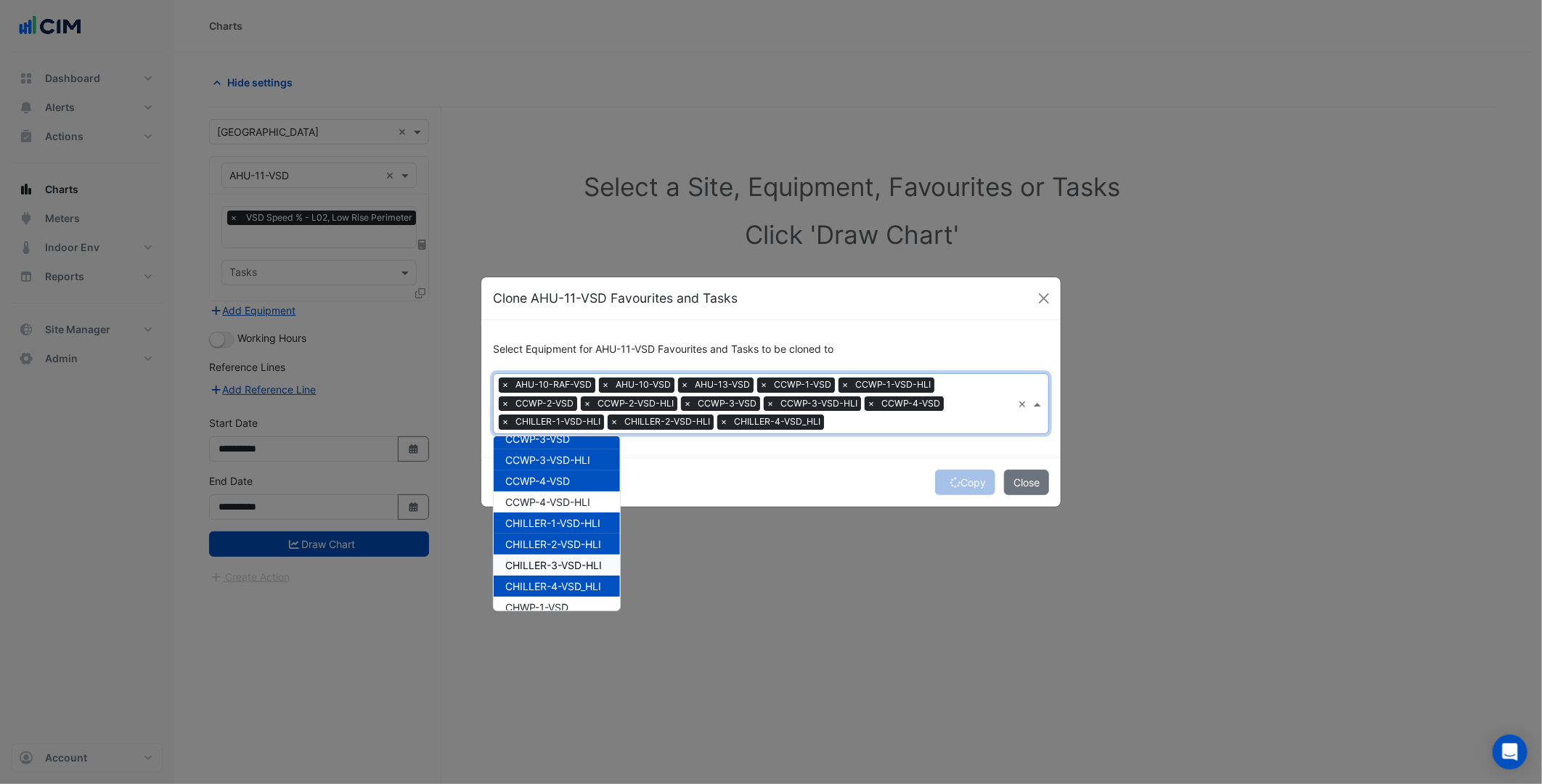
click at [586, 575] on div "CHILLER-4-VSD_HLI" at bounding box center [556, 585] width 126 height 21
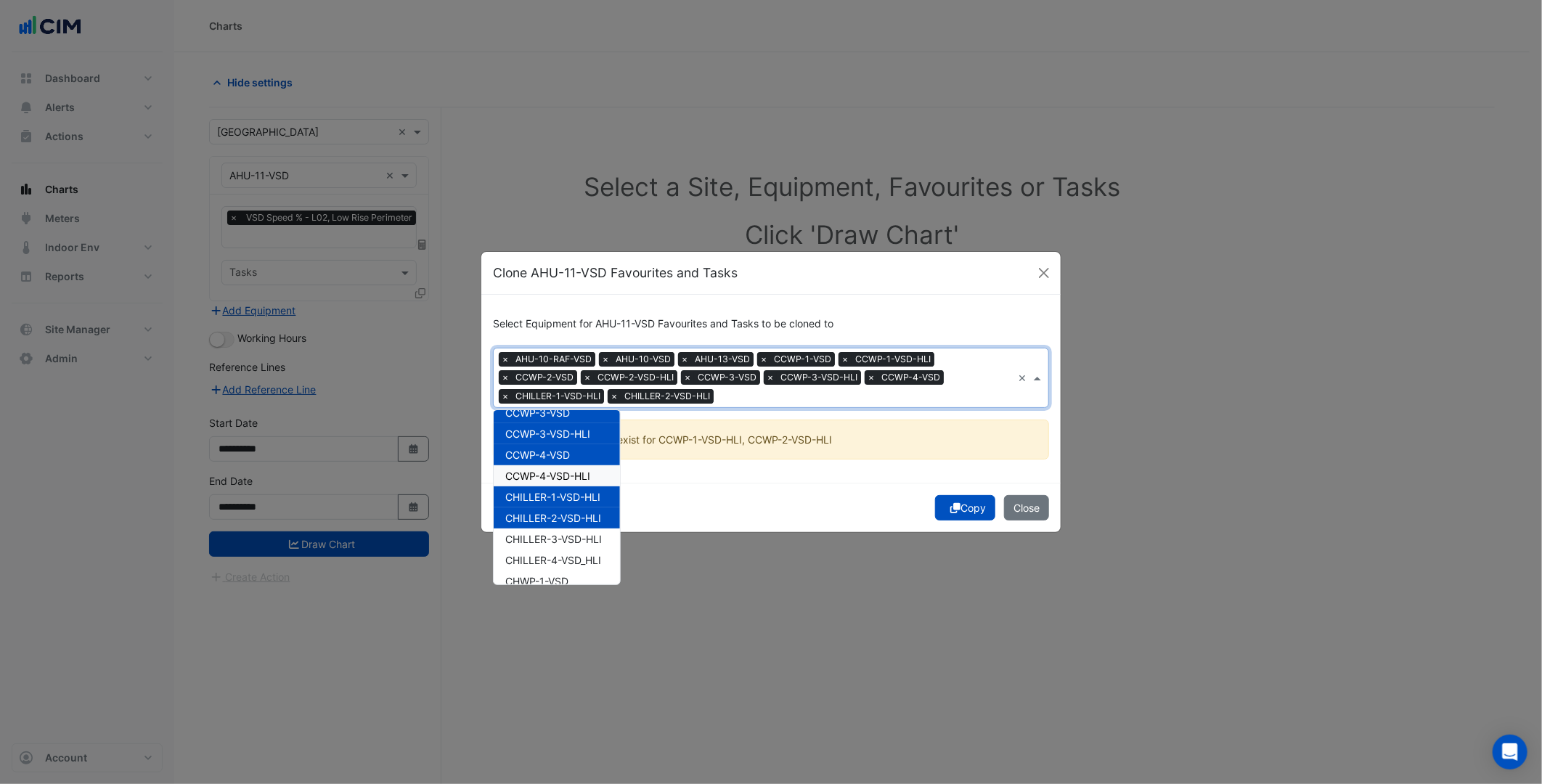
click at [579, 482] on div "CCWP-4-VSD-HLI" at bounding box center [556, 475] width 126 height 21
click at [581, 554] on span "CHILLER-4-VSD_HLI" at bounding box center [554, 560] width 96 height 12
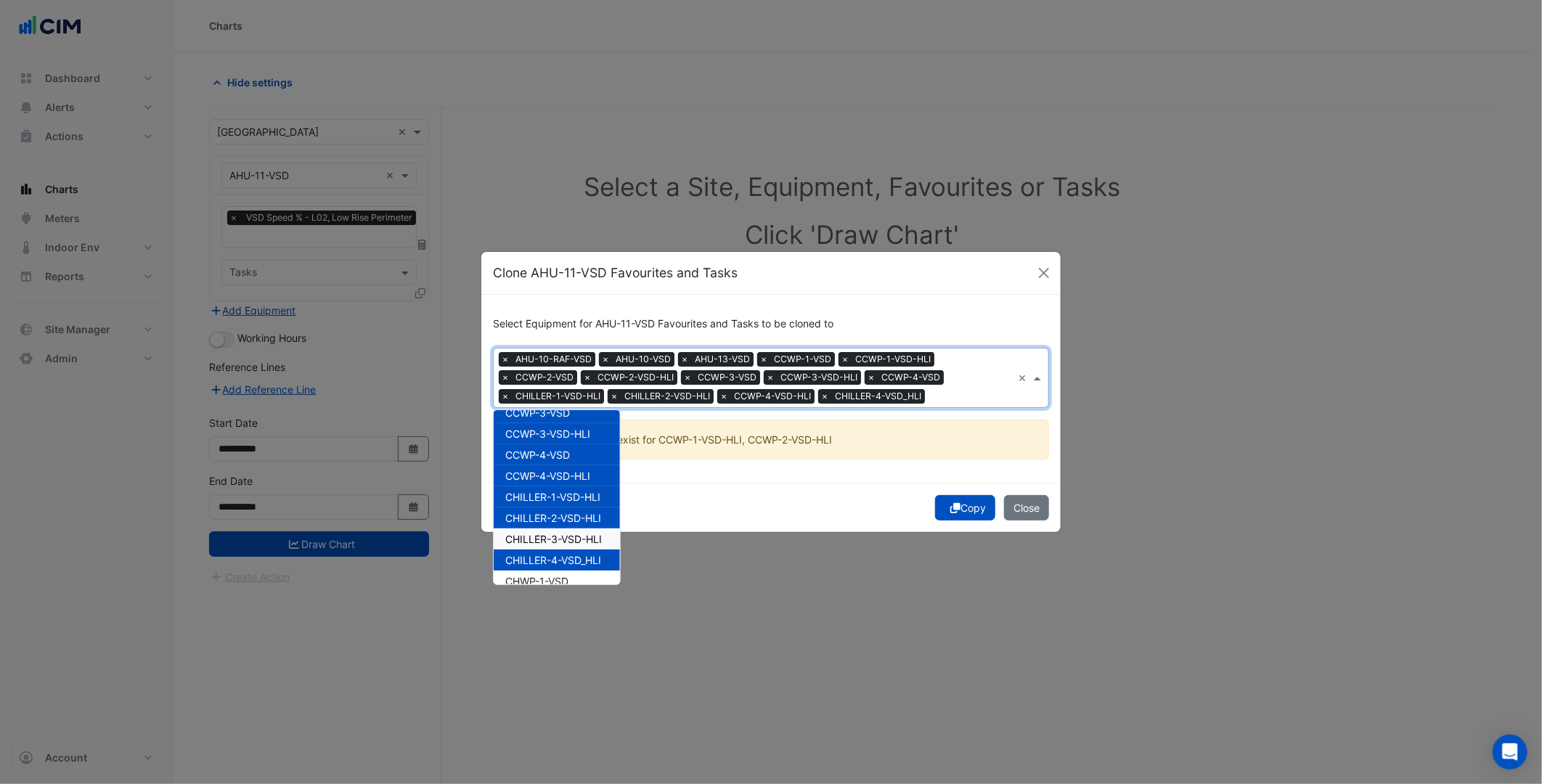
click at [585, 539] on span "CHILLER-3-VSD-HLI" at bounding box center [554, 539] width 97 height 12
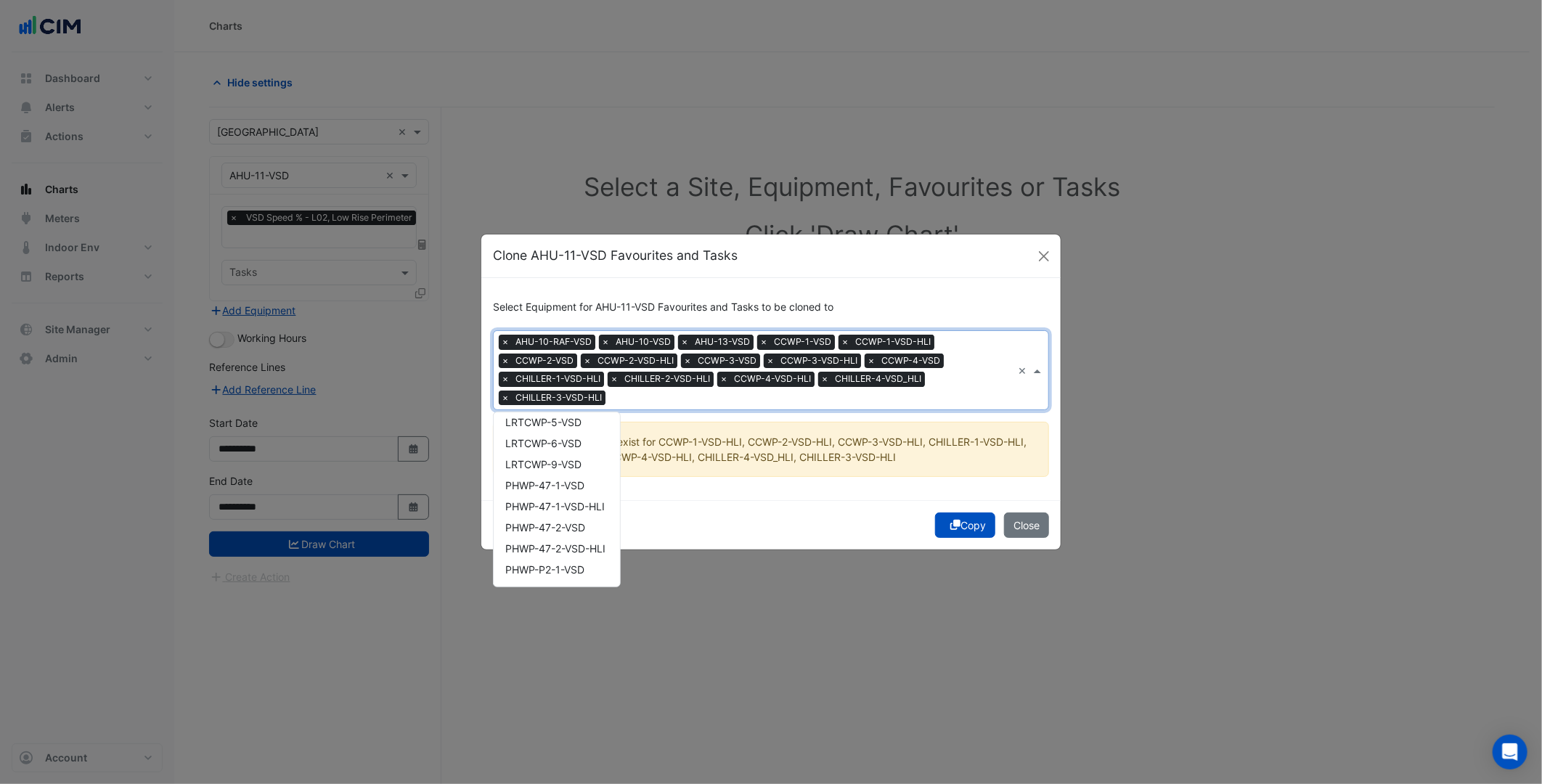
scroll to position [1078, 0]
click at [575, 572] on span "SCHWP-6-VSD-HLI" at bounding box center [551, 571] width 91 height 12
click at [575, 551] on span "SCHWP-6-VSD" at bounding box center [541, 550] width 71 height 12
click at [577, 529] on span "SCHWP-5-VSD-HLI" at bounding box center [551, 528] width 91 height 12
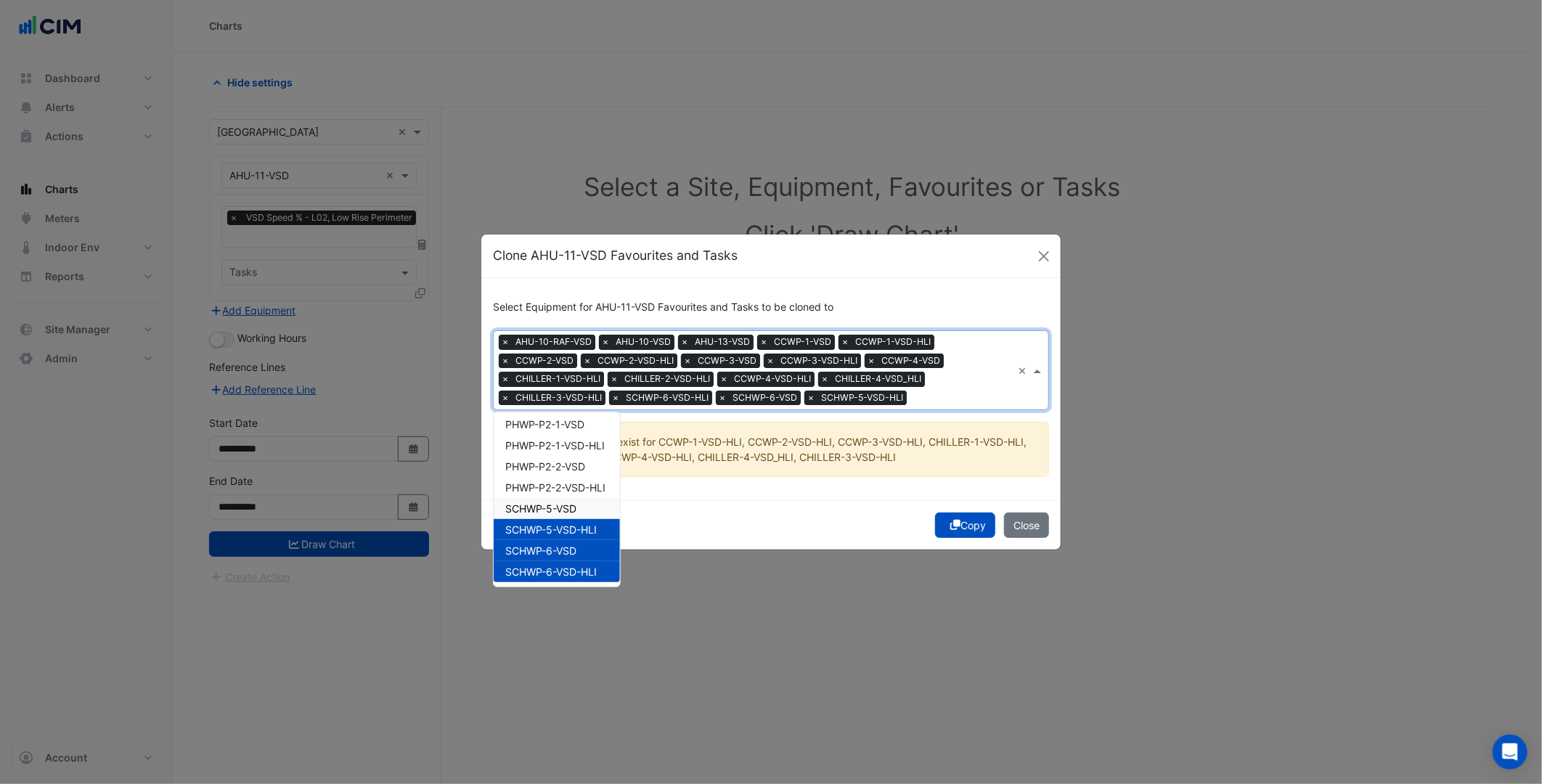
click at [578, 503] on div "SCHWP-5-VSD" at bounding box center [556, 508] width 126 height 21
click at [581, 487] on span "PHWP-P2-2-VSD-HLI" at bounding box center [555, 487] width 100 height 12
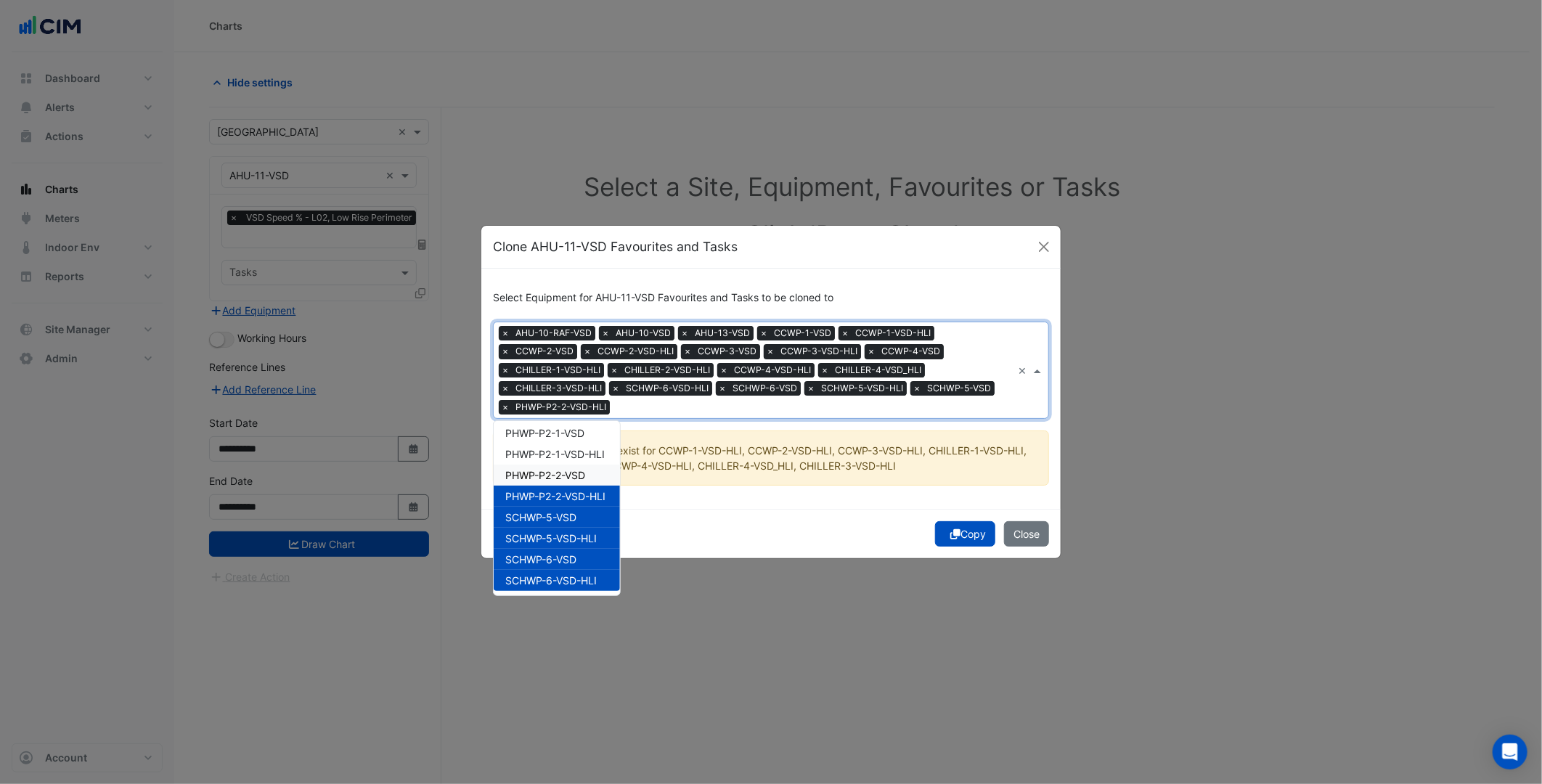
click at [582, 469] on span "PHWP-P2-2-VSD" at bounding box center [545, 474] width 80 height 12
drag, startPoint x: 582, startPoint y: 452, endPoint x: 579, endPoint y: 433, distance: 19.2
click at [581, 448] on span "PHWP-P2-1-VSD-HLI" at bounding box center [555, 453] width 99 height 12
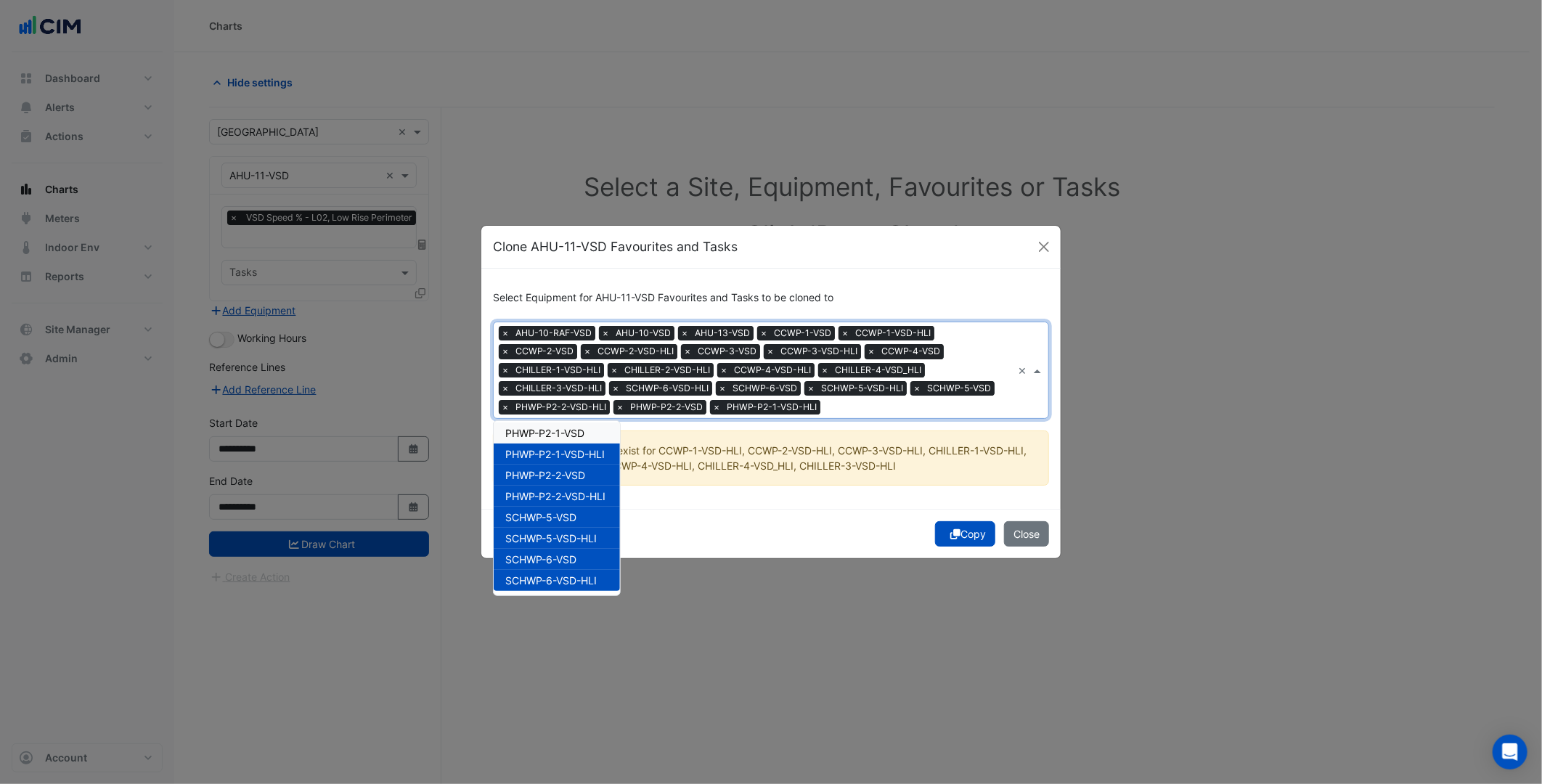
click at [578, 431] on span "PHWP-P2-1-VSD" at bounding box center [545, 432] width 79 height 12
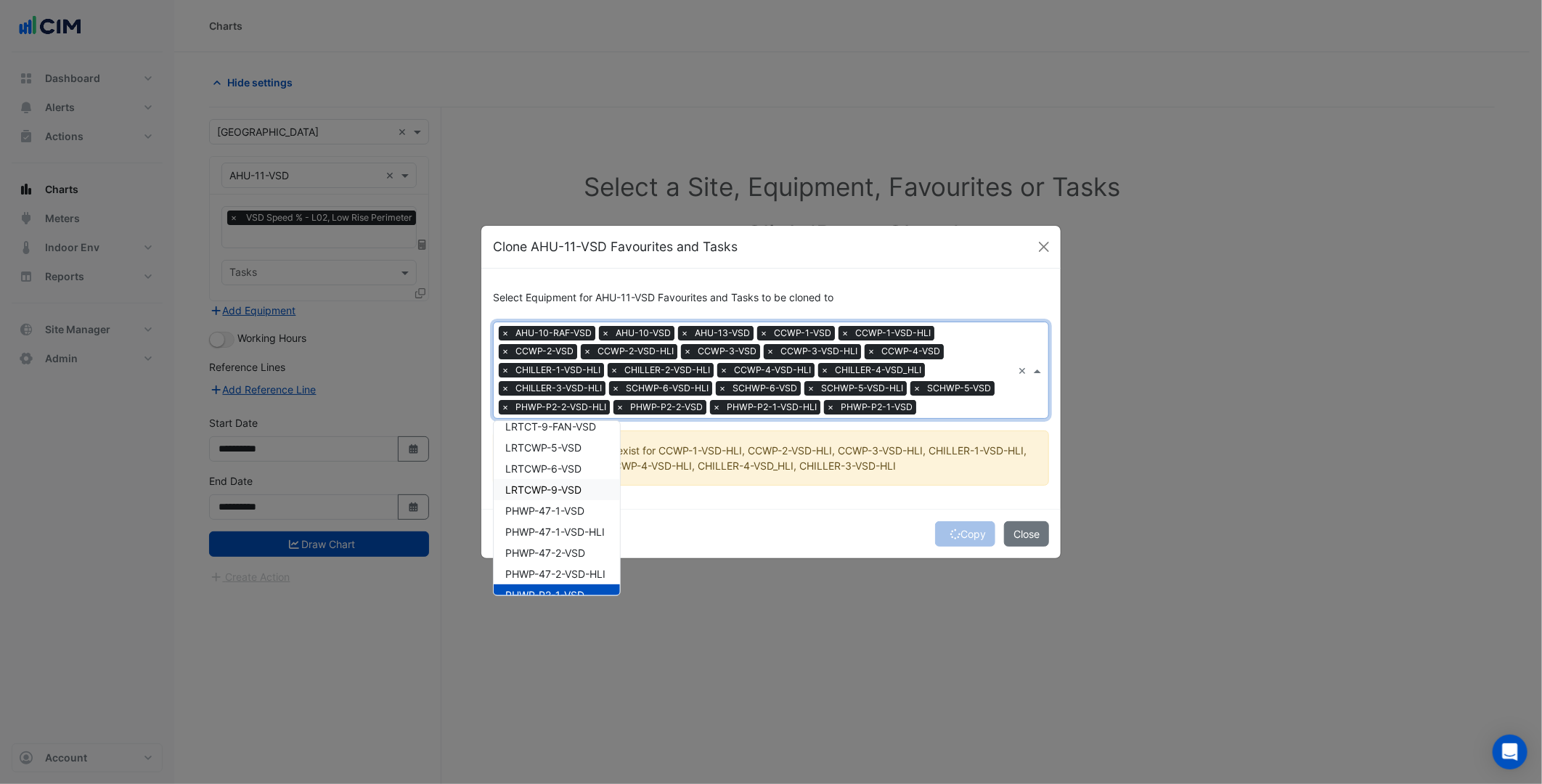
scroll to position [916, 0]
click at [581, 575] on span "PHWP-47-2-VSD-HLI" at bounding box center [555, 573] width 100 height 12
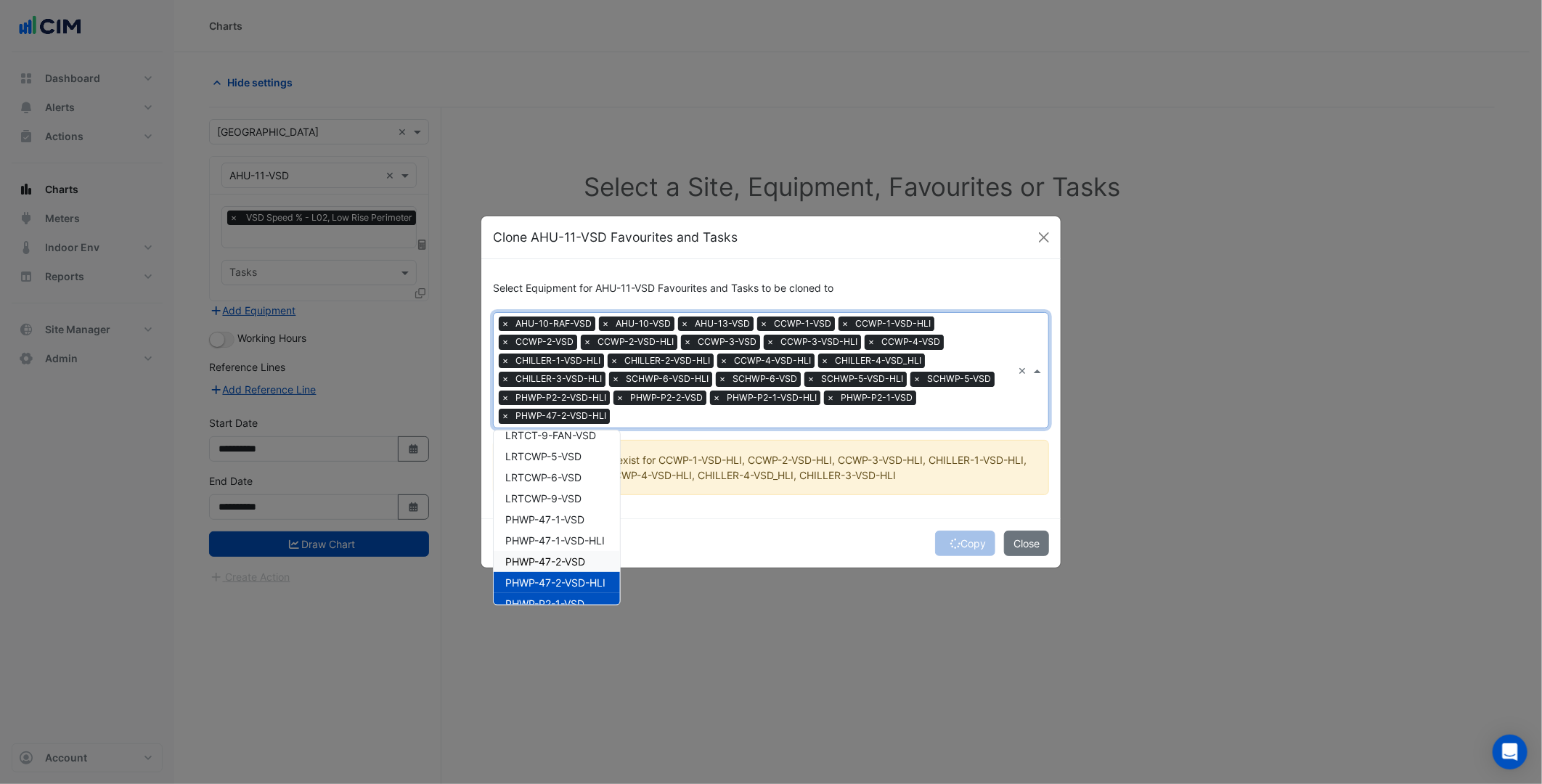
click at [575, 555] on span "PHWP-47-2-VSD" at bounding box center [545, 561] width 80 height 12
drag, startPoint x: 574, startPoint y: 537, endPoint x: 574, endPoint y: 514, distance: 23.0
click at [574, 536] on span "PHWP-47-1-VSD-HLI" at bounding box center [555, 540] width 99 height 12
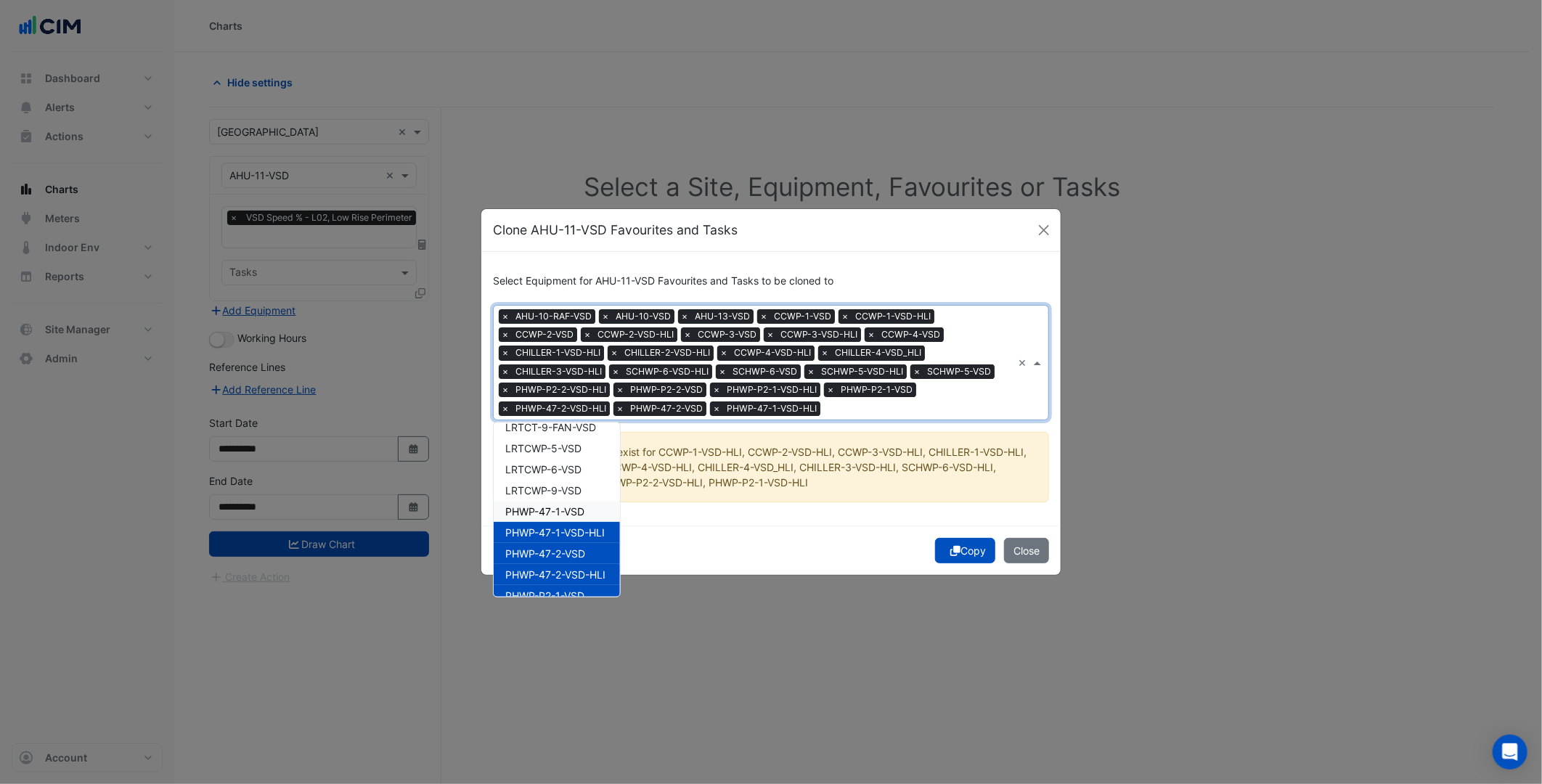
click at [574, 513] on span "PHWP-47-1-VSD" at bounding box center [545, 511] width 79 height 12
click at [574, 491] on span "LRTCWP-9-VSD" at bounding box center [543, 490] width 76 height 12
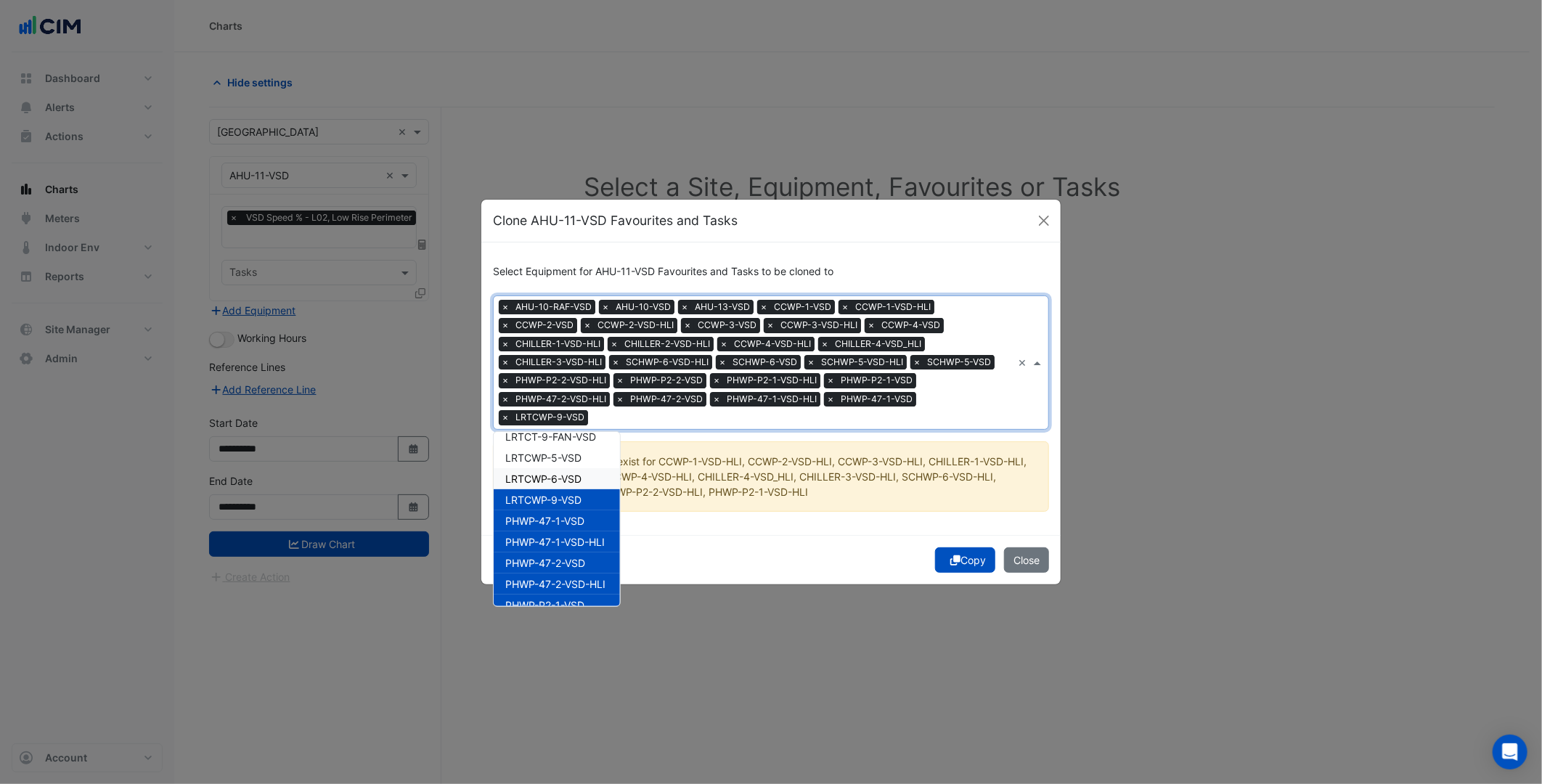
drag, startPoint x: 572, startPoint y: 465, endPoint x: 572, endPoint y: 443, distance: 22.0
click at [572, 472] on span "LRTCWP-6-VSD" at bounding box center [543, 478] width 76 height 12
click at [572, 443] on div "LRTCT-9-FAN-VSD" at bounding box center [556, 437] width 126 height 21
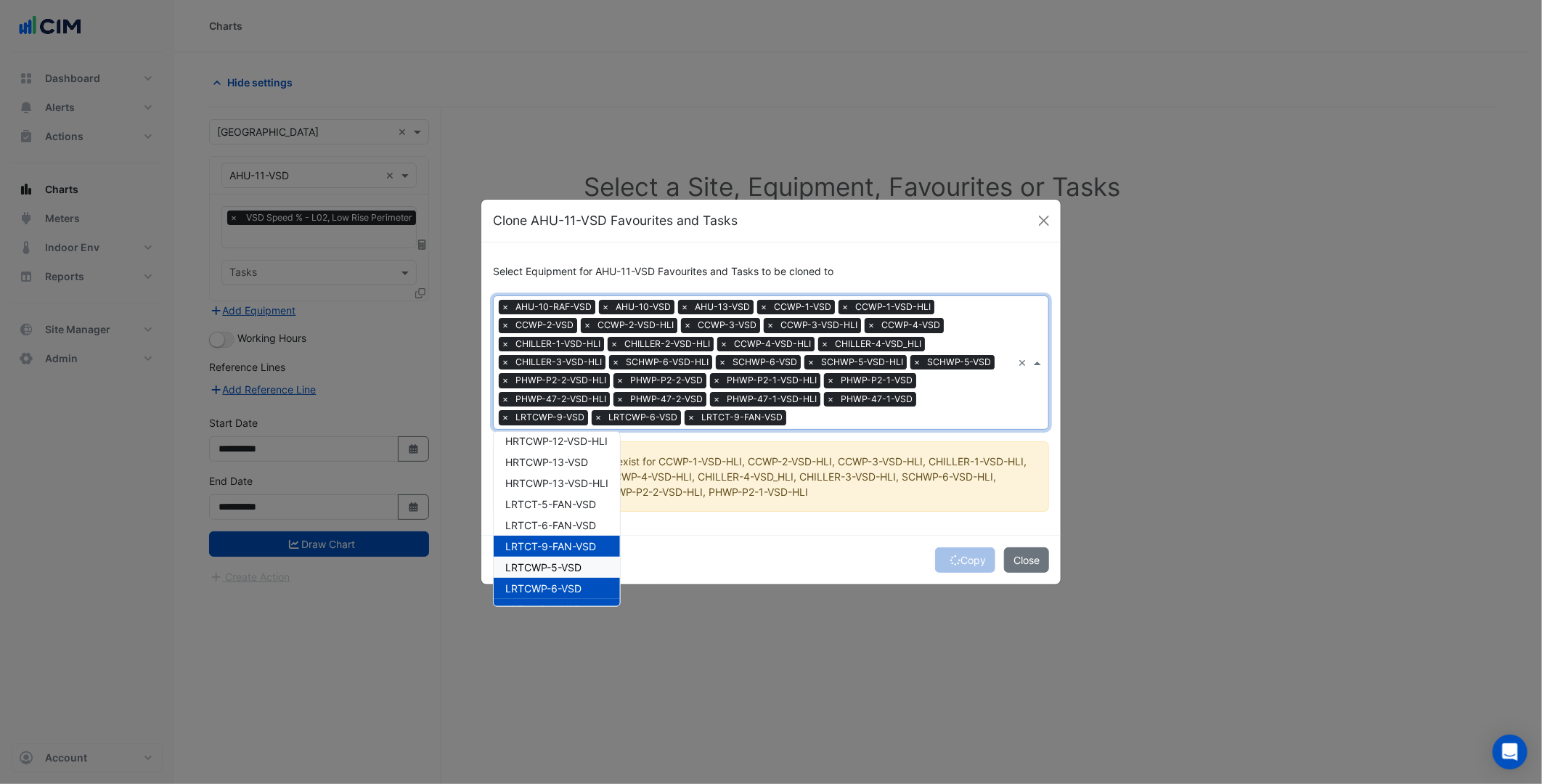
scroll to position [836, 0]
click at [576, 532] on span "LRTCWP-5-VSD" at bounding box center [543, 538] width 76 height 12
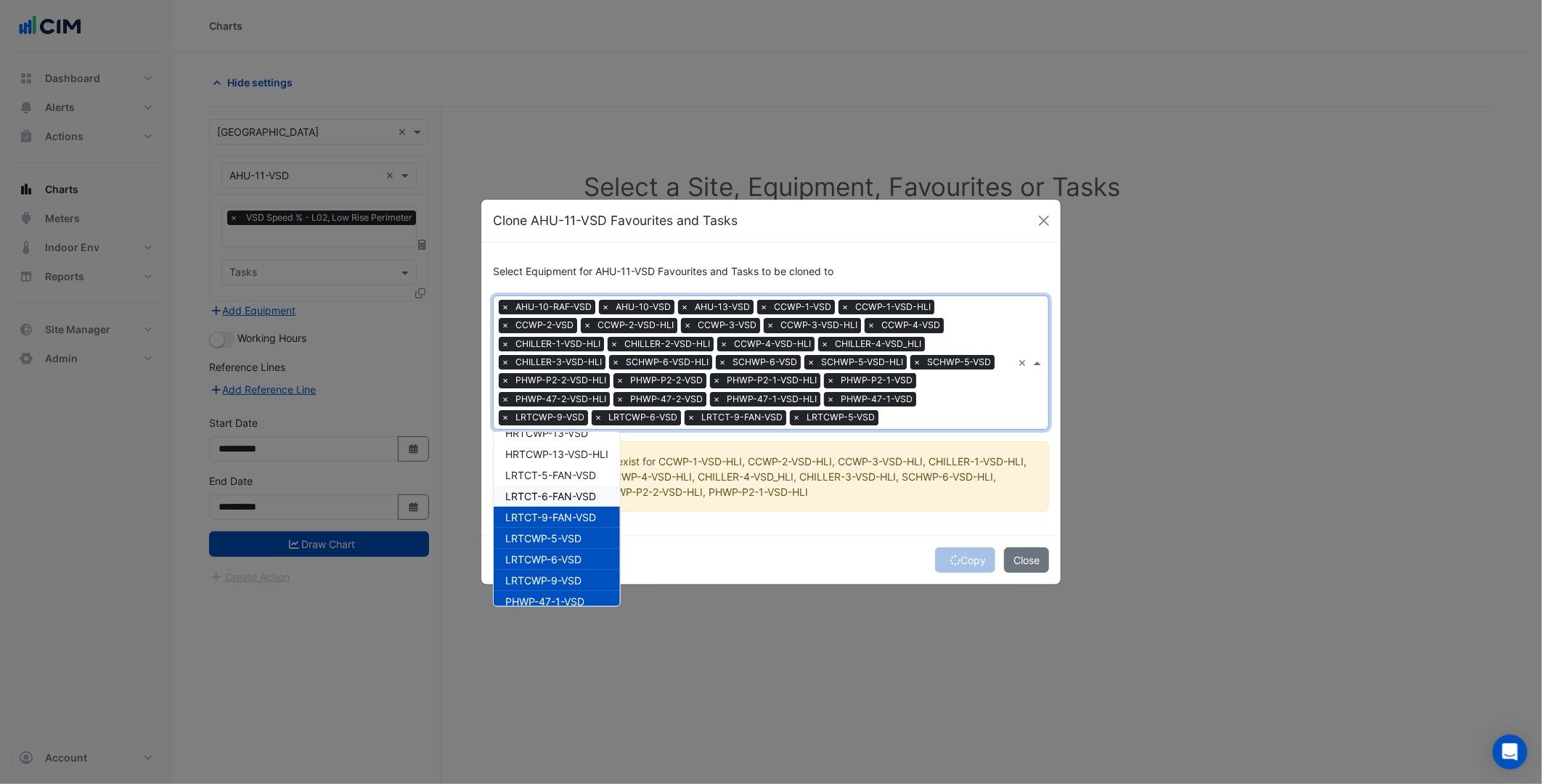
click at [577, 494] on span "LRTCT-6-FAN-VSD" at bounding box center [551, 495] width 91 height 12
drag, startPoint x: 578, startPoint y: 464, endPoint x: 578, endPoint y: 451, distance: 13.0
click at [578, 464] on div "LRTCT-5-FAN-VSD" at bounding box center [556, 474] width 126 height 21
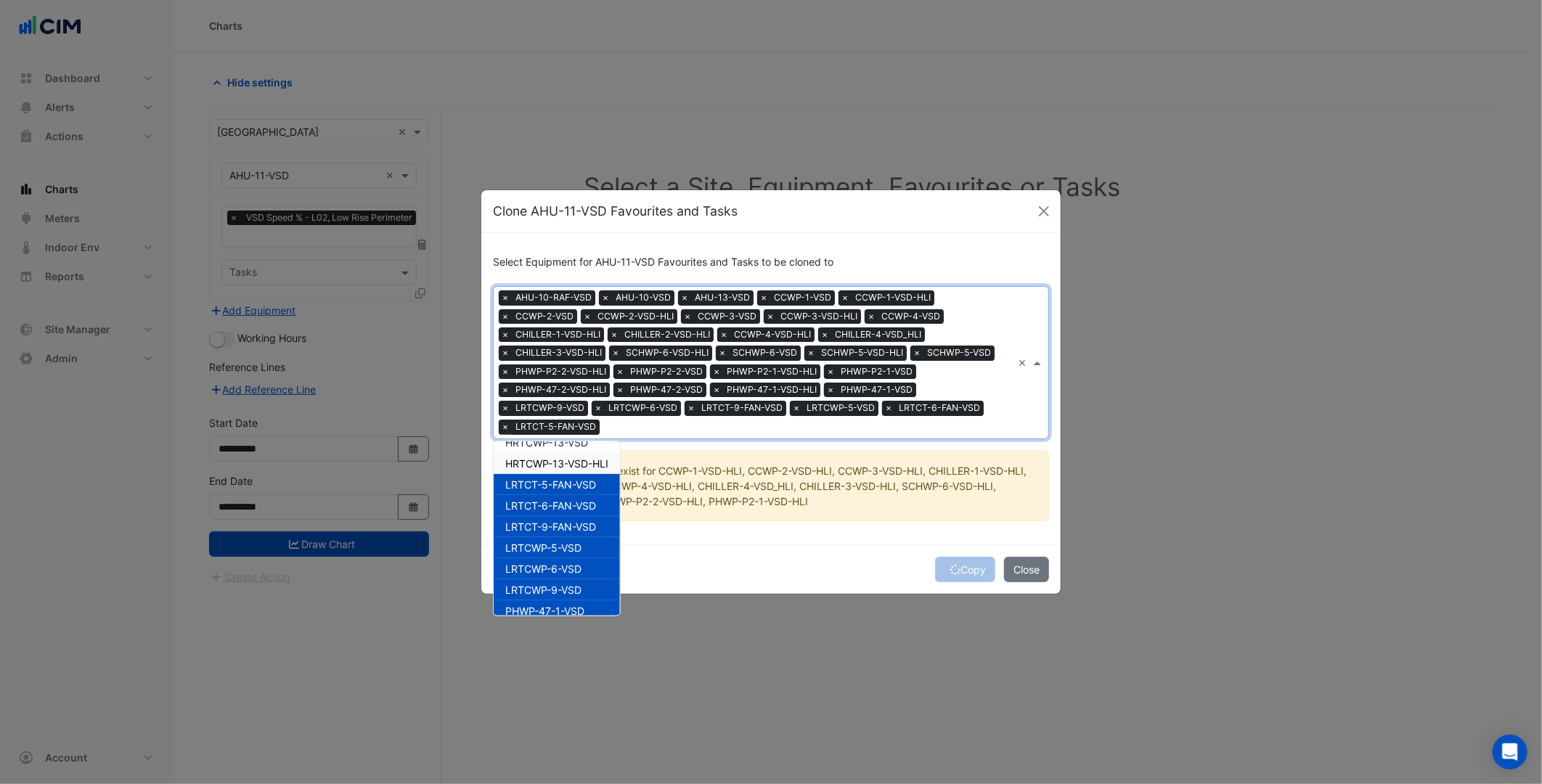
click at [578, 457] on span "HRTCWP-13-VSD-HLI" at bounding box center [557, 462] width 103 height 12
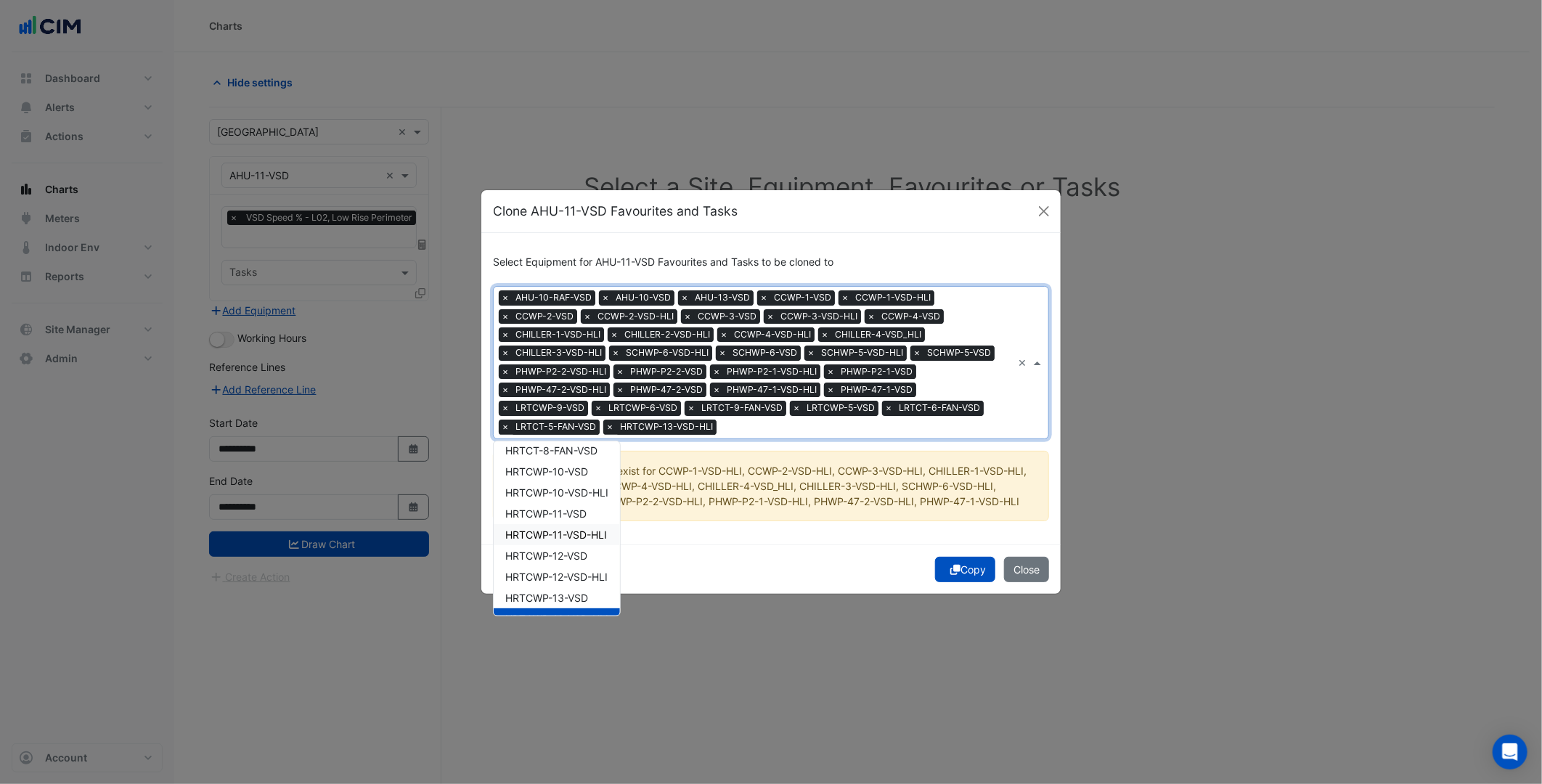
scroll to position [675, 0]
click at [560, 593] on div "HRTCWP-13-VSD" at bounding box center [556, 603] width 126 height 21
click at [560, 572] on div "HRTCWP-12-VSD-HLI" at bounding box center [556, 582] width 126 height 21
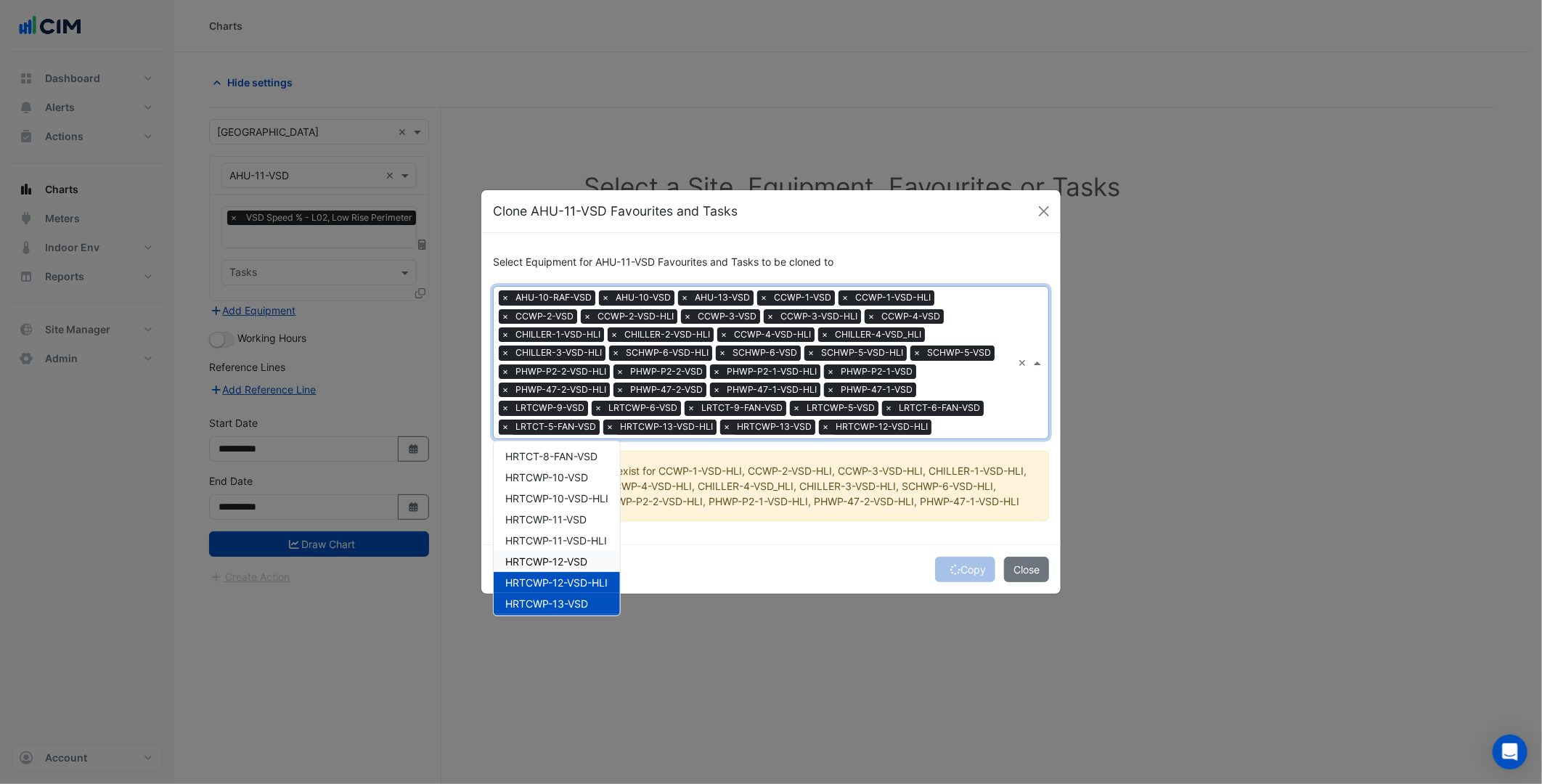
click at [559, 557] on span "HRTCWP-12-VSD" at bounding box center [546, 561] width 82 height 12
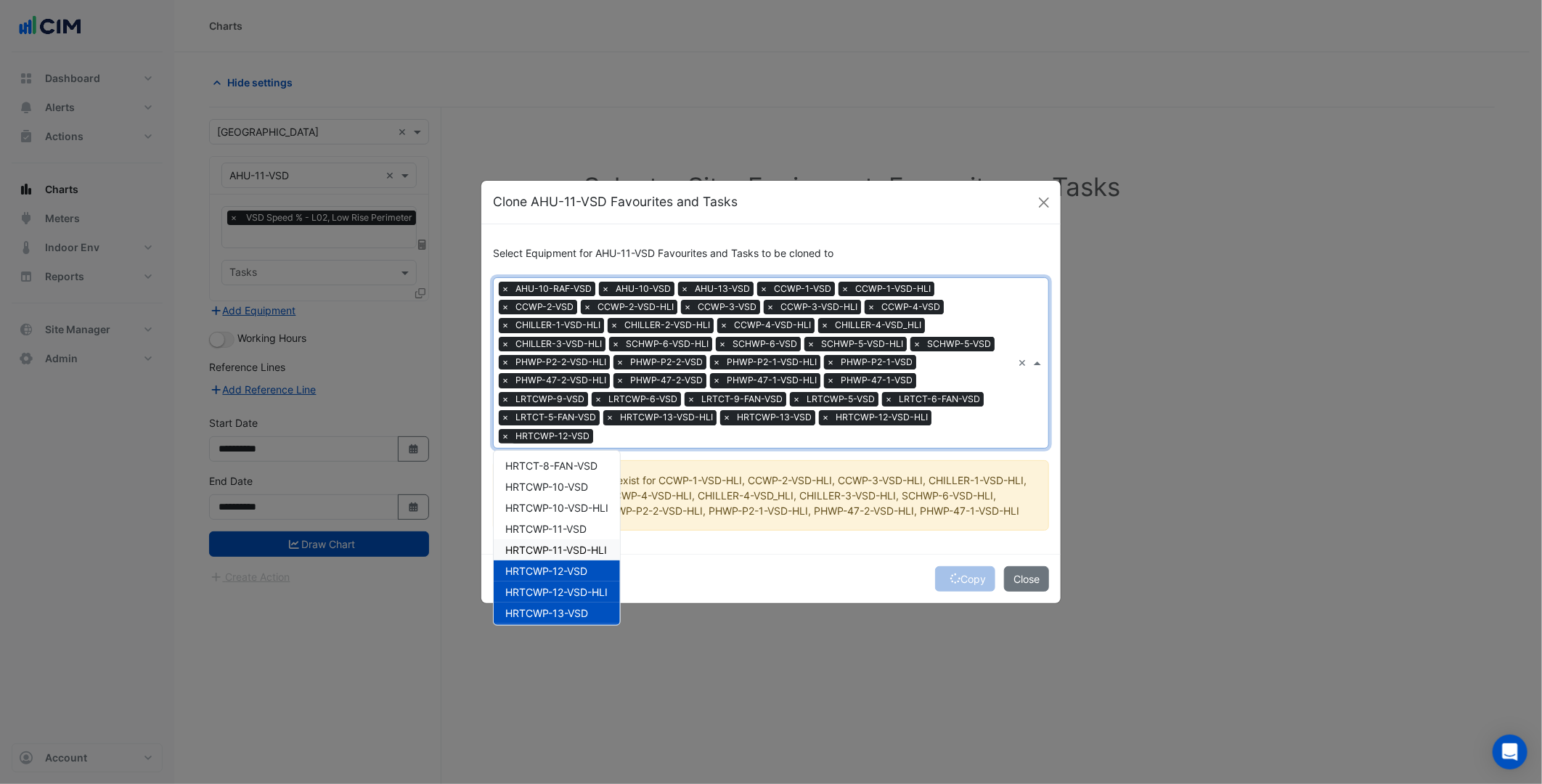
click at [559, 543] on span "HRTCWP-11-VSD-HLI" at bounding box center [556, 549] width 102 height 12
click at [559, 516] on div "HRTCWP-10-VSD-HLI" at bounding box center [556, 507] width 126 height 21
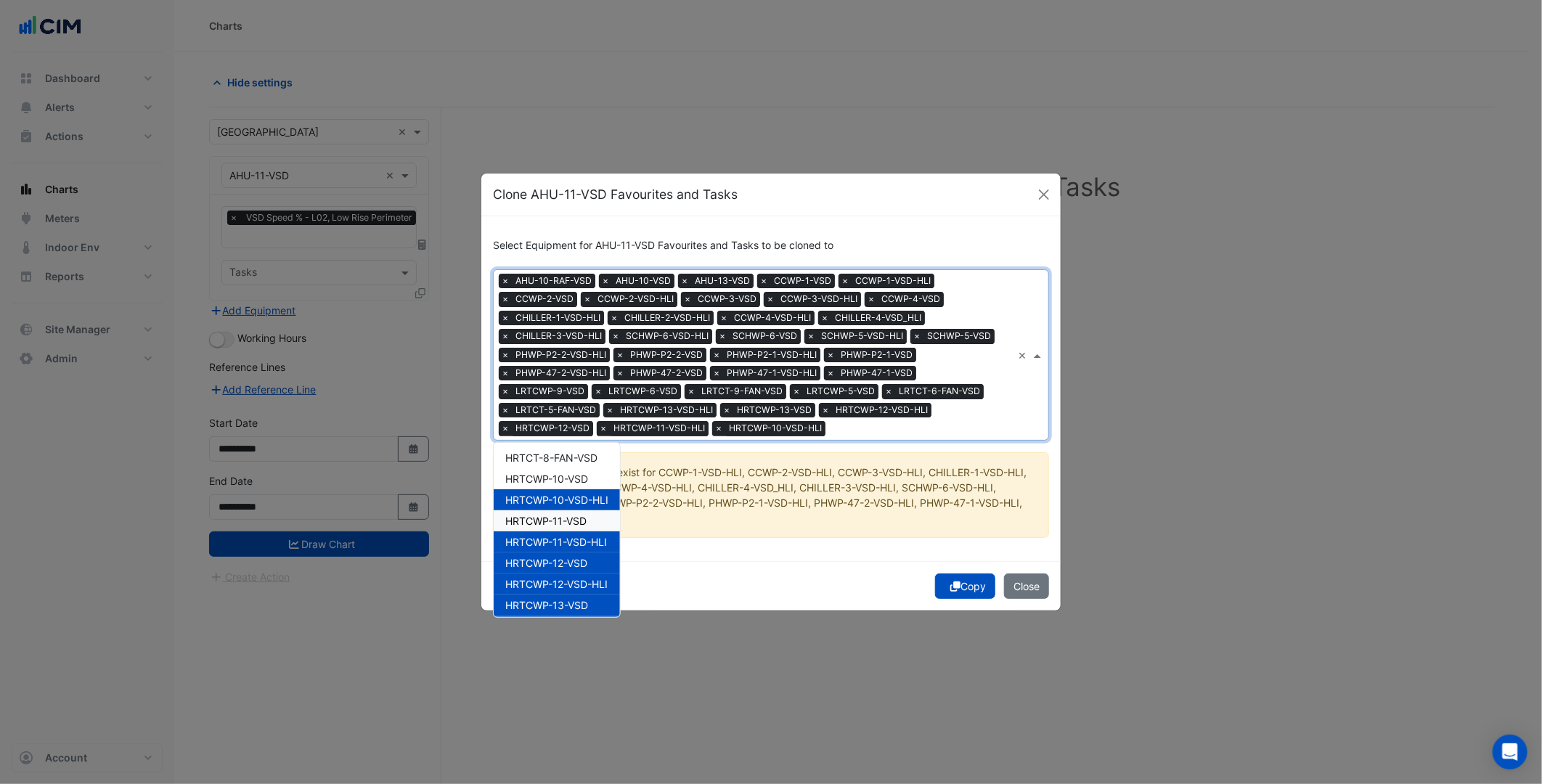
click at [559, 517] on span "HRTCWP-11-VSD" at bounding box center [546, 520] width 81 height 12
click at [565, 482] on span "HRTCWP-10-VSD" at bounding box center [547, 478] width 83 height 12
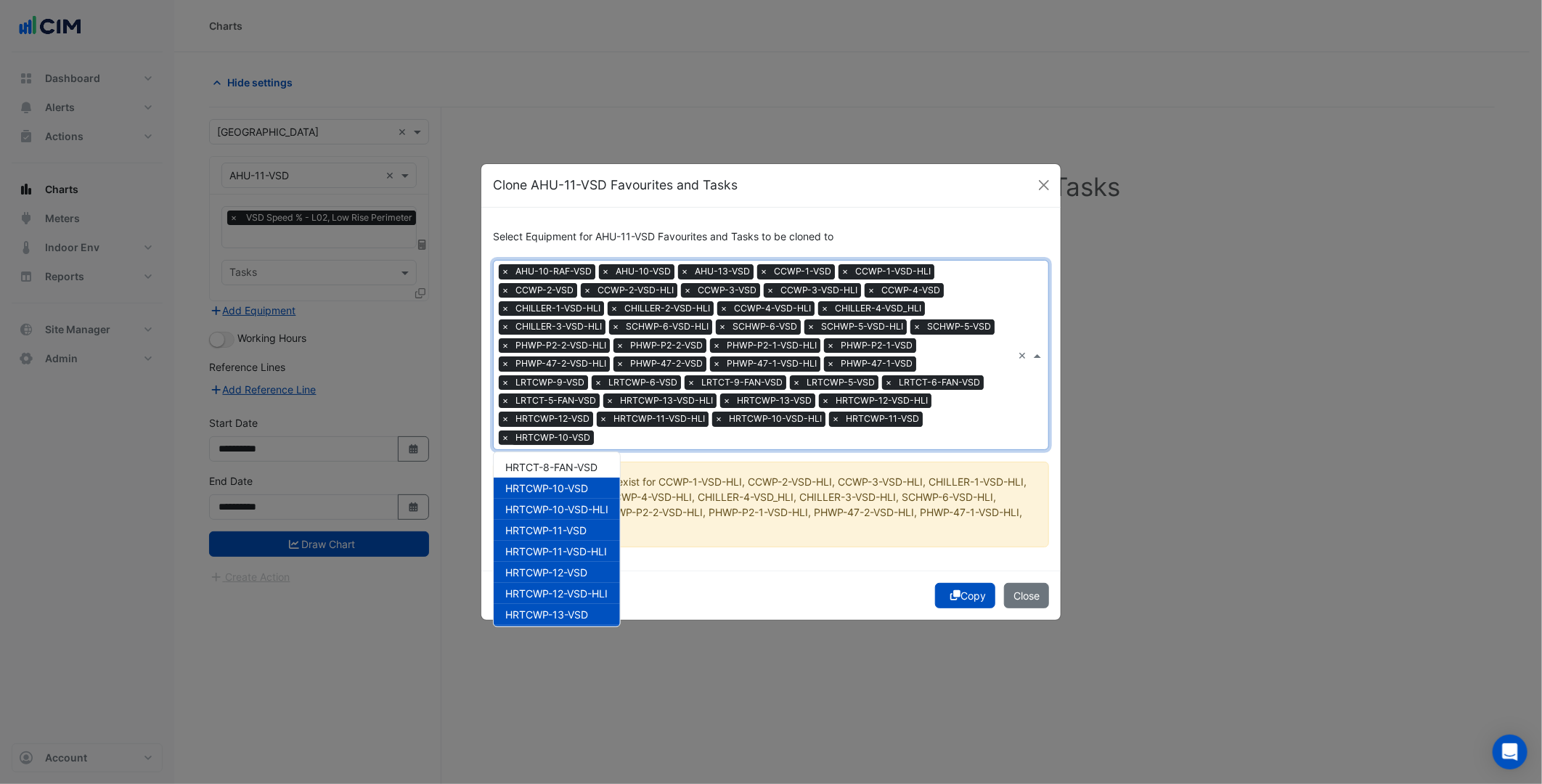
scroll to position [594, 0]
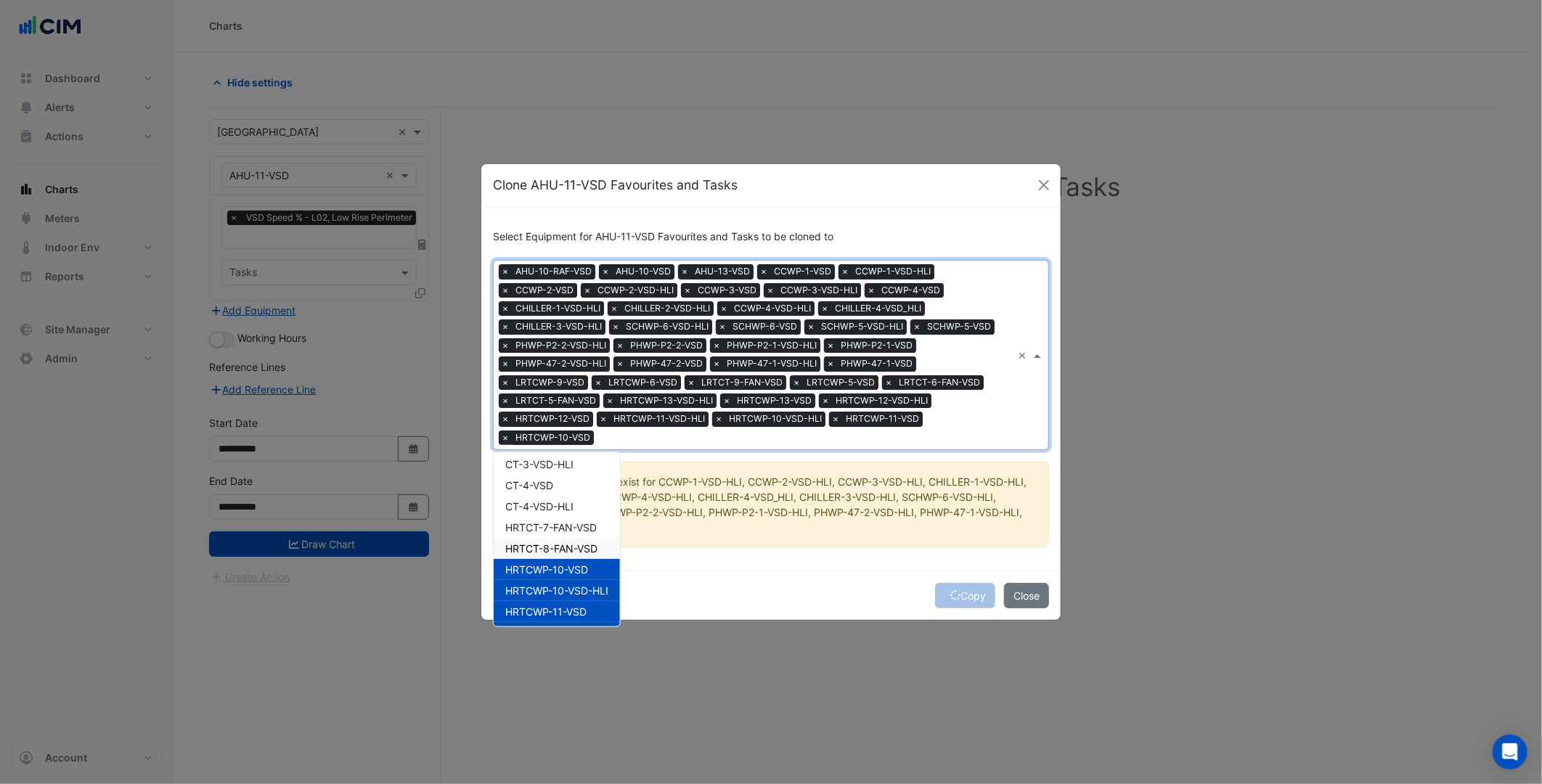
click at [572, 542] on span "HRTCT-8-FAN-VSD" at bounding box center [552, 548] width 92 height 12
click at [571, 513] on div "CT-4-VSD-HLI" at bounding box center [556, 506] width 126 height 21
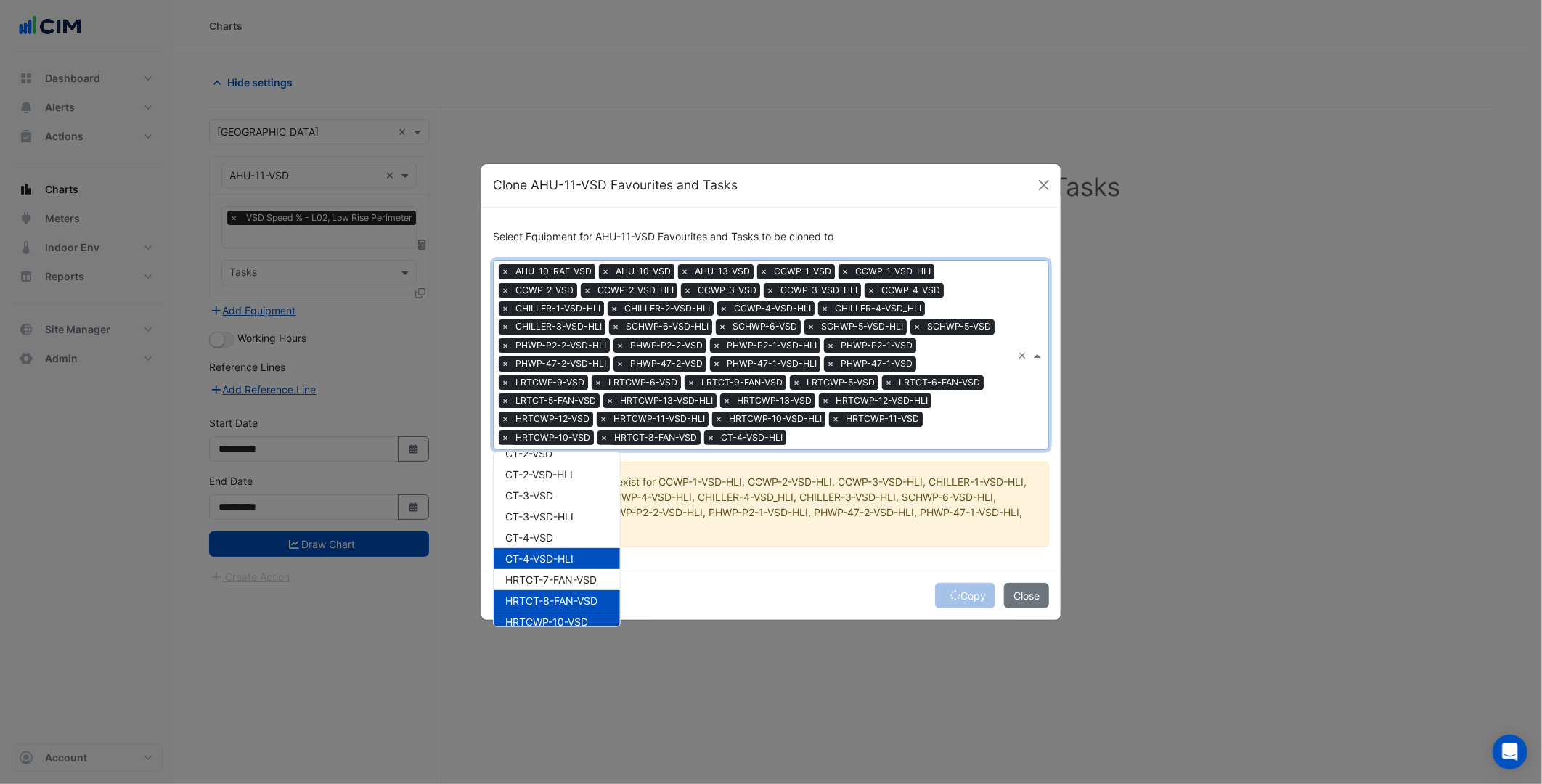
scroll to position [513, 0]
click at [588, 602] on span "HRTCT-7-FAN-VSD" at bounding box center [551, 608] width 91 height 12
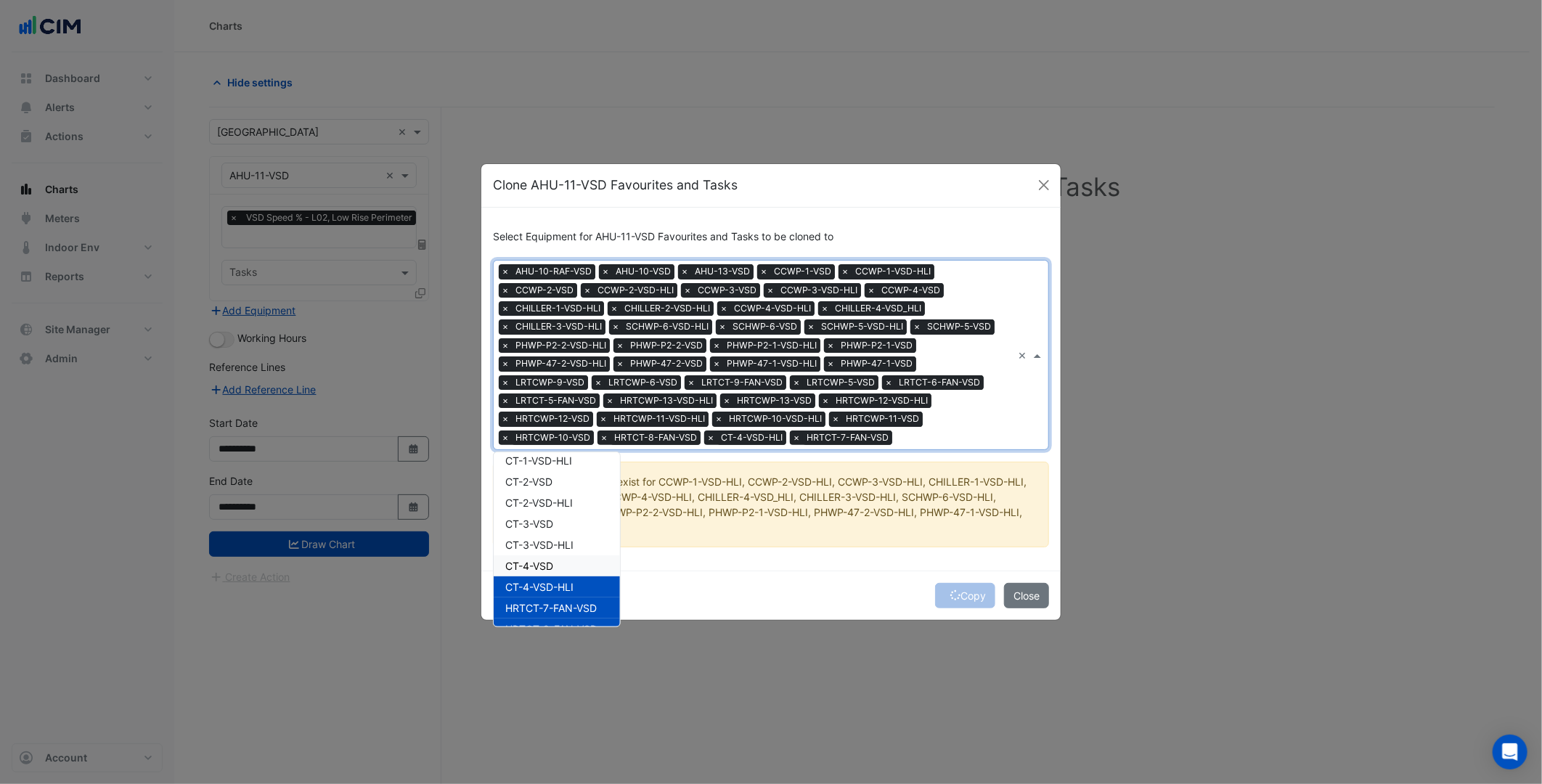
click at [561, 566] on div "CT-4-VSD" at bounding box center [556, 565] width 126 height 21
click at [555, 544] on span "CT-3-VSD-HLI" at bounding box center [540, 544] width 68 height 12
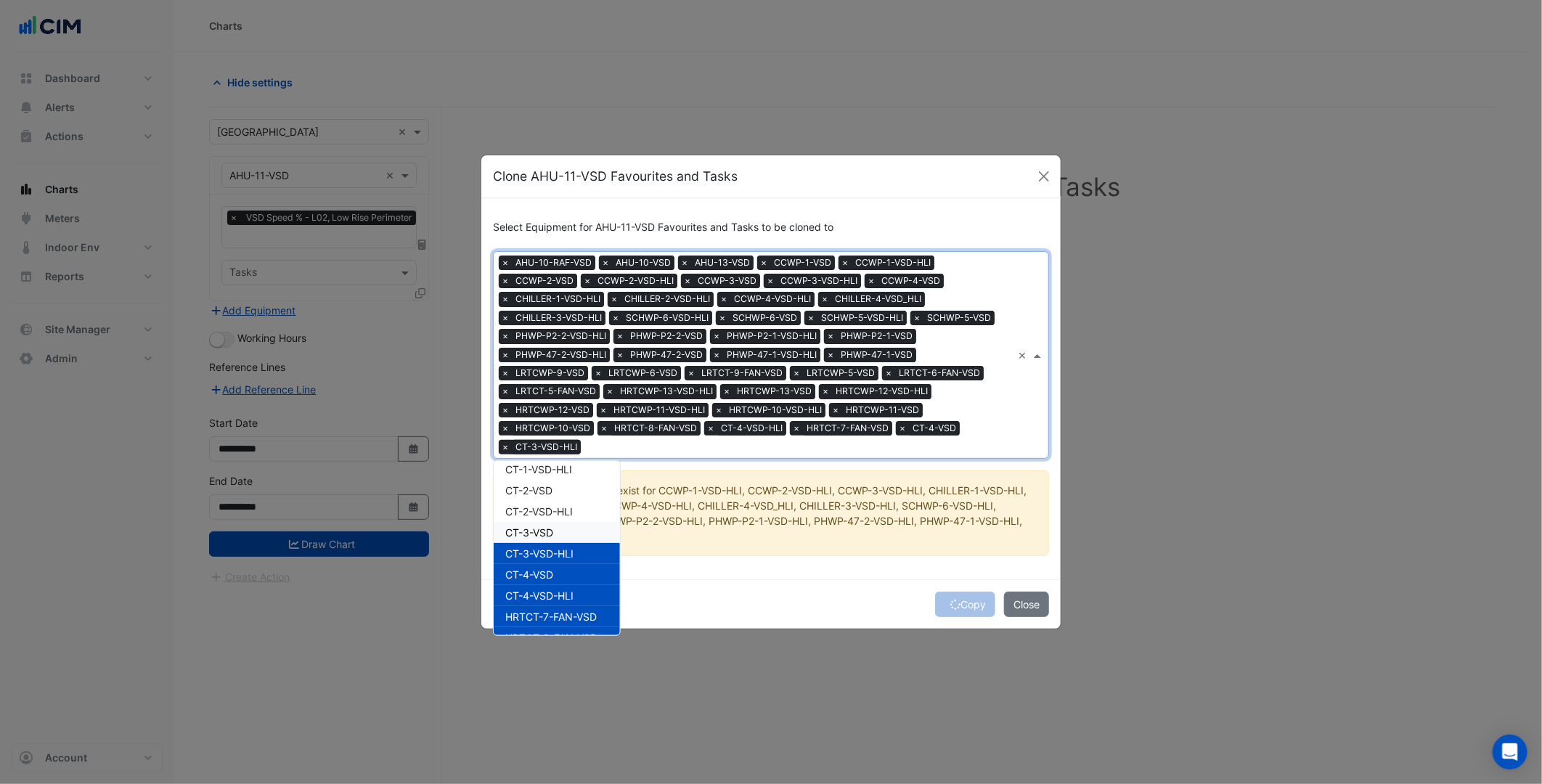
click at [551, 527] on span "CT-3-VSD" at bounding box center [530, 532] width 48 height 12
click at [552, 501] on div "CT-2-VSD-HLI" at bounding box center [556, 511] width 126 height 21
click at [553, 488] on span "CT-2-VSD" at bounding box center [529, 490] width 47 height 12
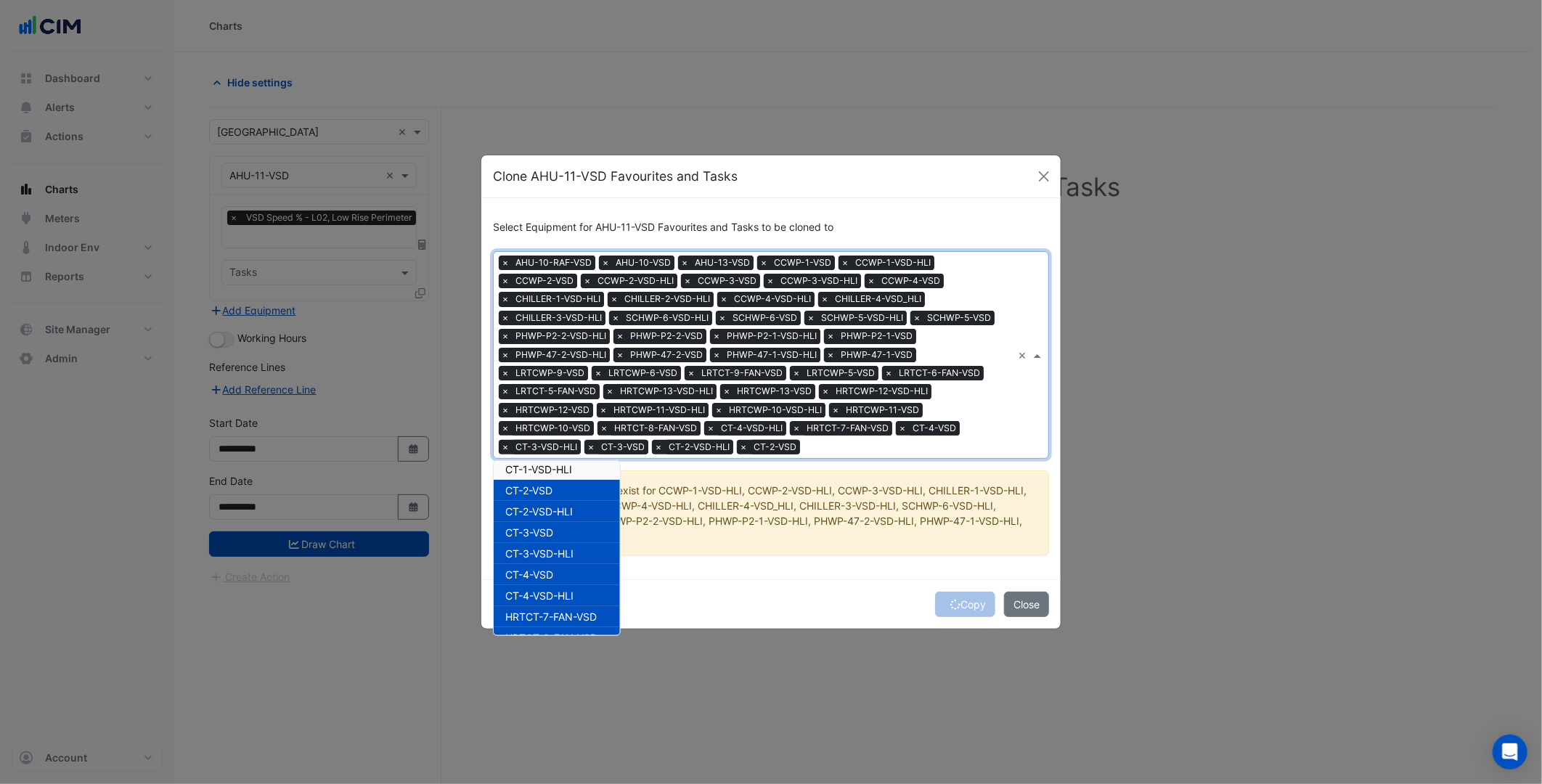
click at [556, 474] on div "CT-1-VSD-HLI" at bounding box center [556, 469] width 126 height 21
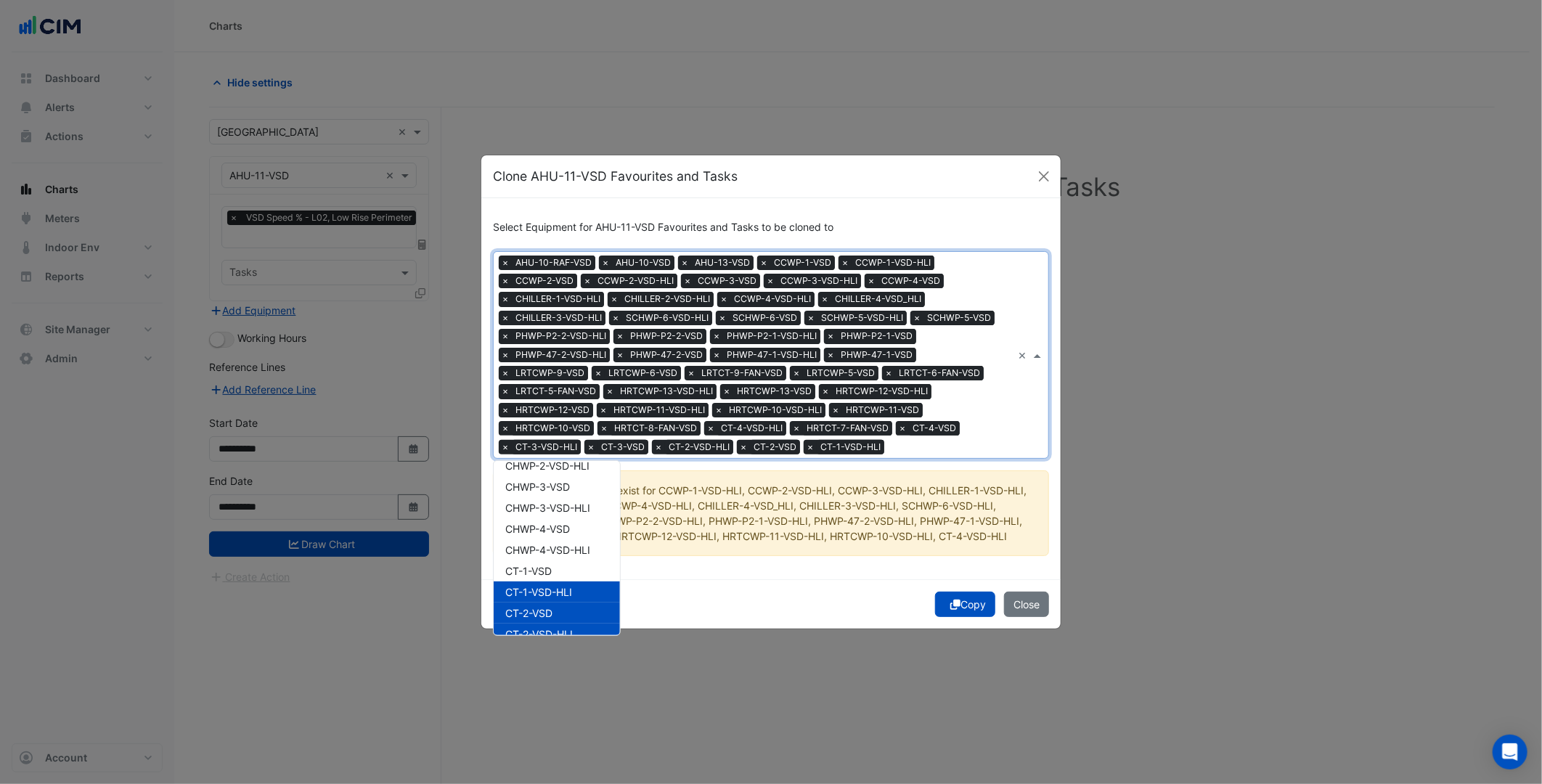
scroll to position [352, 0]
click at [539, 603] on span "CT-1-VSD" at bounding box center [529, 608] width 47 height 12
click at [539, 578] on div "CHWP-4-VSD-HLI" at bounding box center [556, 588] width 126 height 21
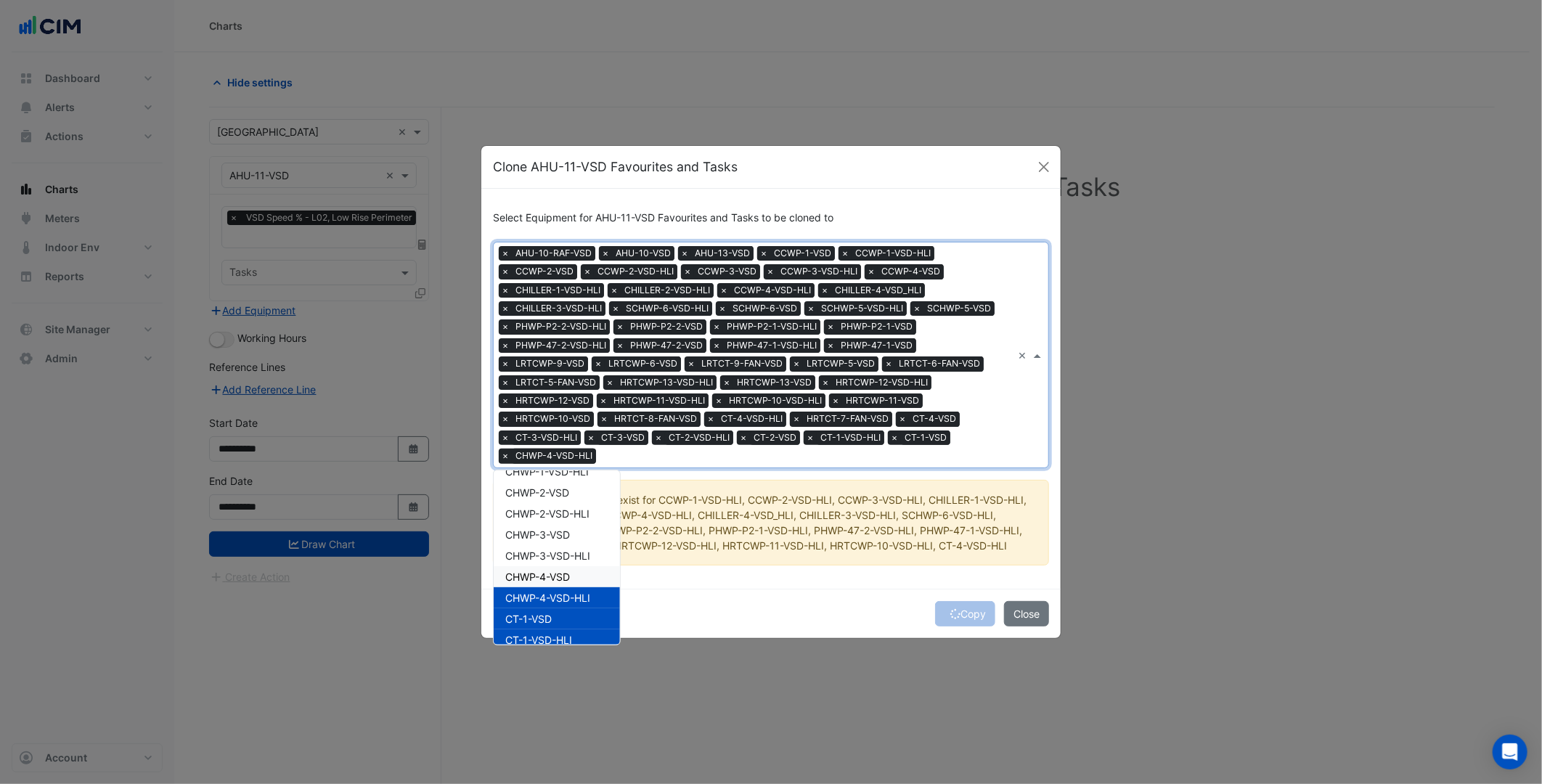
click at [539, 571] on span "CHWP-4-VSD" at bounding box center [538, 576] width 64 height 12
click at [541, 547] on div "CHWP-3-VSD-HLI" at bounding box center [556, 555] width 126 height 21
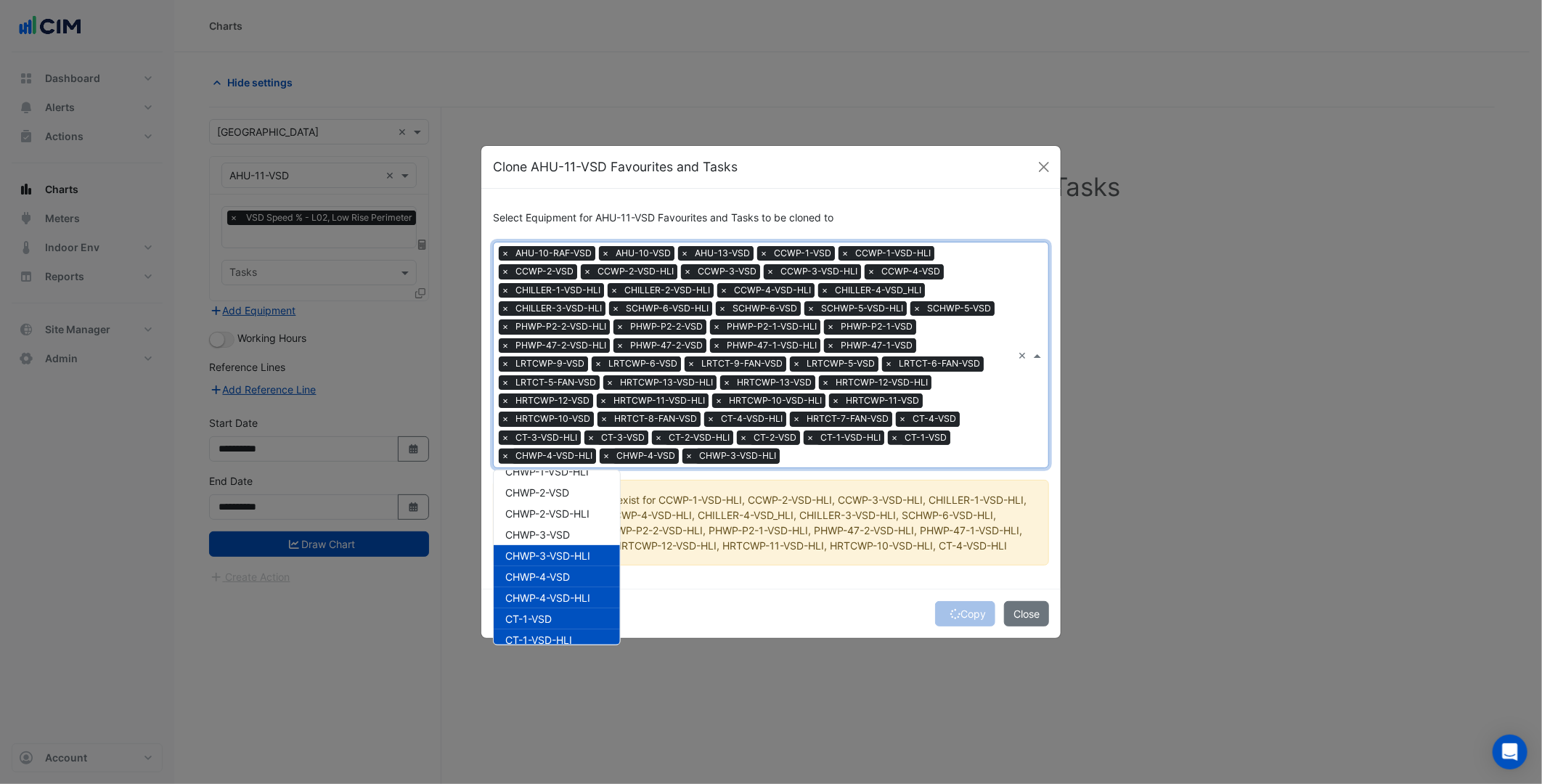
click at [545, 533] on span "CHWP-3-VSD" at bounding box center [538, 534] width 64 height 12
click at [553, 514] on span "CHWP-2-VSD-HLI" at bounding box center [548, 513] width 85 height 12
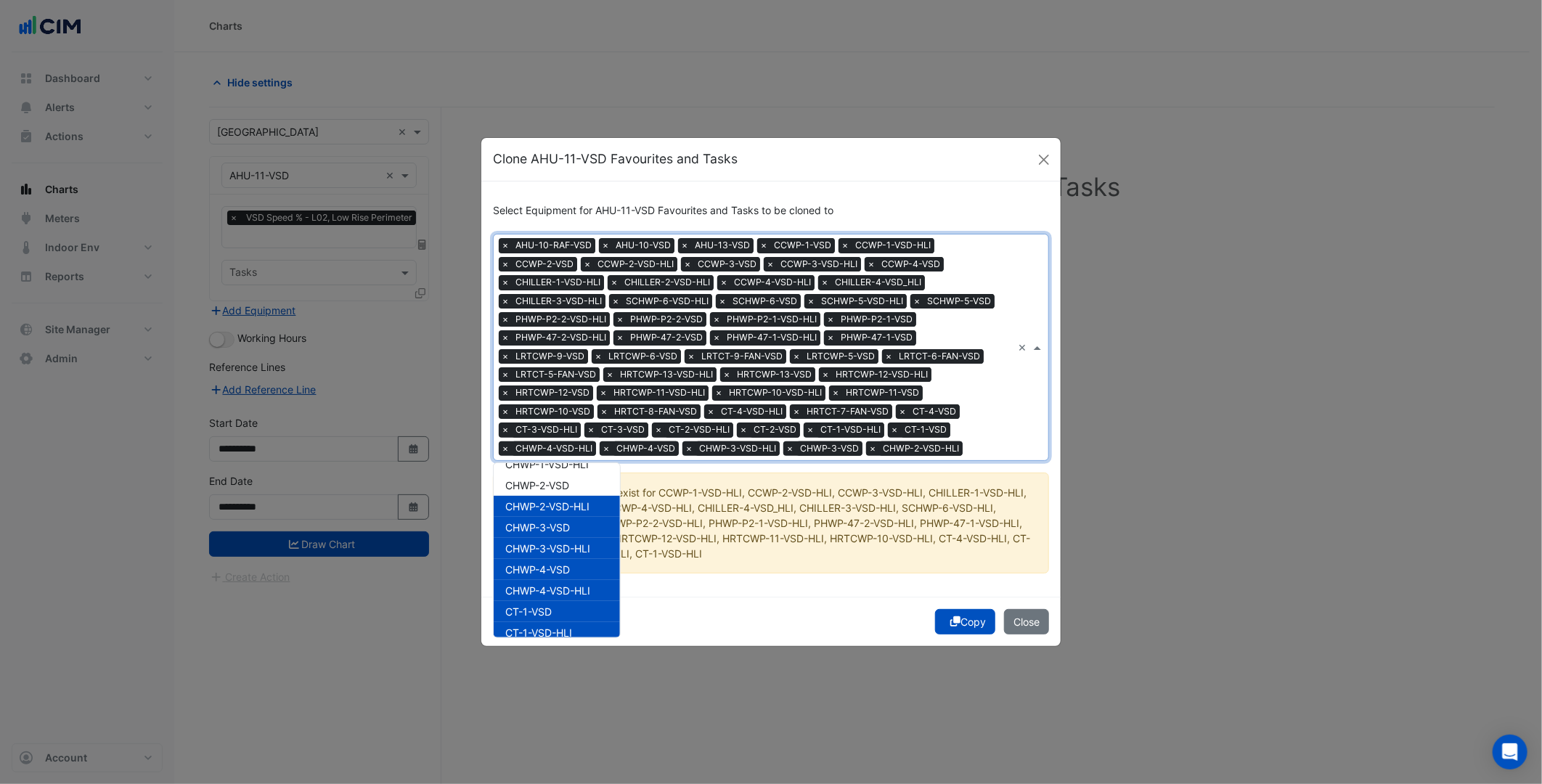
click at [557, 495] on div "CHWP-2-VSD-HLI" at bounding box center [556, 506] width 126 height 21
click at [559, 491] on div "CHWP-2-VSD" at bounding box center [556, 484] width 126 height 21
click at [569, 506] on span "CHWP-2-VSD-HLI" at bounding box center [548, 506] width 85 height 12
click at [578, 496] on div "CHWP-2-VSD-HLI" at bounding box center [556, 506] width 126 height 21
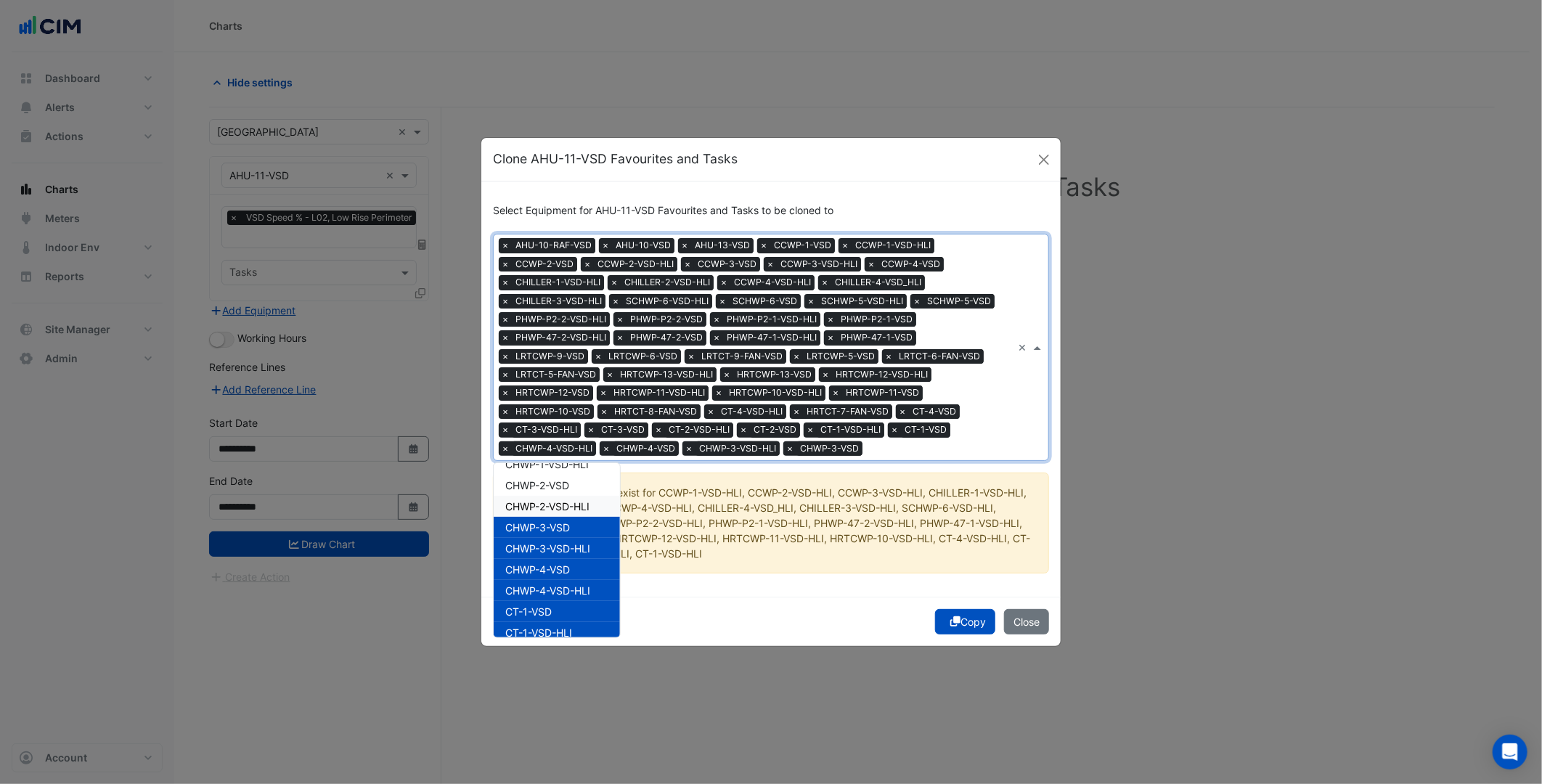
click at [585, 492] on div "CHWP-2-VSD" at bounding box center [556, 484] width 126 height 21
drag, startPoint x: 585, startPoint y: 492, endPoint x: 583, endPoint y: 506, distance: 14.1
click at [584, 498] on div "AHU-10-RAF-VSD AHU-10-VSD AHU-13-VSD CCWP-1-VSD CCWP-1-VSD-HLI CCWP-2-VSD CCWP-…" at bounding box center [556, 737] width 126 height 1242
click at [583, 506] on span "CHWP-2-VSD-HLI" at bounding box center [548, 506] width 85 height 12
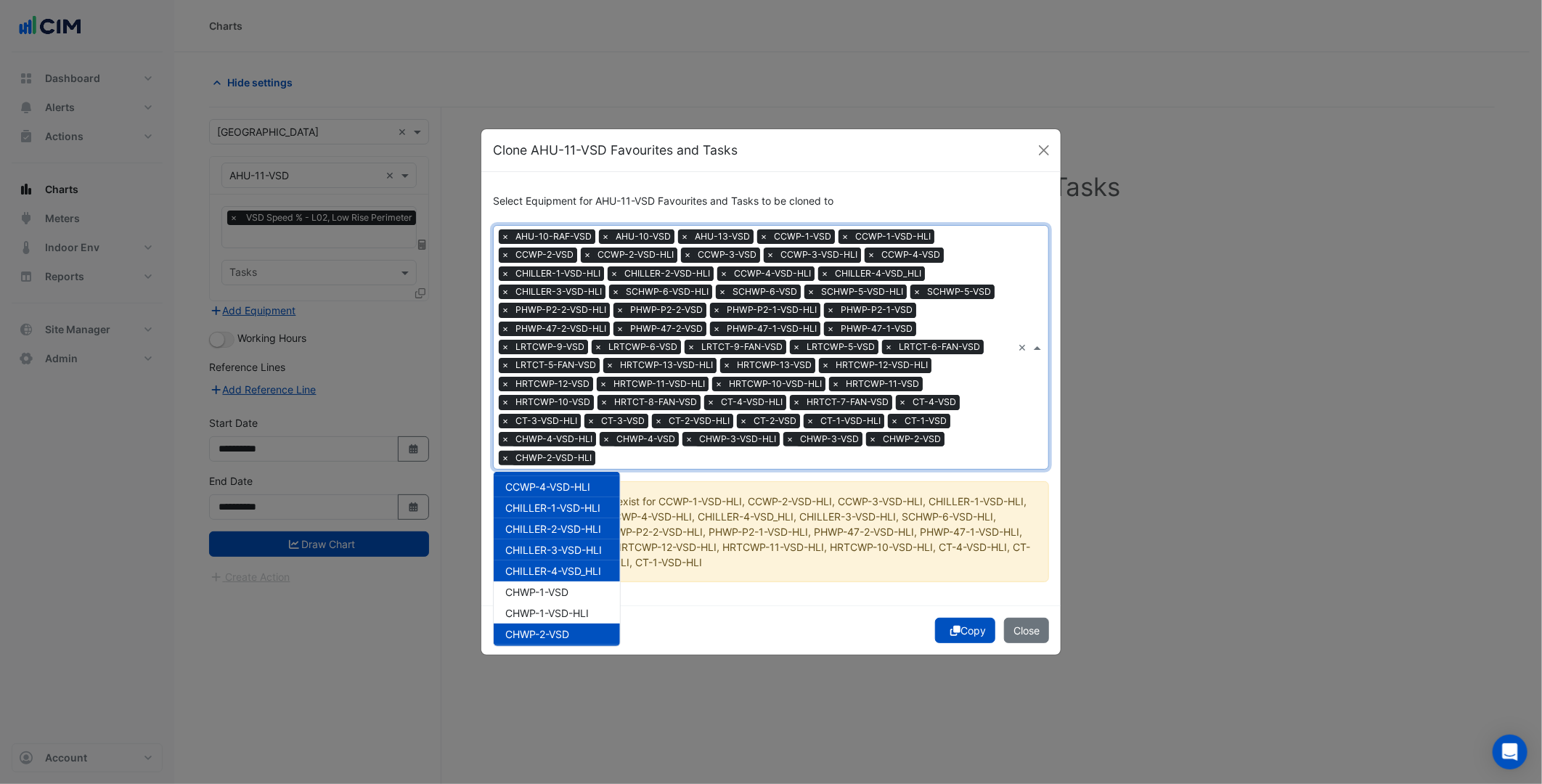
scroll to position [191, 0]
click at [554, 628] on span "CHWP-1-VSD-HLI" at bounding box center [547, 633] width 84 height 12
click at [550, 603] on div "CHWP-1-VSD" at bounding box center [556, 612] width 126 height 21
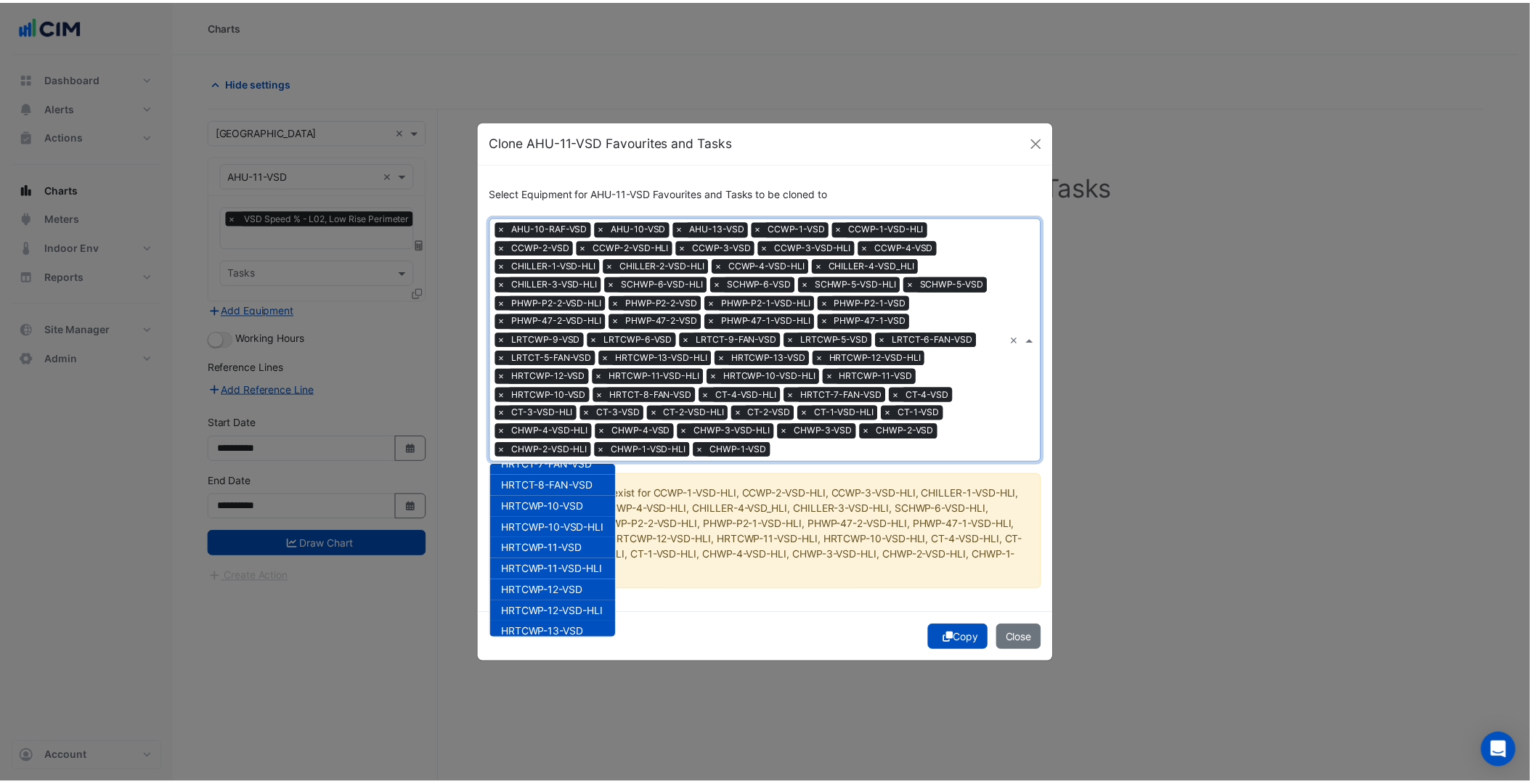
scroll to position [1078, 0]
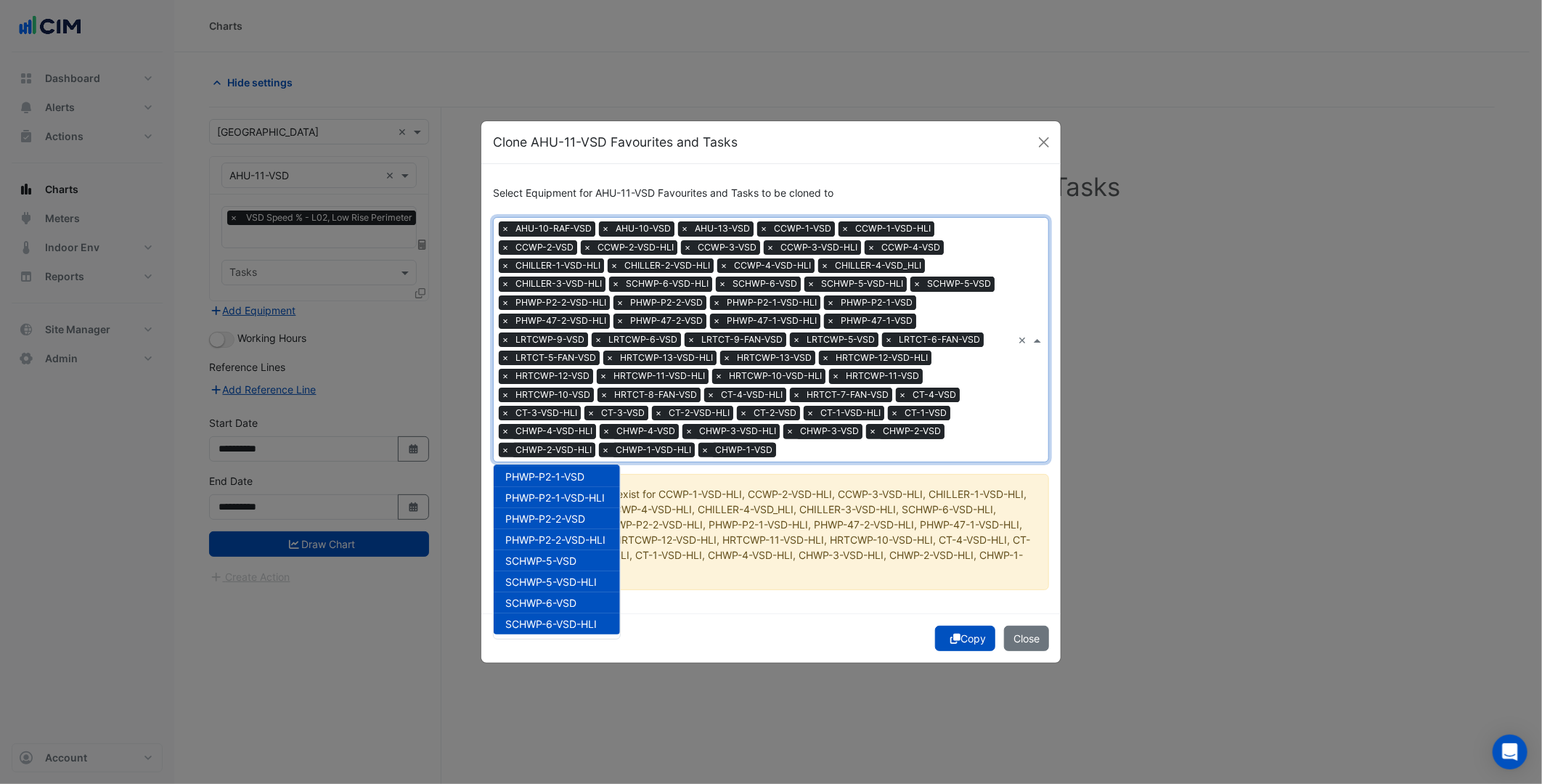
drag, startPoint x: 854, startPoint y: 608, endPoint x: 860, endPoint y: 619, distance: 12.5
click at [854, 607] on div "Select Equipment for AHU-11-VSD Favourites and Tasks to be cloned to × AHU-10-R…" at bounding box center [771, 388] width 579 height 449
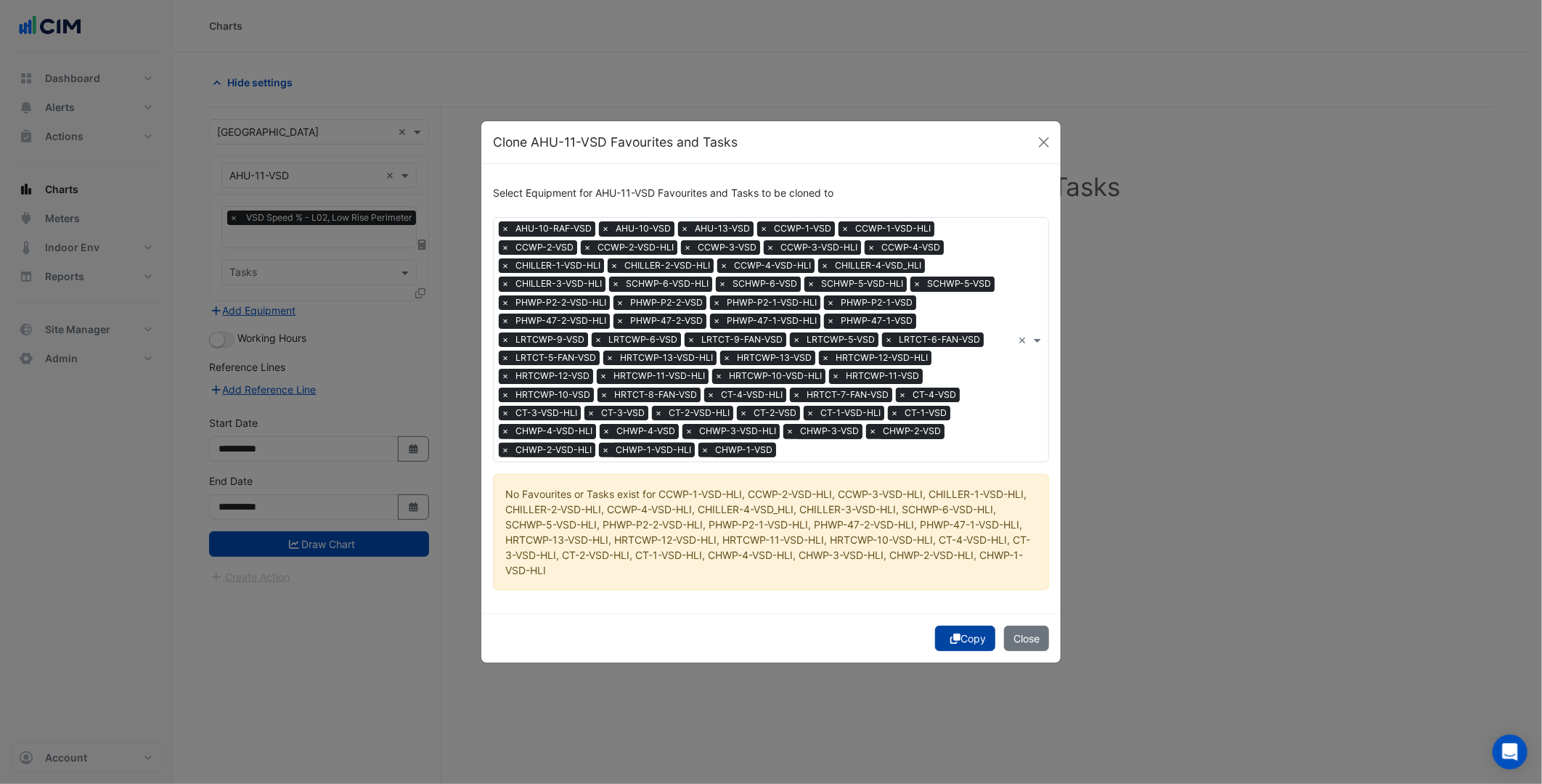
click at [966, 642] on button "Copy" at bounding box center [965, 639] width 61 height 26
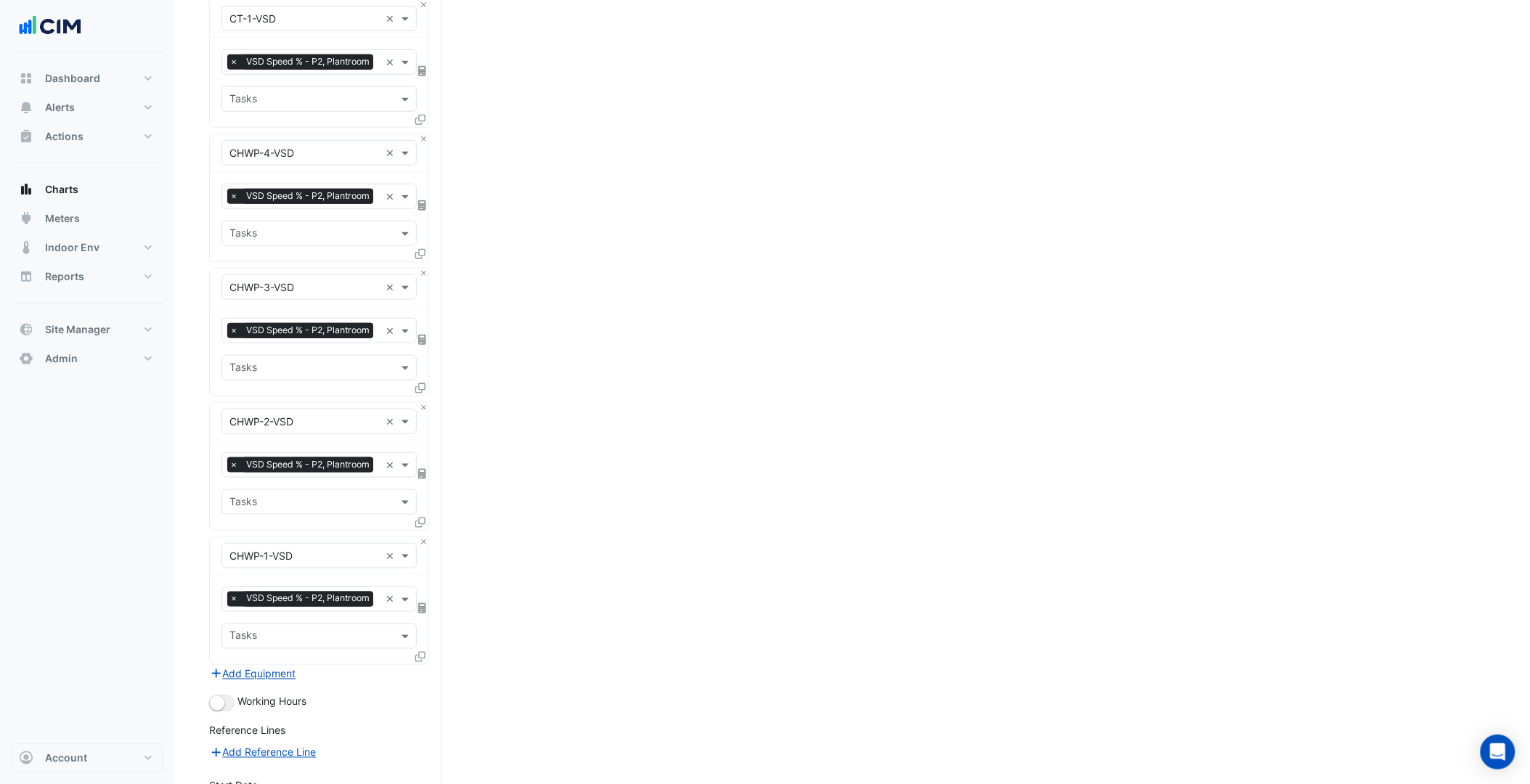
scroll to position [4764, 0]
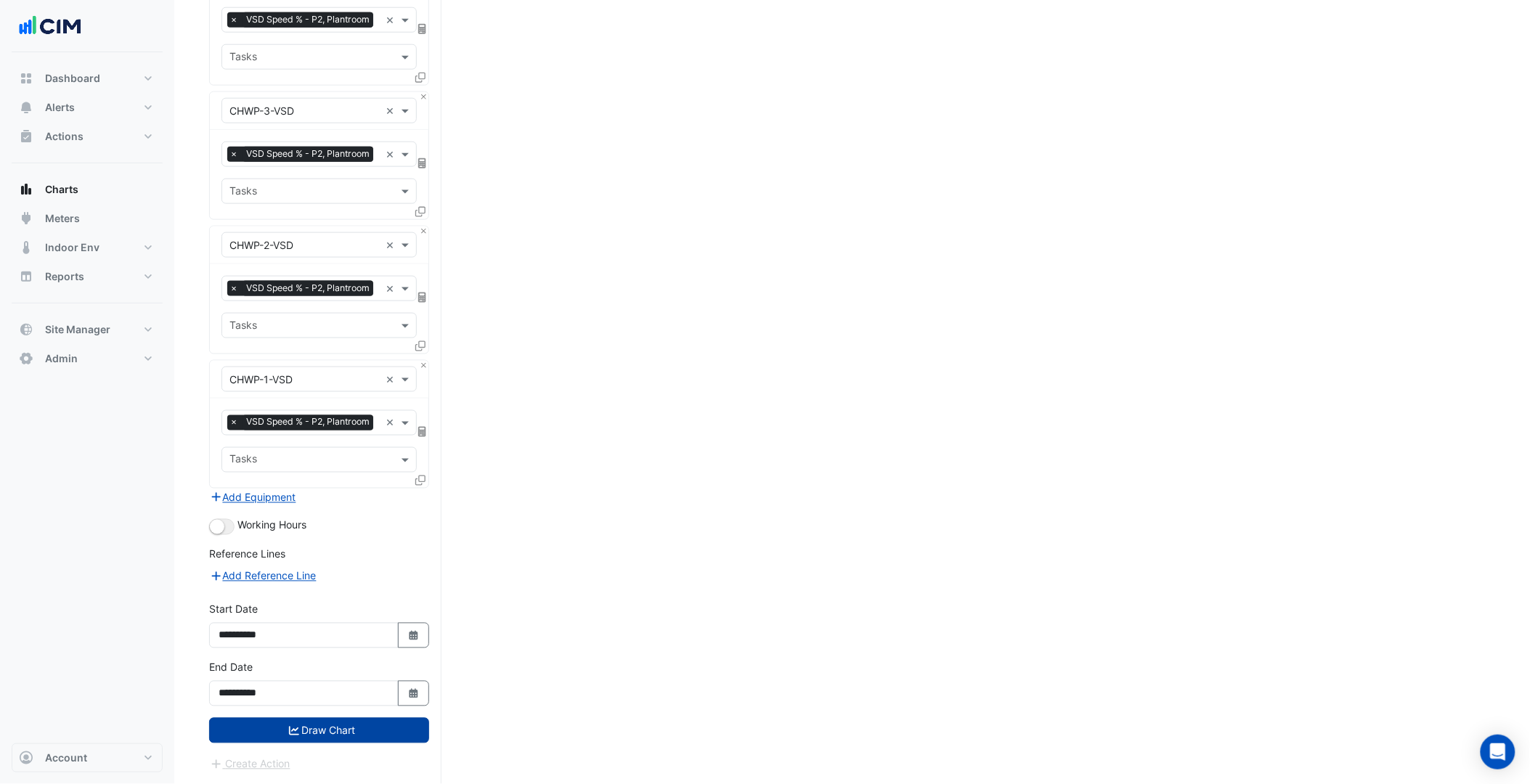
click at [310, 738] on button "Draw Chart" at bounding box center [318, 731] width 220 height 26
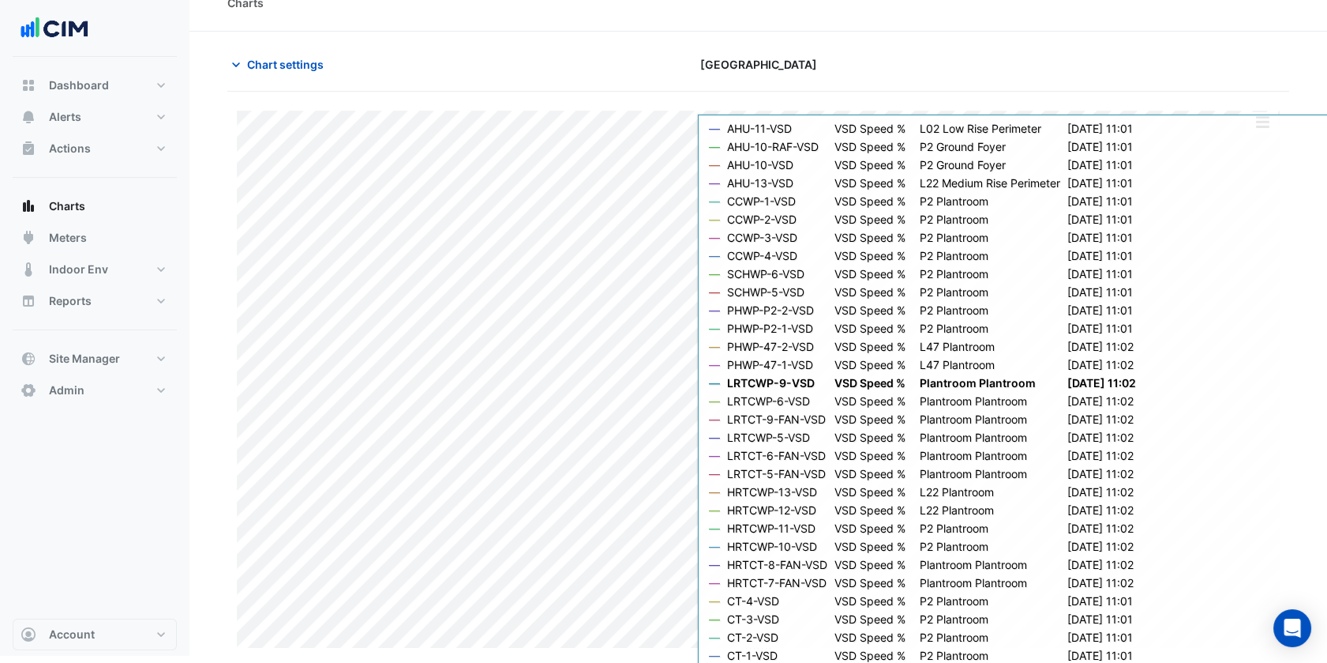
scroll to position [17, 0]
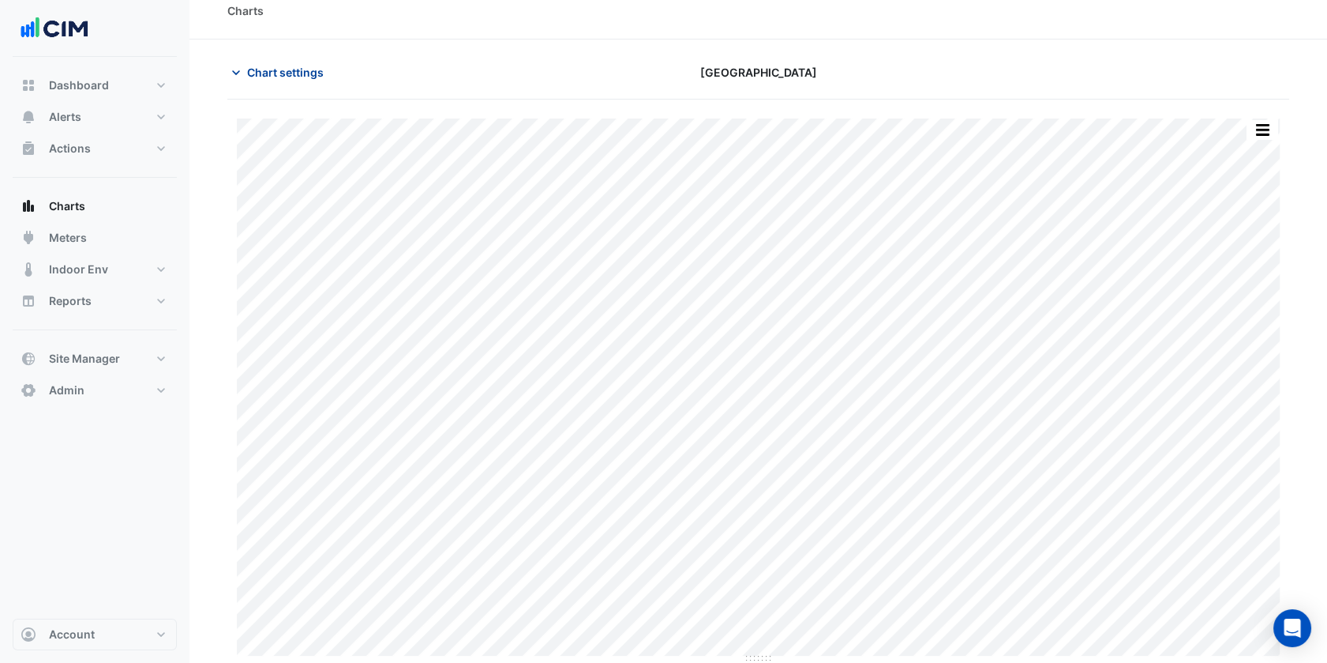
click at [286, 73] on span "Chart settings" at bounding box center [285, 72] width 77 height 17
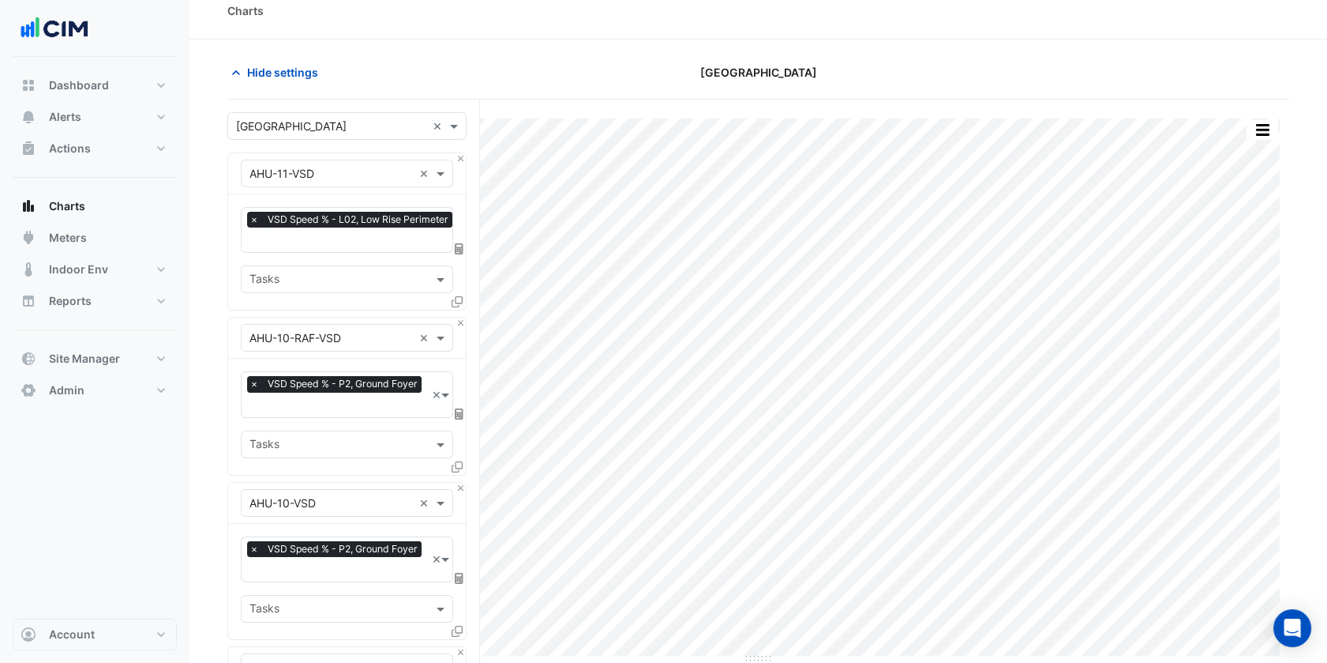
click at [340, 133] on div "× Melbourne Central Tower ×" at bounding box center [346, 126] width 239 height 28
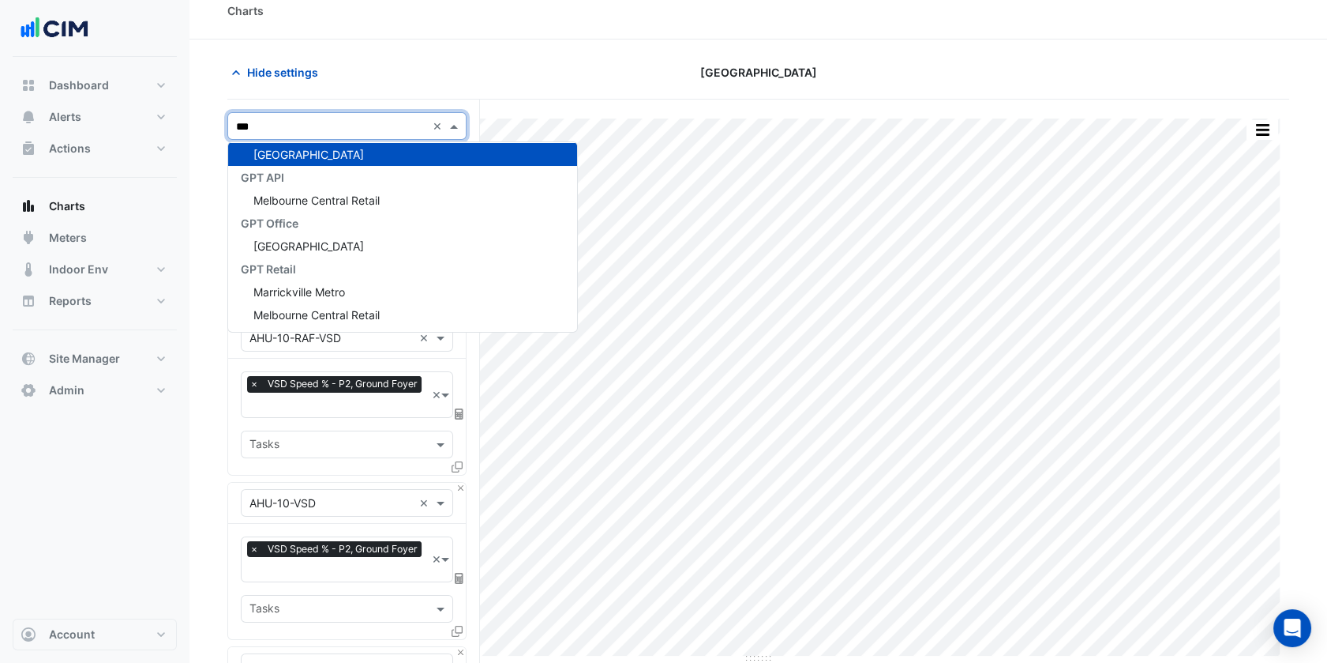
scroll to position [235, 0]
type input "*******"
click at [357, 198] on span "Melbourne Central Retail" at bounding box center [316, 199] width 126 height 13
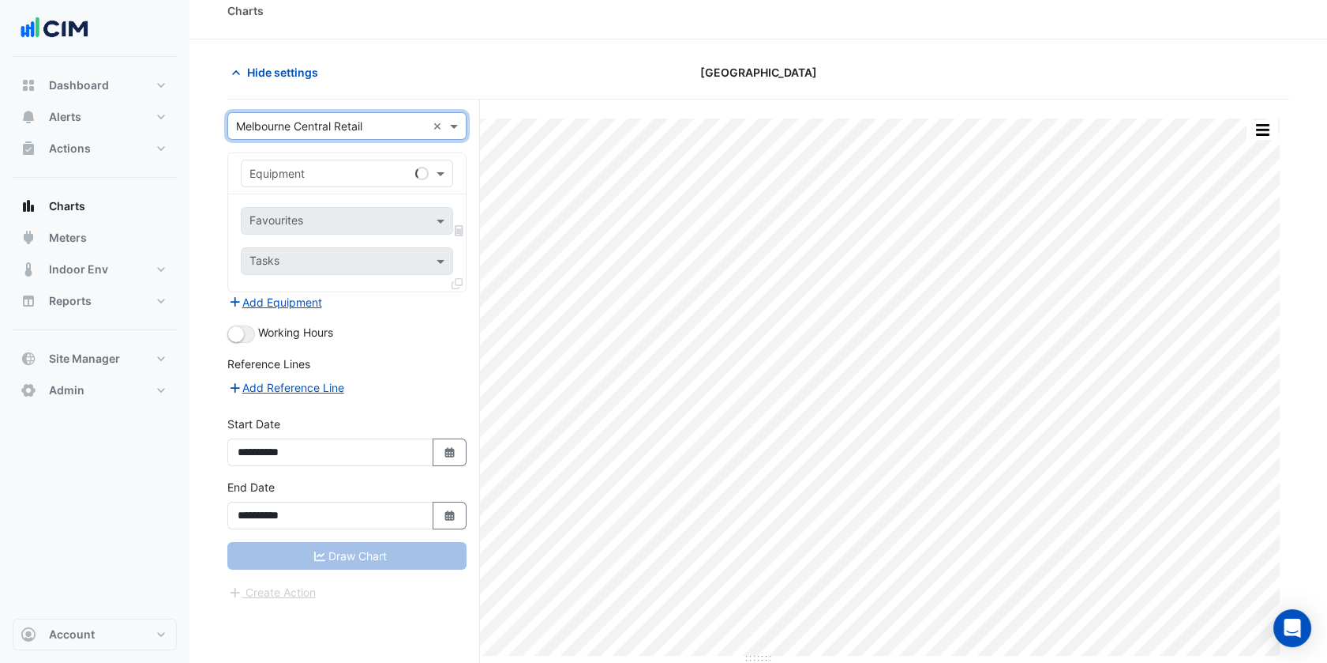
click at [362, 174] on input "text" at bounding box center [331, 174] width 163 height 17
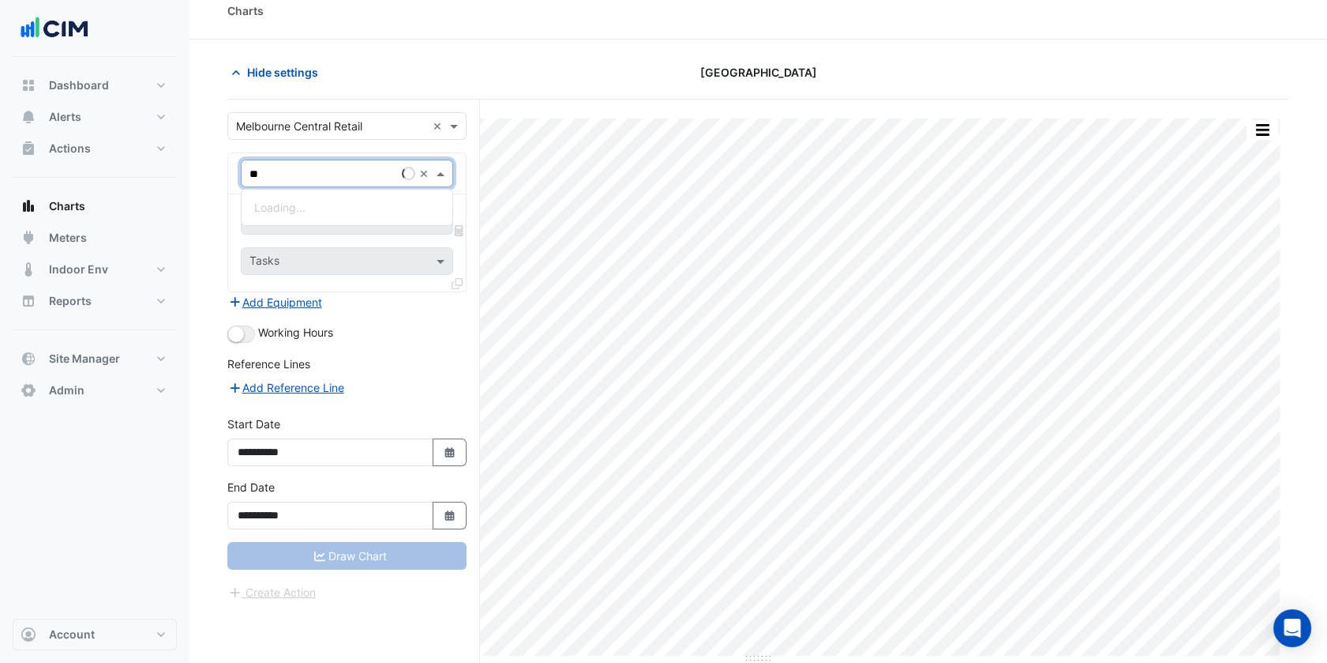
type input "***"
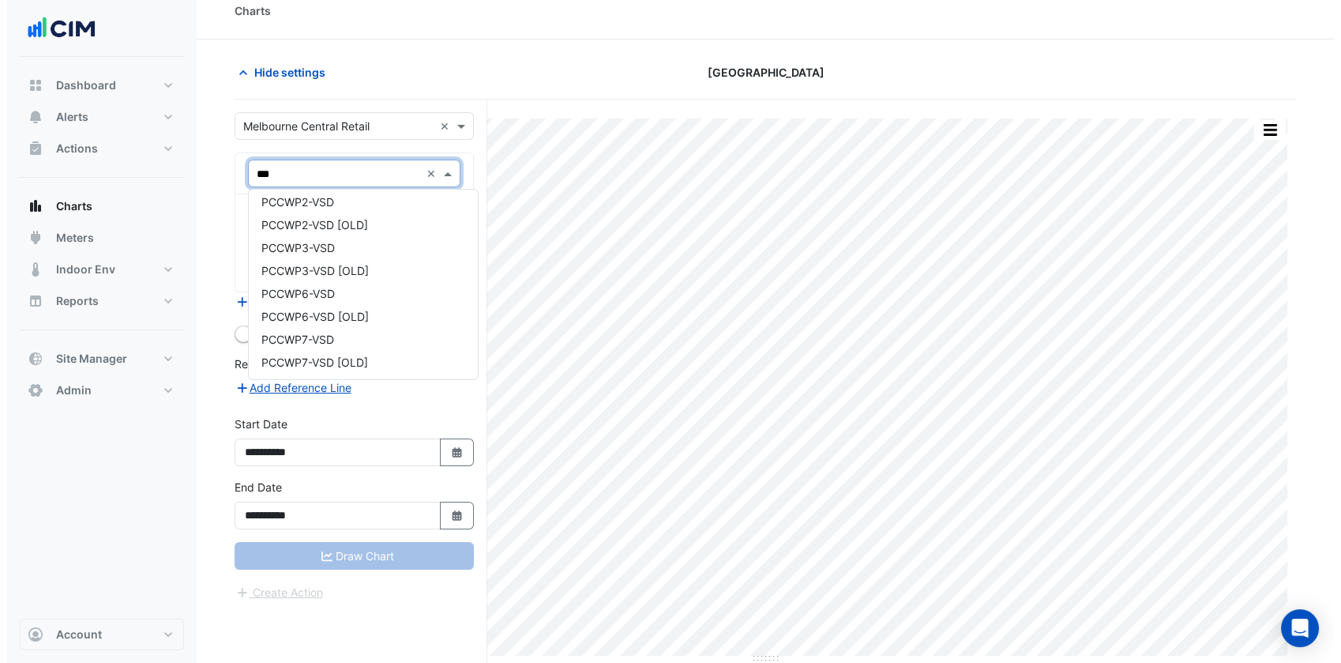
scroll to position [0, 0]
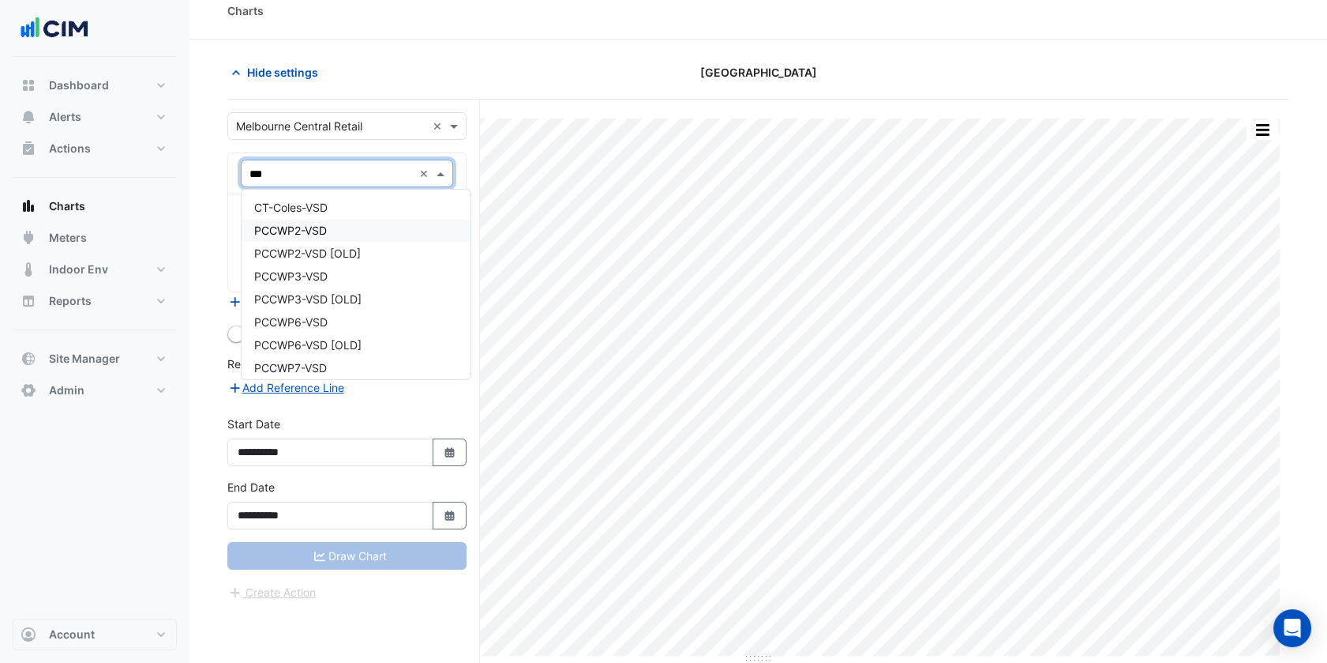
click at [329, 226] on div "PCCWP2-VSD" at bounding box center [356, 230] width 229 height 23
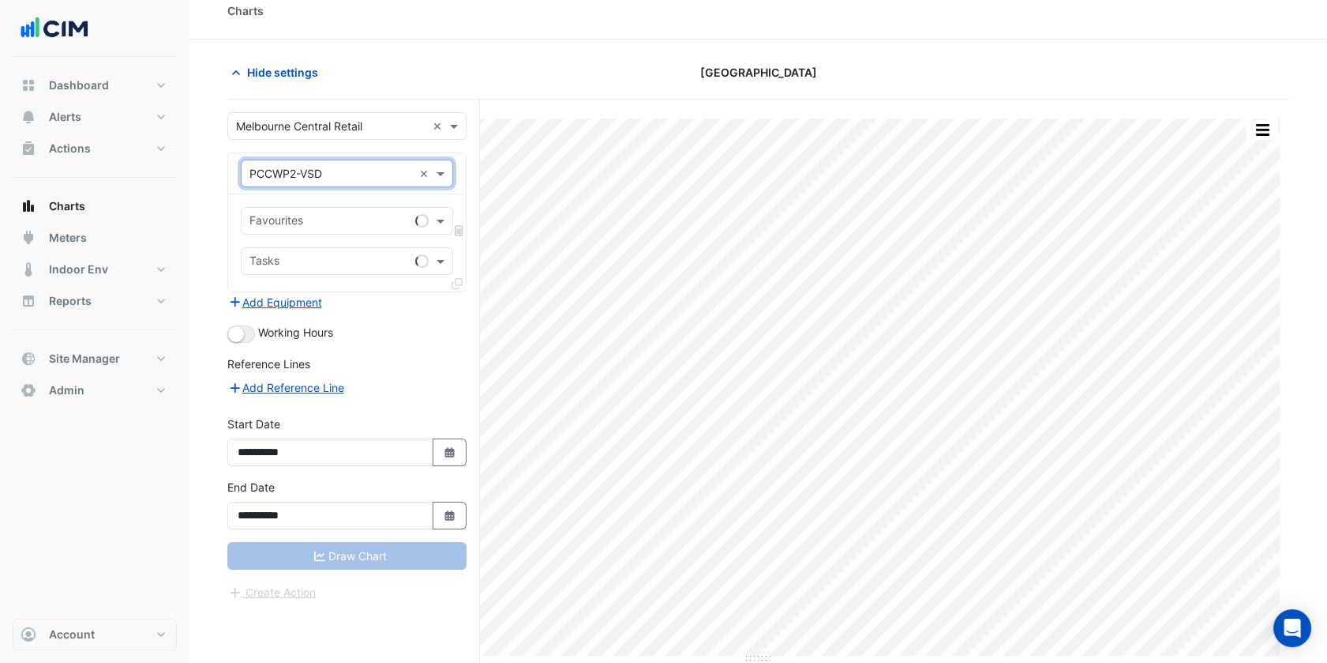
click at [354, 221] on input "text" at bounding box center [330, 222] width 160 height 17
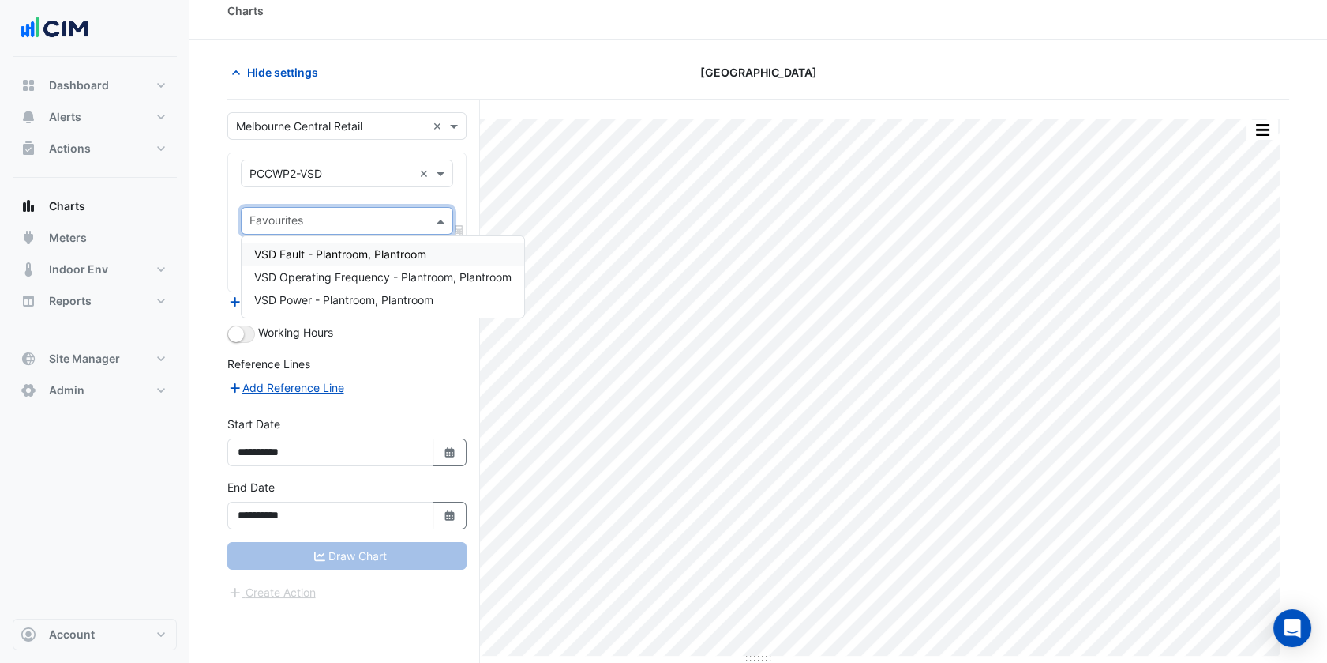
click at [372, 250] on span "VSD Fault - Plantroom, Plantroom" at bounding box center [340, 253] width 172 height 13
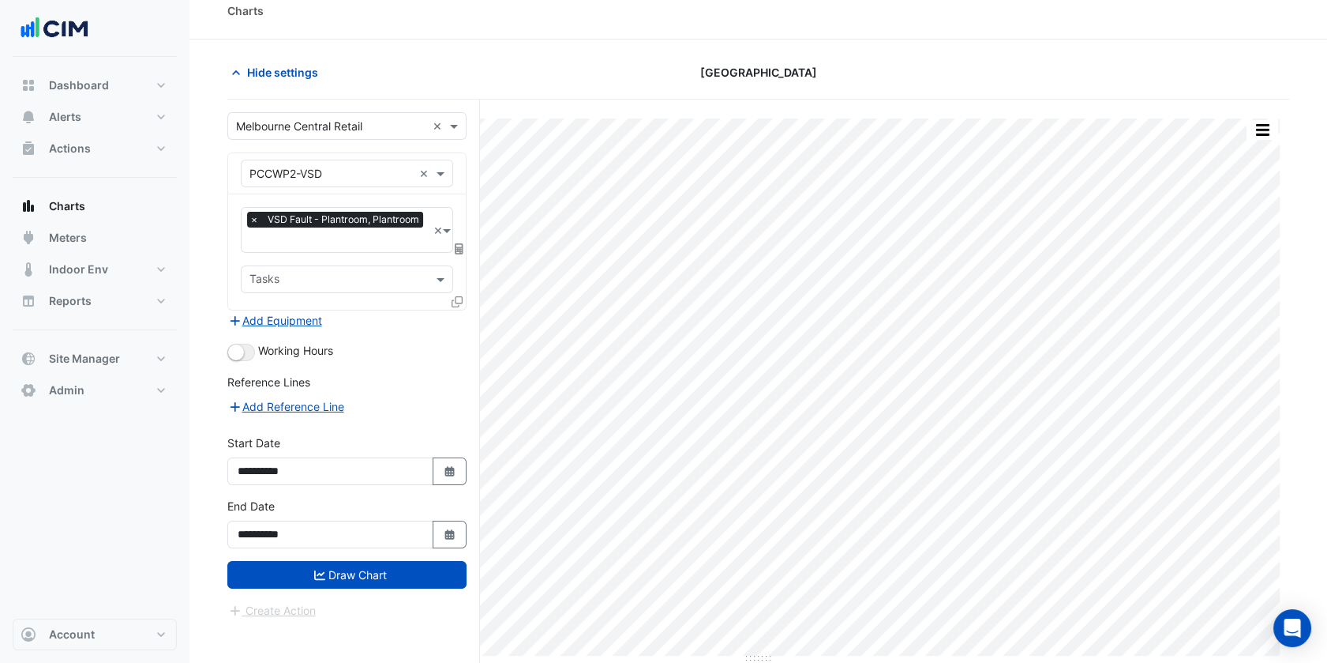
click at [458, 297] on icon at bounding box center [457, 301] width 11 height 11
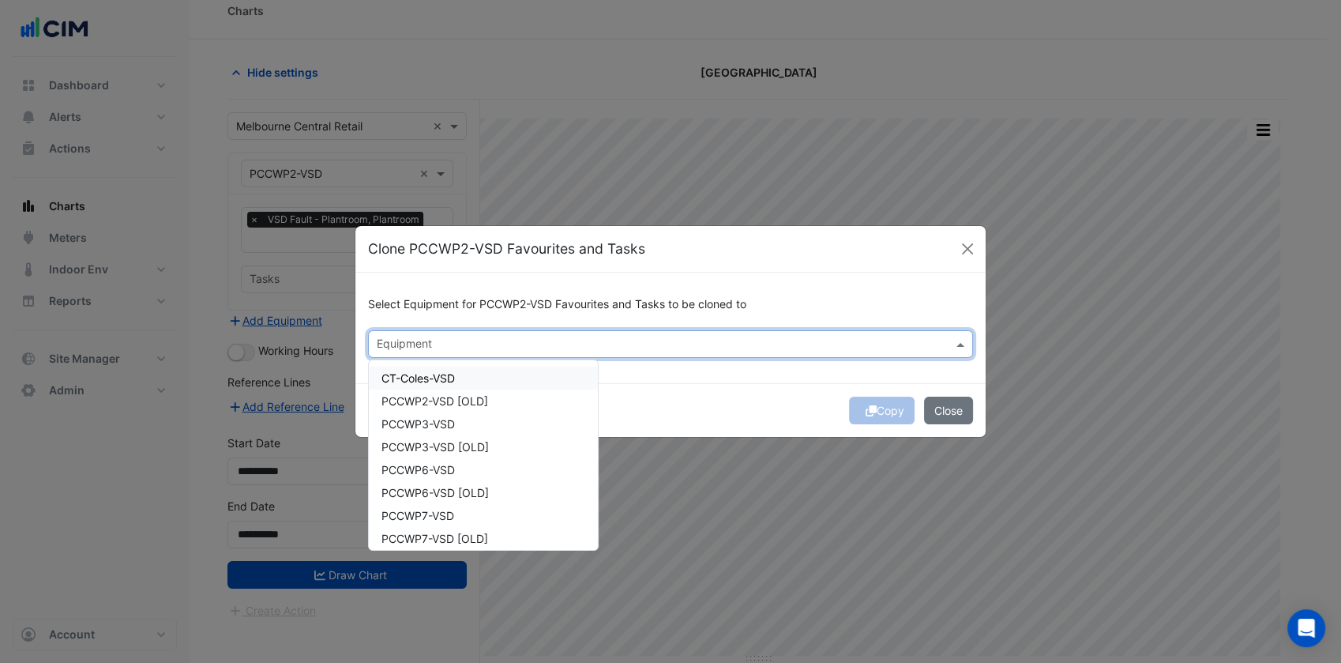
click at [511, 339] on input "text" at bounding box center [661, 345] width 569 height 17
click at [484, 373] on div "CT-Coles-VSD" at bounding box center [483, 377] width 229 height 23
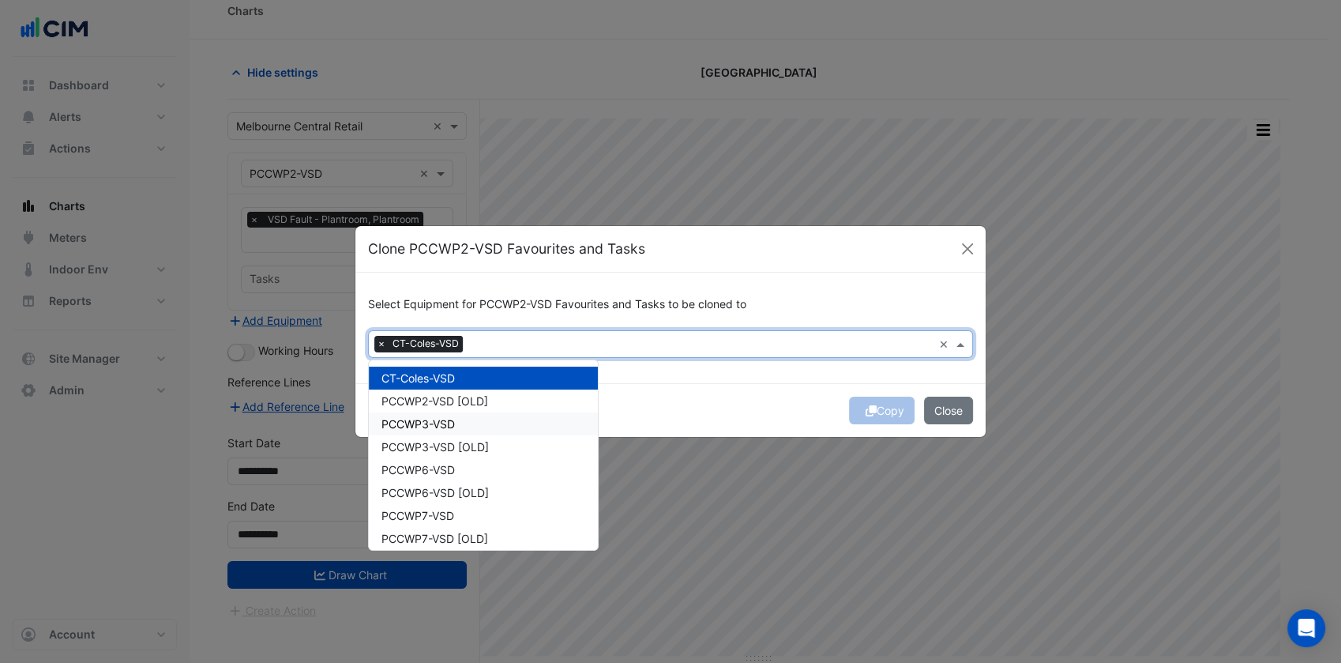
click at [484, 413] on div "PCCWP3-VSD" at bounding box center [483, 423] width 229 height 23
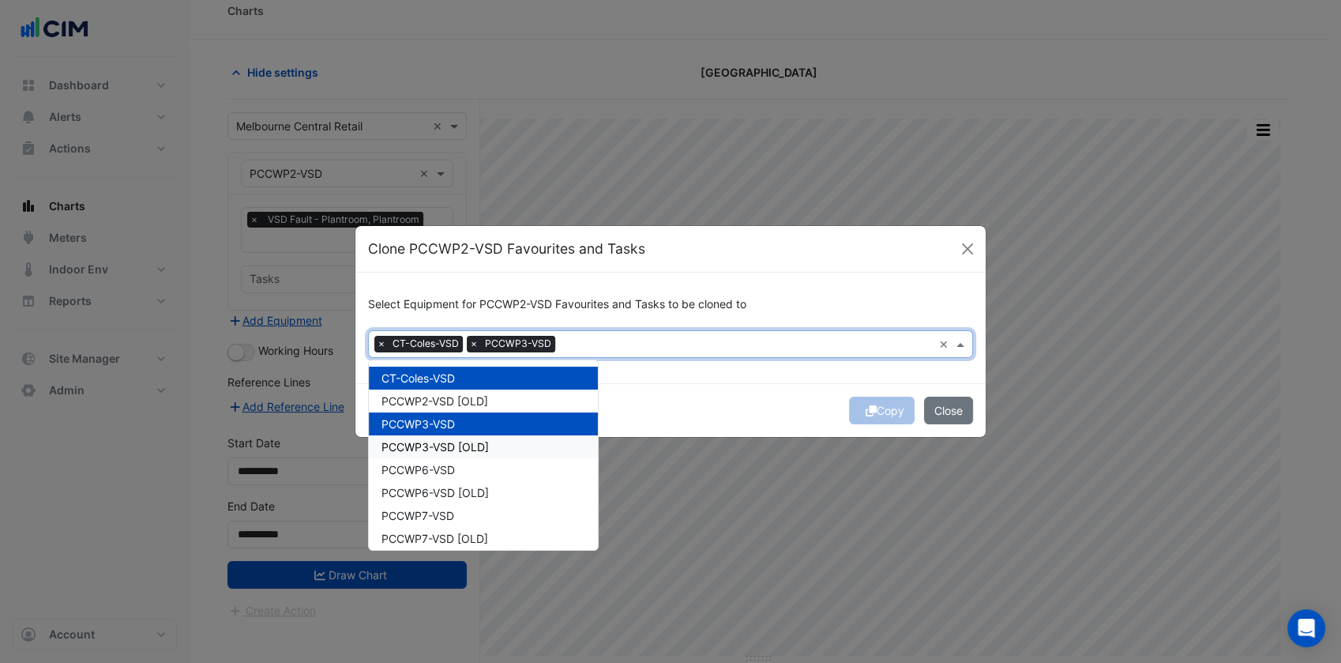
click at [484, 456] on div "PCCWP3-VSD [OLD]" at bounding box center [483, 446] width 229 height 23
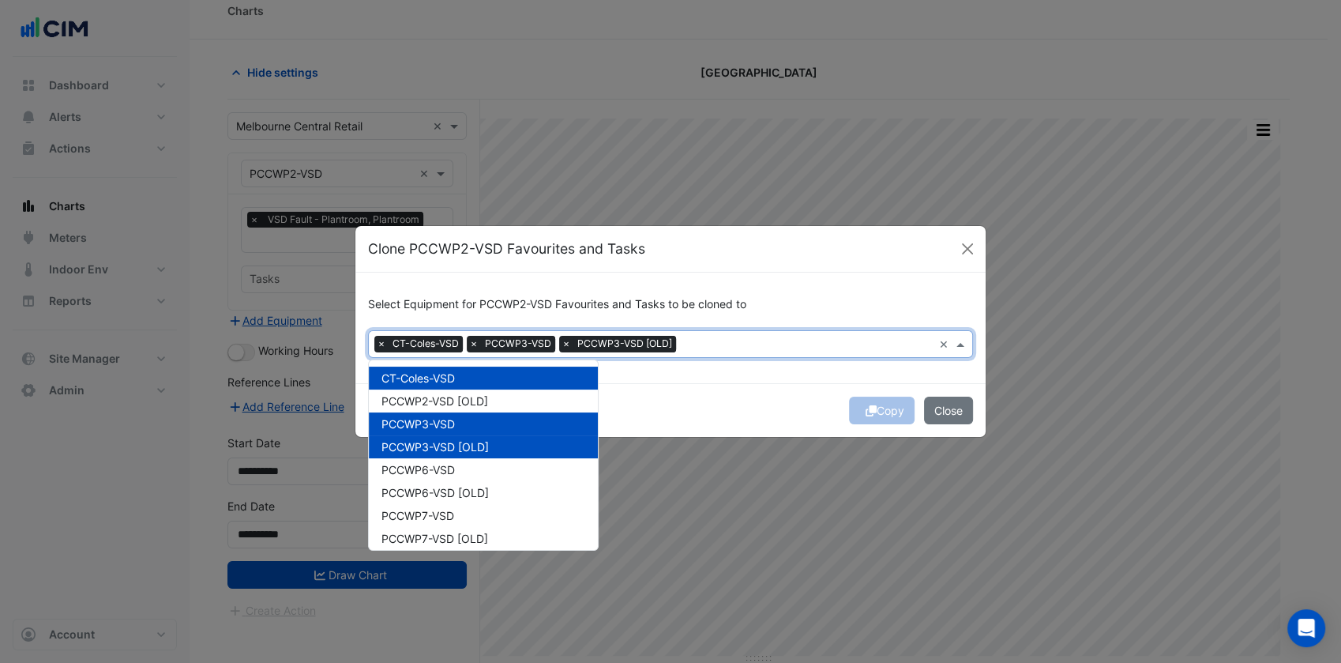
scroll to position [37, 0]
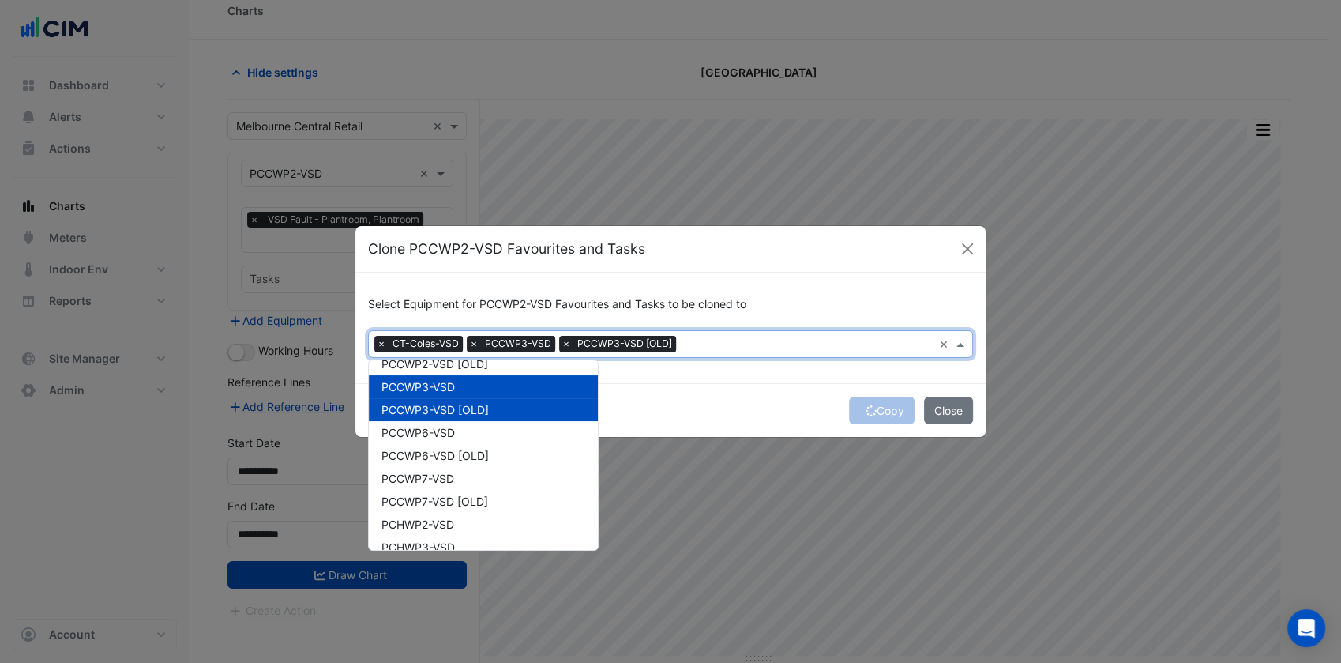
click at [501, 409] on div "PCCWP3-VSD [OLD]" at bounding box center [483, 409] width 229 height 23
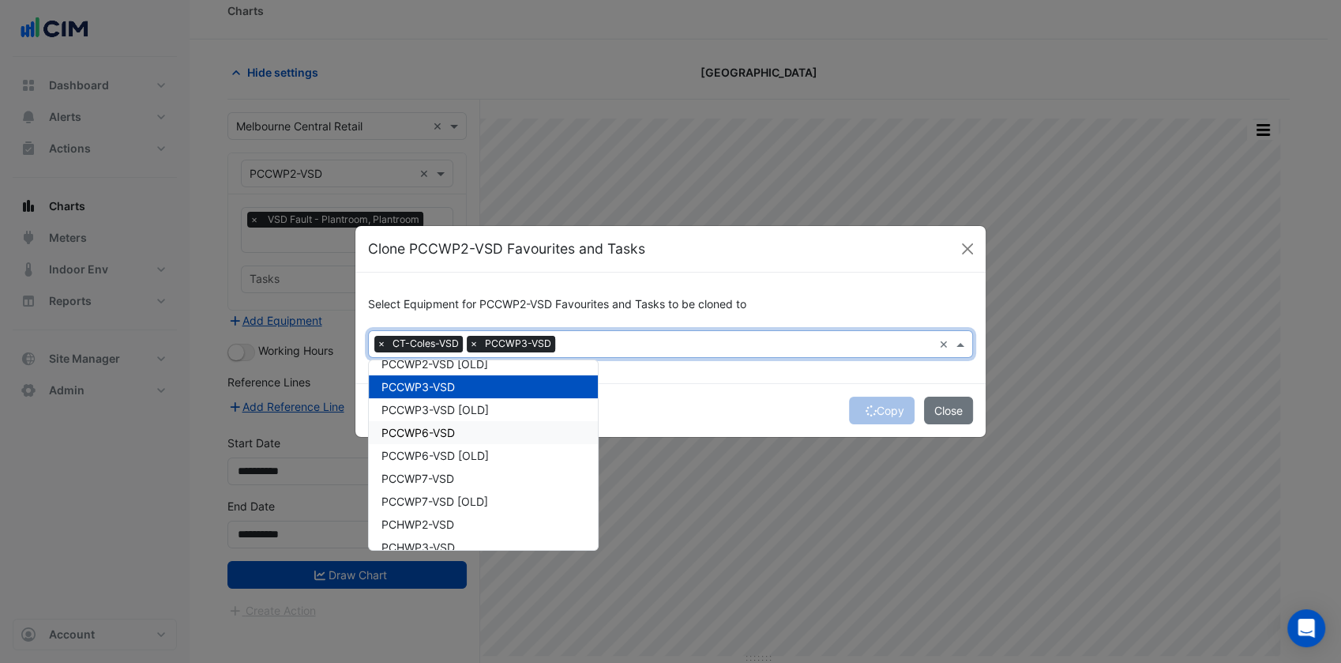
click at [472, 431] on div "PCCWP6-VSD" at bounding box center [483, 432] width 229 height 23
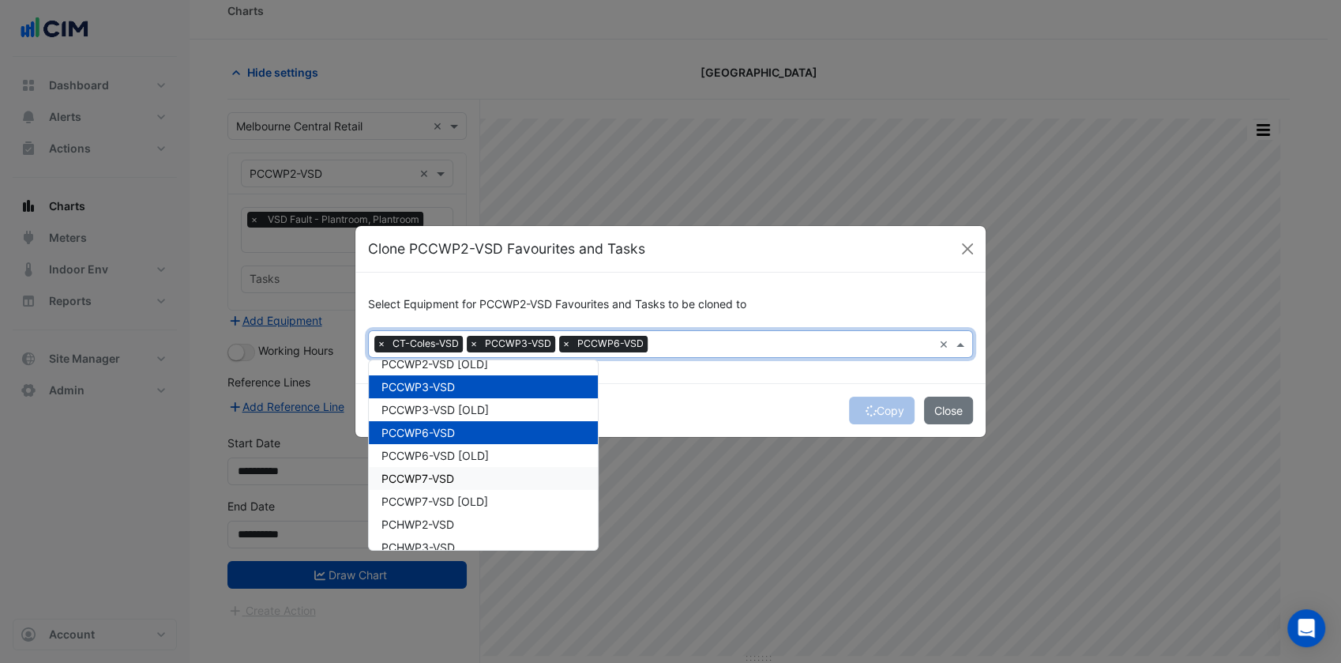
click at [467, 485] on div "PCCWP7-VSD" at bounding box center [483, 478] width 229 height 23
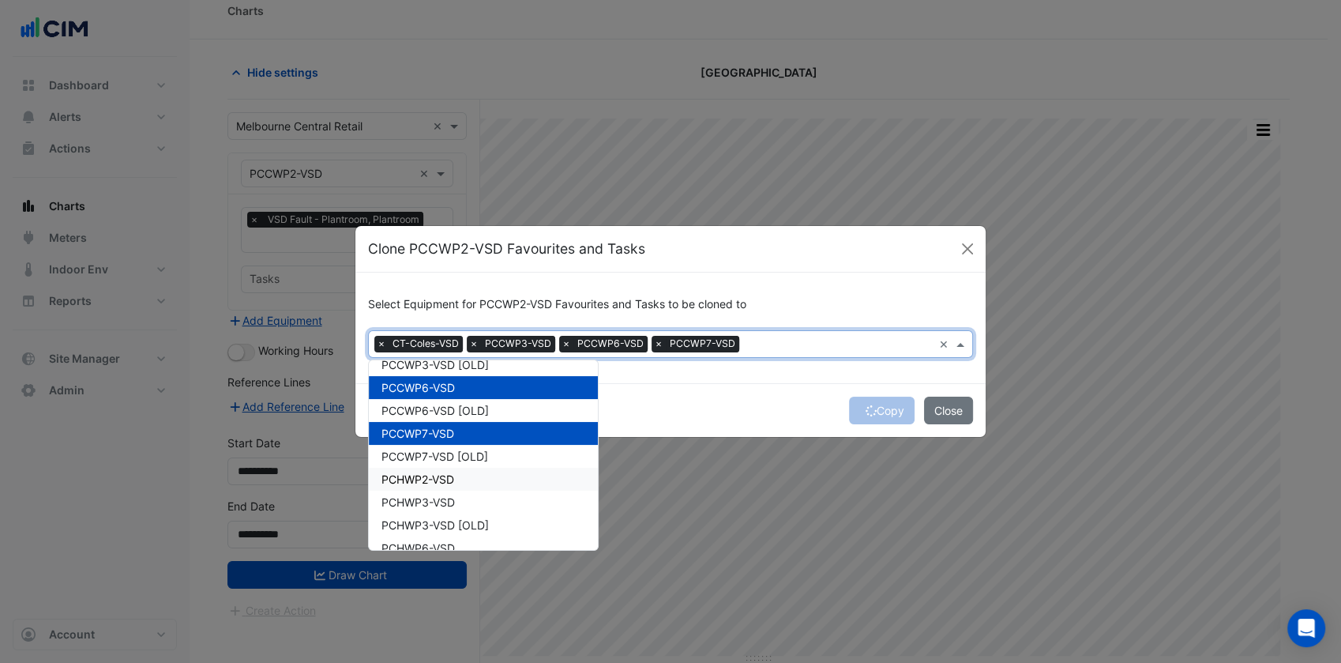
click at [473, 474] on div "PCHWP2-VSD" at bounding box center [483, 478] width 229 height 23
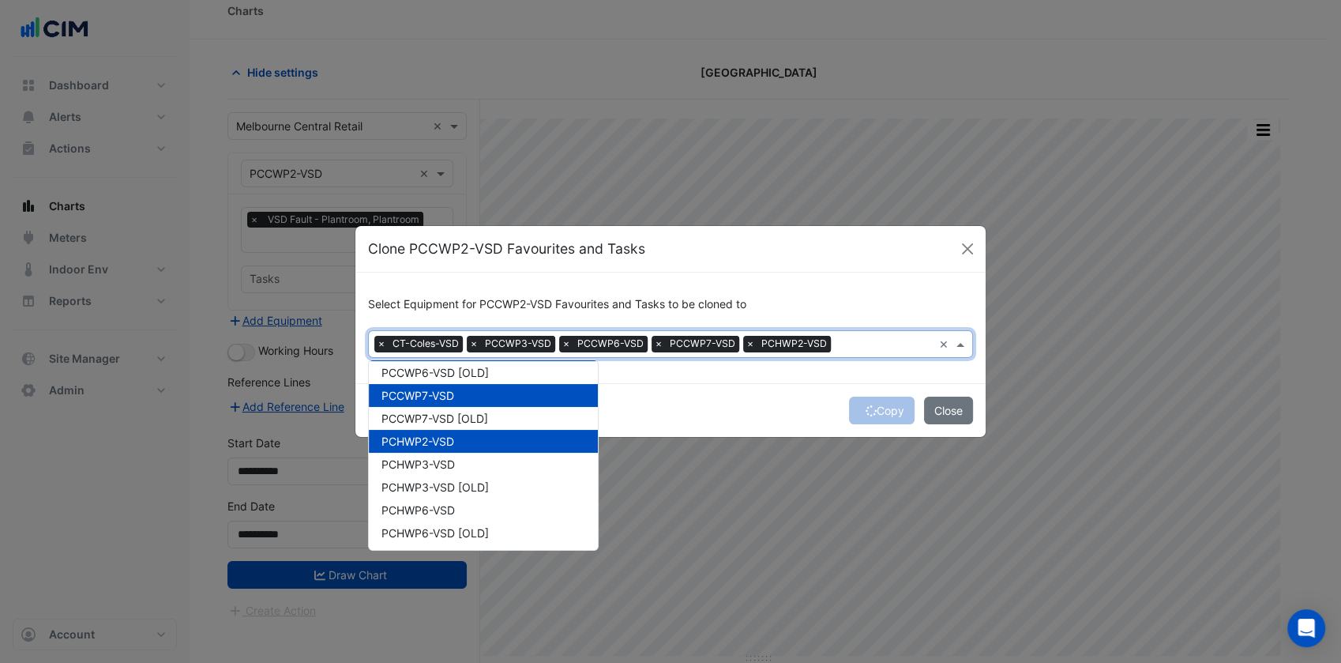
scroll to position [121, 0]
click at [473, 475] on div "PCHWP3-VSD [OLD]" at bounding box center [483, 486] width 229 height 23
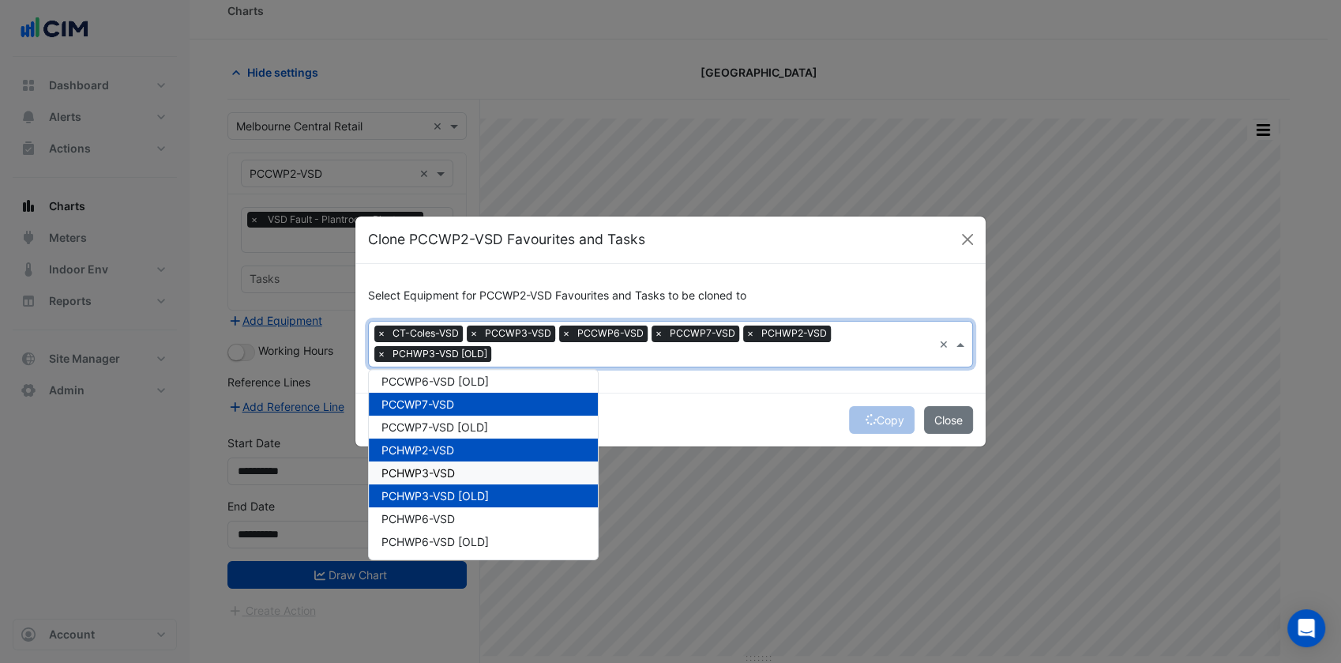
click at [483, 466] on div "PCHWP3-VSD" at bounding box center [483, 472] width 229 height 23
click at [517, 499] on div "PCHWP3-VSD [OLD]" at bounding box center [483, 495] width 229 height 23
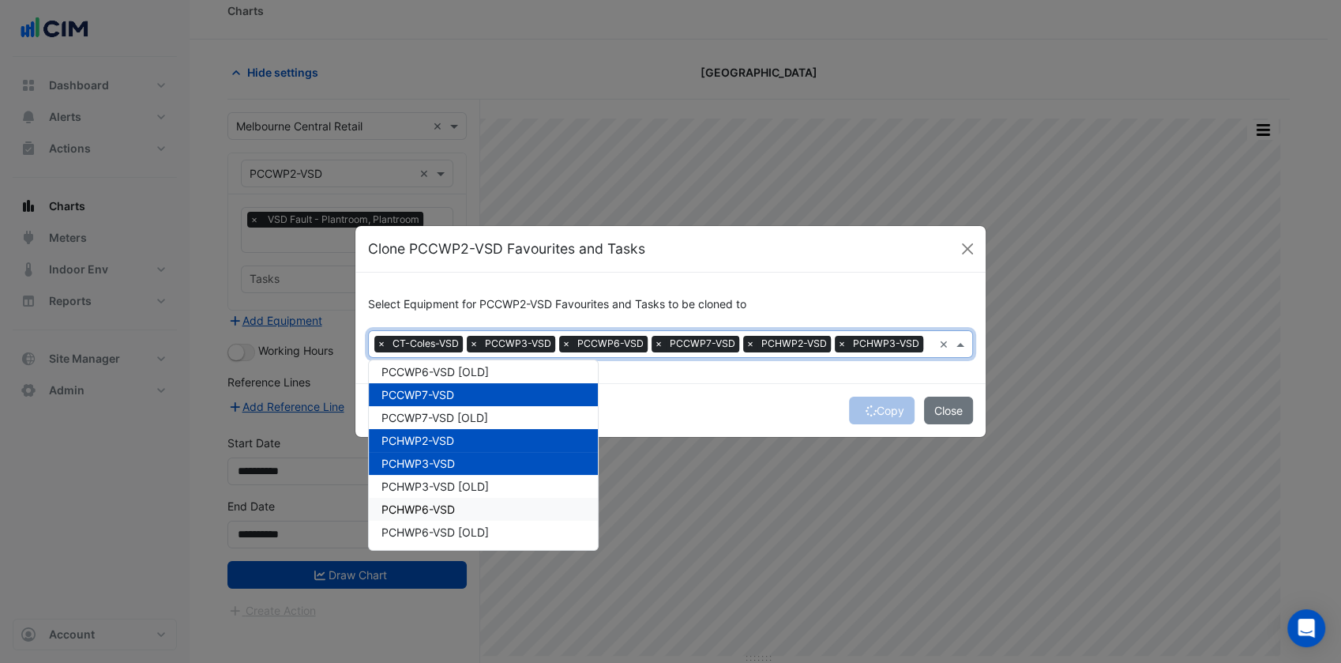
scroll to position [143, 0]
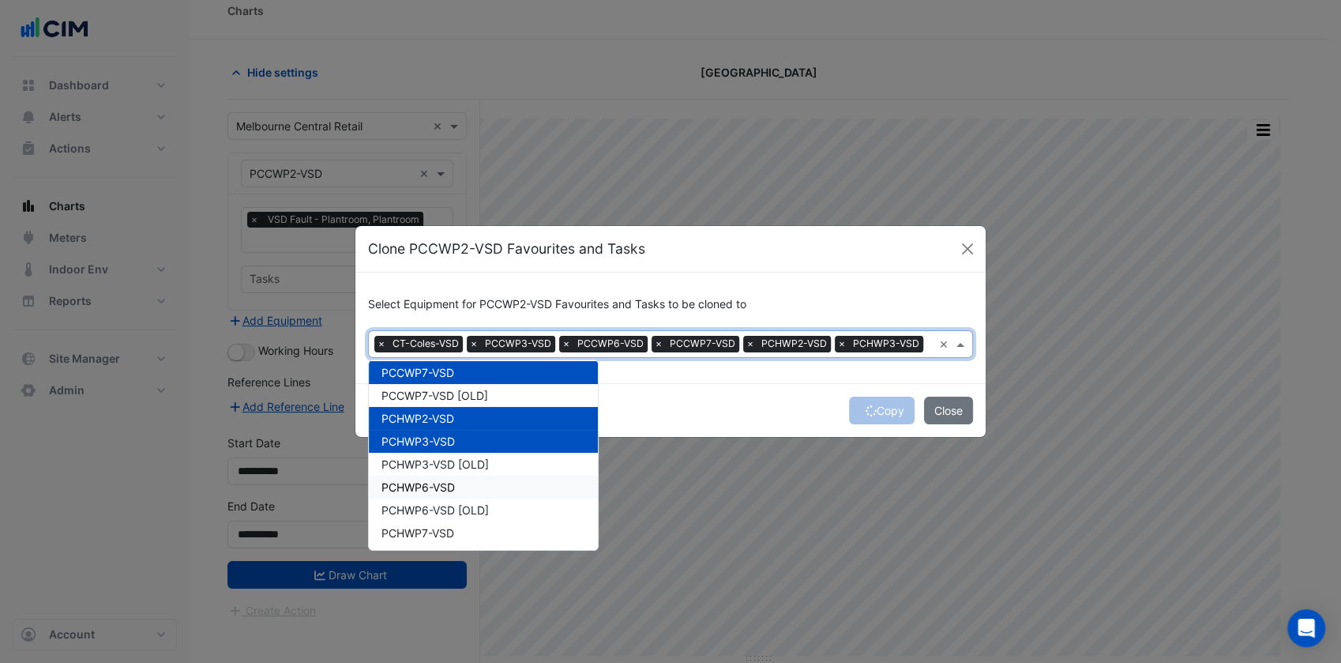
click at [490, 486] on div "PCHWP6-VSD" at bounding box center [483, 486] width 229 height 23
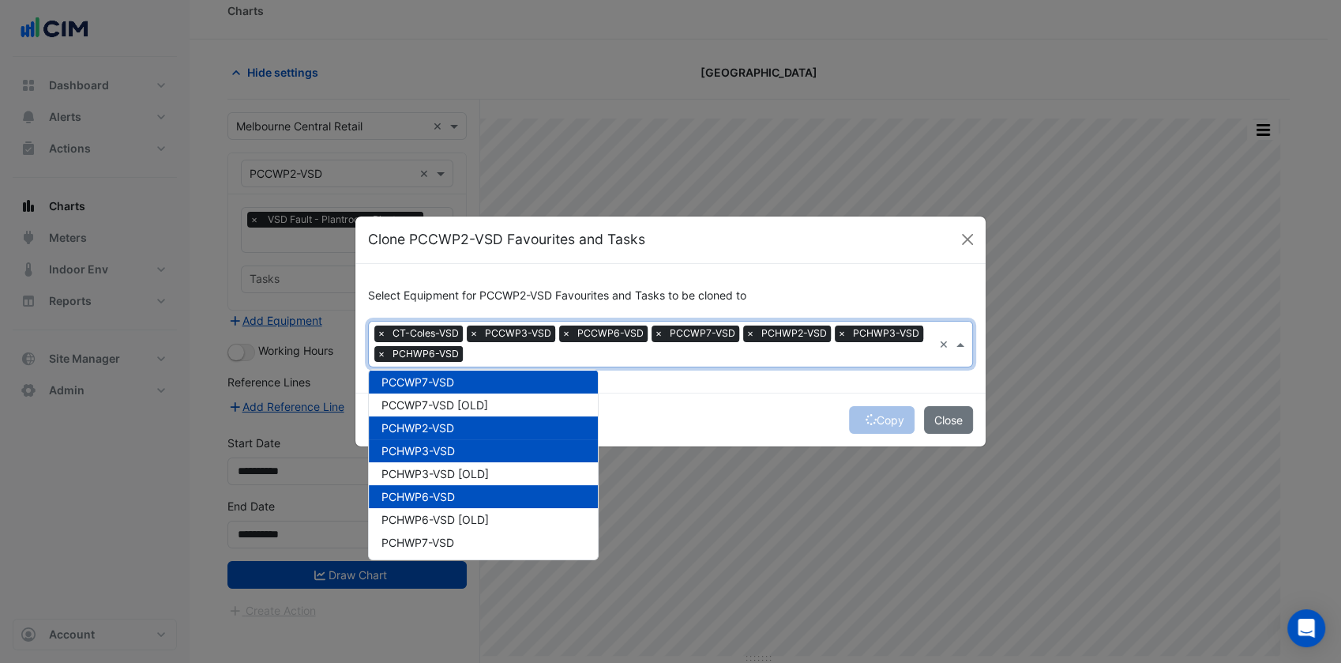
scroll to position [215, 0]
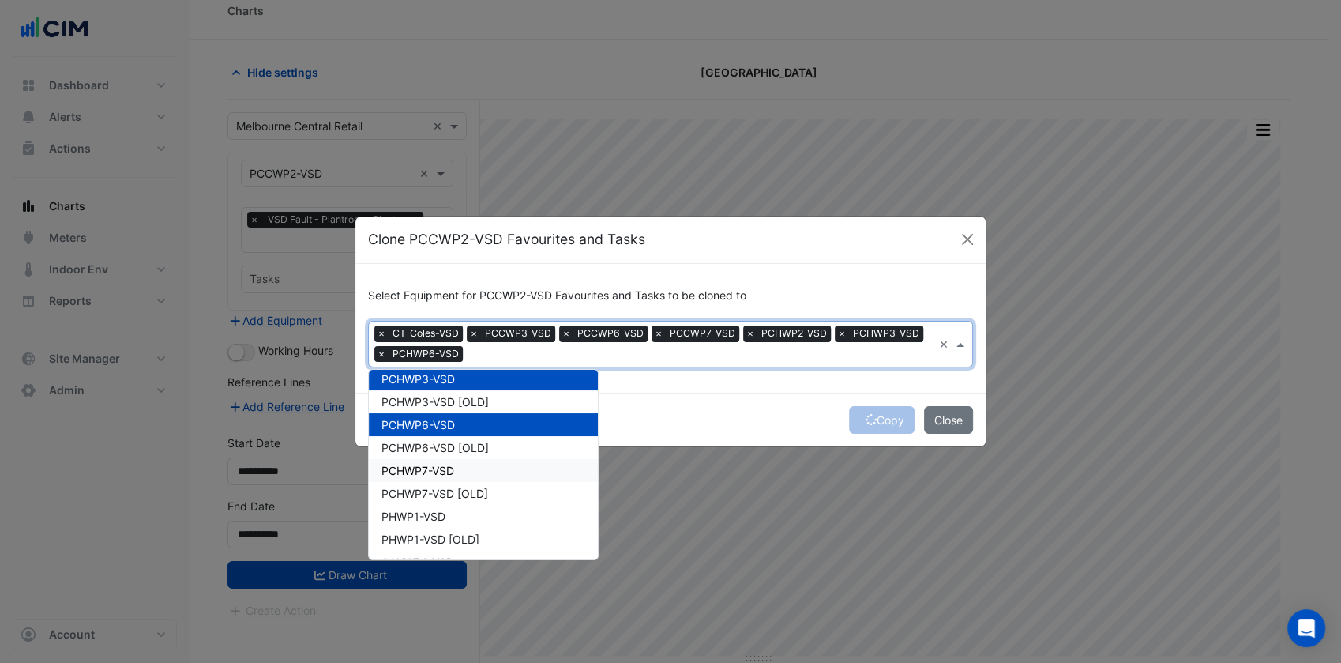
click at [471, 472] on div "PCHWP7-VSD" at bounding box center [483, 470] width 229 height 23
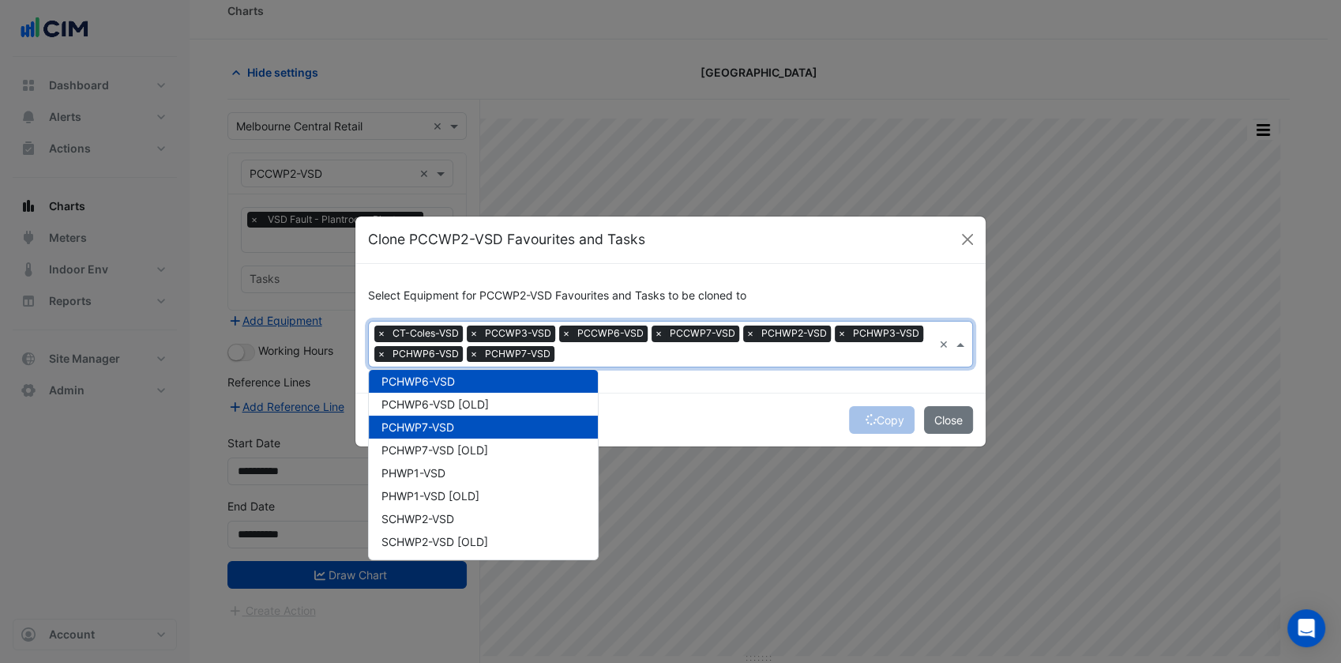
scroll to position [268, 0]
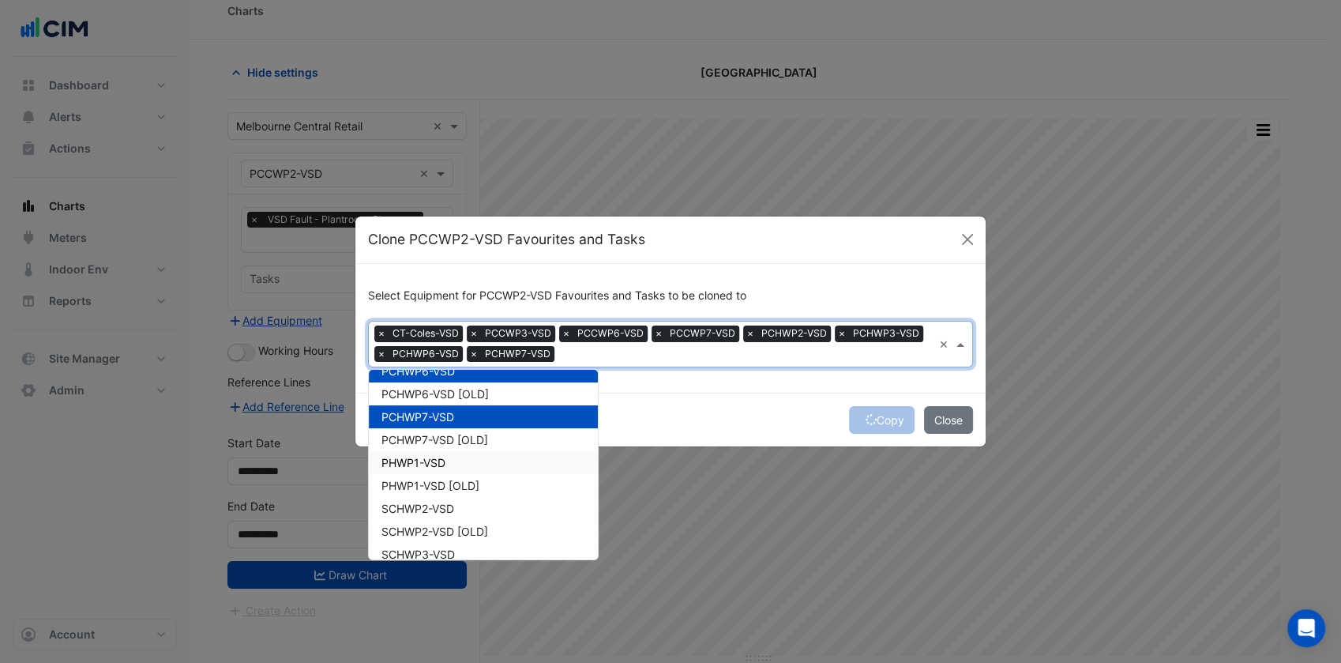
click at [449, 469] on div "PHWP1-VSD" at bounding box center [483, 462] width 229 height 23
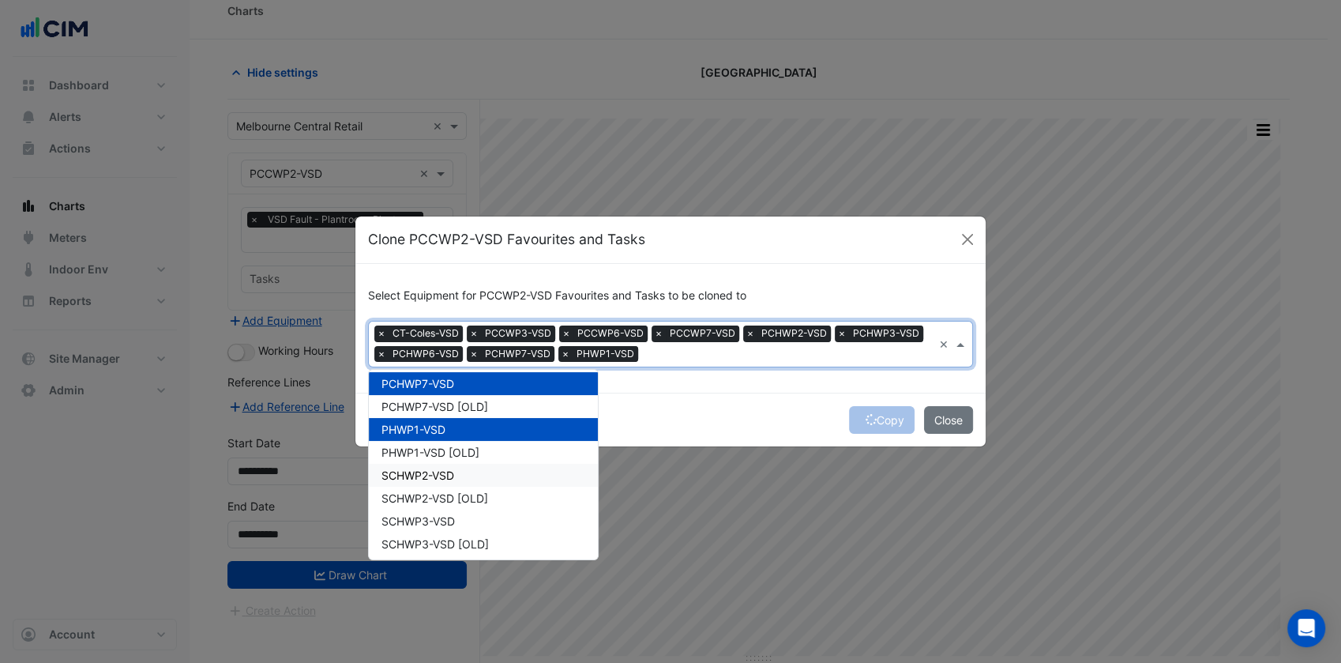
click at [449, 469] on span "SCHWP2-VSD" at bounding box center [417, 474] width 73 height 13
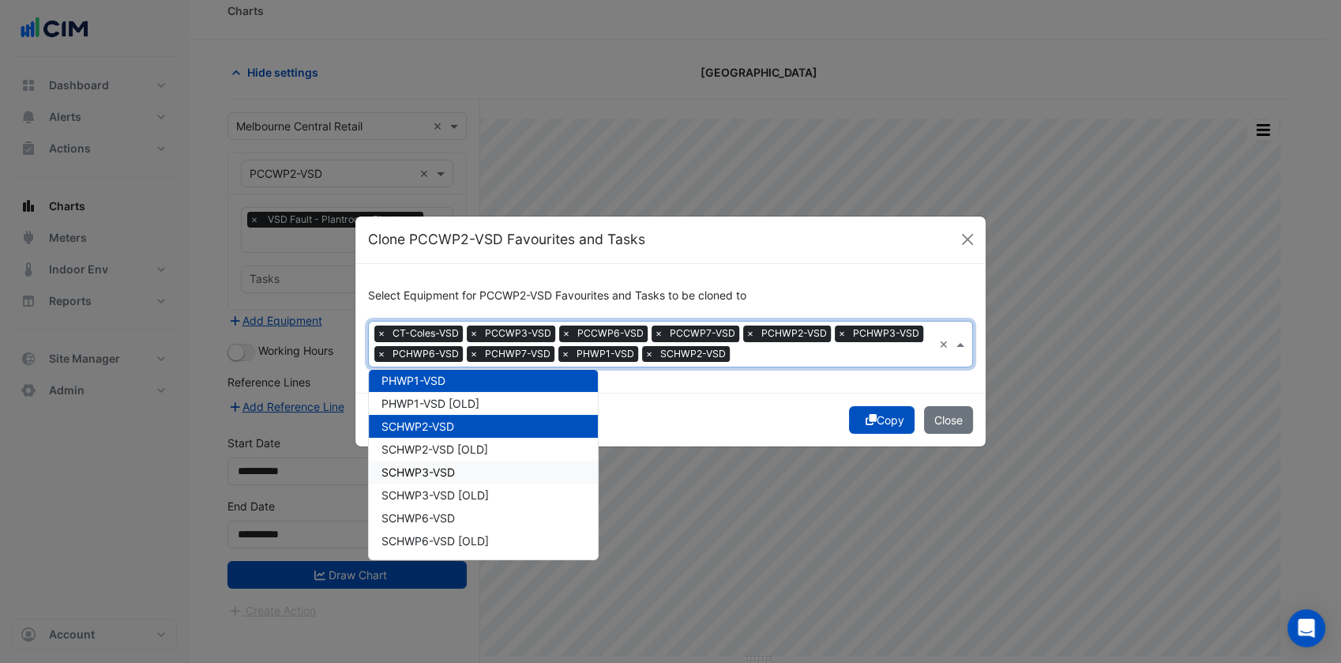
click at [449, 469] on span "SCHWP3-VSD" at bounding box center [417, 471] width 73 height 13
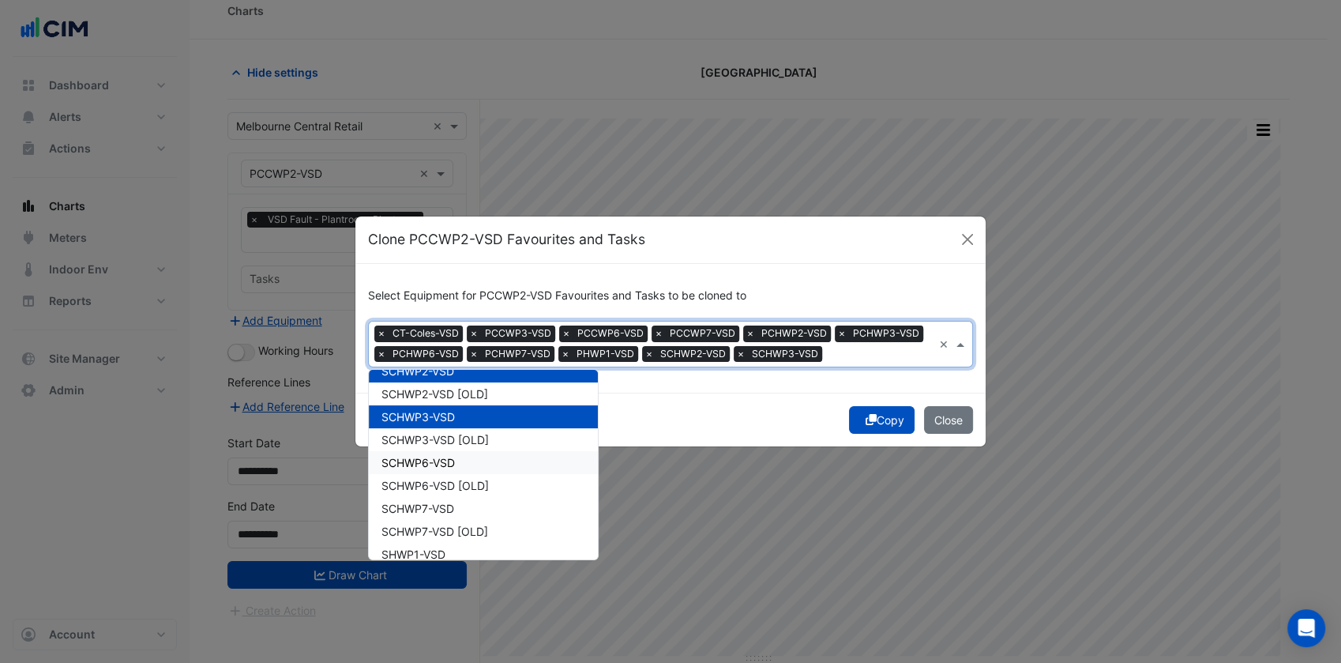
click at [449, 469] on div "SCHWP6-VSD" at bounding box center [483, 462] width 229 height 23
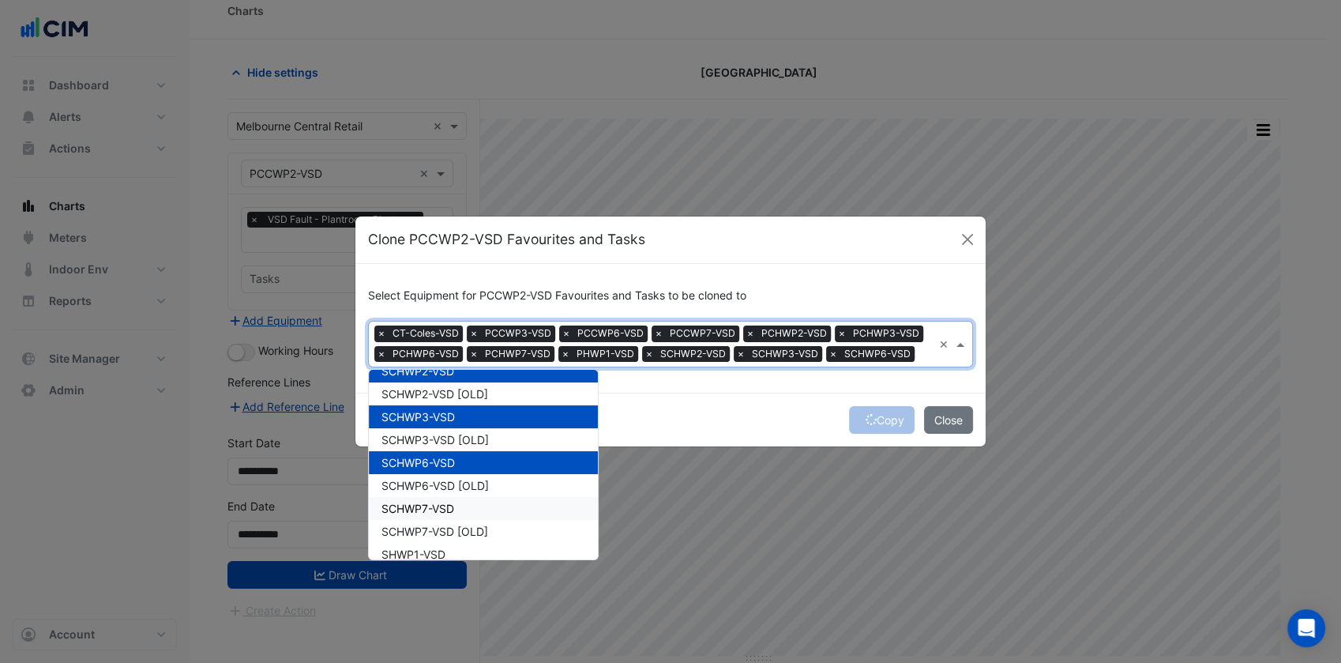
click at [449, 504] on span "SCHWP7-VSD" at bounding box center [417, 507] width 73 height 13
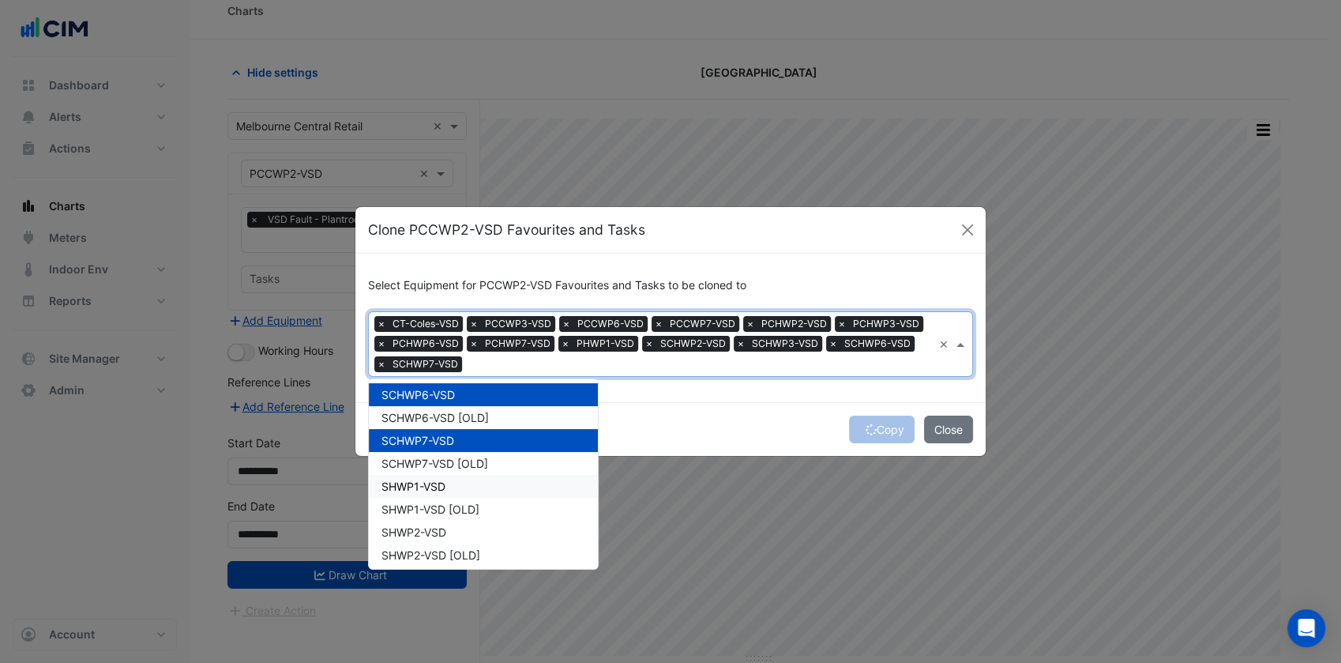
click at [459, 488] on div "SHWP1-VSD" at bounding box center [483, 486] width 229 height 23
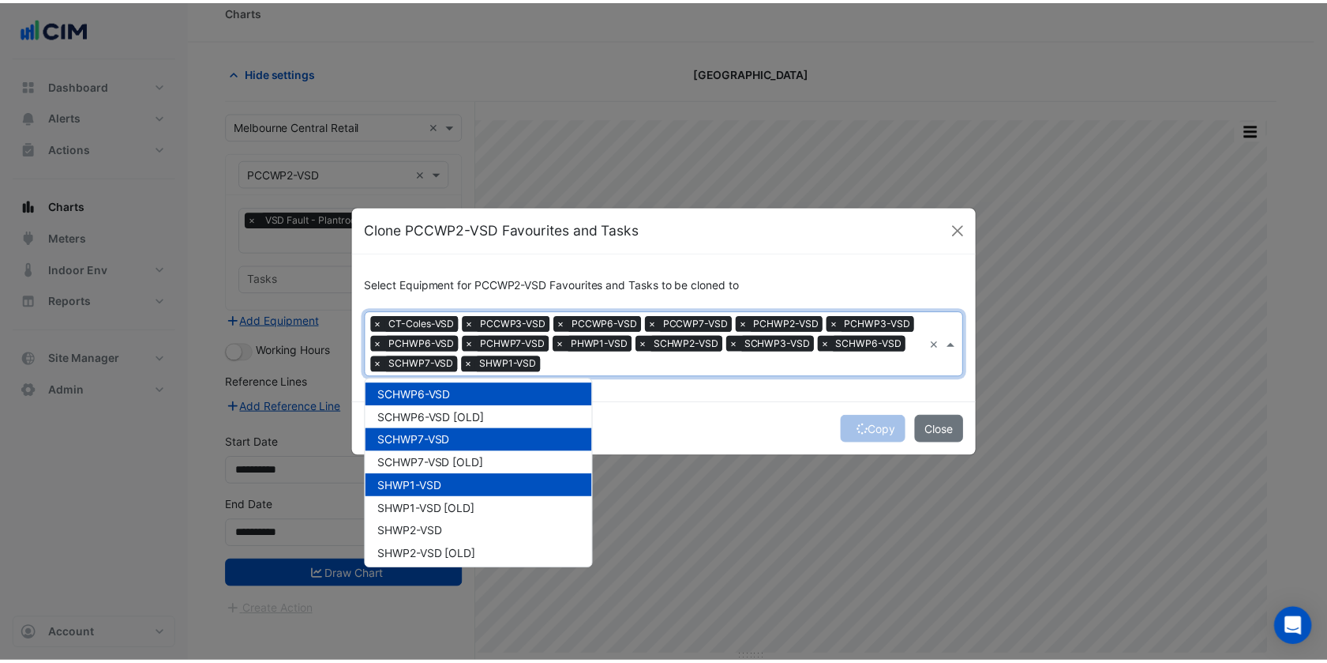
scroll to position [532, 0]
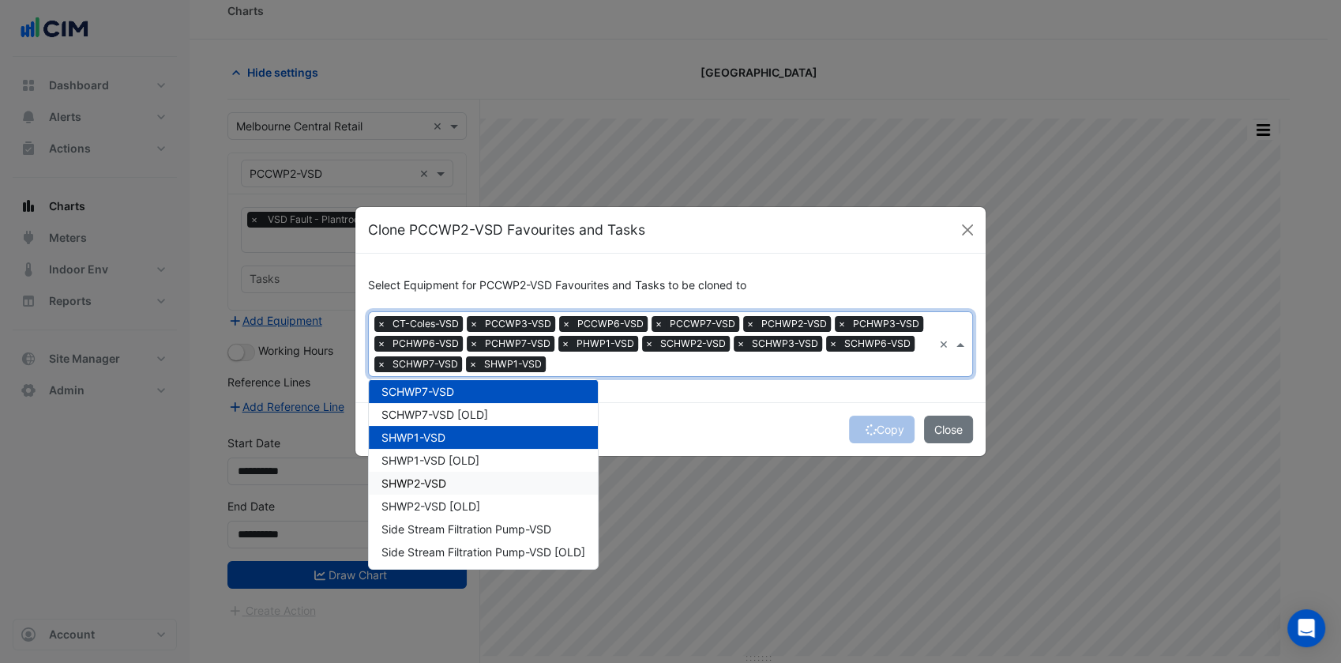
click at [459, 488] on div "SHWP2-VSD" at bounding box center [483, 482] width 229 height 23
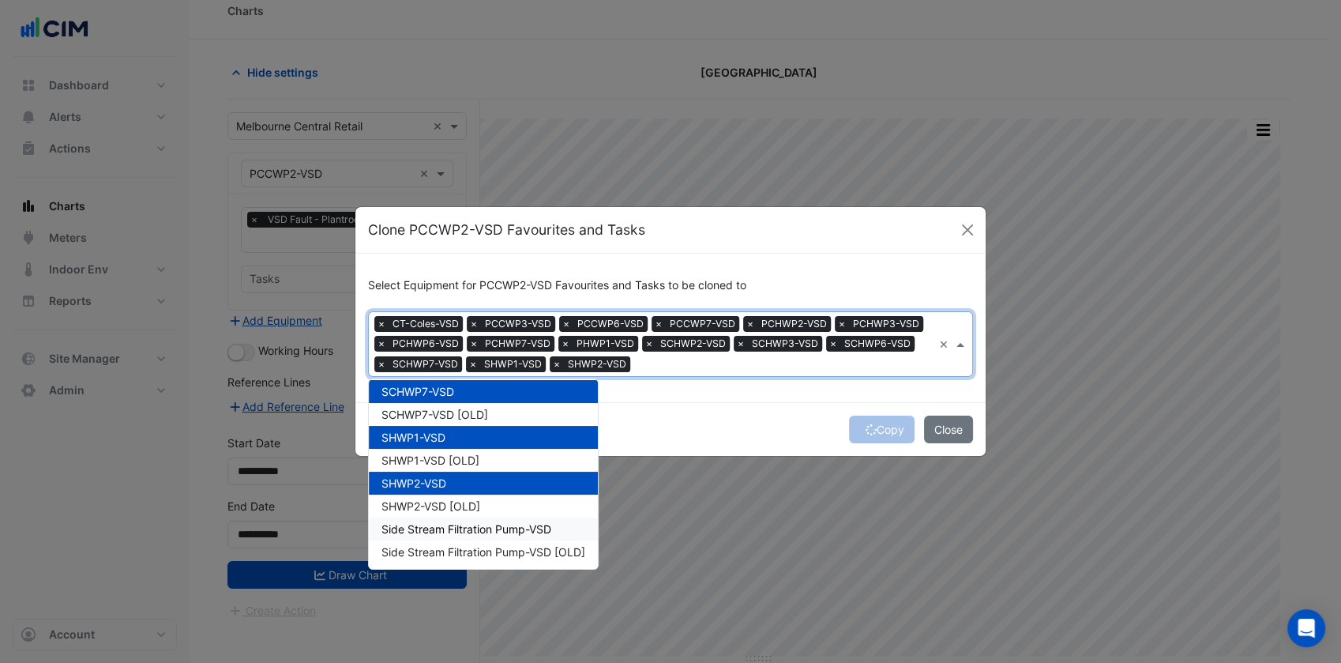
click at [516, 525] on span "Side Stream Filtration Pump-VSD" at bounding box center [466, 528] width 170 height 13
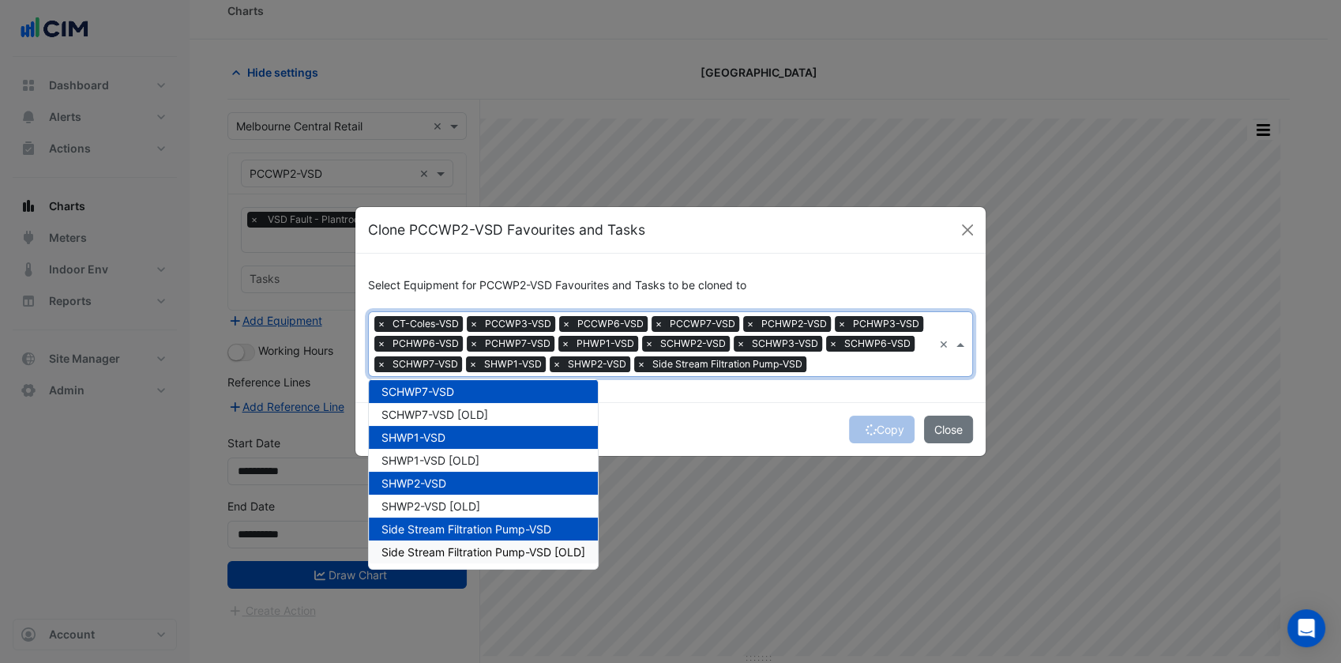
click at [542, 555] on span "Side Stream Filtration Pump-VSD [OLD]" at bounding box center [483, 551] width 204 height 13
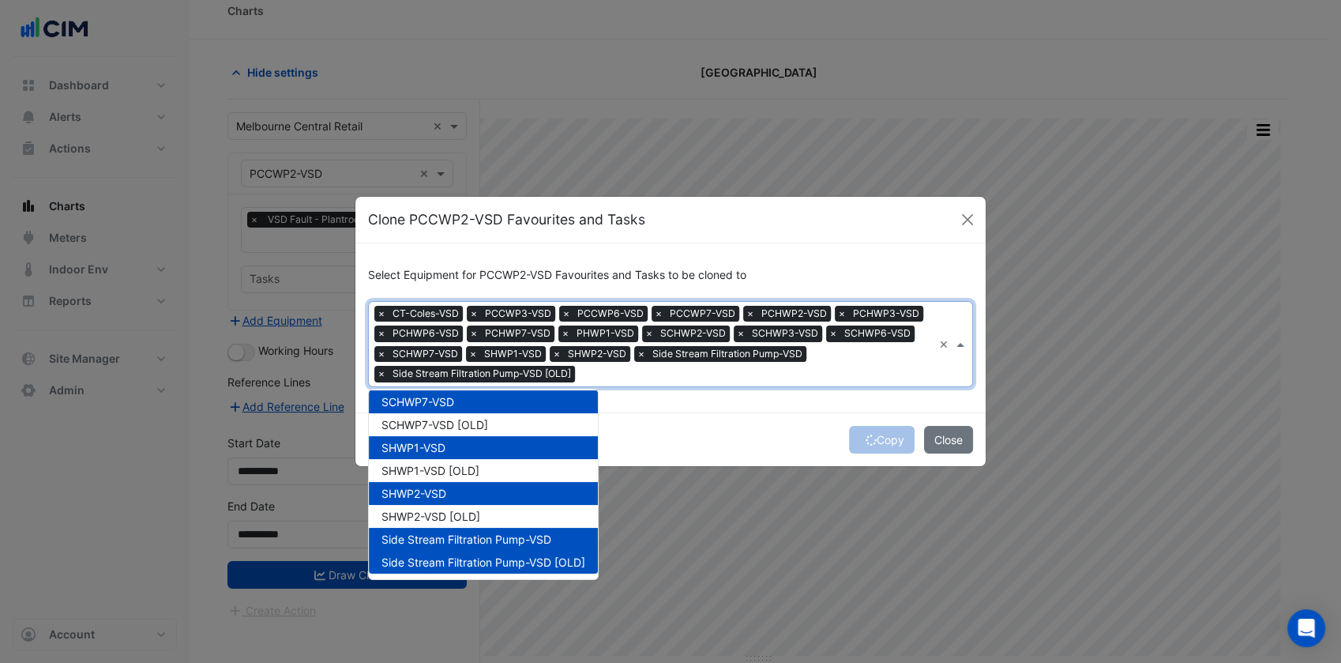
click at [860, 437] on div "Copy Close" at bounding box center [670, 439] width 630 height 54
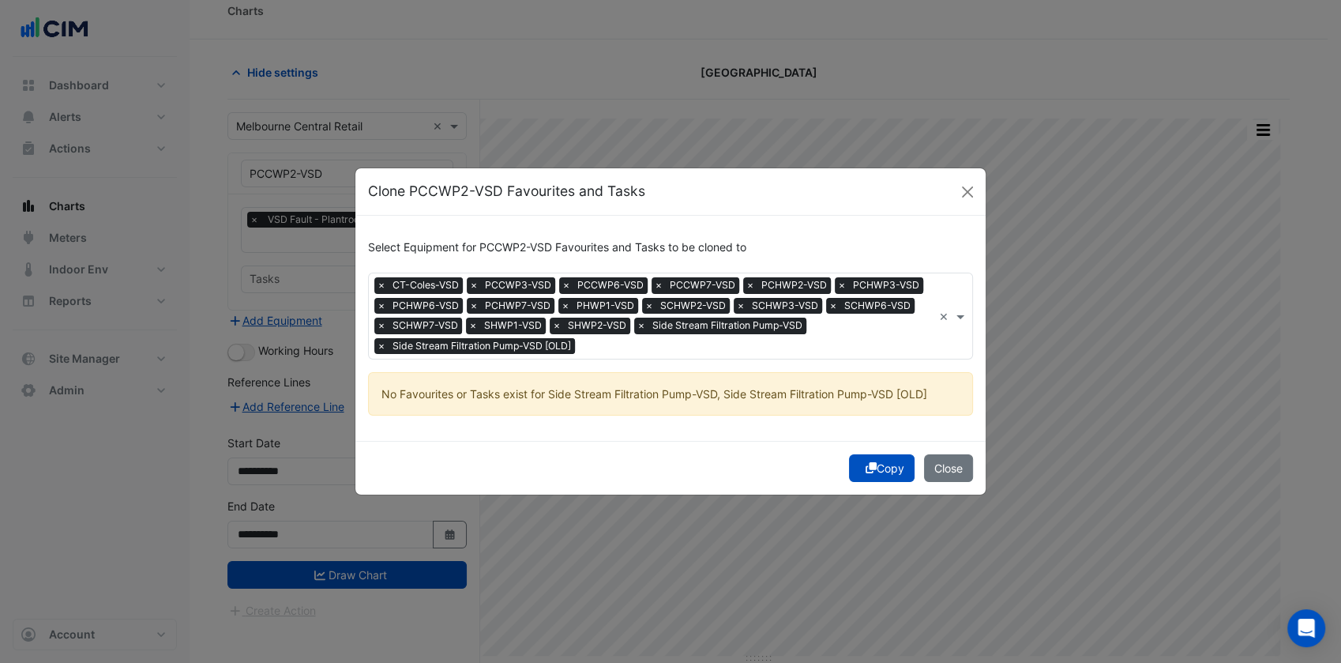
click at [860, 437] on div "Select Equipment for PCCWP2-VSD Favourites and Tasks to be cloned to × CT-Coles…" at bounding box center [670, 328] width 630 height 225
click at [879, 460] on button "Copy" at bounding box center [882, 468] width 66 height 28
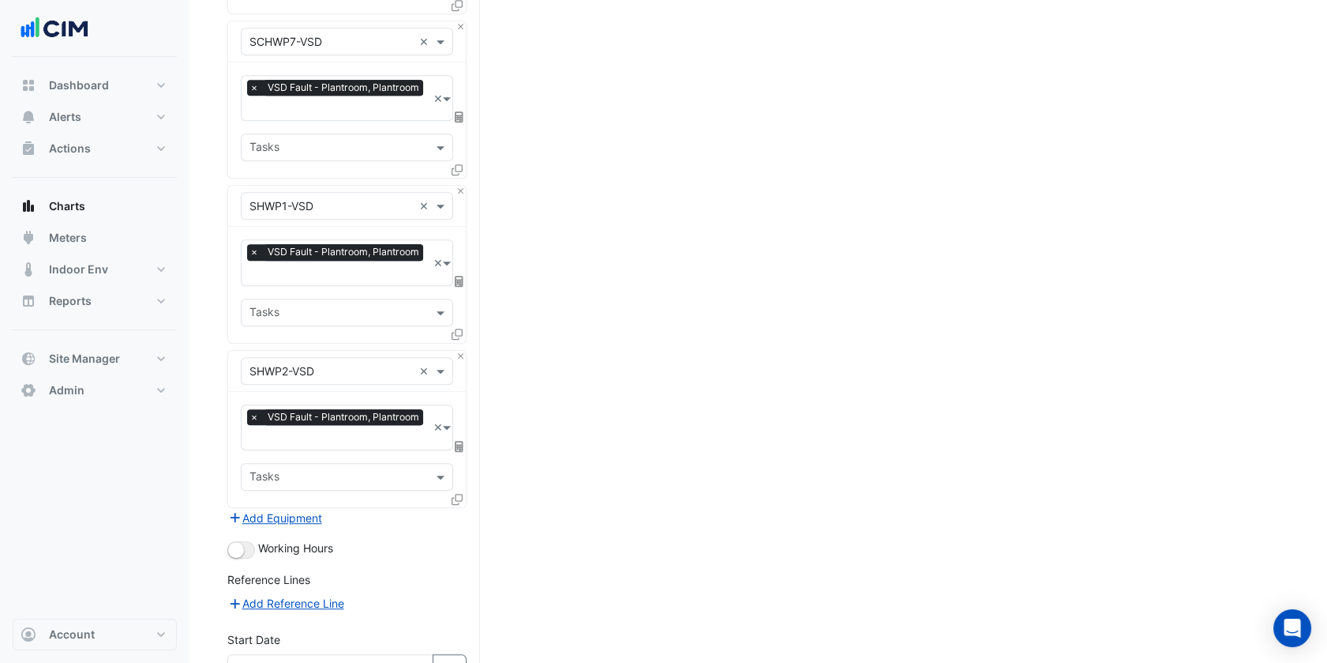
scroll to position [2420, 0]
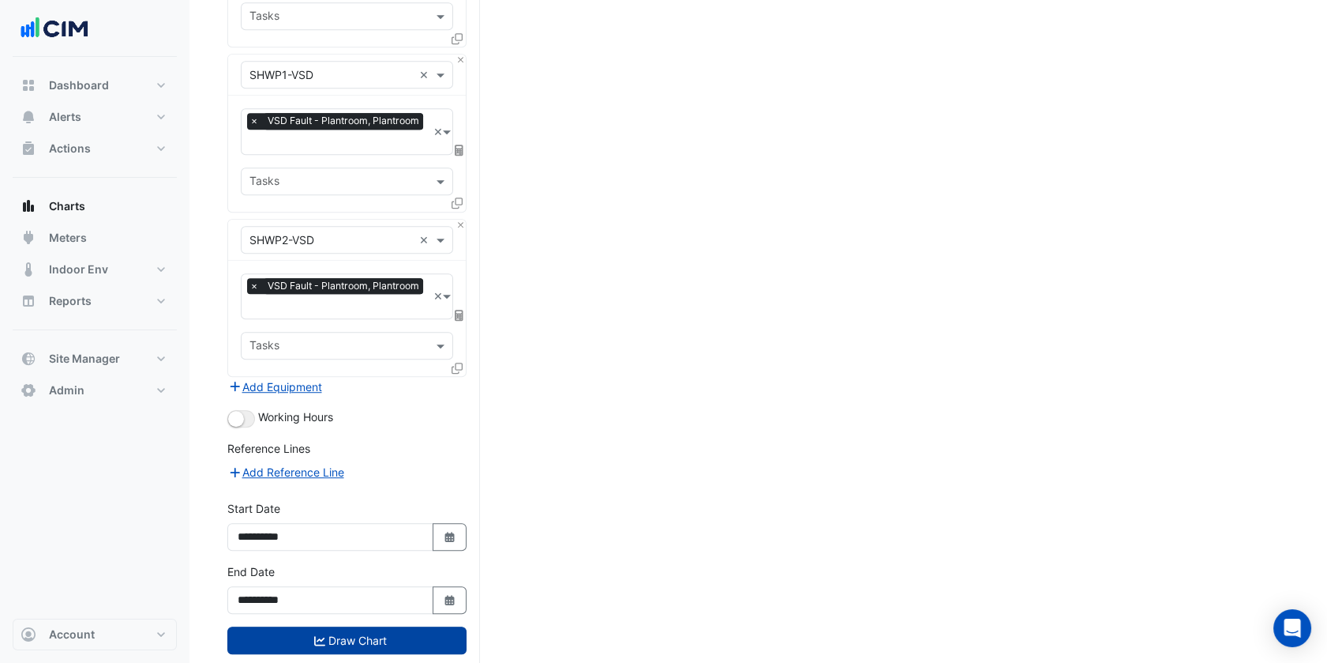
click at [359, 626] on button "Draw Chart" at bounding box center [346, 640] width 239 height 28
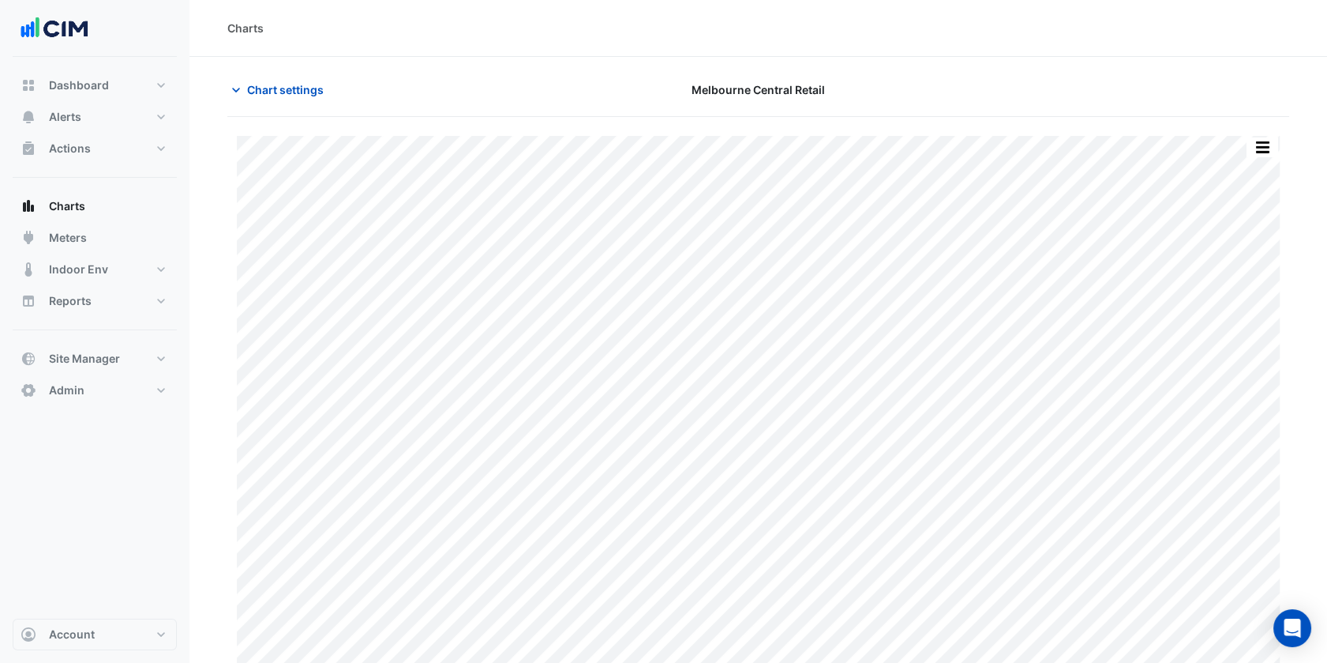
scroll to position [17, 0]
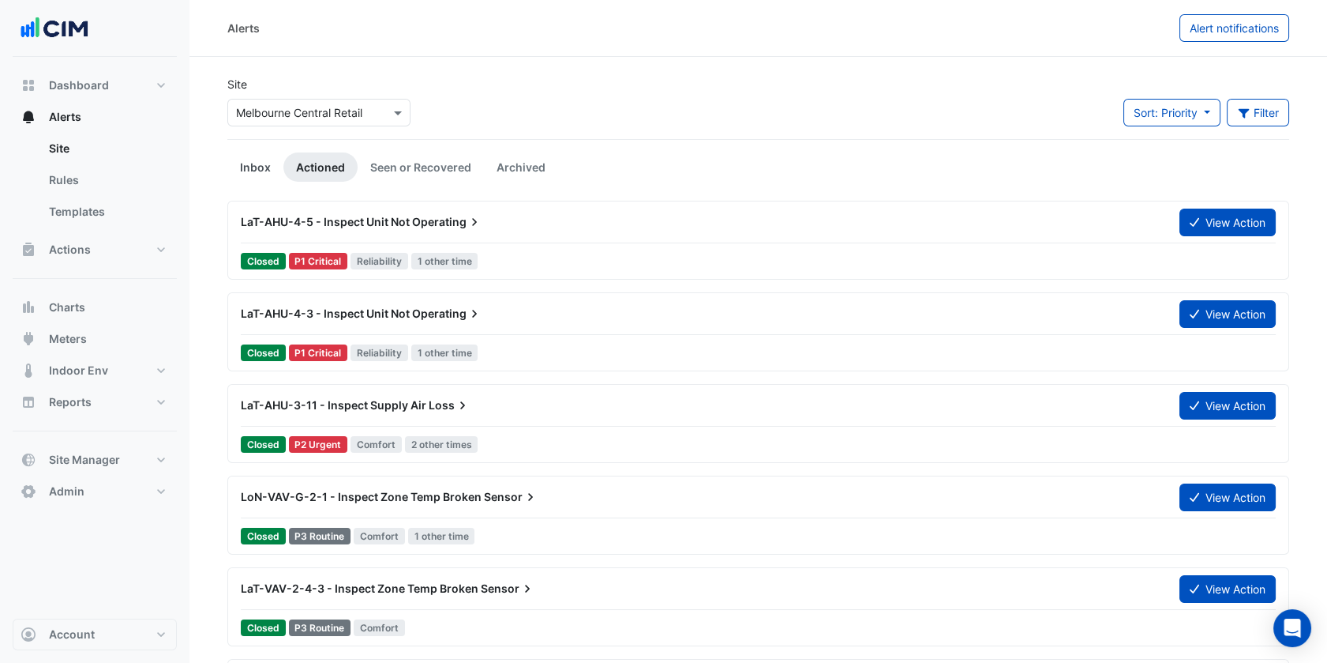
click at [265, 171] on link "Inbox" at bounding box center [255, 166] width 56 height 29
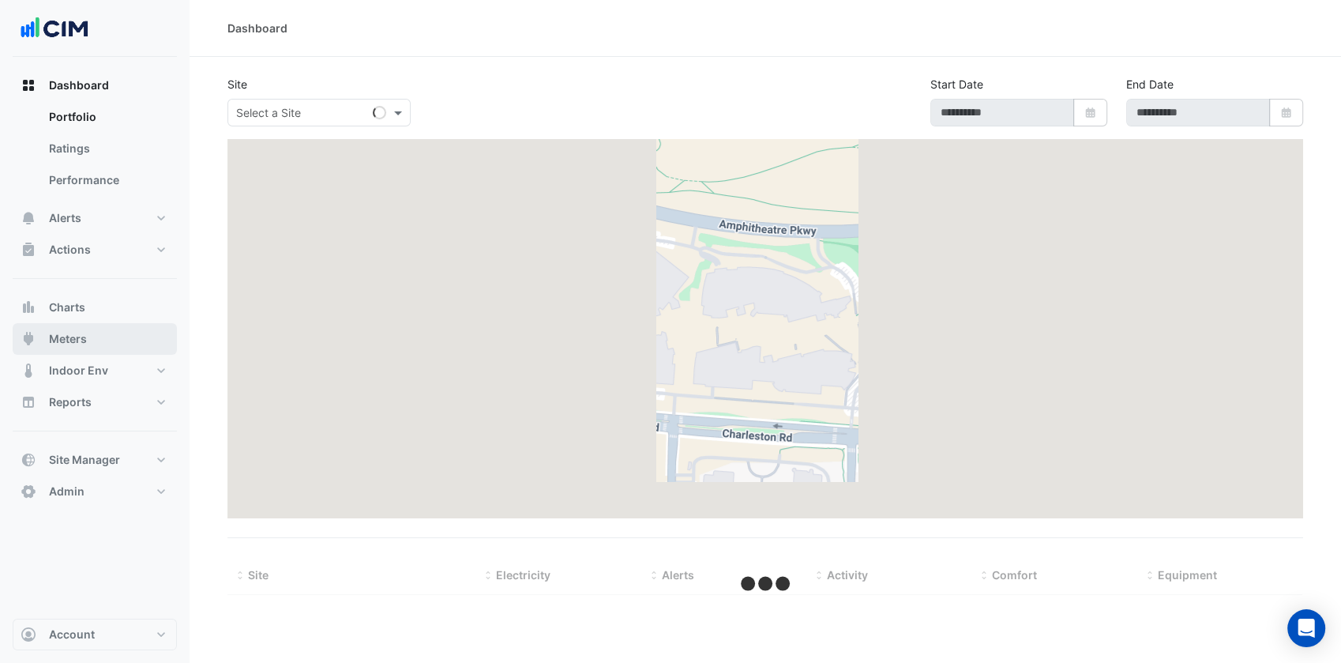
click at [133, 343] on button "Meters" at bounding box center [95, 339] width 164 height 32
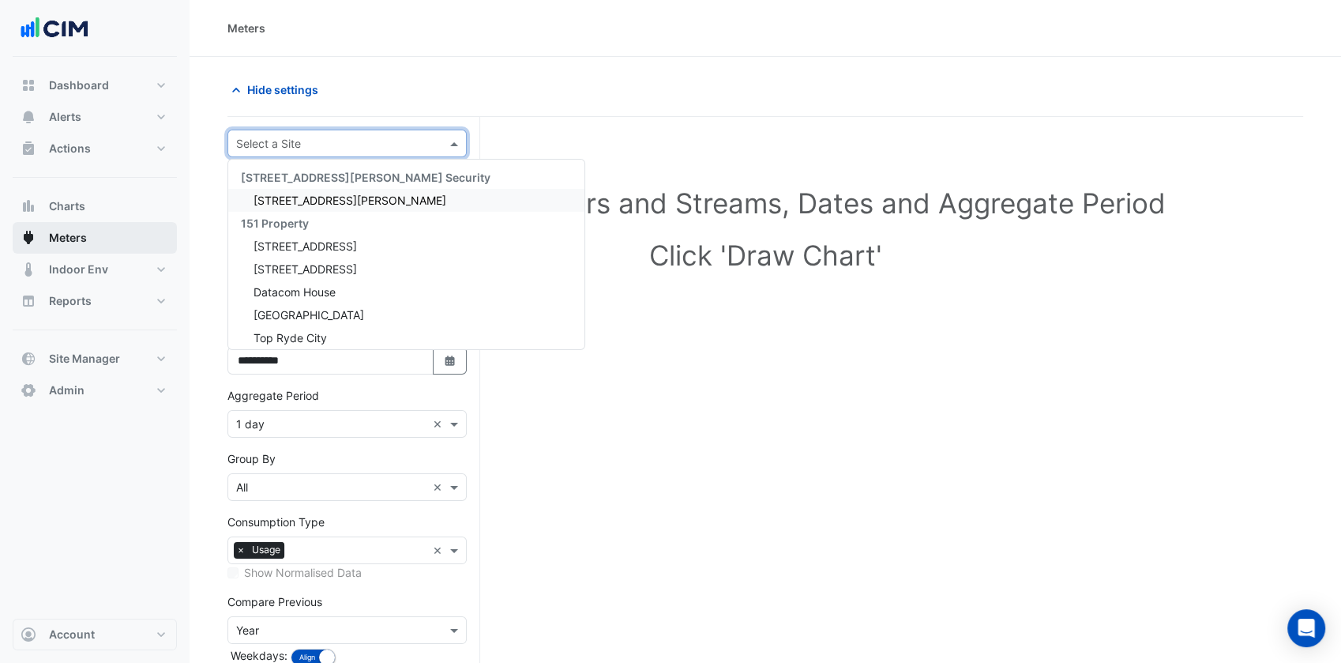
click at [341, 141] on input "text" at bounding box center [331, 144] width 190 height 17
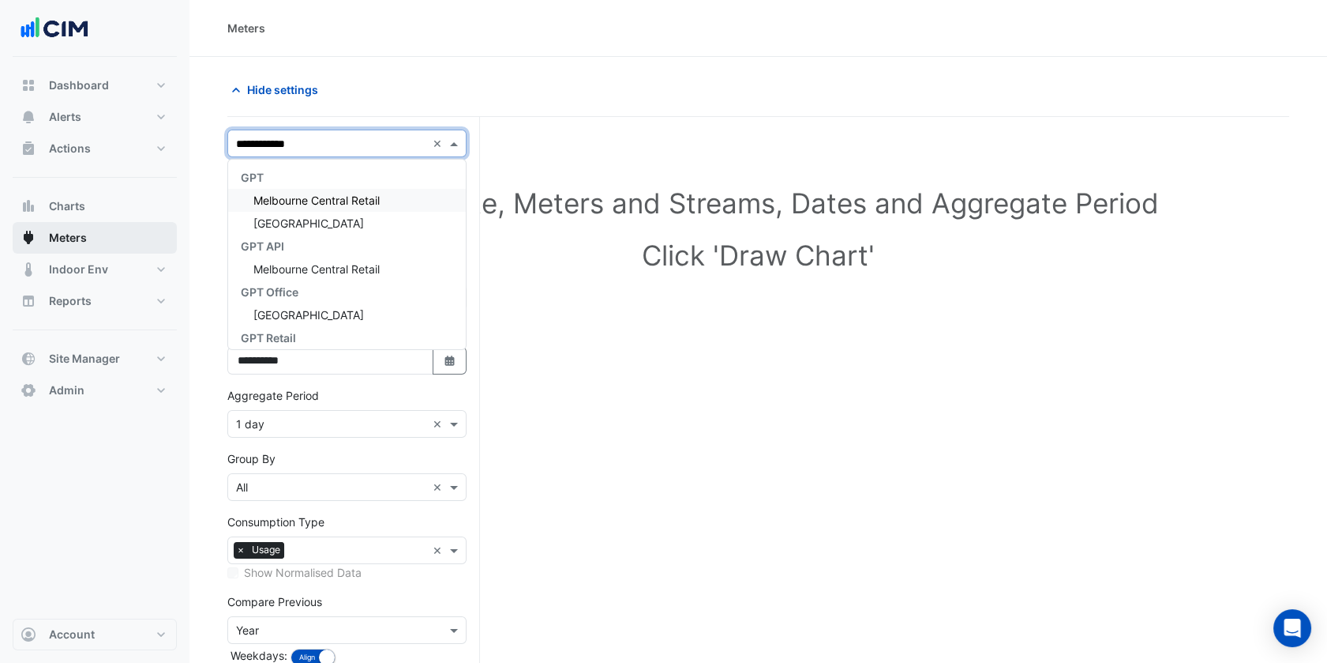
type input "**********"
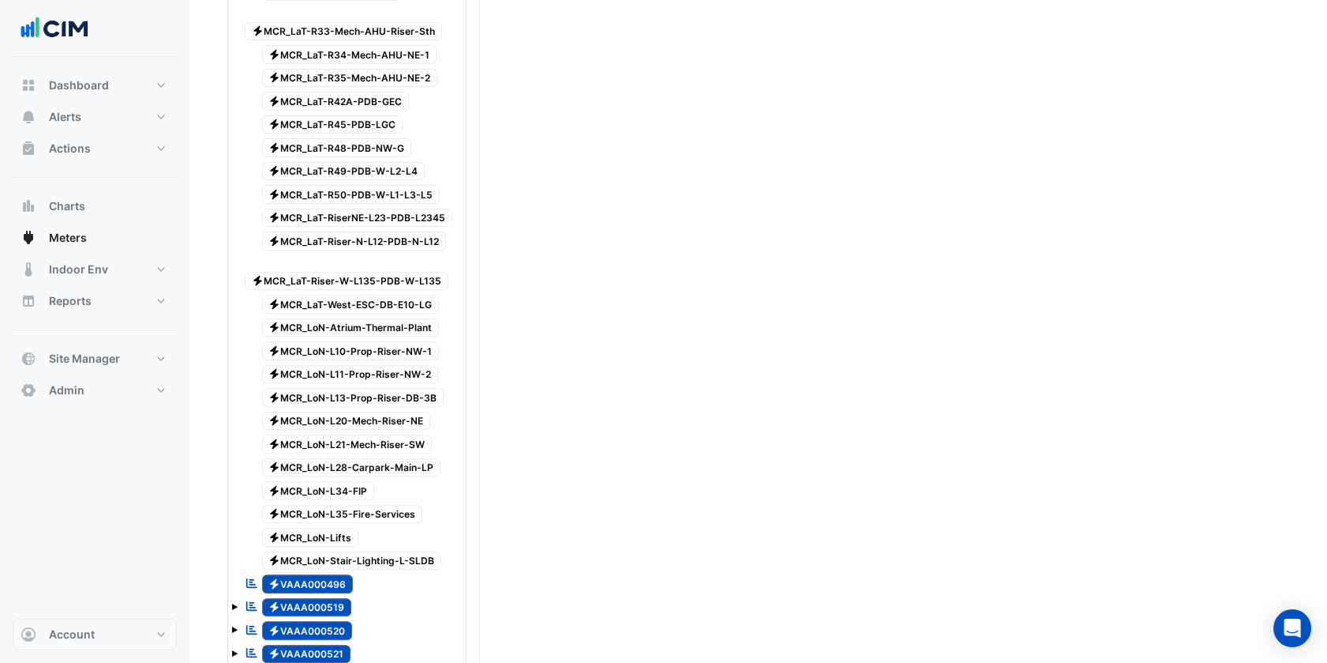
scroll to position [1775, 0]
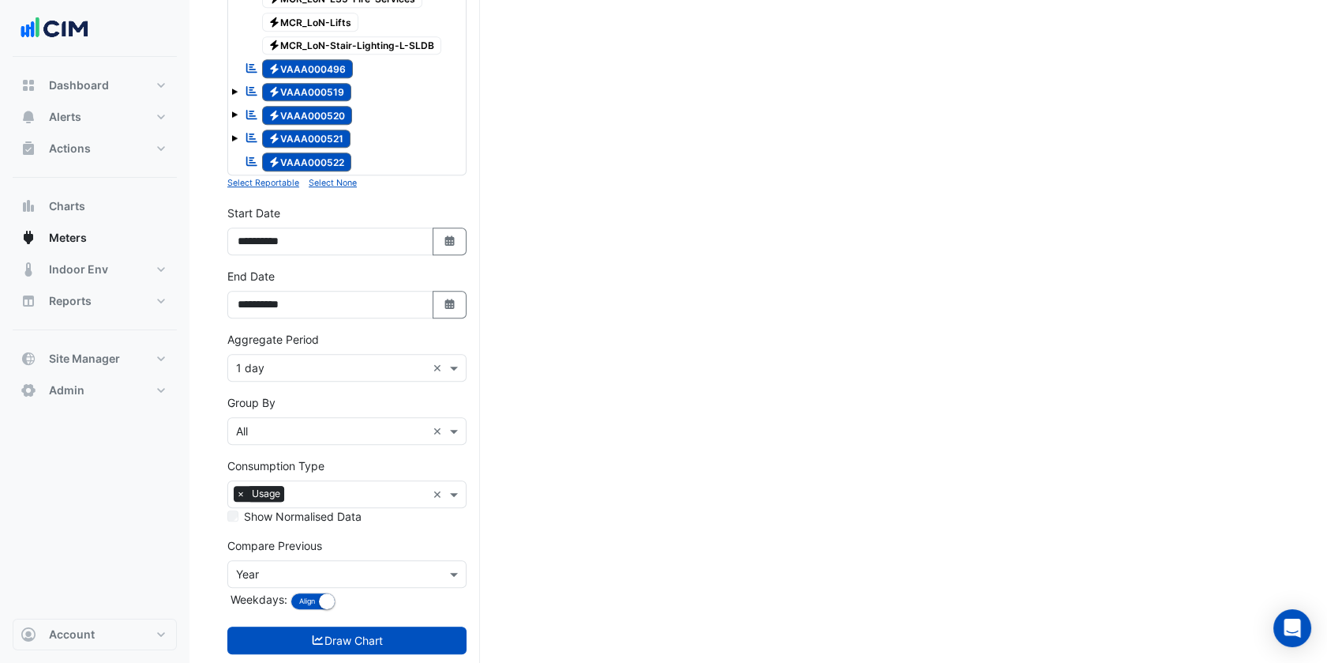
click at [361, 331] on div "Aggregate Period × 1 day ×" at bounding box center [346, 356] width 239 height 51
drag, startPoint x: 360, startPoint y: 321, endPoint x: 354, endPoint y: 327, distance: 8.4
click at [354, 360] on input "text" at bounding box center [331, 368] width 190 height 17
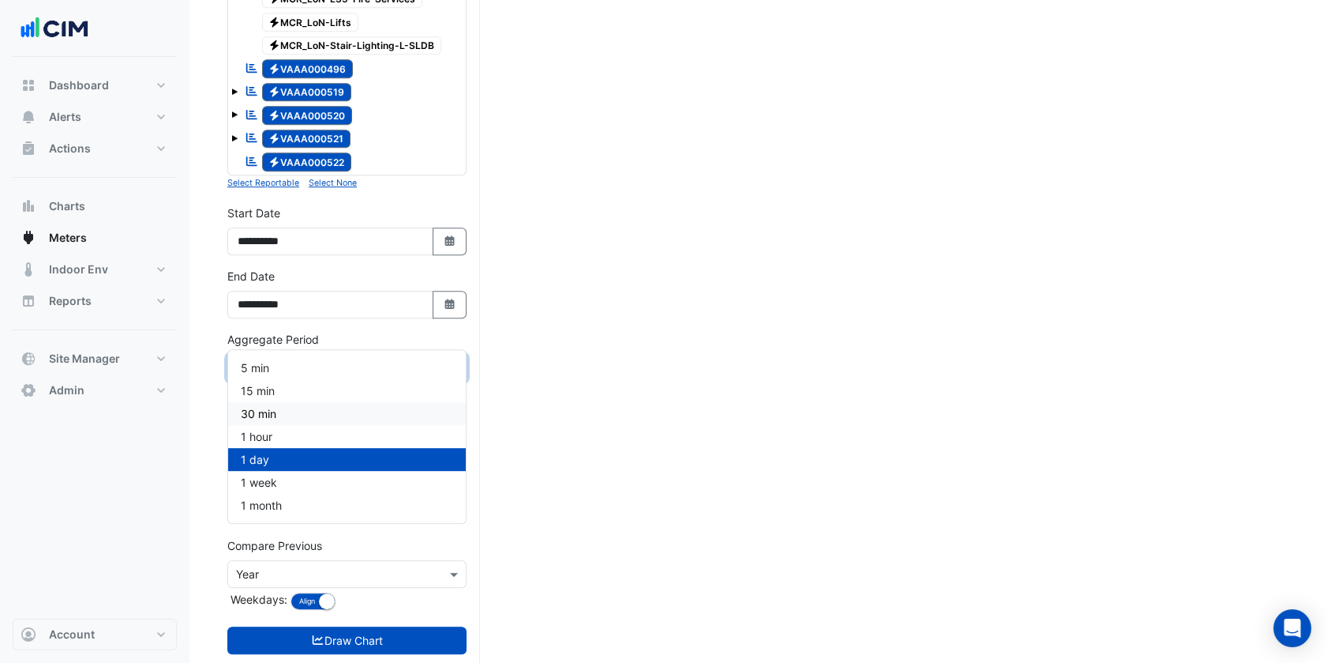
click at [285, 414] on div "30 min" at bounding box center [347, 413] width 238 height 23
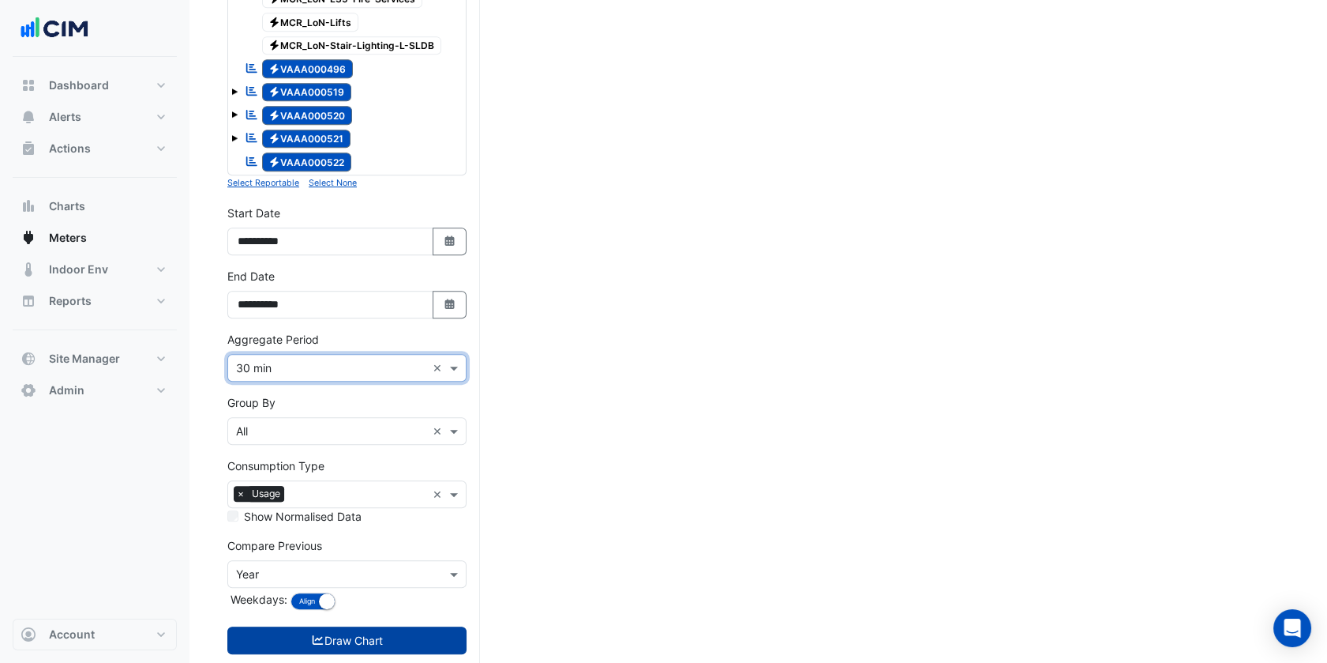
click at [355, 626] on button "Draw Chart" at bounding box center [346, 640] width 239 height 28
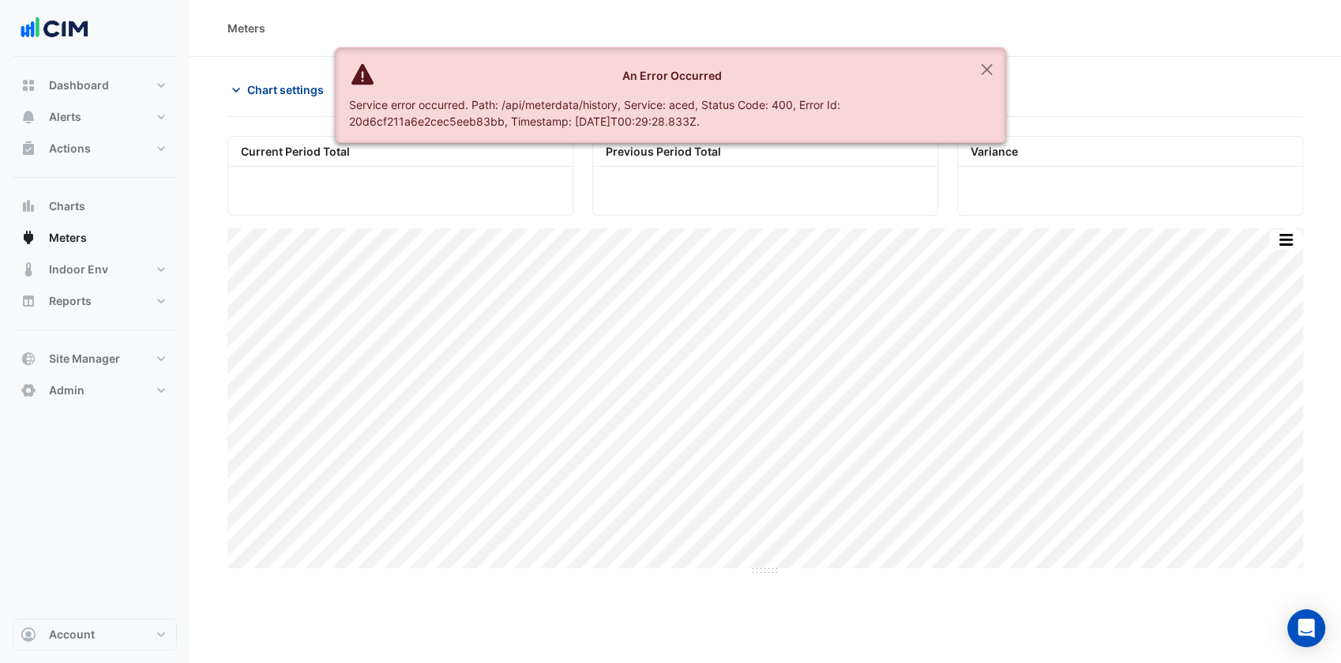
click at [272, 83] on span "Chart settings" at bounding box center [285, 89] width 77 height 17
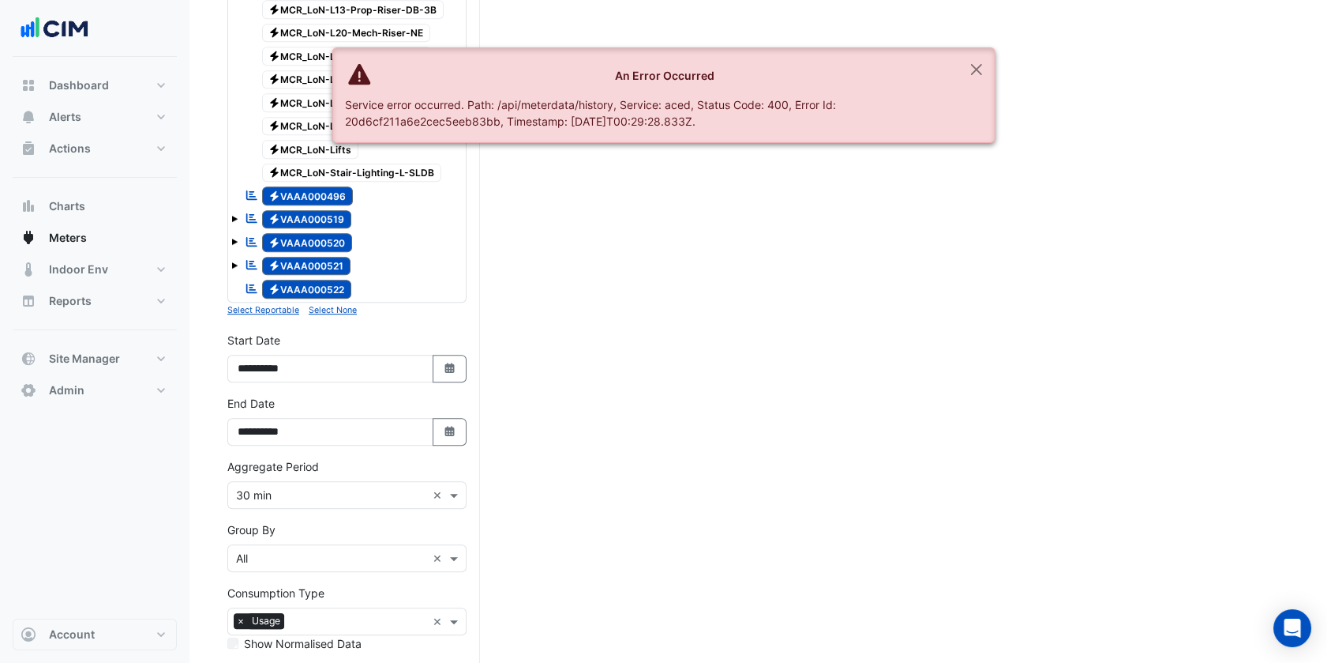
scroll to position [1775, 0]
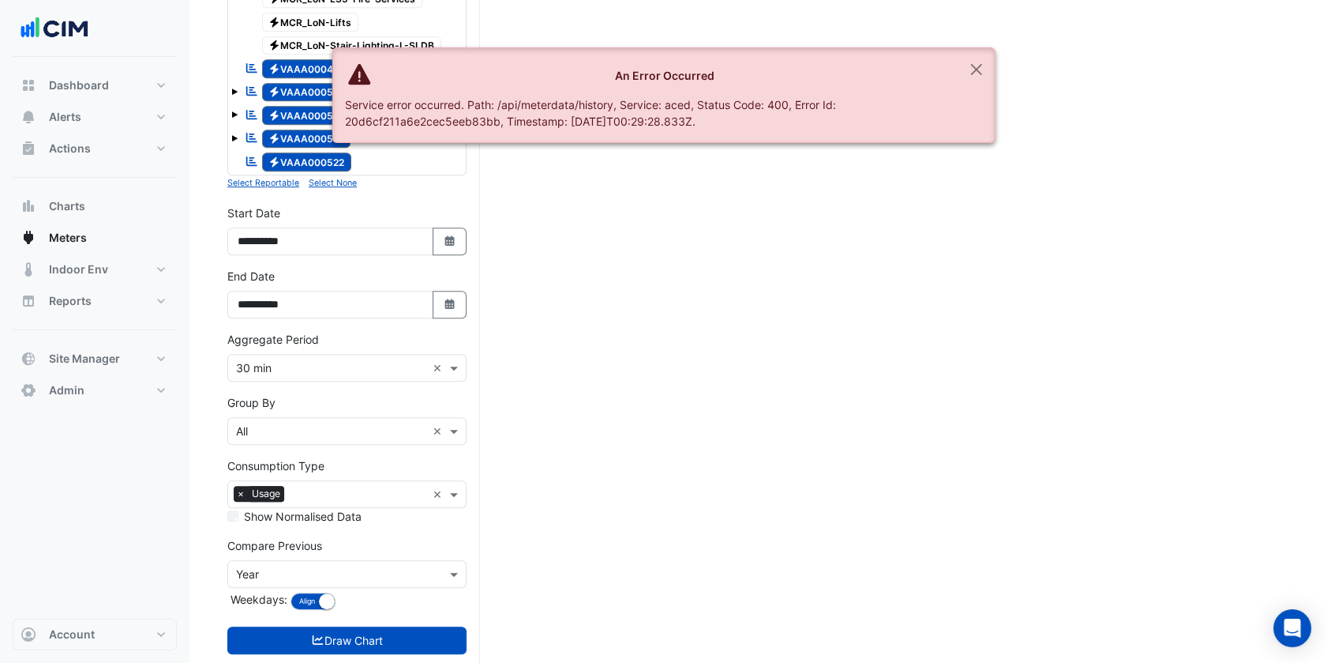
click at [278, 360] on input "text" at bounding box center [331, 368] width 190 height 17
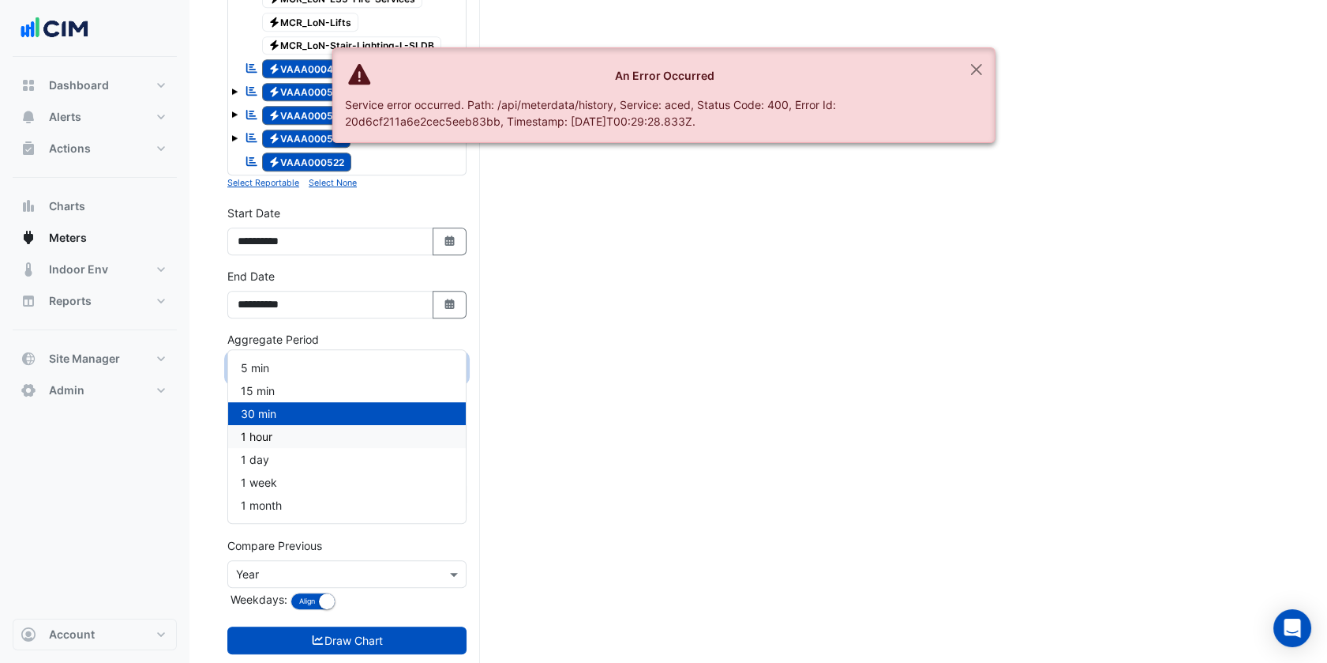
click at [269, 435] on span "1 hour" at bounding box center [257, 436] width 32 height 13
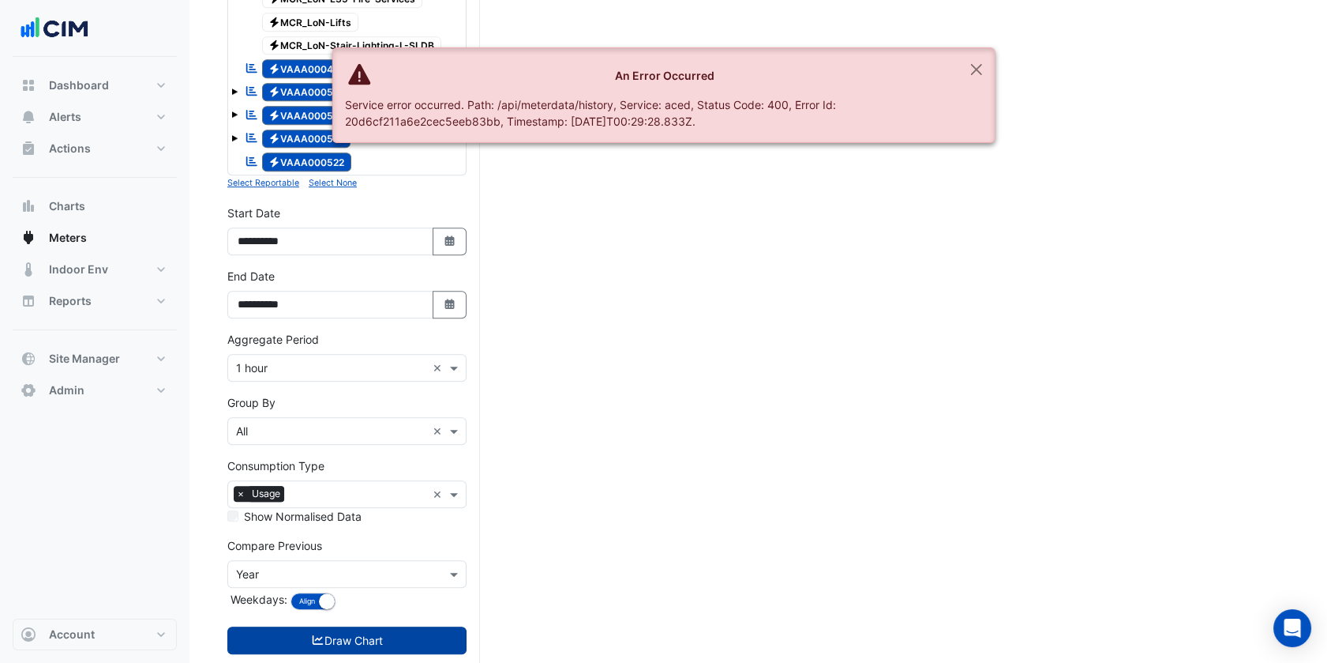
click at [386, 626] on button "Draw Chart" at bounding box center [346, 640] width 239 height 28
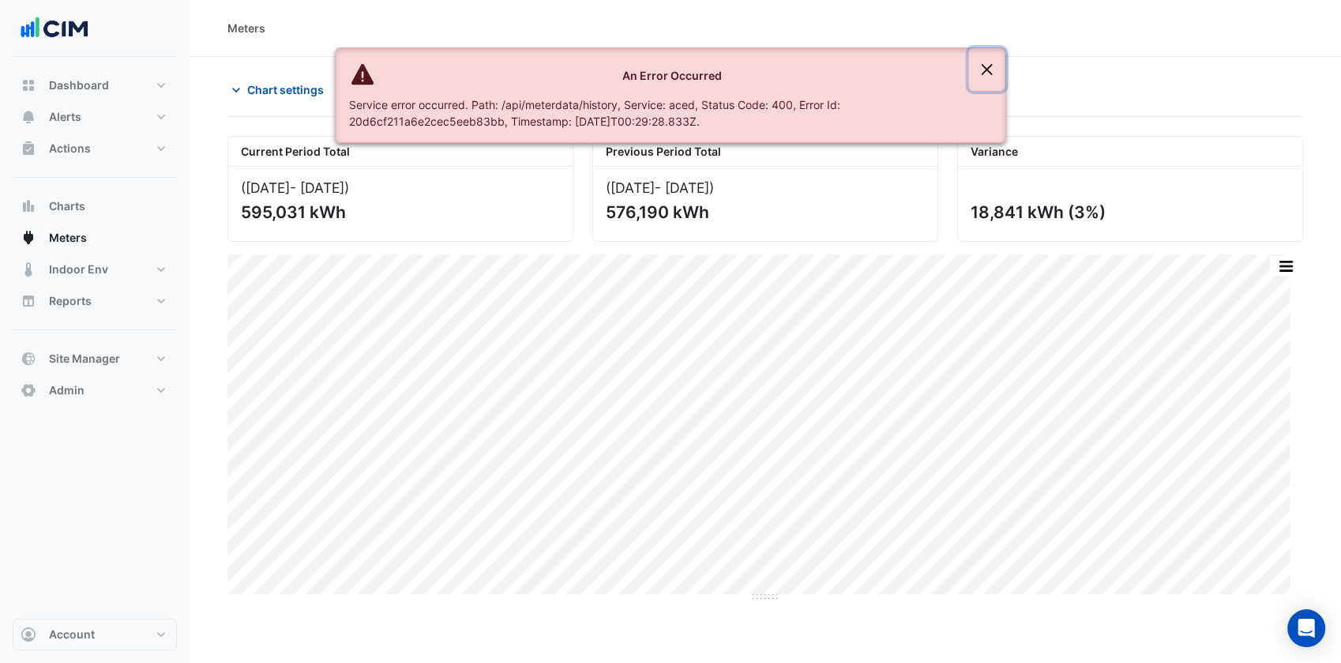
click at [993, 69] on button "Close" at bounding box center [987, 69] width 36 height 43
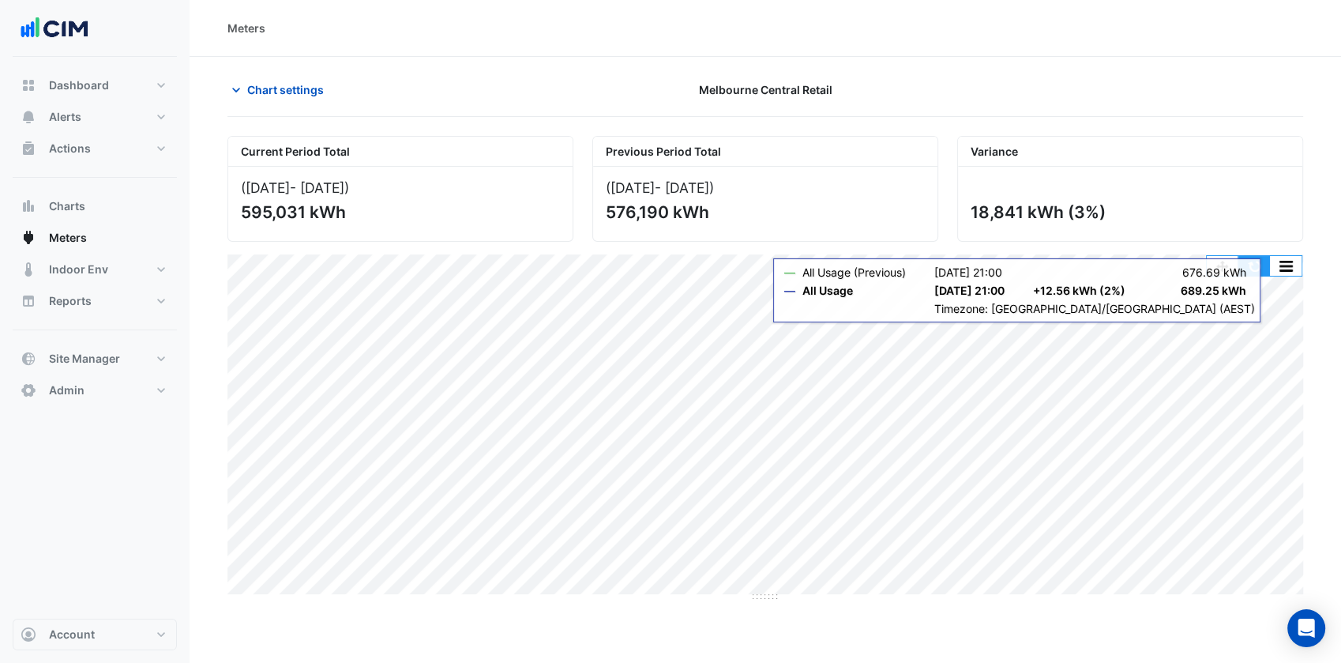
click at [1257, 271] on button "button" at bounding box center [1254, 266] width 32 height 20
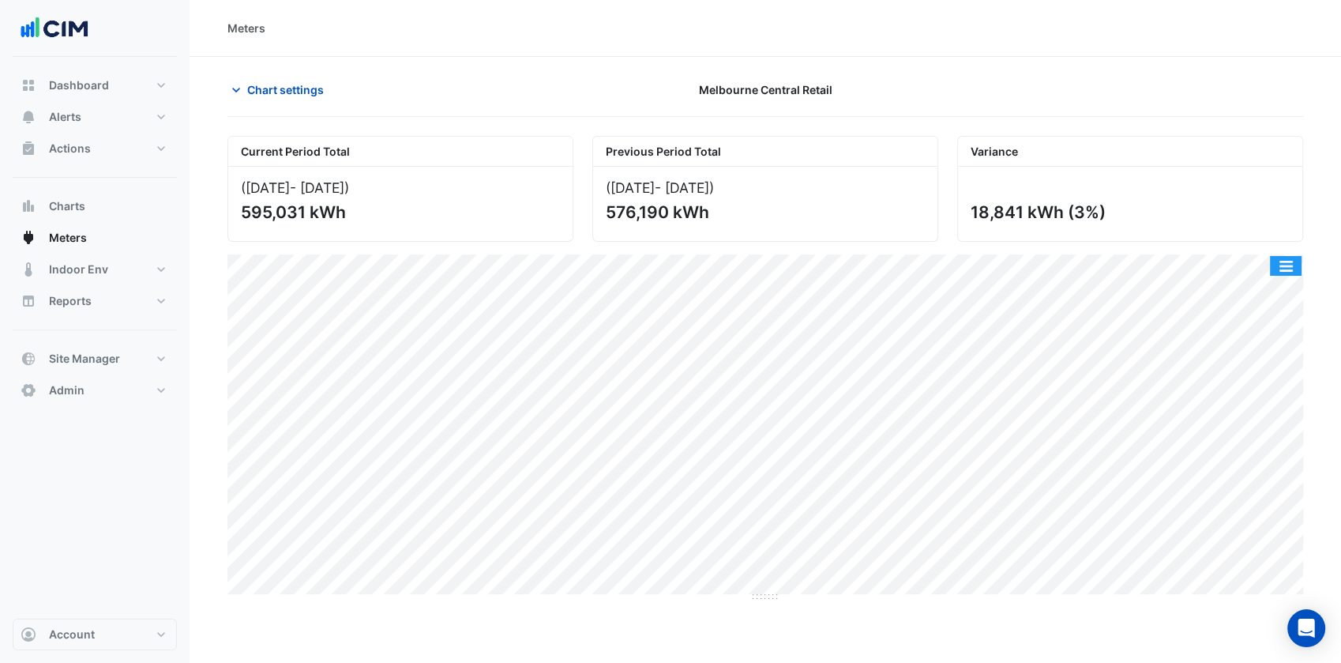
click at [1290, 265] on button "button" at bounding box center [1286, 266] width 32 height 20
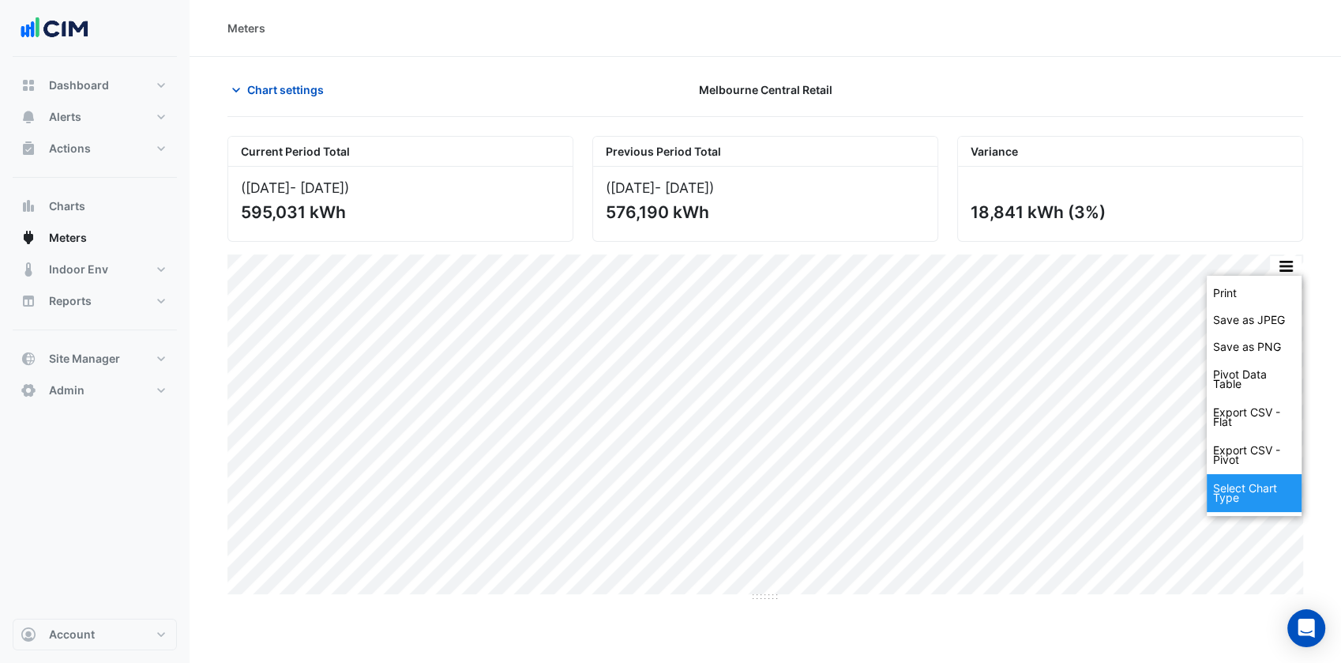
click at [1227, 489] on div "Select Chart Type" at bounding box center [1254, 493] width 95 height 38
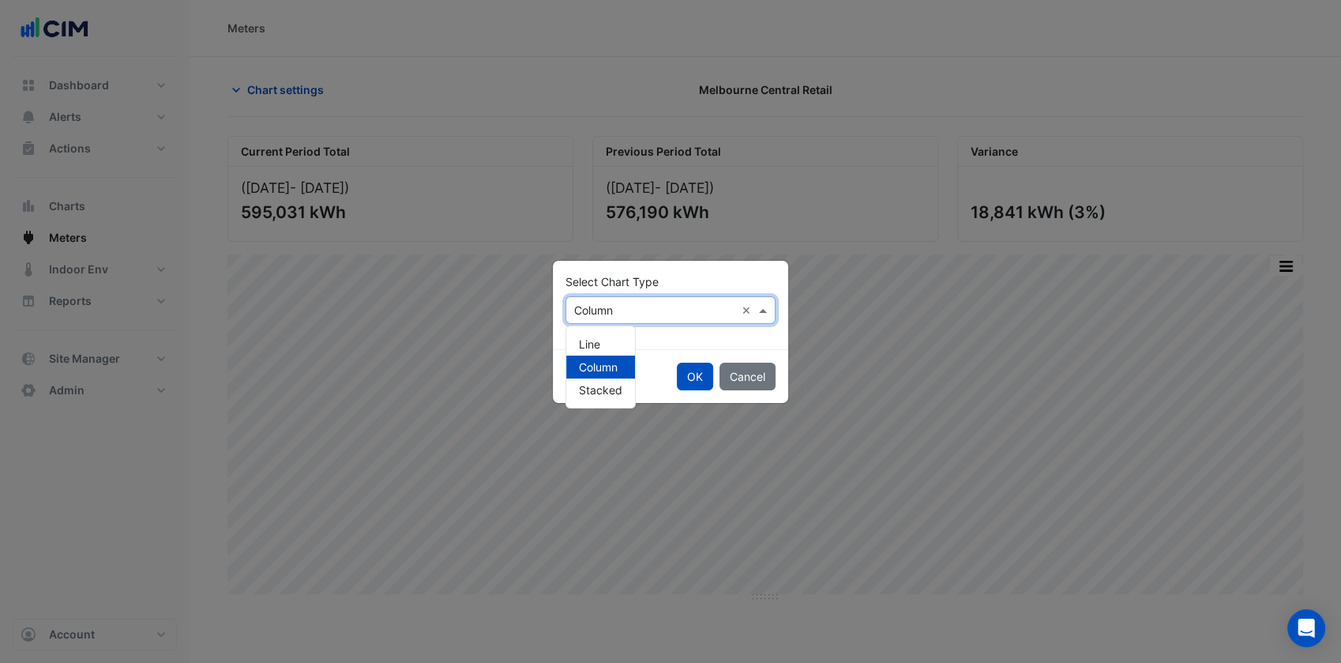
click at [710, 309] on input "text" at bounding box center [654, 310] width 161 height 17
click at [591, 341] on span "Line" at bounding box center [589, 343] width 21 height 13
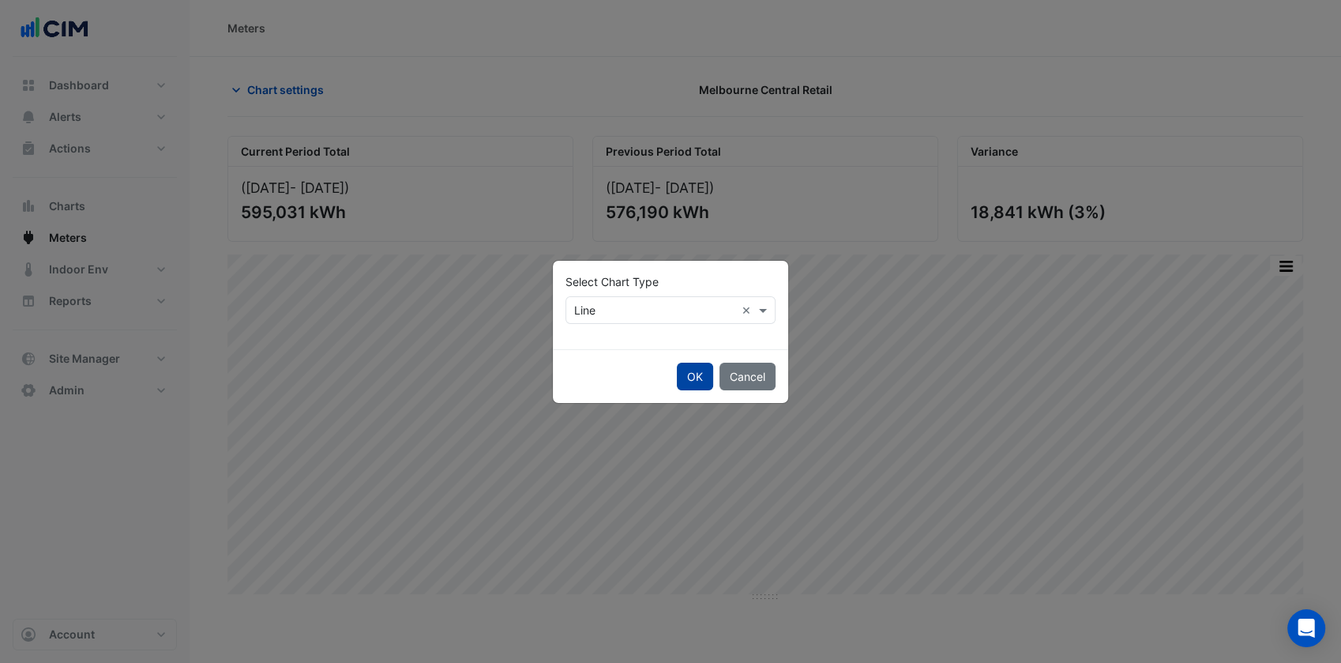
click at [701, 368] on button "OK" at bounding box center [695, 376] width 36 height 28
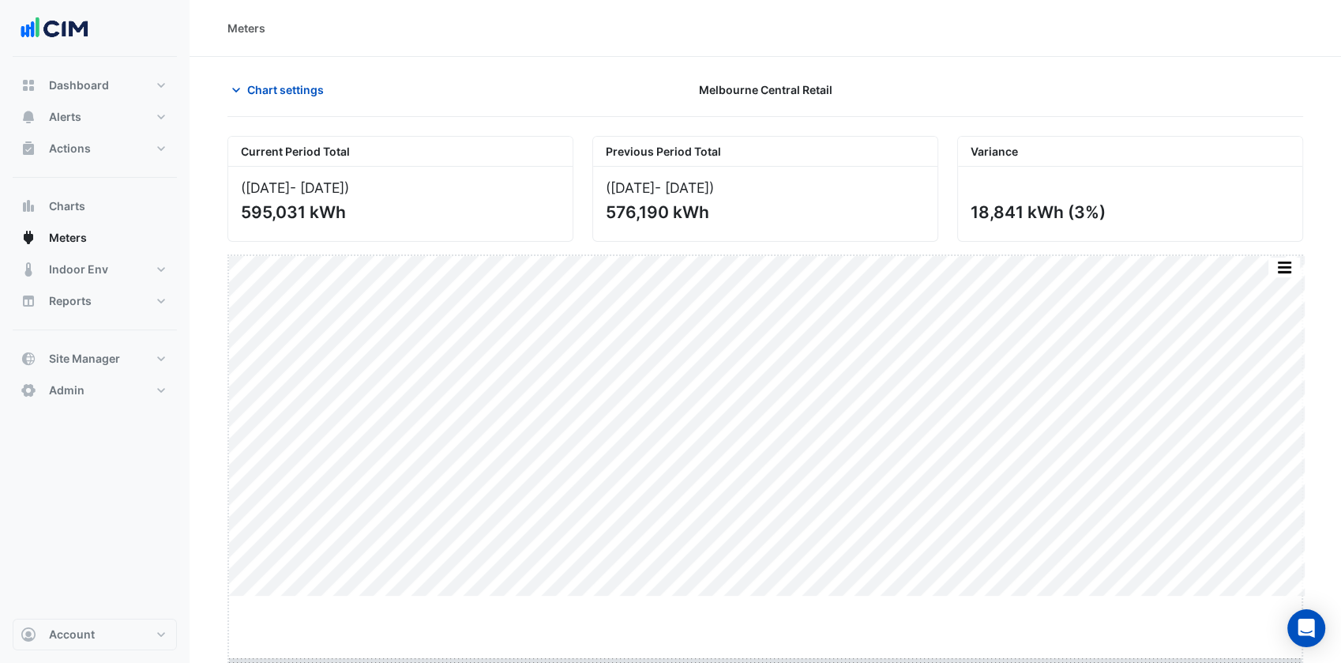
drag, startPoint x: 753, startPoint y: 596, endPoint x: 753, endPoint y: 658, distance: 61.6
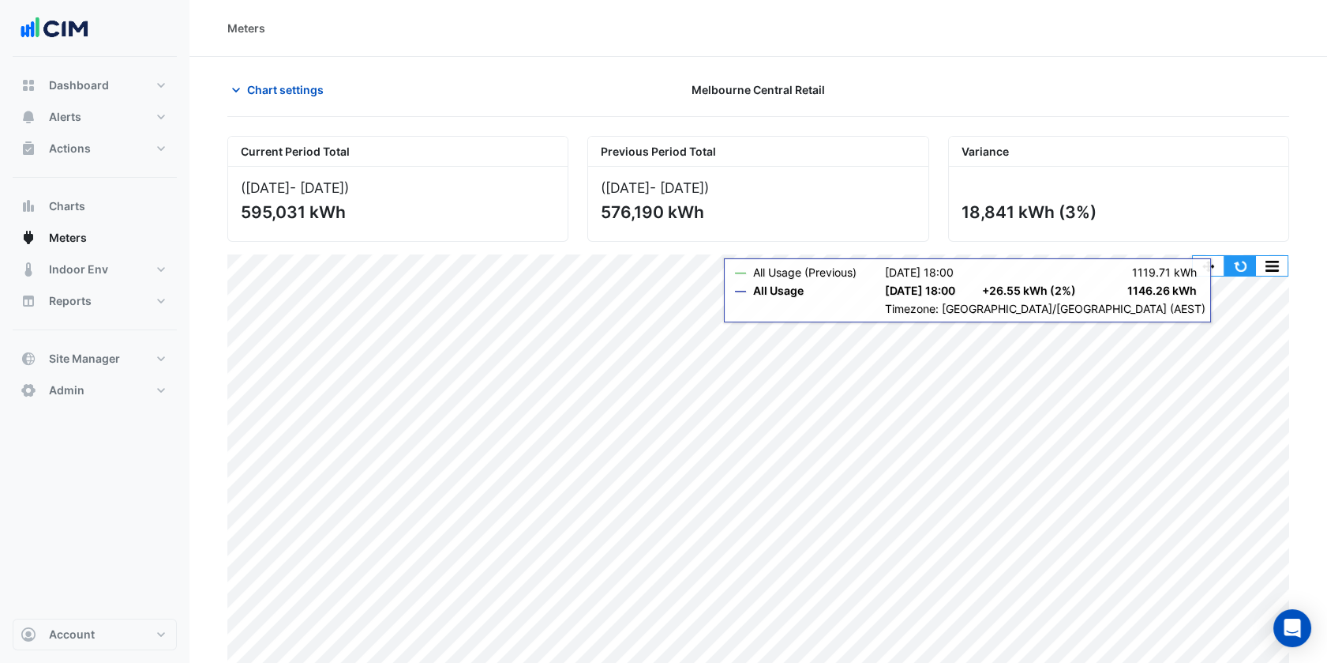
click at [1241, 260] on button "button" at bounding box center [1241, 266] width 32 height 20
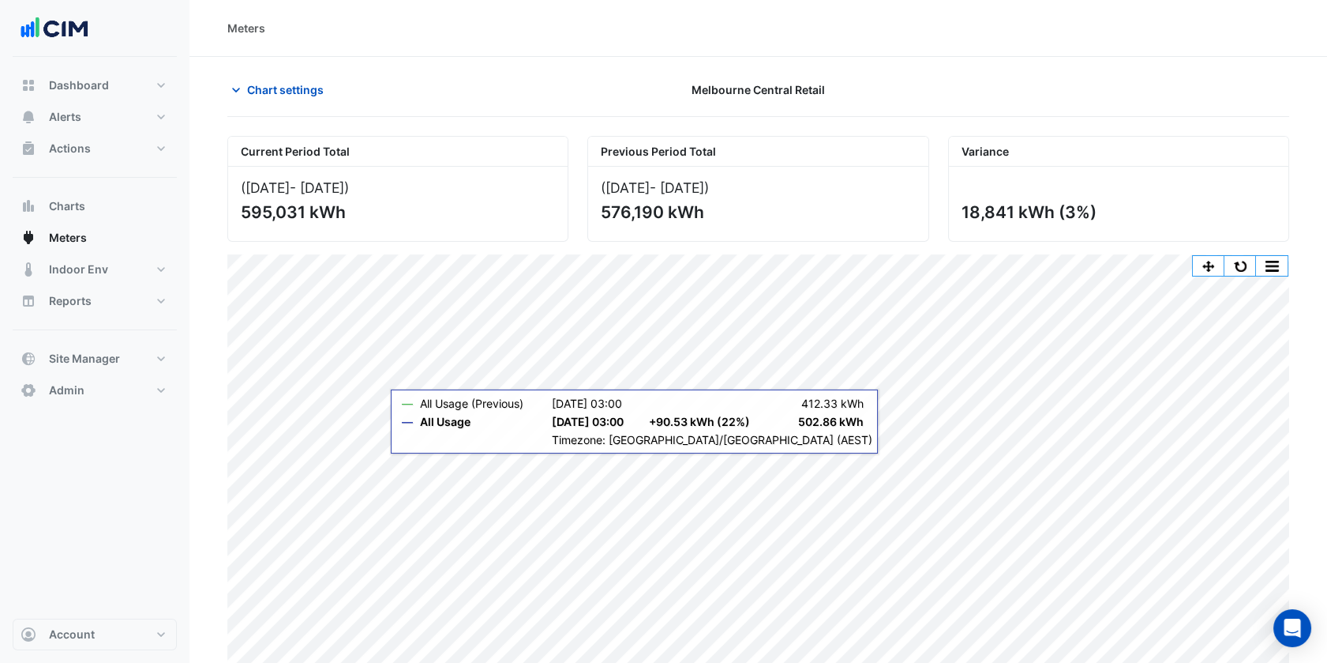
scroll to position [8, 0]
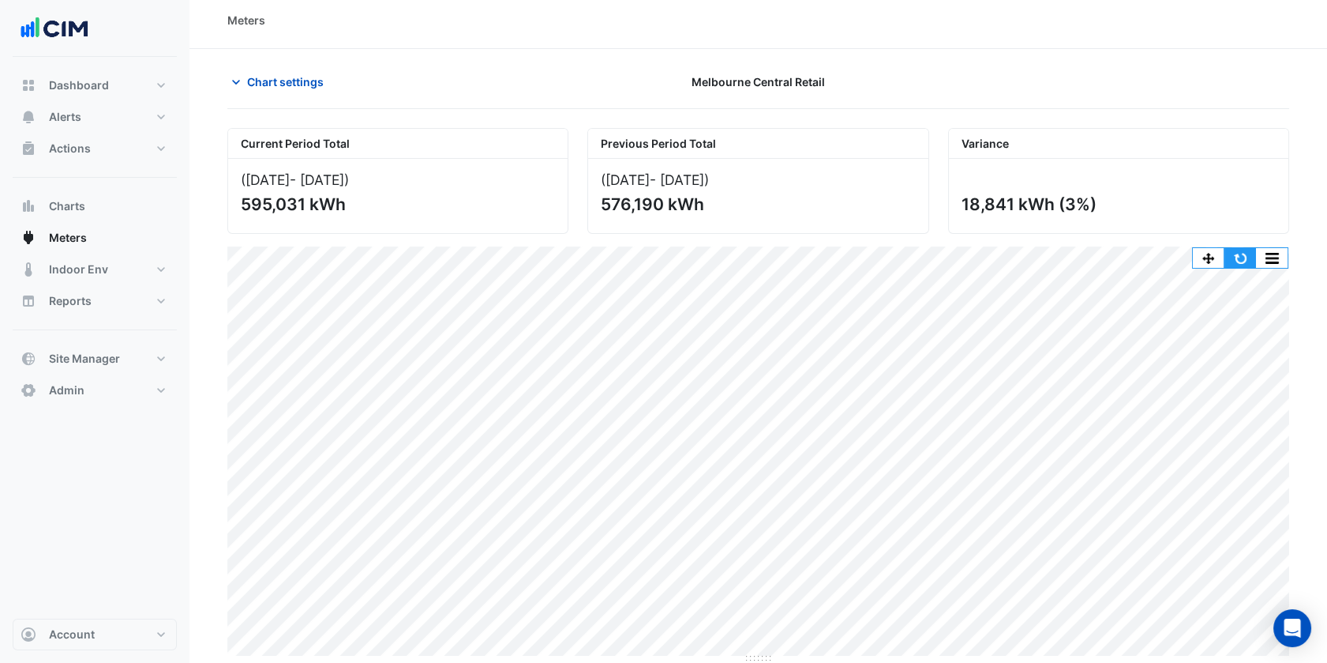
click at [1239, 258] on button "button" at bounding box center [1241, 258] width 32 height 20
click at [281, 83] on span "Chart settings" at bounding box center [285, 81] width 77 height 17
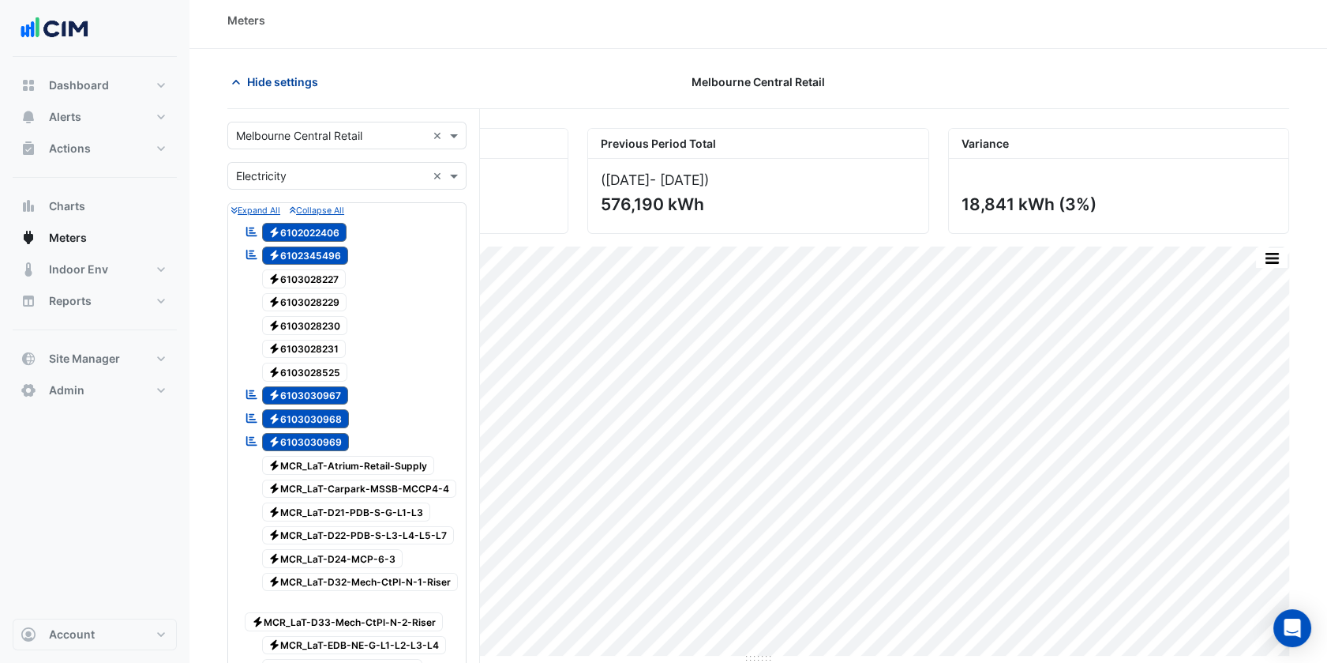
click at [272, 82] on span "Hide settings" at bounding box center [282, 81] width 71 height 17
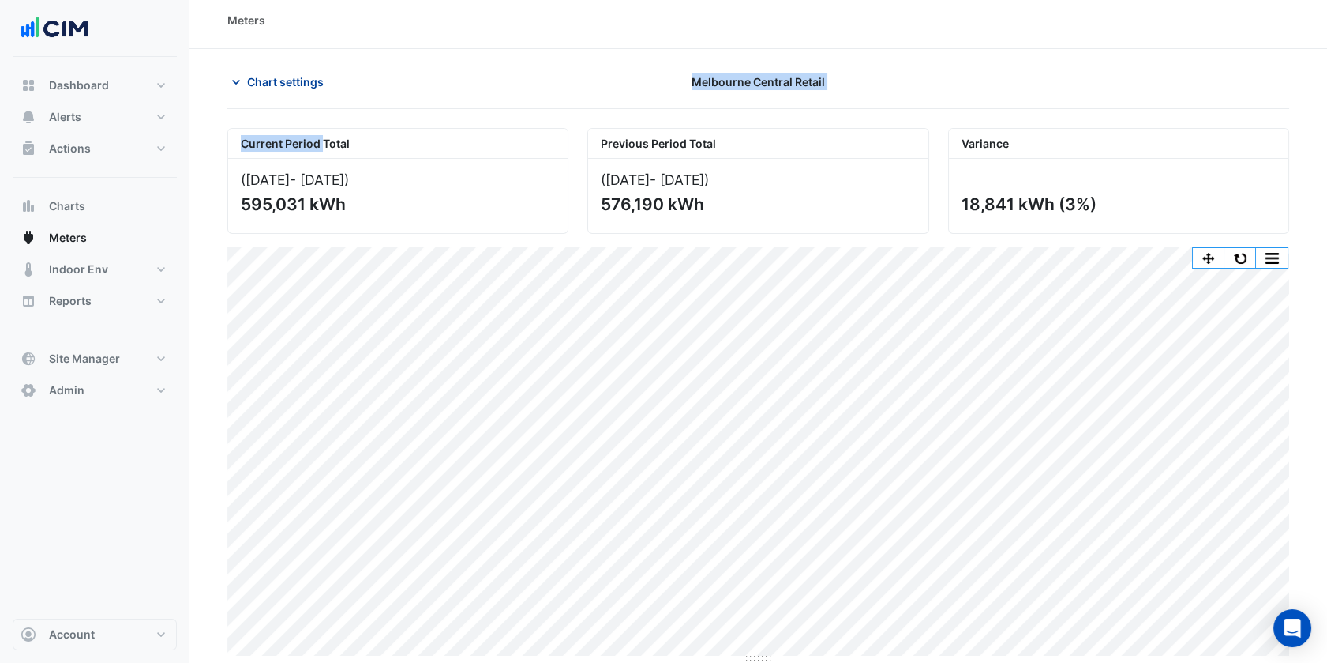
drag, startPoint x: 284, startPoint y: 118, endPoint x: 287, endPoint y: 68, distance: 49.8
click at [287, 68] on app-chart-meter-data "Chart settings Melbourne Central Retail Current Period Total ([DATE] - [DATE] )…" at bounding box center [758, 365] width 1062 height 595
click at [287, 68] on button "Chart settings" at bounding box center [280, 82] width 107 height 28
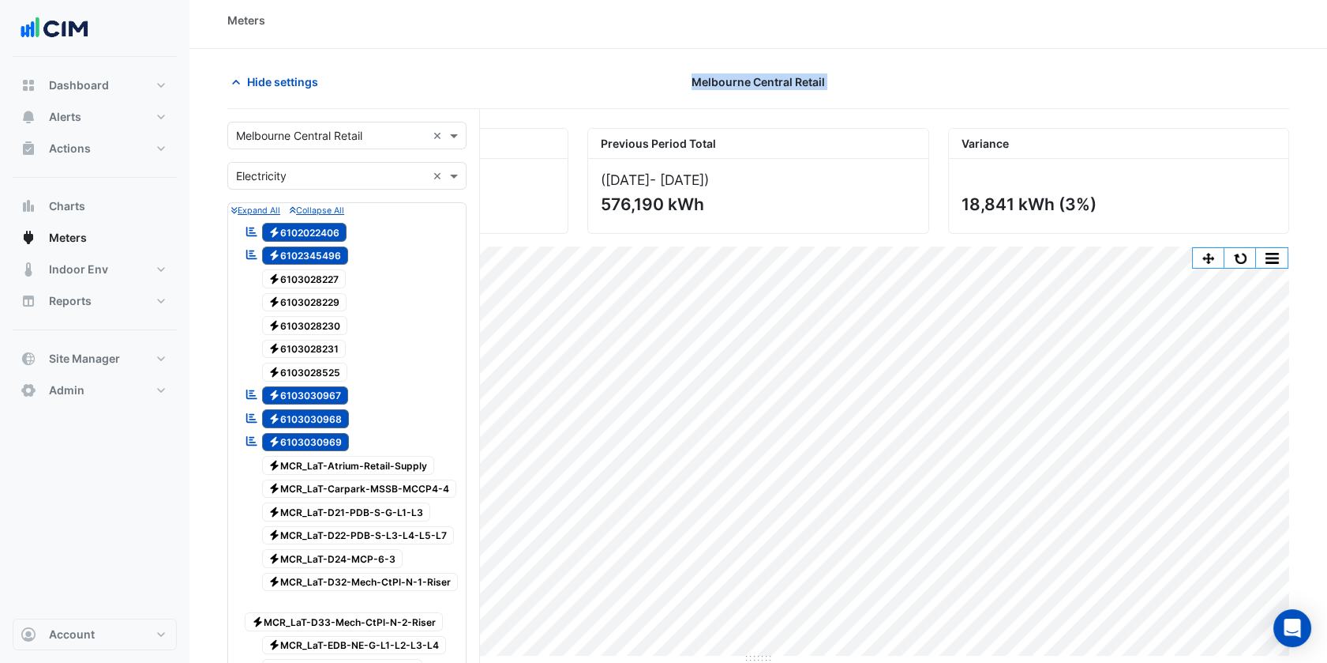
click at [307, 132] on input "text" at bounding box center [331, 136] width 190 height 17
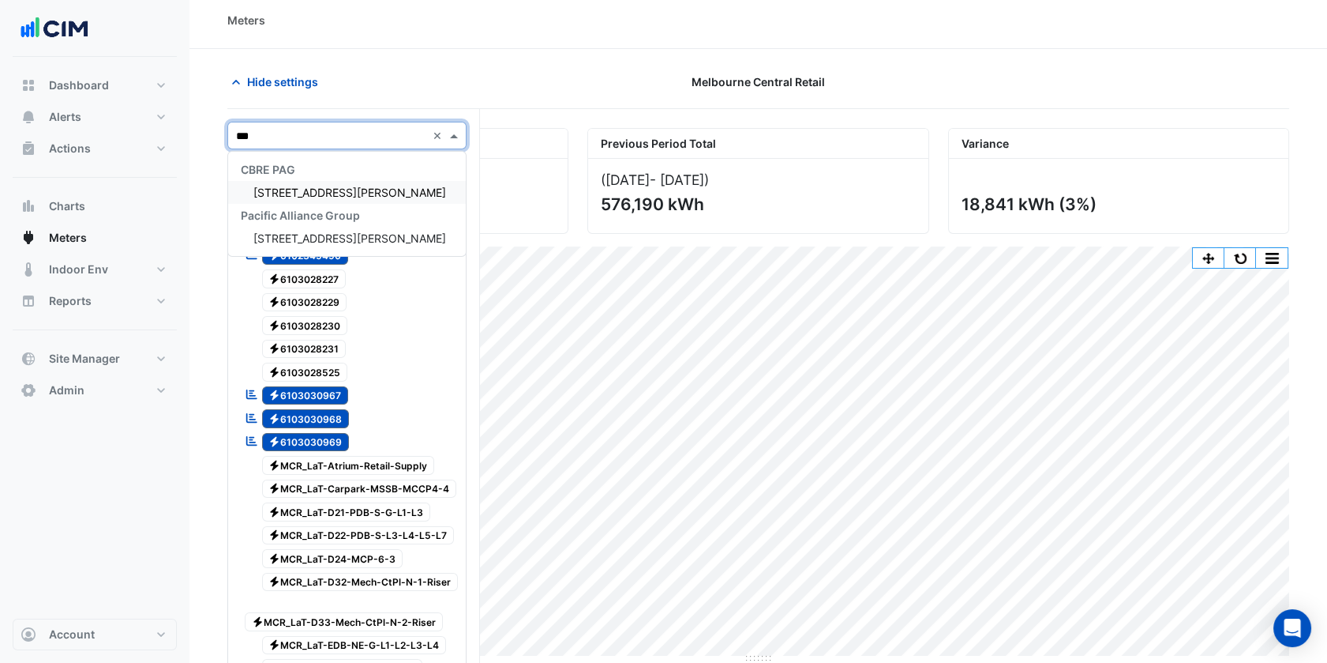
scroll to position [0, 0]
type input "***"
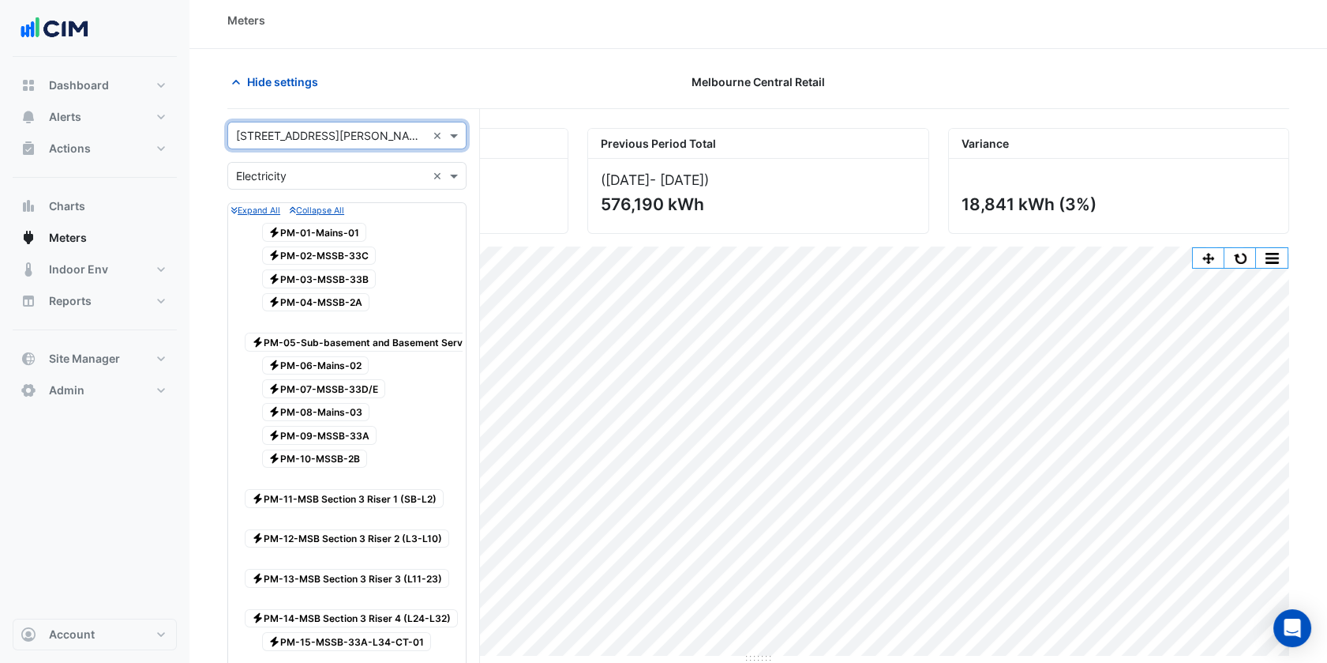
click at [438, 88] on div "Hide settings" at bounding box center [398, 82] width 360 height 28
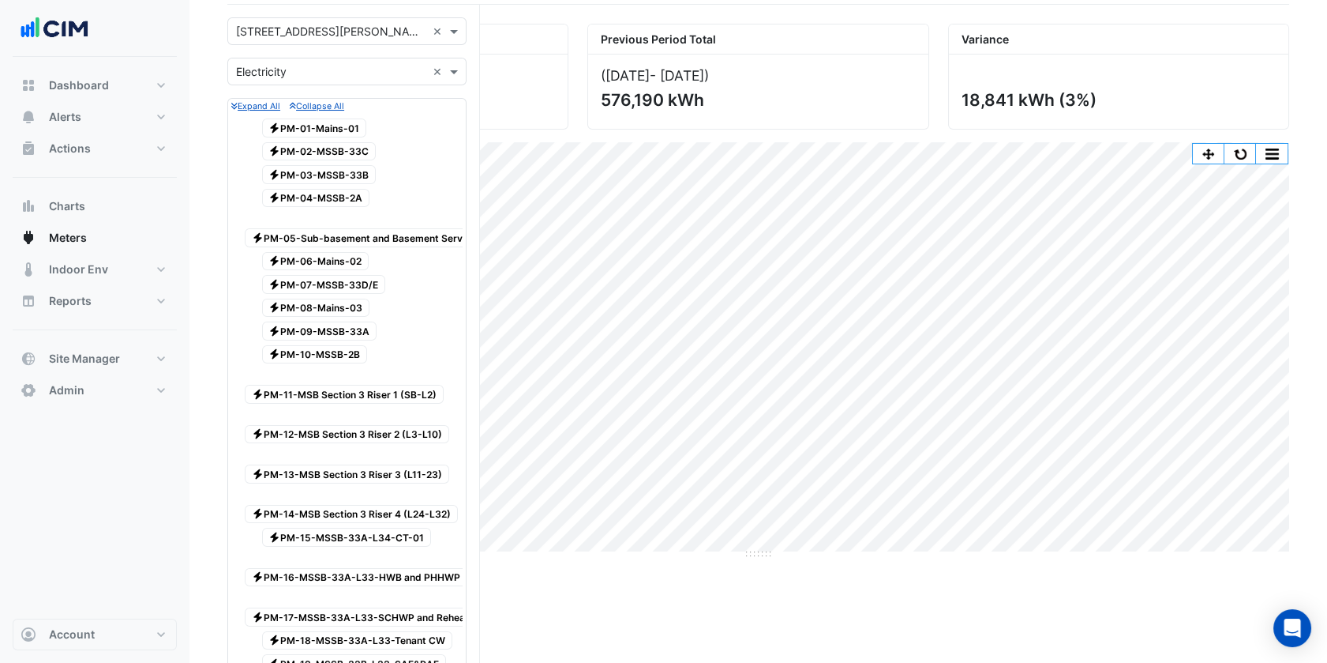
scroll to position [81, 0]
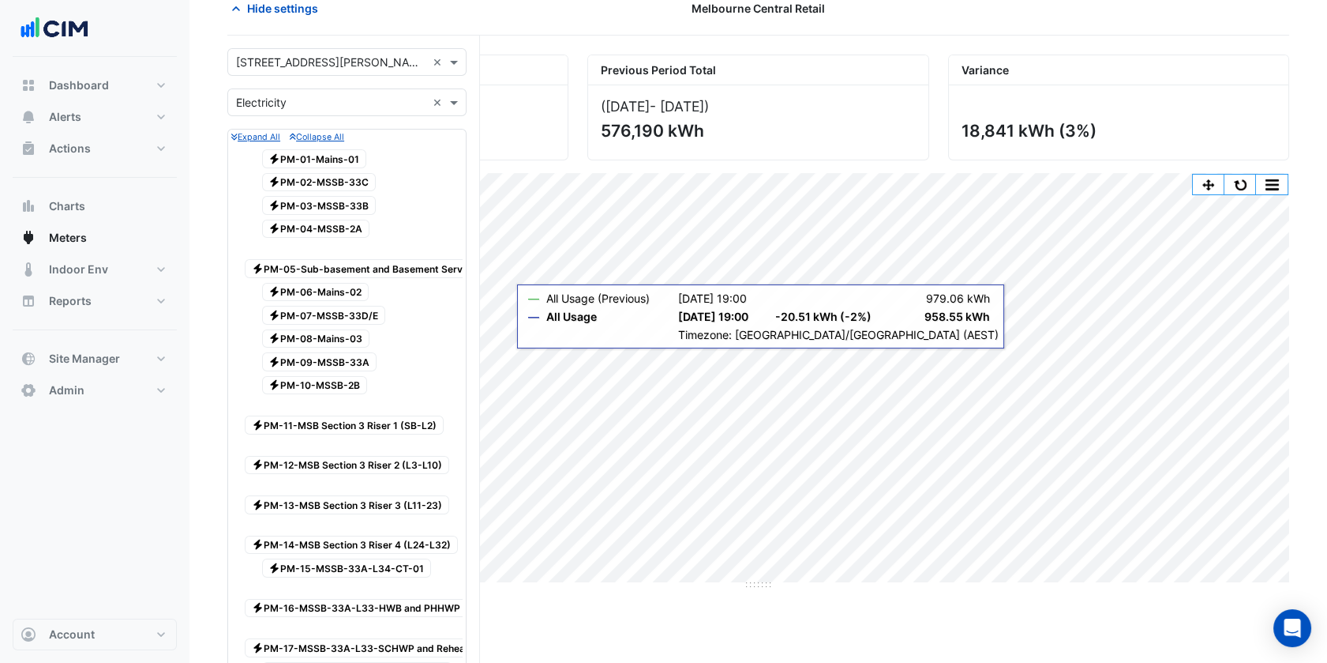
click at [344, 97] on input "text" at bounding box center [331, 103] width 190 height 17
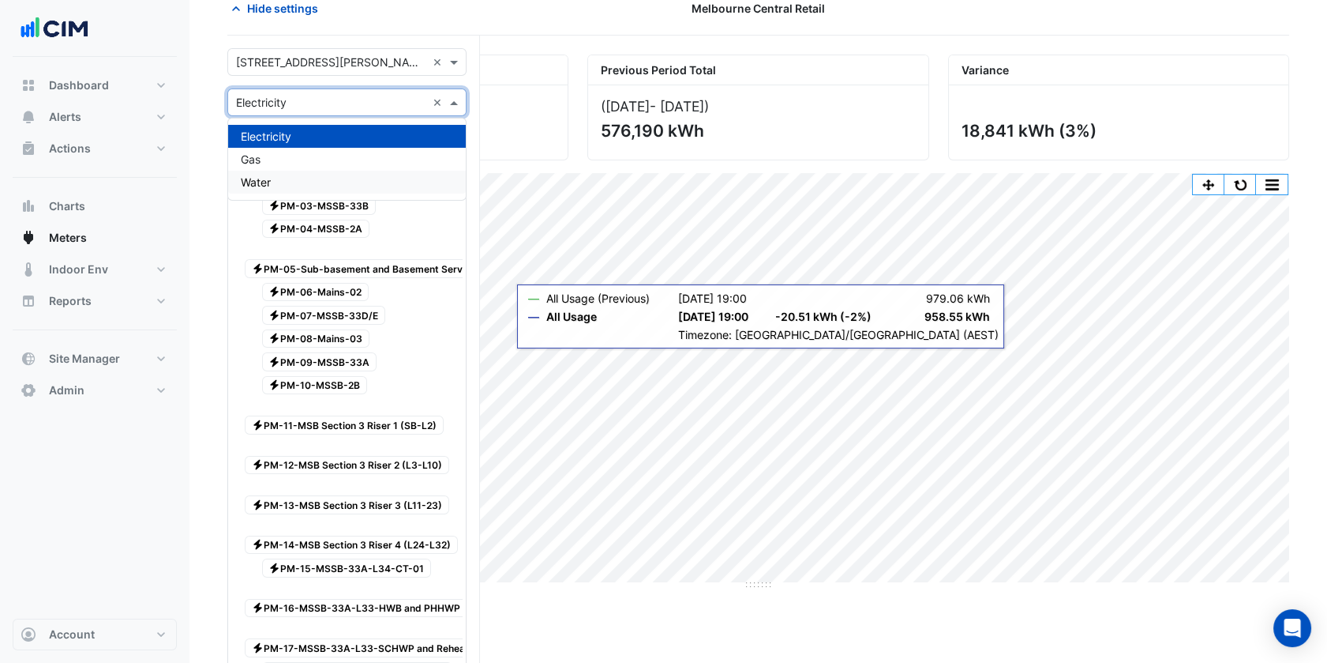
click at [291, 186] on div "Water" at bounding box center [347, 182] width 238 height 23
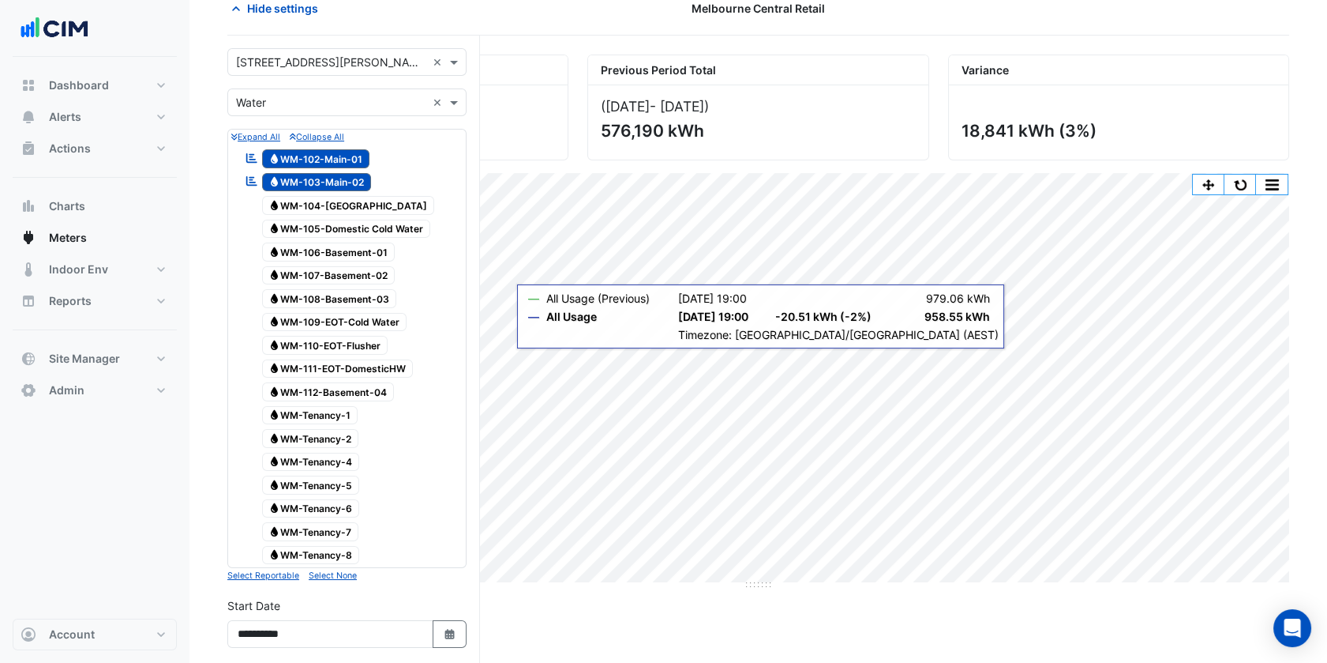
click at [317, 173] on span "Water WM-103-Main-02" at bounding box center [317, 182] width 110 height 19
click at [351, 152] on span "Water WM-102-Main-01" at bounding box center [316, 158] width 108 height 19
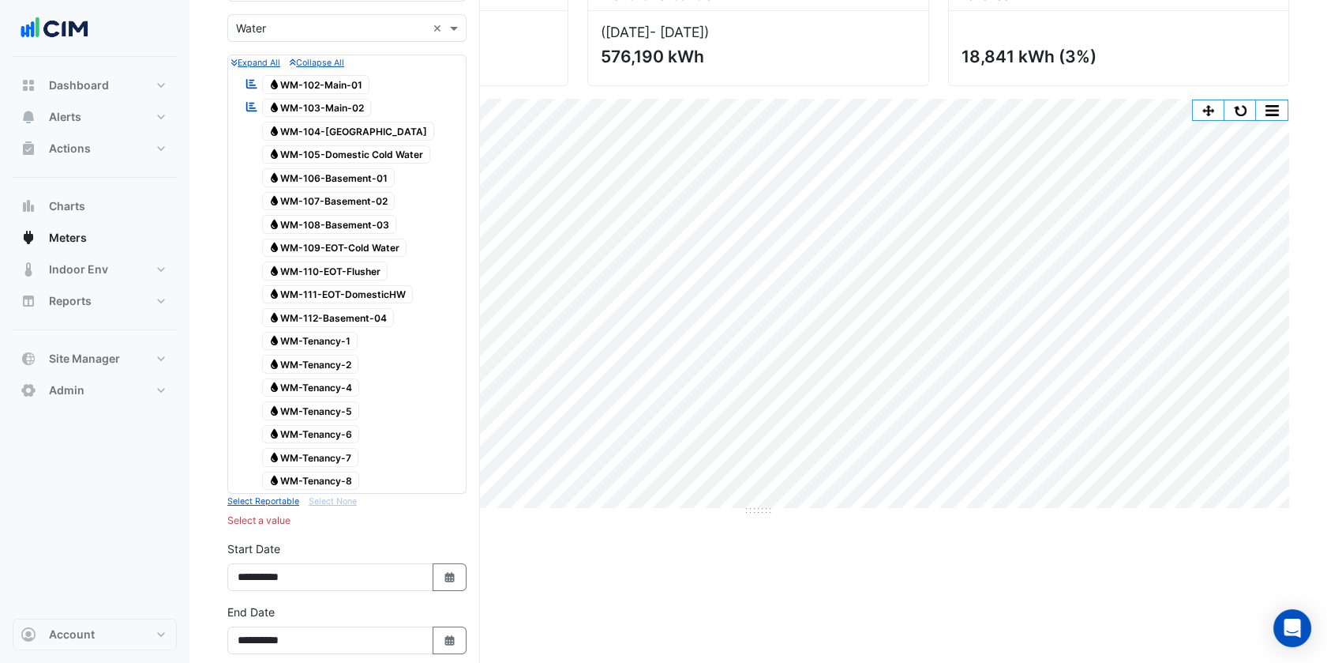
scroll to position [156, 0]
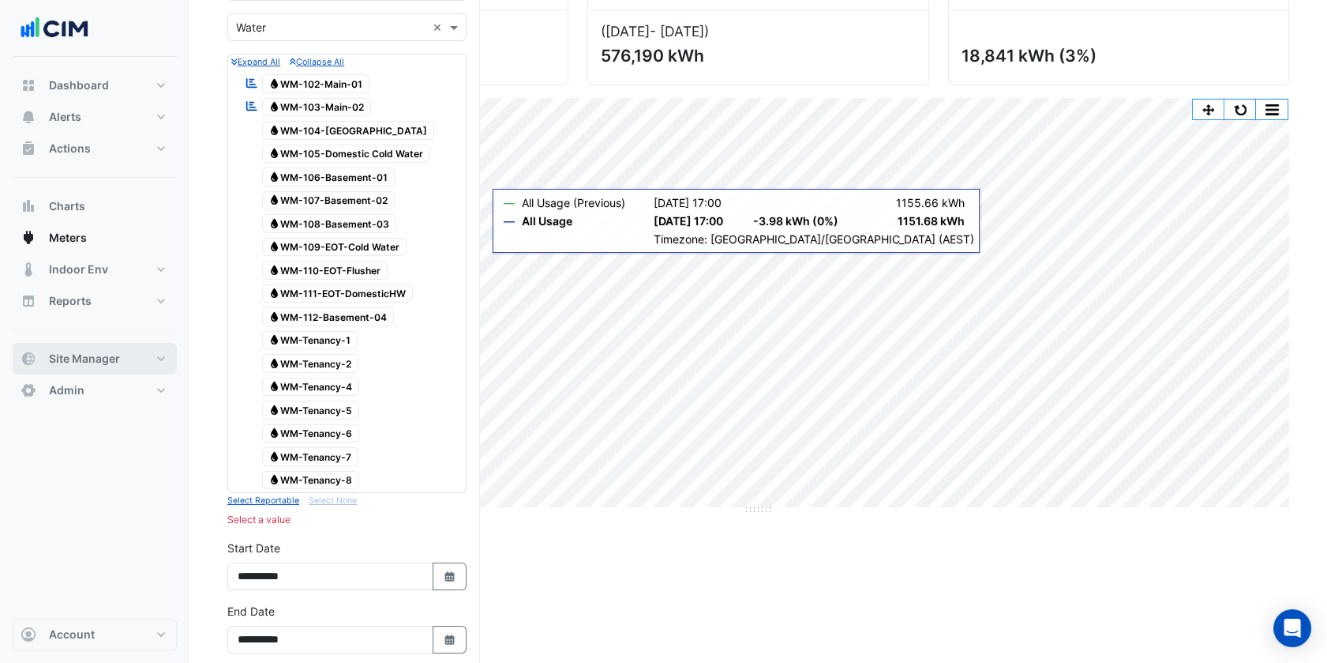
click at [125, 353] on button "Site Manager" at bounding box center [95, 359] width 164 height 32
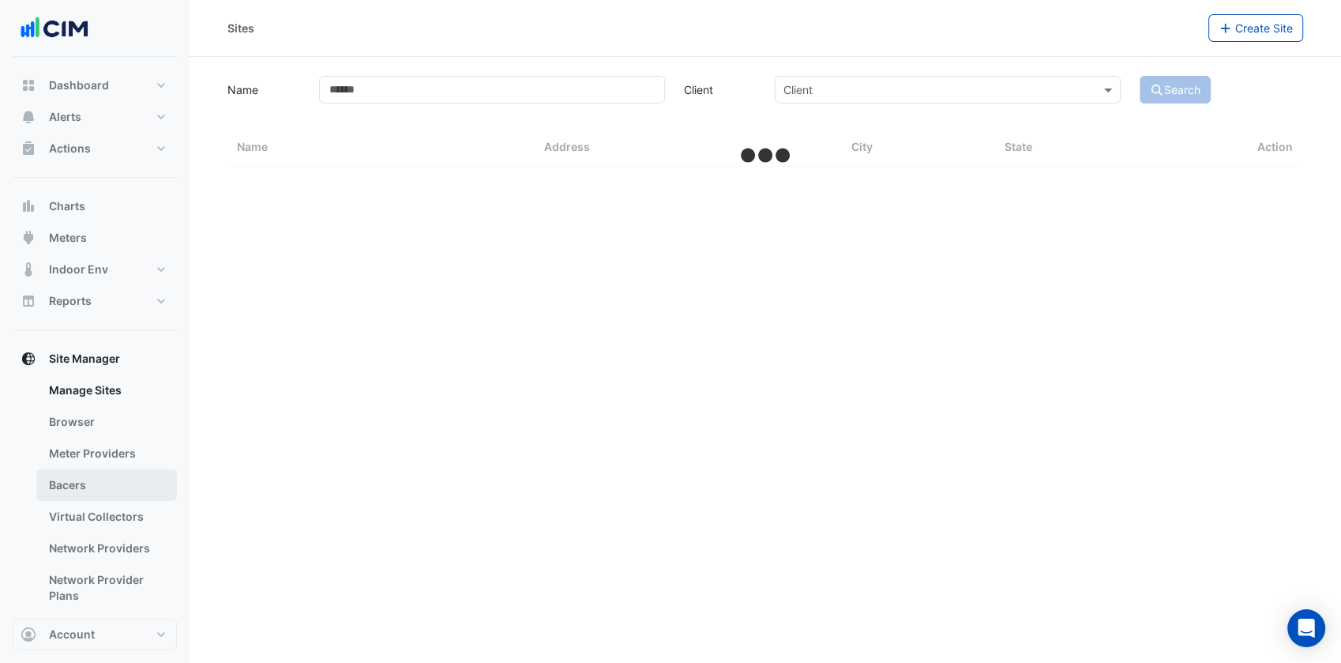
click at [77, 475] on link "Bacers" at bounding box center [106, 485] width 141 height 32
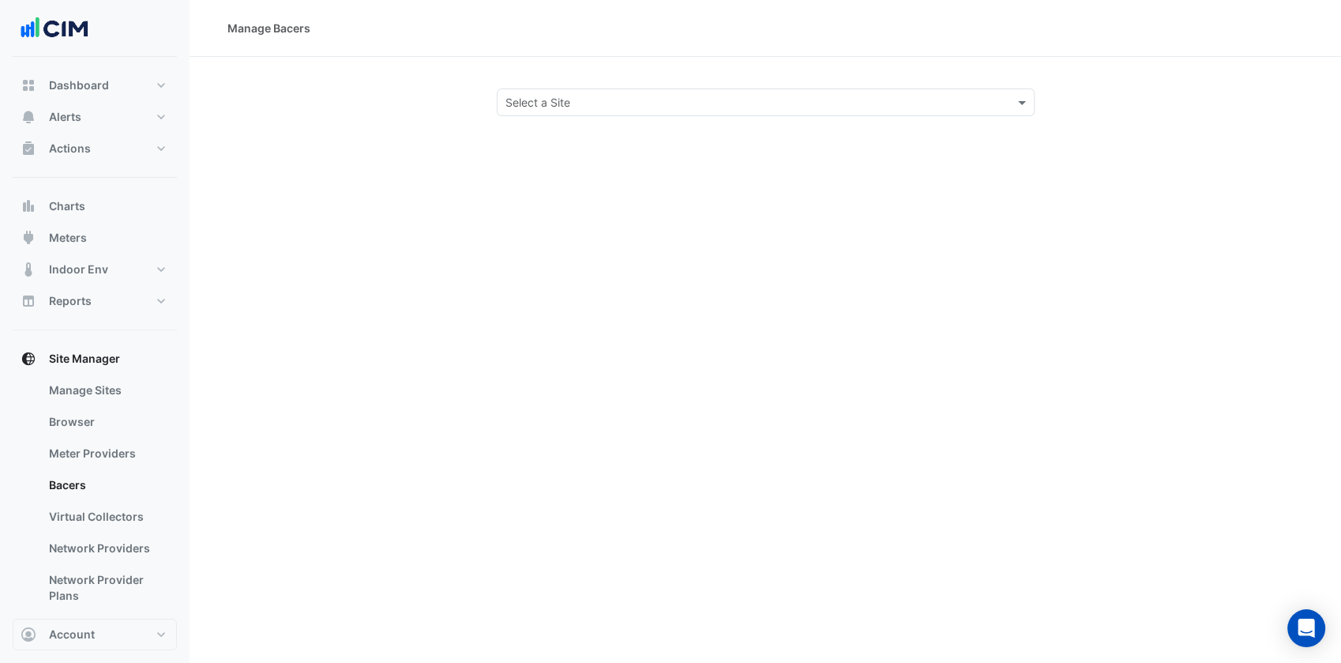
click at [679, 105] on input "text" at bounding box center [749, 103] width 489 height 17
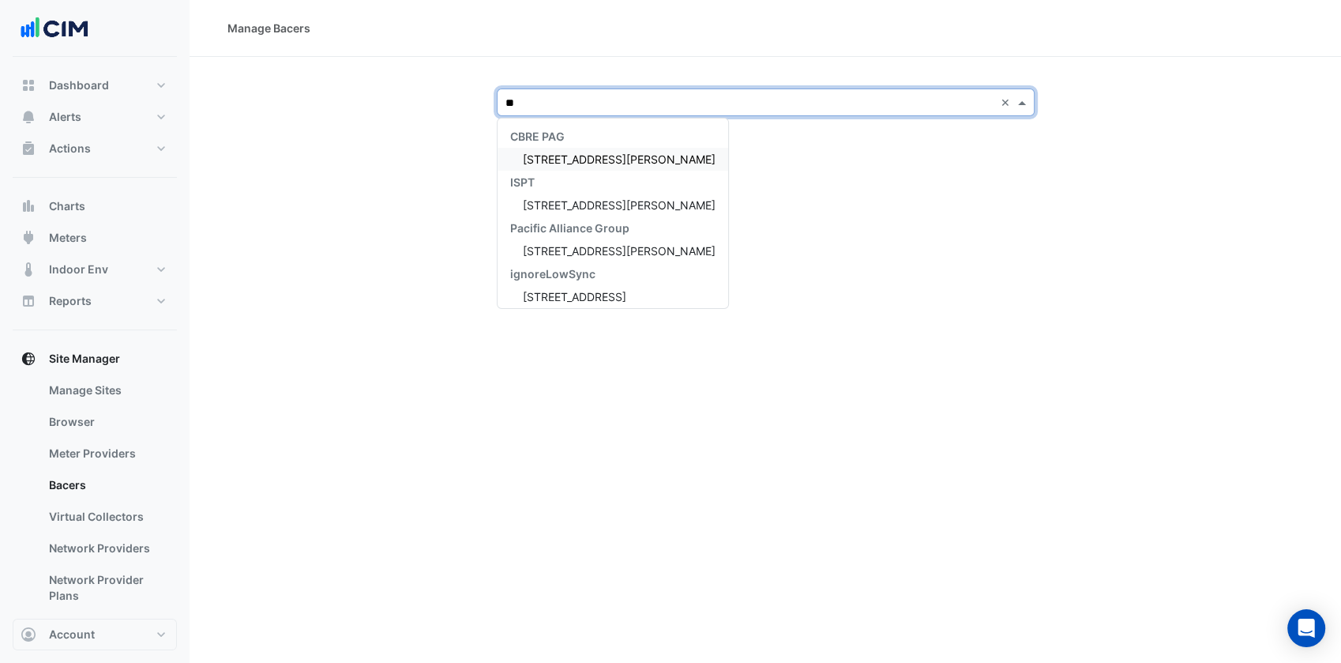
type input "***"
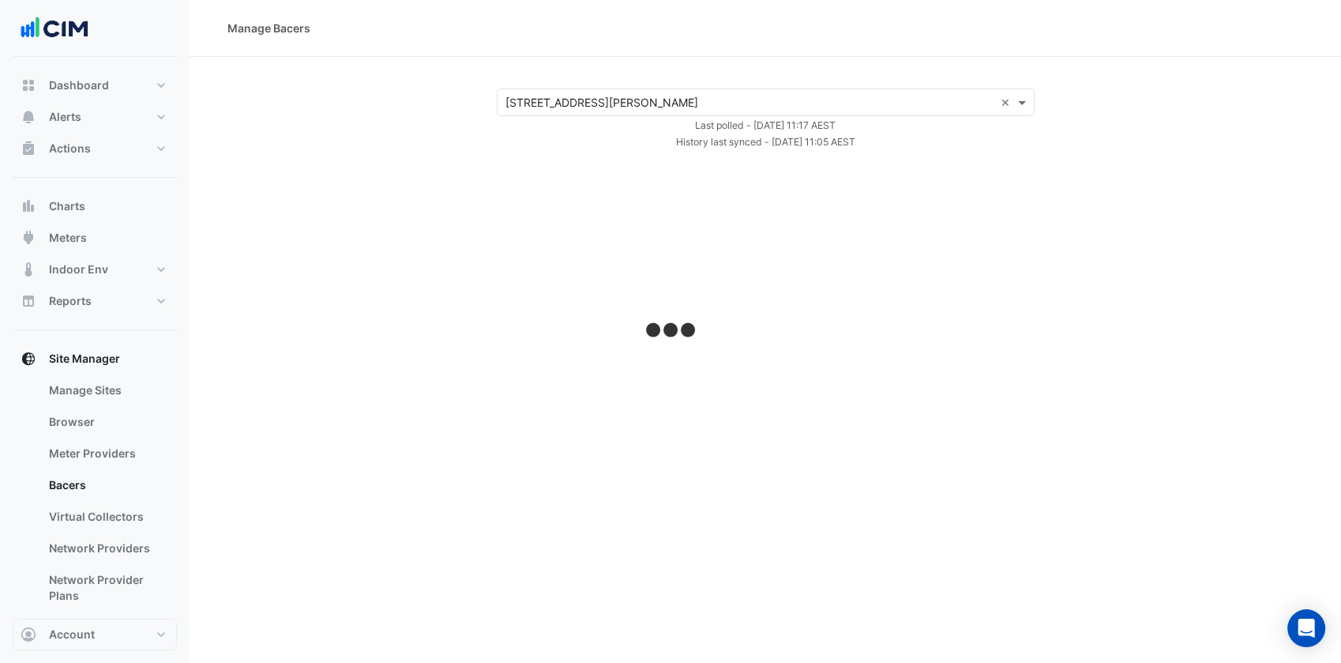
select select "***"
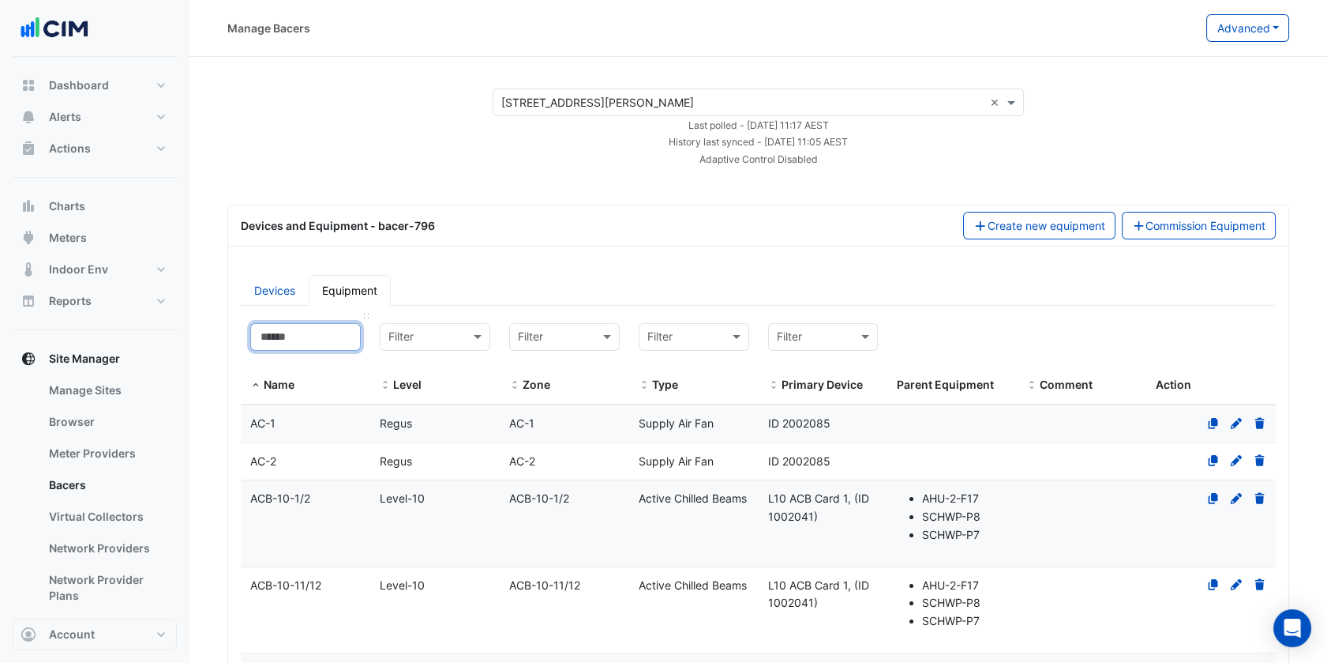
click at [338, 329] on input at bounding box center [305, 337] width 111 height 28
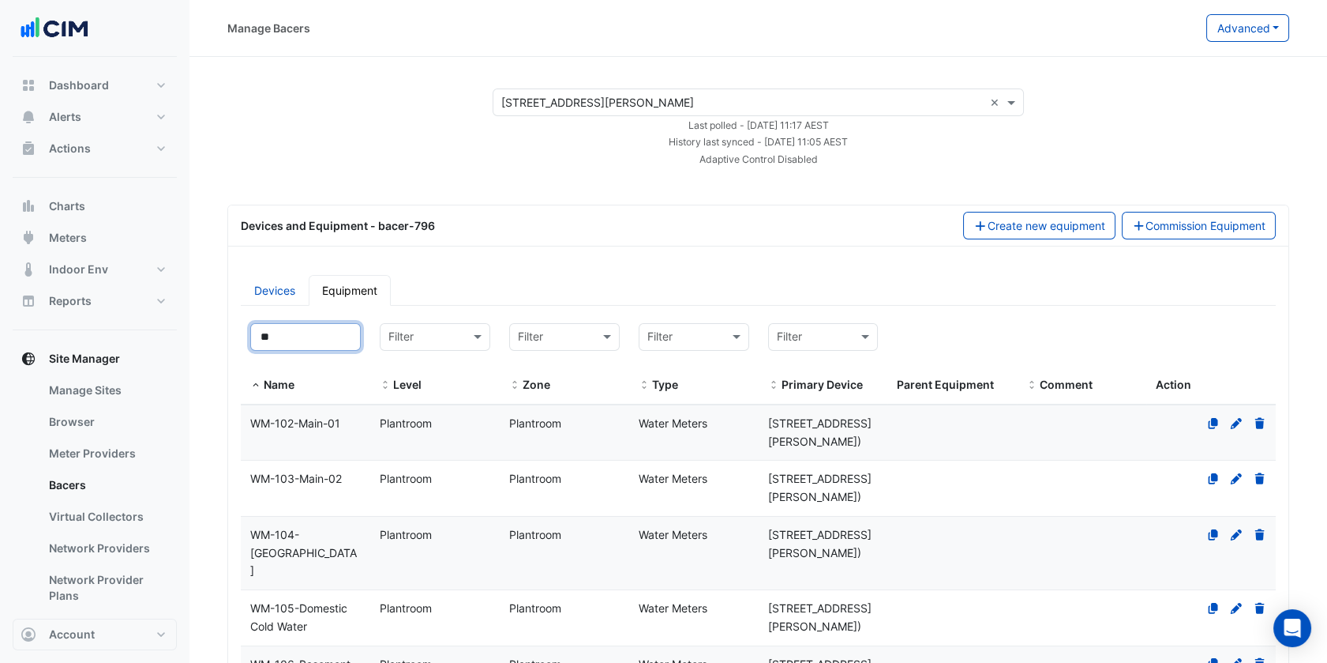
type input "**"
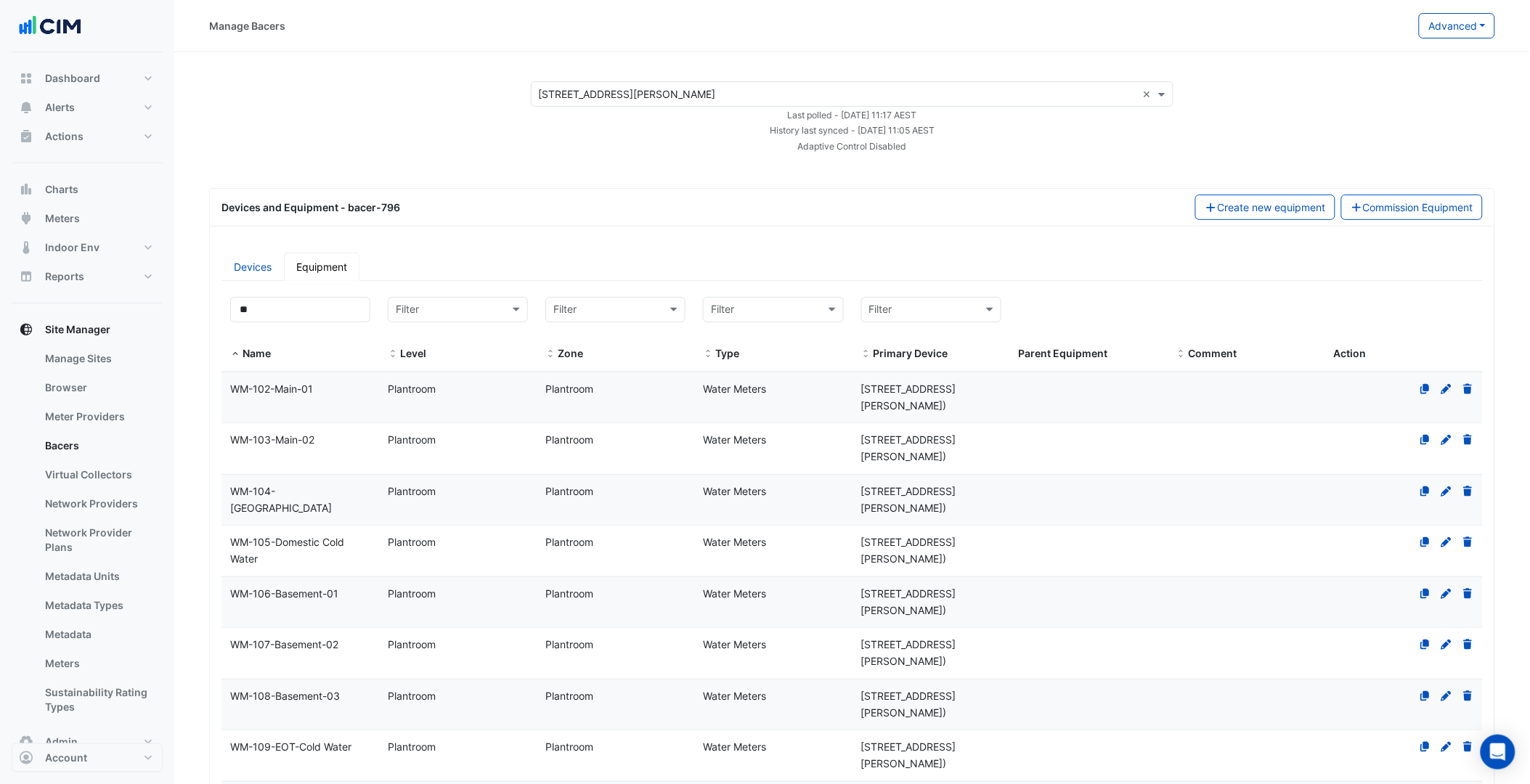
click at [746, 235] on div "Devices and Equipment - bacer-796 Create new equipment Commission Equipment Dev…" at bounding box center [851, 767] width 1285 height 1156
drag, startPoint x: 307, startPoint y: 311, endPoint x: 204, endPoint y: 312, distance: 103.0
click at [222, 309] on datatable-header-cell "** Name" at bounding box center [300, 329] width 157 height 84
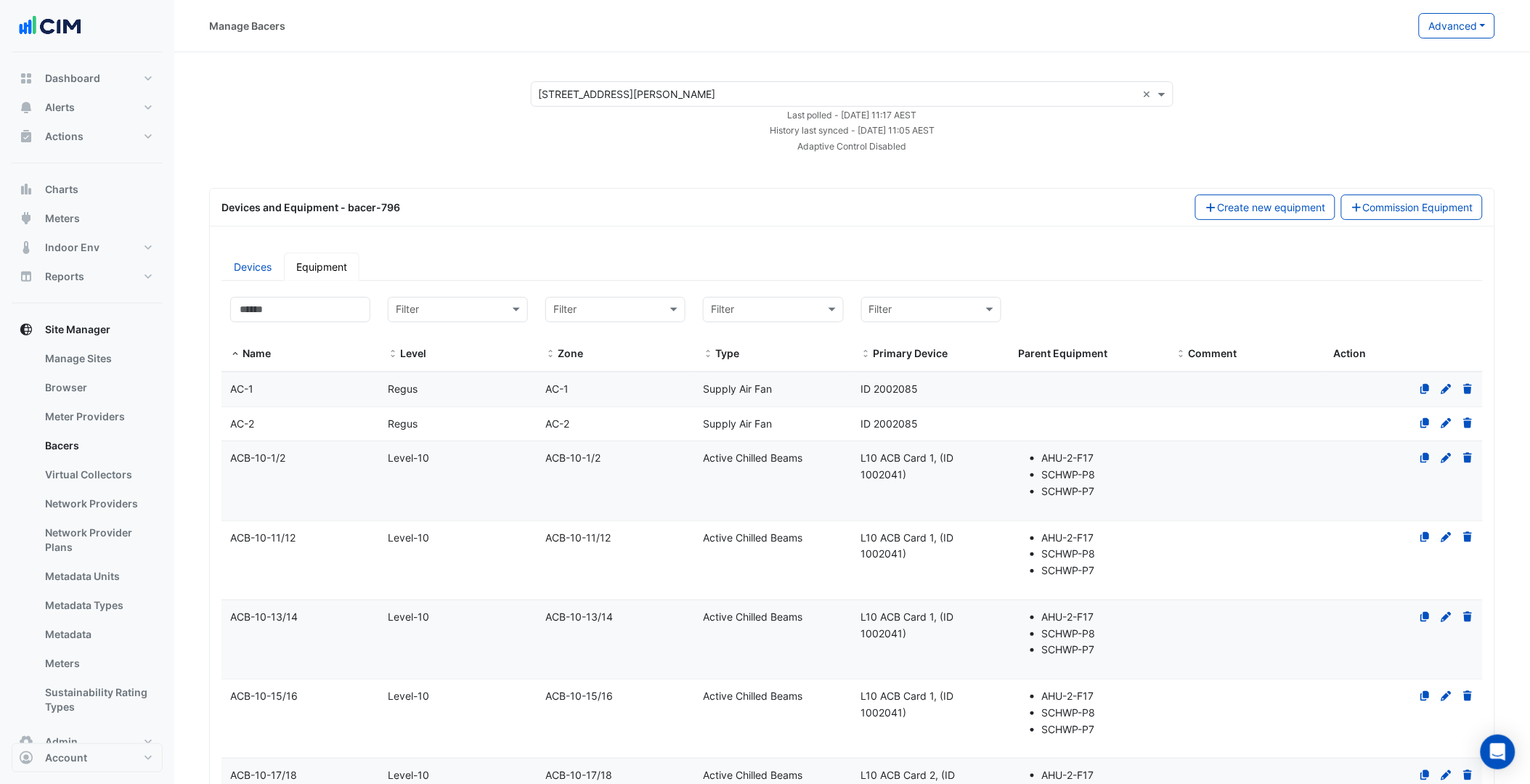
click at [131, 354] on link "Manage Sites" at bounding box center [97, 358] width 130 height 29
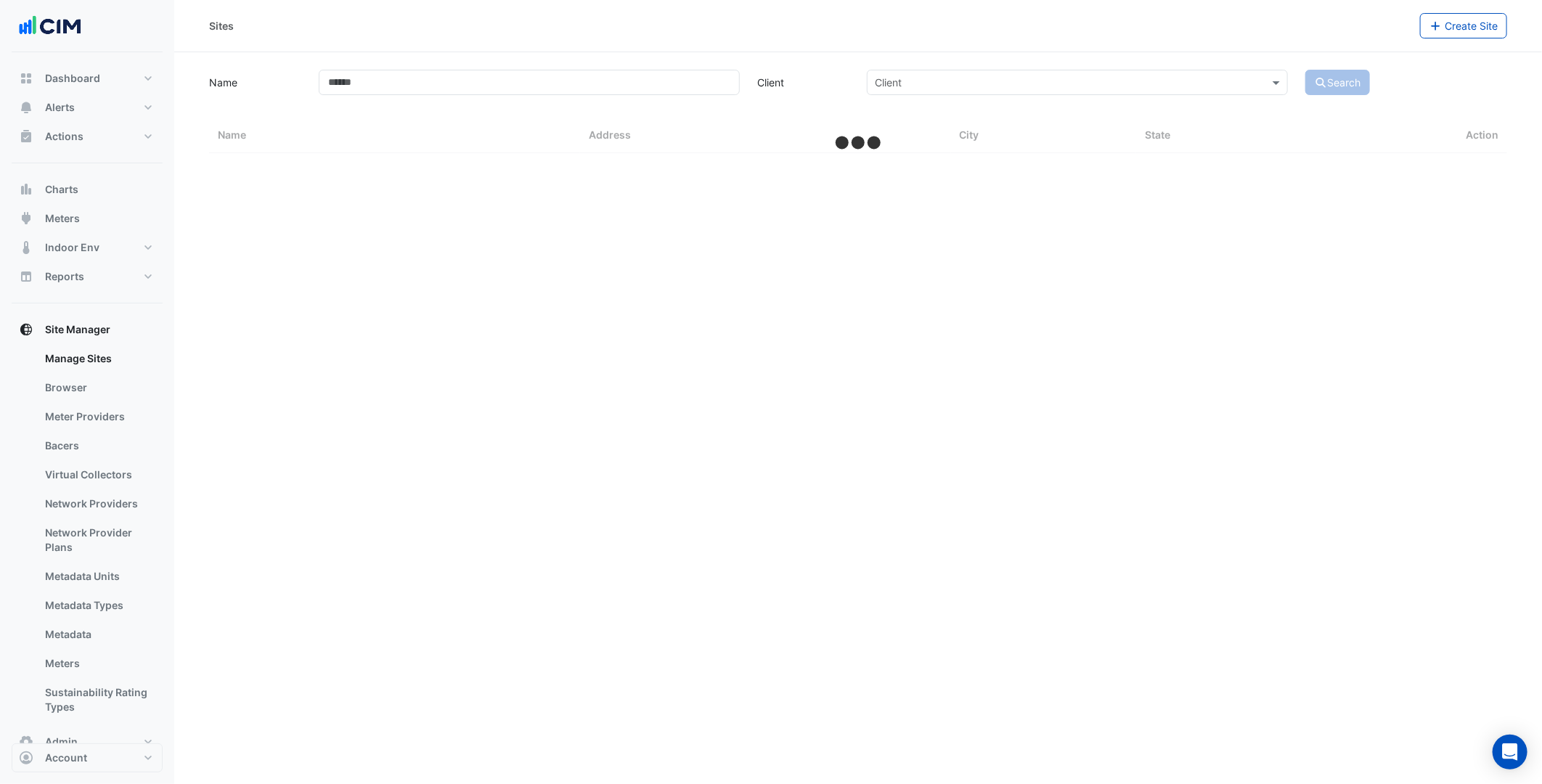
select select "***"
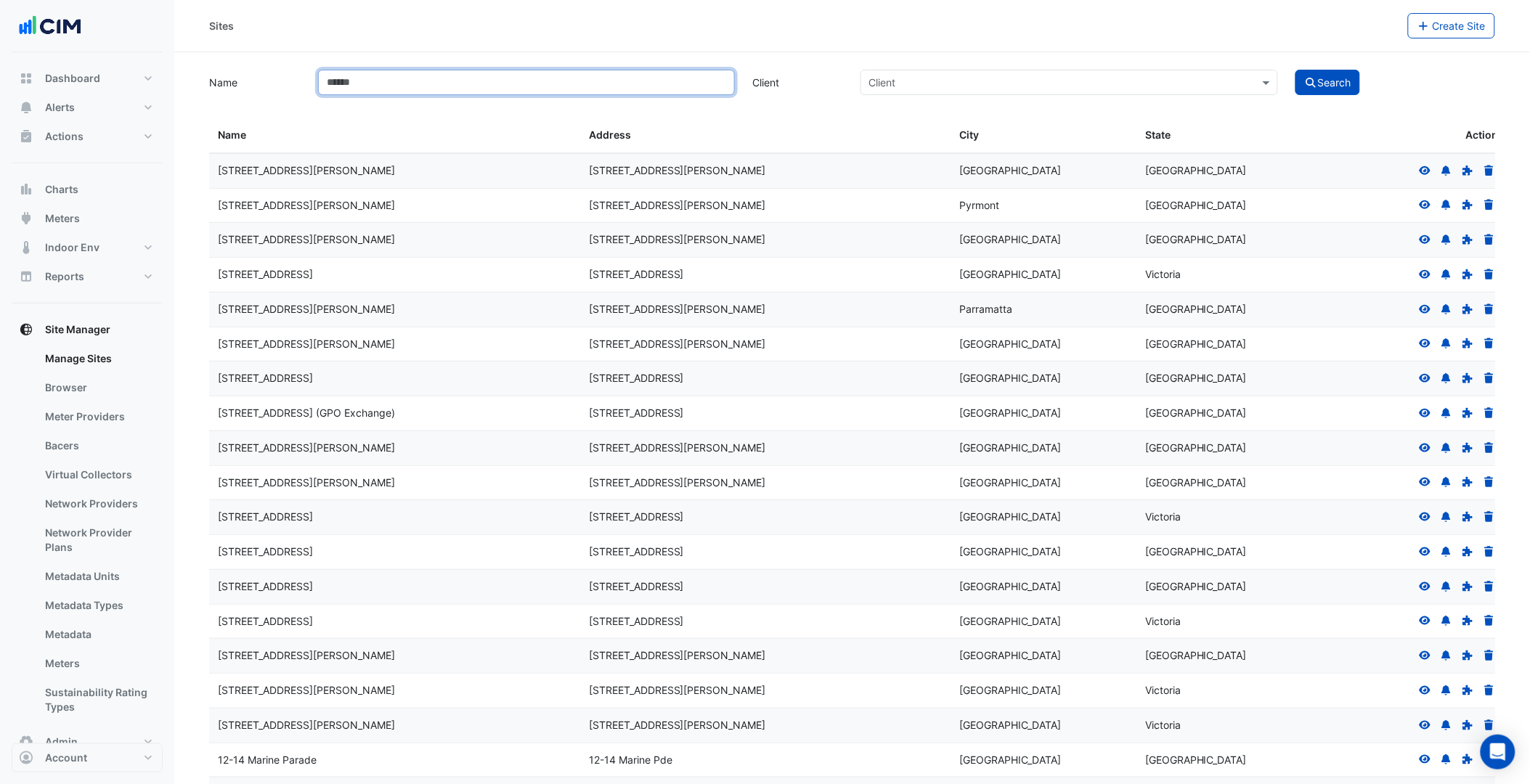
click at [674, 78] on input "Name" at bounding box center [526, 83] width 417 height 26
click at [1232, 70] on button "Search" at bounding box center [1328, 83] width 65 height 26
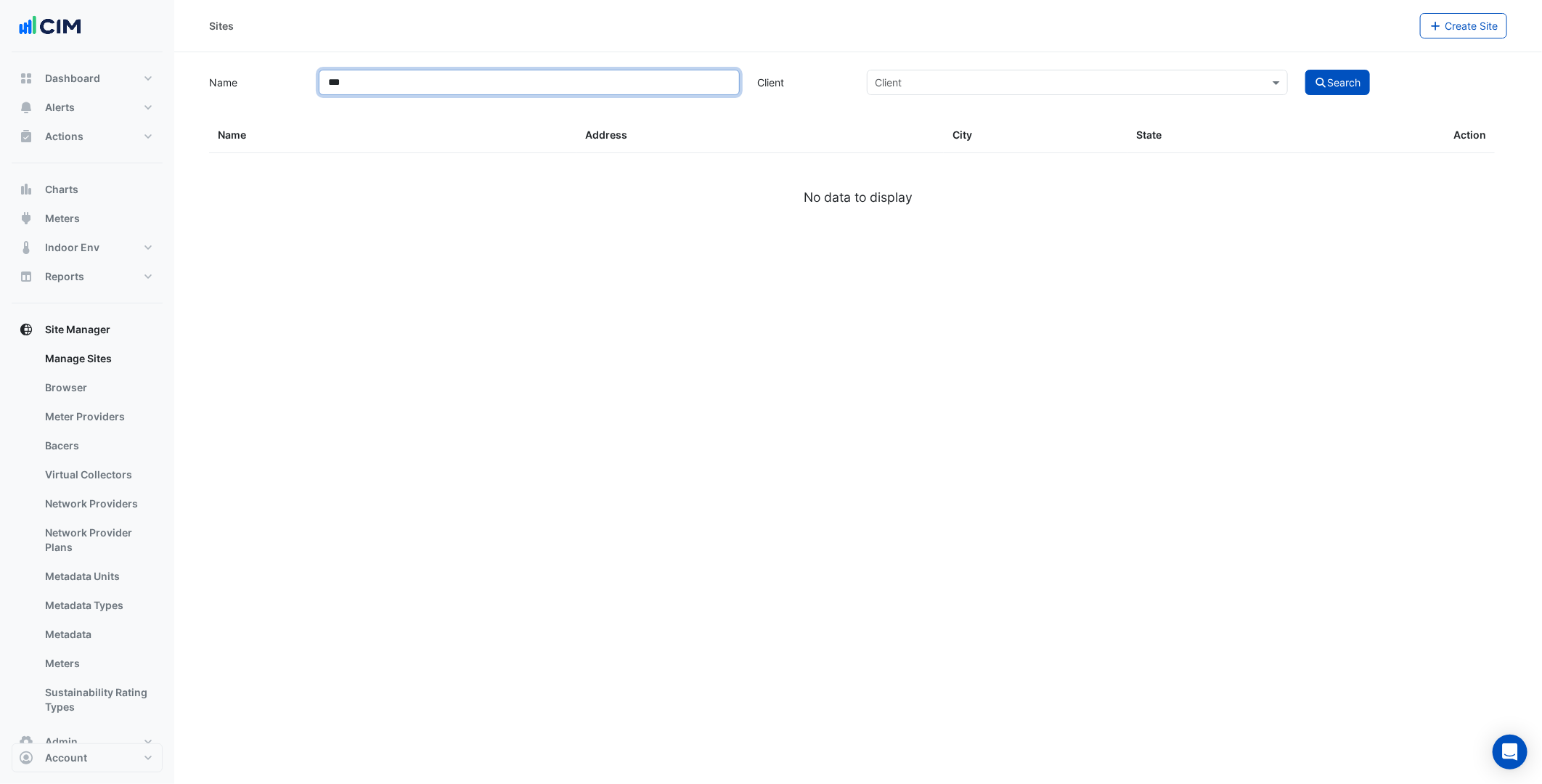
type input "***"
click at [1232, 70] on button "Search" at bounding box center [1338, 83] width 65 height 26
select select "***"
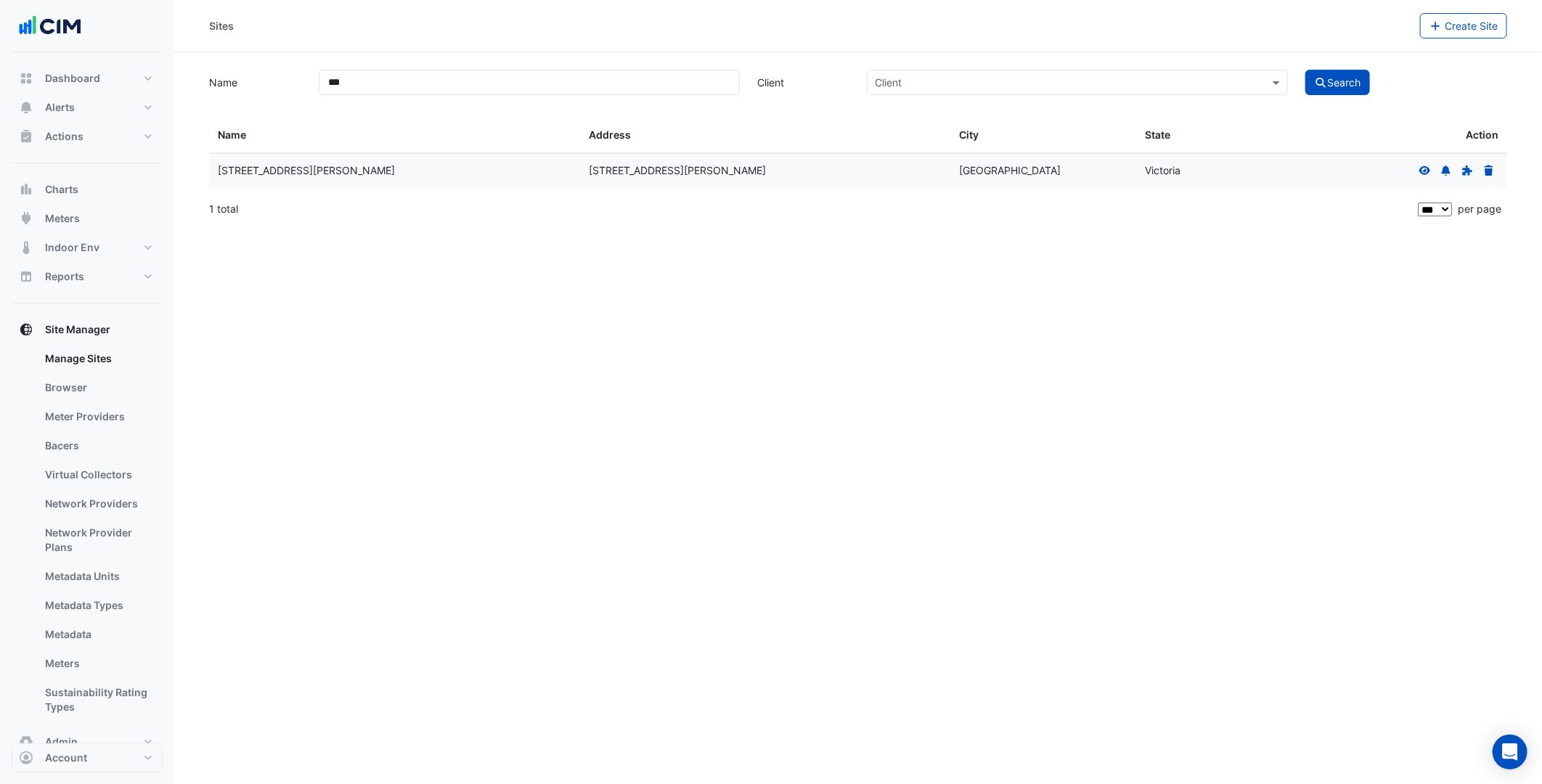
click at [1232, 171] on icon at bounding box center [1425, 169] width 12 height 8
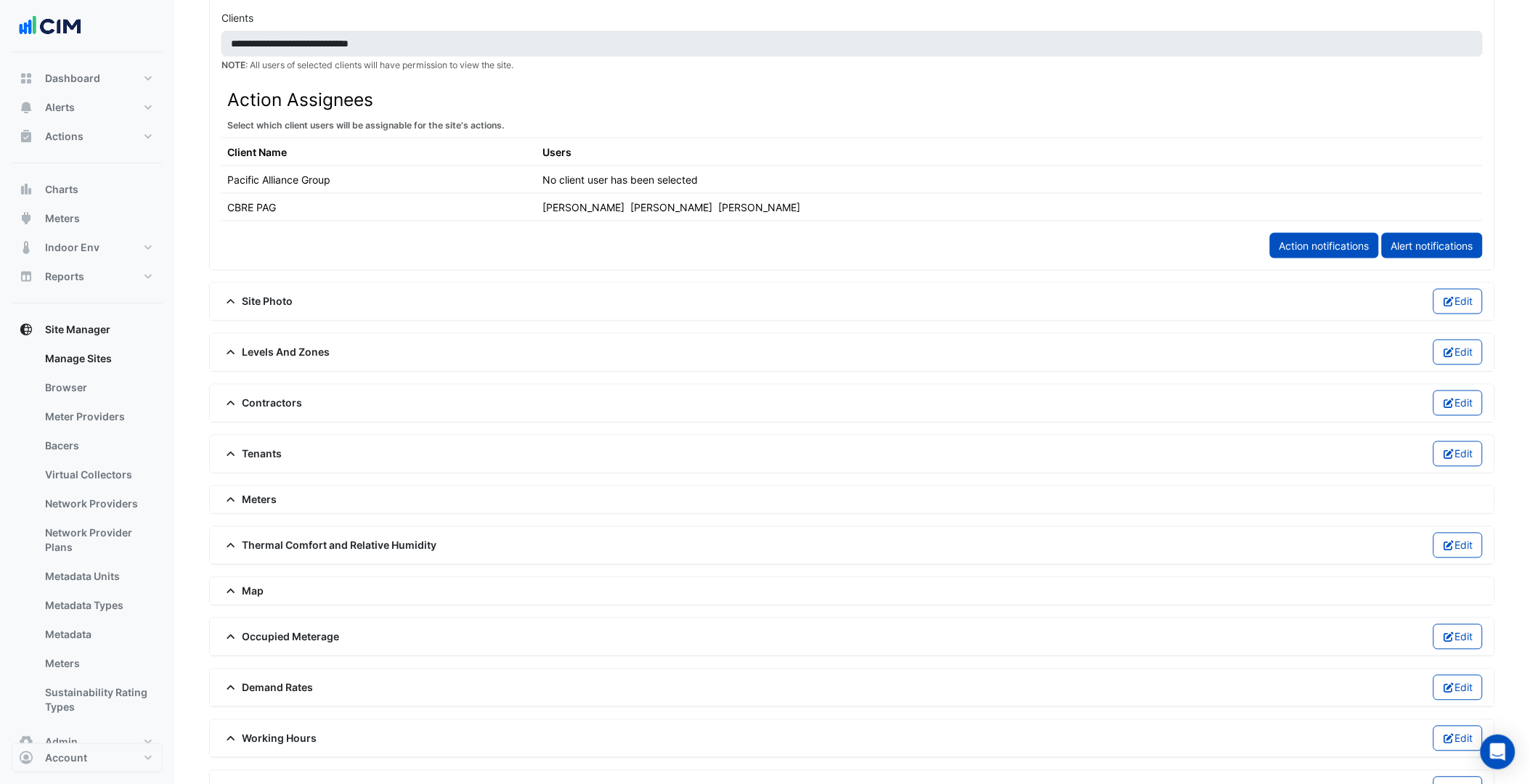
scroll to position [651, 0]
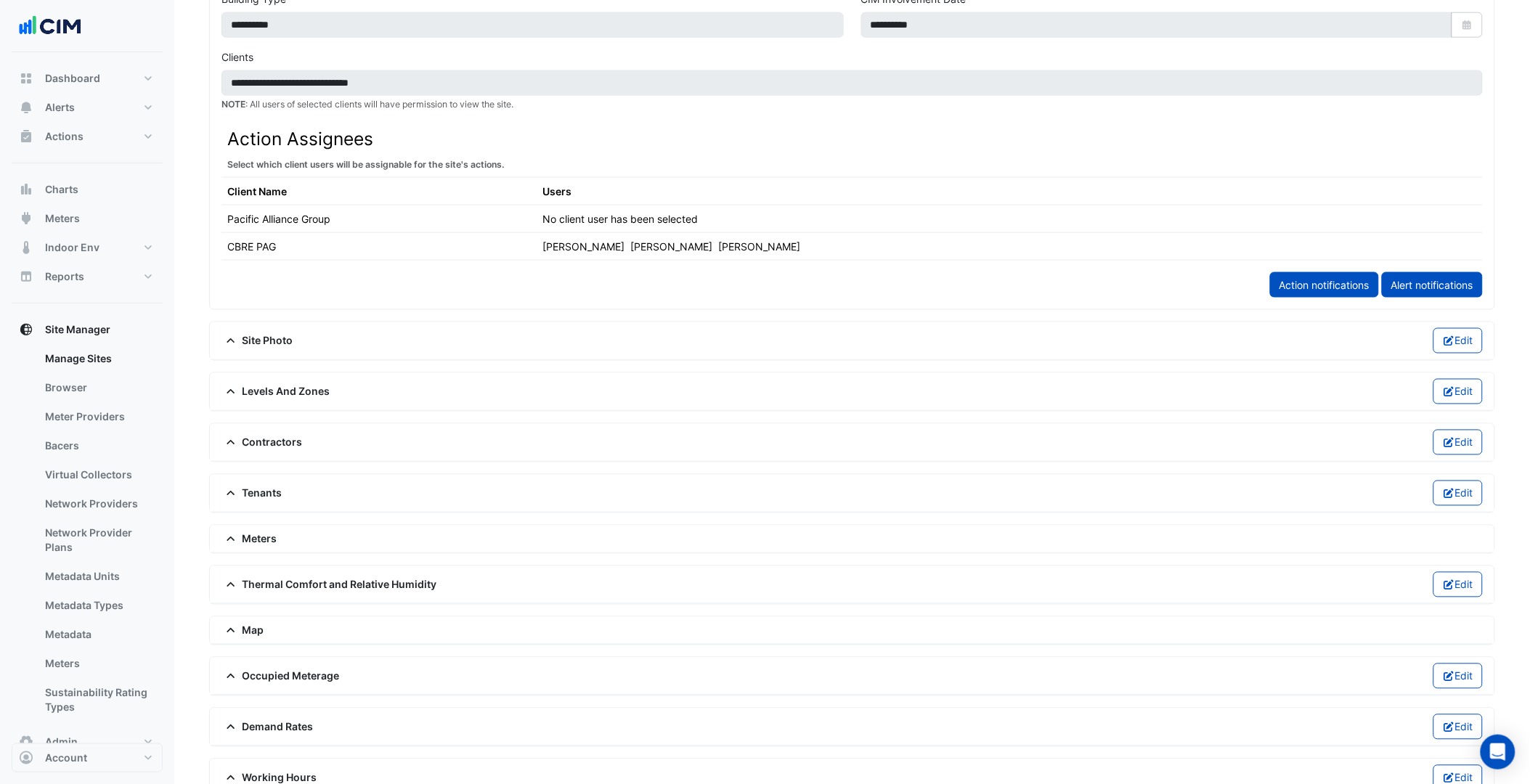
click at [230, 399] on span "Levels And Zones" at bounding box center [276, 392] width 108 height 16
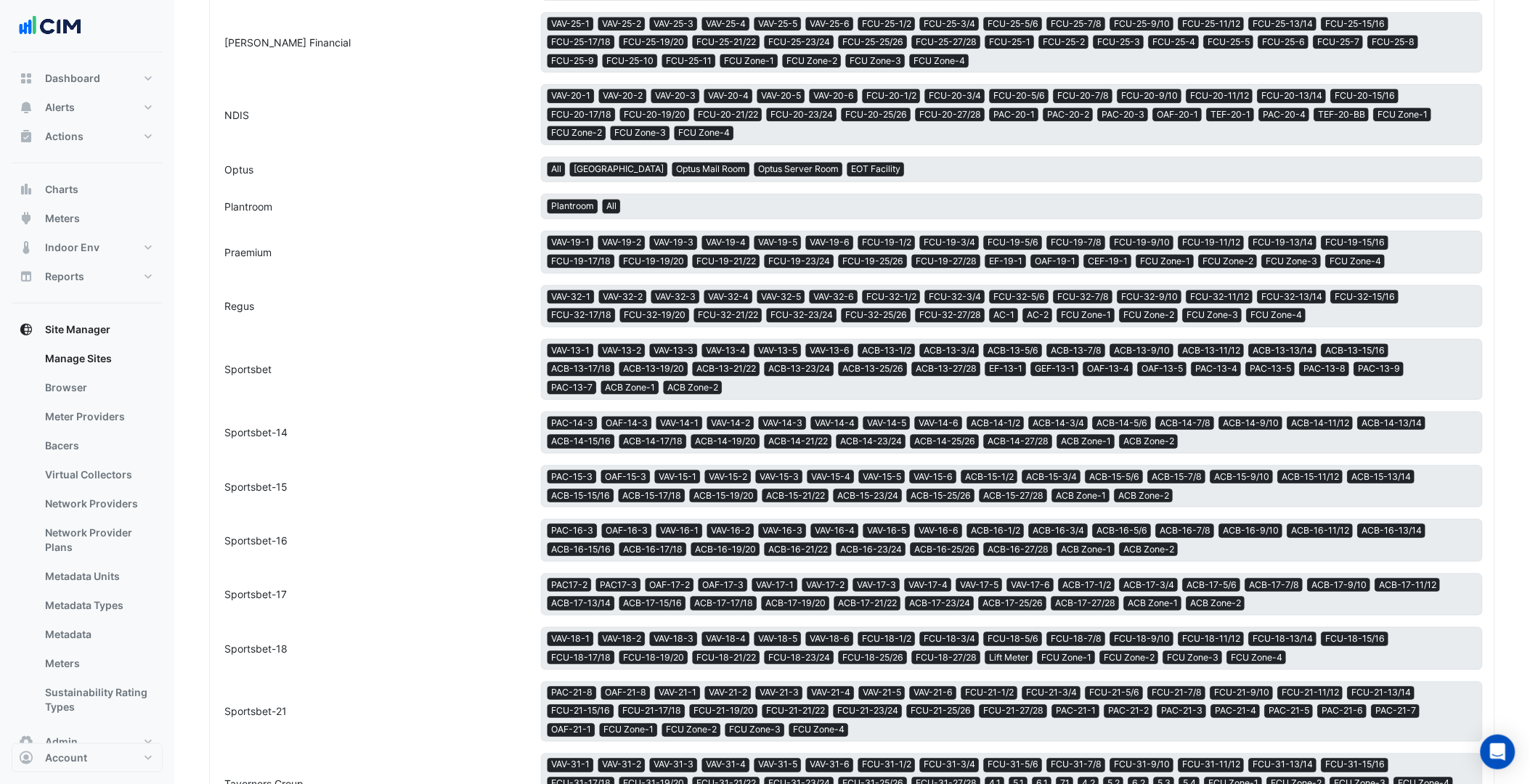
scroll to position [2426, 0]
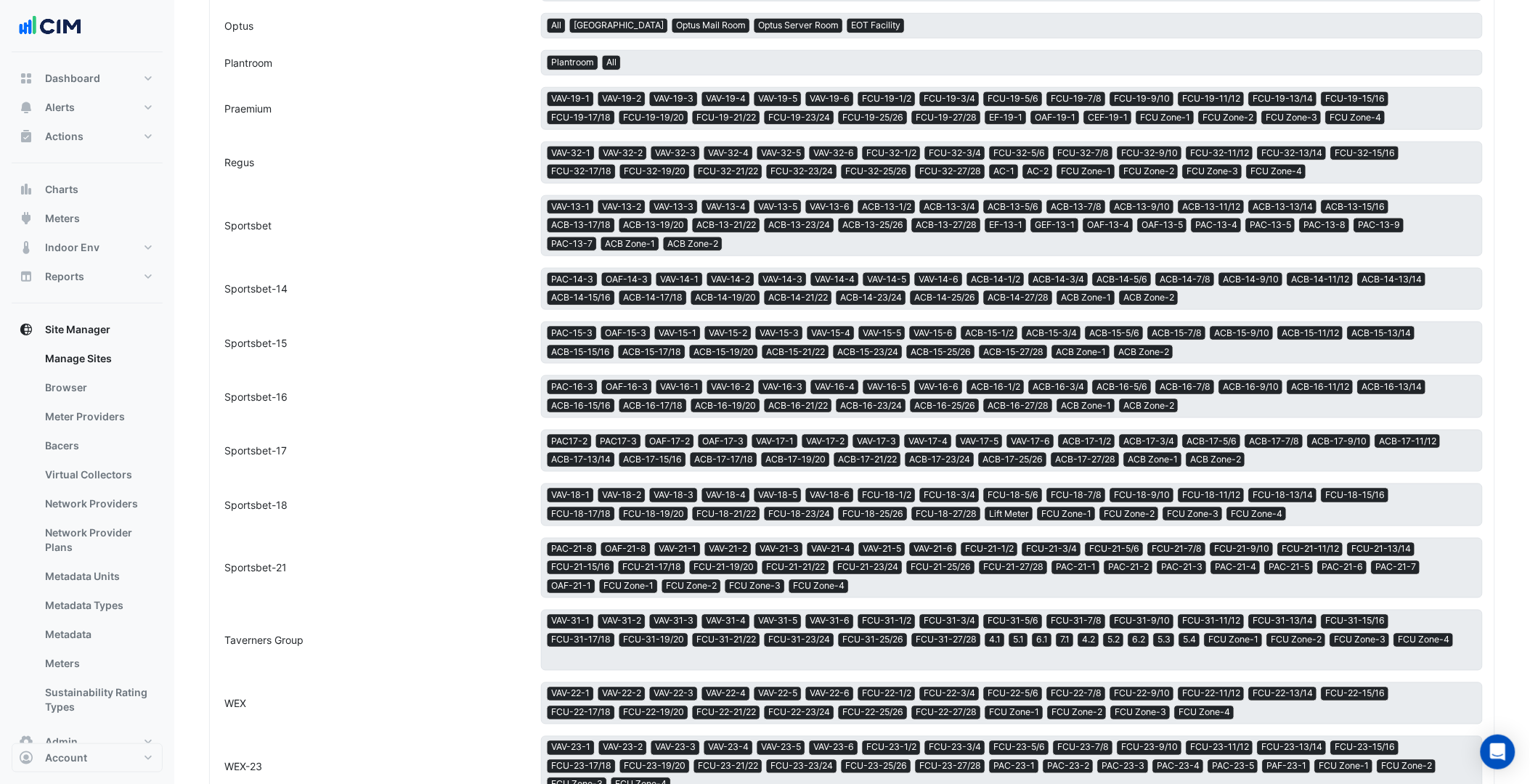
click at [257, 296] on div "Sportsbet-14" at bounding box center [371, 289] width 319 height 16
click at [276, 338] on div "Sportsbet-15" at bounding box center [371, 343] width 319 height 16
click at [271, 396] on span "Sportsbet-16" at bounding box center [256, 396] width 63 height 12
click at [273, 468] on div "Sportsbet-17 × PAC17-2 × PAC17-3 × OAF-17-2 × OAF-17-3 × VAV-17-1 × VAV-17-2 × …" at bounding box center [851, 450] width 1279 height 42
drag, startPoint x: 273, startPoint y: 468, endPoint x: 301, endPoint y: 597, distance: 132.0
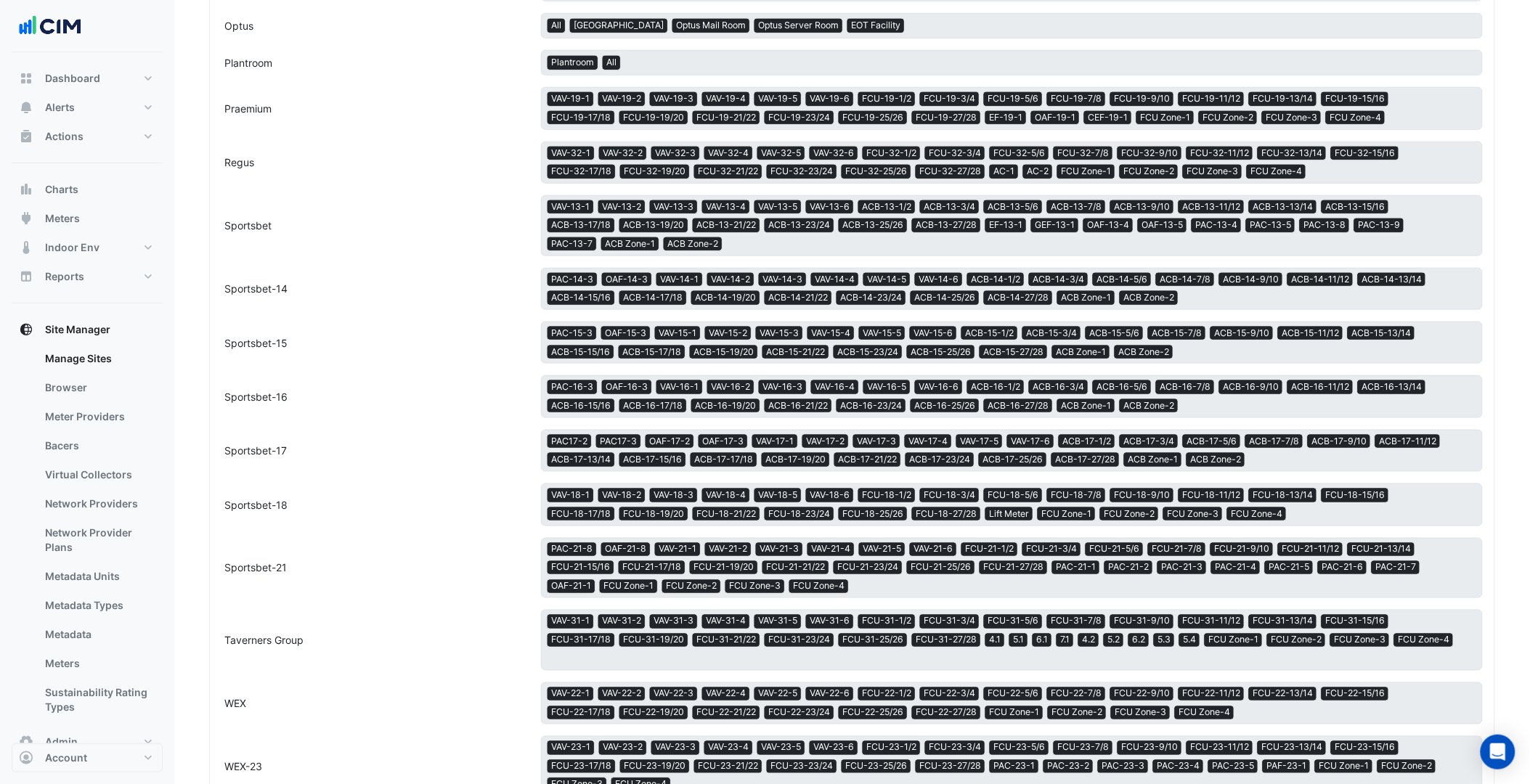
click at [301, 597] on div "Sportsbet-21 × PAC-21-8 × OAF-21-8 × VAV-21-1 × VAV-21-2 × VAV-21-3 × VAV-21-4 …" at bounding box center [851, 568] width 1279 height 61
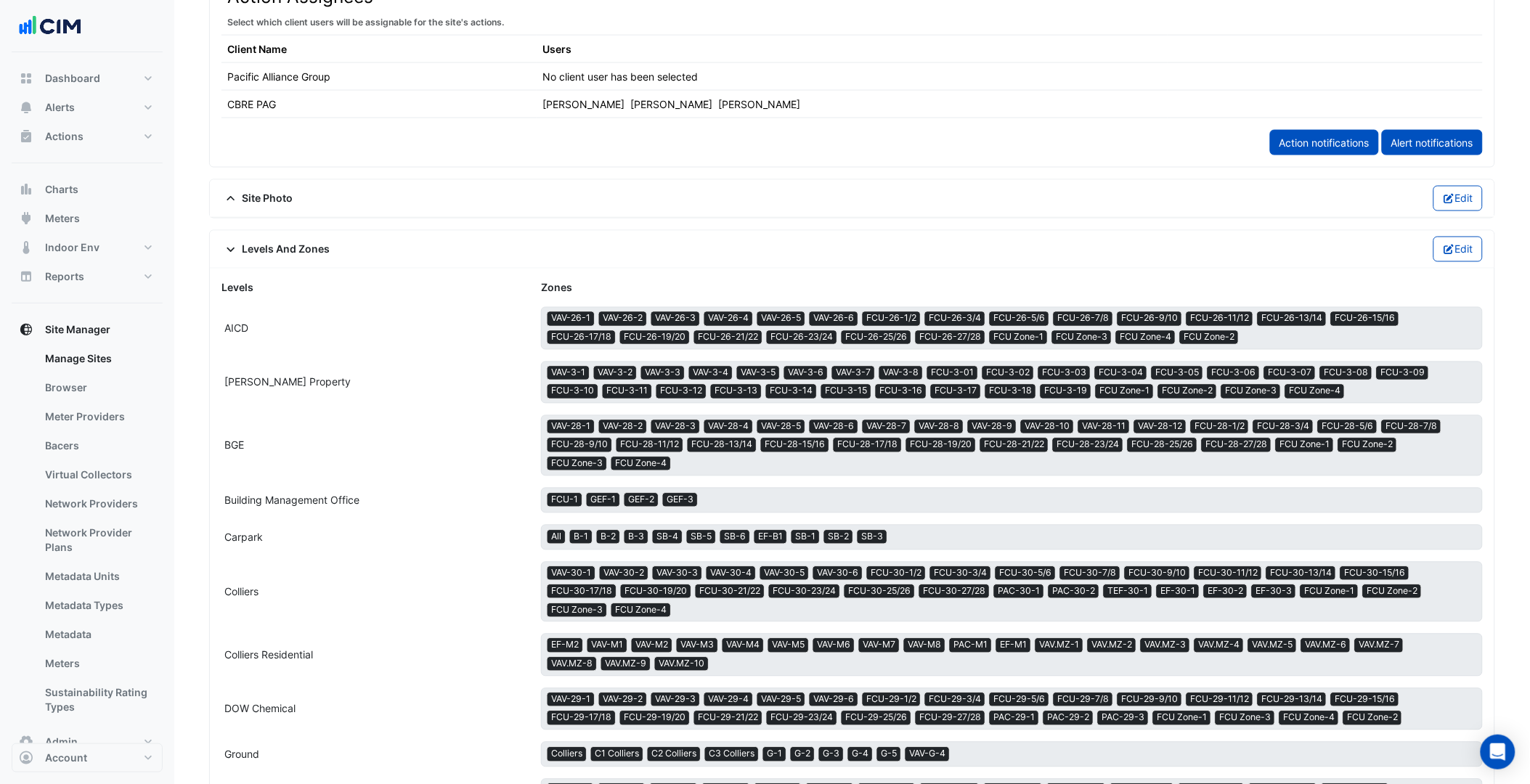
scroll to position [822, 0]
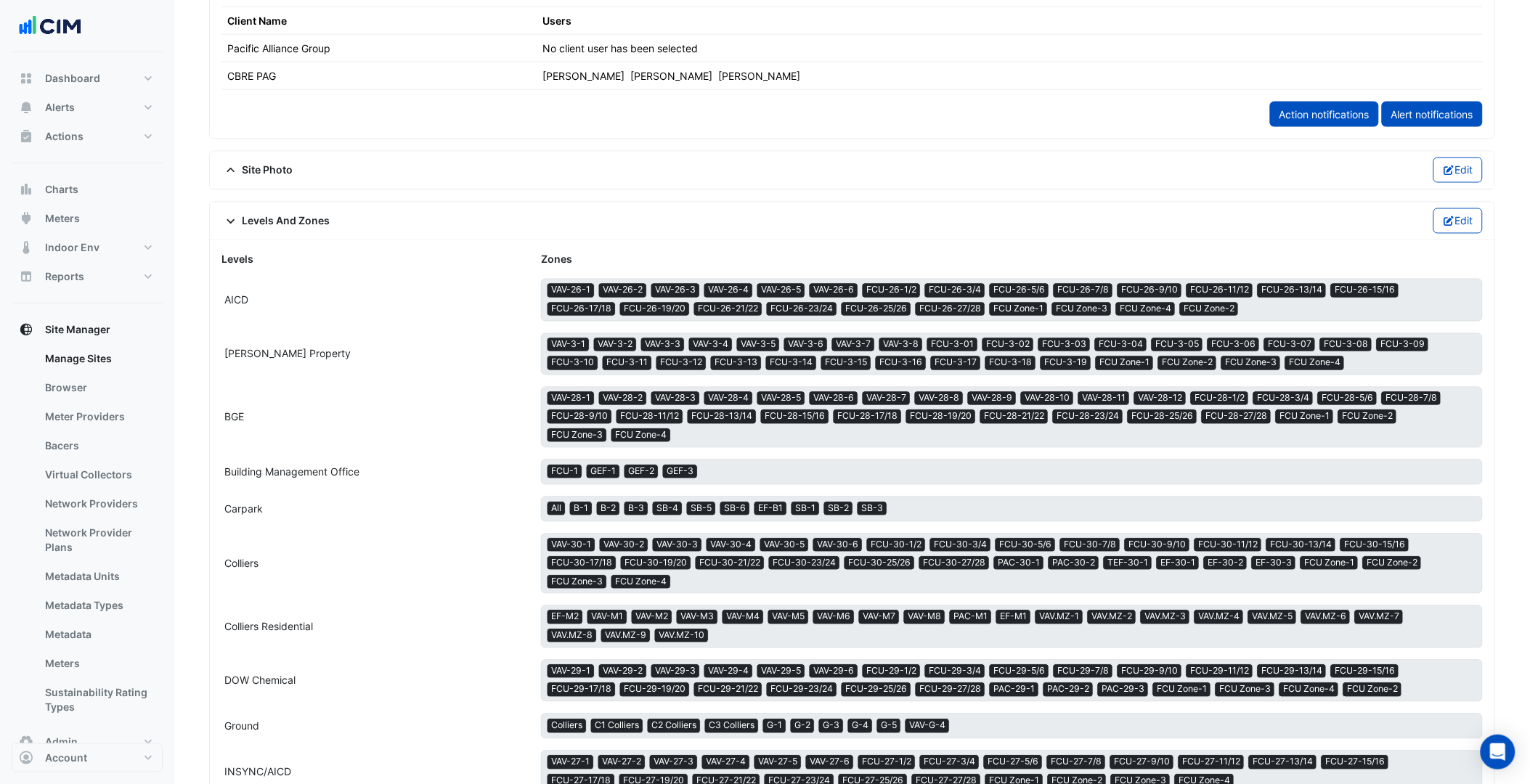
drag, startPoint x: 537, startPoint y: 296, endPoint x: 1297, endPoint y: 298, distance: 760.0
click at [1232, 298] on div "× VAV-26-1 × VAV-26-2 × VAV-26-3 × VAV-26-4 × VAV-26-5 × VAV-26-6 × FCU-26-1/2 …" at bounding box center [1011, 300] width 959 height 42
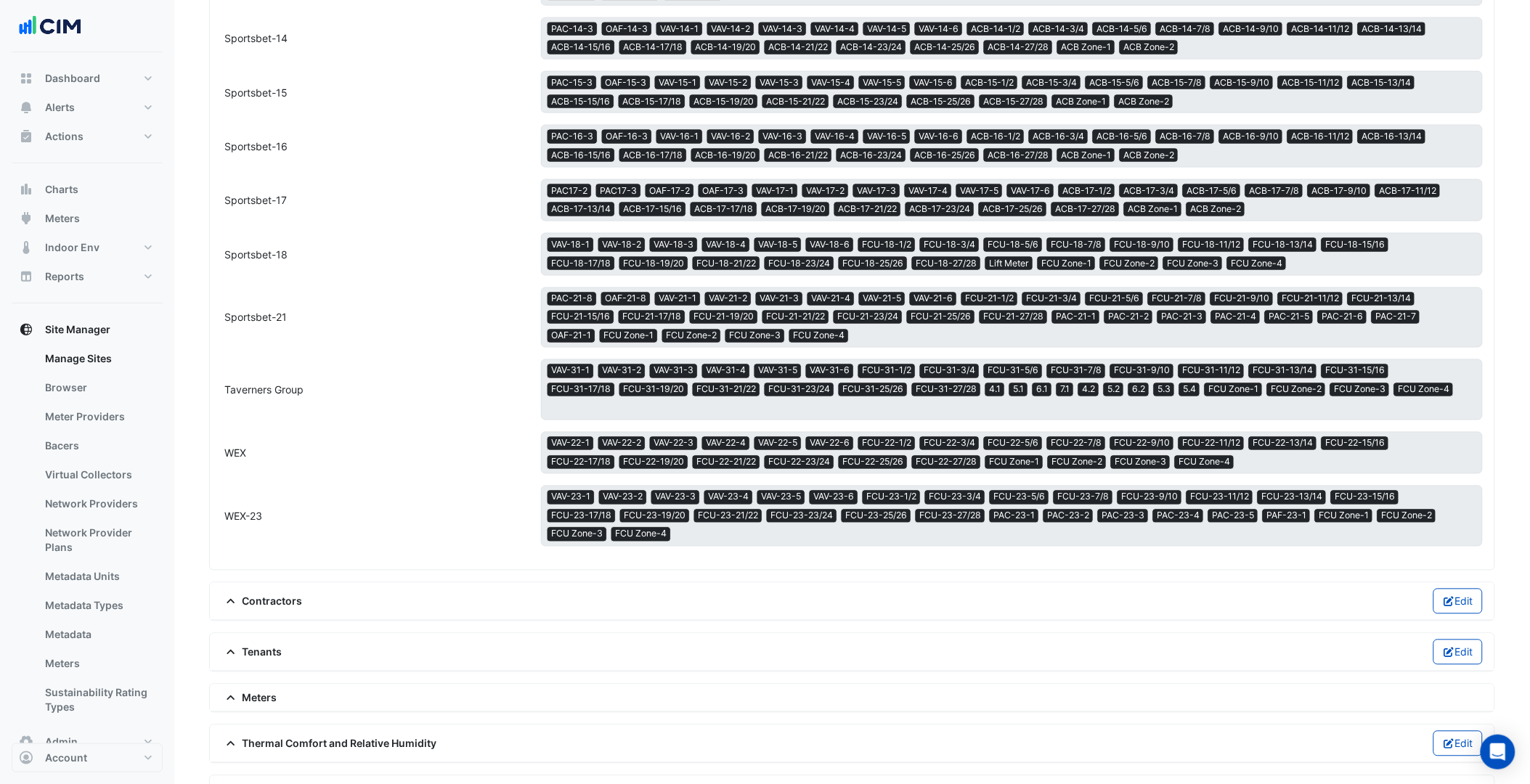
scroll to position [2596, 0]
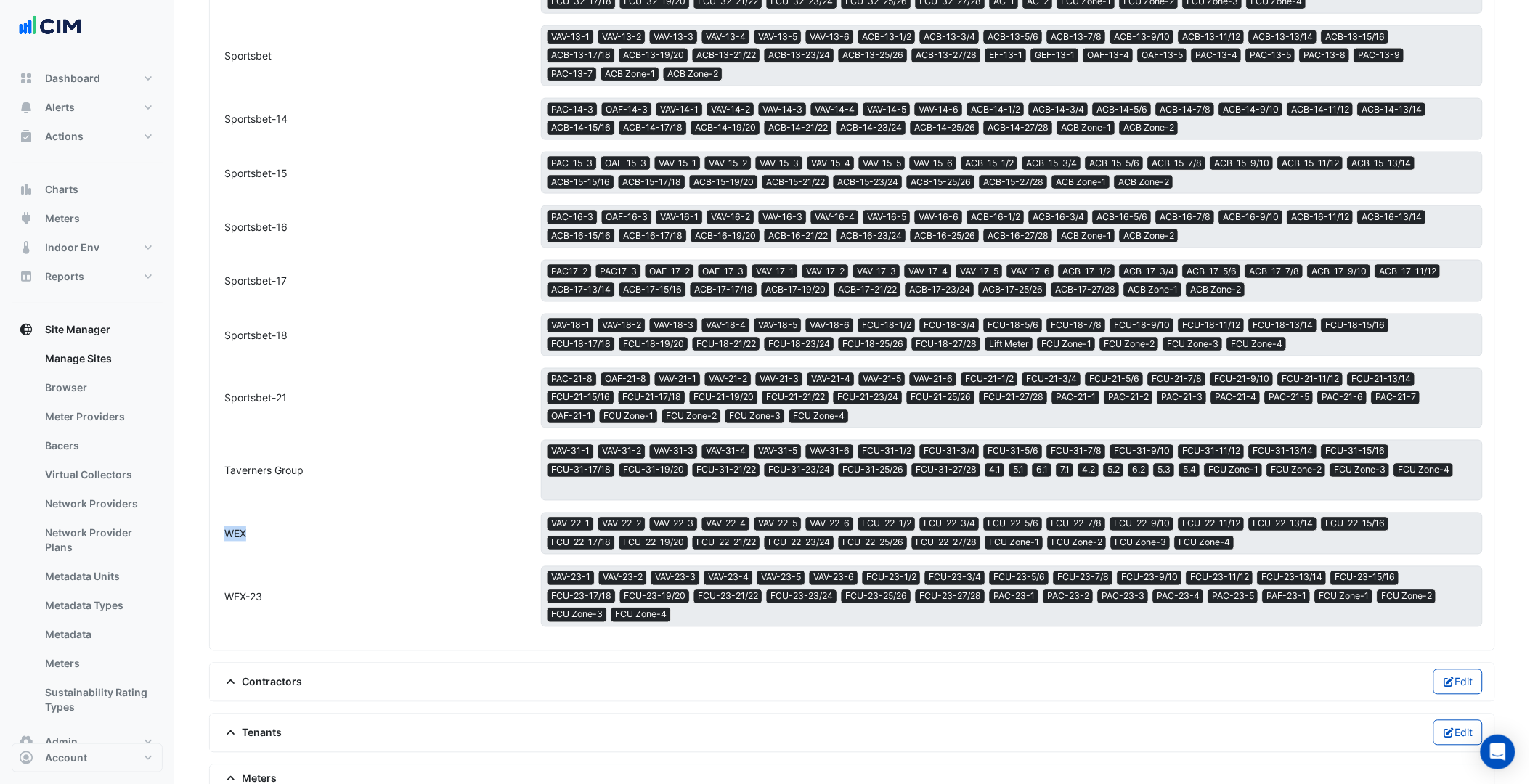
drag, startPoint x: 257, startPoint y: 540, endPoint x: 225, endPoint y: 533, distance: 32.8
click at [225, 533] on div "WEX" at bounding box center [371, 534] width 319 height 16
click at [445, 546] on div "WEX × VAV-22-1 × VAV-22-2 × VAV-22-3 × VAV-22-4 × VAV-22-5 × VAV-22-6 × FCU-22-…" at bounding box center [851, 534] width 1279 height 42
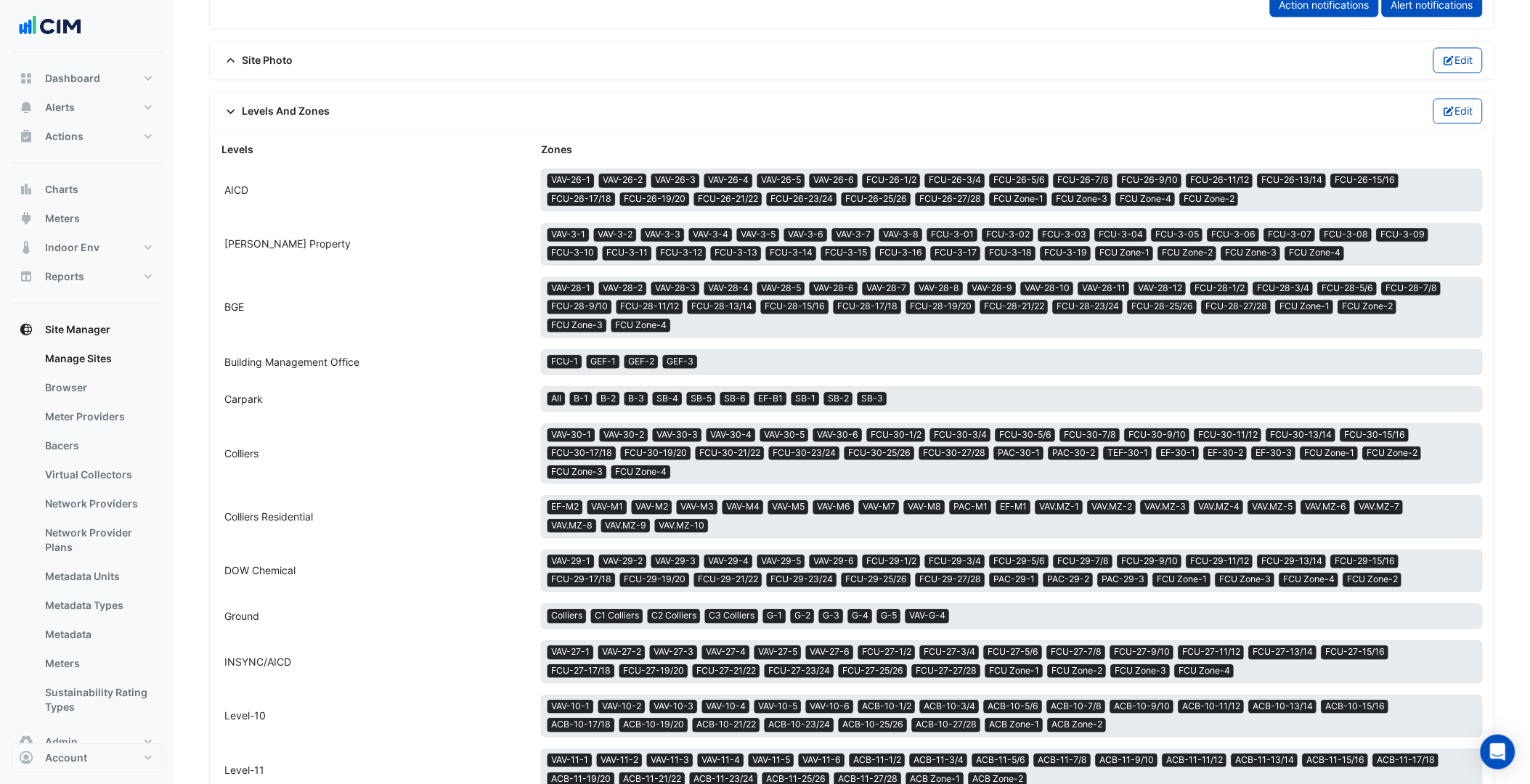
scroll to position [903, 0]
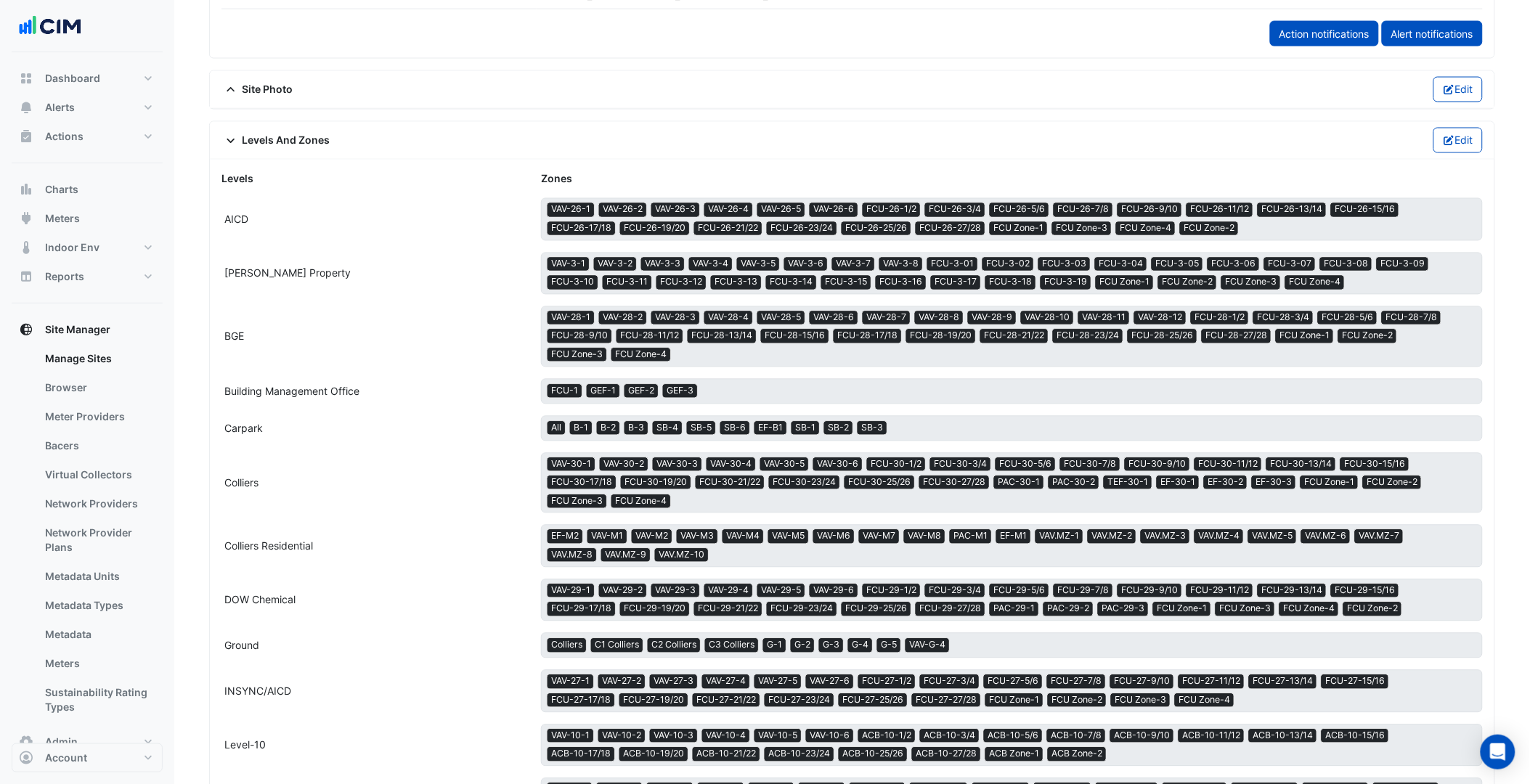
click at [1232, 147] on button "Edit" at bounding box center [1458, 141] width 50 height 26
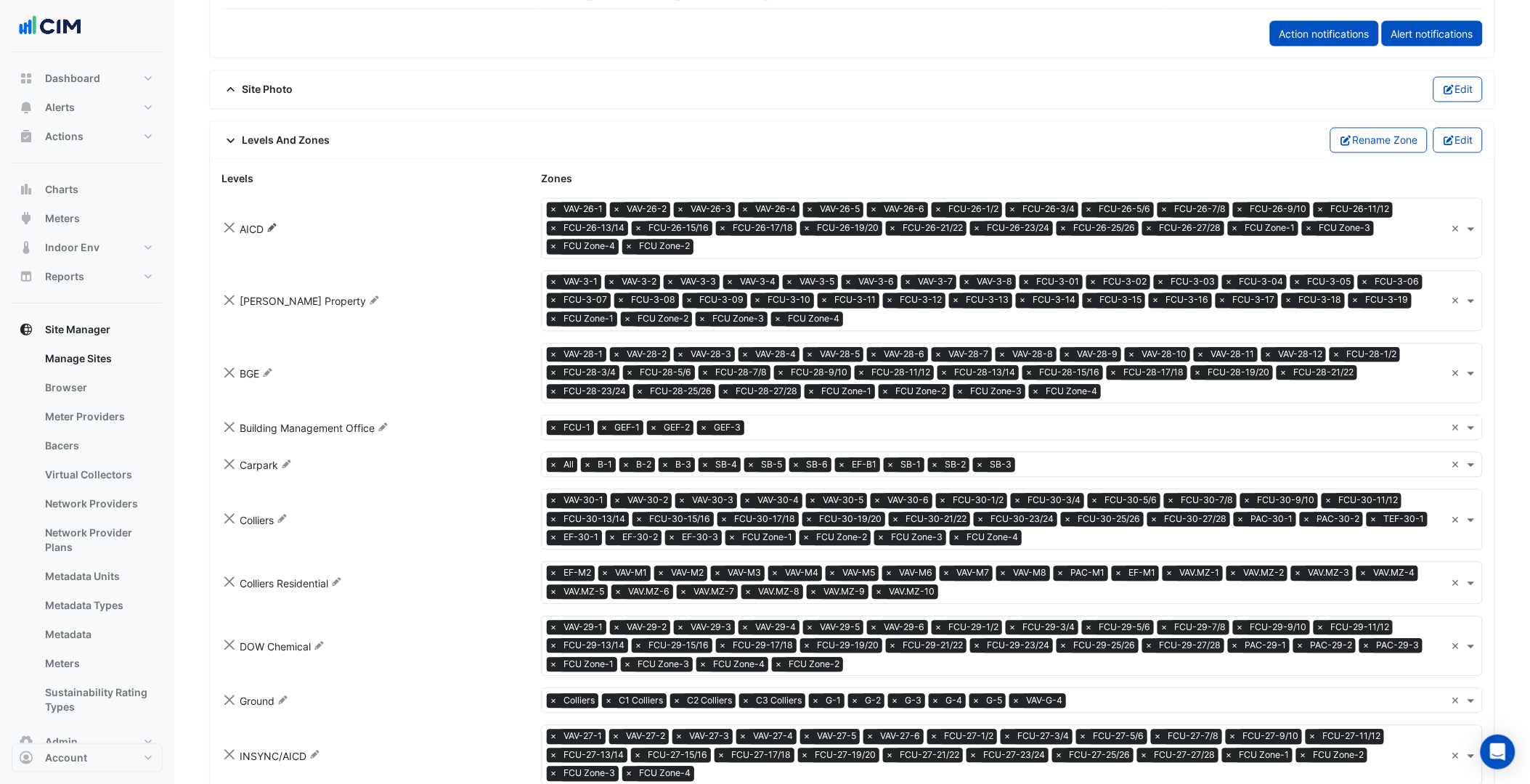
click at [270, 226] on icon "Rename" at bounding box center [272, 227] width 11 height 8
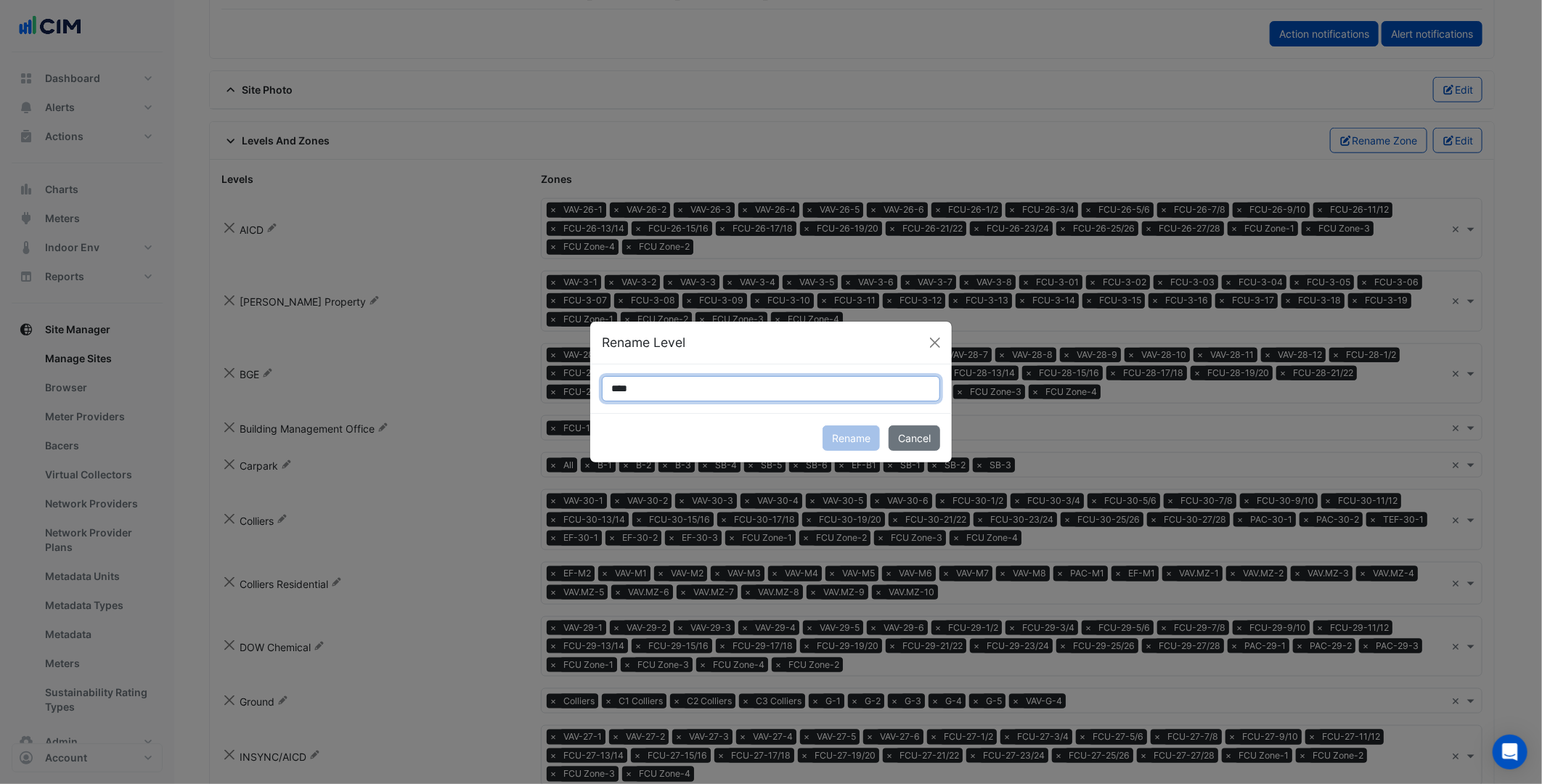
click at [613, 388] on input "****" at bounding box center [771, 389] width 338 height 26
type input "**********"
click at [840, 437] on button "Rename" at bounding box center [851, 438] width 57 height 26
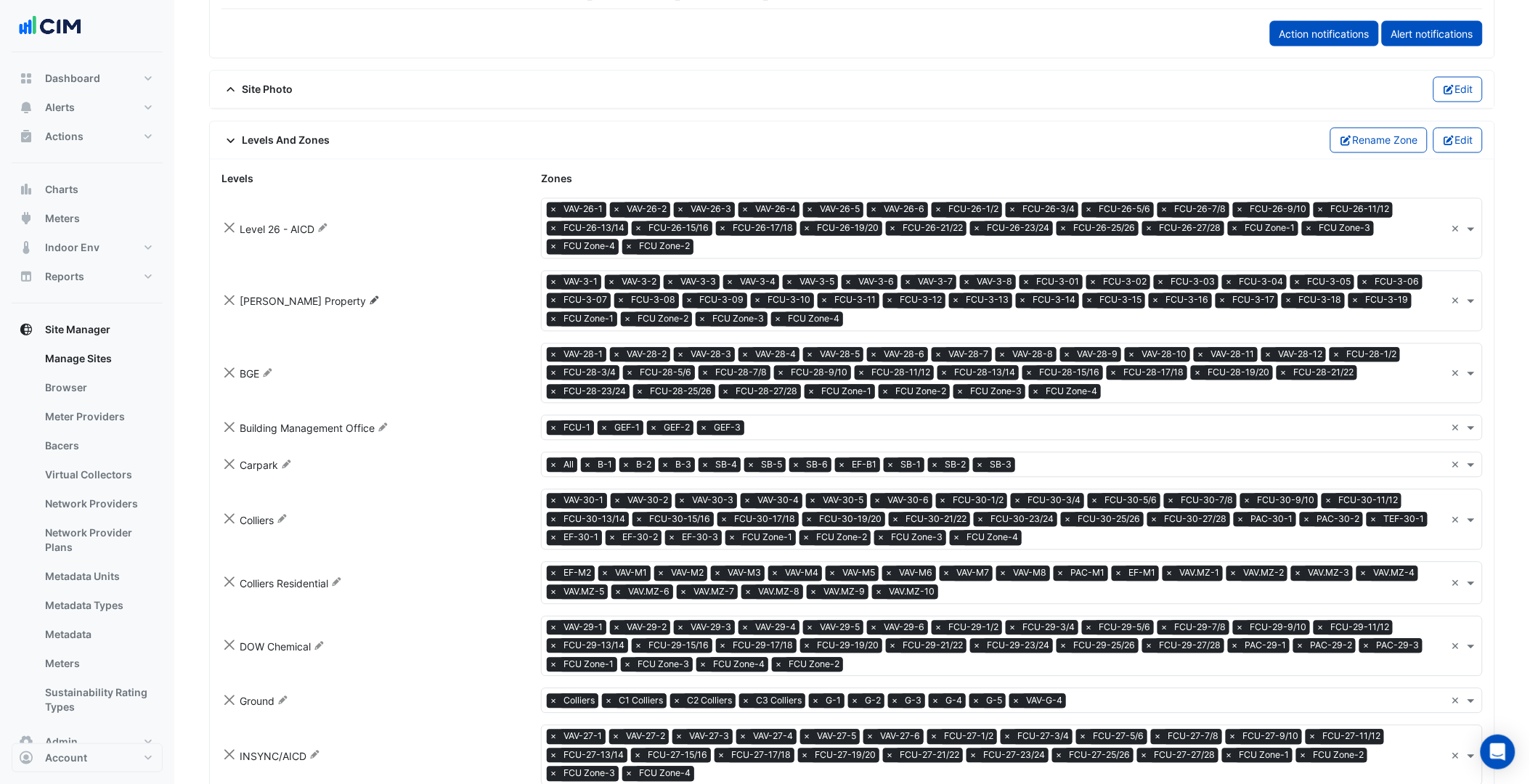
click at [369, 296] on icon "Rename" at bounding box center [374, 300] width 11 height 8
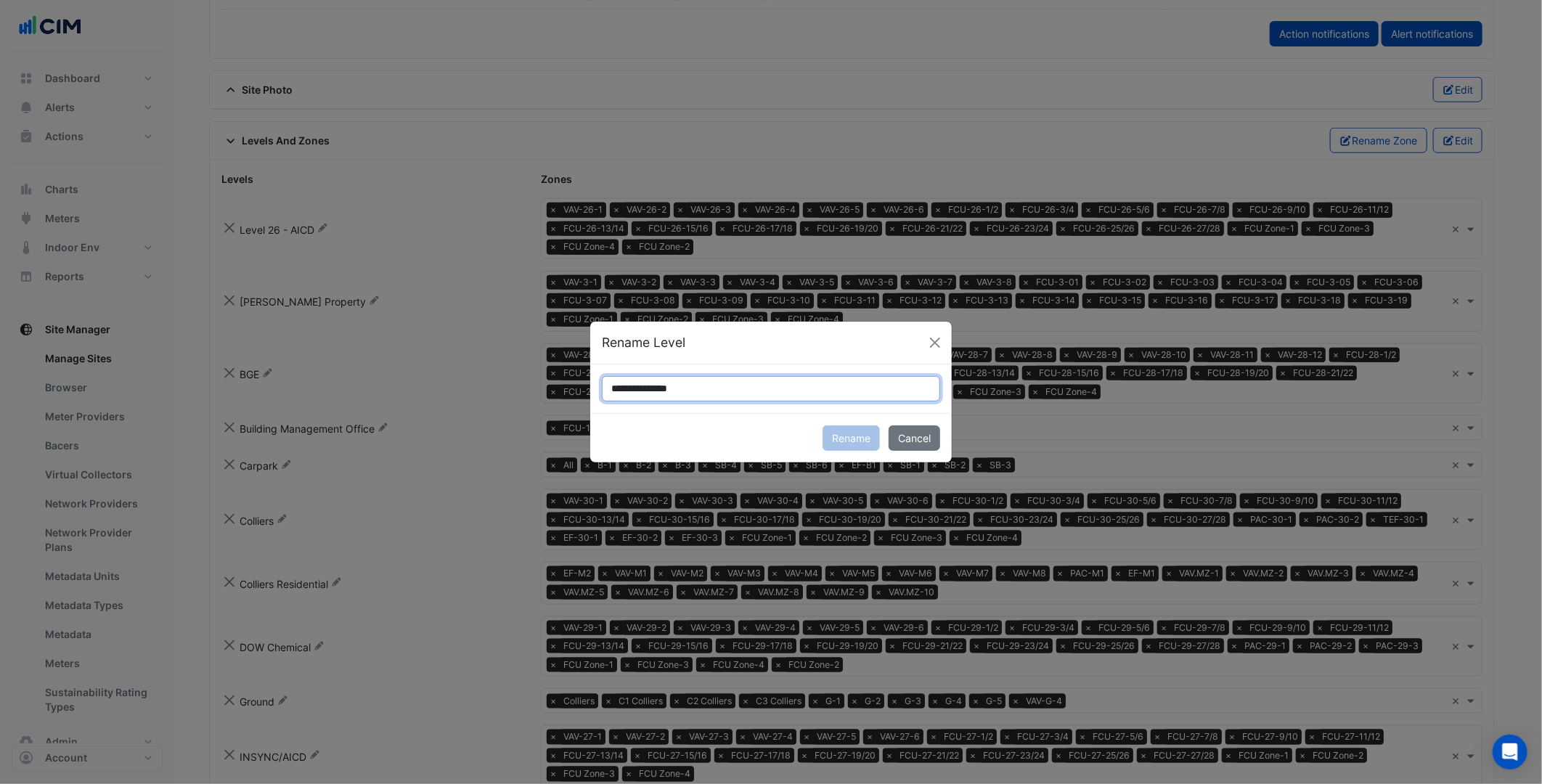
click at [607, 385] on input "**********" at bounding box center [771, 389] width 338 height 26
type input "**********"
click at [858, 440] on button "Rename" at bounding box center [851, 438] width 57 height 26
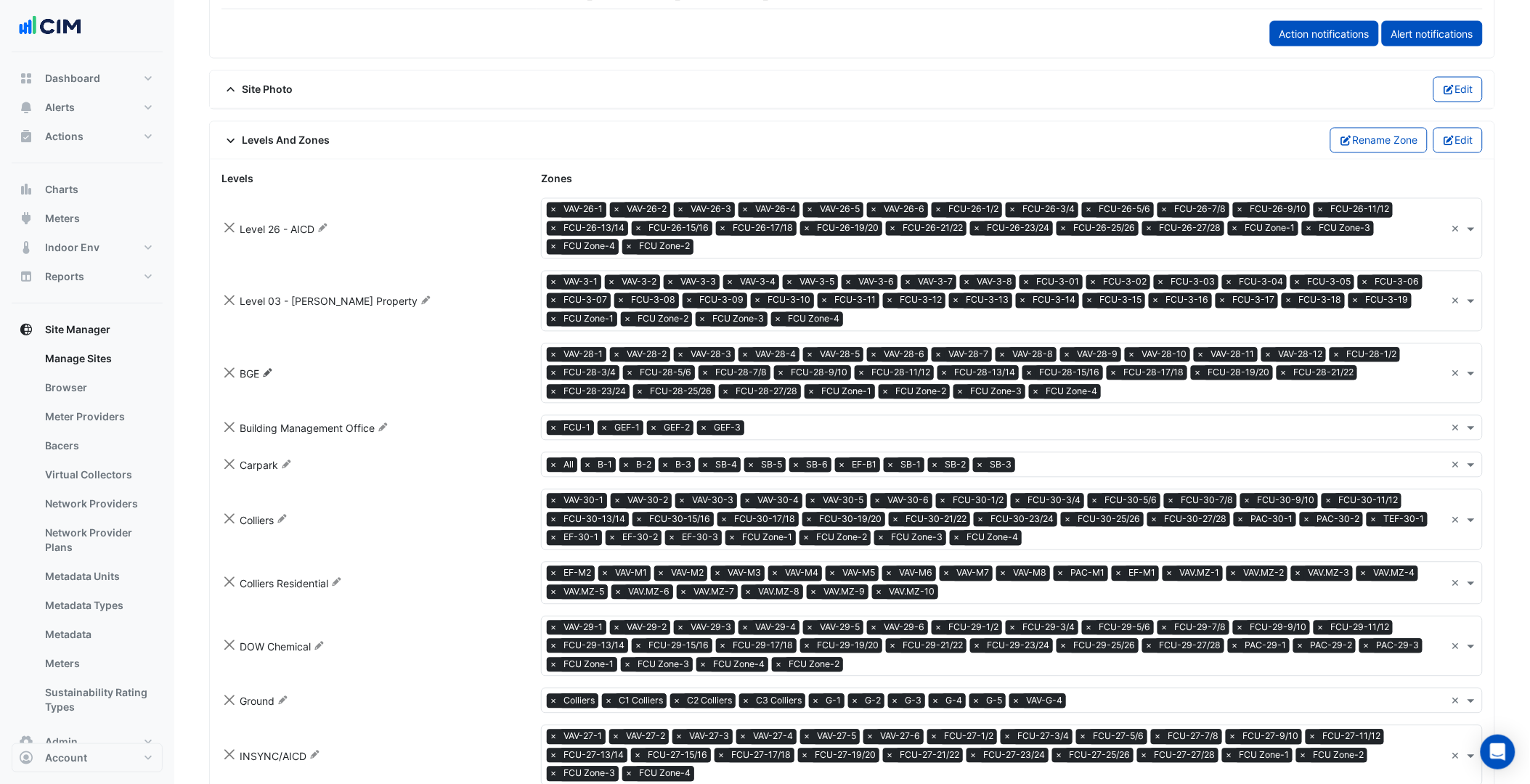
click at [267, 369] on icon "Rename" at bounding box center [268, 372] width 11 height 8
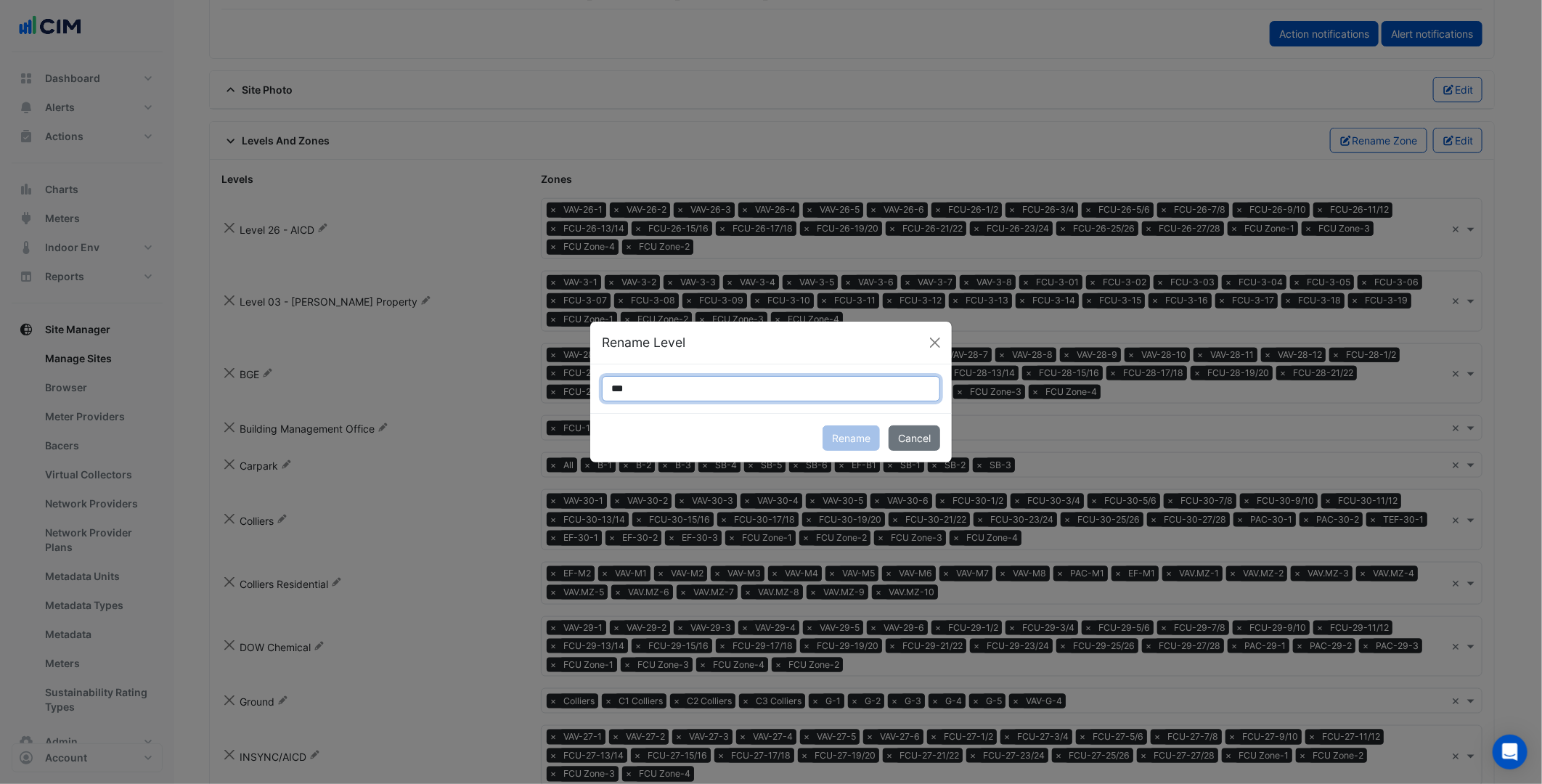
click at [613, 390] on input "***" at bounding box center [771, 389] width 338 height 26
click at [652, 385] on input "**********" at bounding box center [771, 389] width 338 height 26
type input "**********"
click at [851, 433] on button "Rename" at bounding box center [851, 438] width 57 height 26
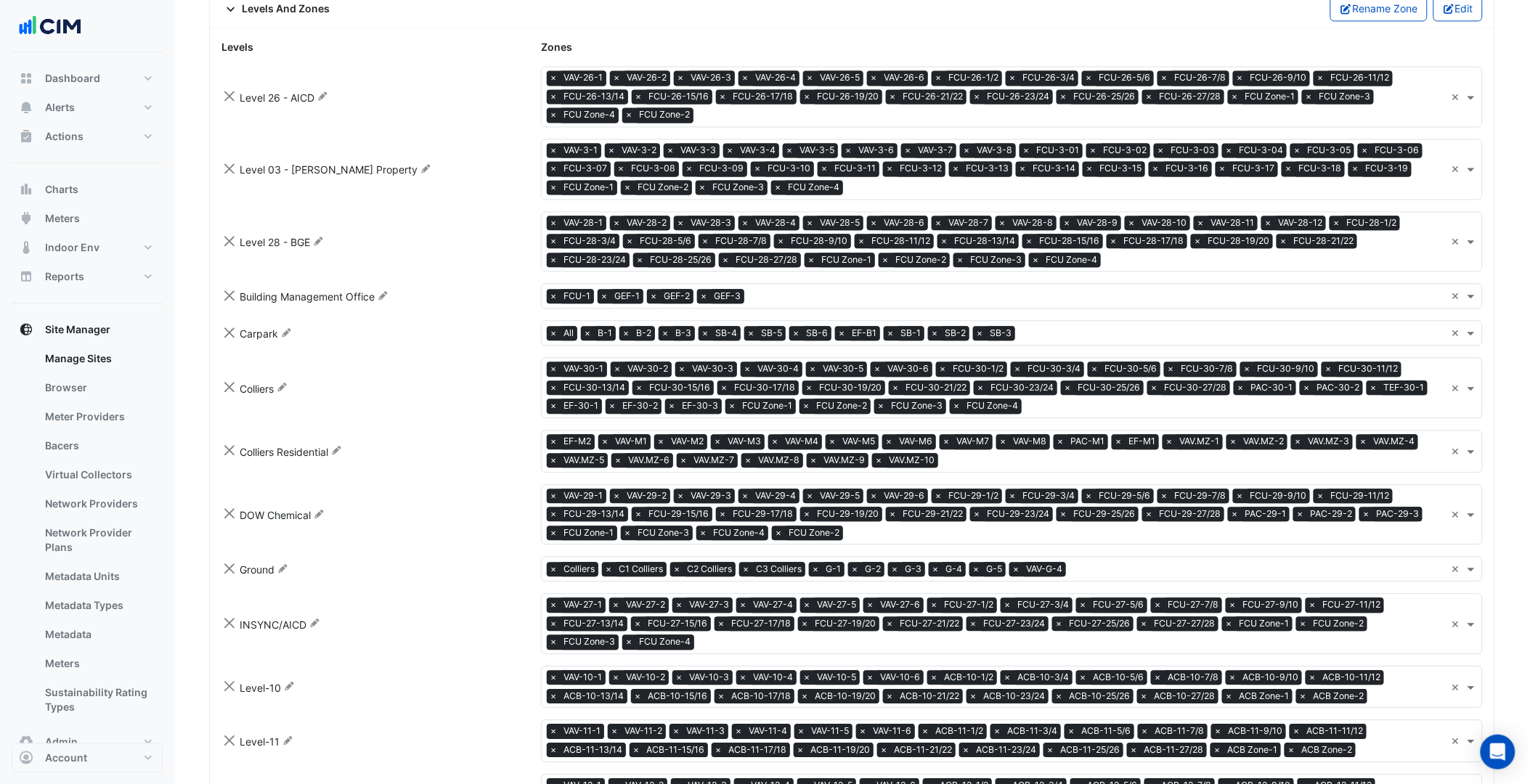
scroll to position [1063, 0]
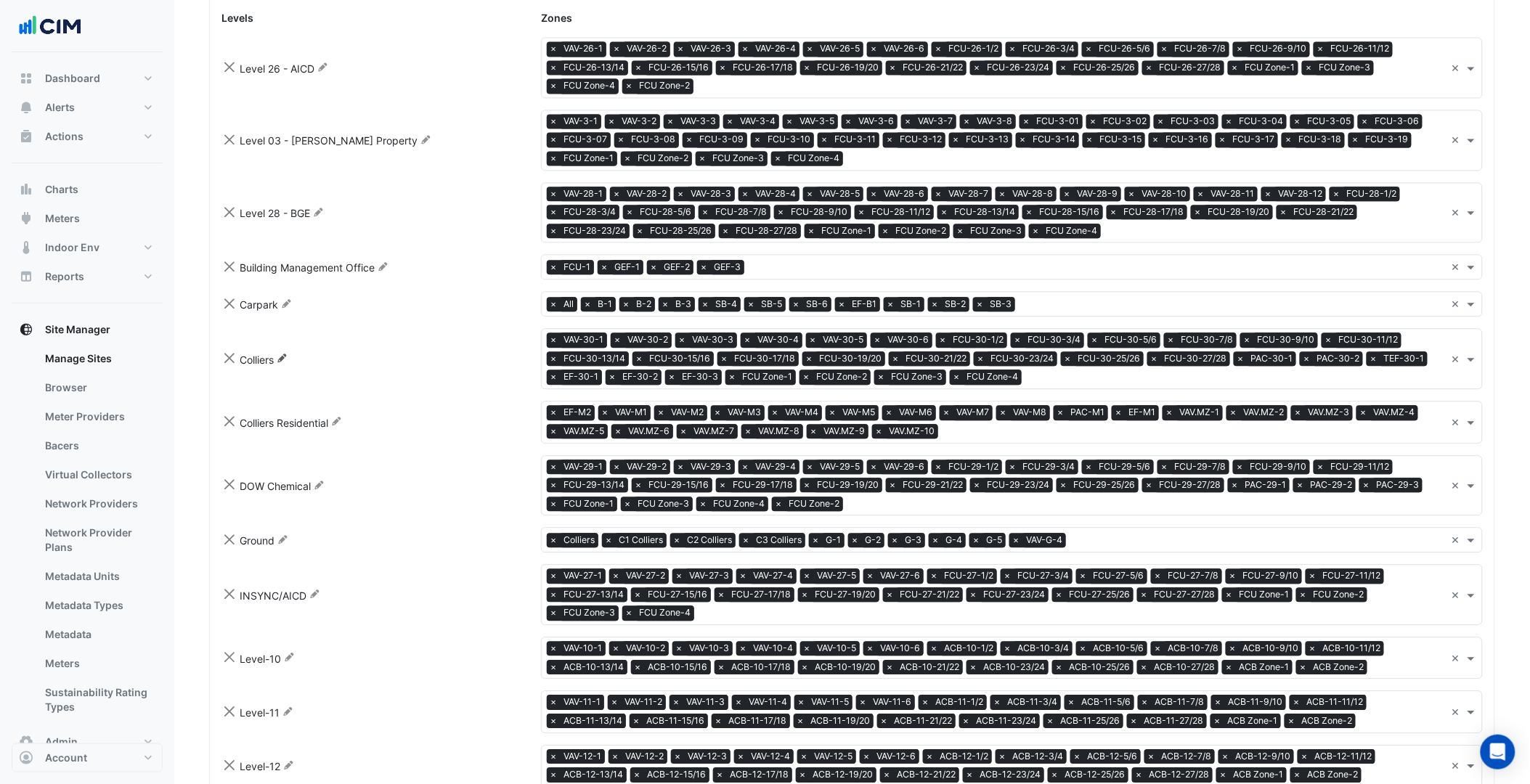
click at [280, 360] on icon "Rename" at bounding box center [282, 358] width 11 height 8
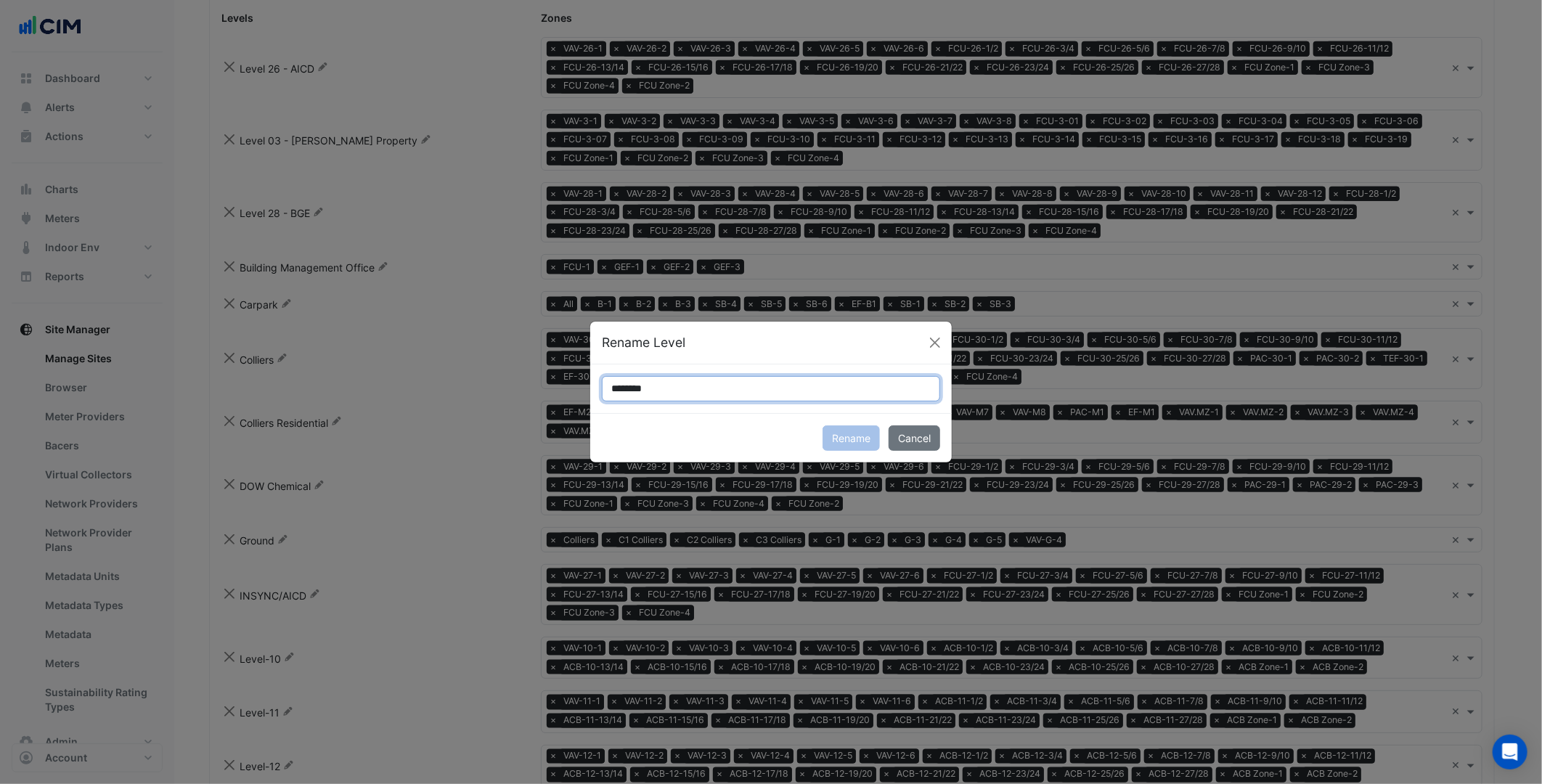
click at [611, 393] on input "********" at bounding box center [771, 389] width 338 height 26
type input "**********"
click at [858, 445] on button "Rename" at bounding box center [851, 438] width 57 height 26
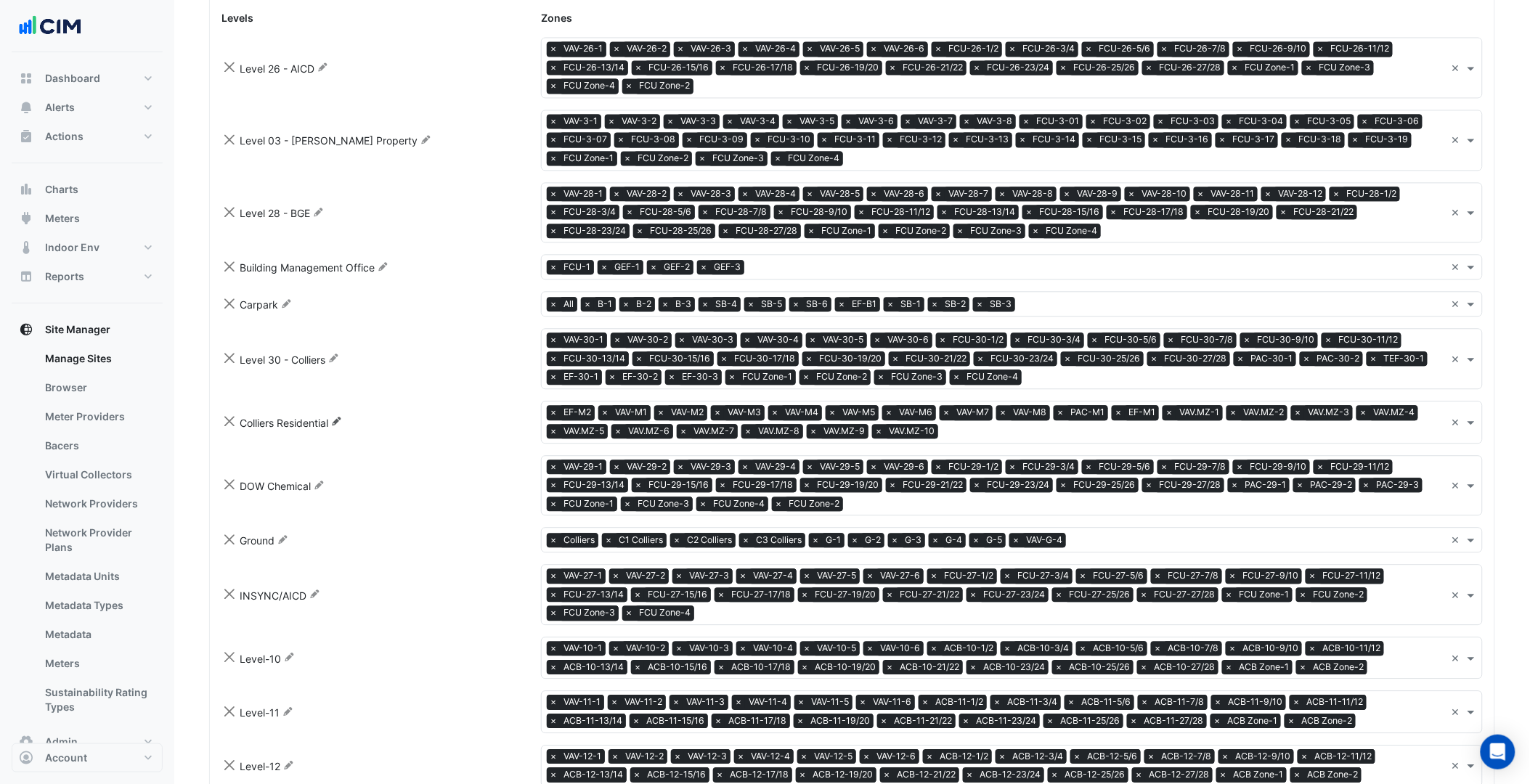
click at [341, 416] on icon at bounding box center [337, 420] width 8 height 8
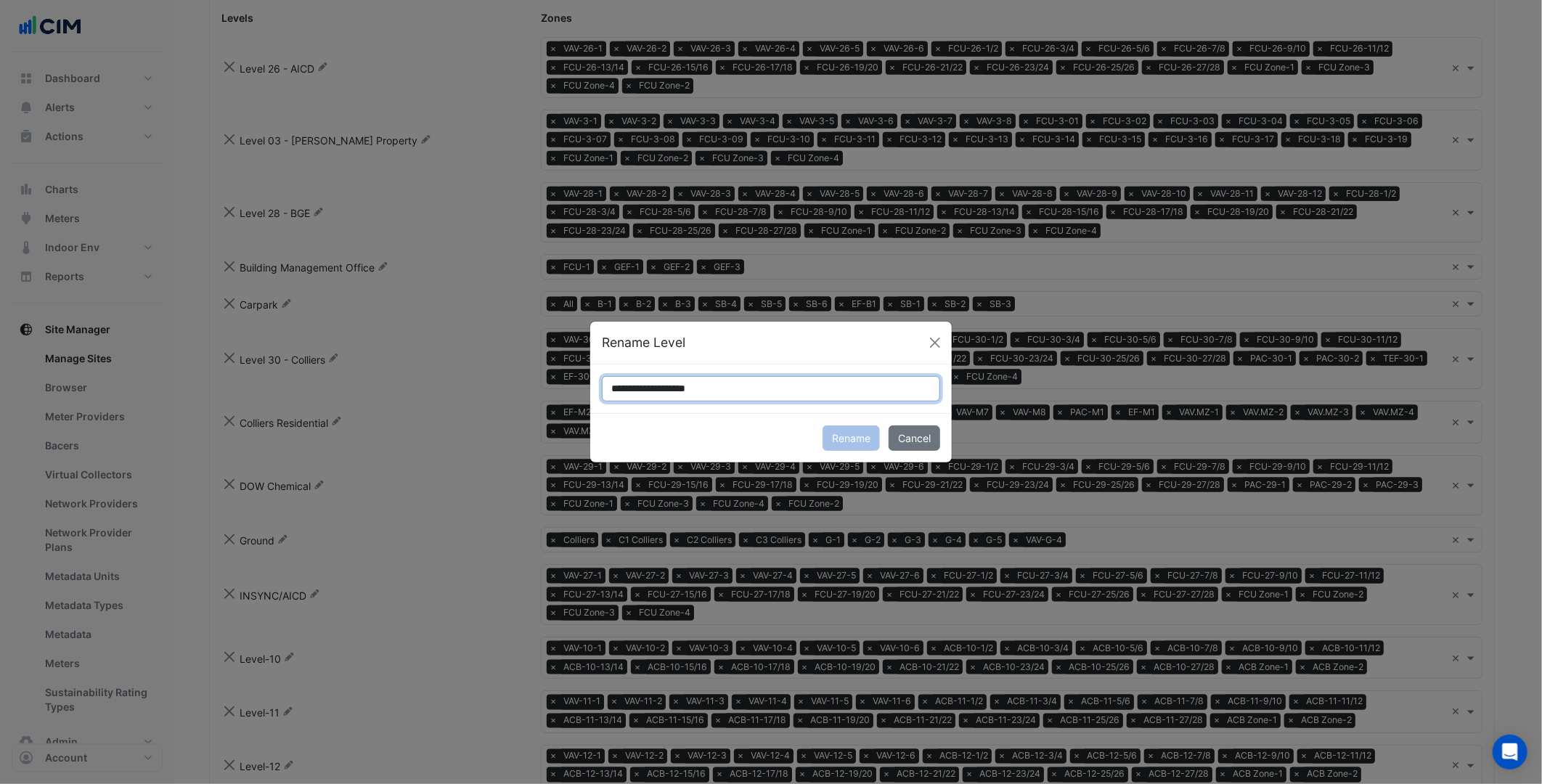
click at [618, 385] on input "**********" at bounding box center [771, 389] width 338 height 26
click at [613, 382] on input "**********" at bounding box center [771, 389] width 338 height 26
type input "**********"
click at [916, 438] on button "Cancel" at bounding box center [915, 438] width 51 height 26
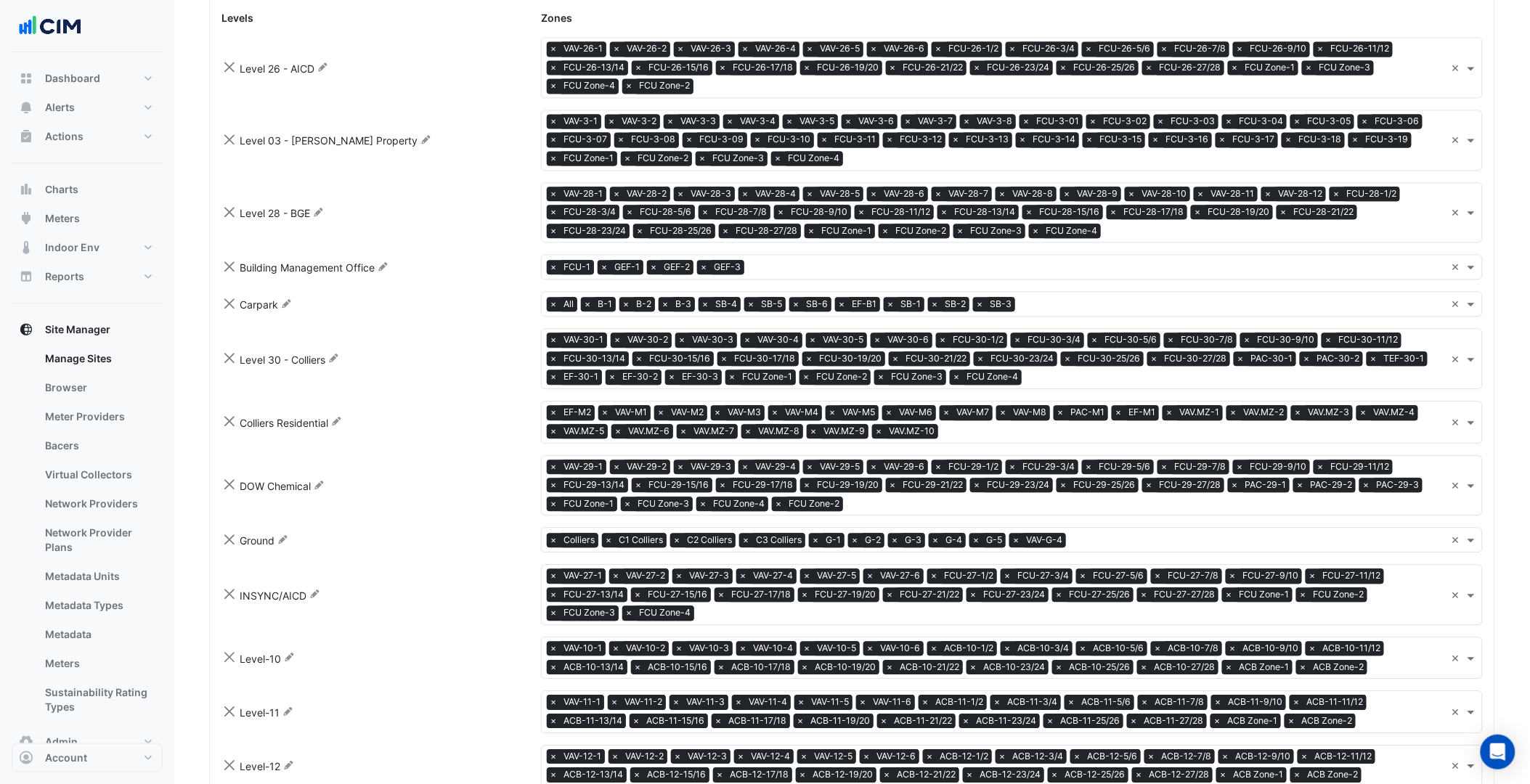
click at [492, 415] on div "Colliers Residential Rename" at bounding box center [371, 422] width 319 height 17
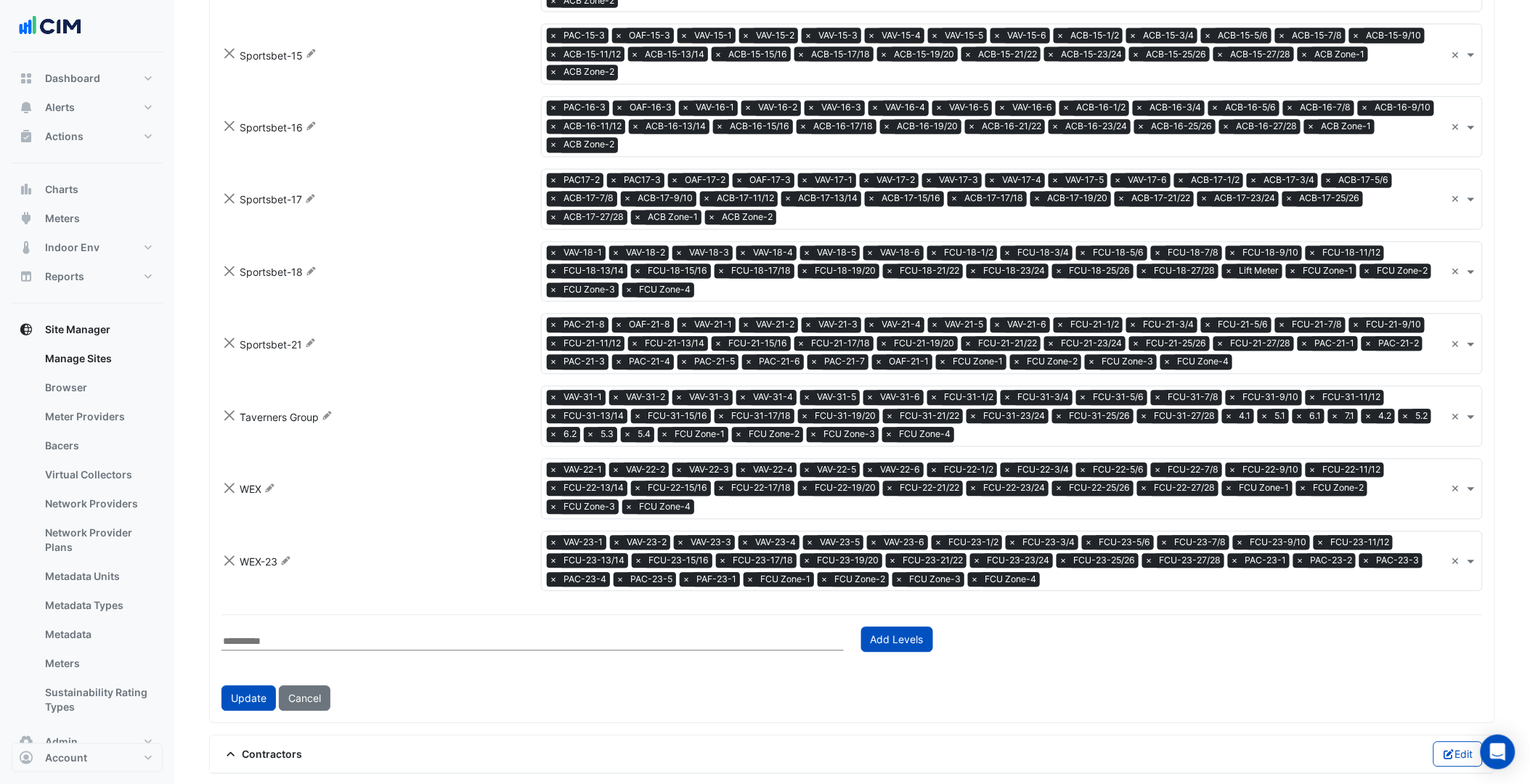
scroll to position [2918, 0]
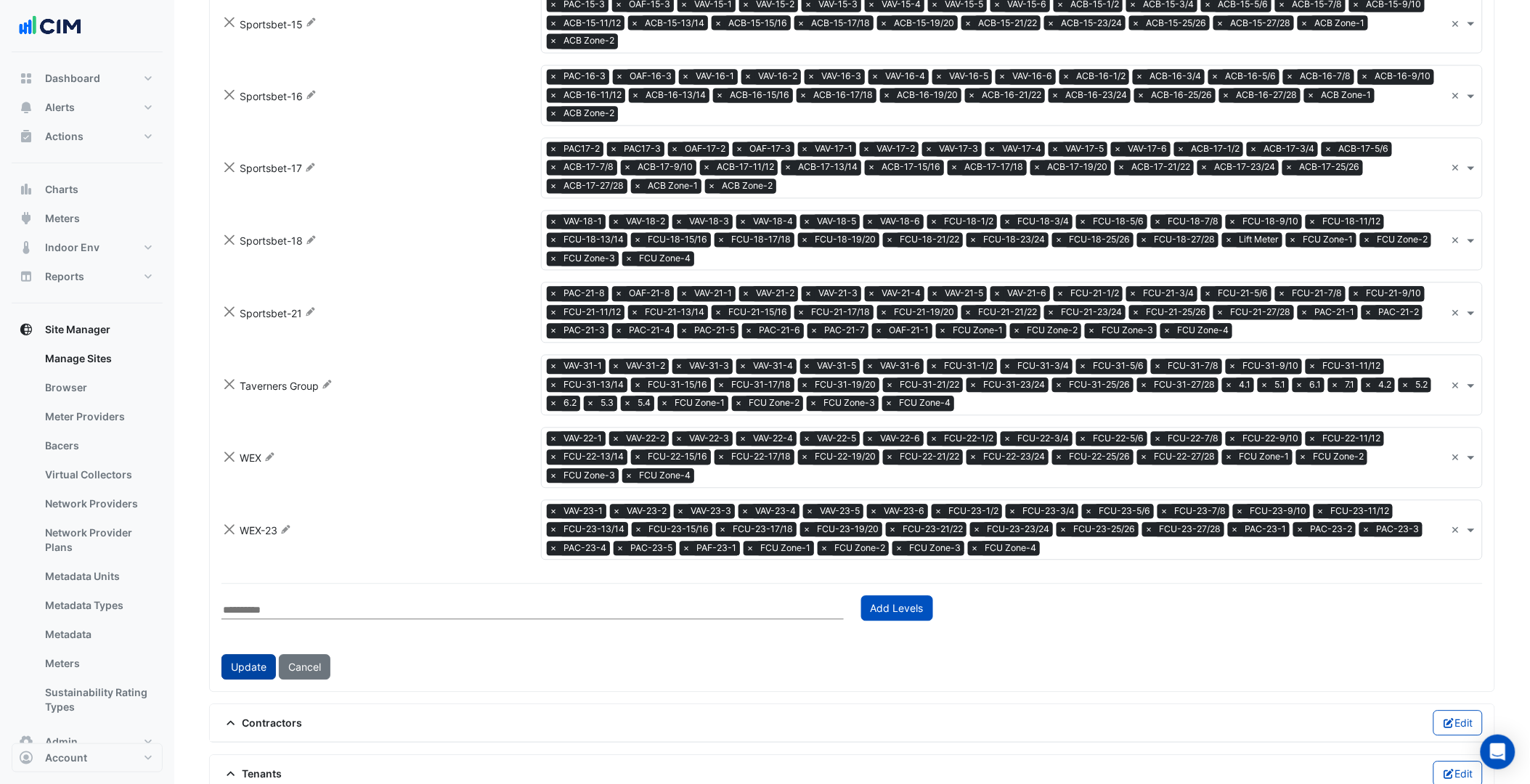
click at [252, 608] on button "Update" at bounding box center [248, 667] width 54 height 26
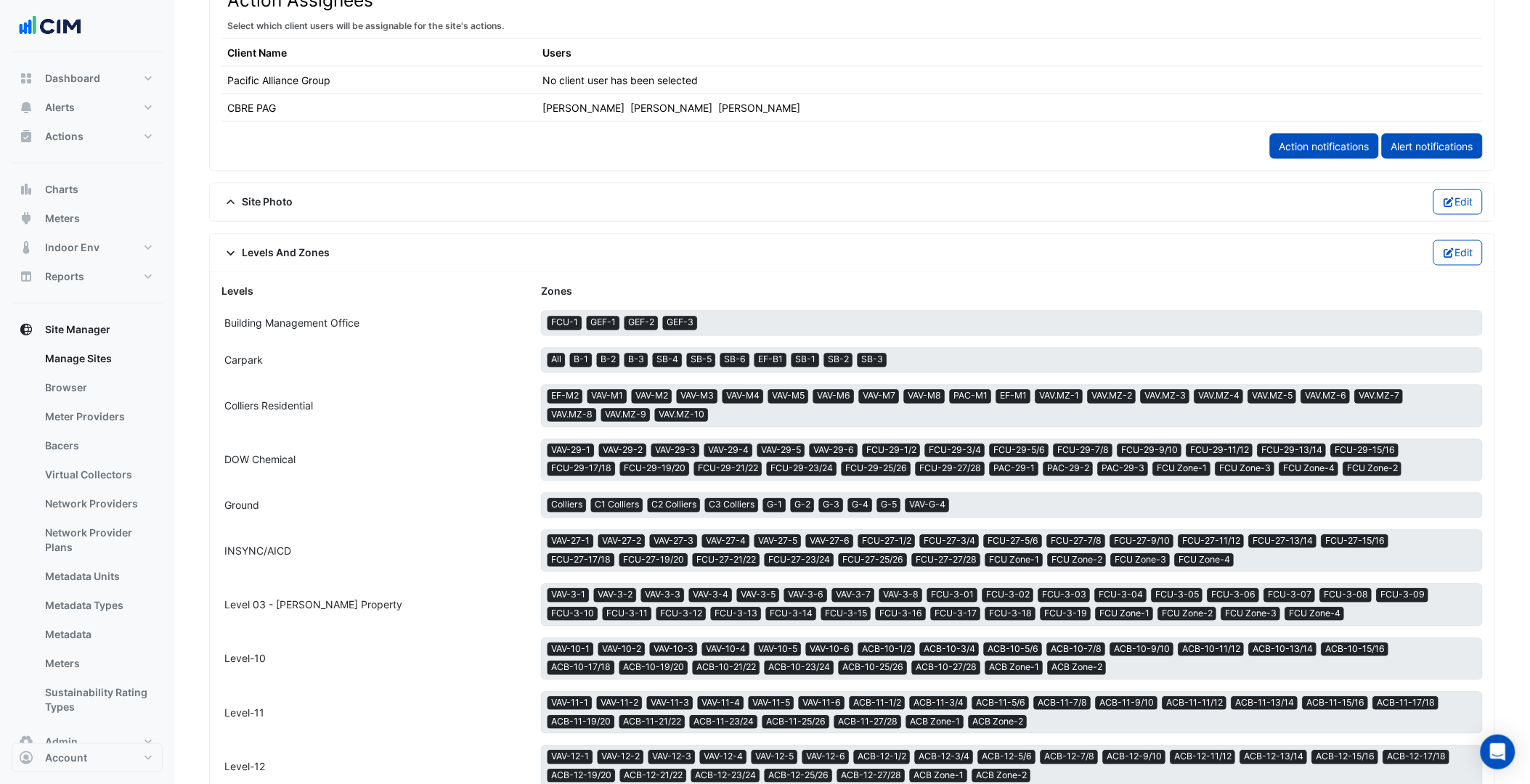
scroll to position [2916, 0]
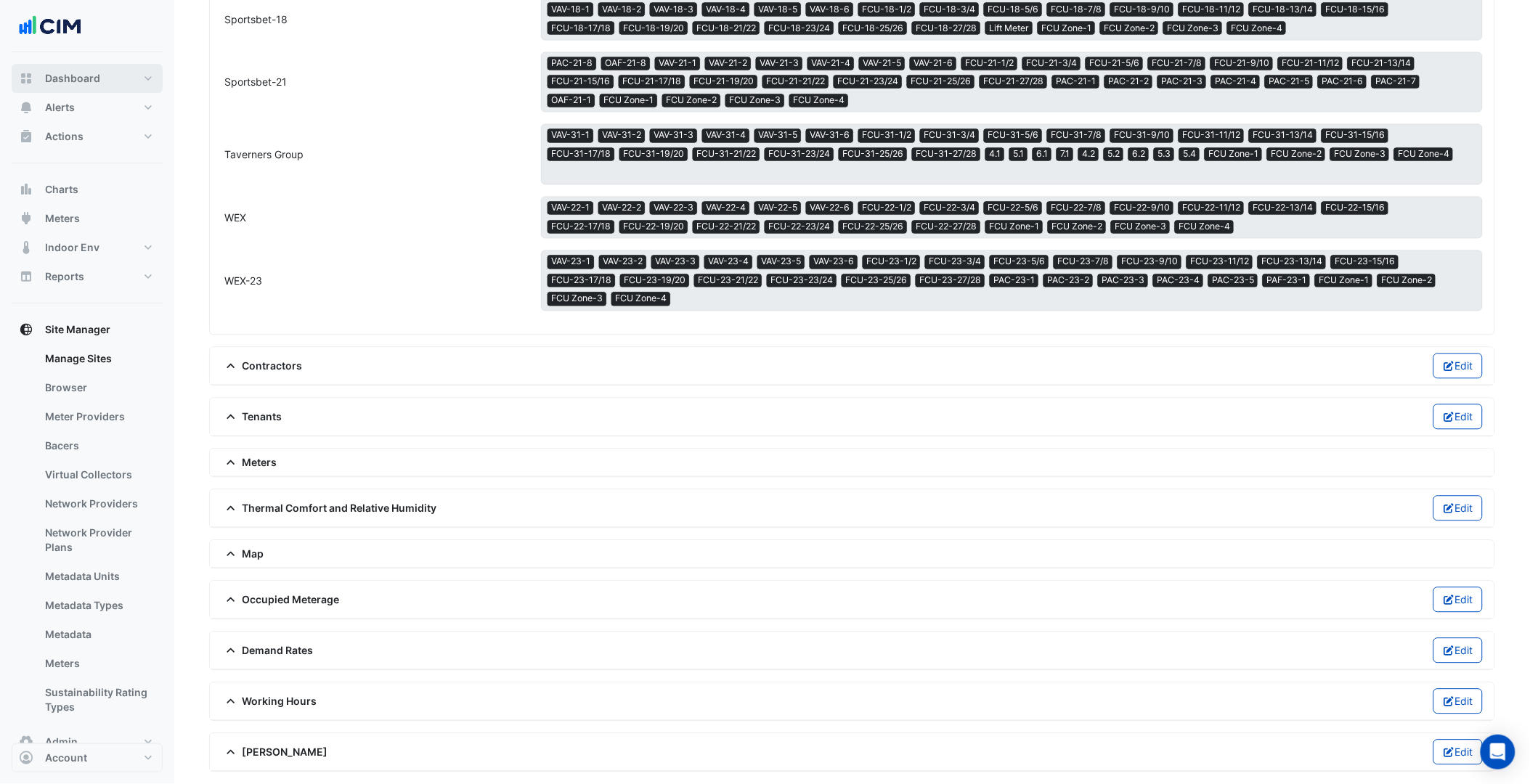
click at [106, 91] on button "Dashboard" at bounding box center [87, 78] width 151 height 29
select select "***"
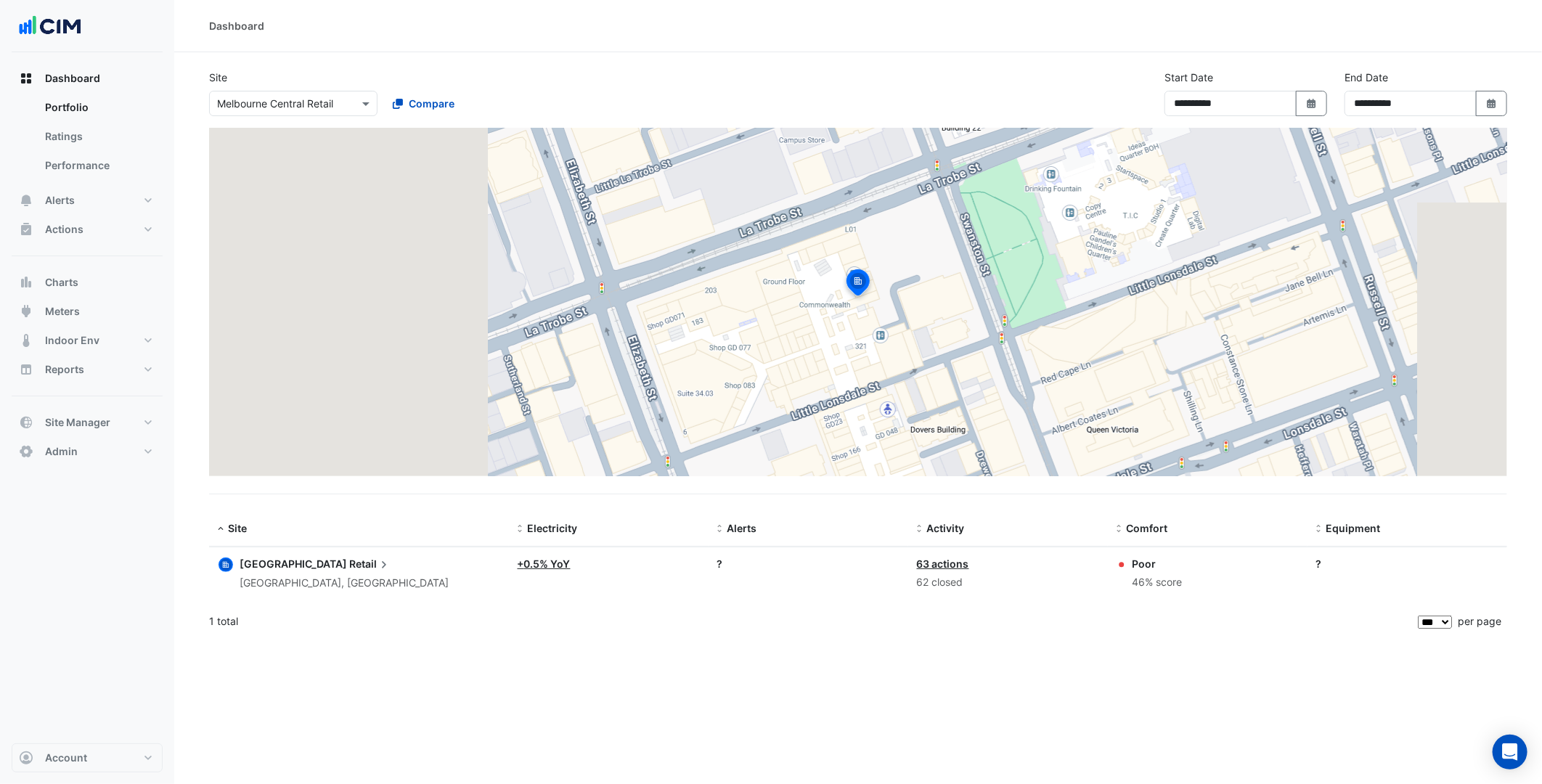
click at [352, 109] on div "× Melbourne Central Retail" at bounding box center [284, 103] width 149 height 16
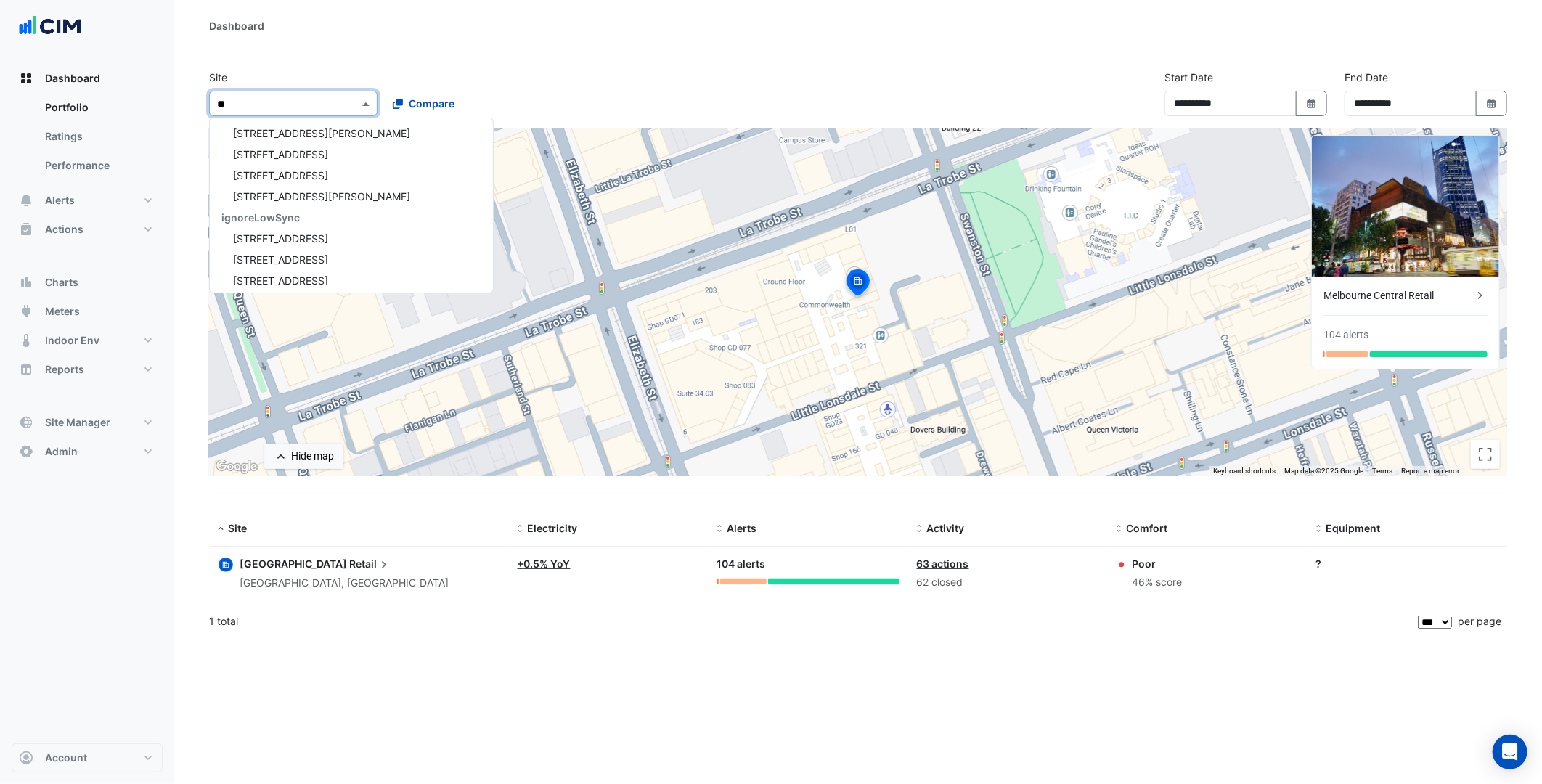
scroll to position [6, 0]
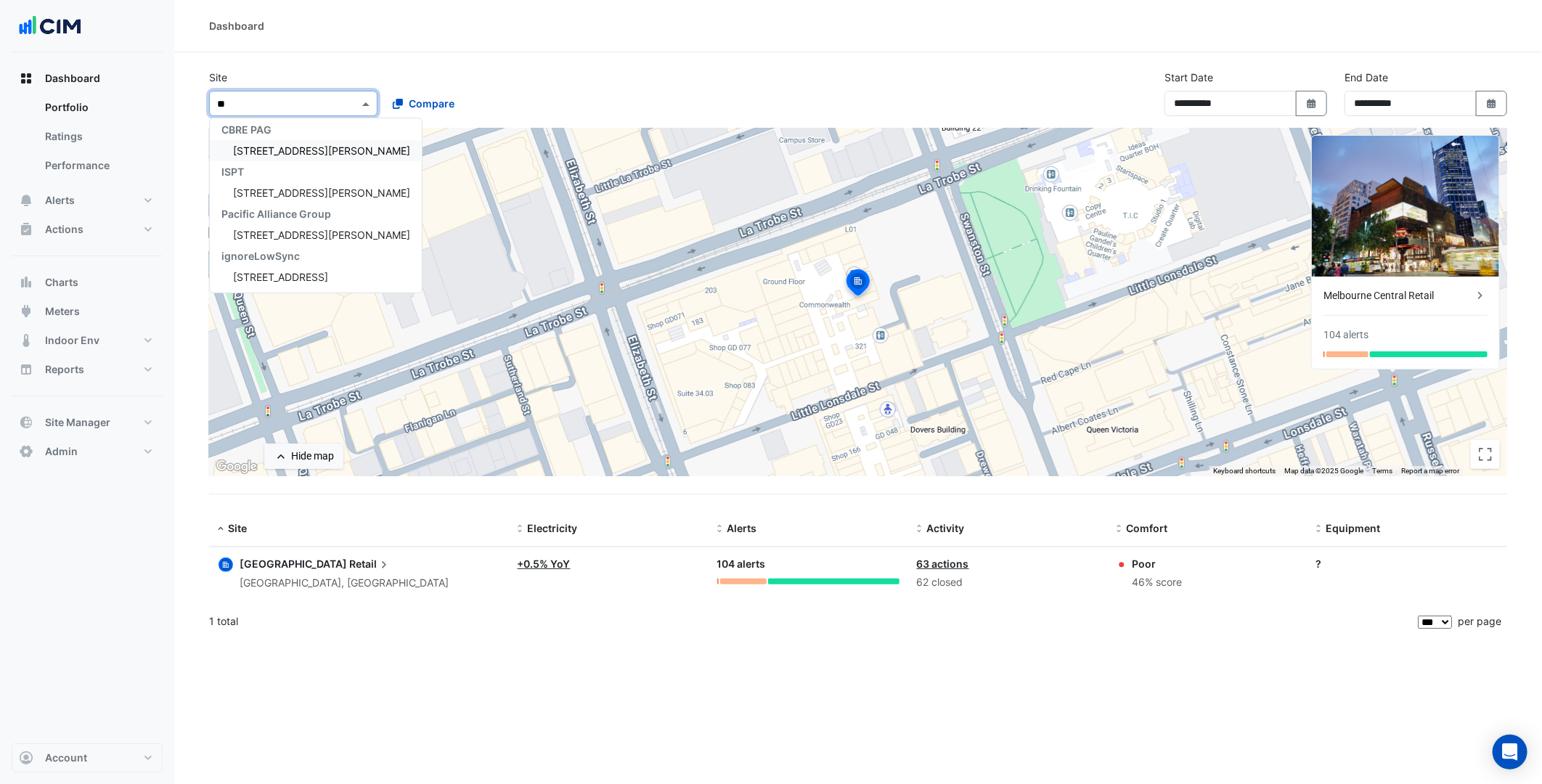
type input "***"
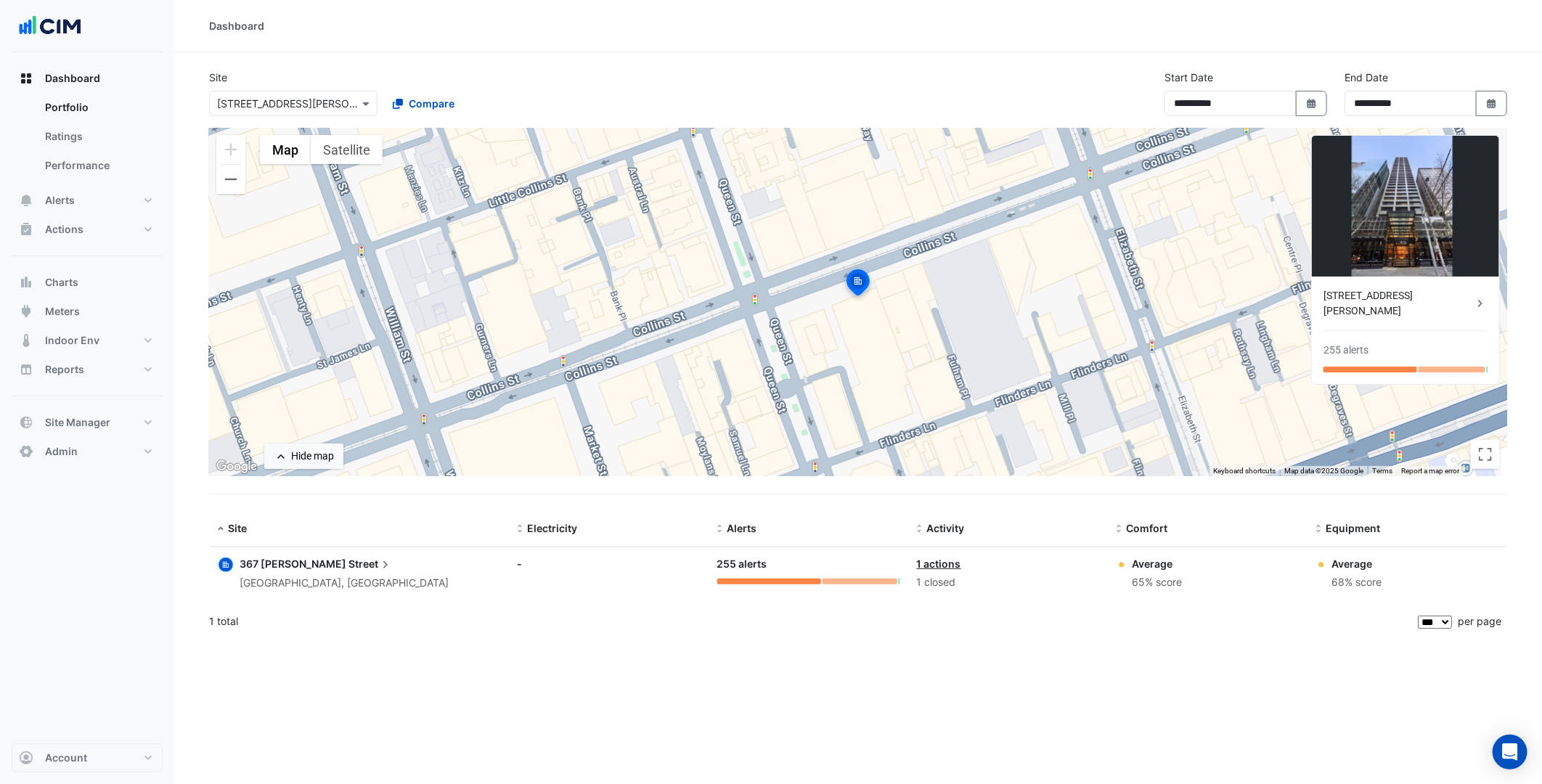
click at [348, 568] on span "Street" at bounding box center [371, 563] width 44 height 16
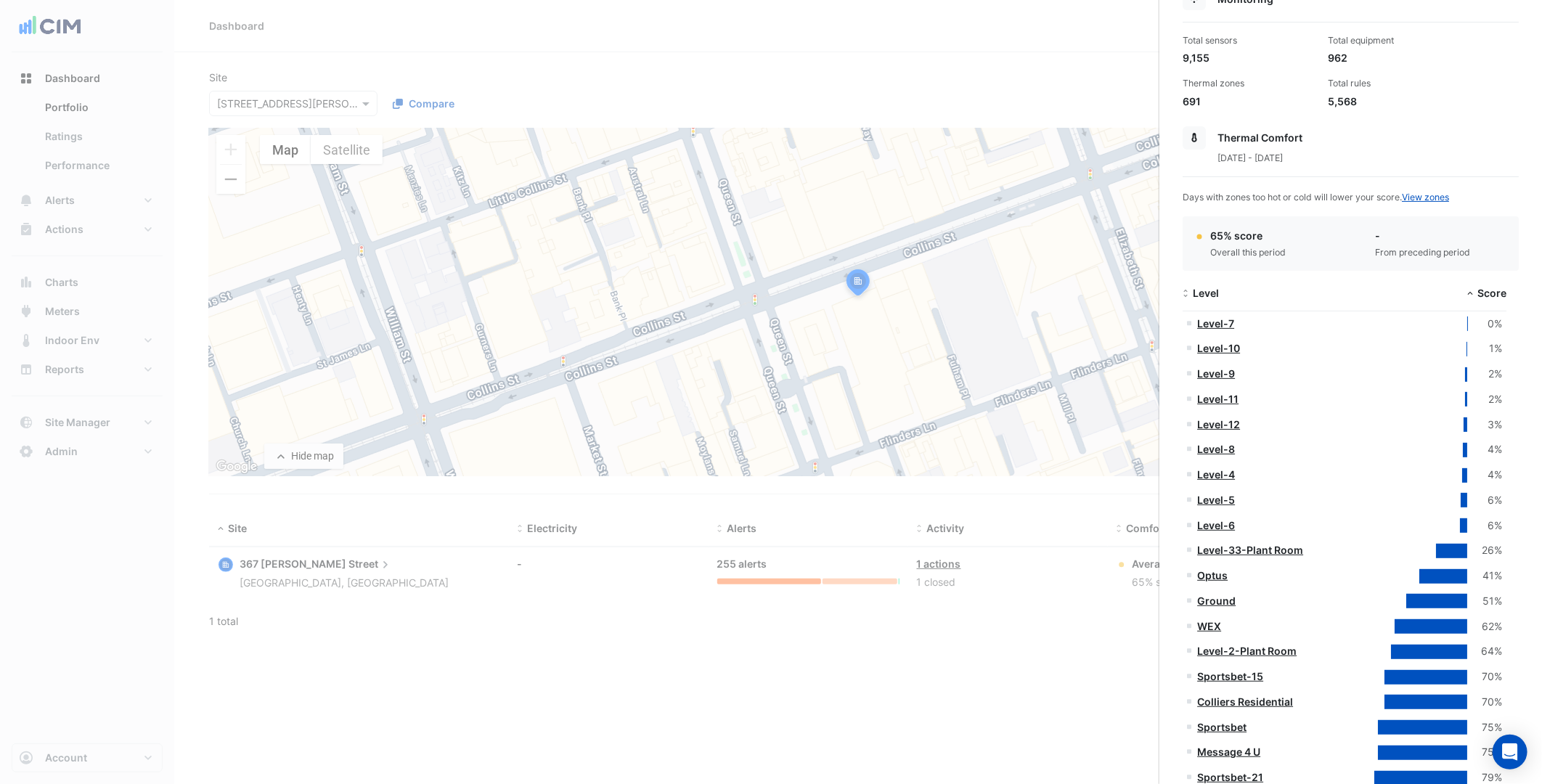
scroll to position [161, 0]
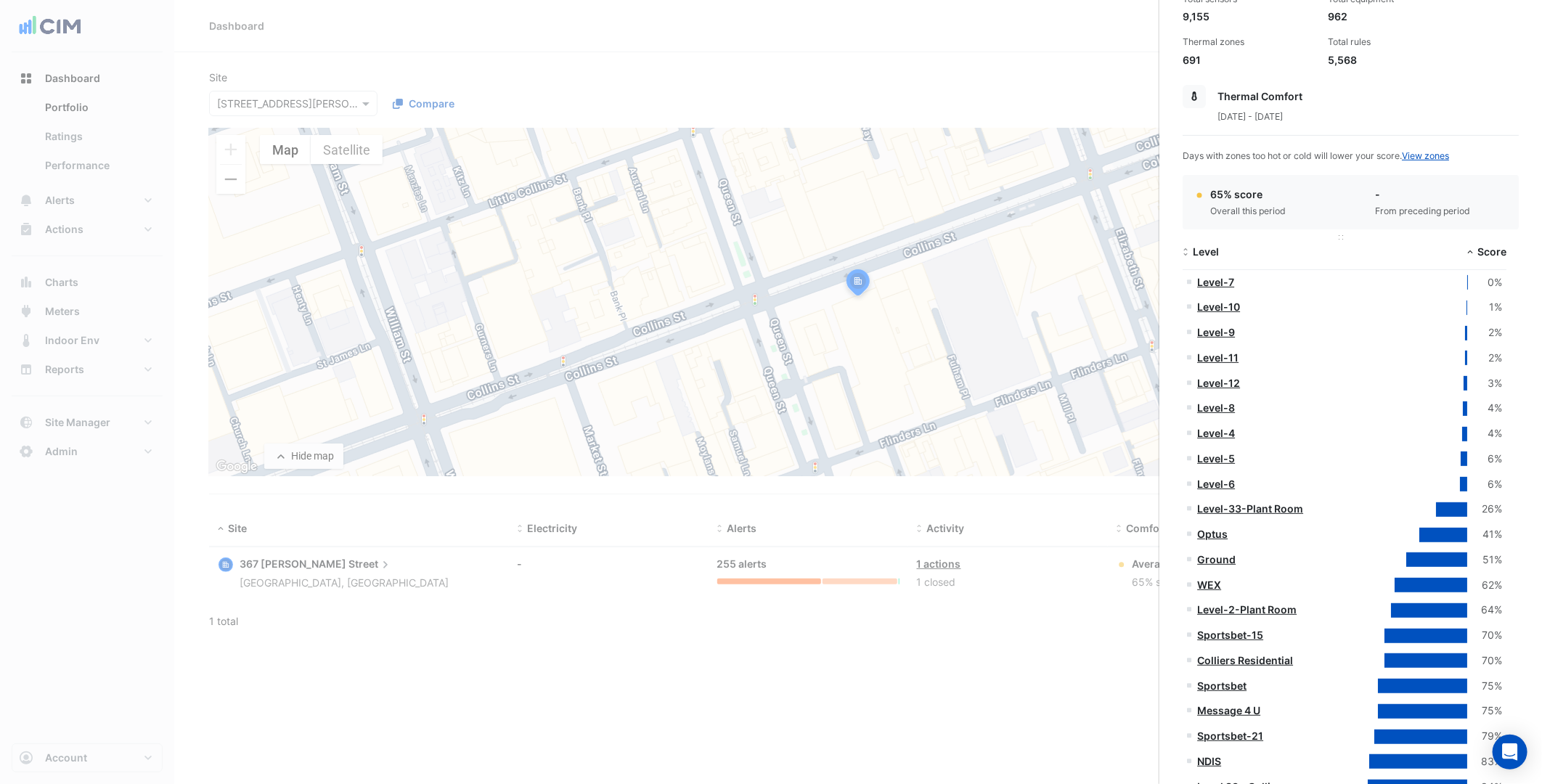
click at [1203, 245] on span "Level" at bounding box center [1205, 251] width 26 height 12
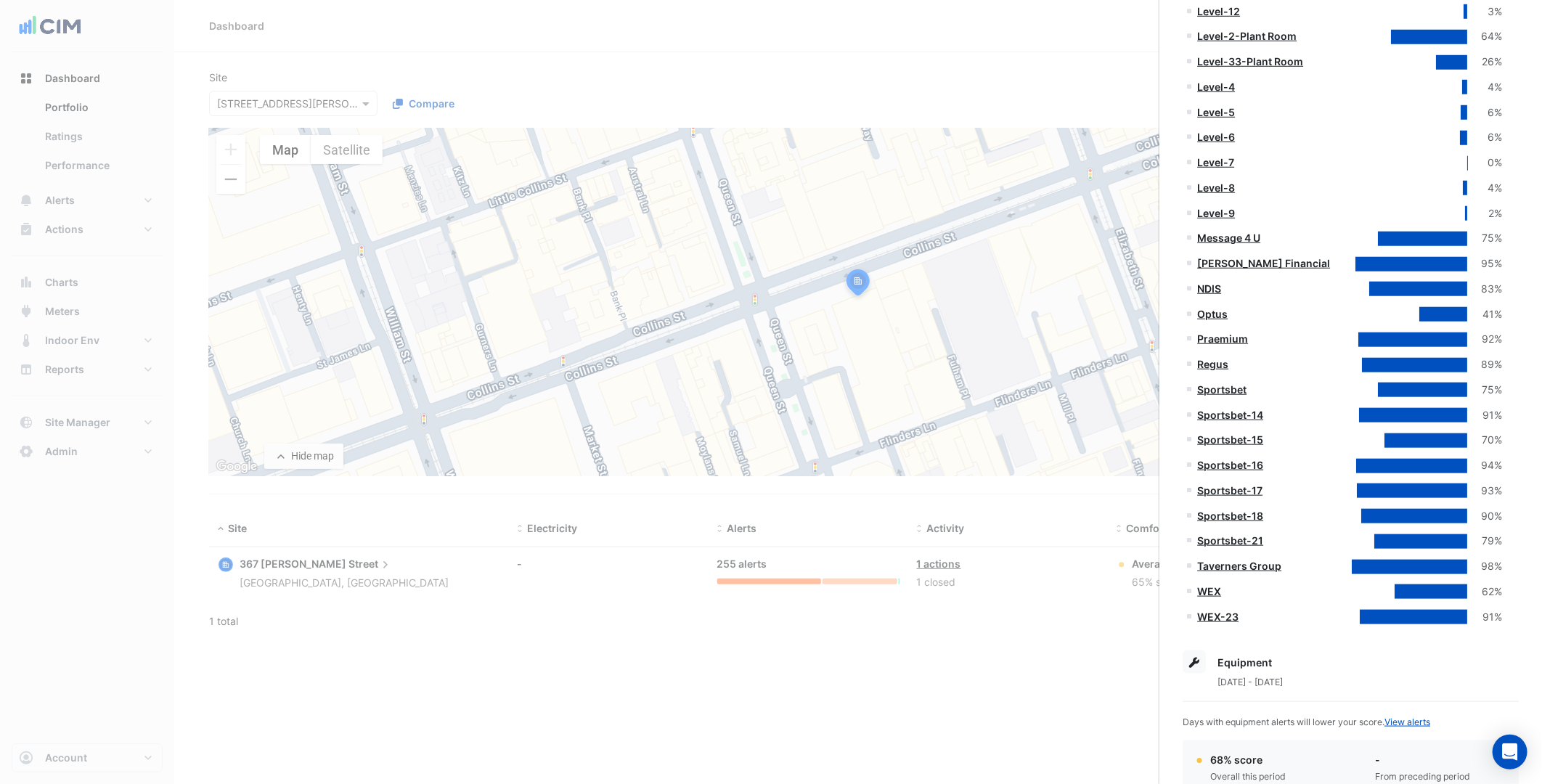
scroll to position [644, 0]
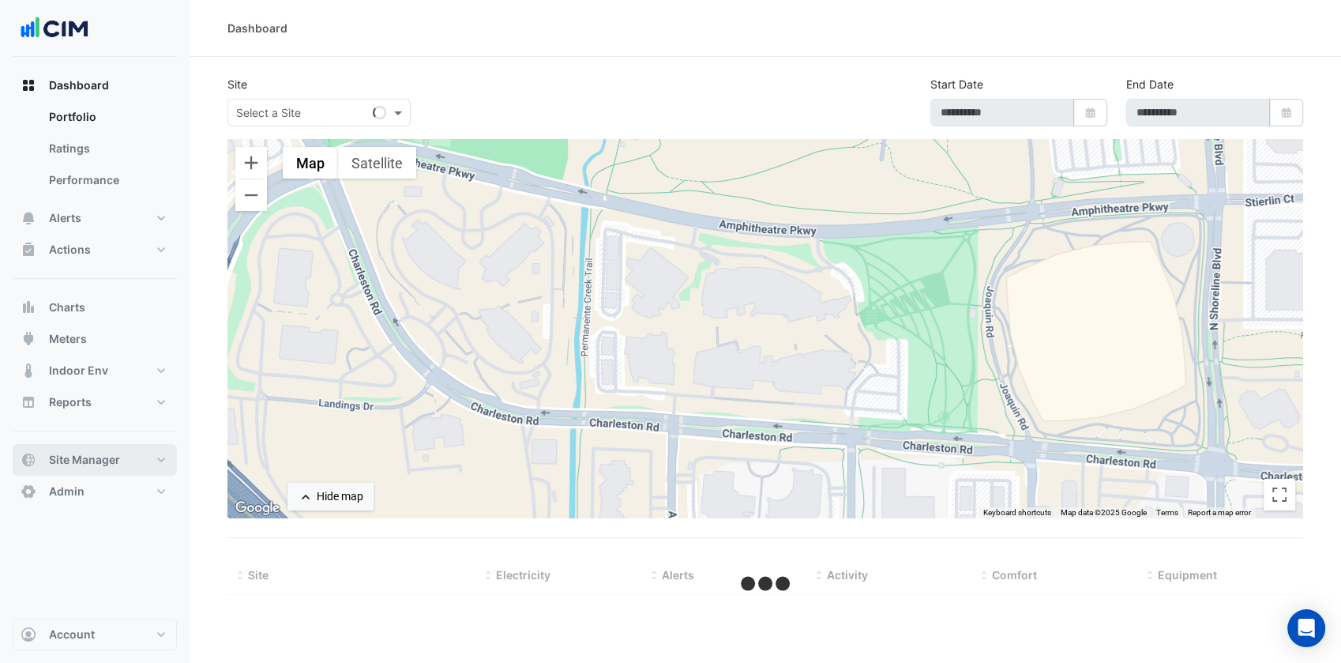
select select "***"
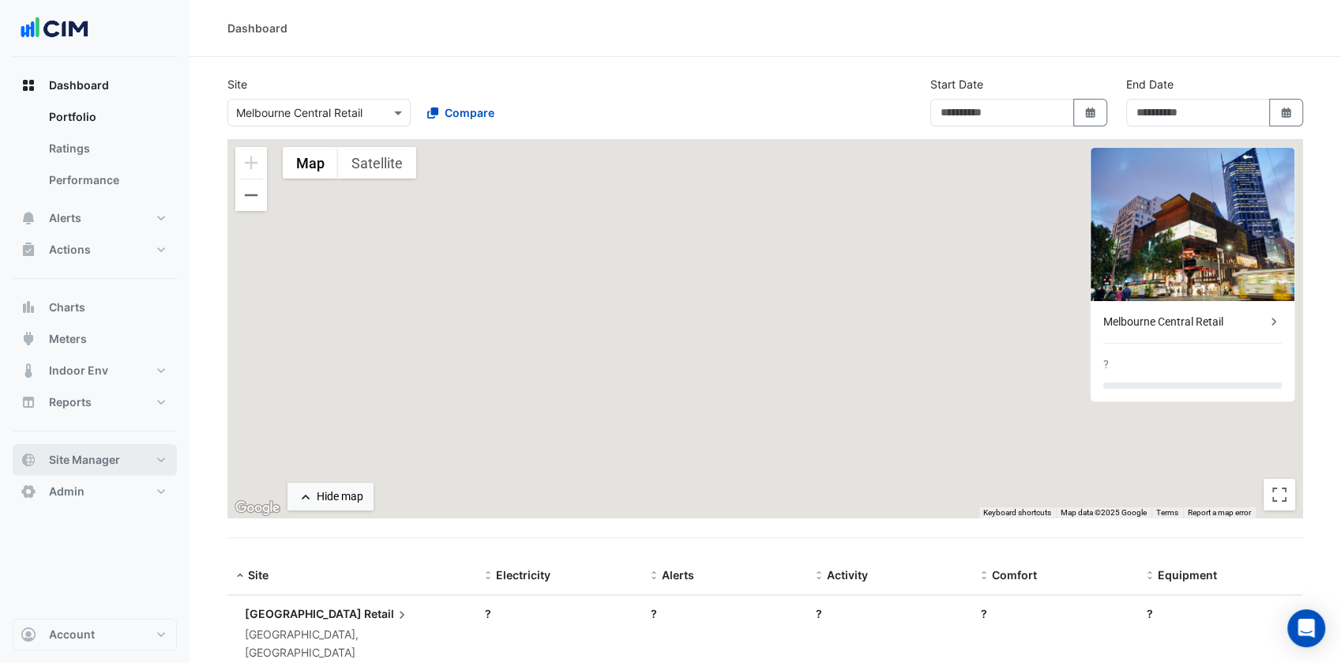
type input "**********"
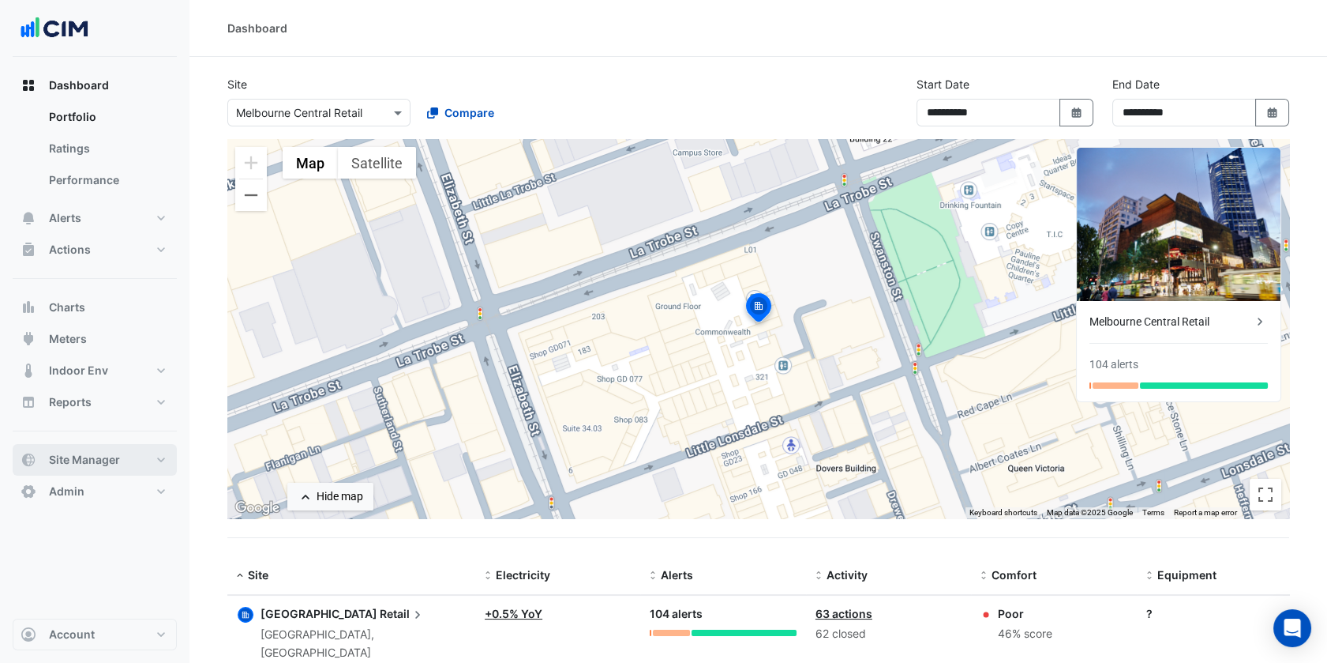
click at [151, 452] on button "Site Manager" at bounding box center [95, 460] width 164 height 32
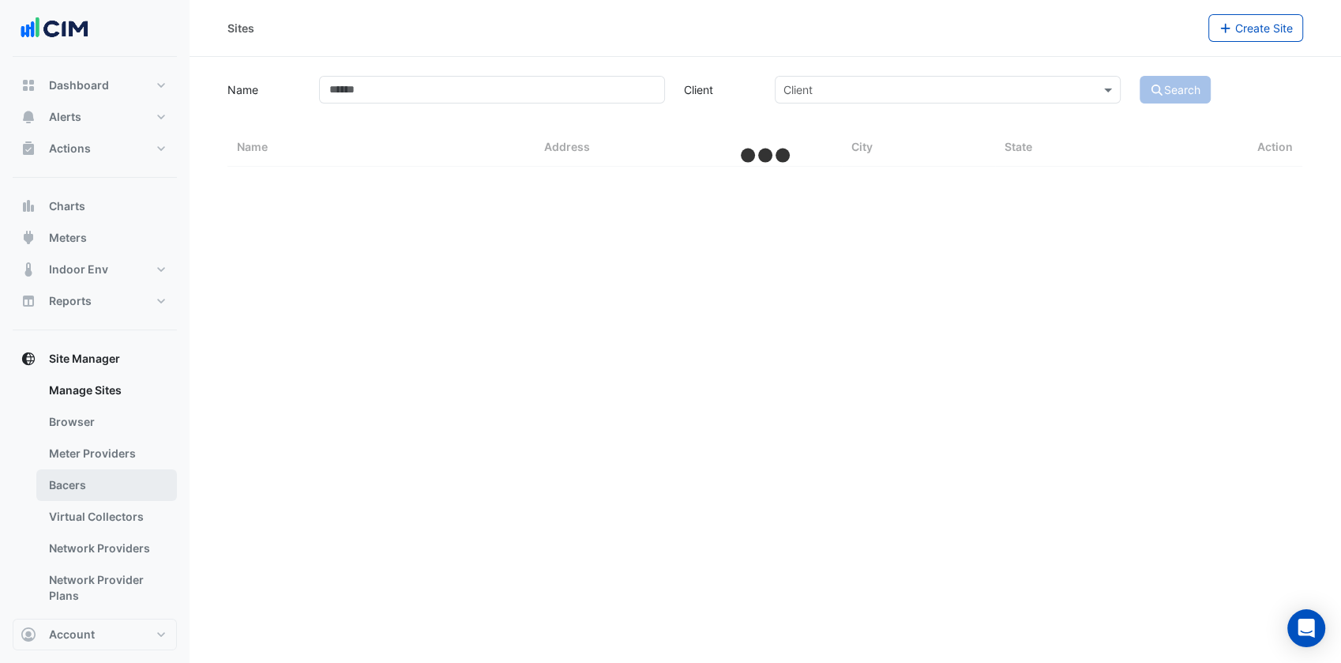
click at [114, 488] on link "Bacers" at bounding box center [106, 485] width 141 height 32
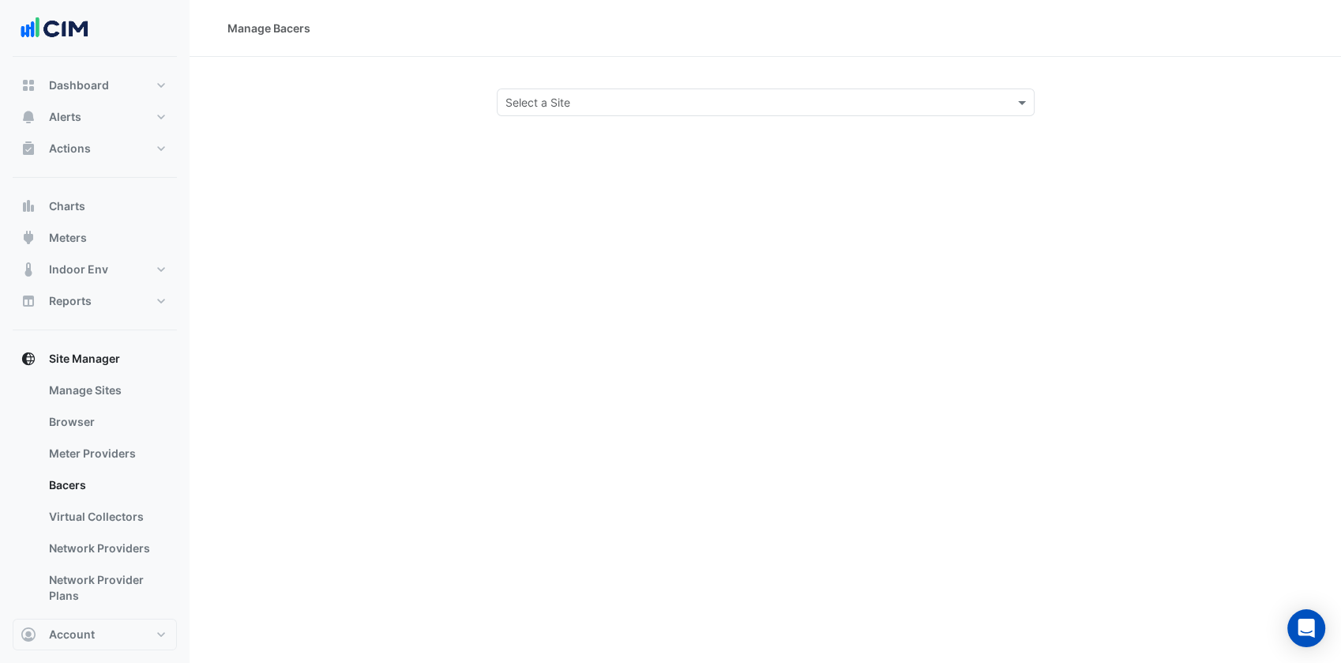
click at [621, 102] on input "text" at bounding box center [749, 103] width 489 height 17
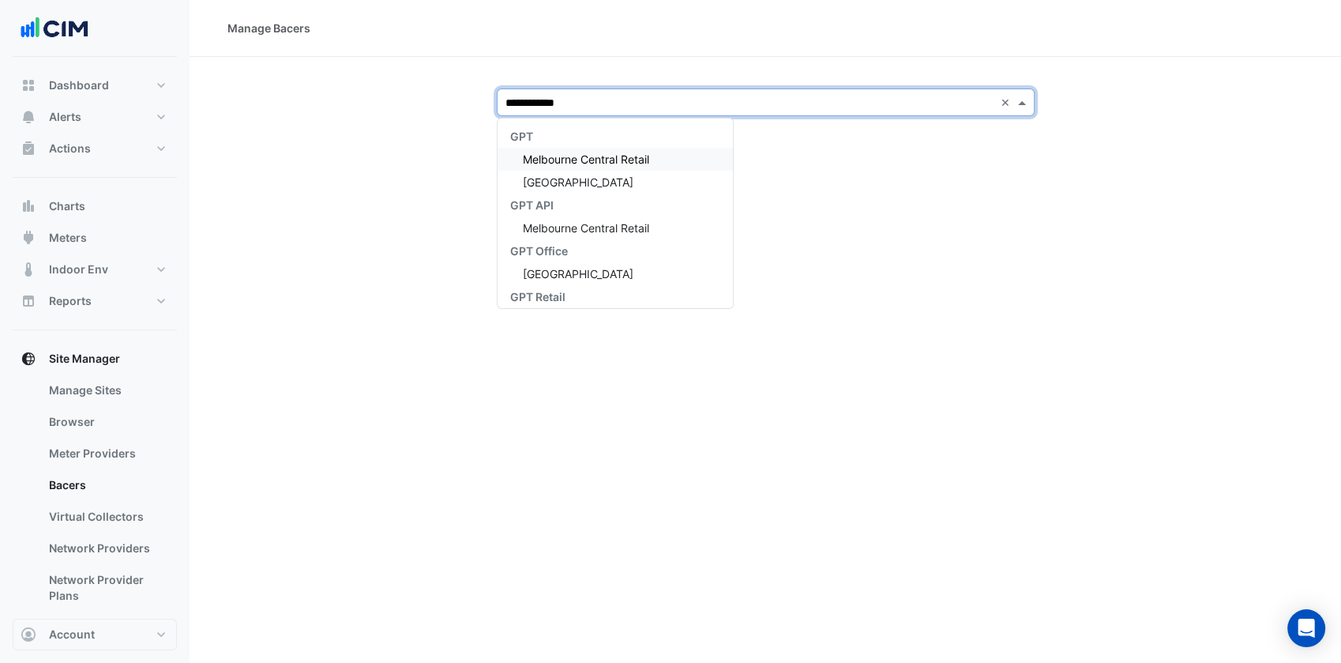
type input "**********"
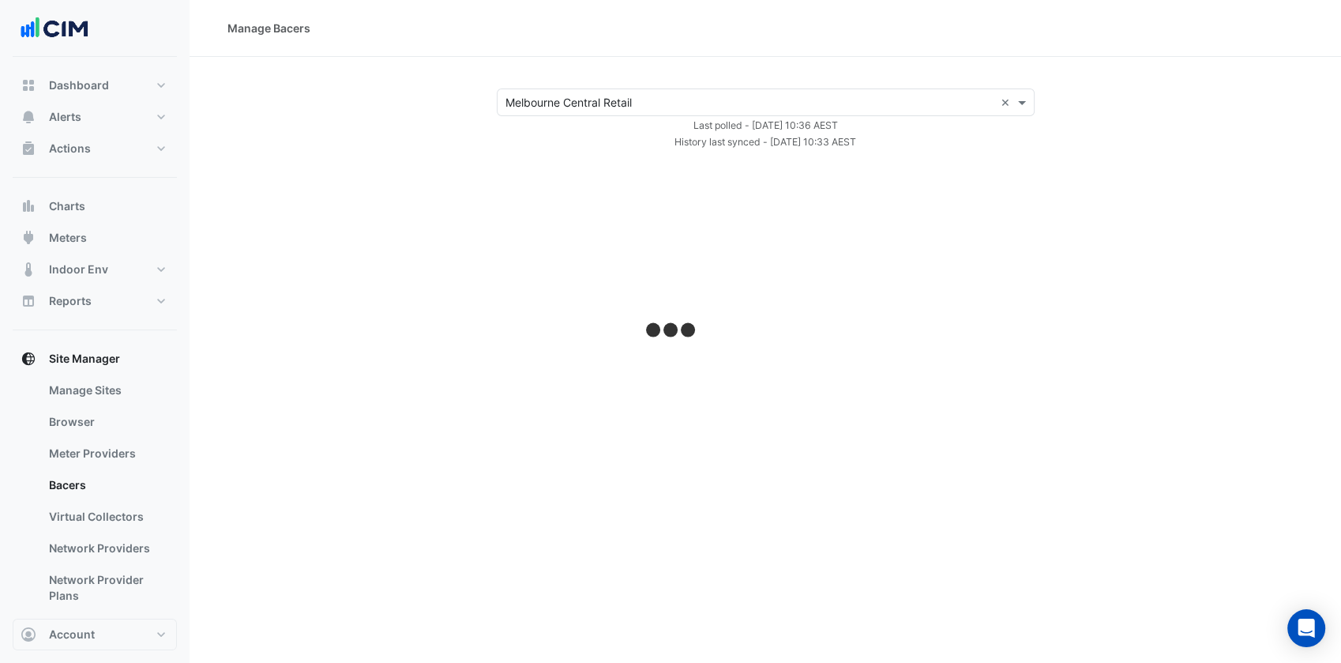
click at [428, 107] on div "× Melbourne Central Retail × Last polled - [DATE] 10:36 AEST History last synce…" at bounding box center [764, 119] width 1113 height 62
select select "***"
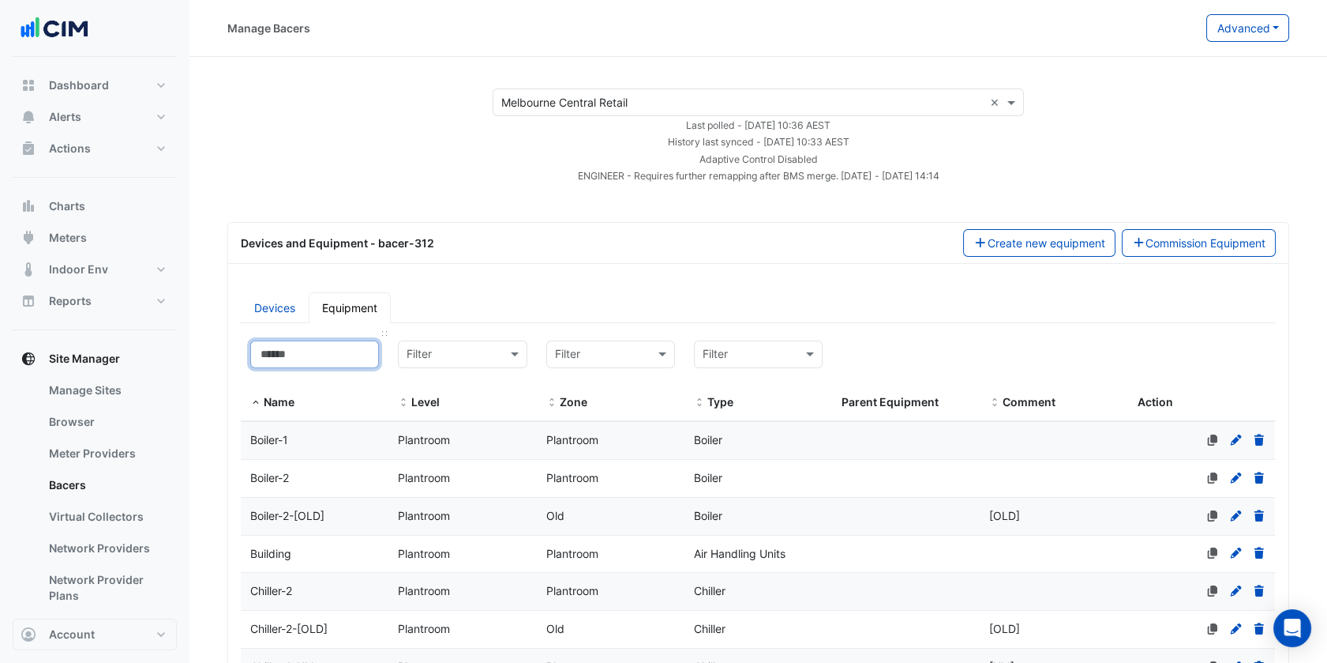
click at [330, 354] on input at bounding box center [314, 354] width 129 height 28
click at [613, 341] on div "Filter" at bounding box center [610, 354] width 129 height 28
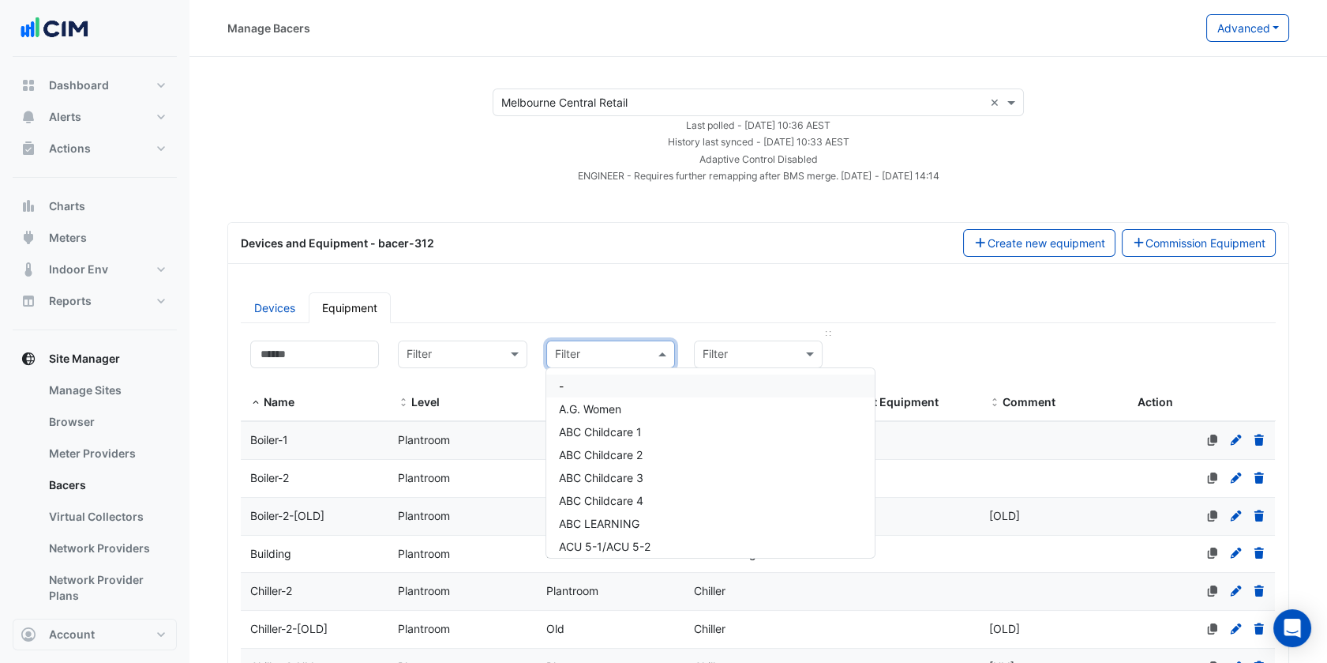
click at [734, 347] on input "text" at bounding box center [743, 355] width 80 height 18
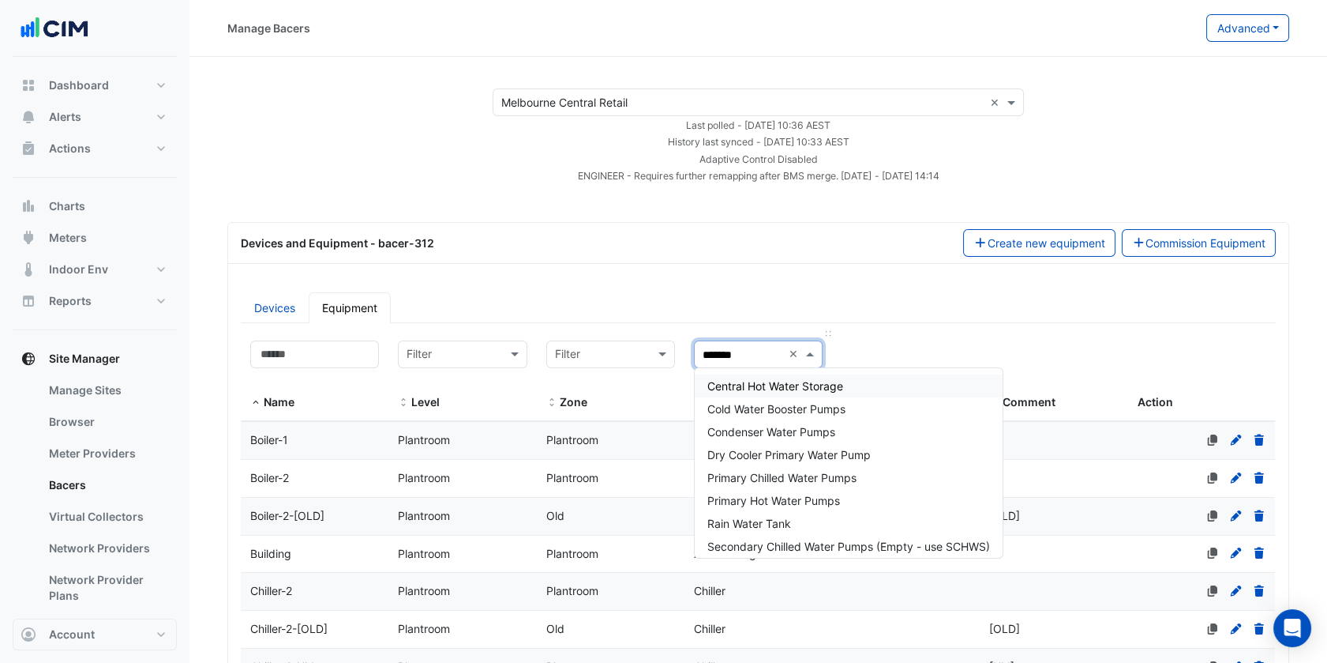
type input "********"
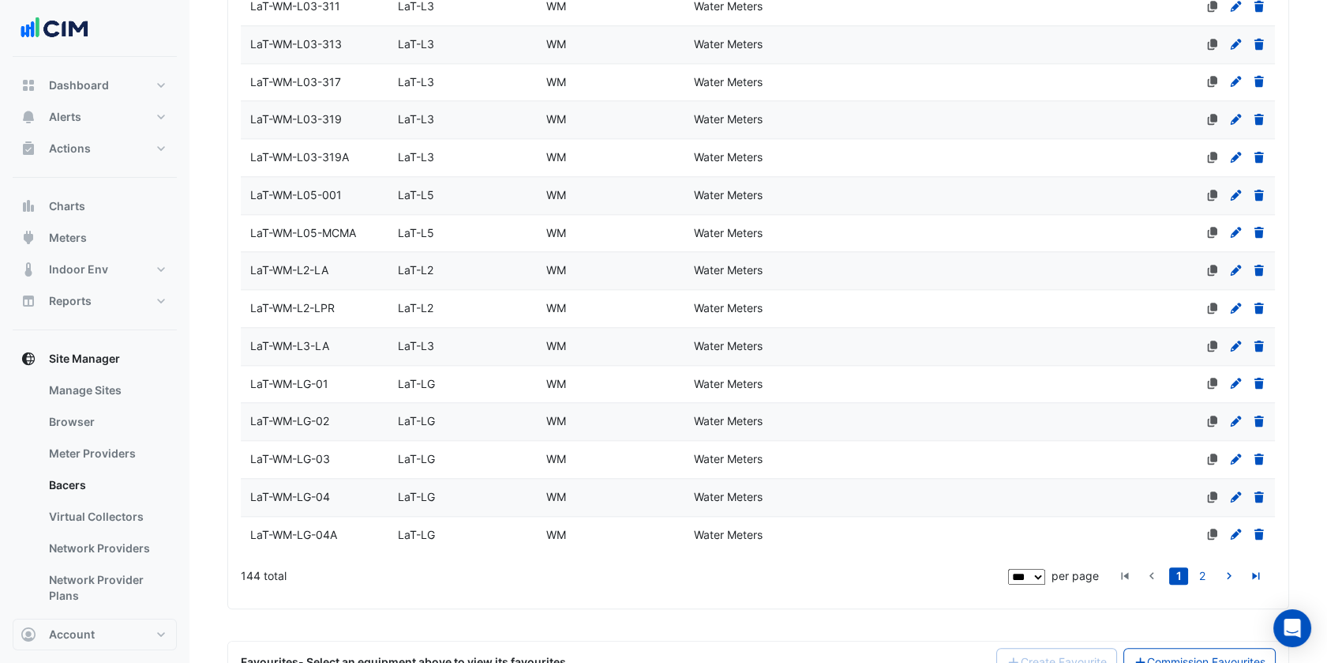
scroll to position [3638, 0]
click at [1199, 568] on link "2" at bounding box center [1202, 576] width 19 height 17
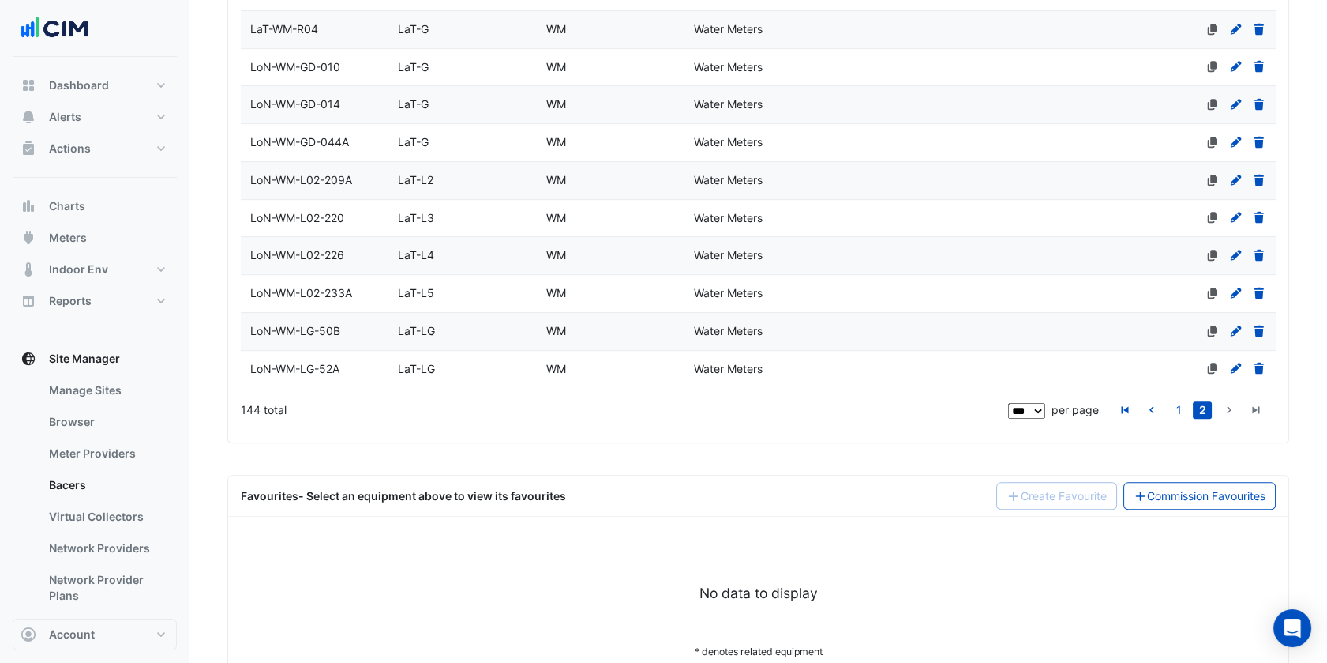
scroll to position [1695, 0]
click at [1180, 401] on link "1" at bounding box center [1178, 408] width 19 height 17
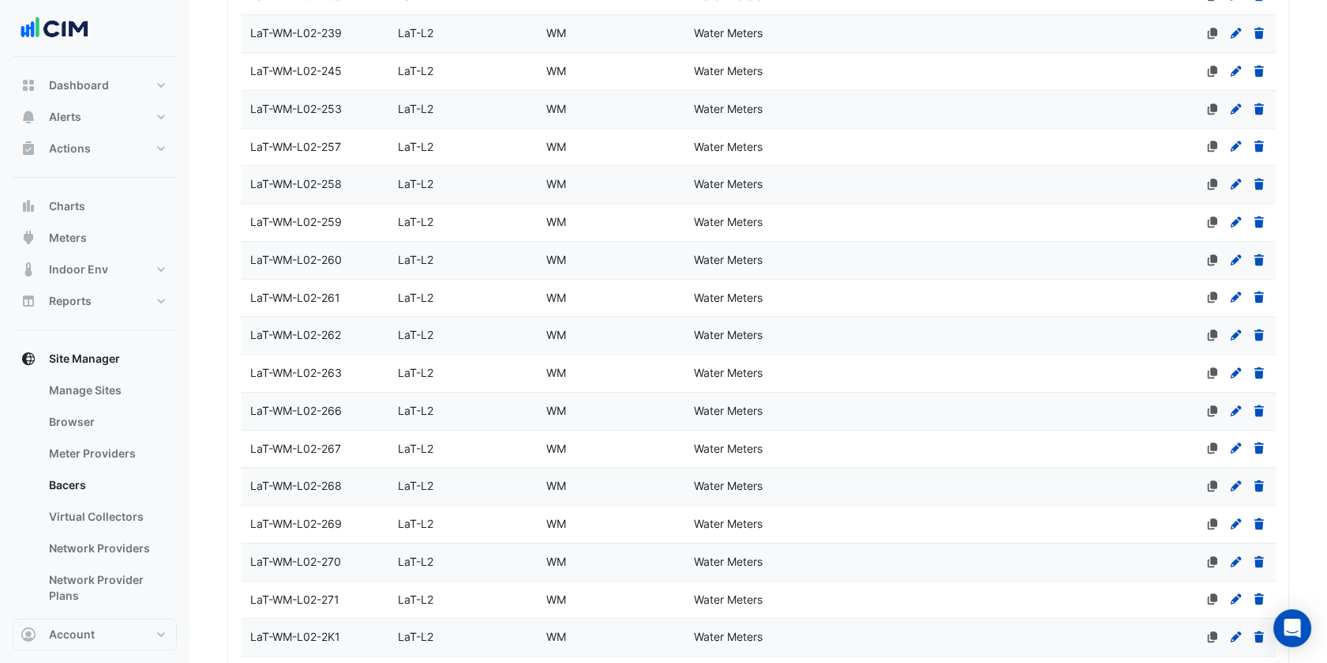
scroll to position [2520, 0]
click at [446, 331] on div "LaT-L2" at bounding box center [463, 334] width 148 height 18
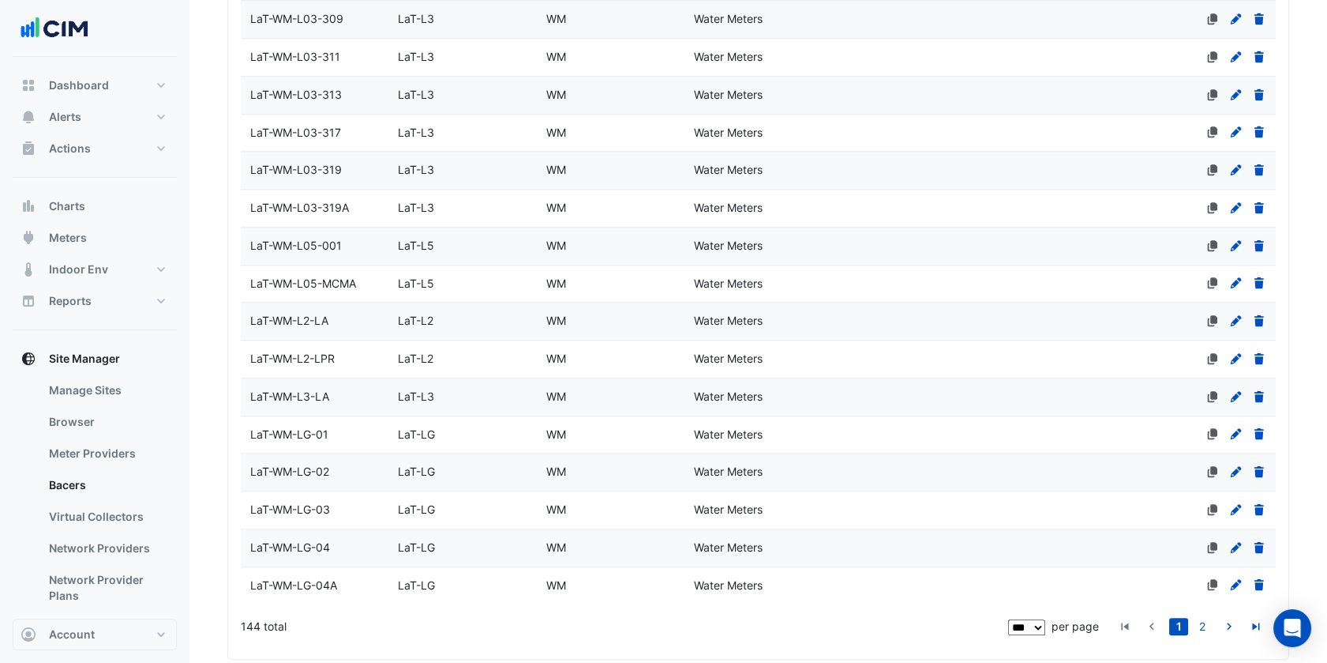
scroll to position [3738, 0]
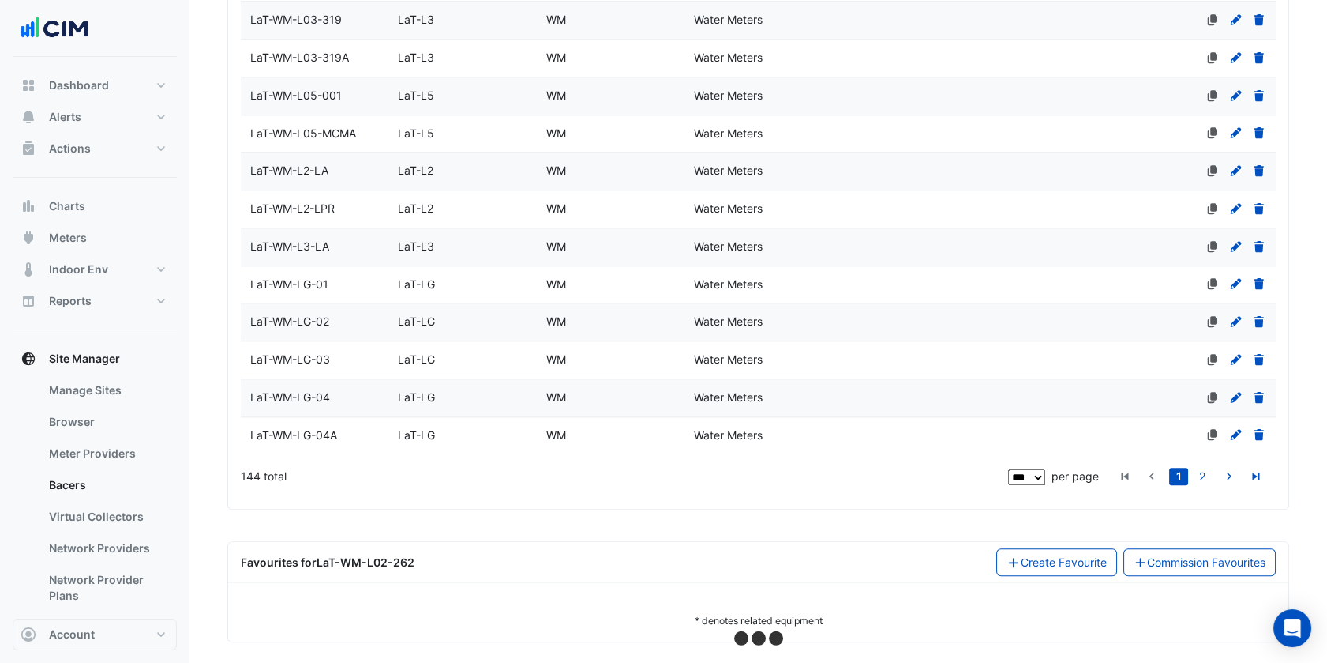
select select "***"
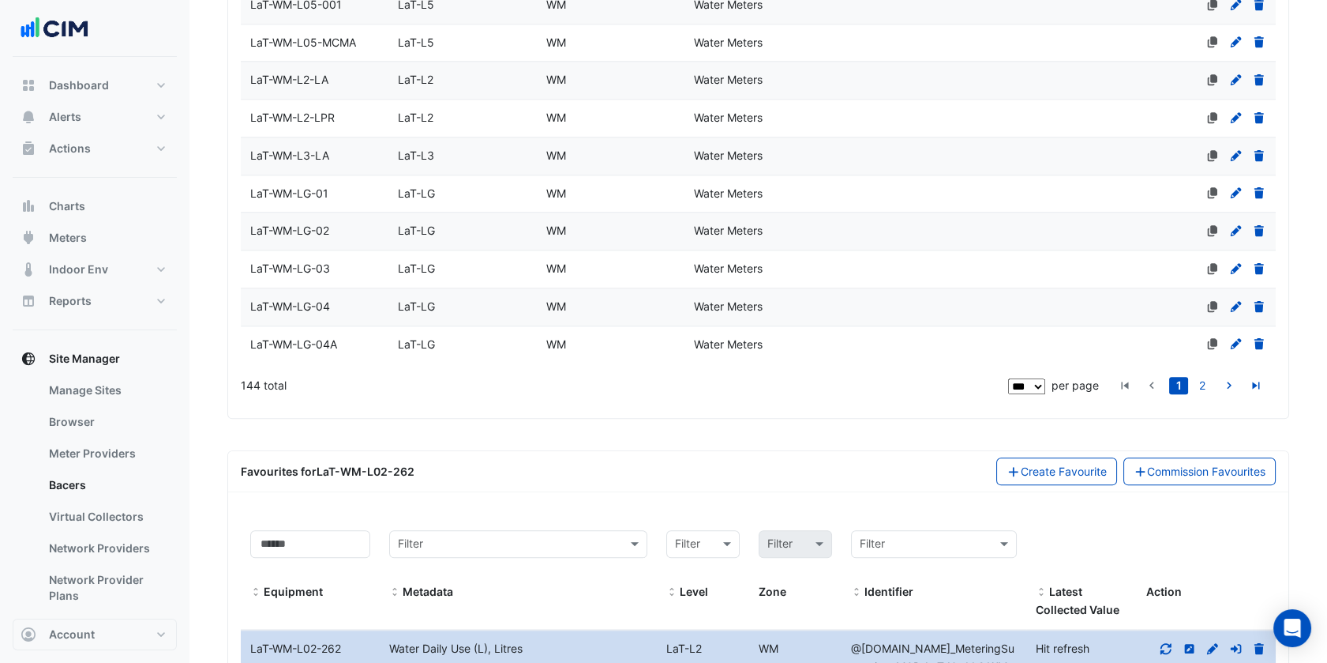
scroll to position [3836, 0]
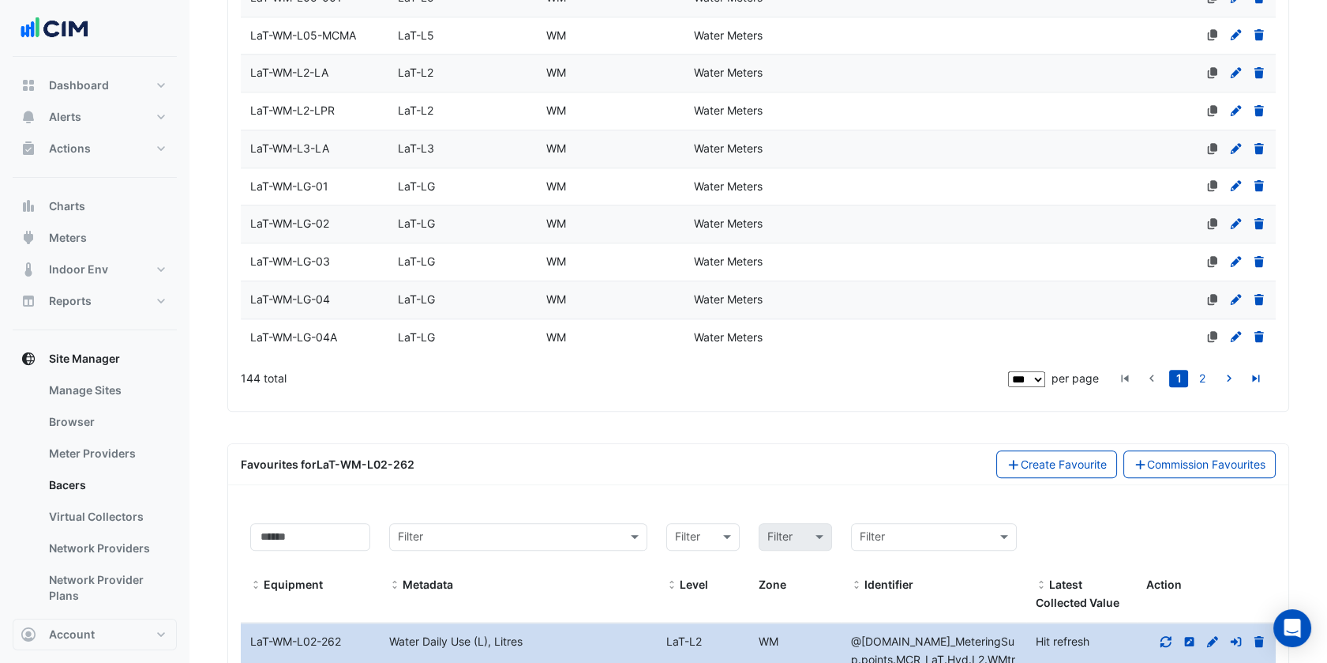
click at [602, 453] on div "Favourites for LaT-WM-L02-262 Create Favourite Commission Favourites" at bounding box center [758, 464] width 1035 height 28
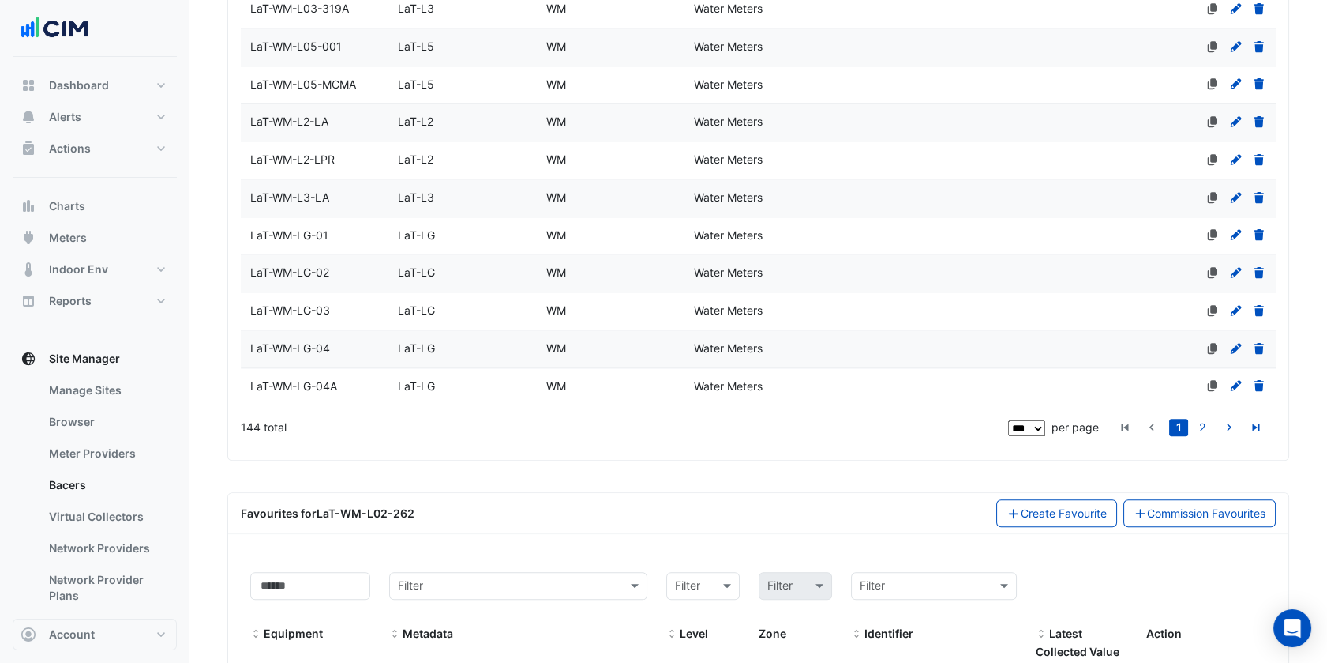
click at [598, 499] on div "Favourites for LaT-WM-L02-262 Create Favourite Commission Favourites" at bounding box center [758, 513] width 1035 height 28
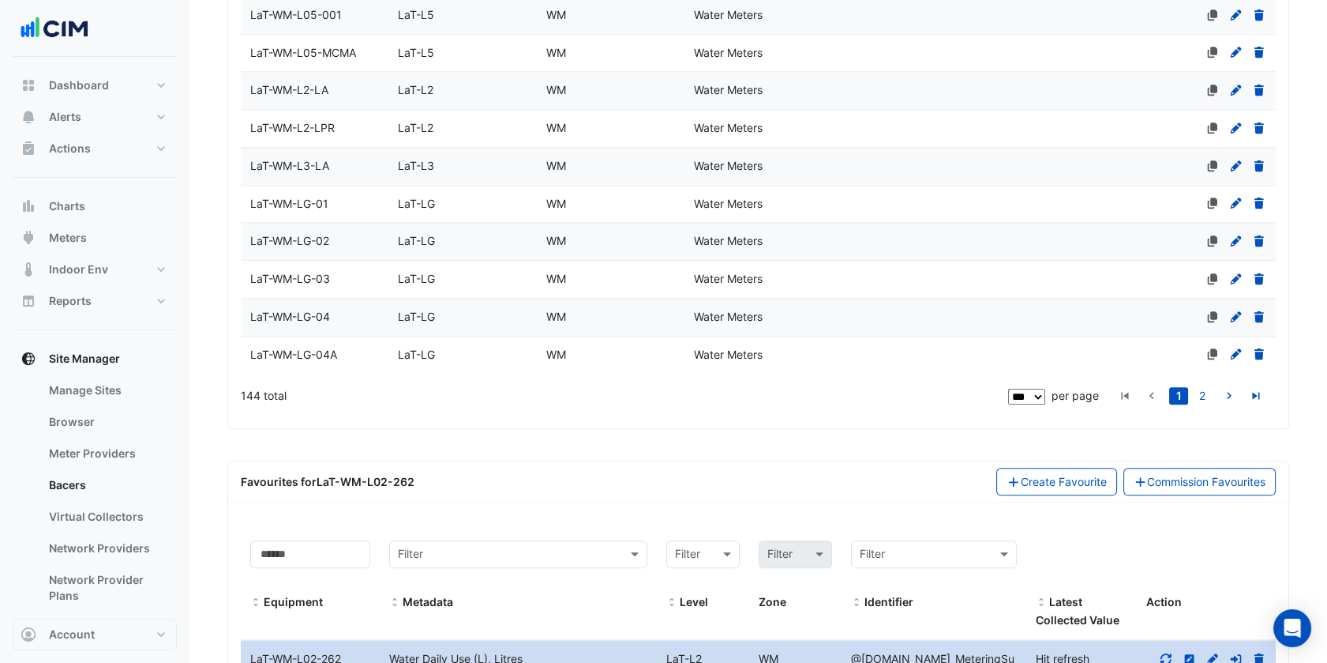
scroll to position [3981, 0]
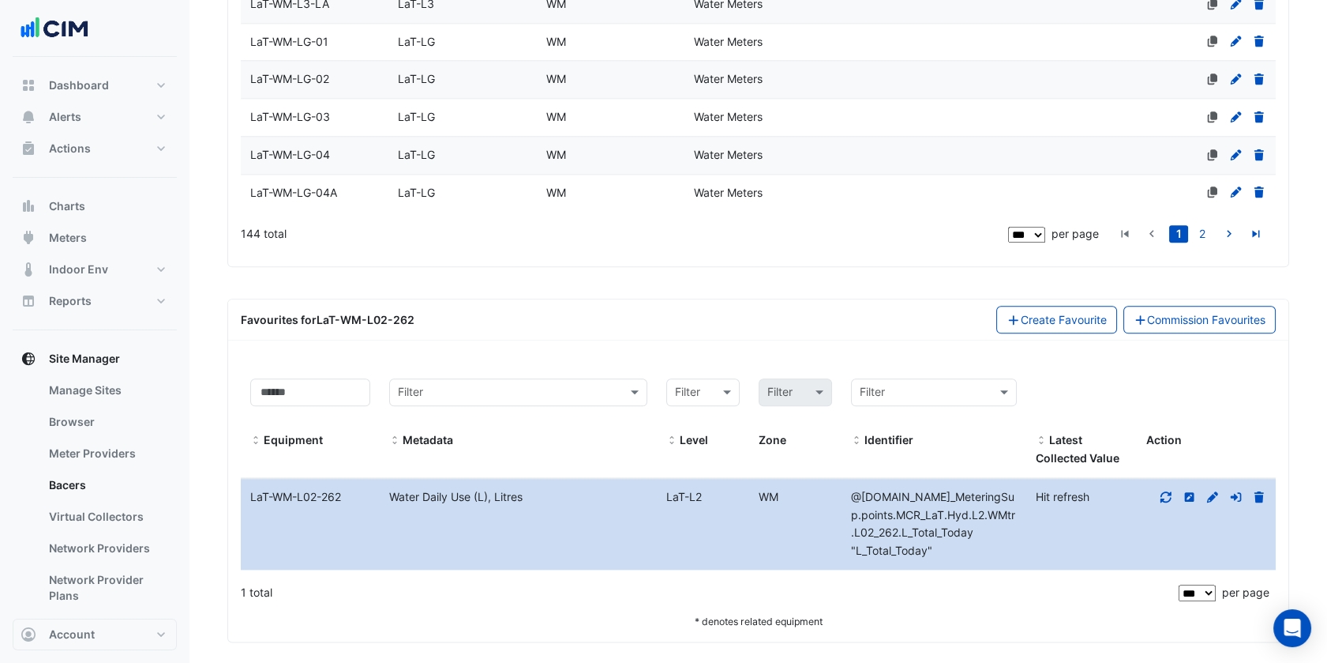
click at [1169, 491] on icon at bounding box center [1166, 496] width 14 height 11
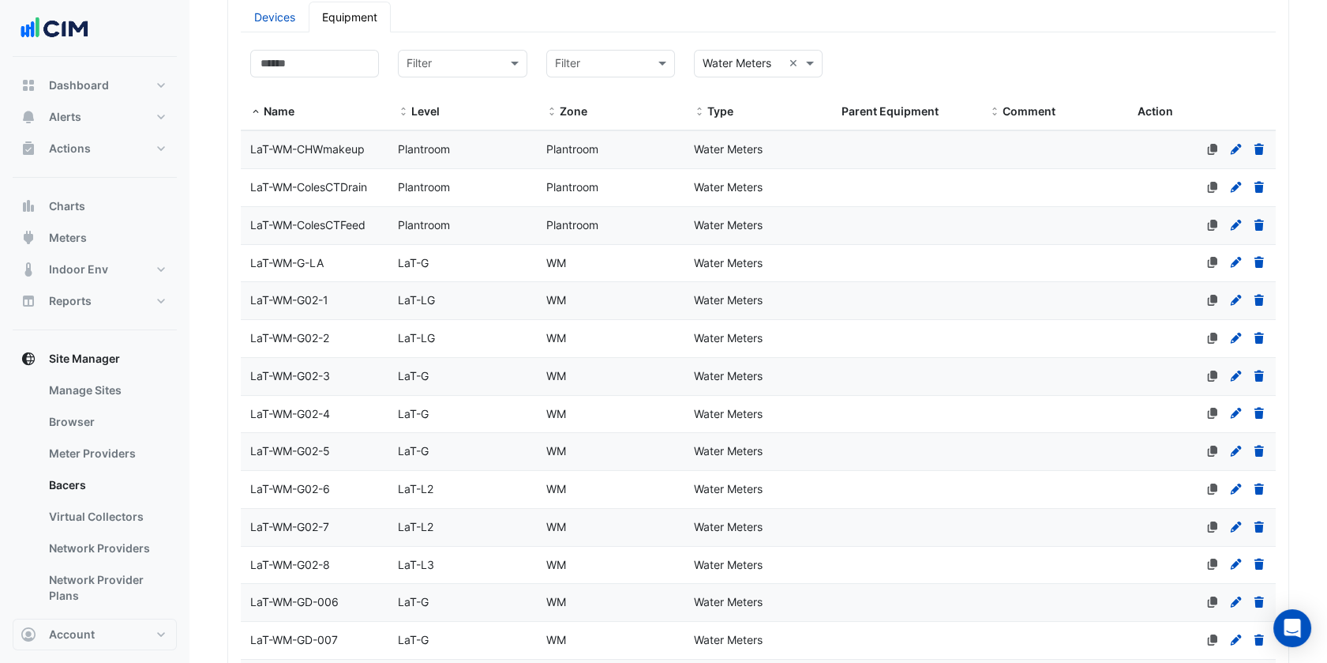
scroll to position [0, 0]
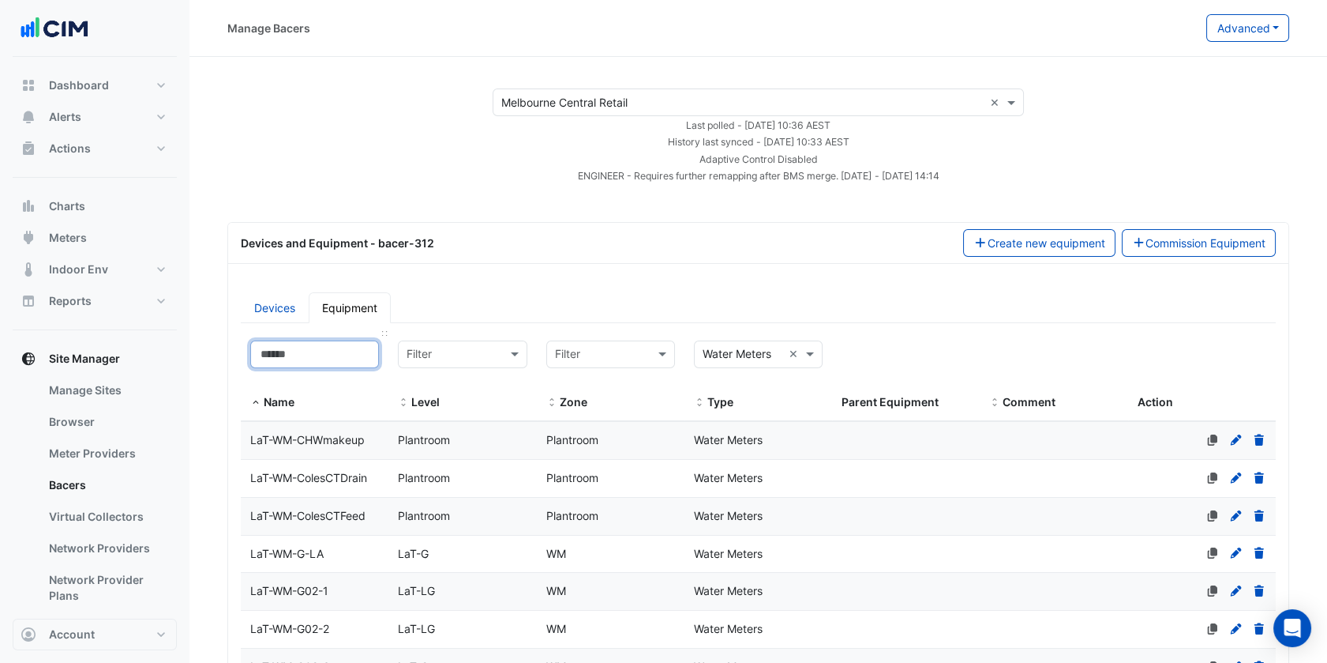
click at [303, 343] on input at bounding box center [314, 354] width 129 height 28
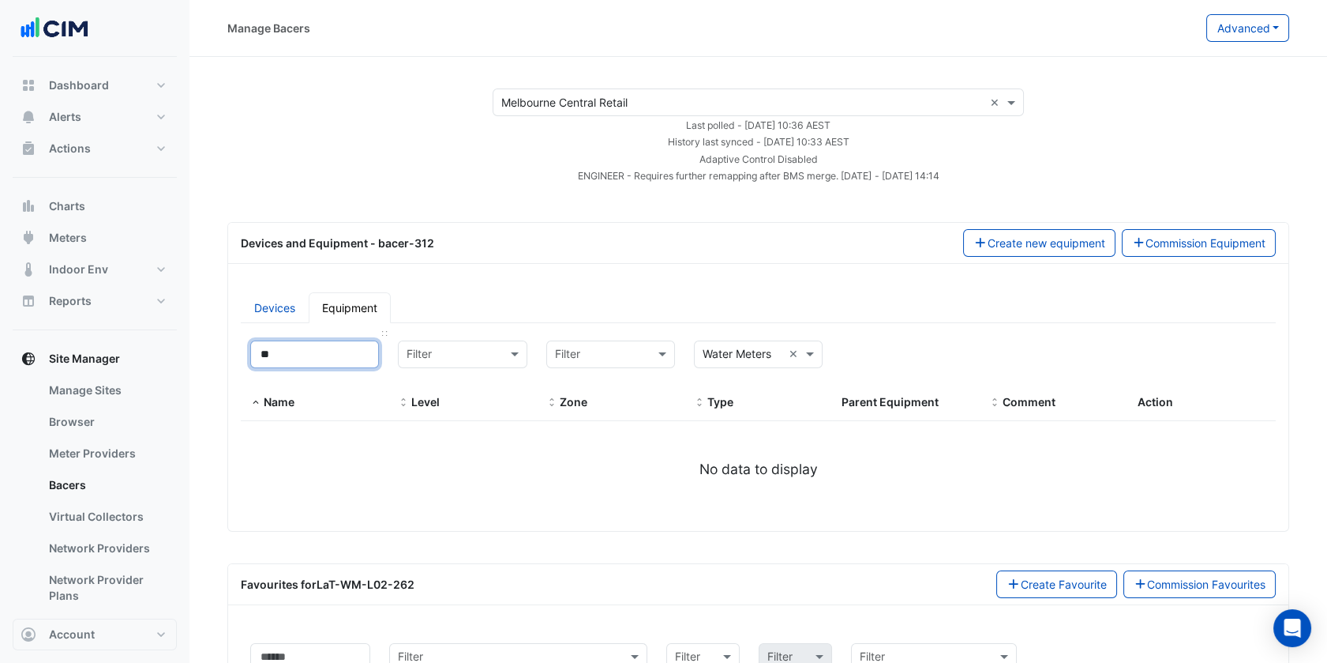
type input "*"
select select "***"
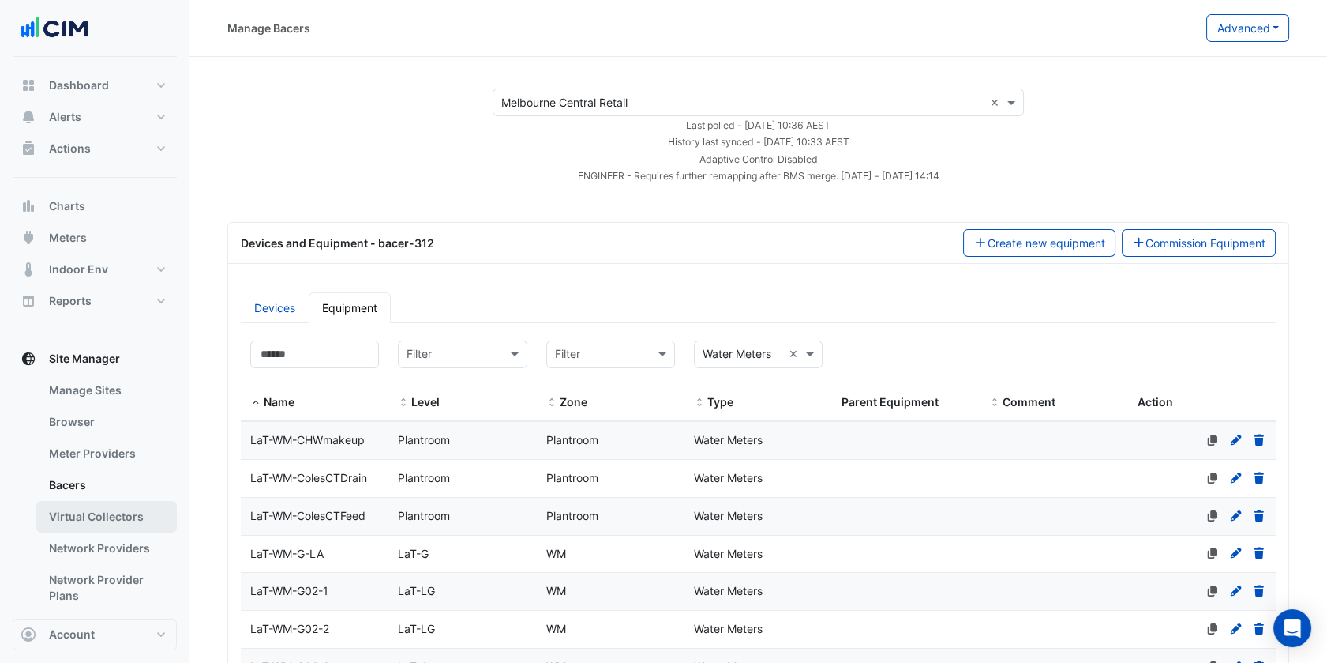
click at [116, 509] on link "Virtual Collectors" at bounding box center [106, 517] width 141 height 32
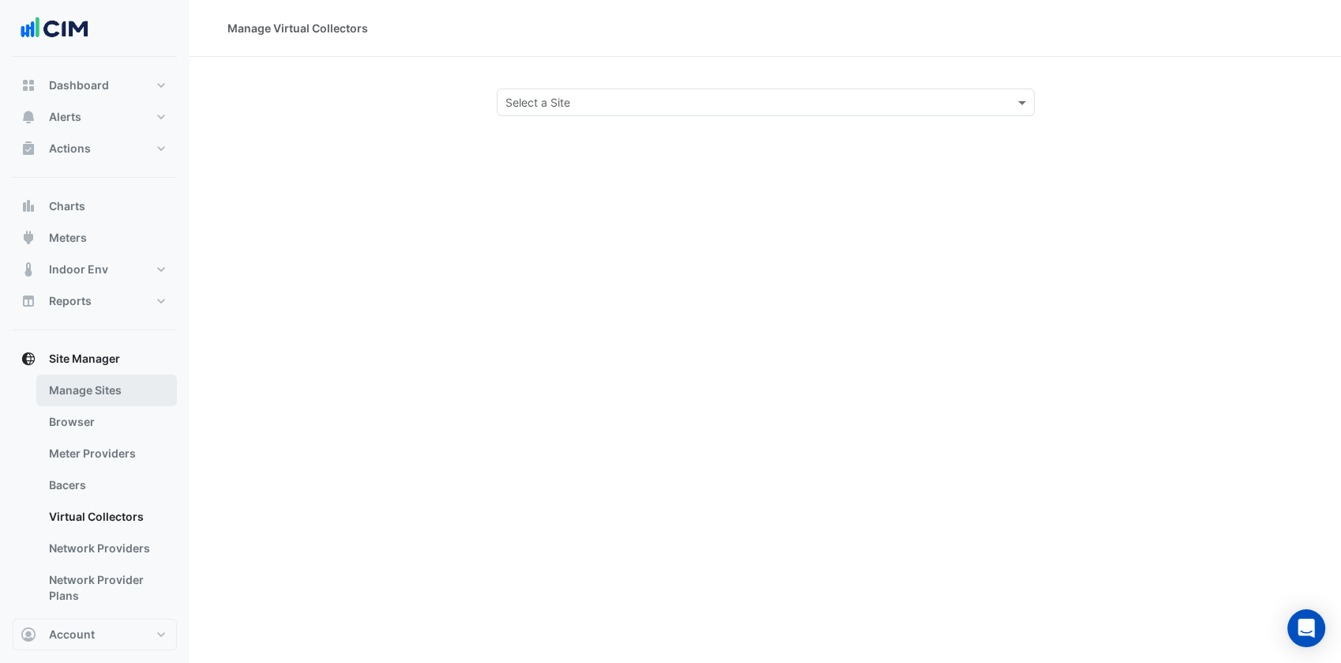
click at [115, 399] on link "Manage Sites" at bounding box center [106, 390] width 141 height 32
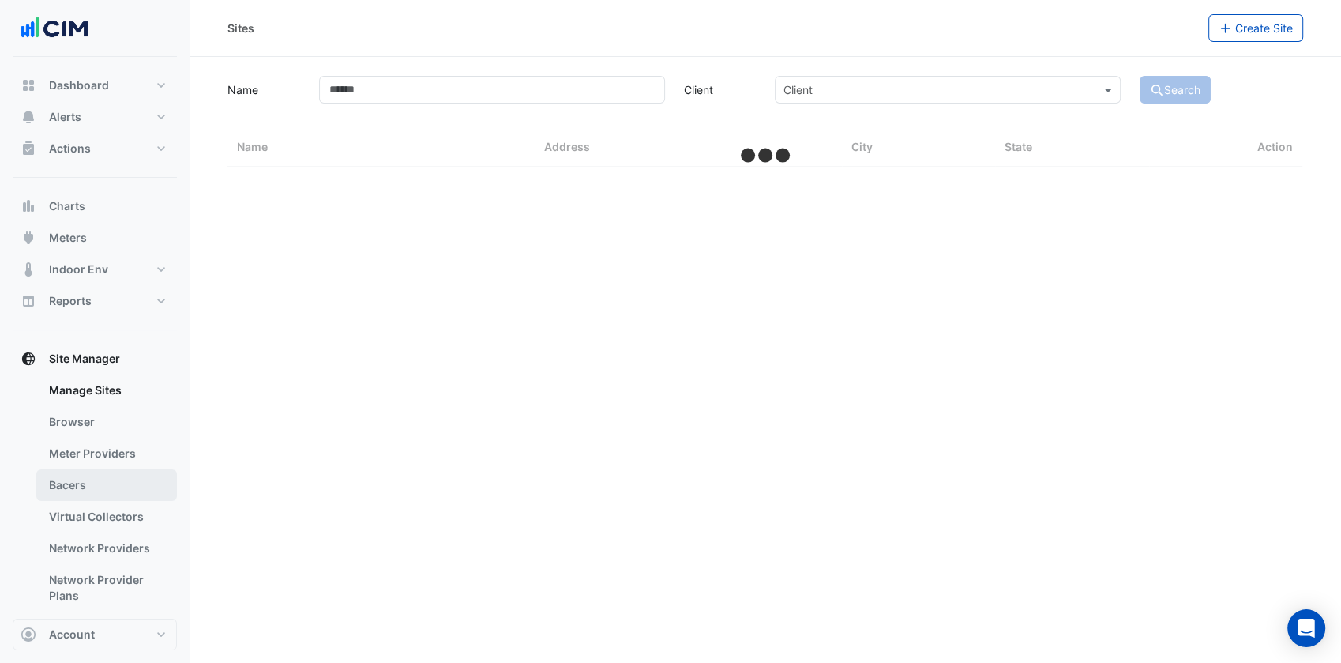
click at [96, 489] on link "Bacers" at bounding box center [106, 485] width 141 height 32
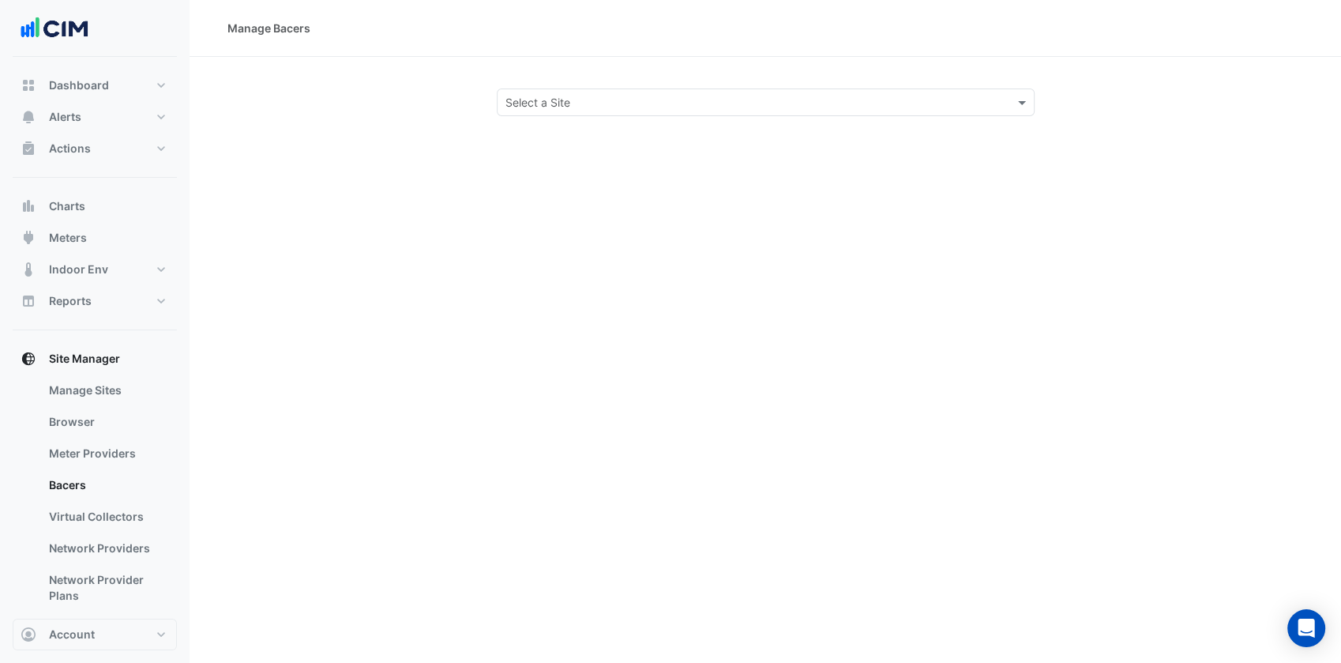
click at [624, 91] on div "Select a Site" at bounding box center [766, 102] width 538 height 28
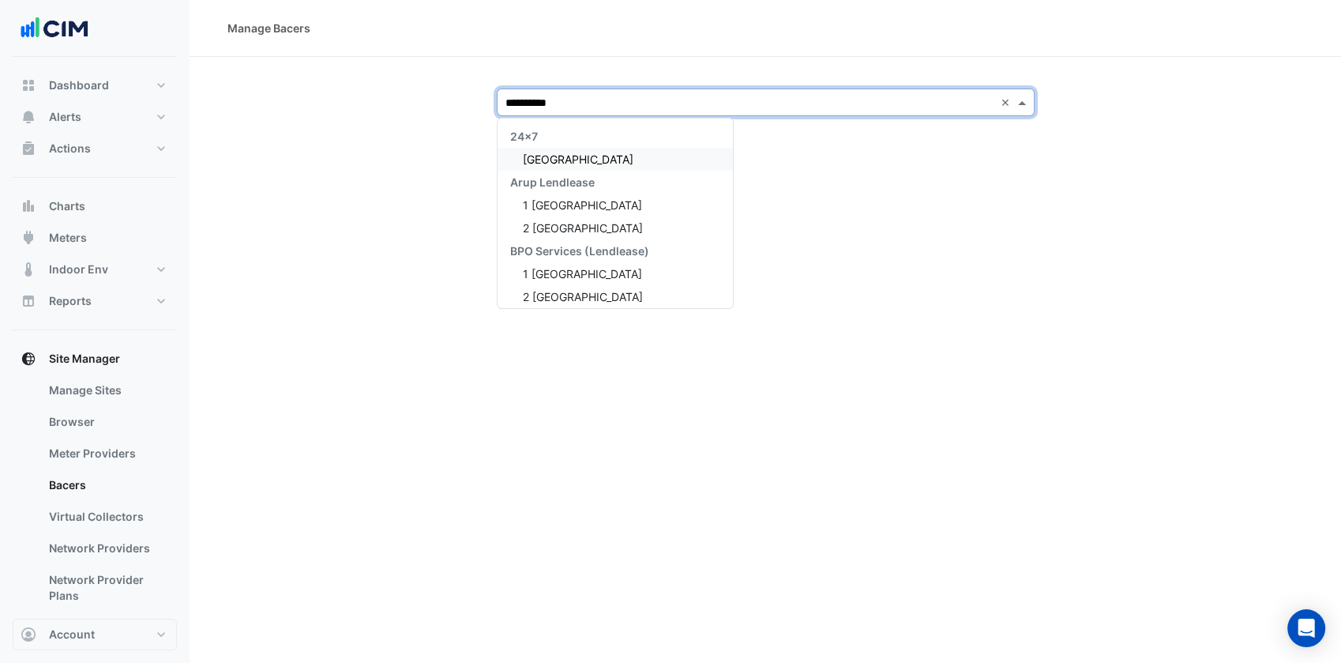
type input "**********"
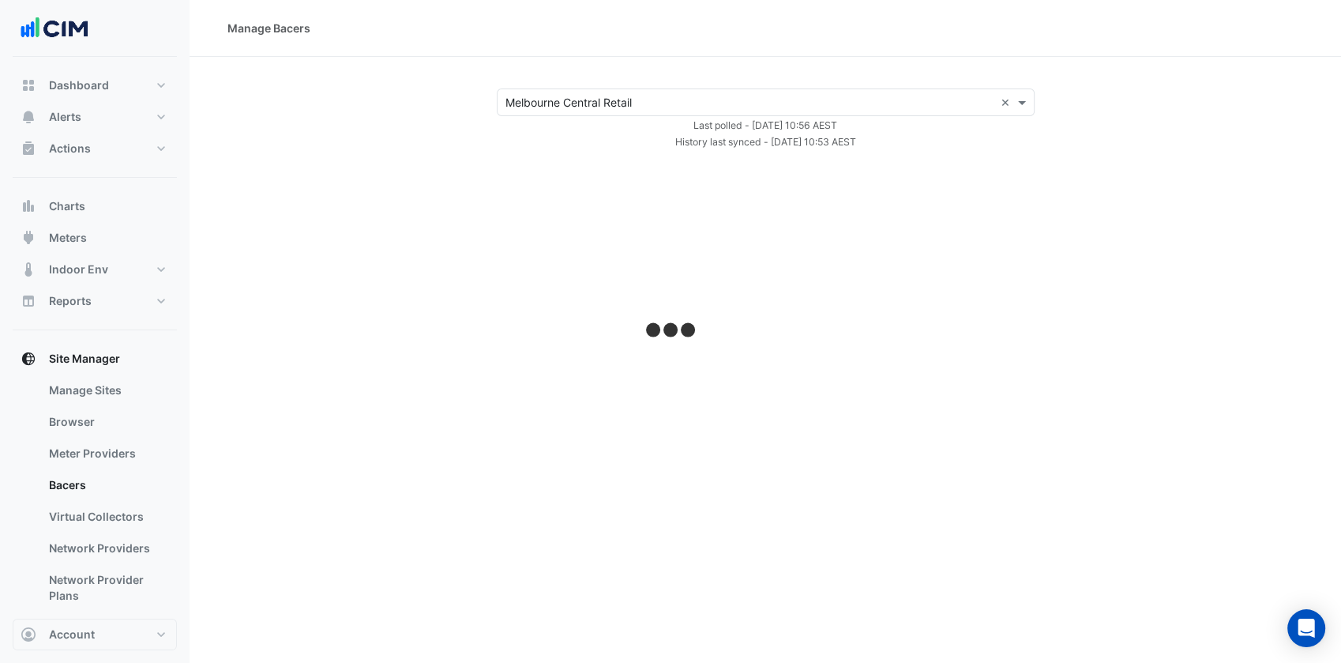
select select "***"
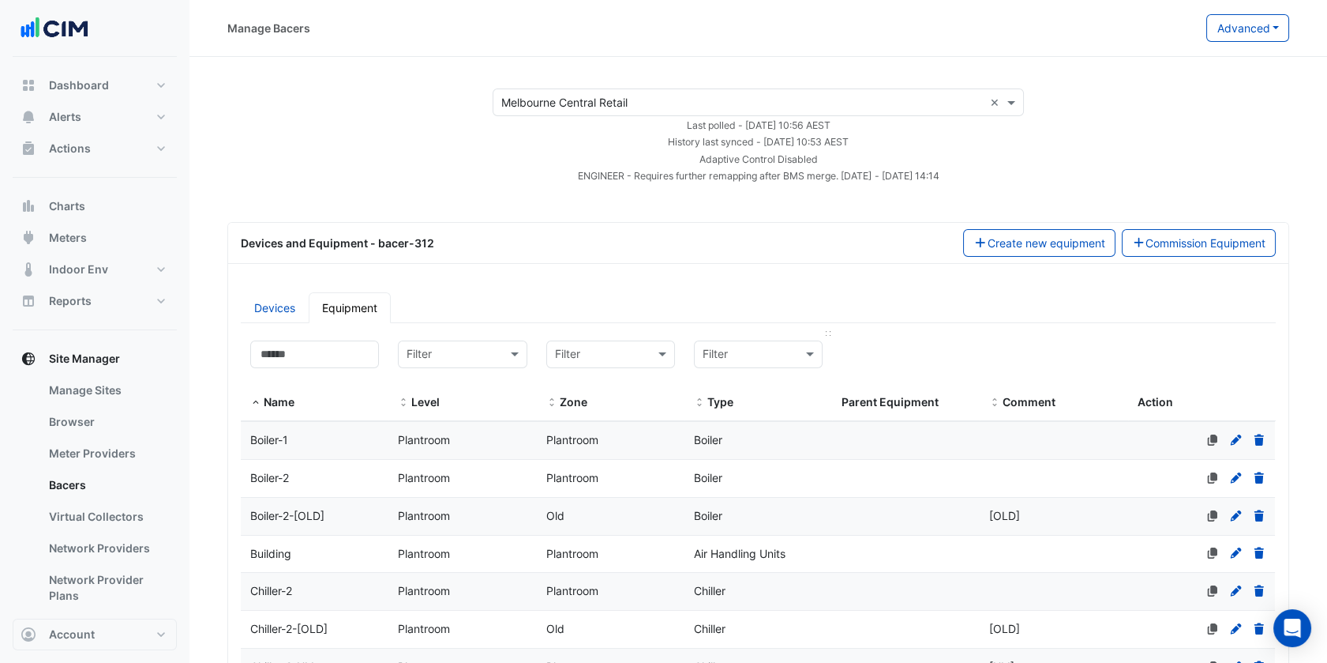
click at [637, 355] on div at bounding box center [610, 354] width 127 height 19
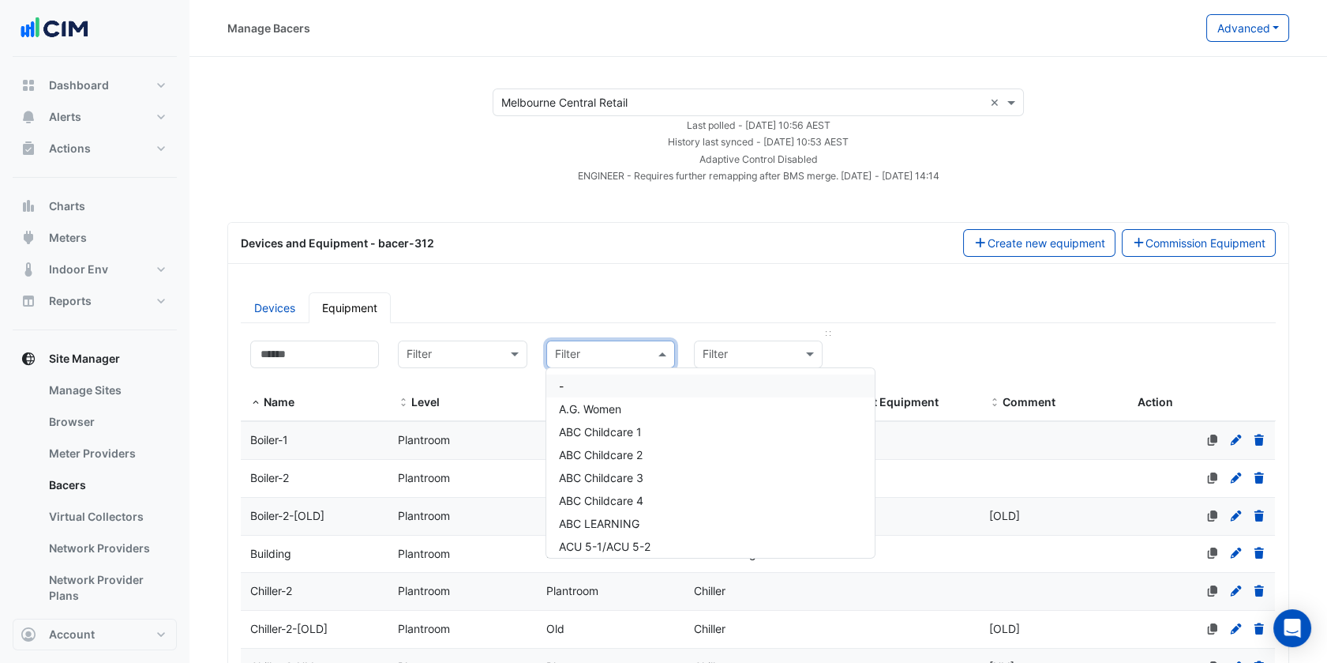
drag, startPoint x: 714, startPoint y: 295, endPoint x: 725, endPoint y: 340, distance: 46.3
click at [713, 297] on ul "Devices Equipment" at bounding box center [758, 307] width 1035 height 31
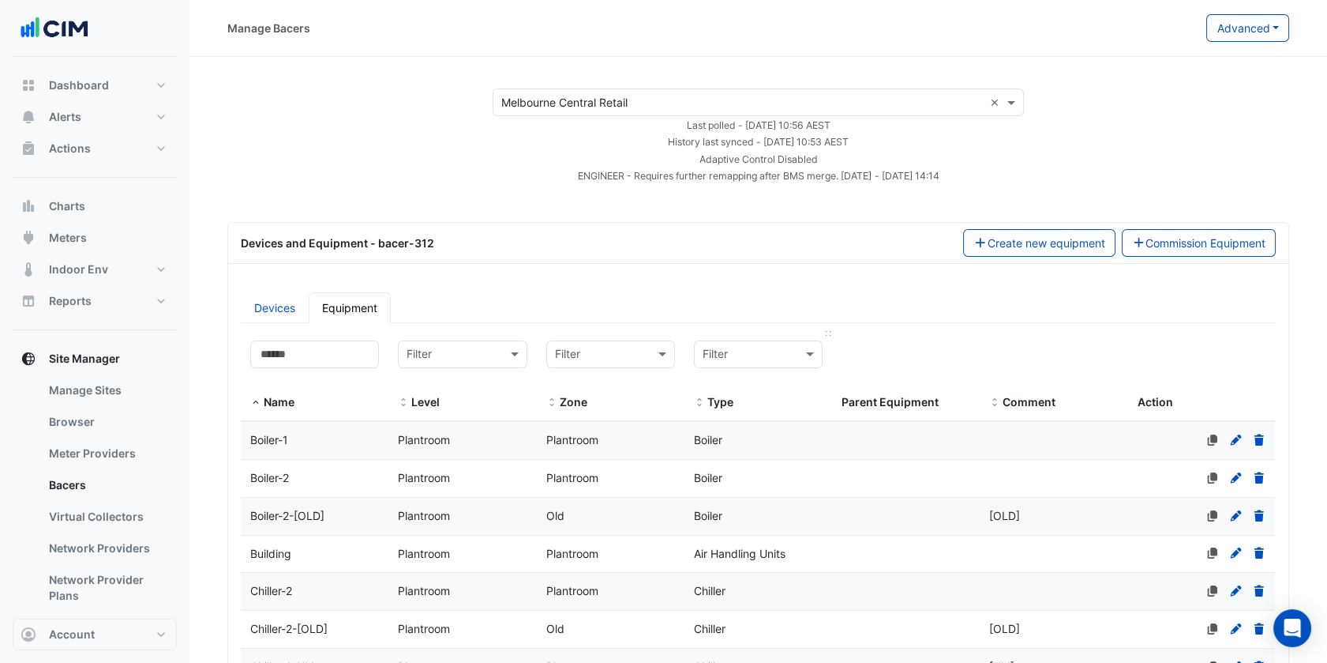
click at [653, 355] on div at bounding box center [610, 354] width 127 height 19
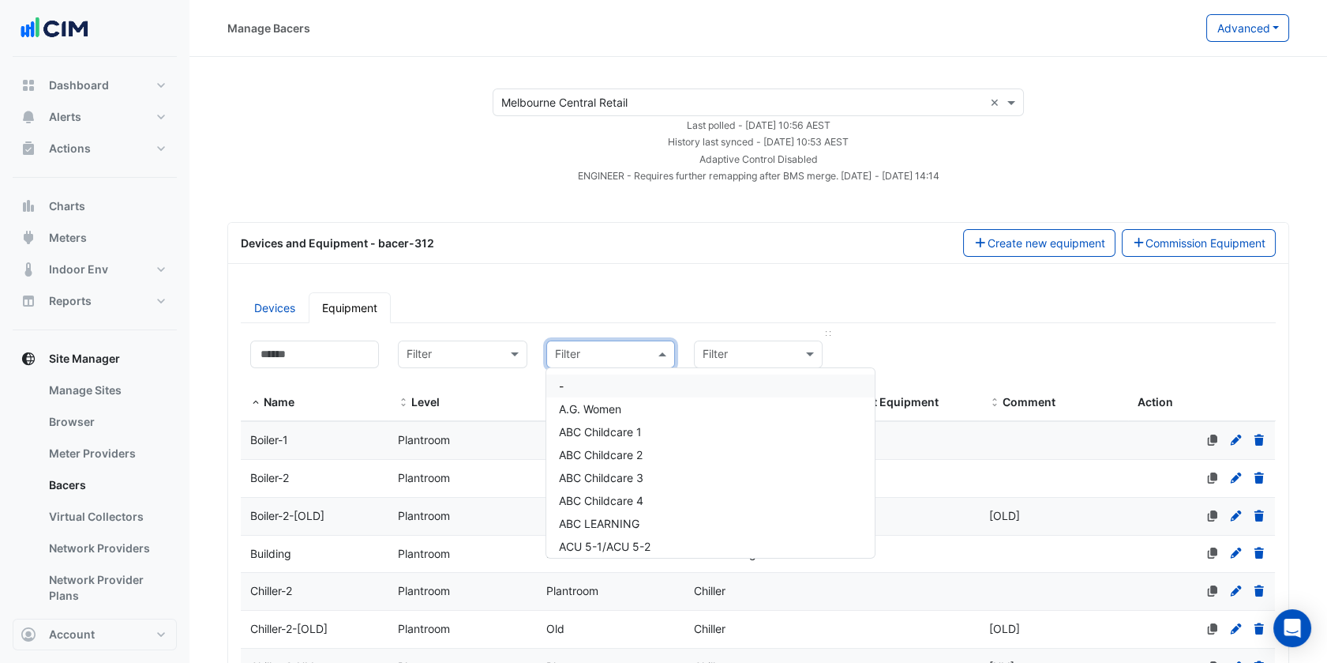
click at [730, 349] on input "text" at bounding box center [743, 355] width 80 height 18
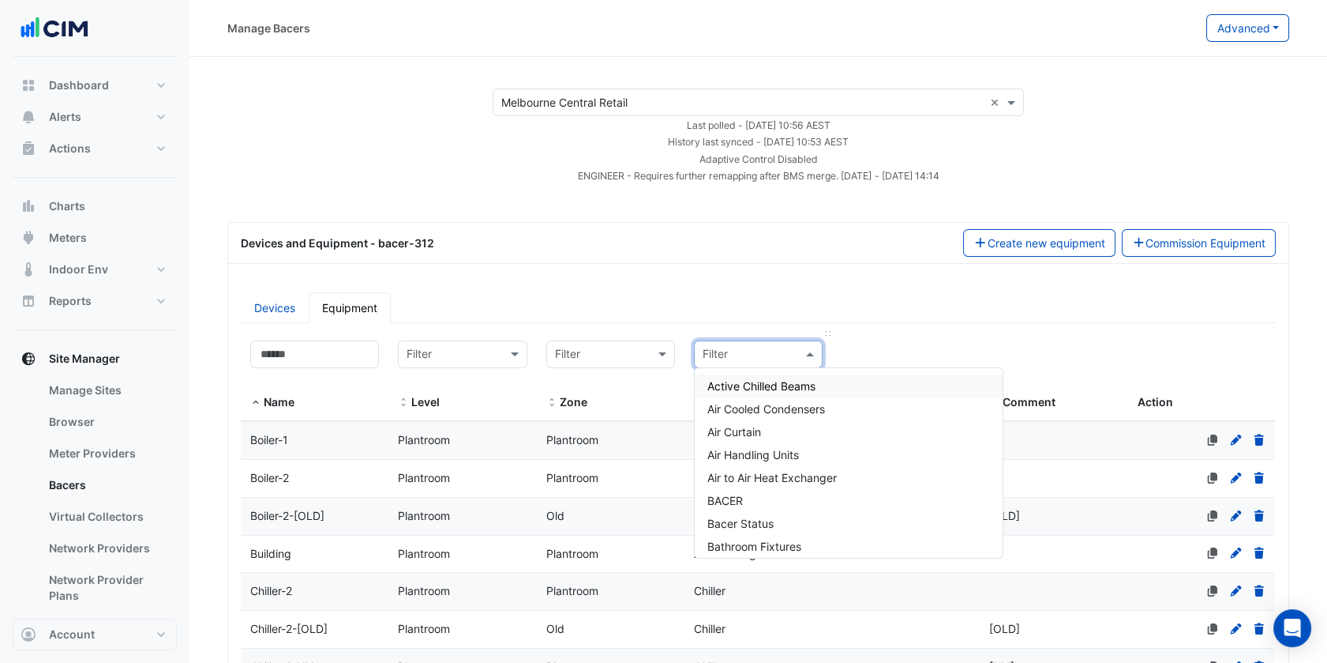
click at [730, 349] on input "text" at bounding box center [743, 355] width 80 height 18
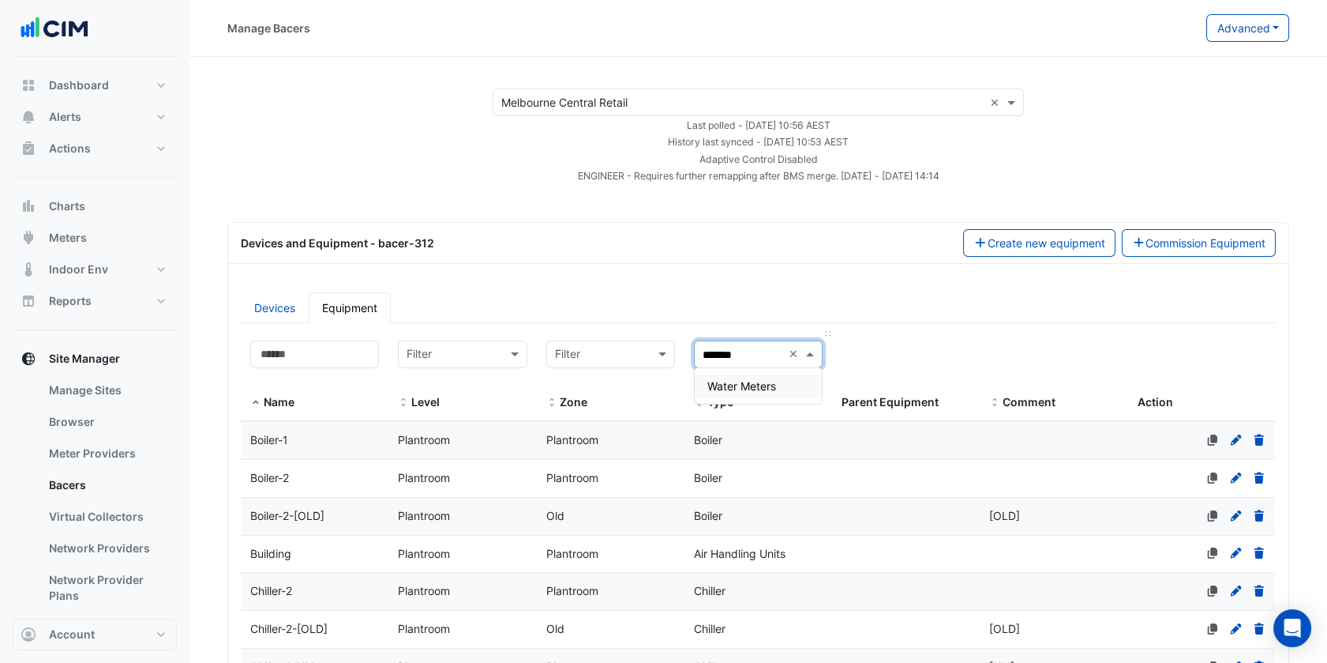
type input "********"
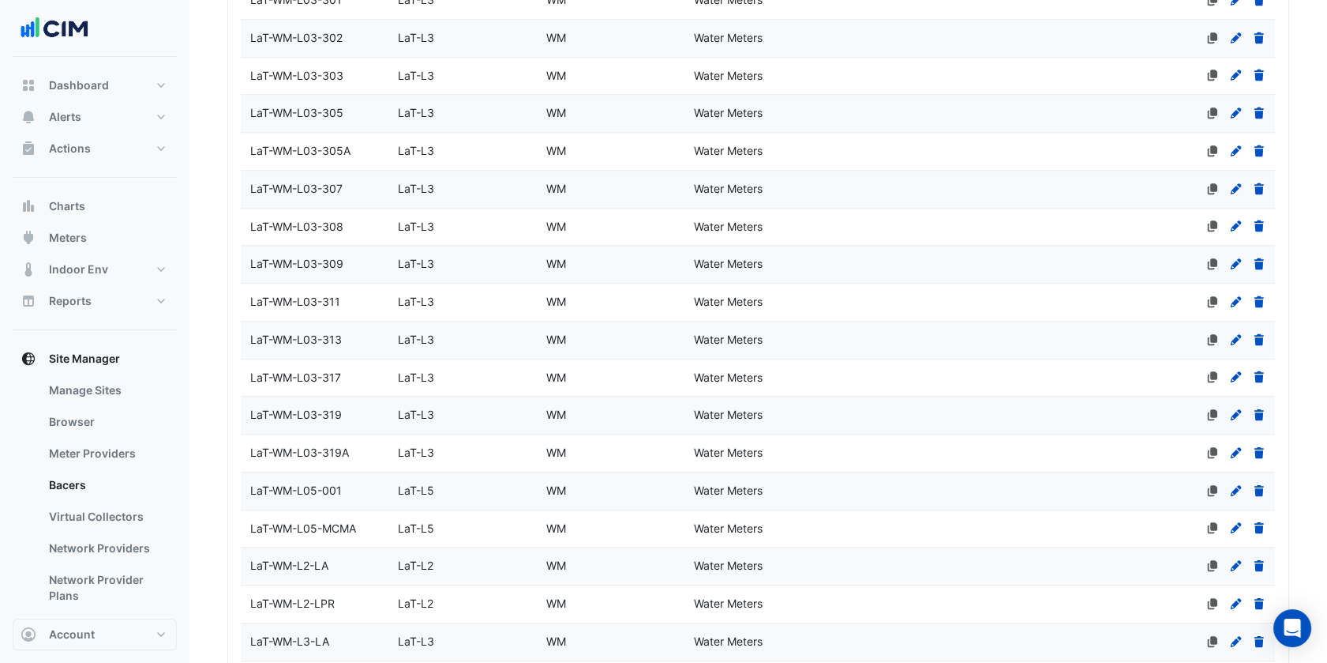
scroll to position [3355, 0]
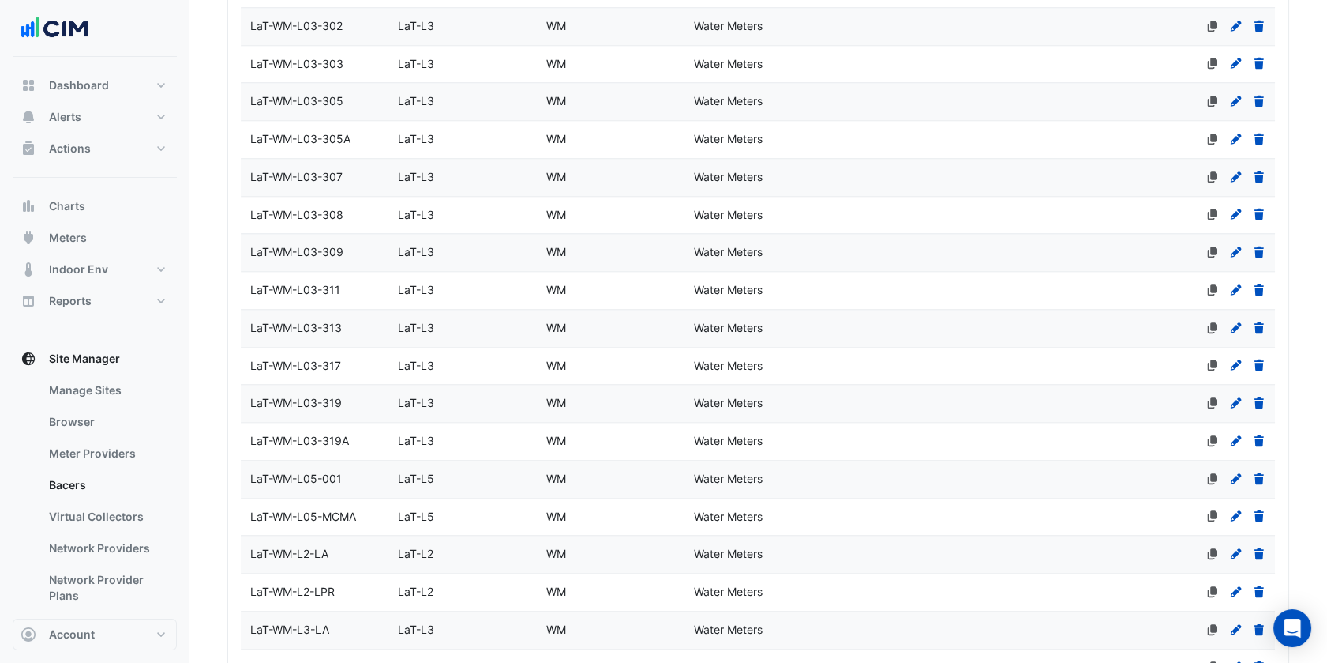
click at [335, 396] on span "LaT-WM-L03-319" at bounding box center [296, 402] width 92 height 13
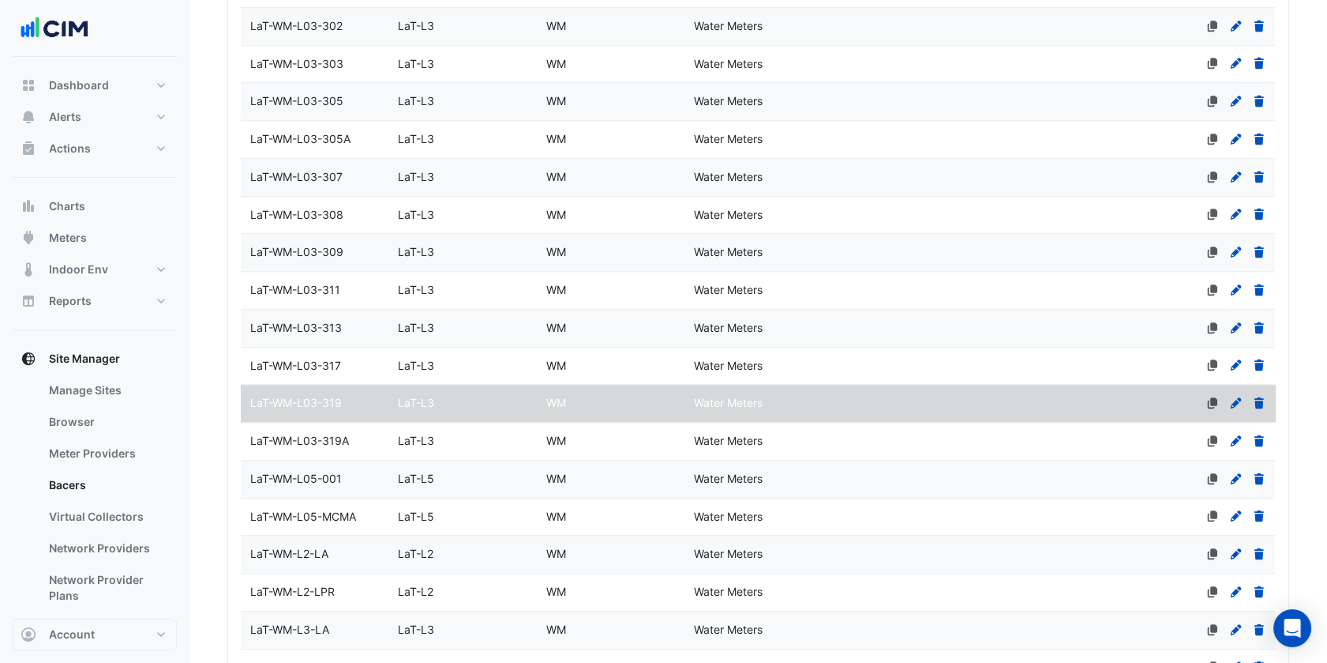
scroll to position [3738, 0]
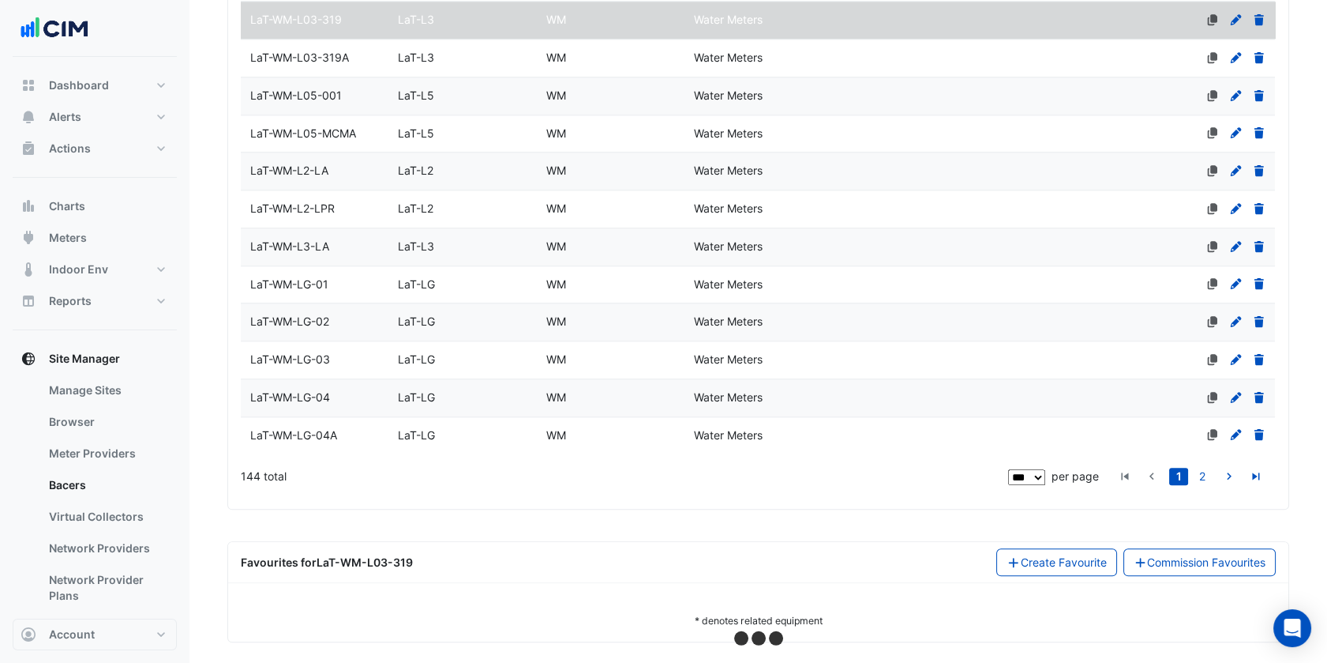
select select "***"
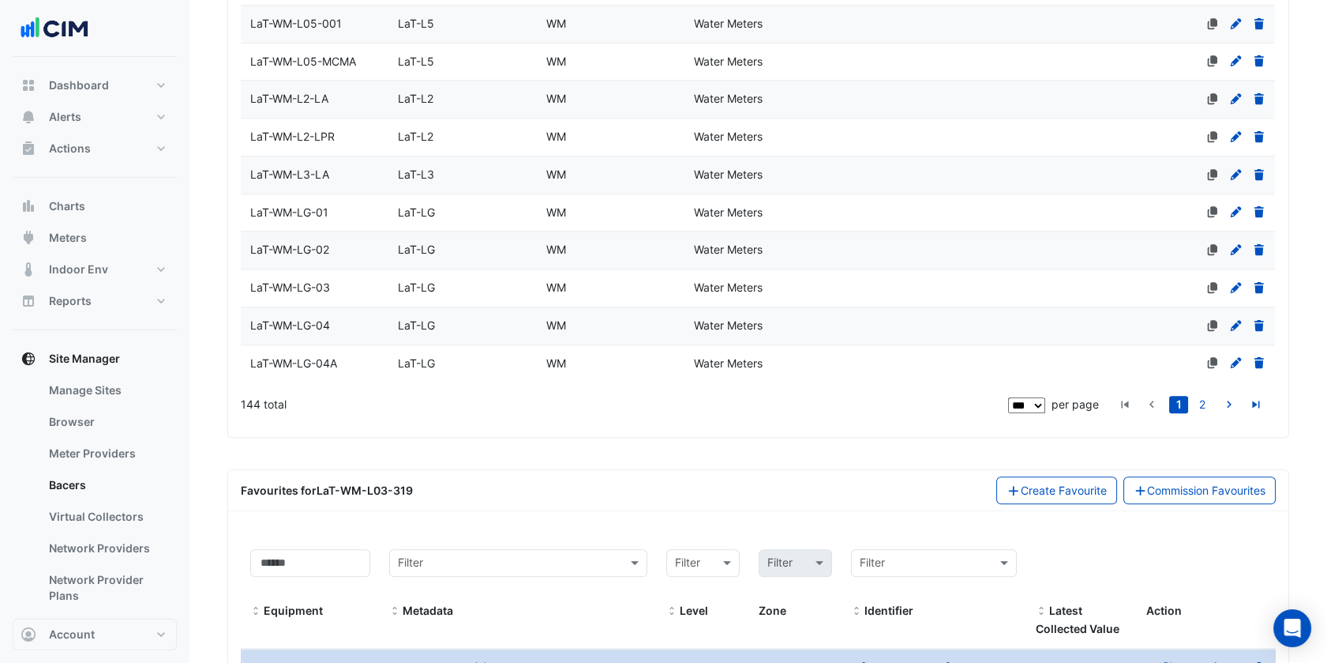
scroll to position [3981, 0]
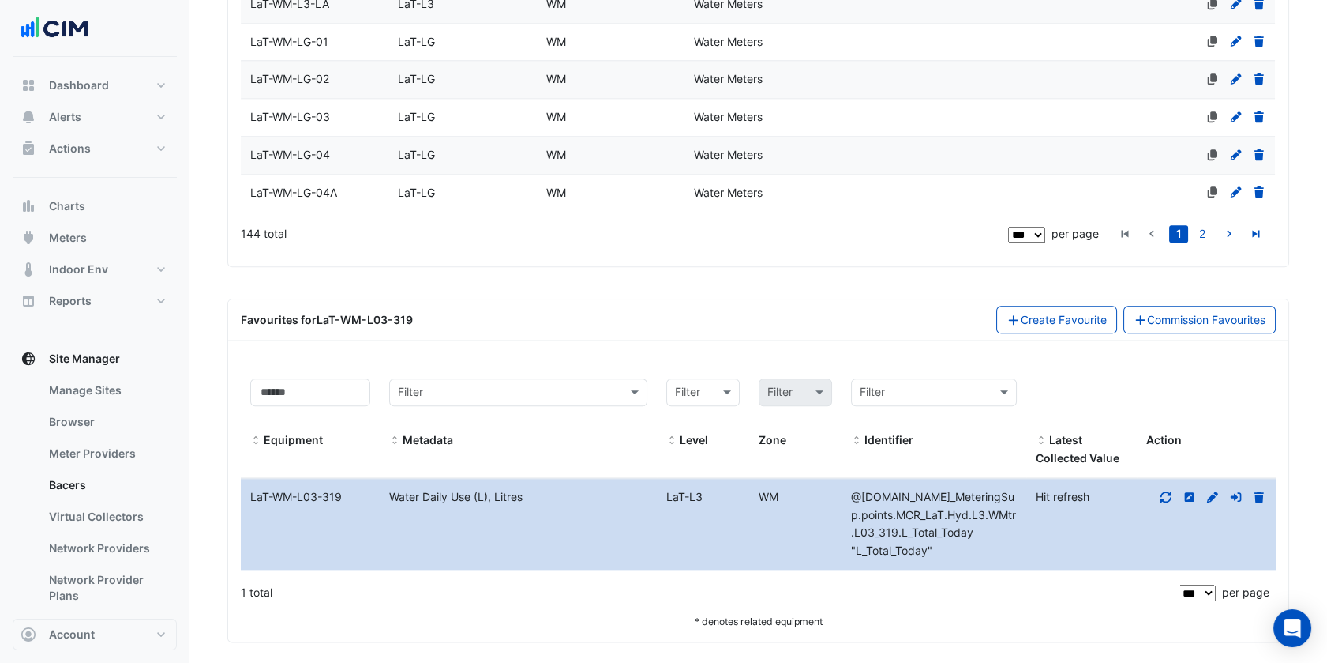
drag, startPoint x: 974, startPoint y: 543, endPoint x: 839, endPoint y: 484, distance: 147.4
click at [839, 484] on div "Equipment Name LaT-WM-L03-319 Metadata Water Daily Use (L), Litres Level LaT-L3…" at bounding box center [758, 524] width 1035 height 91
click at [1033, 613] on div "* denotes related equipment" at bounding box center [758, 620] width 1035 height 17
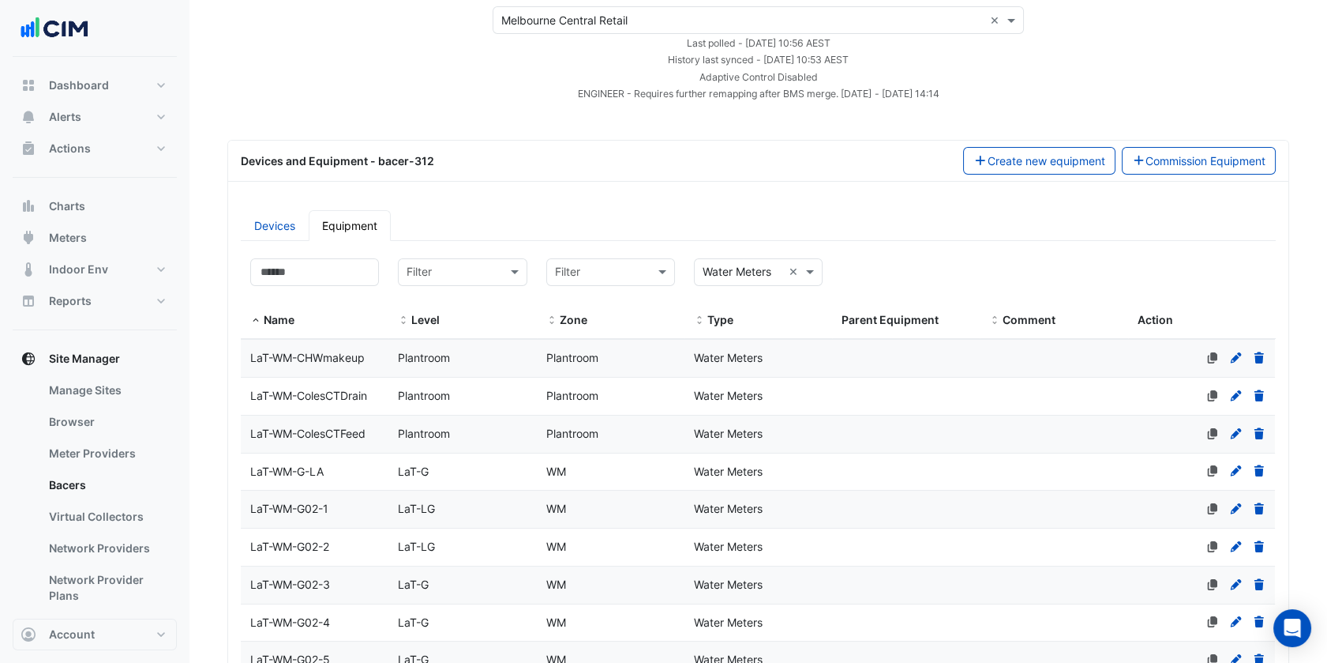
scroll to position [0, 0]
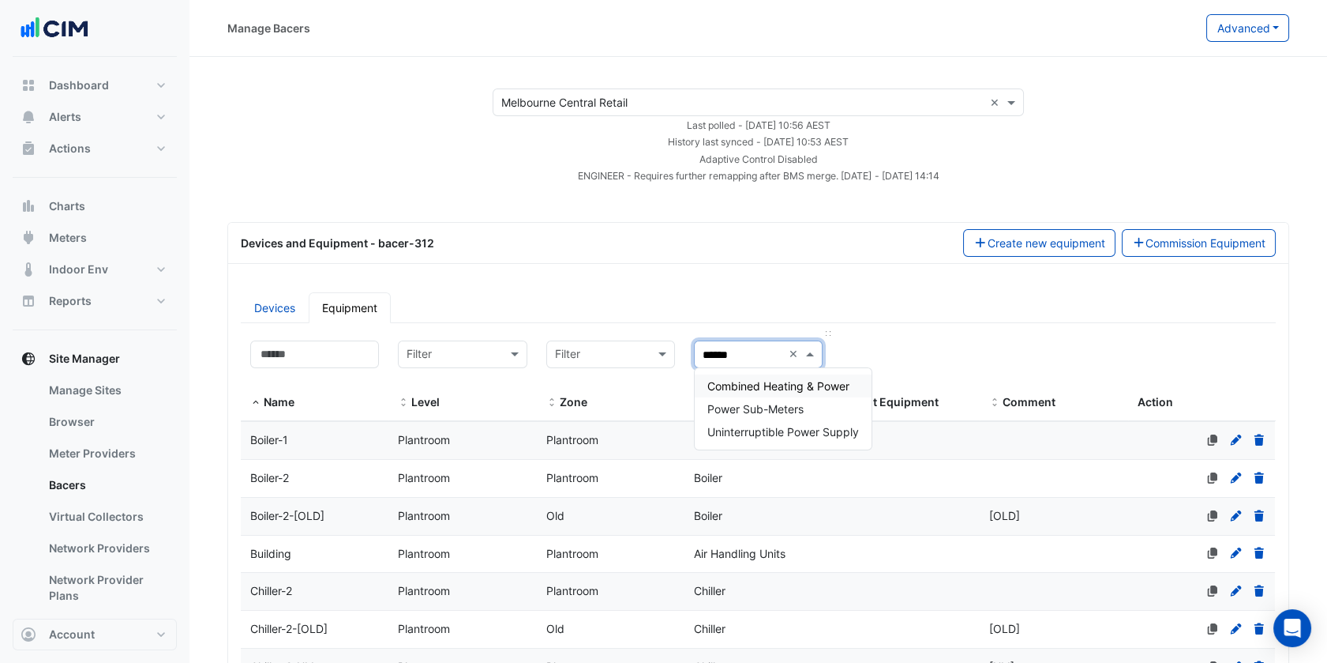
type input "*******"
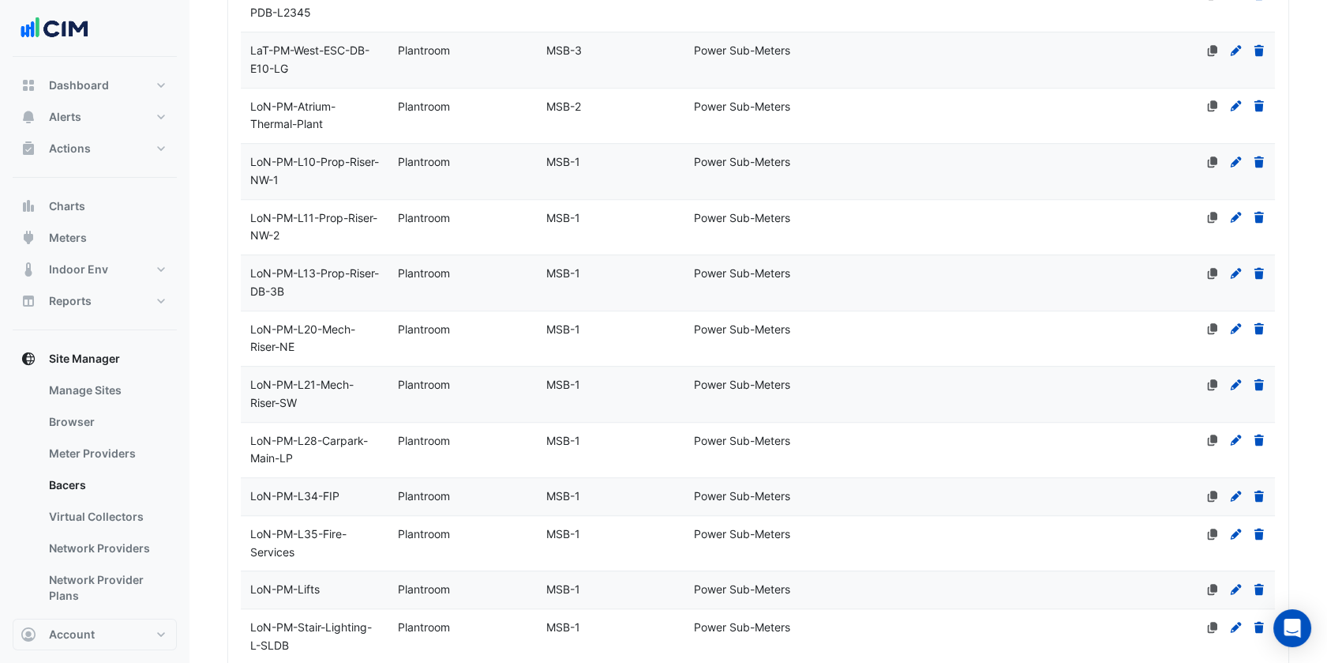
scroll to position [2569, 0]
click at [480, 360] on datatable-body-cell "Level Plantroom" at bounding box center [463, 339] width 148 height 55
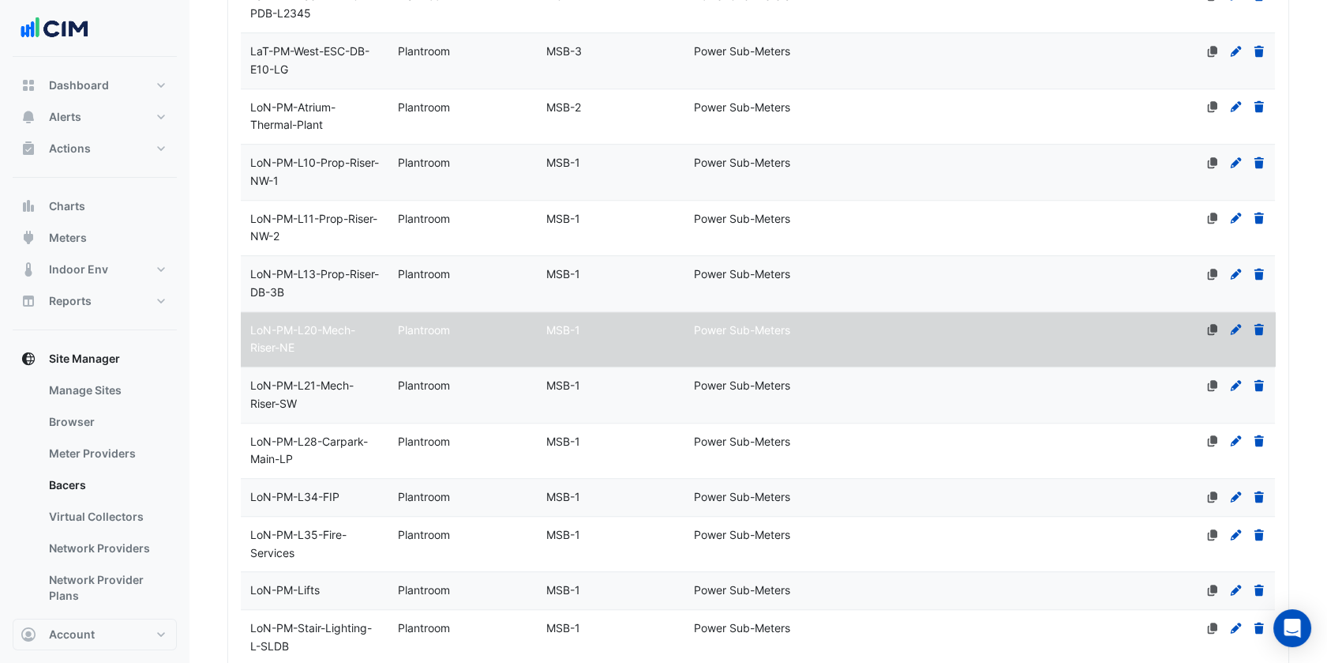
scroll to position [2910, 0]
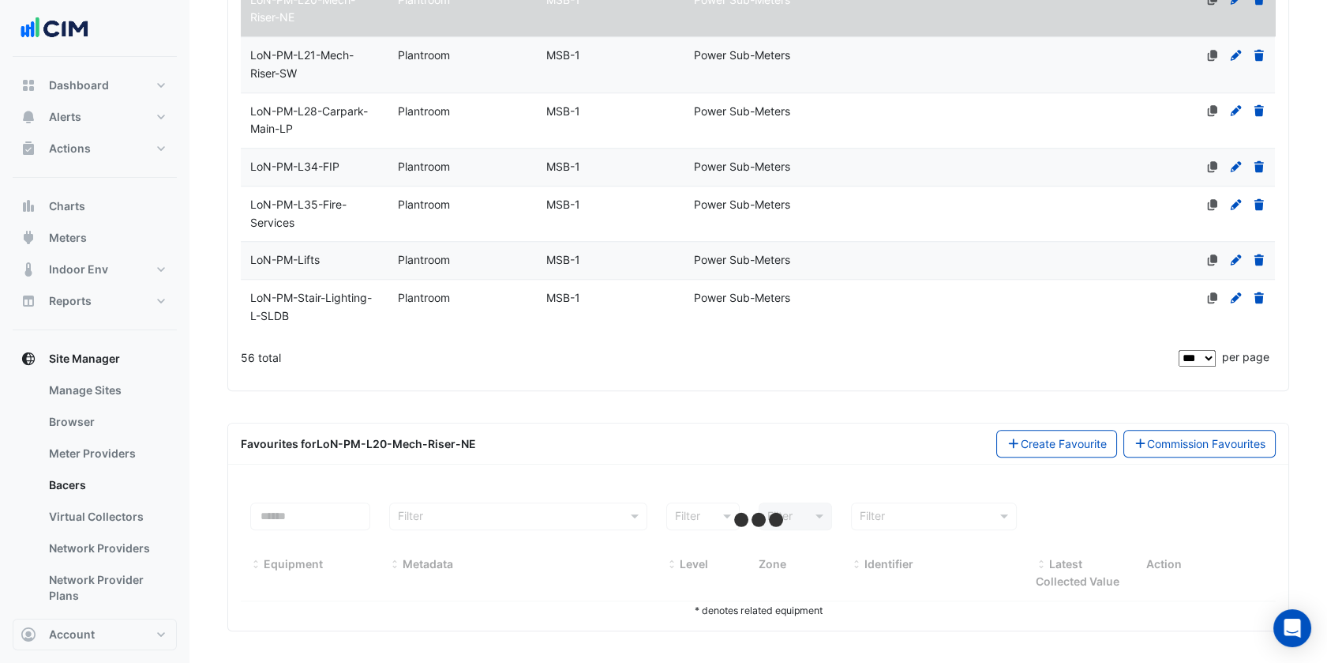
select select "***"
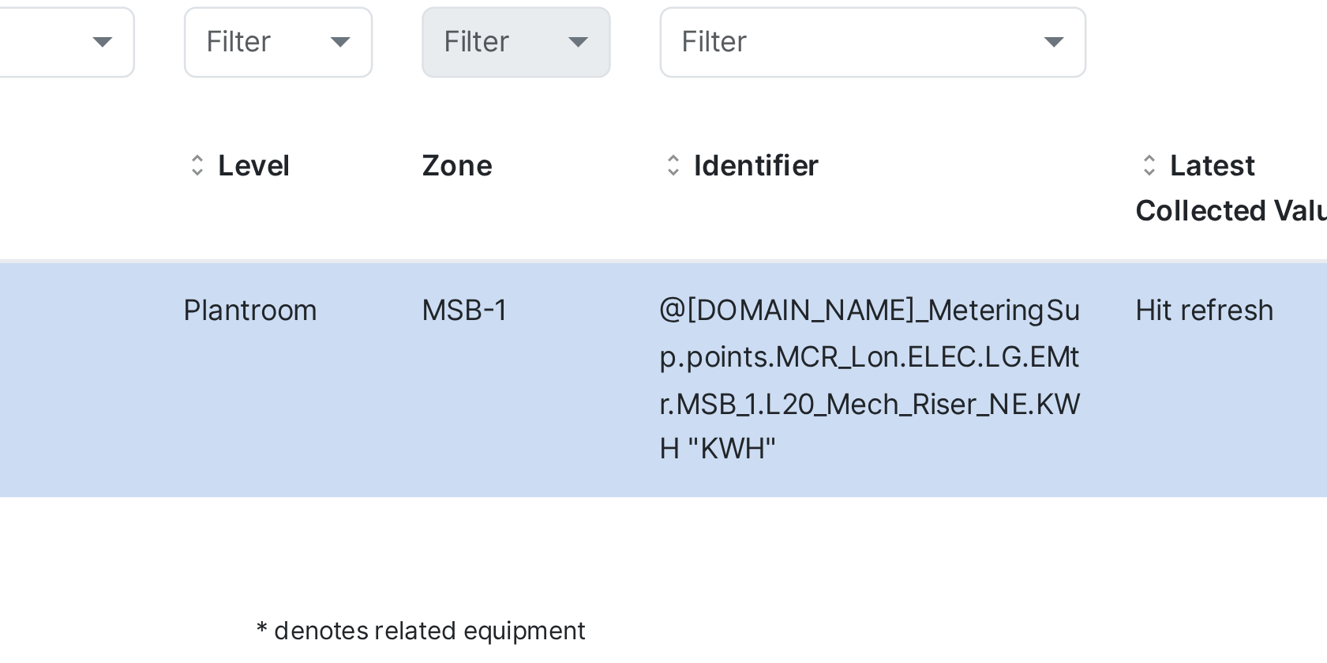
scroll to position [3030, 0]
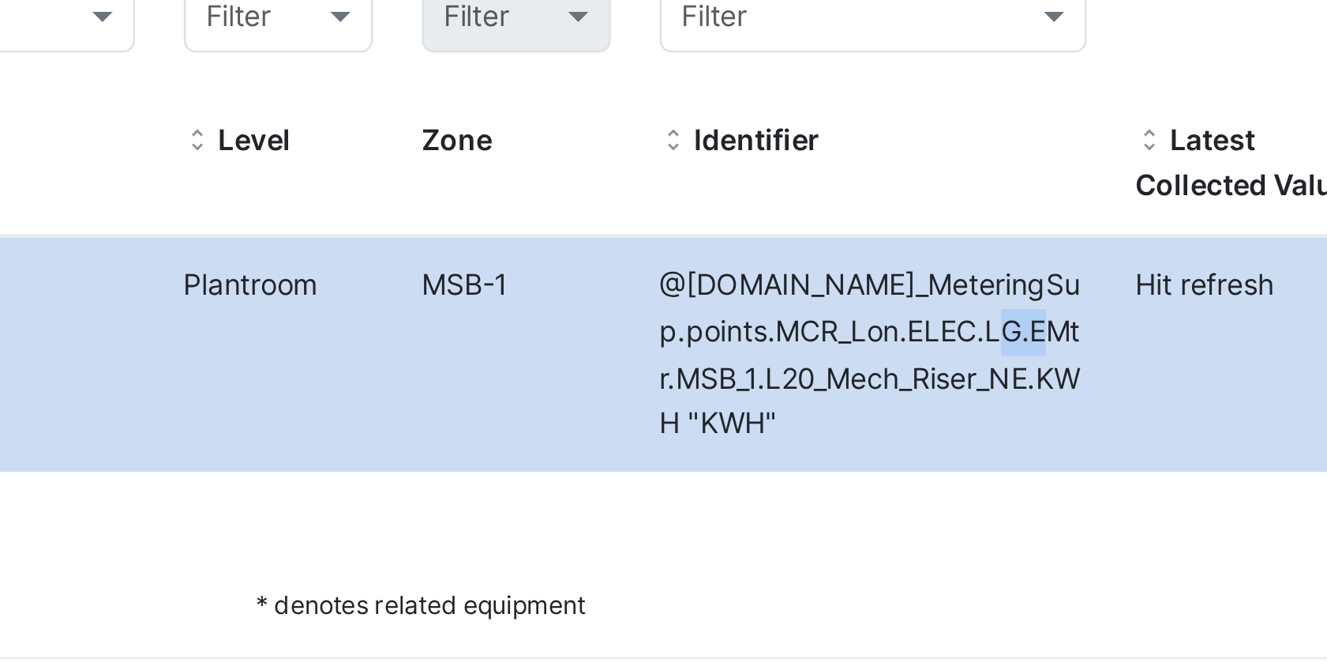
drag, startPoint x: 970, startPoint y: 516, endPoint x: 992, endPoint y: 516, distance: 21.3
click at [992, 516] on span "@C.Drivers.NiagaraNetwork.MC_MeteringSup.points.MCR_Lon.ELEC.LG.EMtr.MSB_1.L20_…" at bounding box center [932, 515] width 163 height 67
click at [922, 585] on div "1 total" at bounding box center [708, 584] width 935 height 39
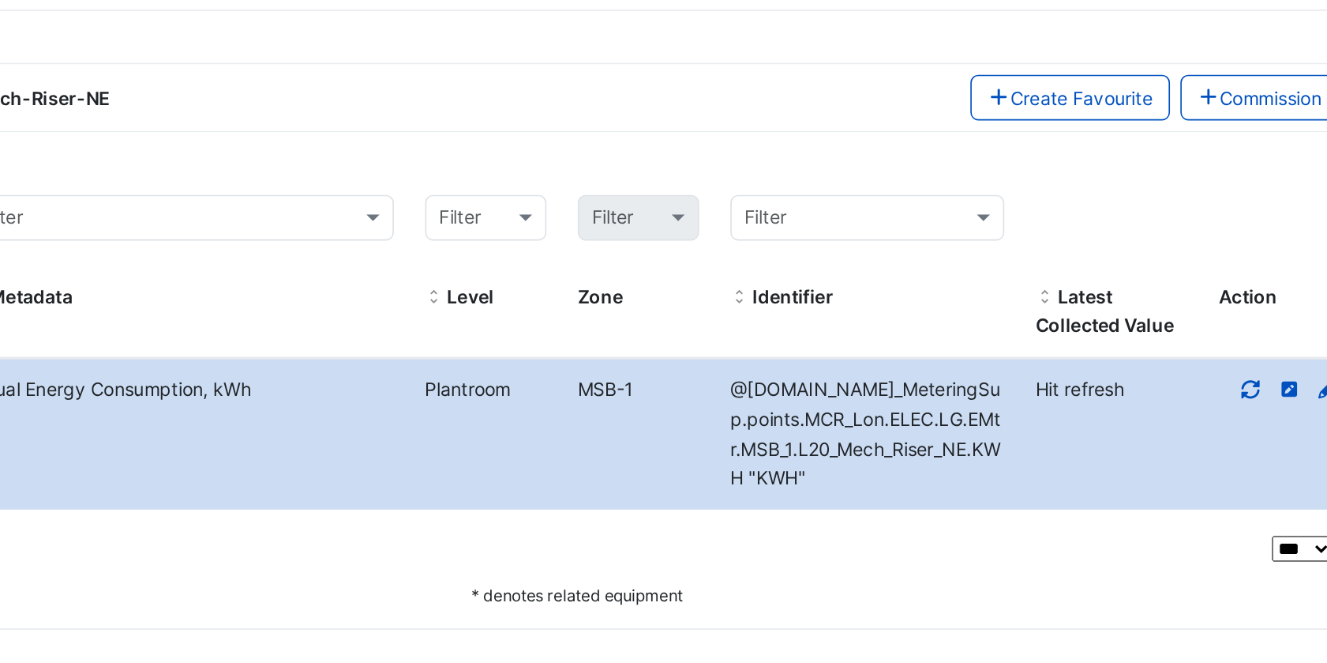
click icon
drag, startPoint x: 970, startPoint y: 518, endPoint x: 994, endPoint y: 515, distance: 23.9
click span "@C.Drivers.NiagaraNetwork.MC_MeteringSup.points.MCR_Lon.ELEC.LG.EMtr.MSB_1.L20_…"
drag, startPoint x: 994, startPoint y: 515, endPoint x: 1001, endPoint y: 575, distance: 60.3
click datatable-selection "Equipment Name LoN-PM-L20-Mech-Riser-NE Metadata Actual Energy Consumption, kWh…"
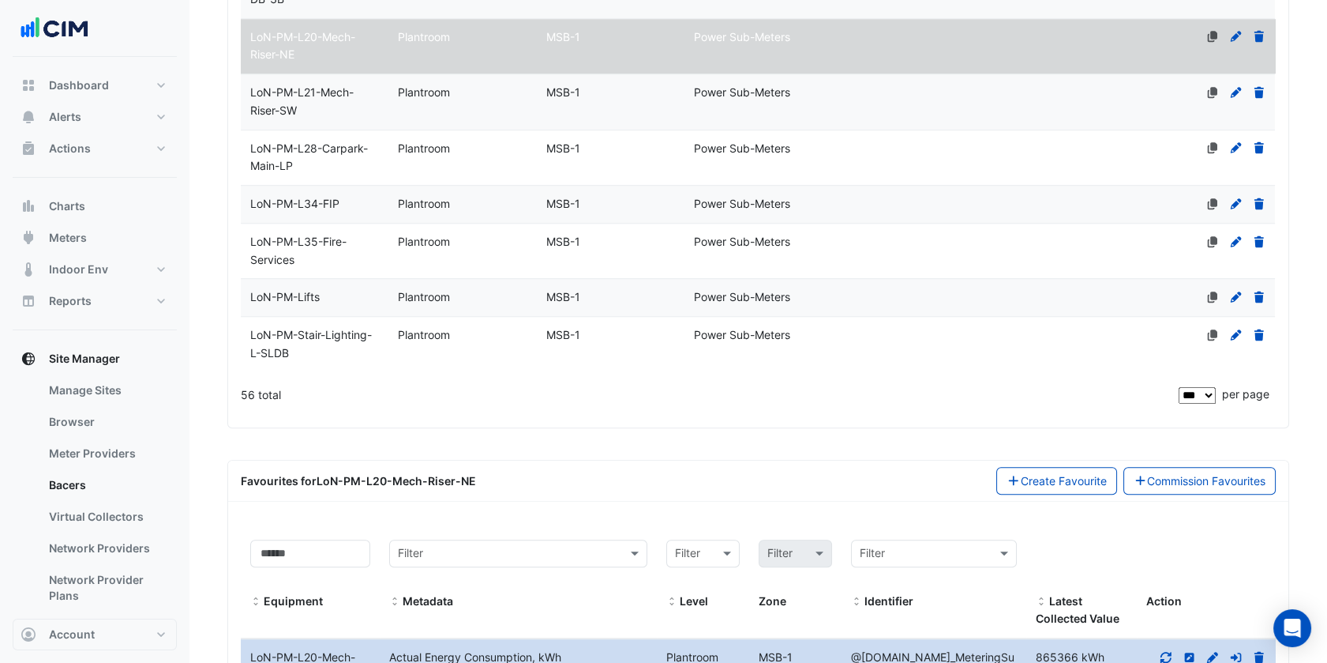
scroll to position [2835, 0]
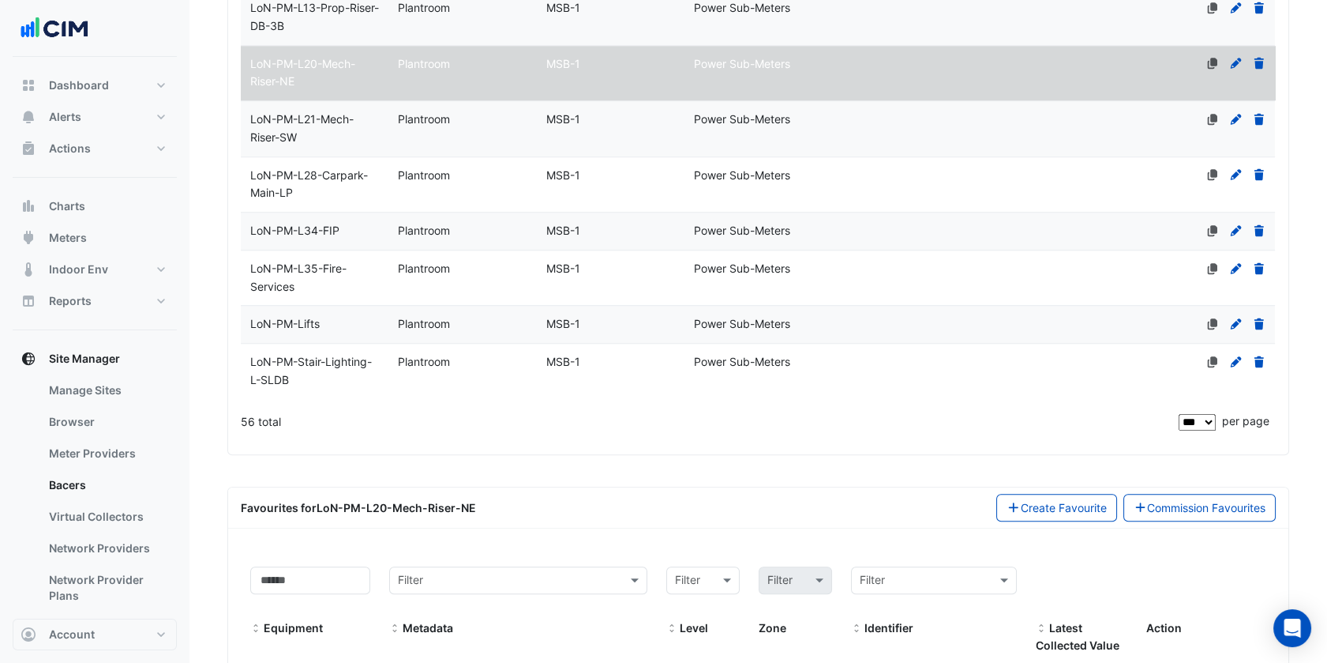
click div "Plantroom"
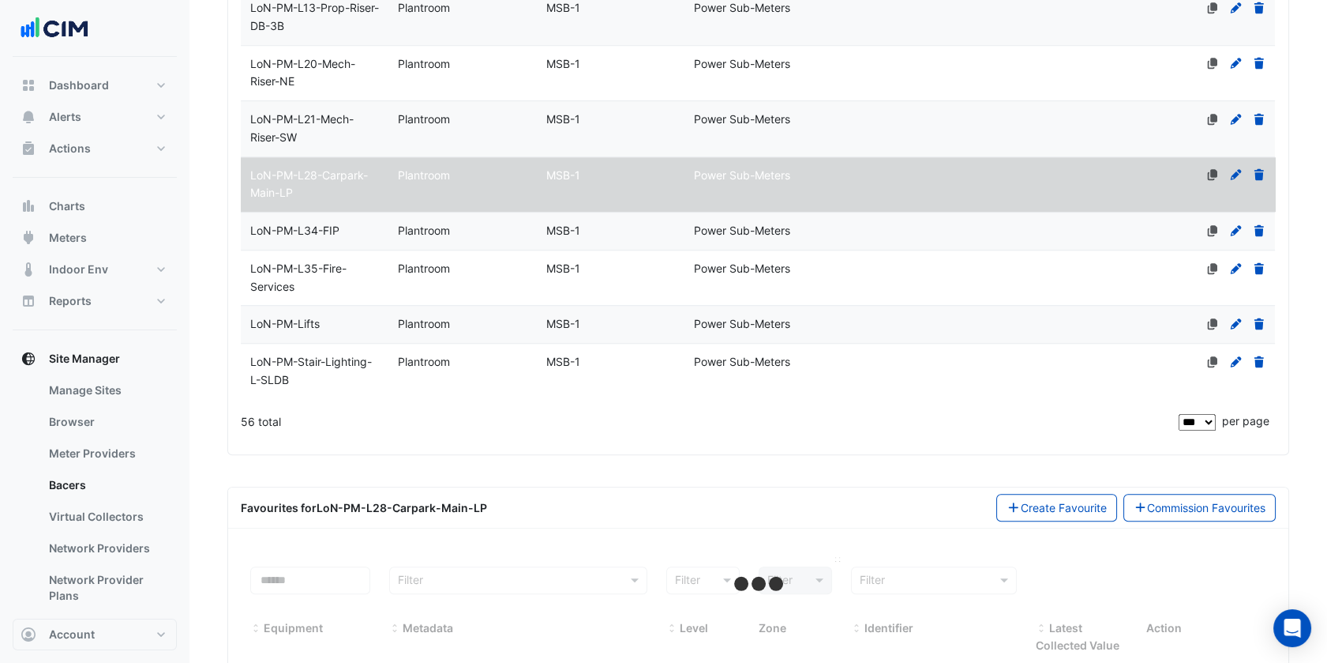
scroll to position [2910, 0]
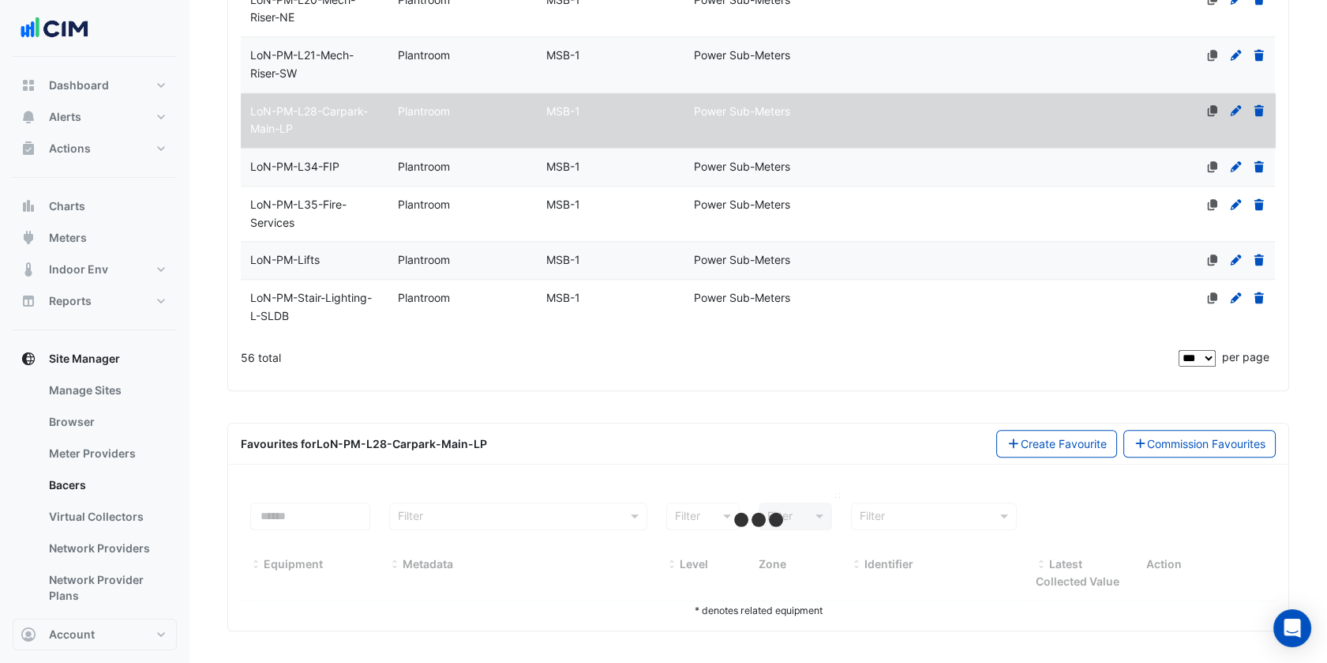
select select "***"
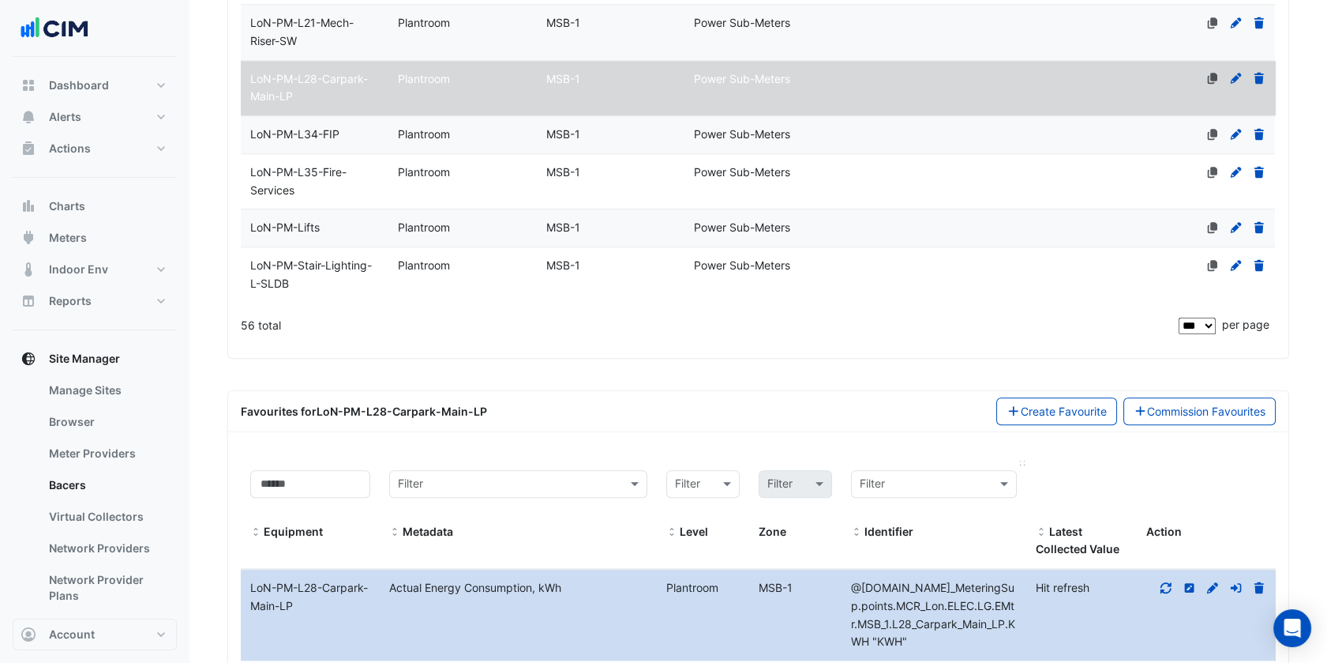
scroll to position [3045, 0]
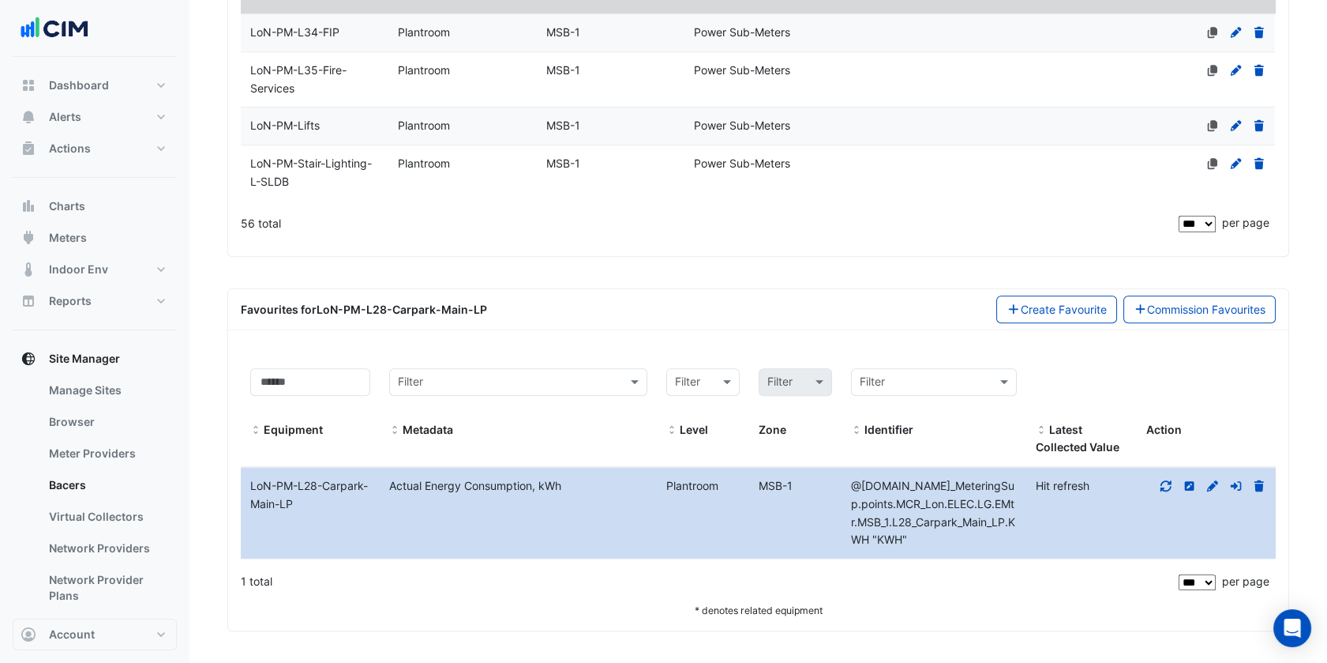
click icon
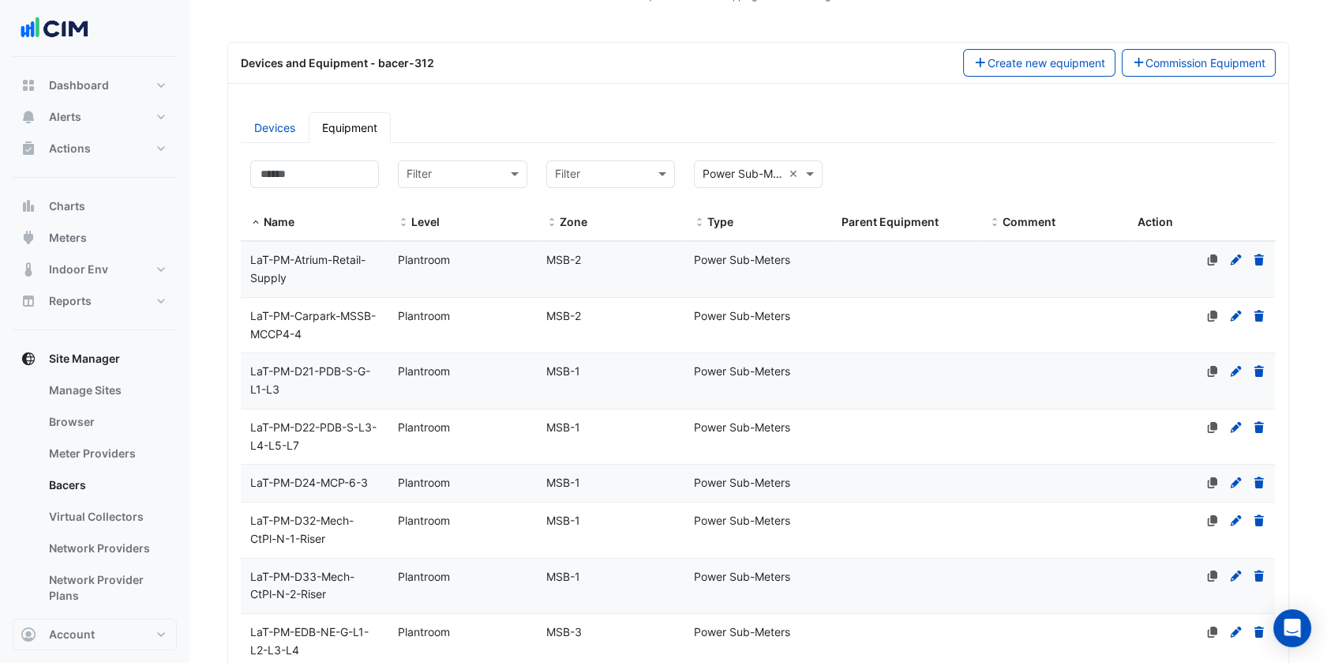
scroll to position [0, 0]
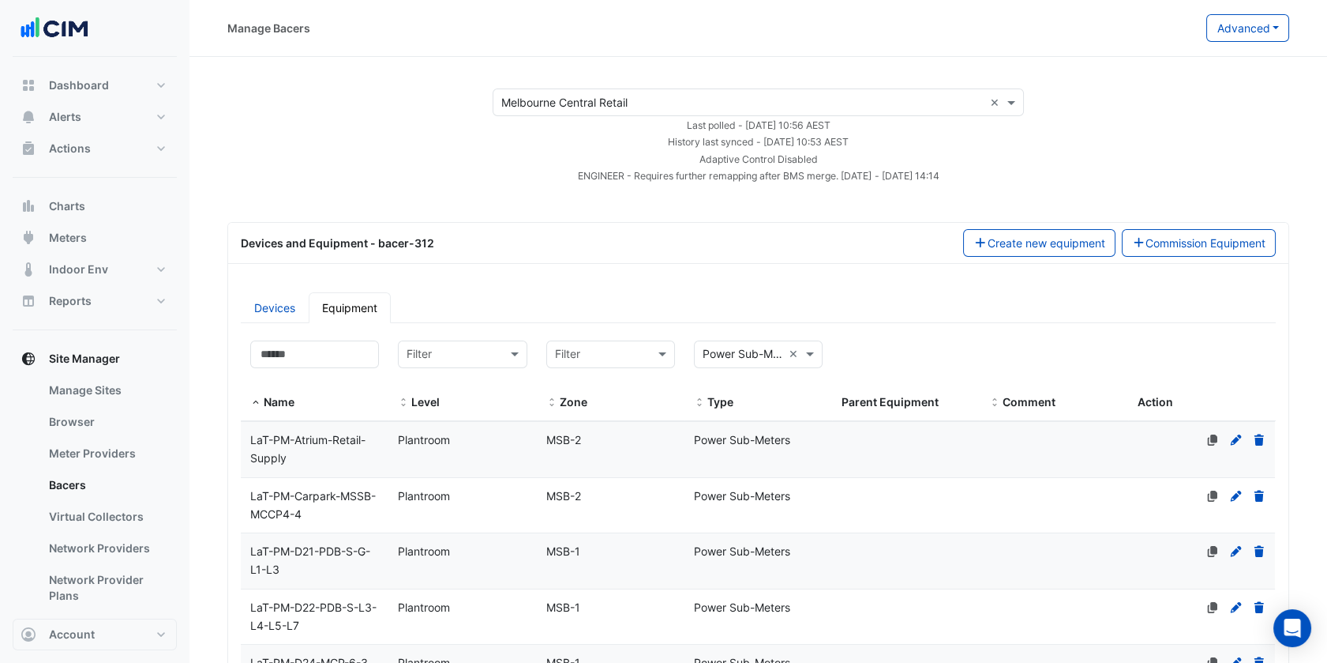
click app-bacers "× Melbourne Central Retail × Last polled - Wed 01-Oct-2025 10:56 AEST History l…"
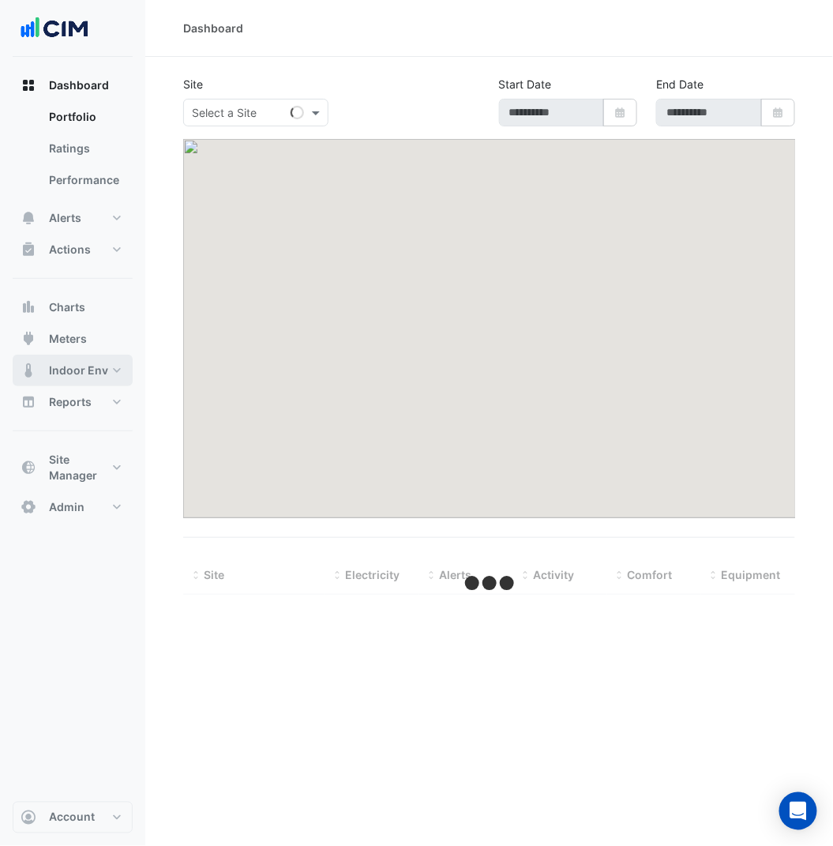
click at [96, 359] on button "Indoor Env" at bounding box center [73, 371] width 120 height 32
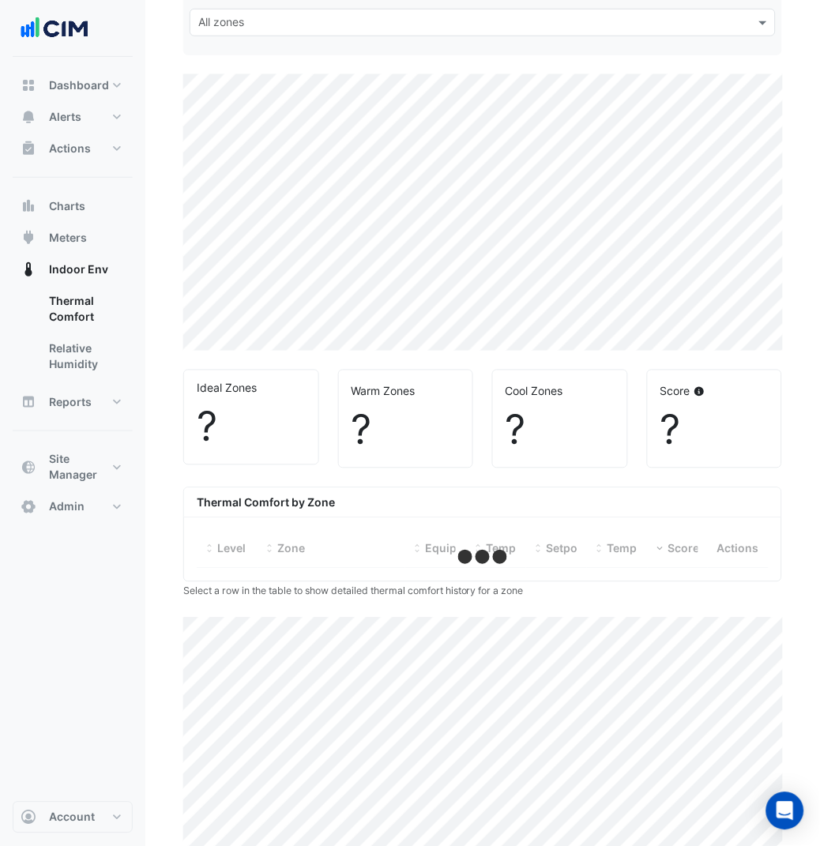
select select "***"
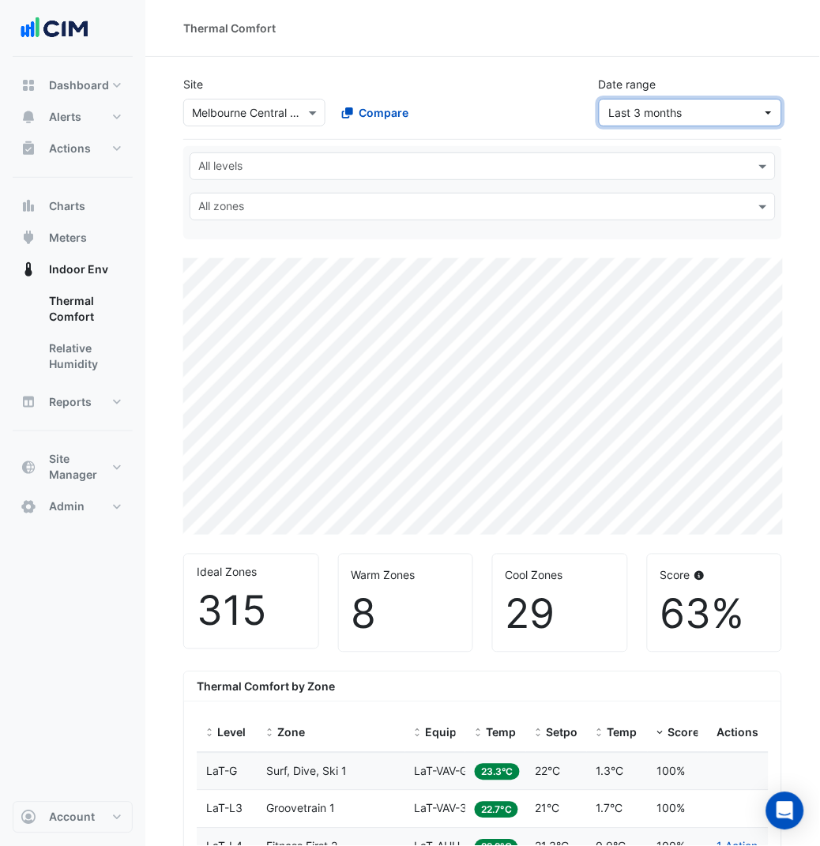
click at [741, 120] on span "Last 3 months" at bounding box center [685, 112] width 153 height 17
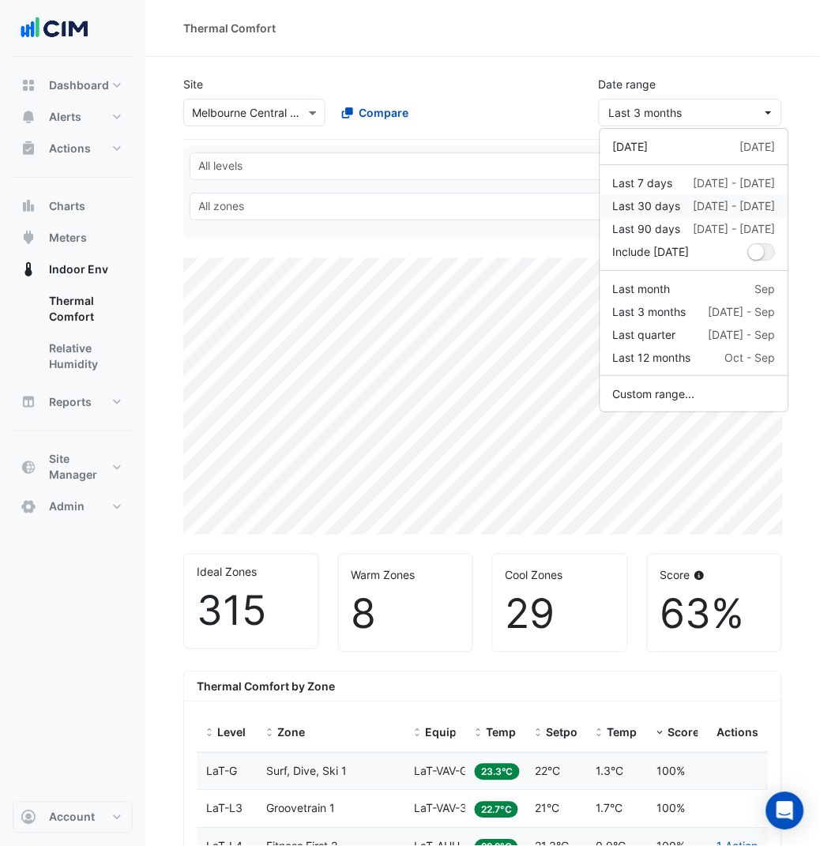
click at [708, 211] on div "[DATE] - [DATE]" at bounding box center [734, 205] width 82 height 17
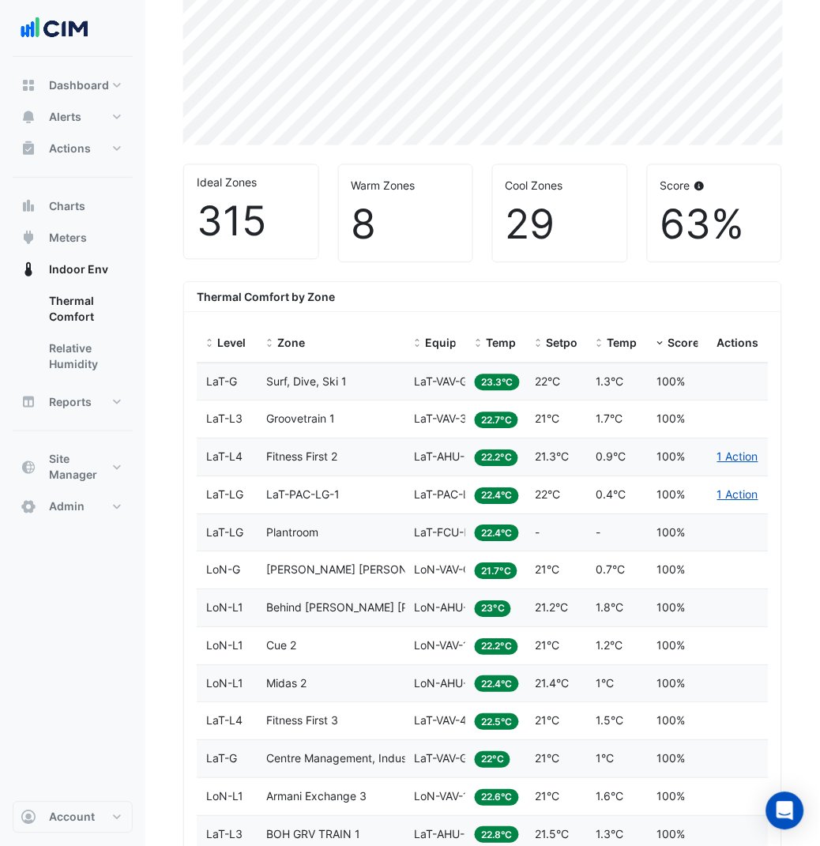
scroll to position [385, 0]
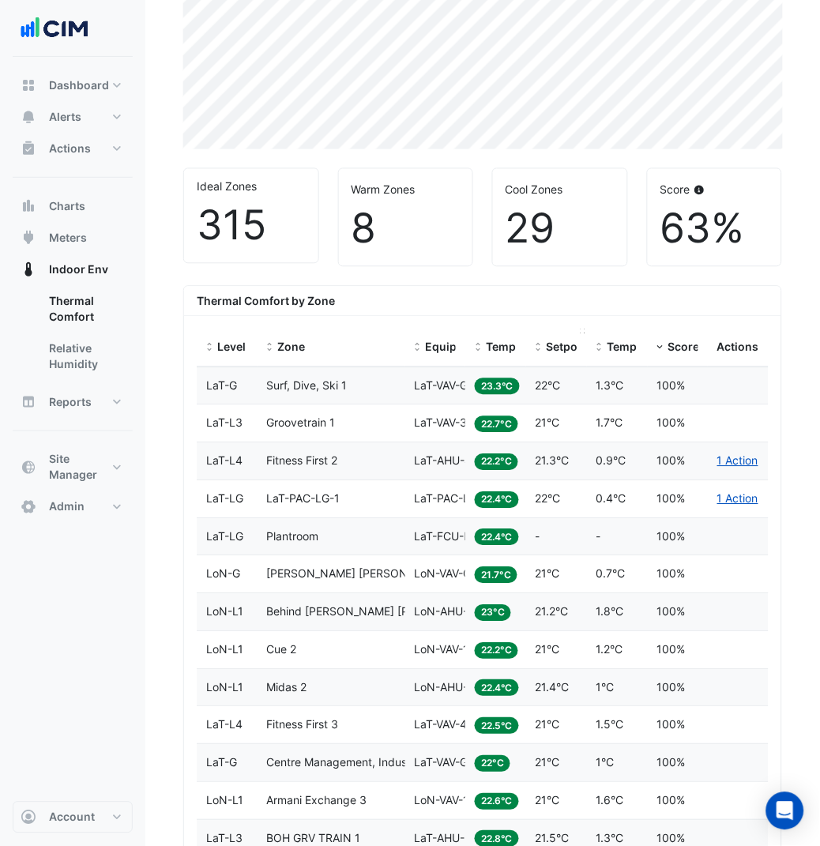
click at [542, 350] on span at bounding box center [538, 348] width 11 height 13
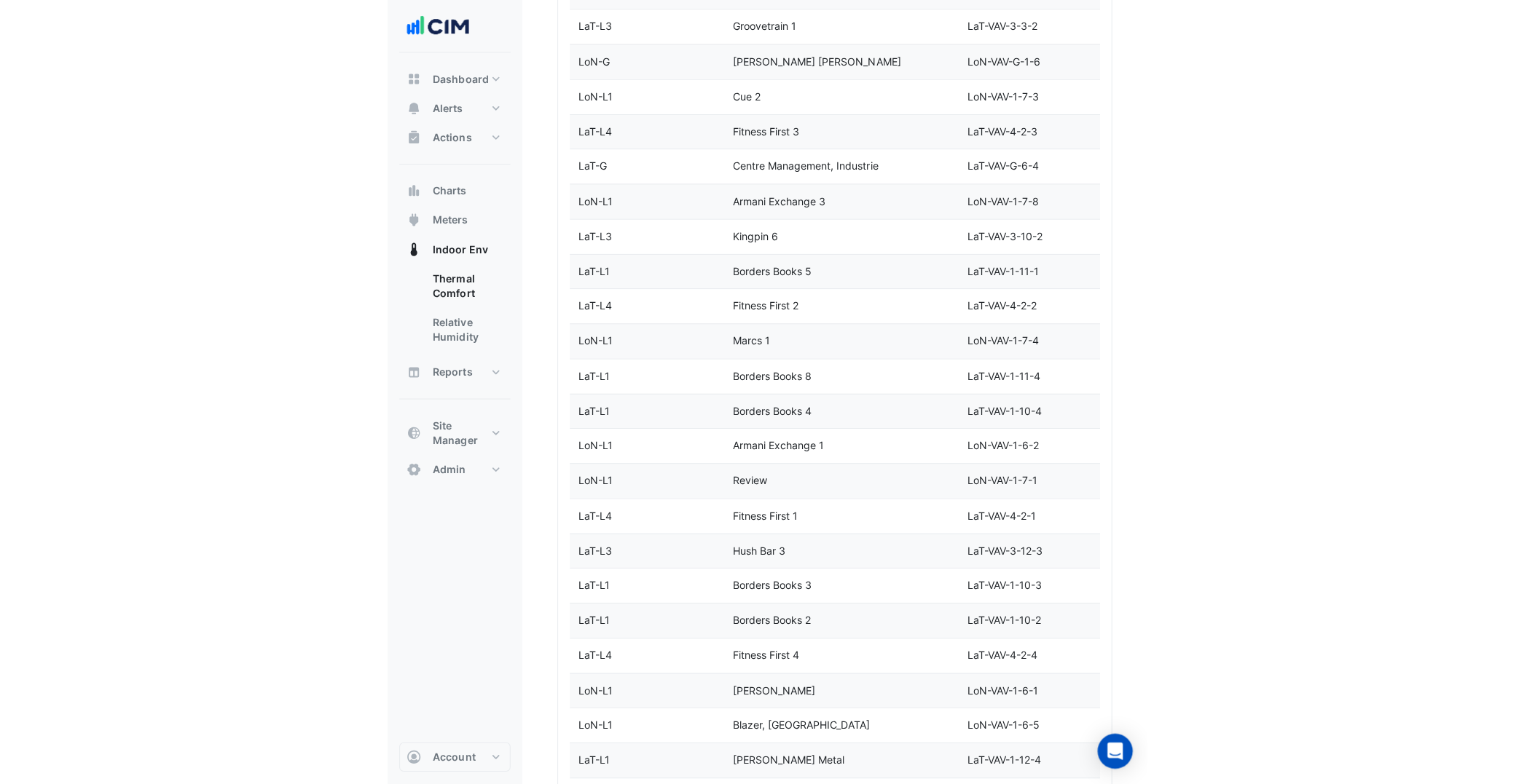
scroll to position [1370, 0]
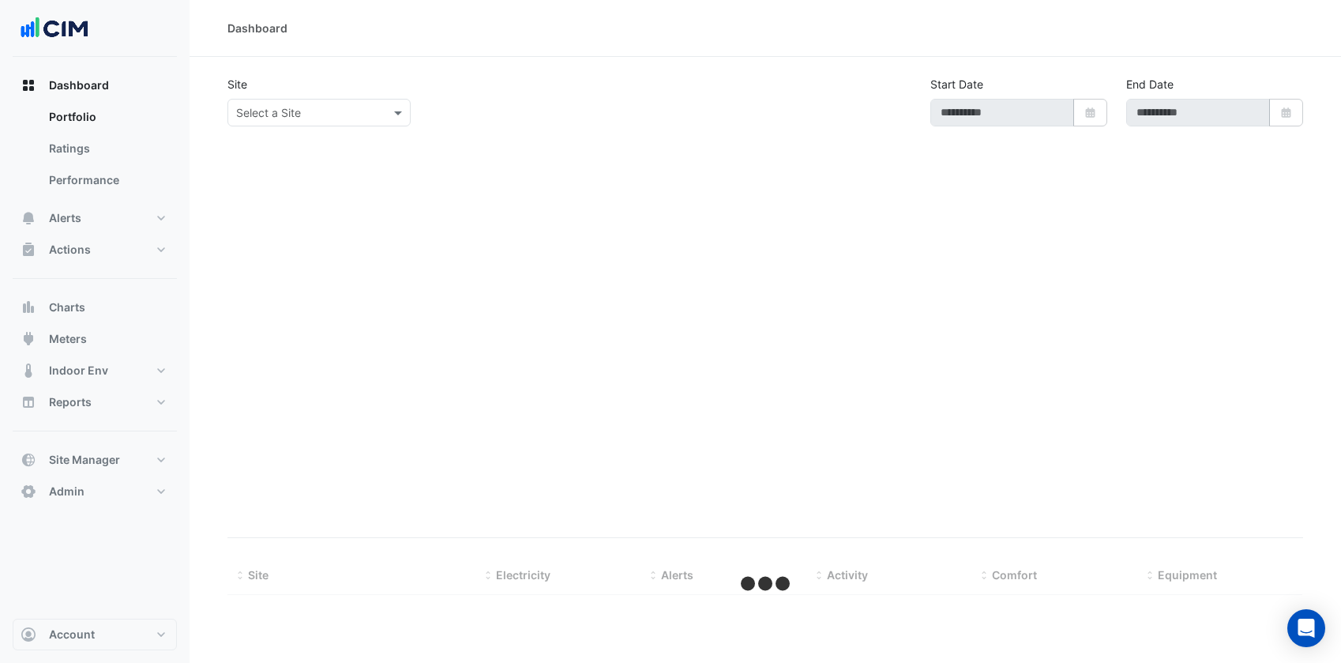
click at [347, 118] on input "text" at bounding box center [303, 113] width 134 height 17
type input "*"
type input "**********"
type input "**"
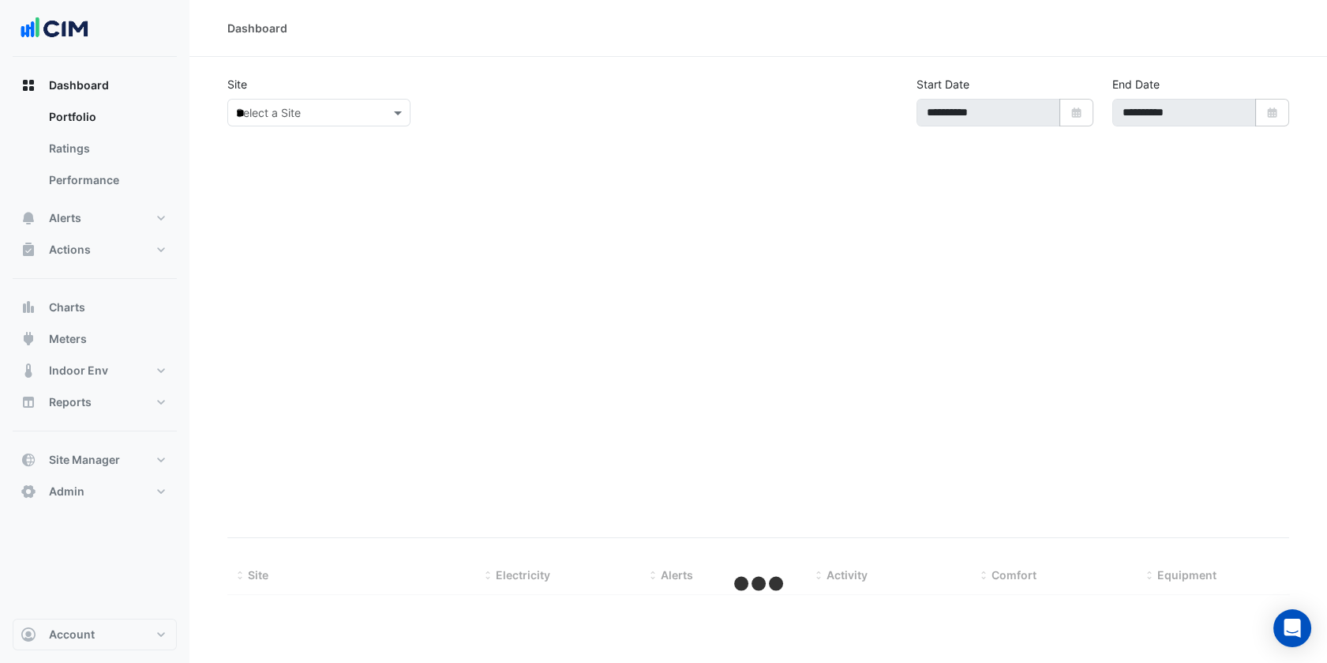
select select "***"
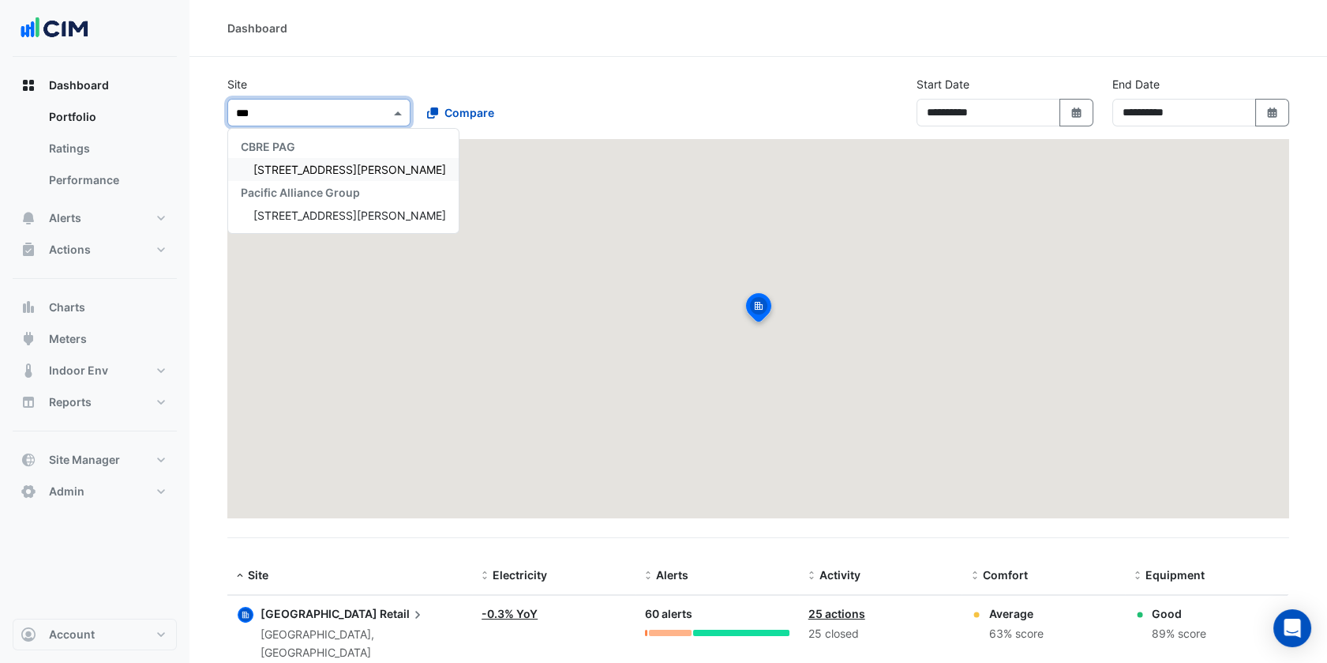
type input "***"
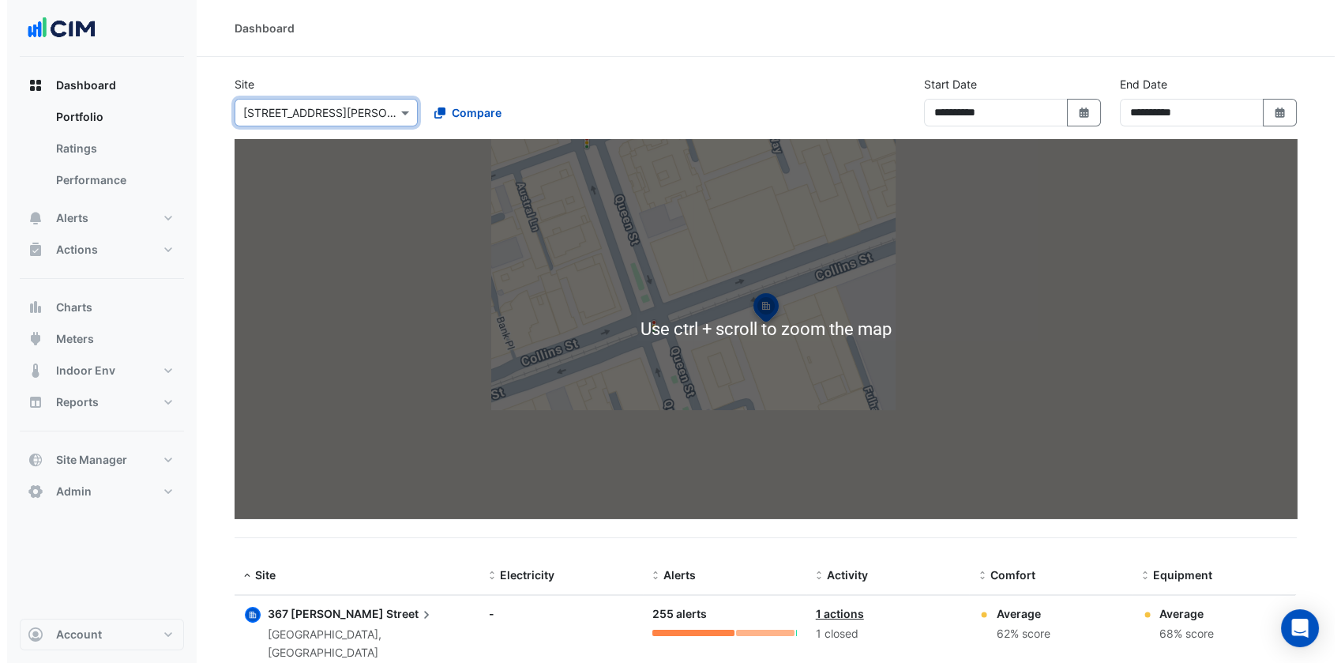
scroll to position [32, 0]
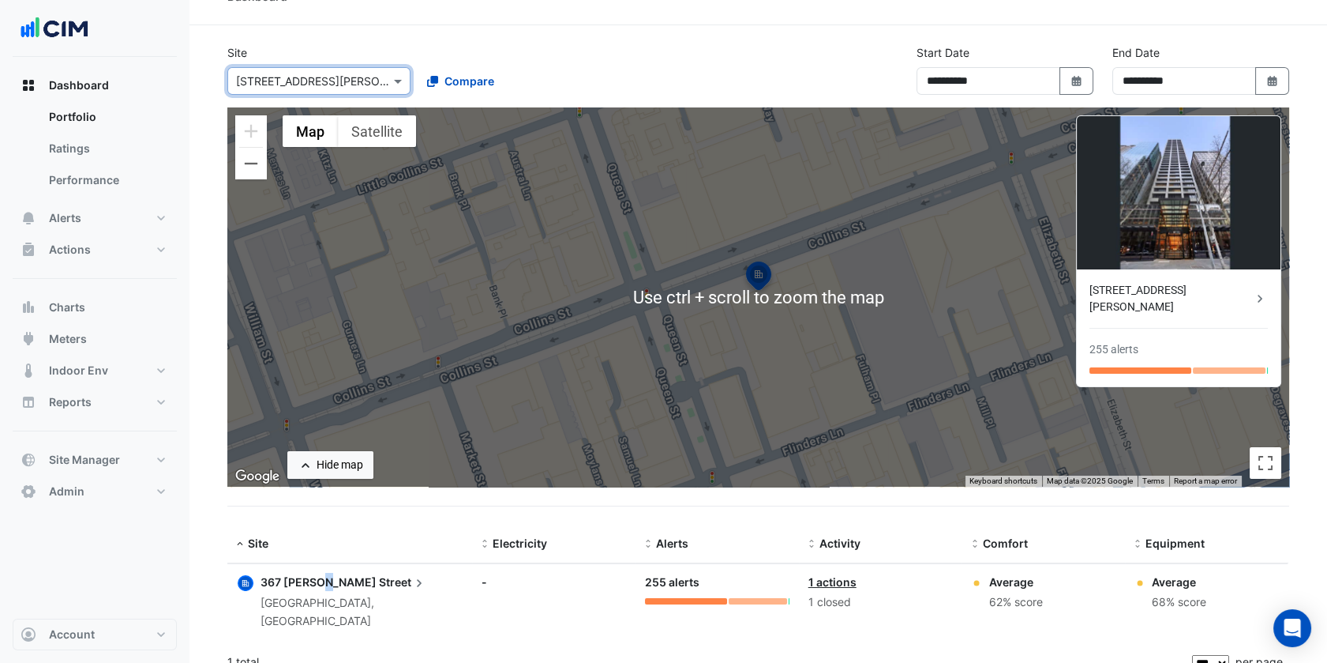
click at [317, 575] on span "367 [PERSON_NAME]" at bounding box center [319, 581] width 116 height 13
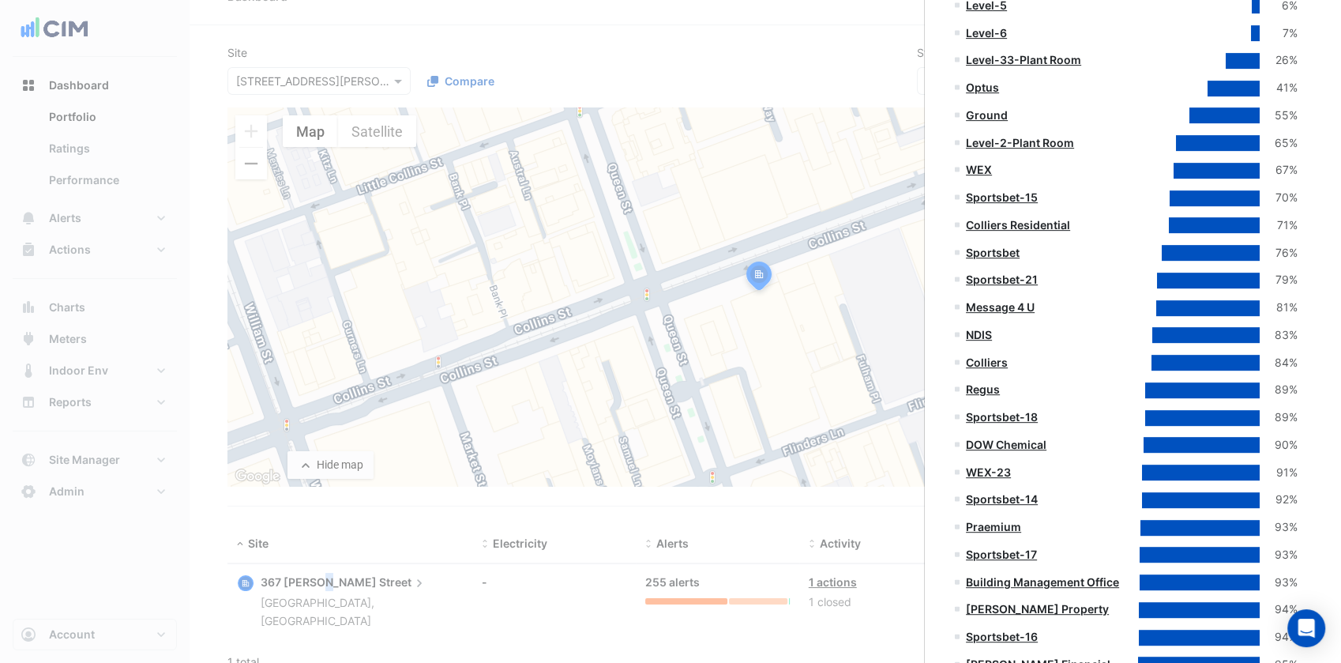
scroll to position [670, 0]
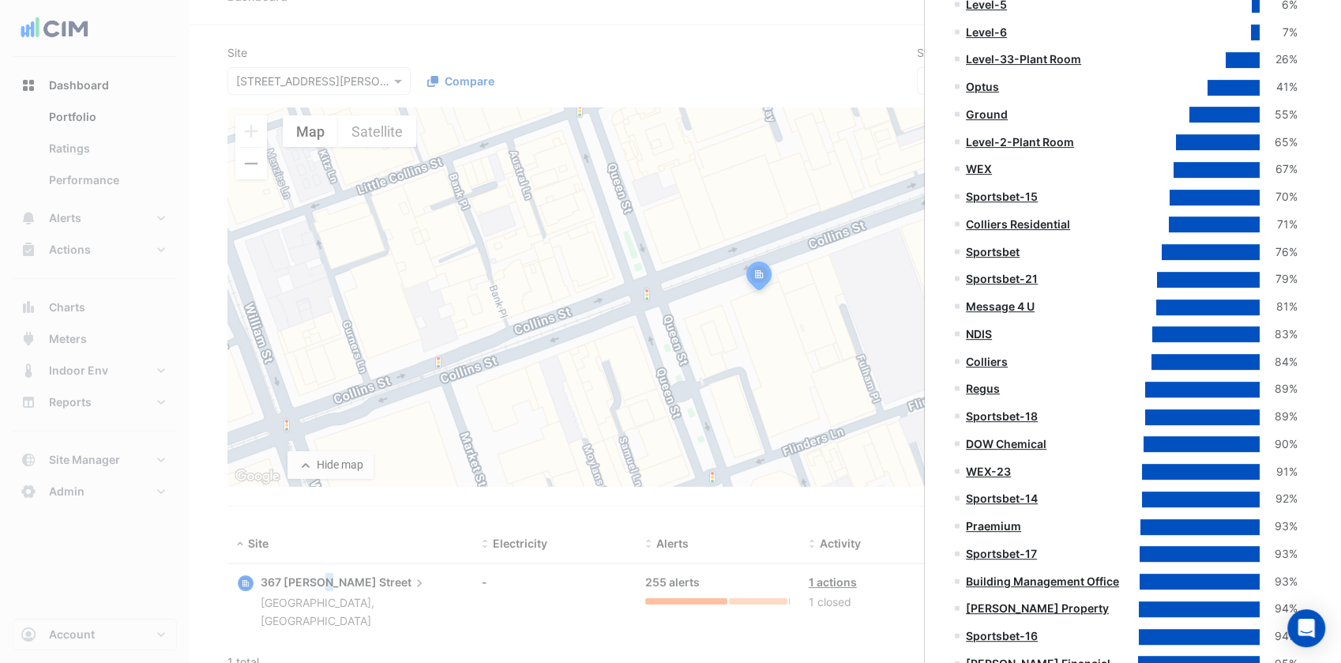
click at [1006, 525] on link "Praemium" at bounding box center [993, 525] width 55 height 13
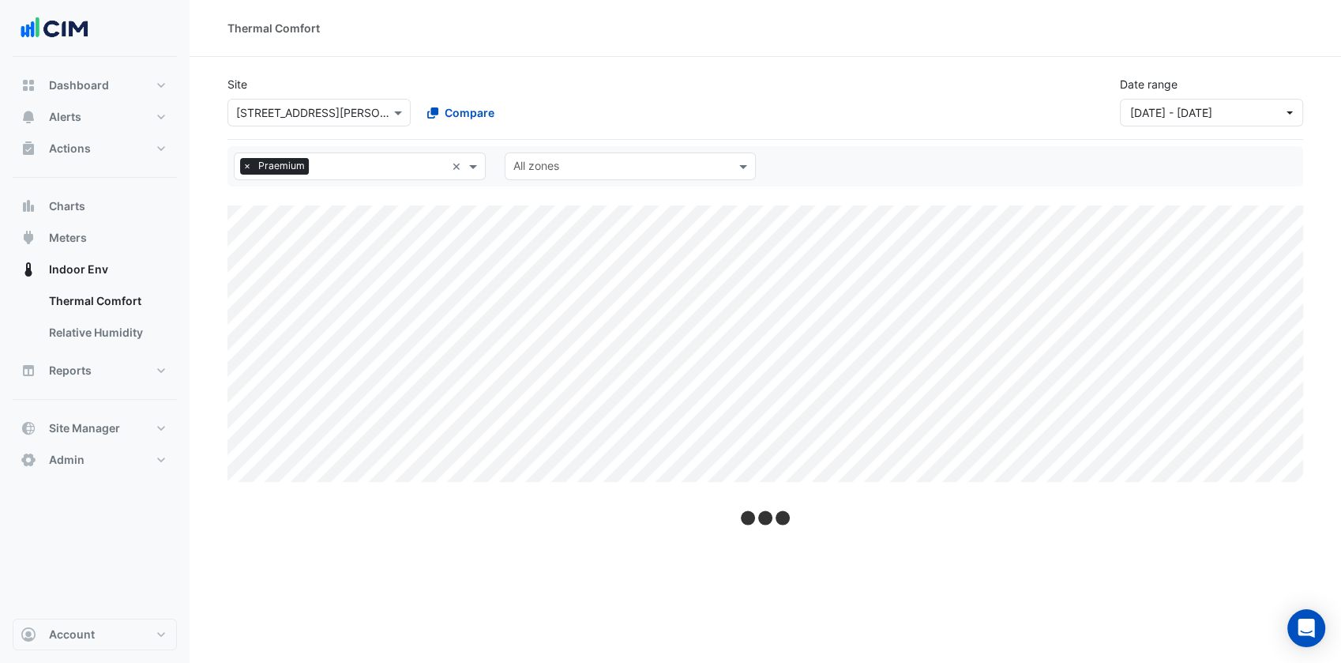
select select "***"
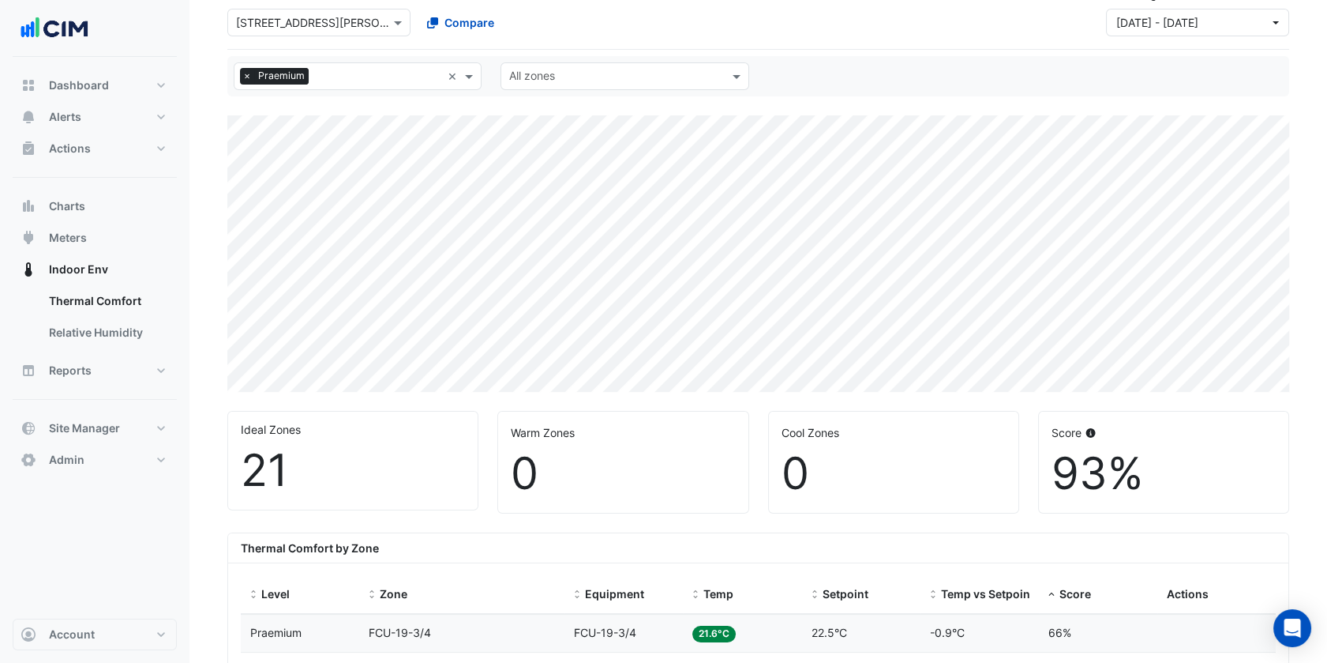
scroll to position [84, 0]
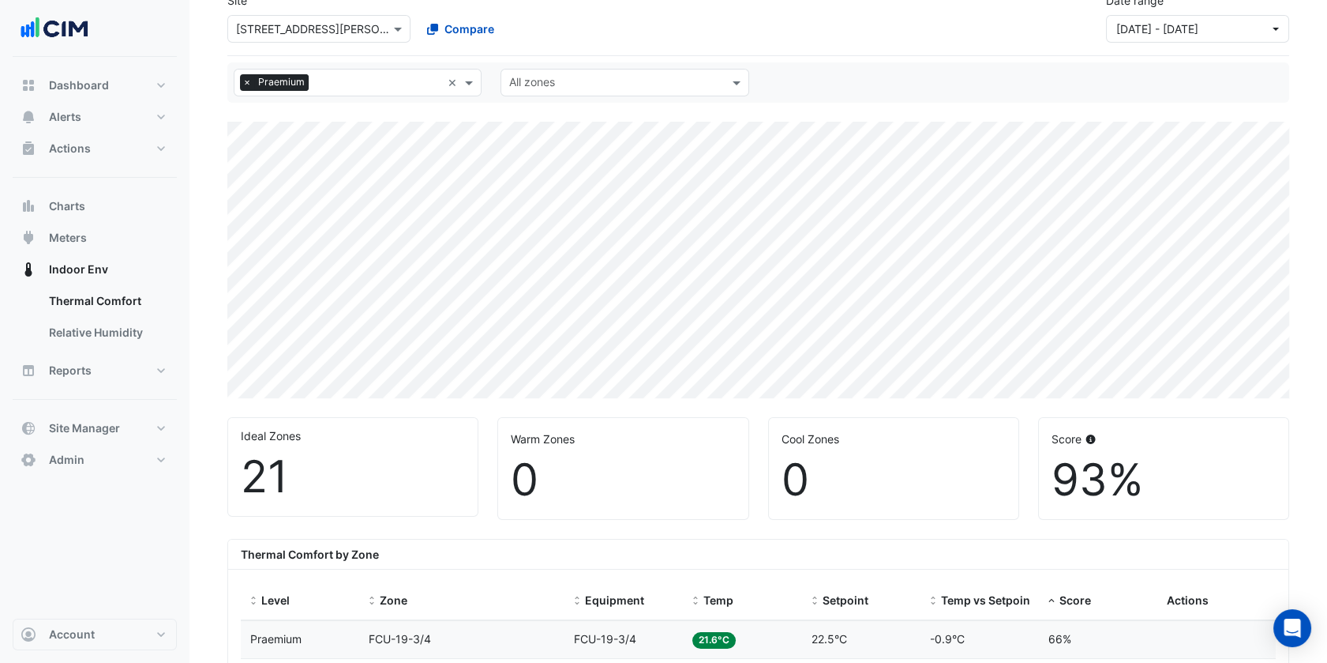
select select "***"
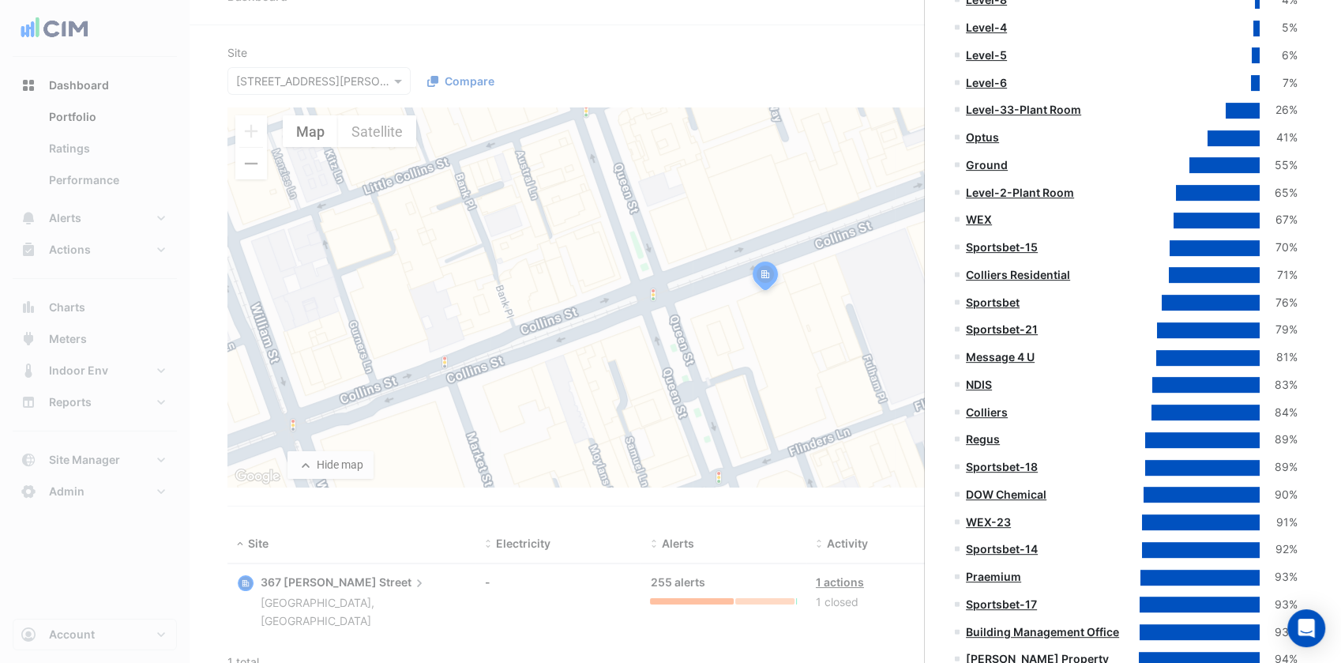
scroll to position [634, 0]
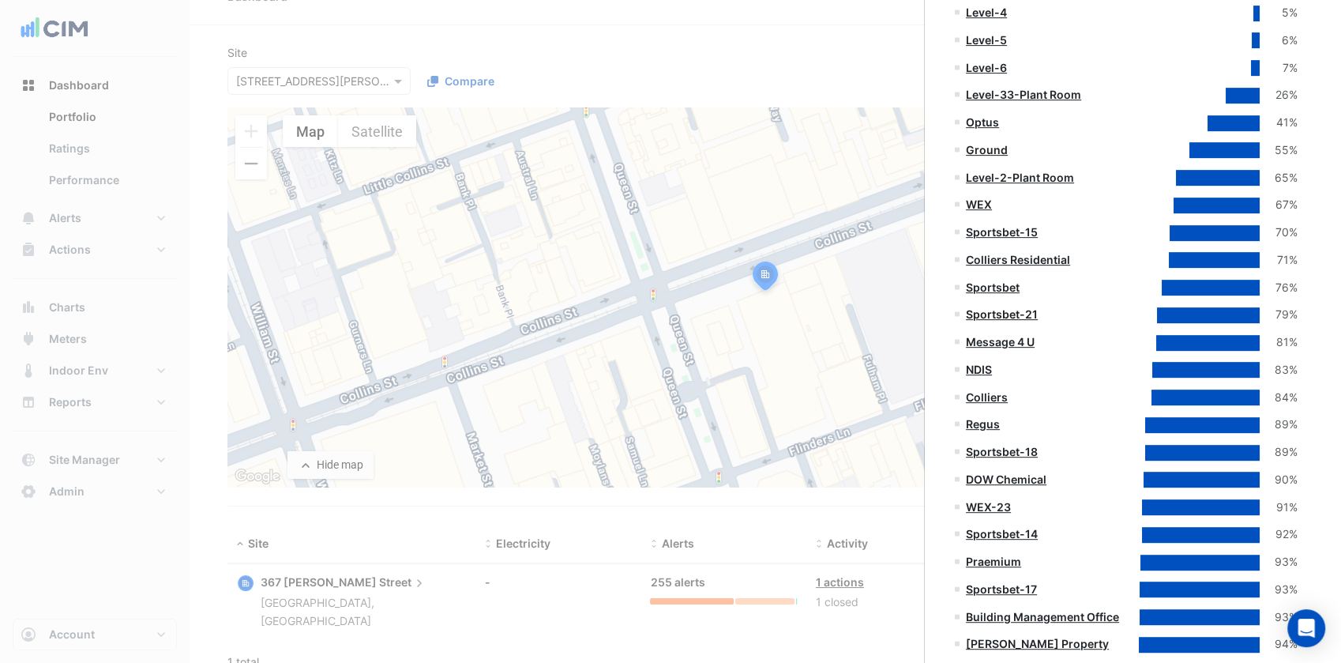
click at [1022, 313] on link "Sportsbet-21" at bounding box center [1002, 313] width 72 height 13
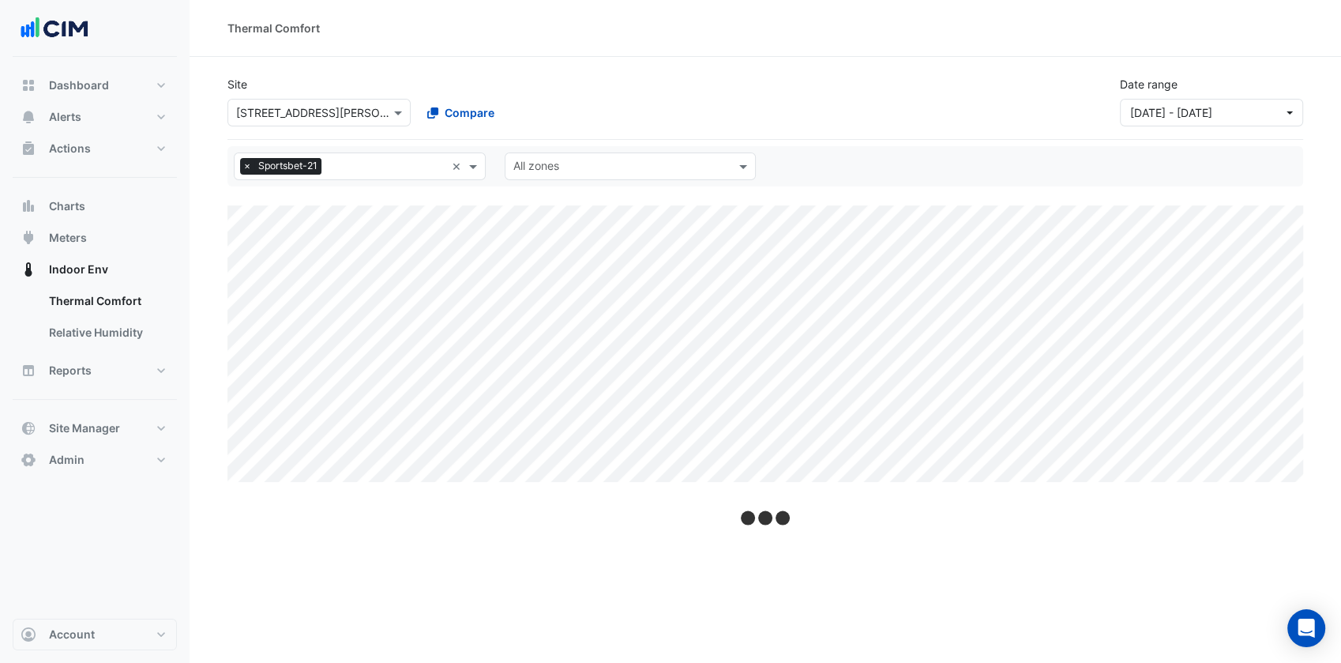
select select "***"
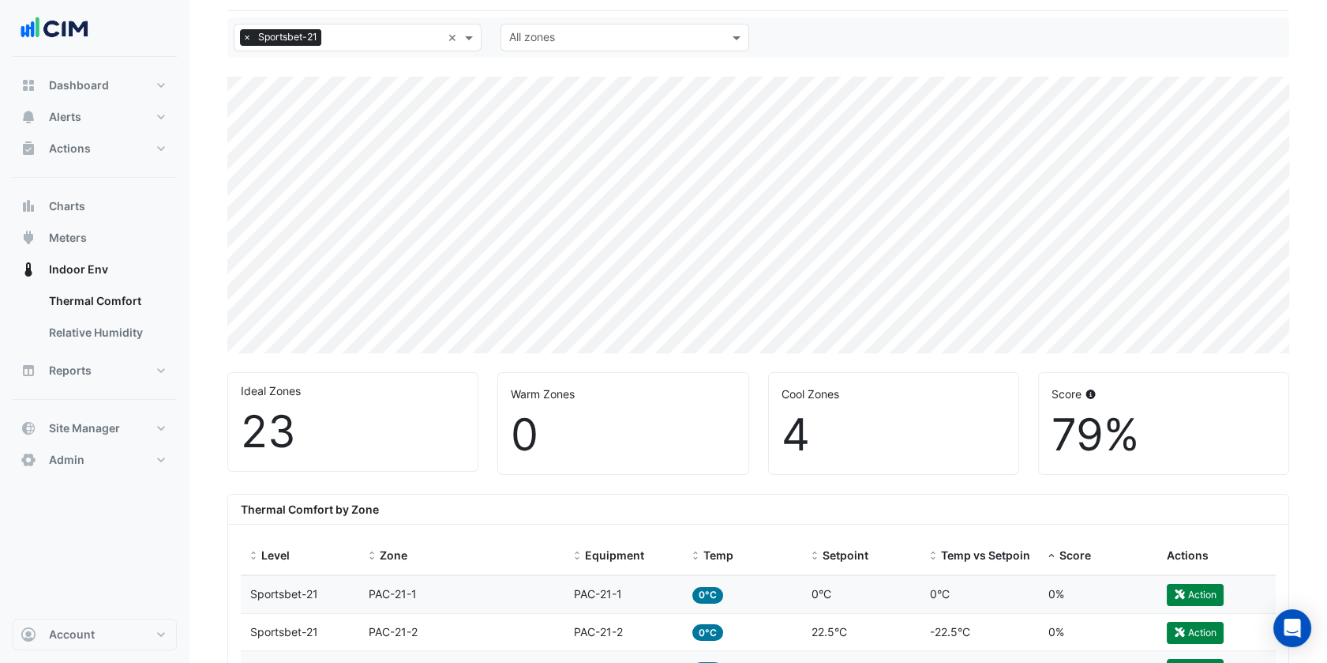
scroll to position [126, 0]
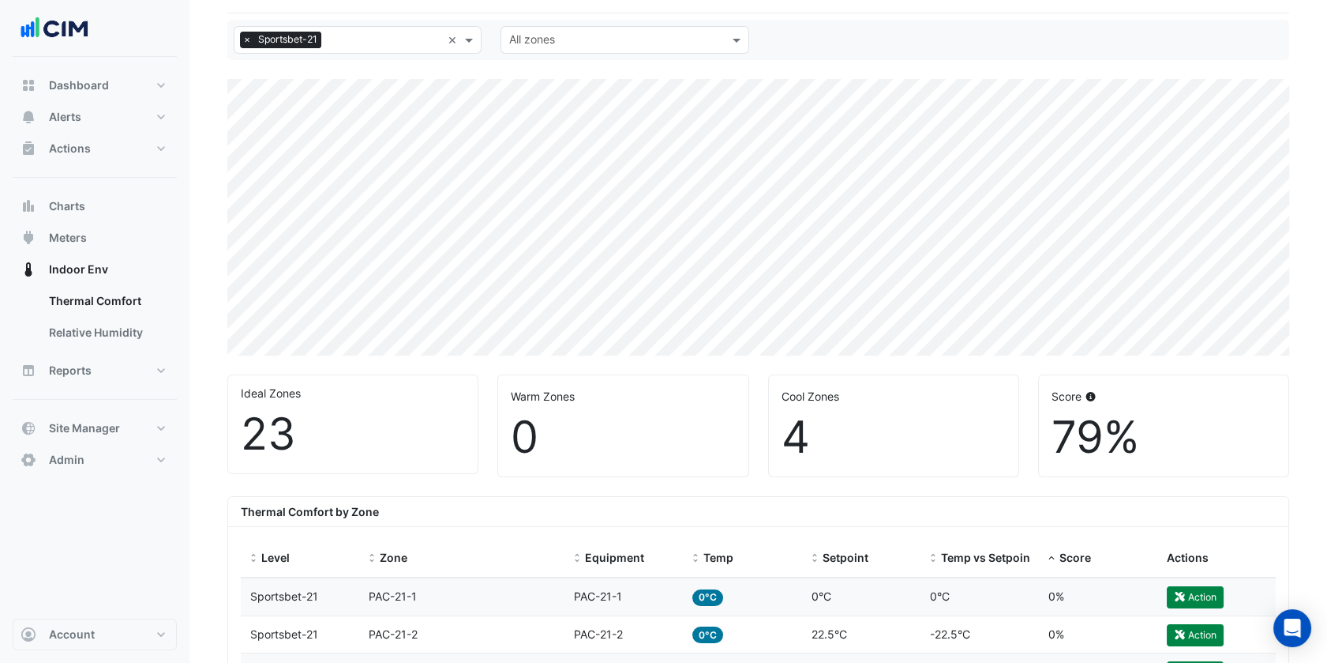
select select "***"
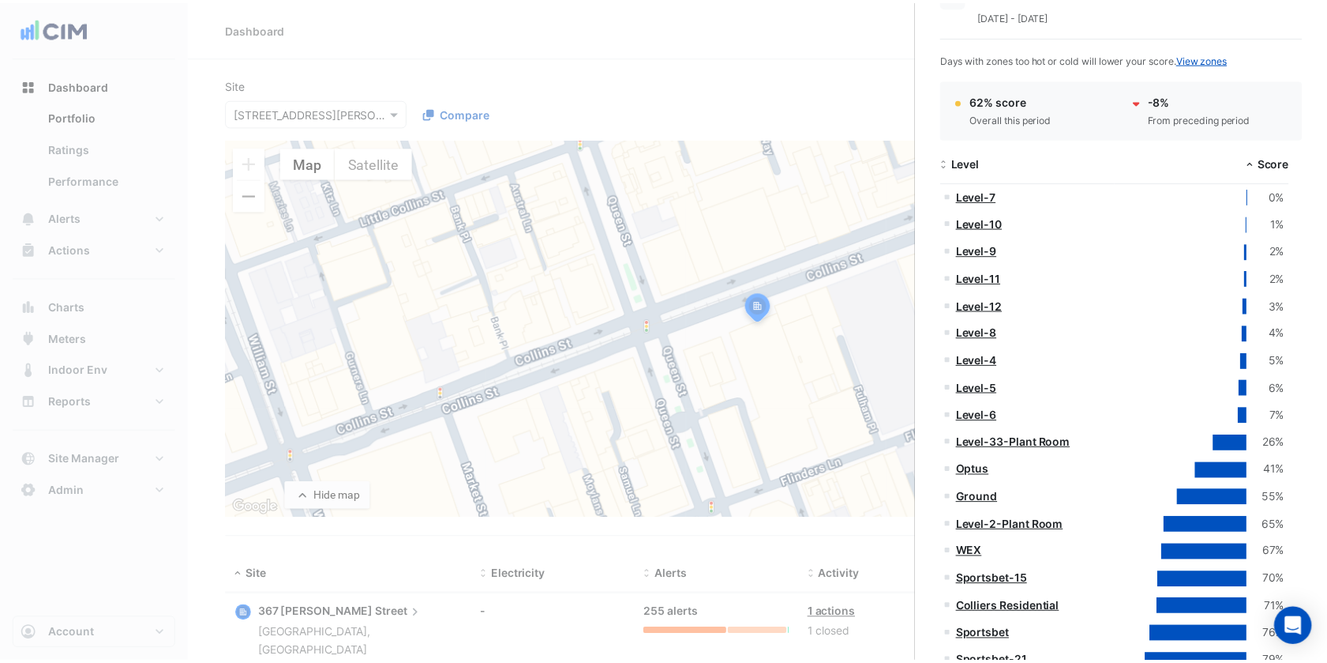
scroll to position [287, 0]
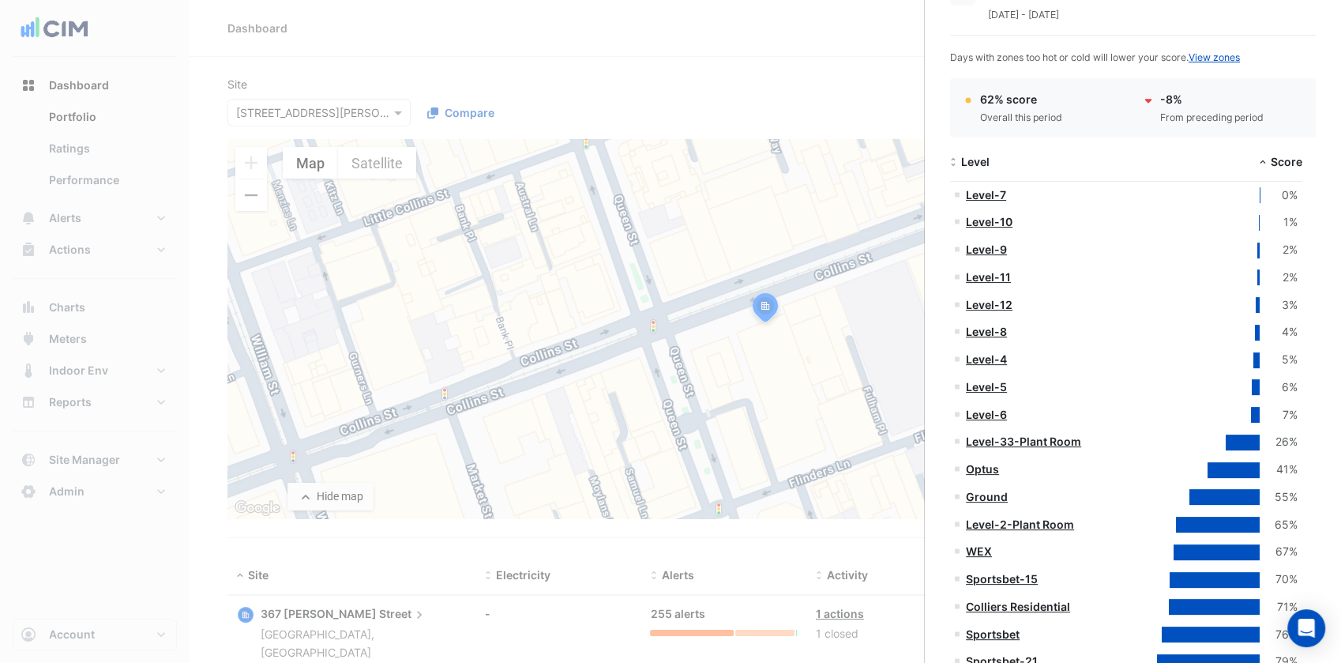
click at [991, 329] on link "Level-8" at bounding box center [986, 331] width 41 height 13
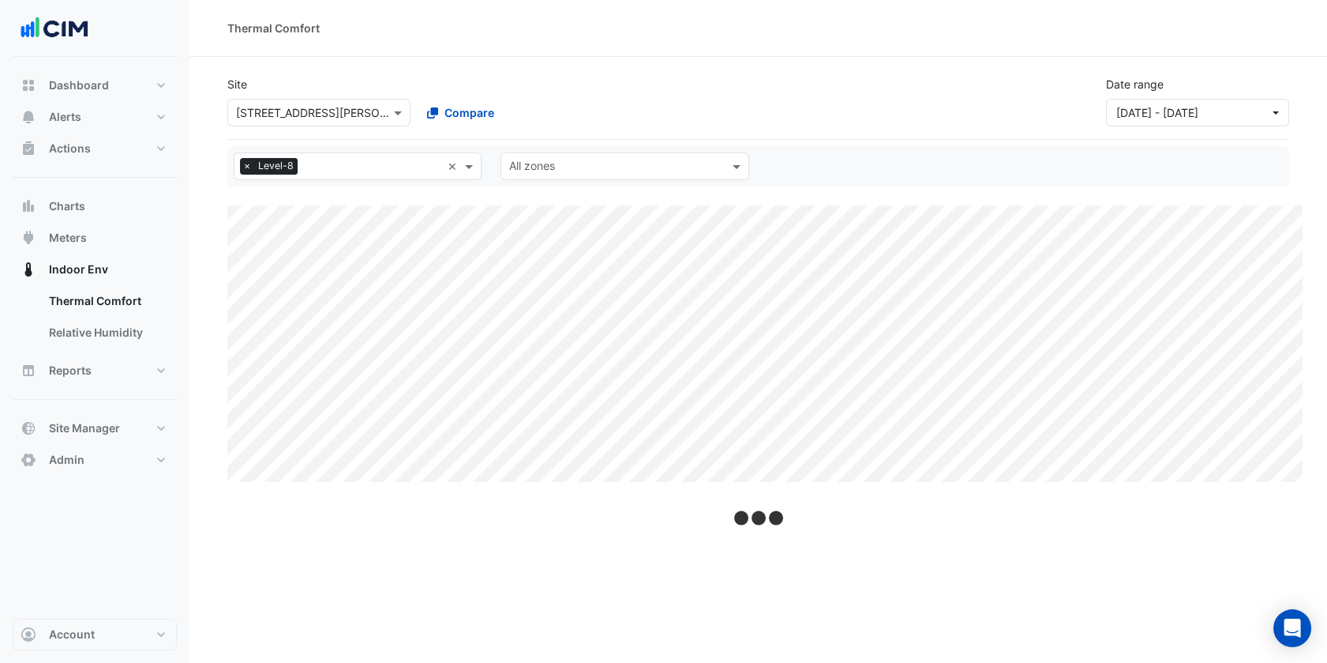
select select "***"
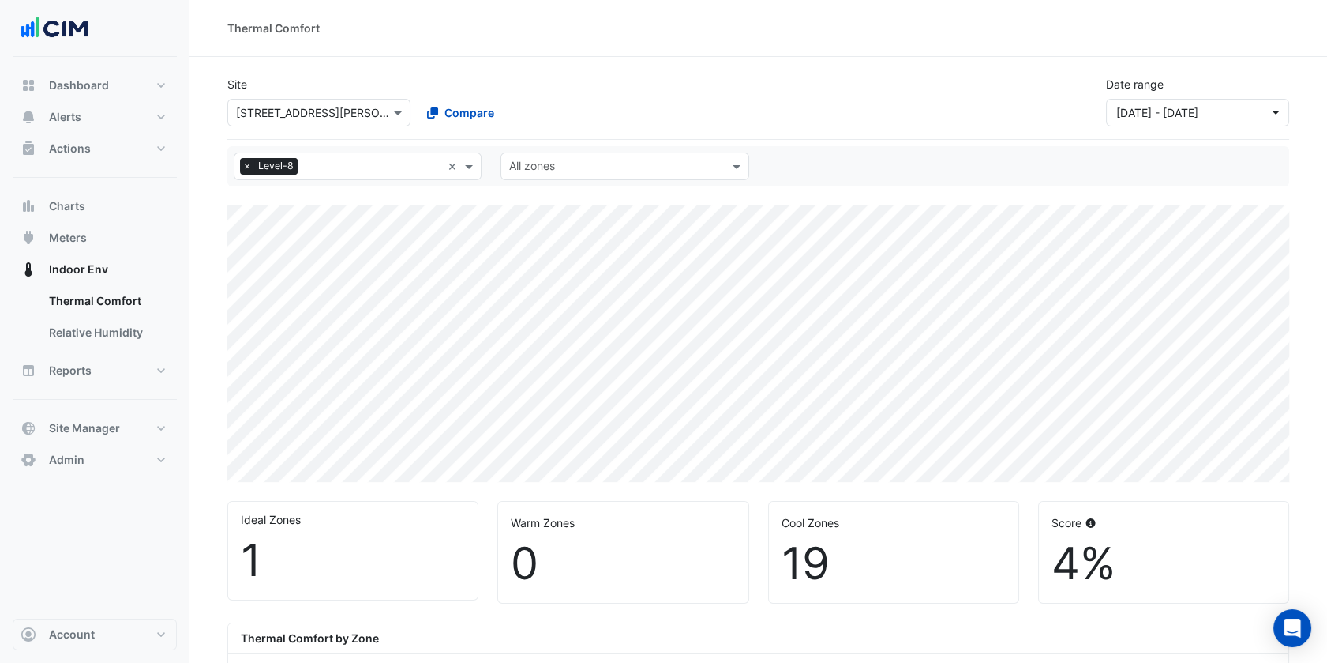
select select "***"
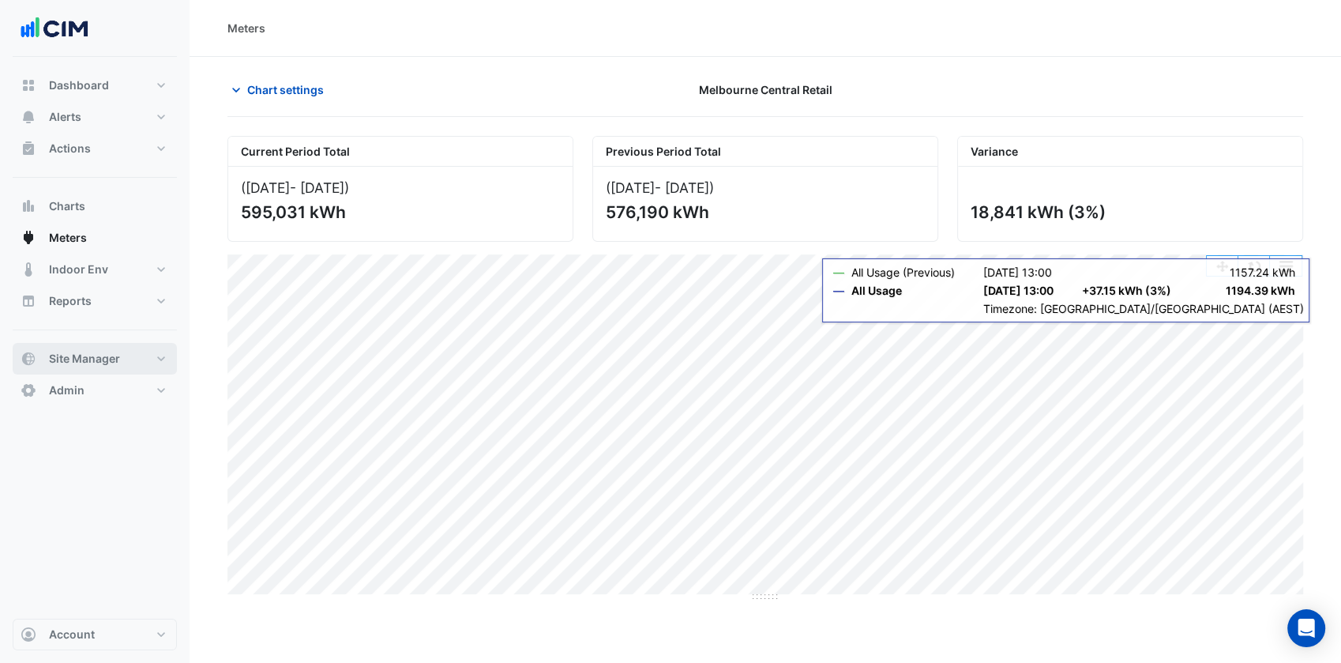
click at [99, 364] on span "Site Manager" at bounding box center [84, 359] width 71 height 16
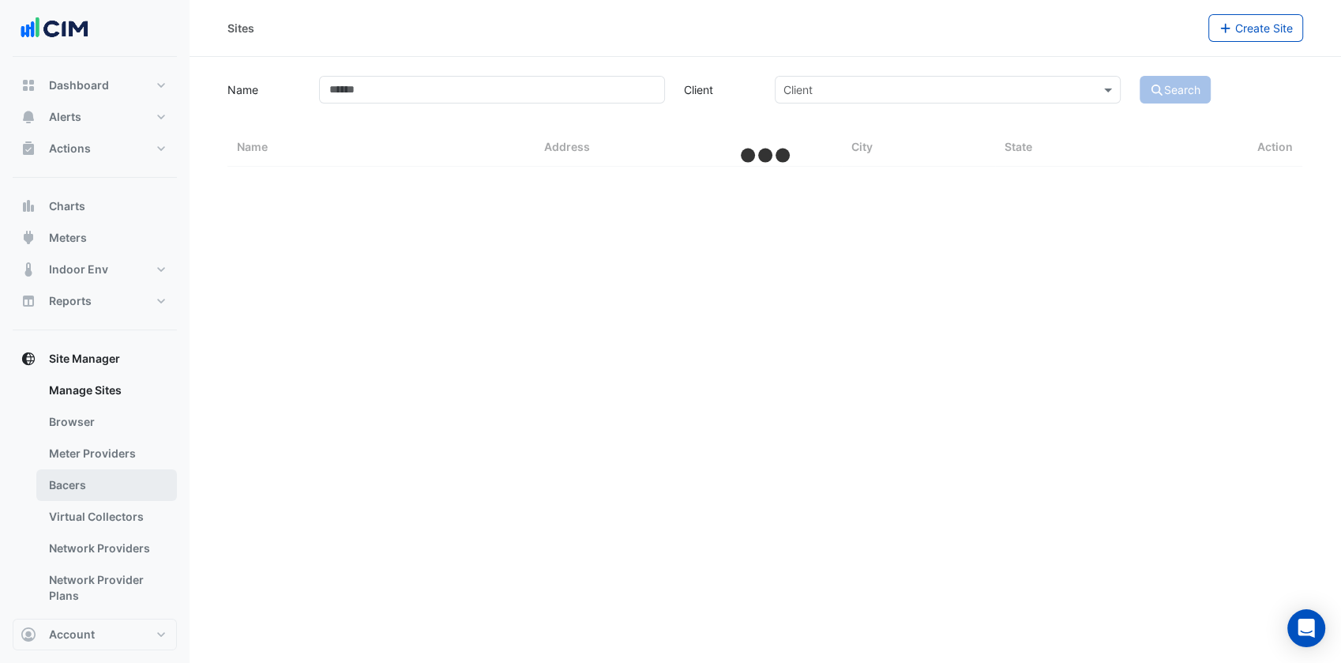
select select "***"
